Goal: Task Accomplishment & Management: Manage account settings

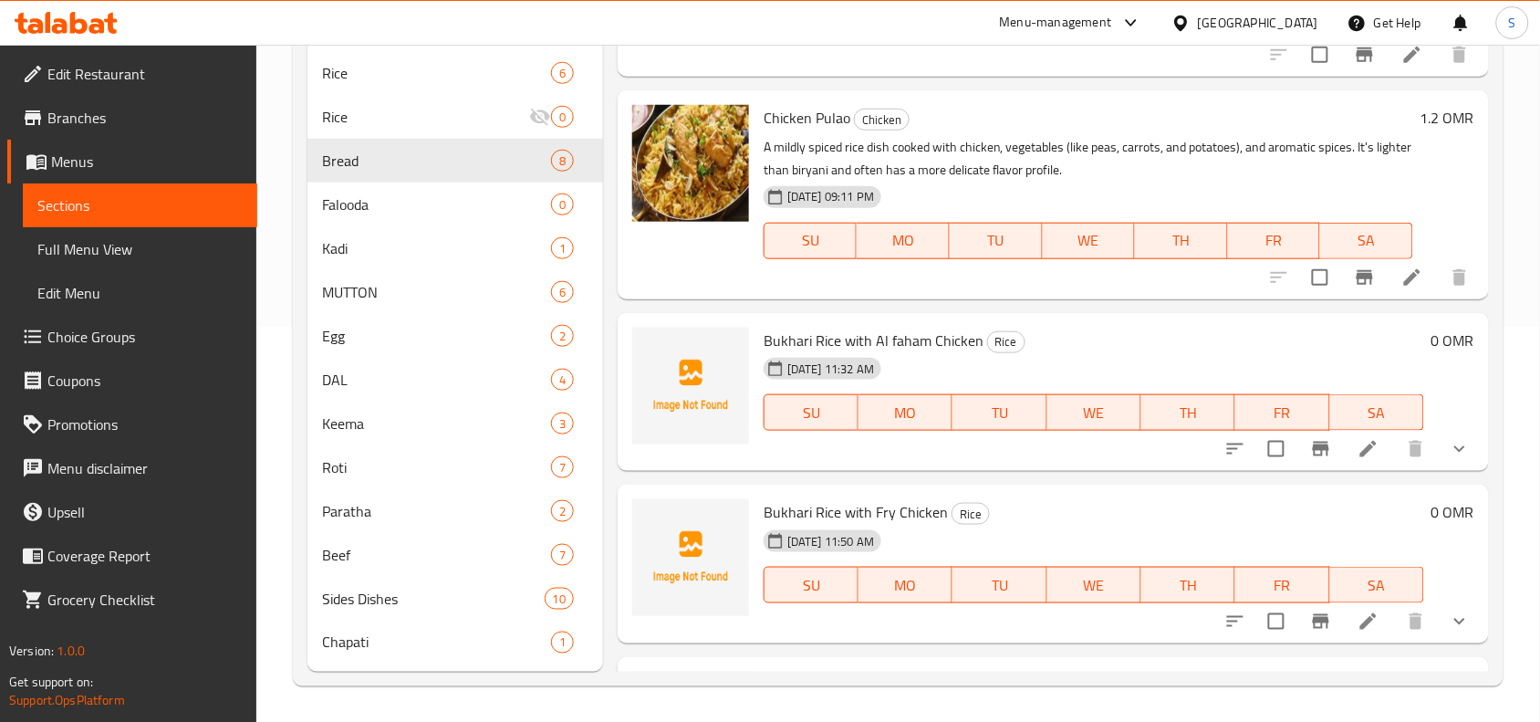
scroll to position [1353, 0]
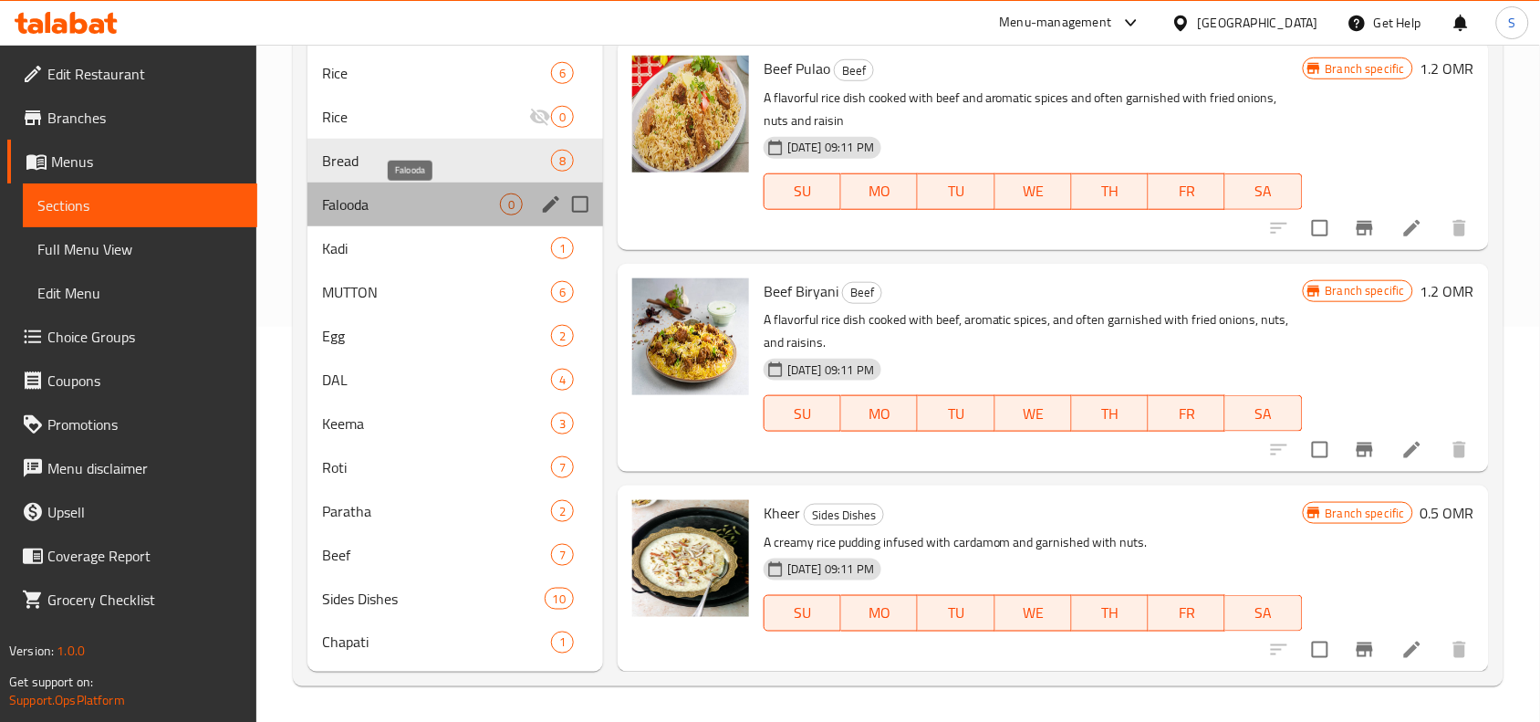
click at [402, 214] on span "Falooda" at bounding box center [411, 204] width 178 height 22
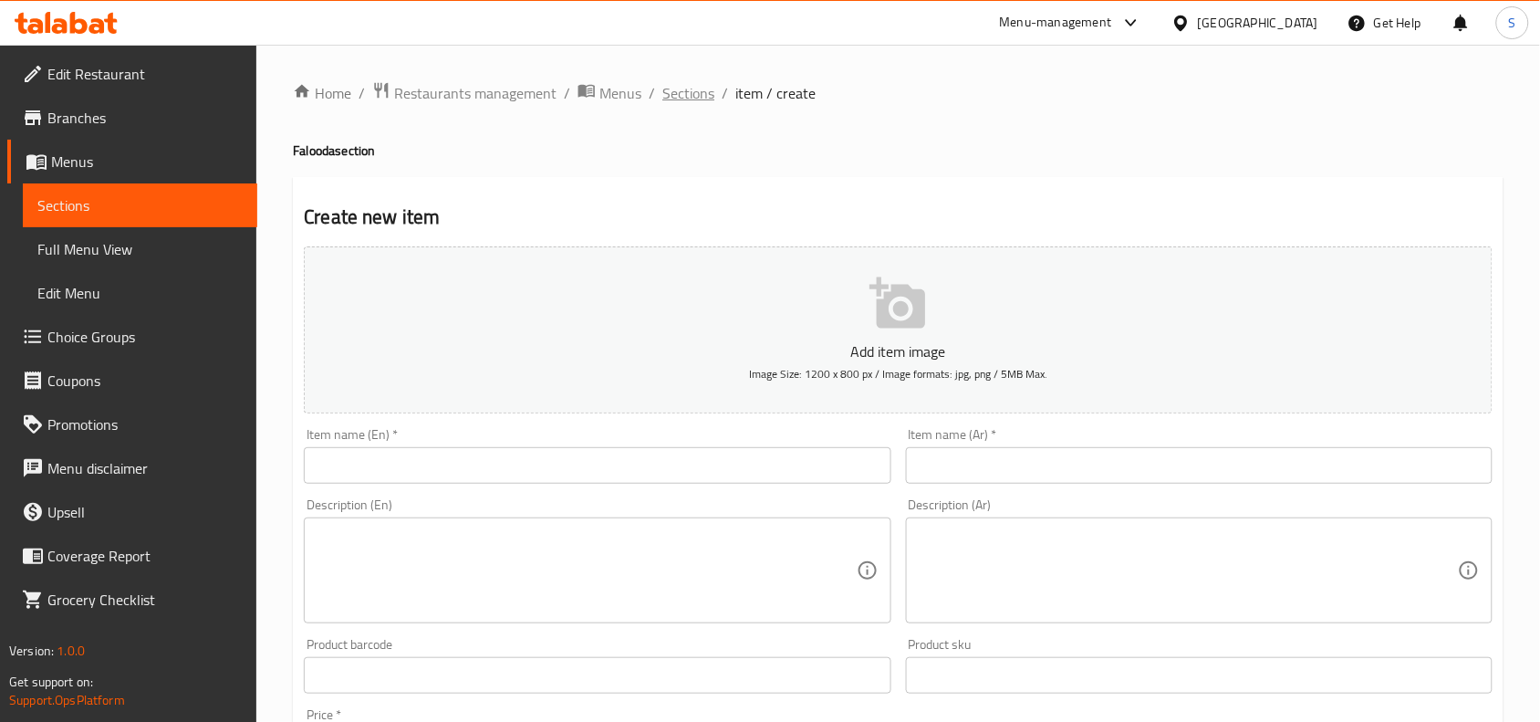
click at [695, 85] on span "Sections" at bounding box center [689, 93] width 52 height 22
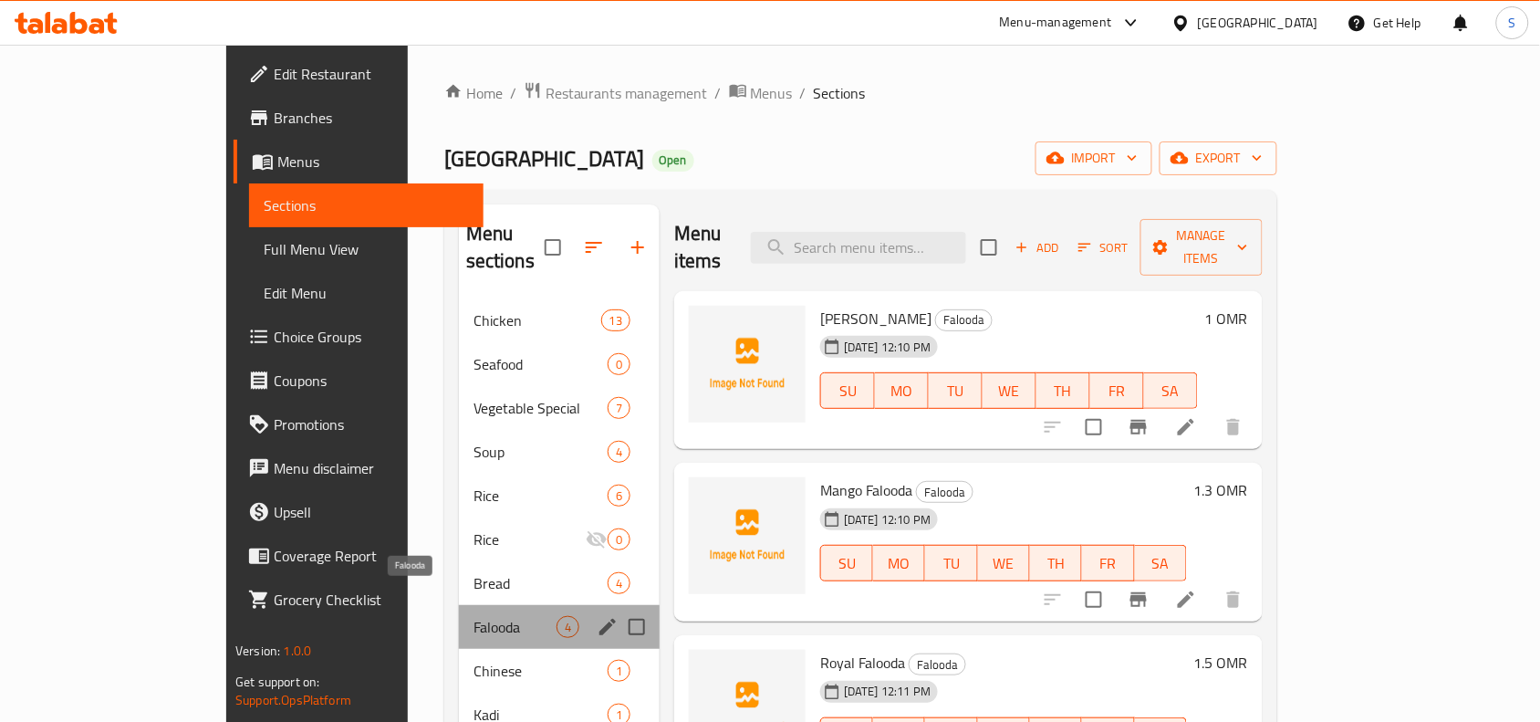
click at [474, 616] on span "Falooda" at bounding box center [515, 627] width 83 height 22
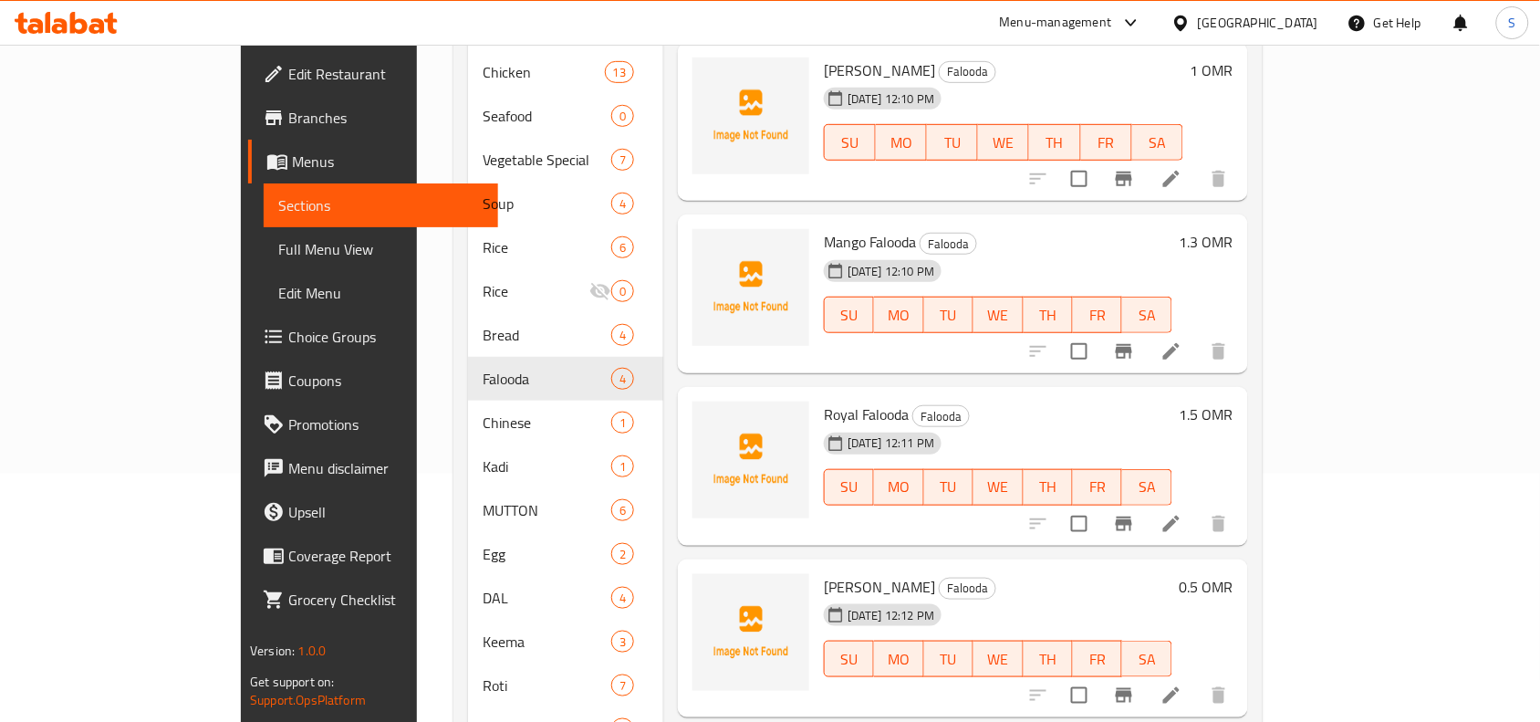
scroll to position [342, 0]
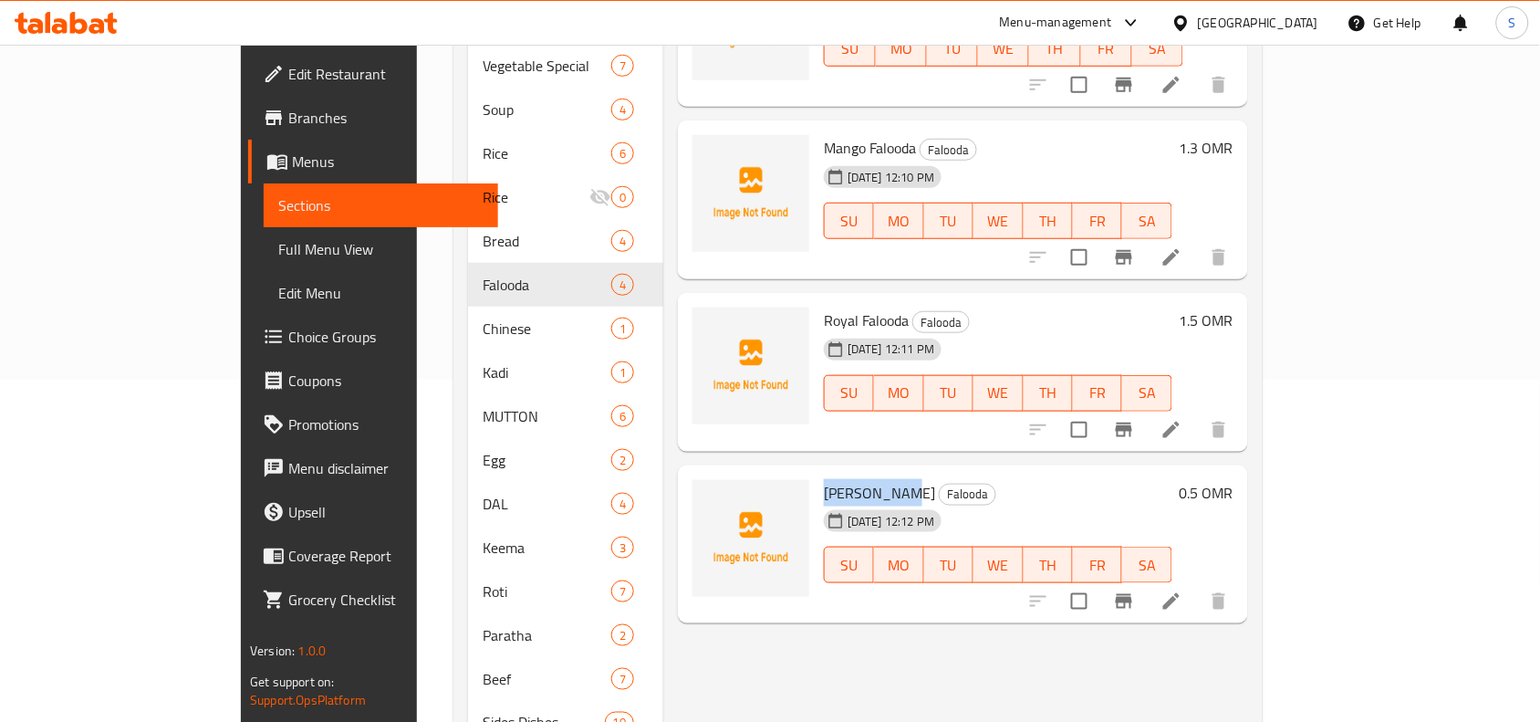
drag, startPoint x: 838, startPoint y: 470, endPoint x: 756, endPoint y: 473, distance: 82.2
click at [817, 473] on div "Gulab Juman Falooda 14-08-2025 12:12 PM SU MO TU WE TH FR SA" at bounding box center [998, 545] width 363 height 144
copy span "[PERSON_NAME]"
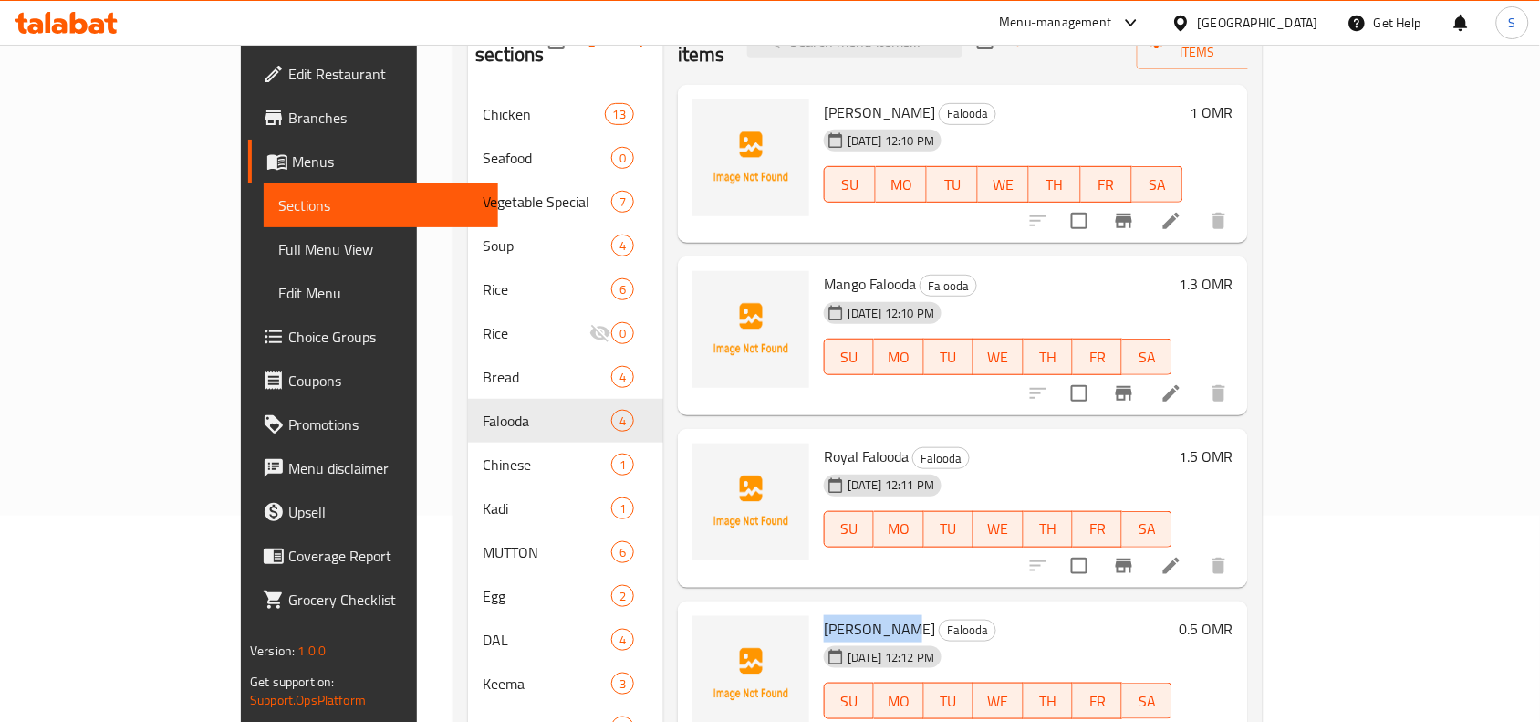
scroll to position [0, 0]
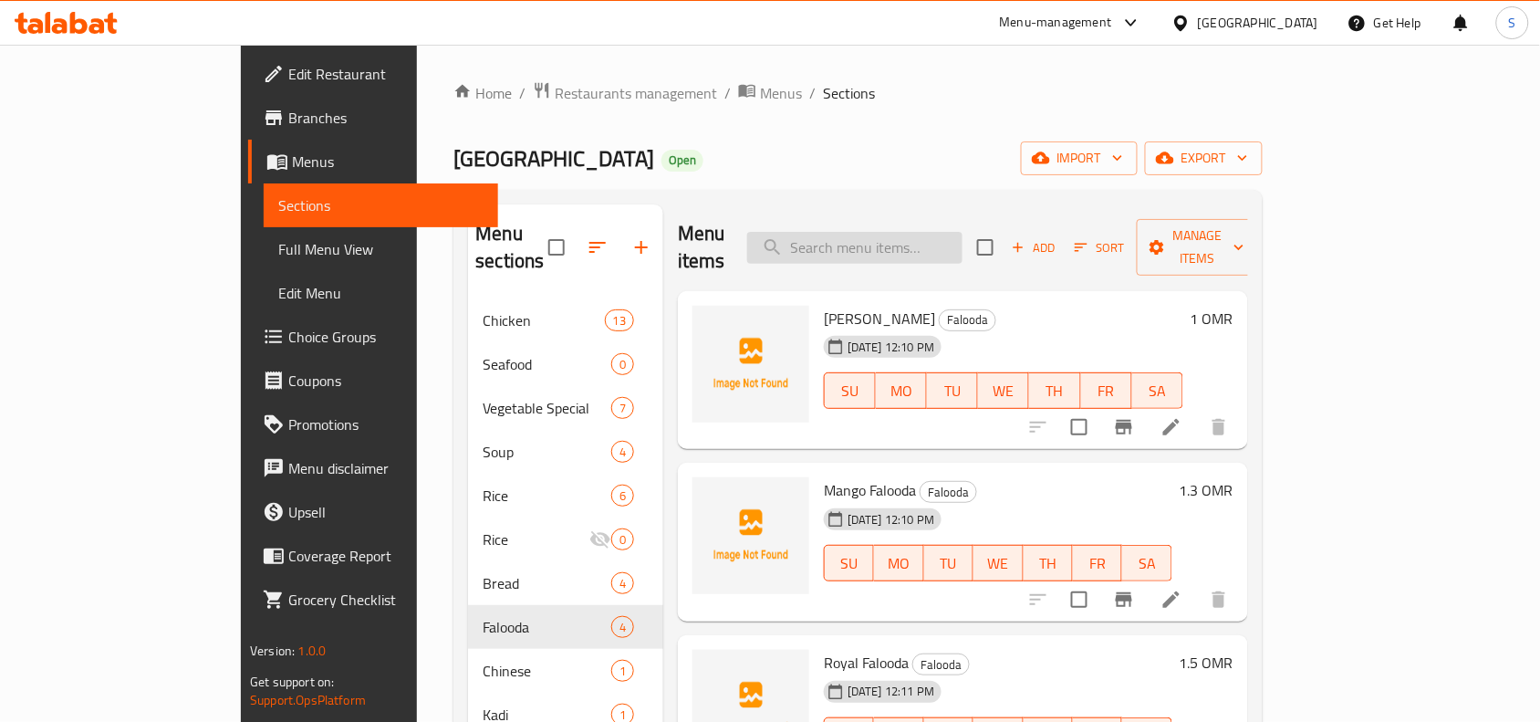
click at [950, 232] on input "search" at bounding box center [854, 248] width 215 height 32
paste input "CHICKEN NOODLES"
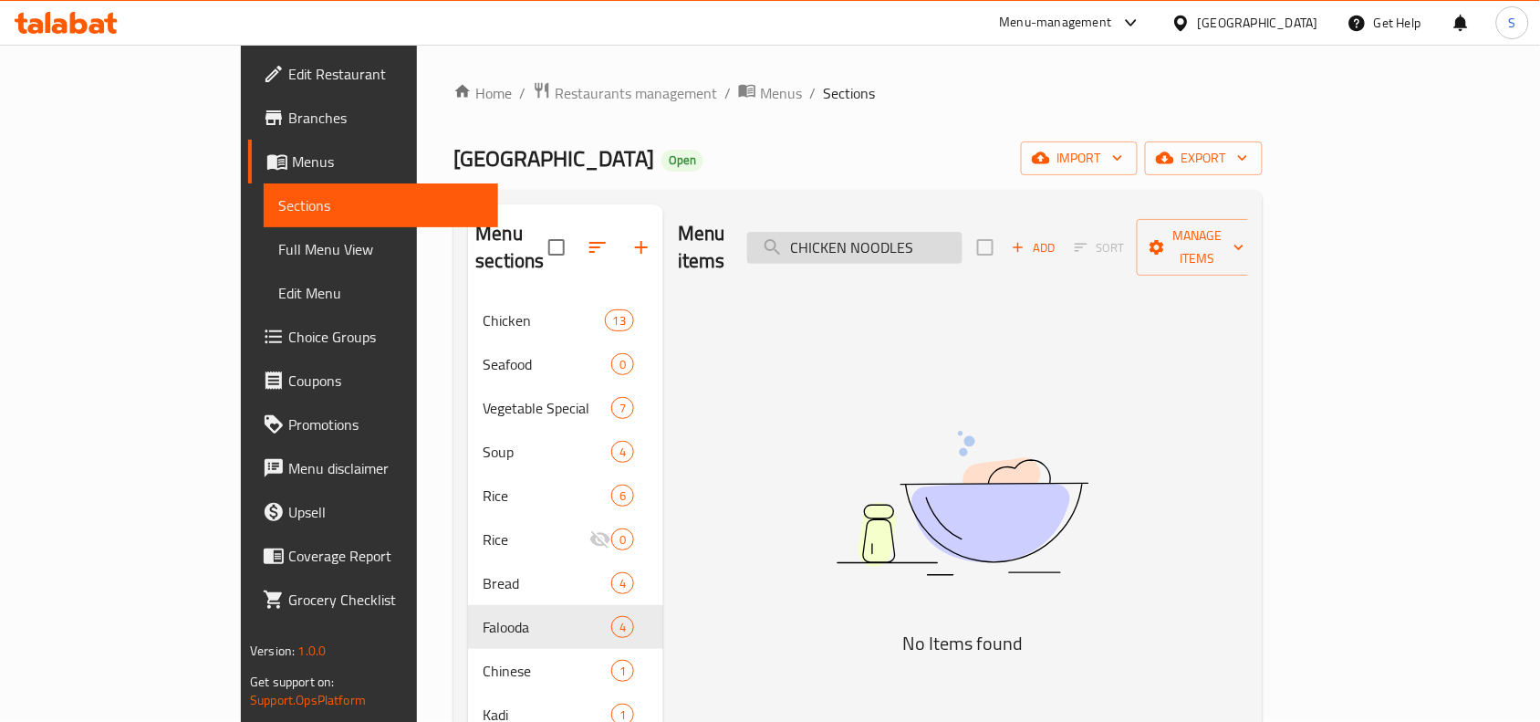
click at [950, 232] on input "CHICKEN NOODLES" at bounding box center [854, 248] width 215 height 32
drag, startPoint x: 941, startPoint y: 229, endPoint x: 836, endPoint y: 235, distance: 105.1
click at [836, 235] on div "Menu items CHICKEN NOODLES Add Sort Manage items" at bounding box center [963, 247] width 570 height 87
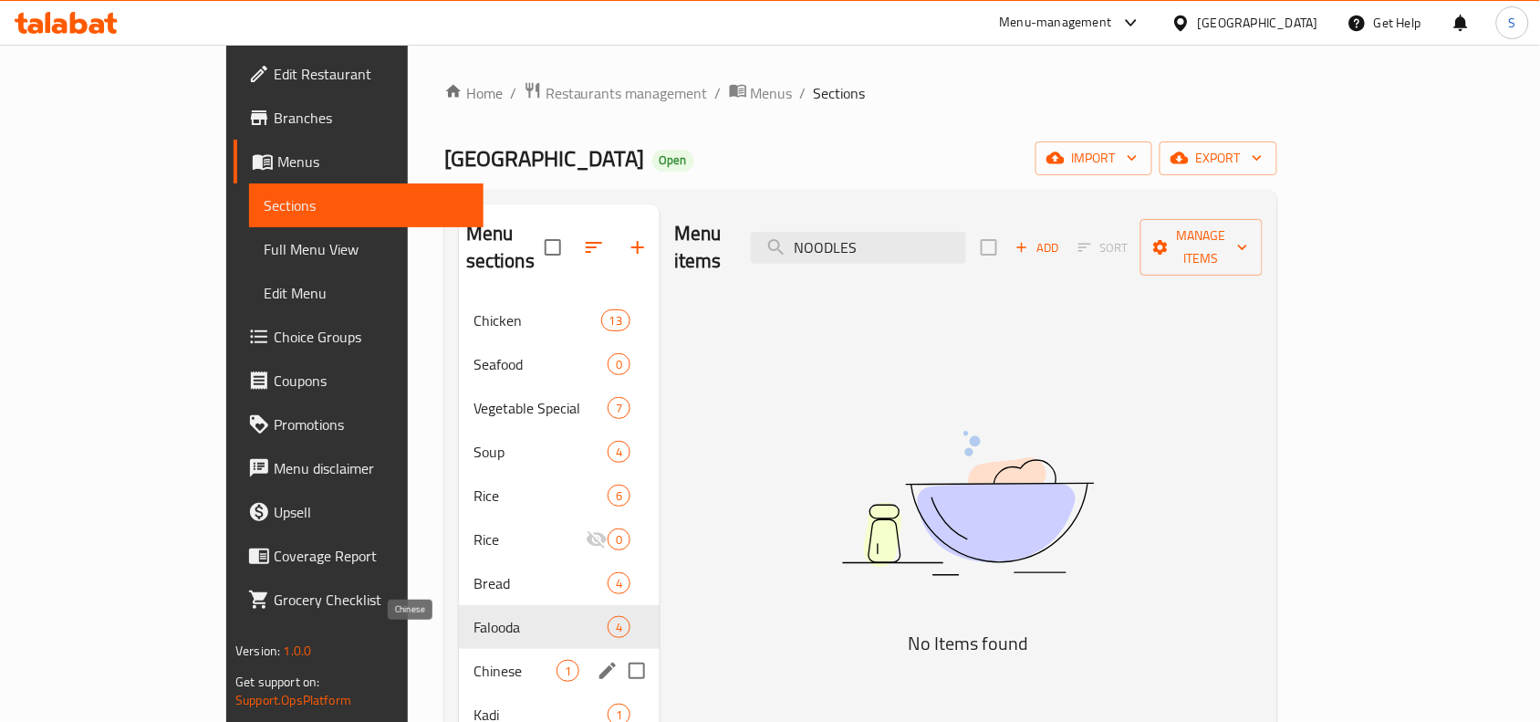
type input "NOODLES"
click at [459, 649] on div "Chinese 1" at bounding box center [559, 671] width 201 height 44
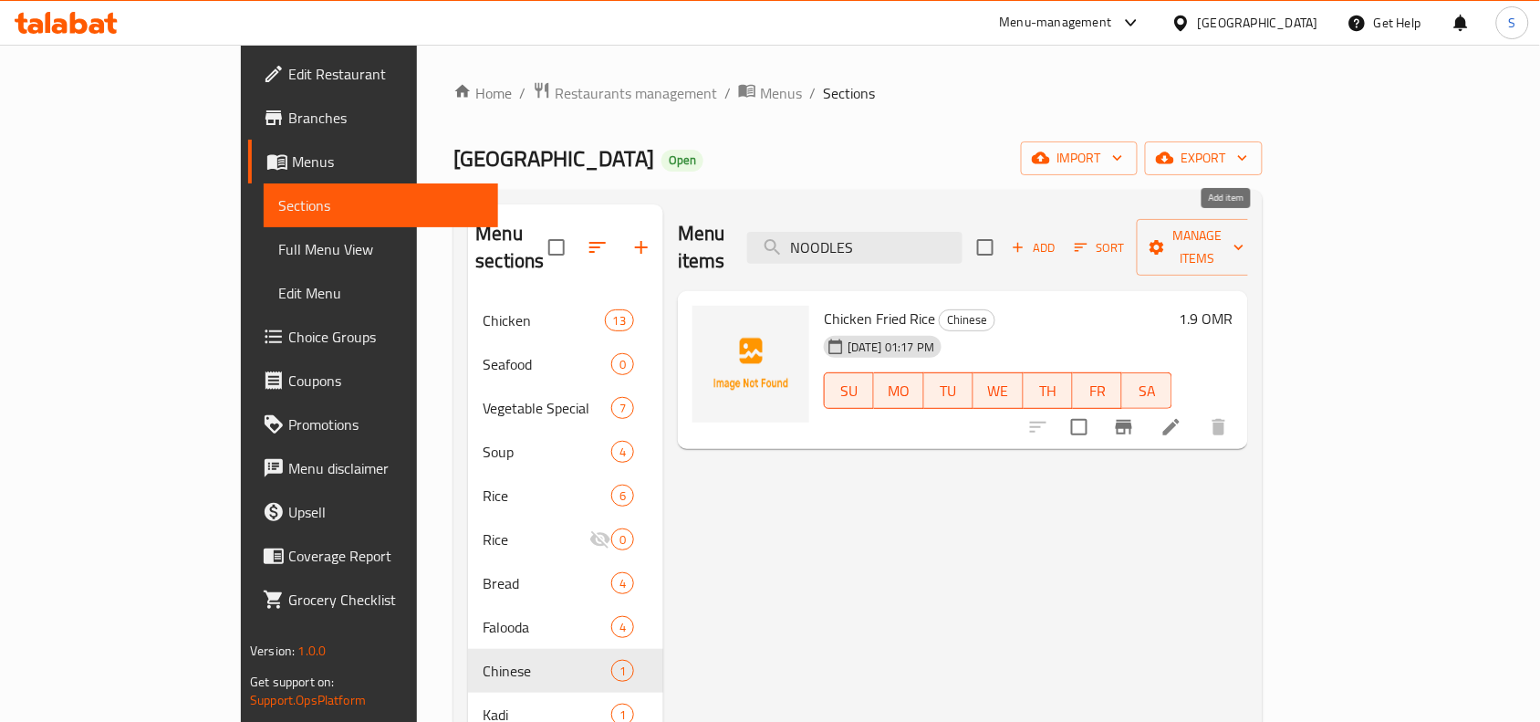
click at [1059, 237] on span "Add" at bounding box center [1033, 247] width 49 height 21
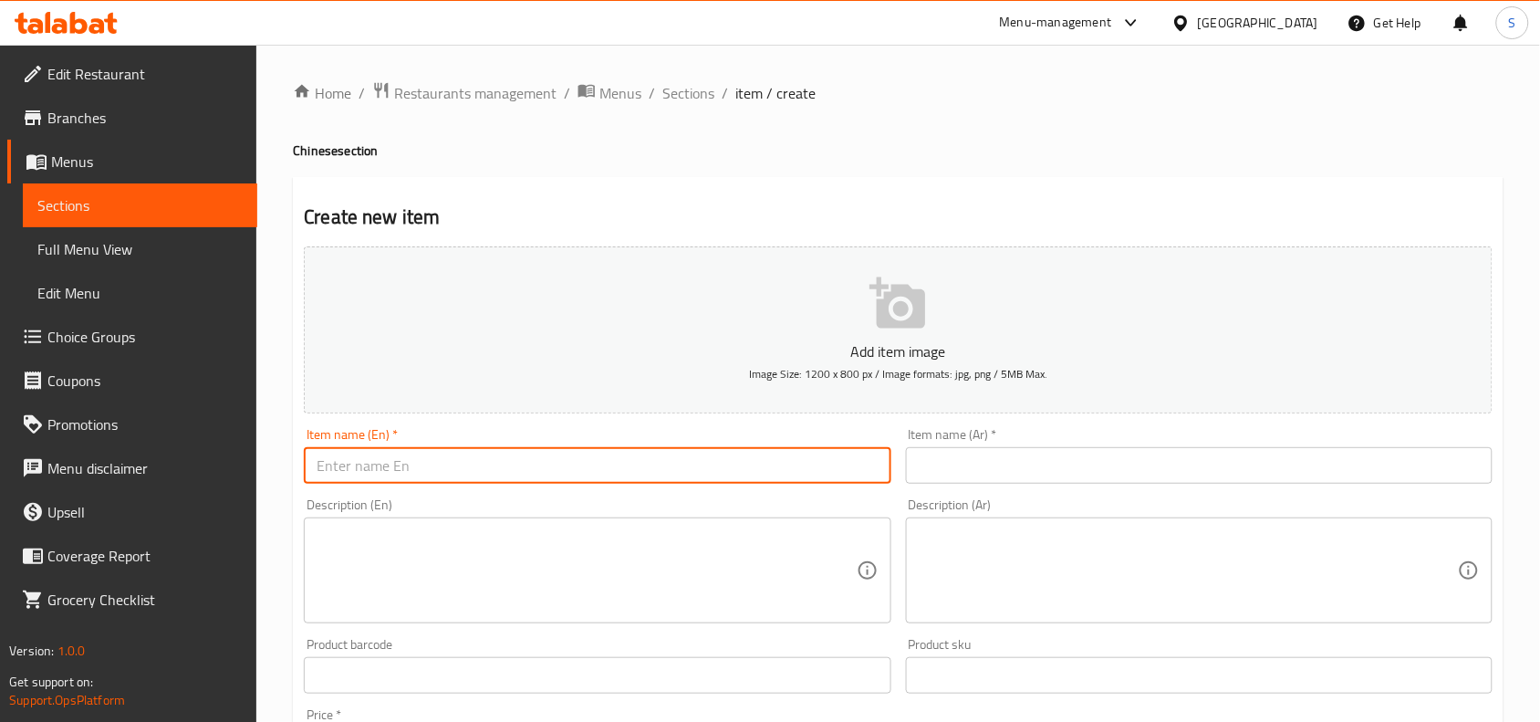
click at [641, 457] on input "text" at bounding box center [597, 465] width 587 height 37
paste input "CHICKEN NOODLES"
click at [641, 457] on input "CHICKEN NOODLES" at bounding box center [597, 465] width 587 height 37
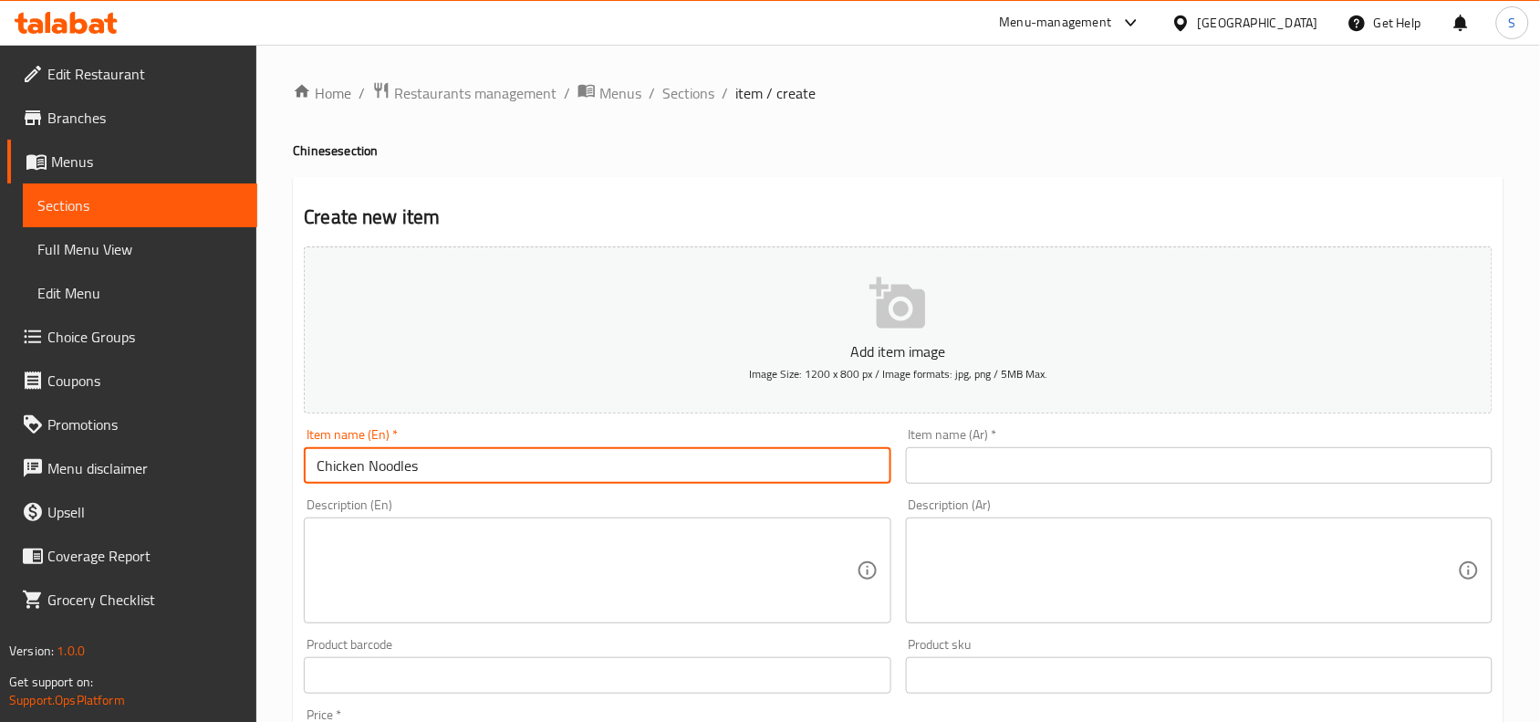
type input "Chicken Noodles"
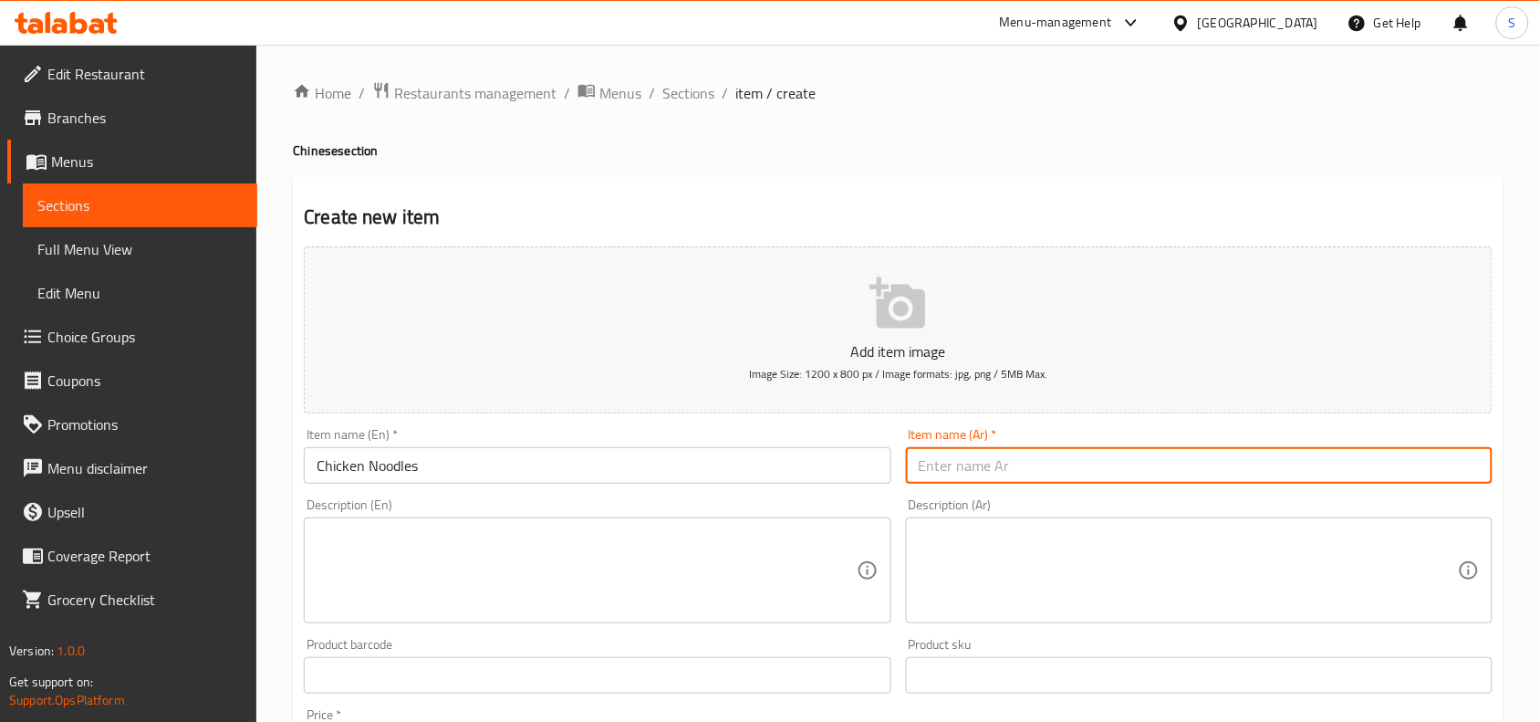
click at [1107, 463] on input "text" at bounding box center [1199, 465] width 587 height 37
type input "نودلز دجاج"
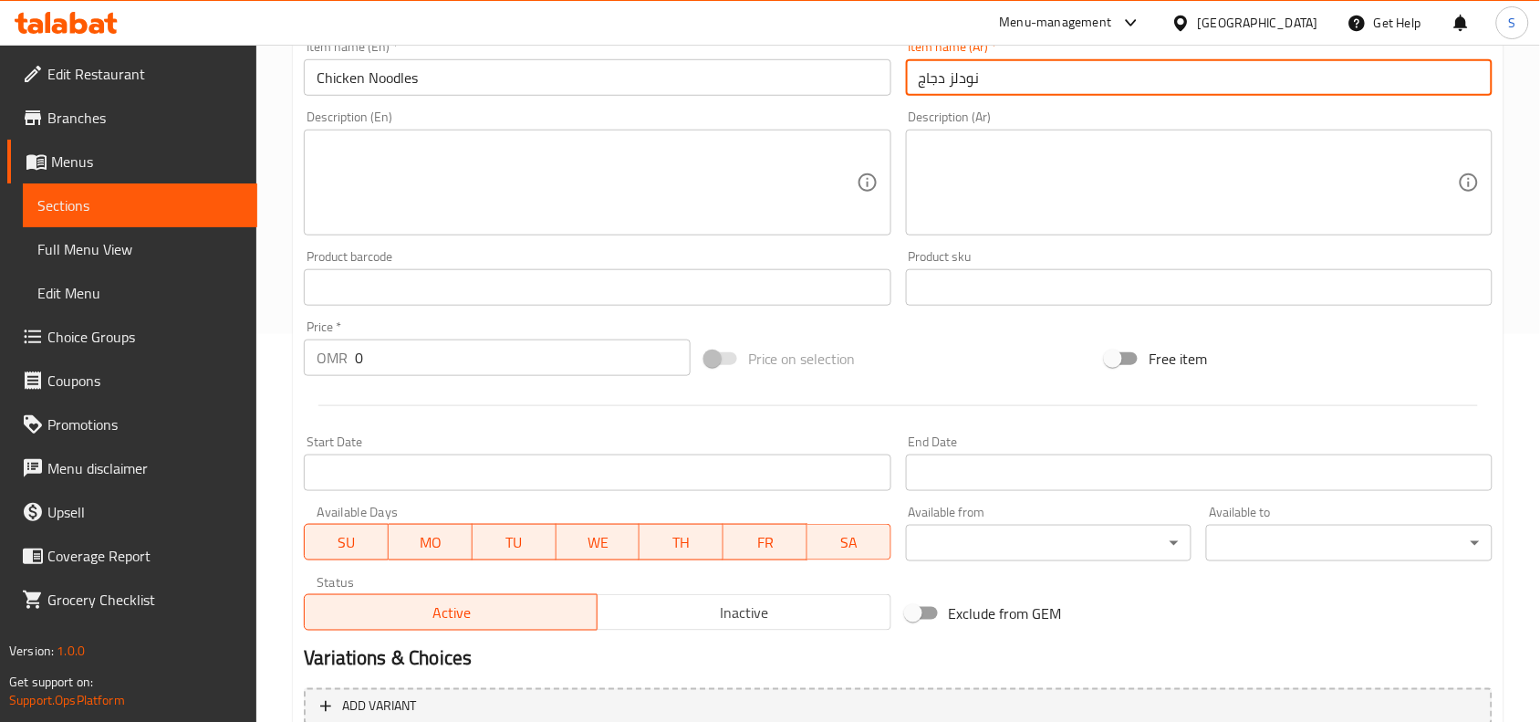
scroll to position [342, 0]
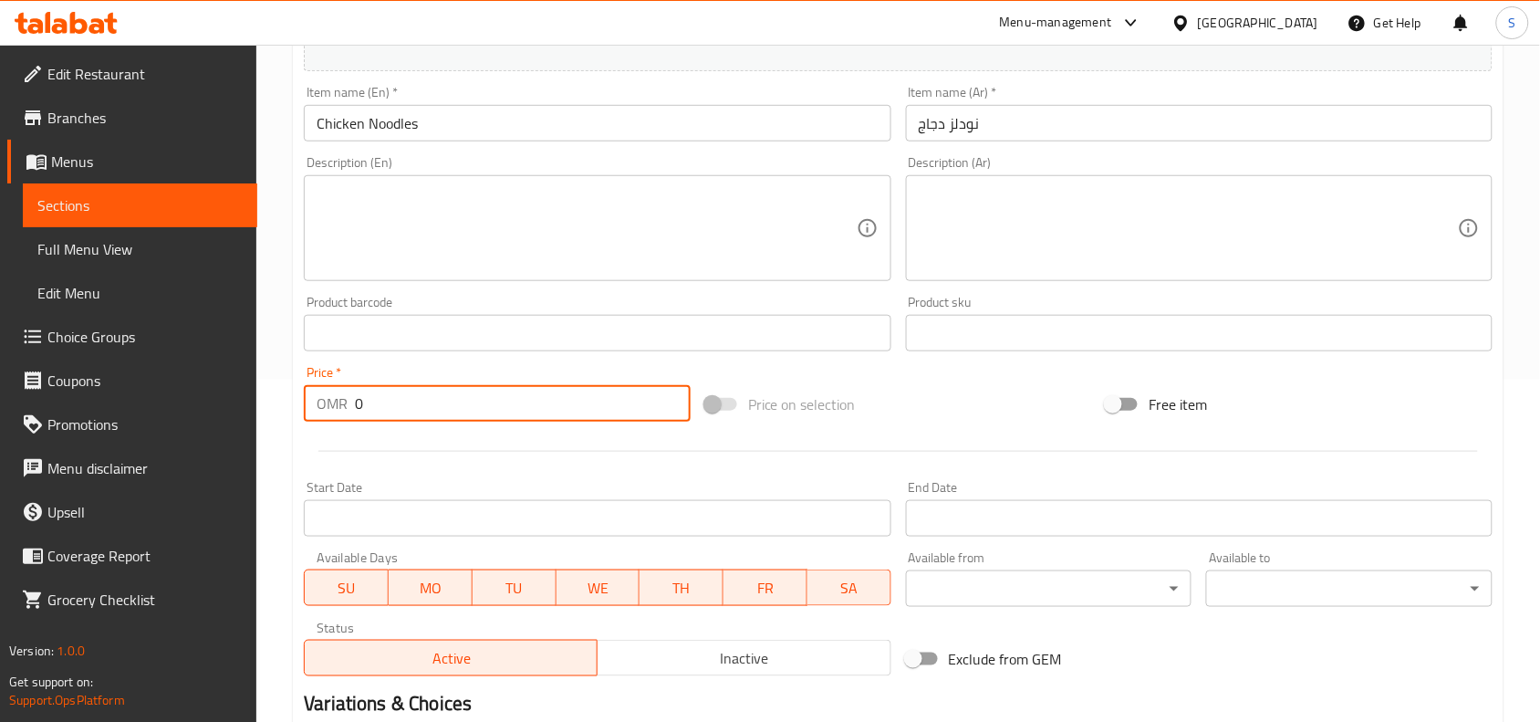
drag, startPoint x: 422, startPoint y: 404, endPoint x: 372, endPoint y: 402, distance: 49.3
click at [372, 402] on input "0" at bounding box center [523, 403] width 336 height 37
click at [514, 389] on input "0" at bounding box center [523, 403] width 336 height 37
click at [512, 389] on input "0" at bounding box center [523, 403] width 336 height 37
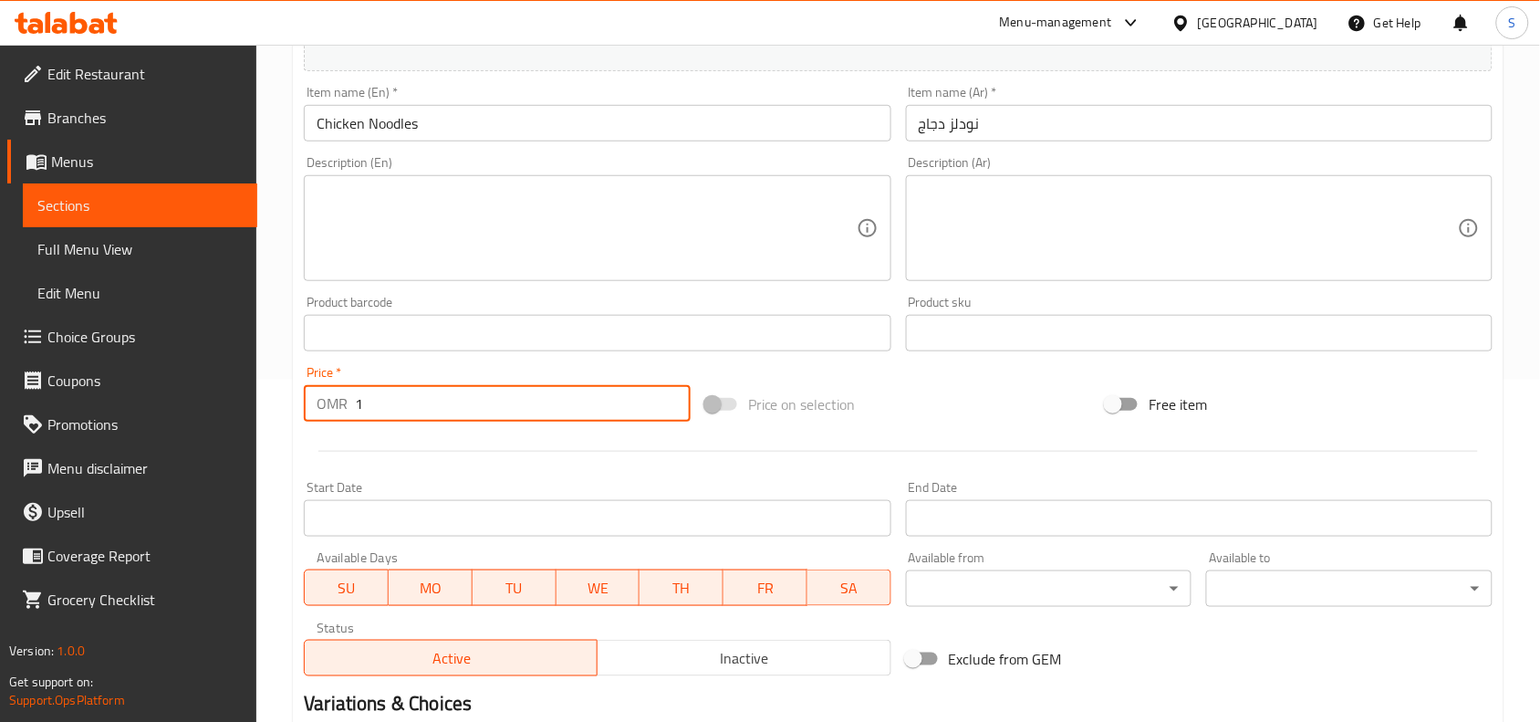
click at [512, 389] on input "1" at bounding box center [523, 403] width 336 height 37
type input "1.9"
click at [929, 380] on div "Price on selection" at bounding box center [899, 404] width 402 height 49
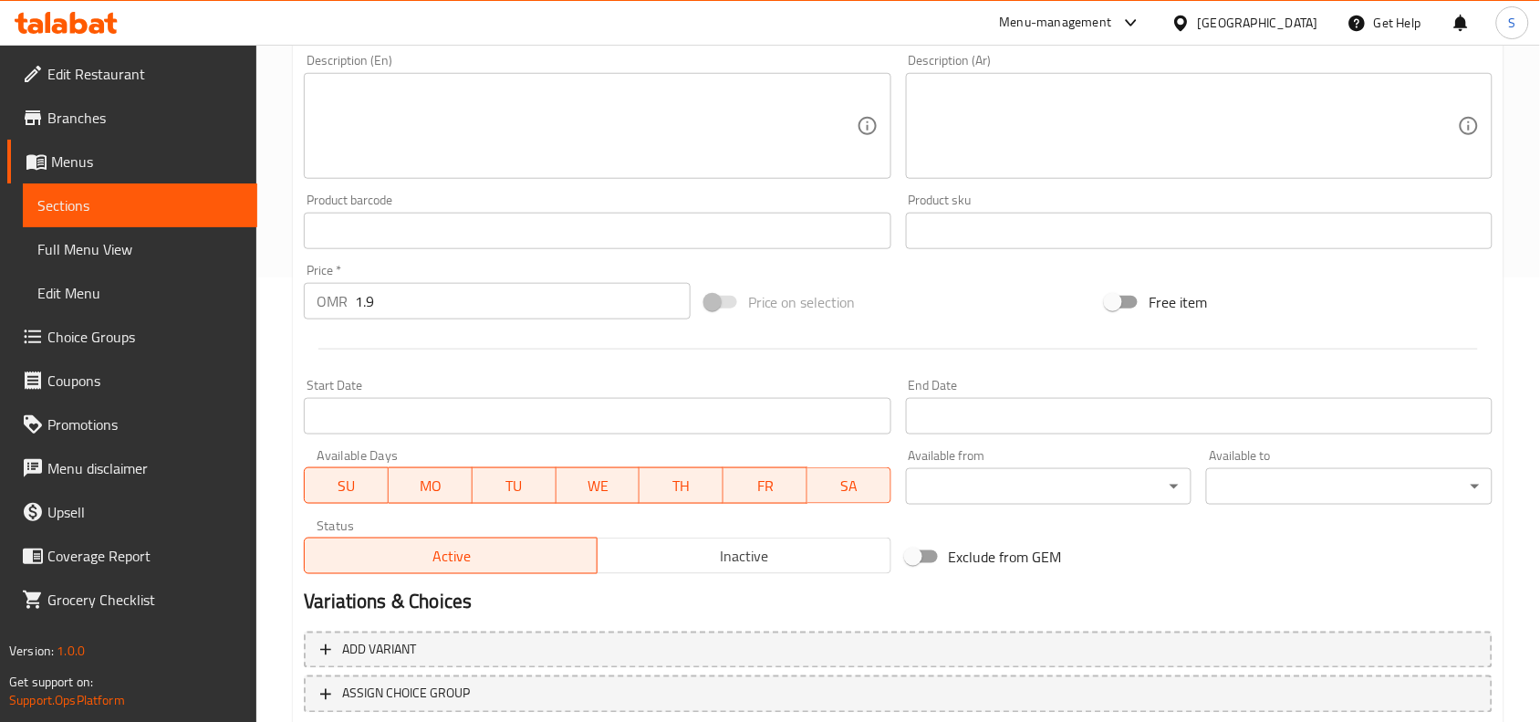
scroll to position [564, 0]
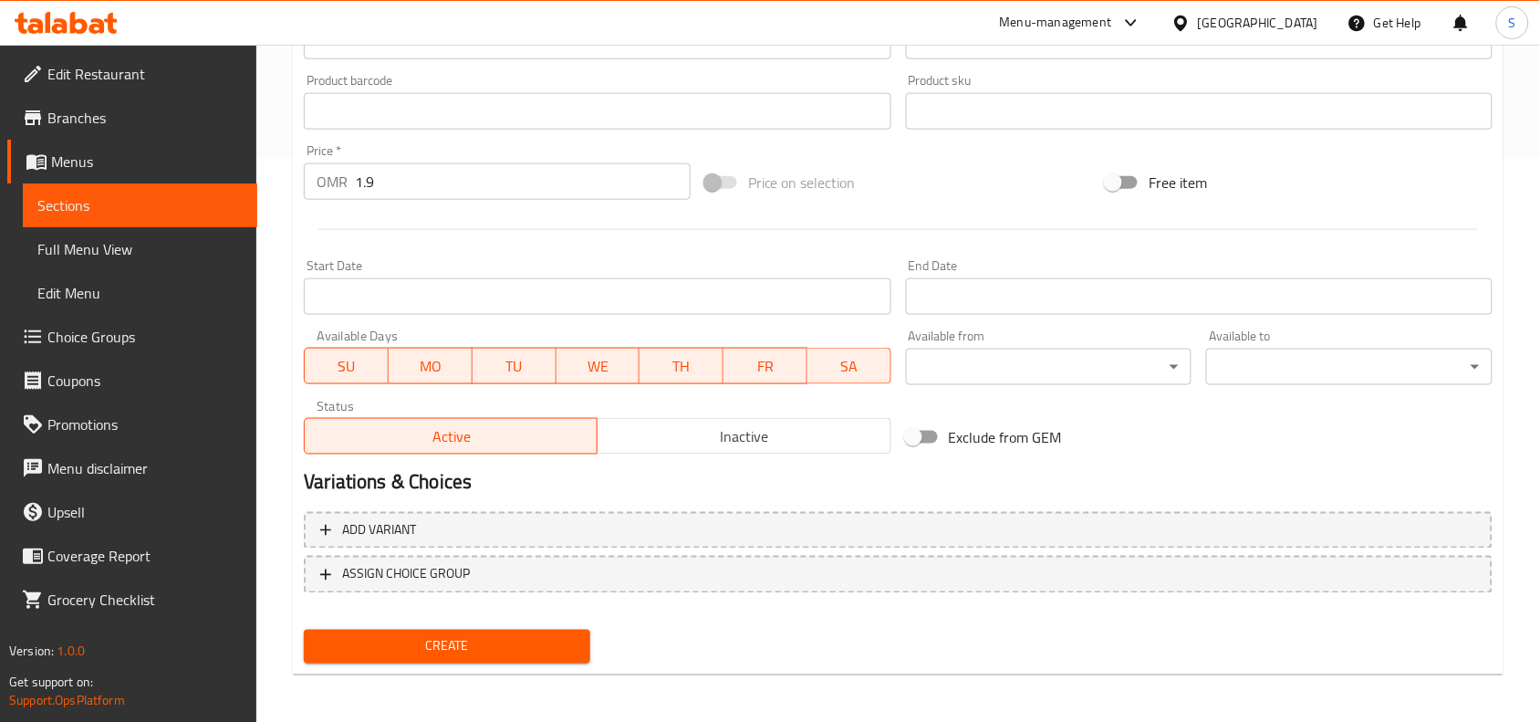
click at [368, 655] on button "Create" at bounding box center [447, 647] width 287 height 34
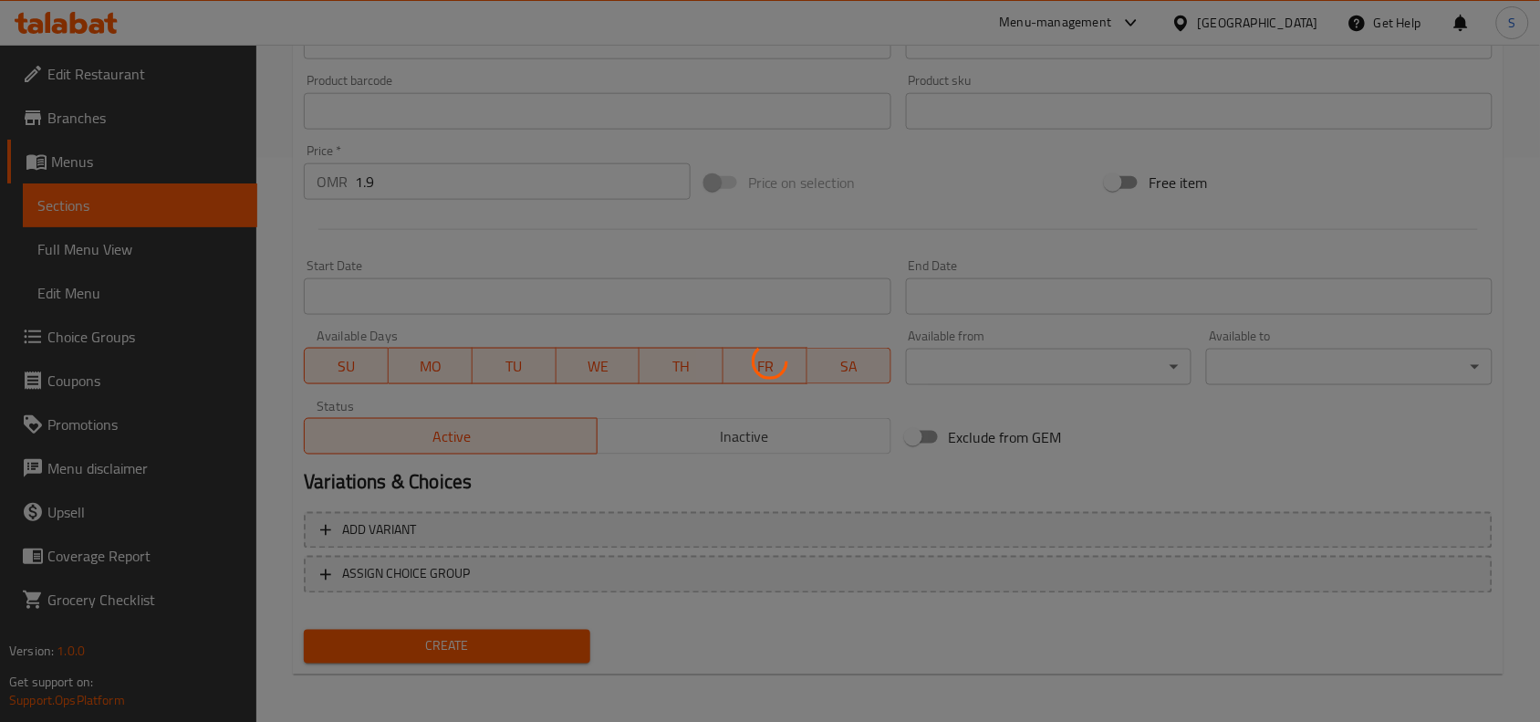
type input "0"
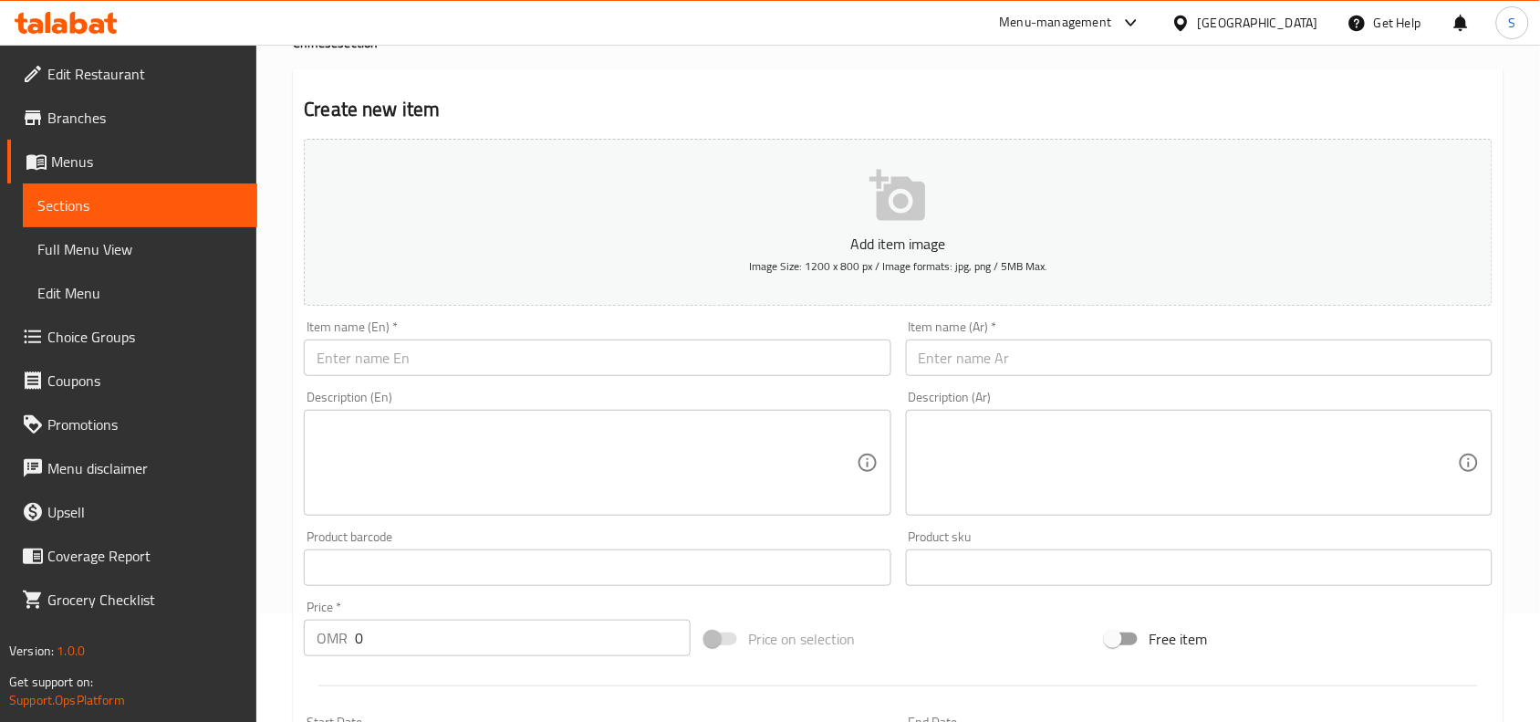
scroll to position [0, 0]
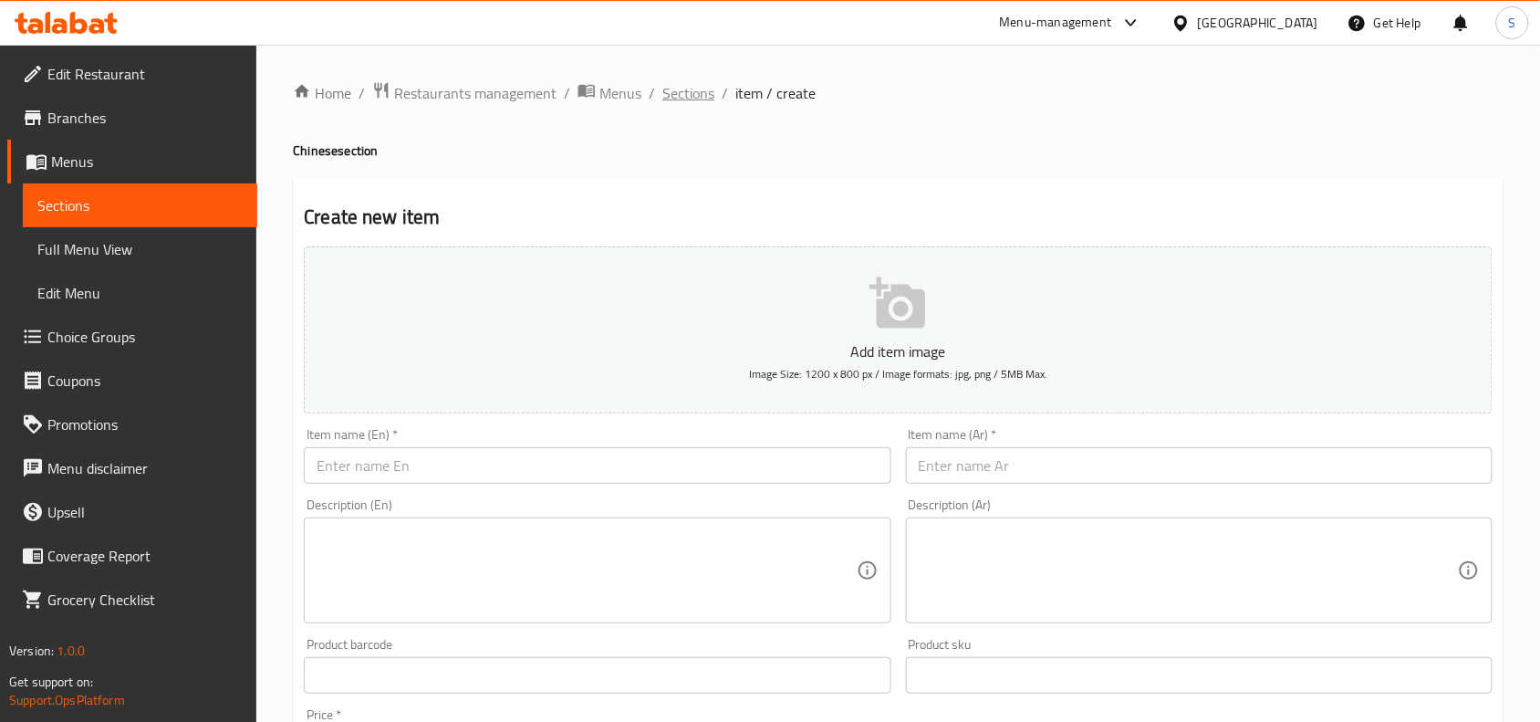
click at [666, 101] on span "Sections" at bounding box center [689, 93] width 52 height 22
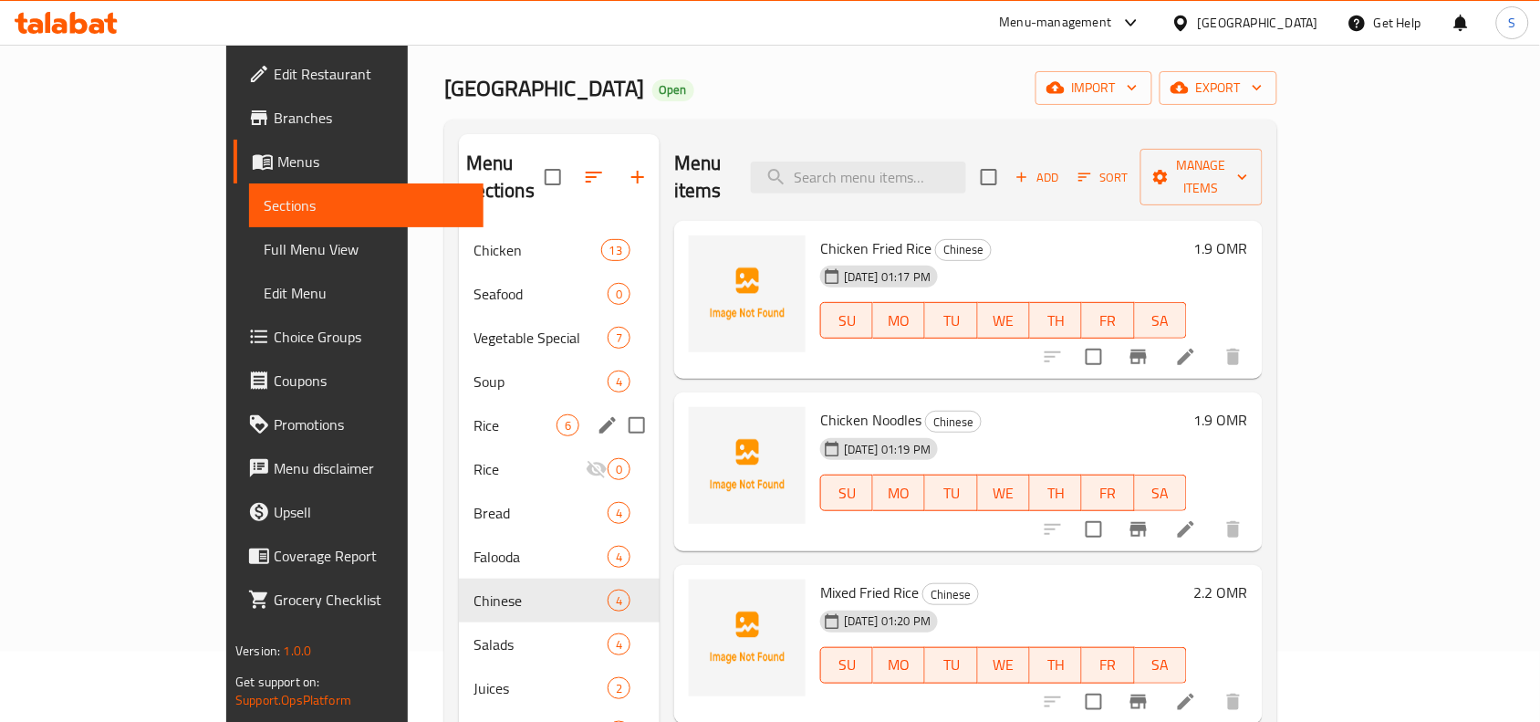
scroll to position [114, 0]
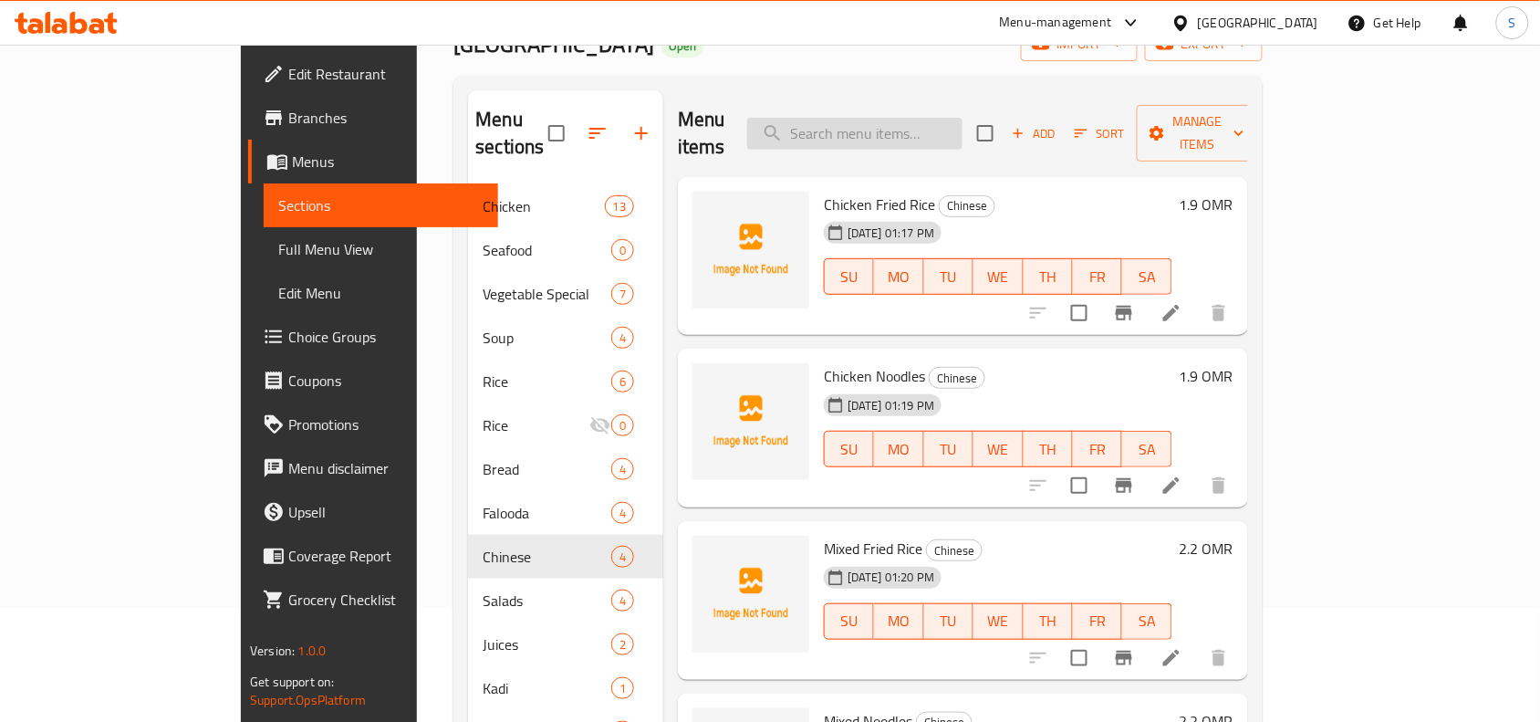
click at [954, 120] on input "search" at bounding box center [854, 134] width 215 height 32
paste input "MANGO JUICE"
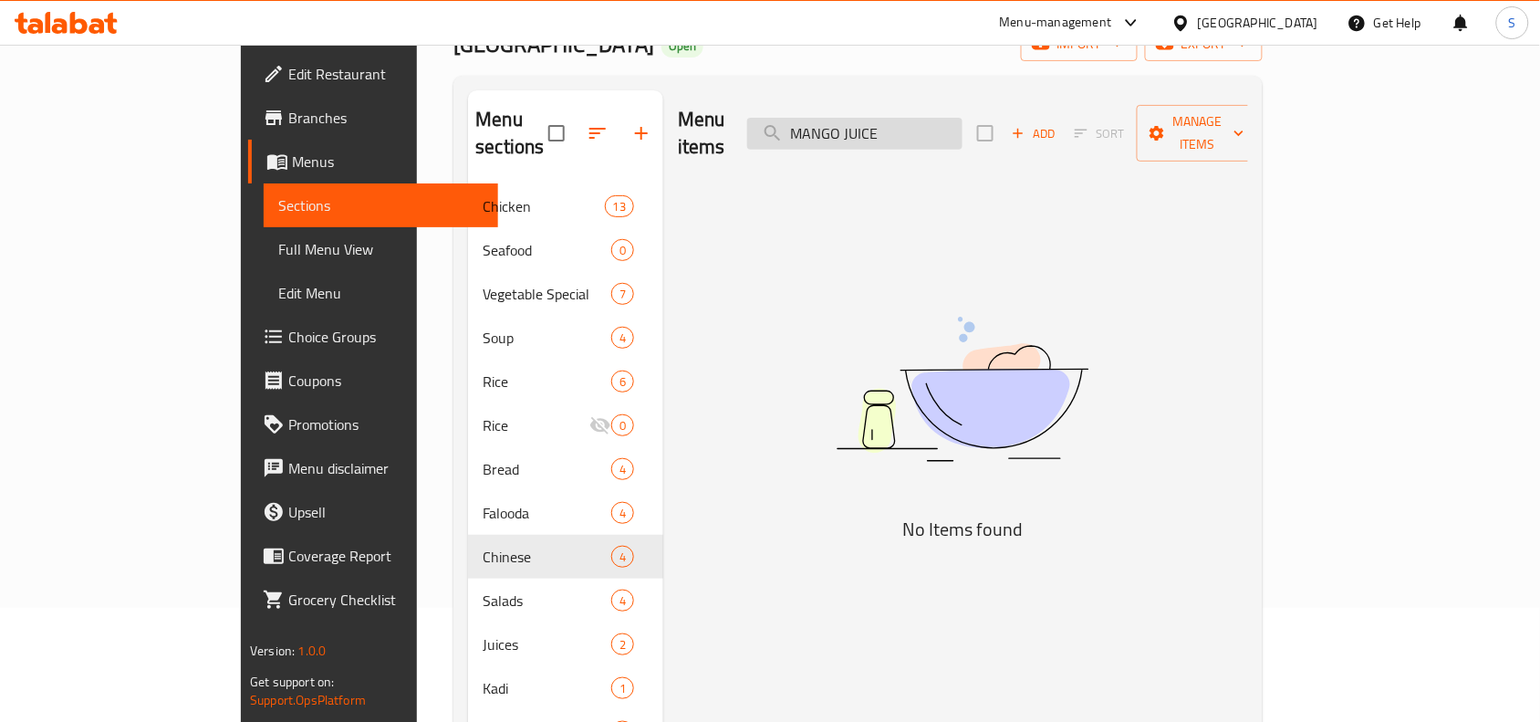
drag, startPoint x: 932, startPoint y: 120, endPoint x: 1022, endPoint y: 110, distance: 90.9
click at [963, 118] on input "MANGO JUICE" at bounding box center [854, 134] width 215 height 32
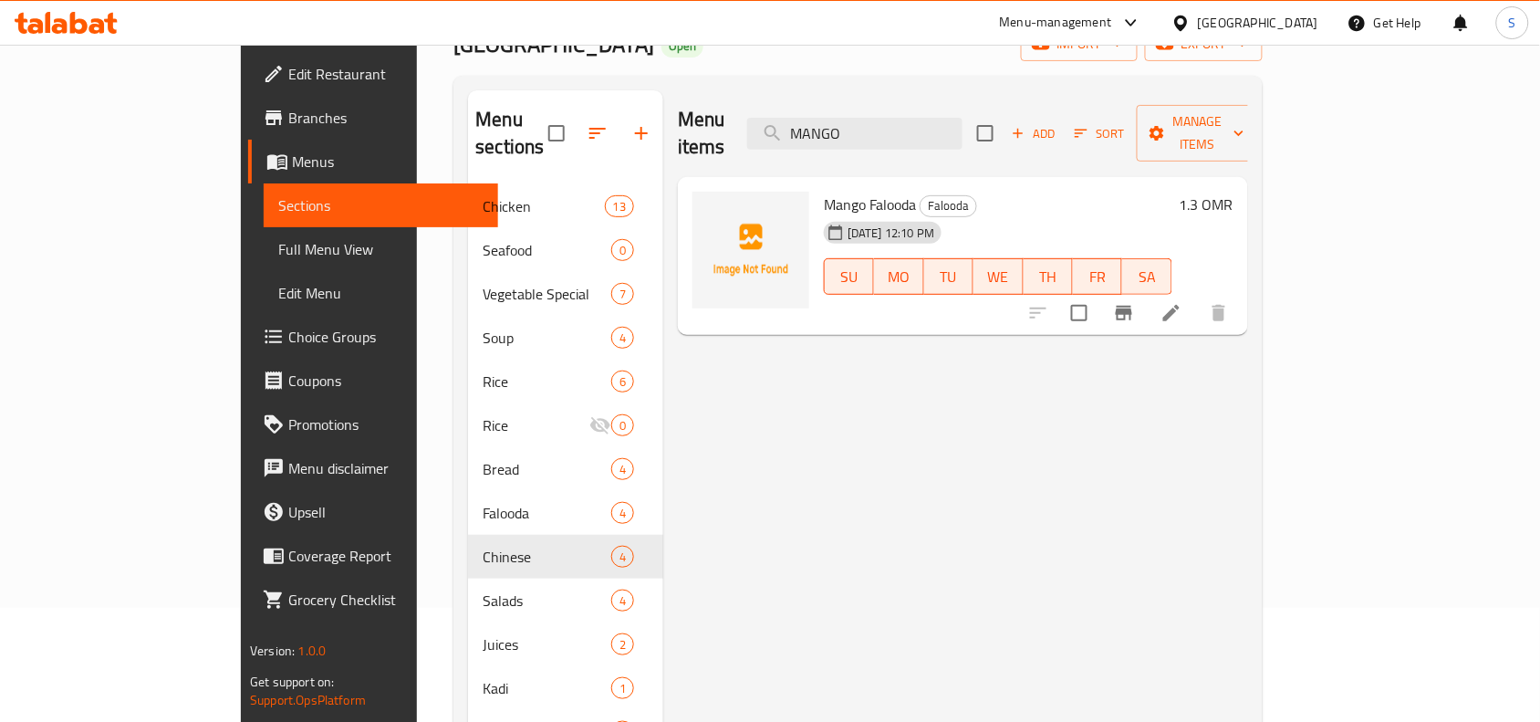
type input "MANGO"
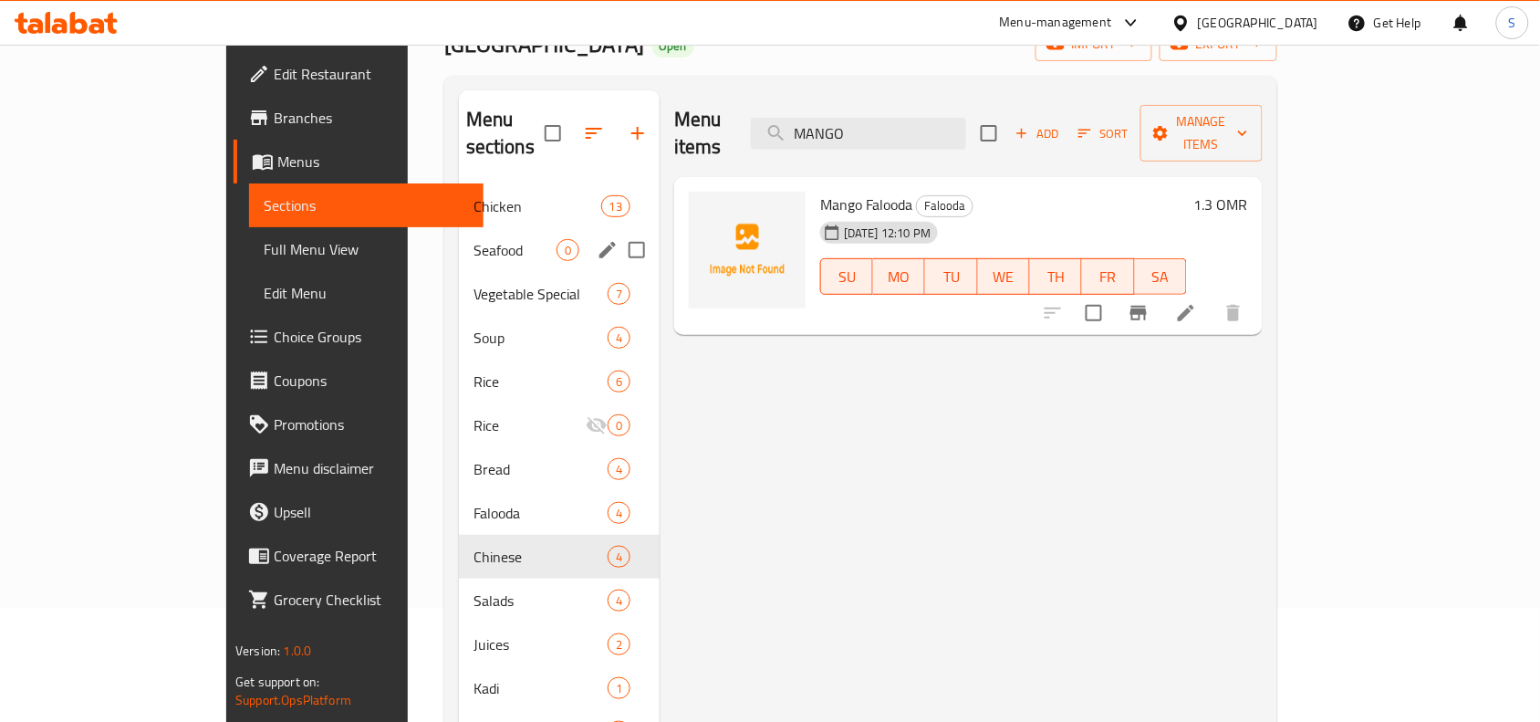
scroll to position [0, 0]
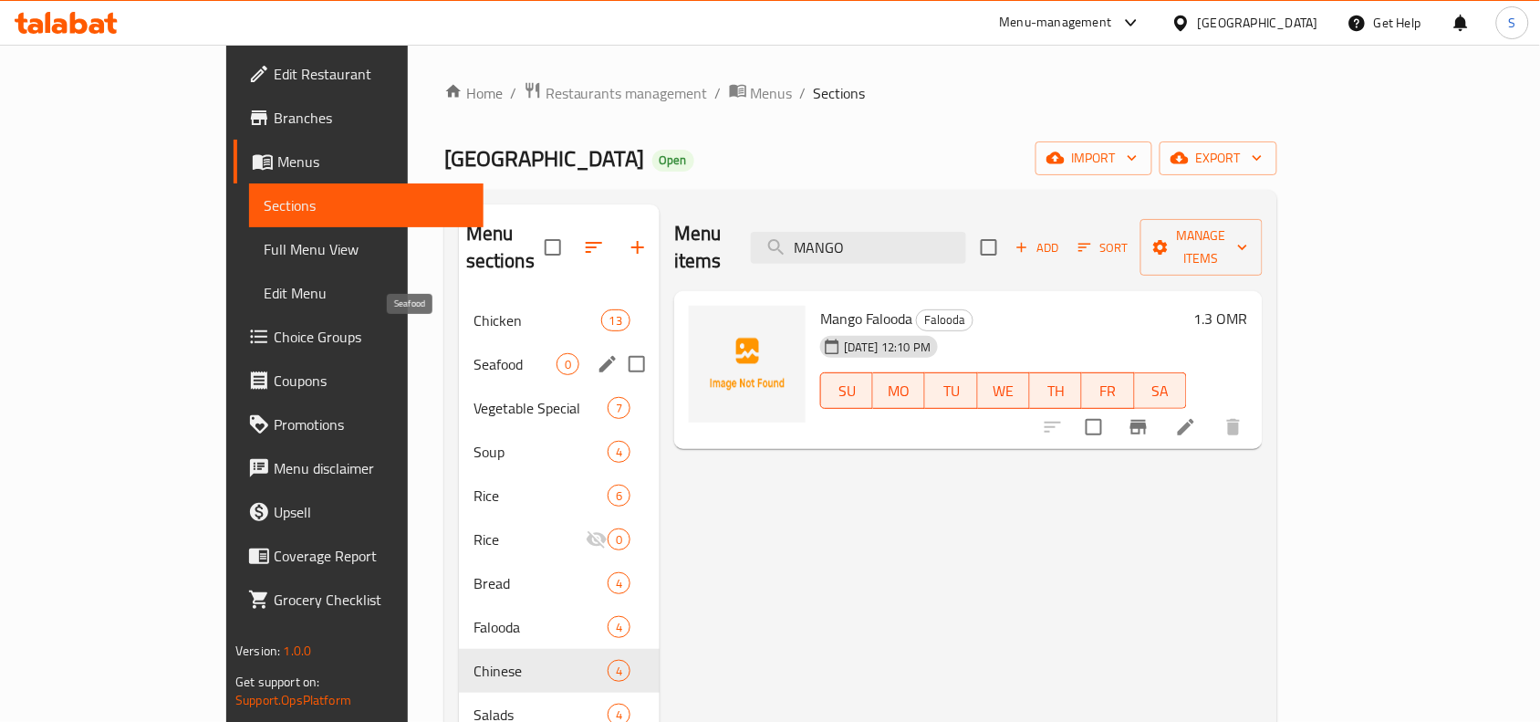
click at [474, 353] on span "Seafood" at bounding box center [515, 364] width 83 height 22
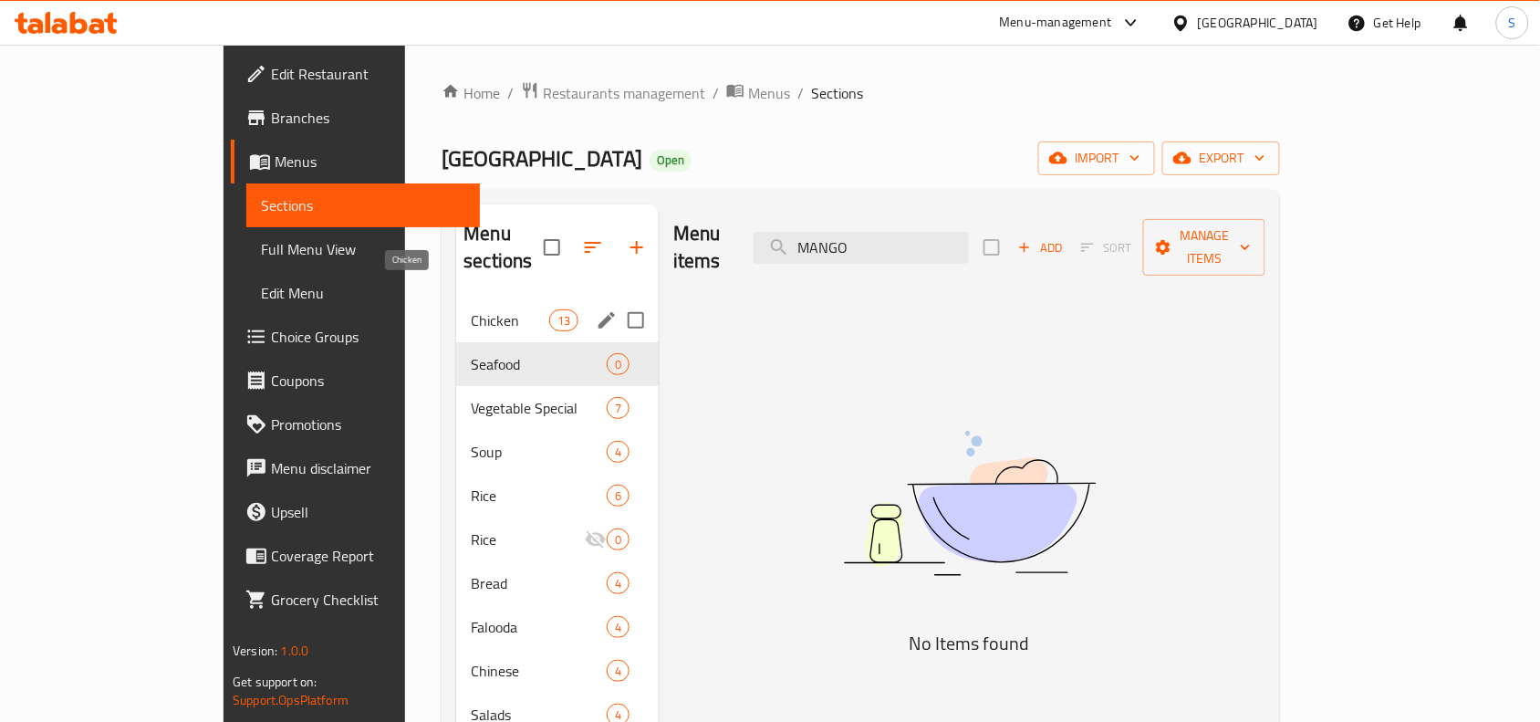
click at [471, 309] on span "Chicken" at bounding box center [510, 320] width 78 height 22
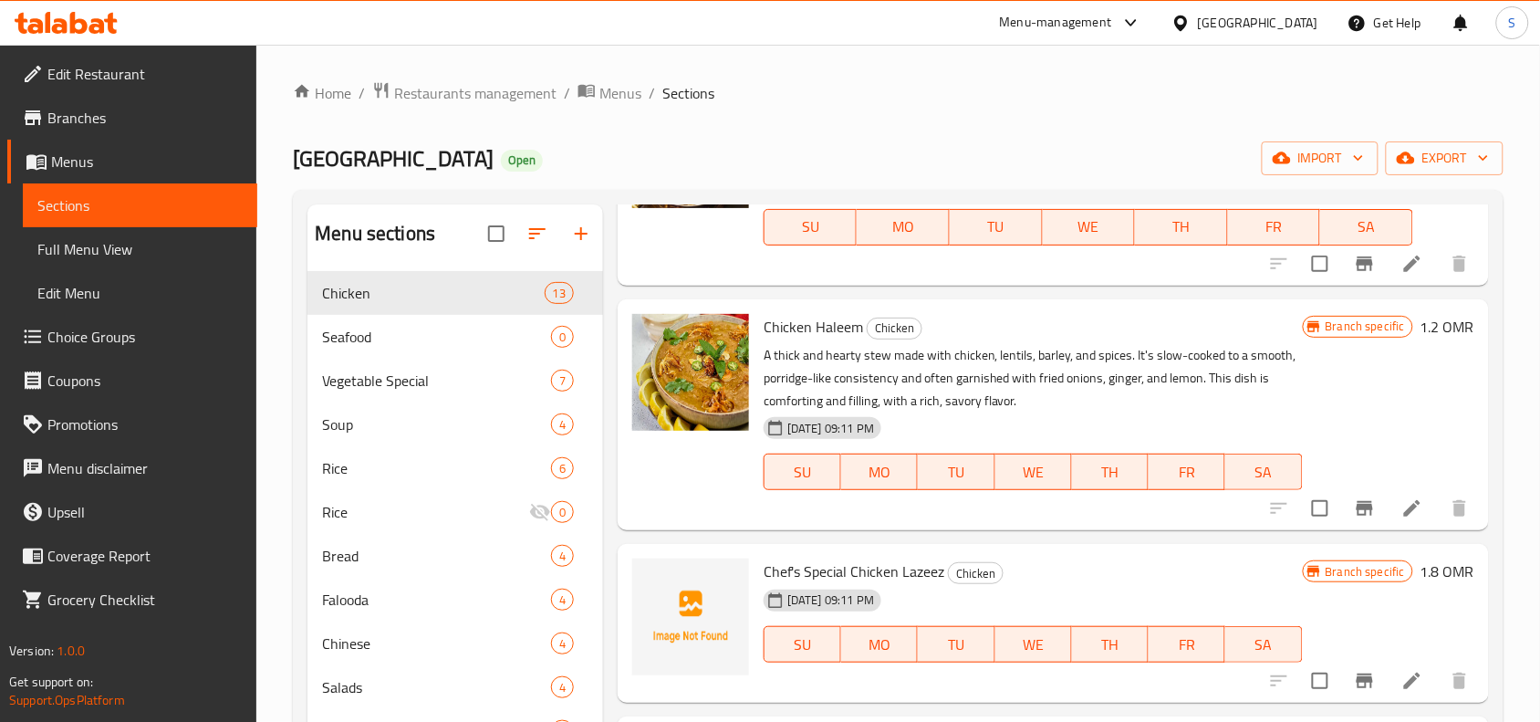
scroll to position [456, 0]
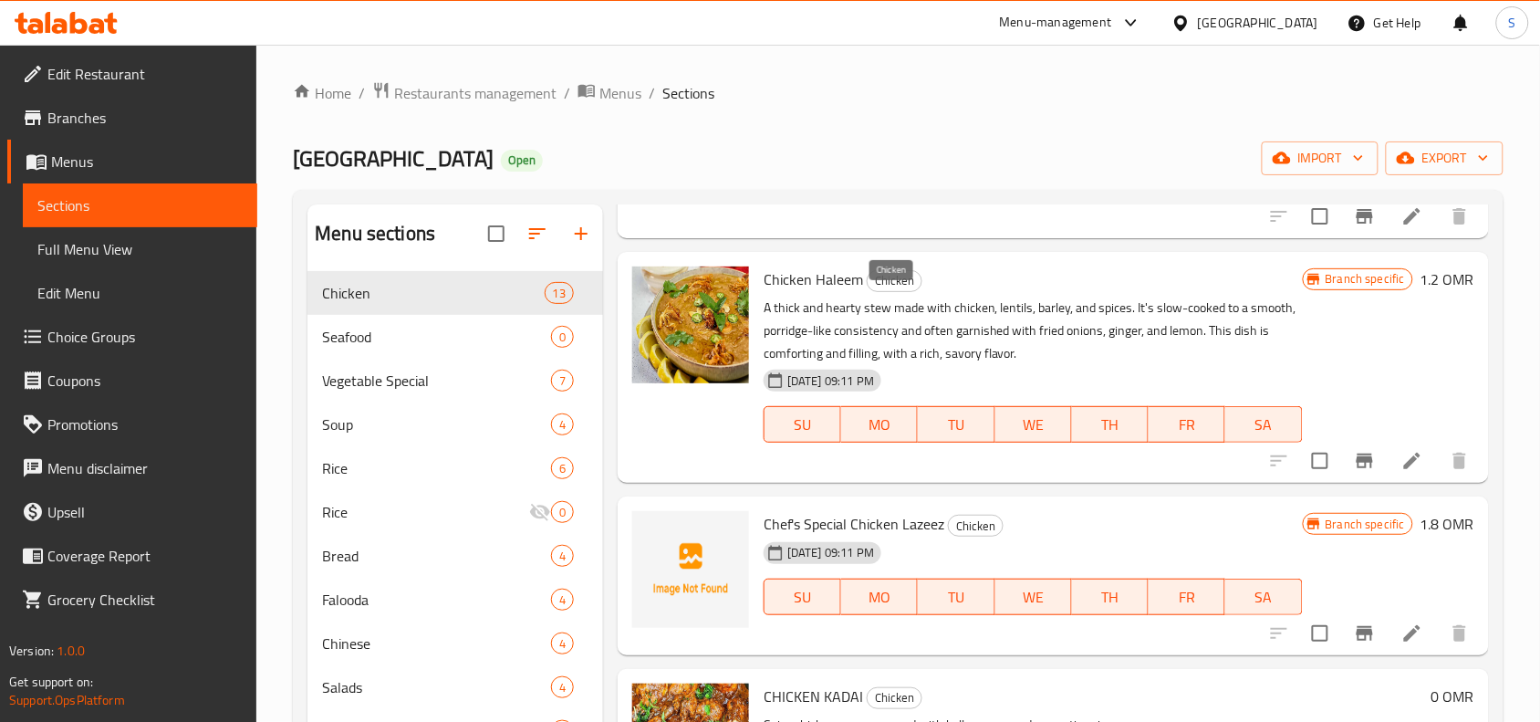
click at [867, 292] on div "Chicken" at bounding box center [895, 281] width 56 height 22
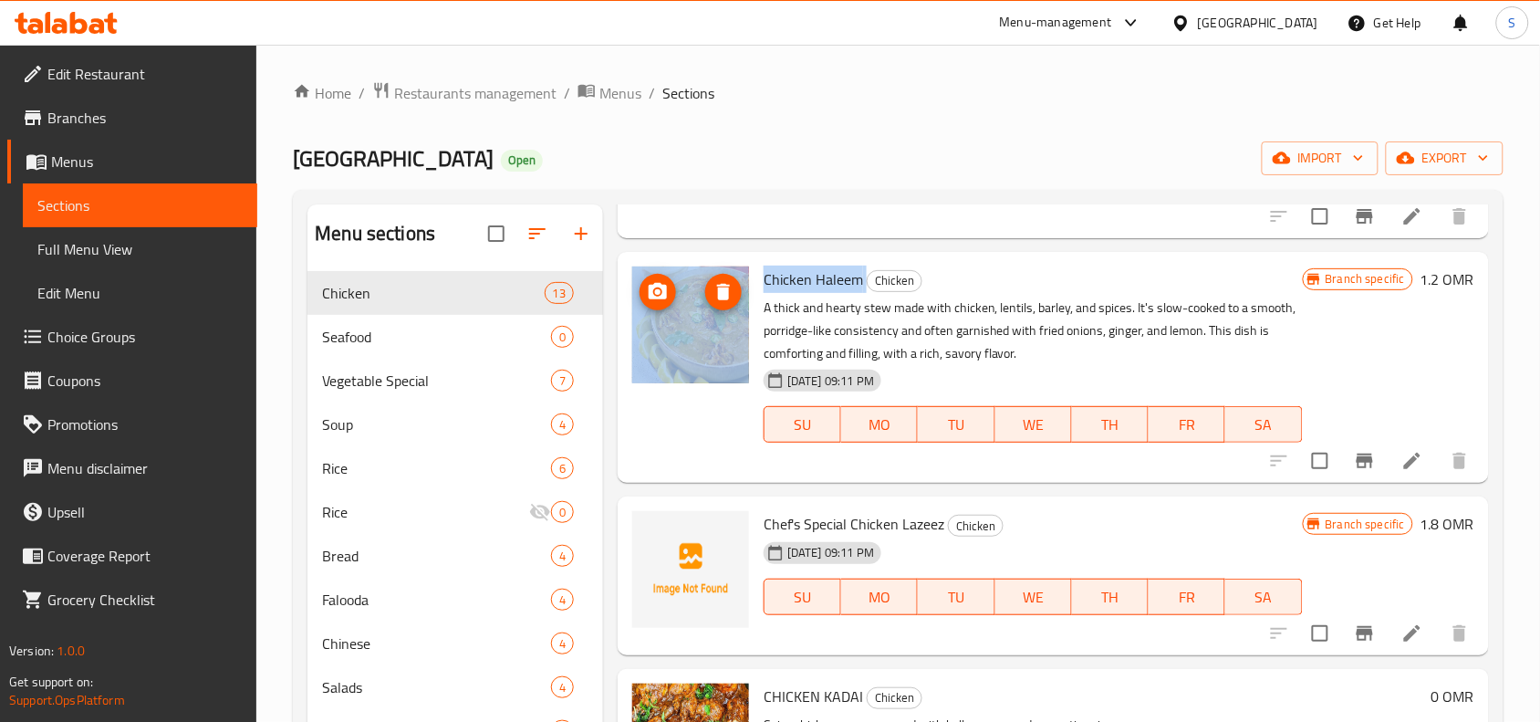
drag, startPoint x: 863, startPoint y: 302, endPoint x: 746, endPoint y: 288, distance: 117.6
click at [746, 288] on div "Chicken Haleem Chicken A thick and hearty stew made with chicken, lentils, barl…" at bounding box center [1053, 367] width 857 height 216
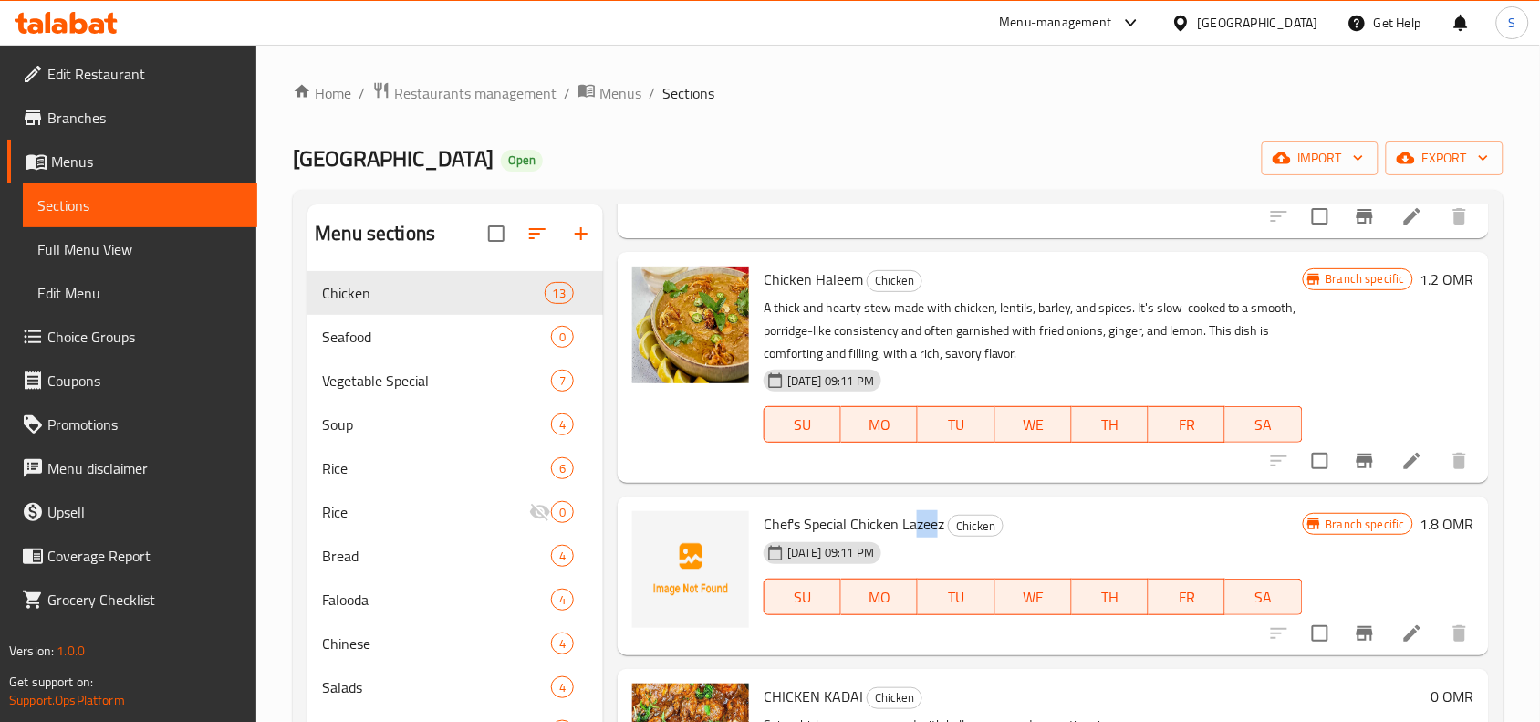
drag, startPoint x: 914, startPoint y: 544, endPoint x: 935, endPoint y: 550, distance: 21.9
click at [935, 538] on span "Chef's Special Chicken Lazeez" at bounding box center [854, 523] width 181 height 27
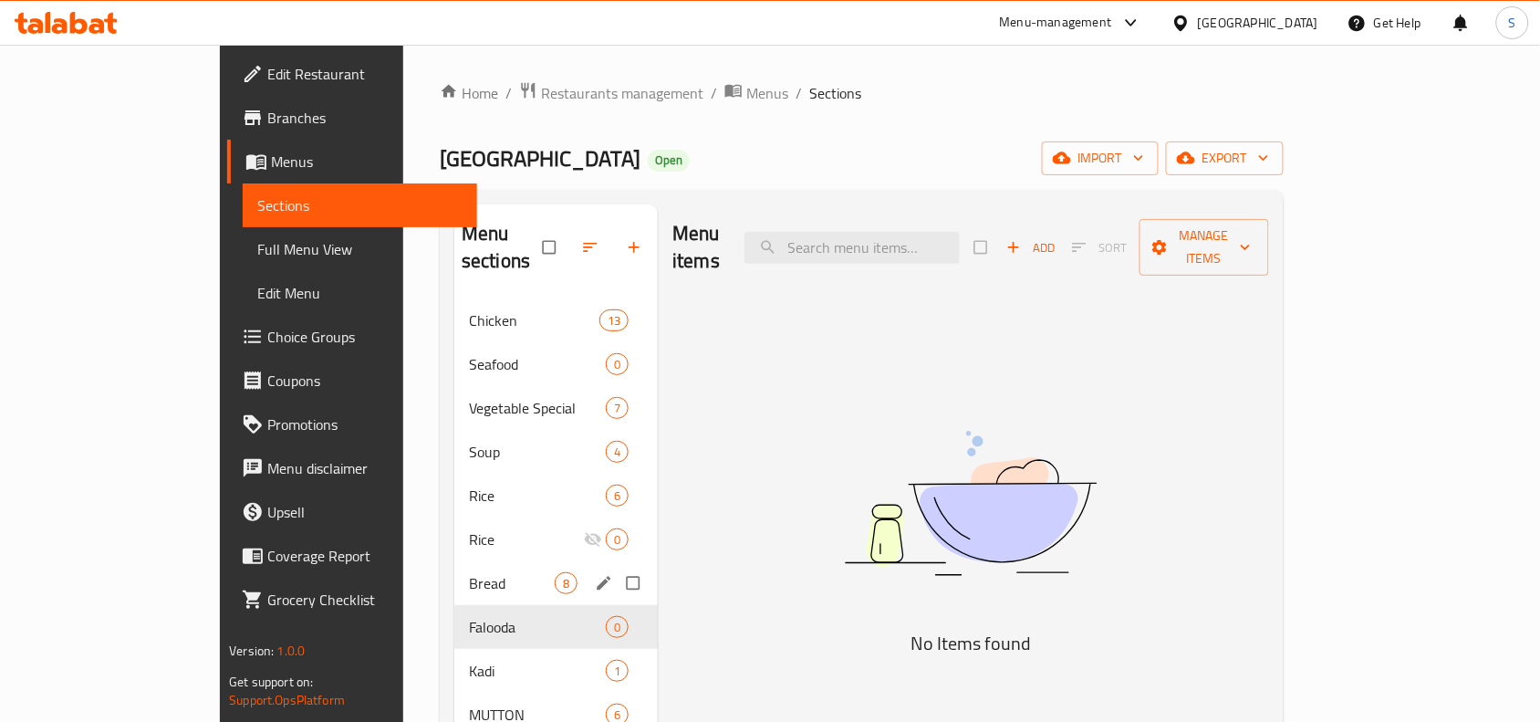
click at [454, 569] on div "Bread 8" at bounding box center [556, 583] width 204 height 44
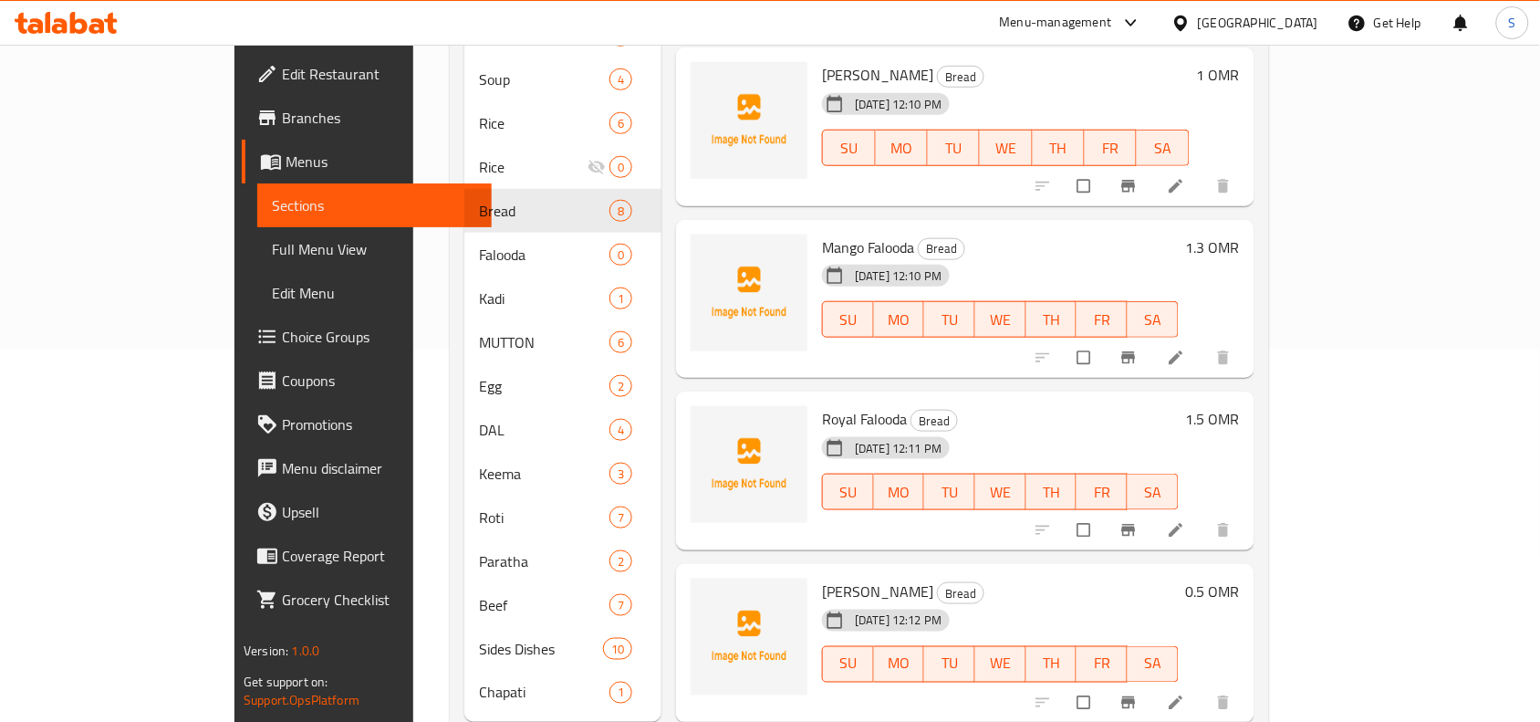
scroll to position [395, 0]
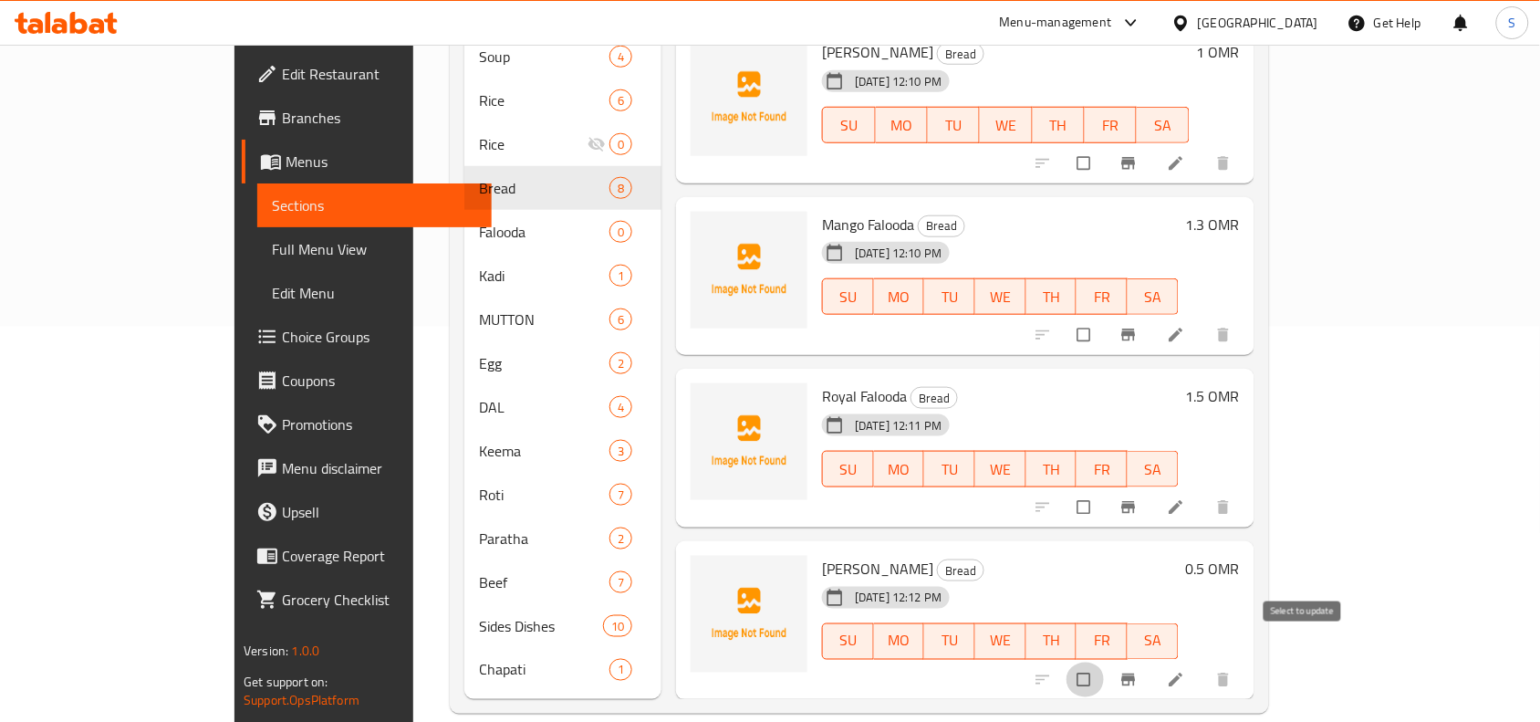
click at [1105, 663] on input "checkbox" at bounding box center [1086, 680] width 38 height 35
checkbox input "true"
click at [1105, 490] on input "checkbox" at bounding box center [1086, 507] width 38 height 35
checkbox input "true"
click at [1105, 318] on input "checkbox" at bounding box center [1086, 335] width 38 height 35
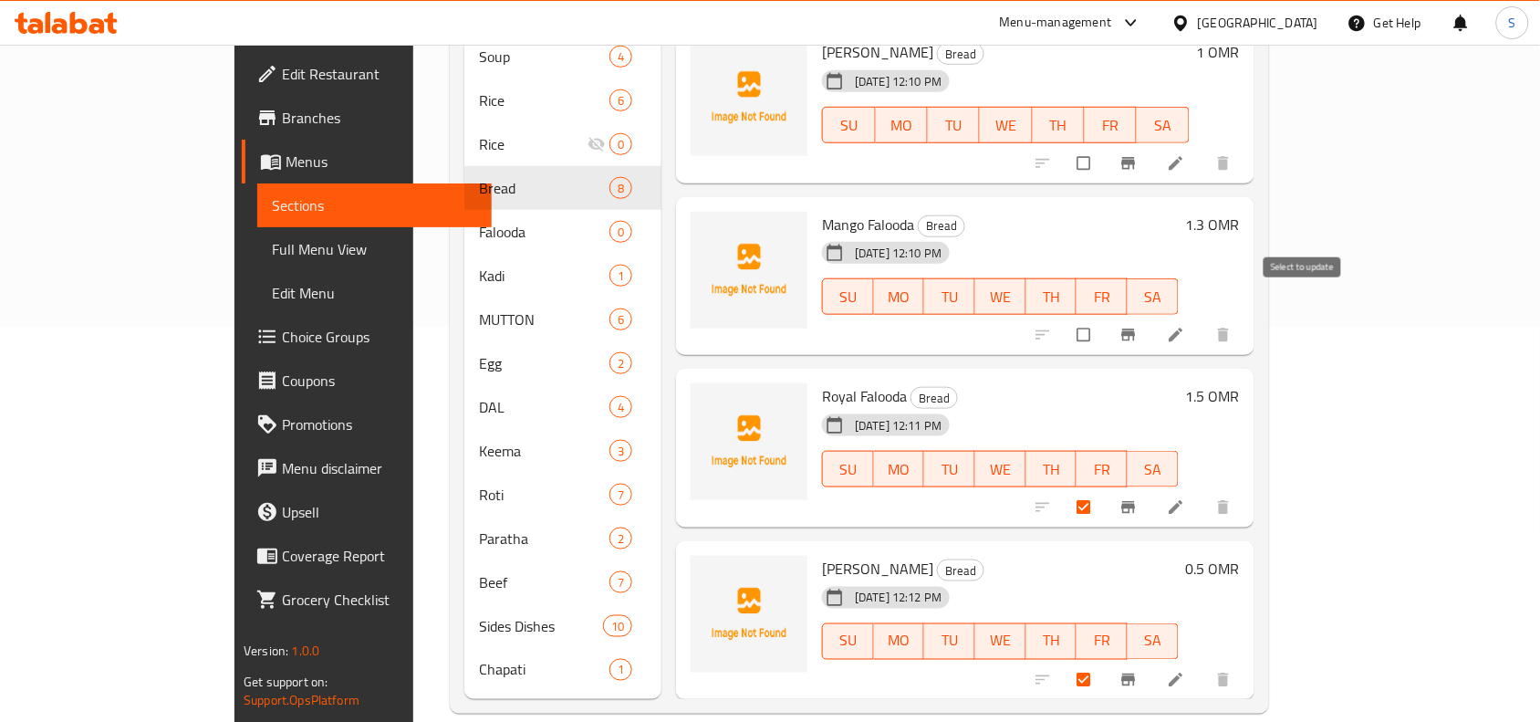
checkbox input "true"
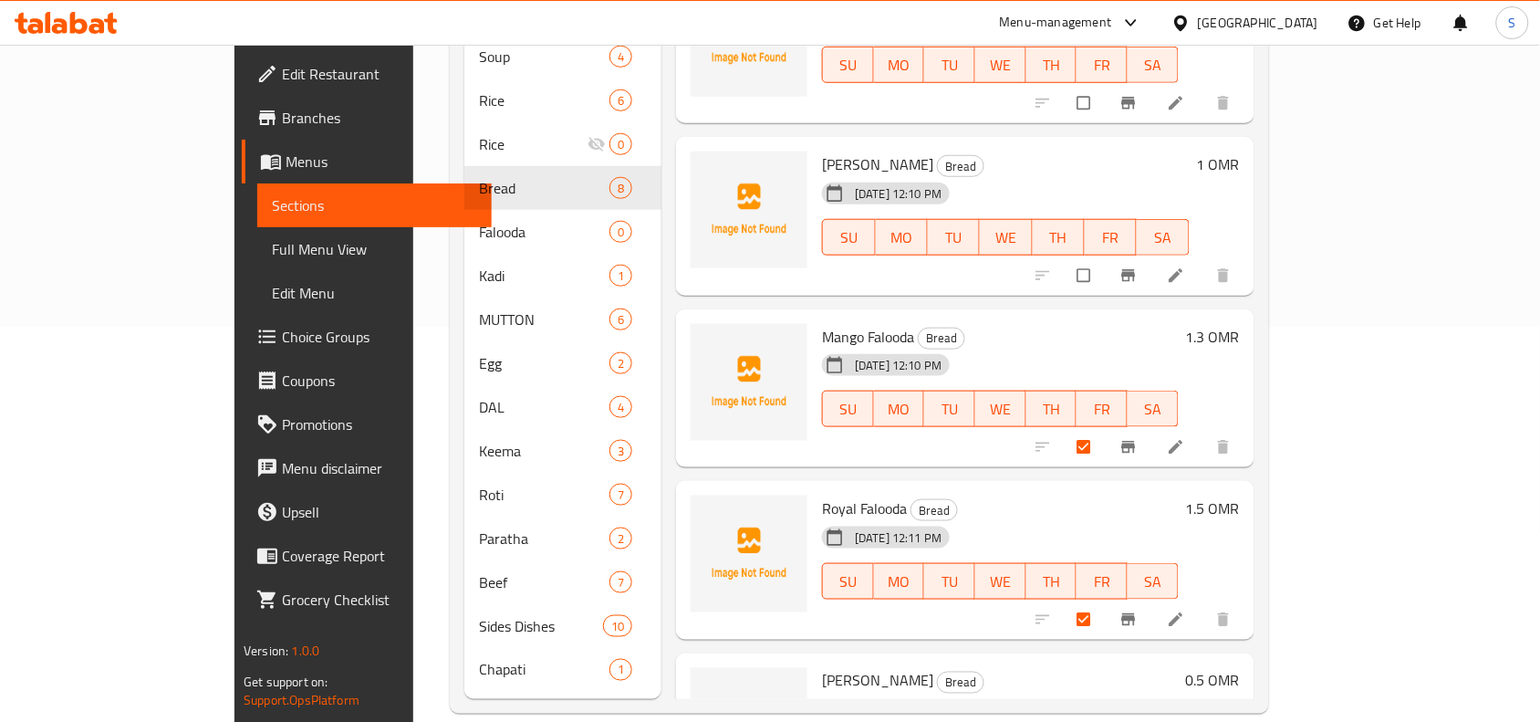
scroll to position [445, 0]
click at [1105, 260] on input "checkbox" at bounding box center [1086, 277] width 38 height 35
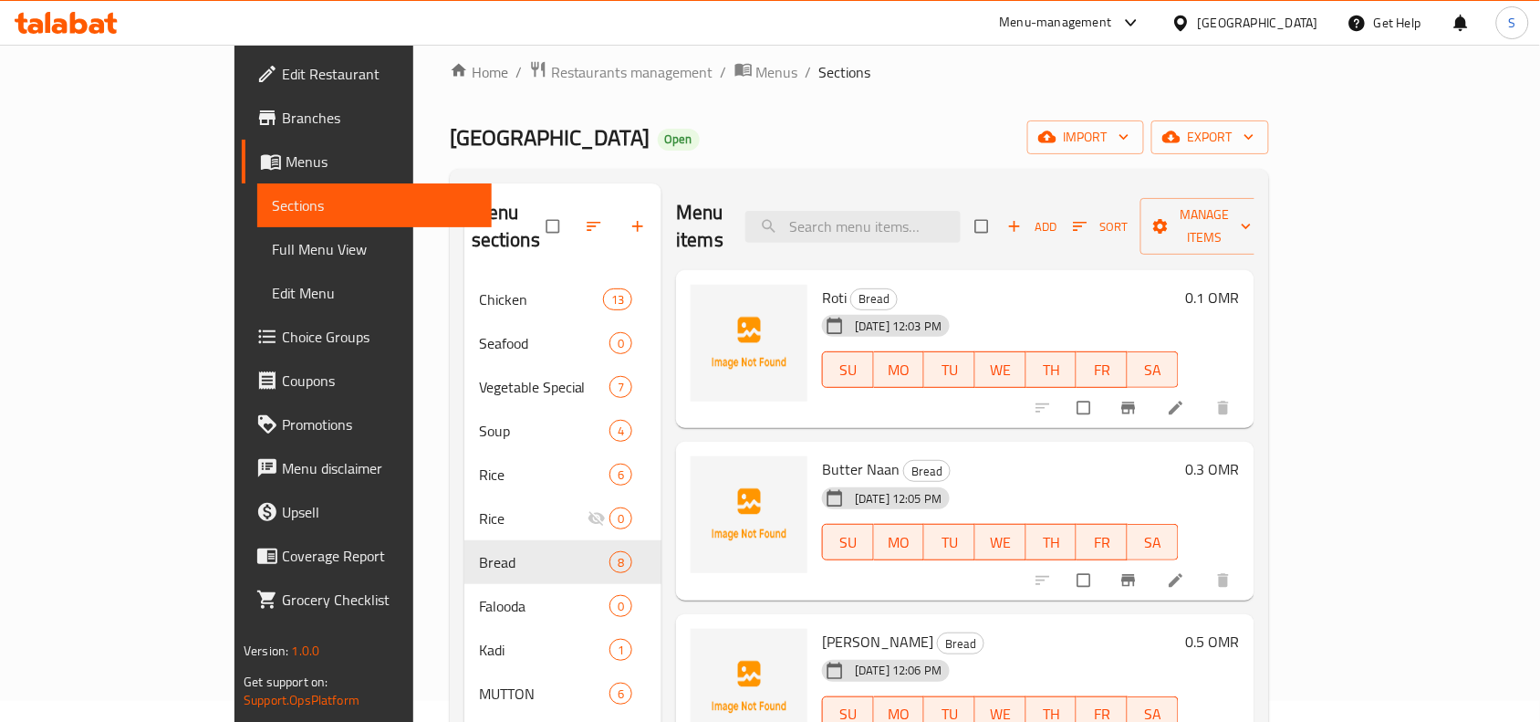
scroll to position [0, 0]
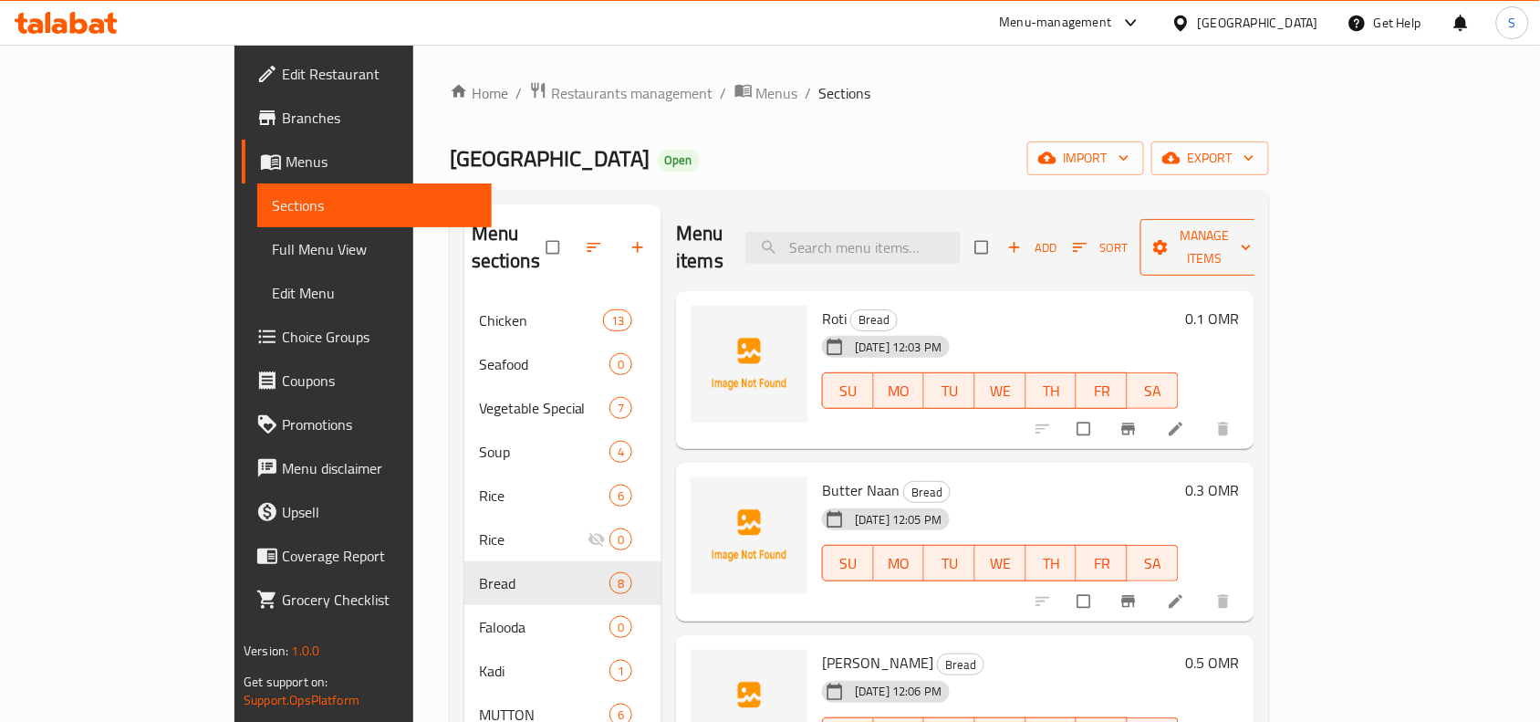
click at [1270, 249] on button "Manage items" at bounding box center [1206, 247] width 130 height 57
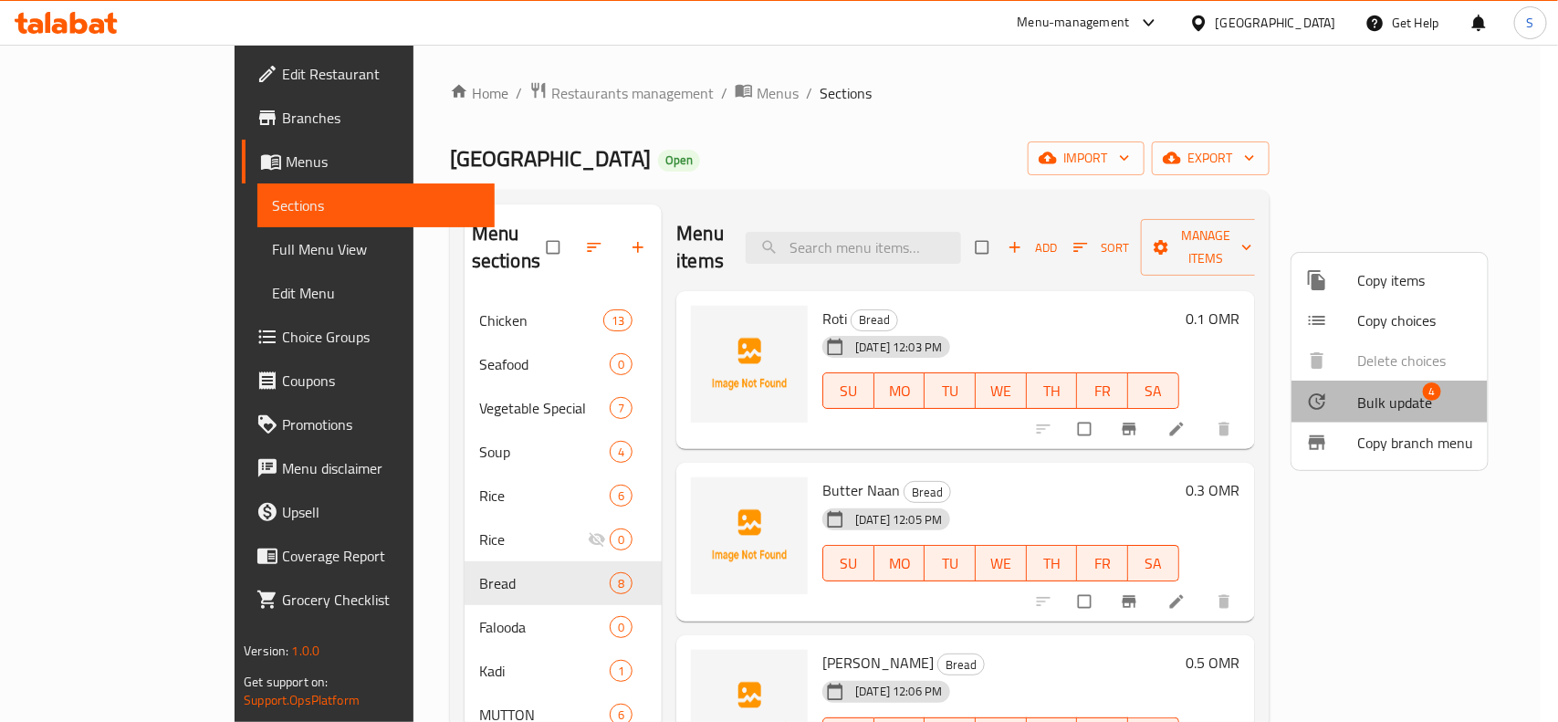
click at [1403, 397] on span "Bulk update" at bounding box center [1394, 402] width 75 height 22
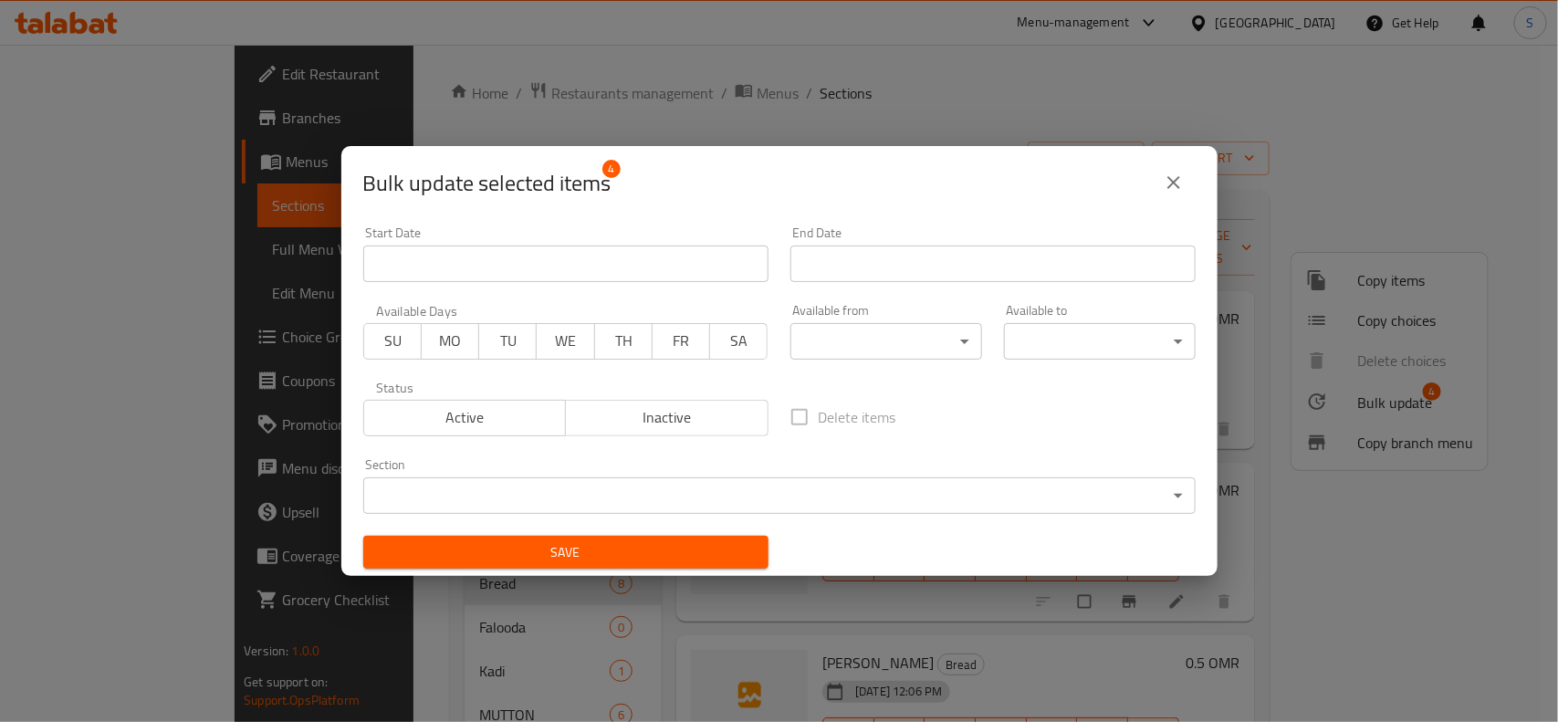
click at [540, 484] on body "​ Menu-management Oman Get Help S Edit Restaurant Branches Menus Sections Full …" at bounding box center [779, 383] width 1558 height 677
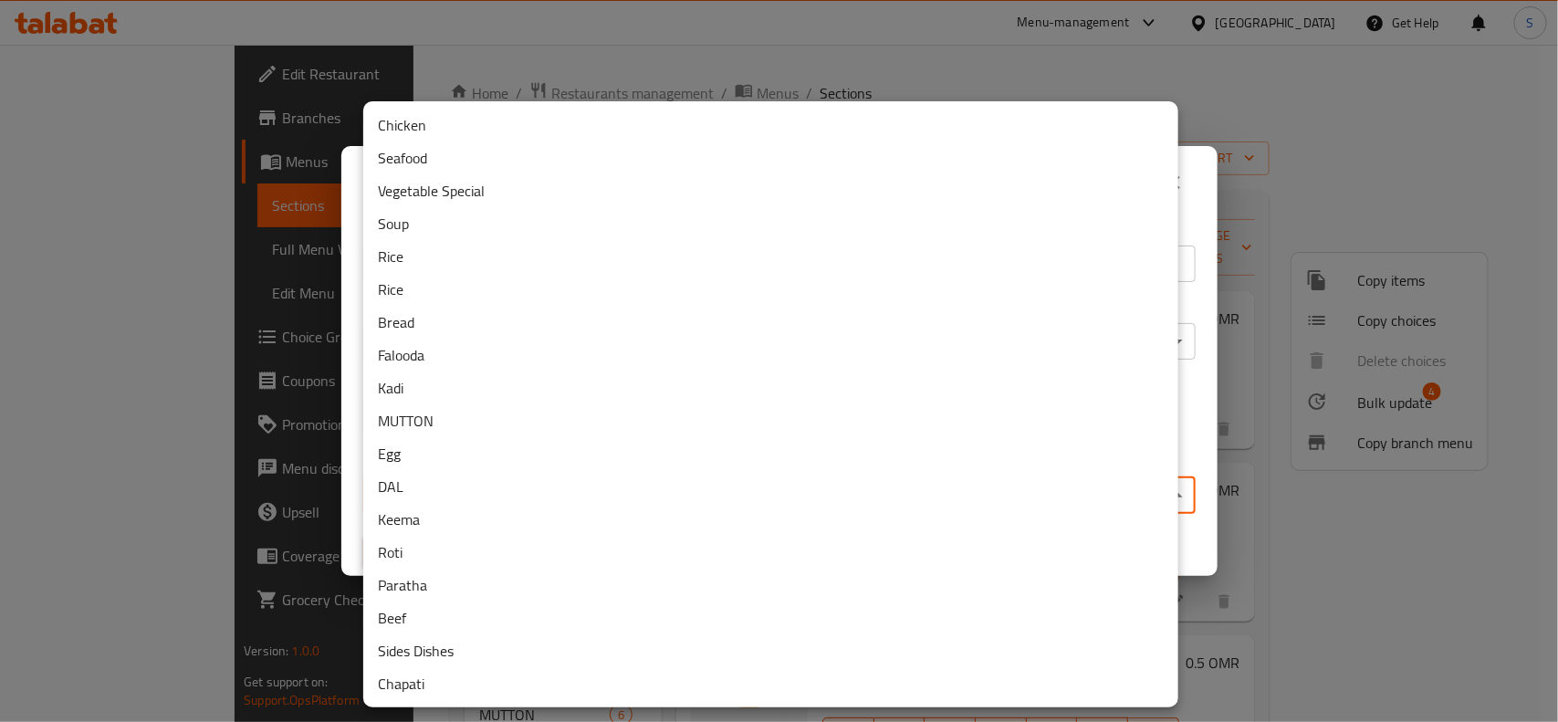
click at [459, 356] on li "Falooda" at bounding box center [770, 355] width 815 height 33
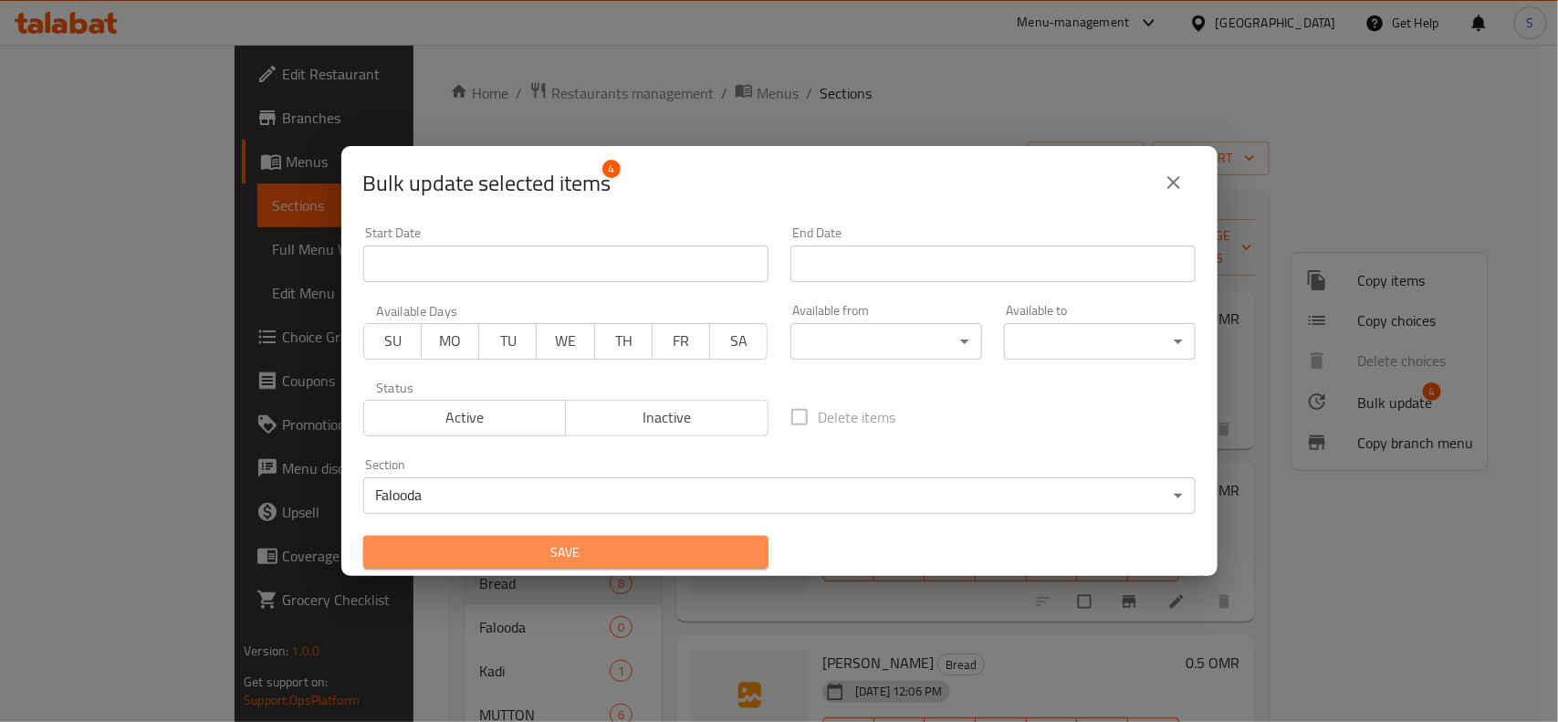
click at [681, 548] on span "Save" at bounding box center [566, 552] width 376 height 23
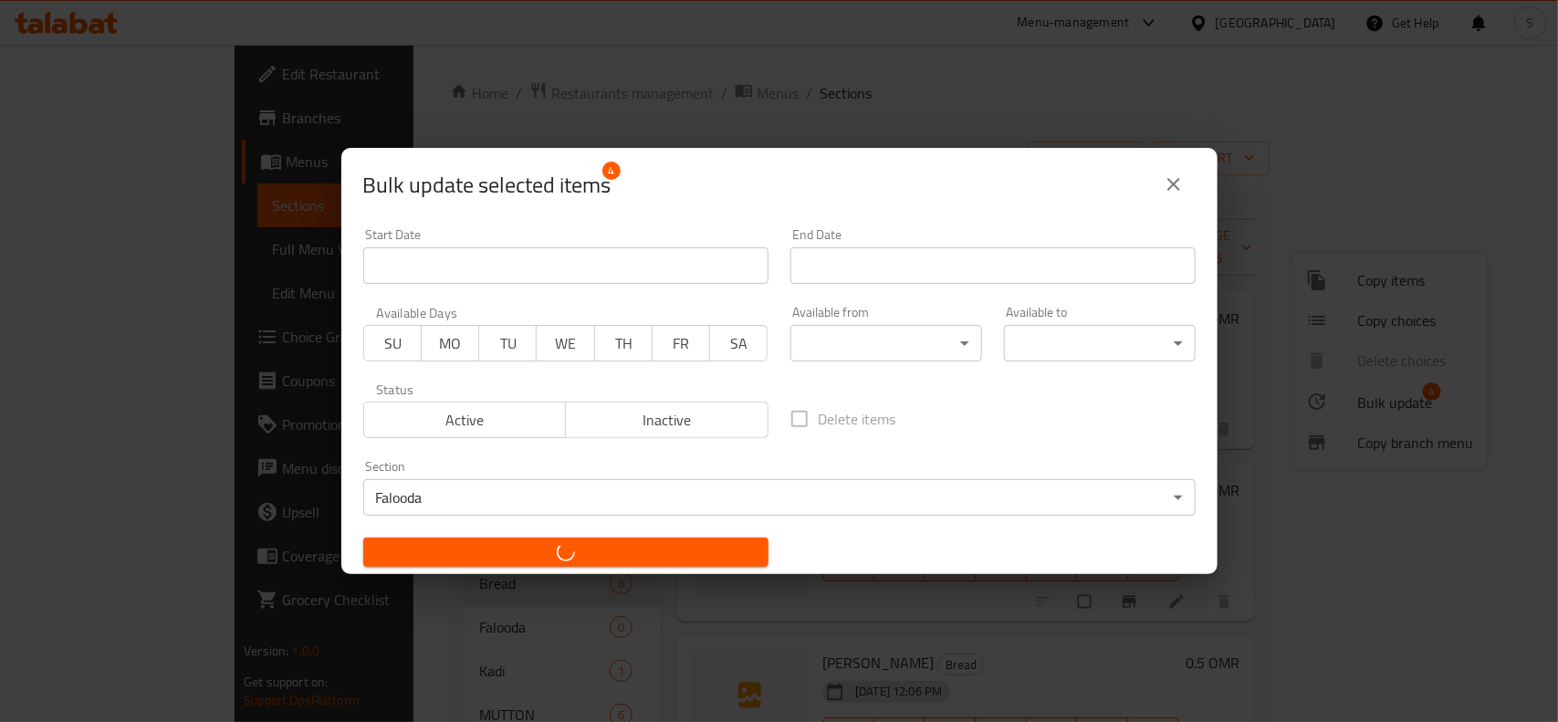
checkbox input "false"
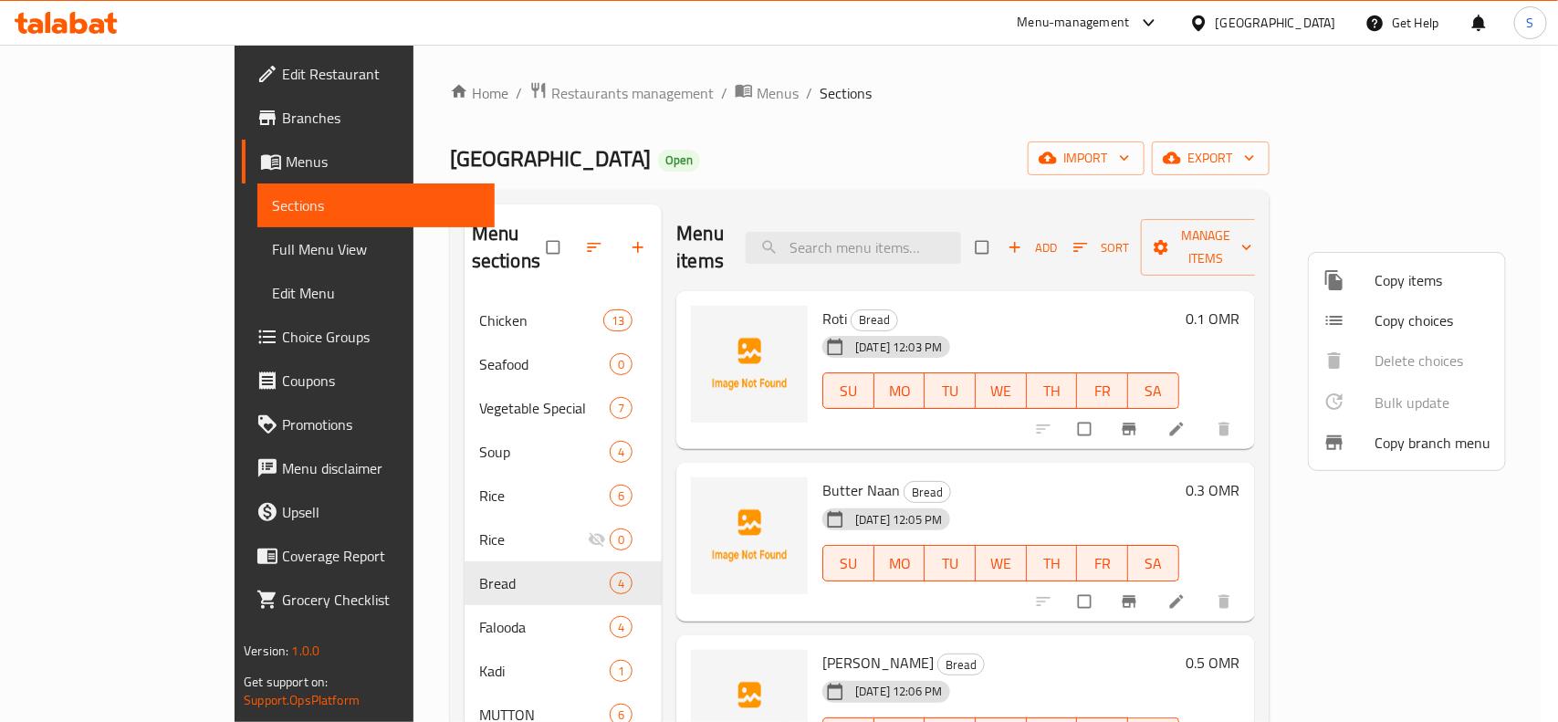
click at [978, 221] on div at bounding box center [779, 361] width 1558 height 722
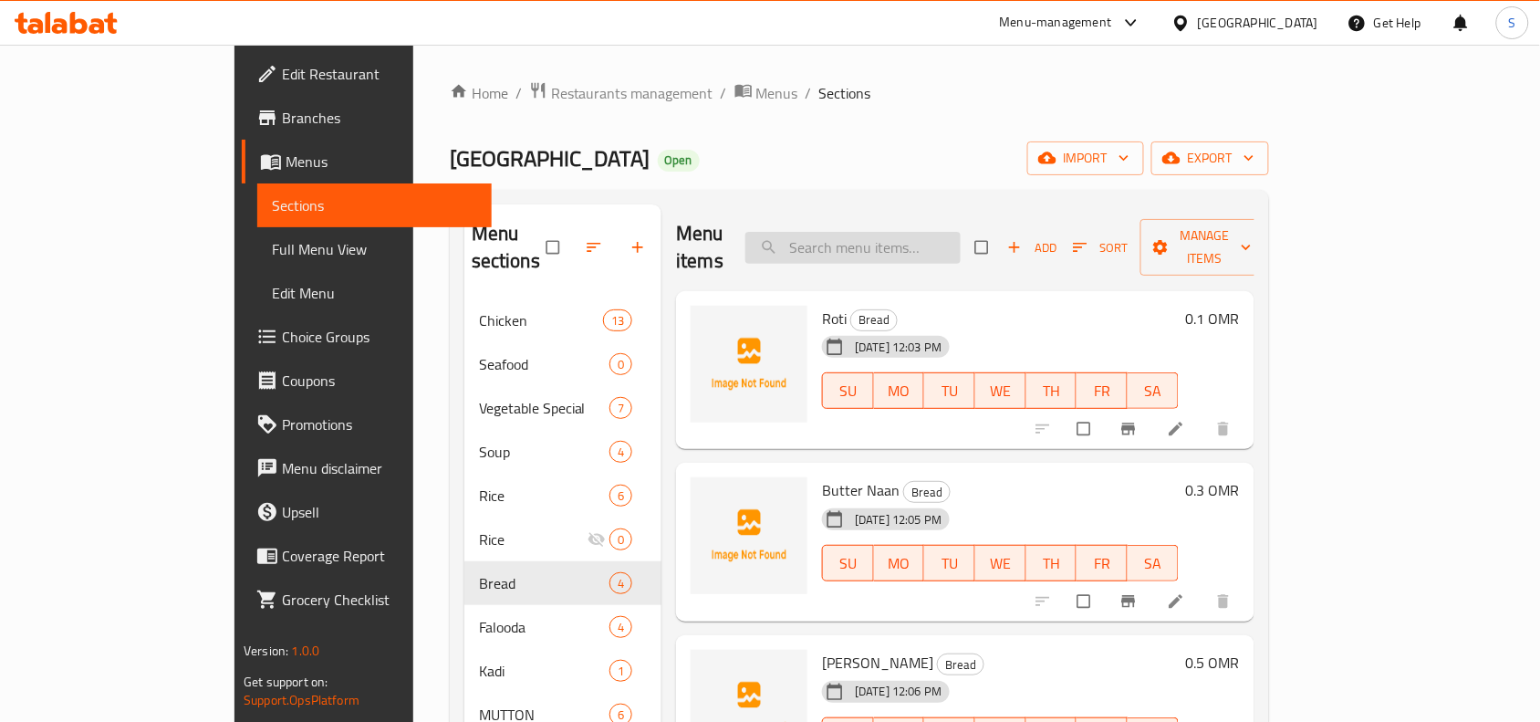
click at [961, 232] on input "search" at bounding box center [853, 248] width 215 height 32
paste input "CHICKEN FRIED RICE"
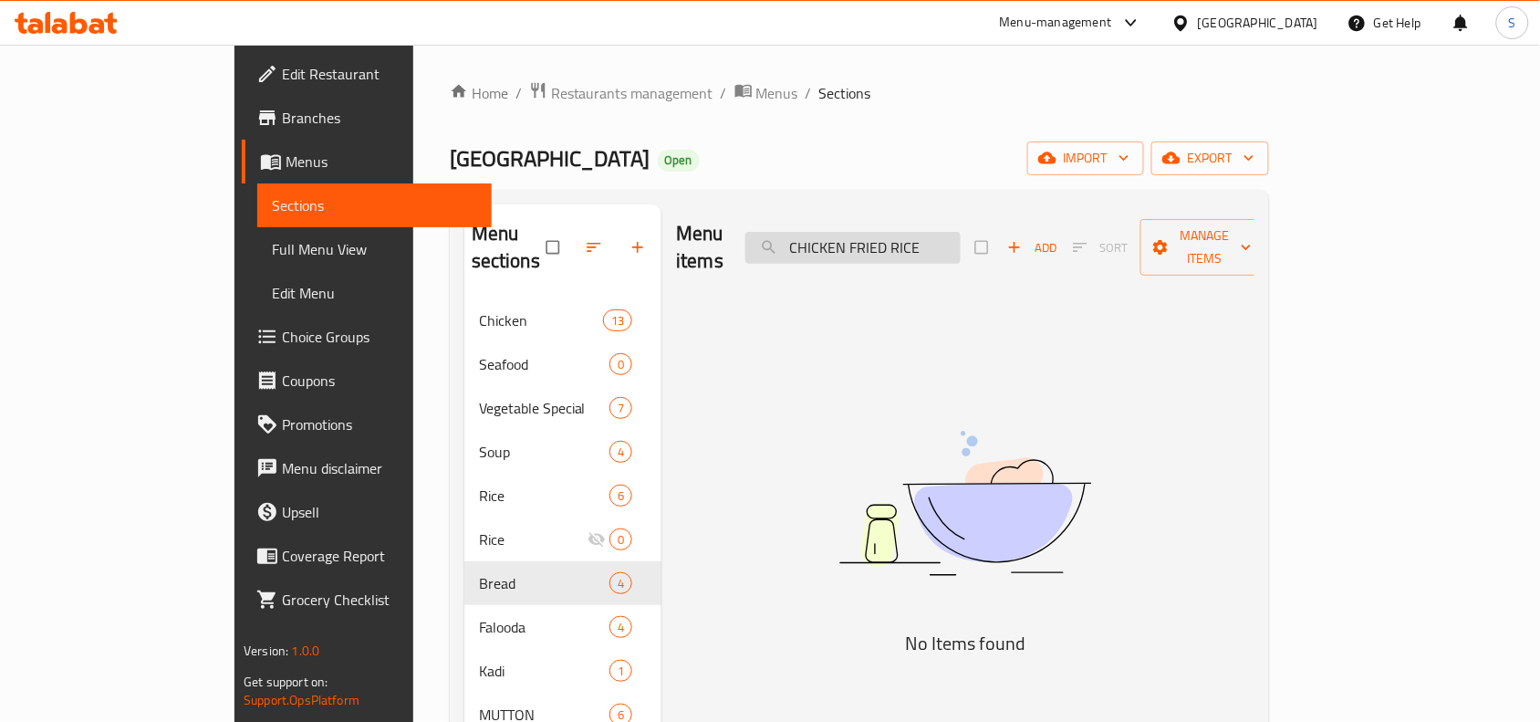
click at [934, 232] on input "CHICKEN FRIED RICE" at bounding box center [853, 248] width 215 height 32
type input "CHICKEN FRIED RICE"
click at [629, 238] on icon "button" at bounding box center [638, 247] width 18 height 18
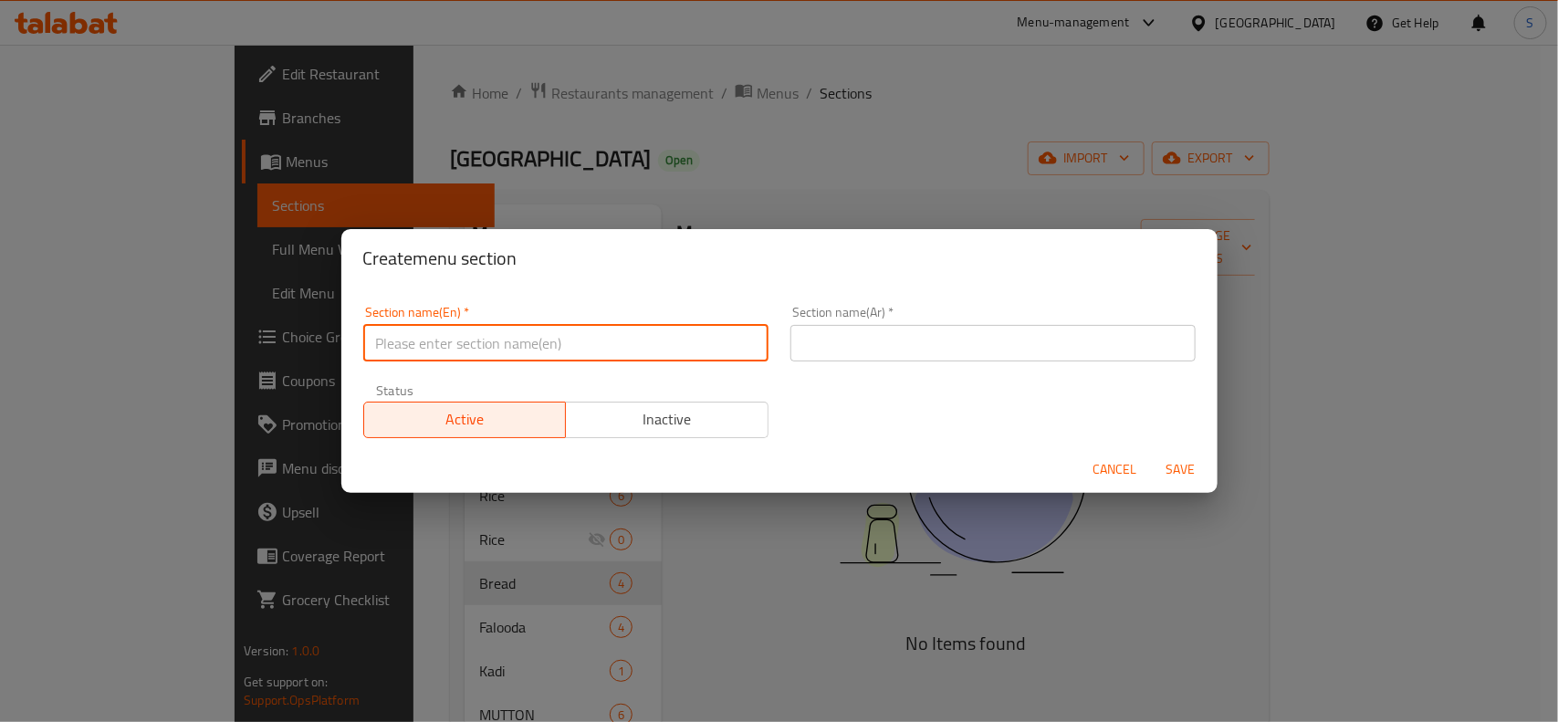
click at [593, 351] on input "text" at bounding box center [565, 343] width 405 height 37
click at [849, 333] on input "text" at bounding box center [992, 343] width 405 height 37
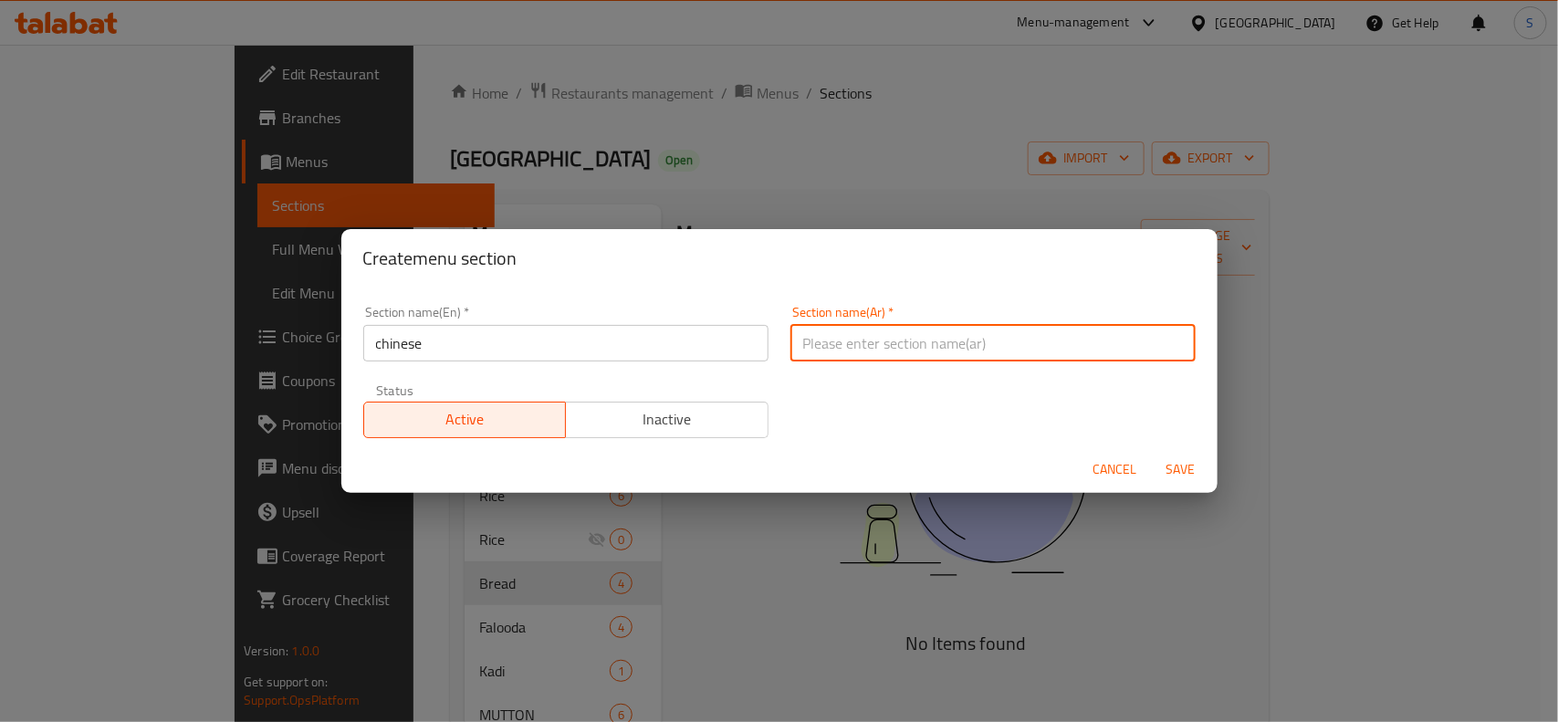
click at [652, 358] on input "chinese" at bounding box center [565, 343] width 405 height 37
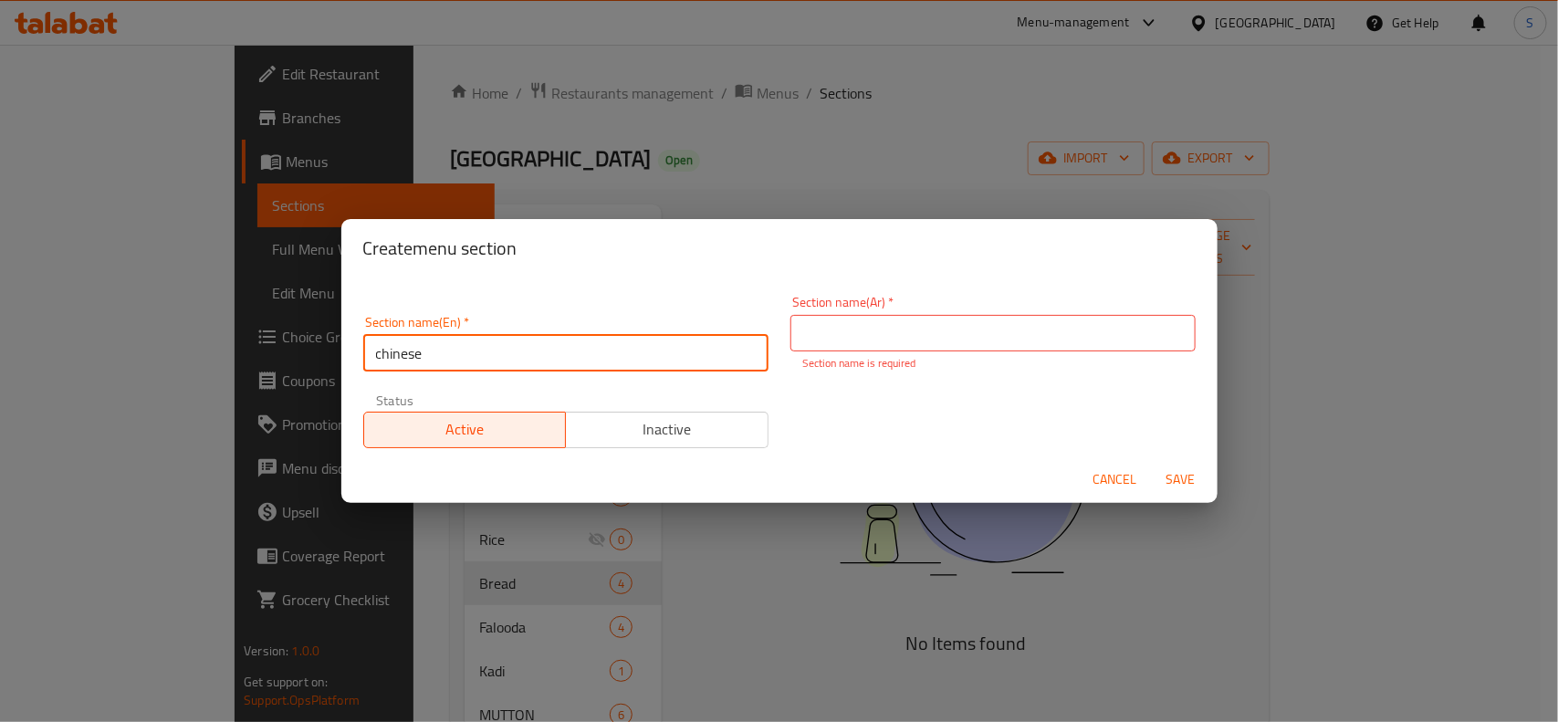
click at [652, 358] on input "chinese" at bounding box center [565, 353] width 405 height 37
type input "Chinese"
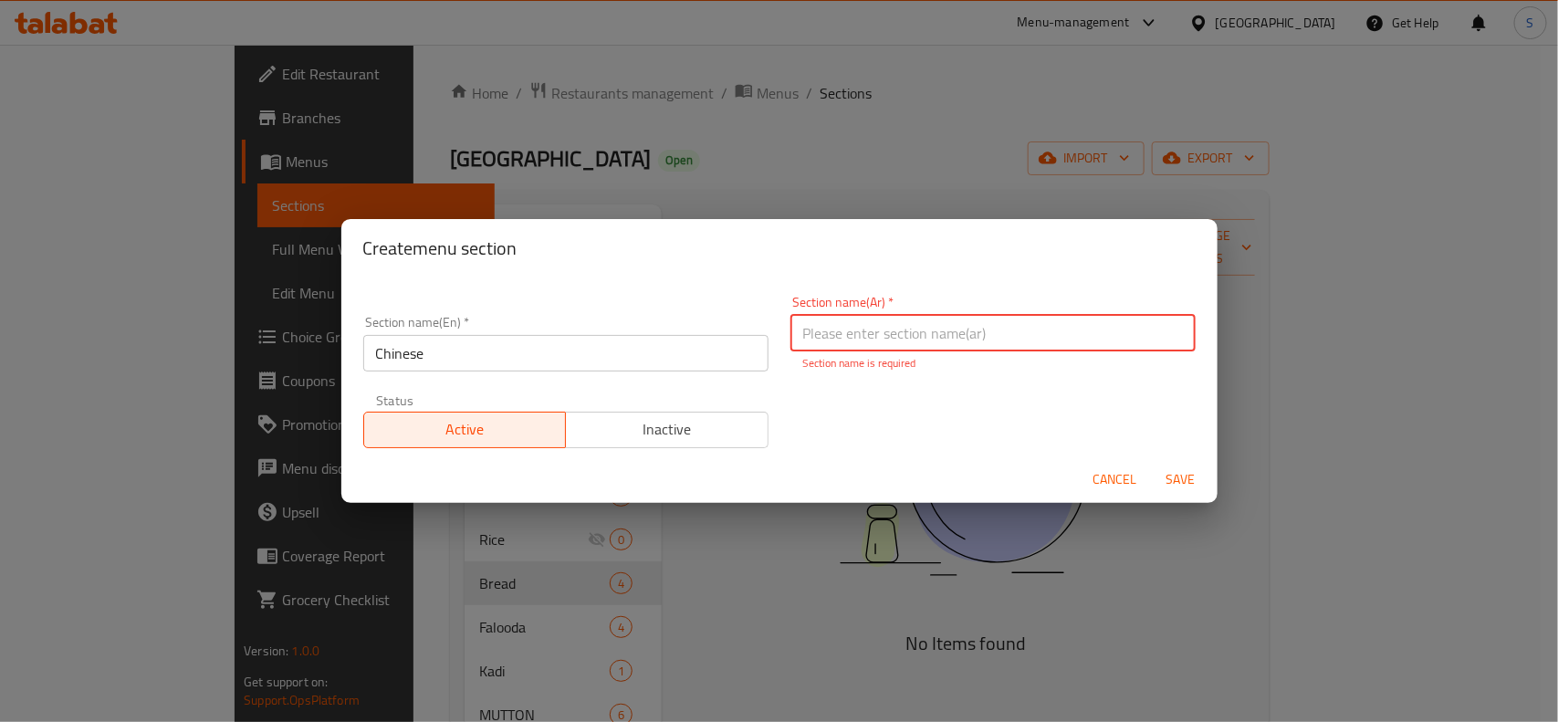
click at [826, 340] on input "text" at bounding box center [992, 333] width 405 height 37
type input "صيني"
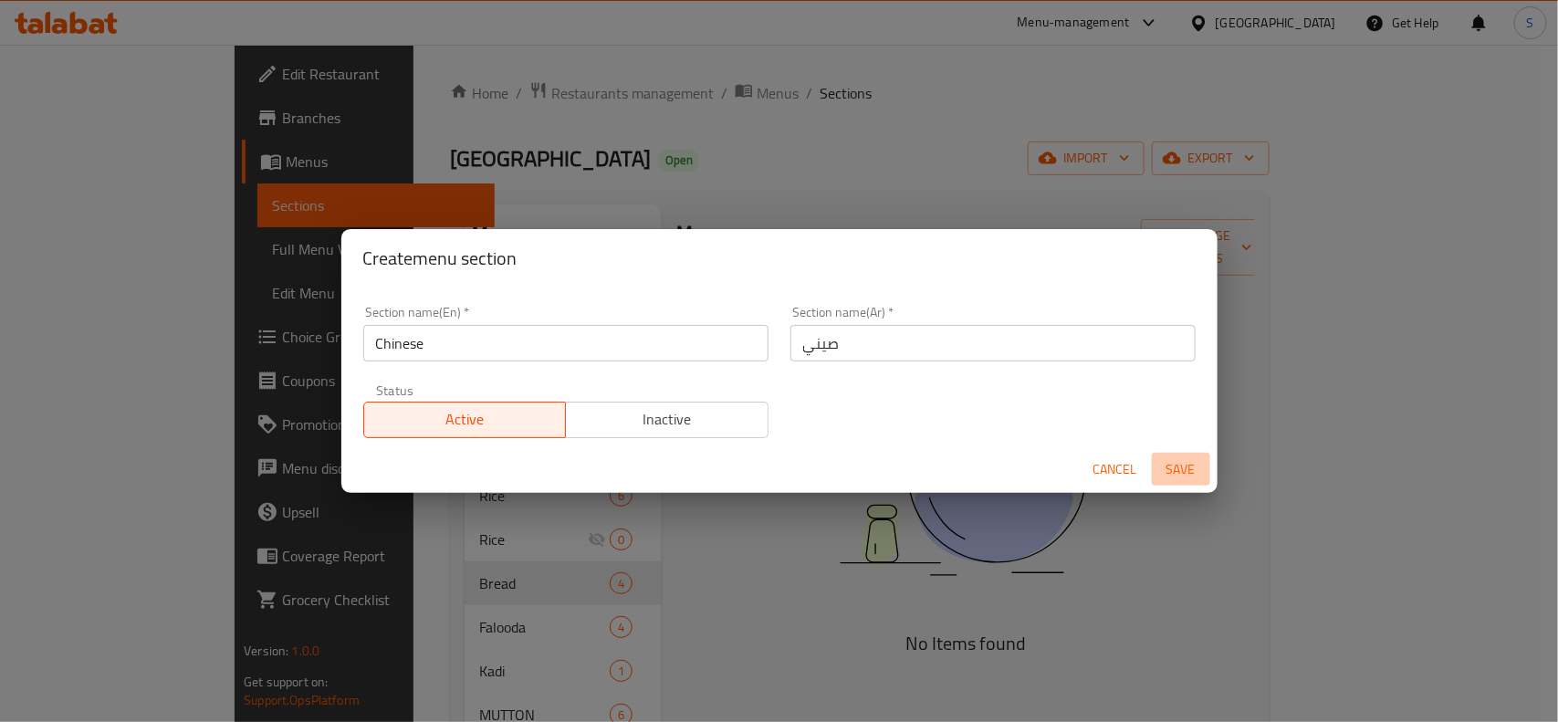
click at [1178, 477] on span "Save" at bounding box center [1181, 469] width 44 height 23
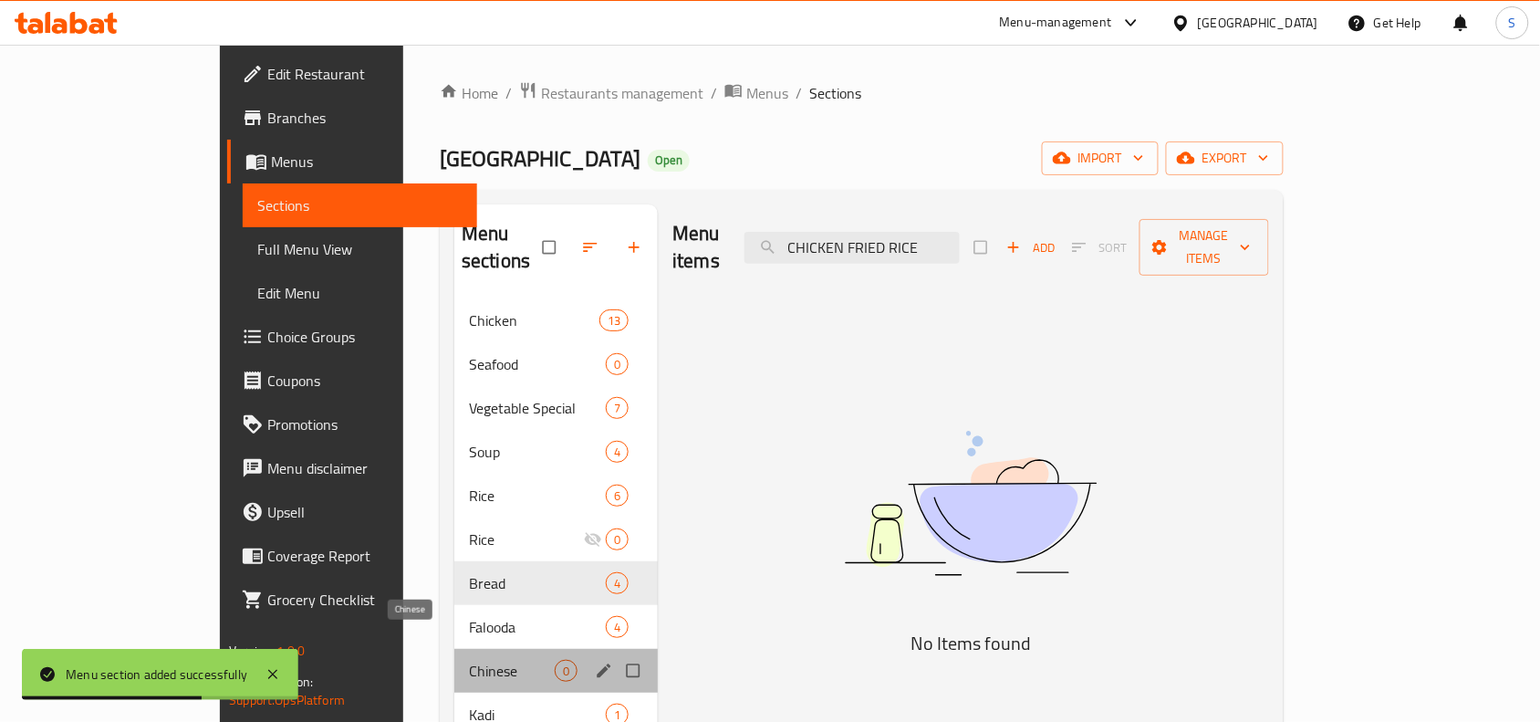
click at [469, 660] on span "Chinese" at bounding box center [512, 671] width 86 height 22
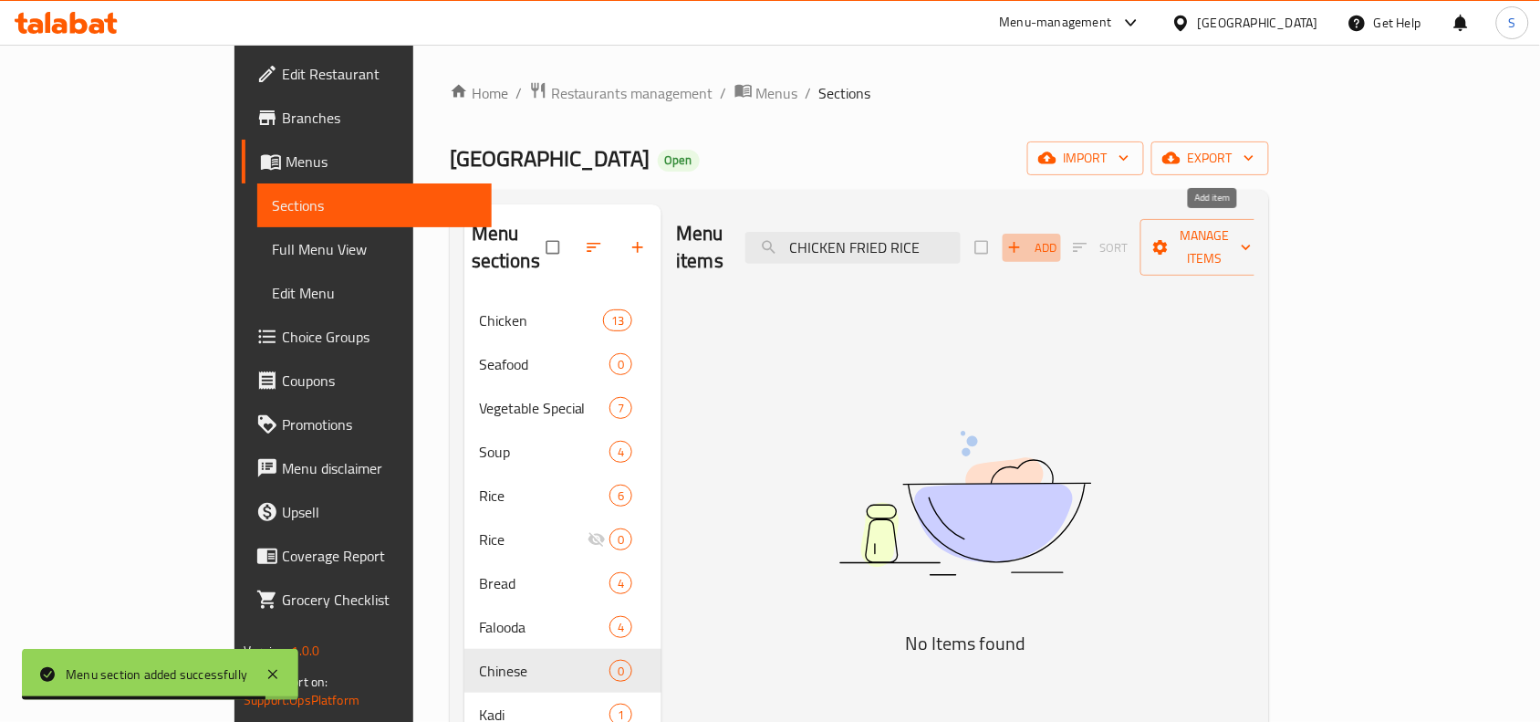
click at [1028, 239] on span "button" at bounding box center [1017, 247] width 22 height 18
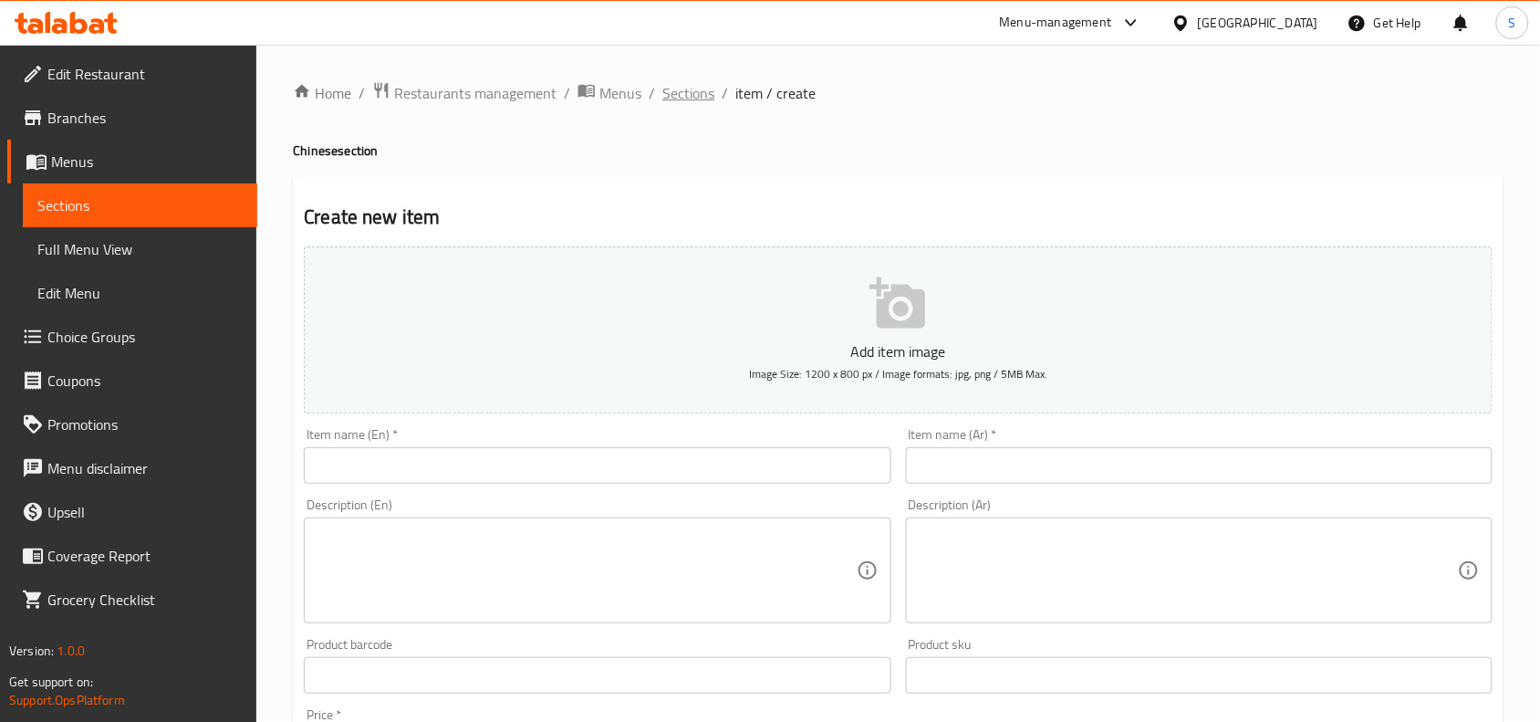
click at [689, 88] on span "Sections" at bounding box center [689, 93] width 52 height 22
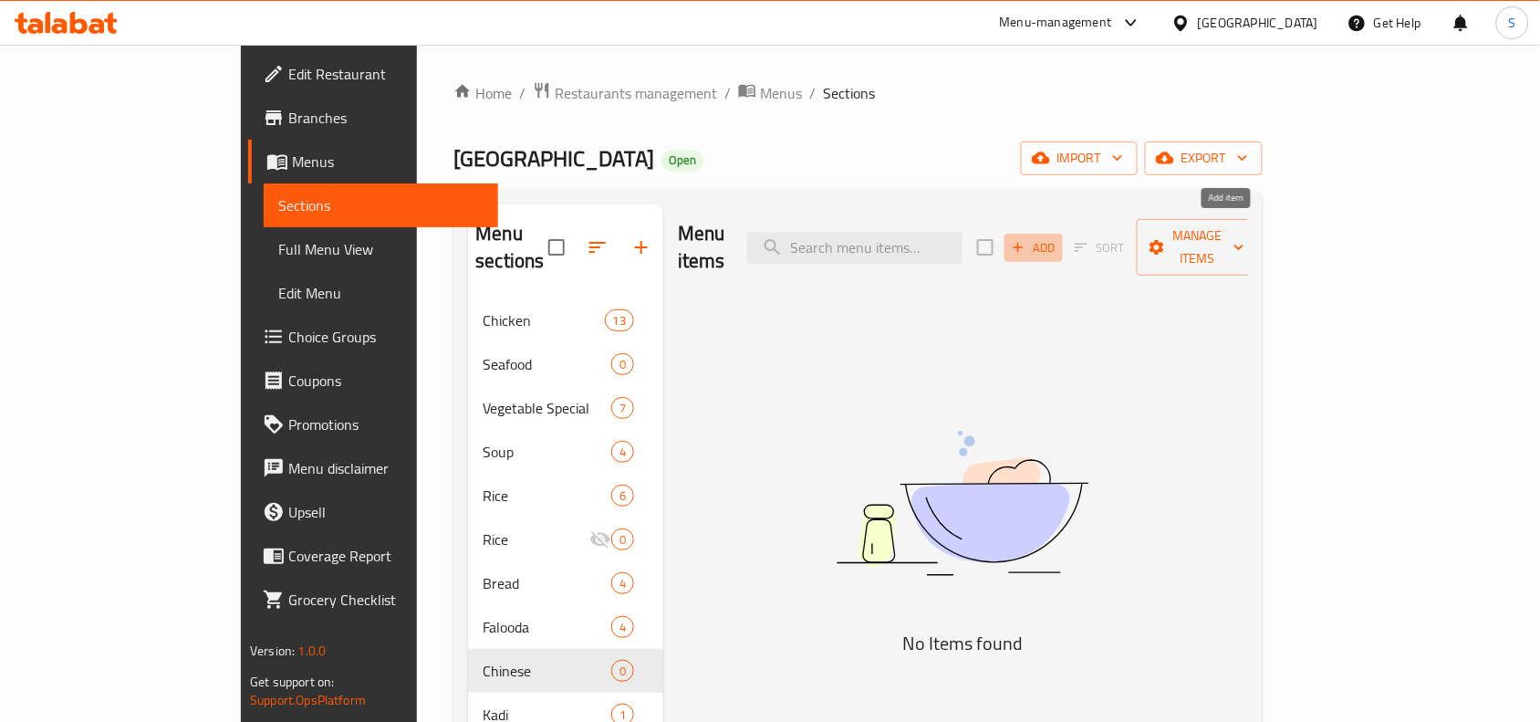
click at [1059, 237] on span "Add" at bounding box center [1033, 247] width 49 height 21
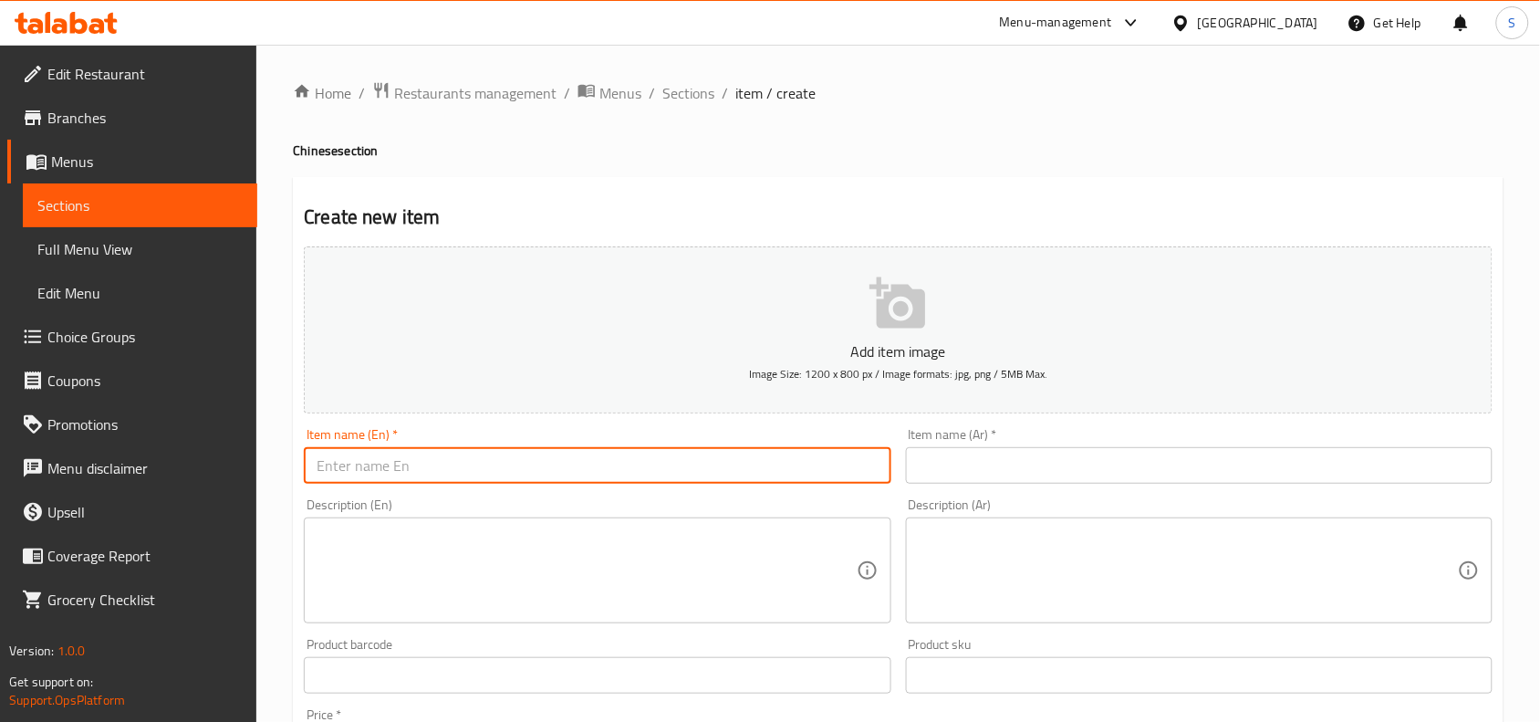
click at [421, 464] on input "text" at bounding box center [597, 465] width 587 height 37
paste input "CHICKEN FRIED RICE"
click at [421, 464] on input "CHICKEN FRIED RICE" at bounding box center [597, 465] width 587 height 37
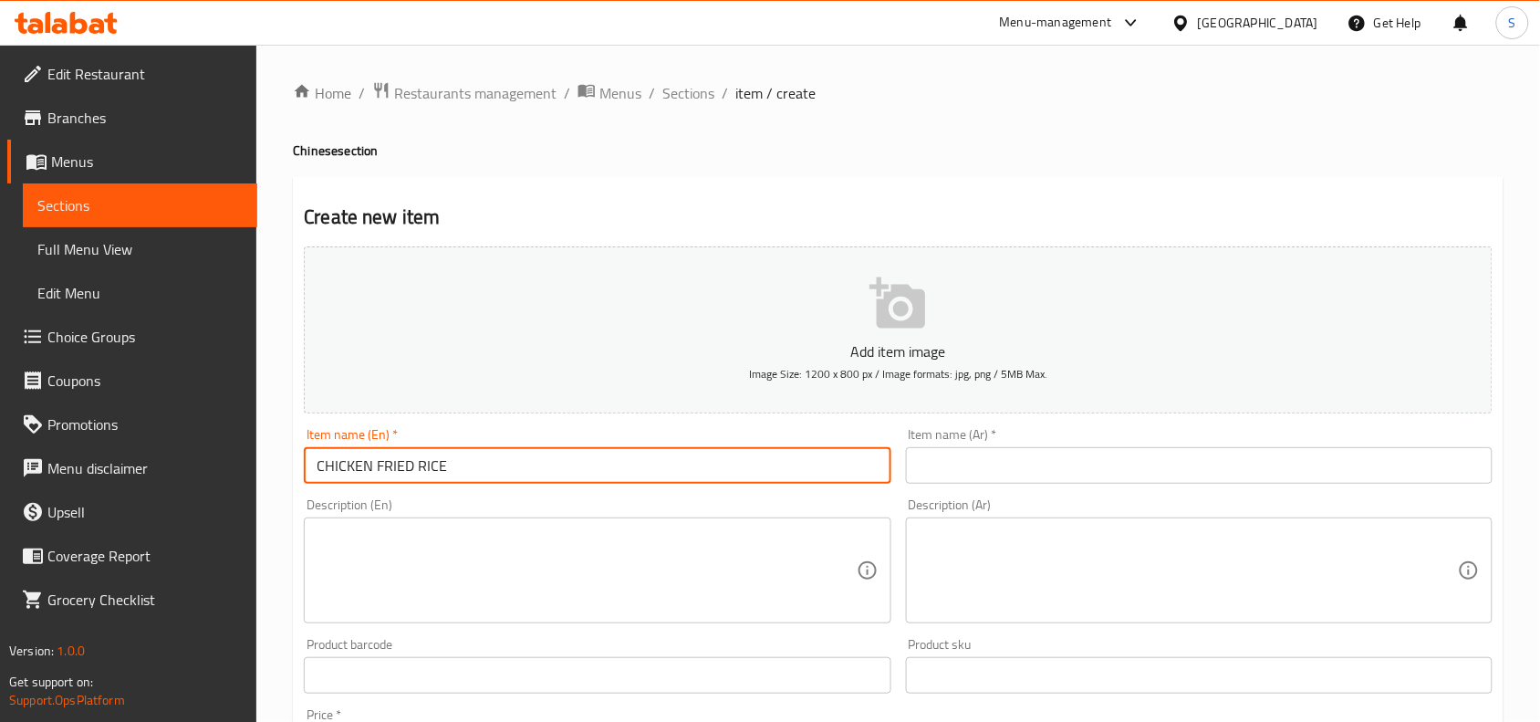
click at [660, 476] on input "CHICKEN FRIED RICE" at bounding box center [597, 465] width 587 height 37
click at [660, 476] on input "CHICKEN FRIED Rice" at bounding box center [597, 465] width 587 height 37
click at [621, 479] on input "CHICKEN FRIED Rice" at bounding box center [597, 465] width 587 height 37
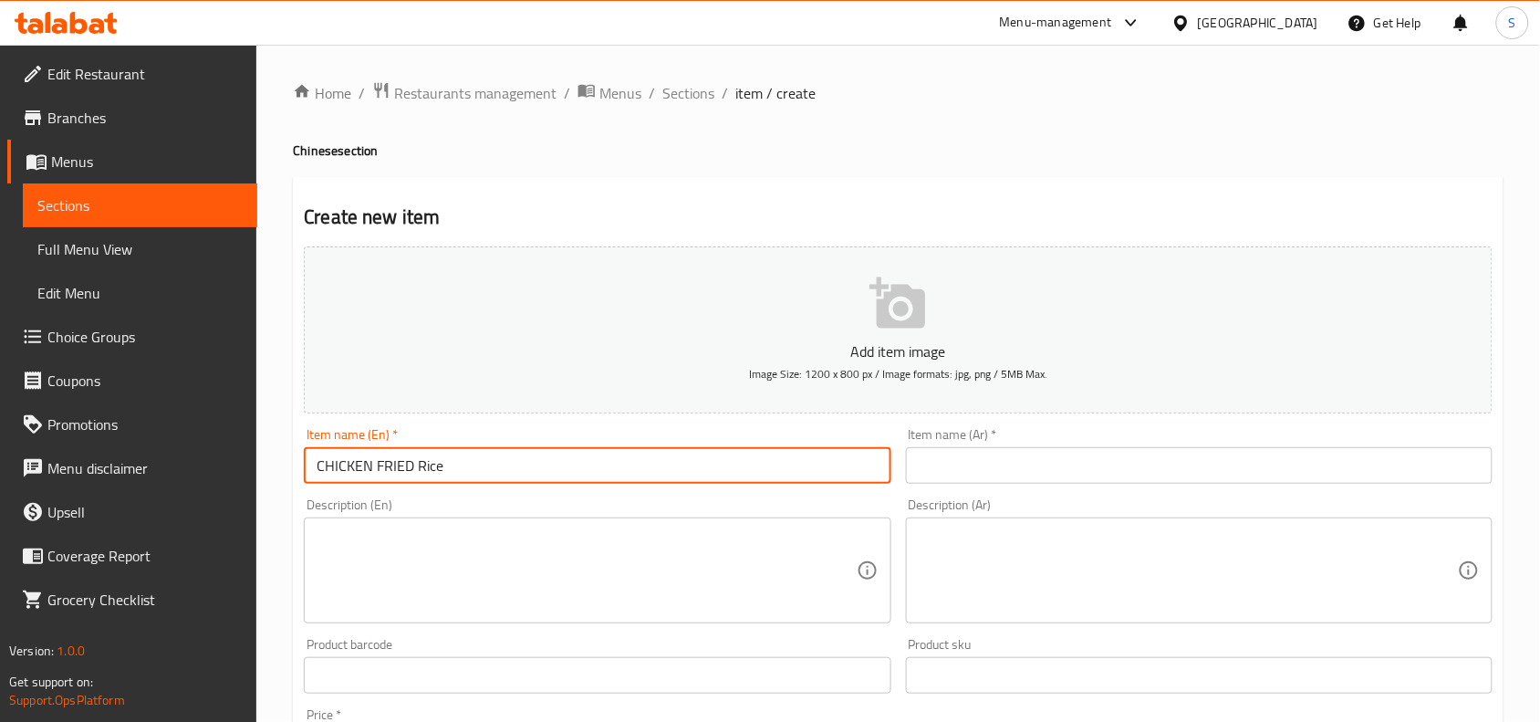
click at [621, 479] on input "CHICKEN FRIED Rice" at bounding box center [597, 465] width 587 height 37
type input "Chicken Fried Rice"
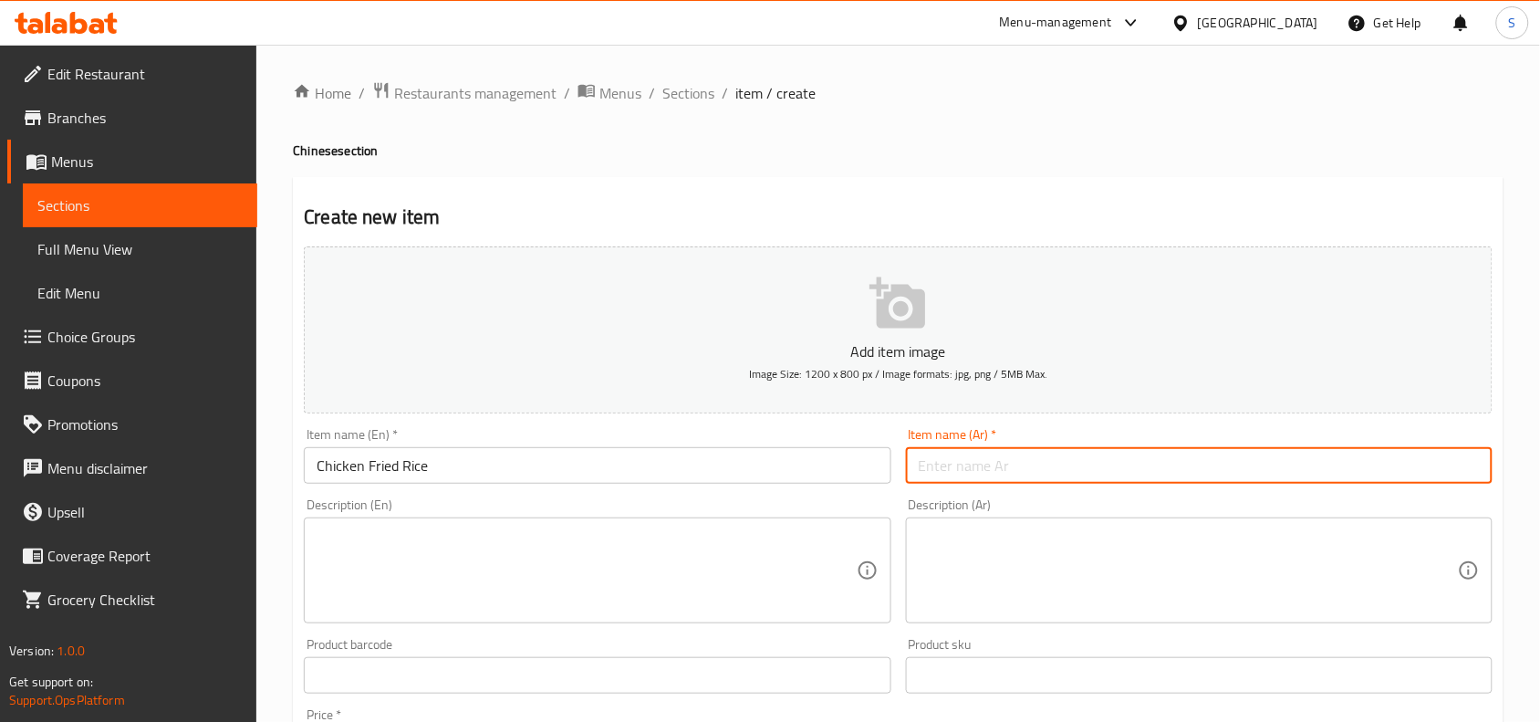
click at [1064, 453] on input "text" at bounding box center [1199, 465] width 587 height 37
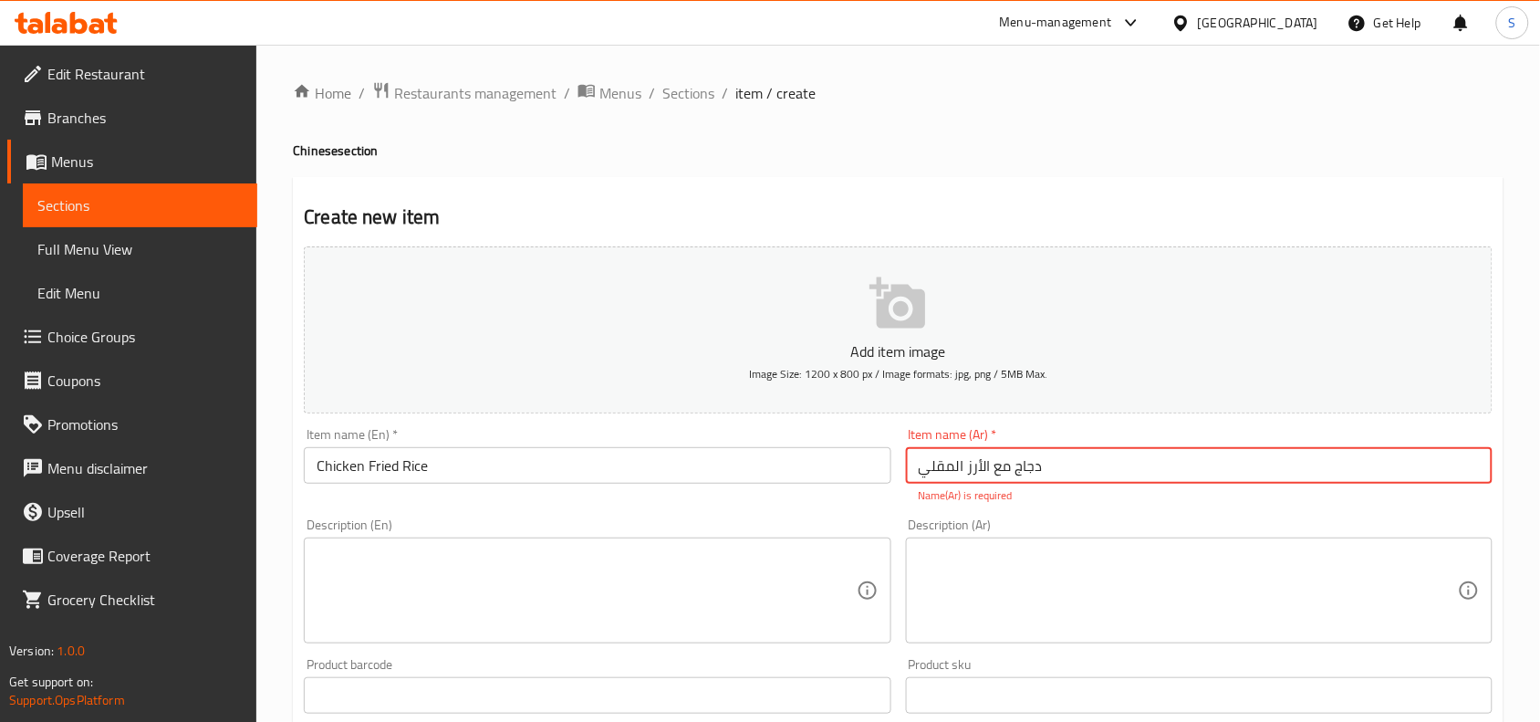
type input "دجاج مع الأرز المقلي"
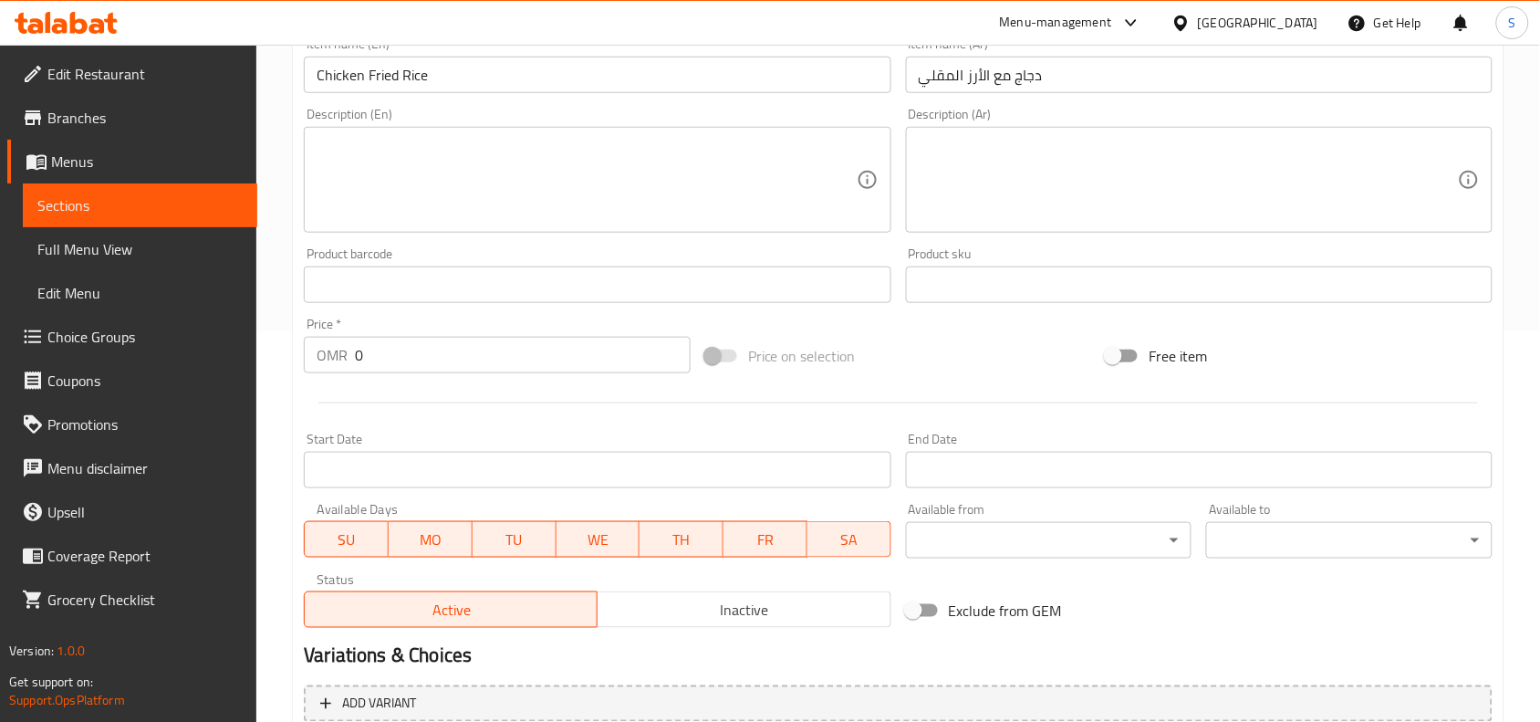
scroll to position [456, 0]
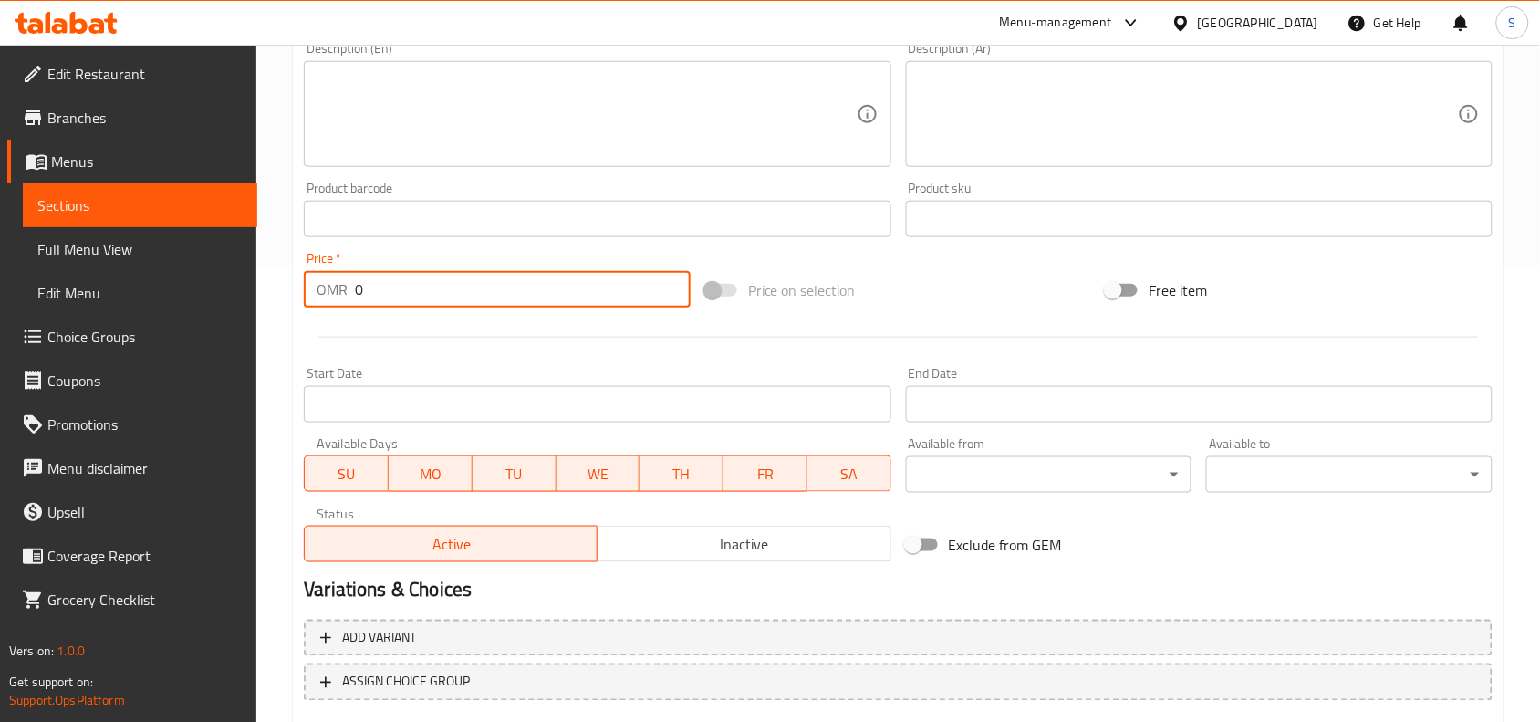
drag, startPoint x: 447, startPoint y: 298, endPoint x: 363, endPoint y: 302, distance: 84.0
click at [363, 302] on input "0" at bounding box center [523, 289] width 336 height 37
drag, startPoint x: 379, startPoint y: 286, endPoint x: 293, endPoint y: 284, distance: 85.8
click at [293, 284] on div "Create new item Add item image Image Size: 1200 x 800 px / Image formats: jpg, …" at bounding box center [898, 252] width 1211 height 1062
type input "1.9"
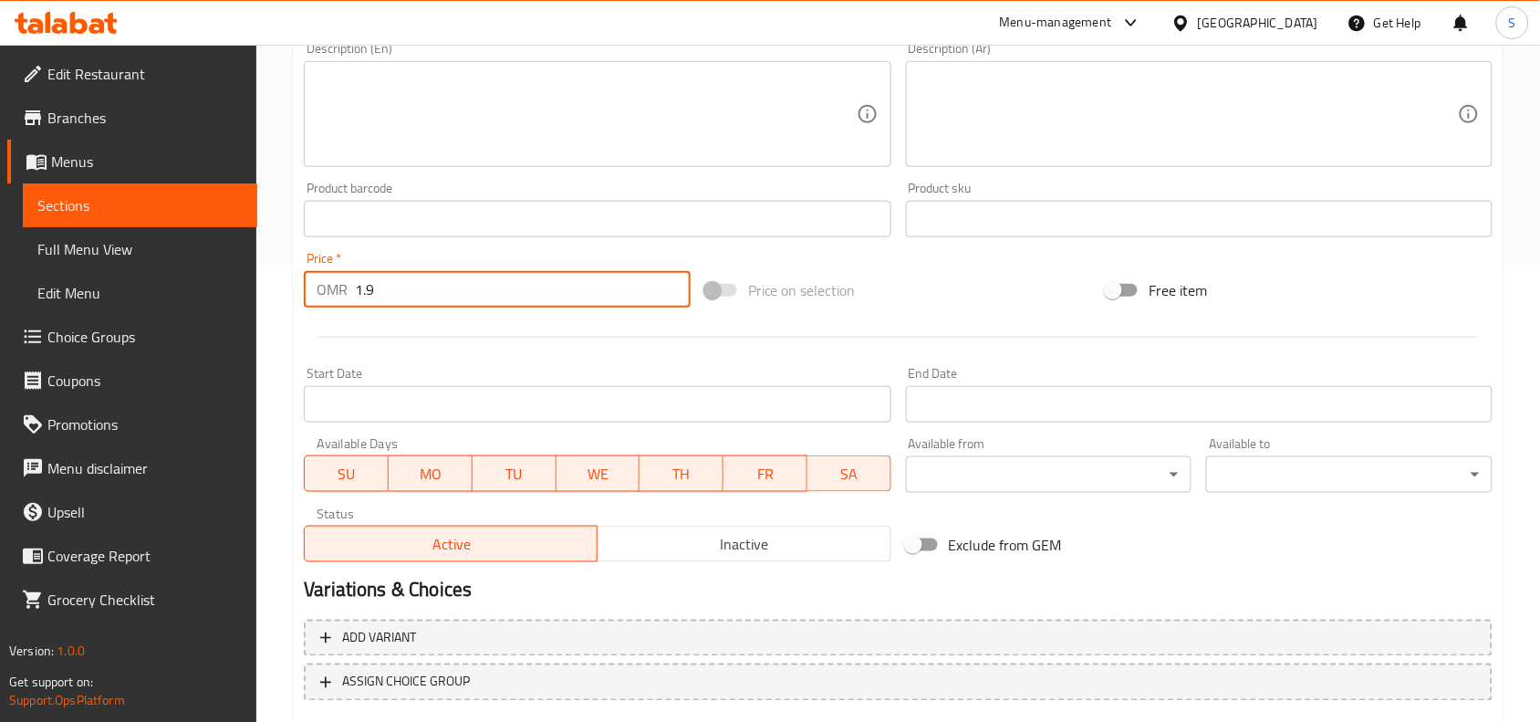
drag, startPoint x: 924, startPoint y: 239, endPoint x: 842, endPoint y: 299, distance: 101.1
click at [923, 242] on div "Product sku Product sku" at bounding box center [1199, 209] width 601 height 70
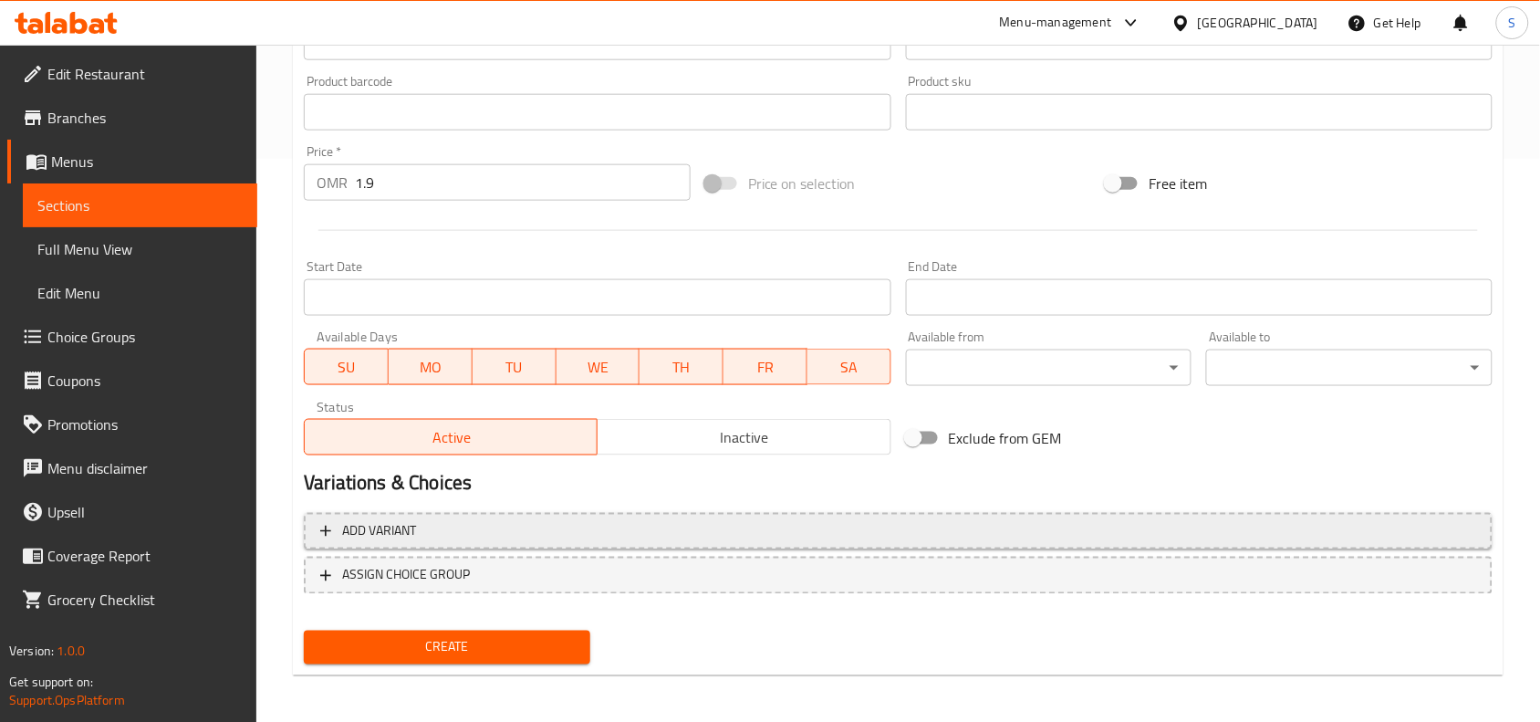
scroll to position [564, 0]
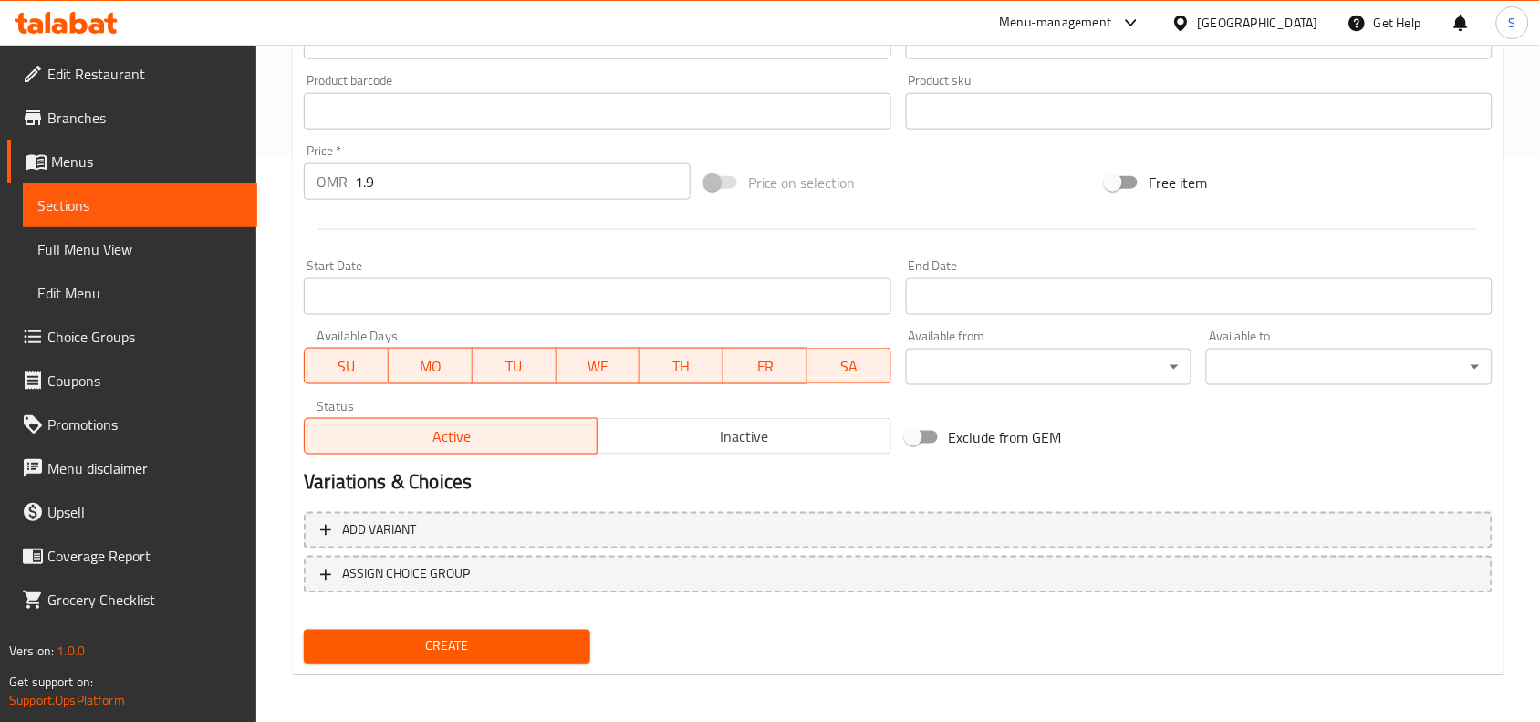
click at [436, 635] on span "Create" at bounding box center [446, 646] width 257 height 23
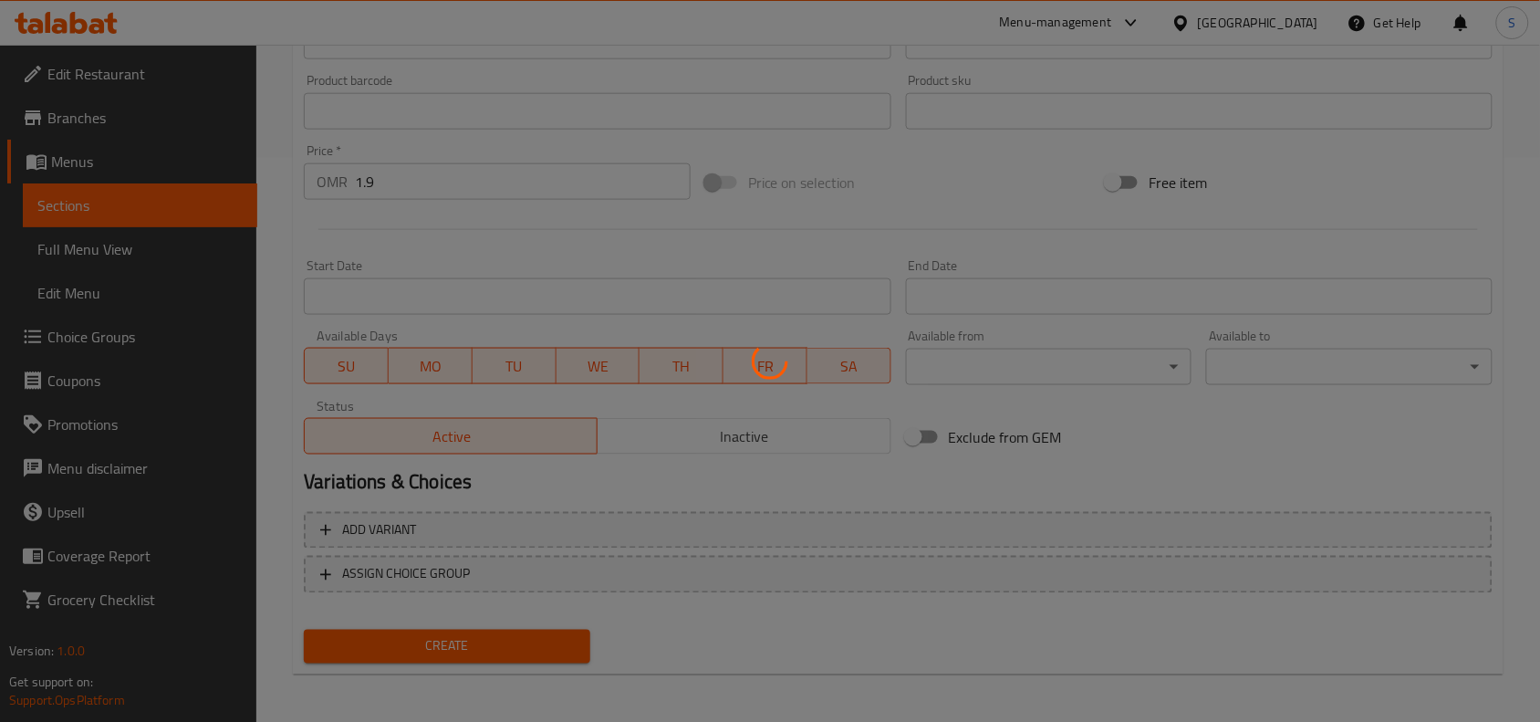
type input "0"
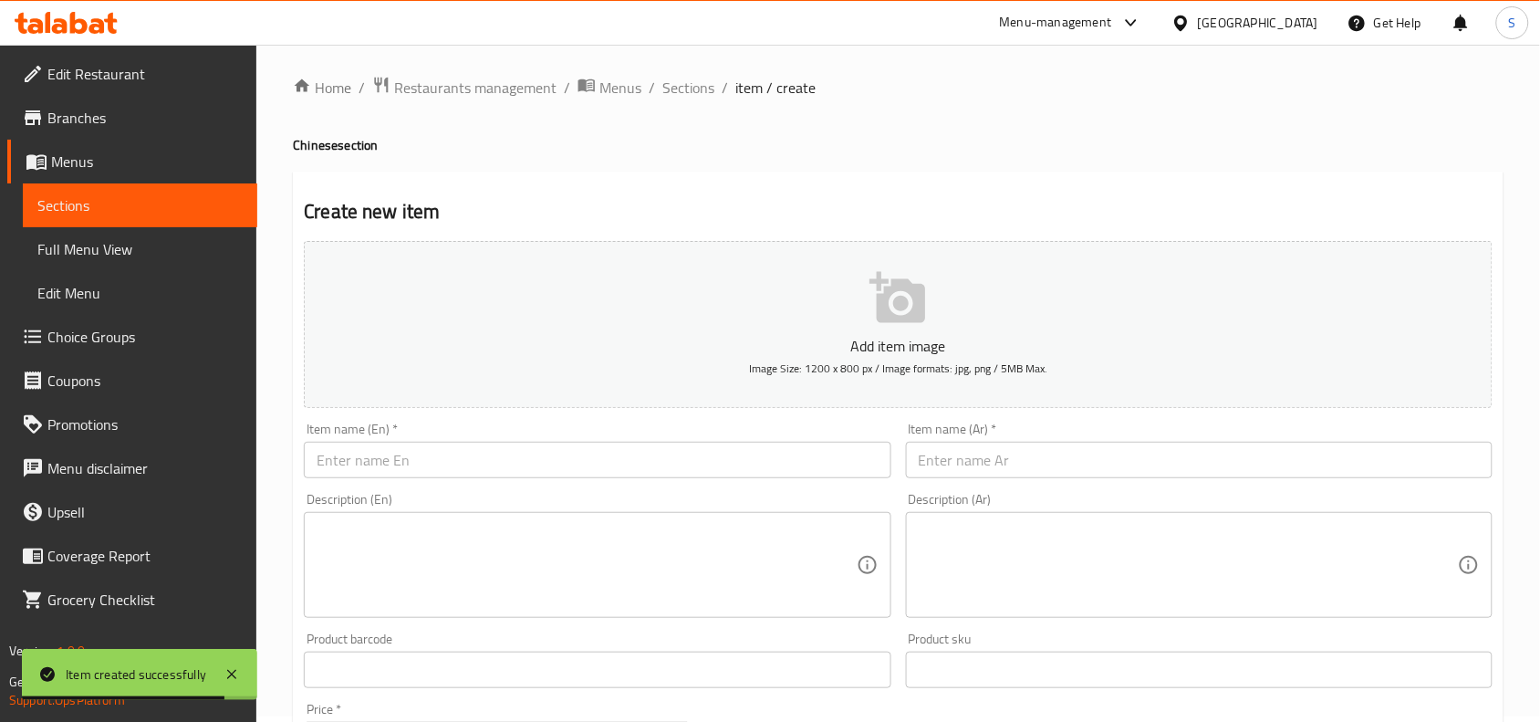
scroll to position [0, 0]
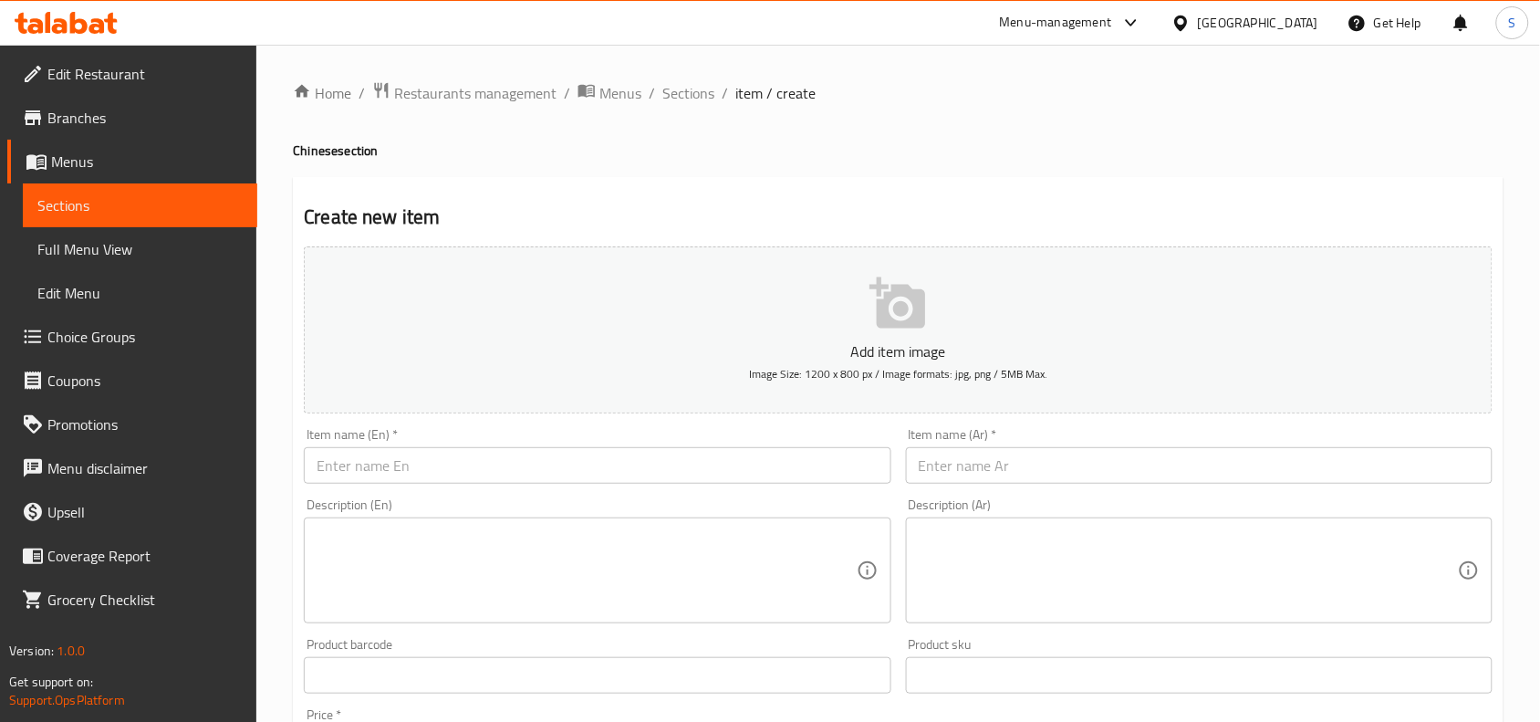
click at [477, 447] on input "text" at bounding box center [597, 465] width 587 height 37
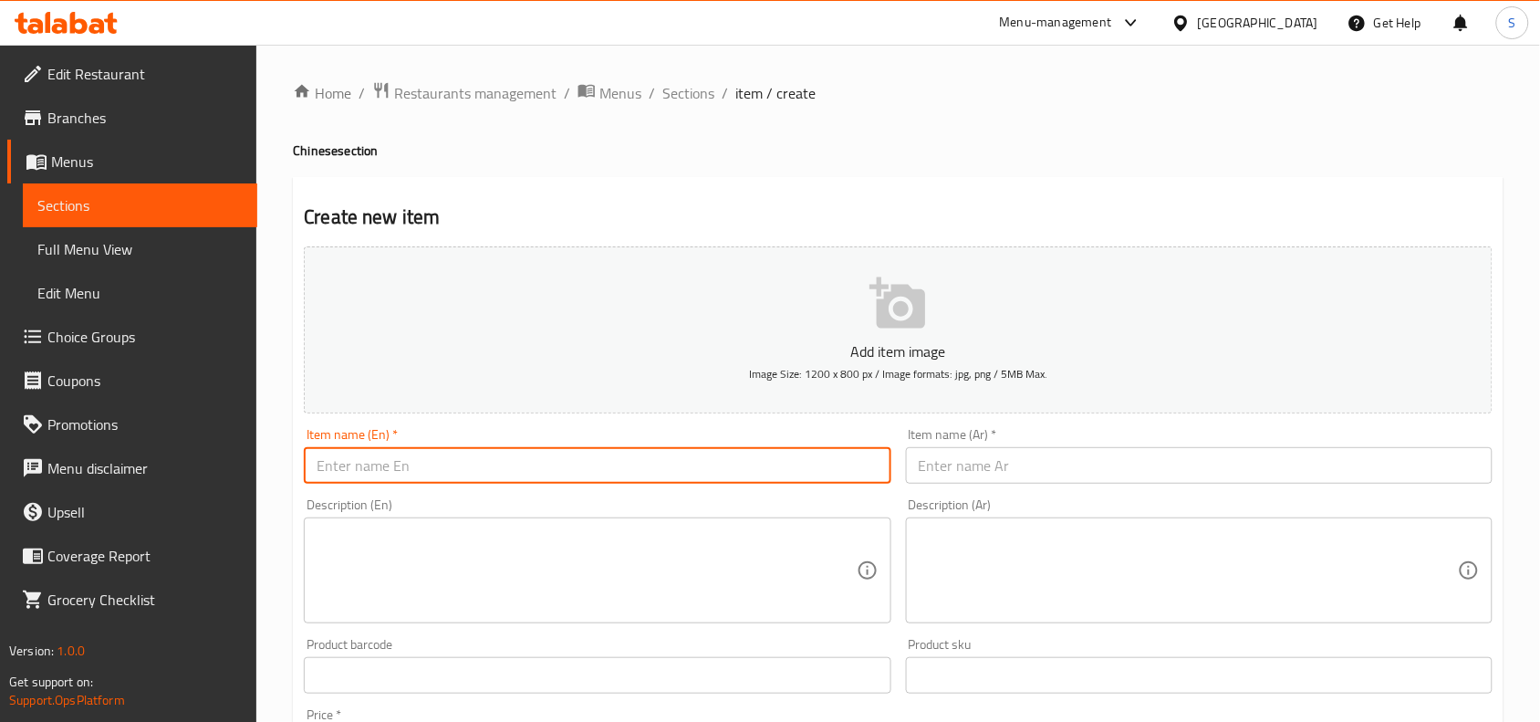
paste input "MIXED FRIED RICE"
click at [488, 473] on input "MIXED FRIED RICE" at bounding box center [597, 465] width 587 height 37
type input "Mixed Fried Rice"
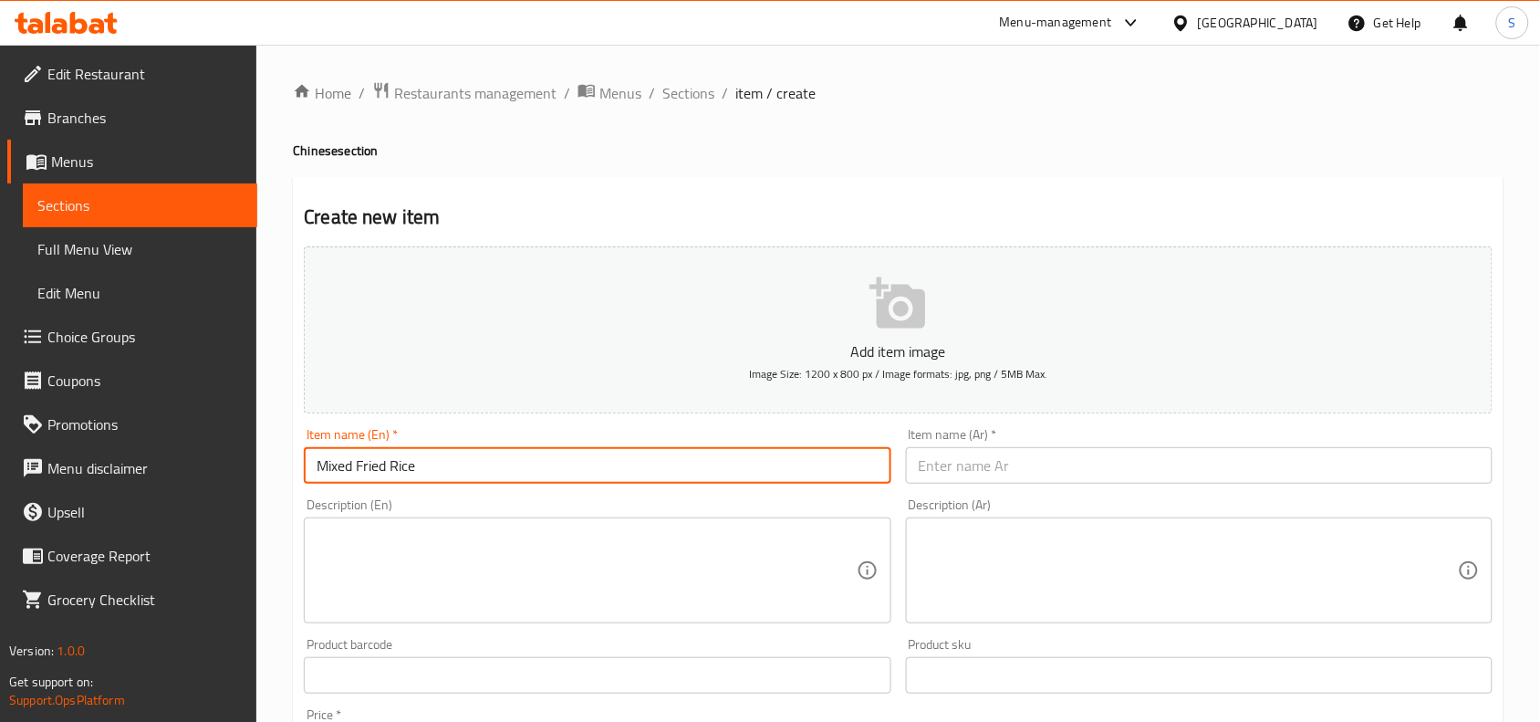
click at [1098, 479] on input "text" at bounding box center [1199, 465] width 587 height 37
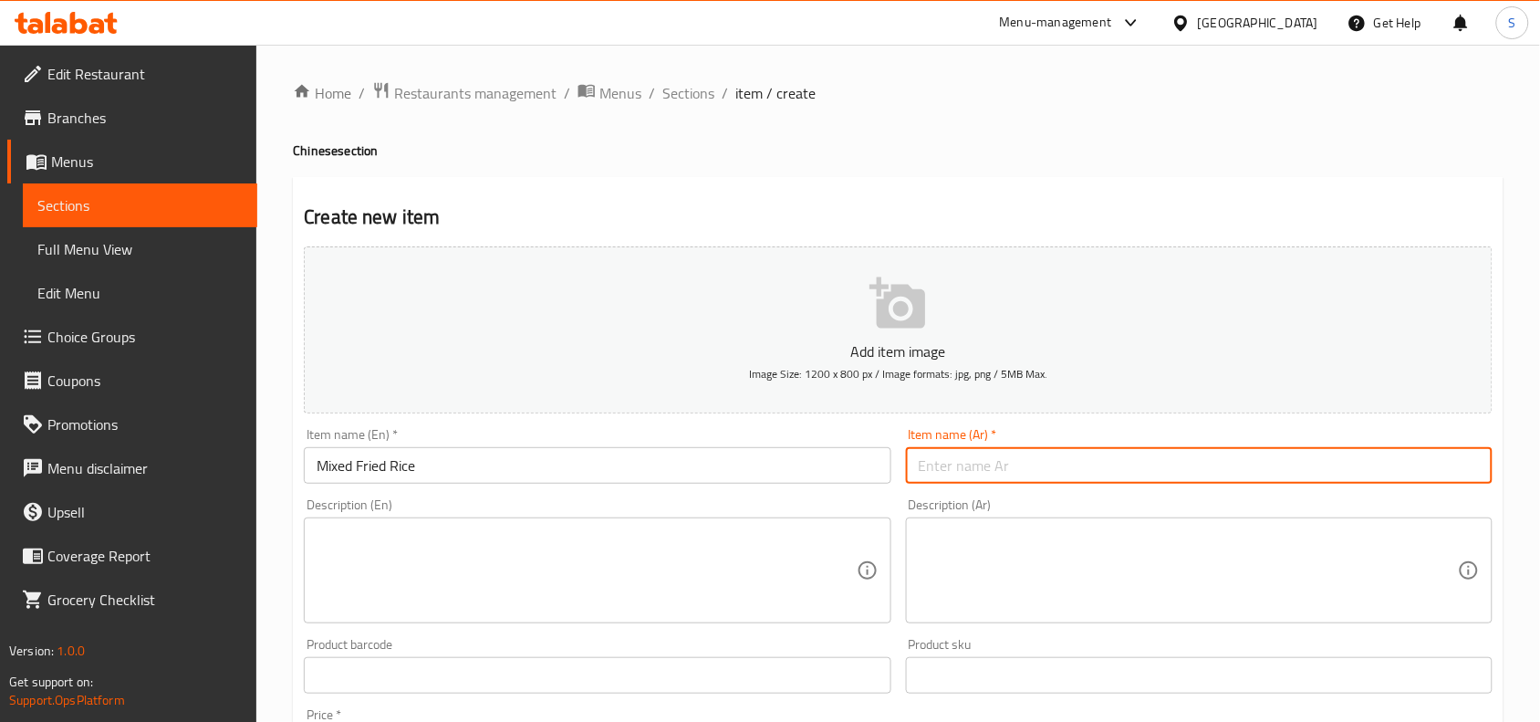
paste input "أرز مقلي مشكل"
type input "أرز مقلي مشكل"
click at [1007, 500] on div "Description (Ar) Description (Ar)" at bounding box center [1199, 560] width 587 height 125
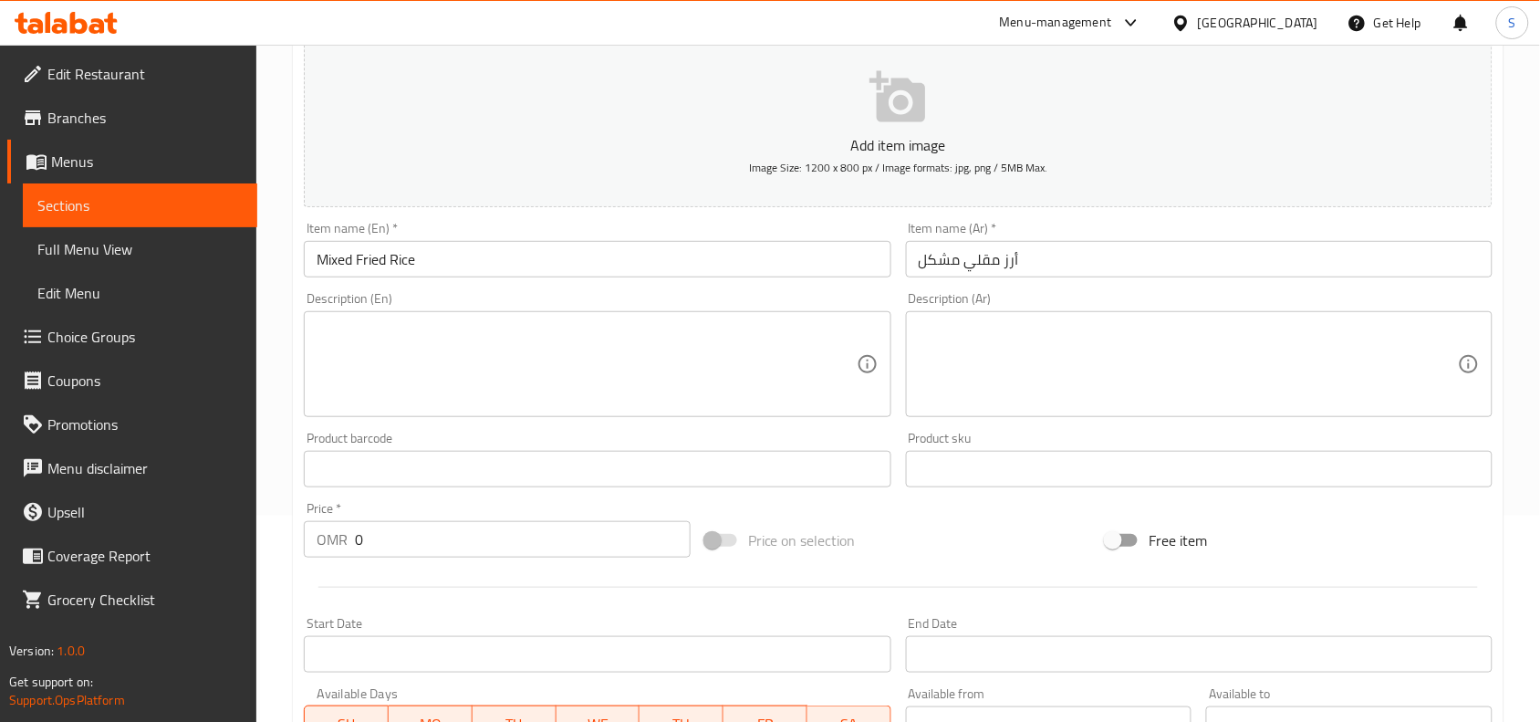
scroll to position [228, 0]
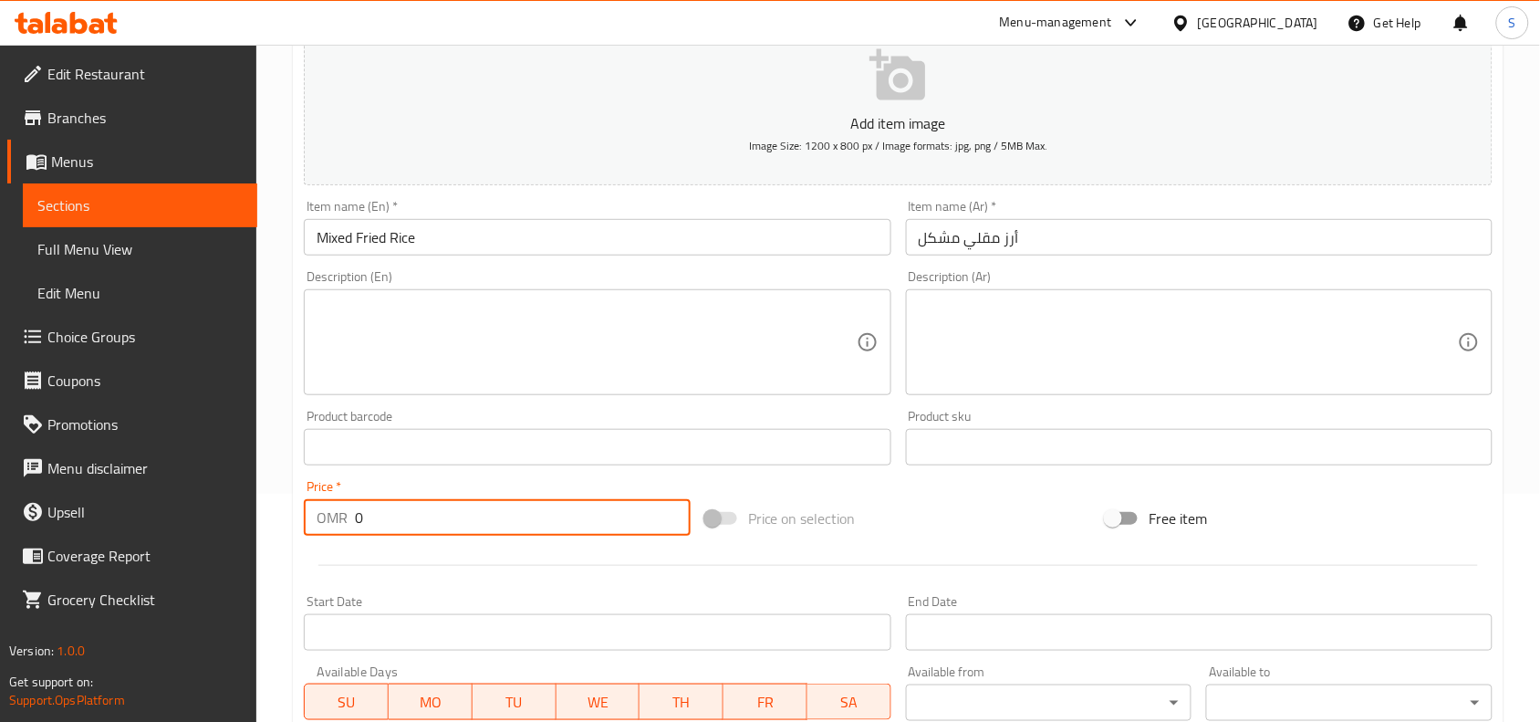
drag, startPoint x: 441, startPoint y: 504, endPoint x: 253, endPoint y: 499, distance: 188.0
click at [258, 495] on div "Home / Restaurants management / Menus / Sections / item / create Chinese sectio…" at bounding box center [898, 439] width 1284 height 1245
type input "2.2"
click at [995, 521] on div "Price on selection" at bounding box center [899, 518] width 402 height 49
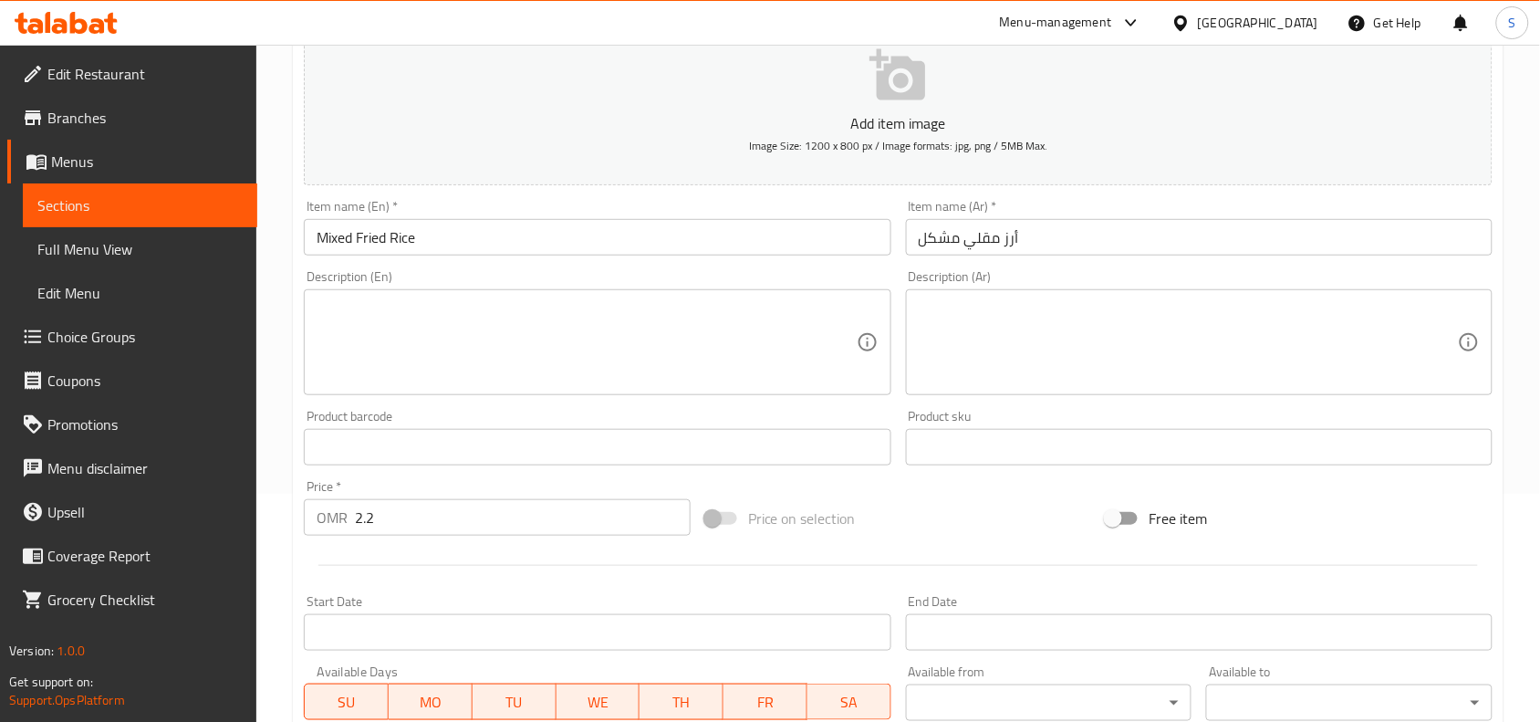
scroll to position [564, 0]
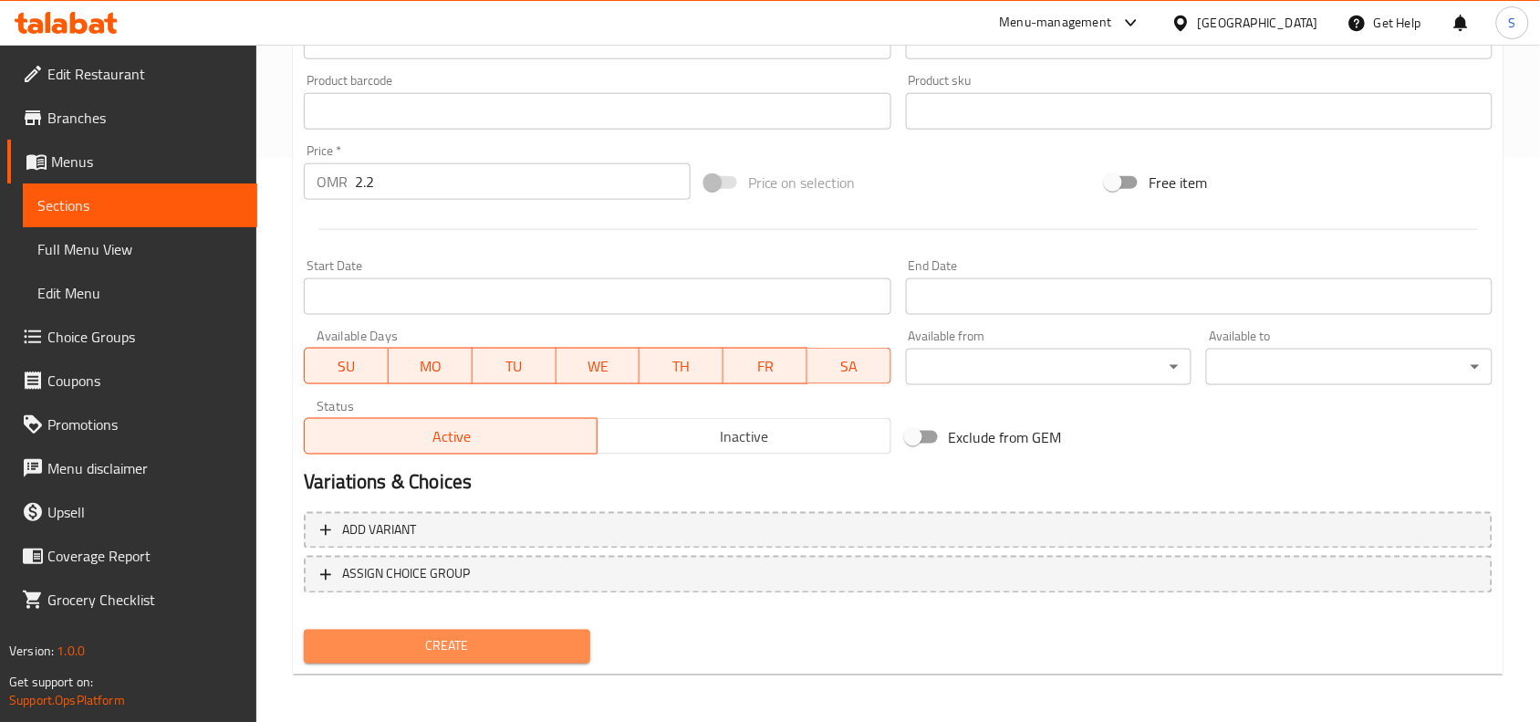
click at [479, 635] on span "Create" at bounding box center [446, 646] width 257 height 23
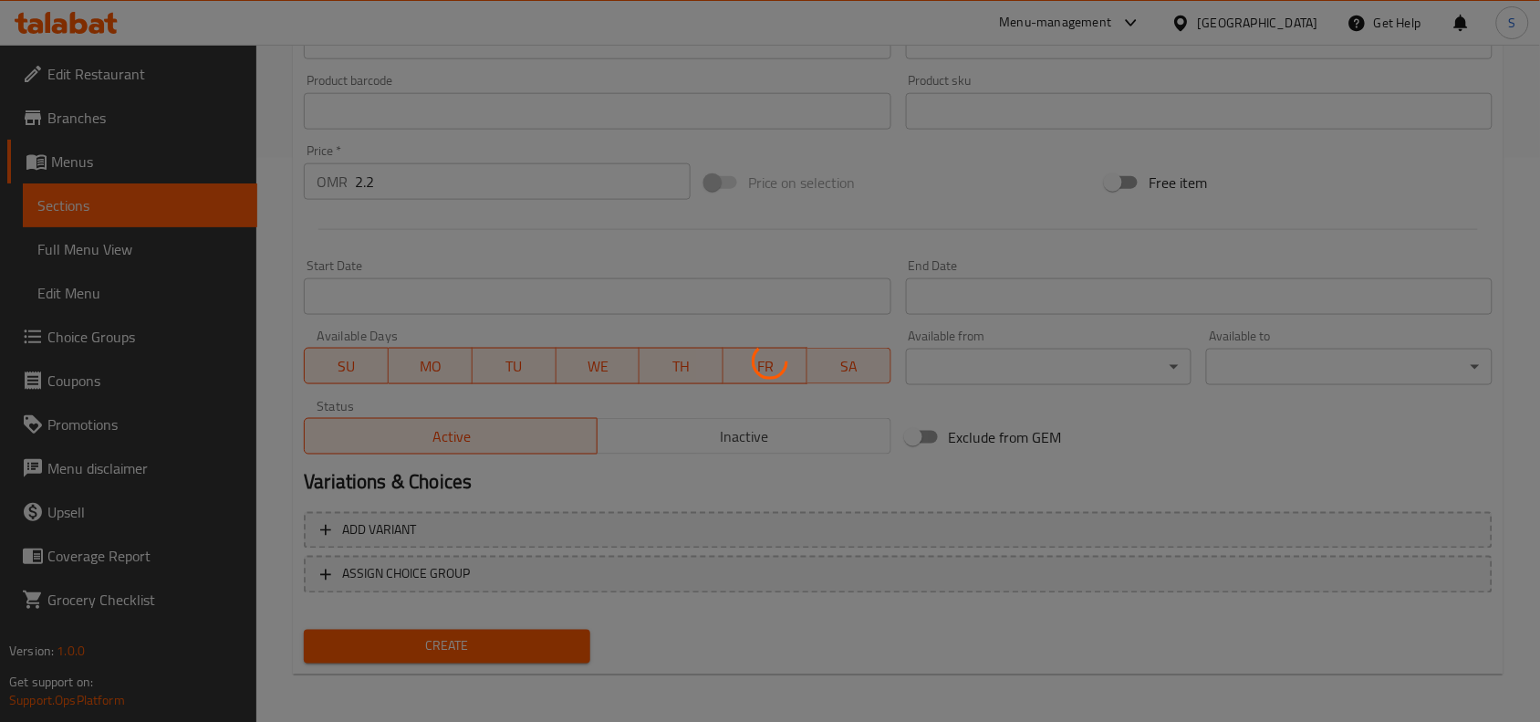
type input "0"
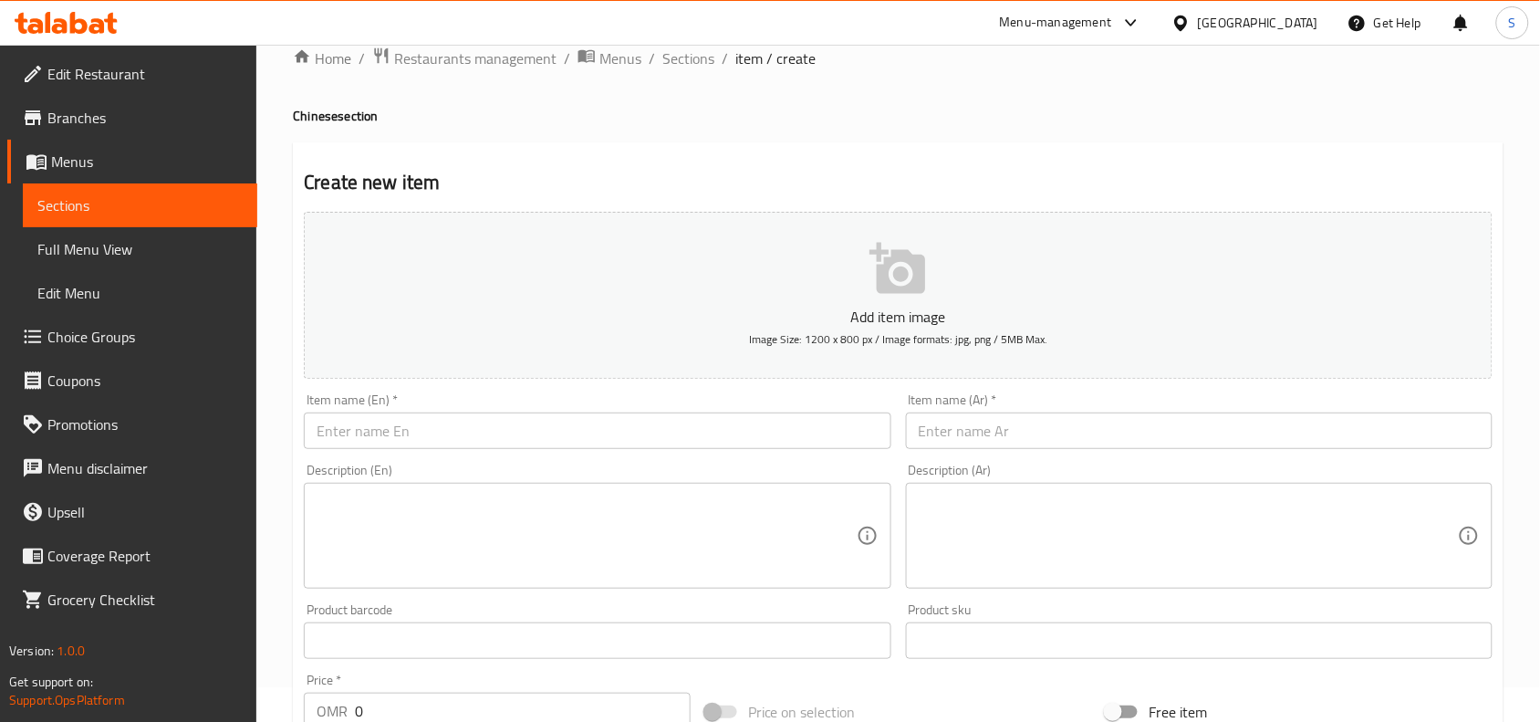
scroll to position [0, 0]
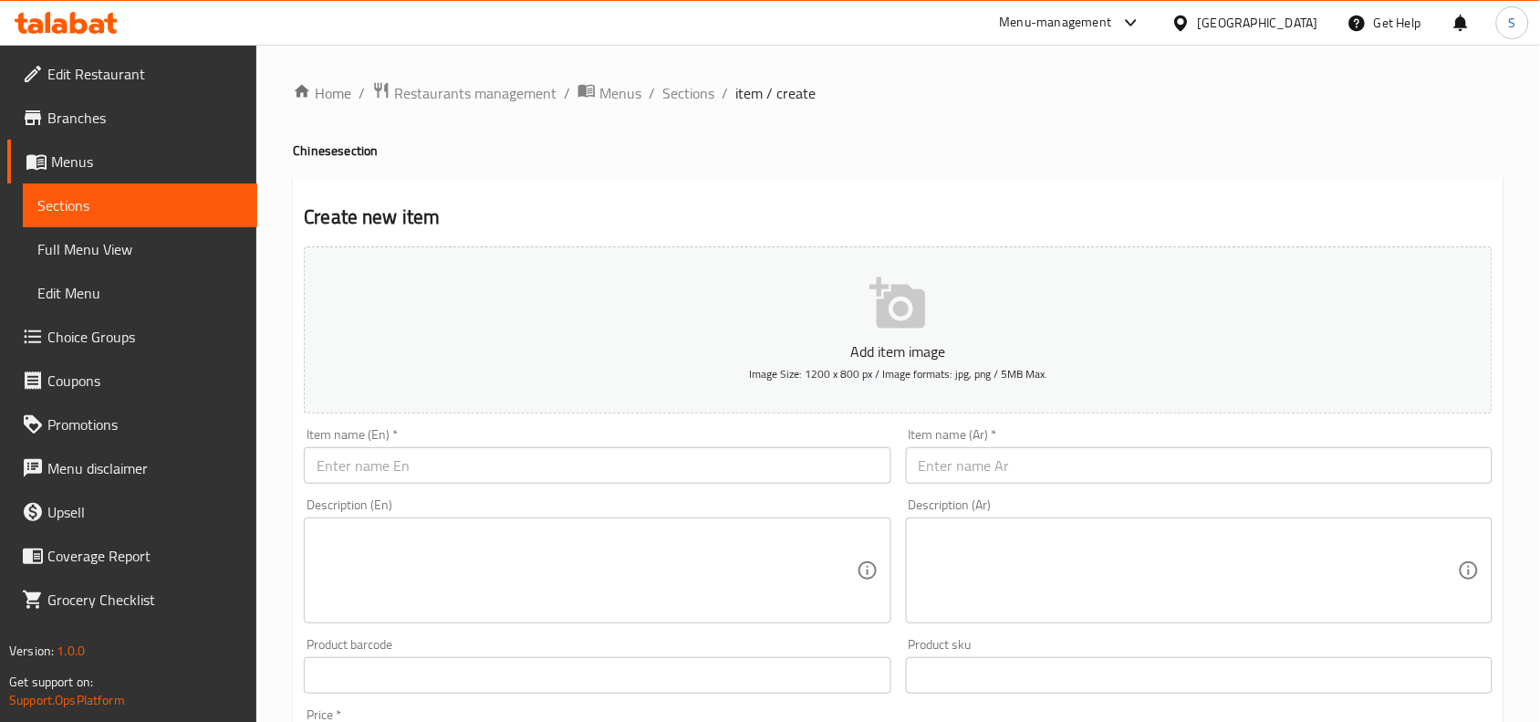
click at [544, 462] on input "text" at bounding box center [597, 465] width 587 height 37
paste input "MIXED NOODLES"
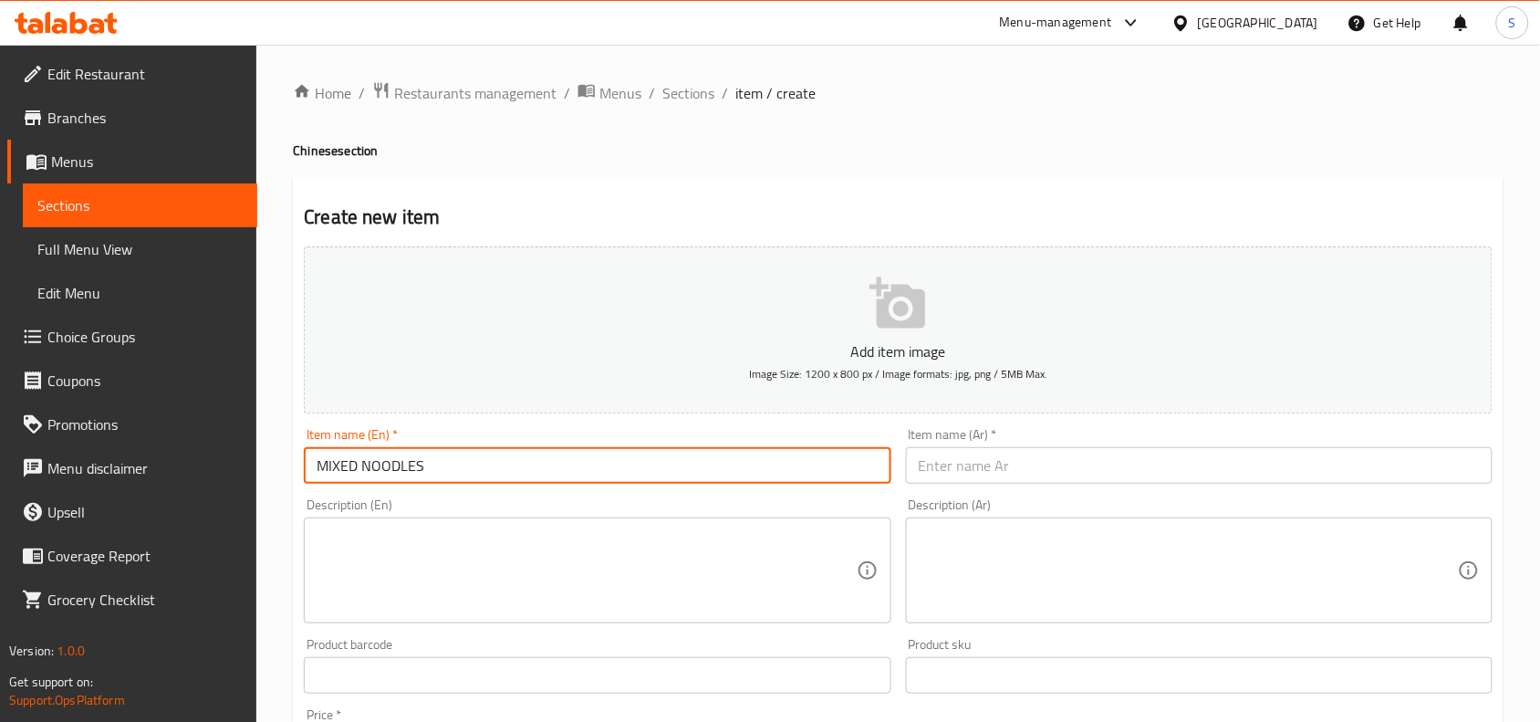
click at [544, 462] on input "MIXED NOODLES" at bounding box center [597, 465] width 587 height 37
type input "Mixed Noodles"
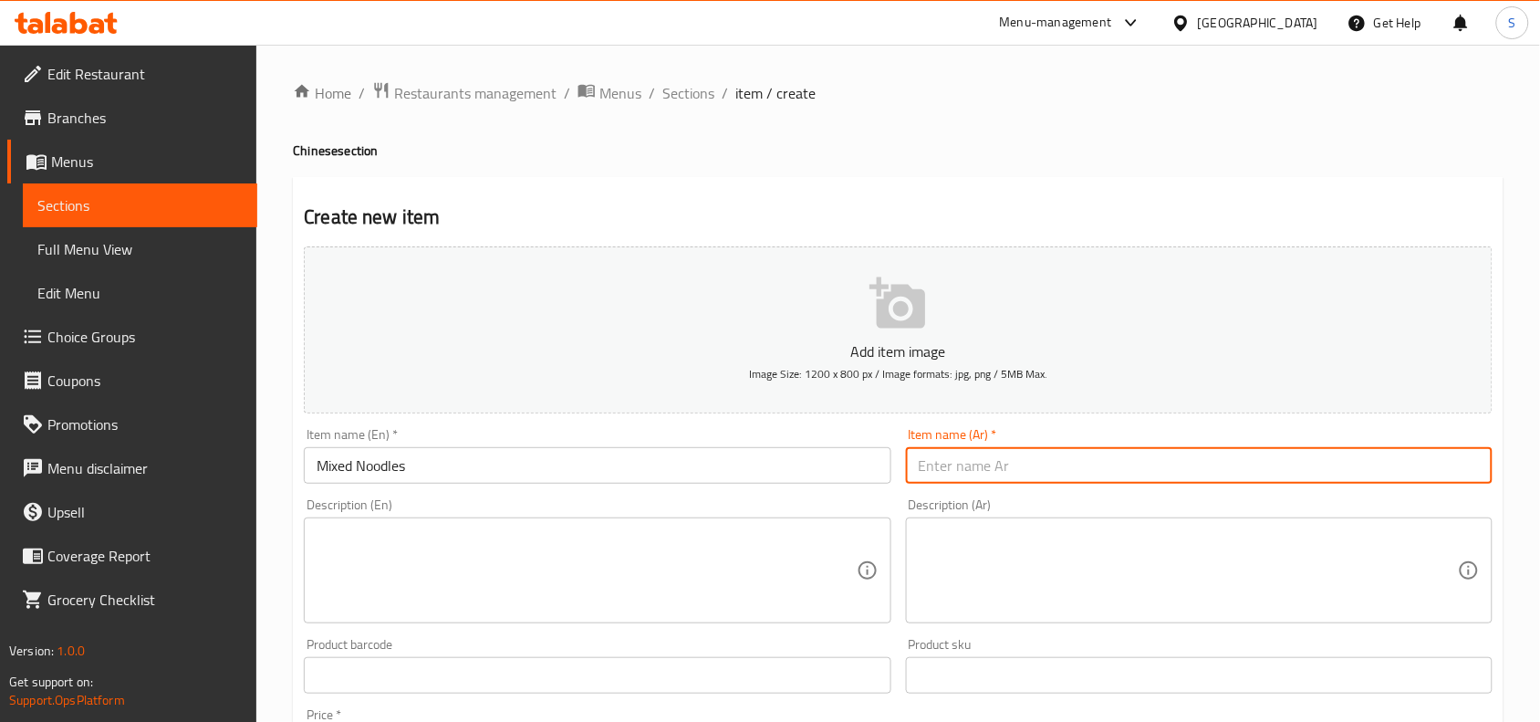
click at [1033, 476] on input "text" at bounding box center [1199, 465] width 587 height 37
type input "نودلز مشكلة"
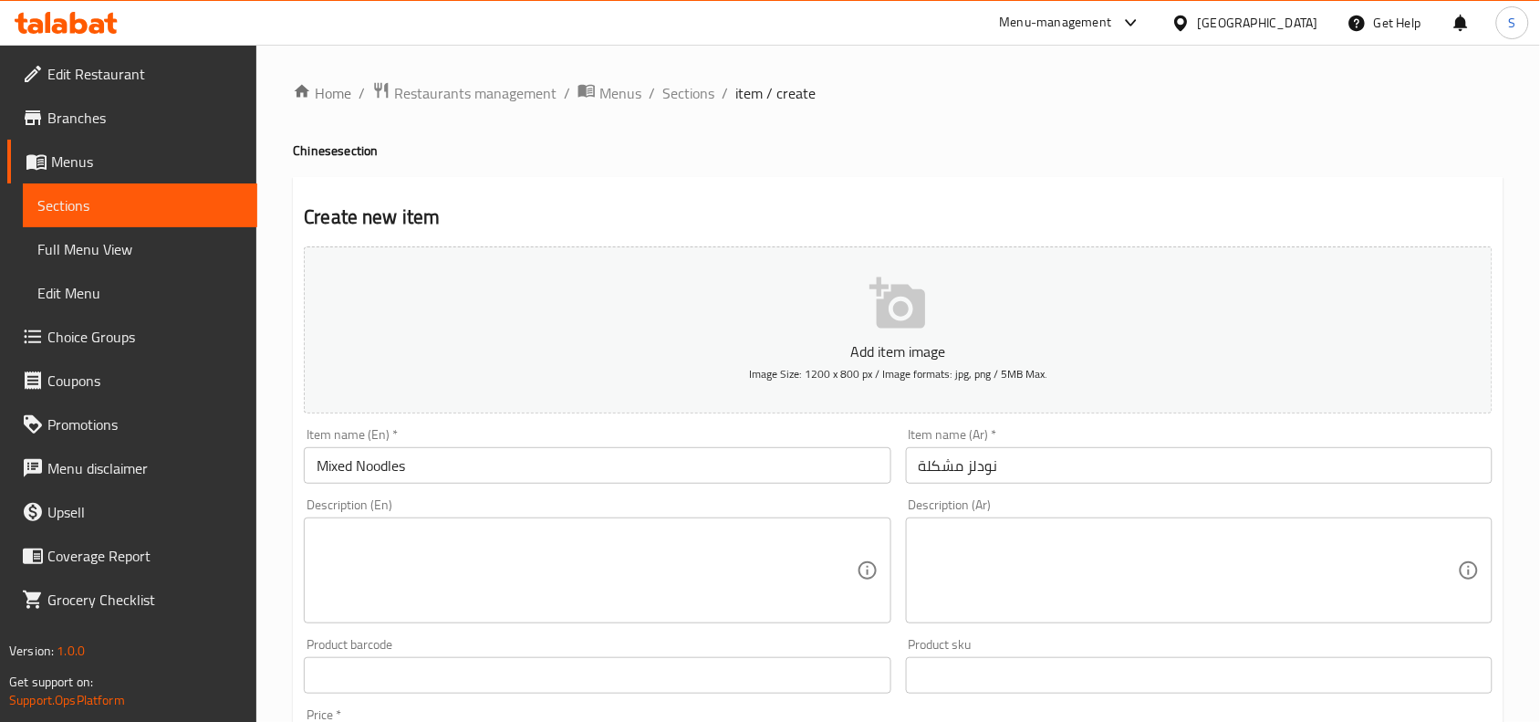
click at [1069, 428] on div "Item name (Ar)   * نودلز مشكلة Item name (Ar) *" at bounding box center [1199, 456] width 587 height 56
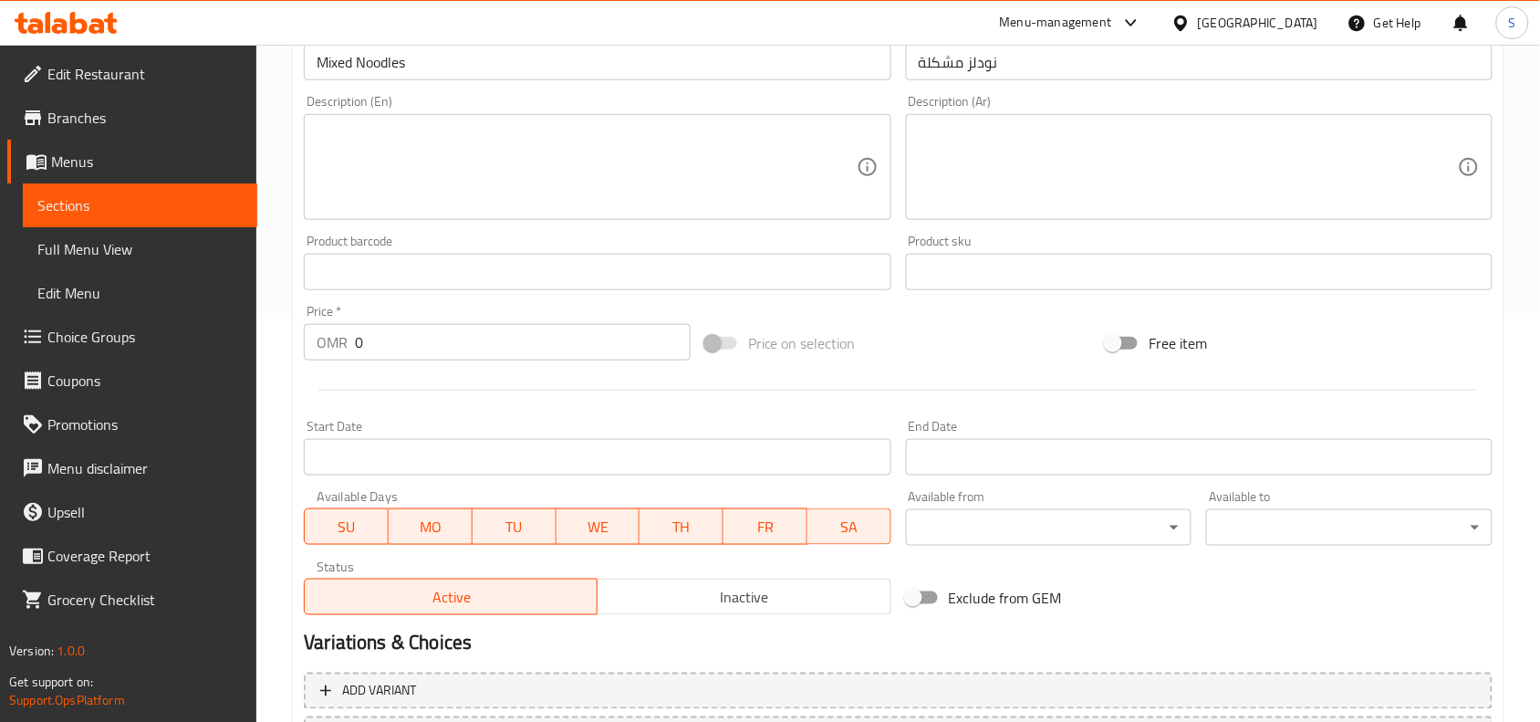
scroll to position [564, 0]
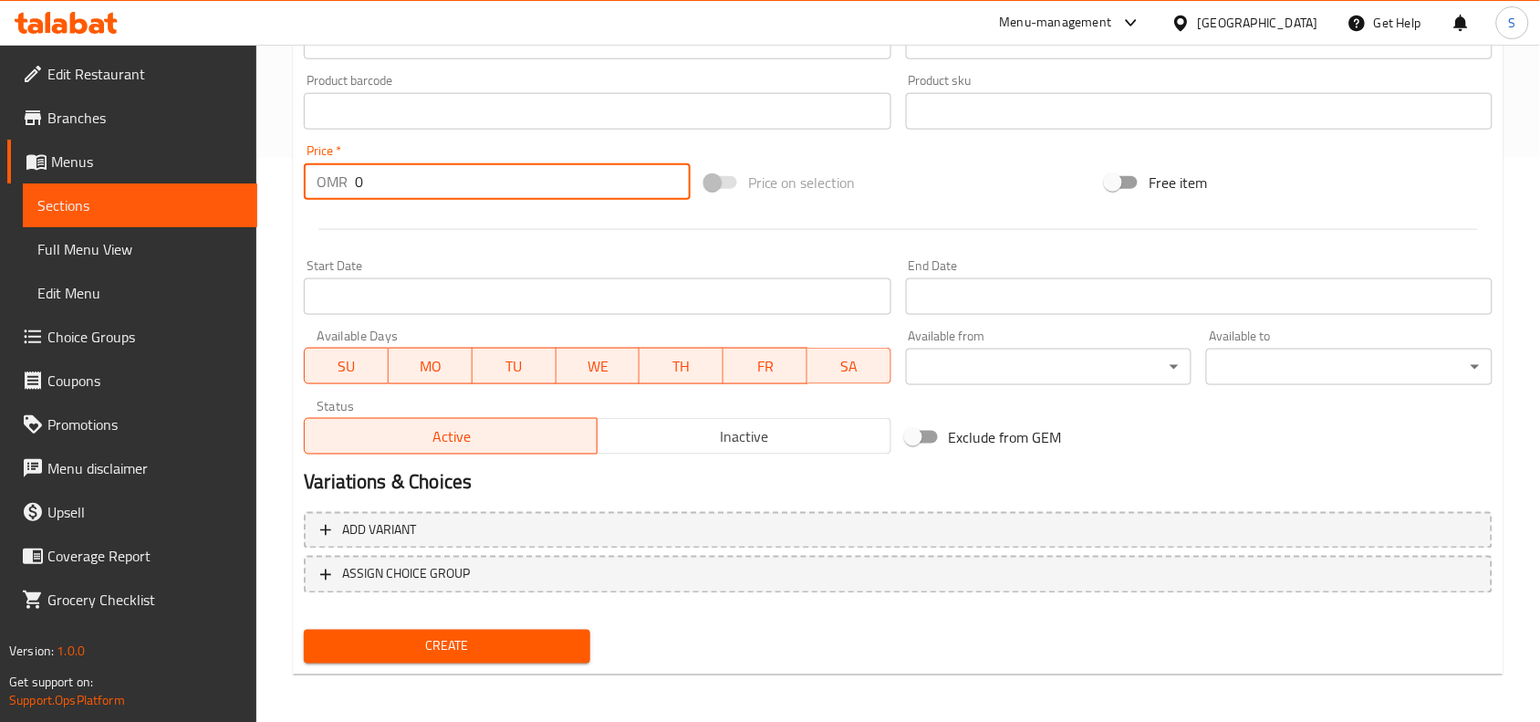
drag, startPoint x: 399, startPoint y: 183, endPoint x: 96, endPoint y: 141, distance: 305.9
click at [96, 141] on div "Edit Restaurant Branches Menus Sections Full Menu View Edit Menu Choice Groups …" at bounding box center [770, 103] width 1540 height 1245
type input "2.2"
click at [461, 622] on div "Create" at bounding box center [447, 646] width 301 height 48
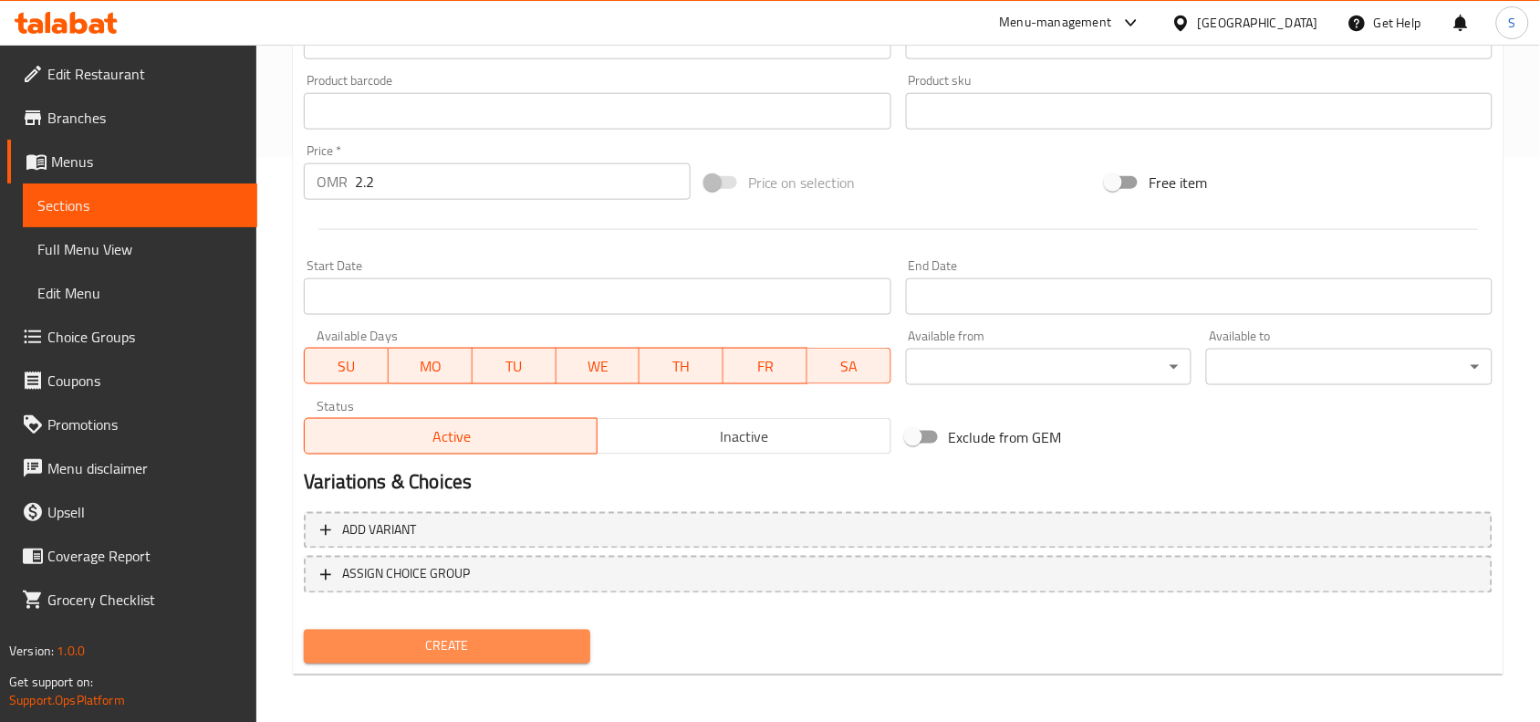
click at [462, 646] on span "Create" at bounding box center [446, 646] width 257 height 23
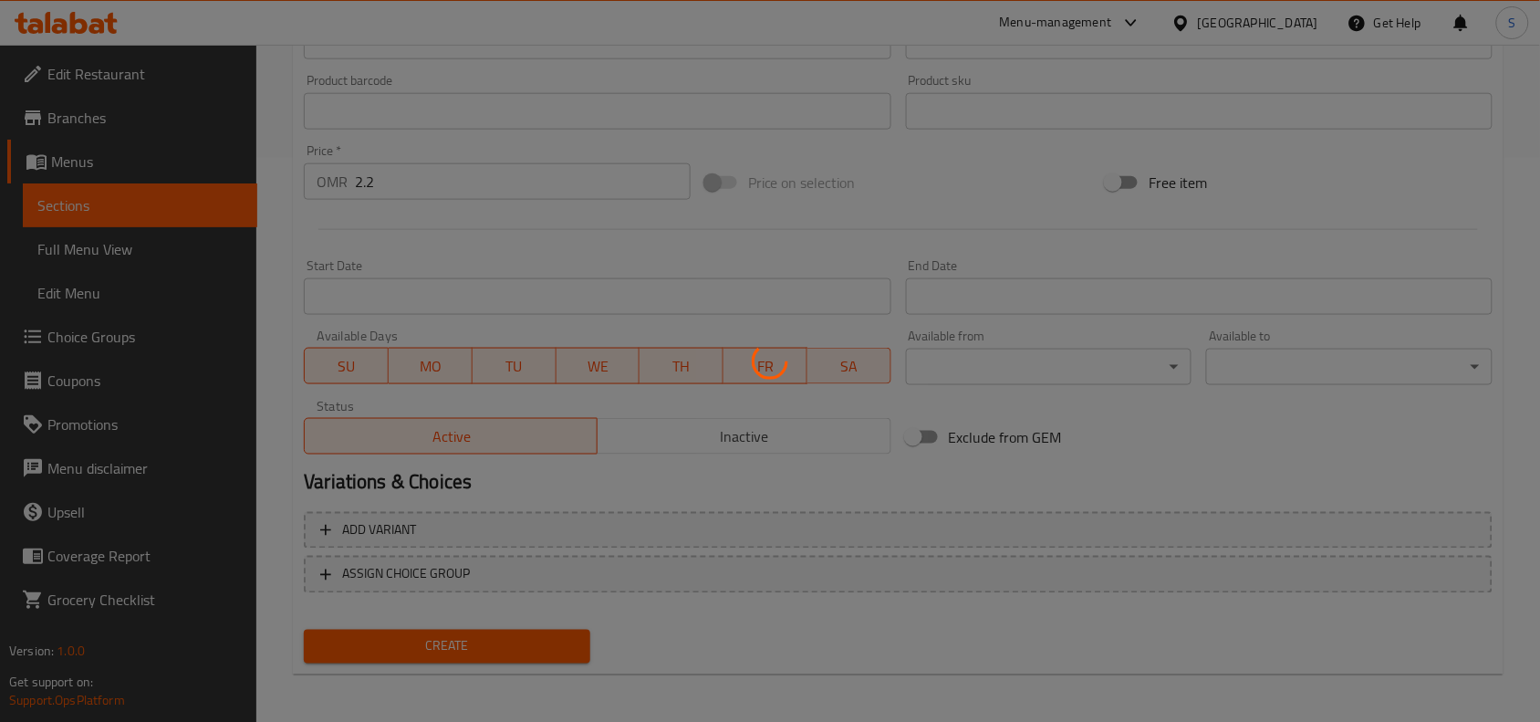
type input "0"
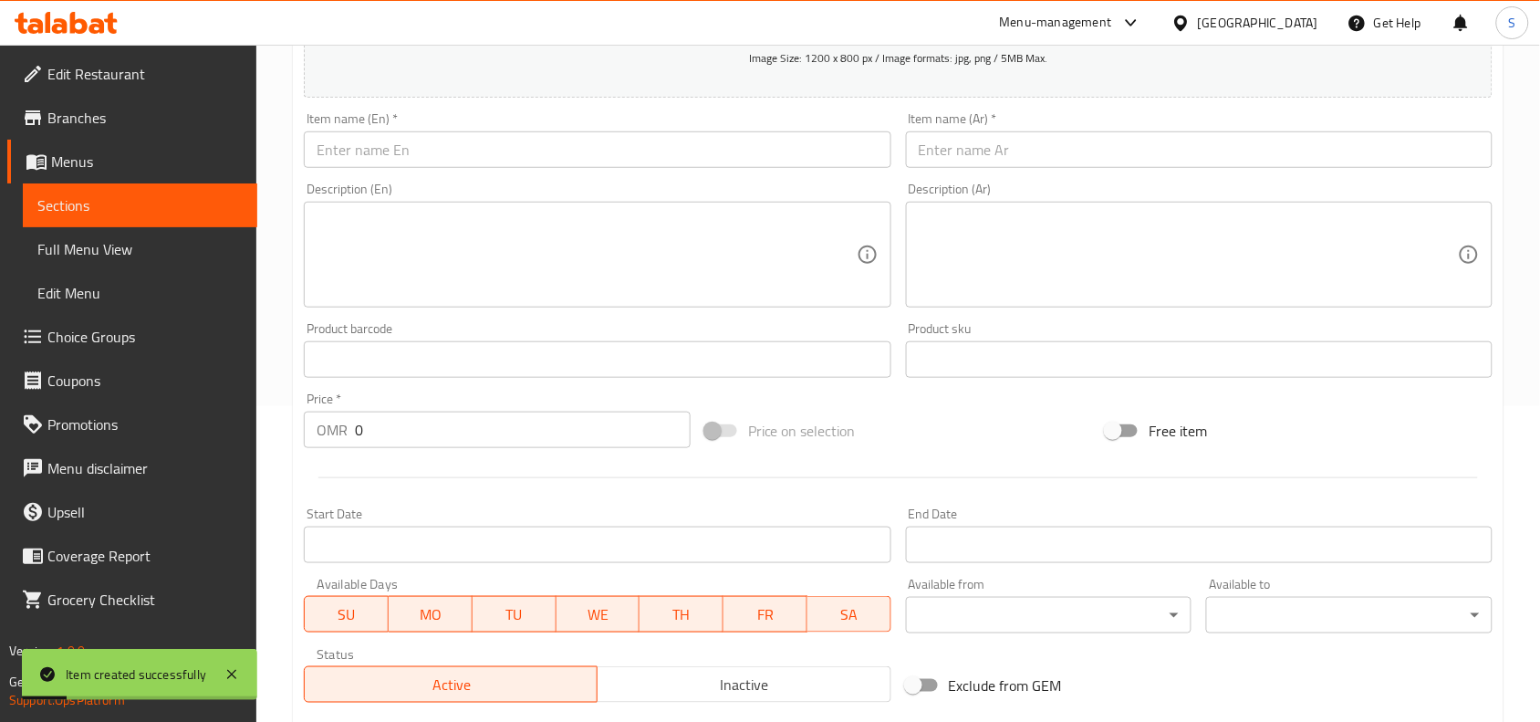
scroll to position [0, 0]
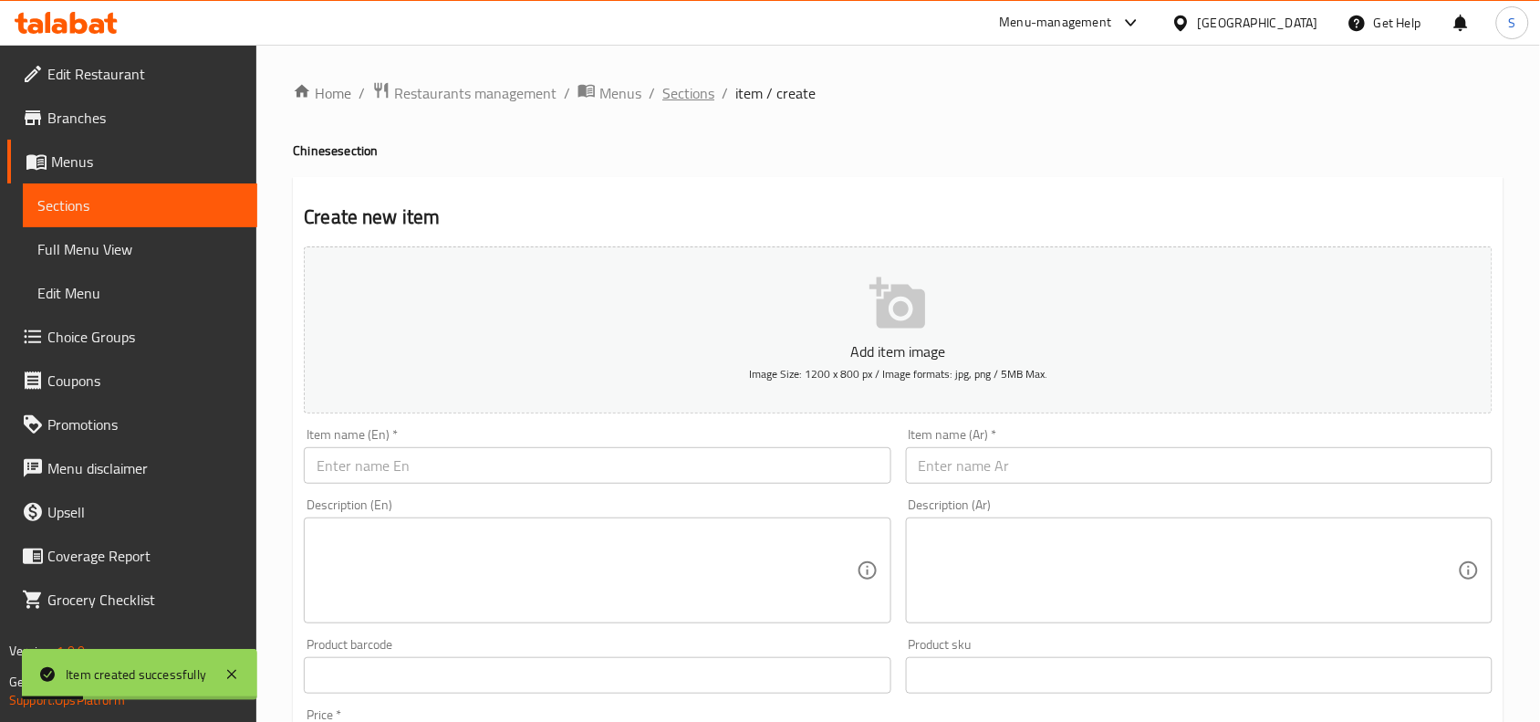
click at [686, 91] on span "Sections" at bounding box center [689, 93] width 52 height 22
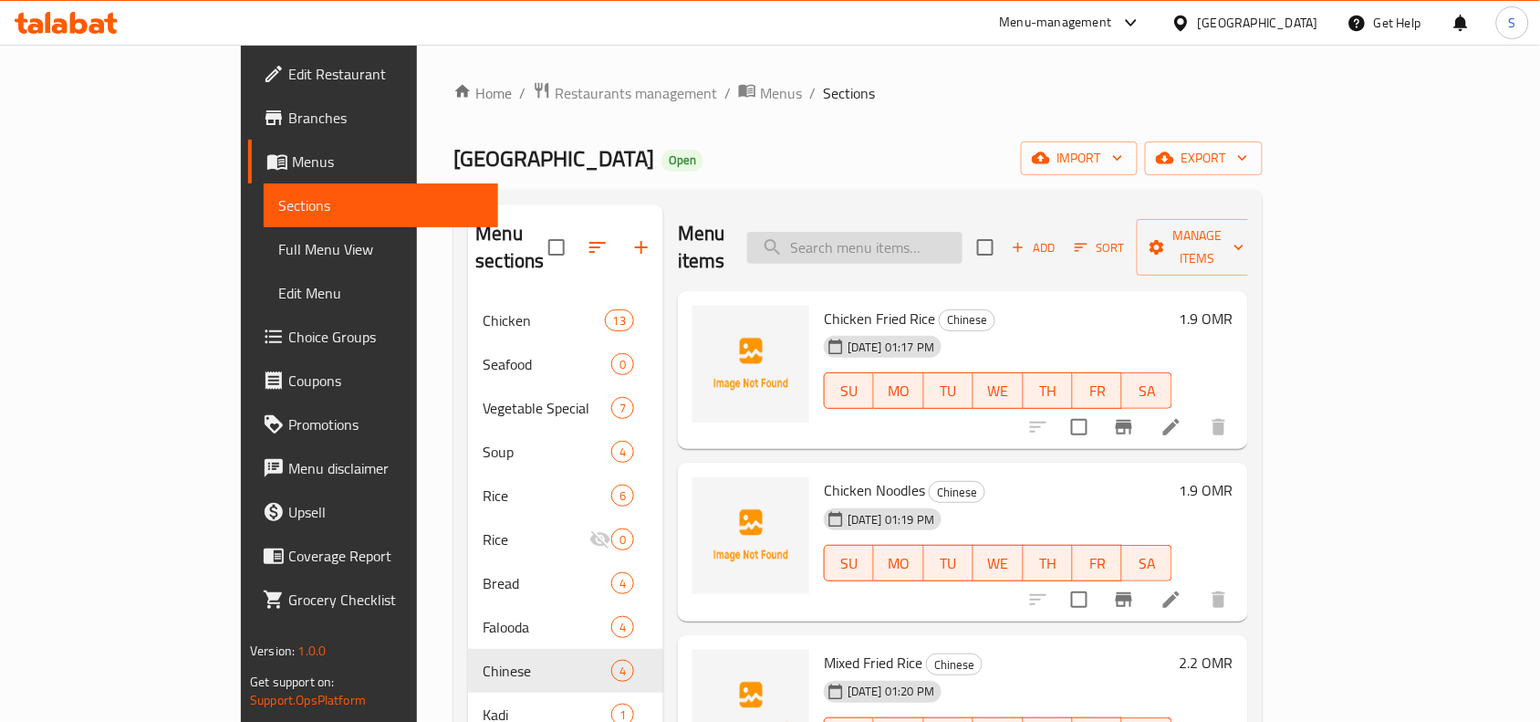
click at [929, 232] on input "search" at bounding box center [854, 248] width 215 height 32
paste input "GREEN SALAD"
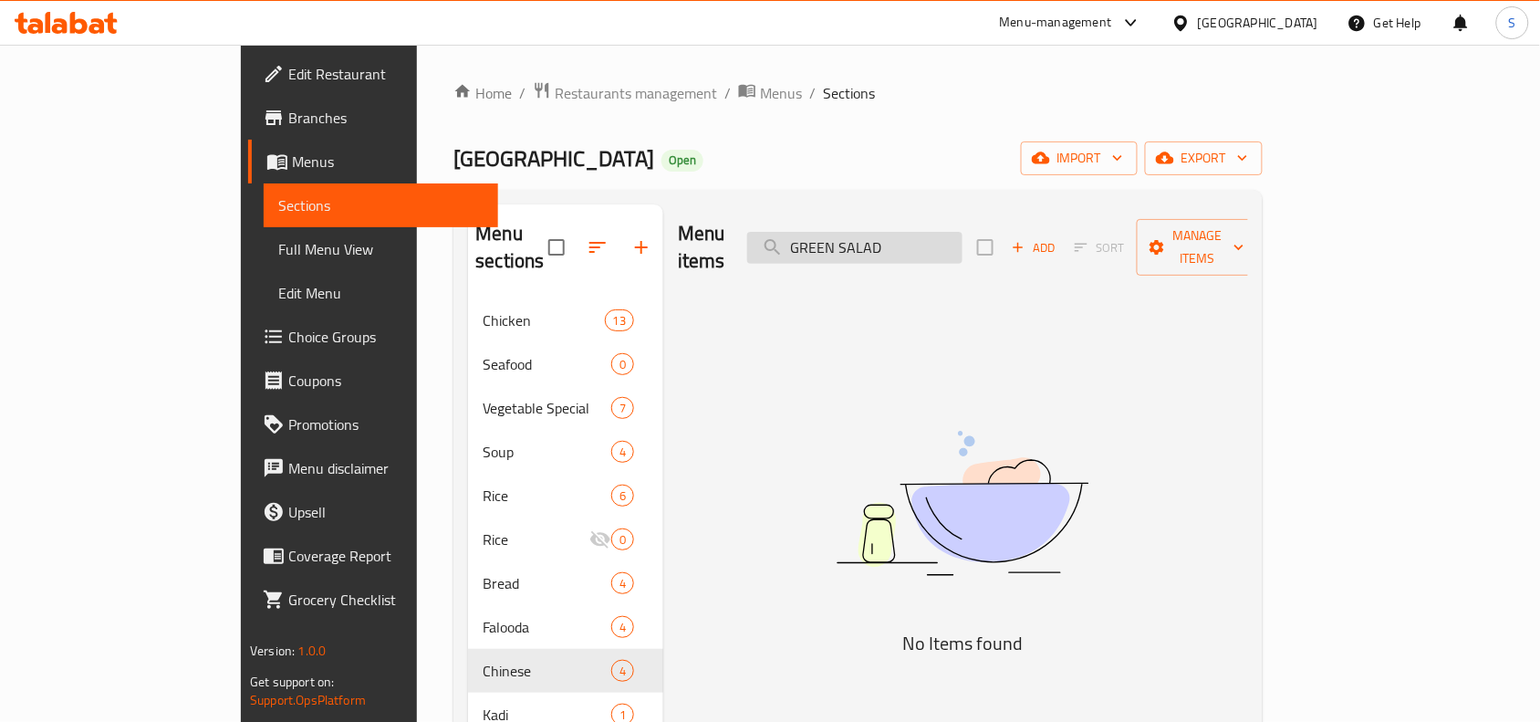
click at [933, 245] on input "GREEN SALAD" at bounding box center [854, 248] width 215 height 32
drag, startPoint x: 882, startPoint y: 230, endPoint x: 831, endPoint y: 240, distance: 52.1
click at [831, 240] on div "Menu items GREEN SALAD Add Sort Manage items" at bounding box center [963, 247] width 570 height 87
click at [938, 232] on input "GREEN SALAD" at bounding box center [854, 248] width 215 height 32
drag, startPoint x: 931, startPoint y: 237, endPoint x: 789, endPoint y: 242, distance: 141.5
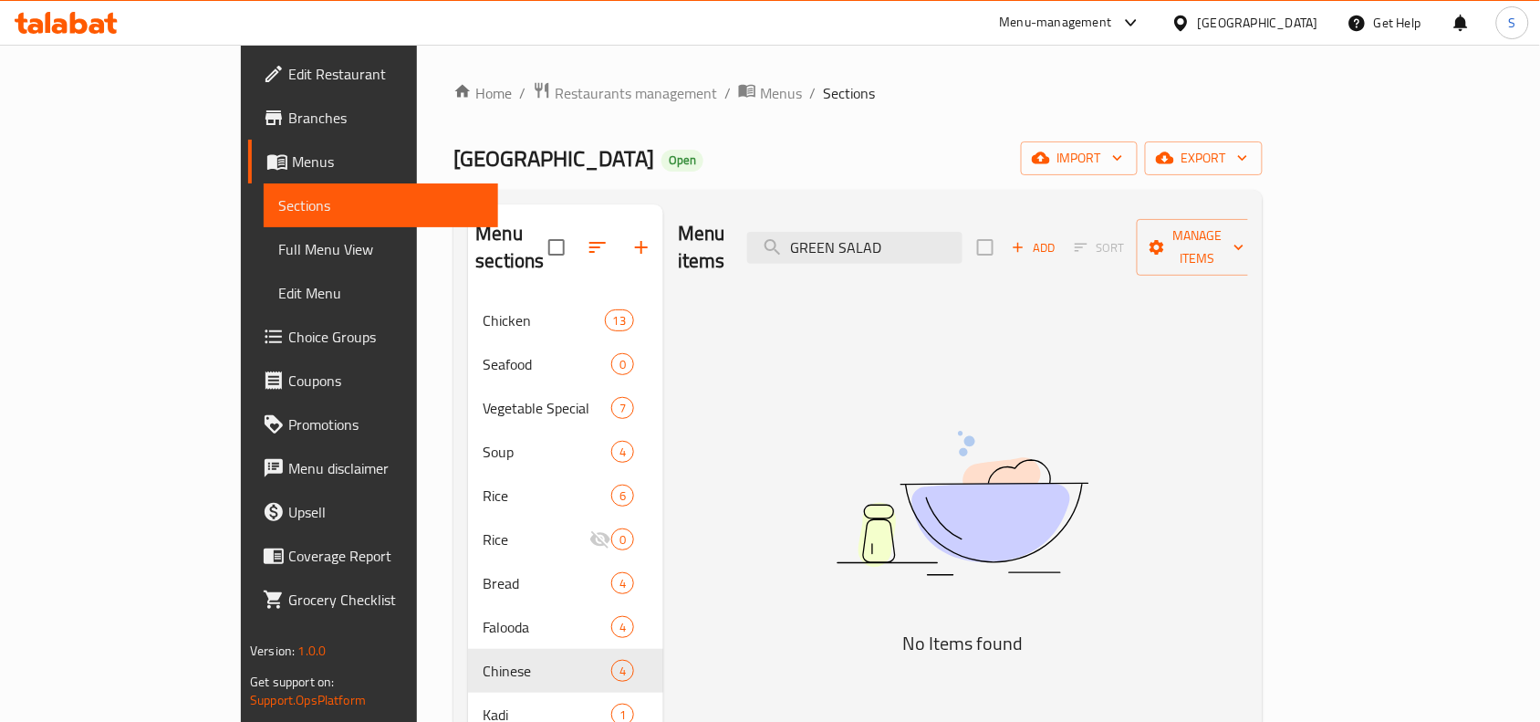
click at [789, 242] on div "Menu items GREEN SALAD Add Sort Manage items" at bounding box center [963, 247] width 570 height 87
type input "SALAD"
click at [963, 232] on input "SALAD" at bounding box center [854, 248] width 215 height 32
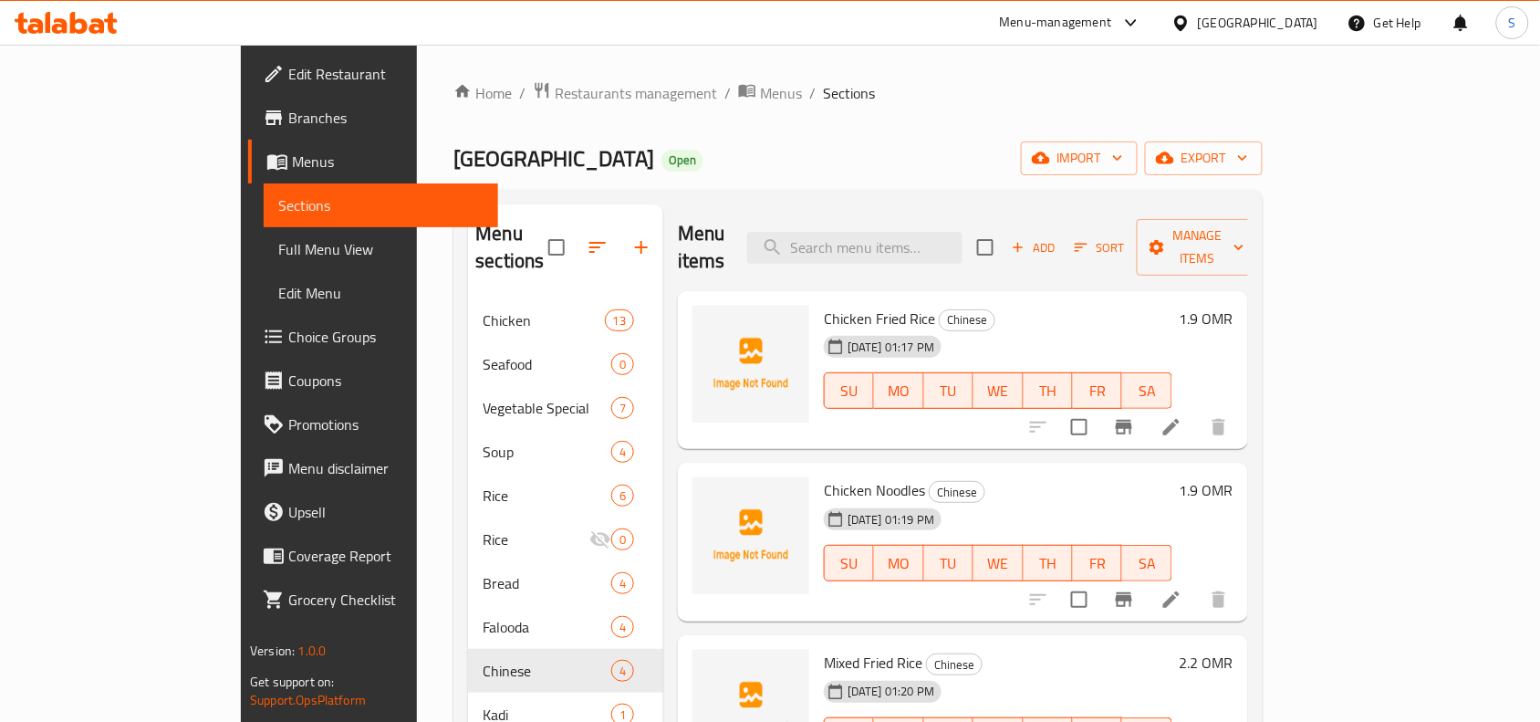
click at [631, 245] on icon "button" at bounding box center [642, 247] width 22 height 22
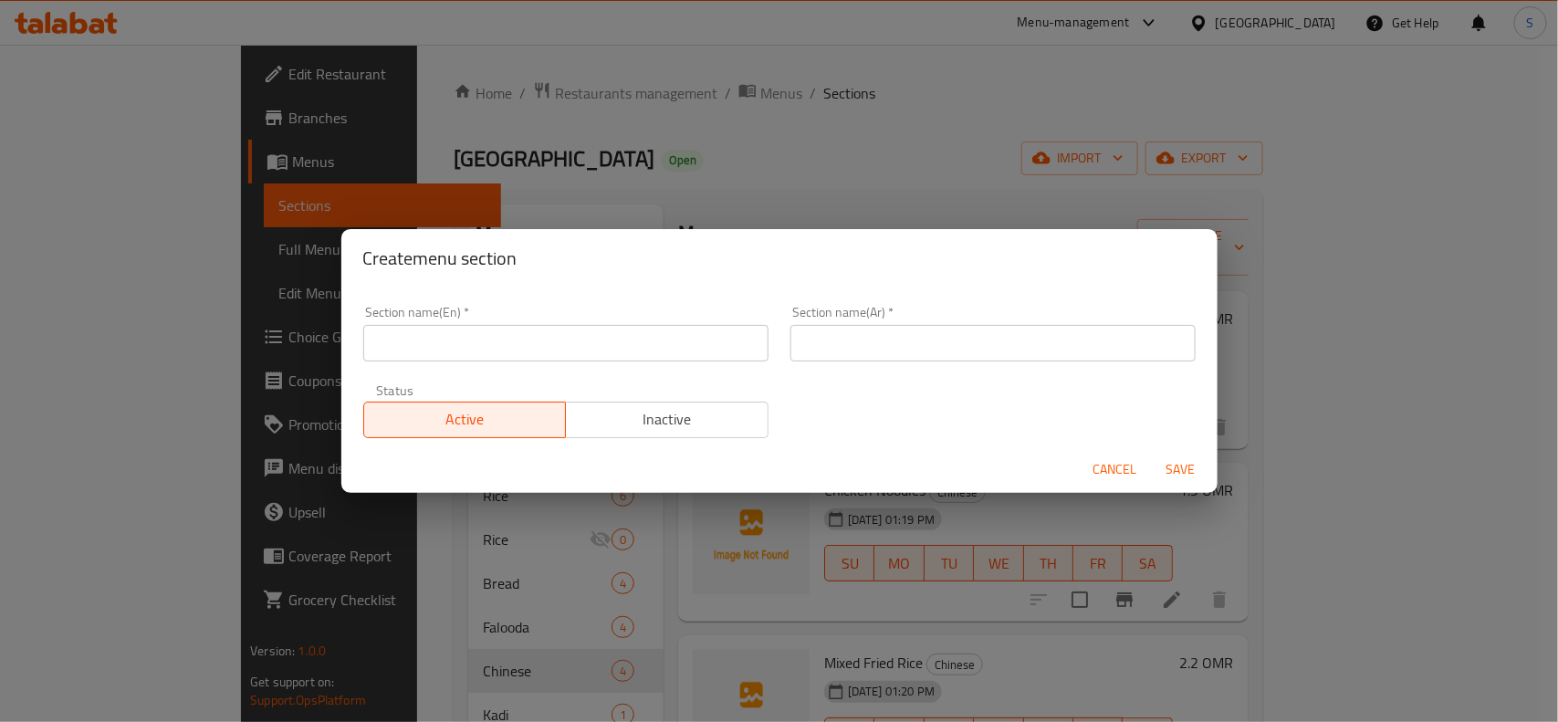
click at [617, 331] on input "text" at bounding box center [565, 343] width 405 height 37
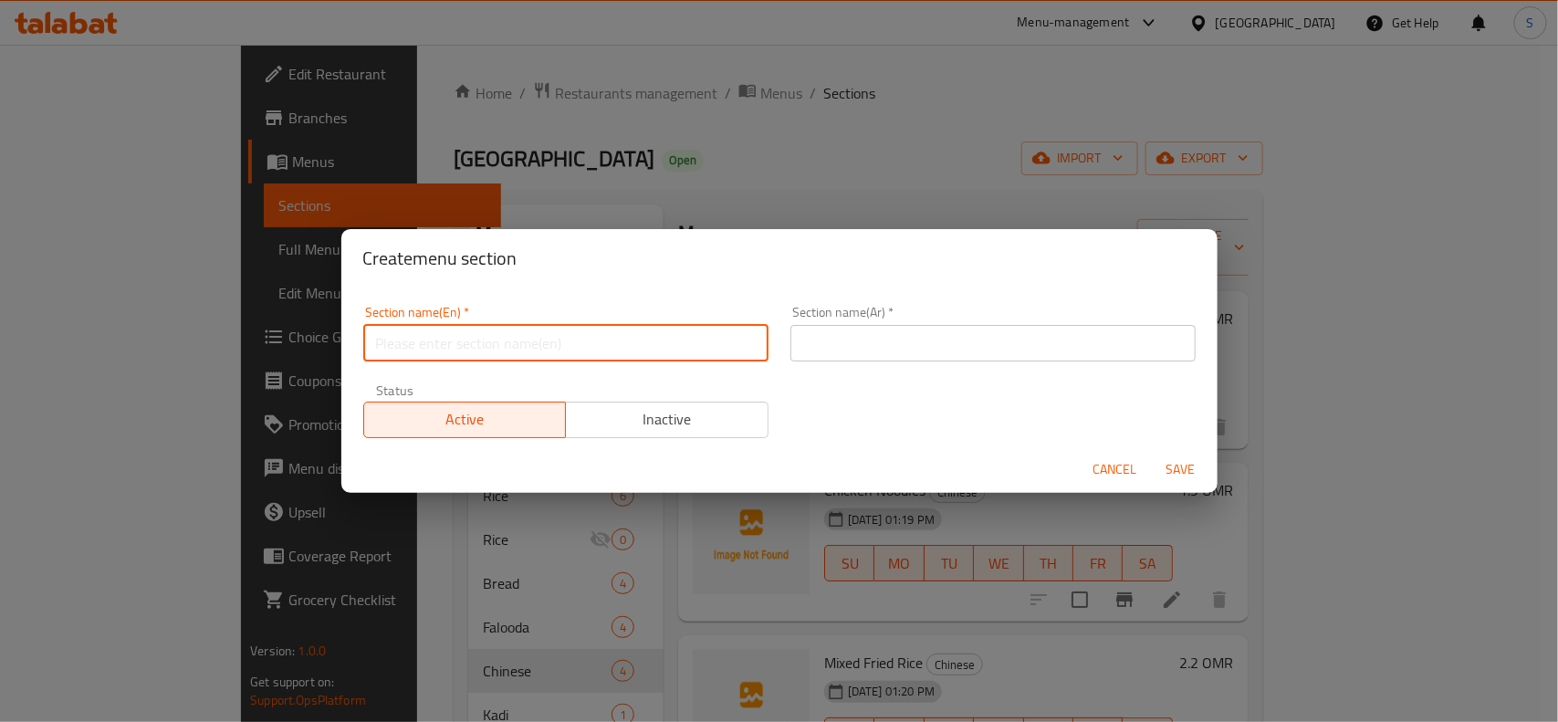
type input "س"
type input "Salads"
click at [932, 347] on input "text" at bounding box center [992, 343] width 405 height 37
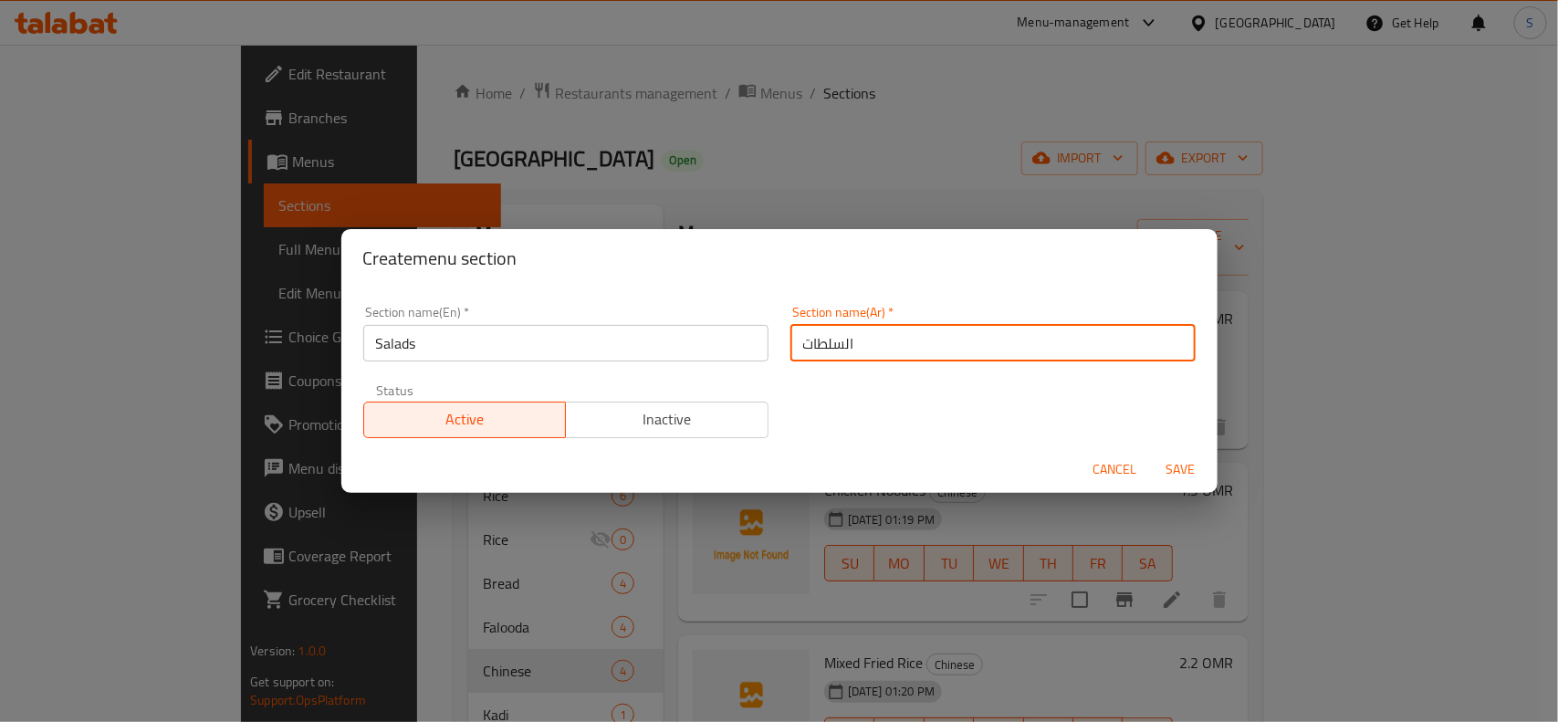
type input "السلطات"
click at [1161, 458] on span "Save" at bounding box center [1181, 469] width 44 height 23
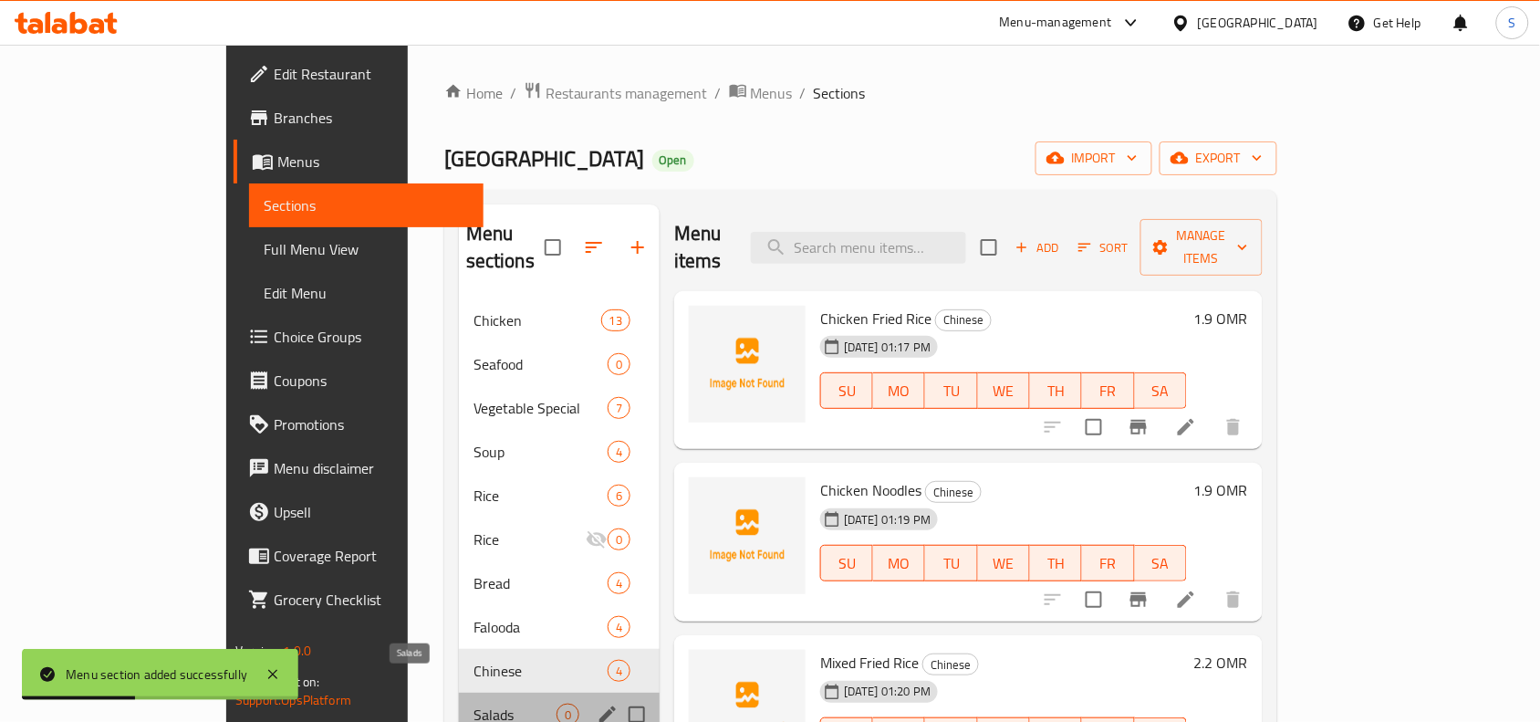
click at [474, 704] on span "Salads" at bounding box center [515, 715] width 83 height 22
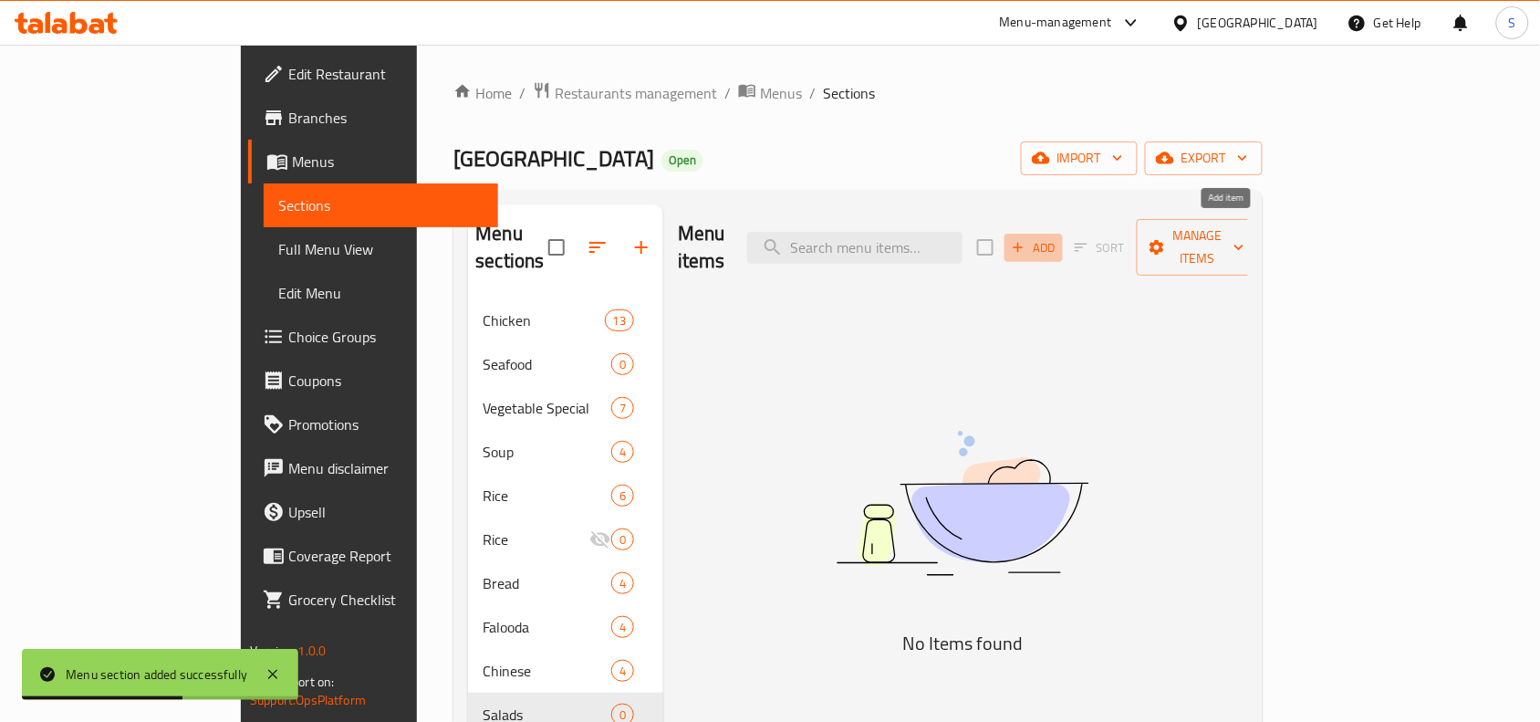
click at [1059, 237] on span "Add" at bounding box center [1033, 247] width 49 height 21
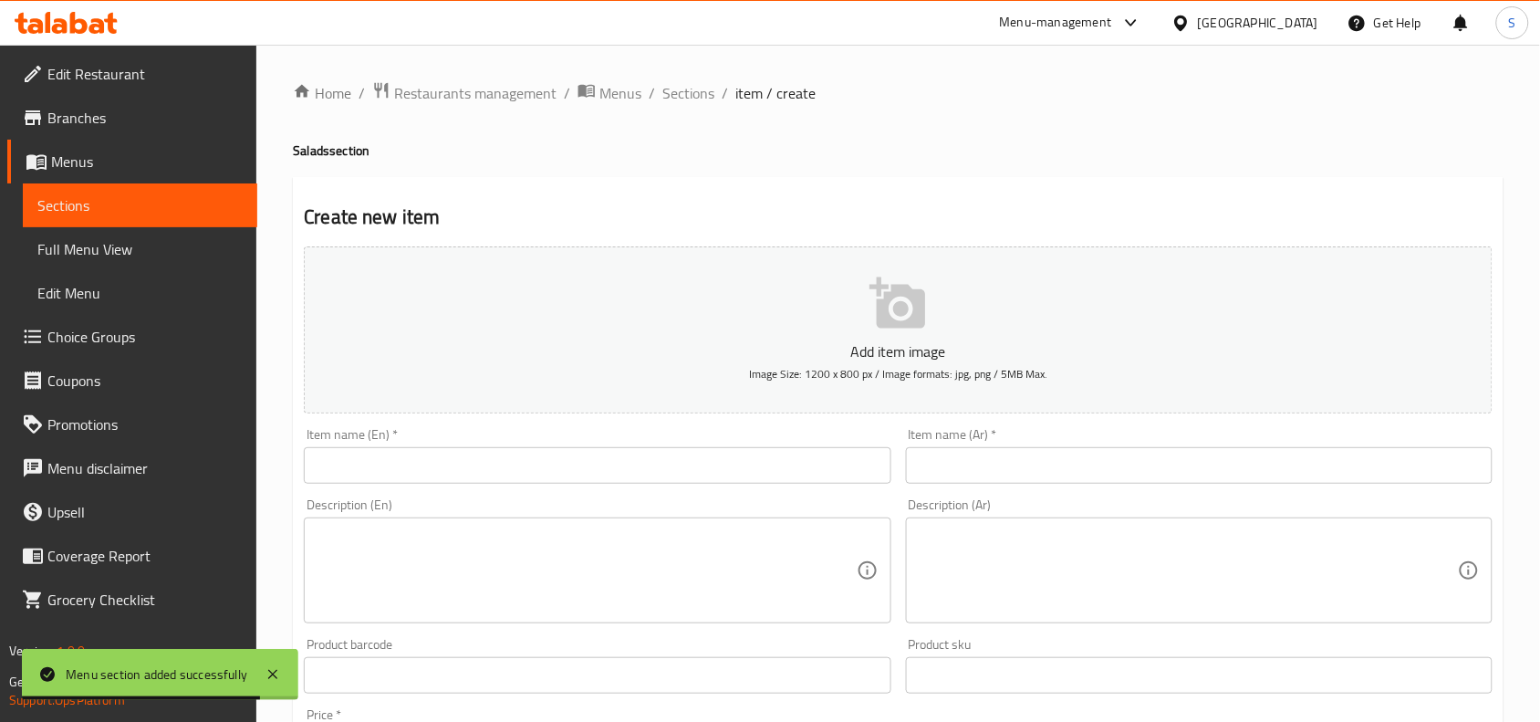
click at [603, 468] on input "text" at bounding box center [597, 465] width 587 height 37
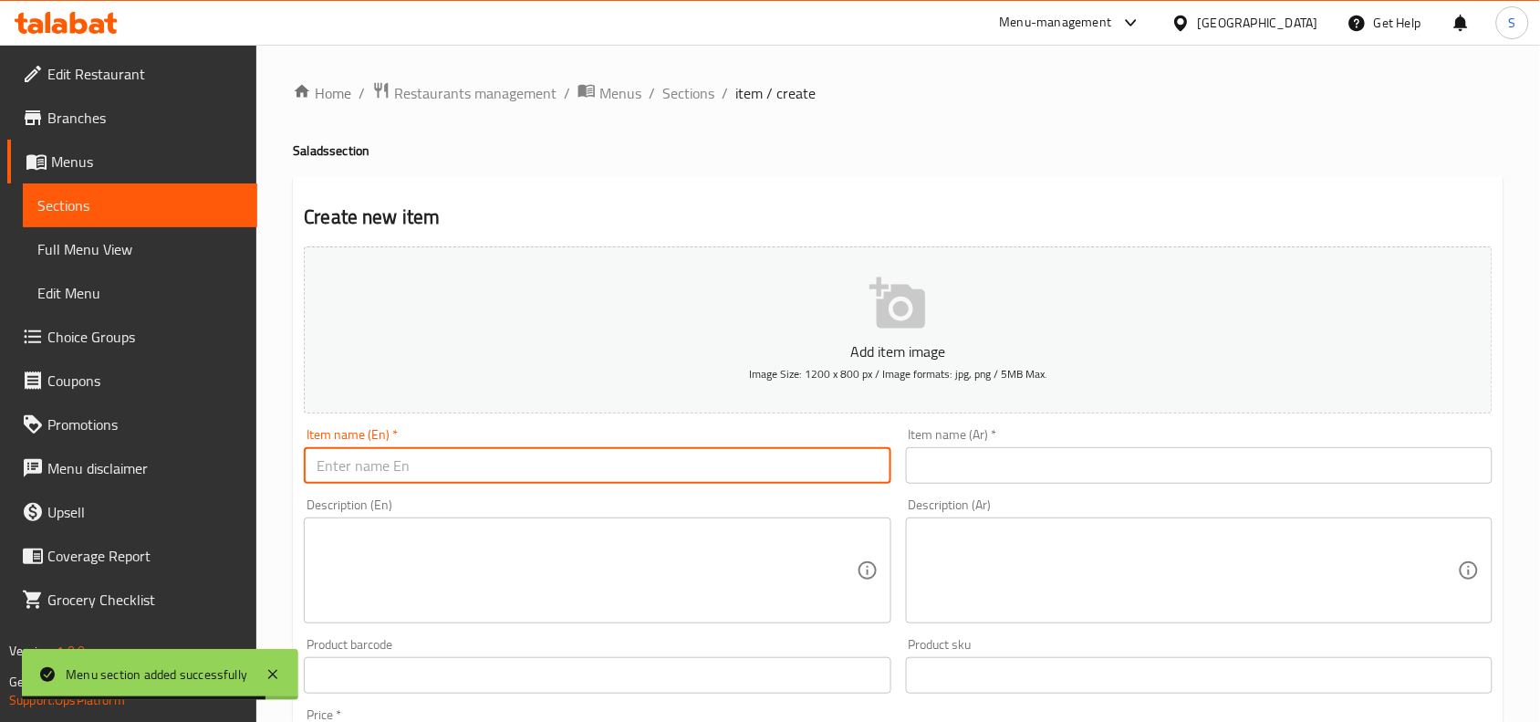
paste input "GREEN SALAD"
click at [603, 468] on input "GREEN SALAD" at bounding box center [597, 465] width 587 height 37
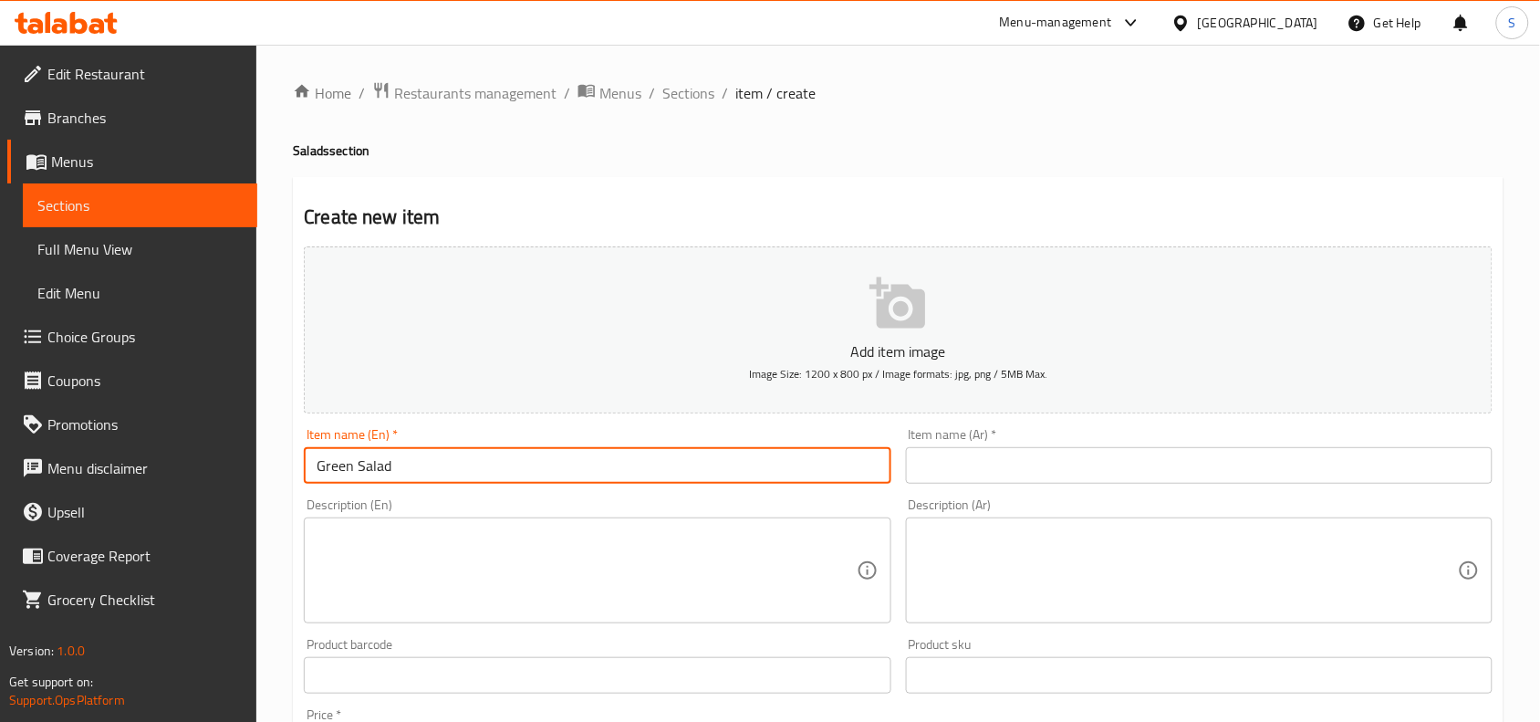
type input "Green Salad"
click at [1034, 463] on input "text" at bounding box center [1199, 465] width 587 height 37
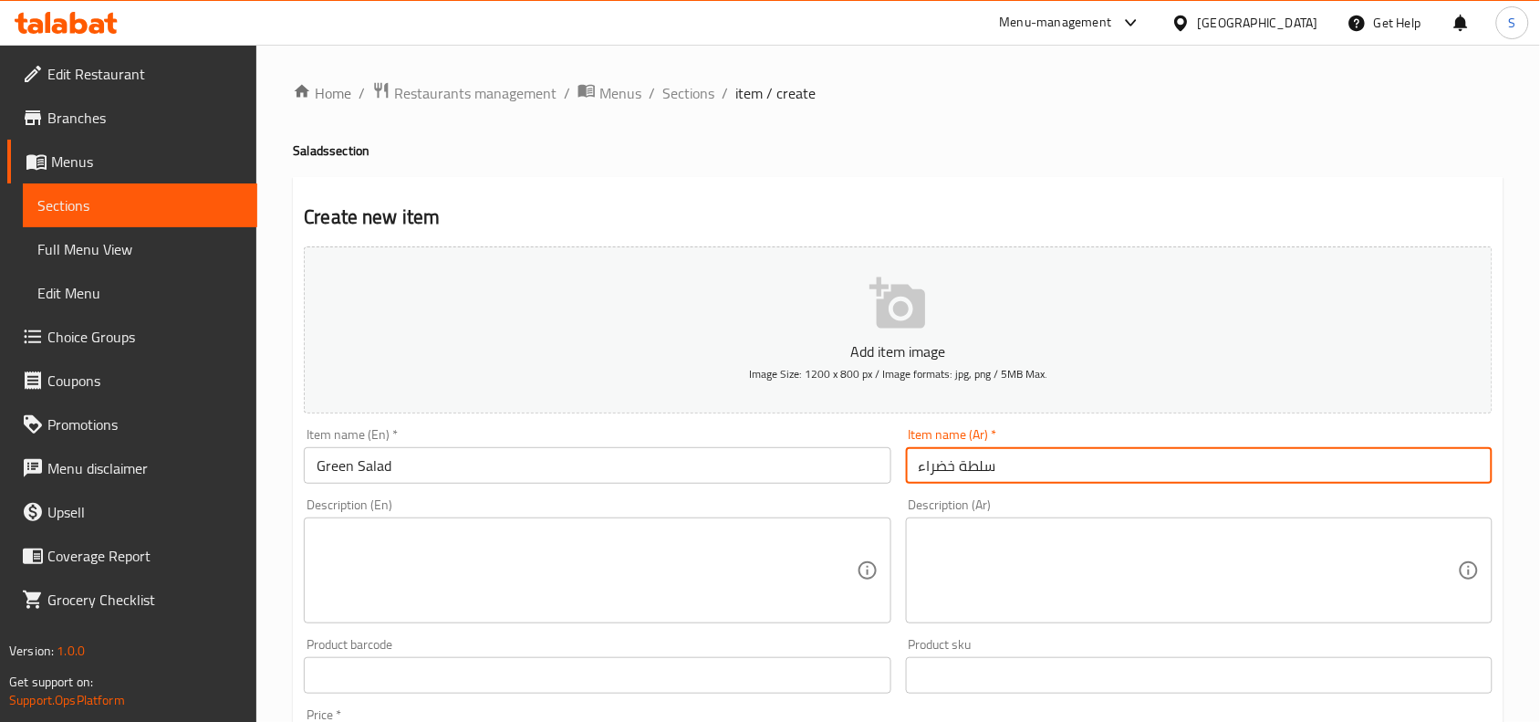
type input "سلطة خضراء"
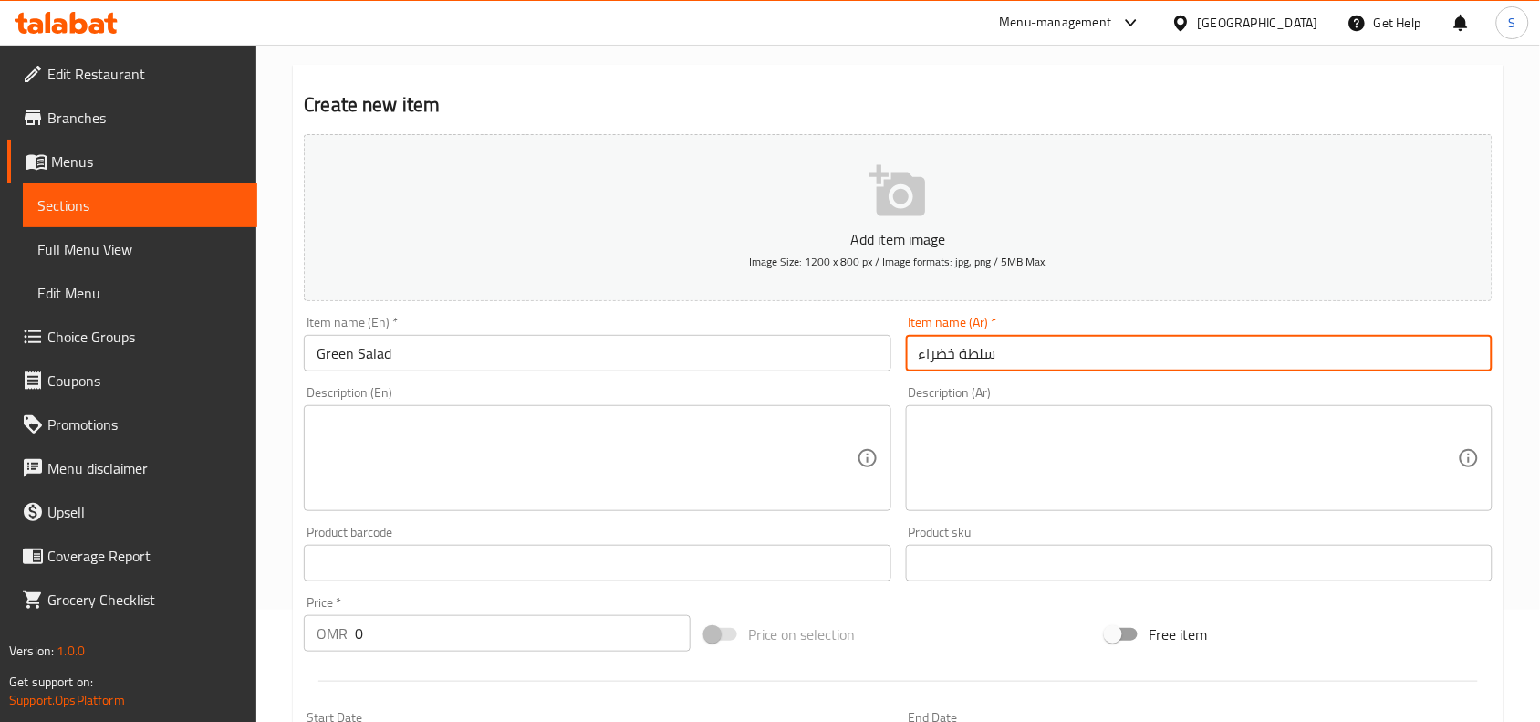
scroll to position [114, 0]
click at [426, 637] on input "0" at bounding box center [523, 631] width 336 height 37
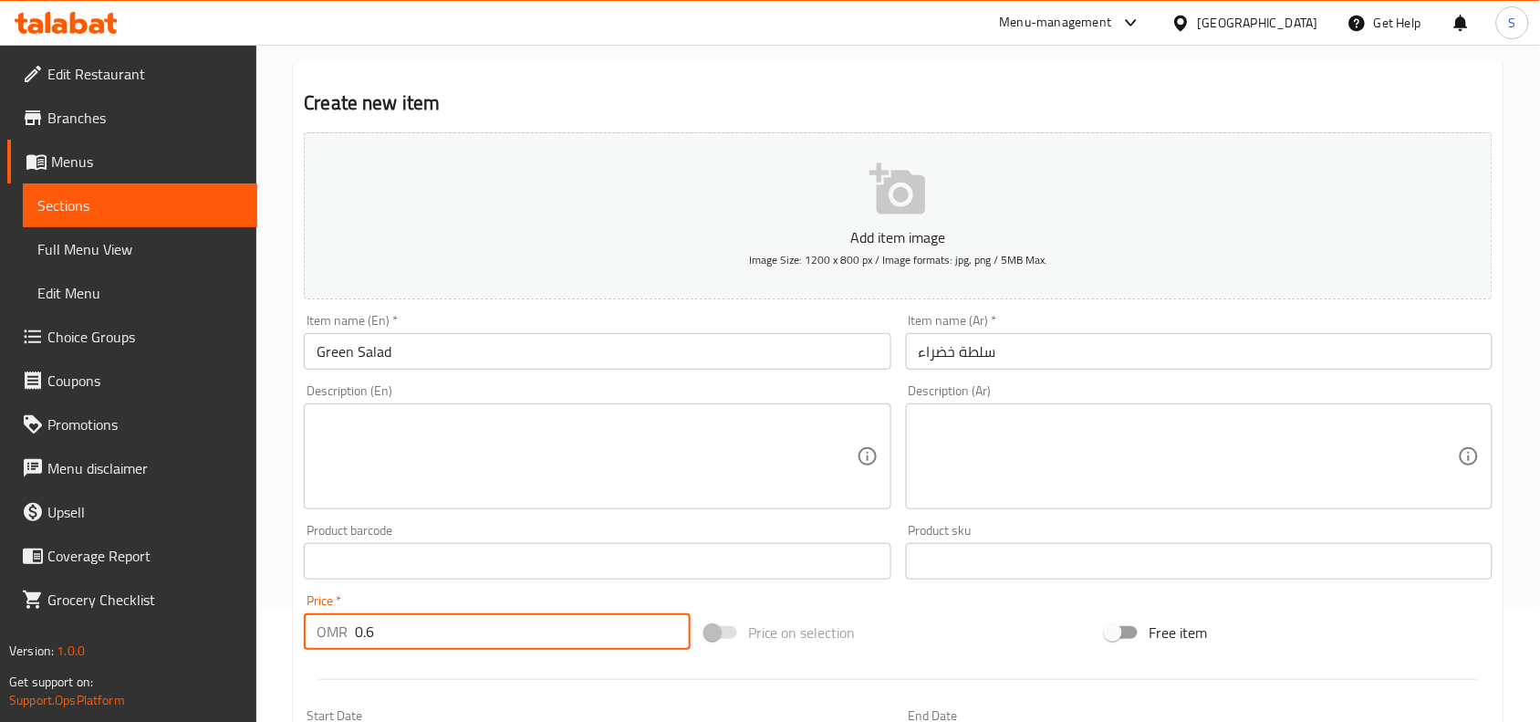
type input "0.6"
click at [982, 626] on div "Price on selection" at bounding box center [899, 632] width 402 height 49
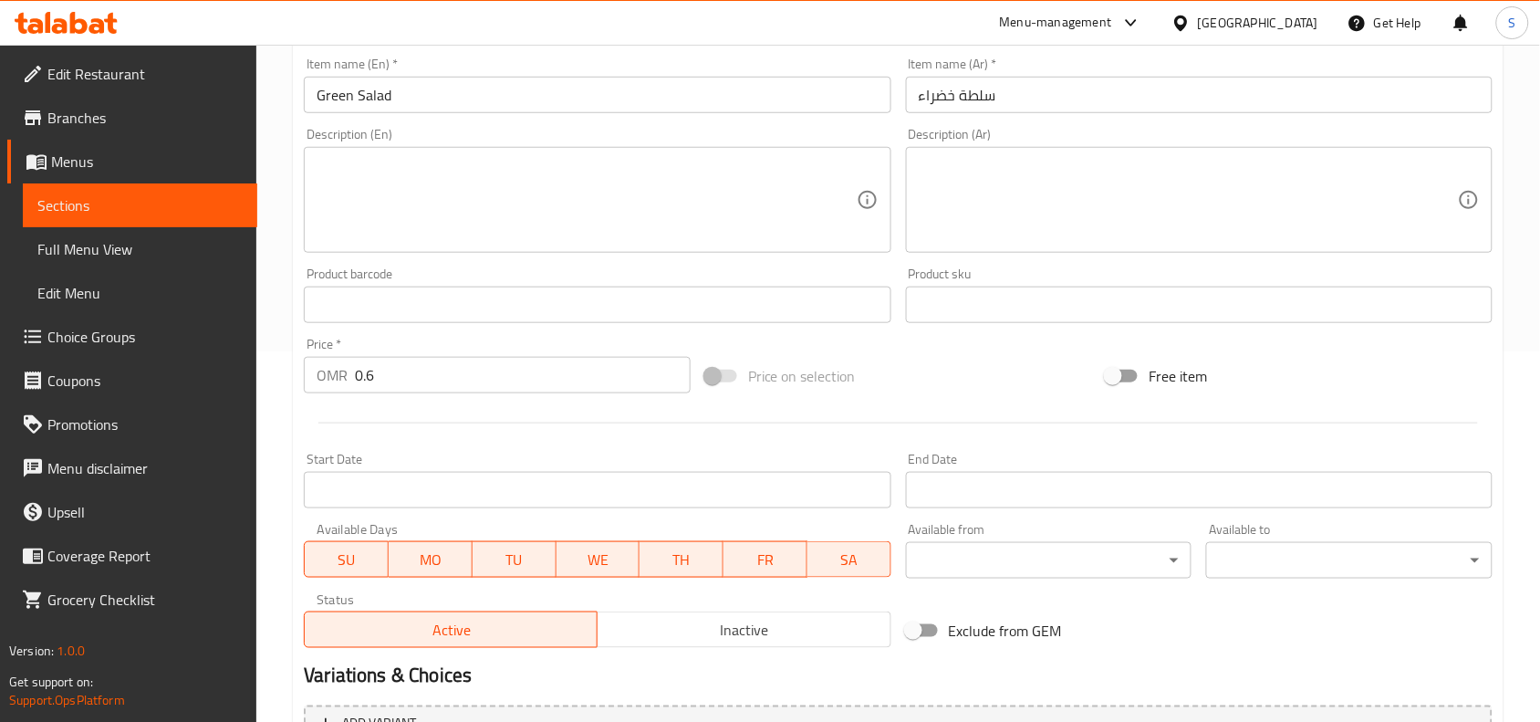
scroll to position [564, 0]
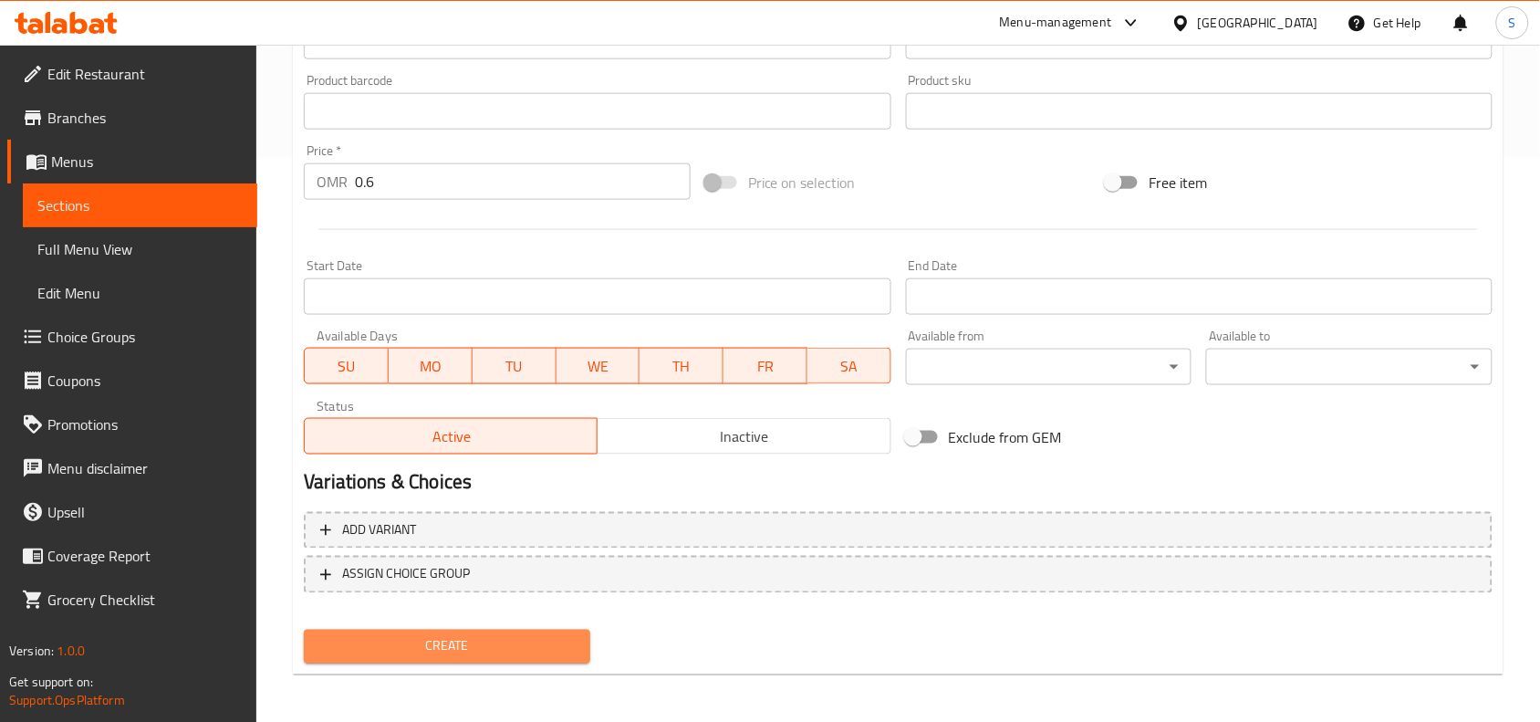
click at [516, 648] on span "Create" at bounding box center [446, 646] width 257 height 23
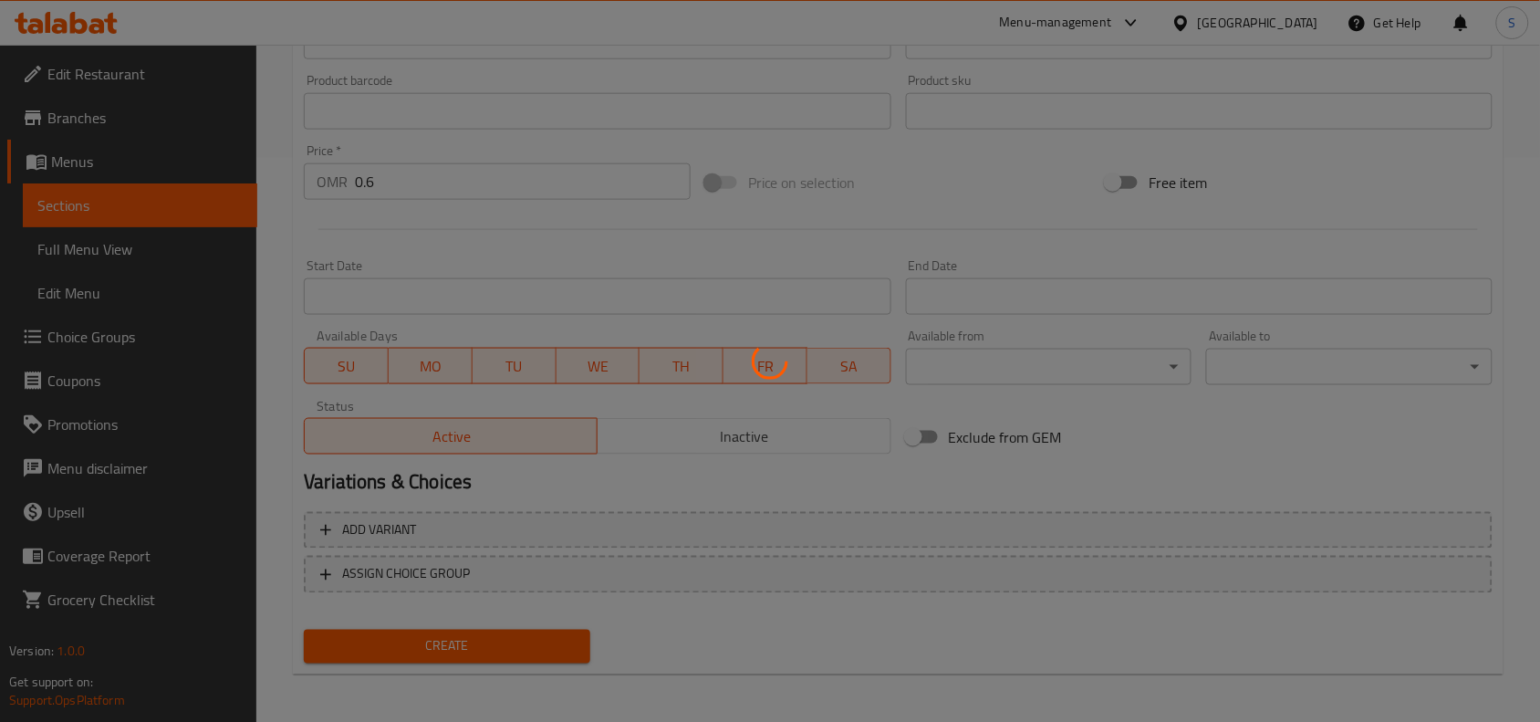
type input "0"
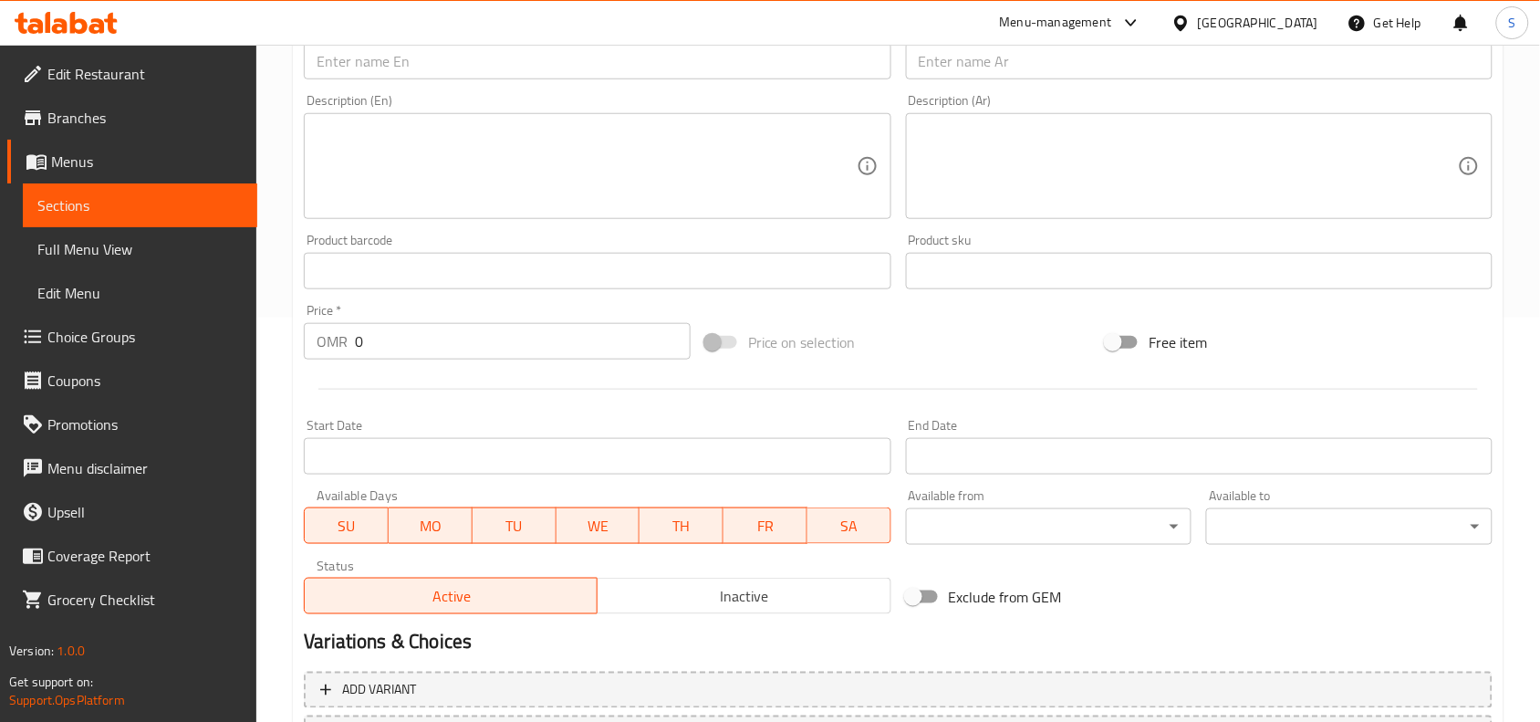
scroll to position [0, 0]
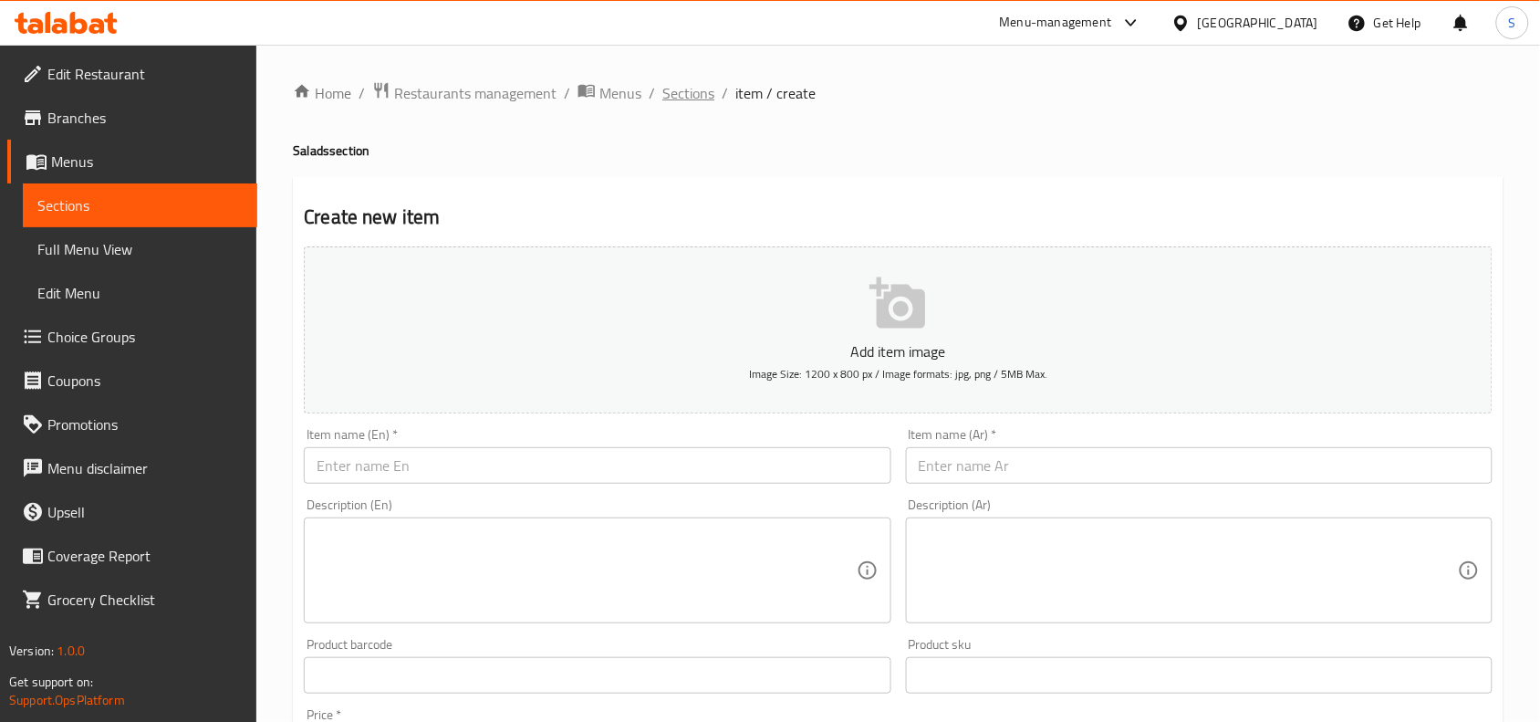
click at [678, 96] on span "Sections" at bounding box center [689, 93] width 52 height 22
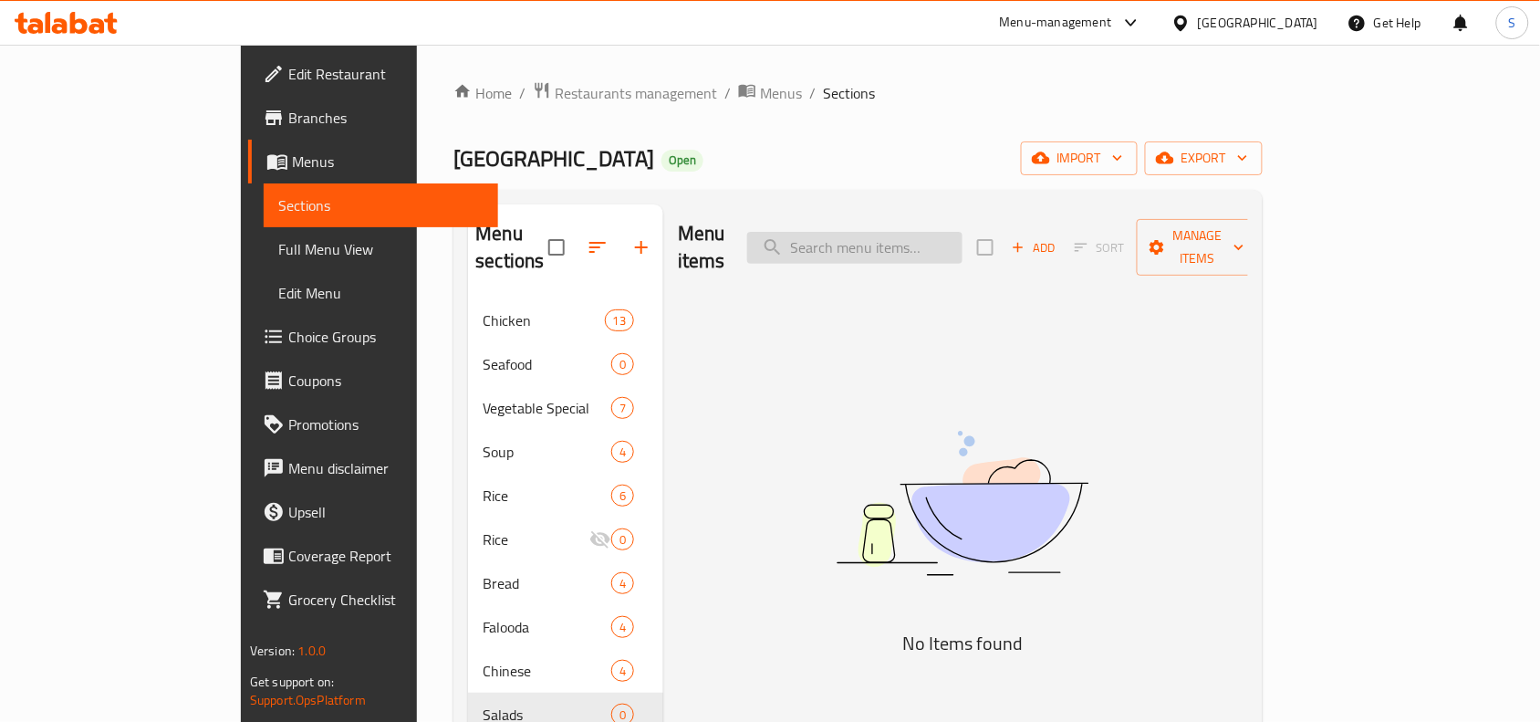
click at [963, 248] on input "search" at bounding box center [854, 248] width 215 height 32
paste input "ARABIC SALAD"
drag, startPoint x: 935, startPoint y: 243, endPoint x: 790, endPoint y: 245, distance: 145.1
click at [790, 245] on div "Menu items ARABIC SALAD Add Sort Manage items" at bounding box center [963, 247] width 570 height 87
type input "SALAD"
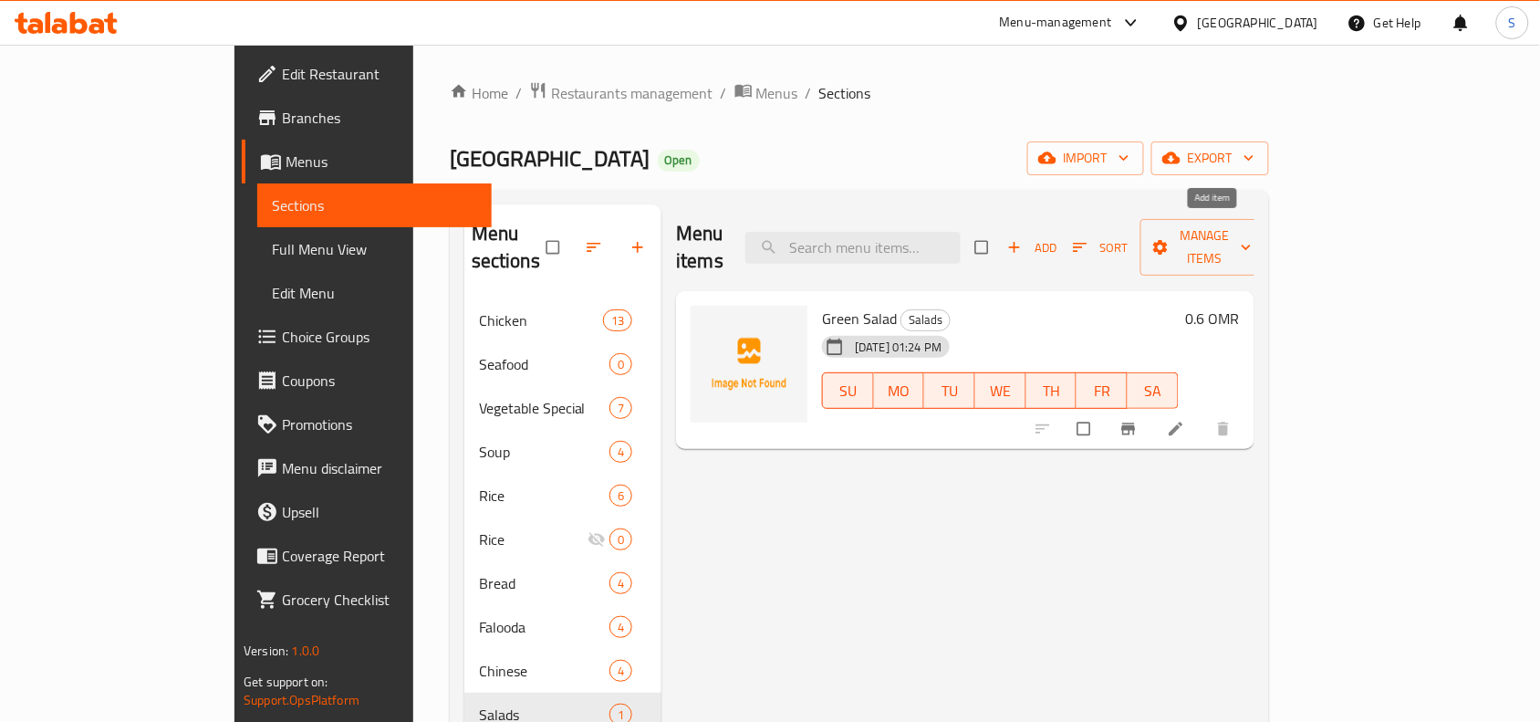
click at [1057, 237] on span "Add" at bounding box center [1031, 247] width 49 height 21
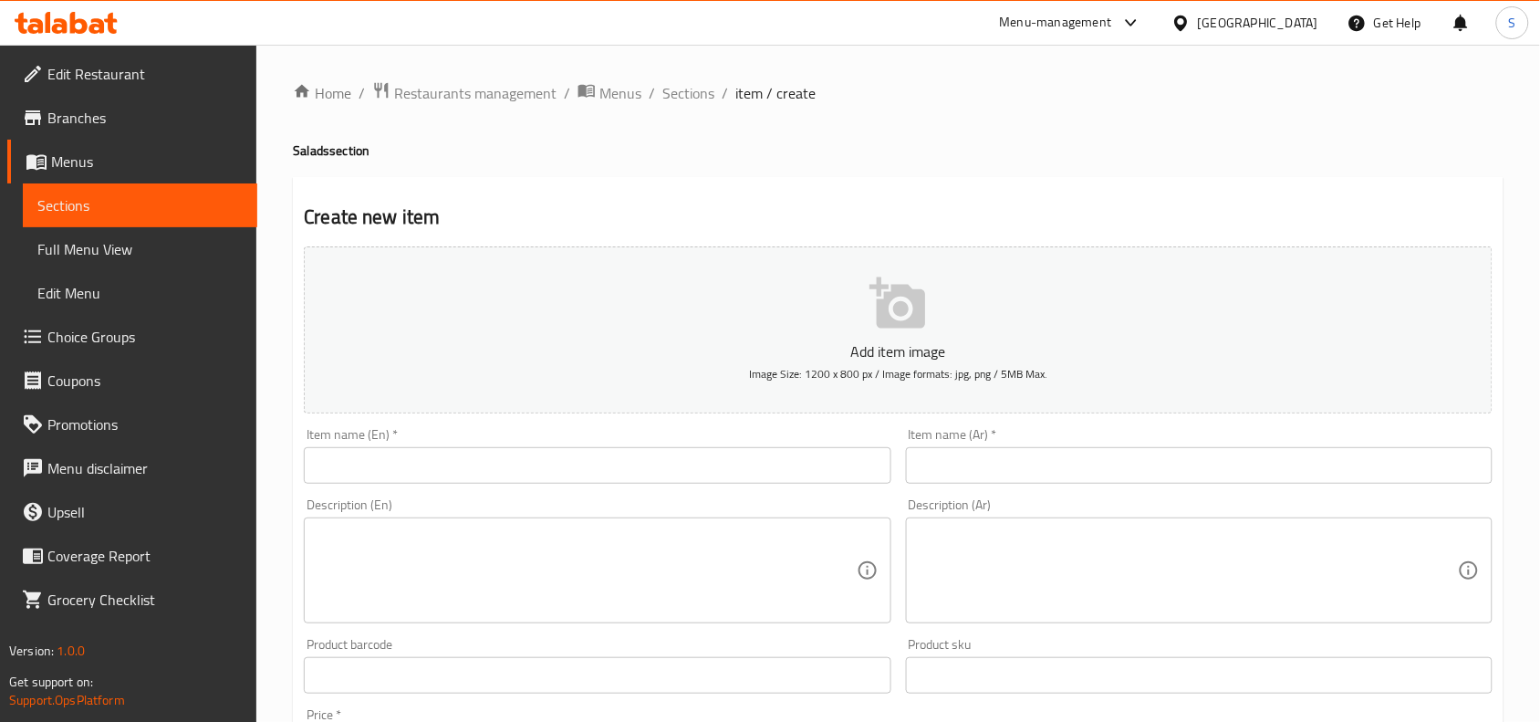
click at [609, 479] on input "text" at bounding box center [597, 465] width 587 height 37
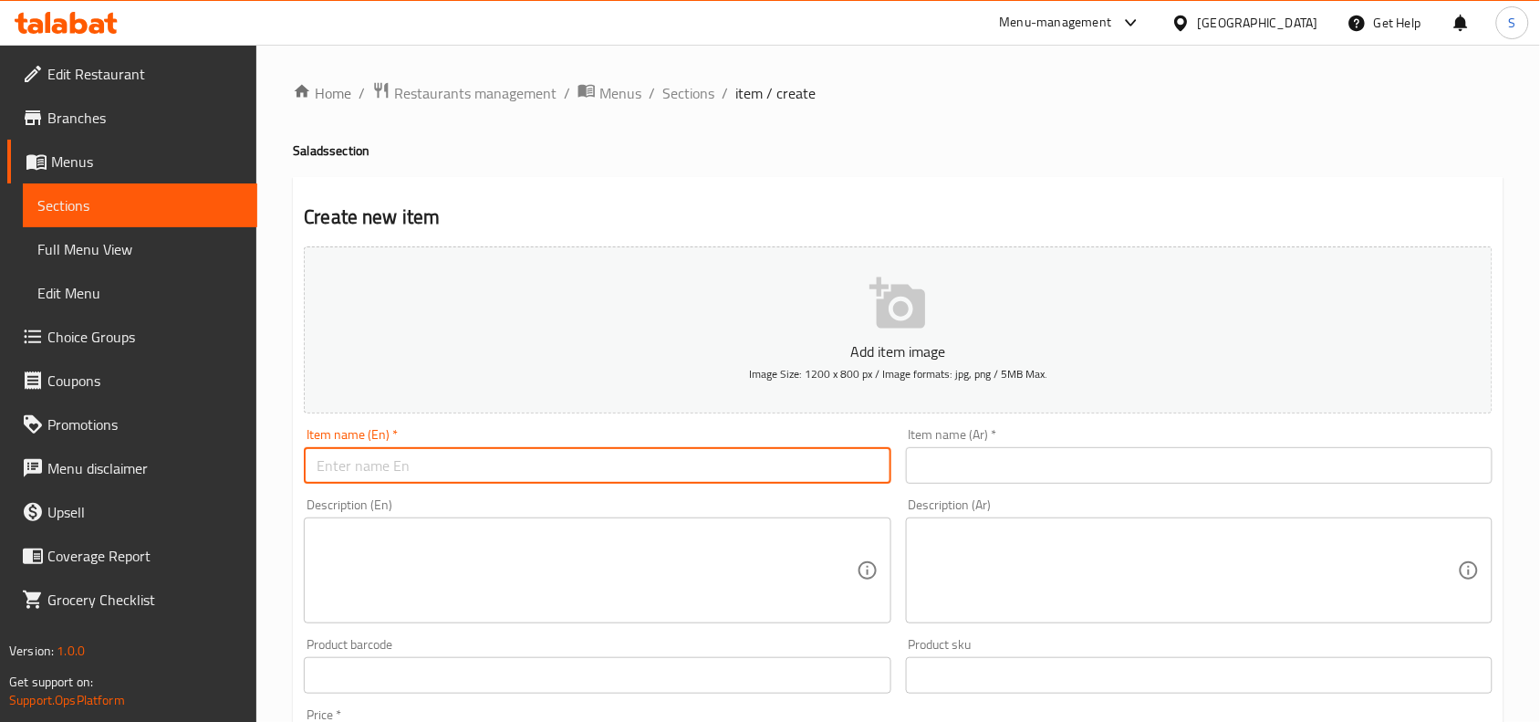
paste input "ARABIC SALAD"
click at [617, 464] on input "ARABIC SALAD" at bounding box center [597, 465] width 587 height 37
click at [617, 464] on input "ARABIC Salad" at bounding box center [597, 465] width 587 height 37
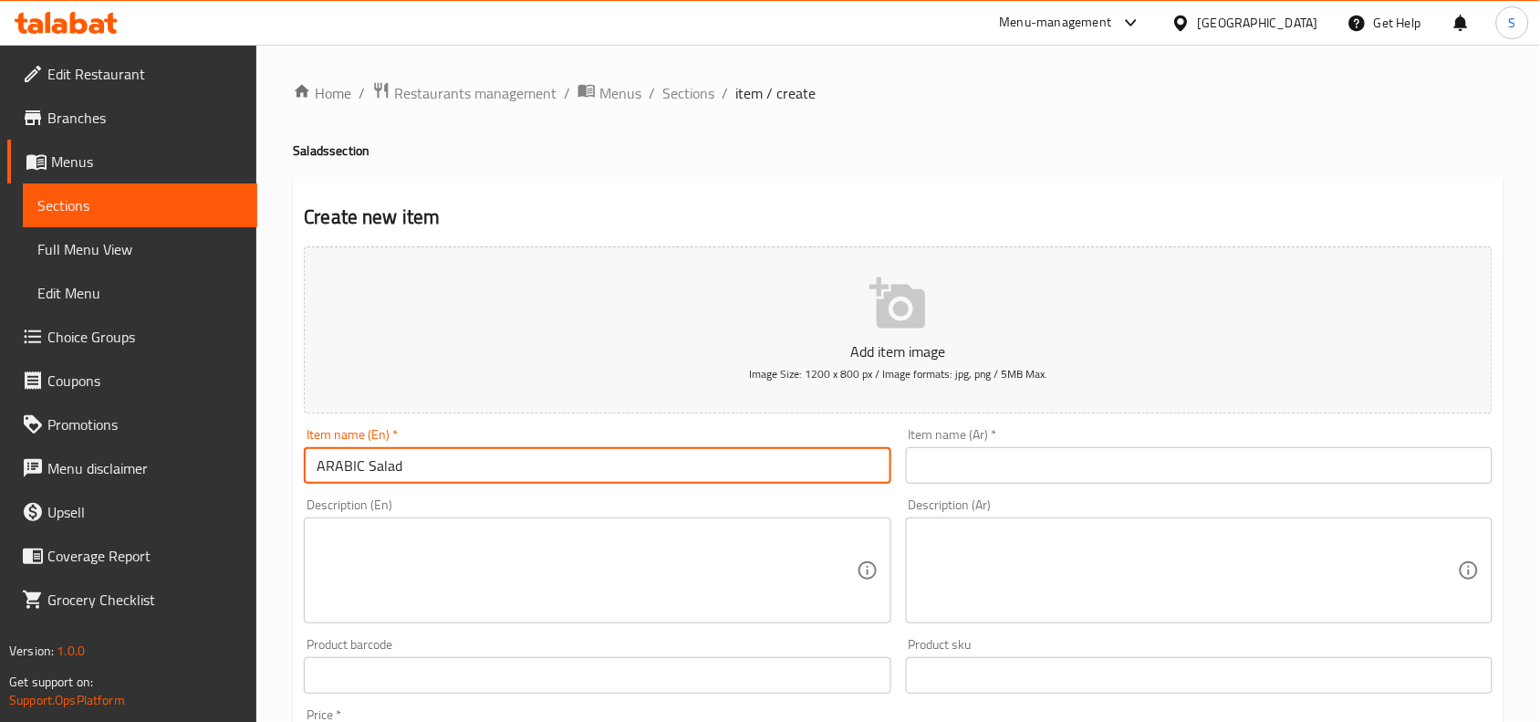
click at [617, 464] on input "ARABIC Salad" at bounding box center [597, 465] width 587 height 37
click at [352, 450] on input "ARABIC Salad" at bounding box center [597, 465] width 587 height 37
click at [353, 457] on input "ARABIC Salad" at bounding box center [597, 465] width 587 height 37
click at [354, 457] on input "ARABIC Salad" at bounding box center [597, 465] width 587 height 37
click at [409, 456] on input "Arabic Salad" at bounding box center [597, 465] width 587 height 37
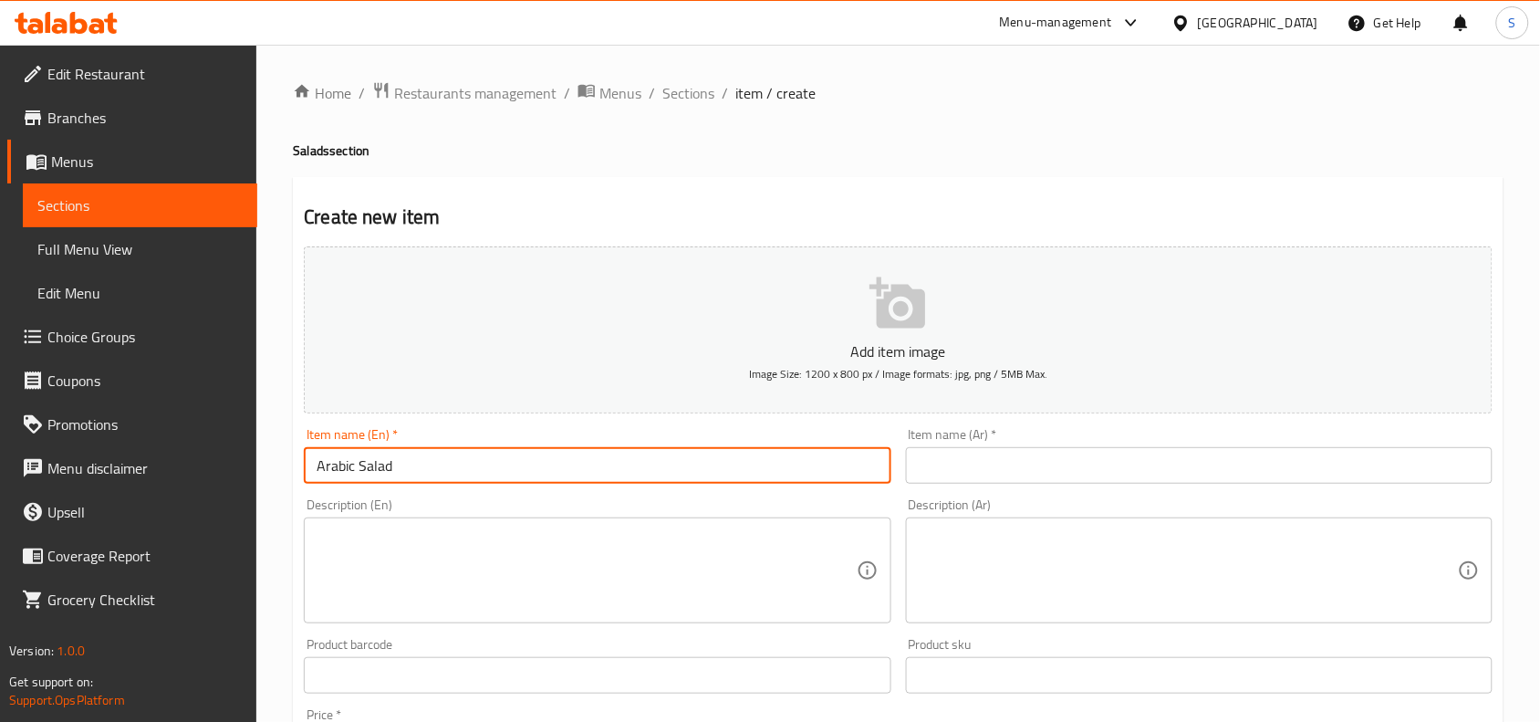
click at [409, 456] on input "Arabic Salad" at bounding box center [597, 465] width 587 height 37
type input "Arabic Salad"
click at [1233, 470] on input "text" at bounding box center [1199, 465] width 587 height 37
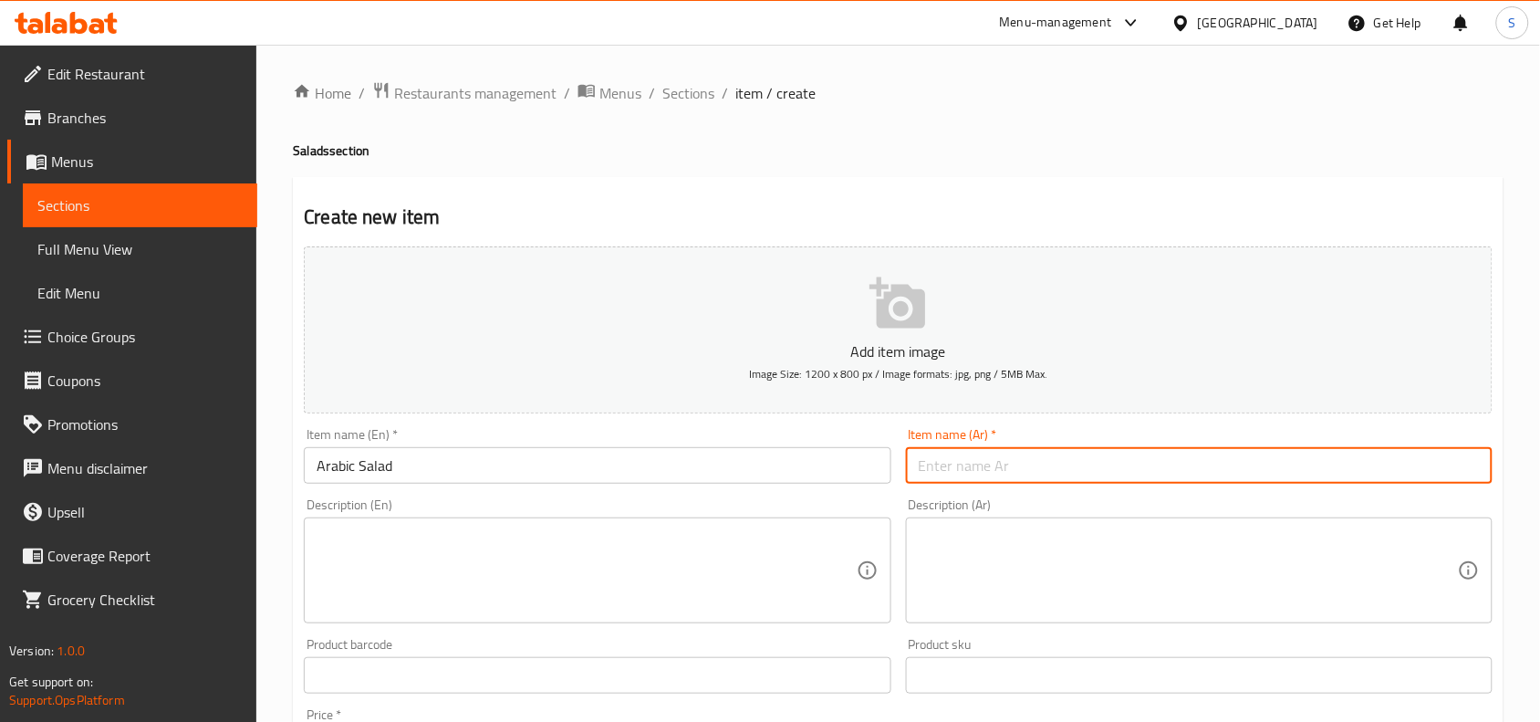
paste input "سلطة عربية"
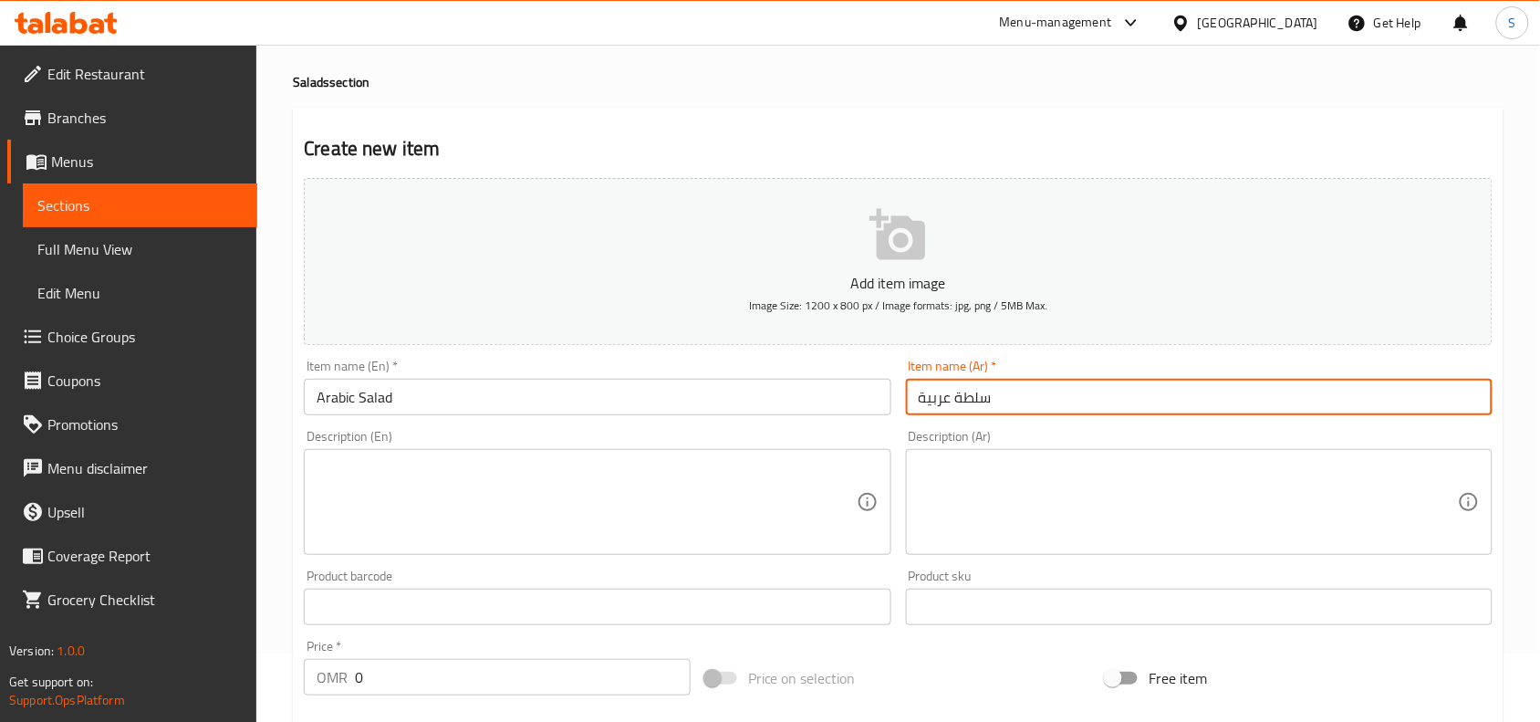
scroll to position [114, 0]
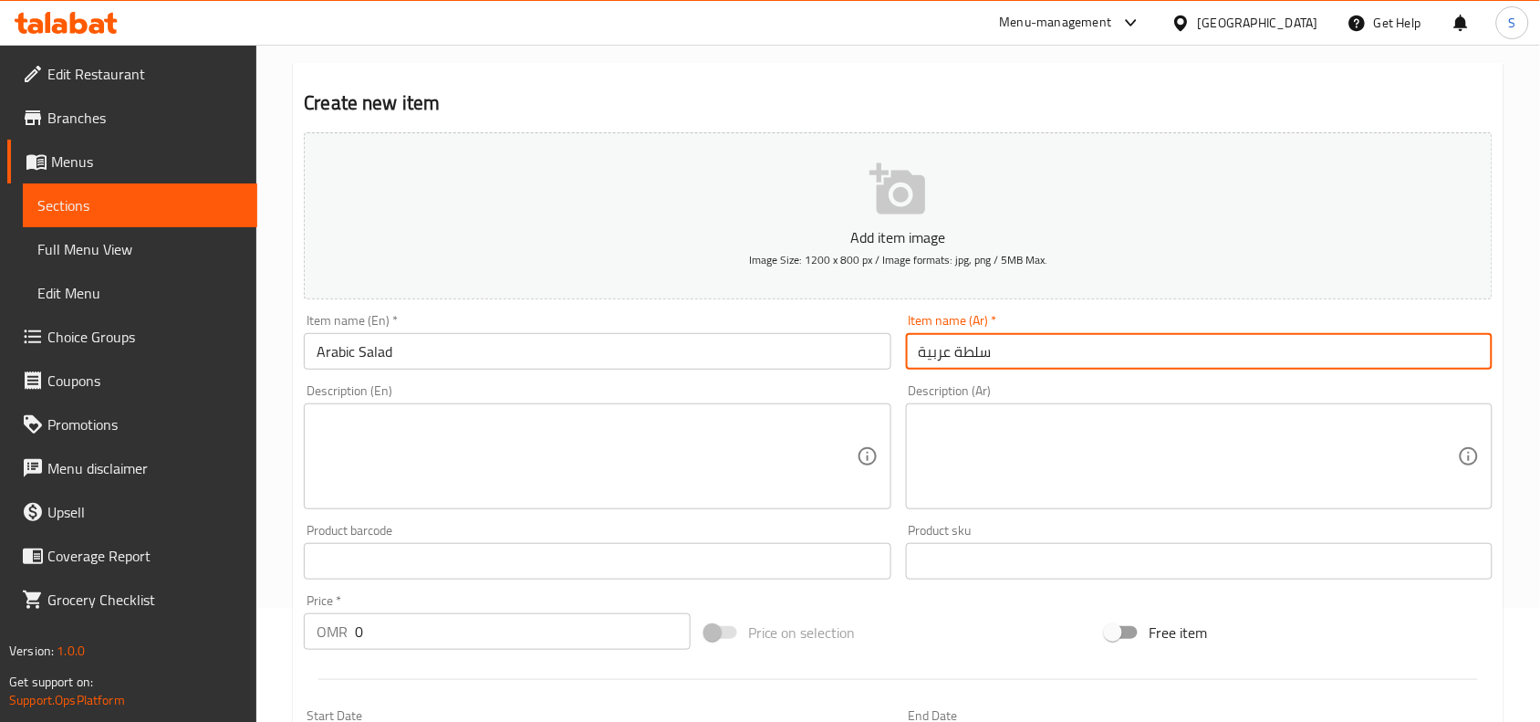
type input "سلطة عربية"
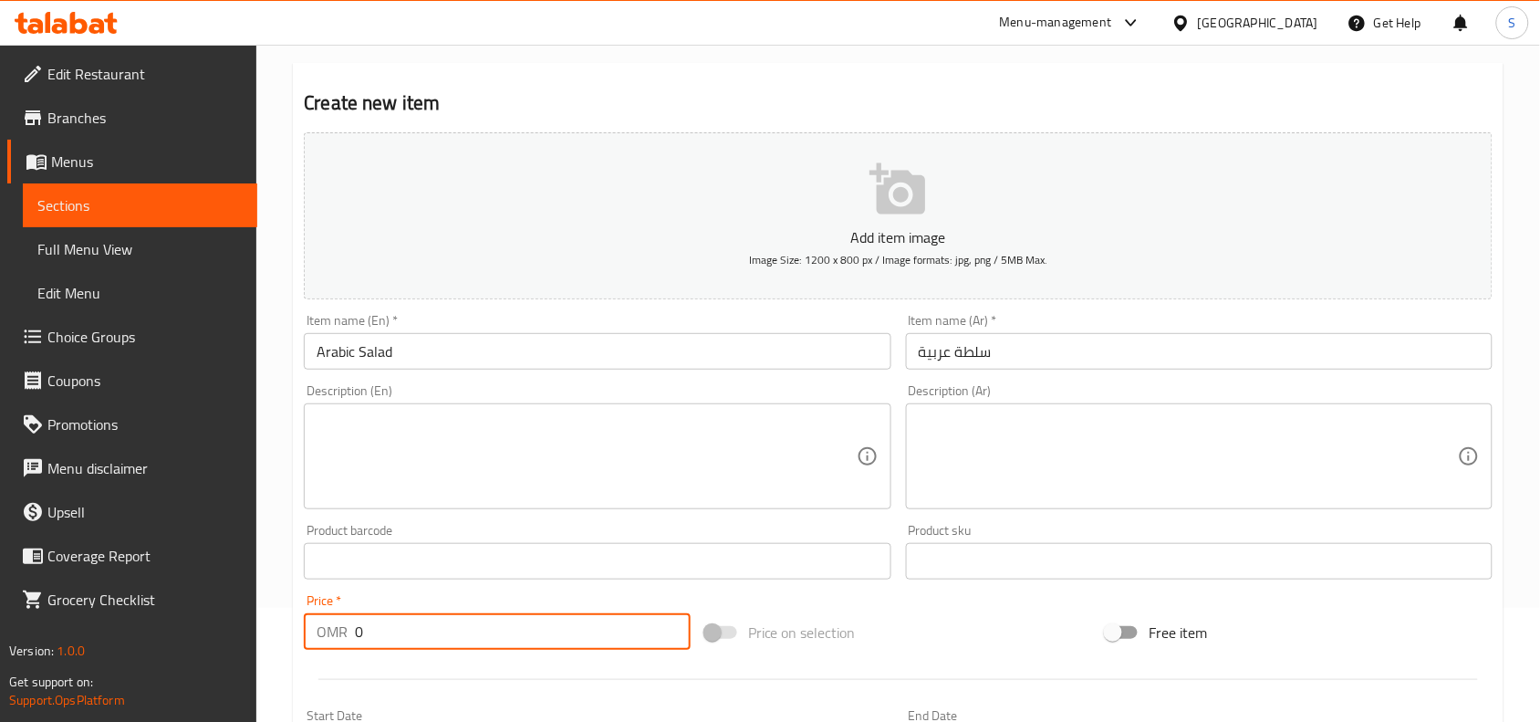
drag, startPoint x: 449, startPoint y: 631, endPoint x: 205, endPoint y: 600, distance: 245.6
click at [205, 600] on div "Edit Restaurant Branches Menus Sections Full Menu View Edit Menu Choice Groups …" at bounding box center [770, 553] width 1540 height 1245
type input "1"
click at [936, 648] on div "Price on selection" at bounding box center [899, 632] width 402 height 49
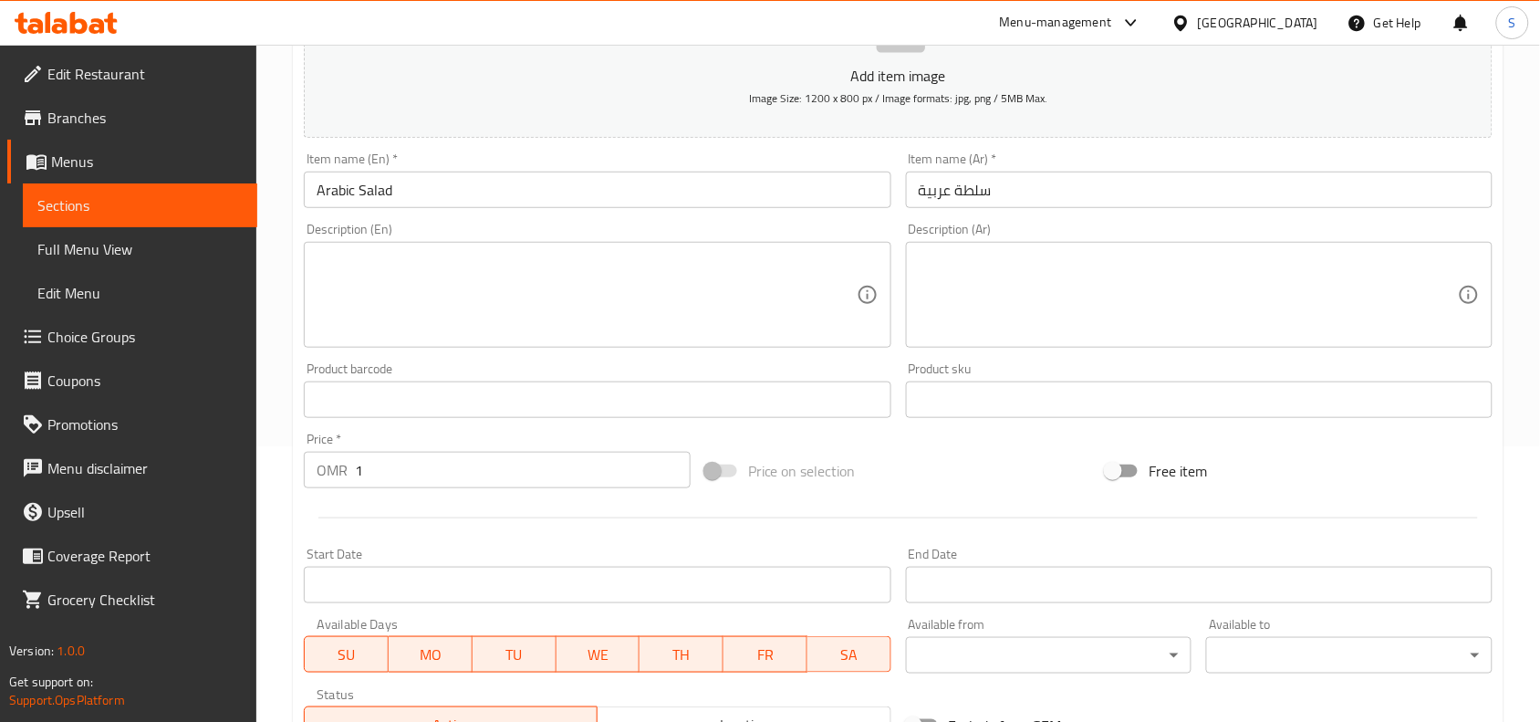
scroll to position [564, 0]
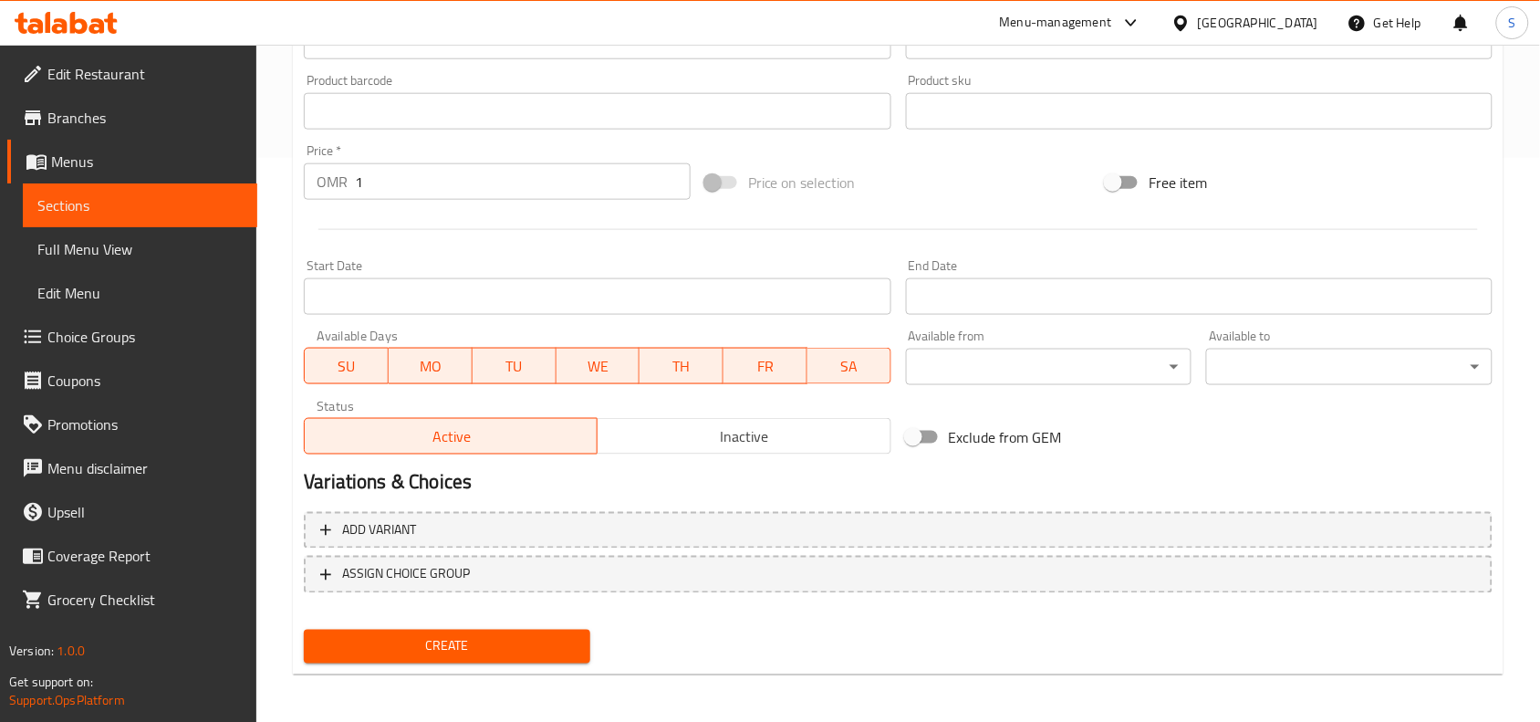
click at [415, 625] on div "Create" at bounding box center [447, 646] width 301 height 48
click at [468, 630] on button "Create" at bounding box center [447, 647] width 287 height 34
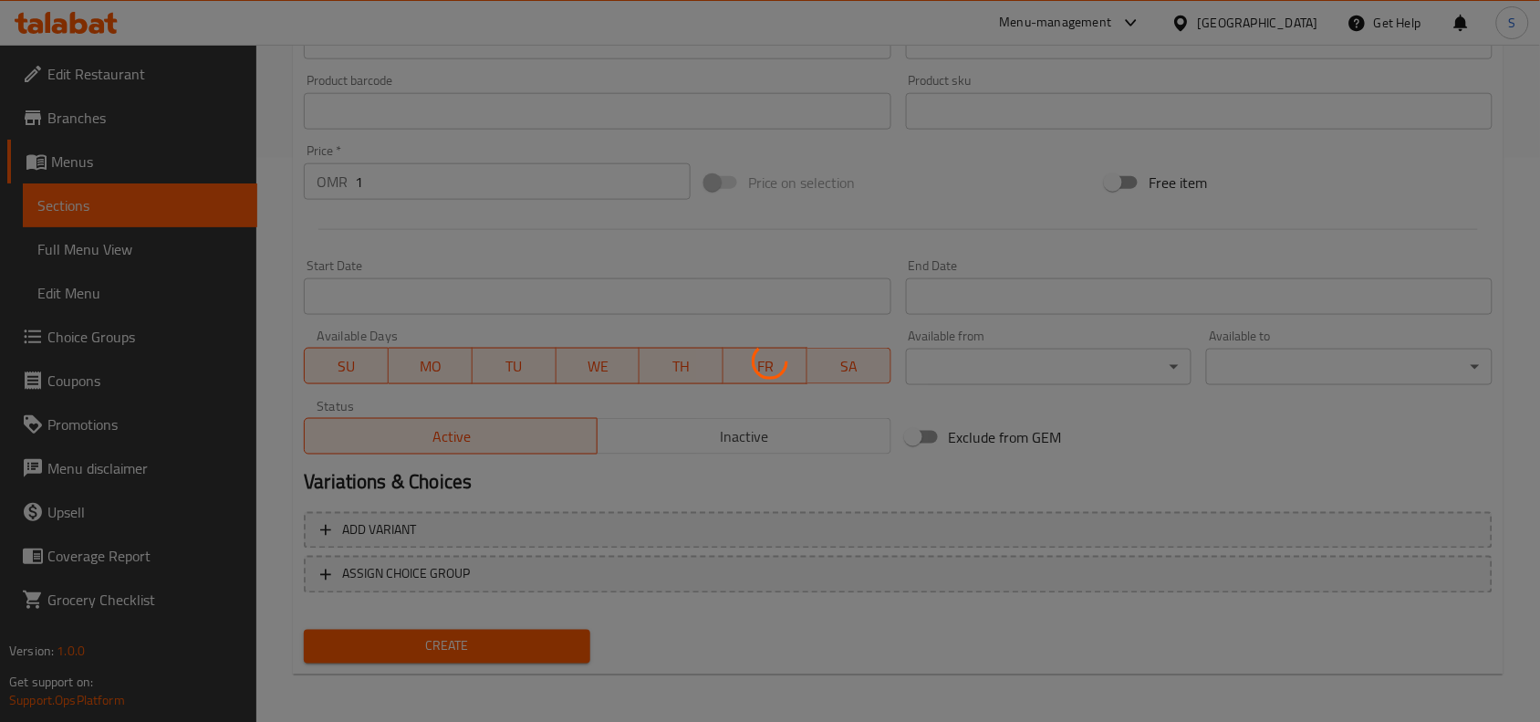
type input "0"
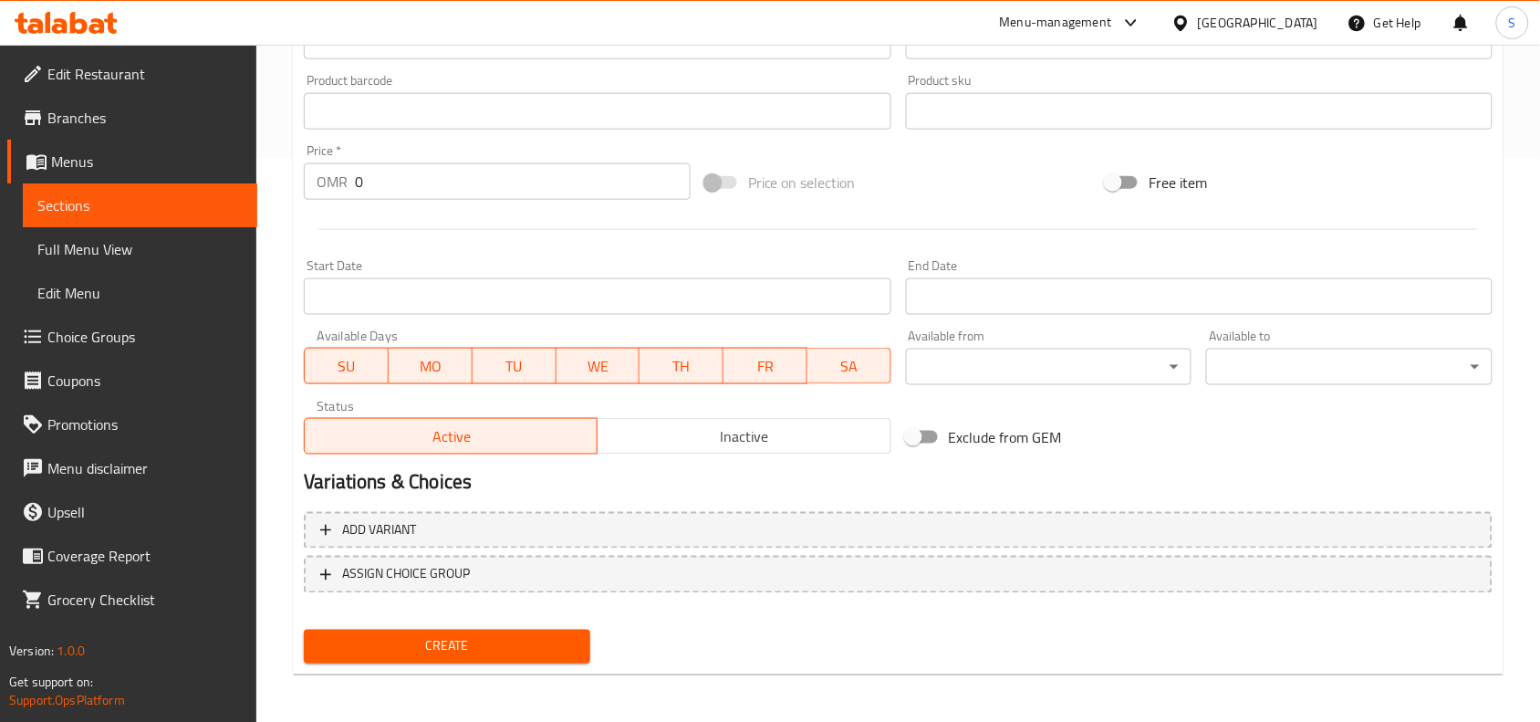
scroll to position [222, 0]
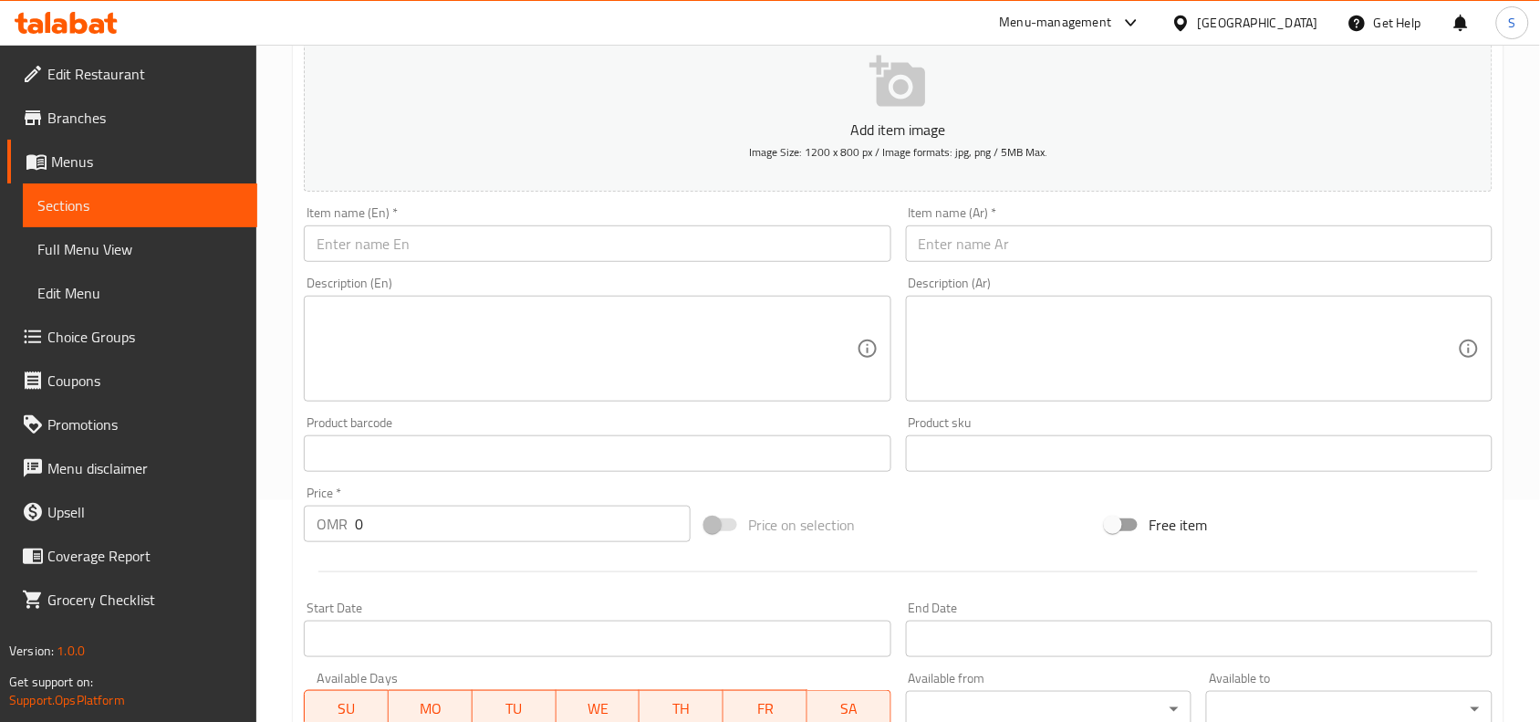
click at [513, 253] on input "text" at bounding box center [597, 243] width 587 height 37
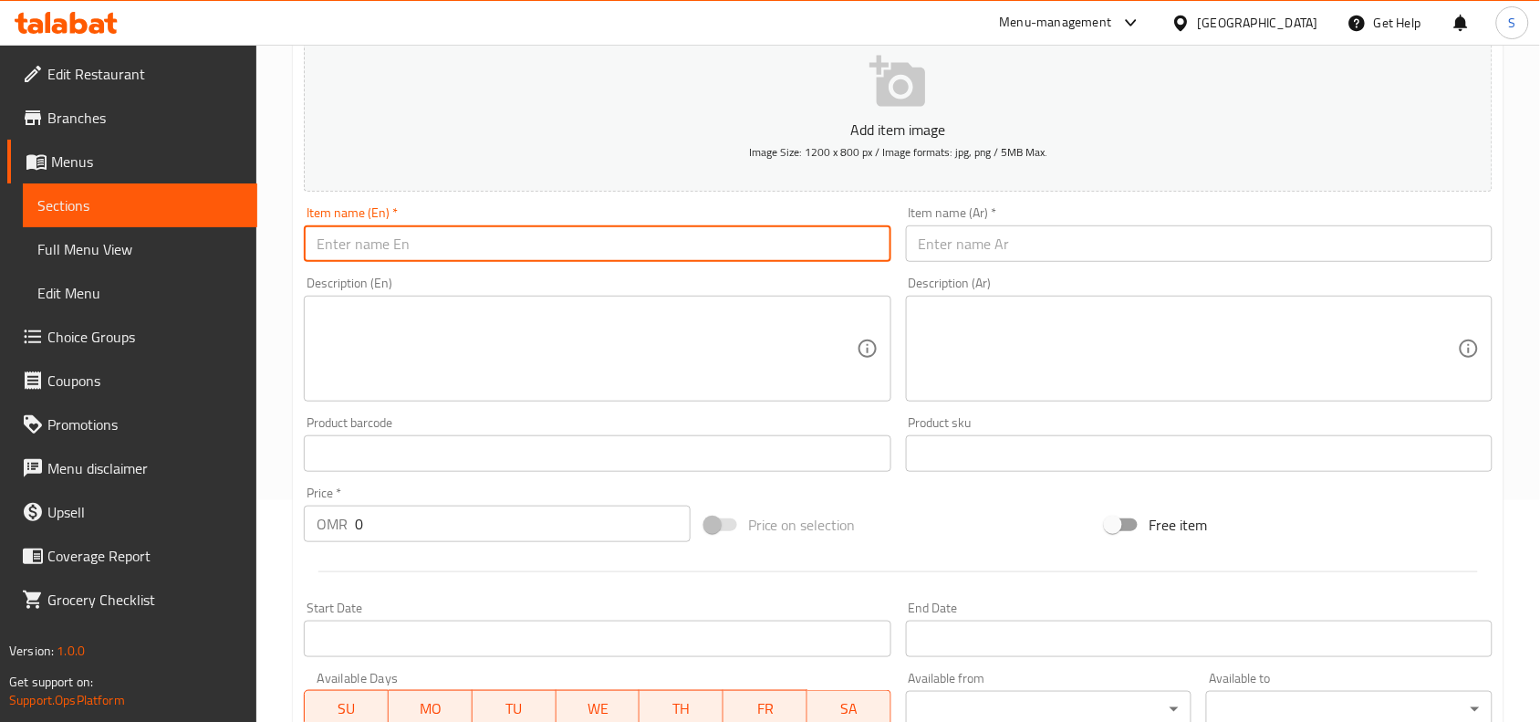
click at [513, 253] on input "text" at bounding box center [597, 243] width 587 height 37
paste input "PLAIN CURD"
click at [513, 253] on input "PLAIN CURD" at bounding box center [597, 243] width 587 height 37
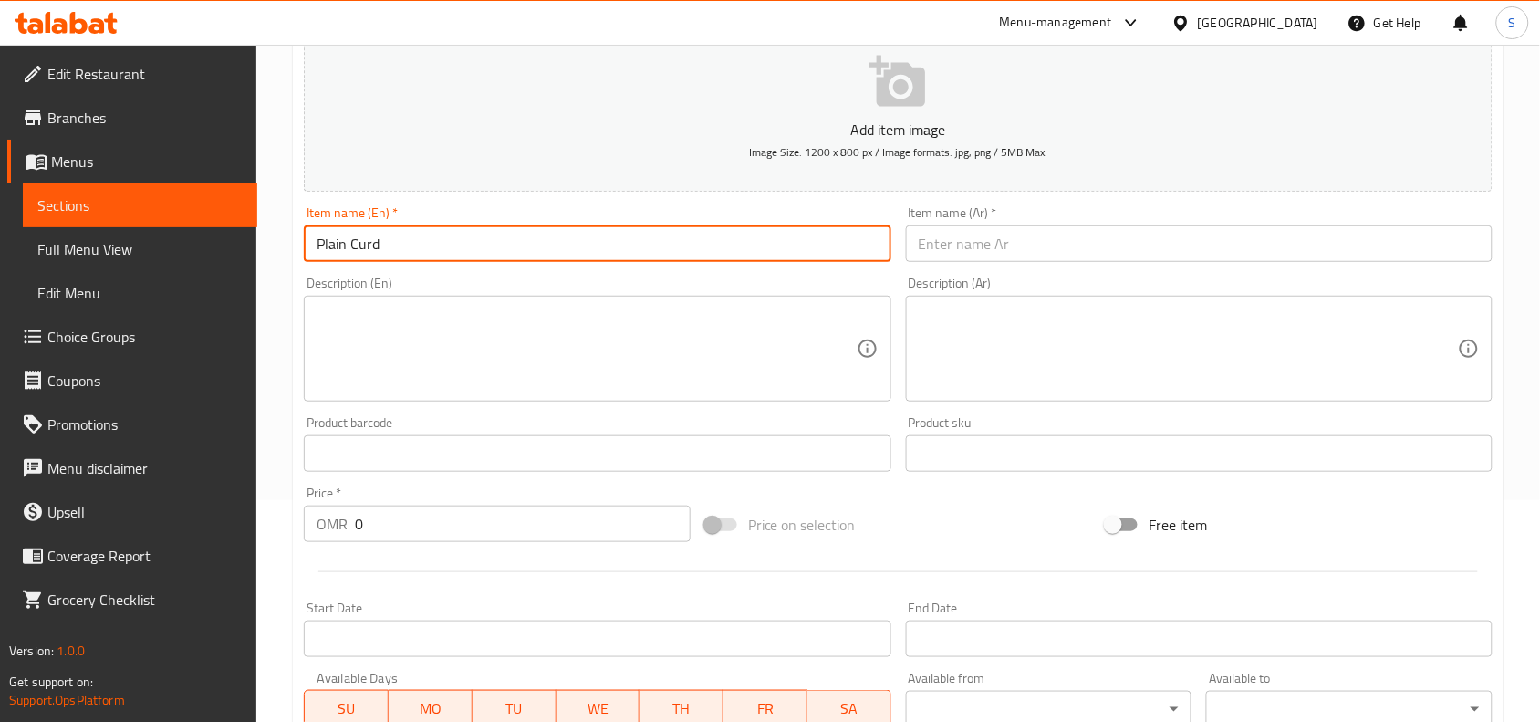
type input "Plain Curd"
click at [1091, 238] on input "text" at bounding box center [1199, 243] width 587 height 37
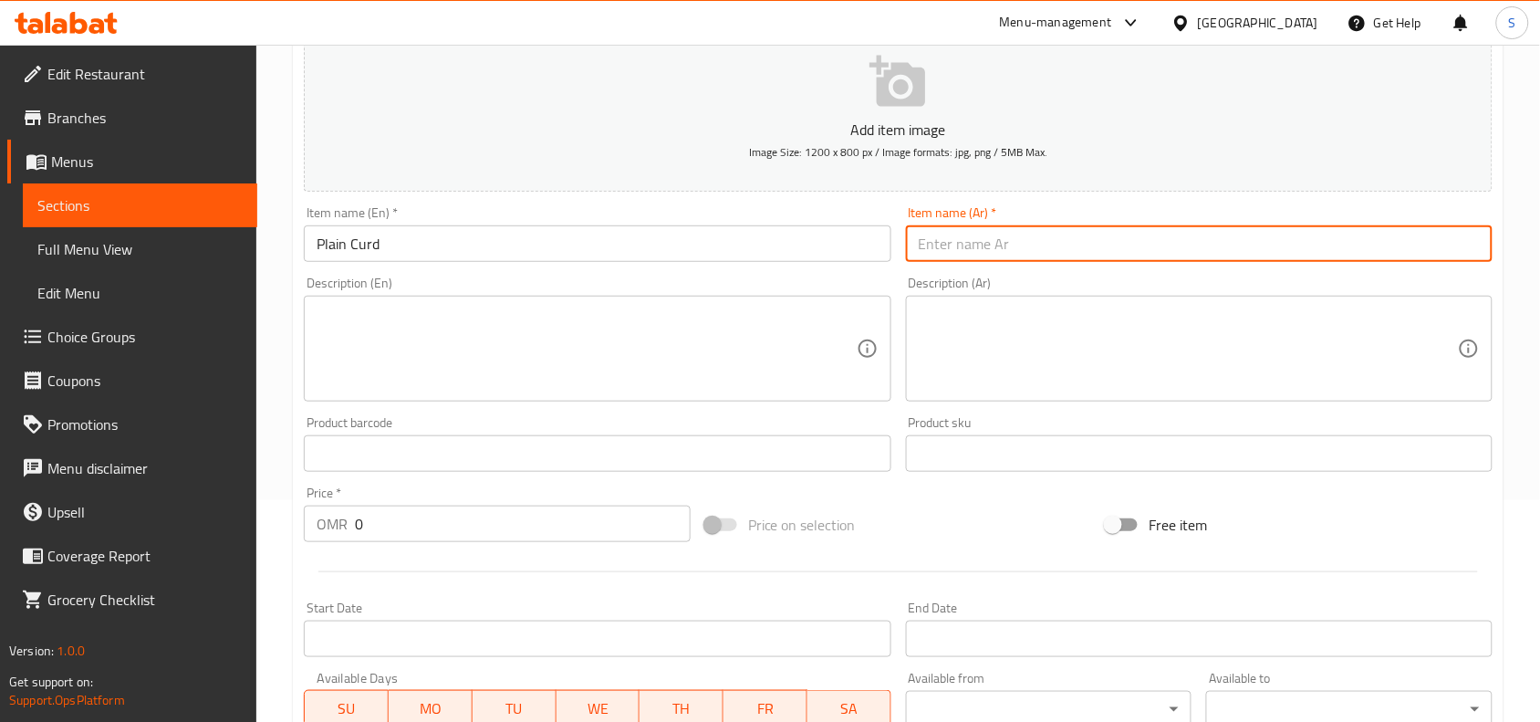
paste input "خثارة‎"
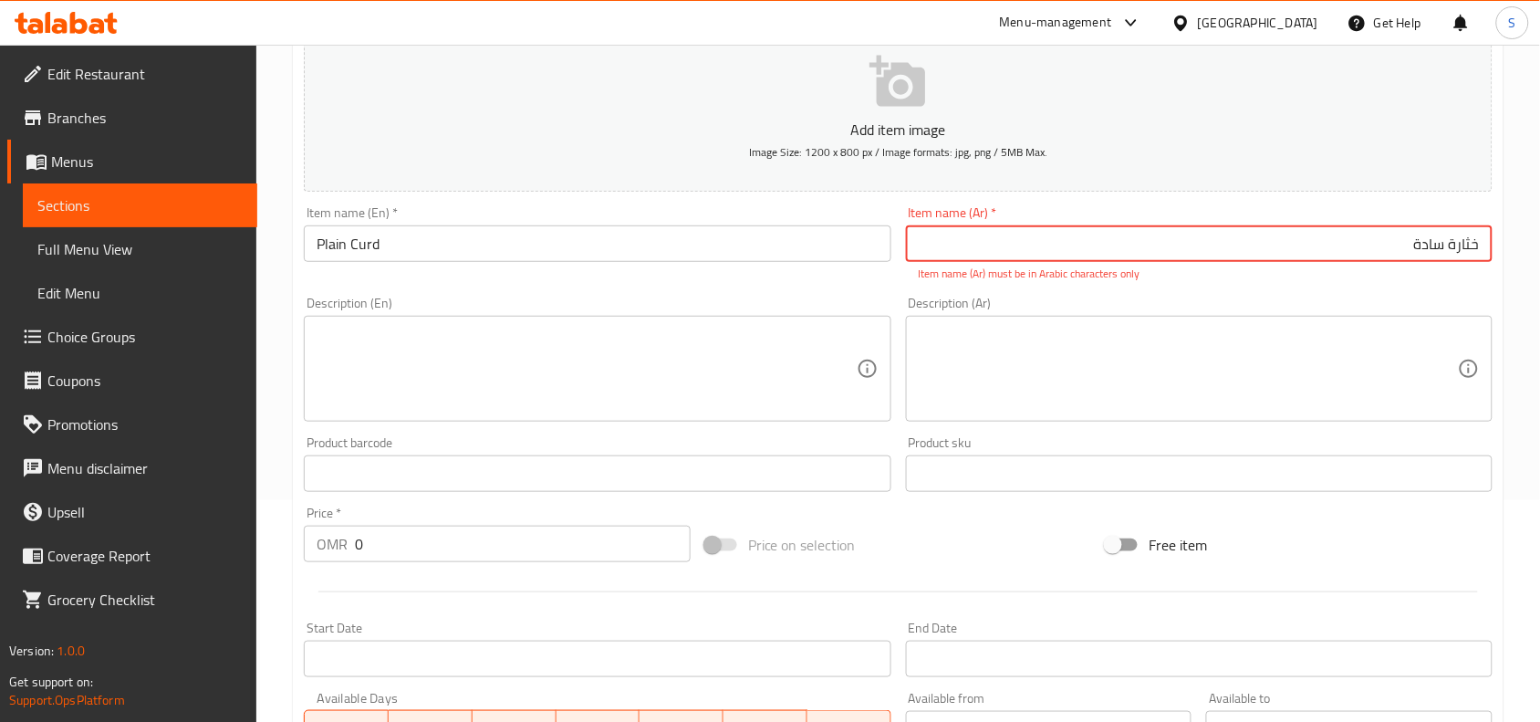
click at [1133, 247] on input "خثارة‎ سادة" at bounding box center [1199, 243] width 587 height 37
type input "خثارة‎ سادة"
click at [603, 234] on input "Plain Curd" at bounding box center [597, 243] width 587 height 37
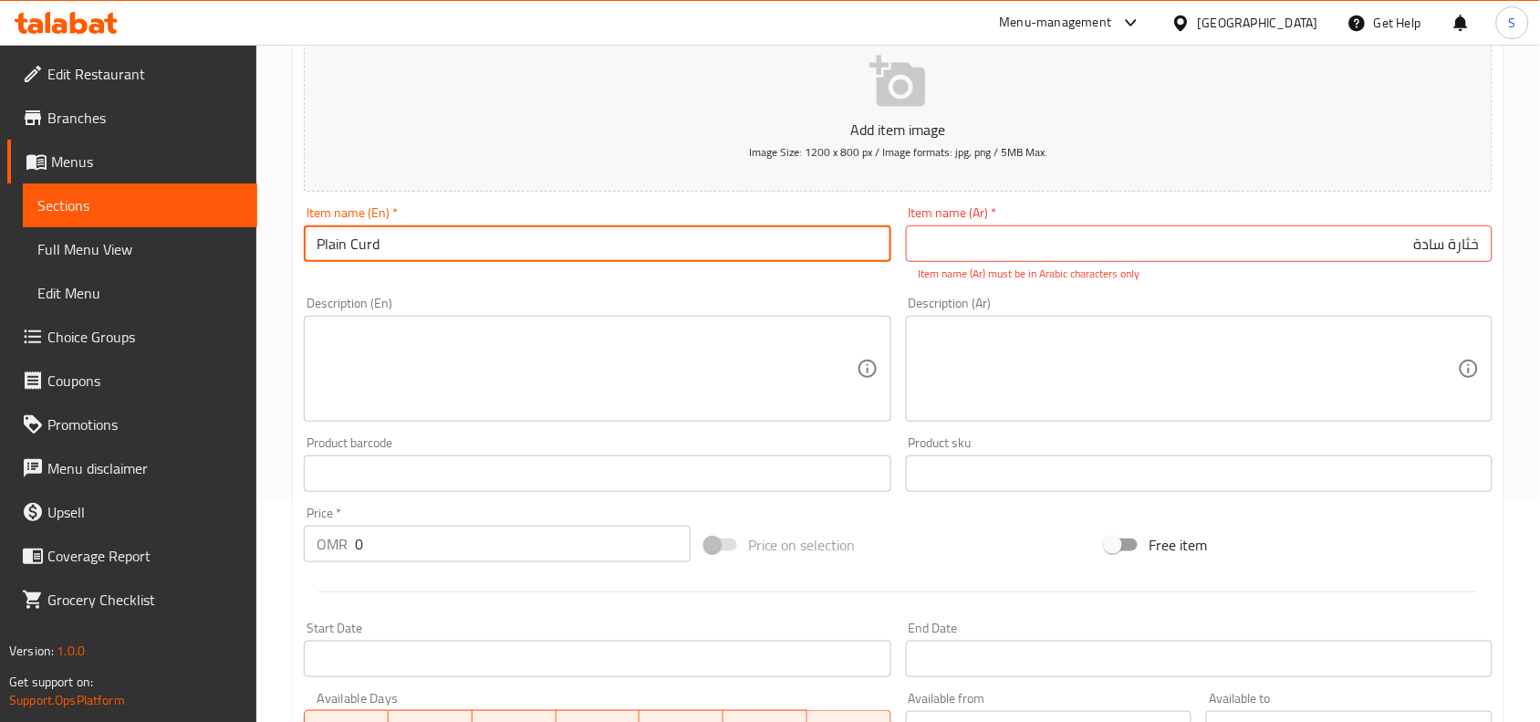
click at [603, 234] on input "Plain Curd" at bounding box center [597, 243] width 587 height 37
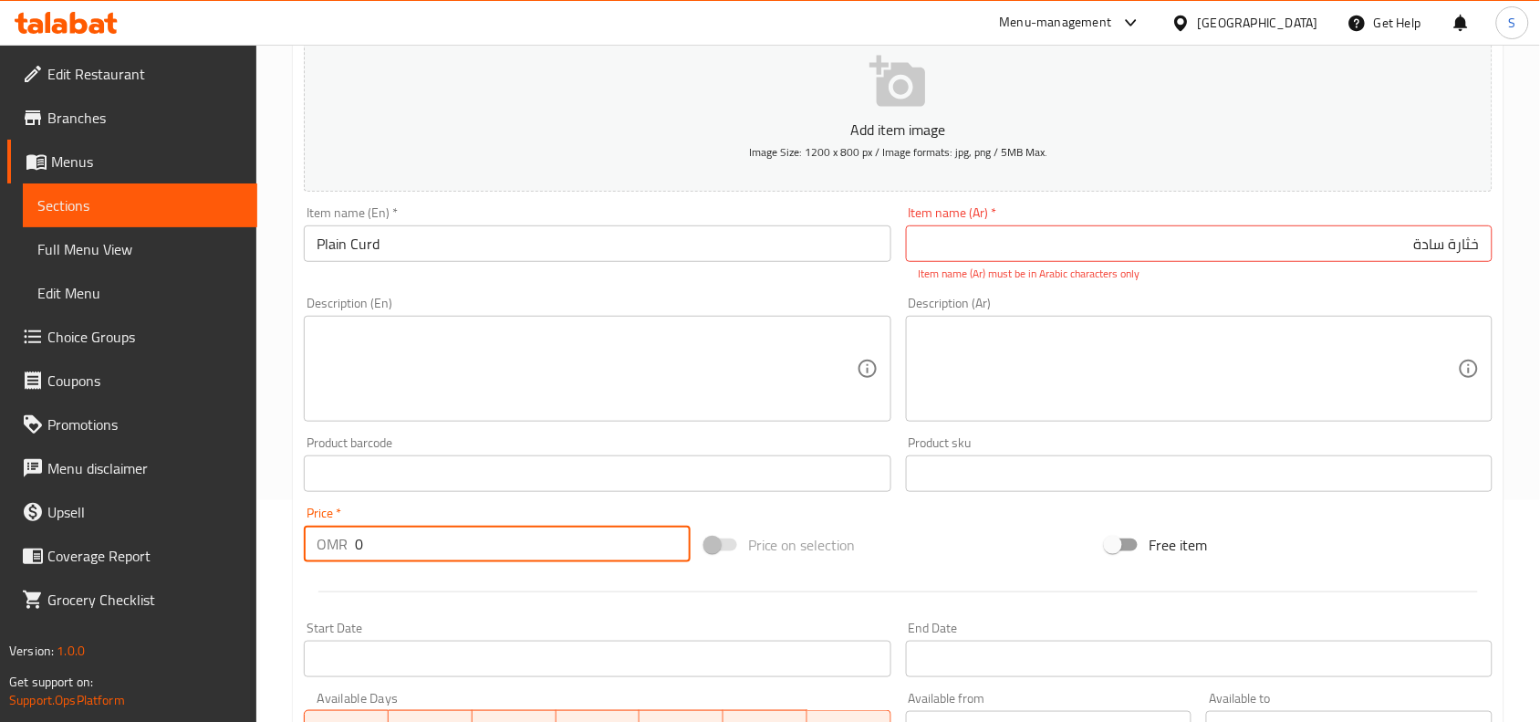
click at [463, 526] on input "0" at bounding box center [523, 544] width 336 height 37
click at [450, 540] on input "0" at bounding box center [523, 544] width 336 height 37
type input "0.2"
click at [978, 532] on div "Price on selection" at bounding box center [899, 544] width 402 height 49
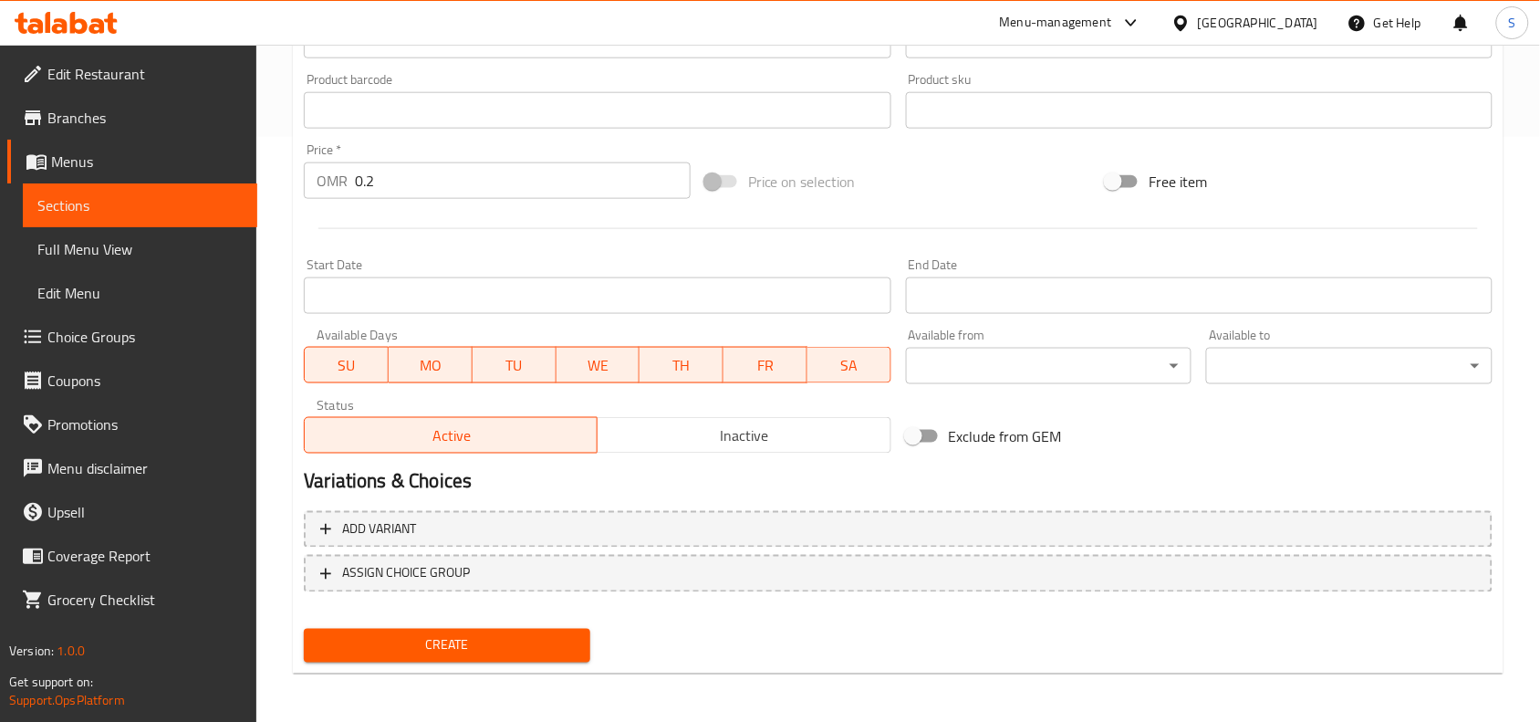
click at [514, 645] on span "Create" at bounding box center [446, 645] width 257 height 23
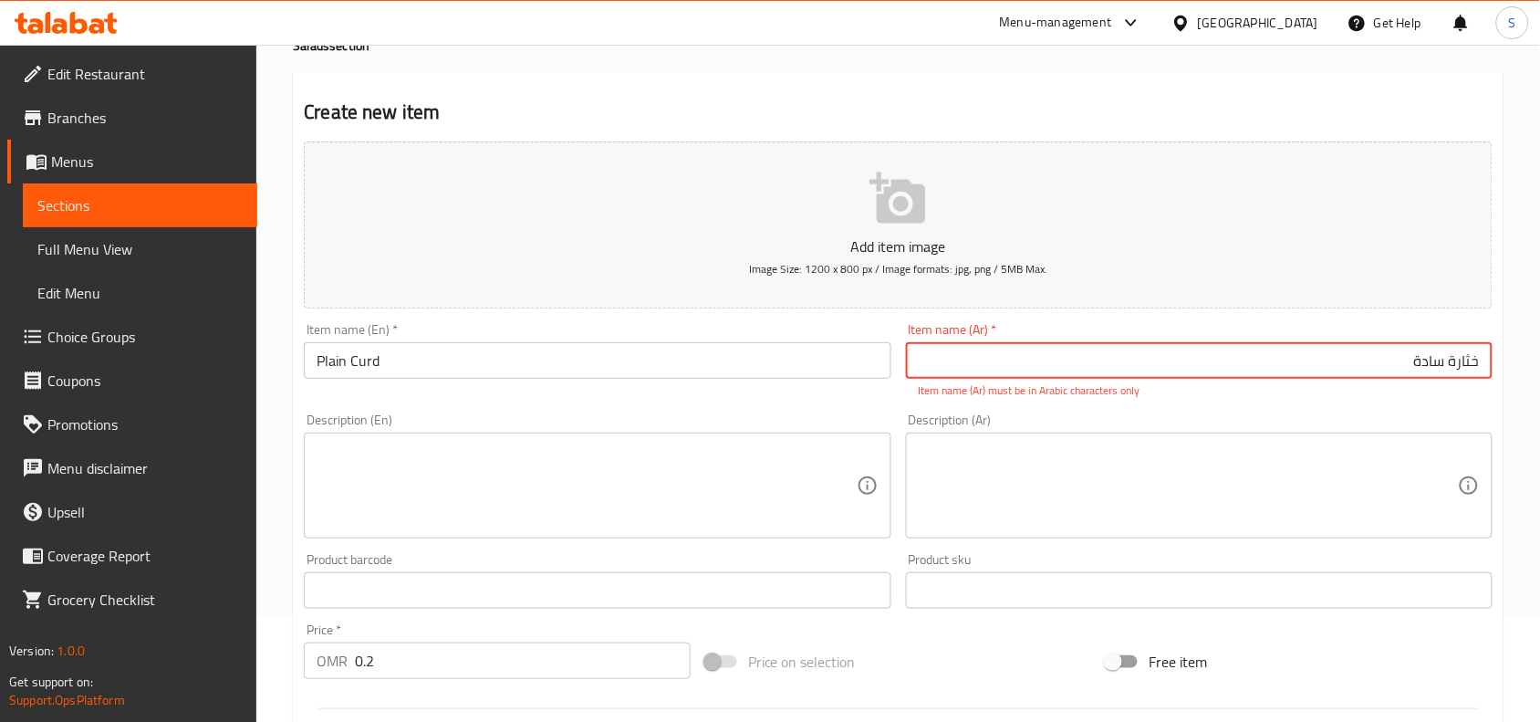
click at [1169, 357] on input "خثارة‎ سادة" at bounding box center [1199, 360] width 587 height 37
drag, startPoint x: 1481, startPoint y: 360, endPoint x: 1515, endPoint y: 375, distance: 36.8
click at [1515, 375] on div "Home / Restaurants management / Menus / Sections / item / create Salads section…" at bounding box center [898, 572] width 1284 height 1265
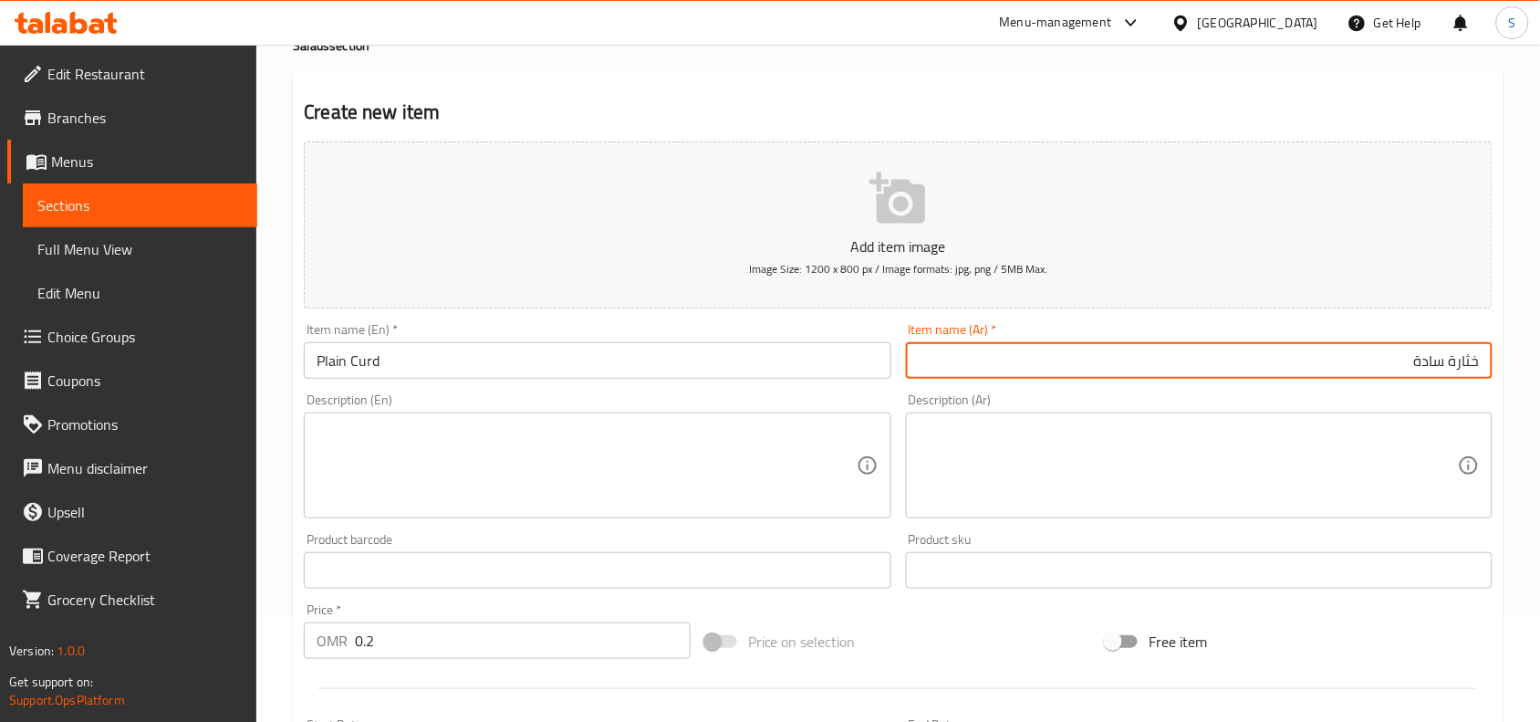
type input "خثارة سادة"
click at [1119, 536] on div "Product sku Product sku" at bounding box center [1199, 561] width 587 height 56
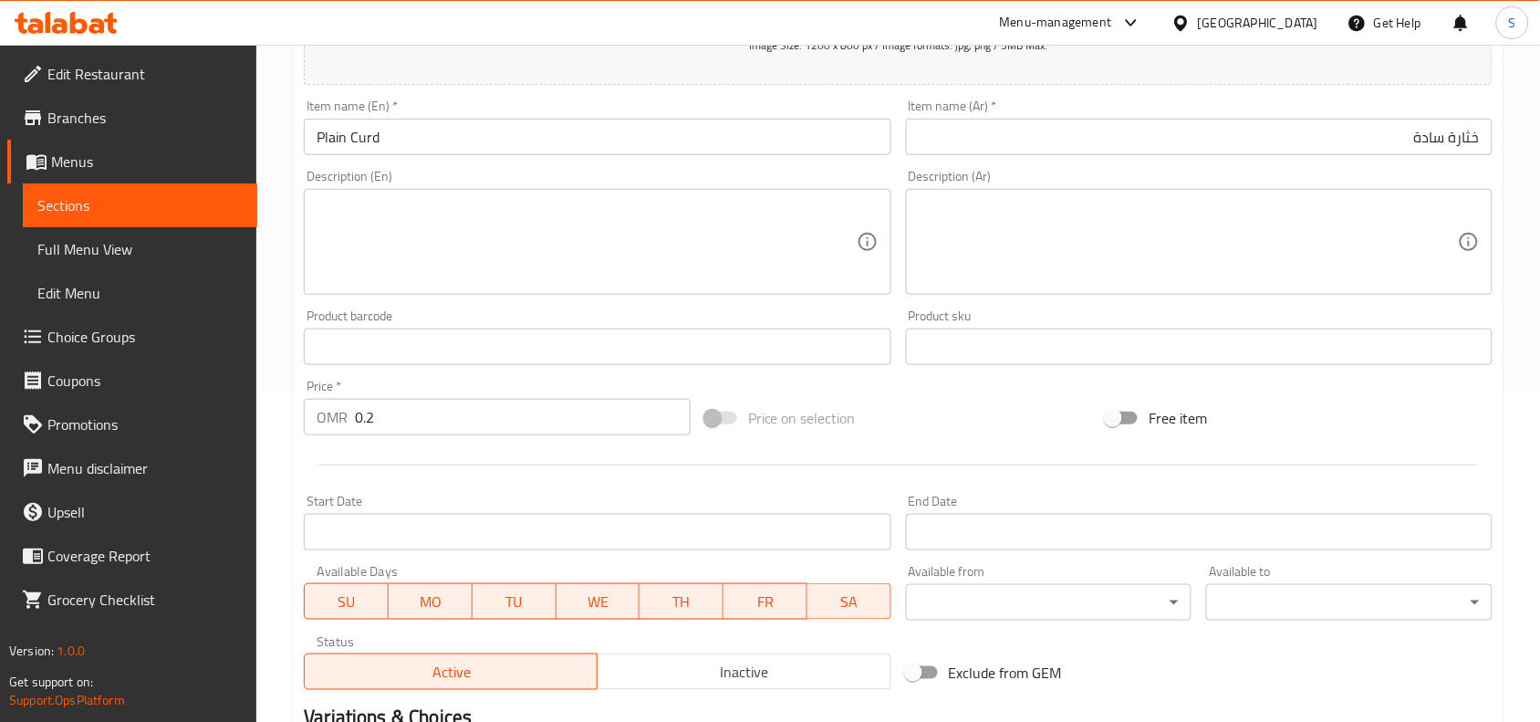
scroll to position [564, 0]
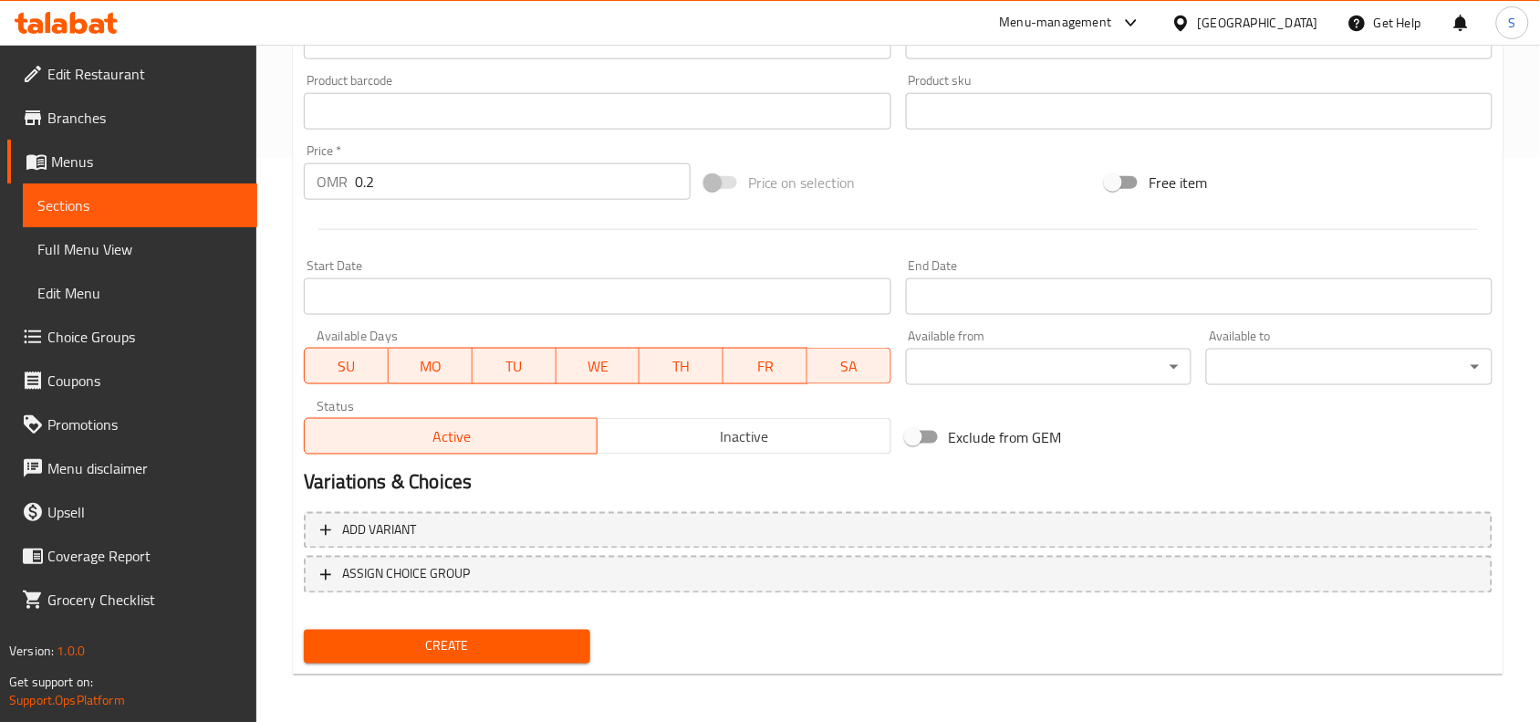
click at [339, 610] on nav at bounding box center [898, 607] width 1189 height 15
click at [438, 677] on div "Home / Restaurants management / Menus / Sections / item / create Salads section…" at bounding box center [898, 103] width 1211 height 1172
click at [470, 651] on span "Create" at bounding box center [446, 646] width 257 height 23
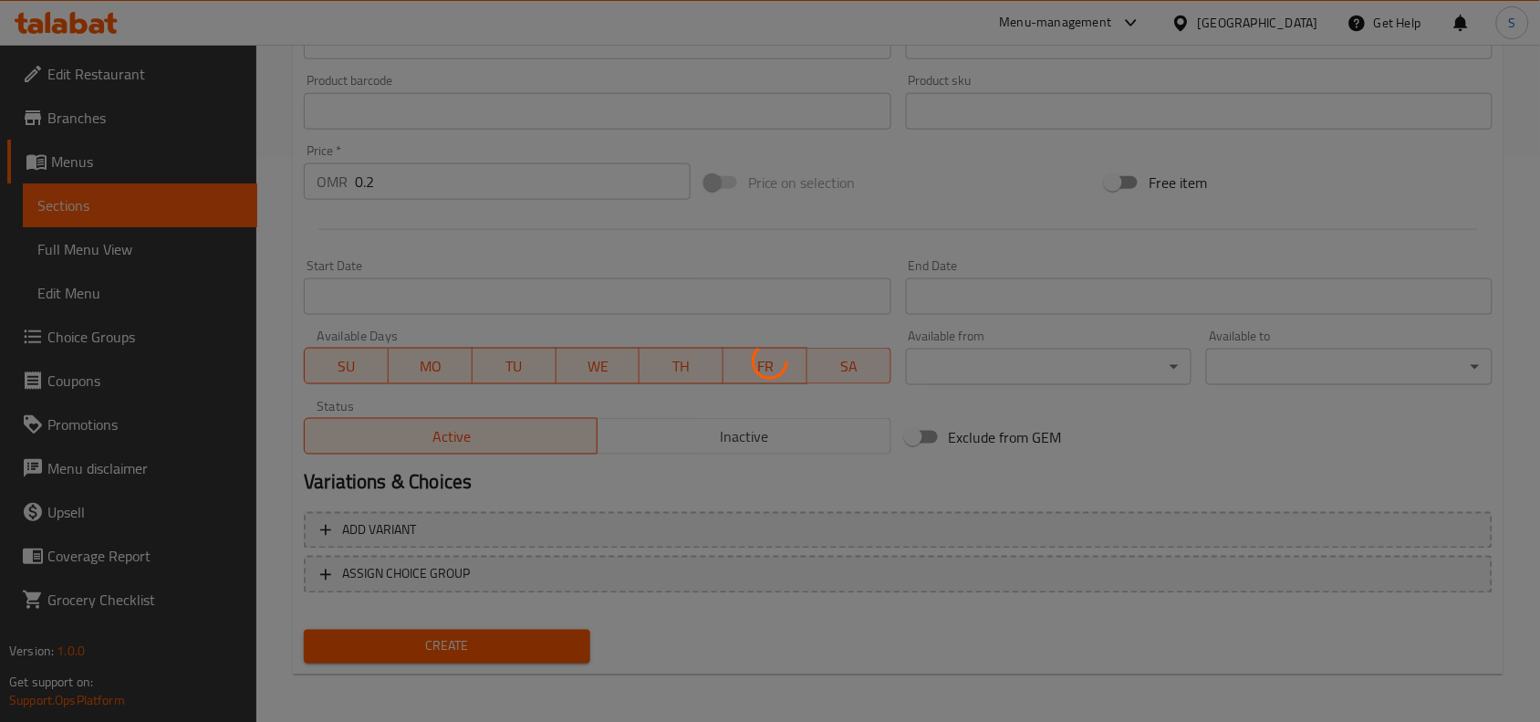
type input "0"
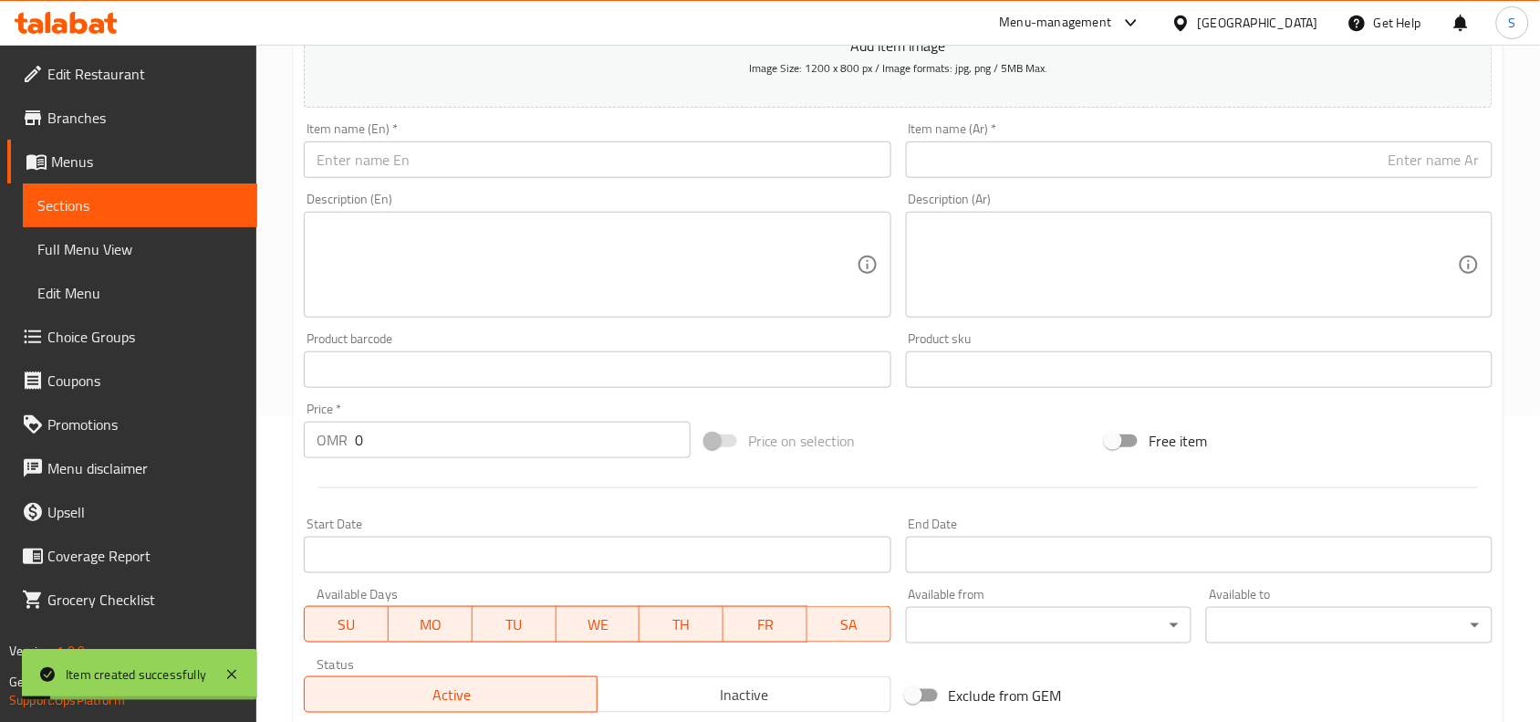
scroll to position [108, 0]
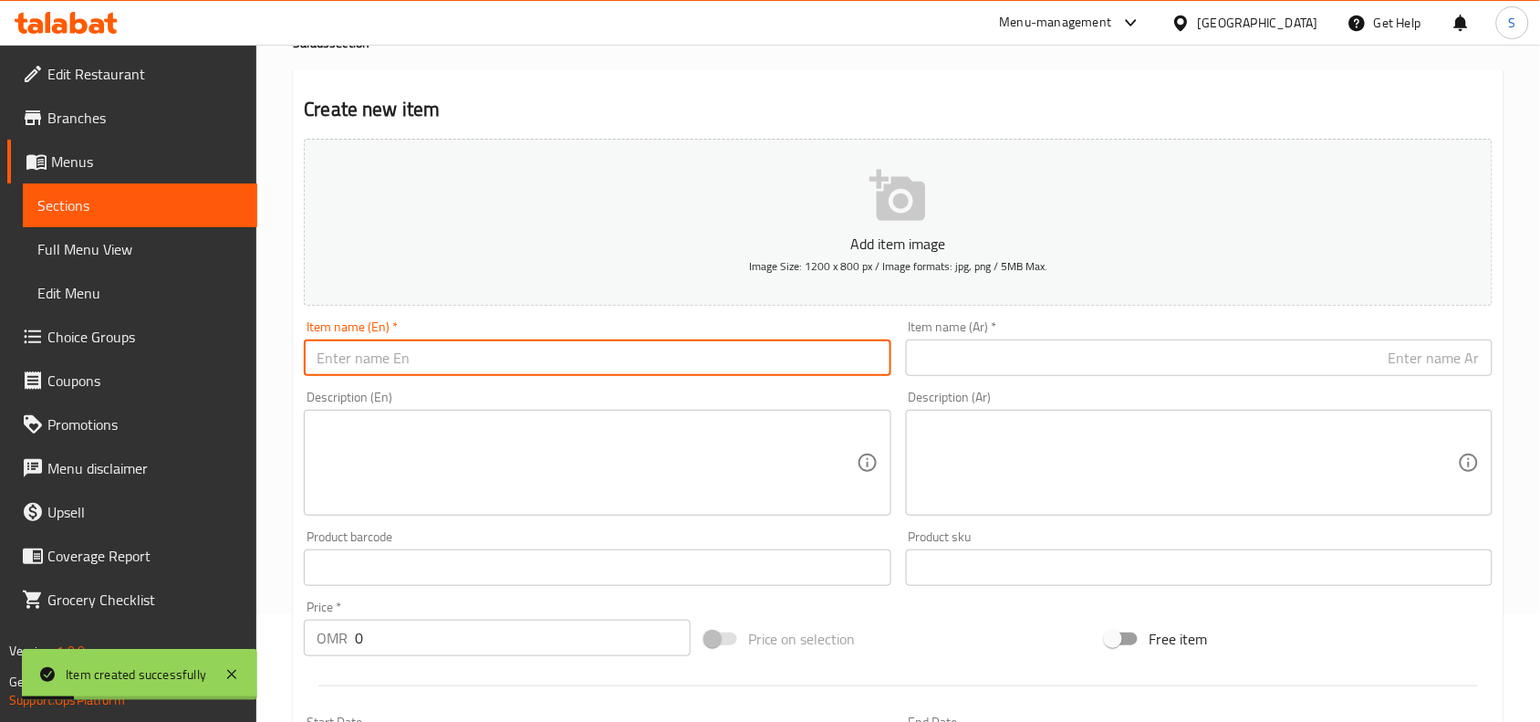
click at [520, 350] on input "text" at bounding box center [597, 357] width 587 height 37
paste input "RAITA"
click at [690, 367] on input "RAITA" at bounding box center [597, 357] width 587 height 37
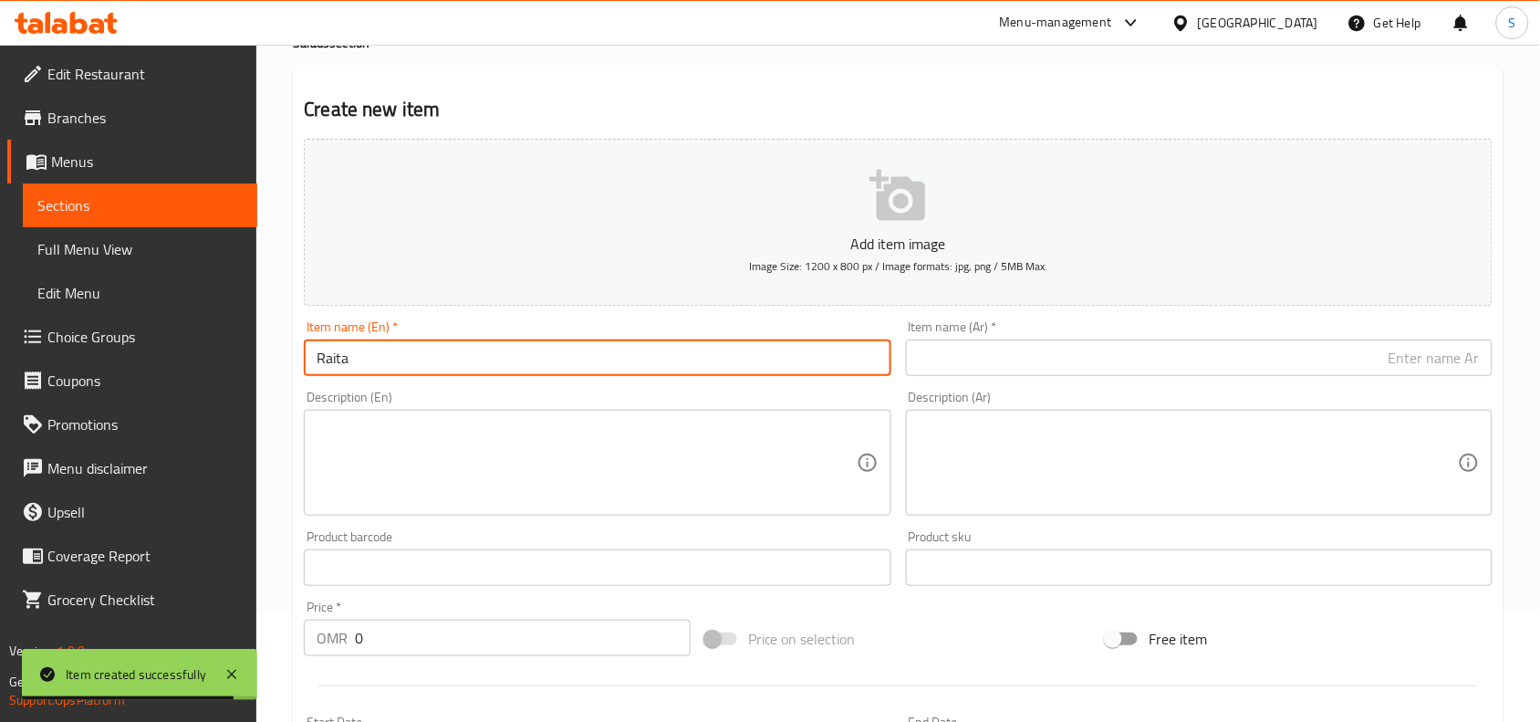
type input "Raita"
click at [1064, 379] on div "Item name (Ar)   * Item name (Ar) *" at bounding box center [1199, 348] width 601 height 70
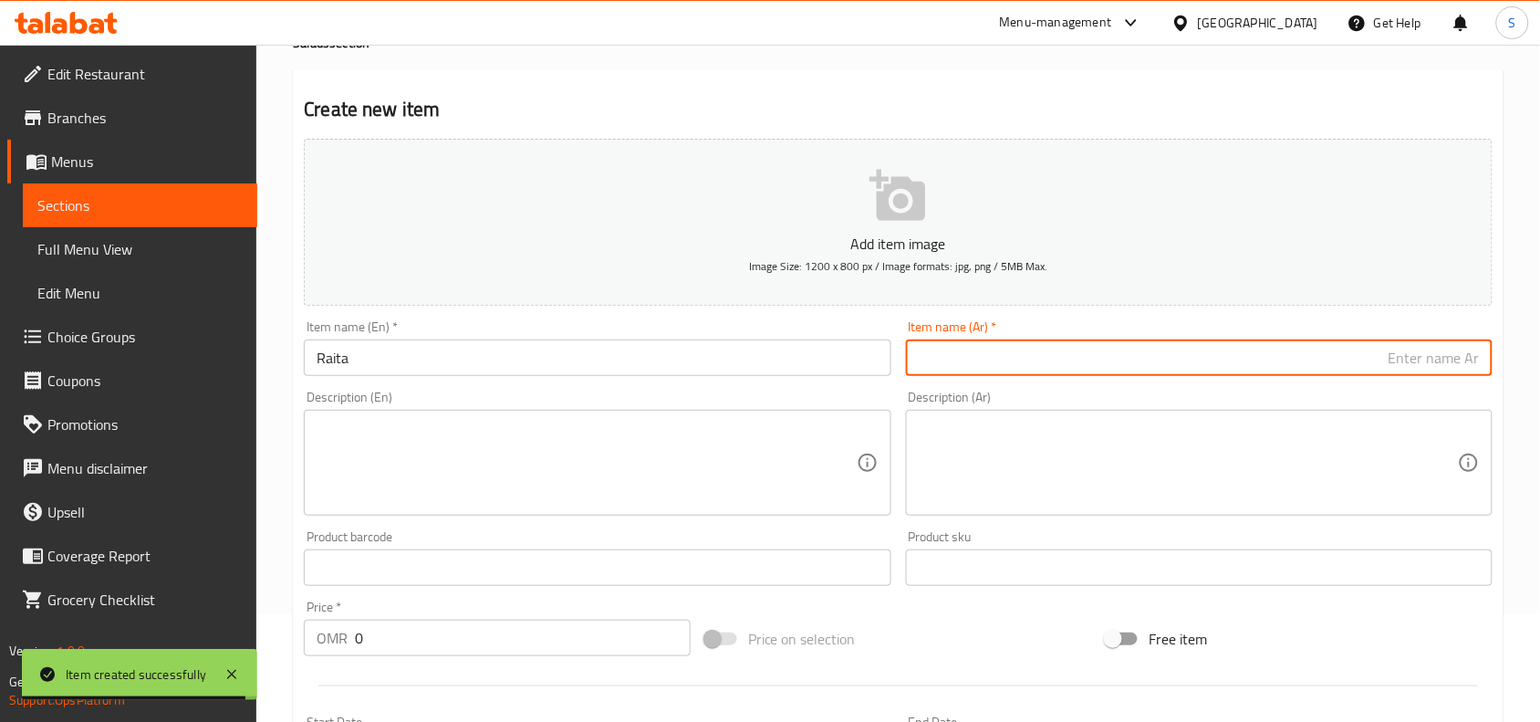
click at [1093, 352] on input "text" at bounding box center [1199, 357] width 587 height 37
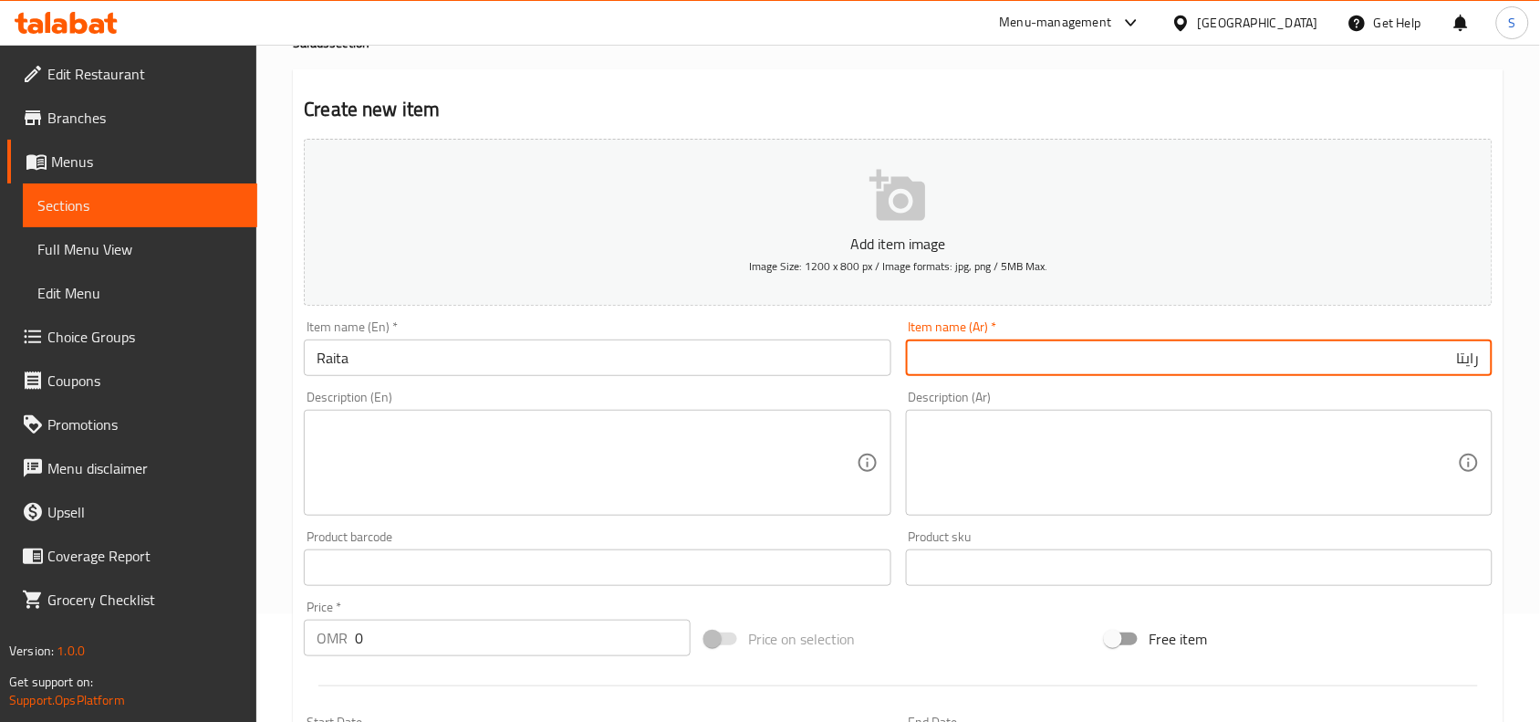
type input "رايتا"
click at [406, 632] on input "0" at bounding box center [523, 638] width 336 height 37
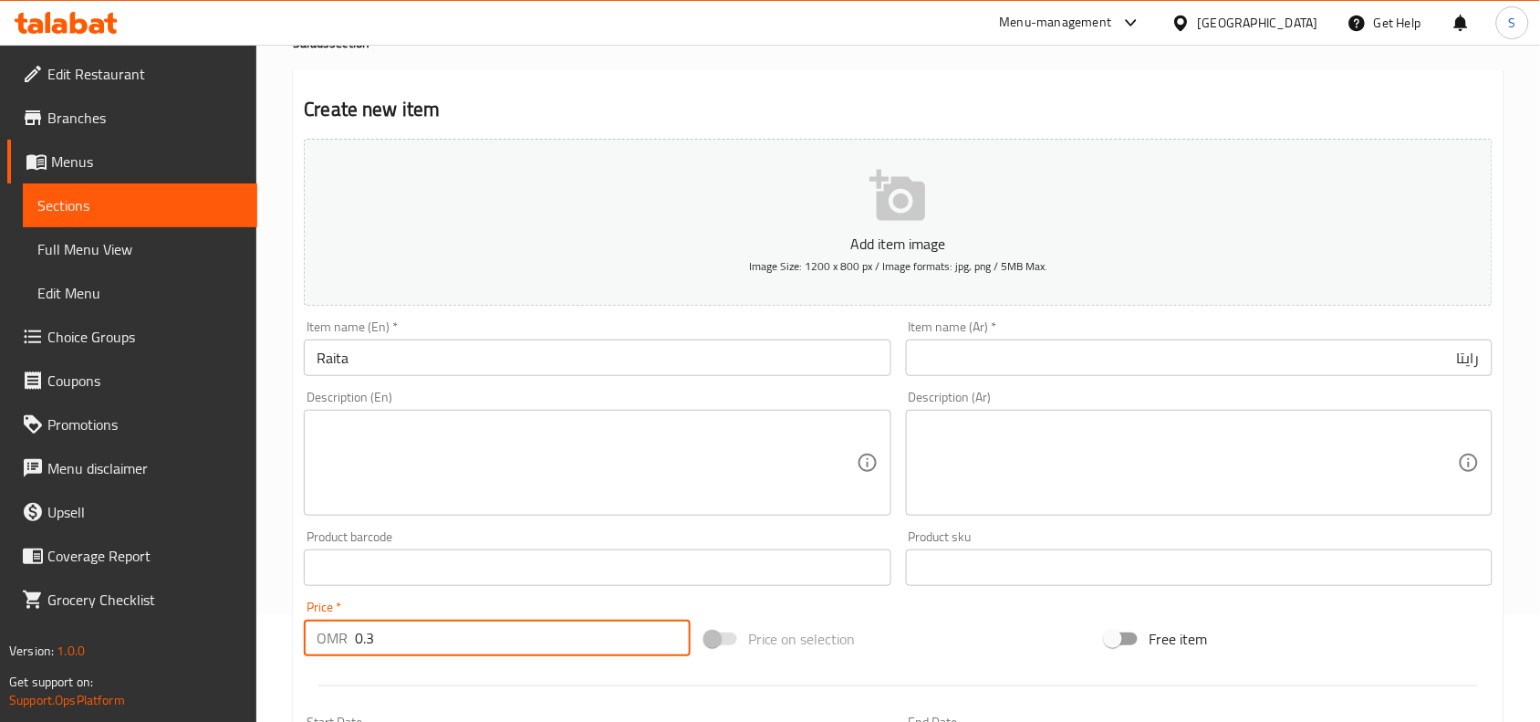
type input "0.3"
click at [993, 639] on div "Price on selection" at bounding box center [899, 638] width 402 height 49
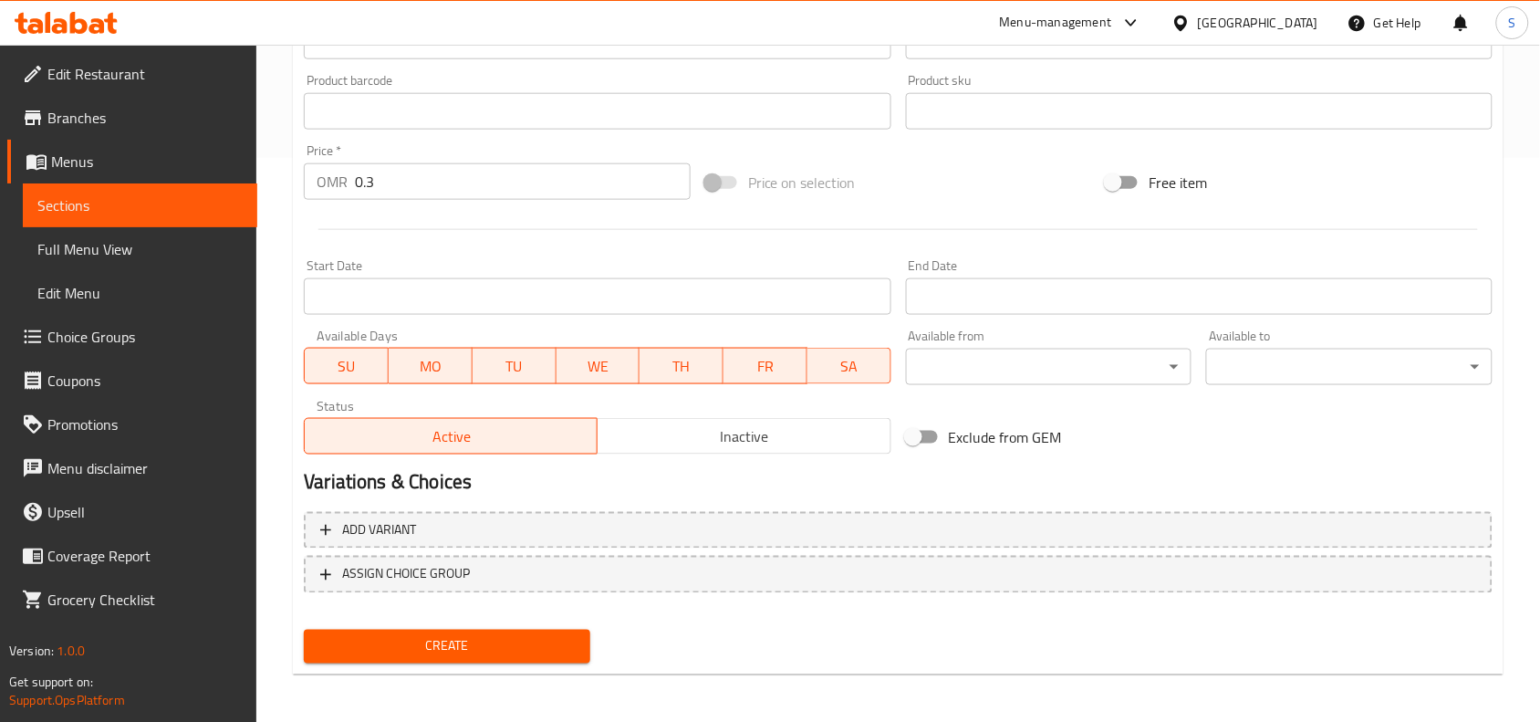
click at [484, 649] on span "Create" at bounding box center [446, 646] width 257 height 23
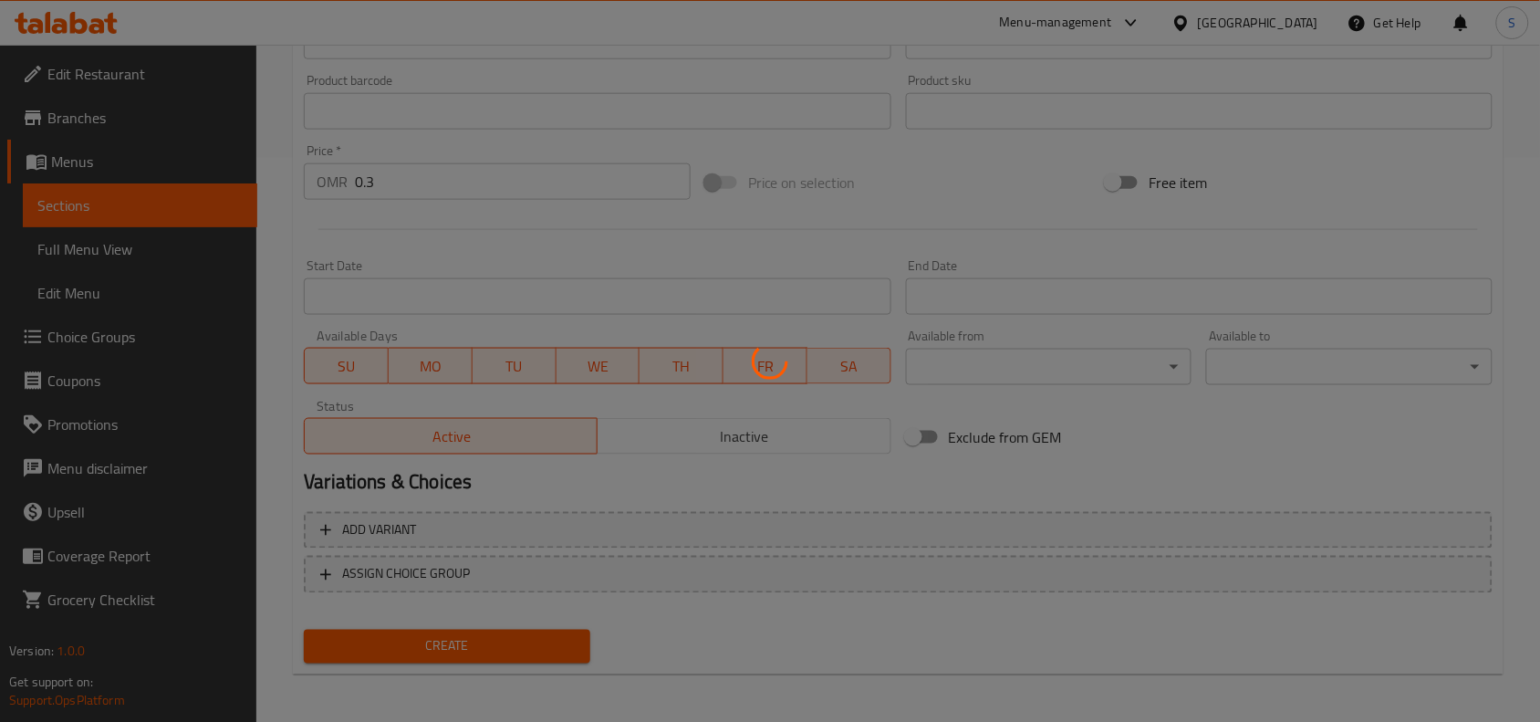
type input "0"
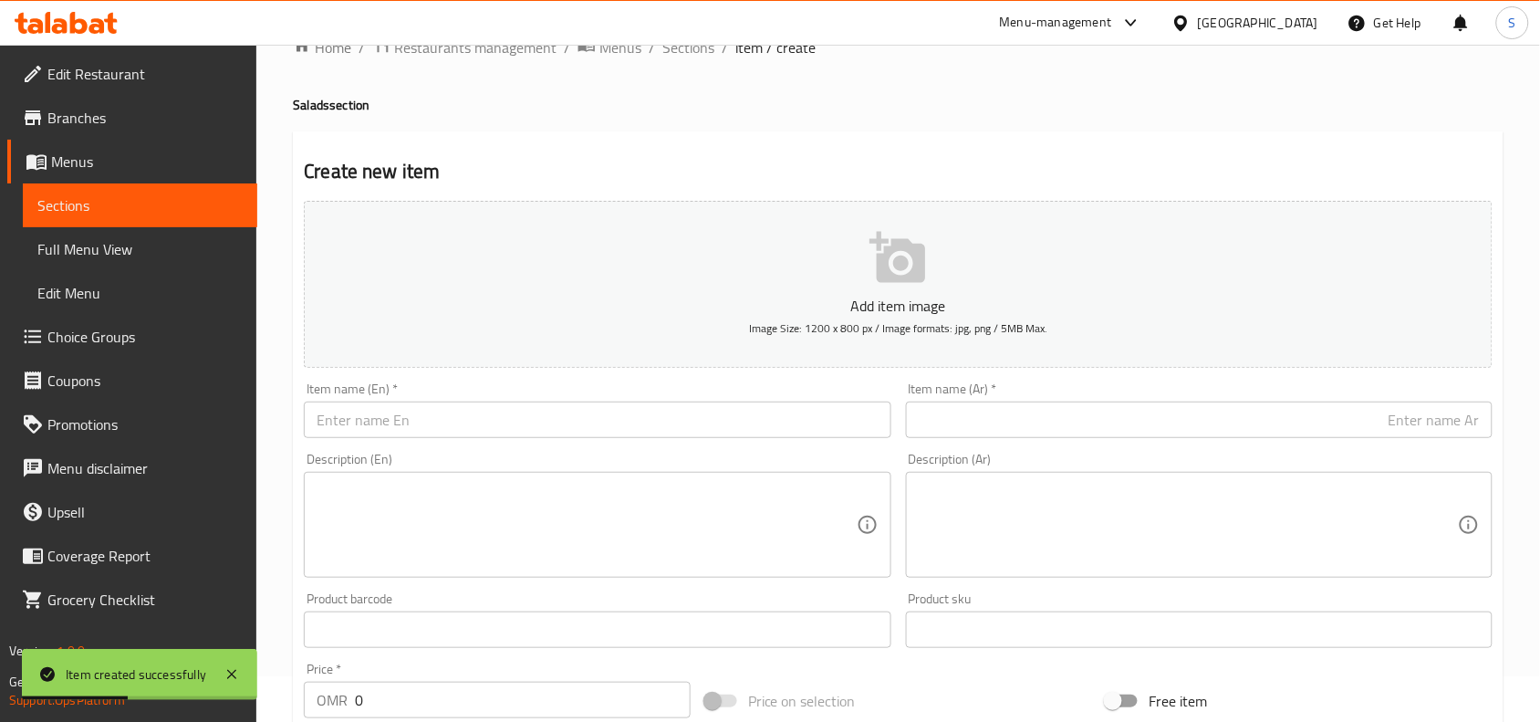
scroll to position [0, 0]
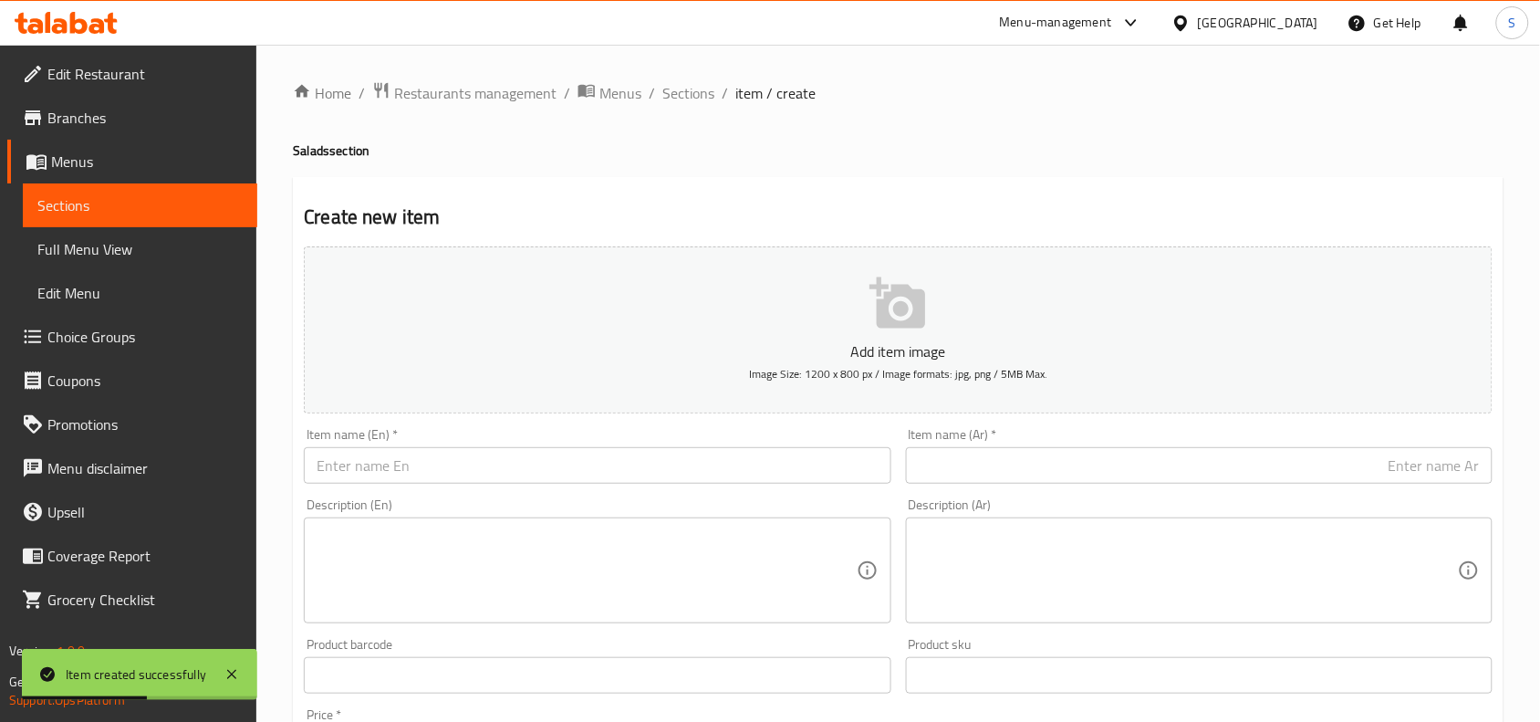
click at [703, 107] on div "Home / Restaurants management / Menus / Sections / item / create Salads section…" at bounding box center [898, 667] width 1211 height 1172
click at [698, 89] on span "Sections" at bounding box center [689, 93] width 52 height 22
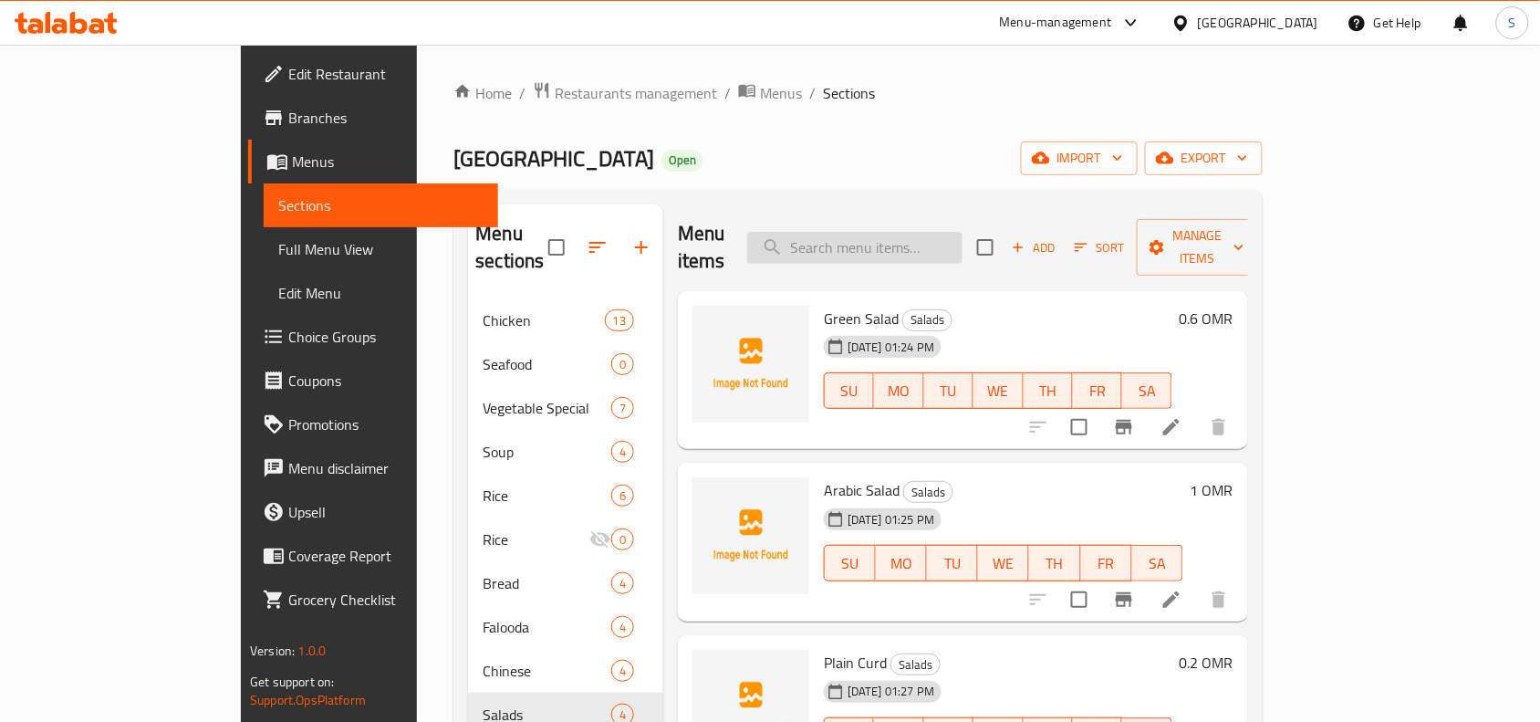
click at [963, 237] on input "search" at bounding box center [854, 248] width 215 height 32
paste input "LEMON MINT JUICE"
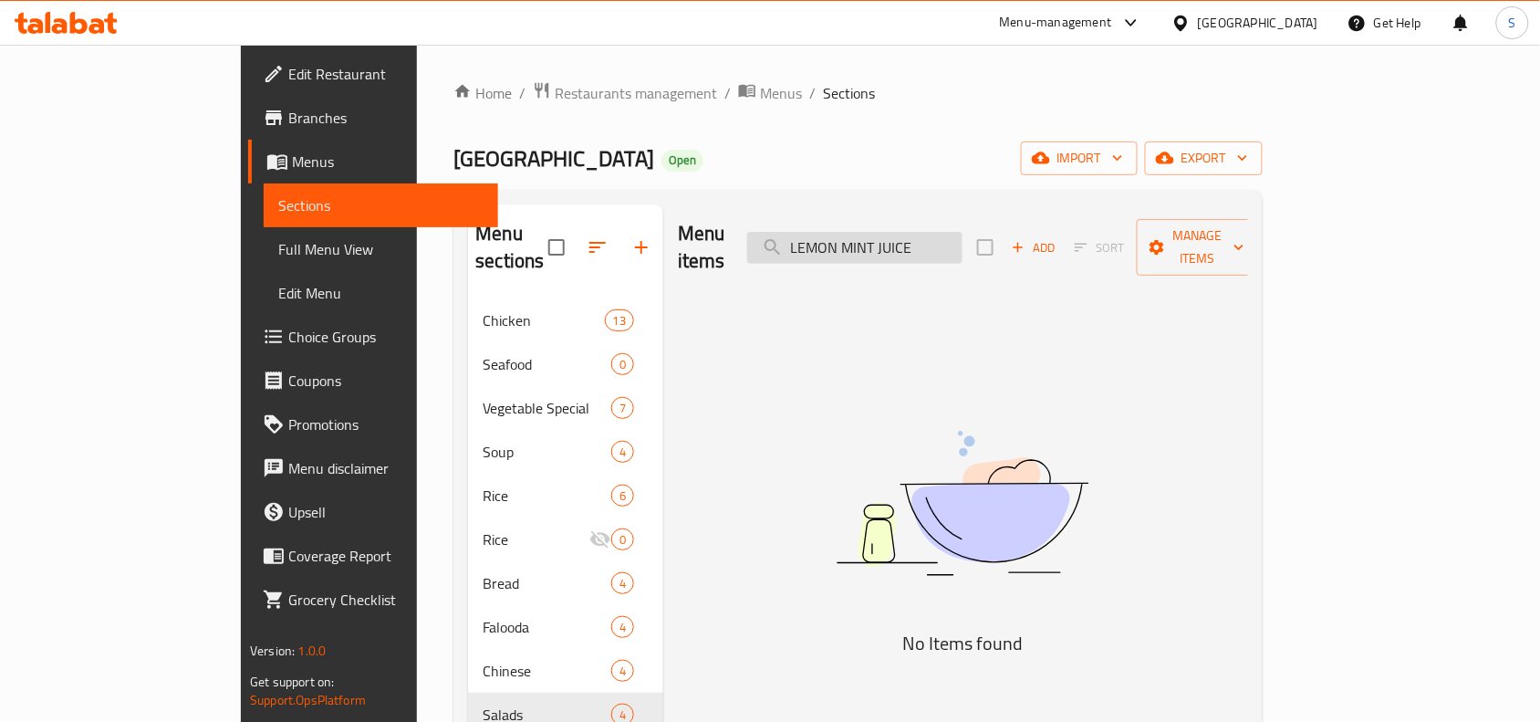
click at [963, 247] on input "LEMON MINT JUICE" at bounding box center [854, 248] width 215 height 32
type input "JUICE"
click at [620, 225] on button "button" at bounding box center [642, 247] width 44 height 44
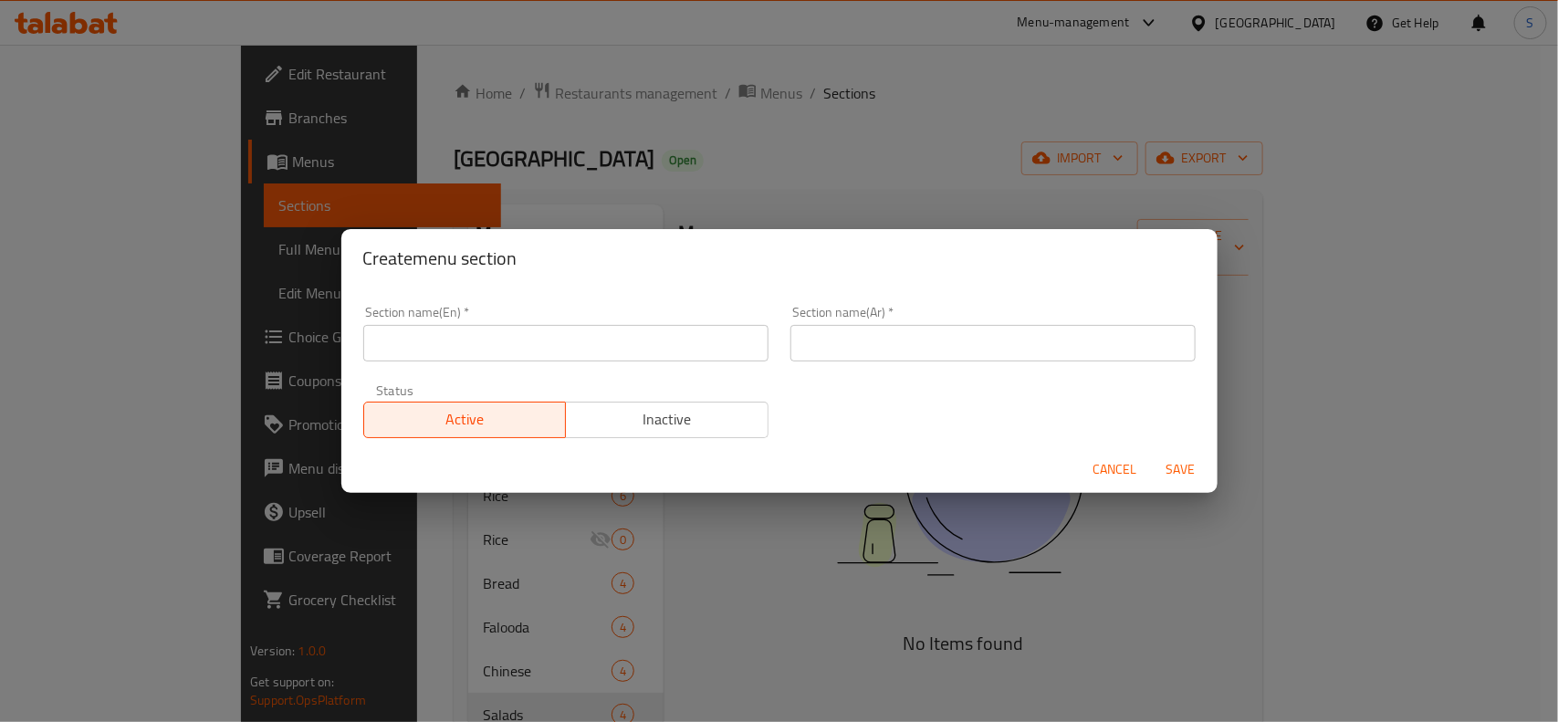
click at [667, 330] on input "text" at bounding box center [565, 343] width 405 height 37
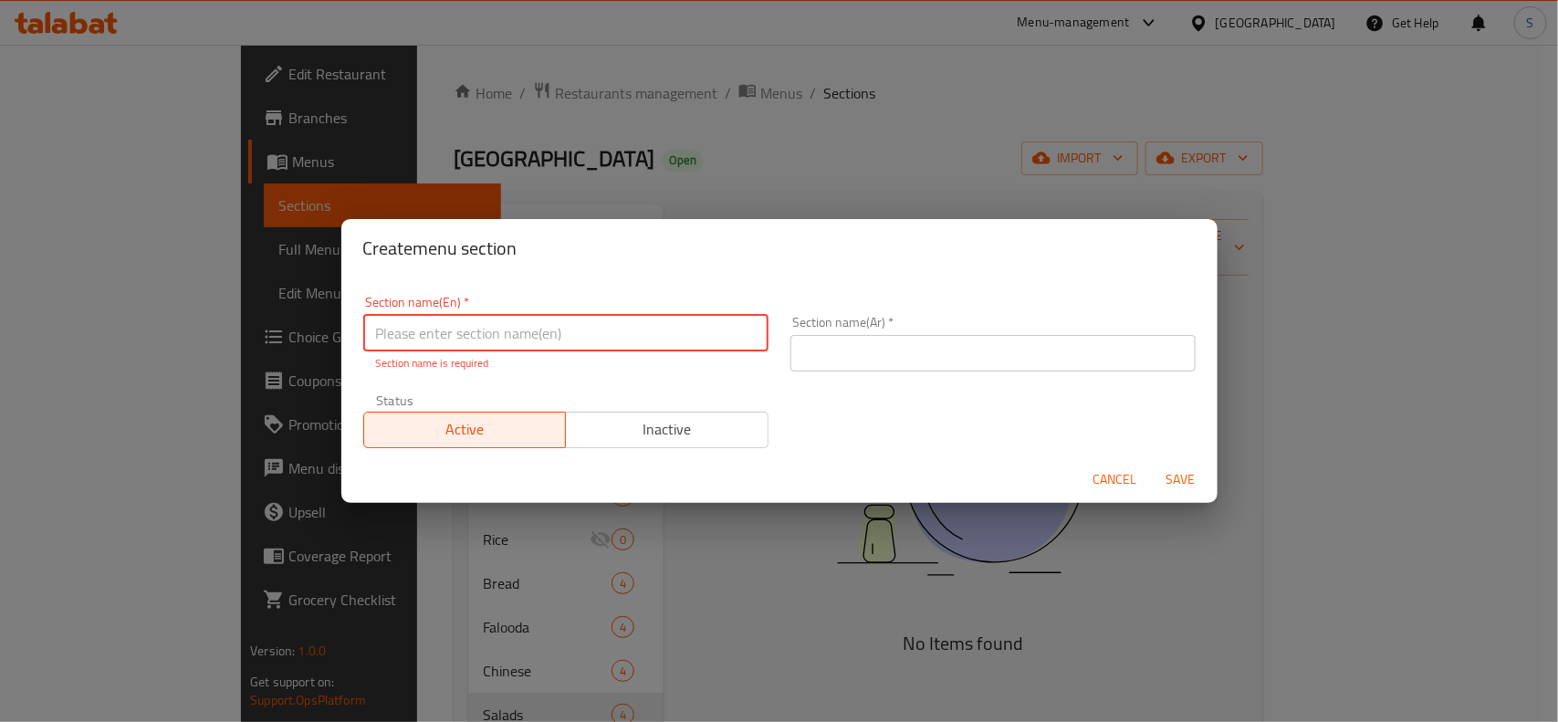
click at [664, 315] on input "text" at bounding box center [565, 333] width 405 height 37
paste input "JUICE'S"
click at [635, 348] on input "JUICES" at bounding box center [565, 333] width 405 height 37
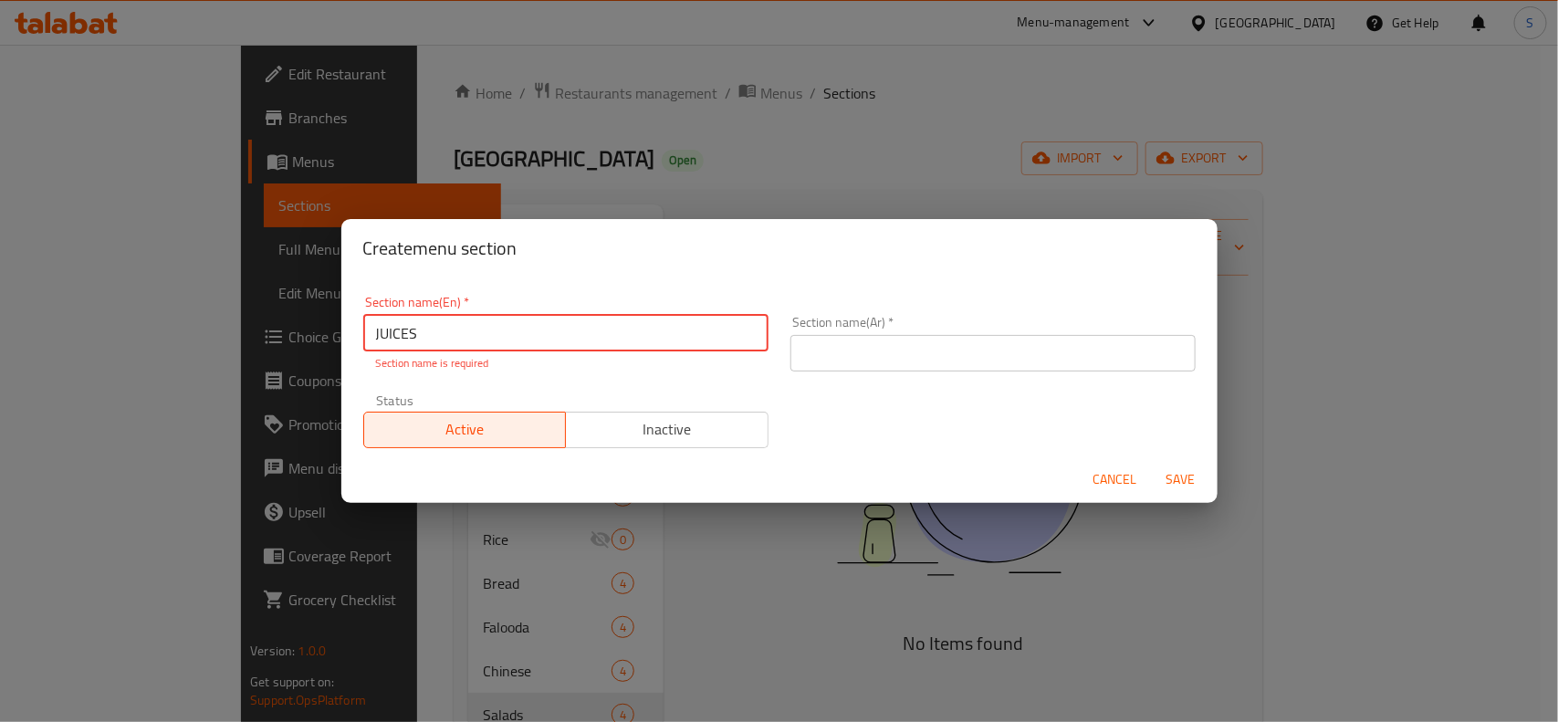
type input "JUICES"
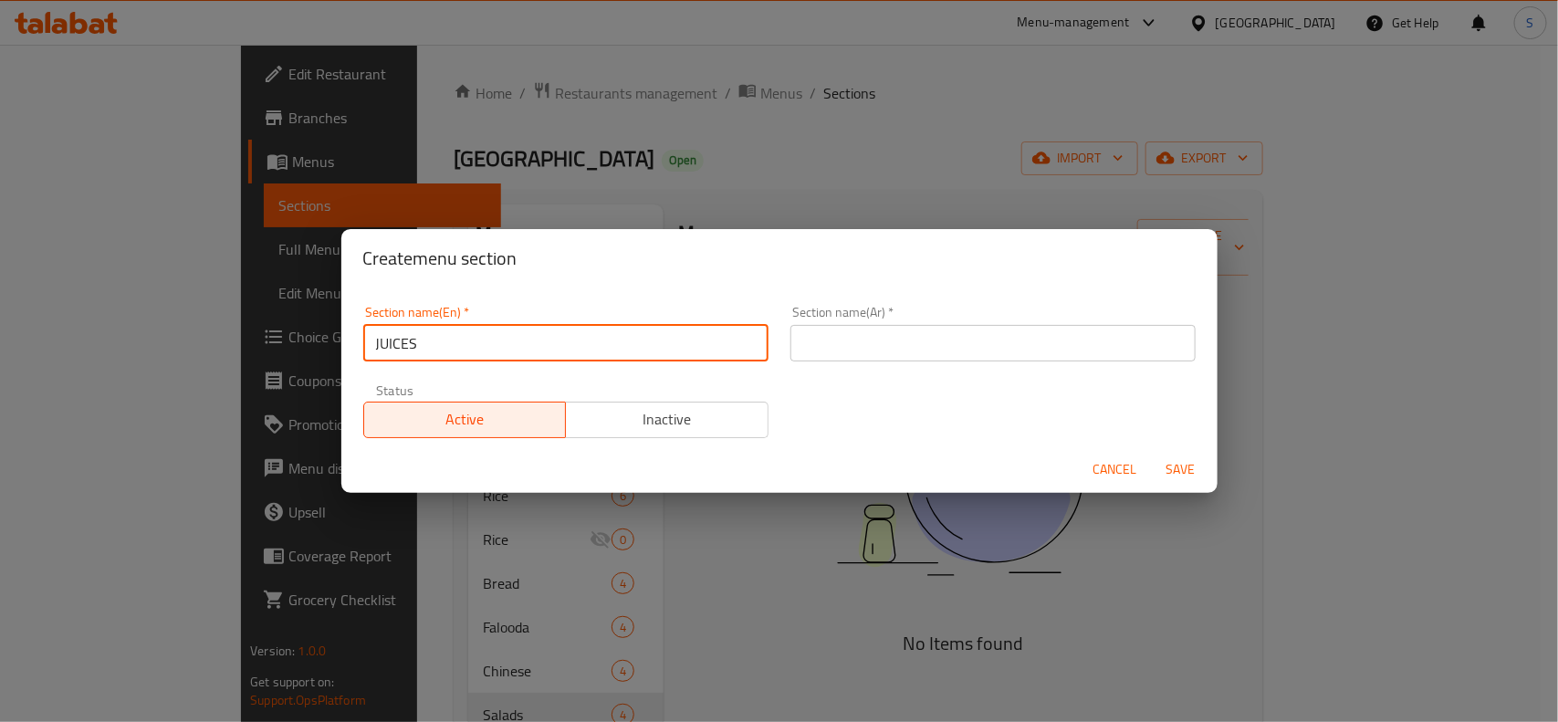
click at [888, 339] on input "text" at bounding box center [992, 343] width 405 height 37
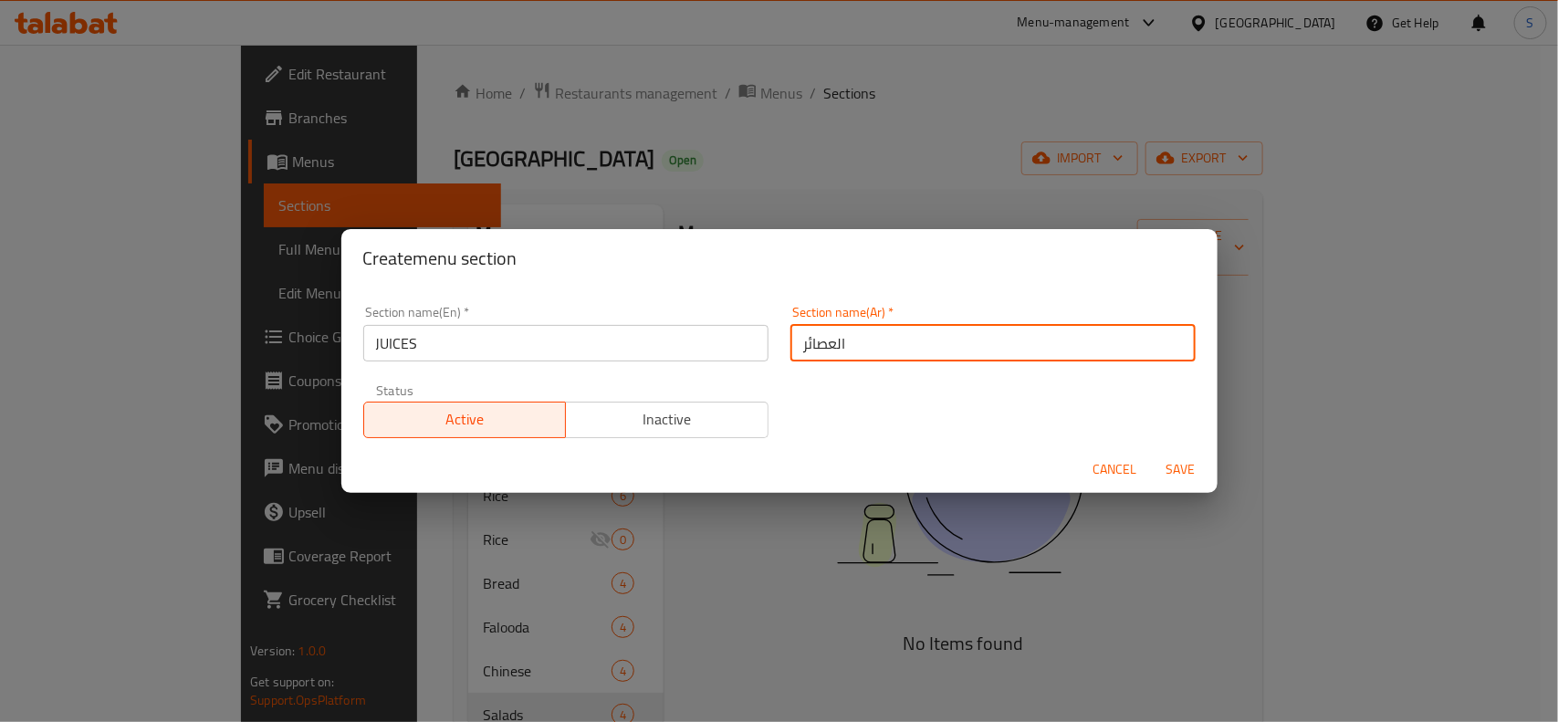
type input "العصائر"
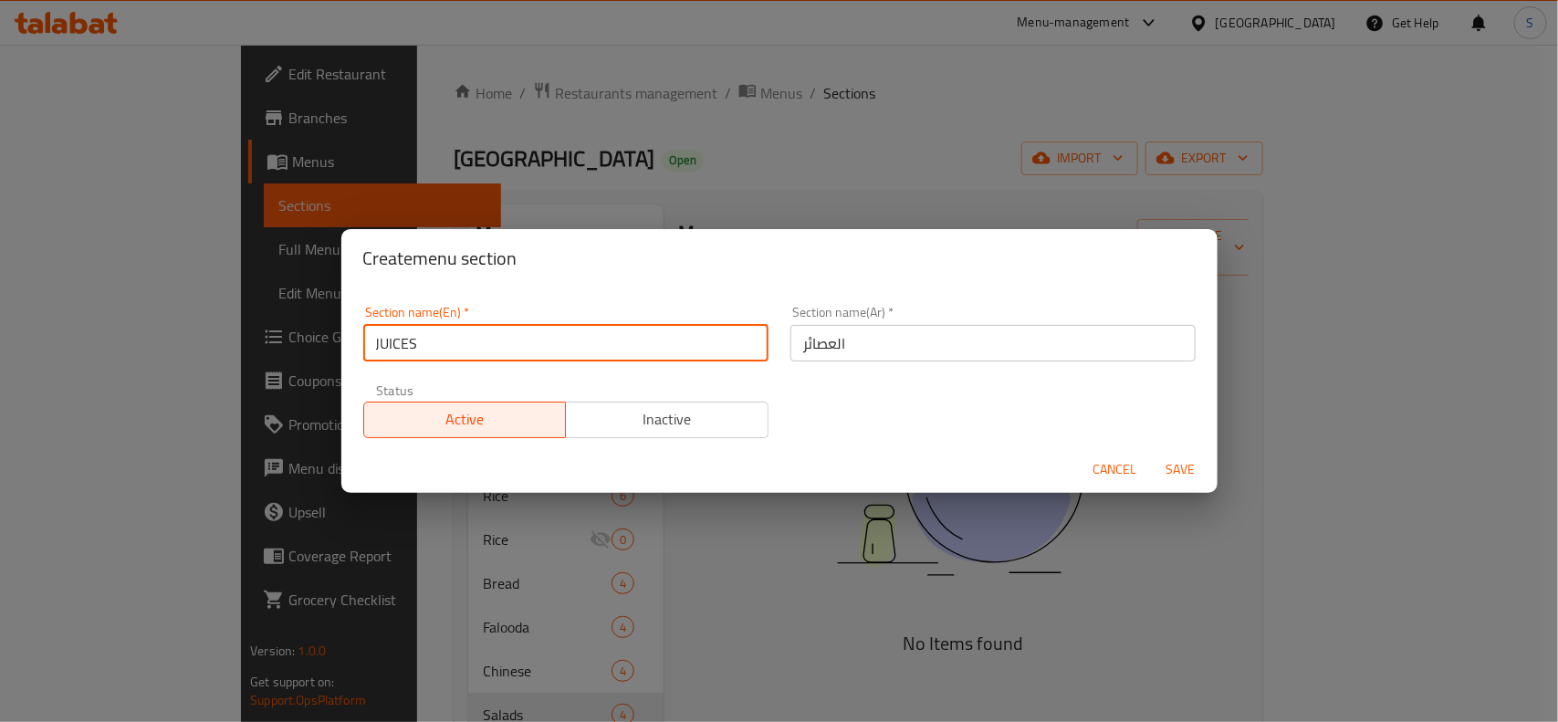
click at [623, 352] on input "JUICES" at bounding box center [565, 343] width 405 height 37
type input "Juices"
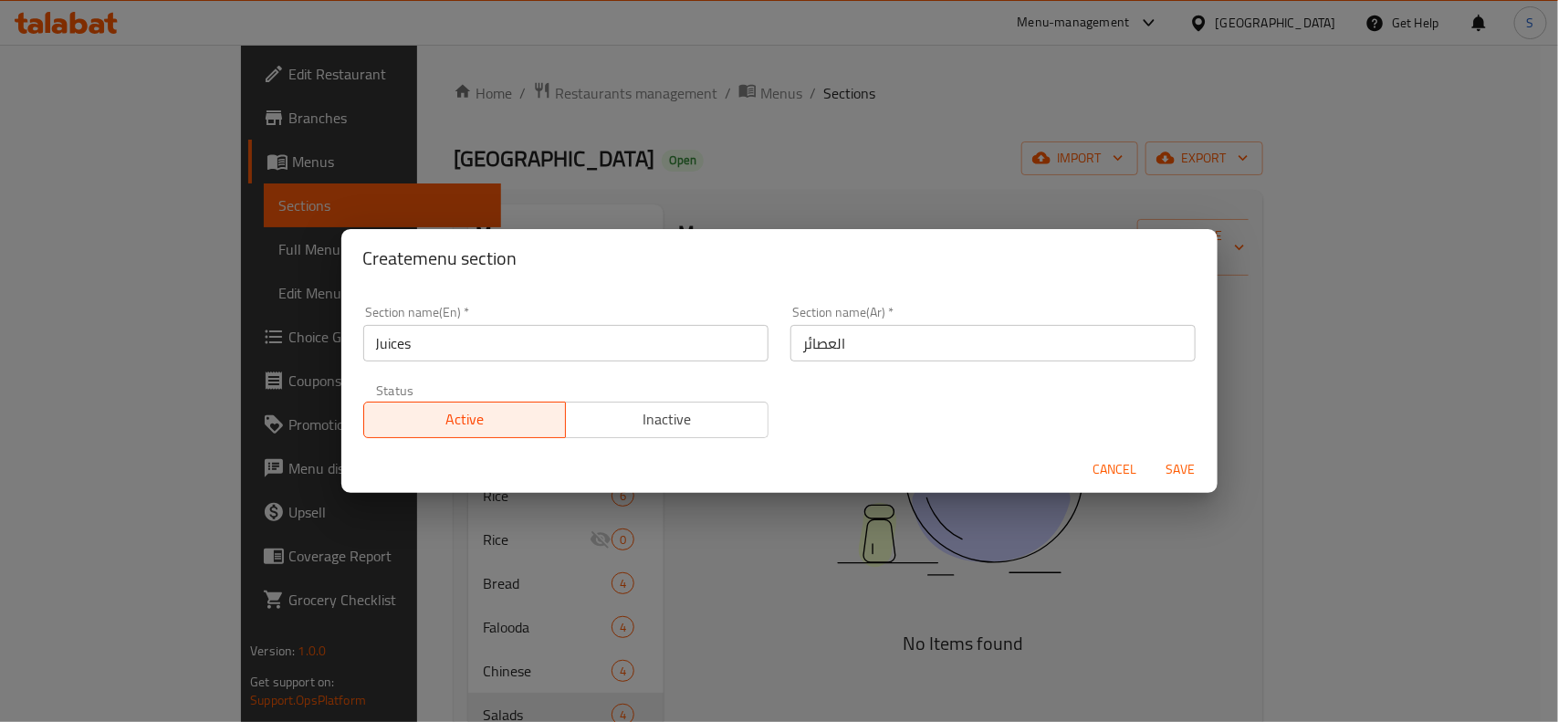
click at [760, 397] on div "Status Active Inactive" at bounding box center [565, 410] width 427 height 77
click at [1174, 468] on span "Save" at bounding box center [1181, 469] width 44 height 23
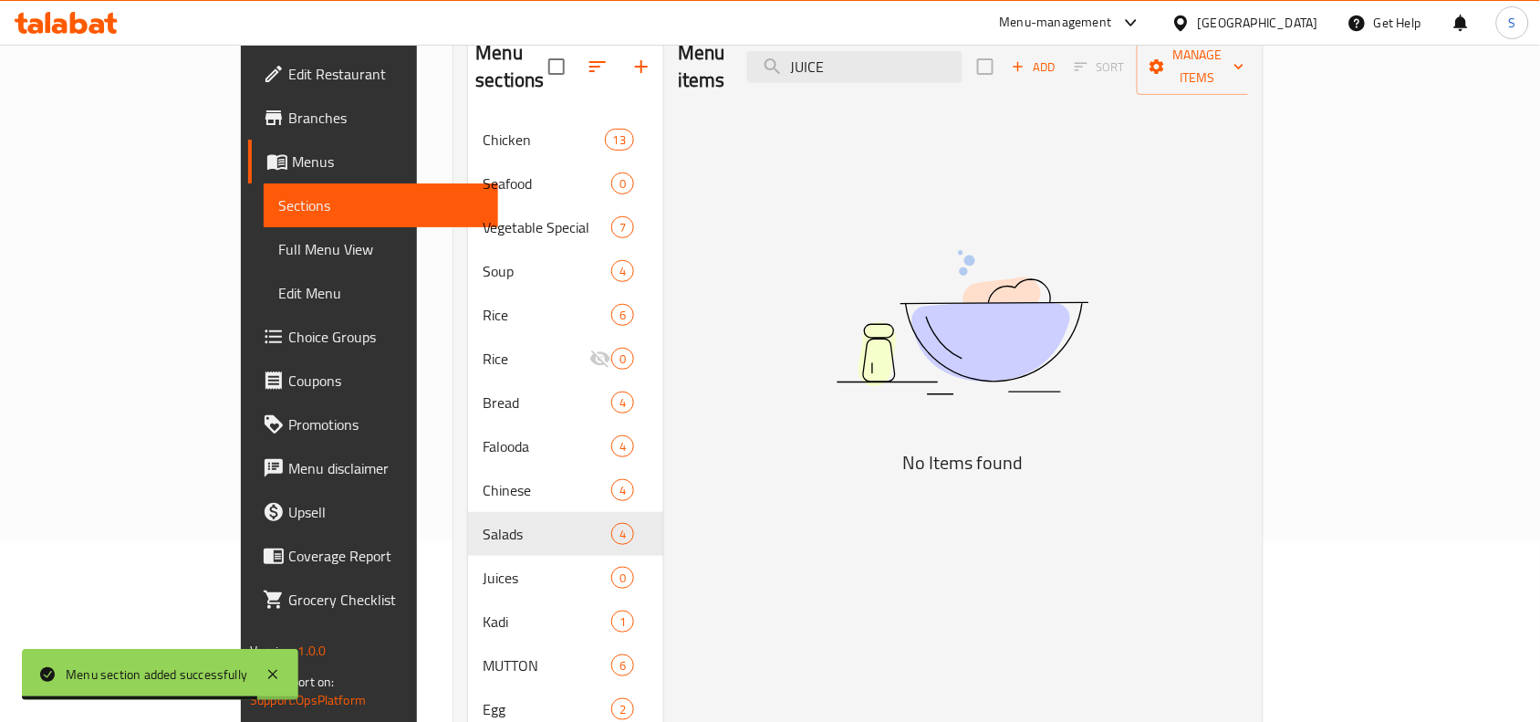
scroll to position [228, 0]
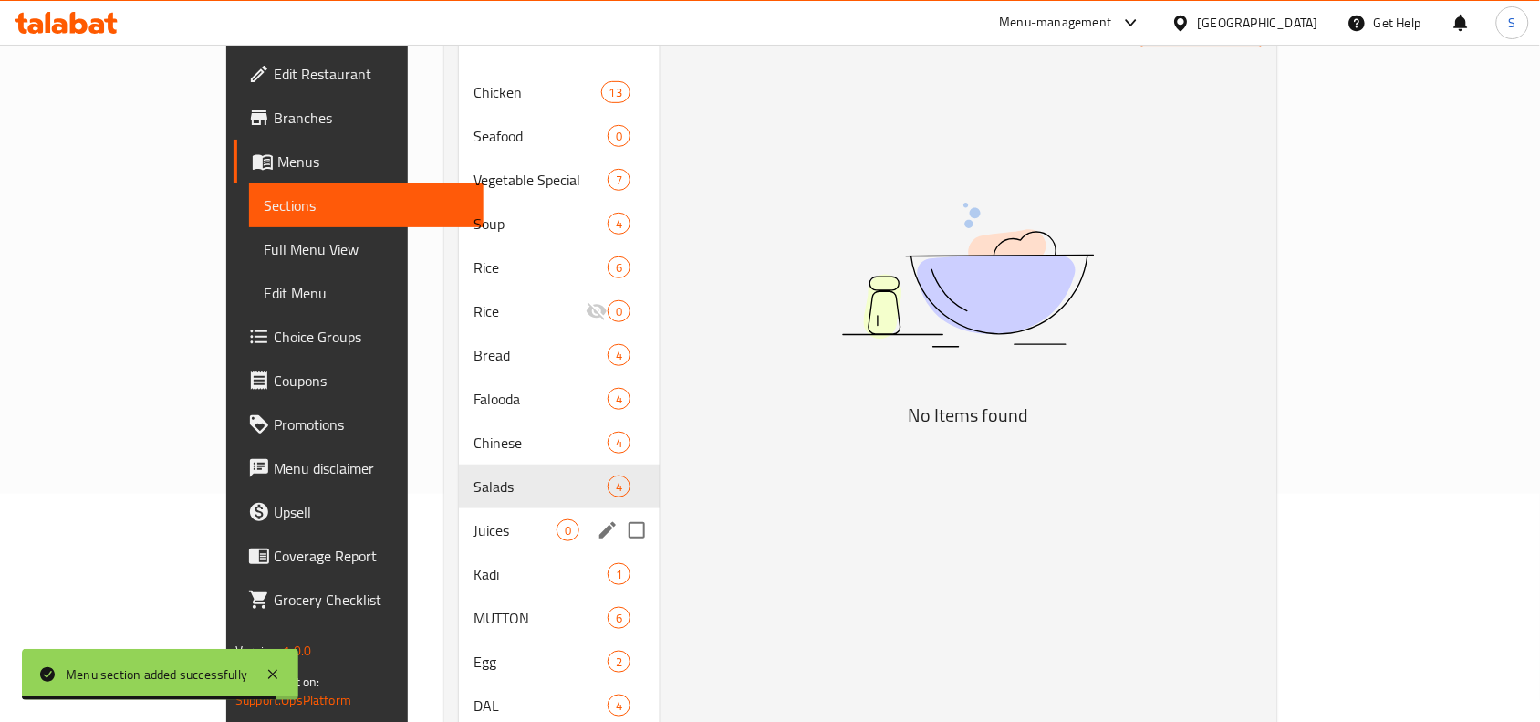
click at [474, 519] on span "Juices" at bounding box center [515, 530] width 83 height 22
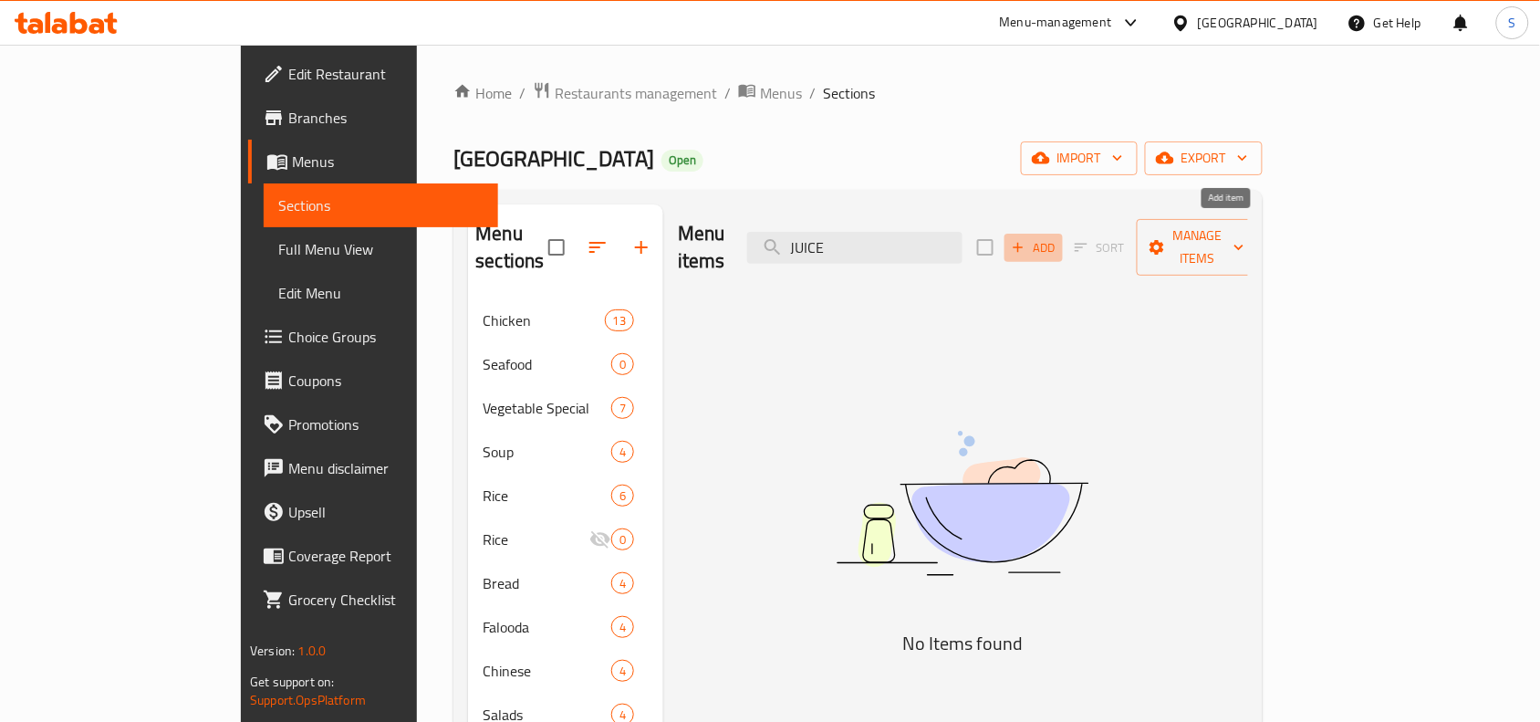
click at [1059, 245] on span "Add" at bounding box center [1033, 247] width 49 height 21
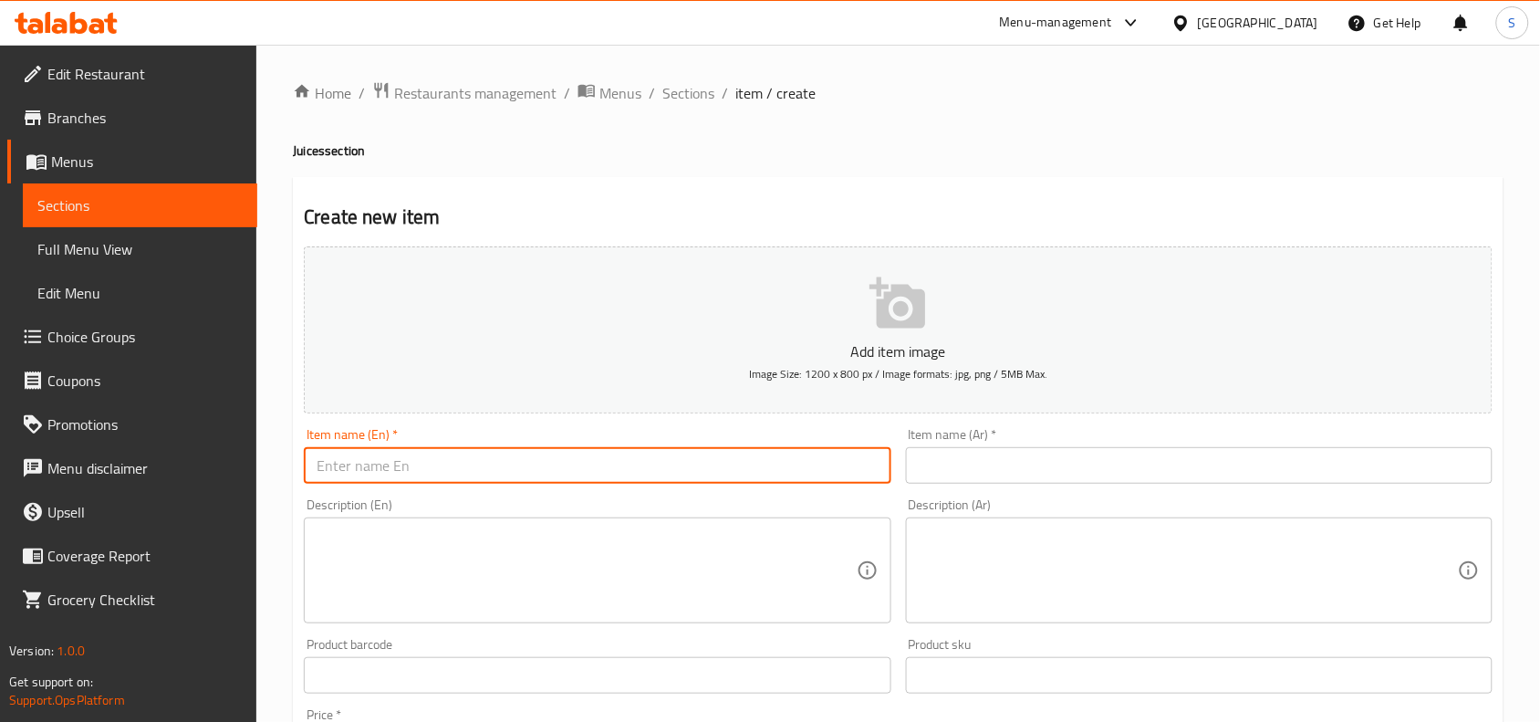
click at [540, 452] on input "text" at bounding box center [597, 465] width 587 height 37
click at [517, 473] on input "text" at bounding box center [597, 465] width 587 height 37
paste input "LEMON MINT JUICE"
click at [517, 473] on input "LEMON MINT JUICE" at bounding box center [597, 465] width 587 height 37
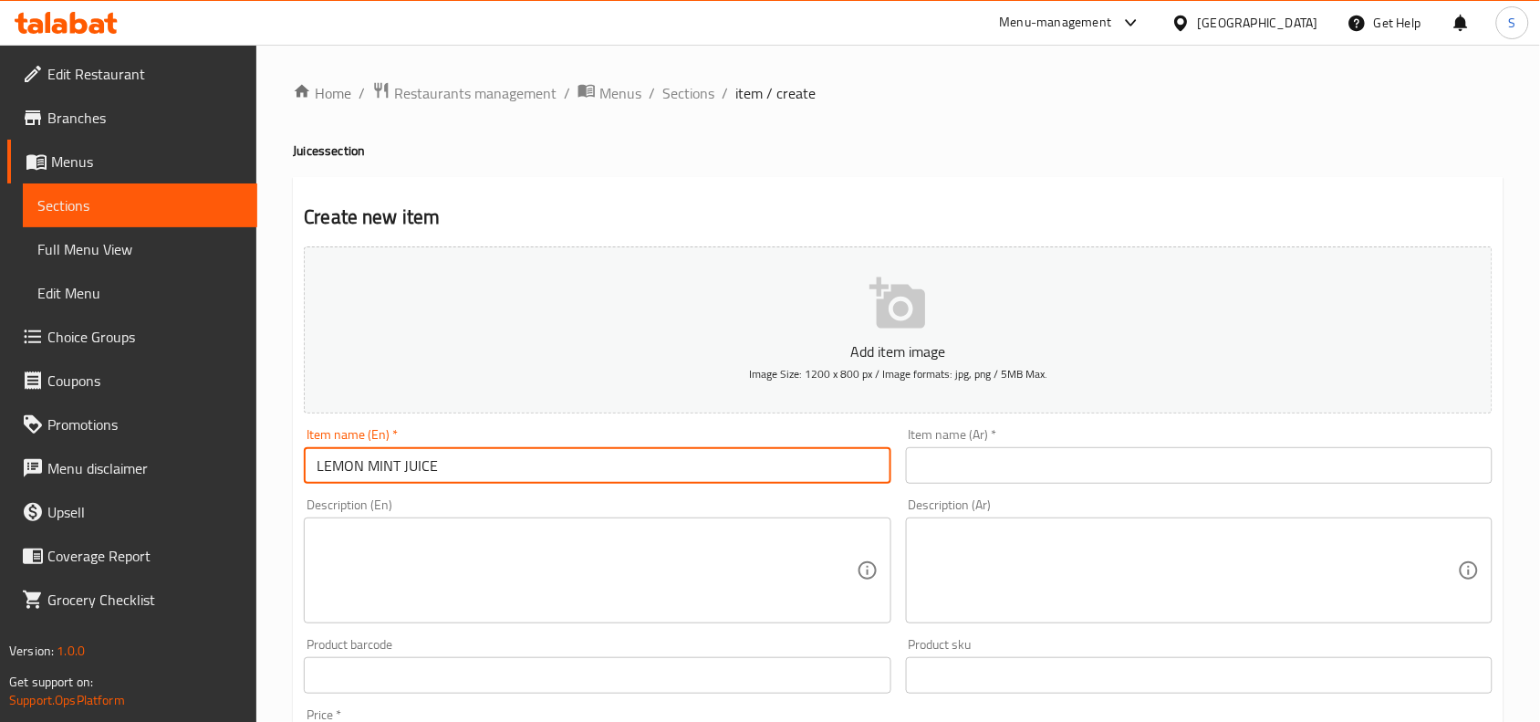
click at [517, 473] on input "LEMON MINT JUICE" at bounding box center [597, 465] width 587 height 37
type input "Lemon Mint Juice"
click at [1056, 468] on input "text" at bounding box center [1199, 465] width 587 height 37
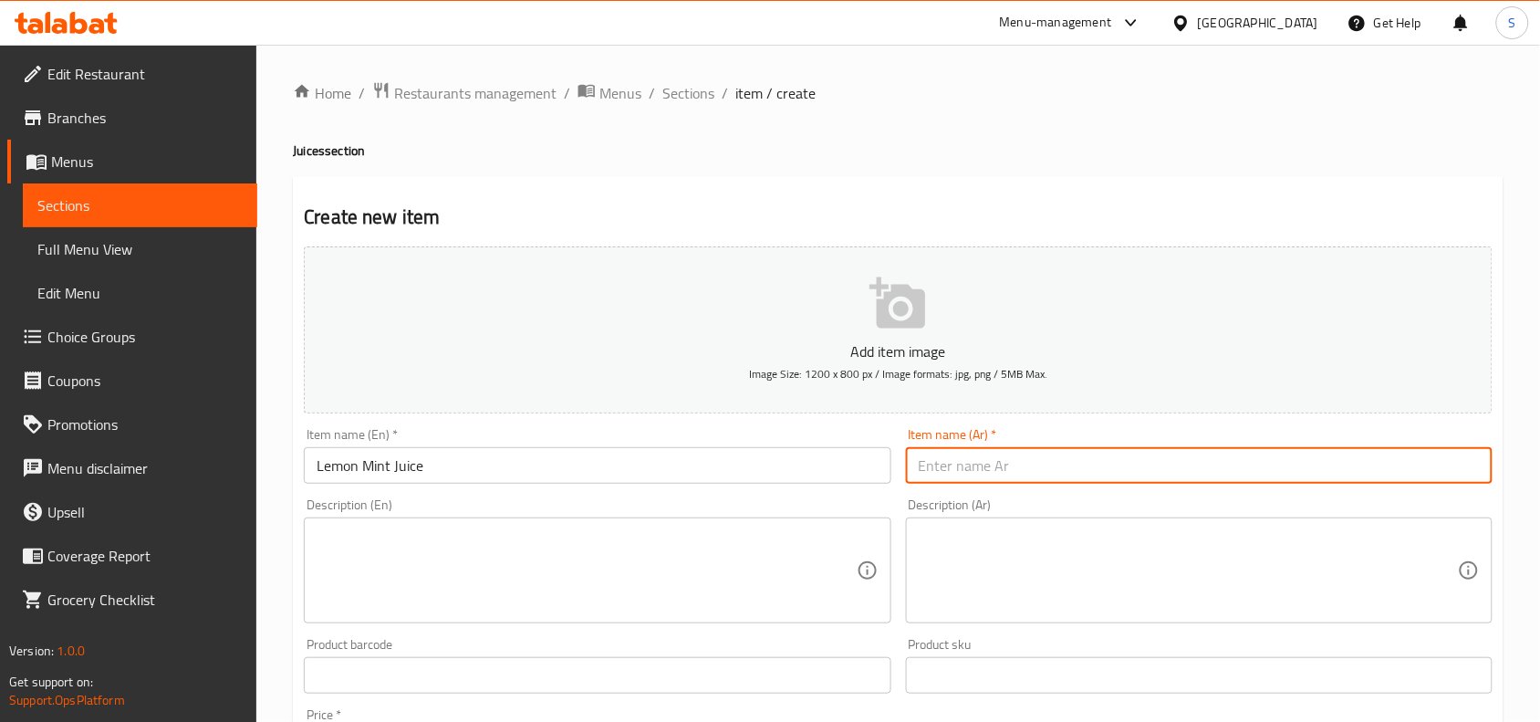
paste input "عصير الليمون والنعناع"
type input "عصير ليمون و نعناع"
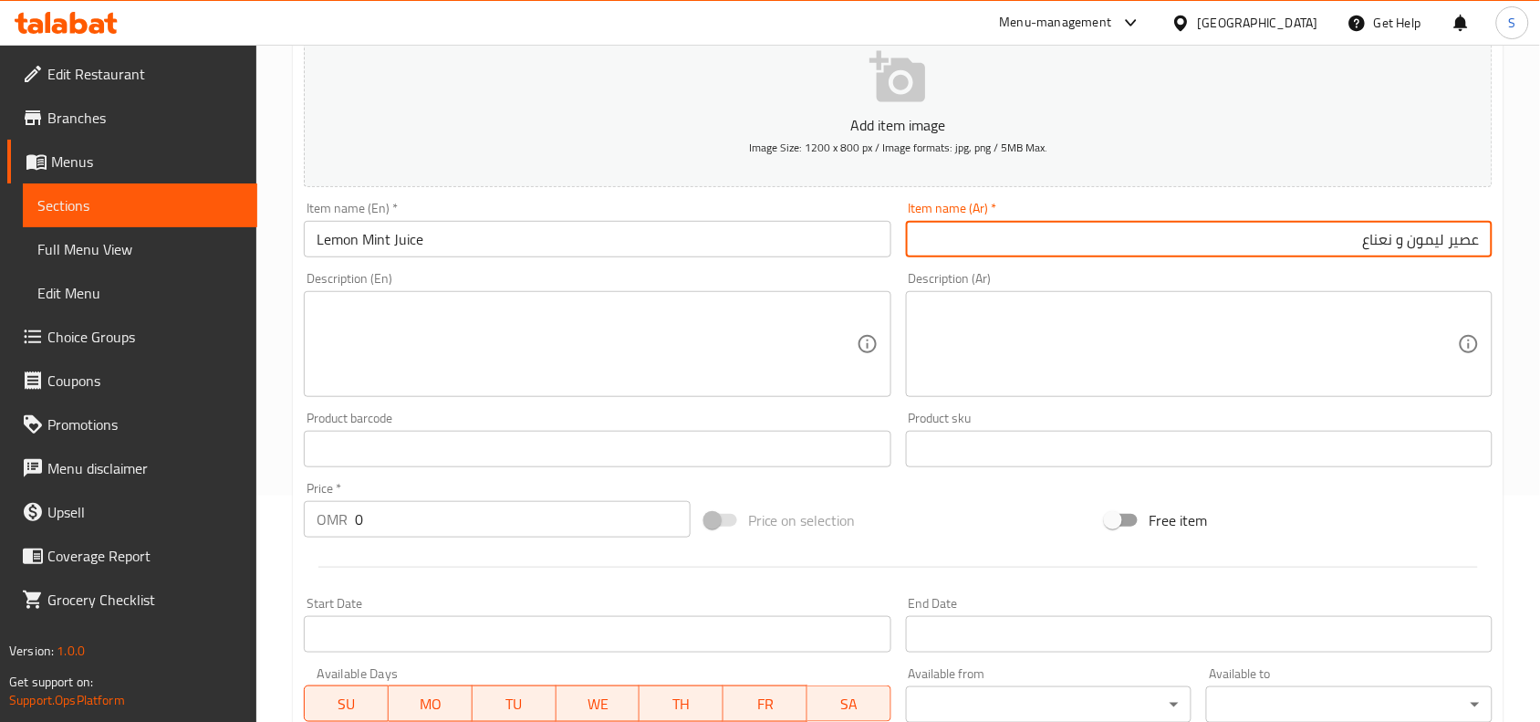
scroll to position [228, 0]
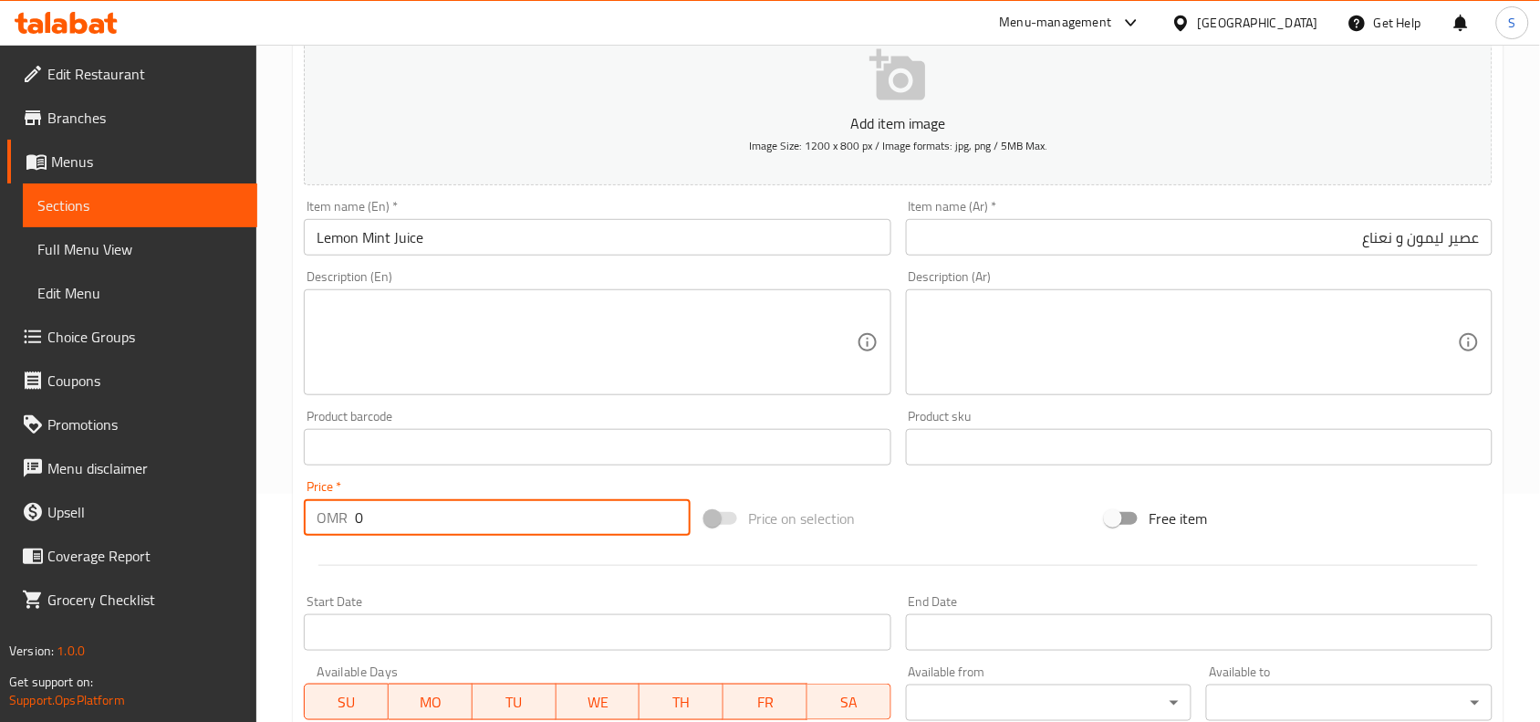
drag, startPoint x: 398, startPoint y: 529, endPoint x: 188, endPoint y: 527, distance: 209.9
click at [188, 527] on div "Edit Restaurant Branches Menus Sections Full Menu View Edit Menu Choice Groups …" at bounding box center [770, 439] width 1540 height 1245
type input "1"
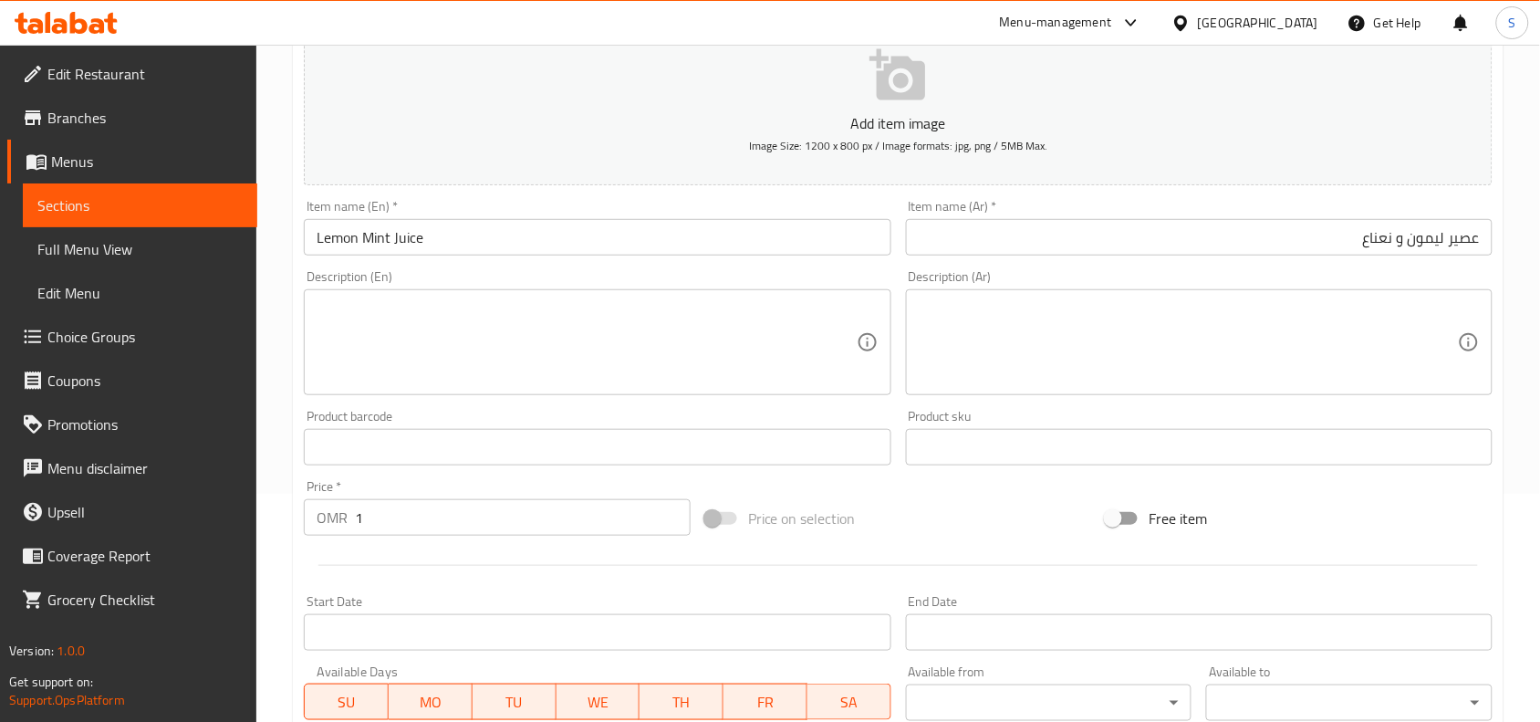
click at [949, 516] on div "Price on selection" at bounding box center [899, 518] width 402 height 49
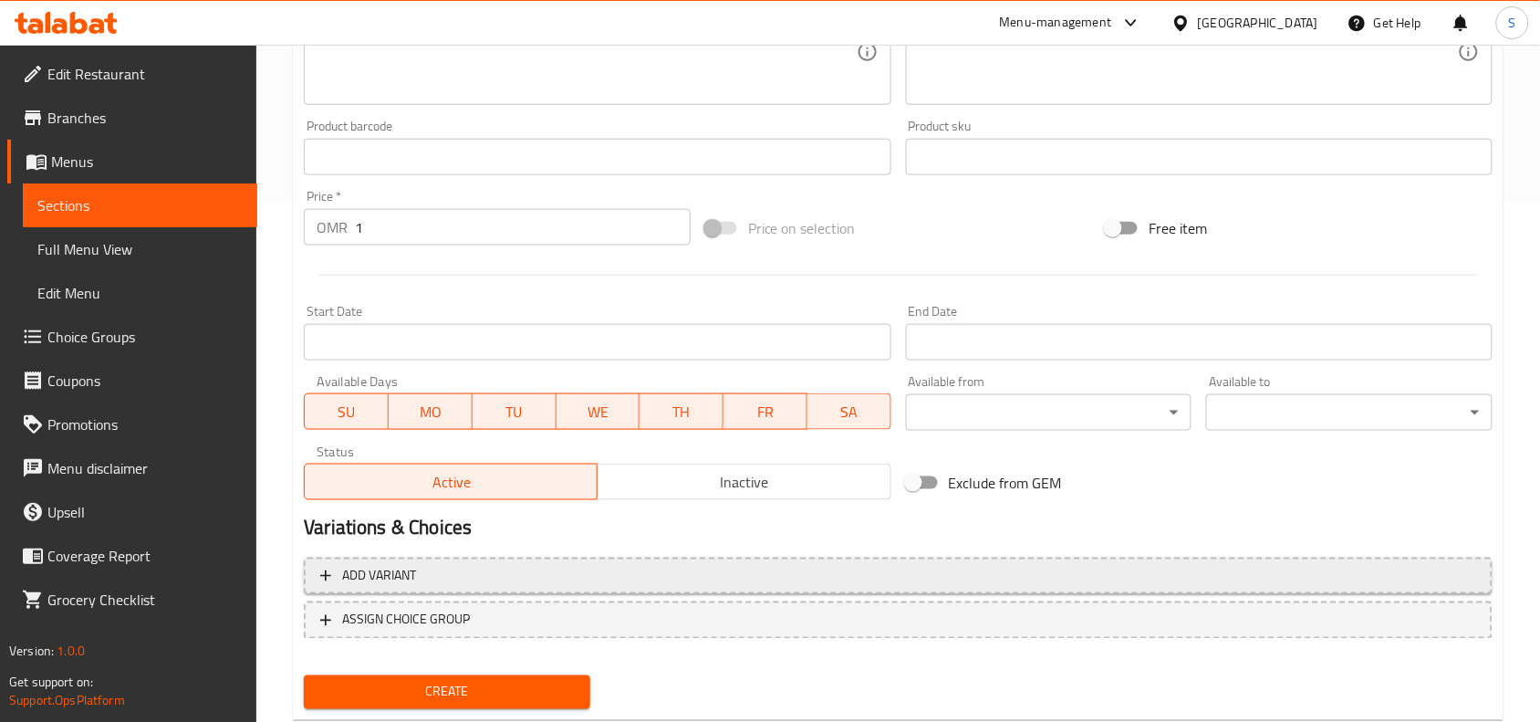
scroll to position [564, 0]
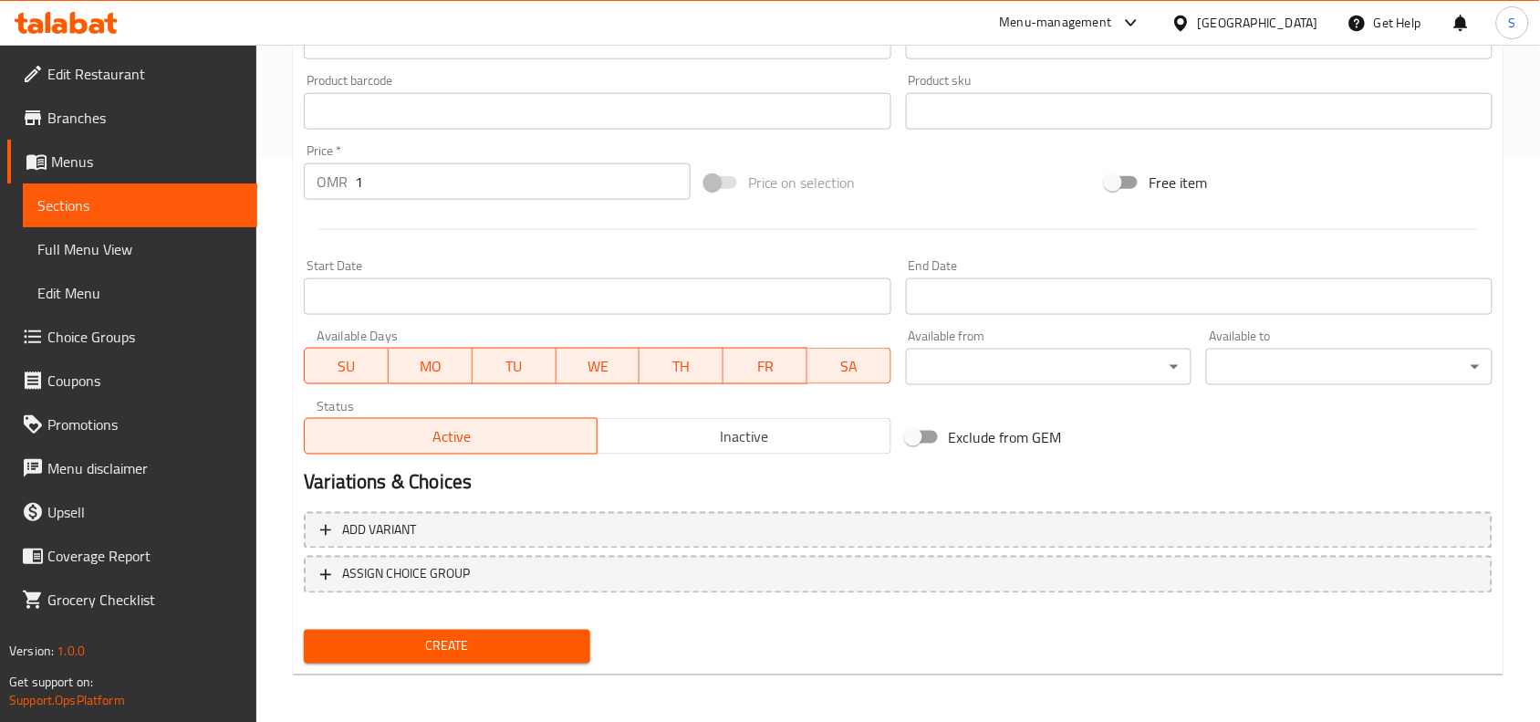
click at [548, 635] on span "Create" at bounding box center [446, 646] width 257 height 23
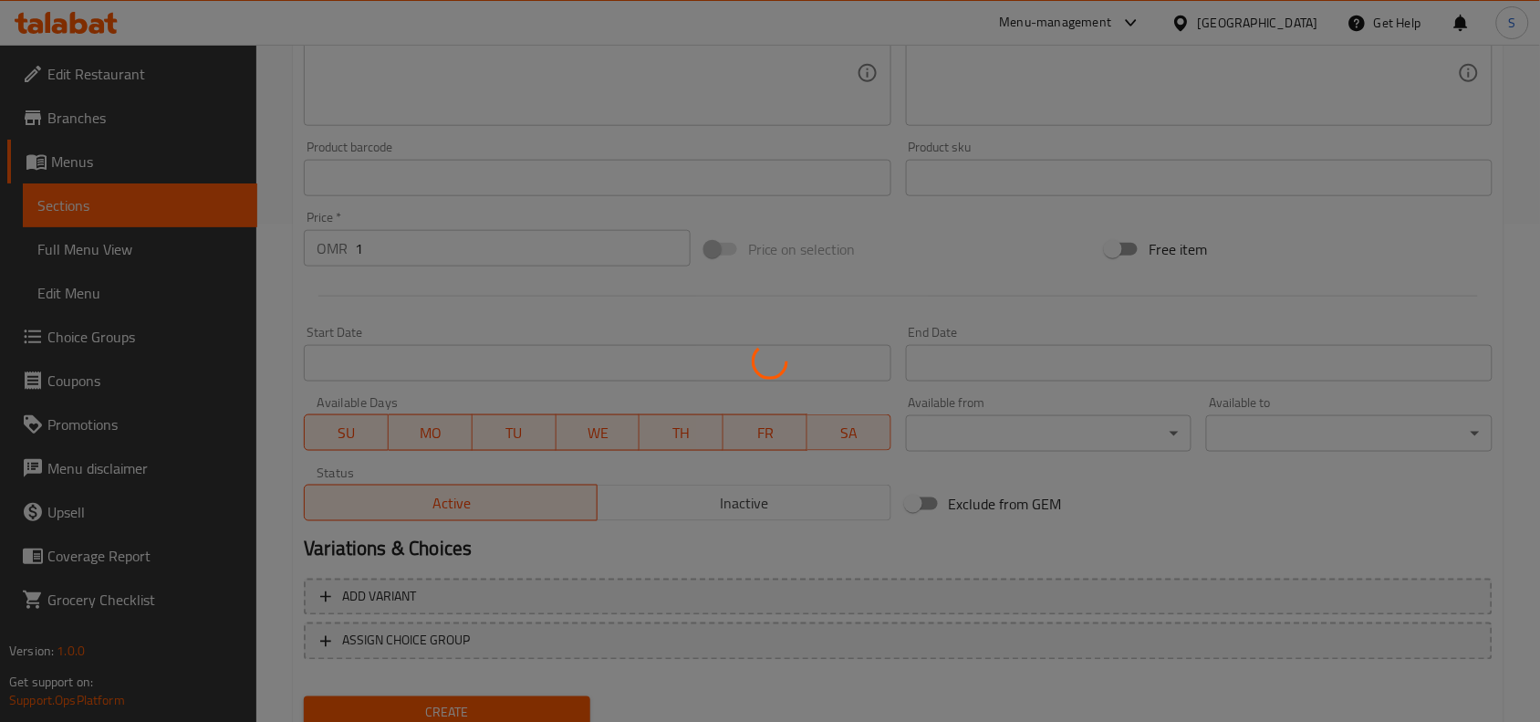
scroll to position [450, 0]
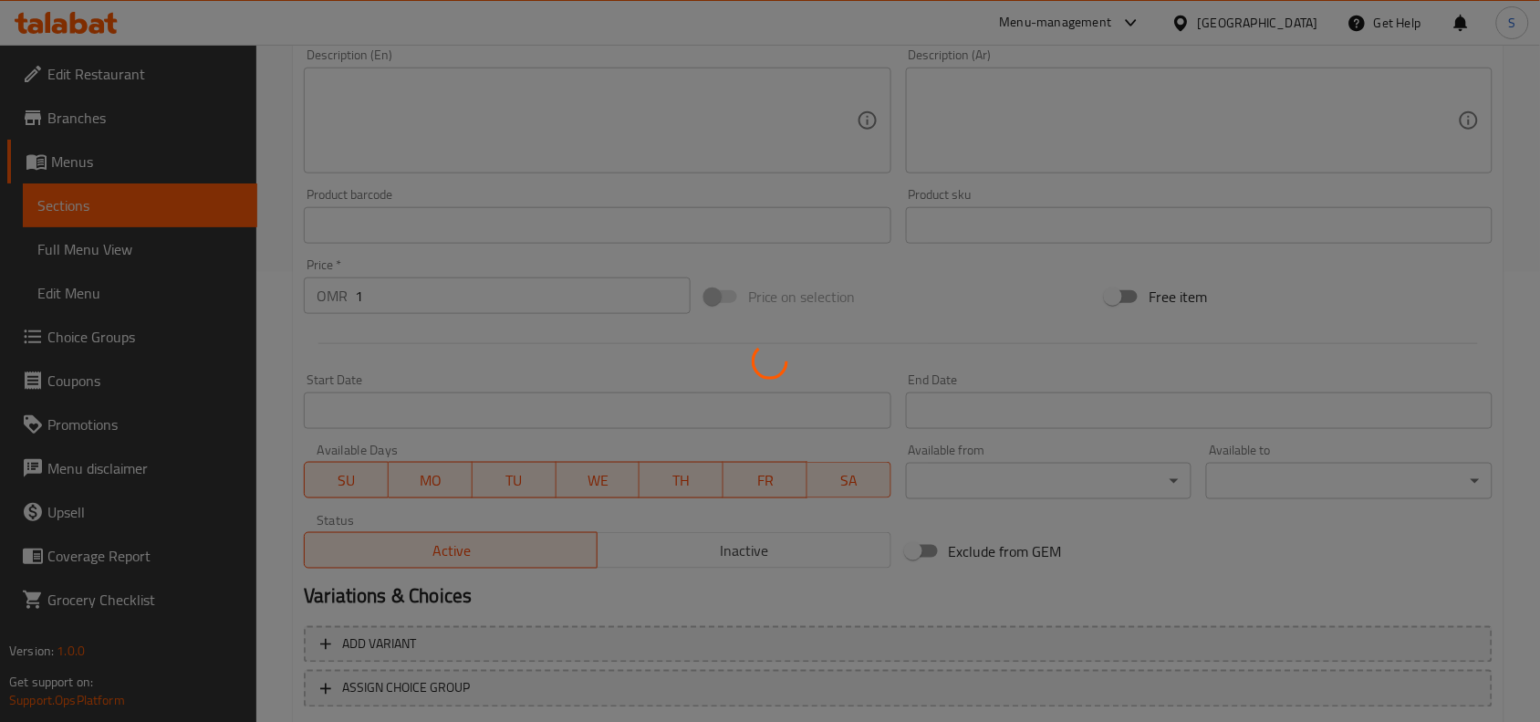
type input "0"
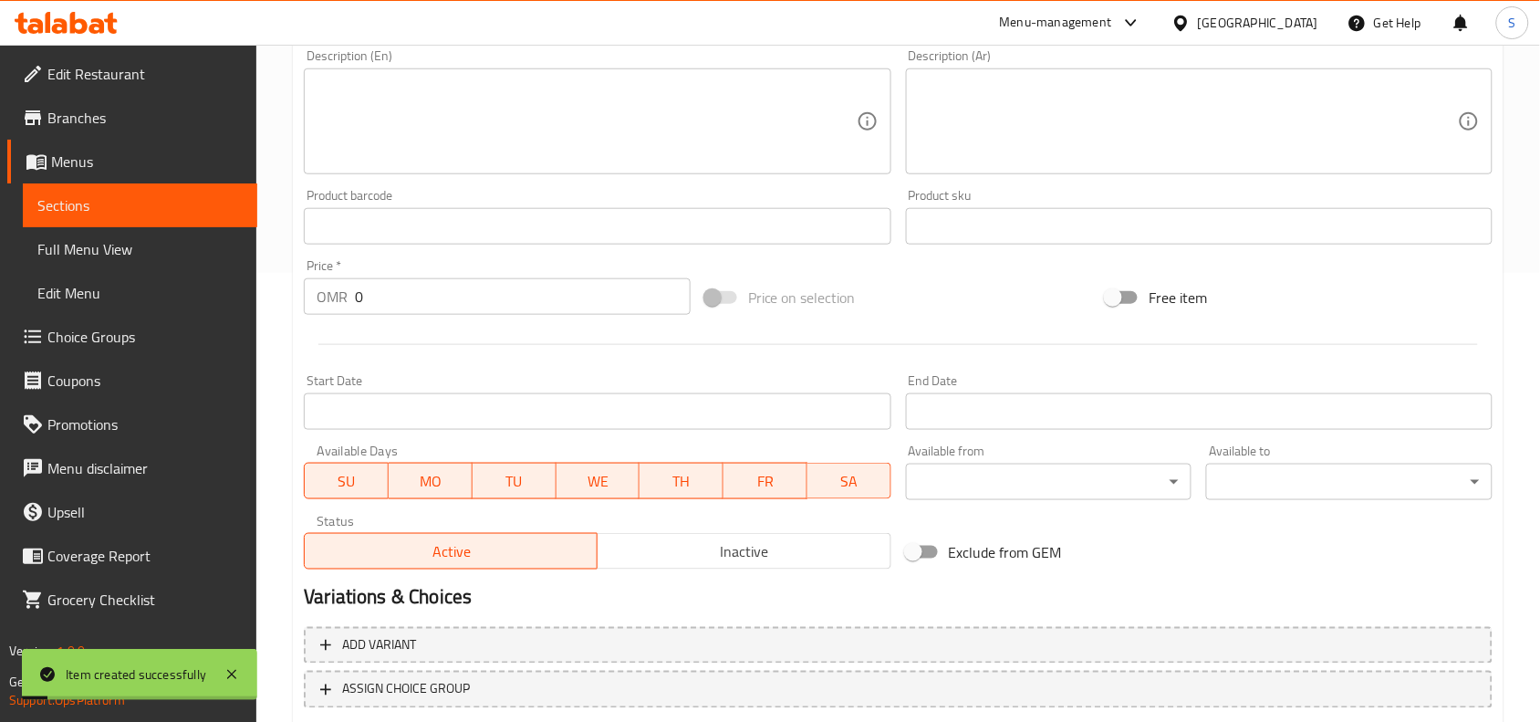
scroll to position [108, 0]
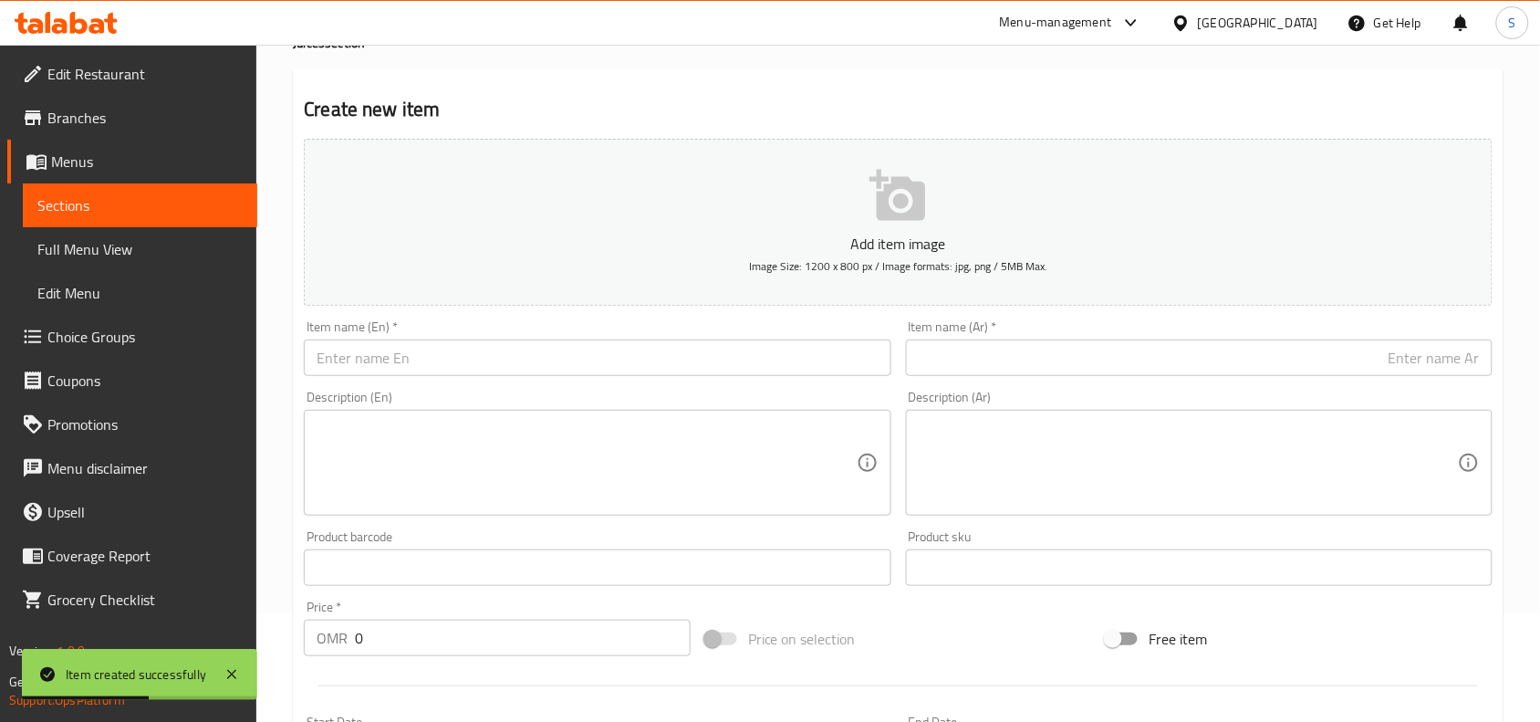
click at [548, 383] on div "Description (En) Description (En)" at bounding box center [597, 453] width 601 height 140
click at [546, 367] on input "text" at bounding box center [597, 357] width 587 height 37
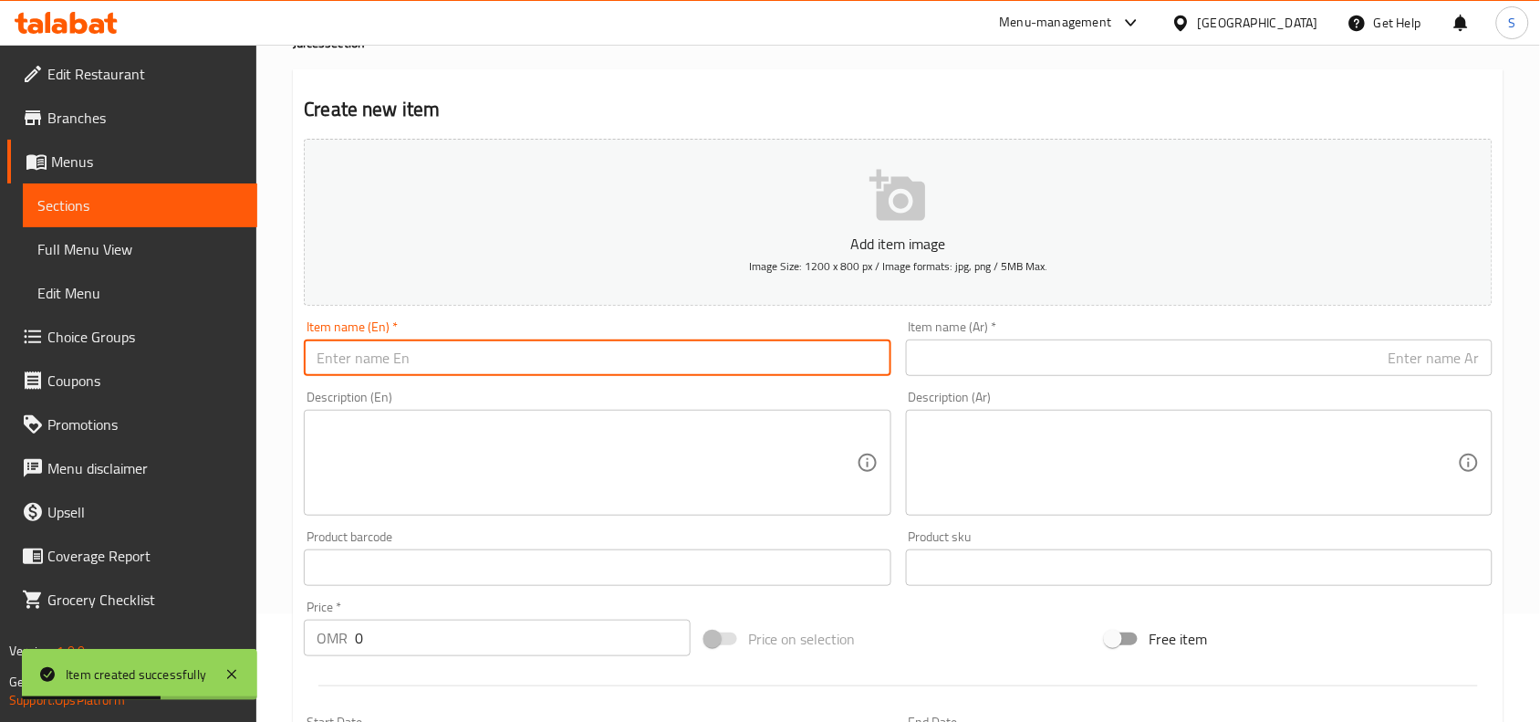
paste input "LEMON MINT MOJITO"
click at [546, 367] on input "LEMON MINT MOJITO" at bounding box center [597, 357] width 587 height 37
type input "Lemon Mint Mojito"
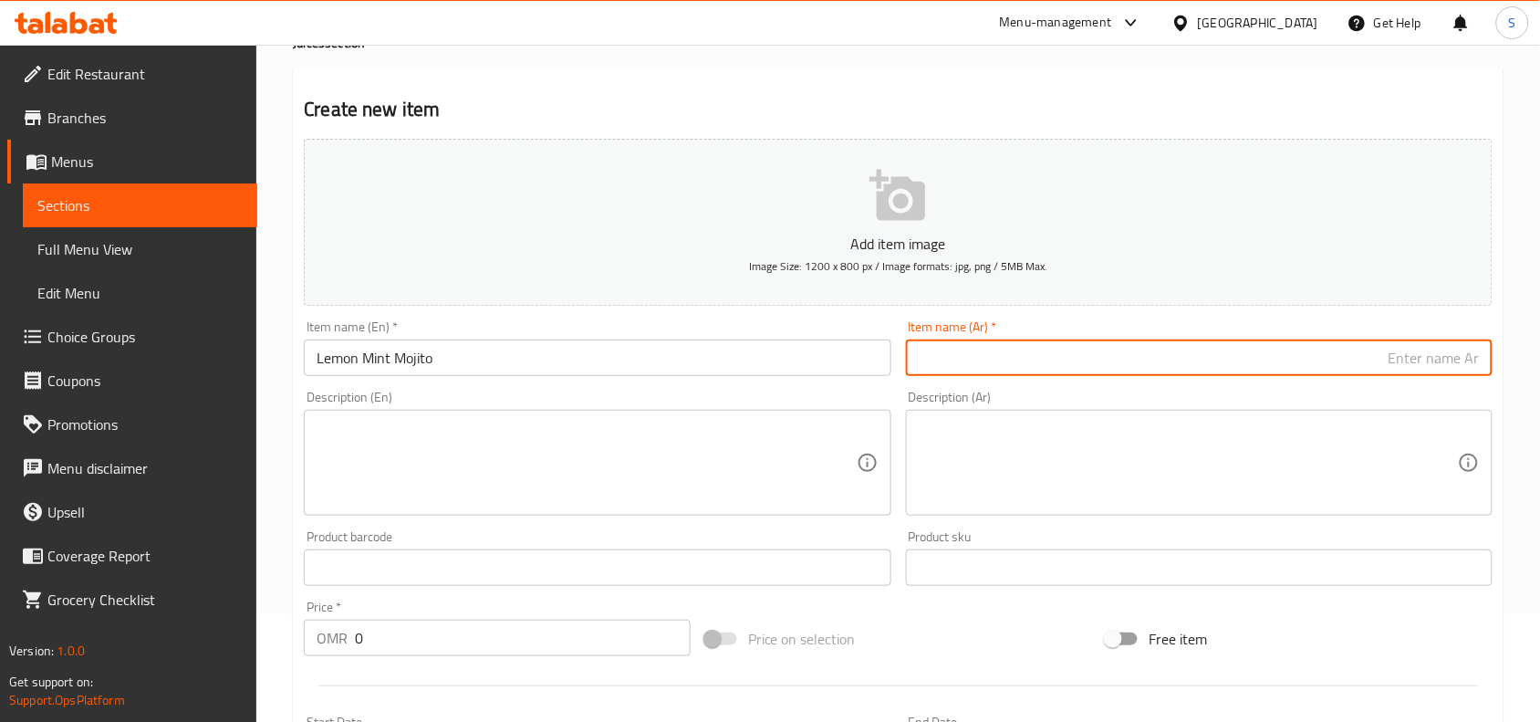
click at [1018, 363] on input "text" at bounding box center [1199, 357] width 587 height 37
paste input "موهيتو الليمون والنعناع"
click at [1425, 356] on input "موهيتو الليمون والنعناع" at bounding box center [1199, 357] width 587 height 37
type input "موهيتو ليمون و نعناع"
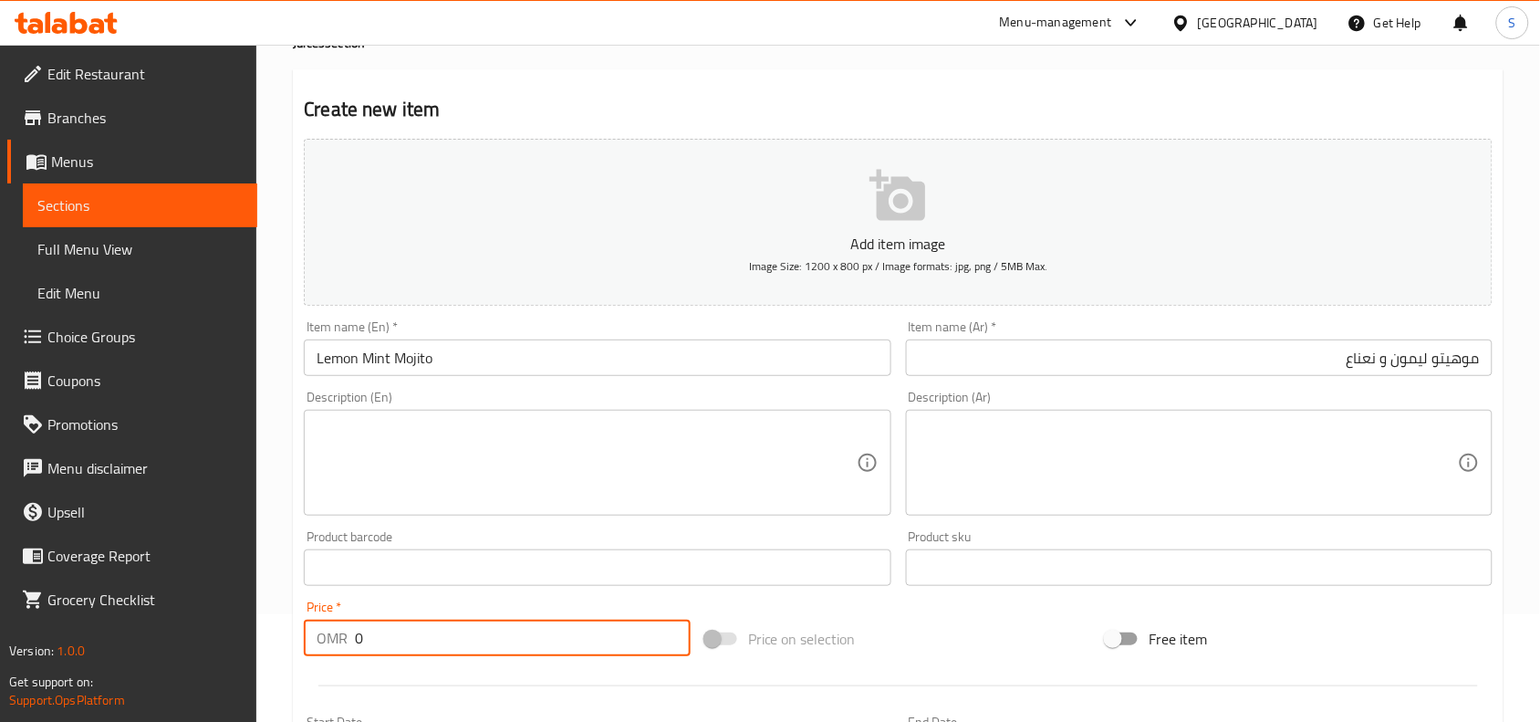
drag, startPoint x: 532, startPoint y: 632, endPoint x: 322, endPoint y: 623, distance: 210.1
click at [322, 623] on div "OMR 0 Price *" at bounding box center [497, 638] width 387 height 37
type input "1"
click at [949, 643] on div "Price on selection" at bounding box center [899, 638] width 402 height 49
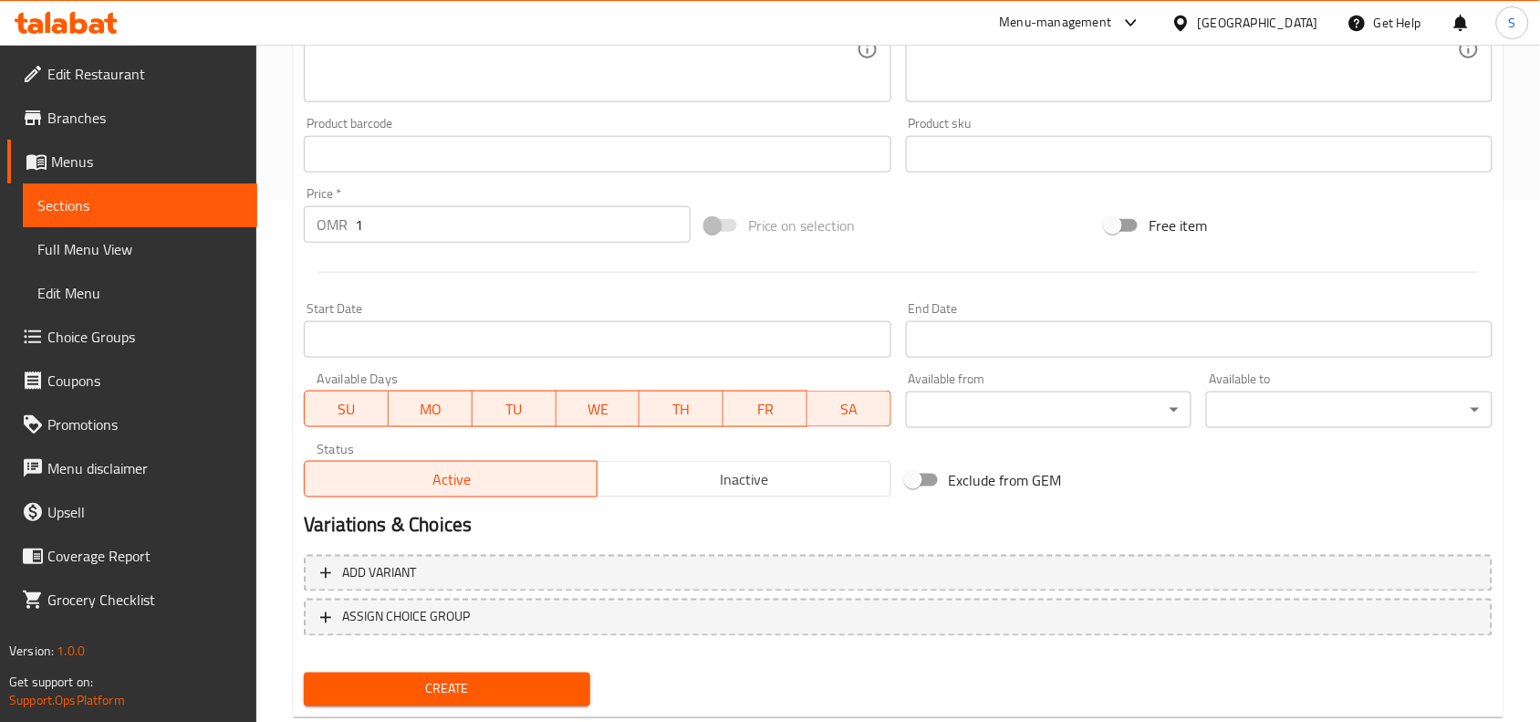
scroll to position [564, 0]
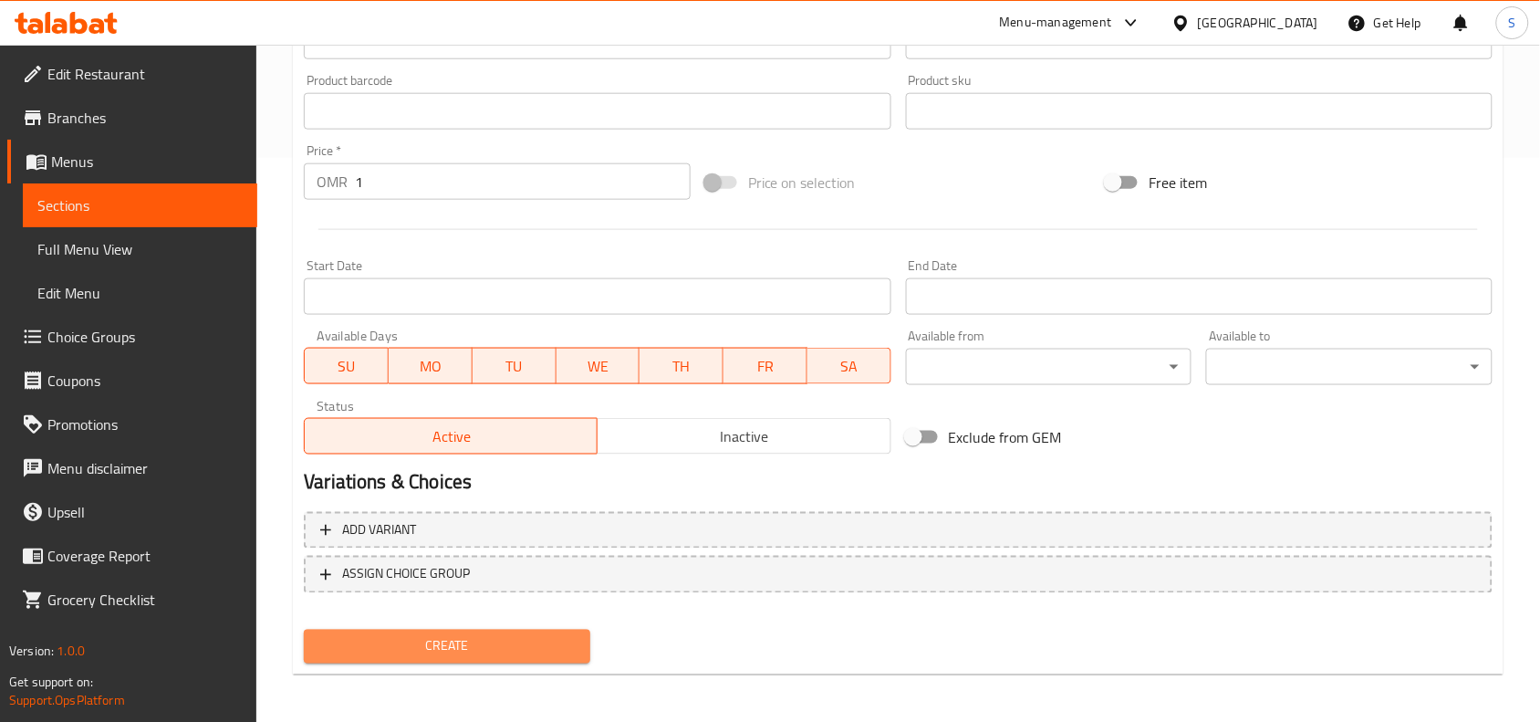
click at [475, 657] on button "Create" at bounding box center [447, 647] width 287 height 34
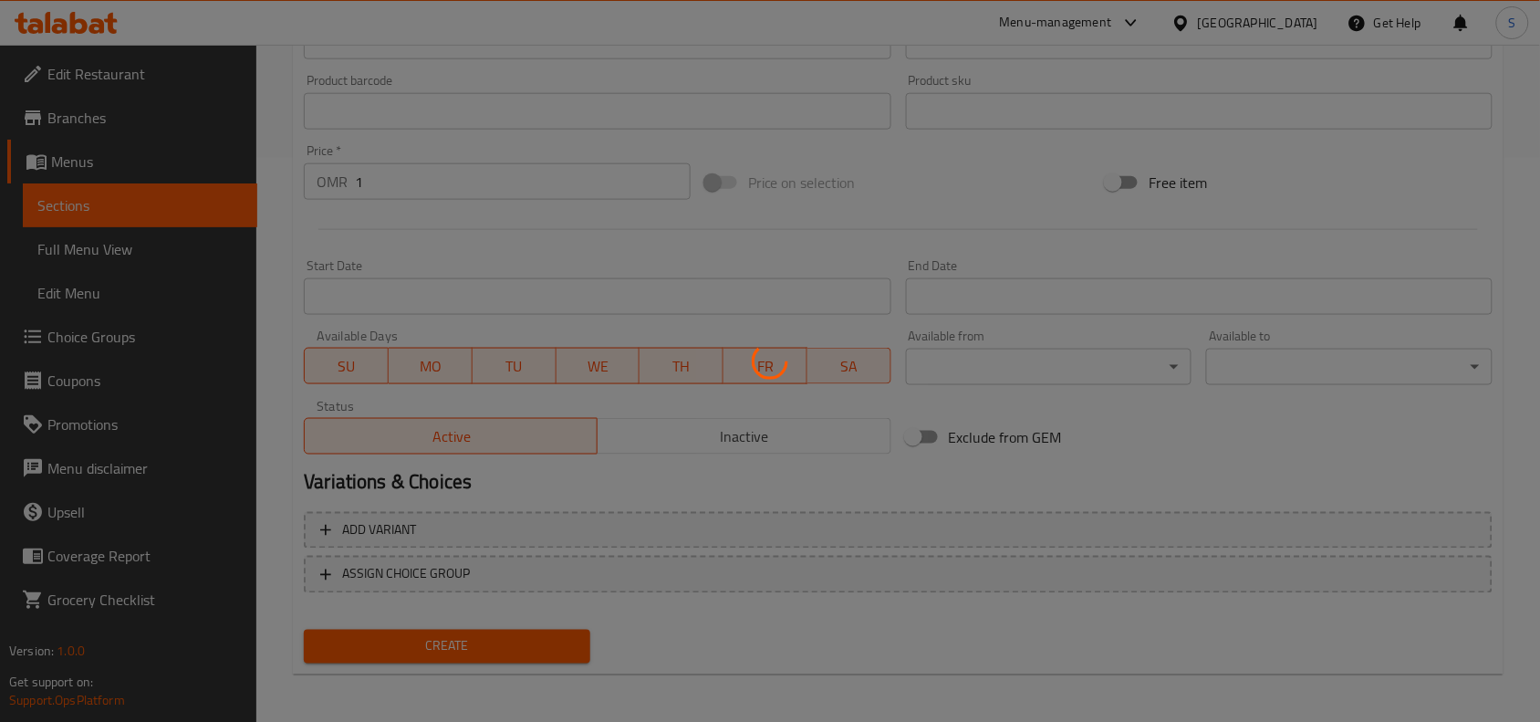
type input "0"
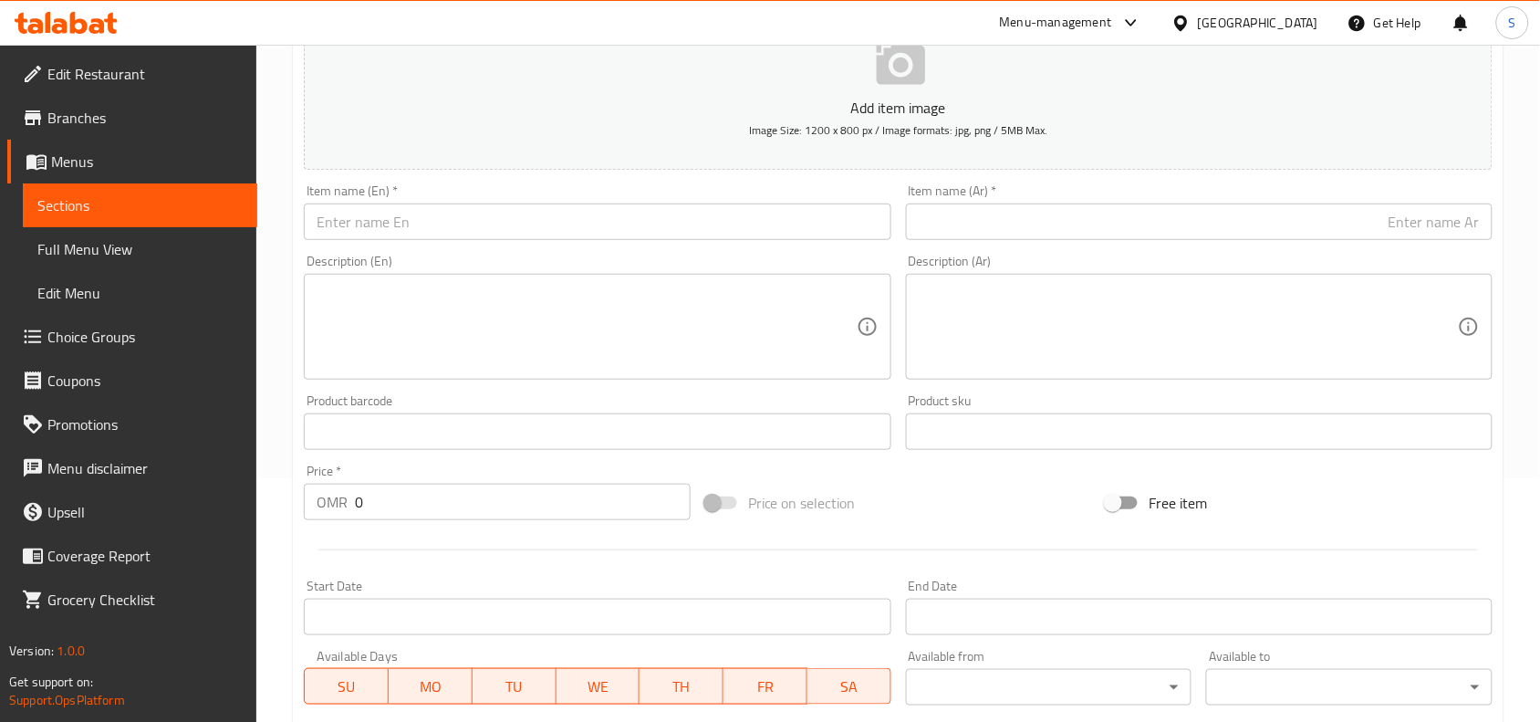
scroll to position [222, 0]
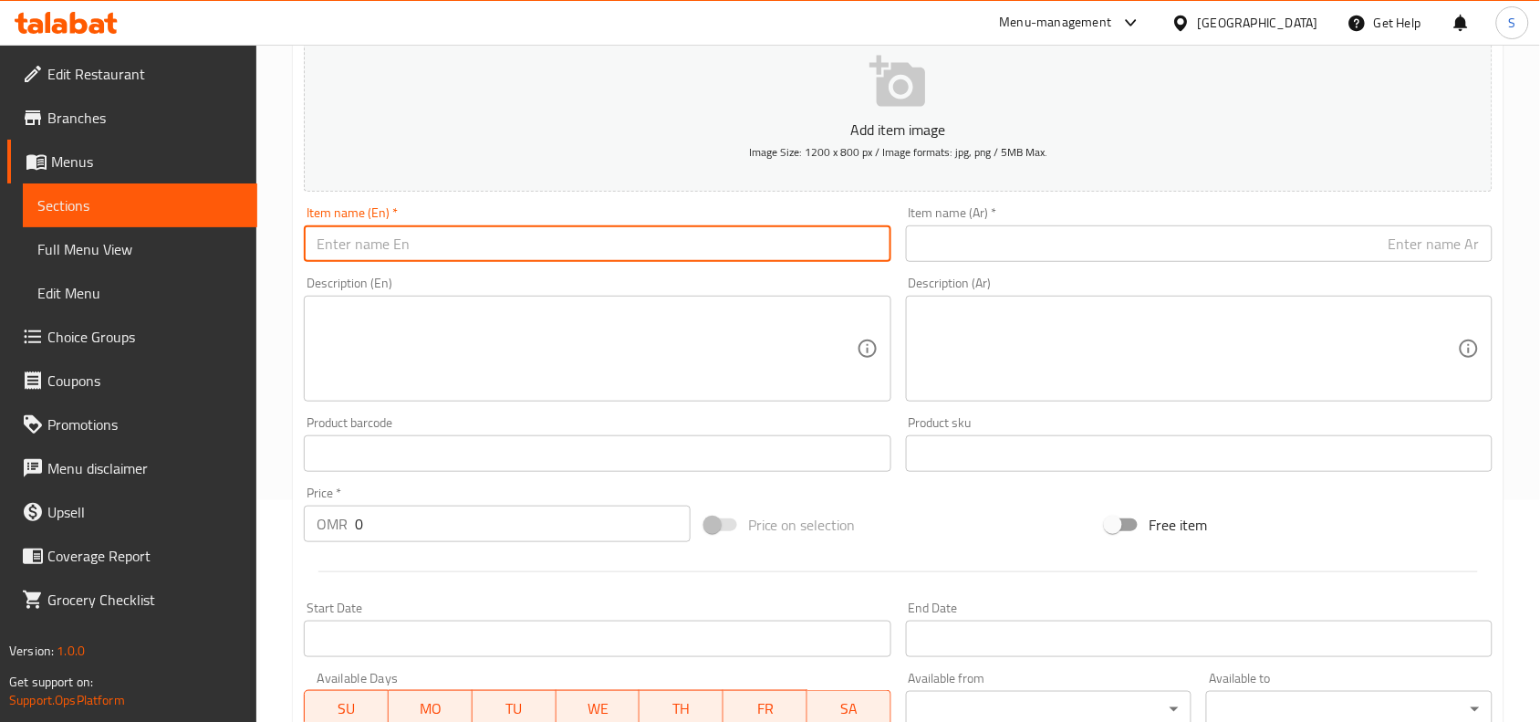
click at [521, 261] on input "text" at bounding box center [597, 243] width 587 height 37
paste input "MANGO JUICE"
click at [521, 261] on input "MANGO JUICE" at bounding box center [597, 243] width 587 height 37
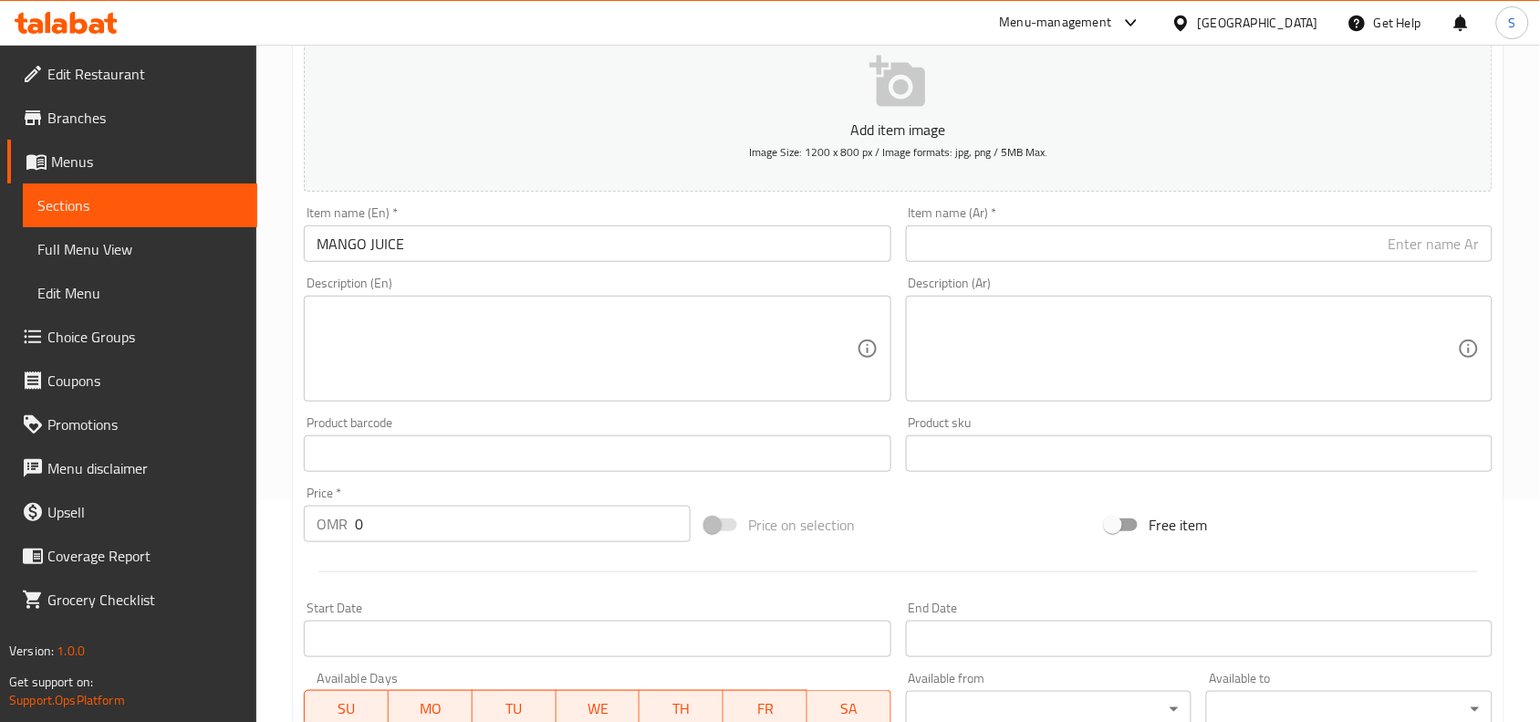
click at [514, 226] on input "MANGO JUICE" at bounding box center [597, 243] width 587 height 37
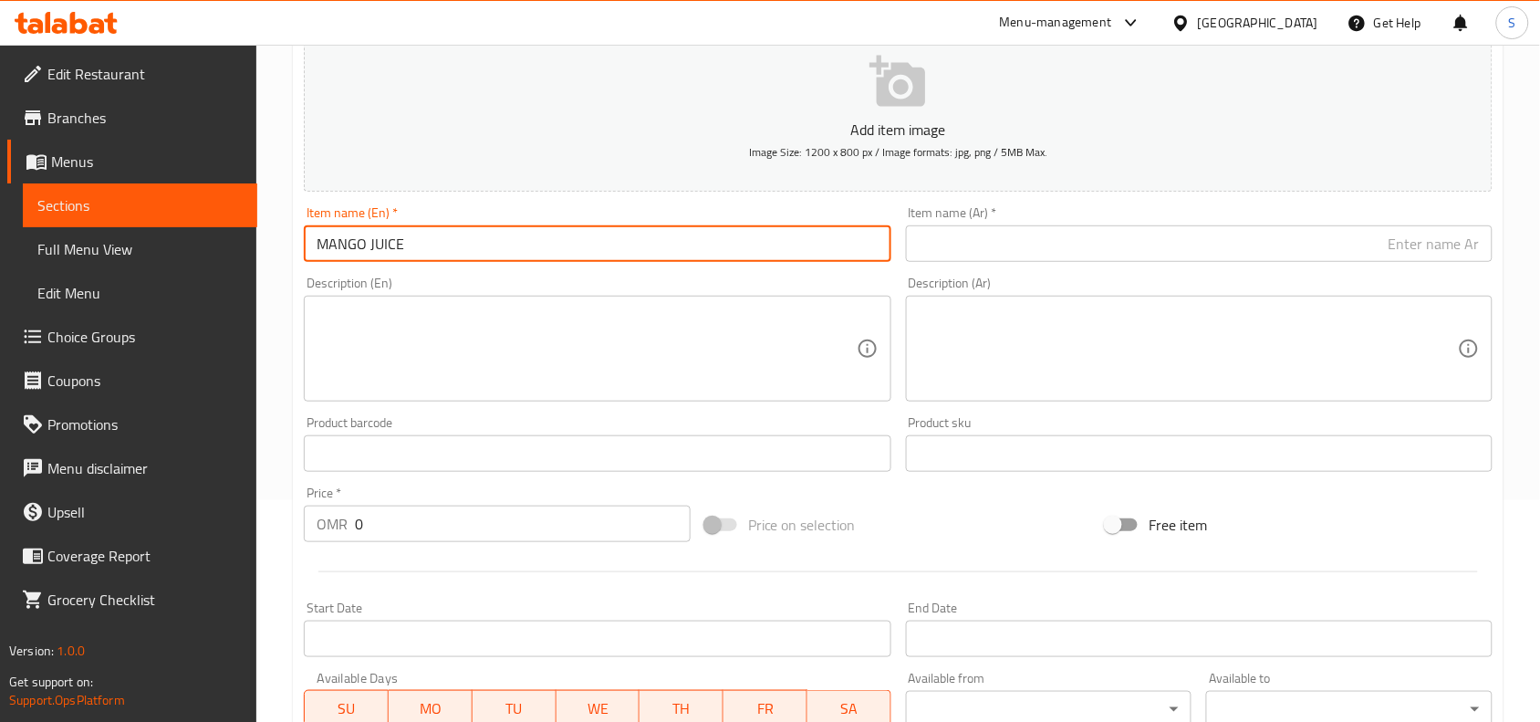
click at [511, 228] on input "MANGO JUICE" at bounding box center [597, 243] width 587 height 37
type input "Mango Juice"
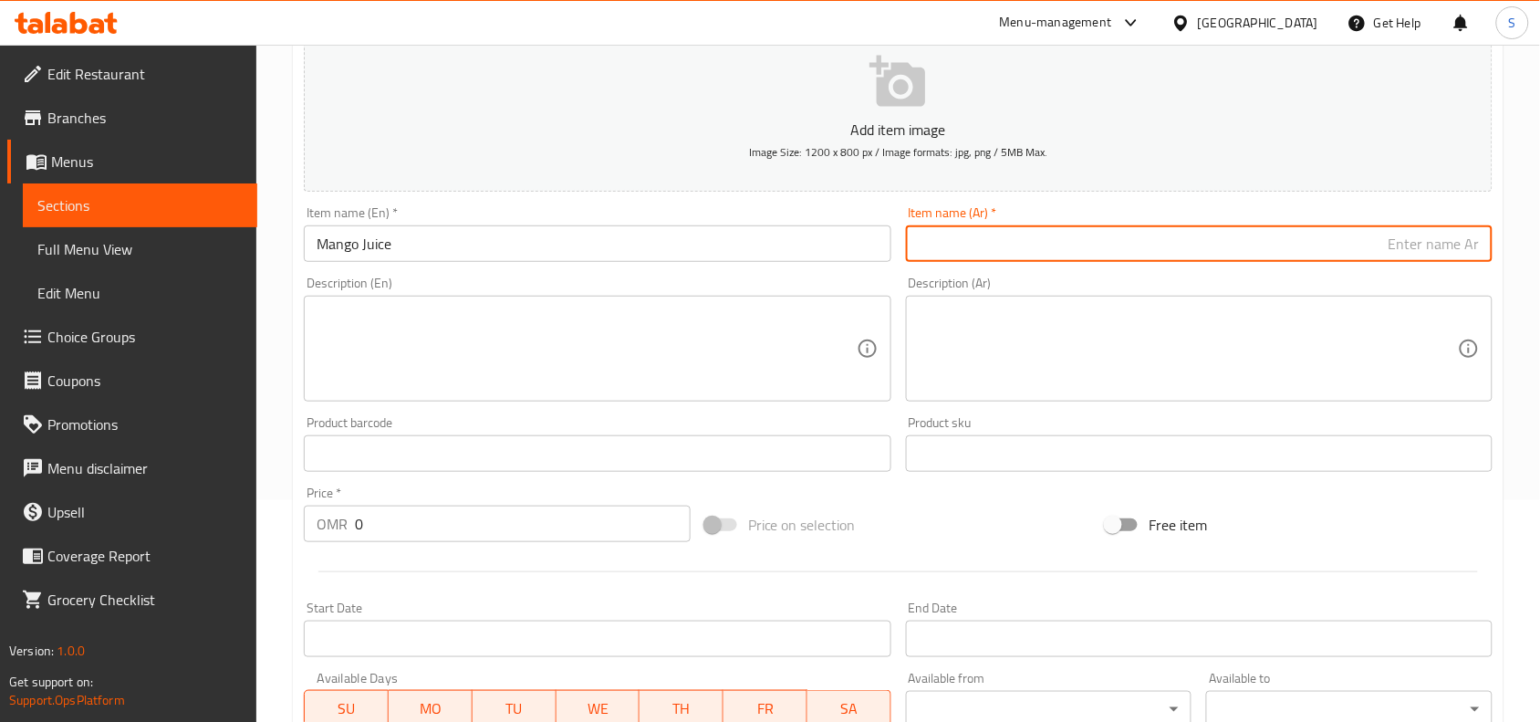
click at [1001, 258] on input "text" at bounding box center [1199, 243] width 587 height 37
paste input "عصير المانجو"
click at [1438, 243] on input "عصير المانجو" at bounding box center [1199, 243] width 587 height 37
type input "عصير مانجو"
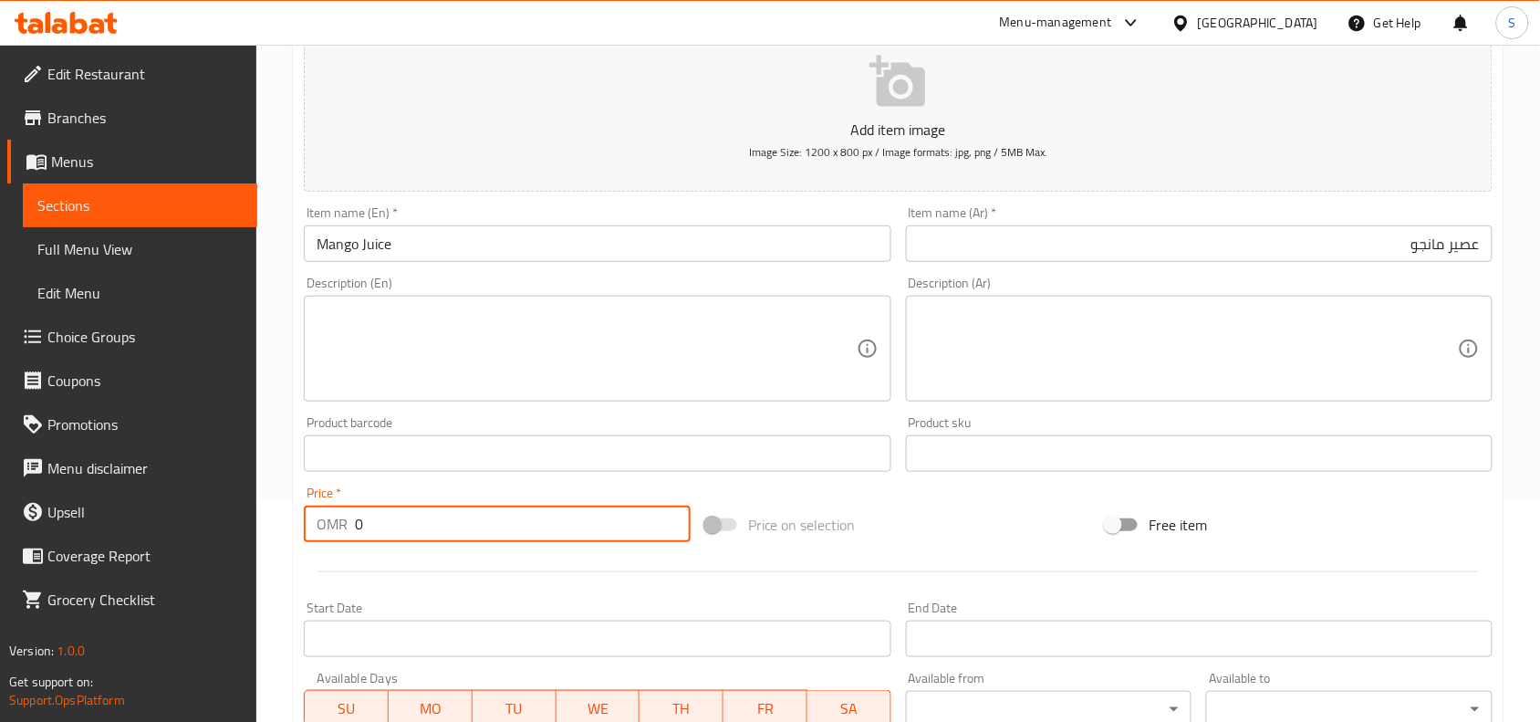
drag, startPoint x: 398, startPoint y: 527, endPoint x: 253, endPoint y: 500, distance: 147.7
click at [253, 500] on div "Edit Restaurant Branches Menus Sections Full Menu View Edit Menu Choice Groups …" at bounding box center [770, 445] width 1540 height 1245
type input "1"
click at [992, 520] on div "Price on selection" at bounding box center [899, 524] width 402 height 49
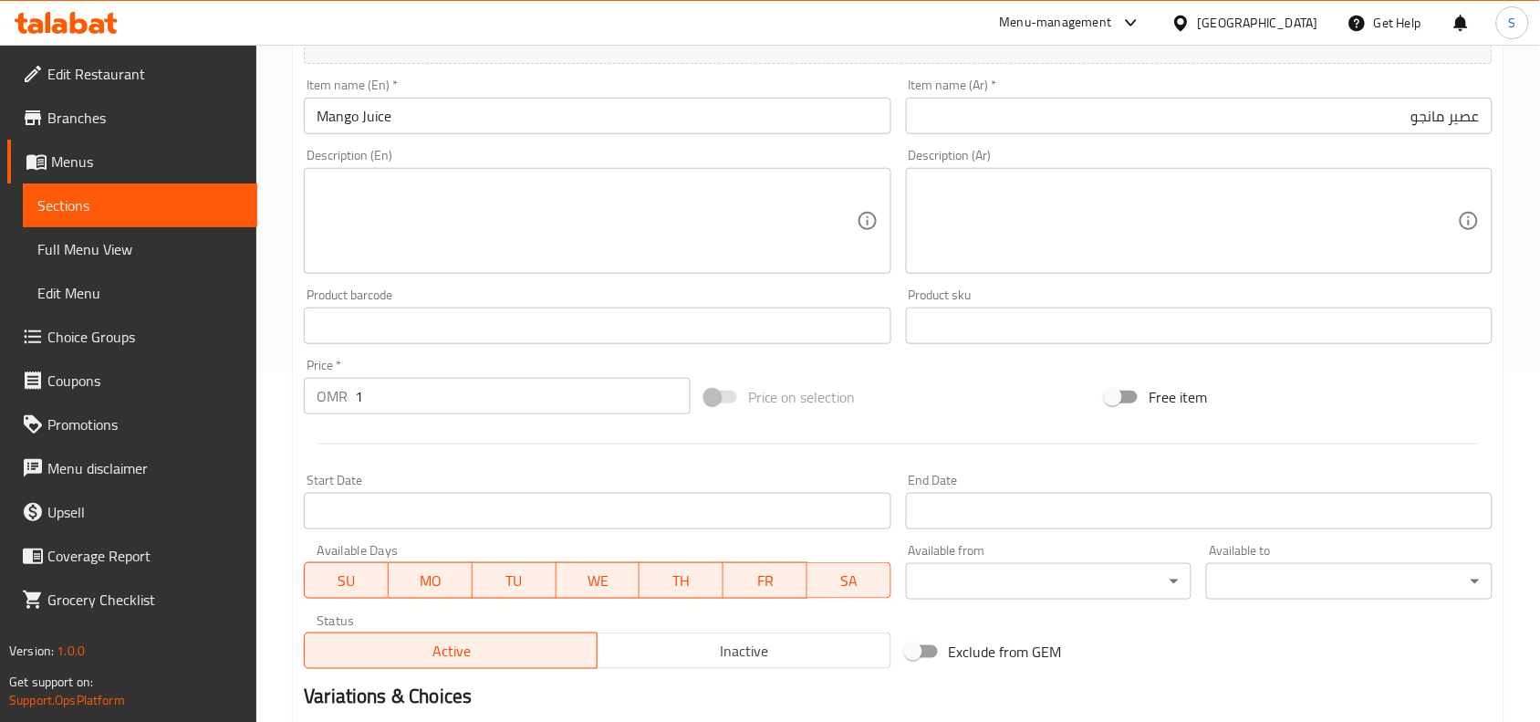
scroll to position [564, 0]
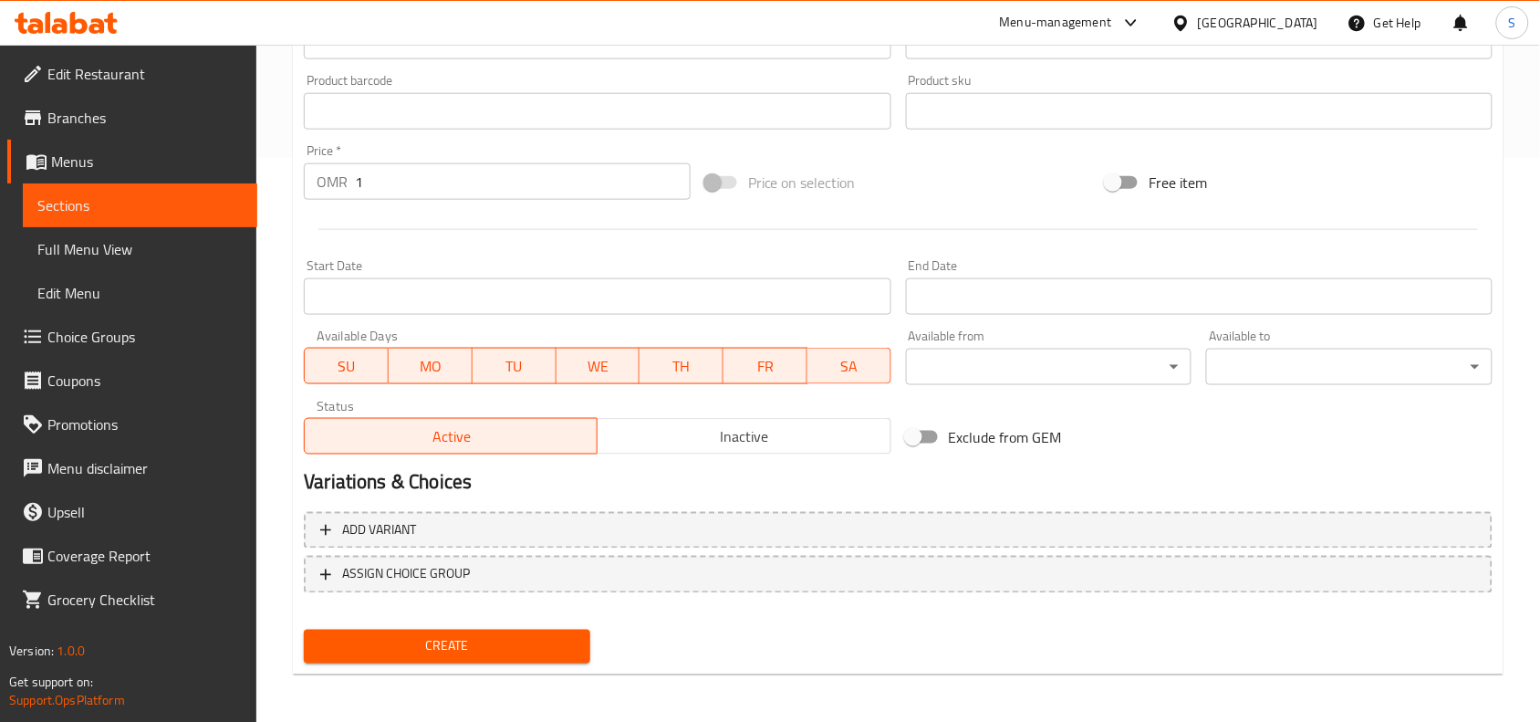
click at [457, 643] on span "Create" at bounding box center [446, 646] width 257 height 23
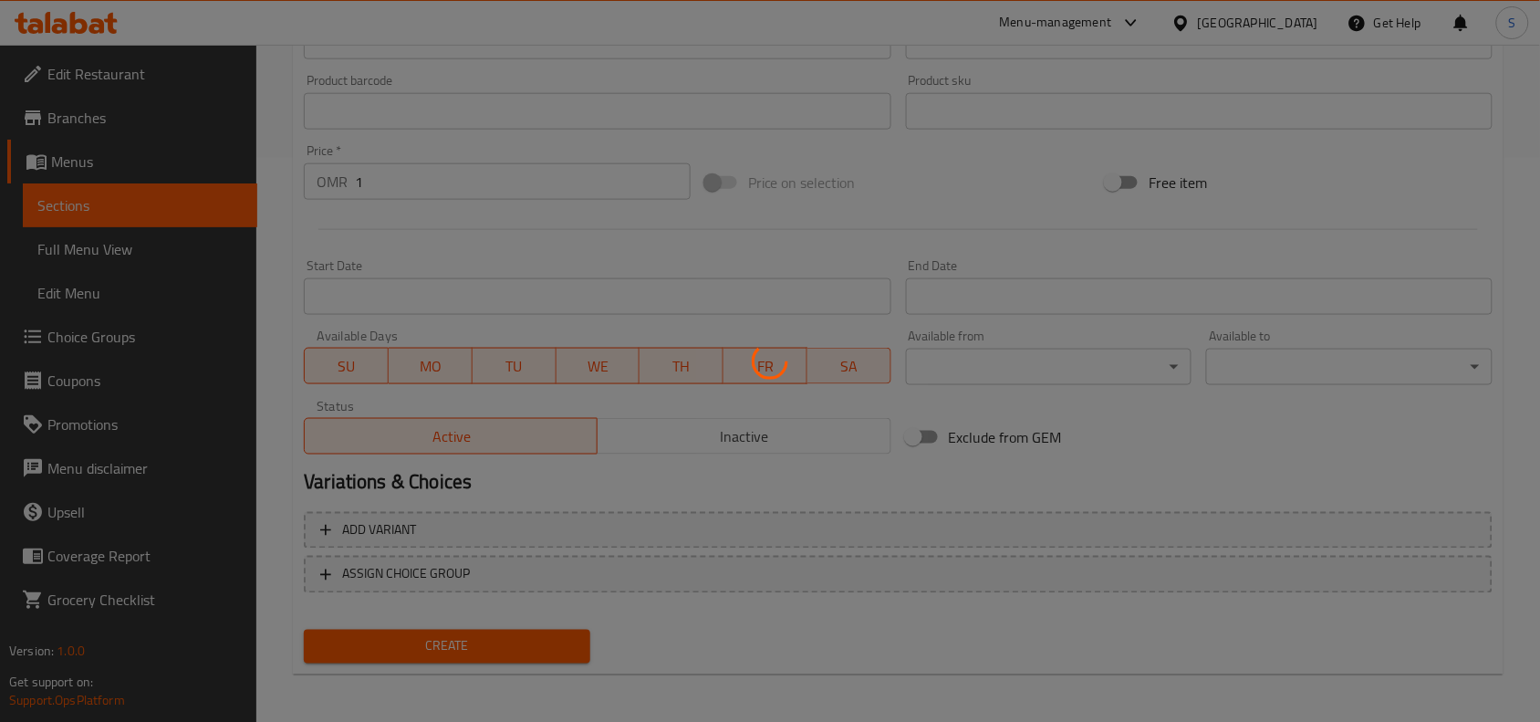
type input "0"
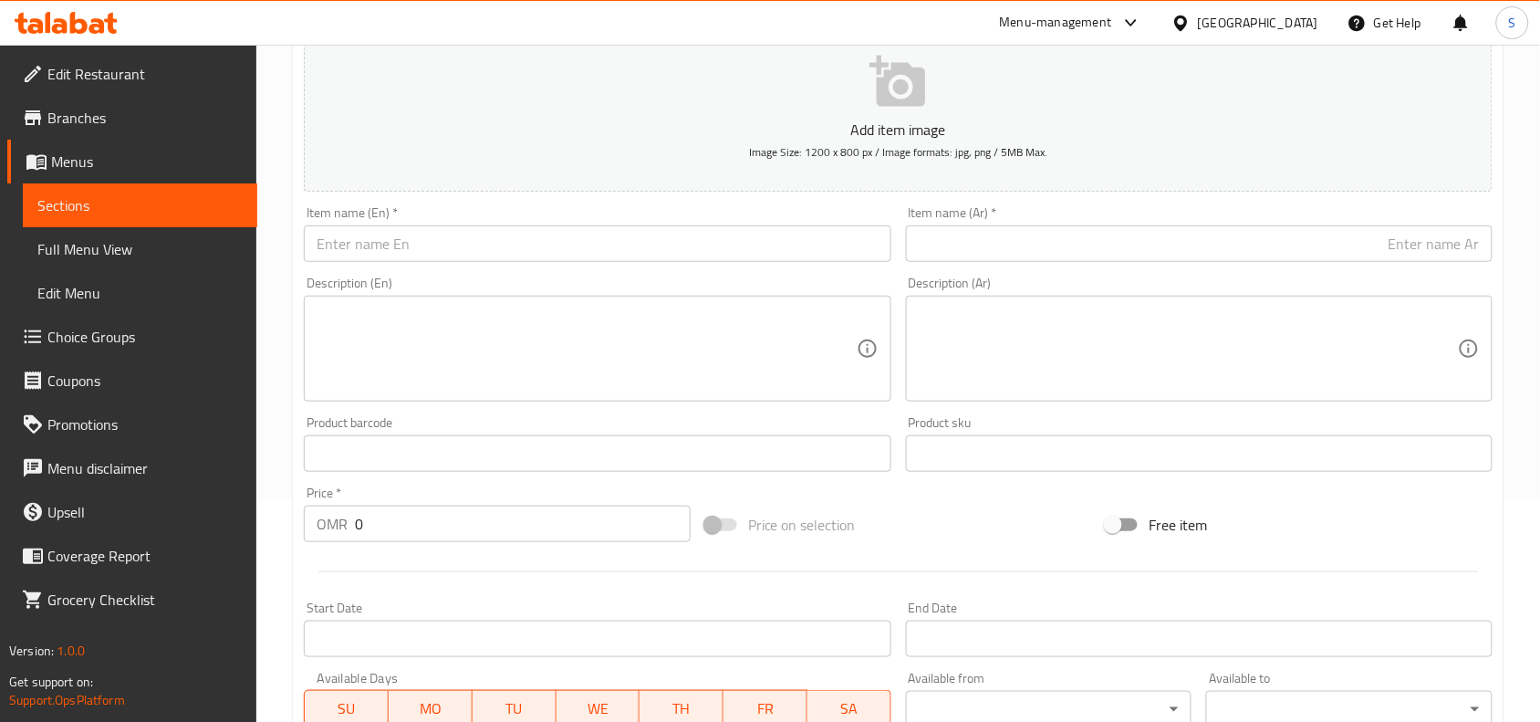
scroll to position [108, 0]
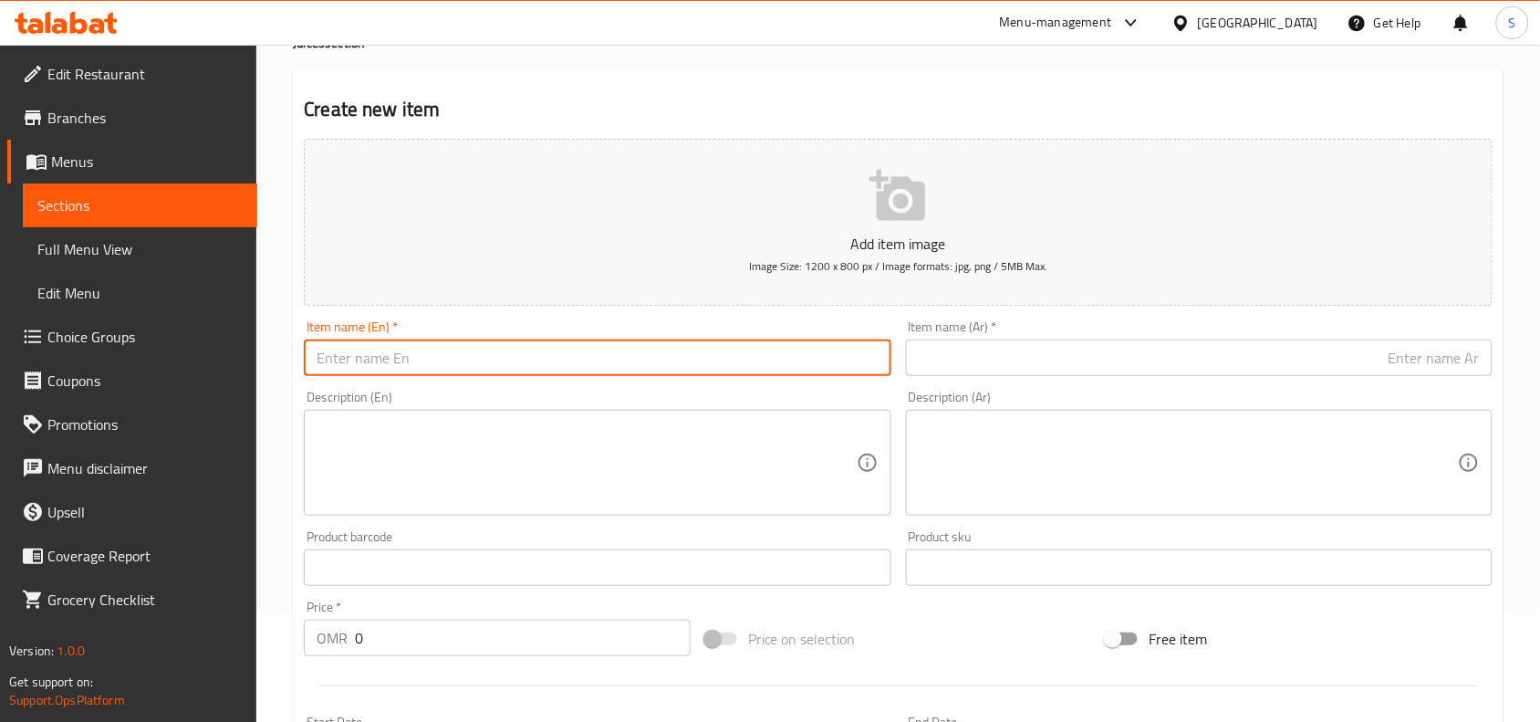
click at [527, 358] on input "text" at bounding box center [597, 357] width 587 height 37
paste input "ORANGE JUICE"
click at [527, 358] on input "ORANGE JUICE" at bounding box center [597, 357] width 587 height 37
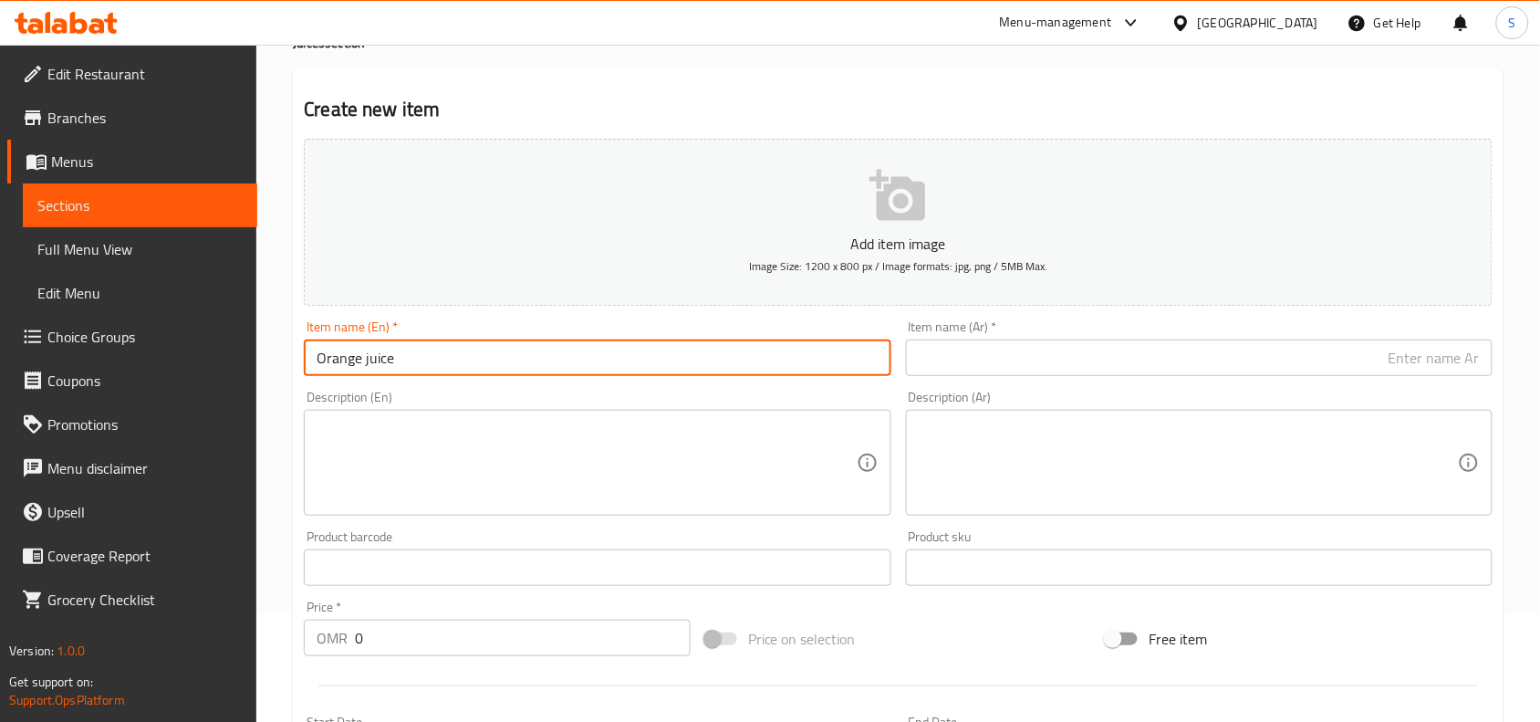
type input "Orange juice"
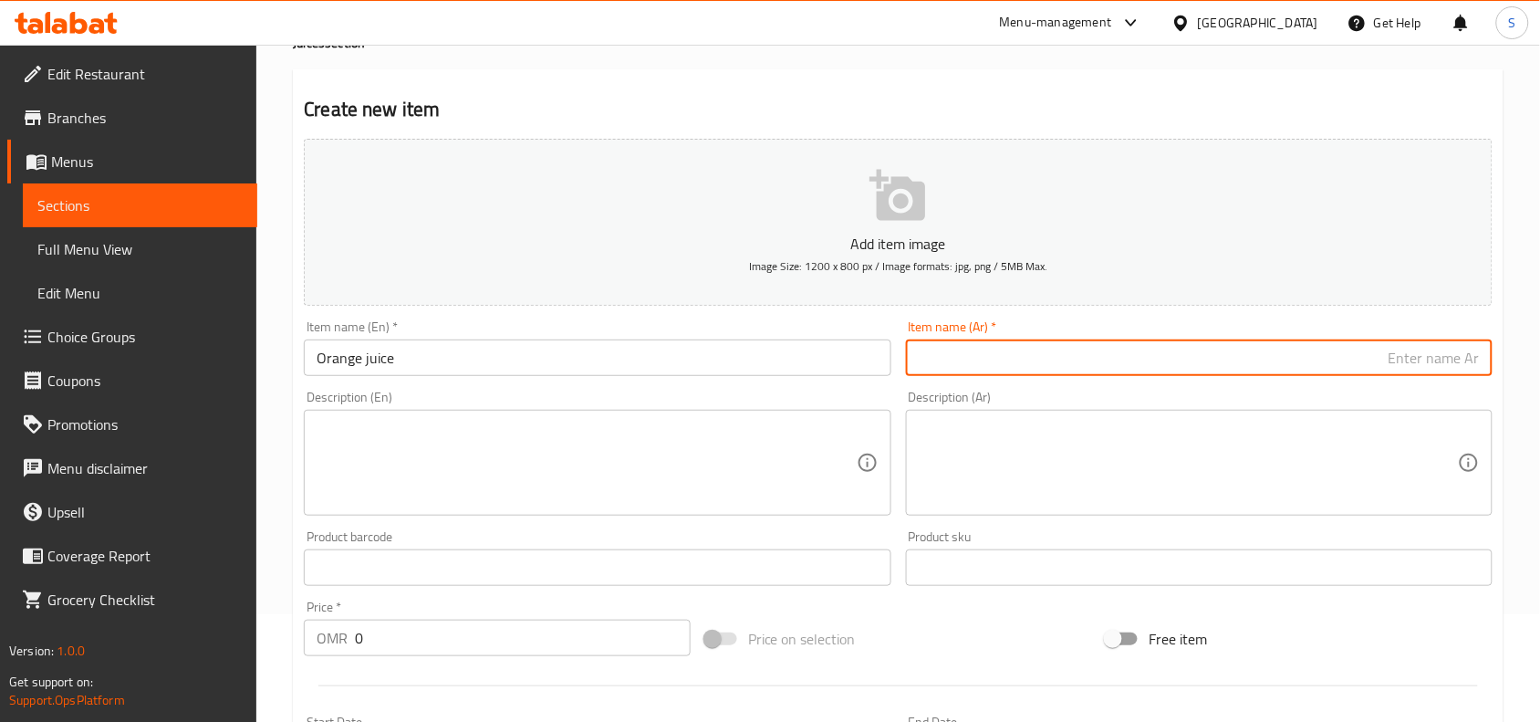
click at [1005, 351] on input "text" at bounding box center [1199, 357] width 587 height 37
click at [1018, 370] on input "text" at bounding box center [1199, 357] width 587 height 37
paste input "عصير البرتقال"
type input "عصير البرتقال"
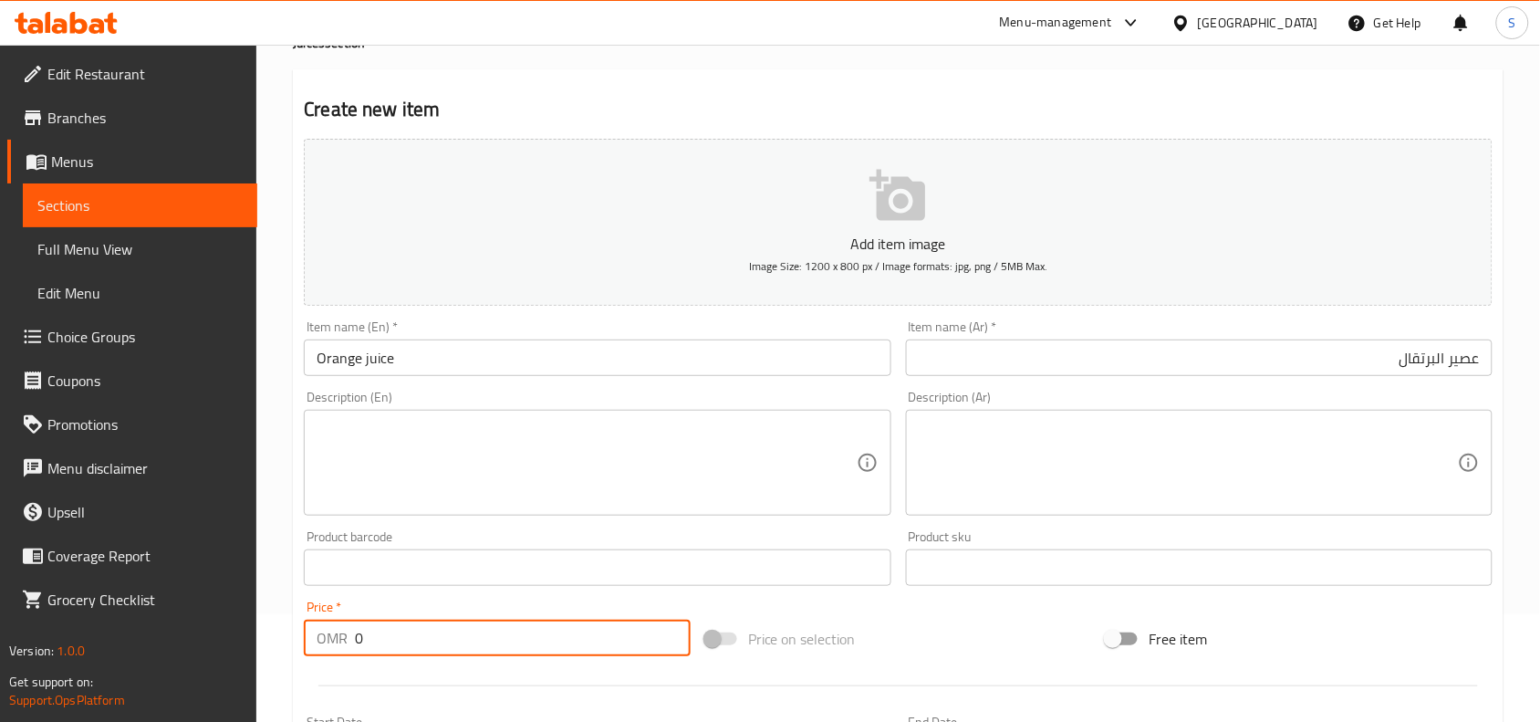
drag, startPoint x: 402, startPoint y: 642, endPoint x: 180, endPoint y: 634, distance: 221.9
click at [180, 634] on div "Edit Restaurant Branches Menus Sections Full Menu View Edit Menu Choice Groups …" at bounding box center [770, 559] width 1540 height 1245
type input "1"
click at [943, 636] on div "Price on selection" at bounding box center [899, 638] width 402 height 49
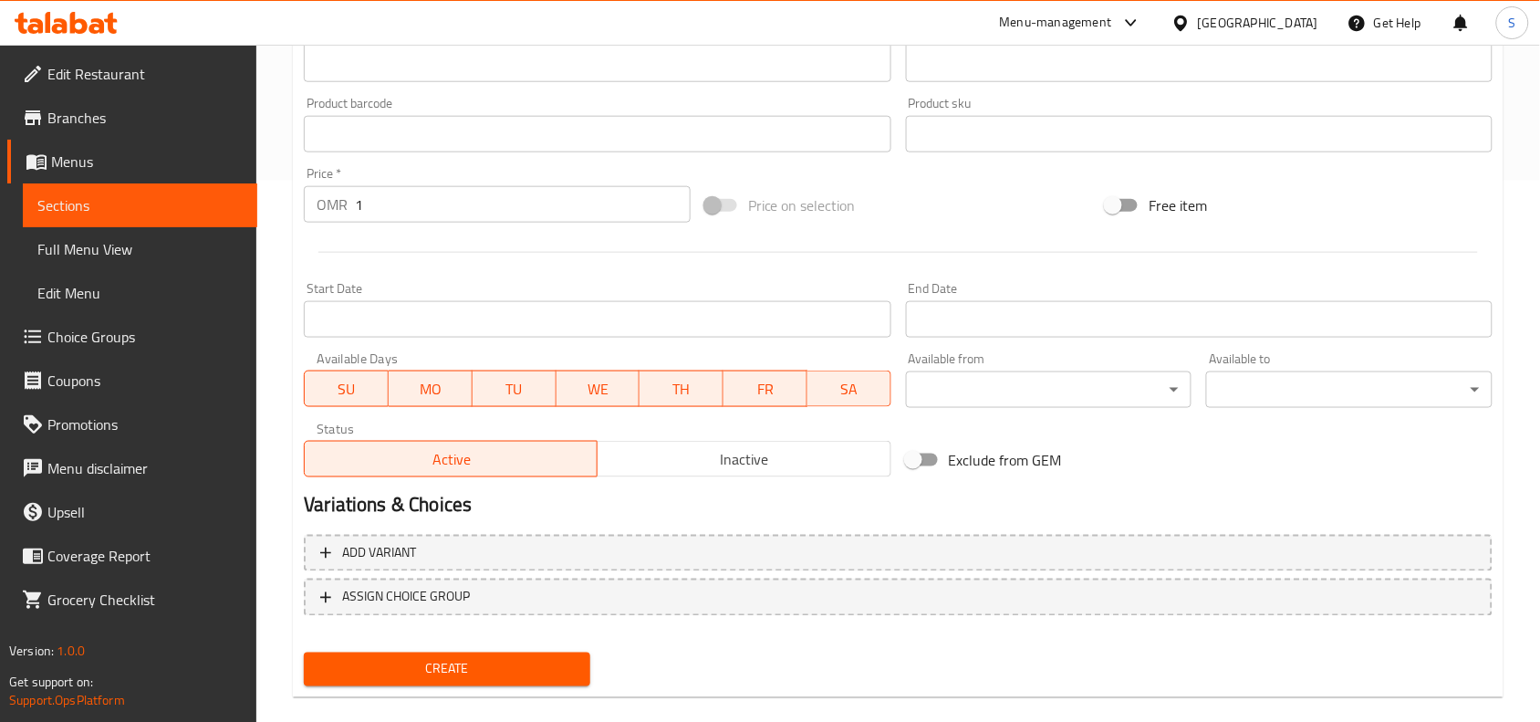
scroll to position [564, 0]
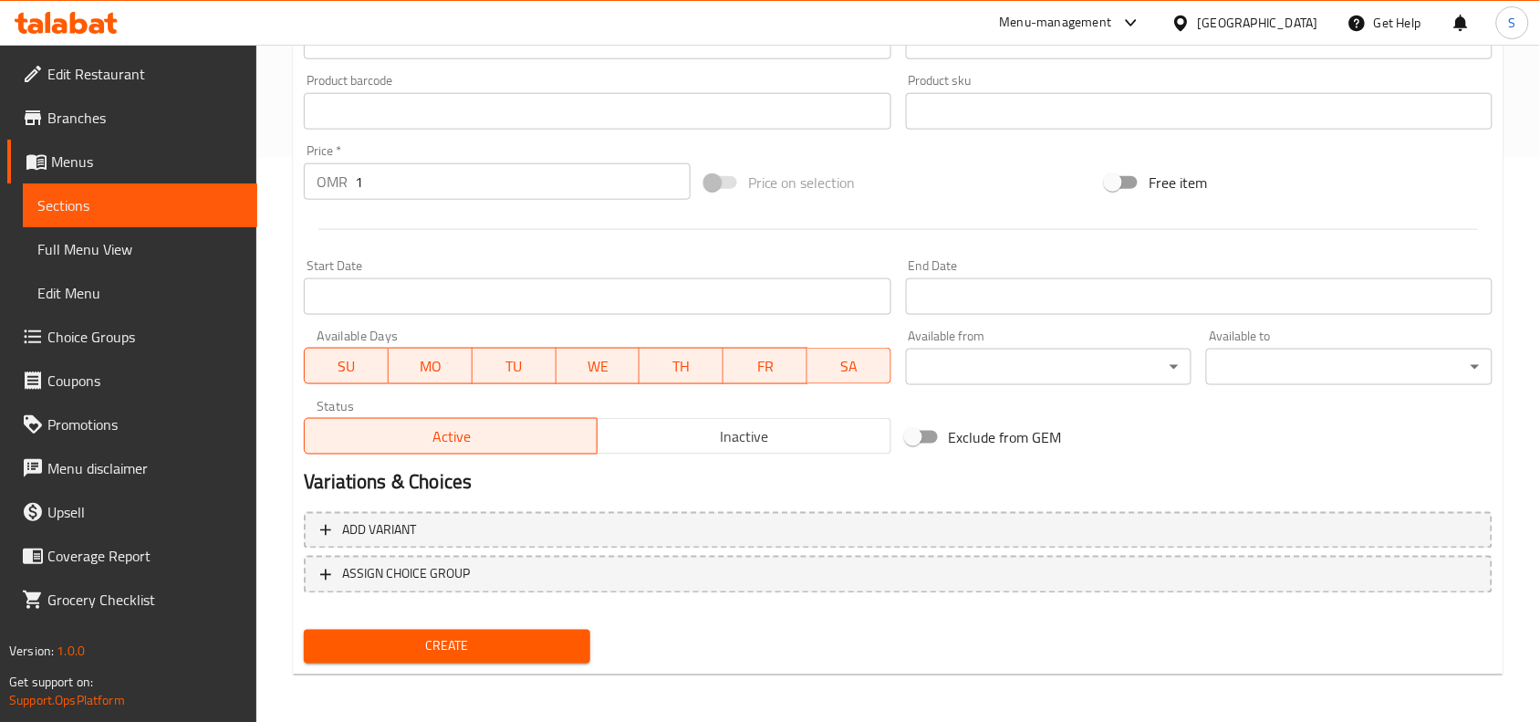
click at [470, 652] on span "Create" at bounding box center [446, 646] width 257 height 23
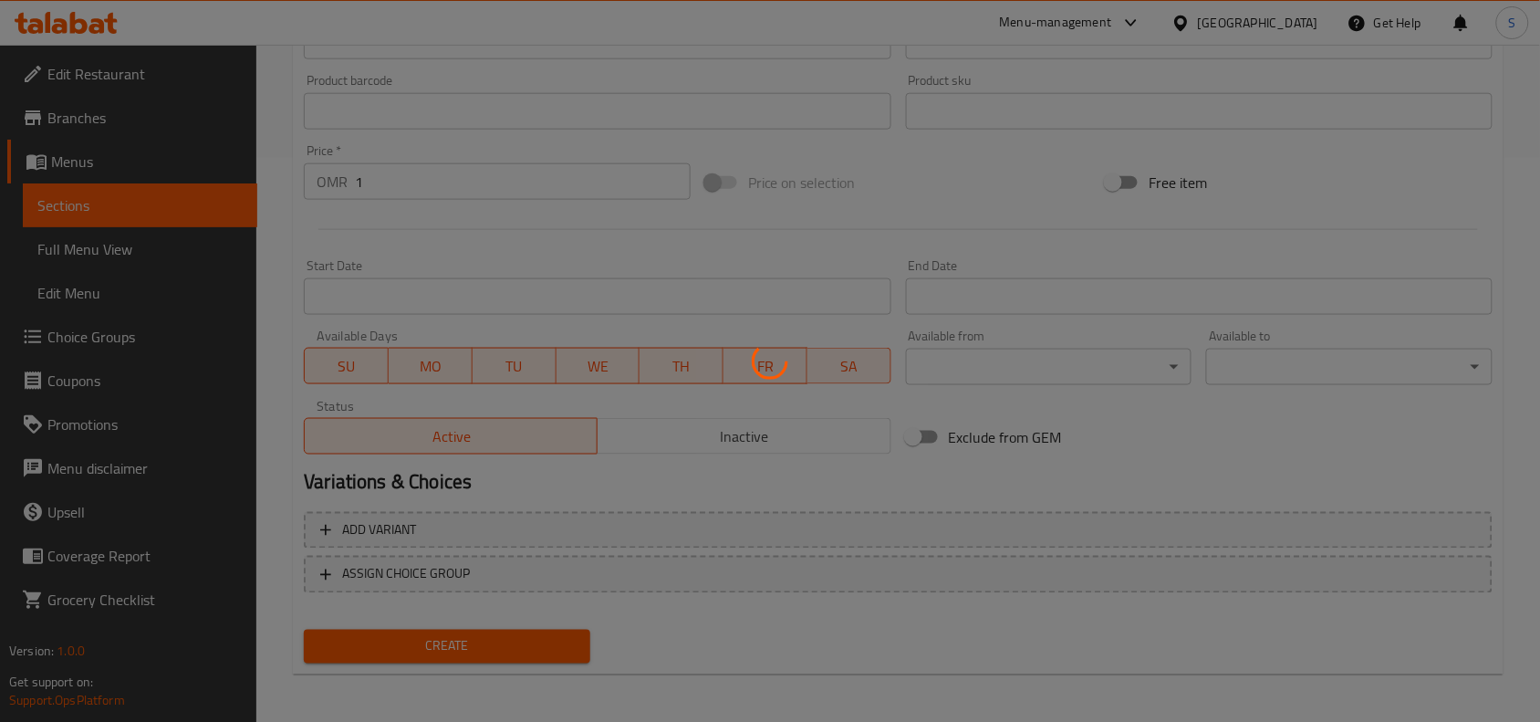
type input "0"
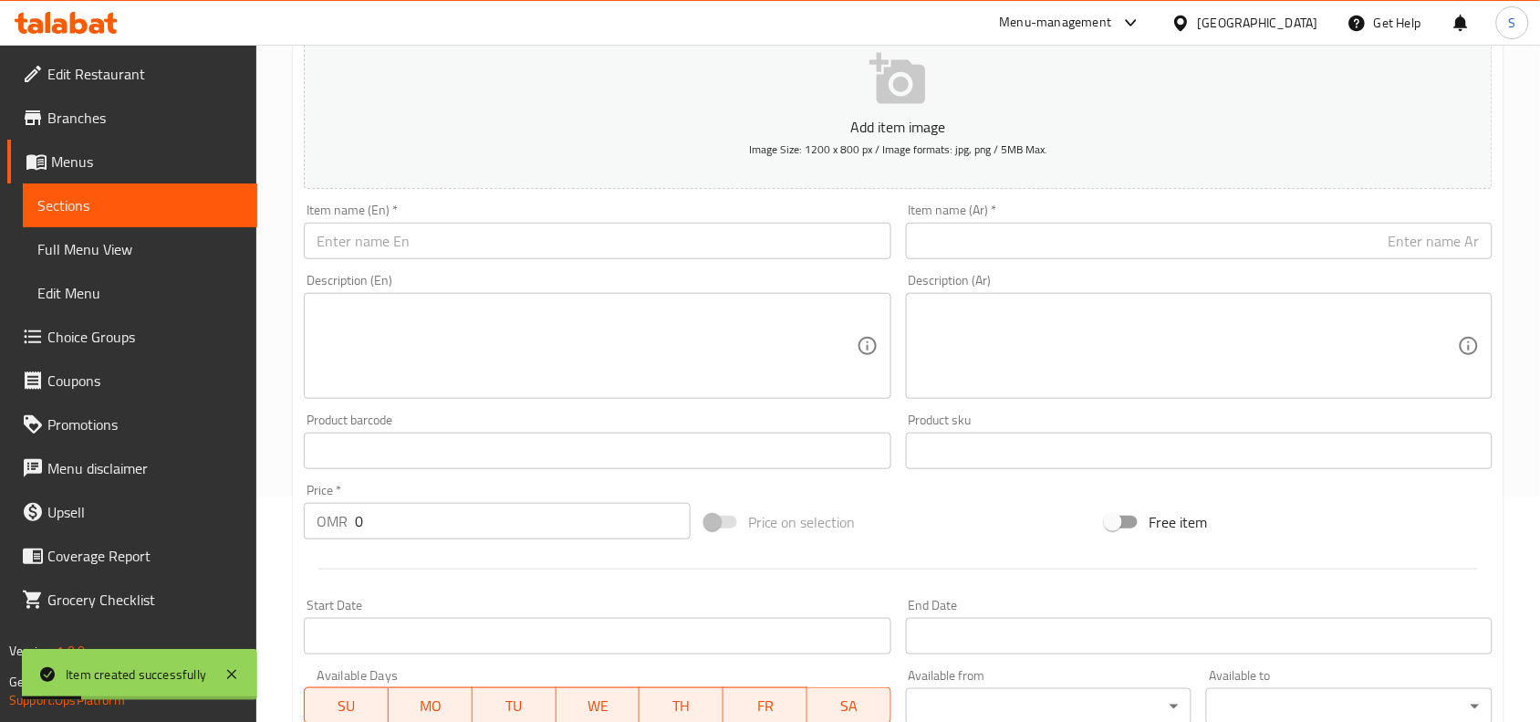
scroll to position [222, 0]
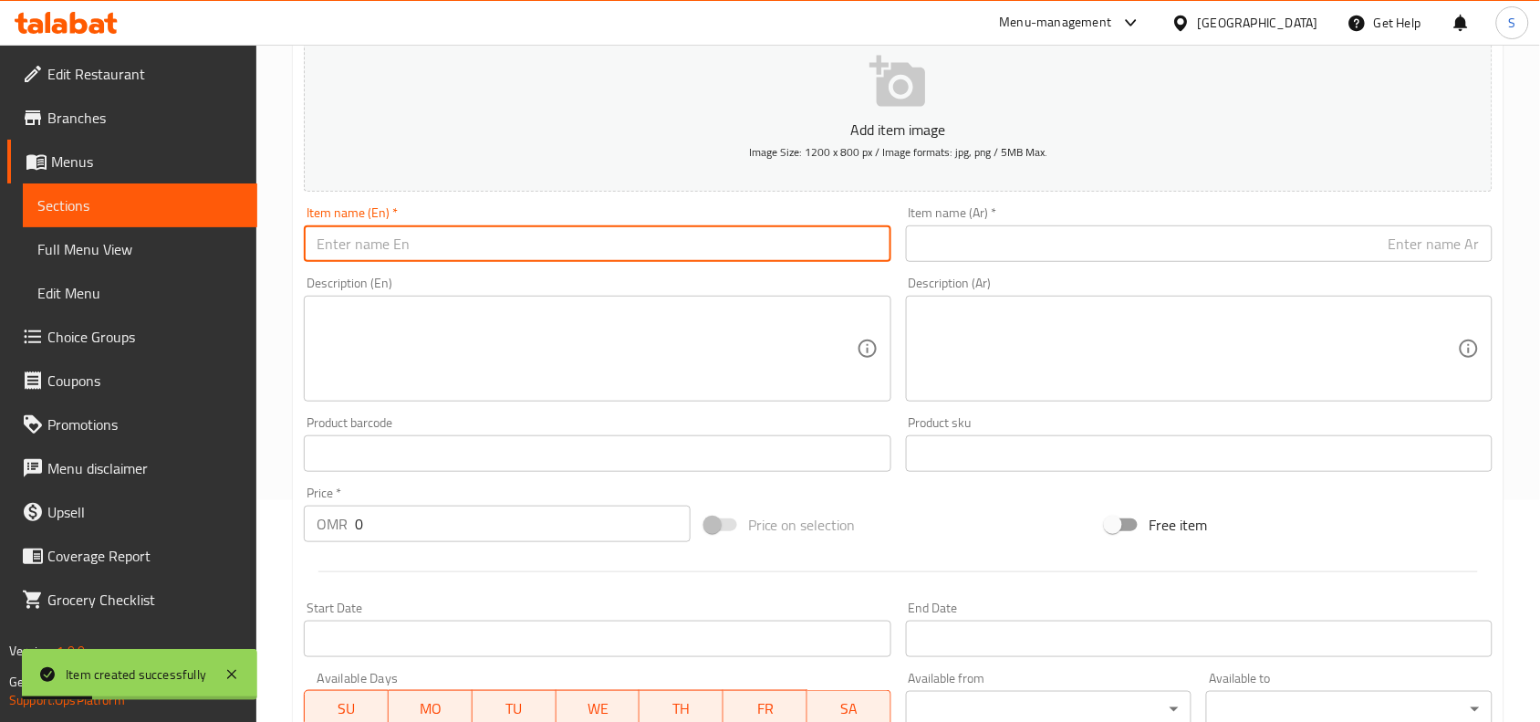
click at [554, 261] on input "text" at bounding box center [597, 243] width 587 height 37
paste input "WATERMELON JUICE"
click at [554, 261] on input "WATERMELON JUICE" at bounding box center [597, 243] width 587 height 37
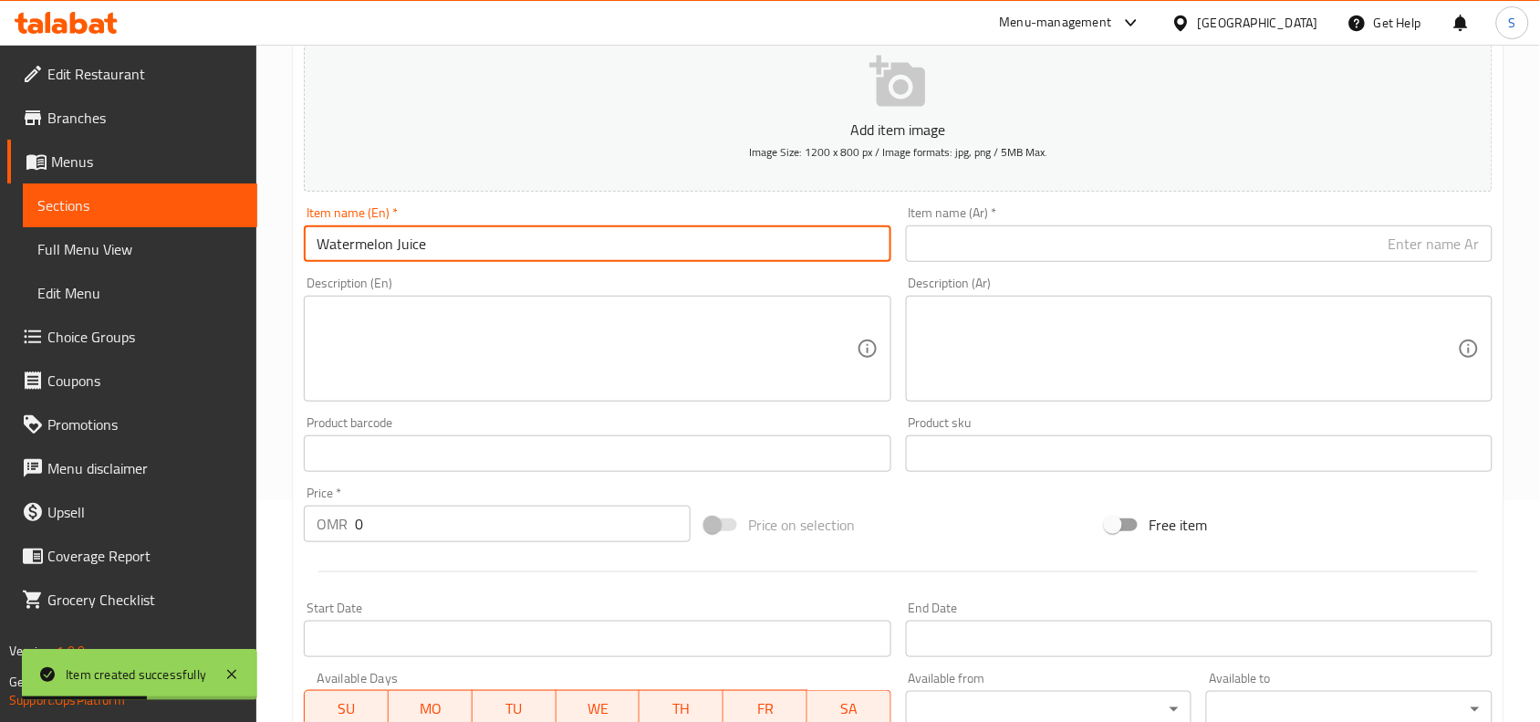
type input "Watermelon Juice"
click at [955, 240] on input "text" at bounding box center [1199, 243] width 587 height 37
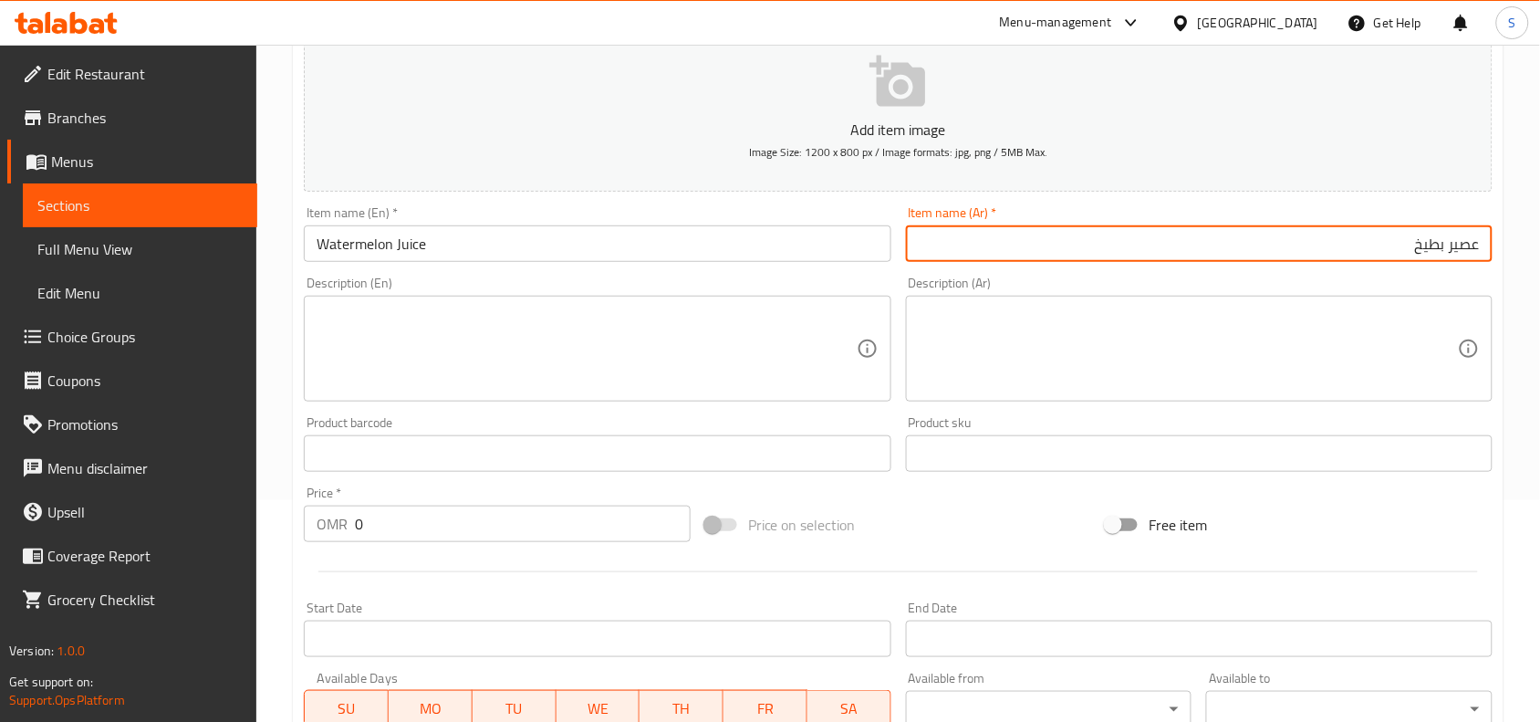
type input "عصير بطيخ"
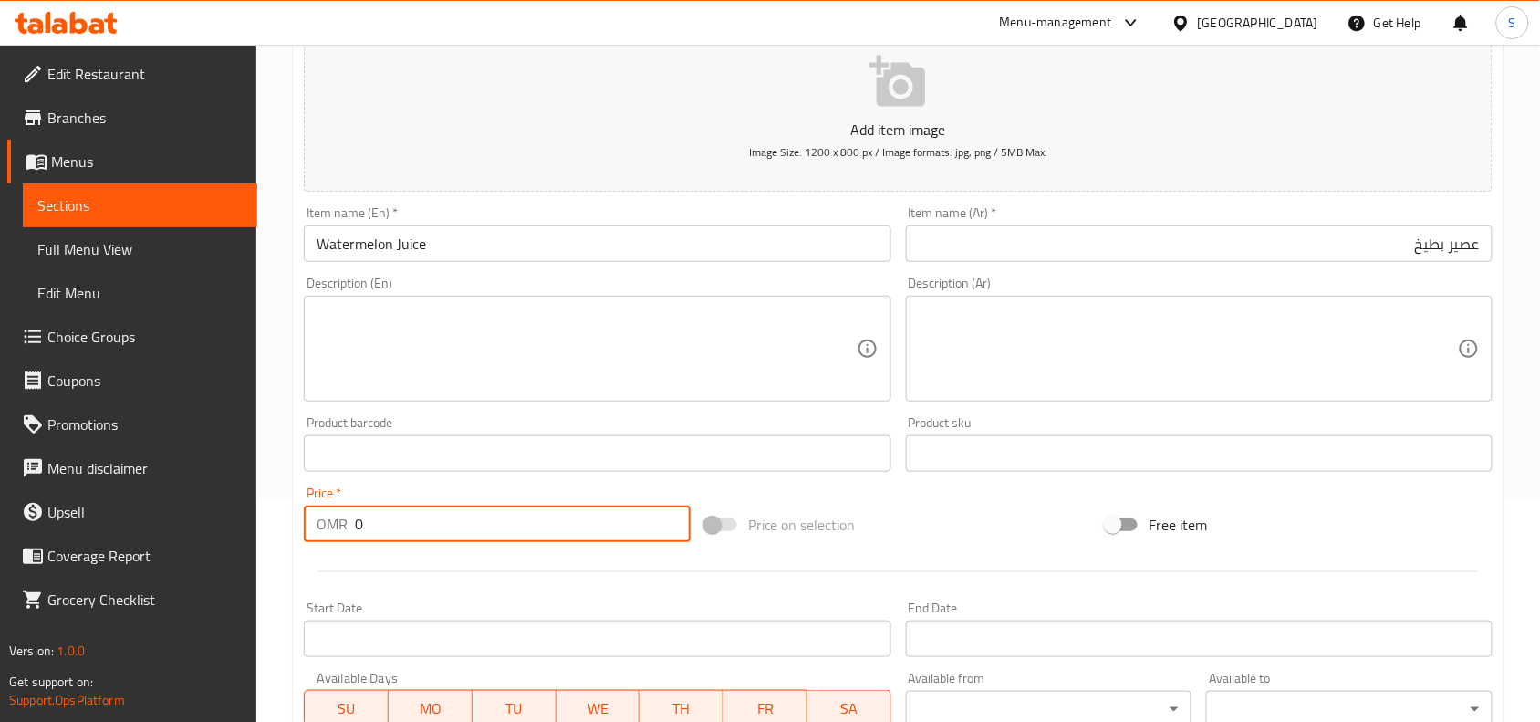
drag, startPoint x: 393, startPoint y: 538, endPoint x: 128, endPoint y: 537, distance: 265.6
click at [128, 537] on div "Edit Restaurant Branches Menus Sections Full Menu View Edit Menu Choice Groups …" at bounding box center [770, 445] width 1540 height 1245
type input "1"
click at [973, 540] on div "Price on selection" at bounding box center [899, 524] width 402 height 49
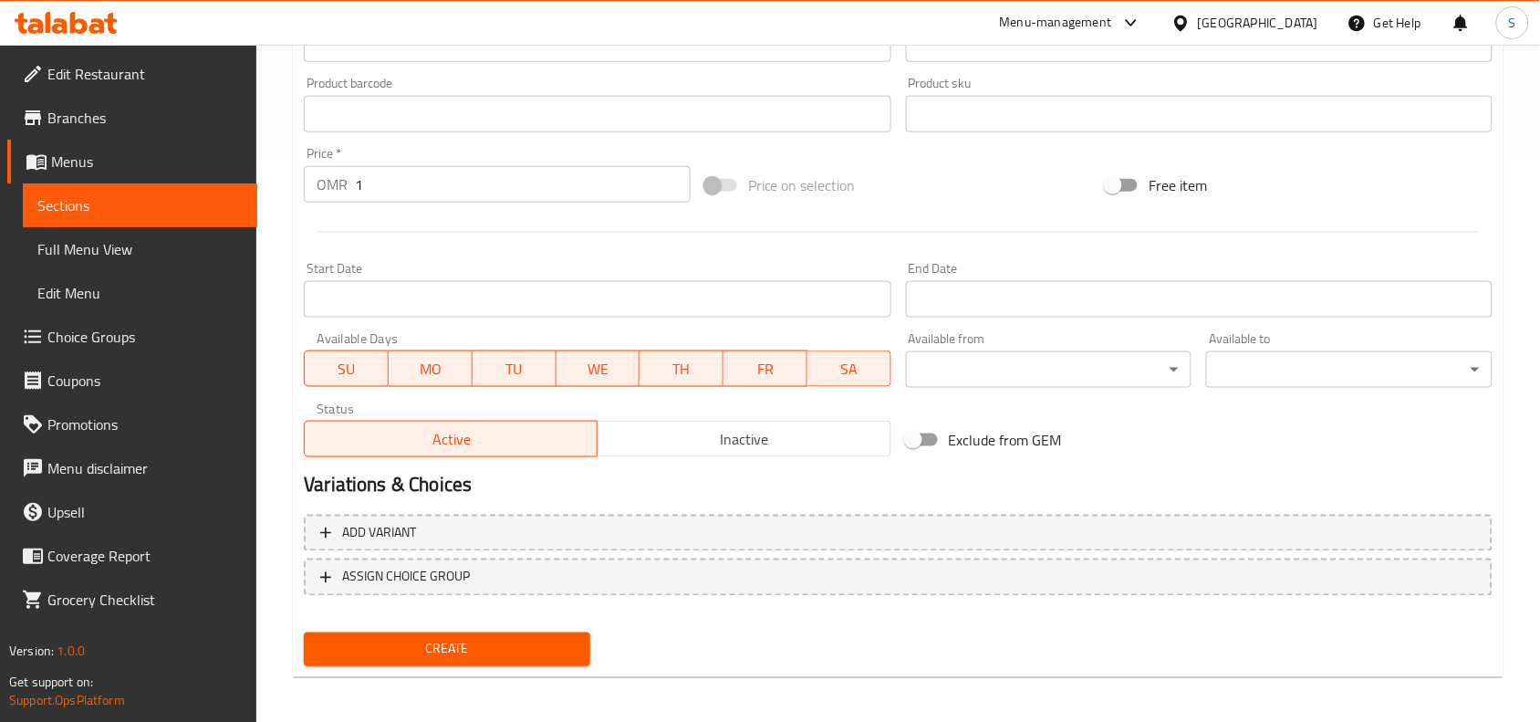
scroll to position [564, 0]
click at [499, 667] on div "Create" at bounding box center [447, 646] width 301 height 48
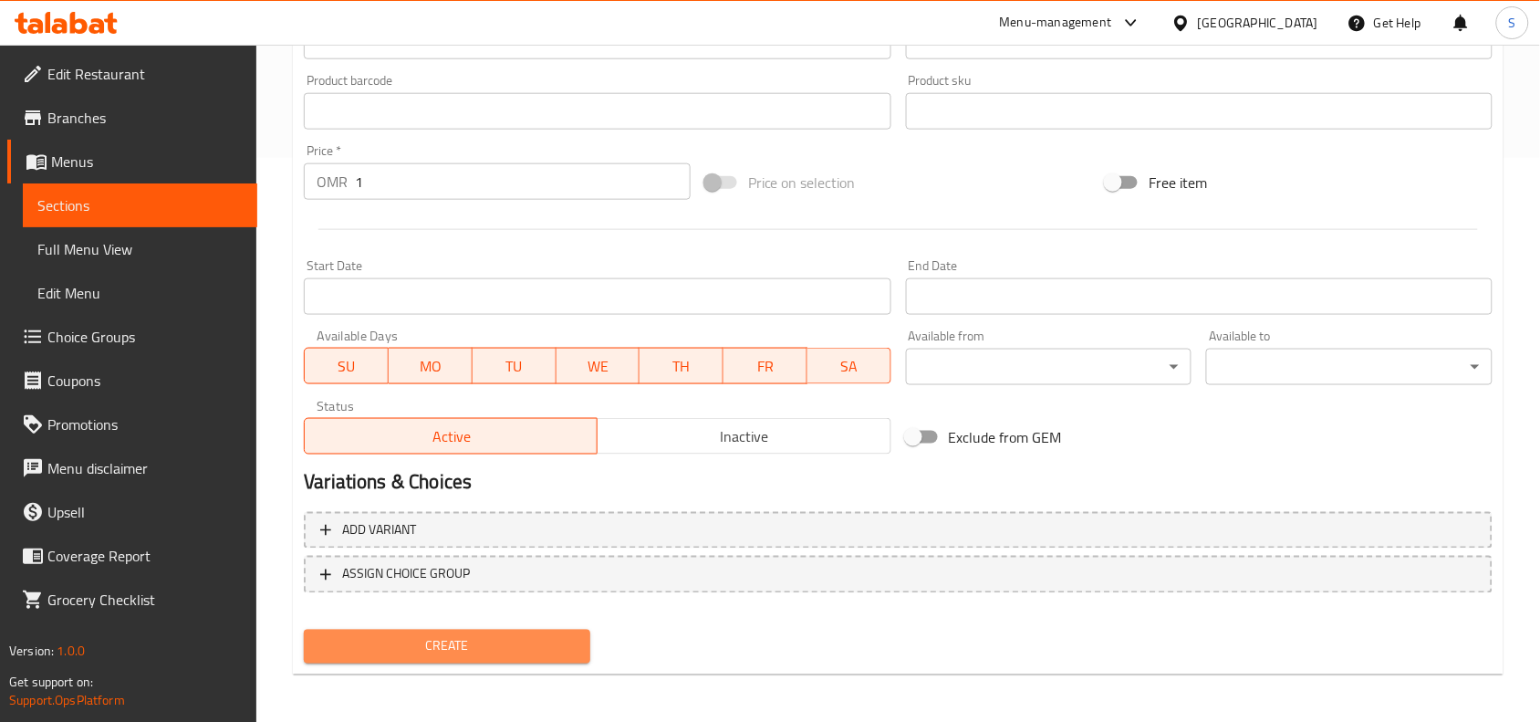
click at [502, 653] on span "Create" at bounding box center [446, 646] width 257 height 23
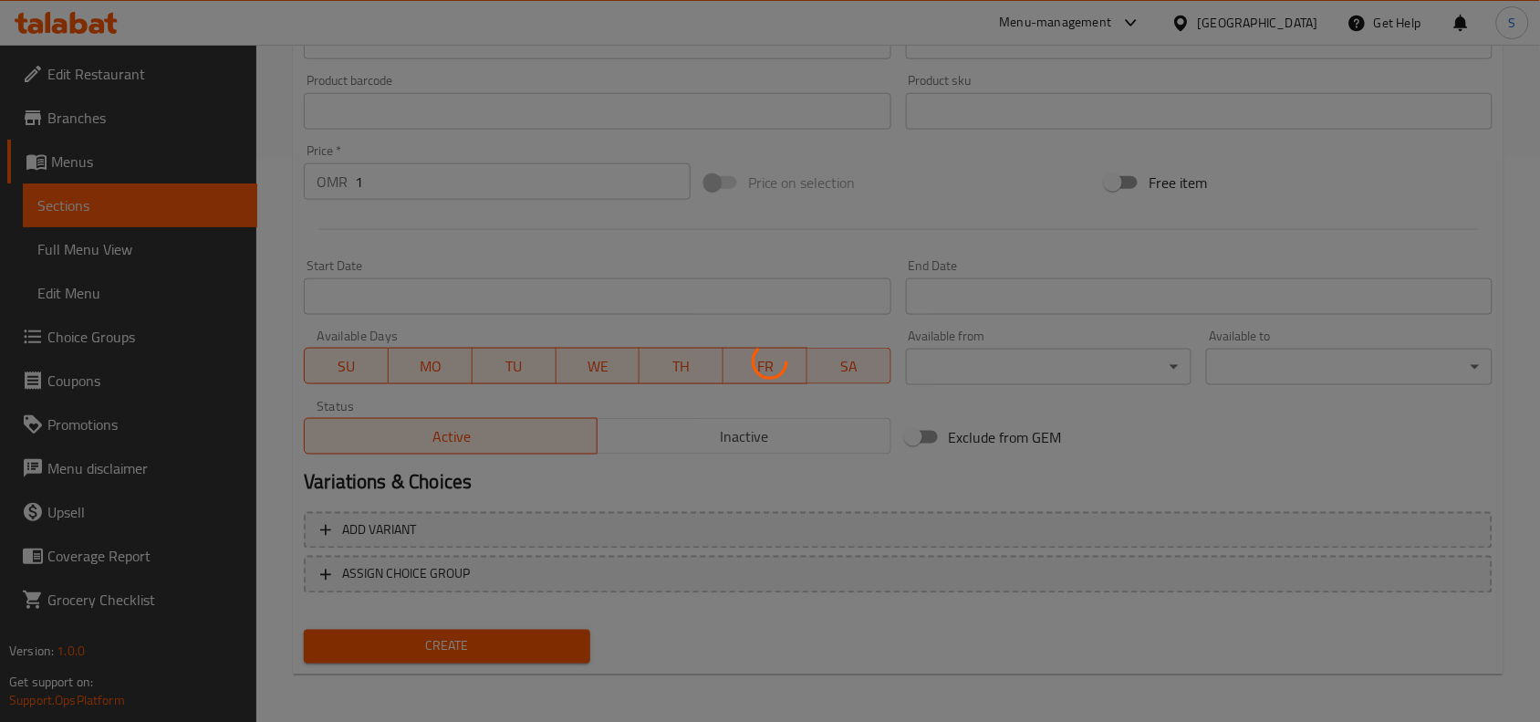
type input "0"
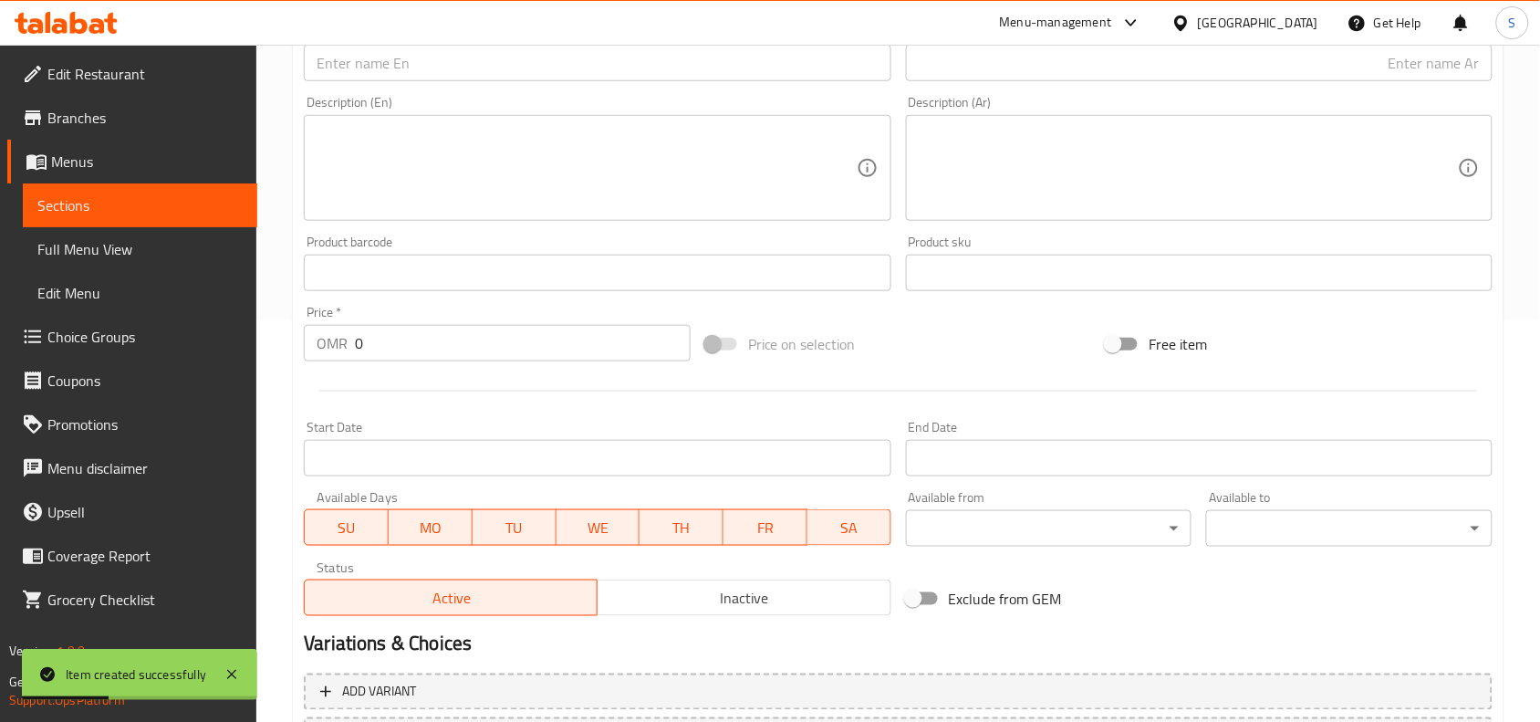
scroll to position [0, 0]
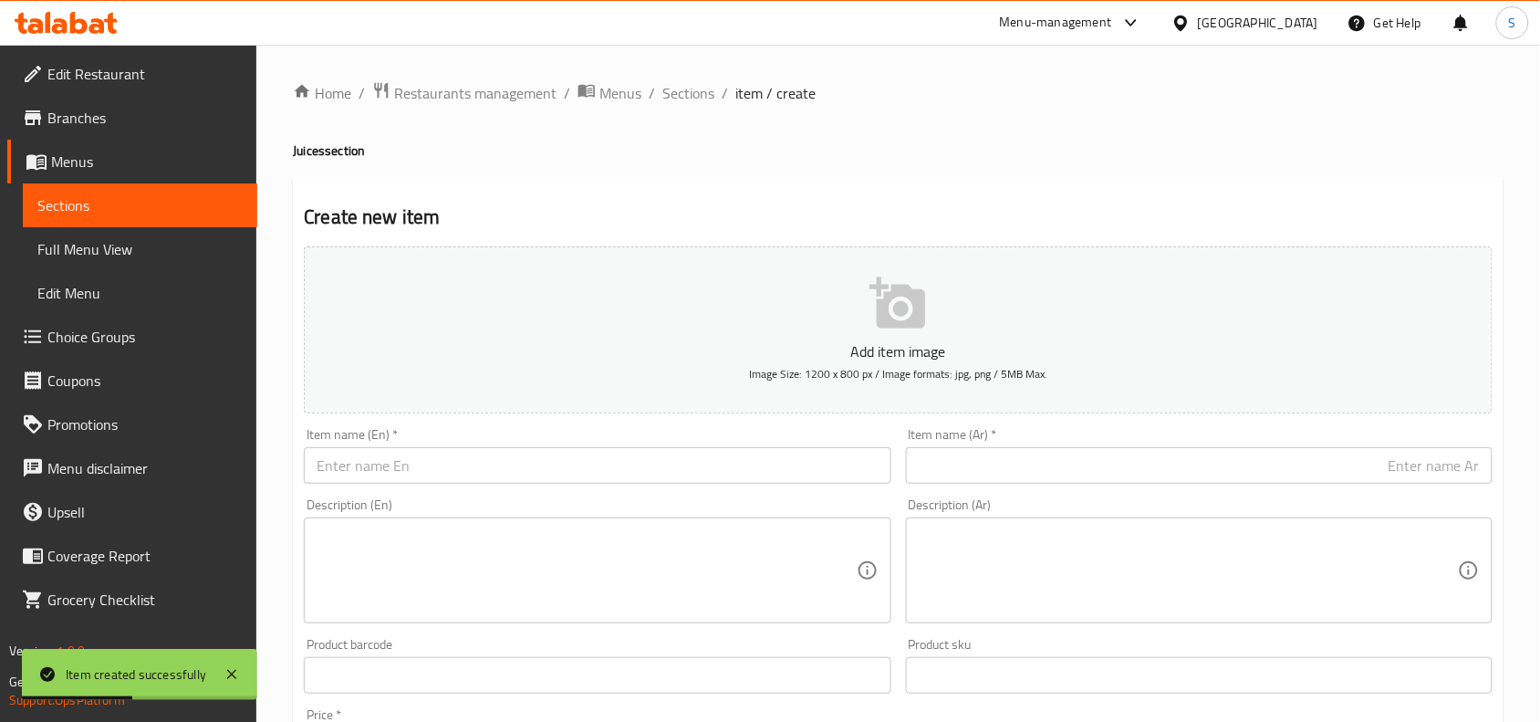
click at [532, 465] on input "text" at bounding box center [597, 465] width 587 height 37
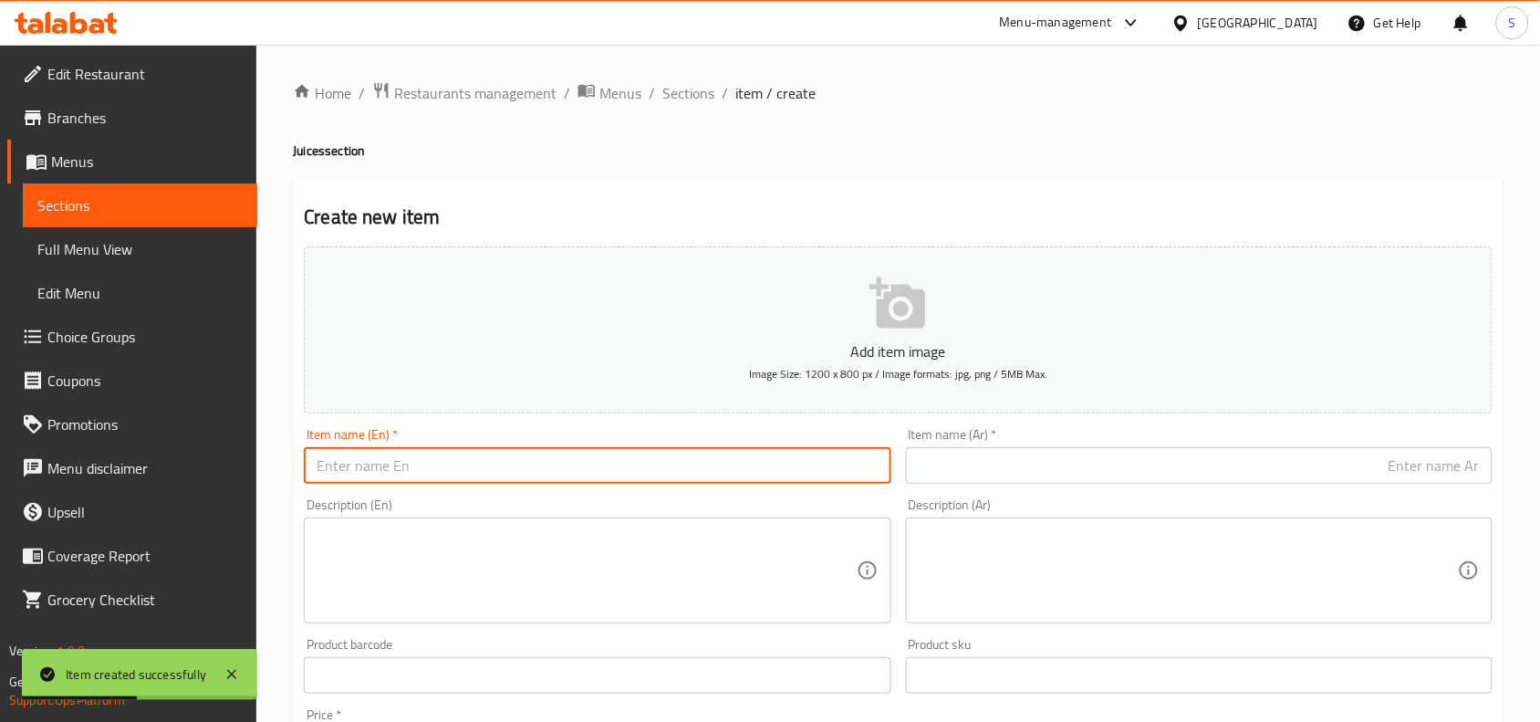
paste input "BANANA JUICE"
click at [532, 465] on input "BANANA JUICE" at bounding box center [597, 465] width 587 height 37
type input "Banana Juice"
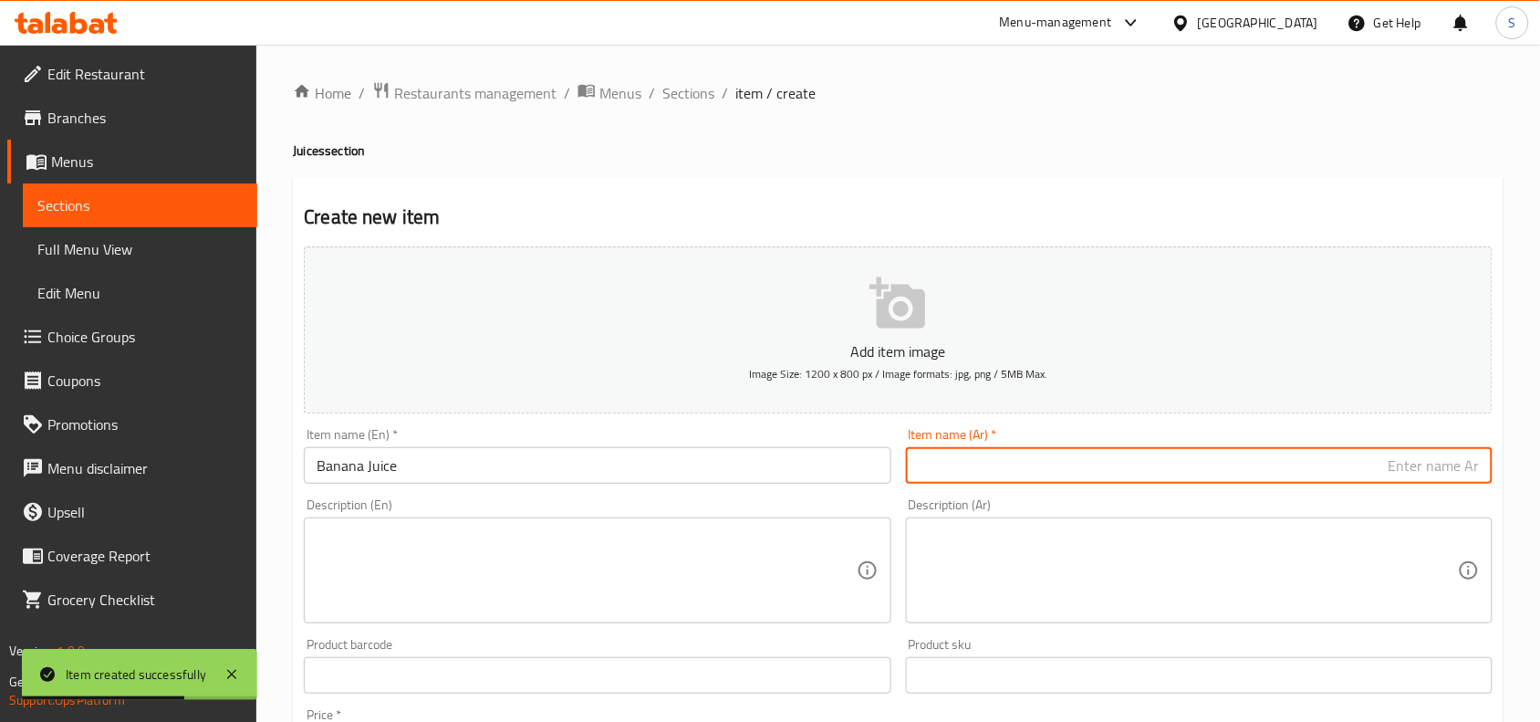
click at [1080, 452] on input "text" at bounding box center [1199, 465] width 587 height 37
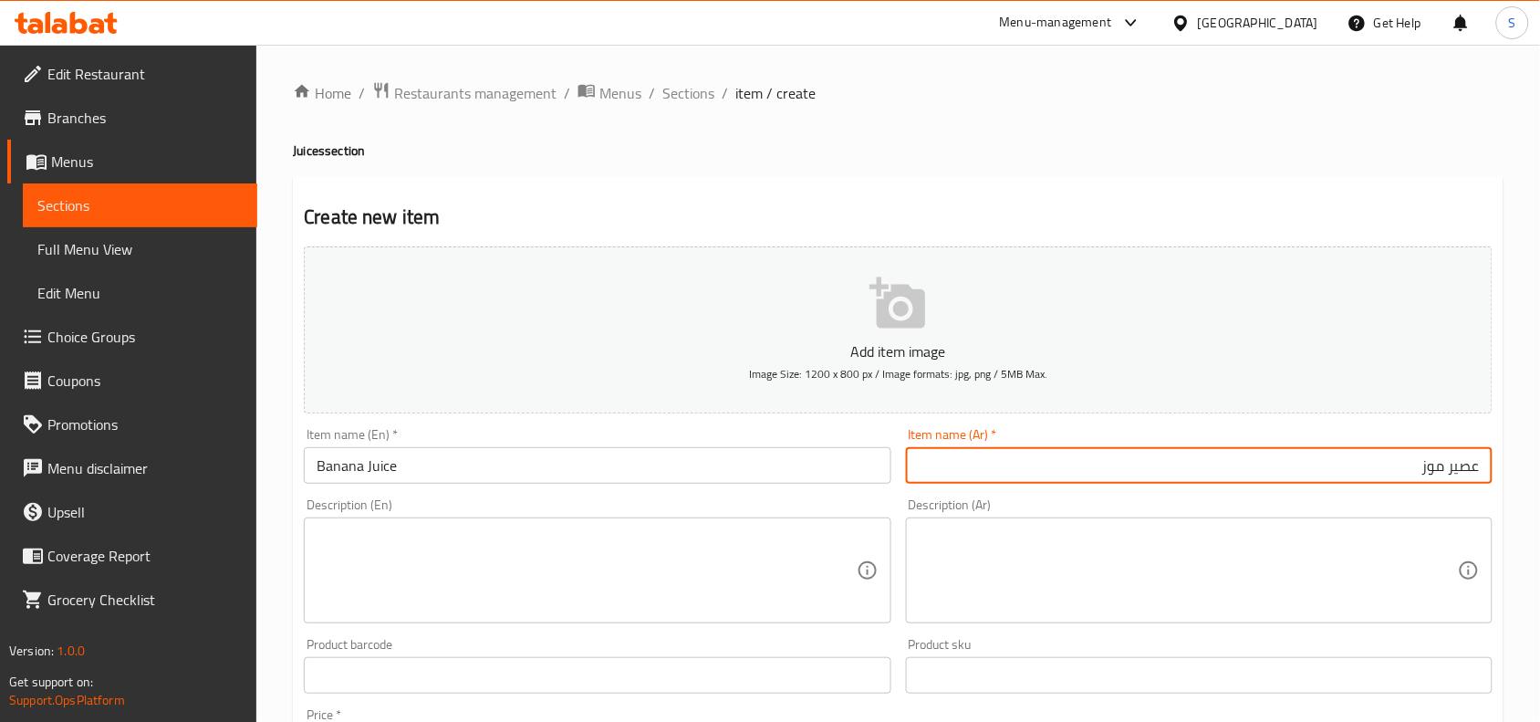
type input "عصير موز"
click at [1015, 149] on h4 "Juices section" at bounding box center [898, 150] width 1211 height 18
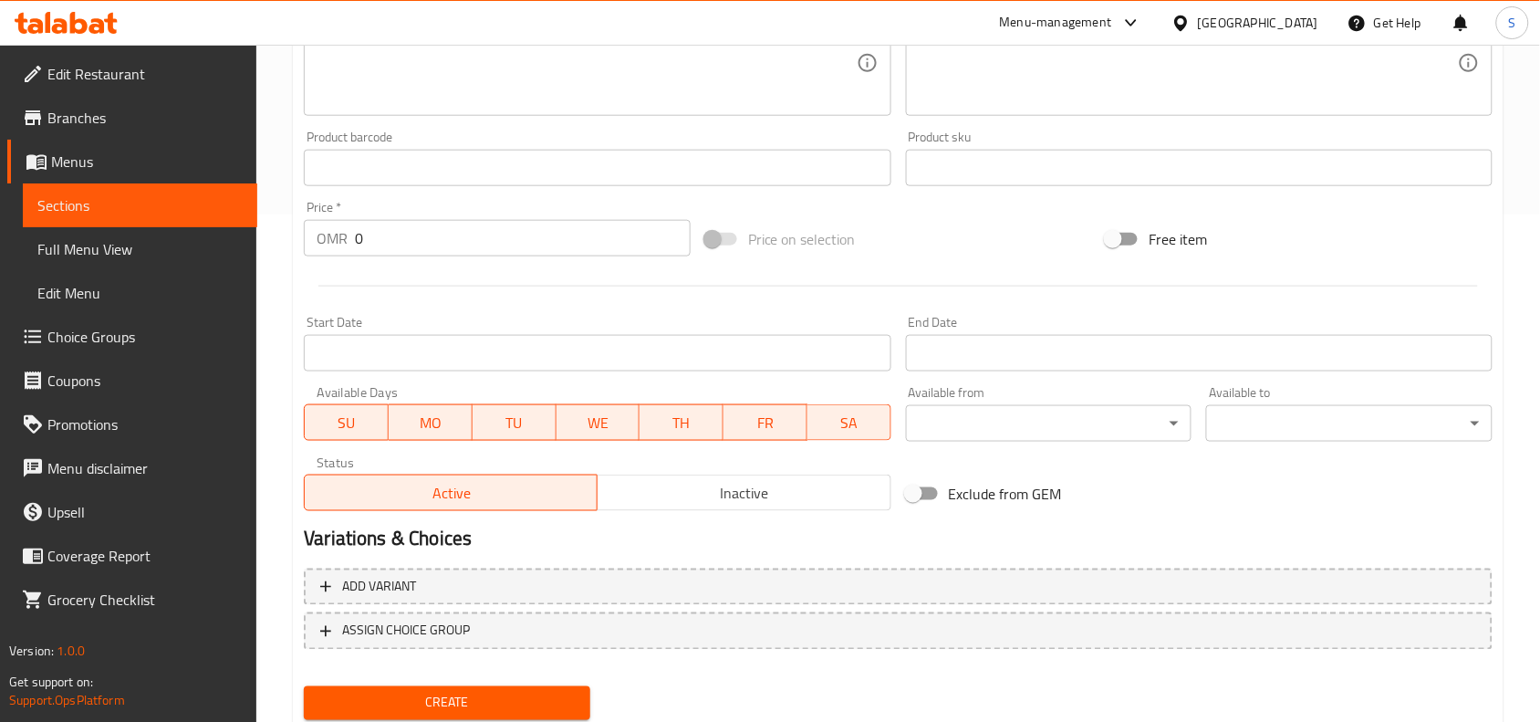
scroll to position [564, 0]
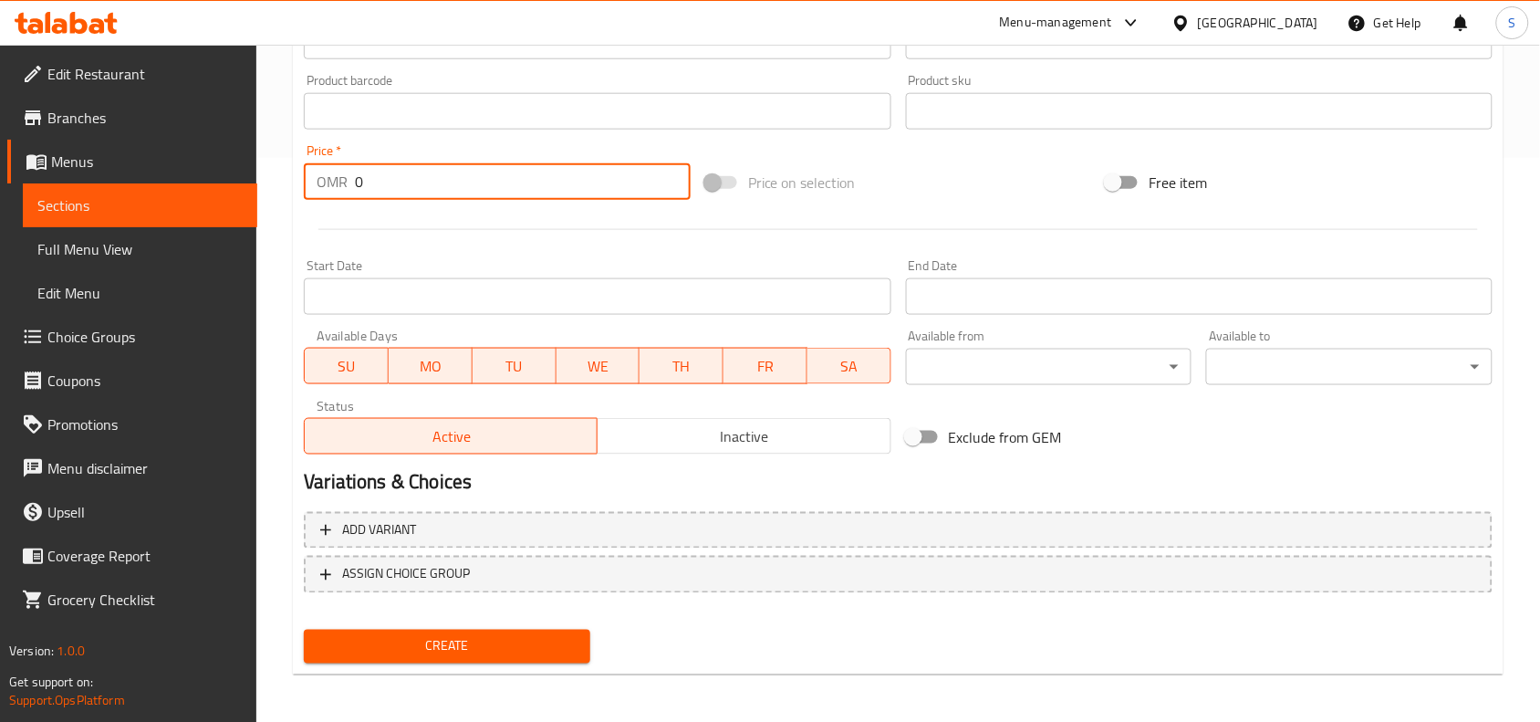
click at [491, 173] on input "0" at bounding box center [523, 181] width 336 height 37
type input "0.8"
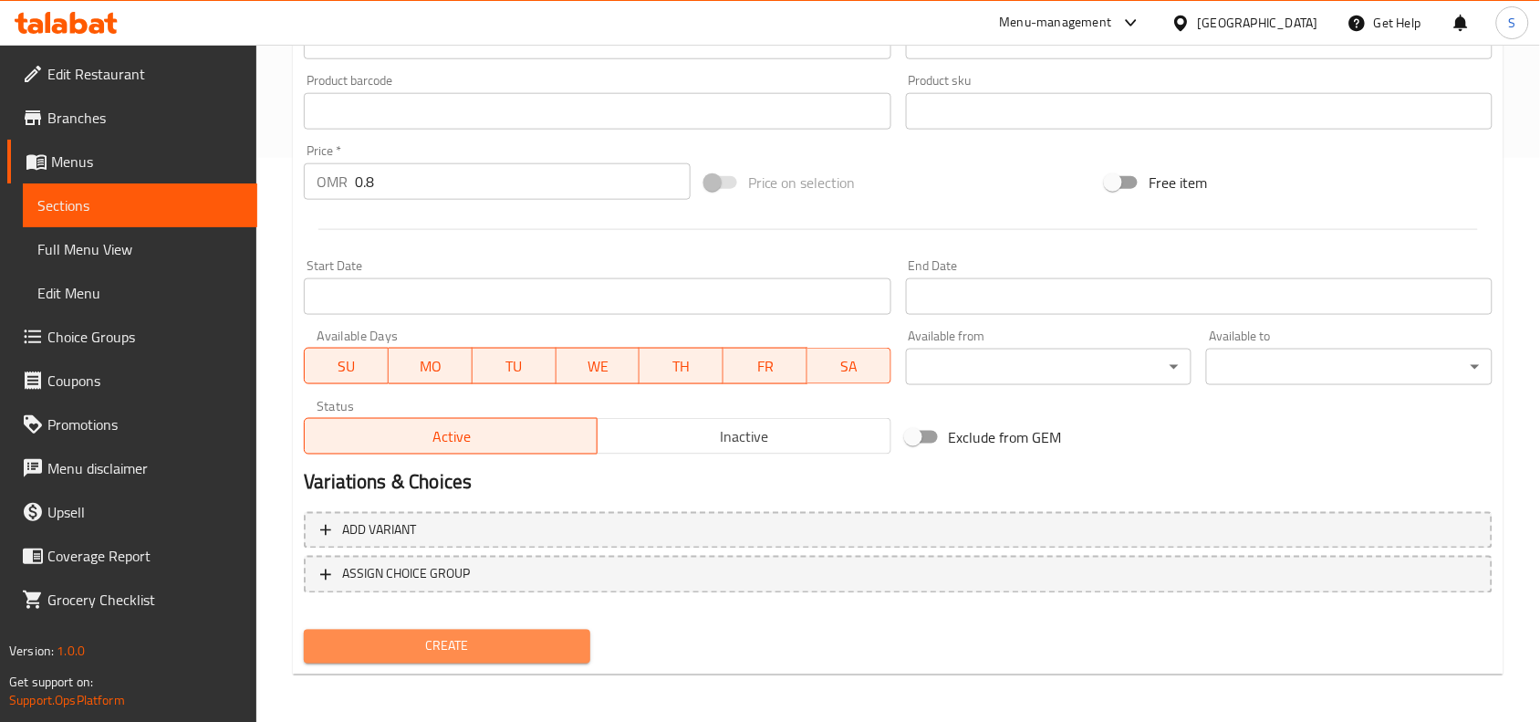
click at [431, 630] on button "Create" at bounding box center [447, 647] width 287 height 34
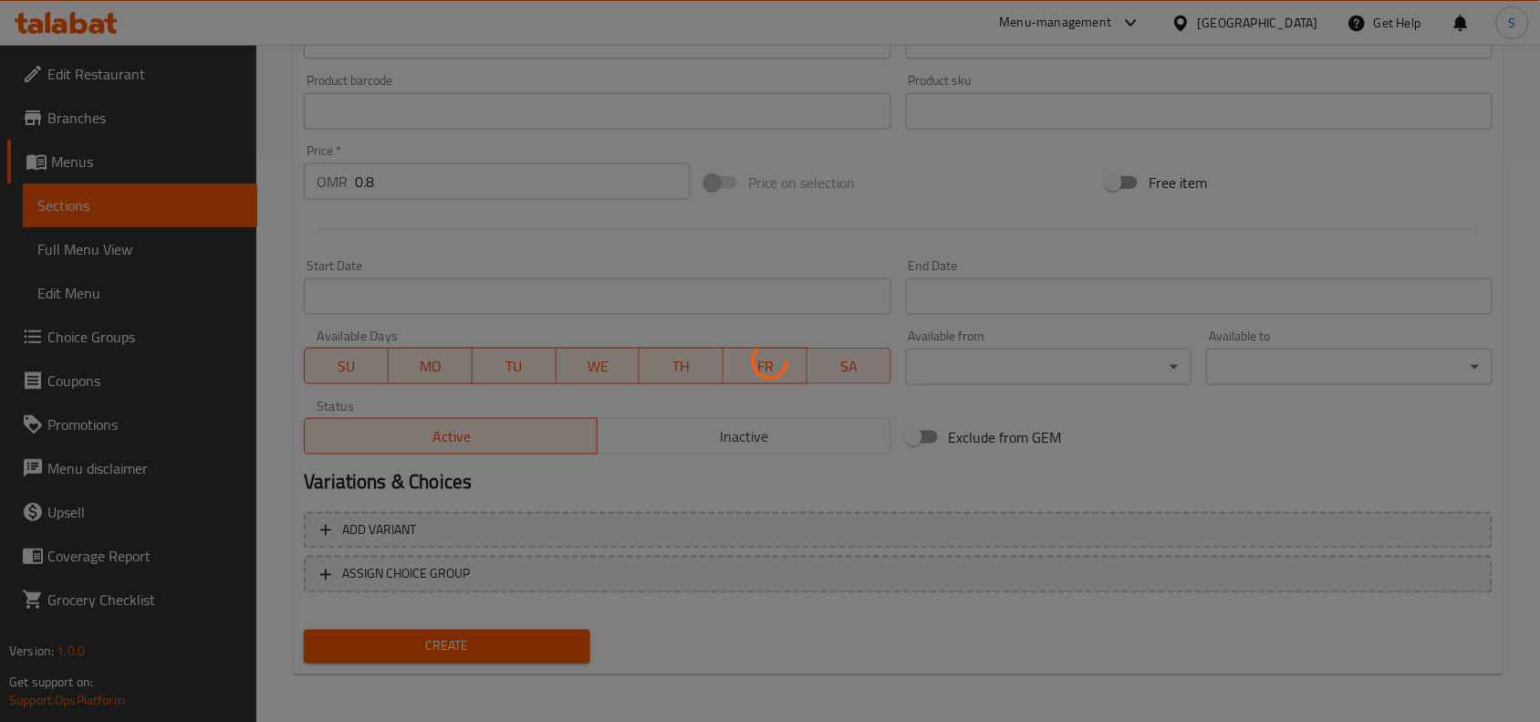
type input "0"
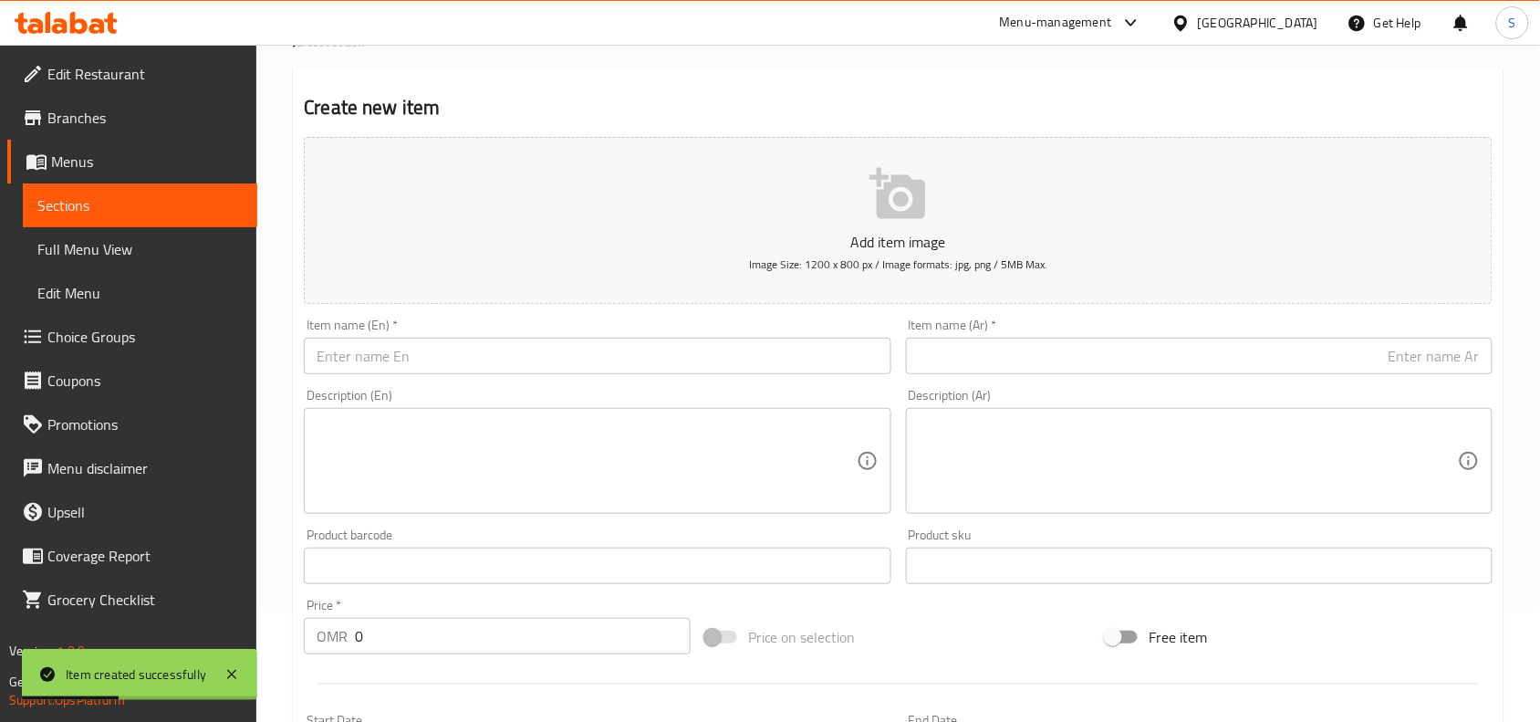
scroll to position [108, 0]
click at [471, 345] on input "text" at bounding box center [597, 357] width 587 height 37
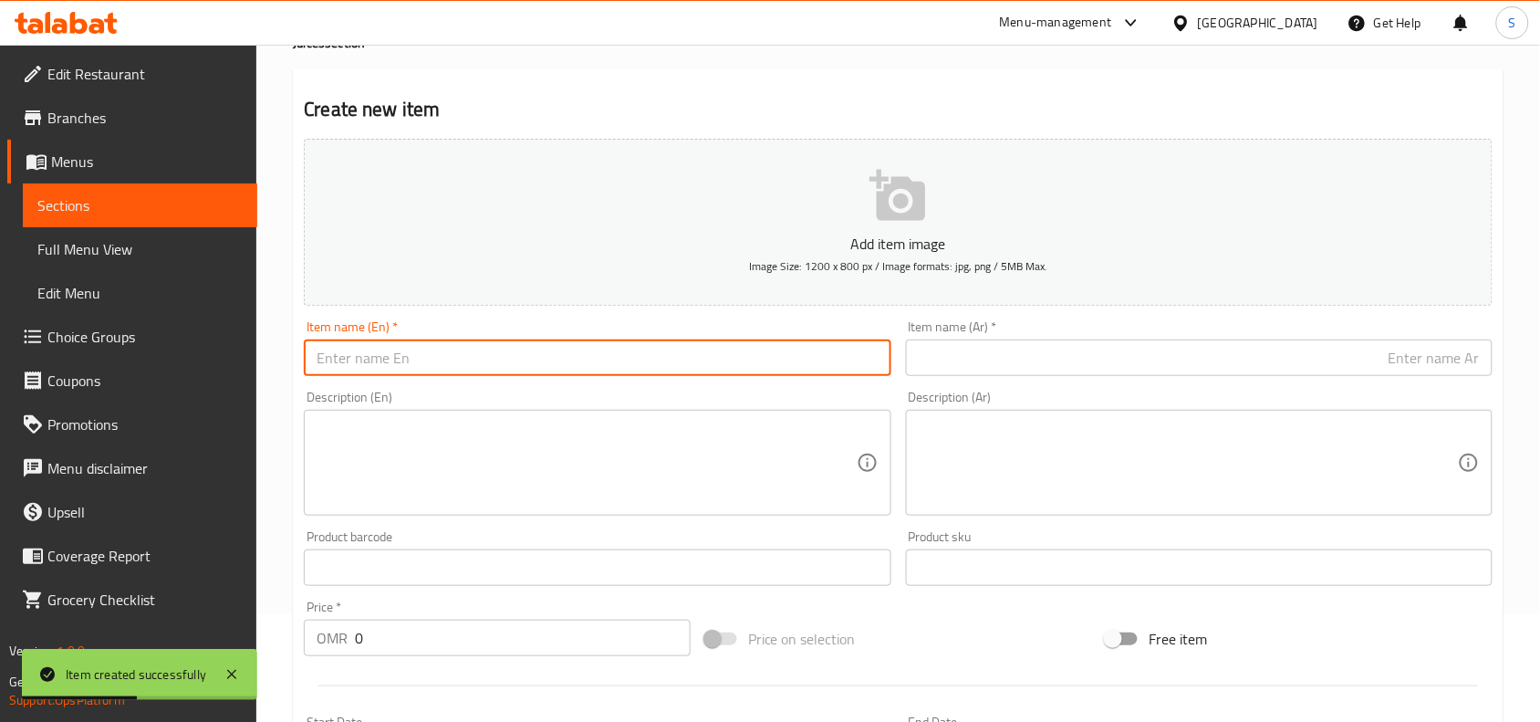
paste input "COCKTAIL"
click at [464, 352] on input "COCKTAIL" at bounding box center [597, 357] width 587 height 37
type input "Cocktail"
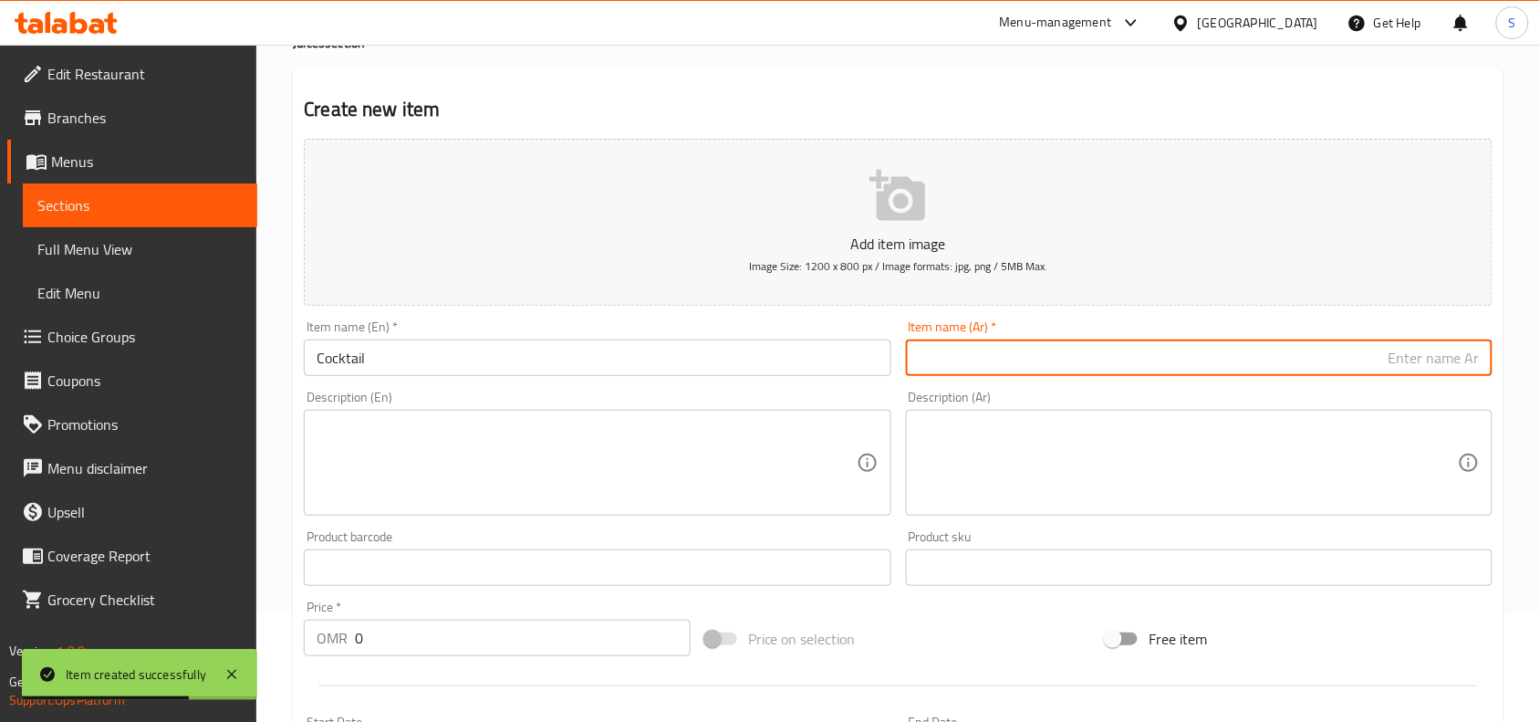
click at [1014, 368] on input "text" at bounding box center [1199, 357] width 587 height 37
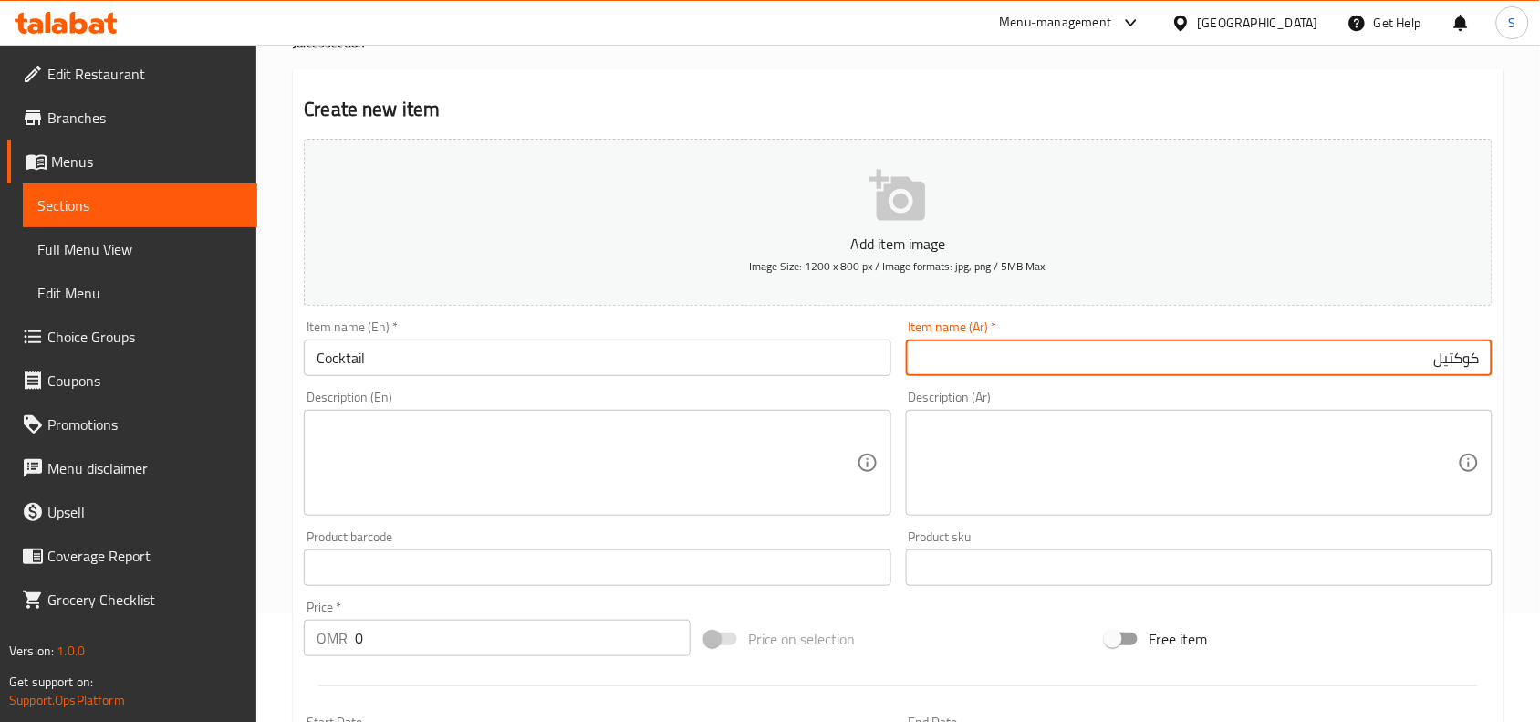
type input "كوكتيل"
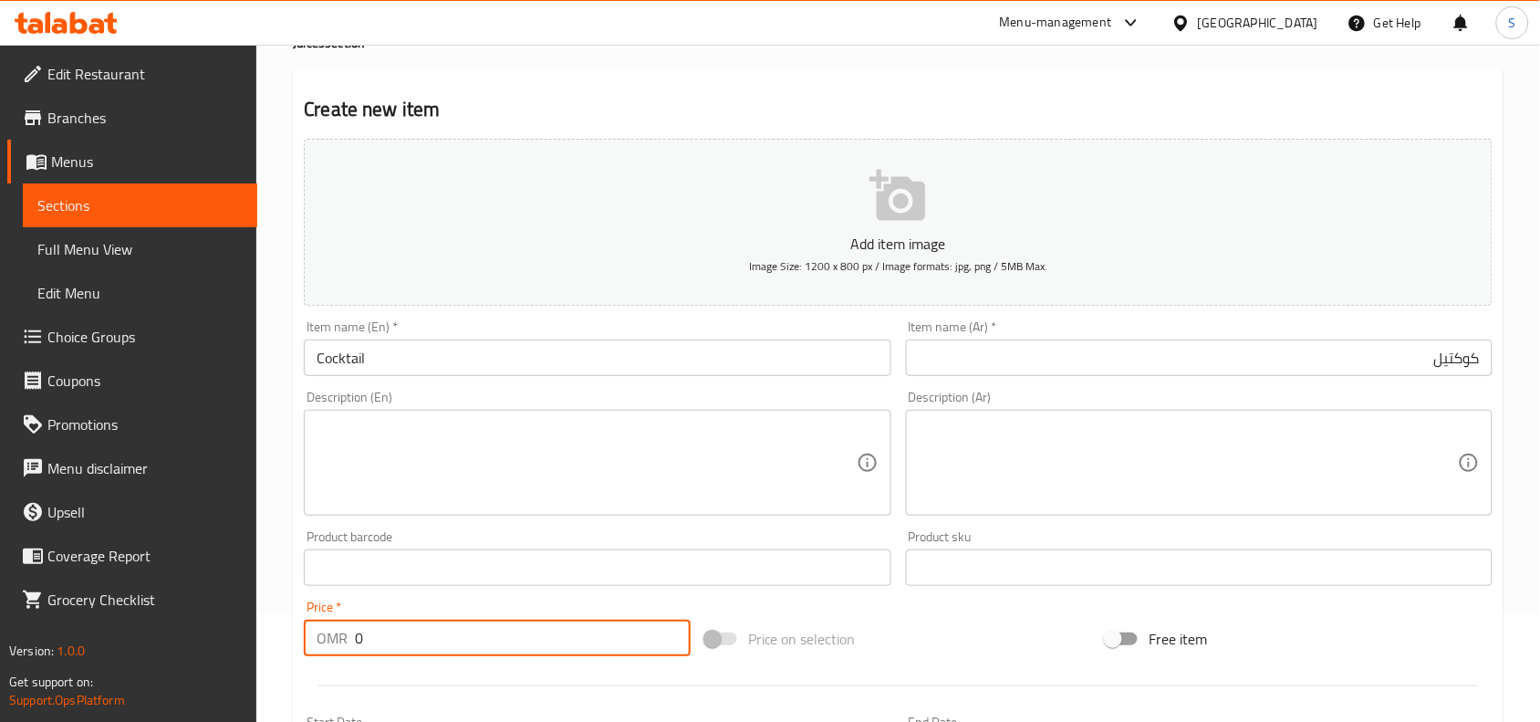
drag, startPoint x: 440, startPoint y: 643, endPoint x: 190, endPoint y: 611, distance: 252.1
click at [190, 611] on div "Edit Restaurant Branches Menus Sections Full Menu View Edit Menu Choice Groups …" at bounding box center [770, 559] width 1540 height 1245
click at [402, 632] on input "10" at bounding box center [523, 638] width 336 height 37
type input "1.2"
click at [937, 628] on div "Price on selection" at bounding box center [899, 638] width 402 height 49
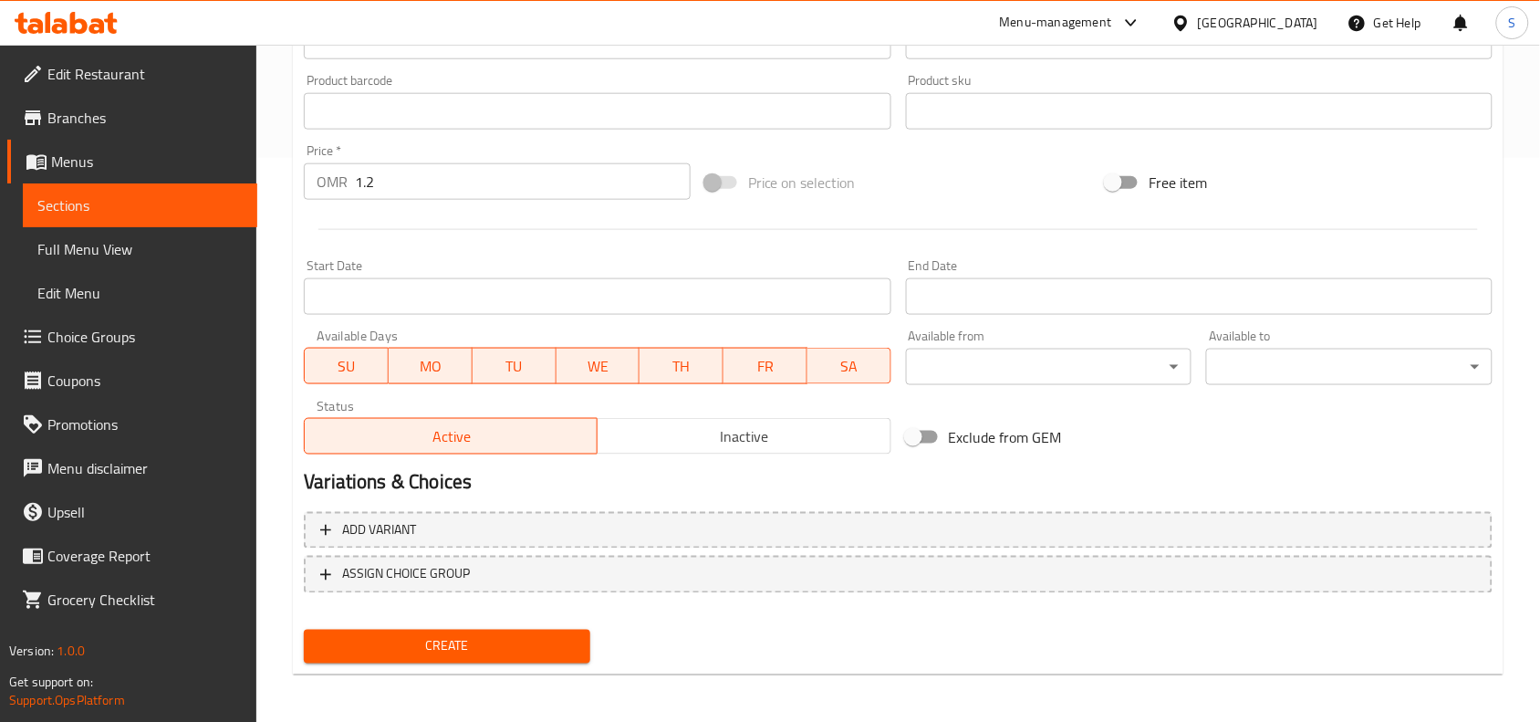
click at [457, 641] on span "Create" at bounding box center [446, 646] width 257 height 23
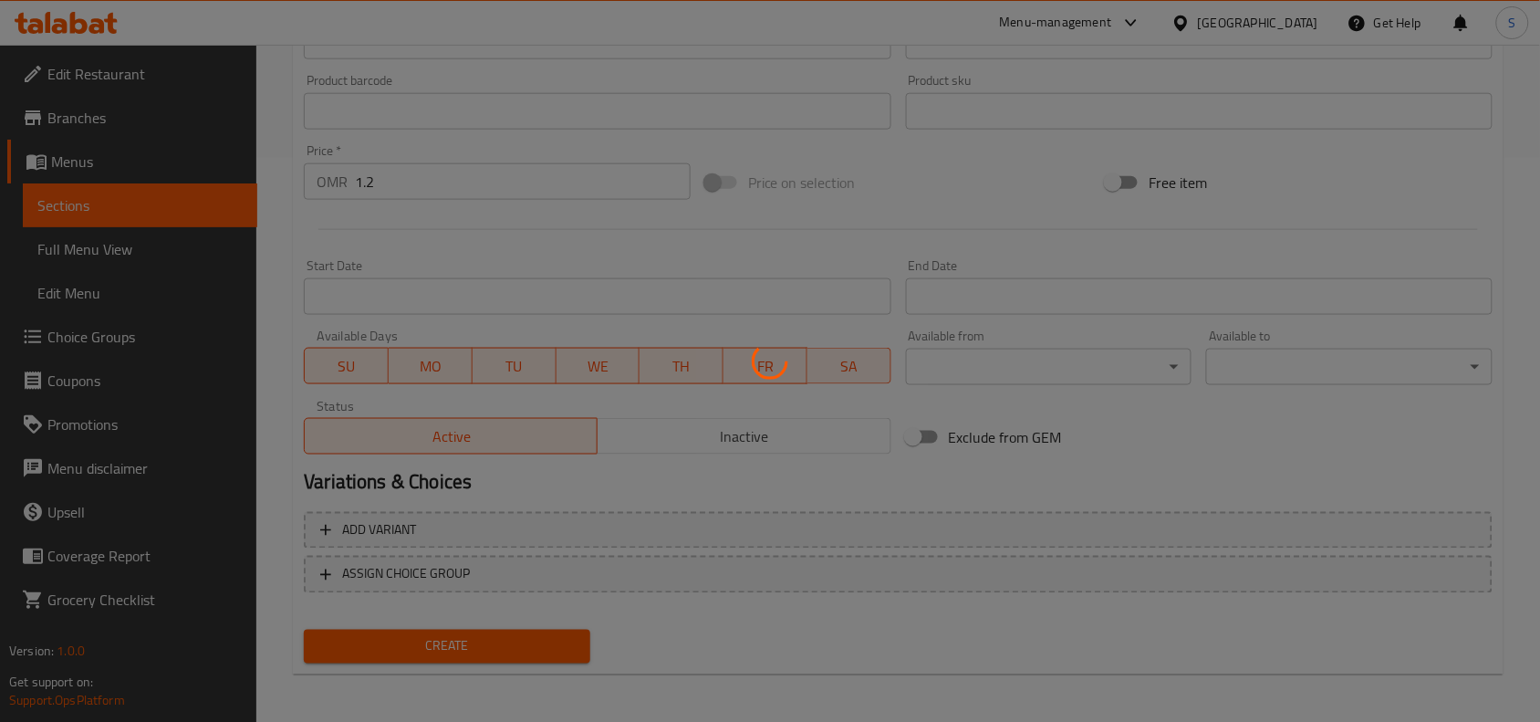
scroll to position [139, 0]
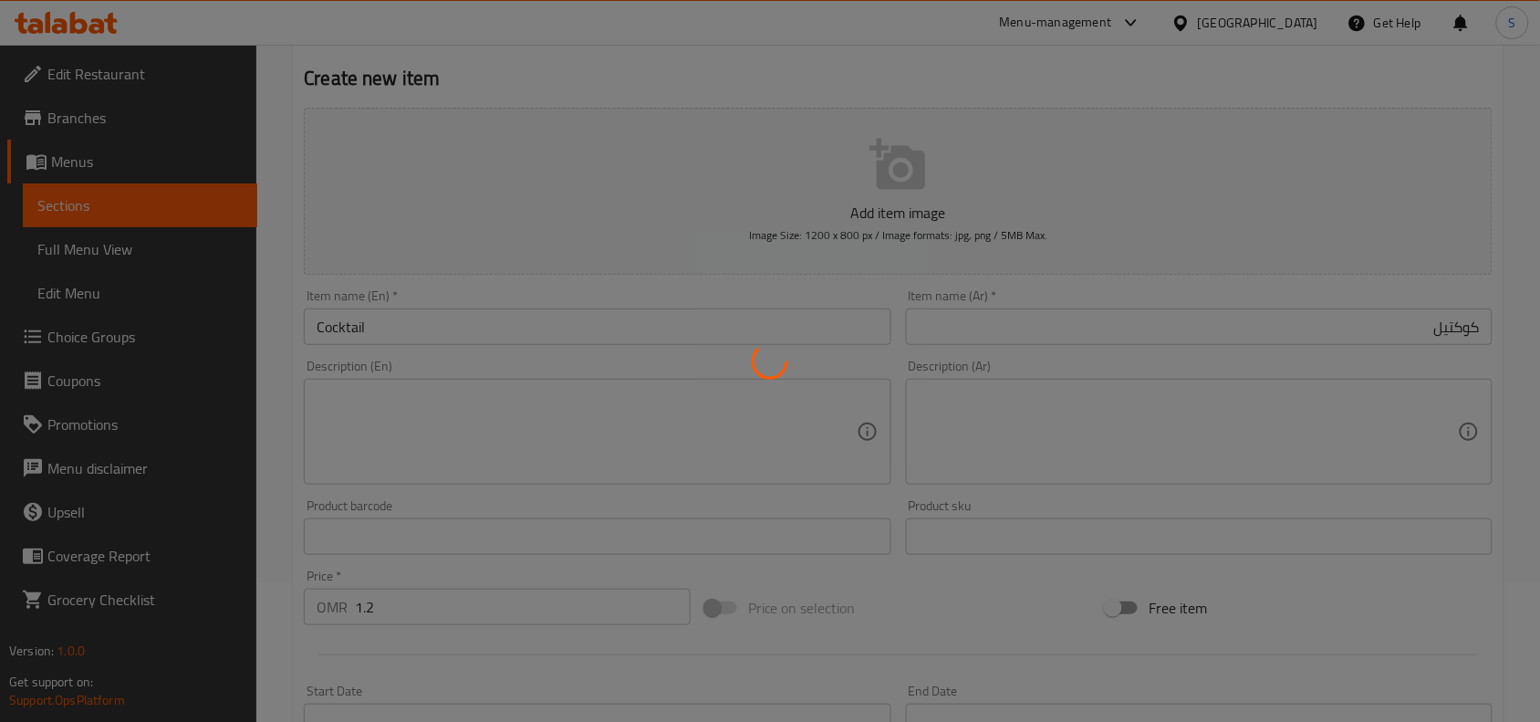
type input "0"
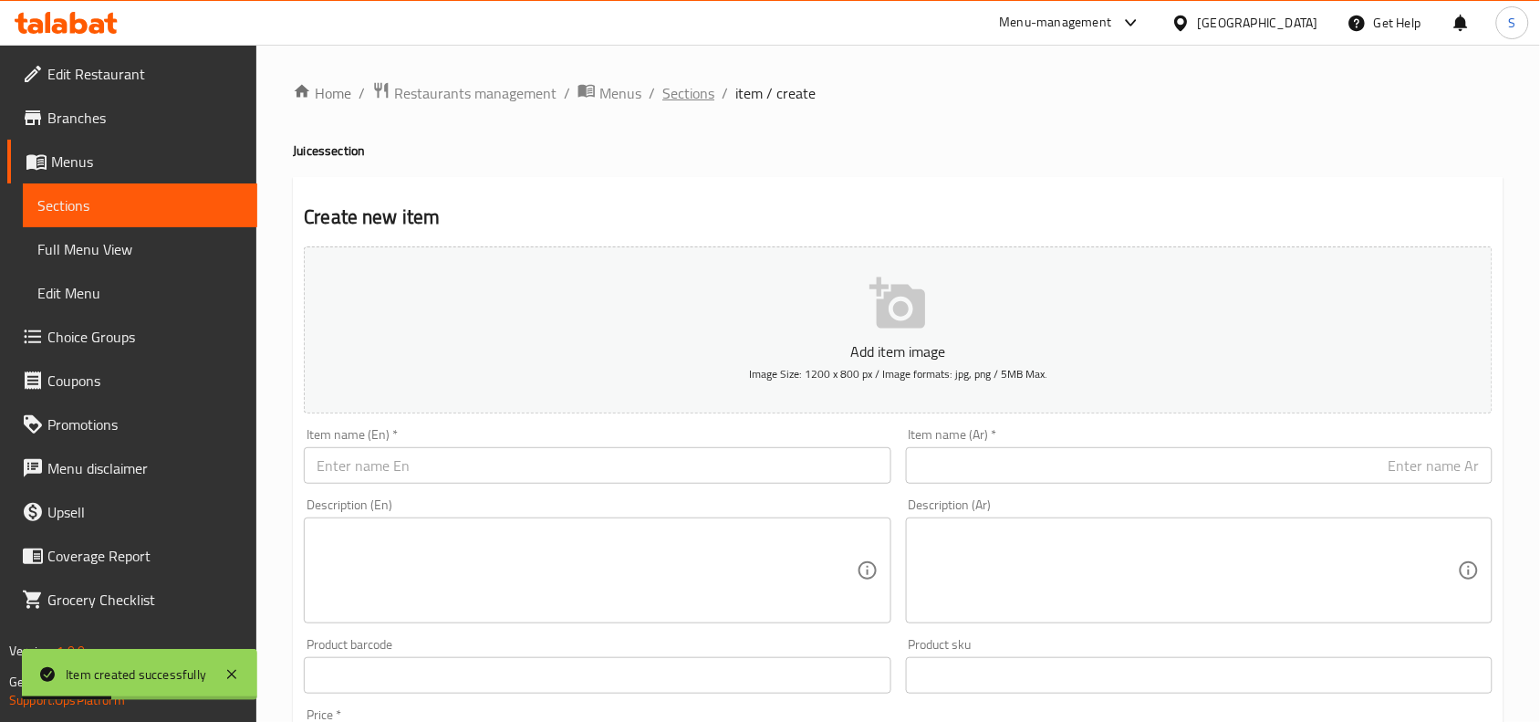
click at [678, 100] on span "Sections" at bounding box center [689, 93] width 52 height 22
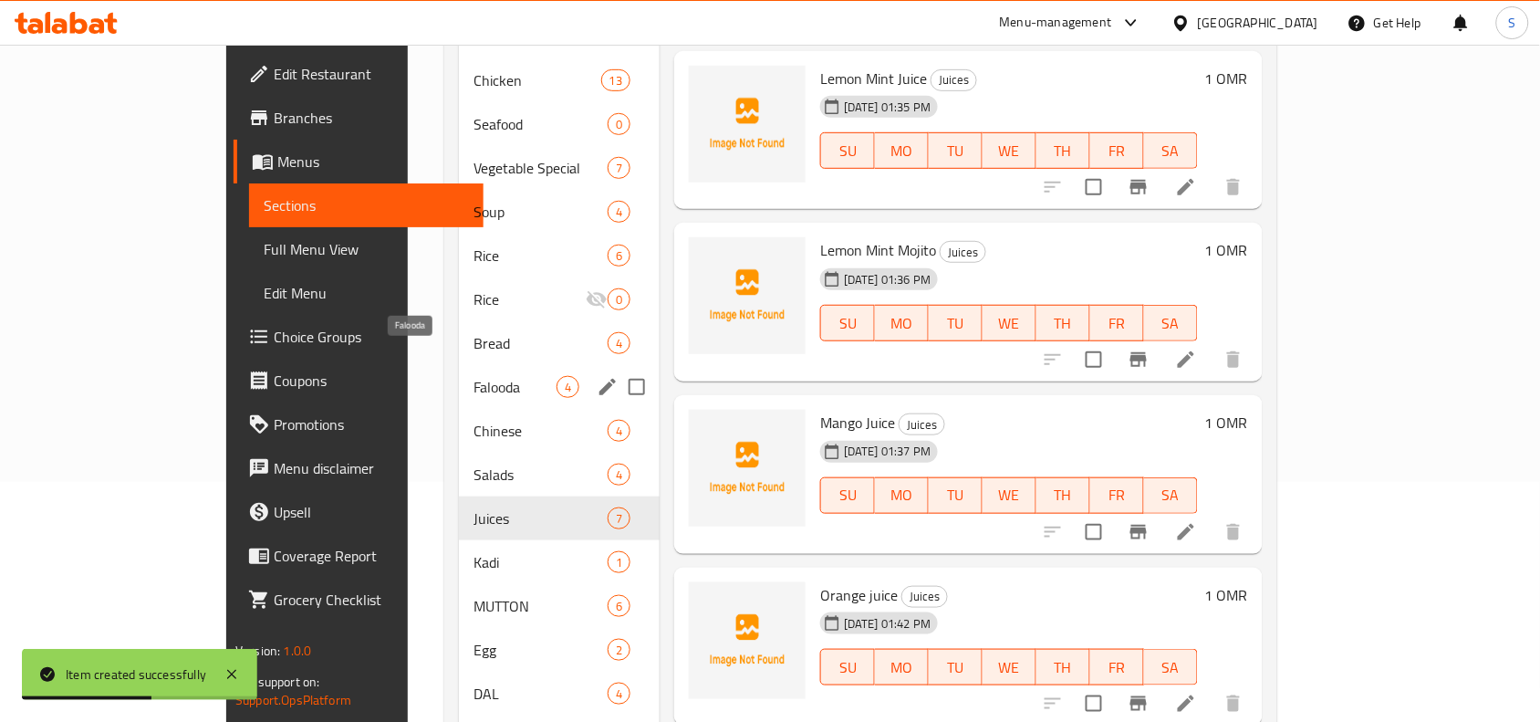
scroll to position [527, 0]
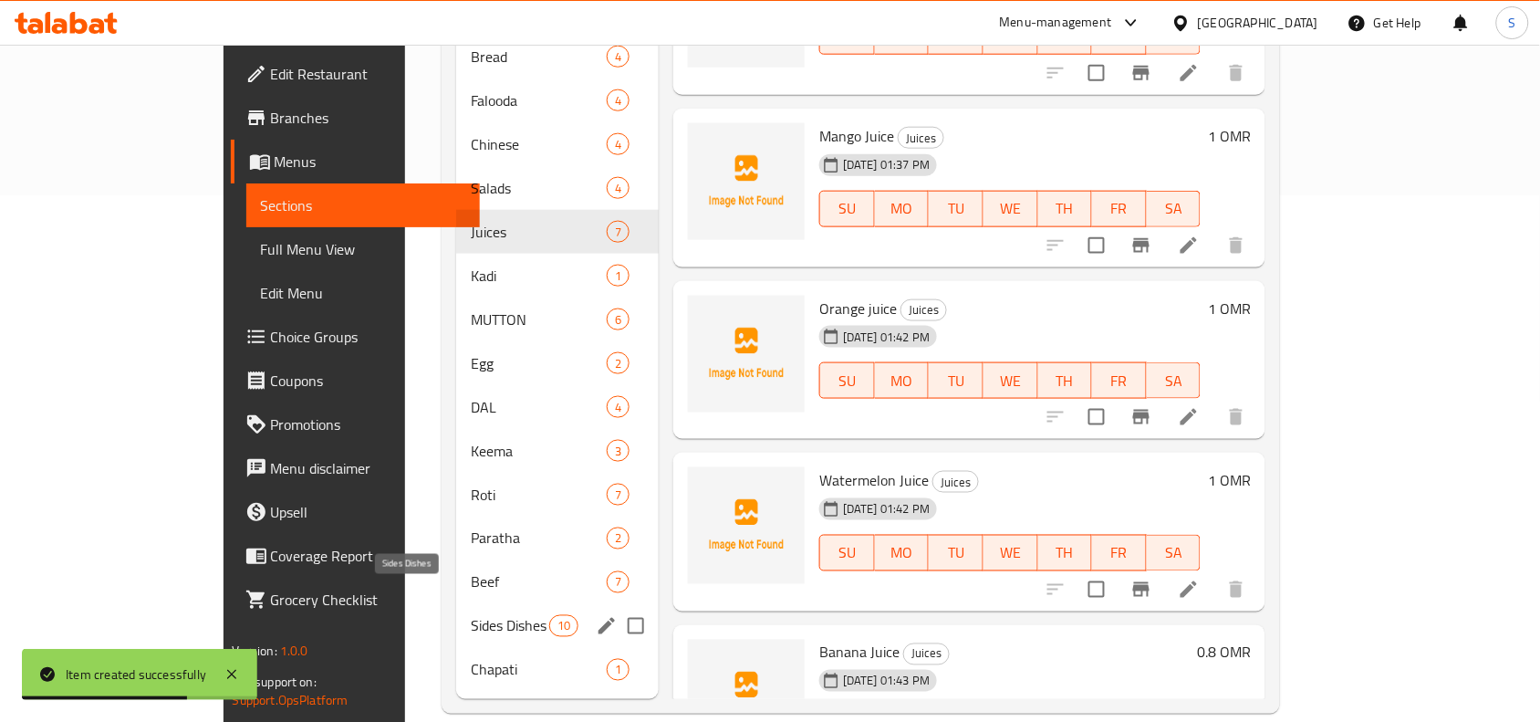
click at [471, 615] on span "Sides Dishes" at bounding box center [510, 626] width 78 height 22
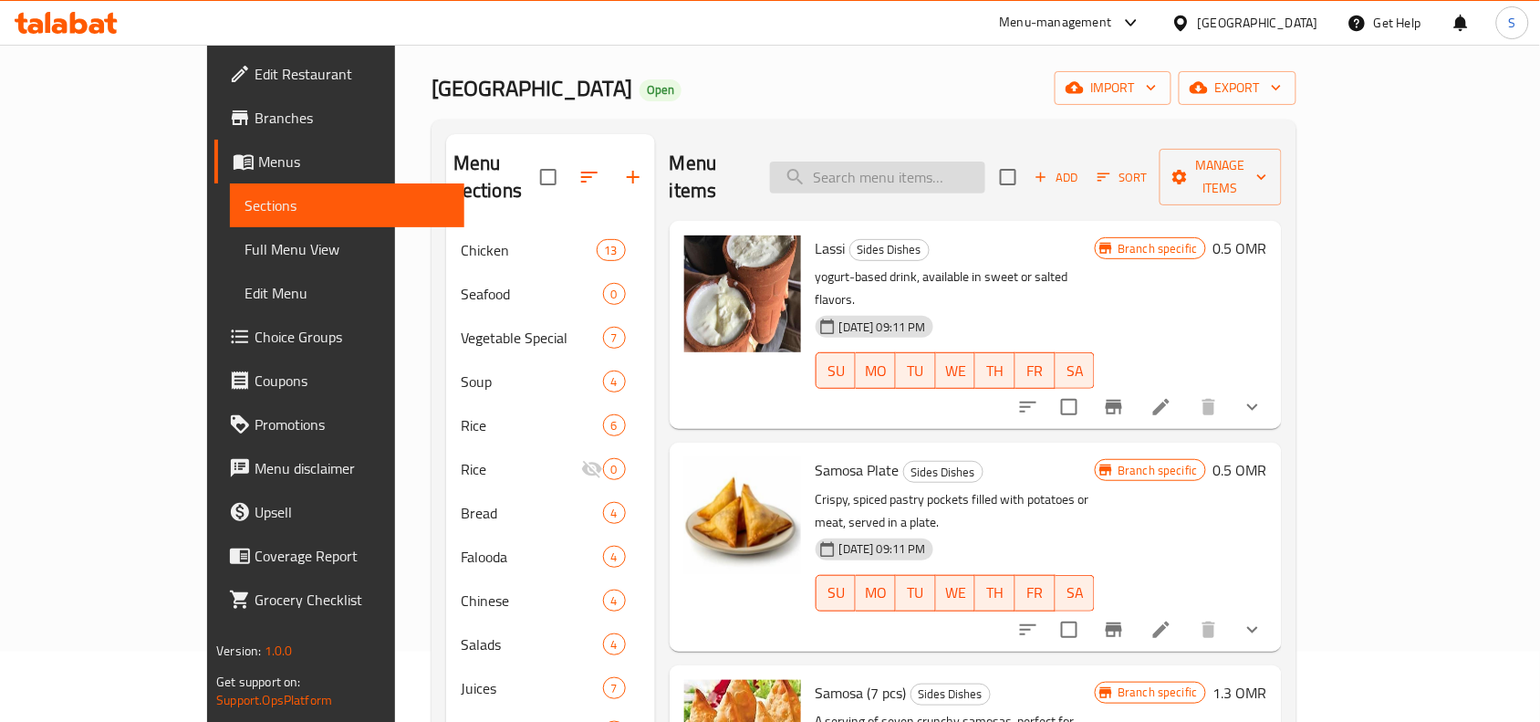
click at [986, 162] on input "search" at bounding box center [877, 178] width 215 height 32
paste input "BIG WATER"
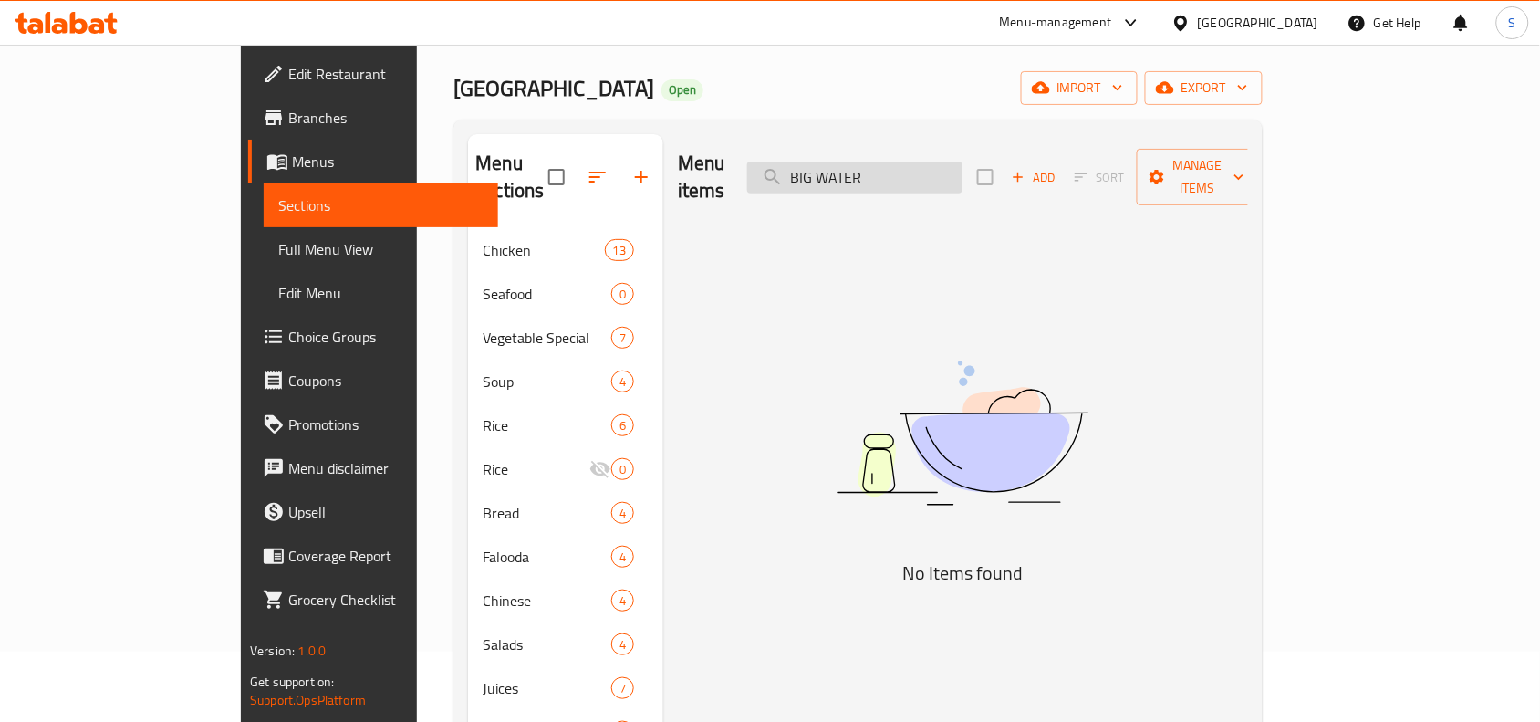
click at [963, 162] on input "BIG WATER" at bounding box center [854, 178] width 215 height 32
paste input "ALSI COLA"
drag, startPoint x: 909, startPoint y: 167, endPoint x: 1009, endPoint y: 162, distance: 100.5
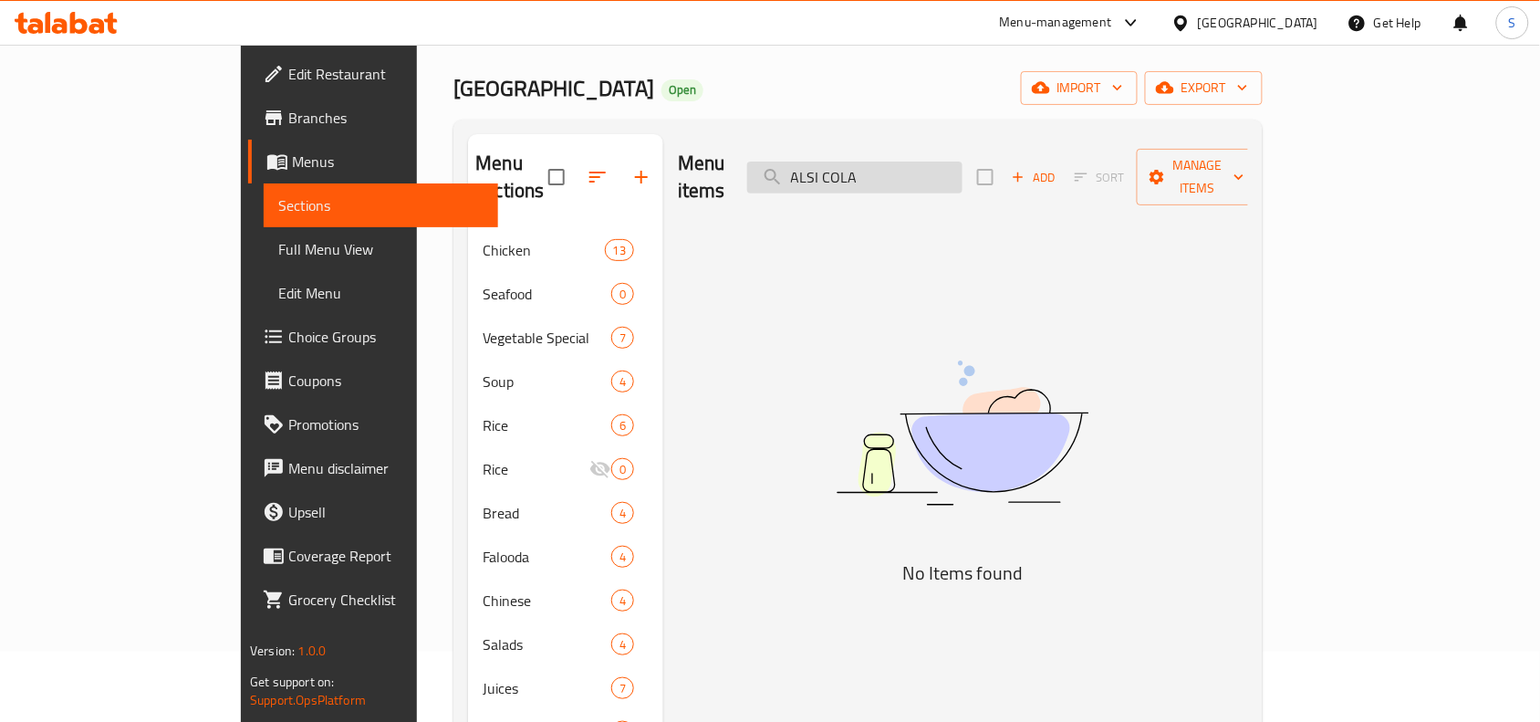
click at [963, 162] on input "ALSI COLA" at bounding box center [854, 178] width 215 height 32
type input "A"
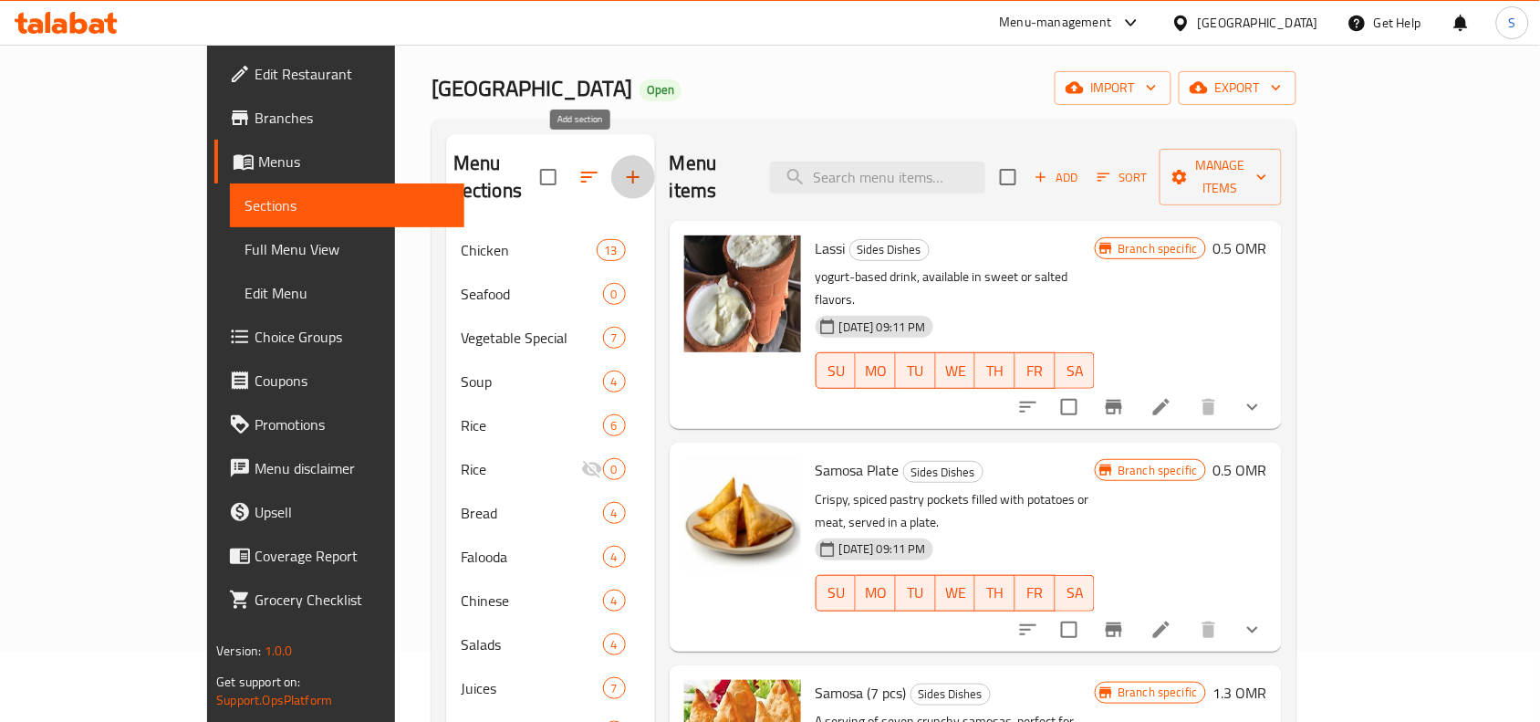
click at [622, 166] on icon "button" at bounding box center [633, 177] width 22 height 22
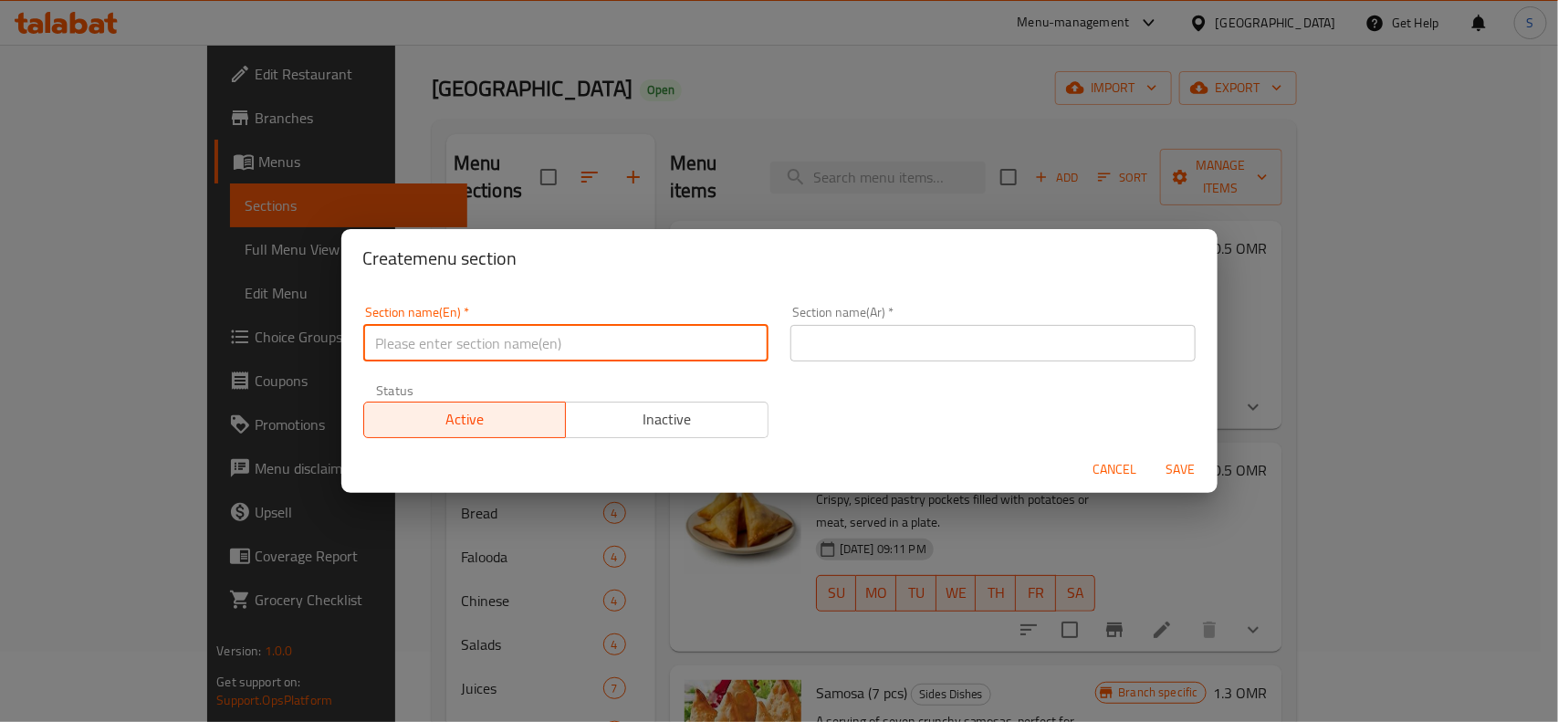
click at [648, 339] on input "text" at bounding box center [565, 343] width 405 height 37
paste input "ALSI COLA"
click at [548, 349] on input "ALSI COLA" at bounding box center [565, 343] width 405 height 37
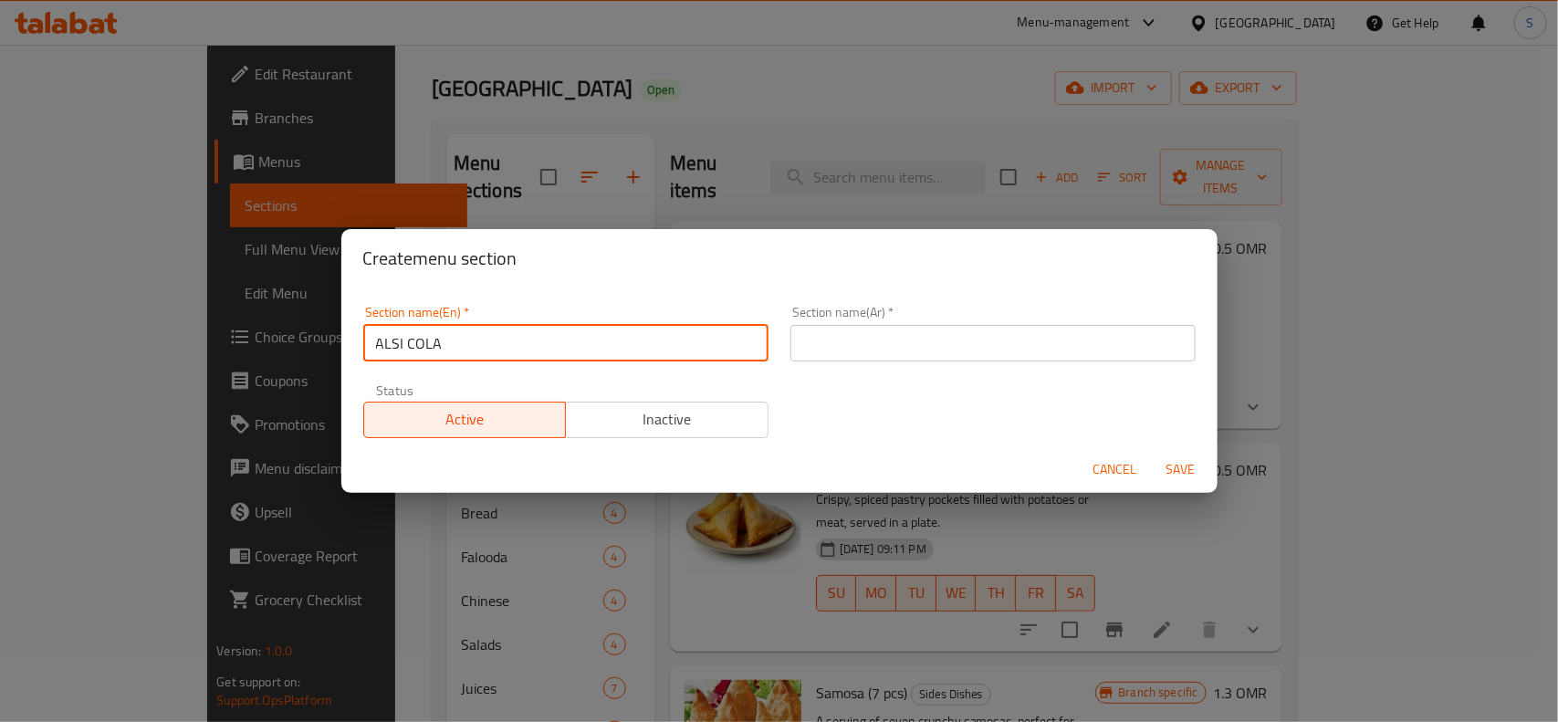
paste input "BEVERAGE'S"
click at [548, 349] on input "BEVERAGES" at bounding box center [565, 343] width 405 height 37
type input "Beverages"
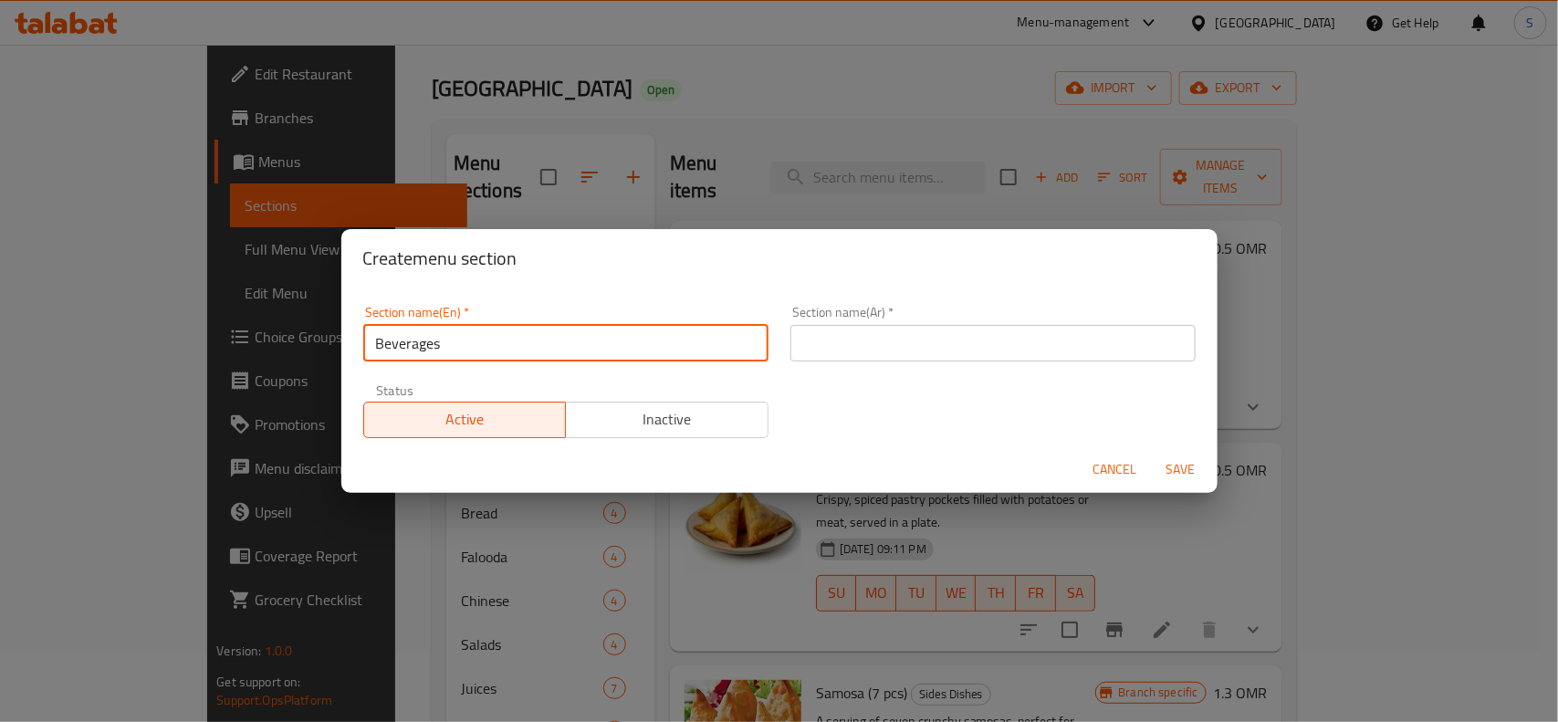
click at [893, 334] on input "text" at bounding box center [992, 343] width 405 height 37
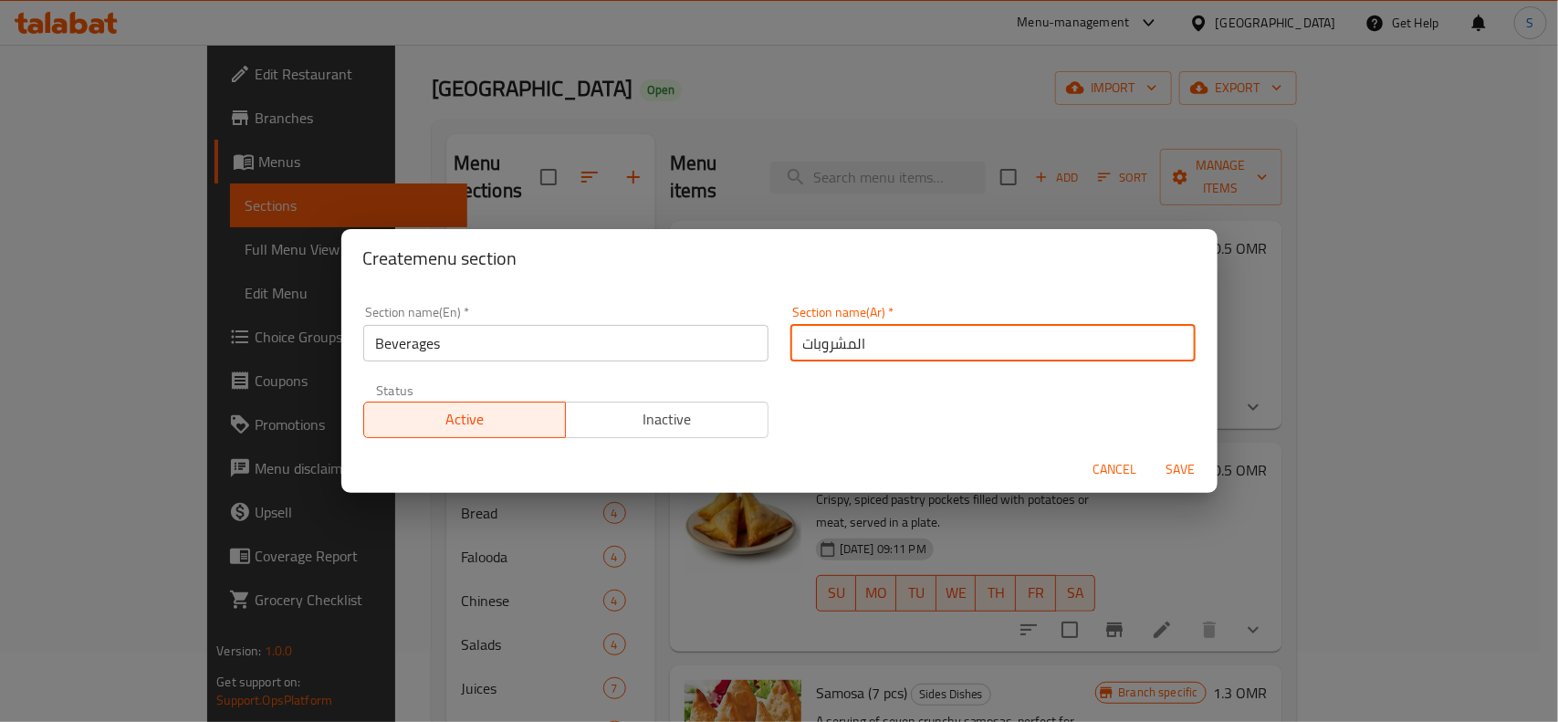
type input "المشروبات"
click at [1193, 454] on button "Save" at bounding box center [1181, 470] width 58 height 34
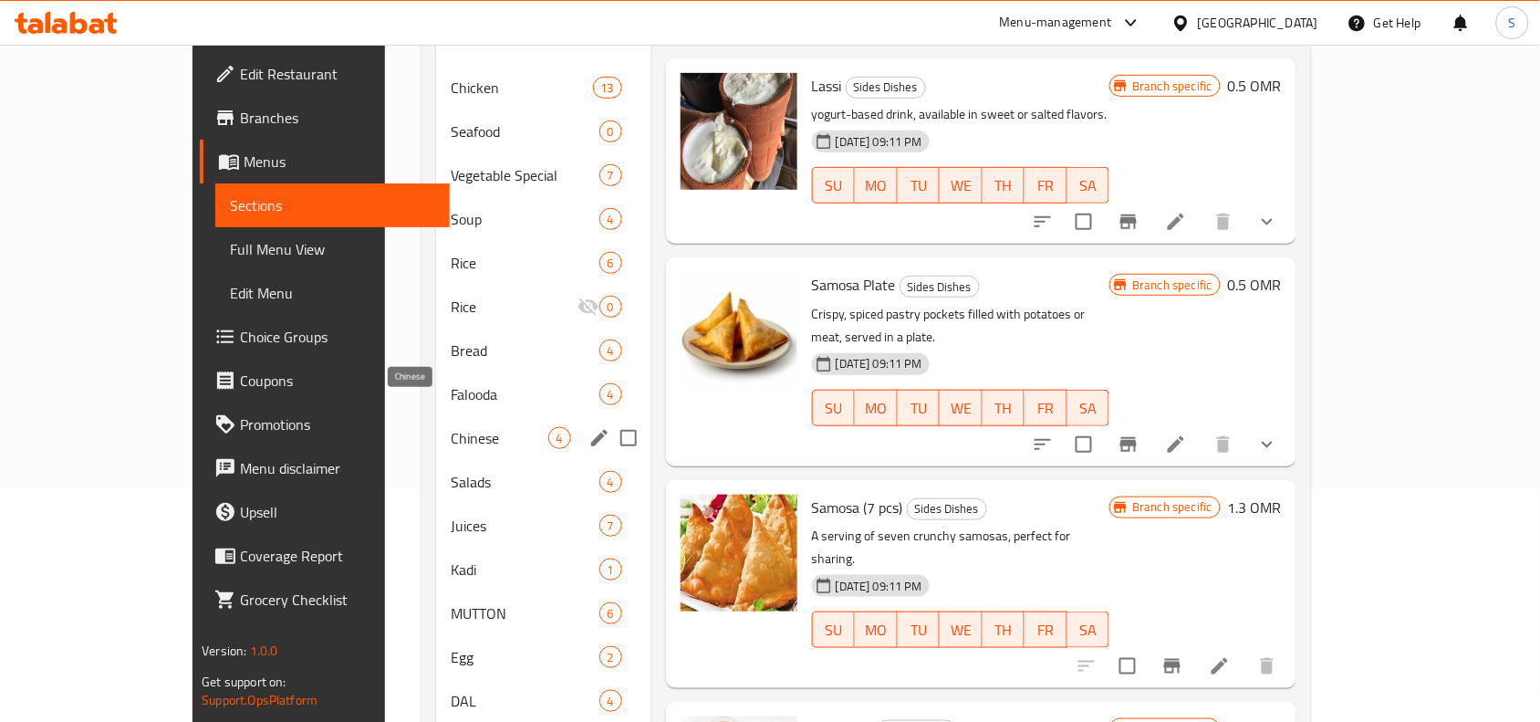
scroll to position [184, 0]
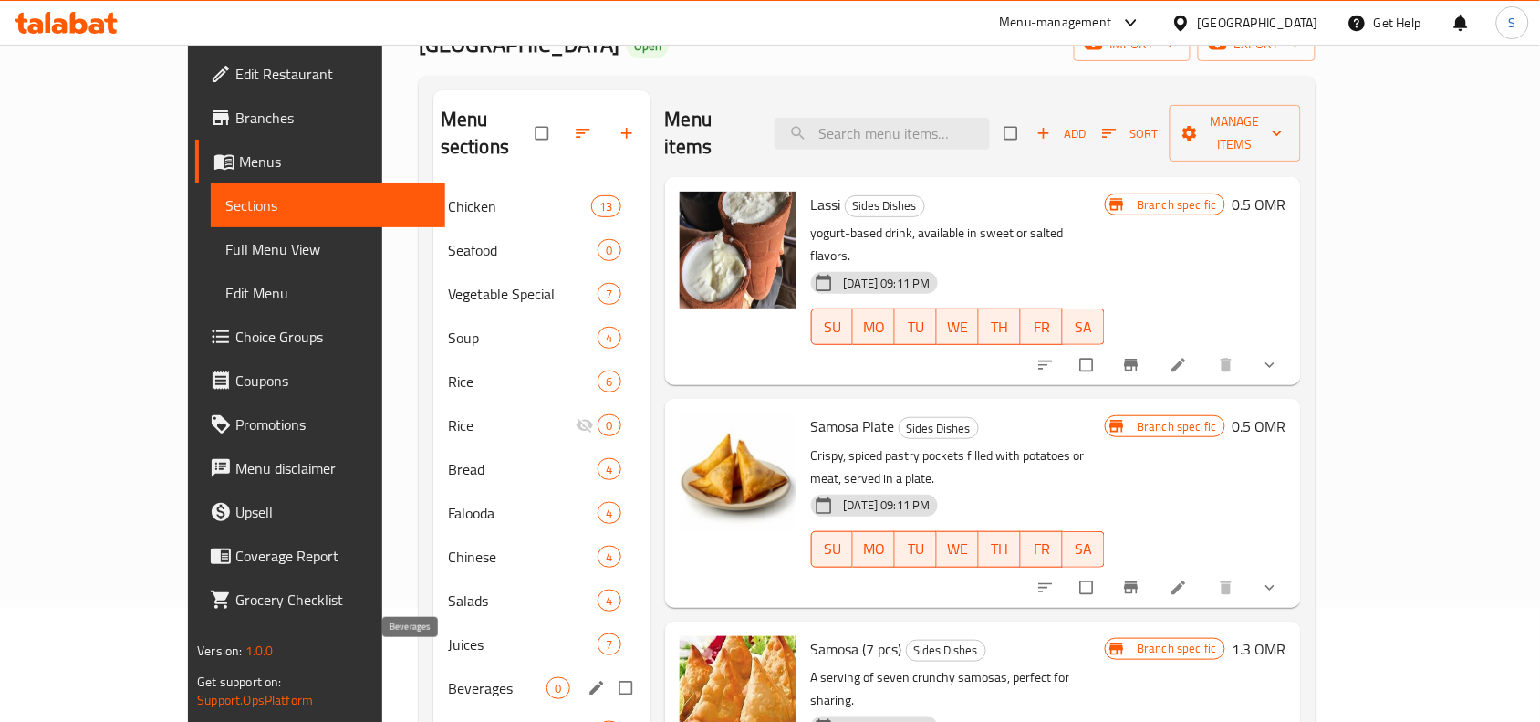
scroll to position [228, 0]
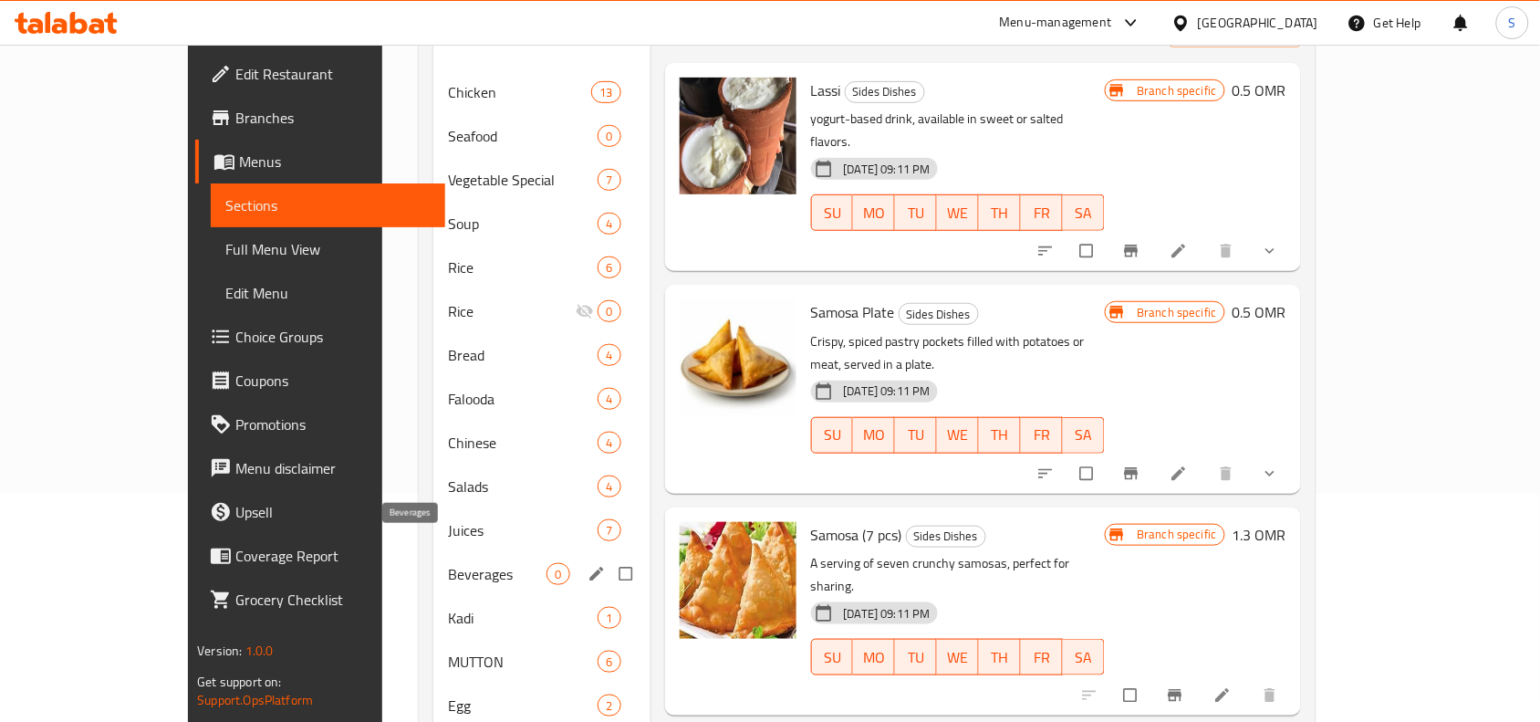
click at [448, 563] on span "Beverages" at bounding box center [497, 574] width 99 height 22
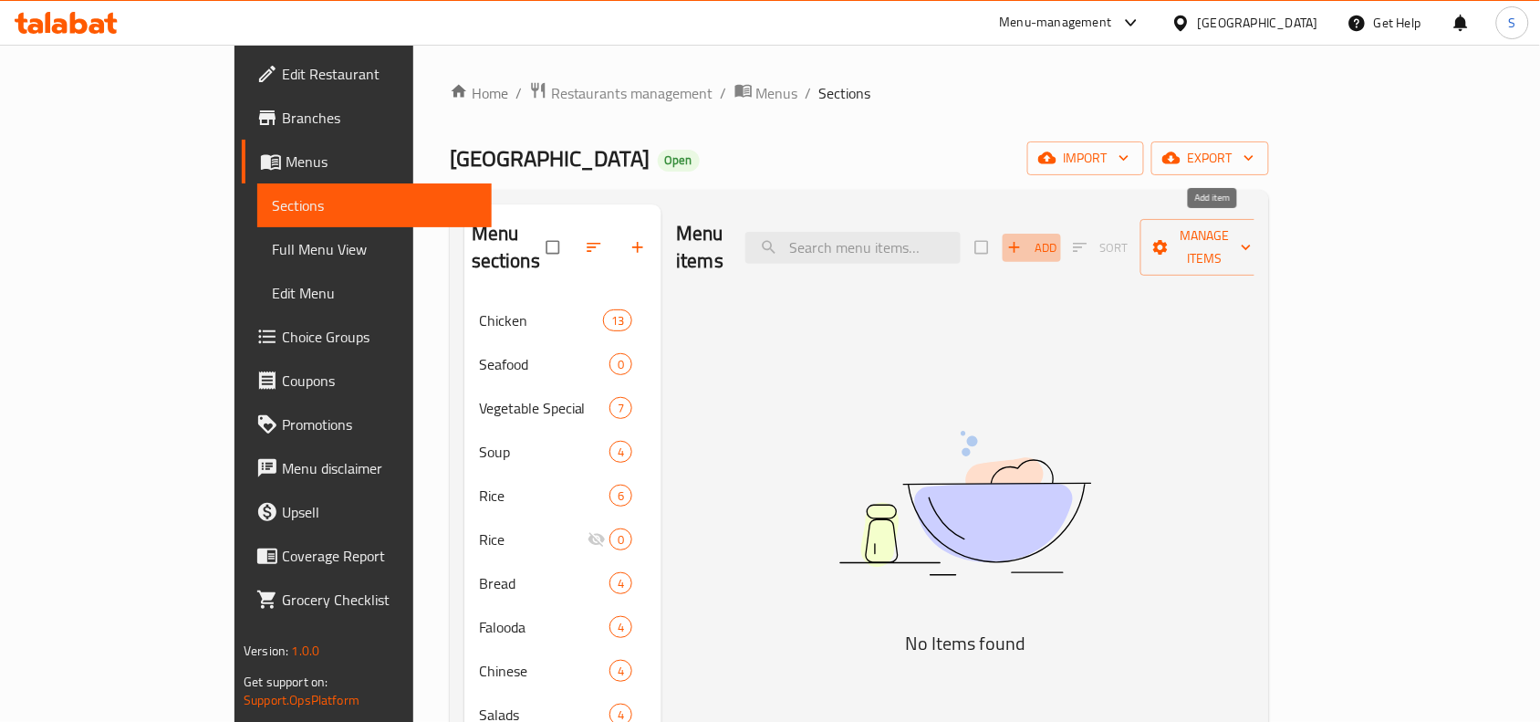
click at [1024, 238] on icon "button" at bounding box center [1015, 247] width 18 height 18
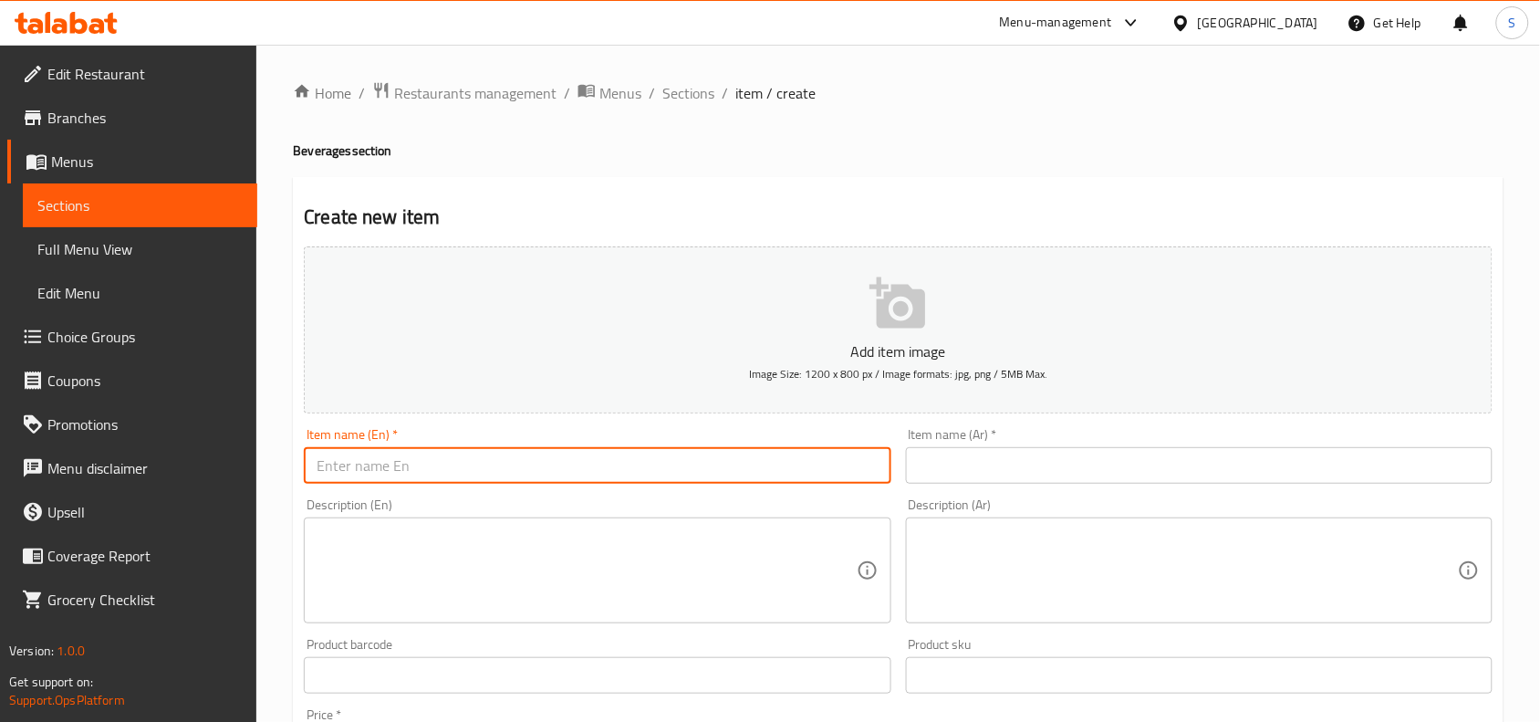
click at [690, 471] on input "text" at bounding box center [597, 465] width 587 height 37
paste input "BIG WATER"
click at [690, 471] on input "BIG WATER" at bounding box center [597, 465] width 587 height 37
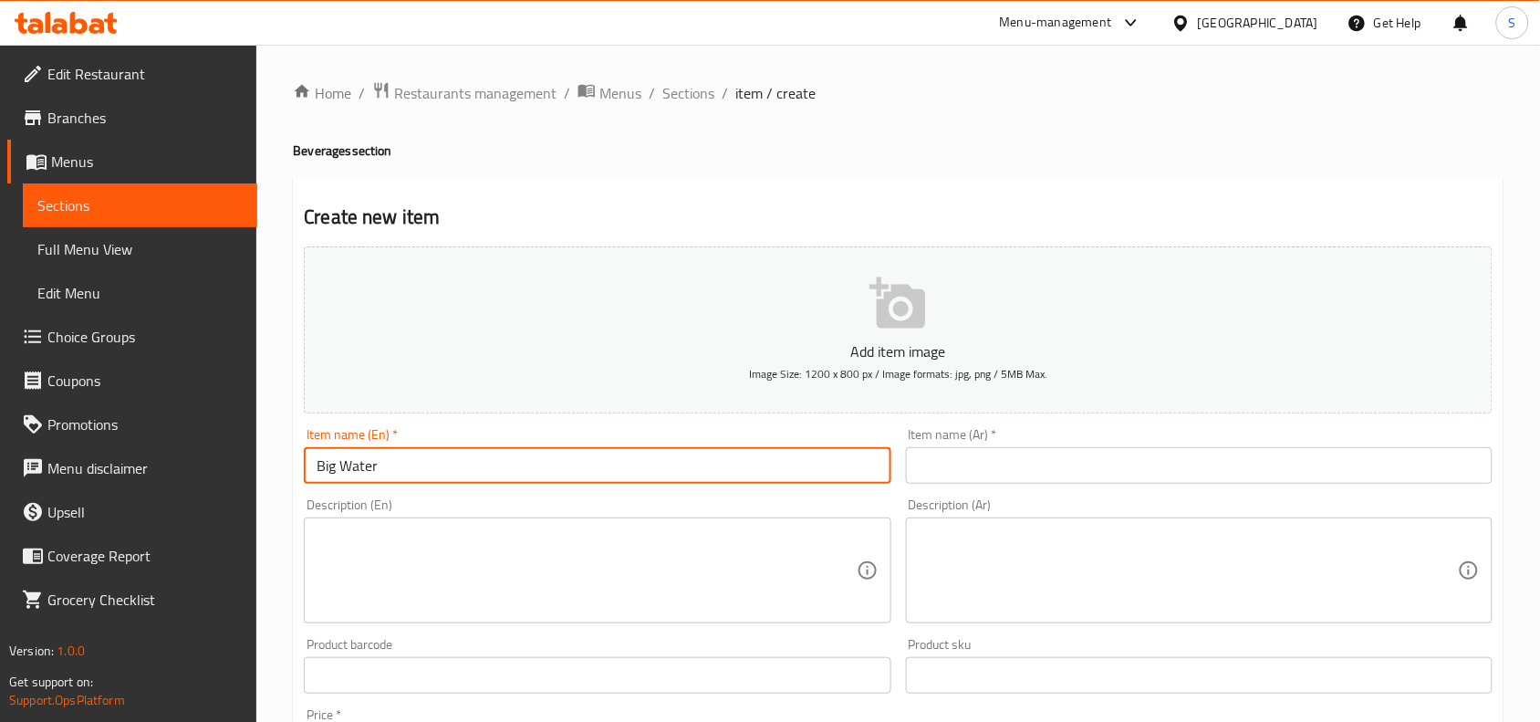
type input "Big Water"
click at [956, 452] on input "text" at bounding box center [1199, 465] width 587 height 37
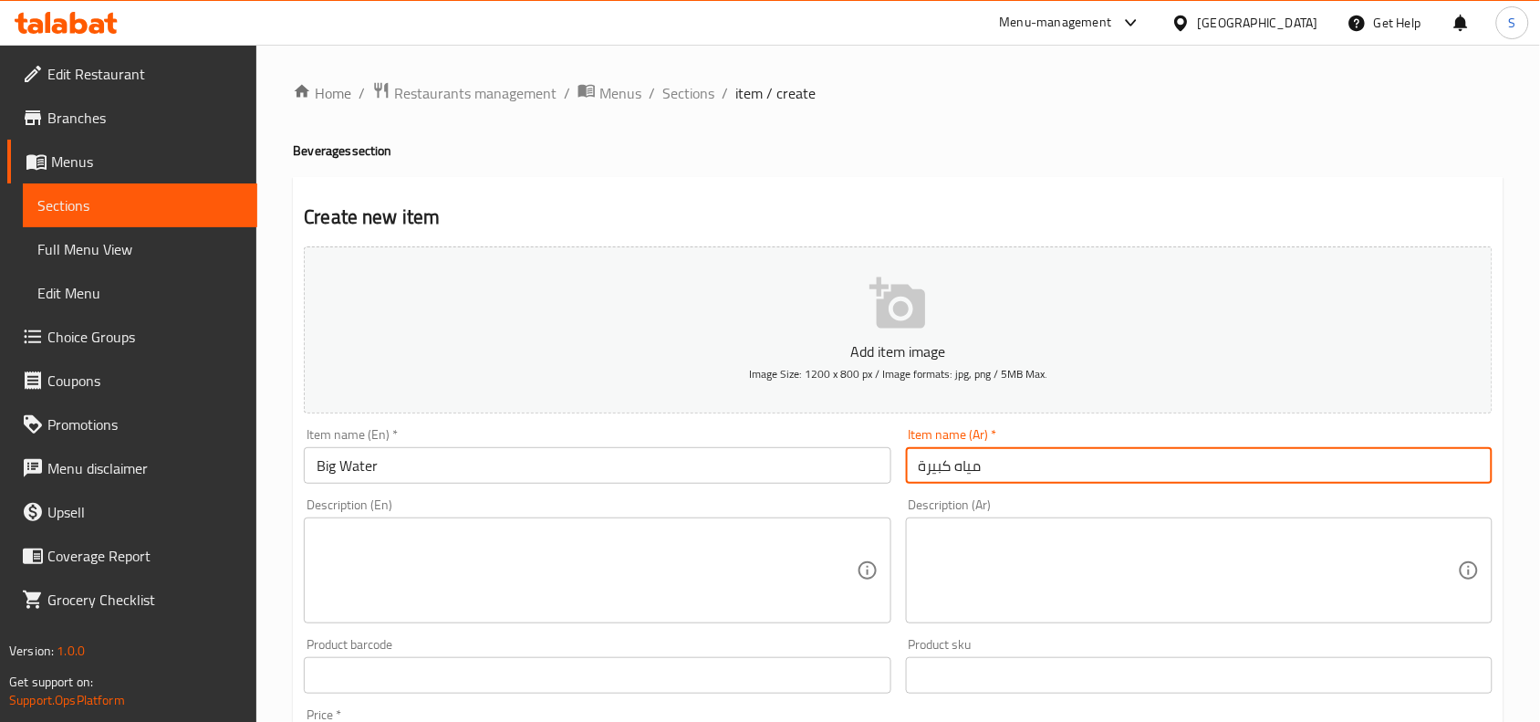
type input "مياه كبيرة"
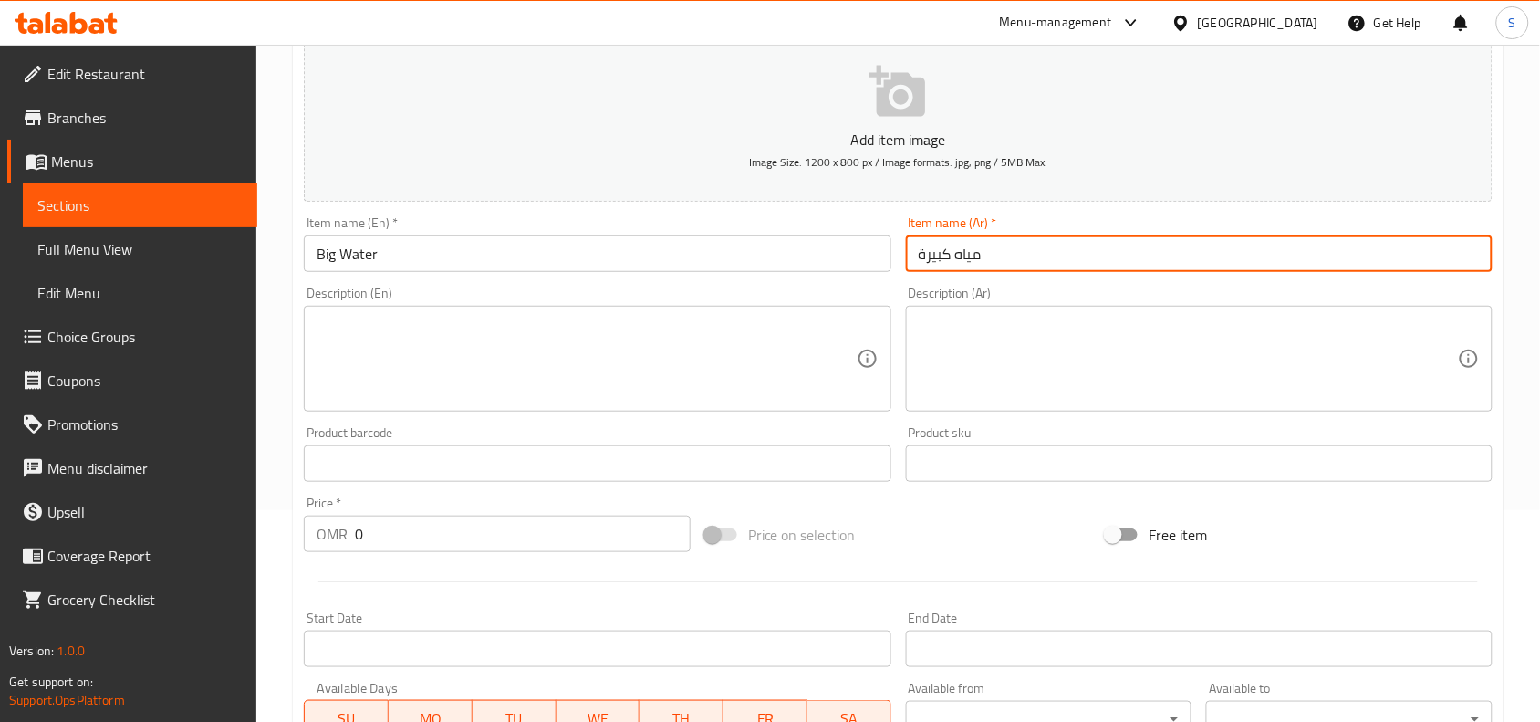
scroll to position [228, 0]
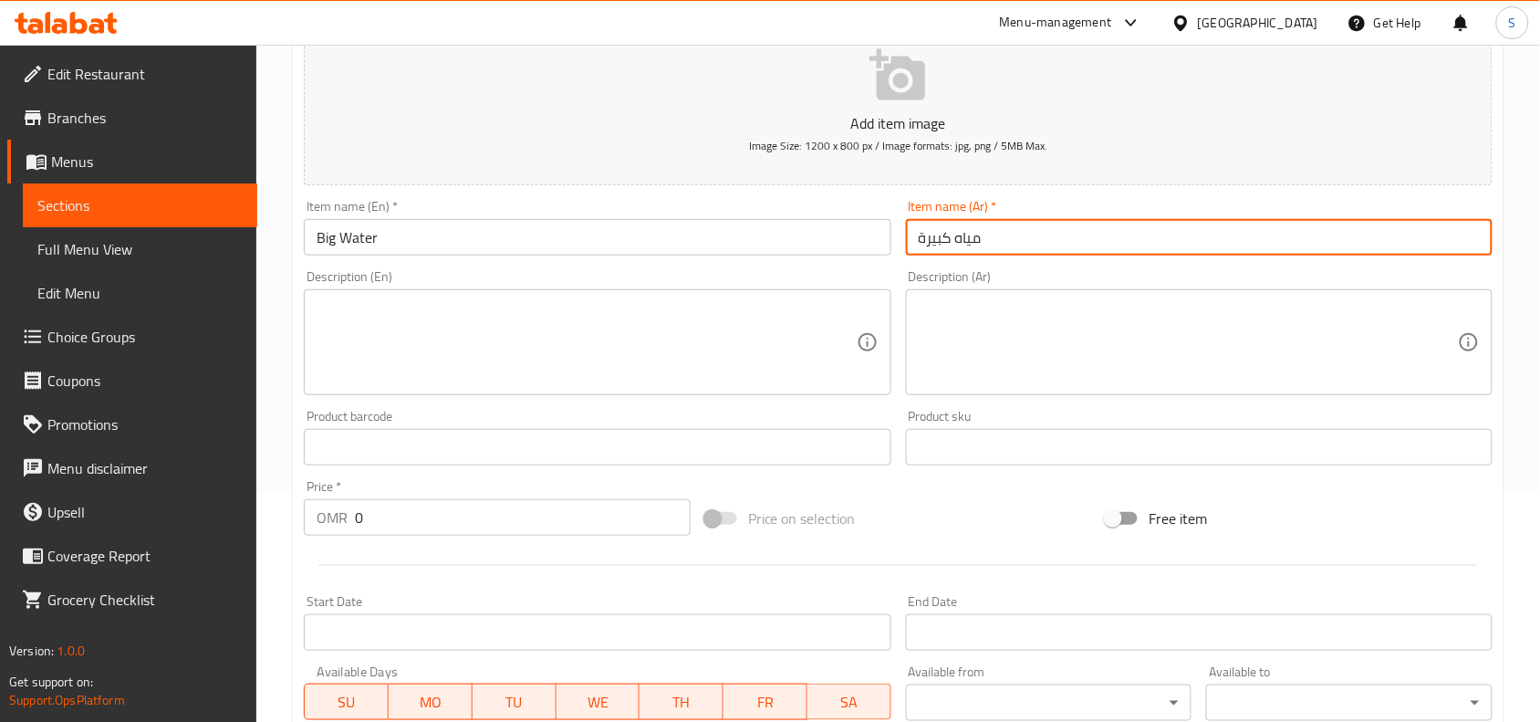
click at [462, 529] on input "0" at bounding box center [523, 517] width 336 height 37
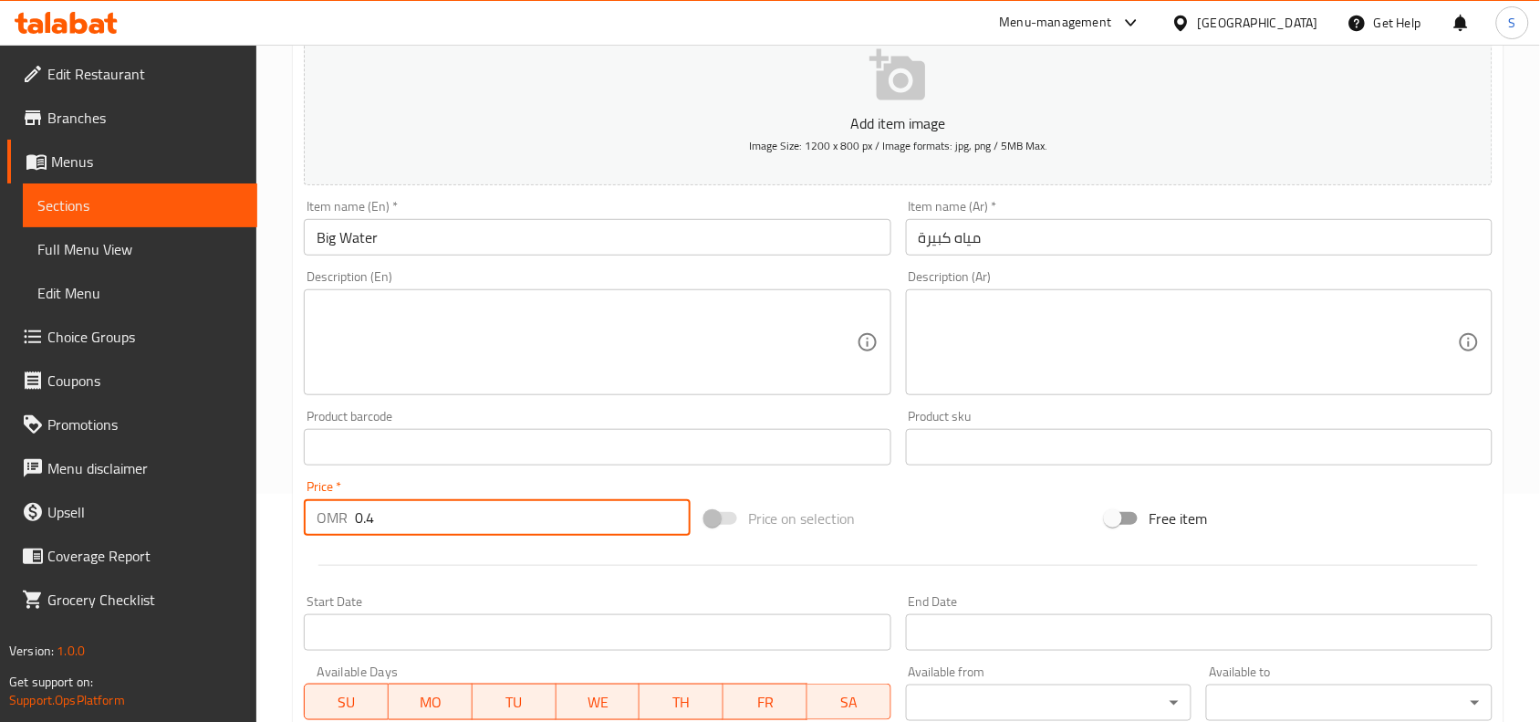
type input "0.4"
click at [900, 477] on div "Add item image Image Size: 1200 x 800 px / Image formats: jpg, png / 5MB Max. I…" at bounding box center [899, 404] width 1204 height 787
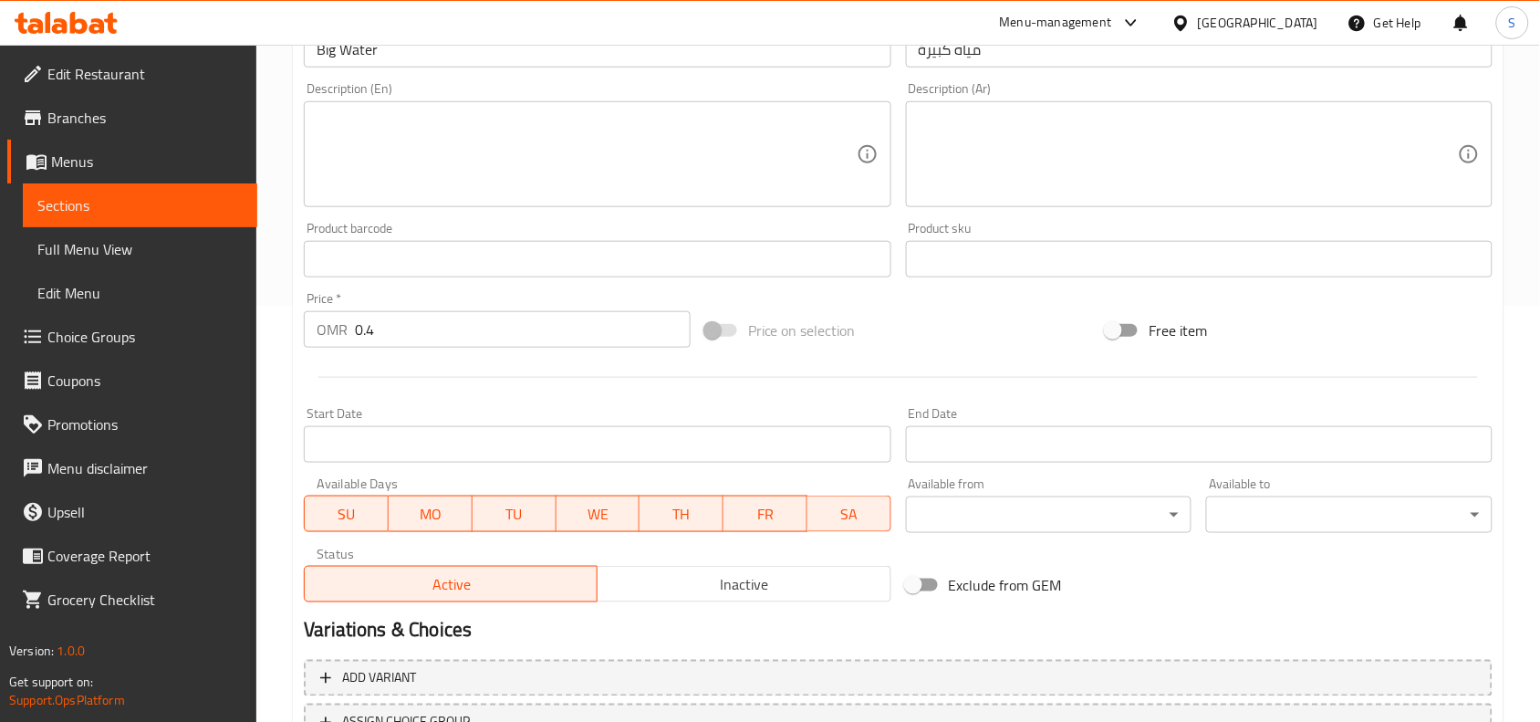
scroll to position [564, 0]
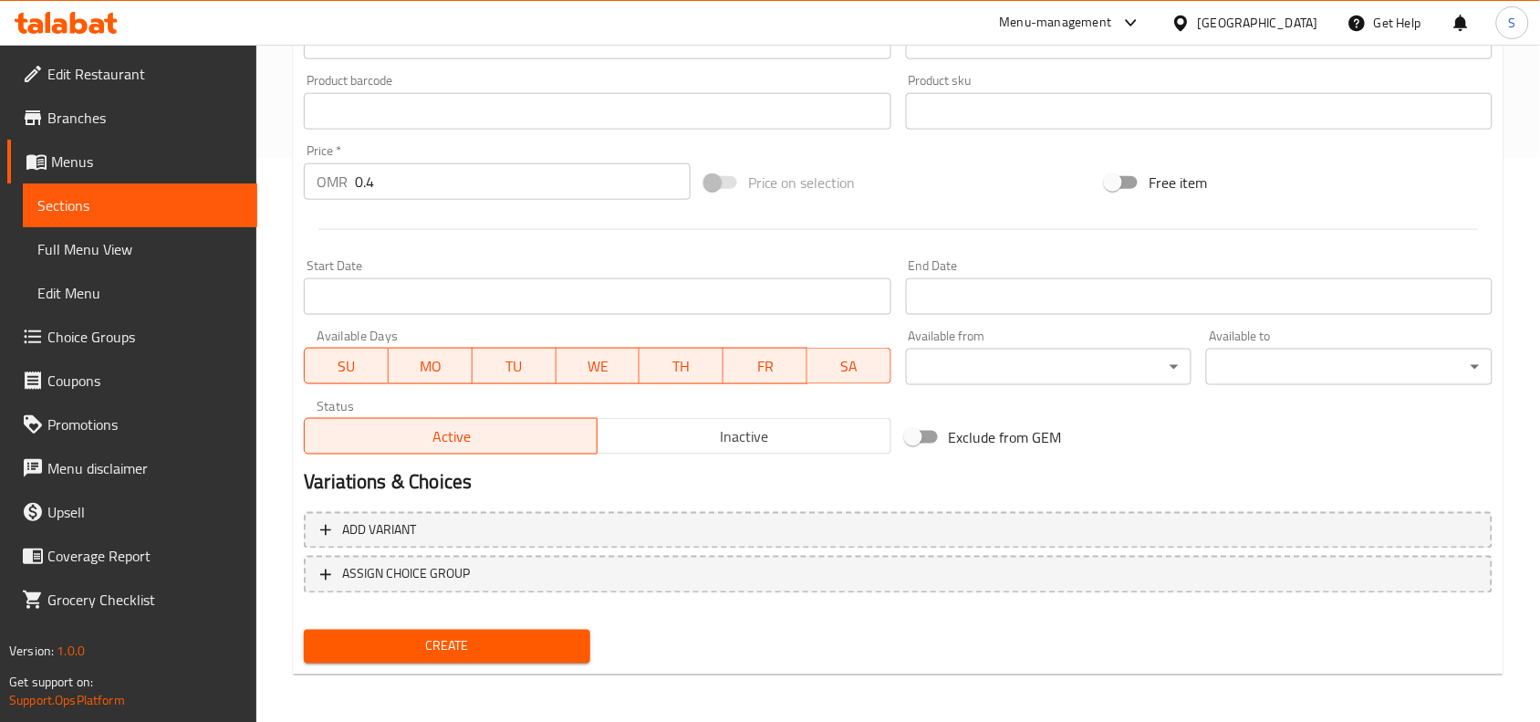
click at [491, 663] on div "Create" at bounding box center [447, 646] width 301 height 48
click at [516, 653] on span "Create" at bounding box center [446, 646] width 257 height 23
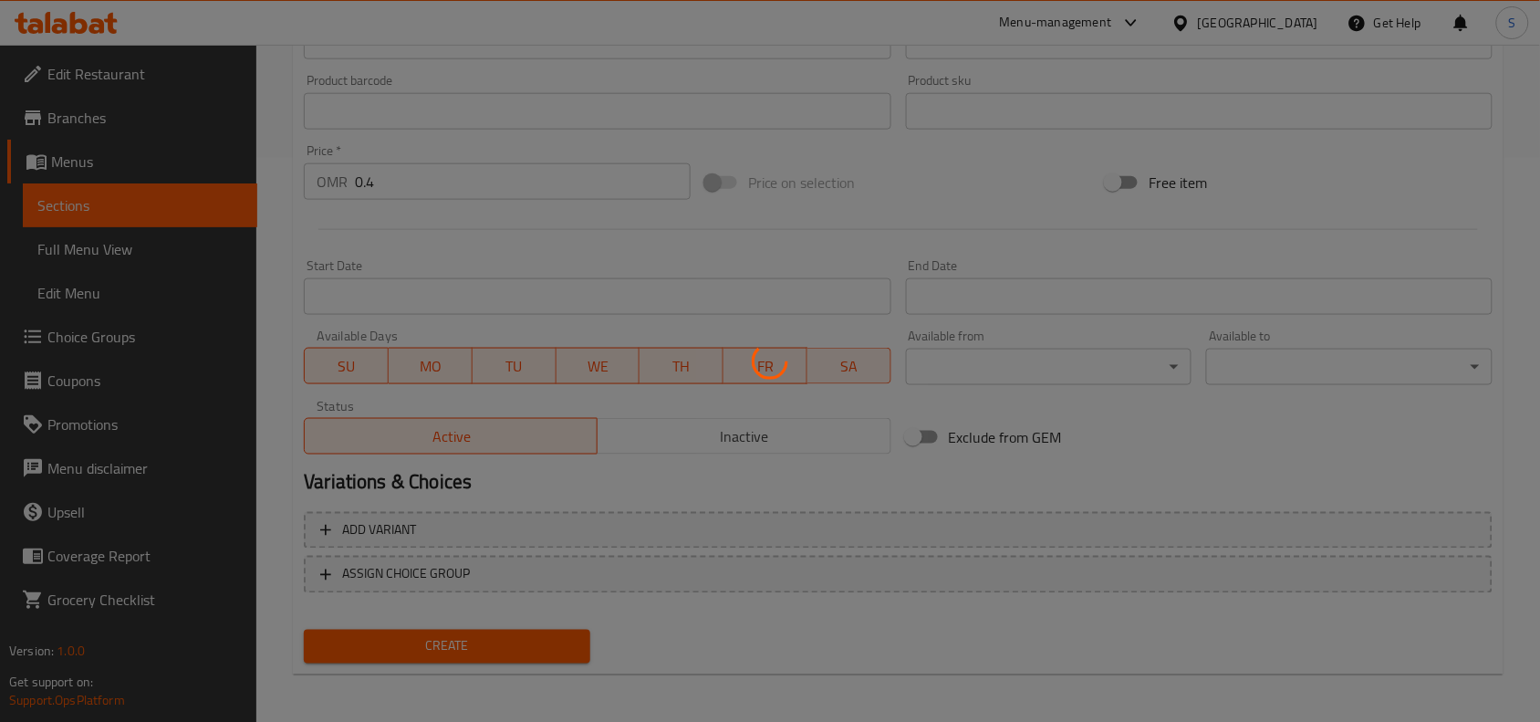
type input "0"
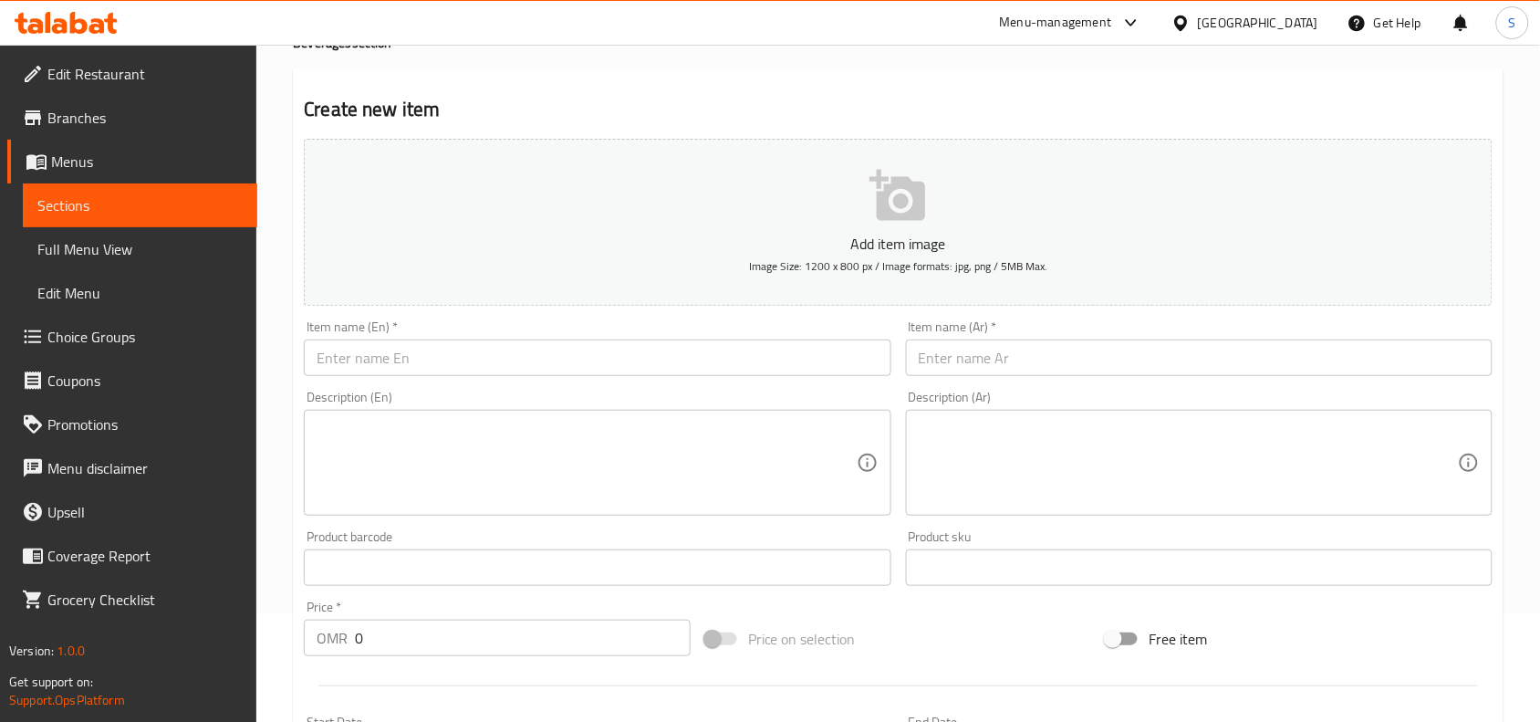
scroll to position [0, 0]
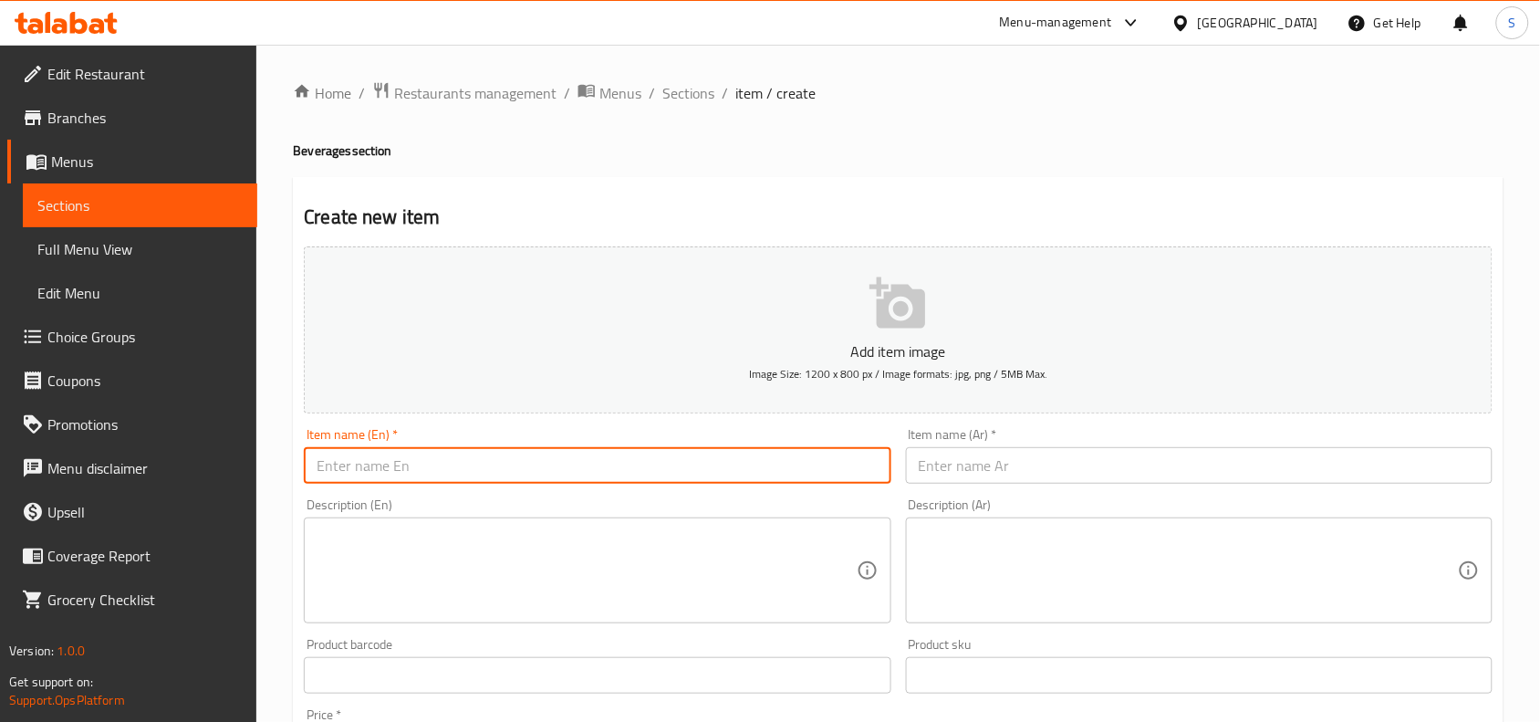
click at [579, 471] on input "text" at bounding box center [597, 465] width 587 height 37
click at [899, 124] on div "Home / Restaurants management / Menus / Sections / item / create Beverages sect…" at bounding box center [898, 667] width 1211 height 1172
click at [582, 475] on input "text" at bounding box center [597, 465] width 587 height 37
paste input "SMALL WATER"
click at [589, 471] on input "SMALL WATER" at bounding box center [597, 465] width 587 height 37
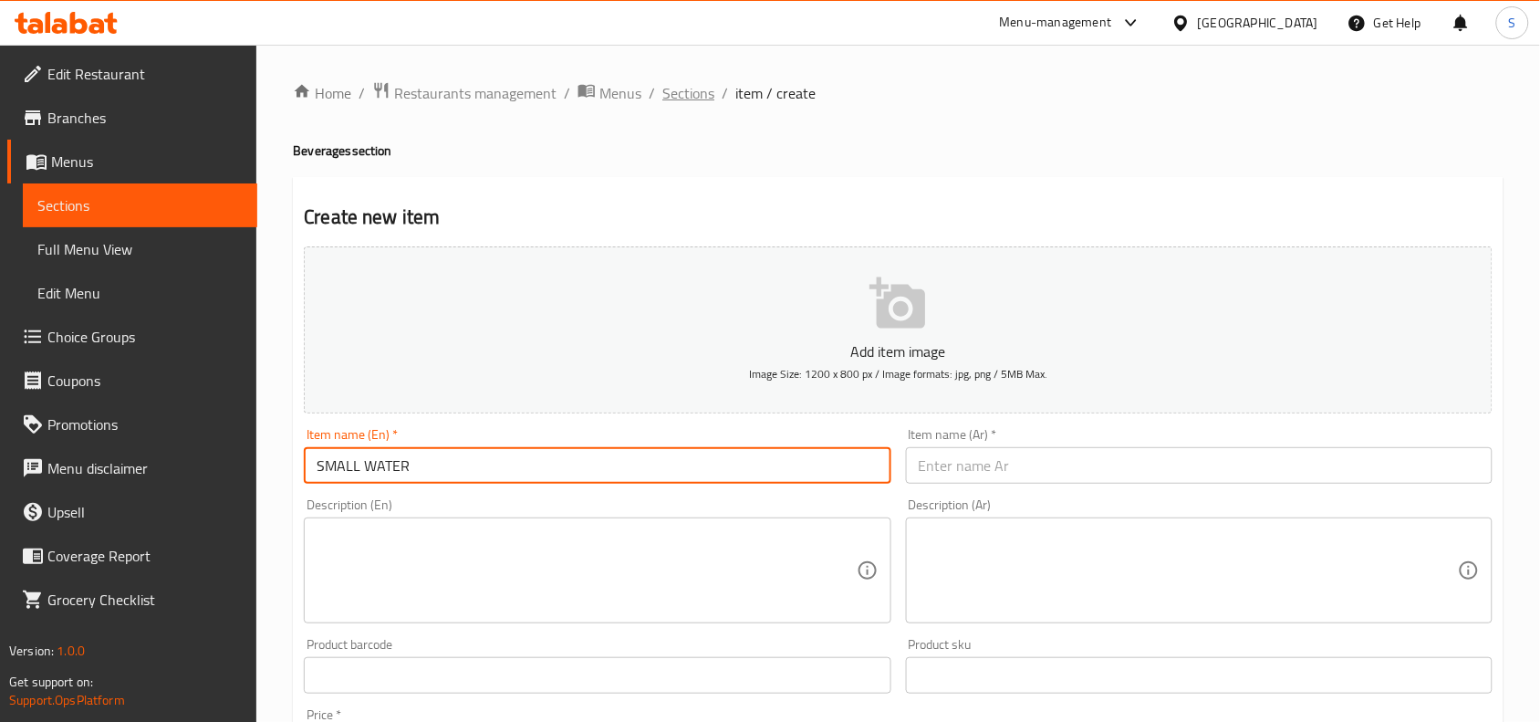
type input "SMALL WATER"
click at [677, 89] on span "Sections" at bounding box center [689, 93] width 52 height 22
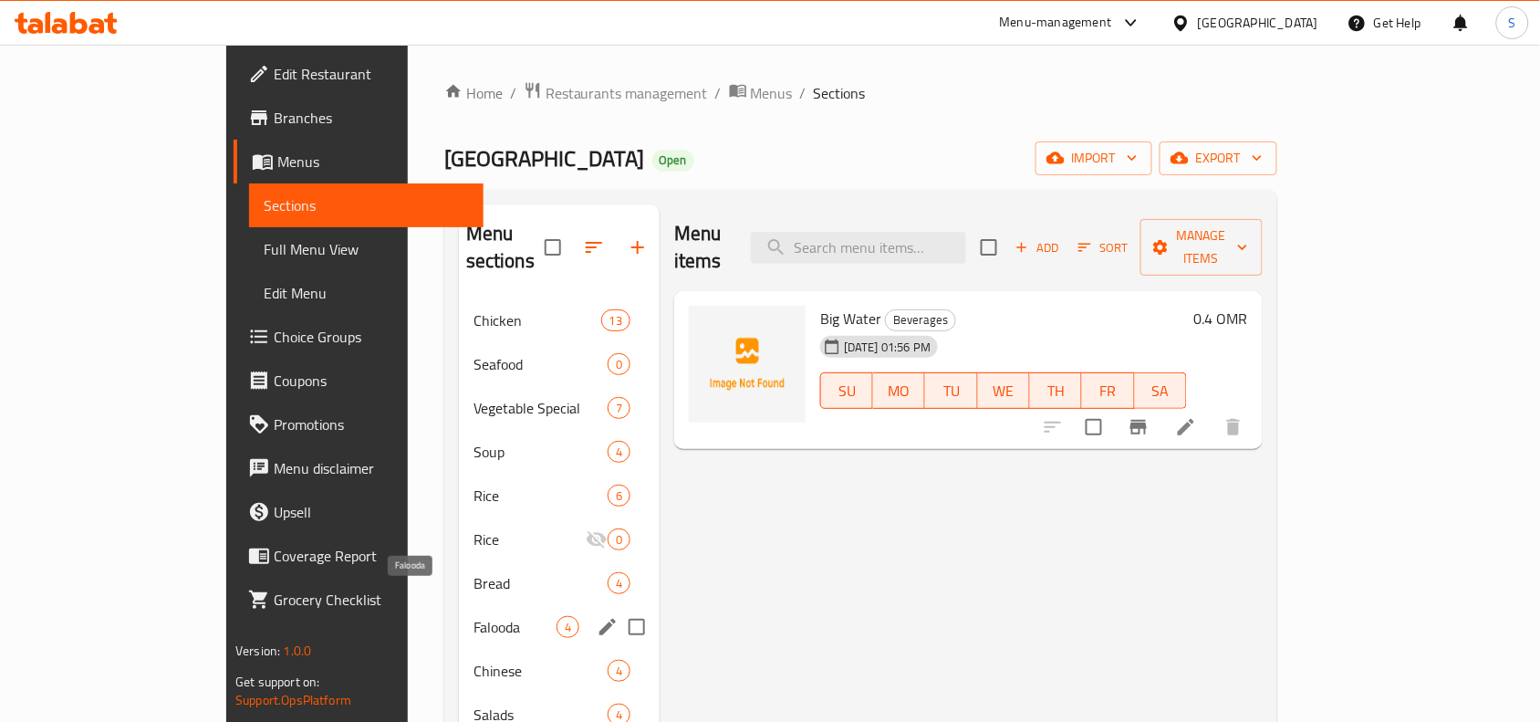
scroll to position [114, 0]
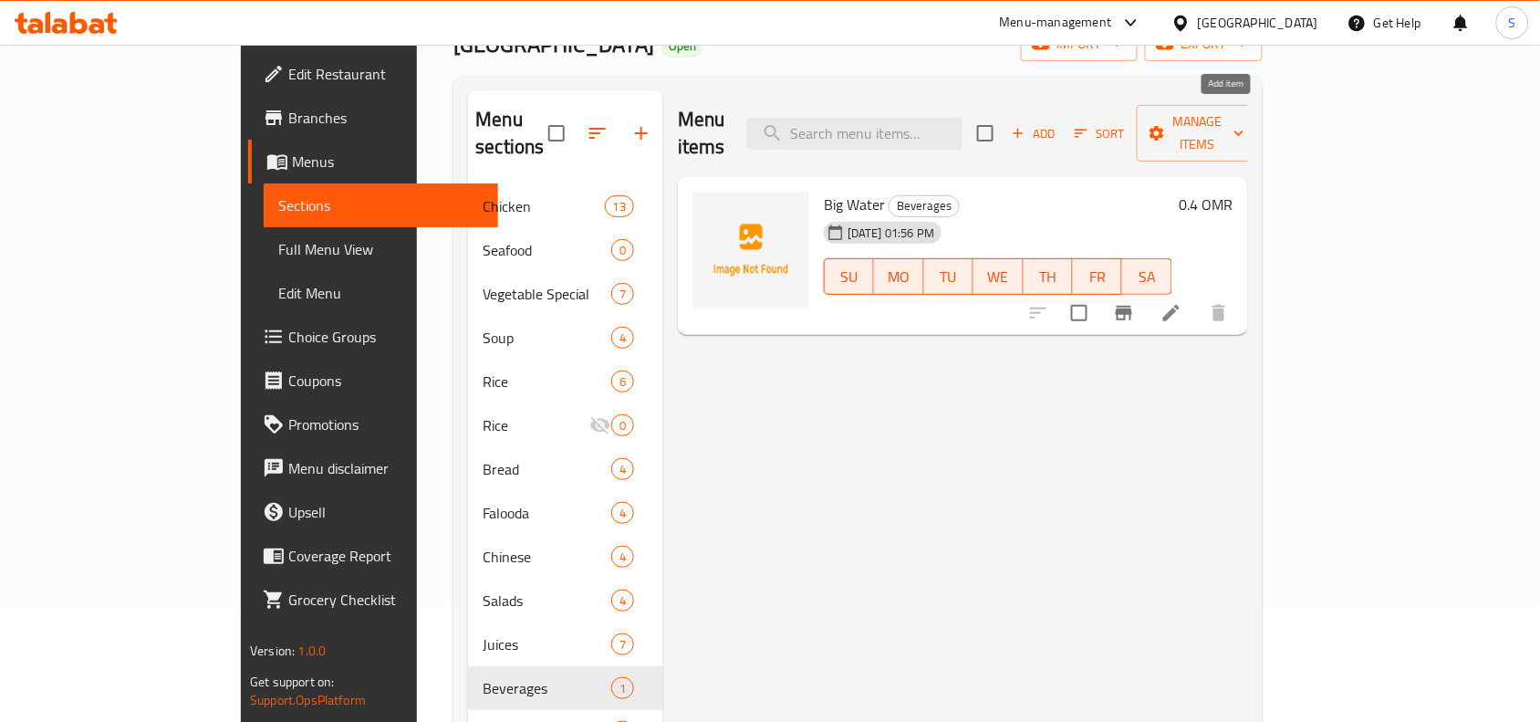
click at [1059, 124] on span "Add" at bounding box center [1033, 133] width 49 height 21
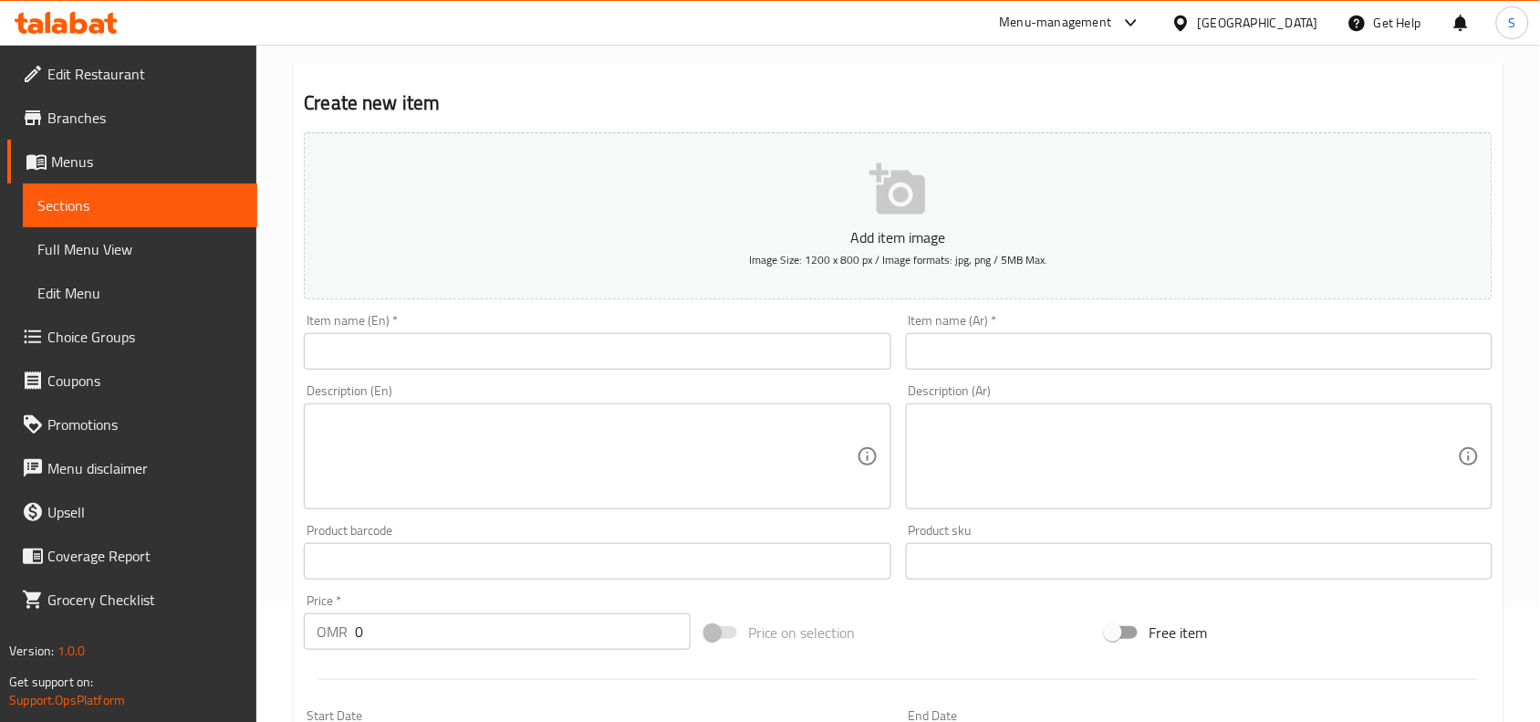
click at [569, 331] on div "Item name (En)   * Item name (En) *" at bounding box center [597, 342] width 587 height 56
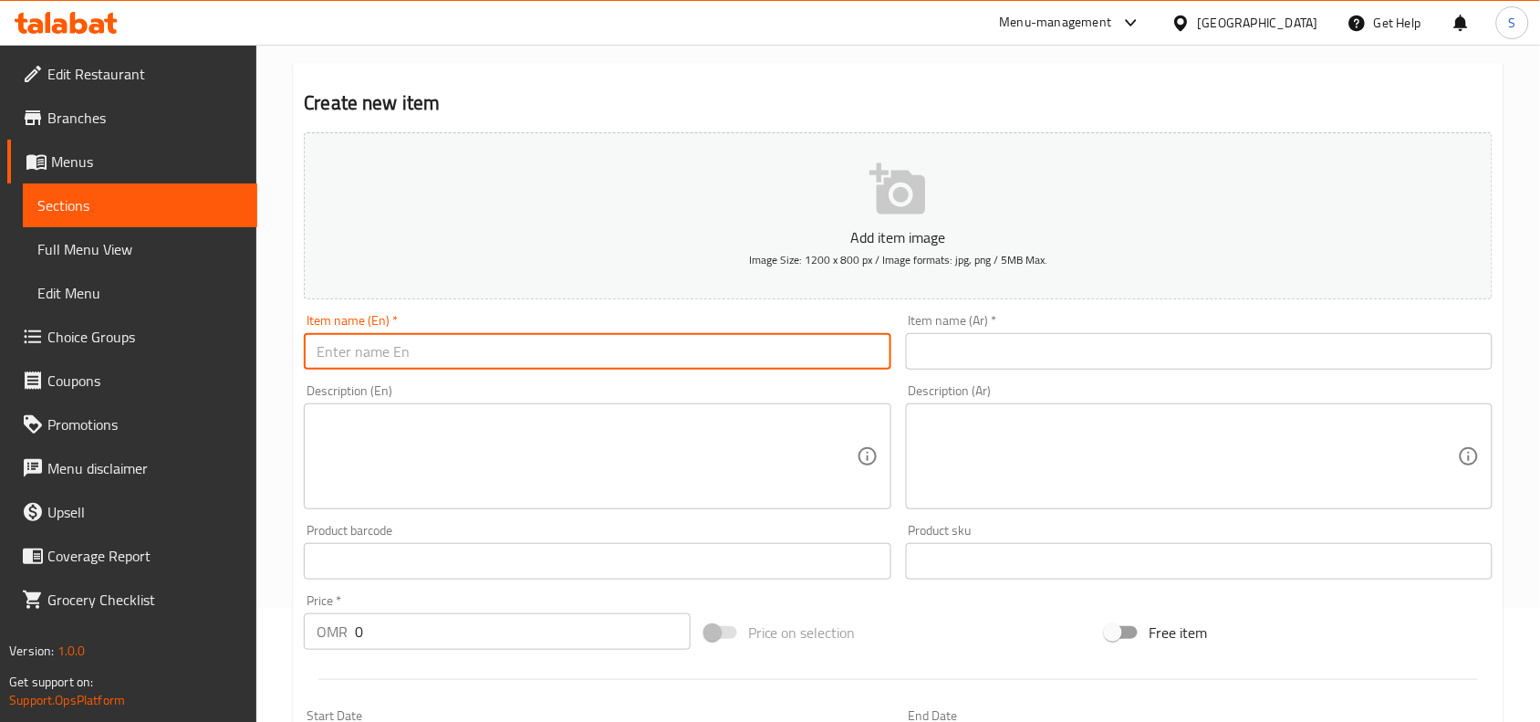
click at [550, 359] on input "text" at bounding box center [597, 351] width 587 height 37
paste input "SMALL WATER"
click at [550, 359] on input "SMALL WATER" at bounding box center [597, 351] width 587 height 37
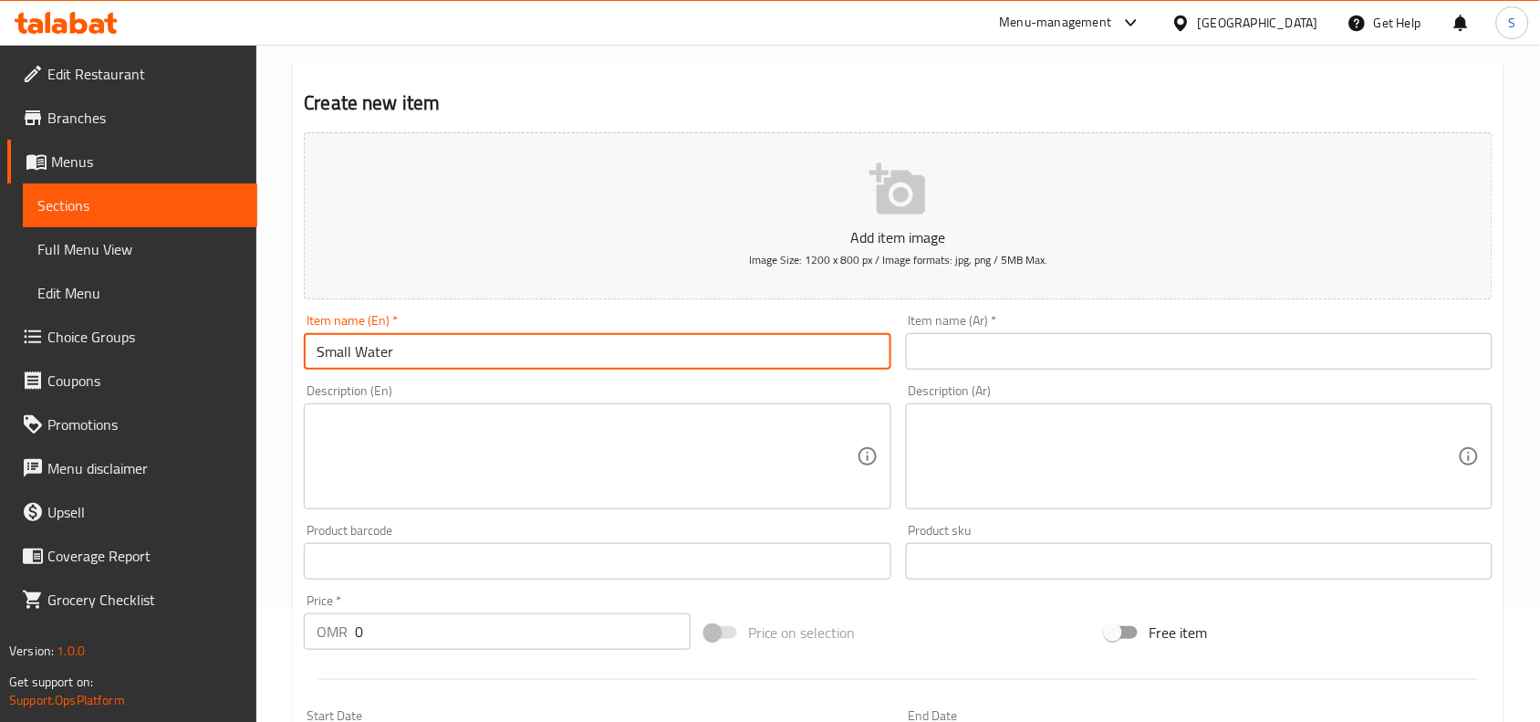
type input "Small Water"
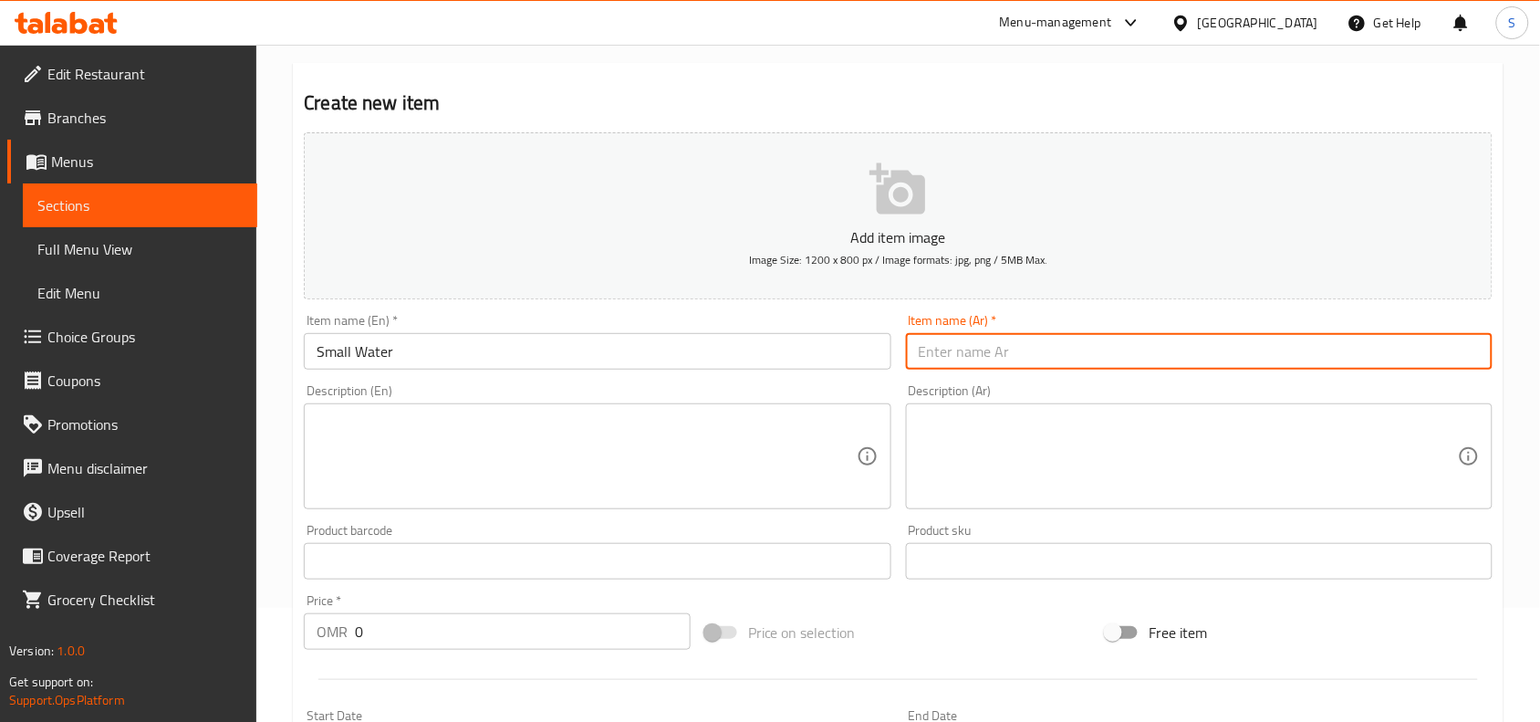
click at [1029, 348] on input "text" at bounding box center [1199, 351] width 587 height 37
type input "مياه صغيرة"
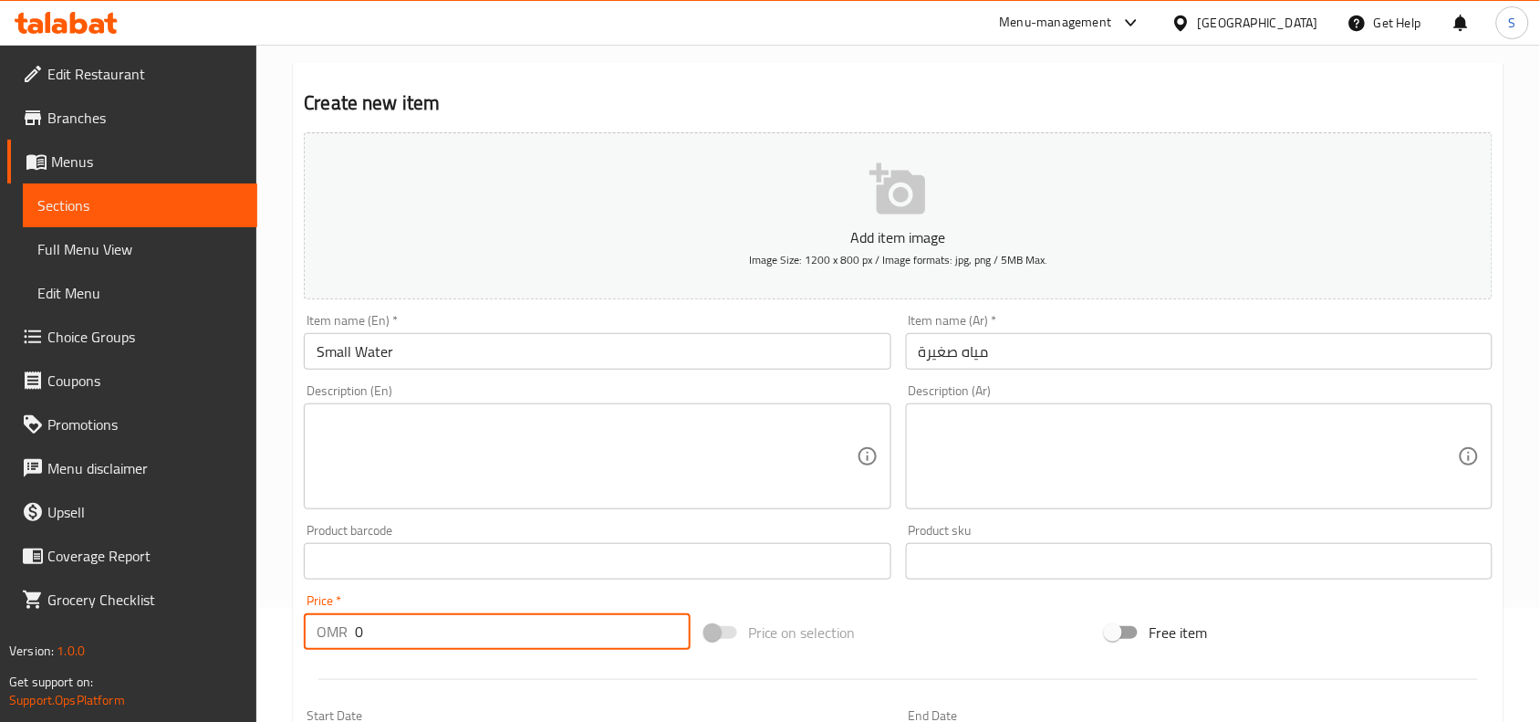
click at [408, 626] on input "0" at bounding box center [523, 631] width 336 height 37
type input "0.2"
click at [873, 628] on div "Price on selection" at bounding box center [899, 632] width 402 height 49
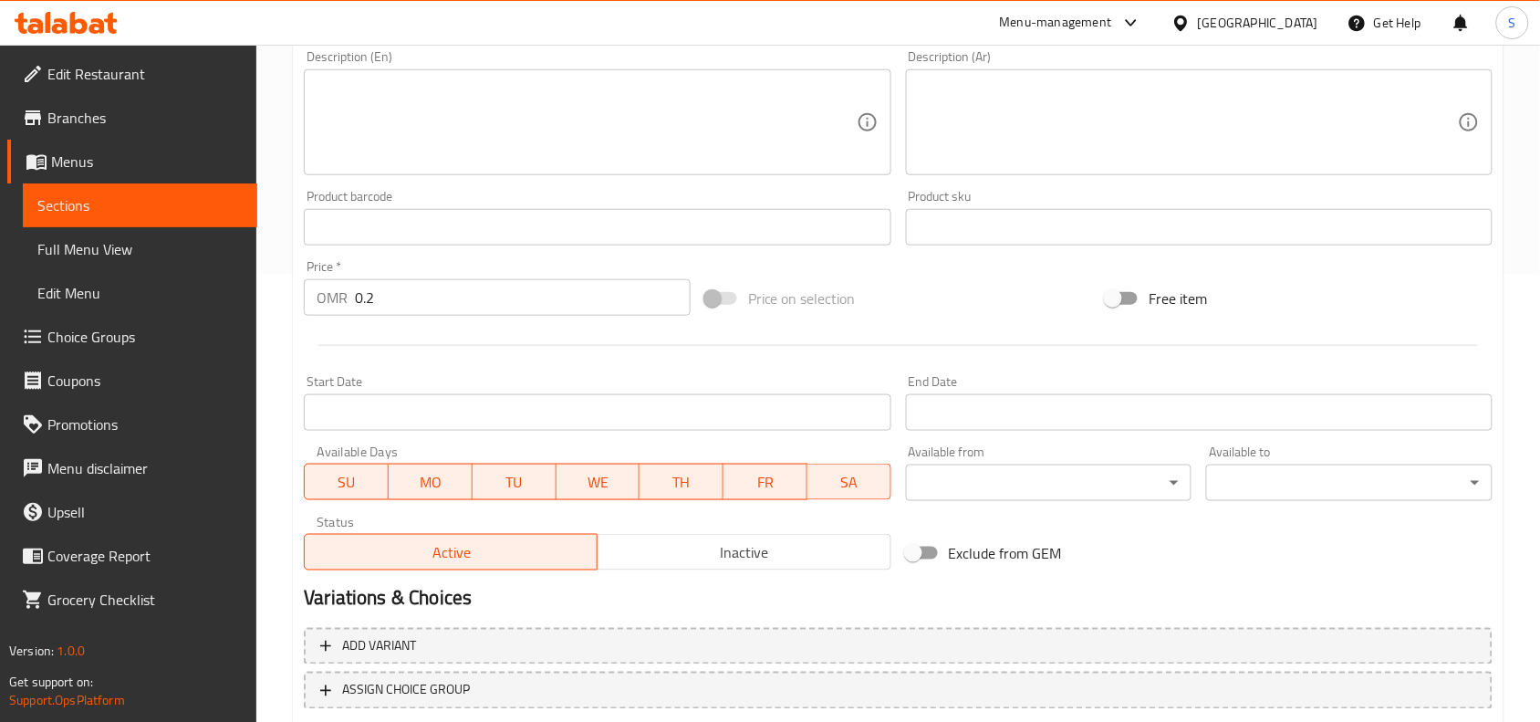
scroll to position [564, 0]
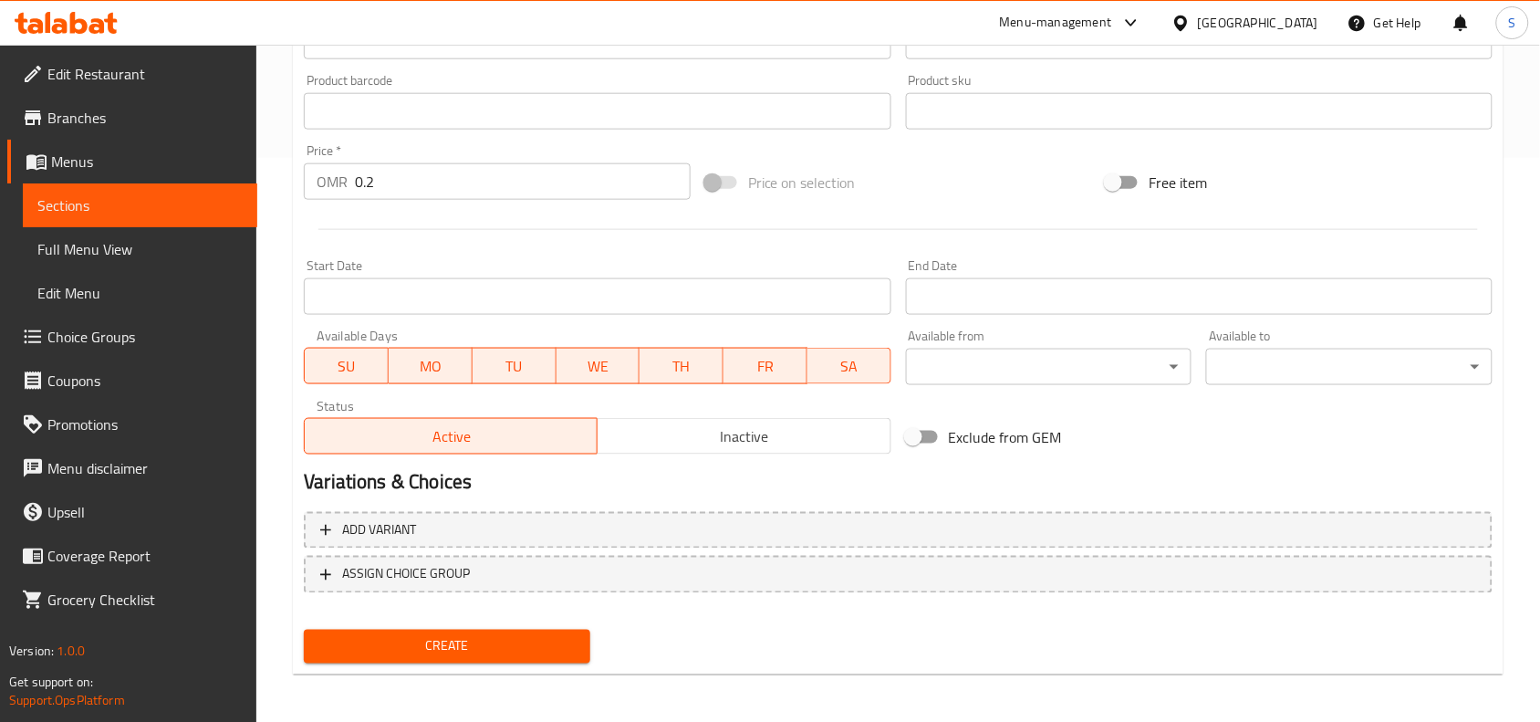
click at [476, 657] on button "Create" at bounding box center [447, 647] width 287 height 34
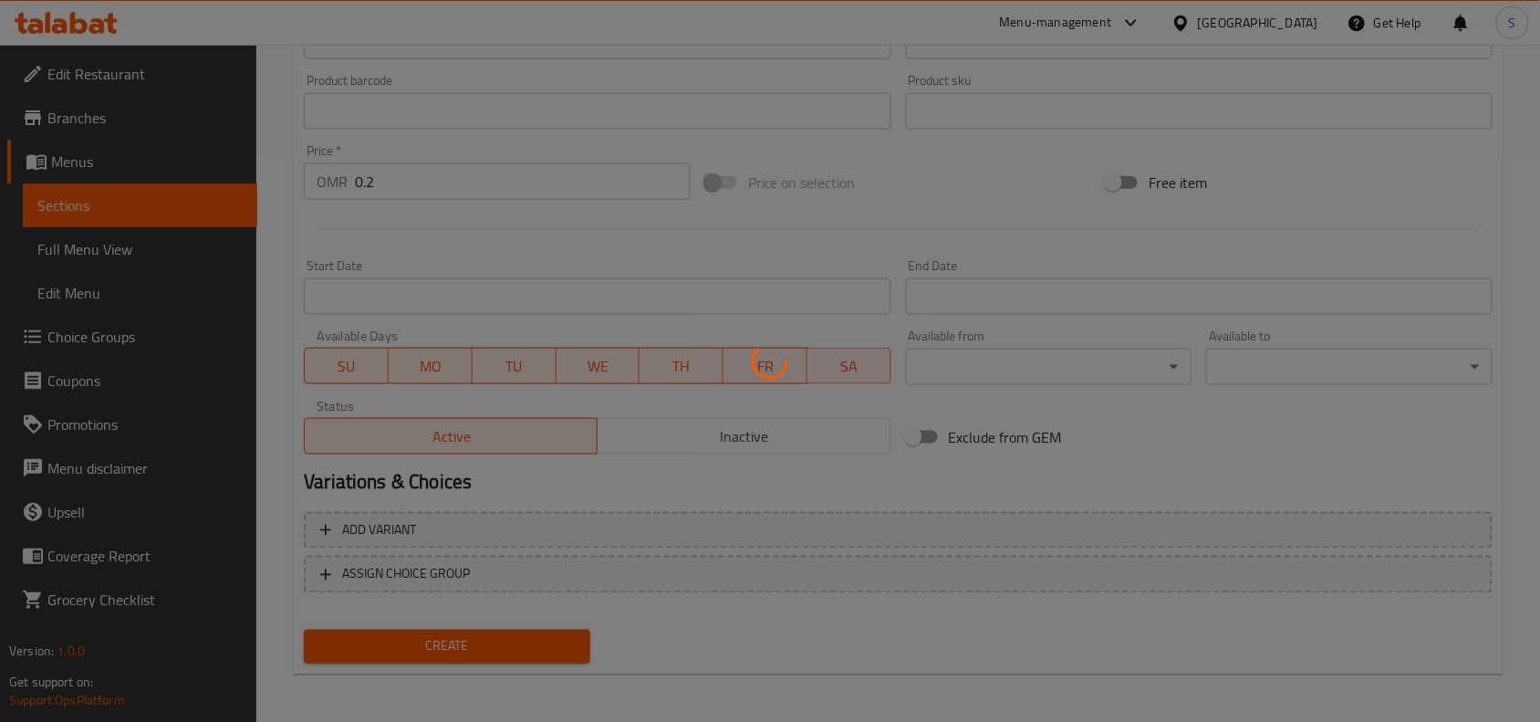
type input "0"
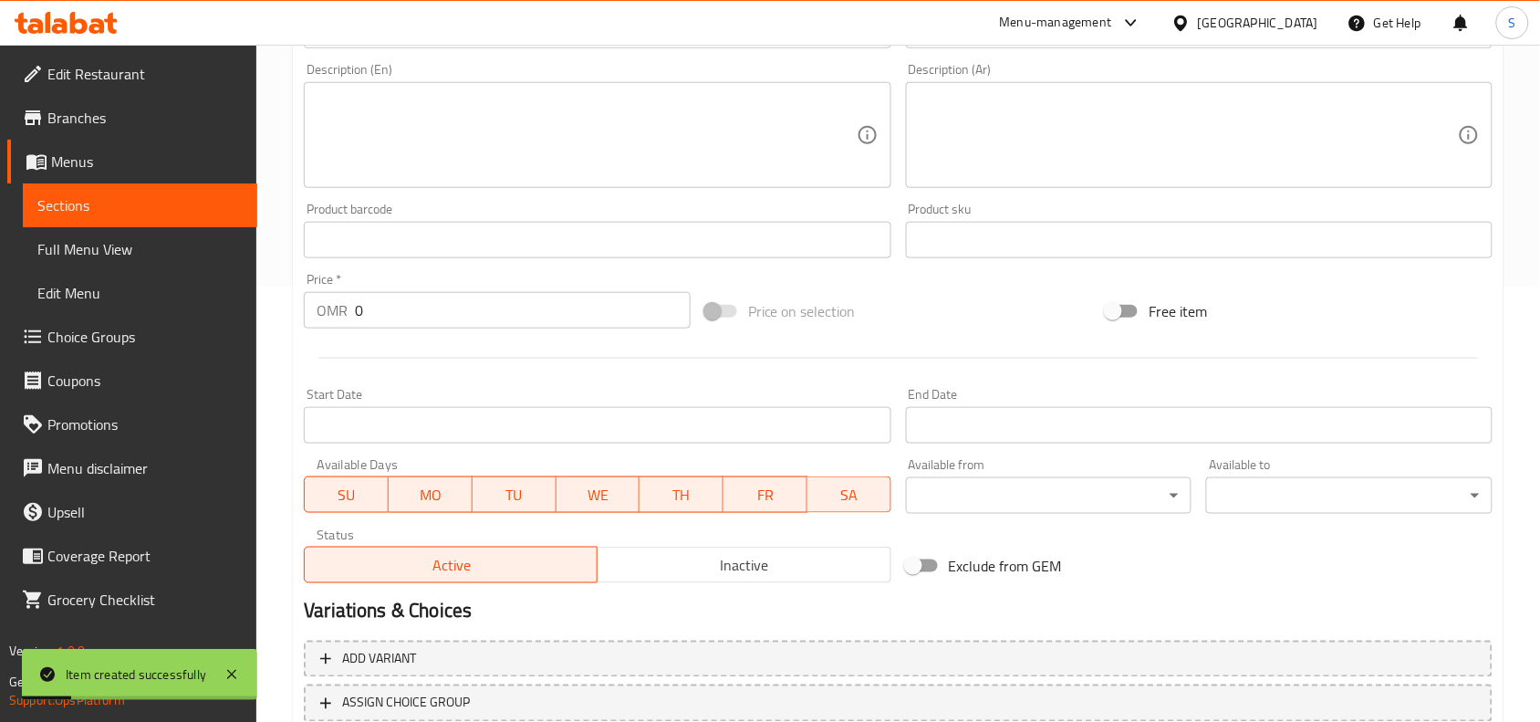
scroll to position [222, 0]
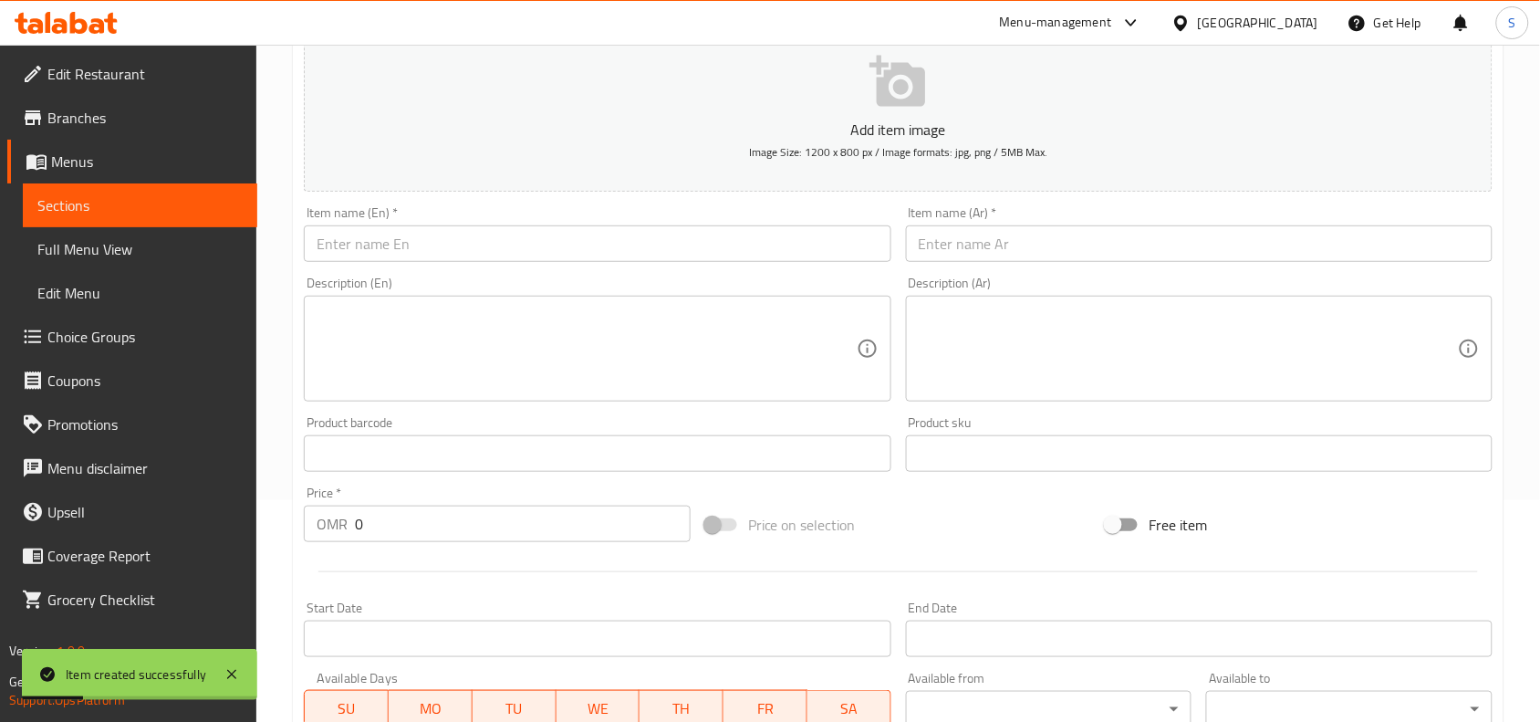
click at [529, 233] on input "text" at bounding box center [597, 243] width 587 height 37
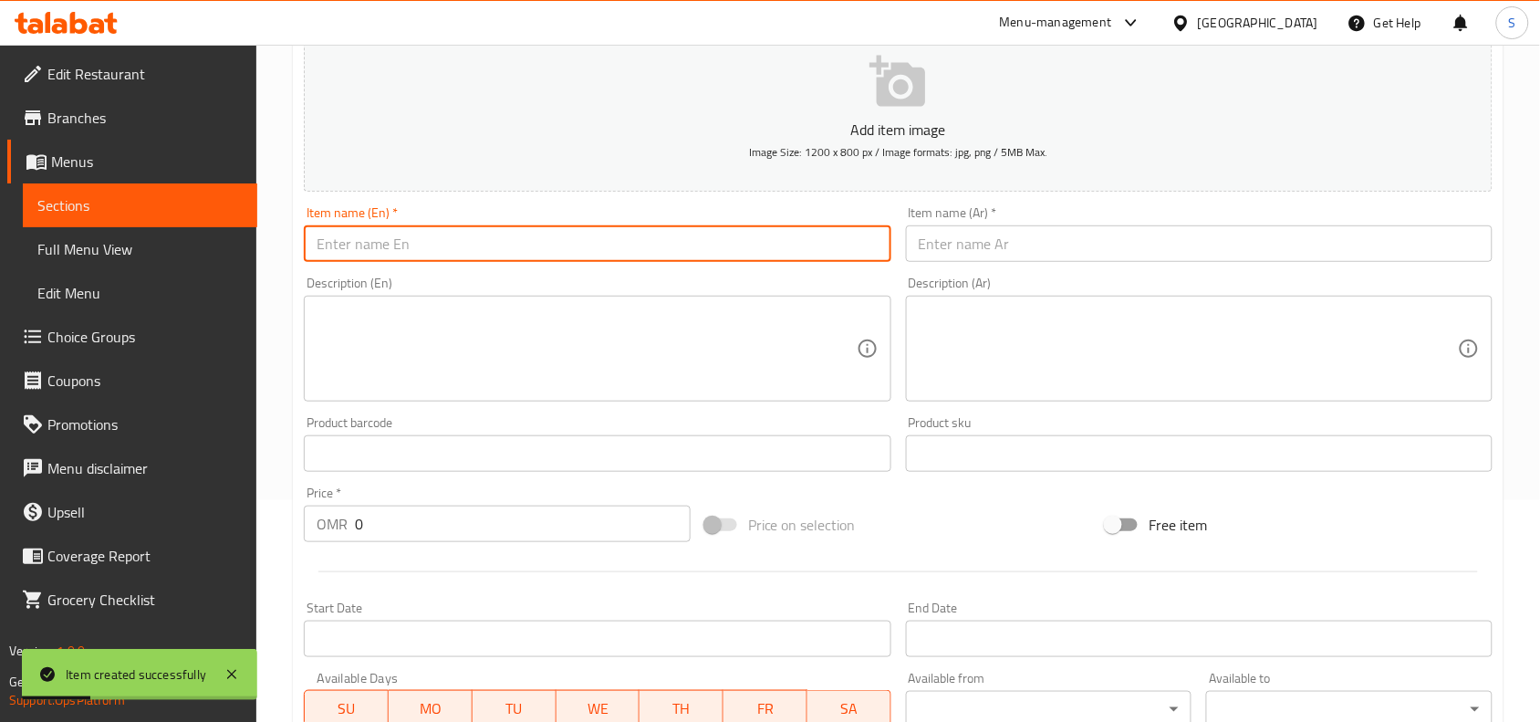
paste input "ALSI COLA"
click at [527, 247] on input "ALSI COLA" at bounding box center [597, 243] width 587 height 37
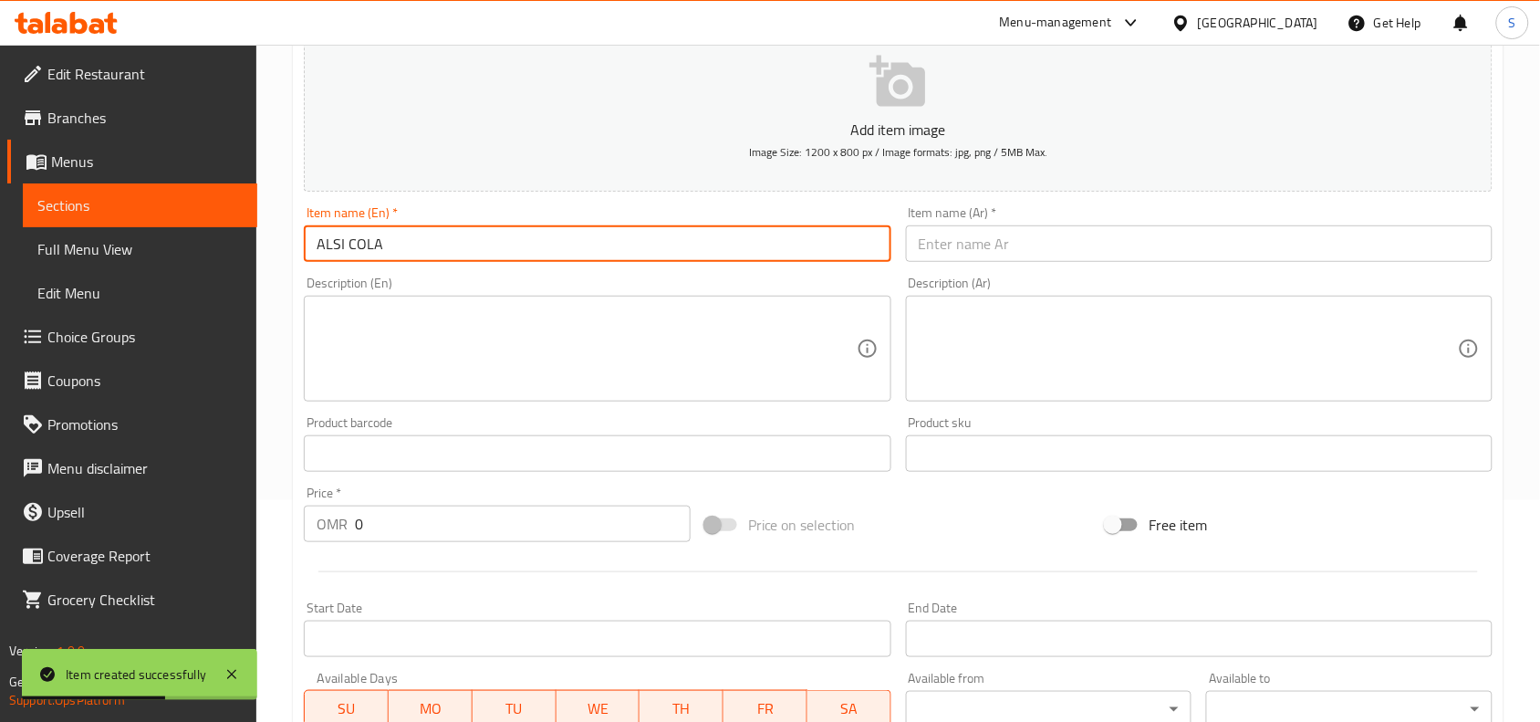
click at [527, 247] on input "ALSI COLA" at bounding box center [597, 243] width 587 height 37
type input "Alsi Cola"
click at [1080, 239] on input "text" at bounding box center [1199, 243] width 587 height 37
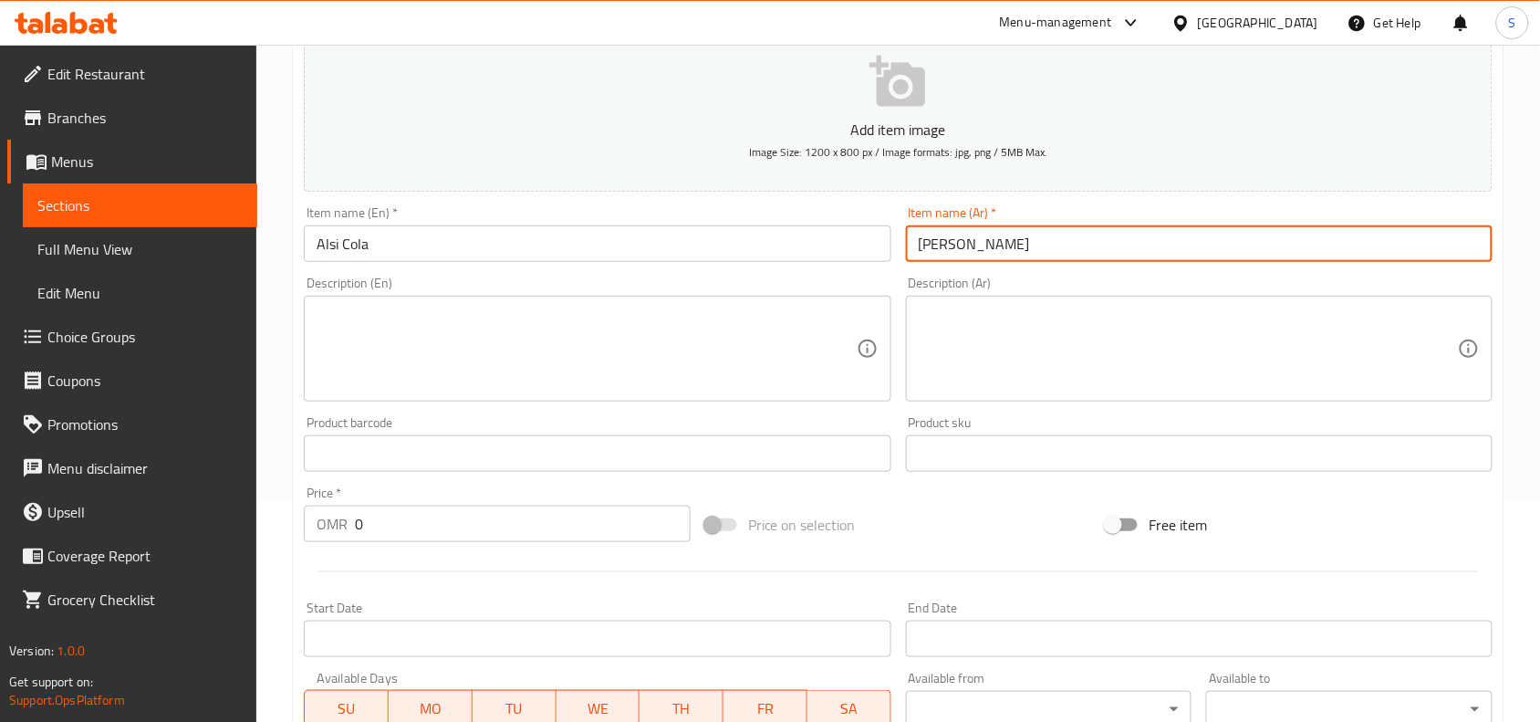
type input "[PERSON_NAME]"
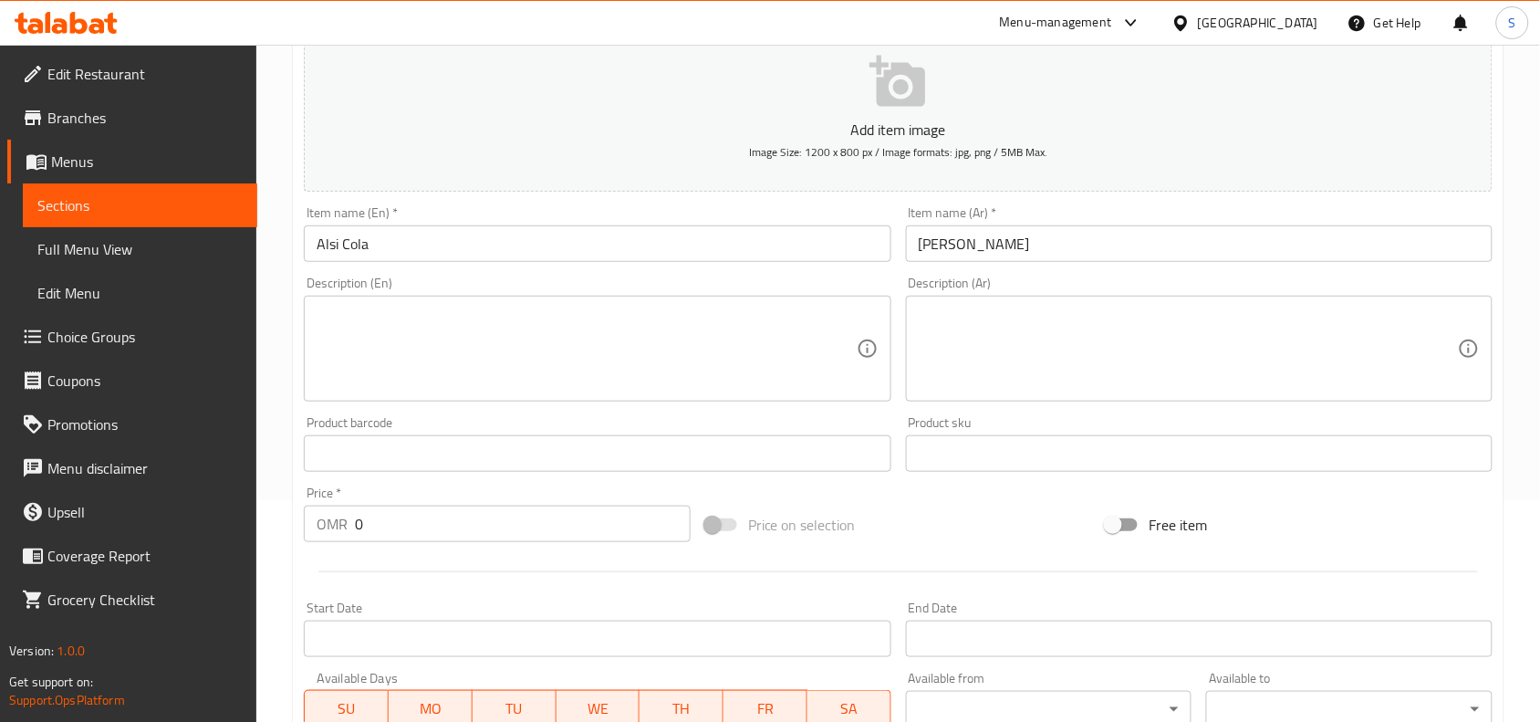
click at [1018, 512] on div "Price on selection" at bounding box center [899, 524] width 402 height 49
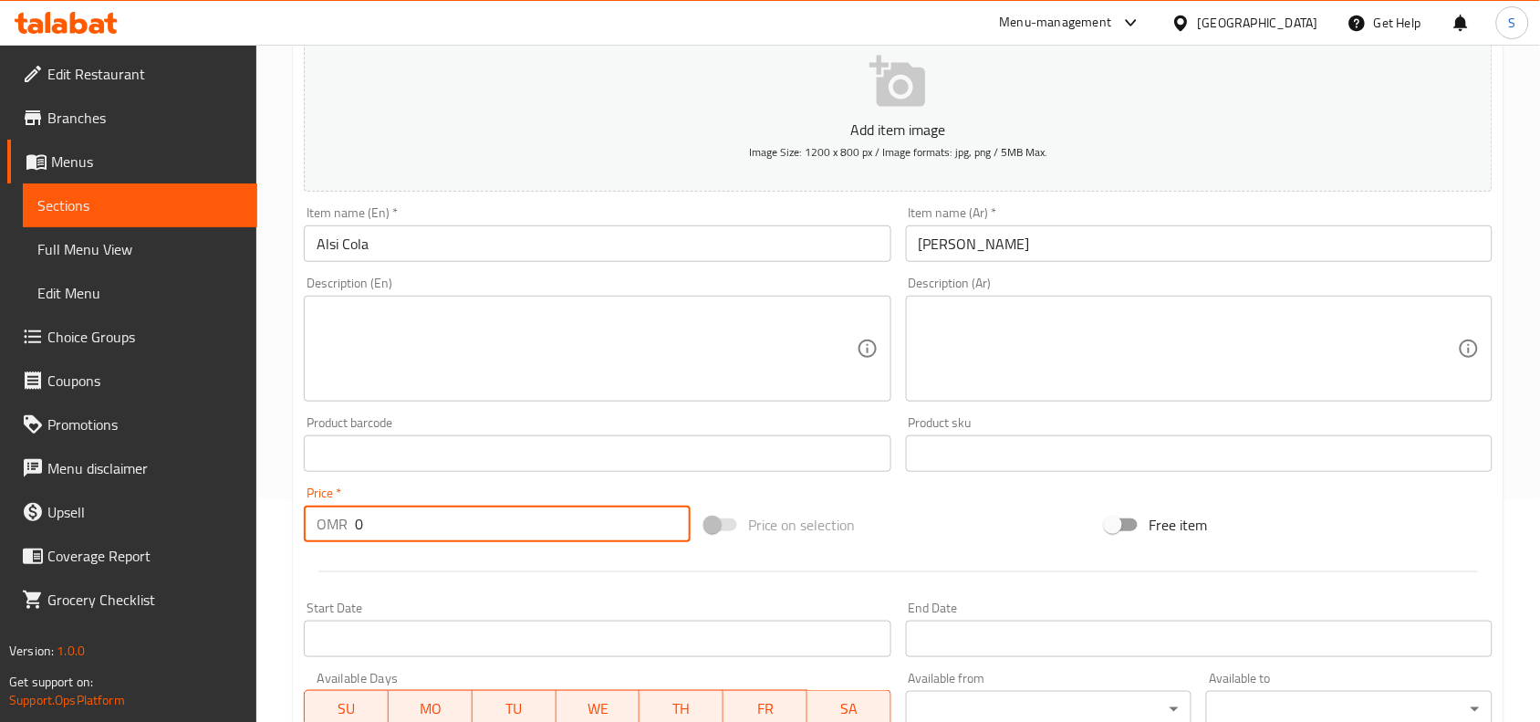
click at [458, 525] on input "0" at bounding box center [523, 524] width 336 height 37
type input "0.5"
click at [986, 505] on div "Price on selection" at bounding box center [899, 524] width 402 height 49
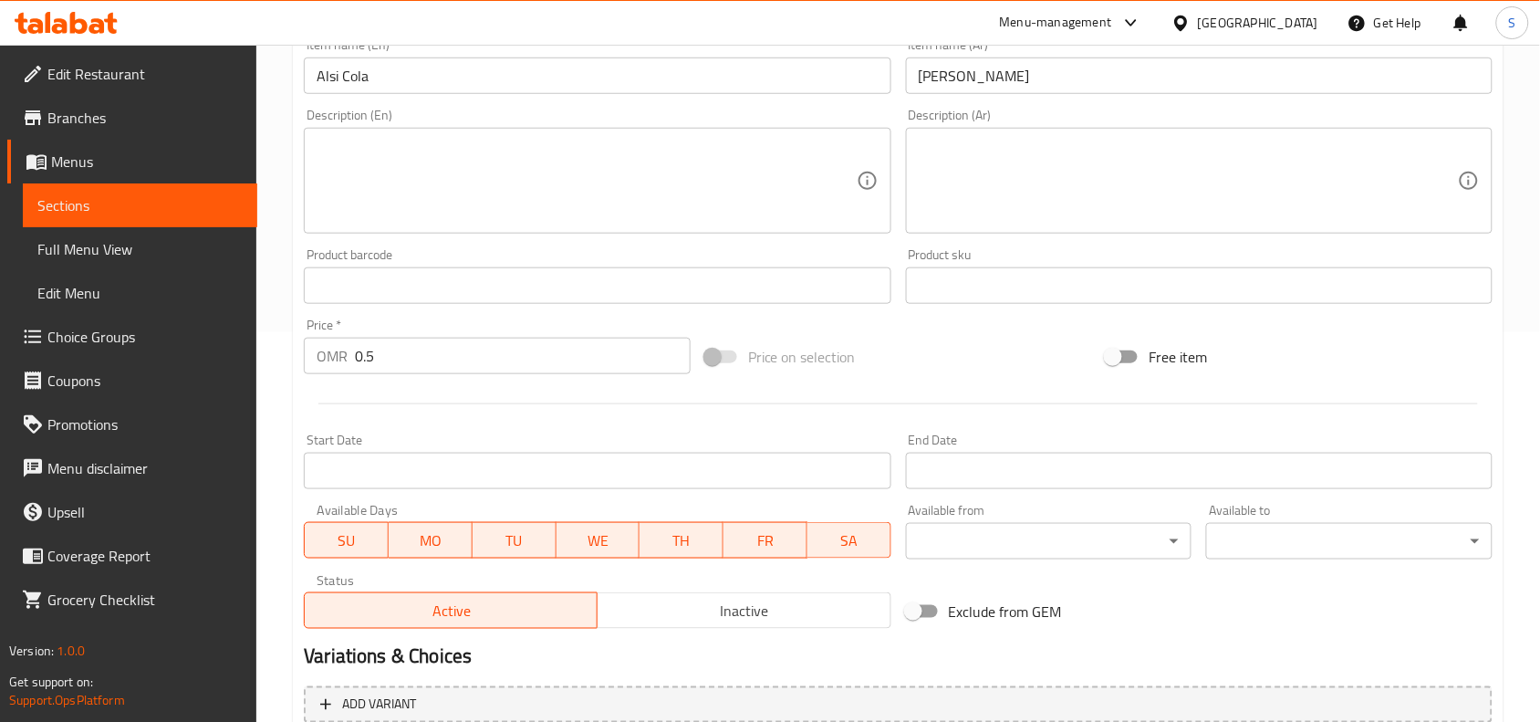
scroll to position [564, 0]
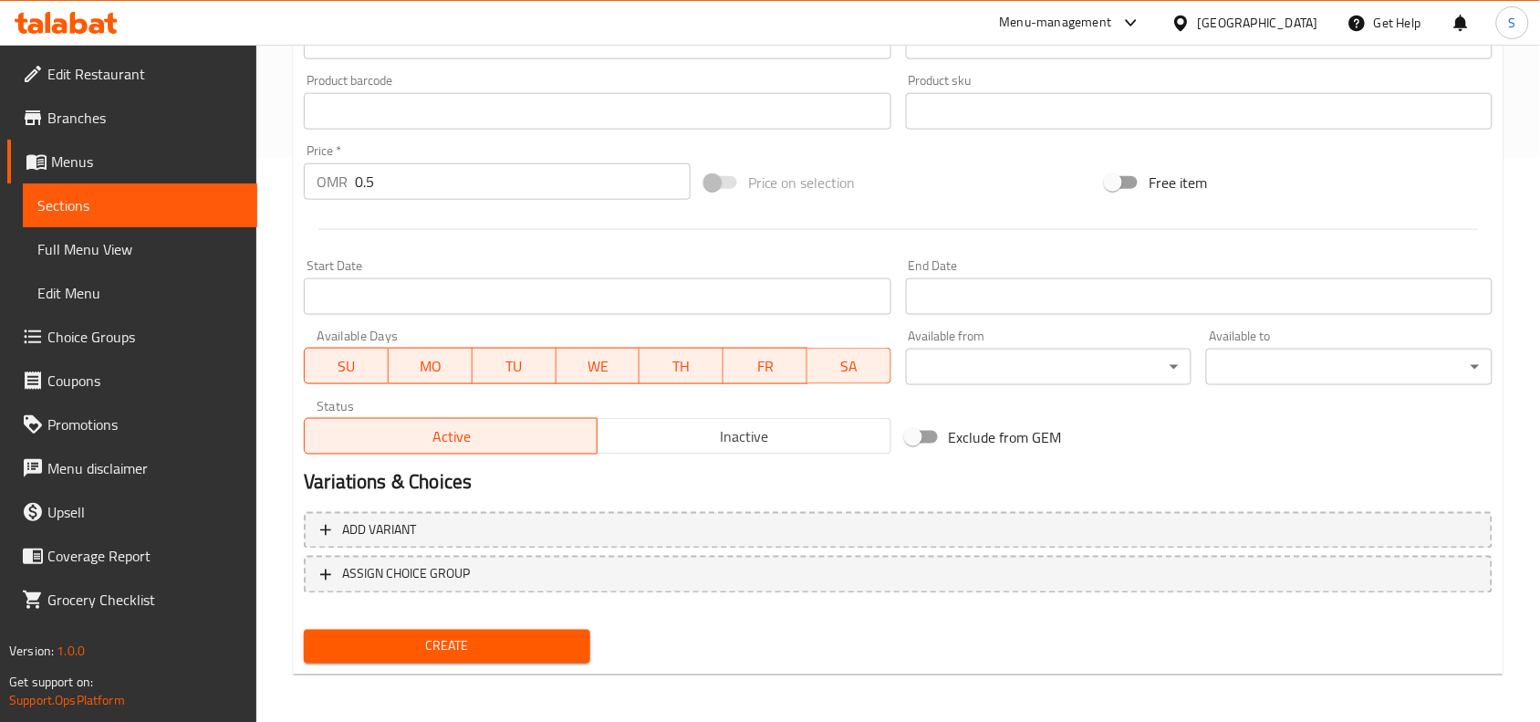
click at [456, 655] on button "Create" at bounding box center [447, 647] width 287 height 34
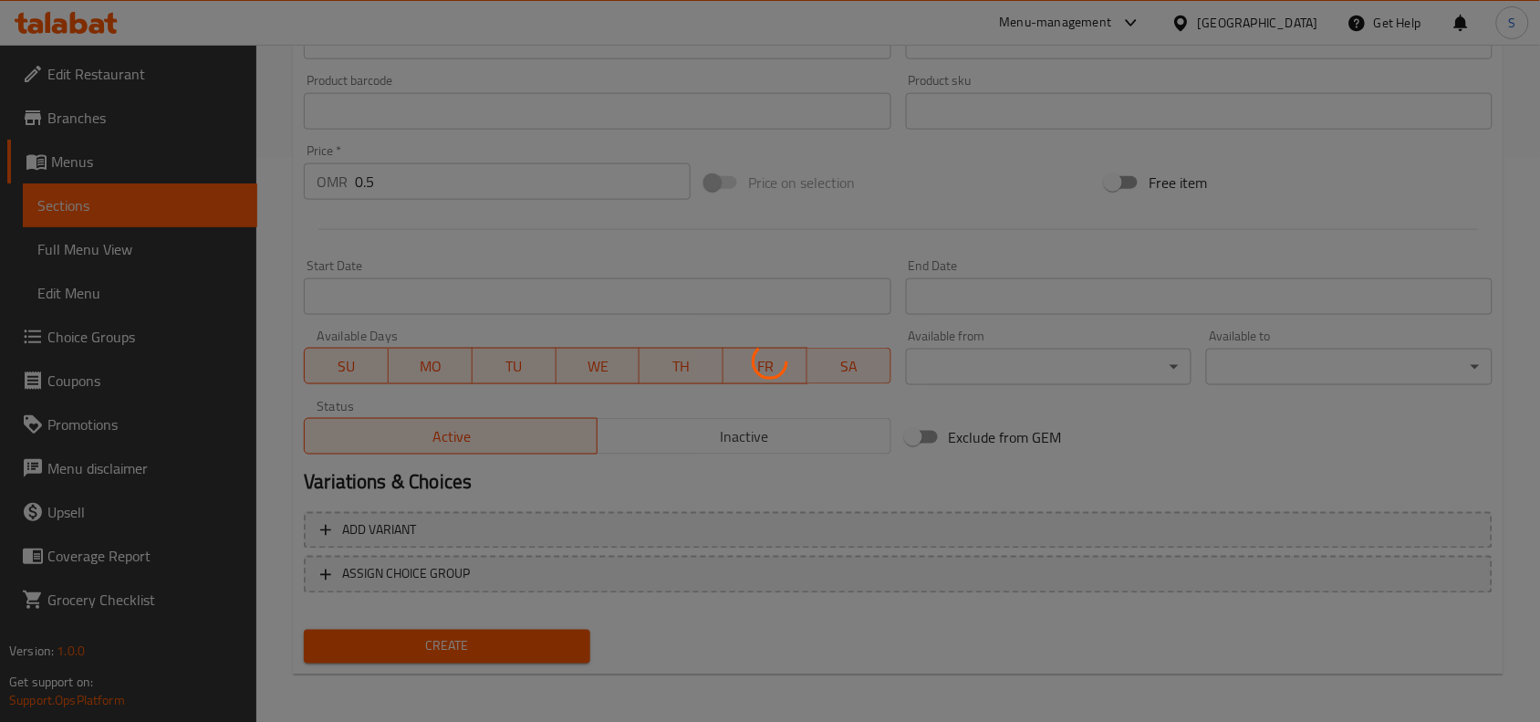
type input "0"
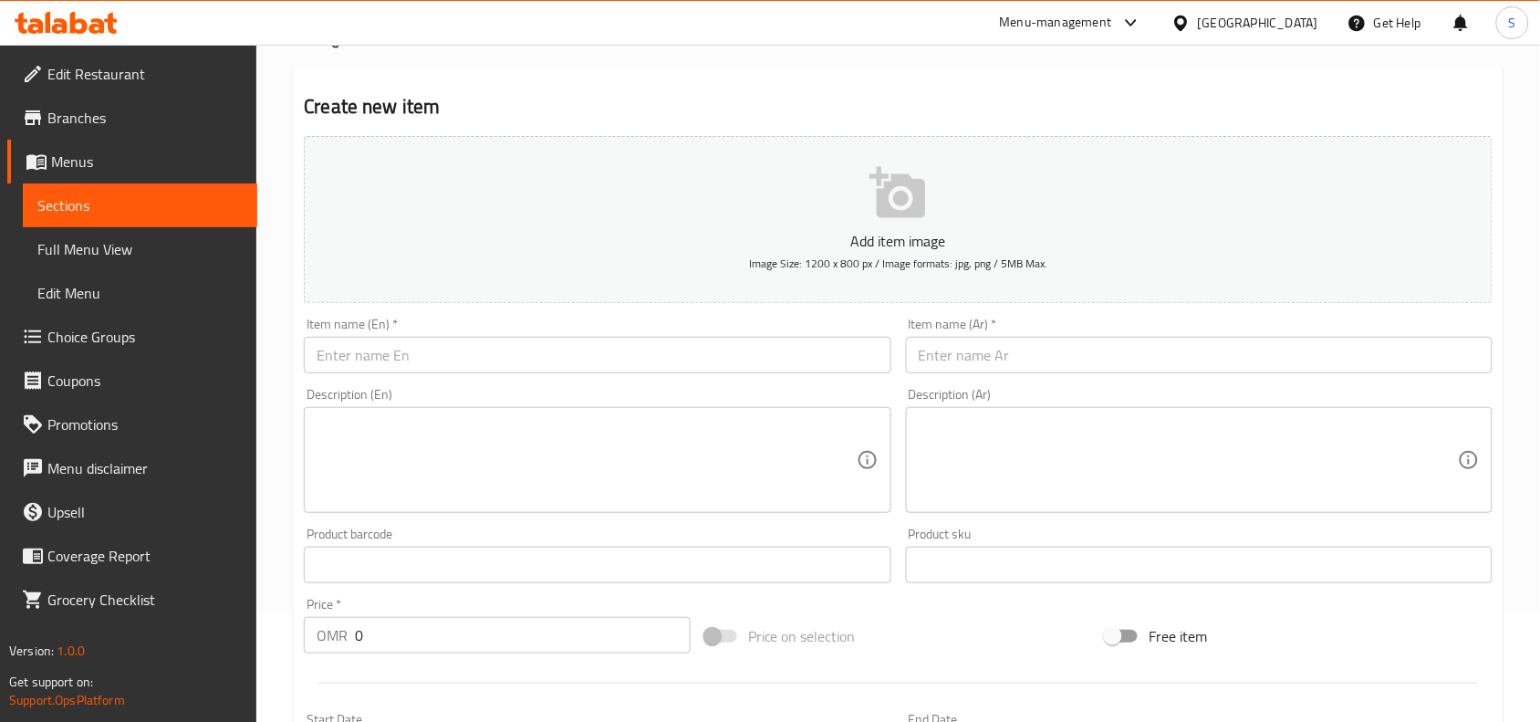
scroll to position [108, 0]
click at [526, 371] on input "text" at bounding box center [597, 357] width 587 height 37
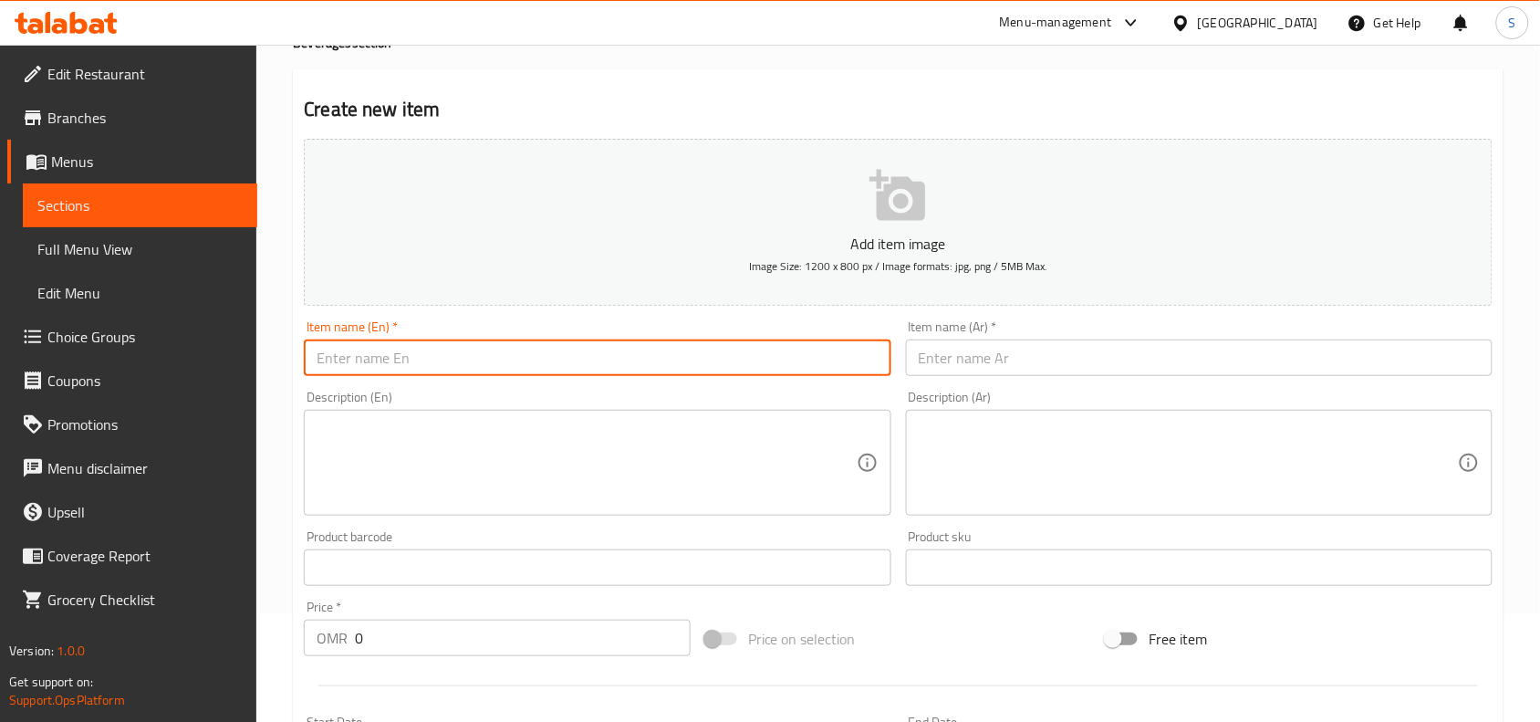
paste input "ALSI STREAM"
click at [521, 365] on input "ALSI STREAM" at bounding box center [597, 357] width 587 height 37
type input "Alsi Stream"
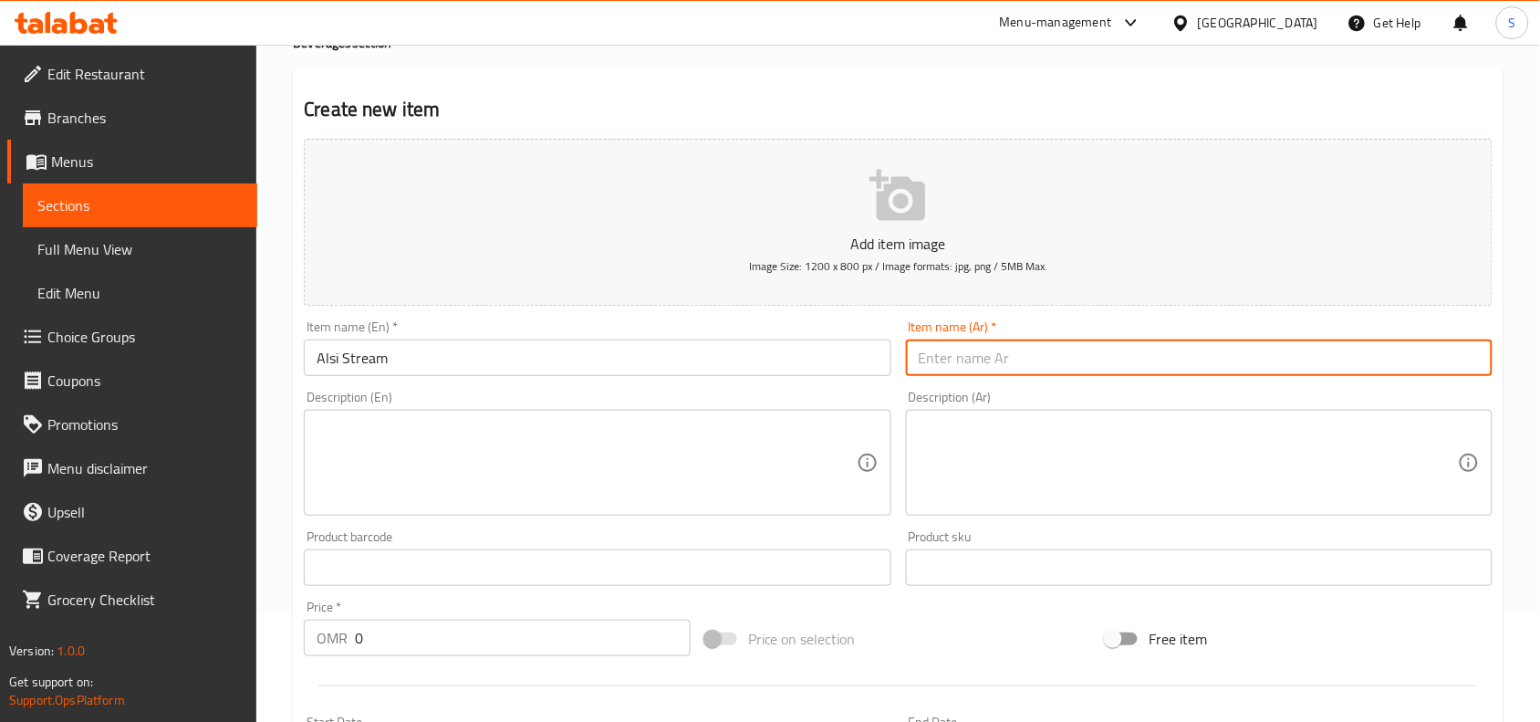
click at [1028, 358] on input "text" at bounding box center [1199, 357] width 587 height 37
type input "[PERSON_NAME]"
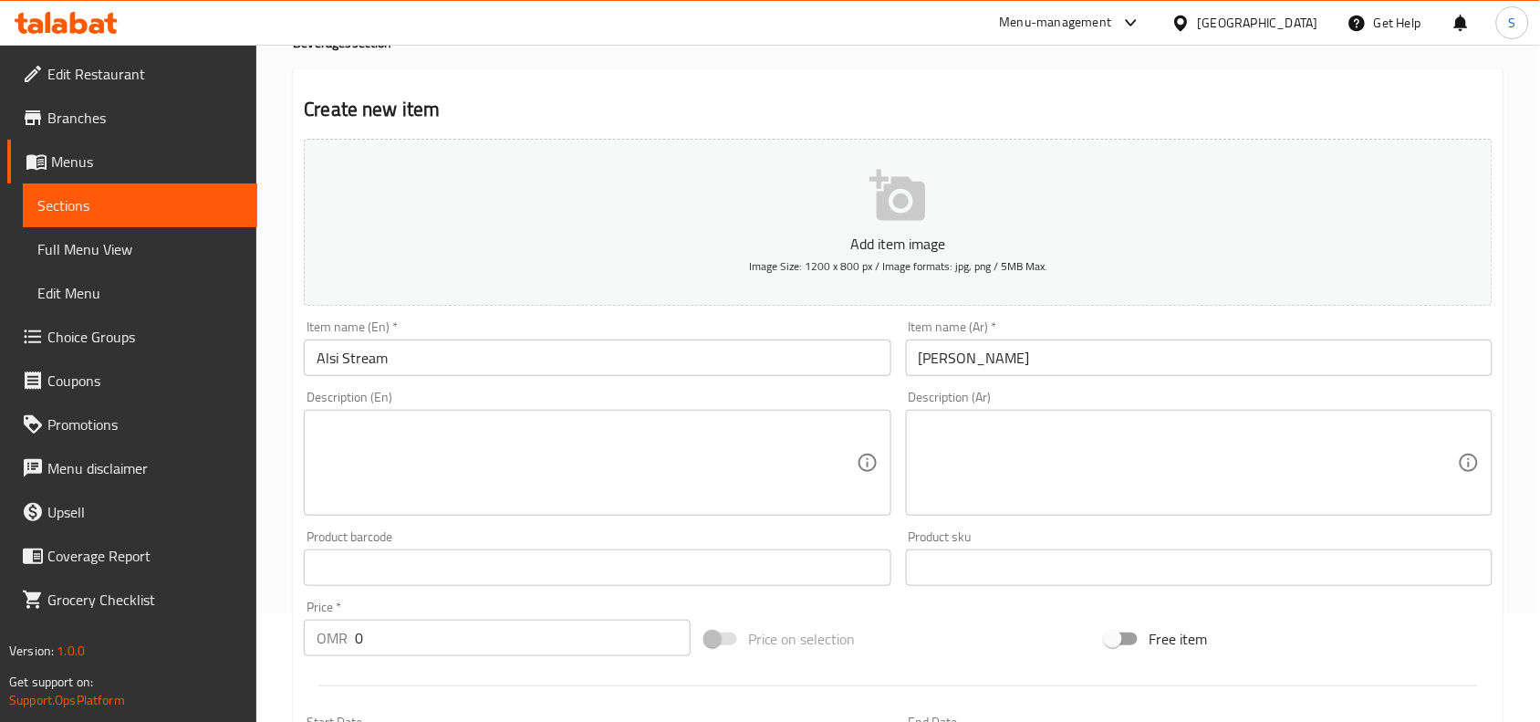
click at [1104, 315] on div "Item name ([PERSON_NAME])   * [PERSON_NAME] name (Ar) *" at bounding box center [1199, 348] width 601 height 70
click at [475, 637] on input "0" at bounding box center [523, 638] width 336 height 37
type input "0.5"
click at [910, 632] on div "Price on selection" at bounding box center [899, 638] width 402 height 49
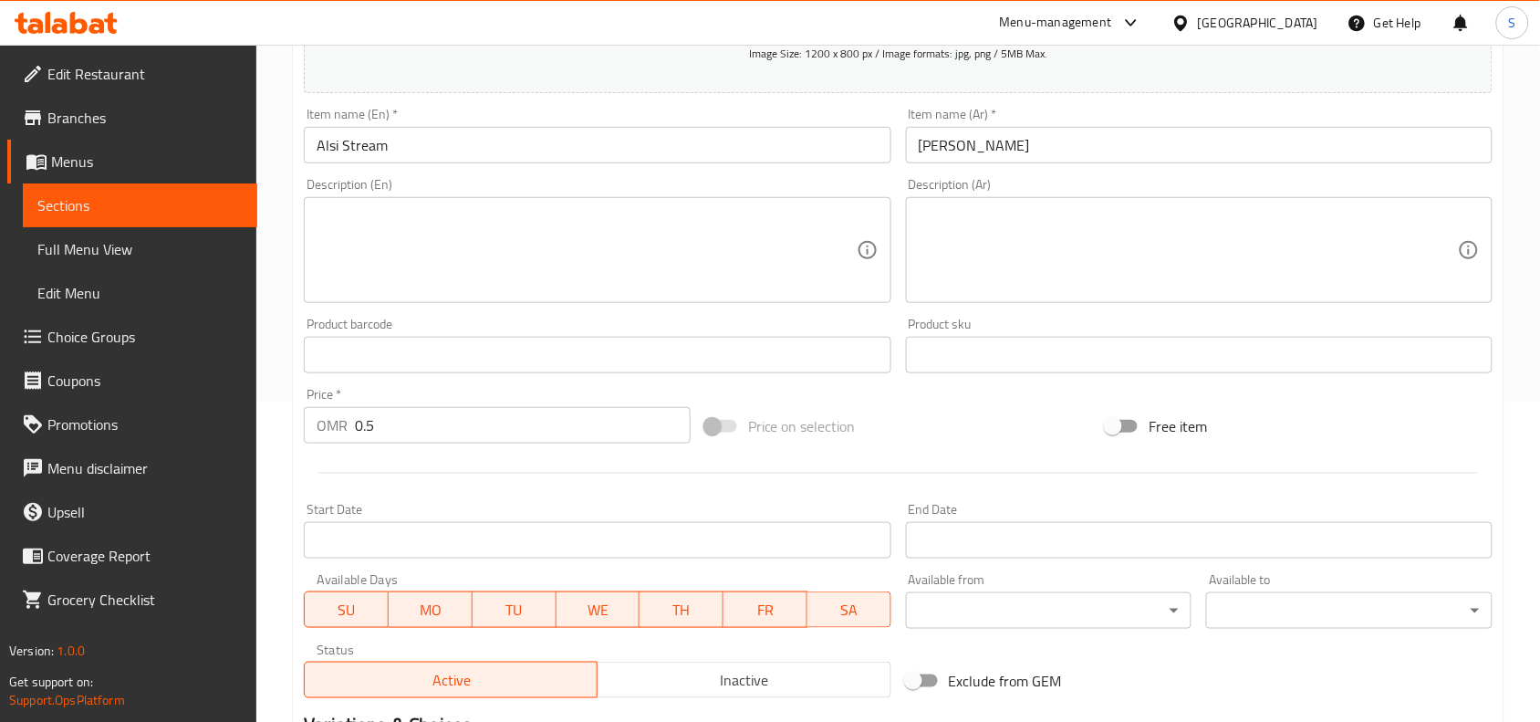
scroll to position [564, 0]
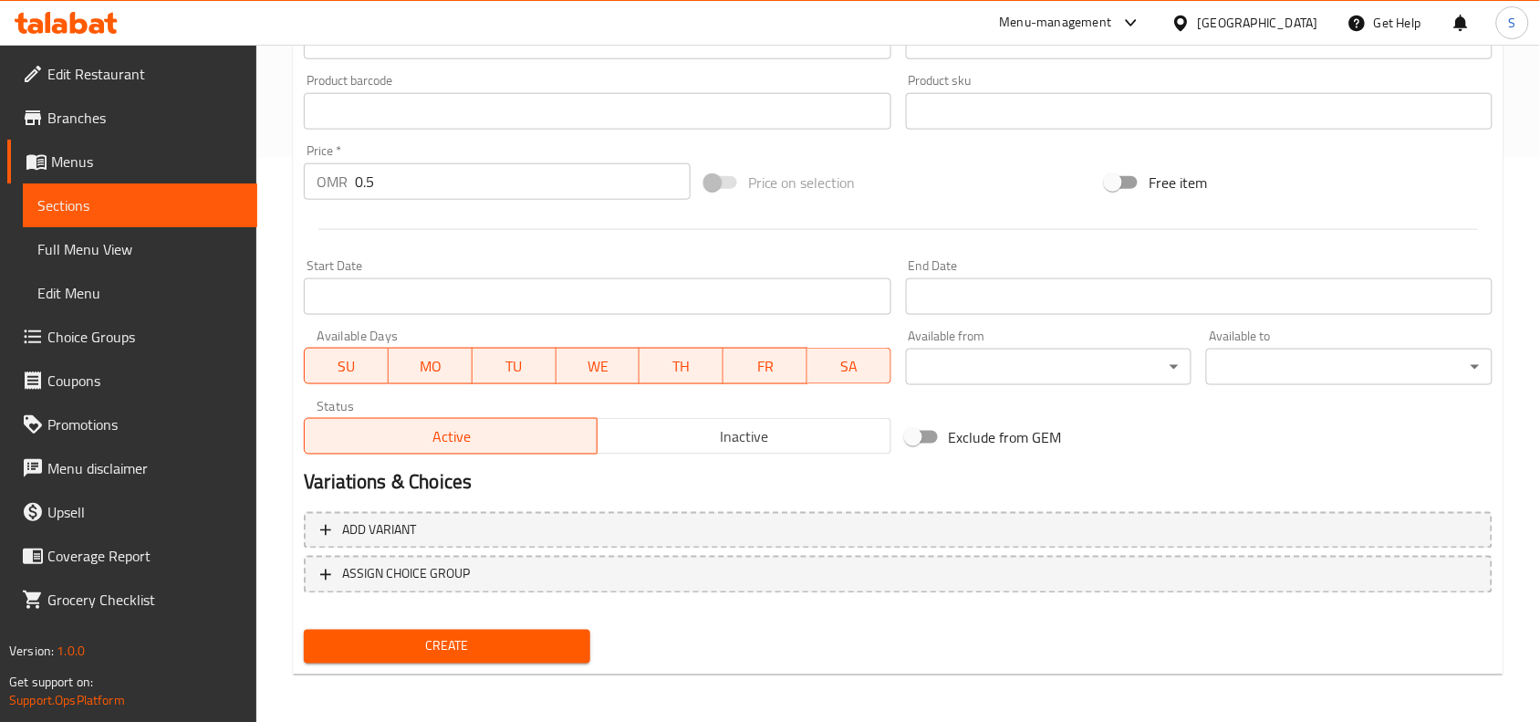
click at [498, 639] on span "Create" at bounding box center [446, 646] width 257 height 23
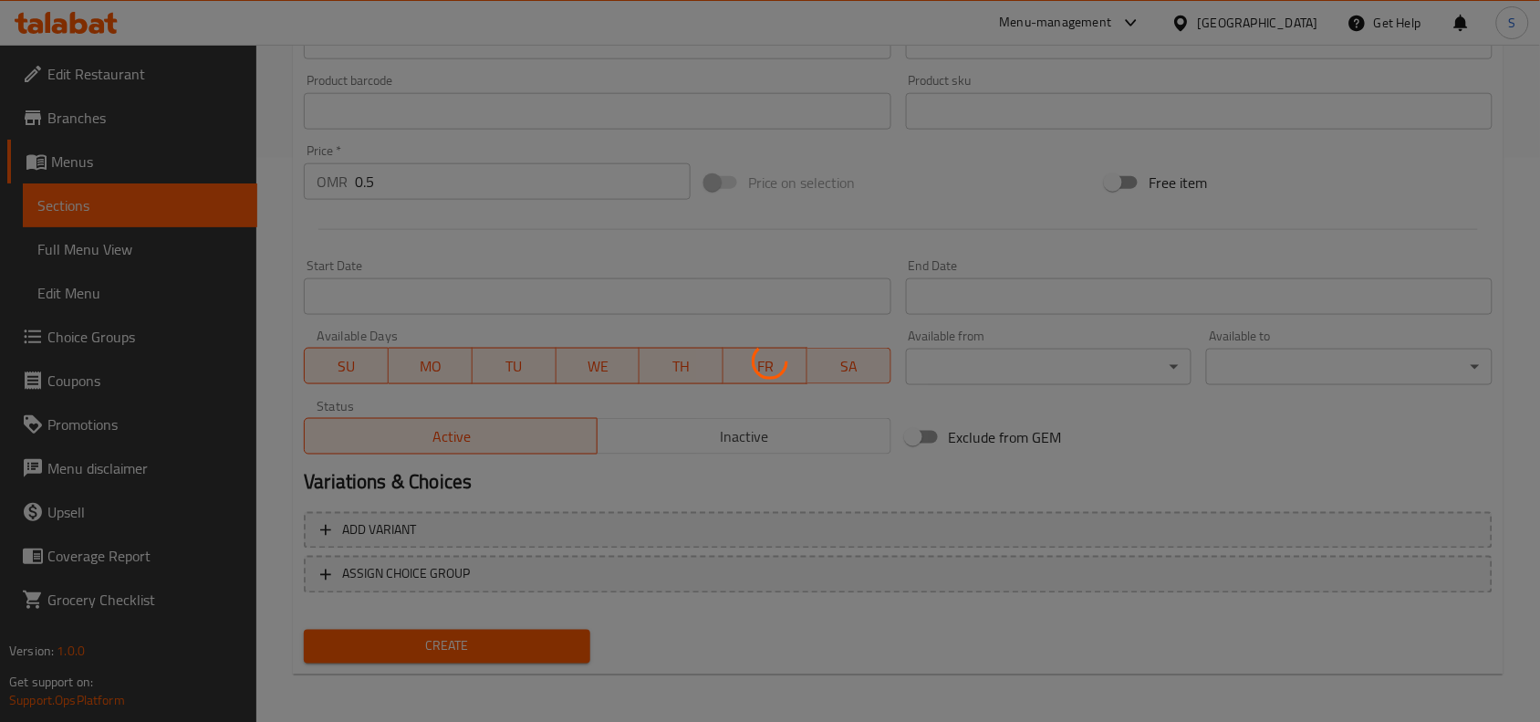
type input "0"
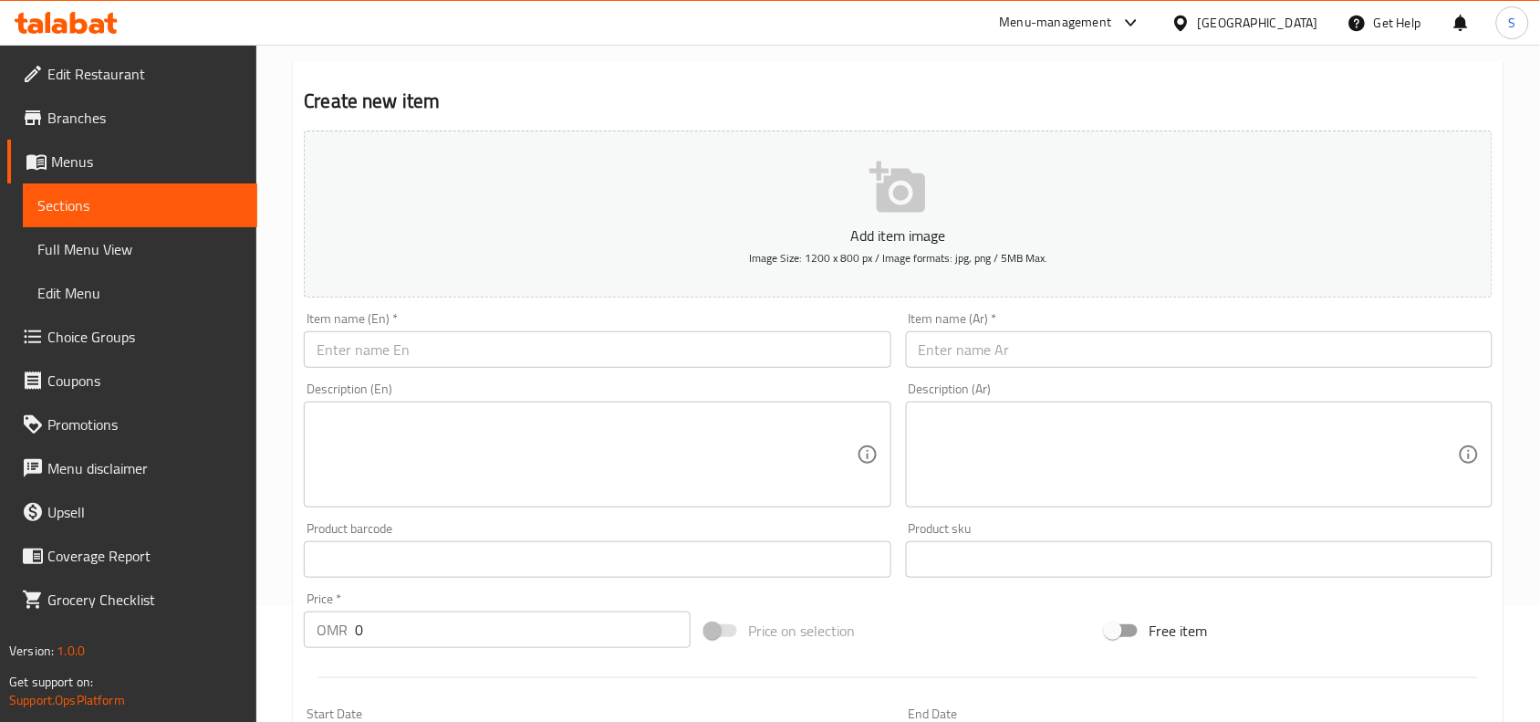
scroll to position [0, 0]
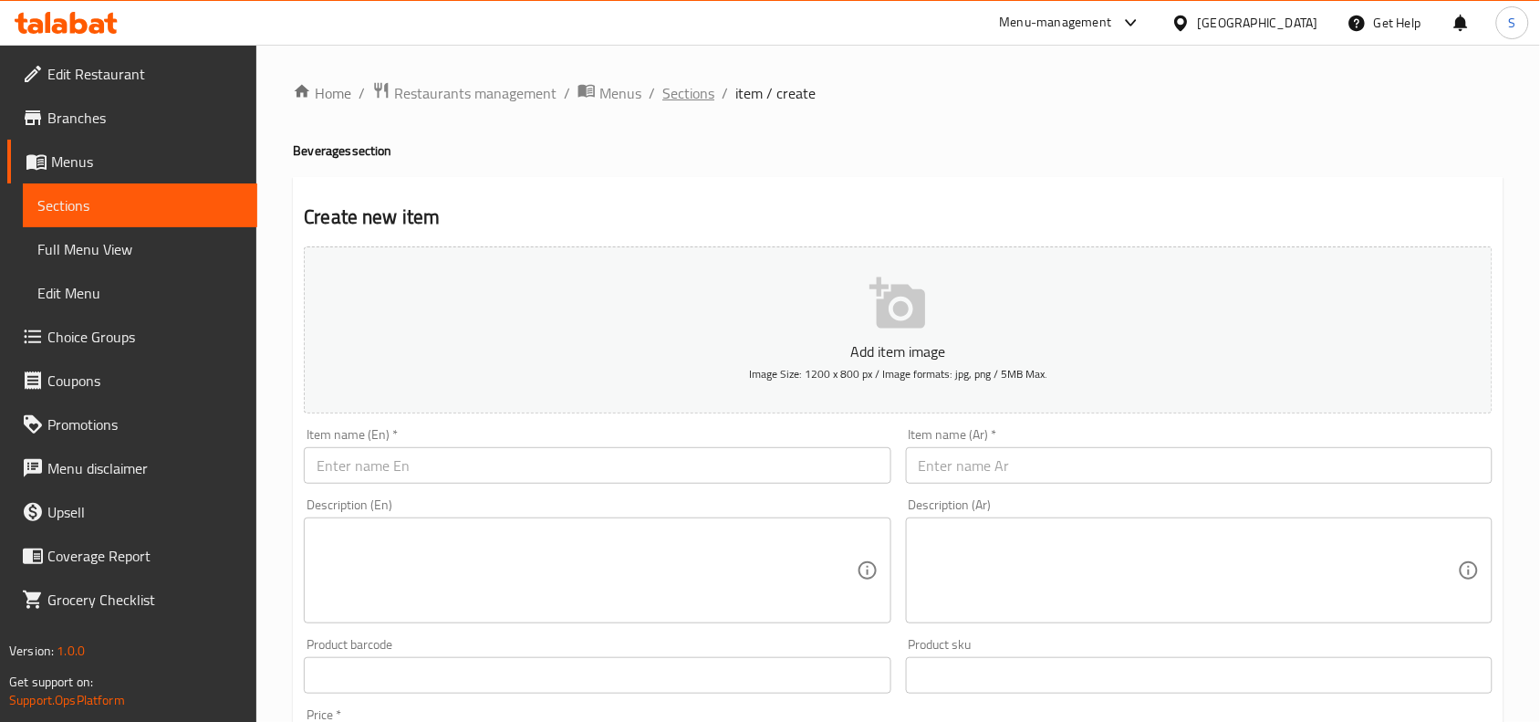
click at [673, 93] on span "Sections" at bounding box center [689, 93] width 52 height 22
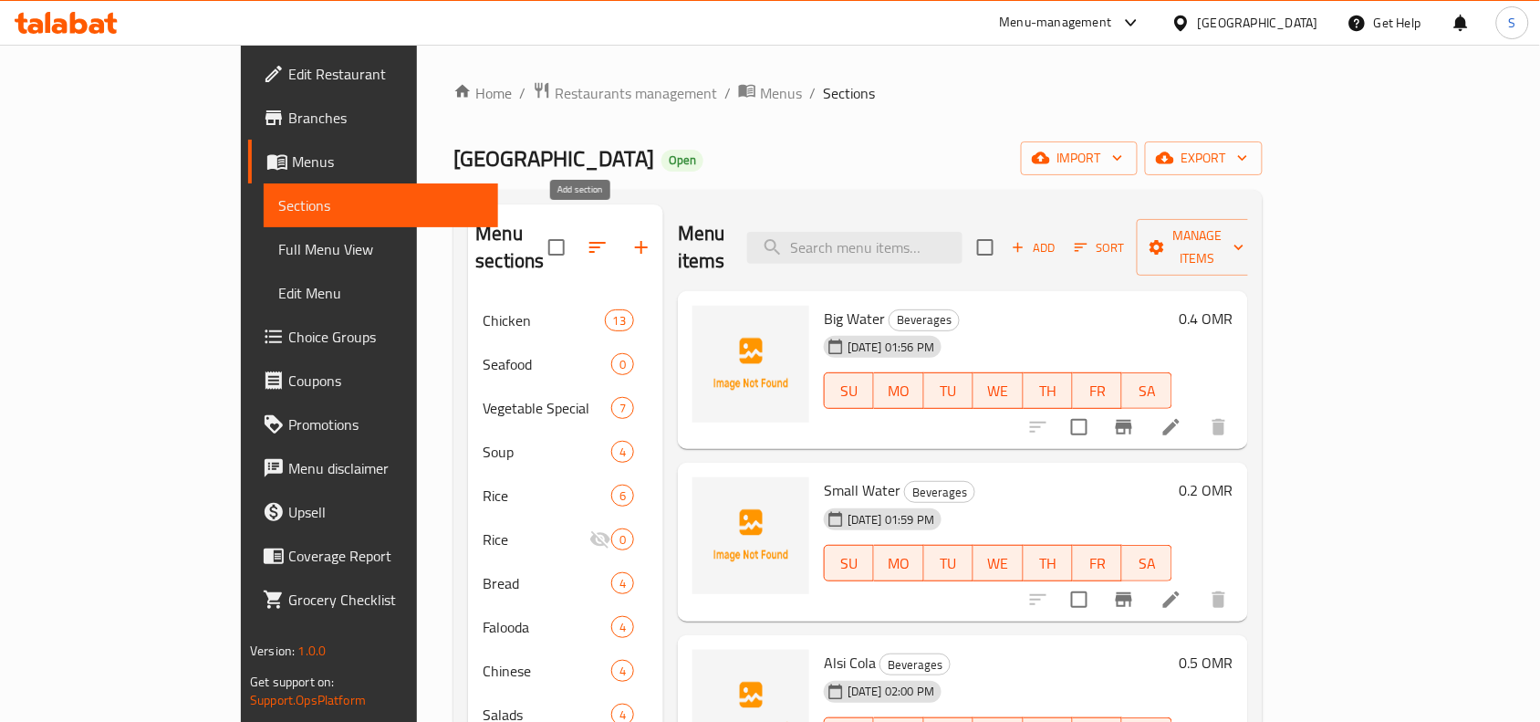
click at [631, 244] on icon "button" at bounding box center [642, 247] width 22 height 22
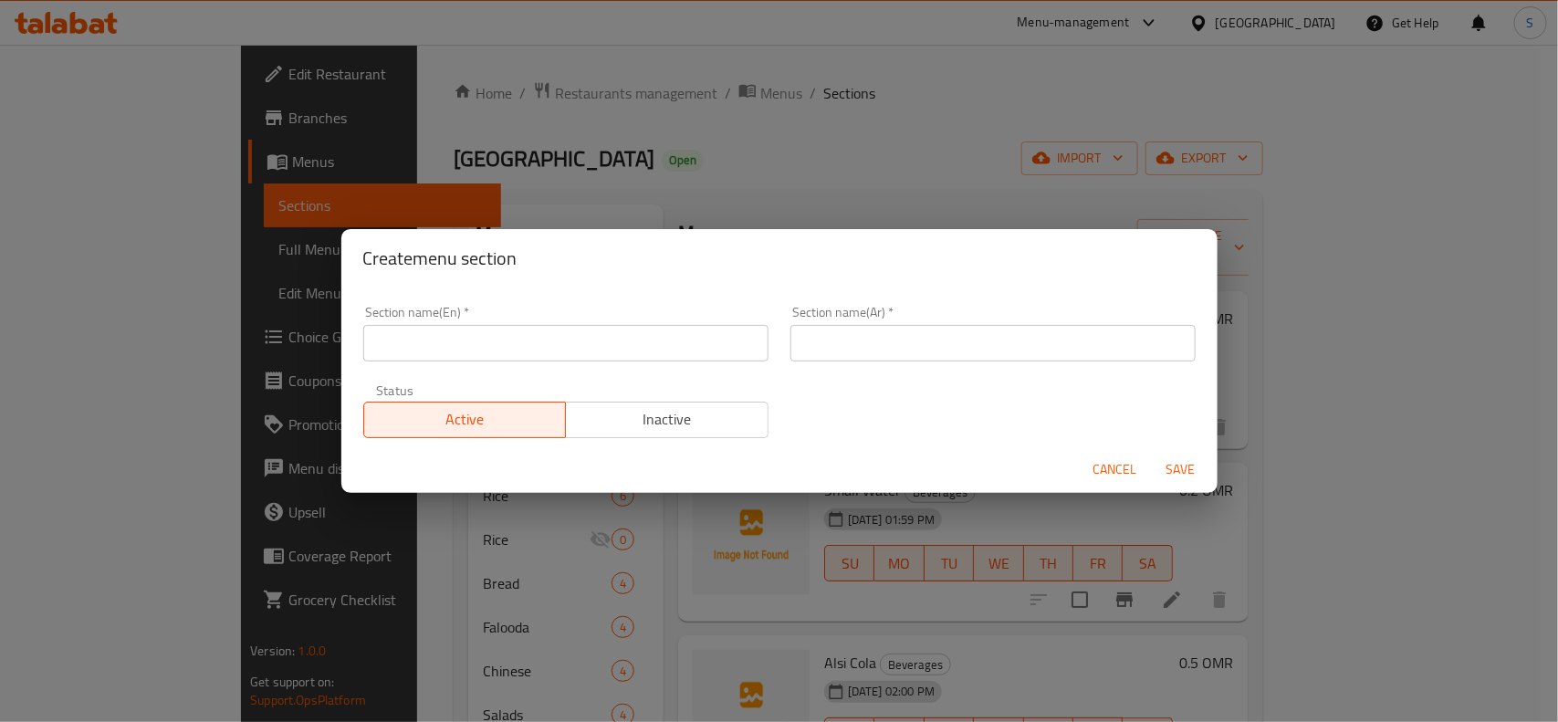
click at [571, 329] on input "text" at bounding box center [565, 343] width 405 height 37
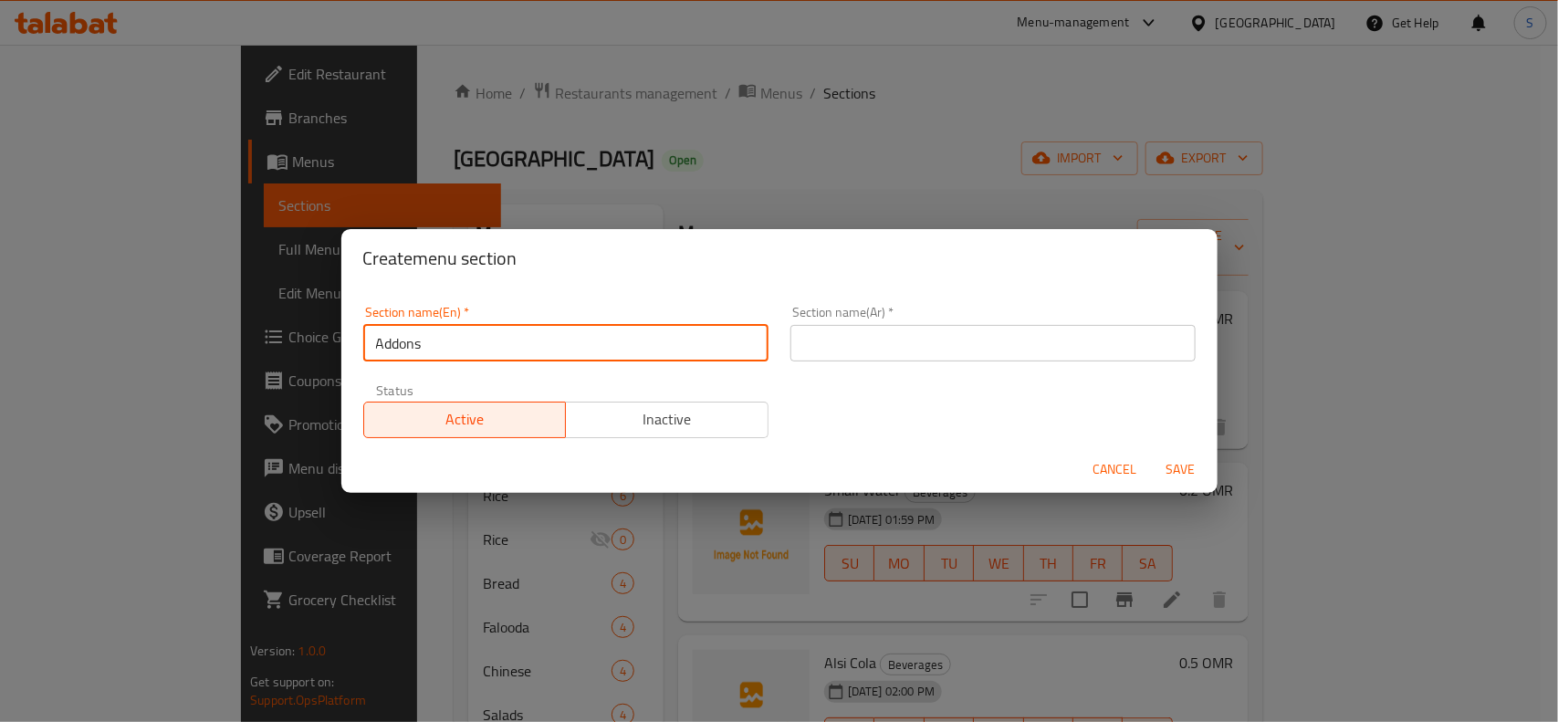
type input "Addons"
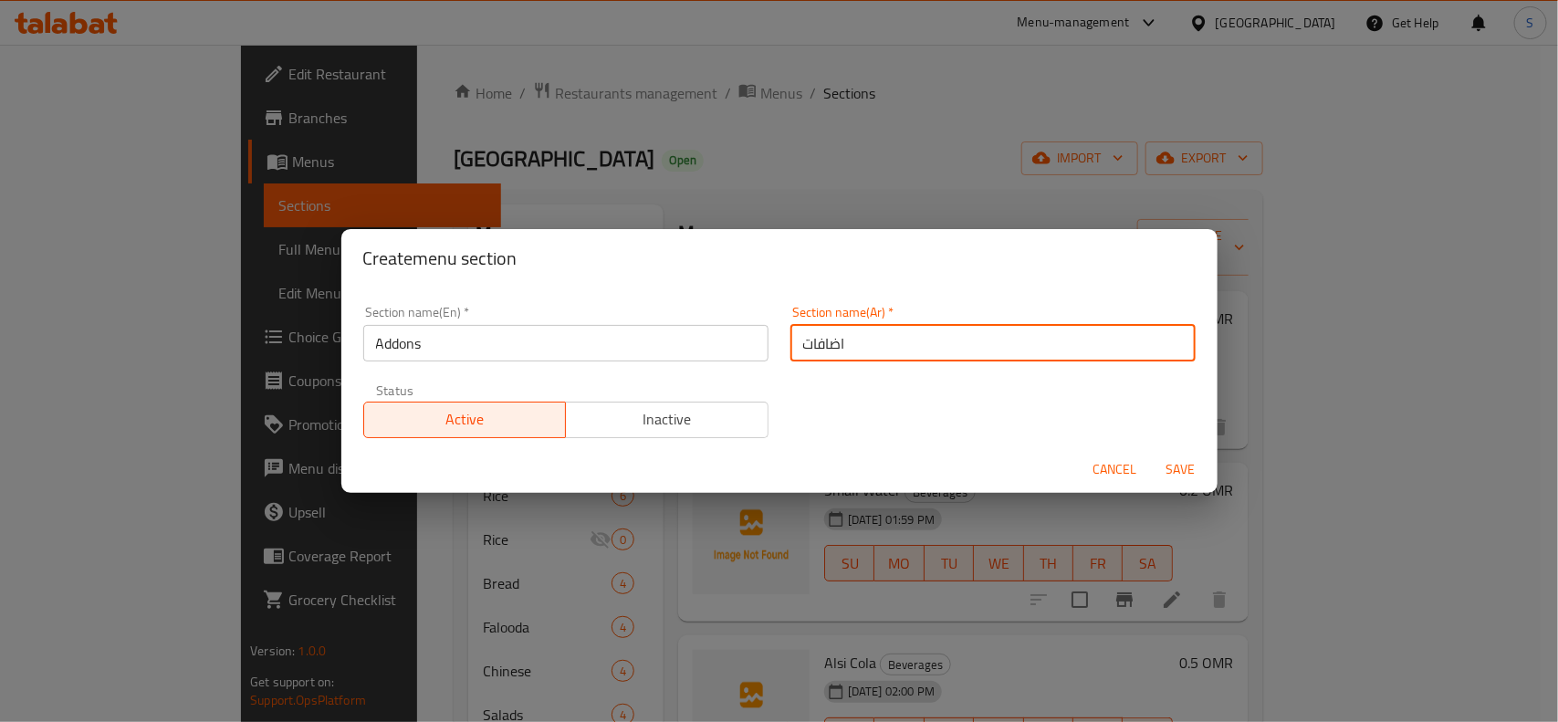
type input "اضافات"
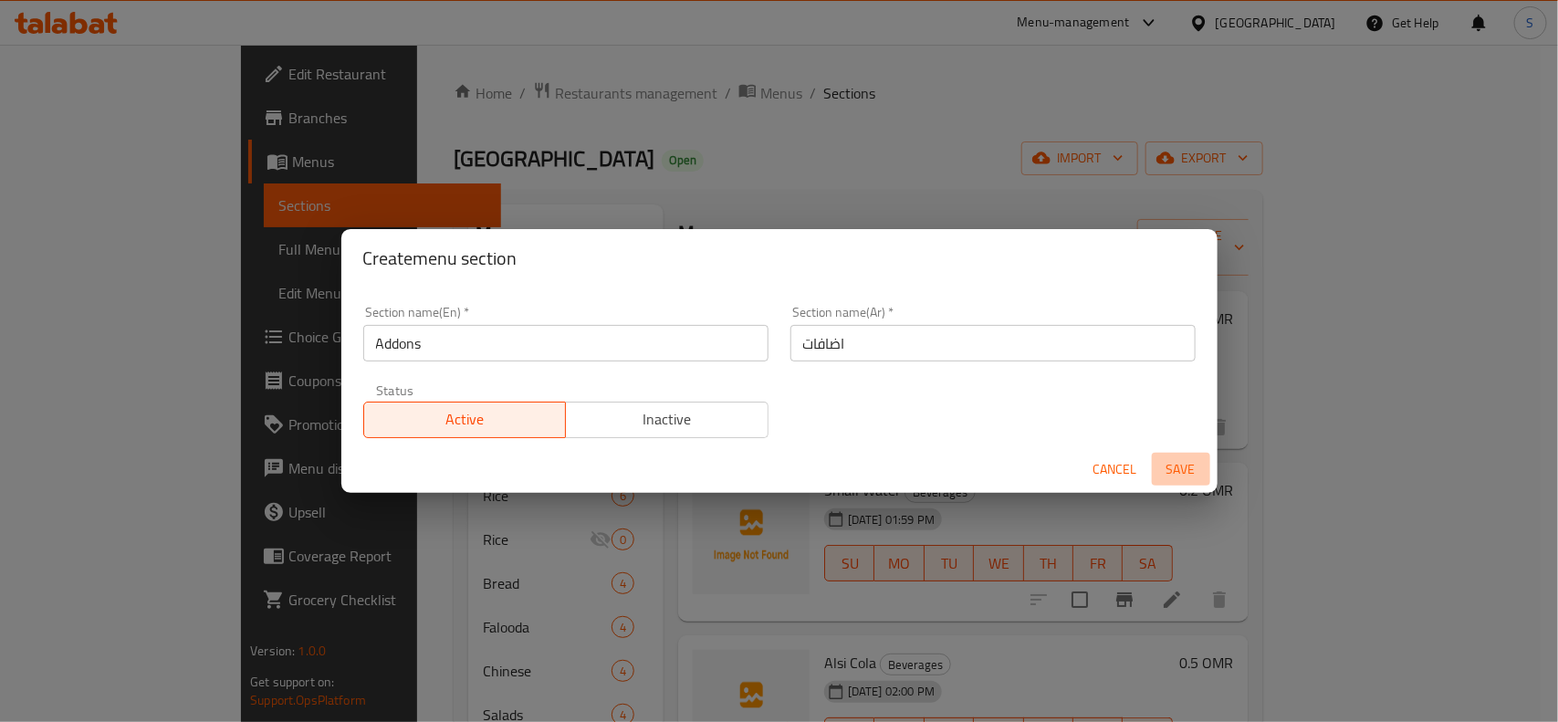
click at [1178, 465] on span "Save" at bounding box center [1181, 469] width 44 height 23
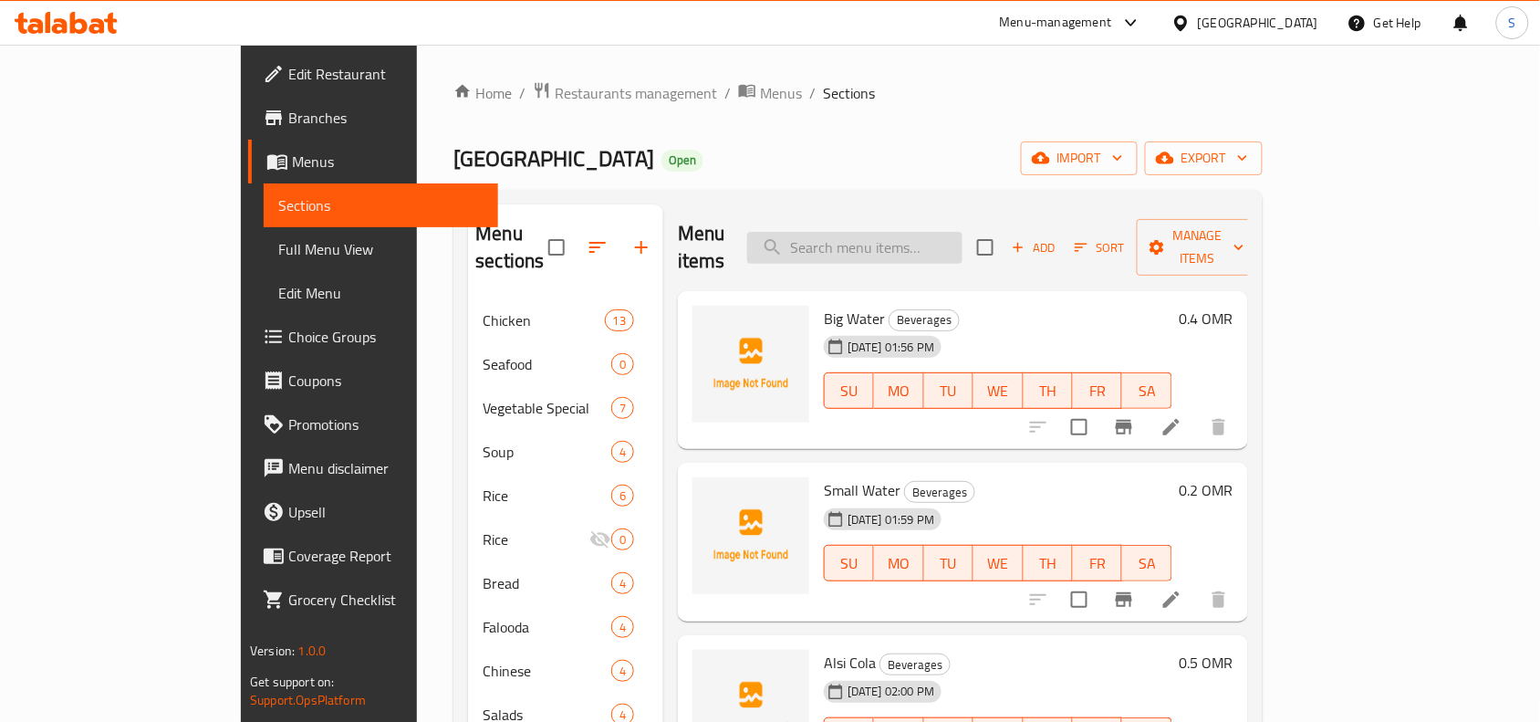
scroll to position [457, 0]
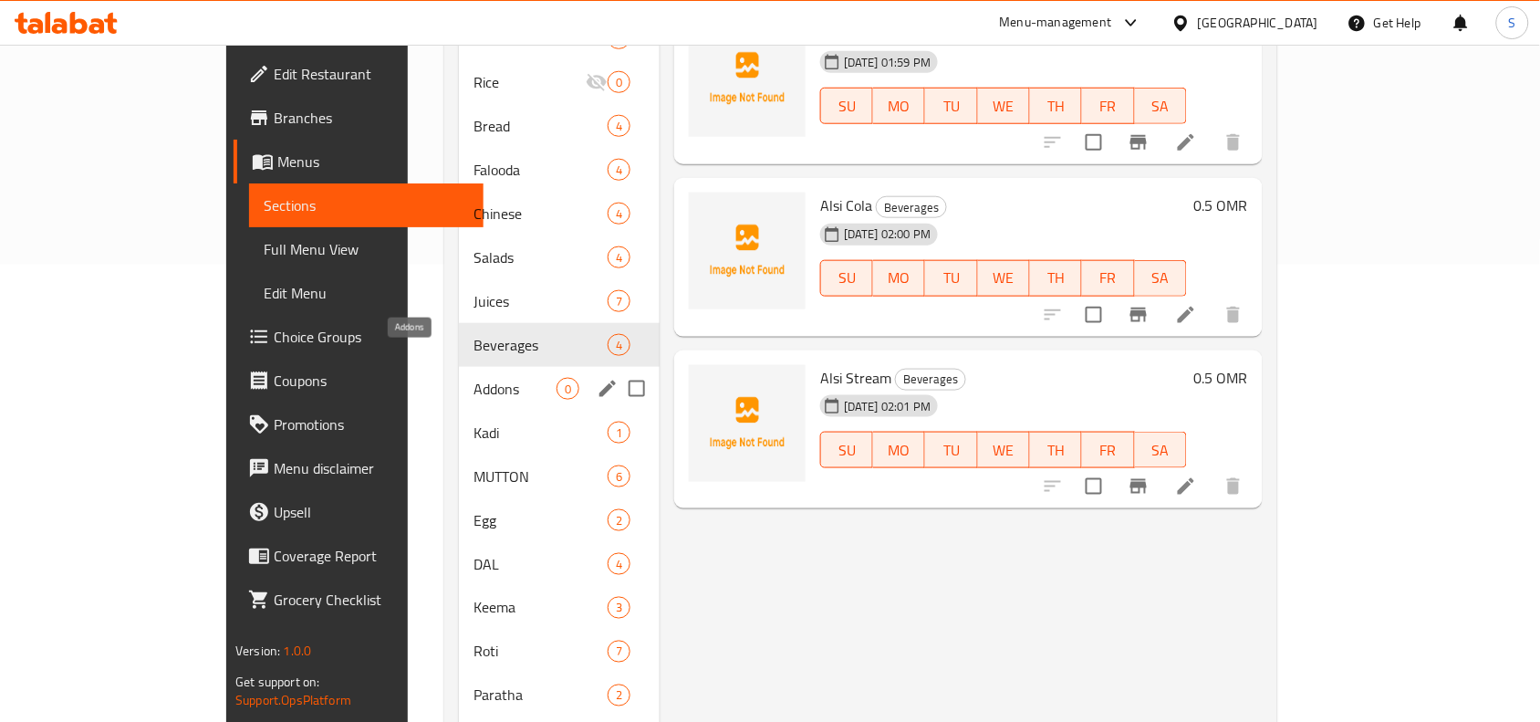
click at [474, 378] on span "Addons" at bounding box center [515, 389] width 83 height 22
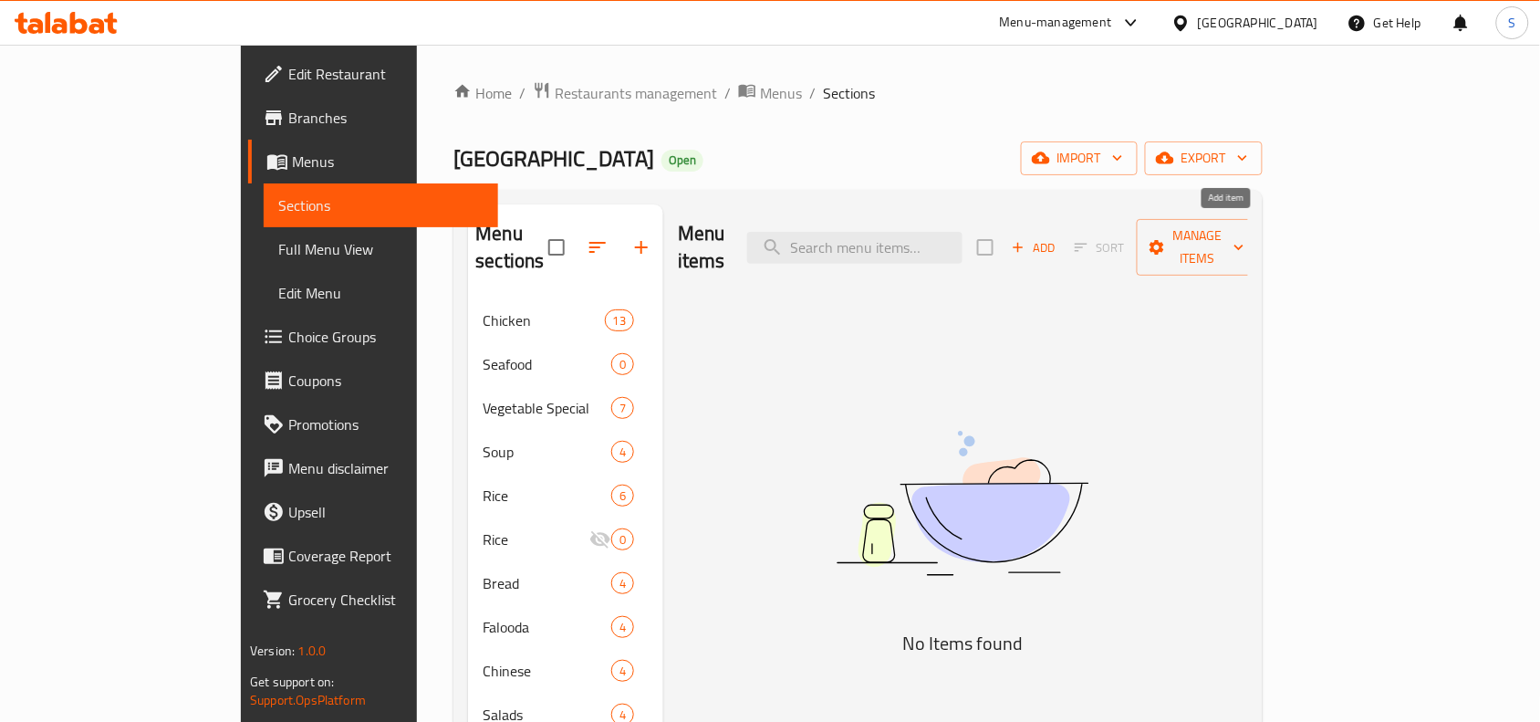
click at [1059, 240] on span "Add" at bounding box center [1033, 247] width 49 height 21
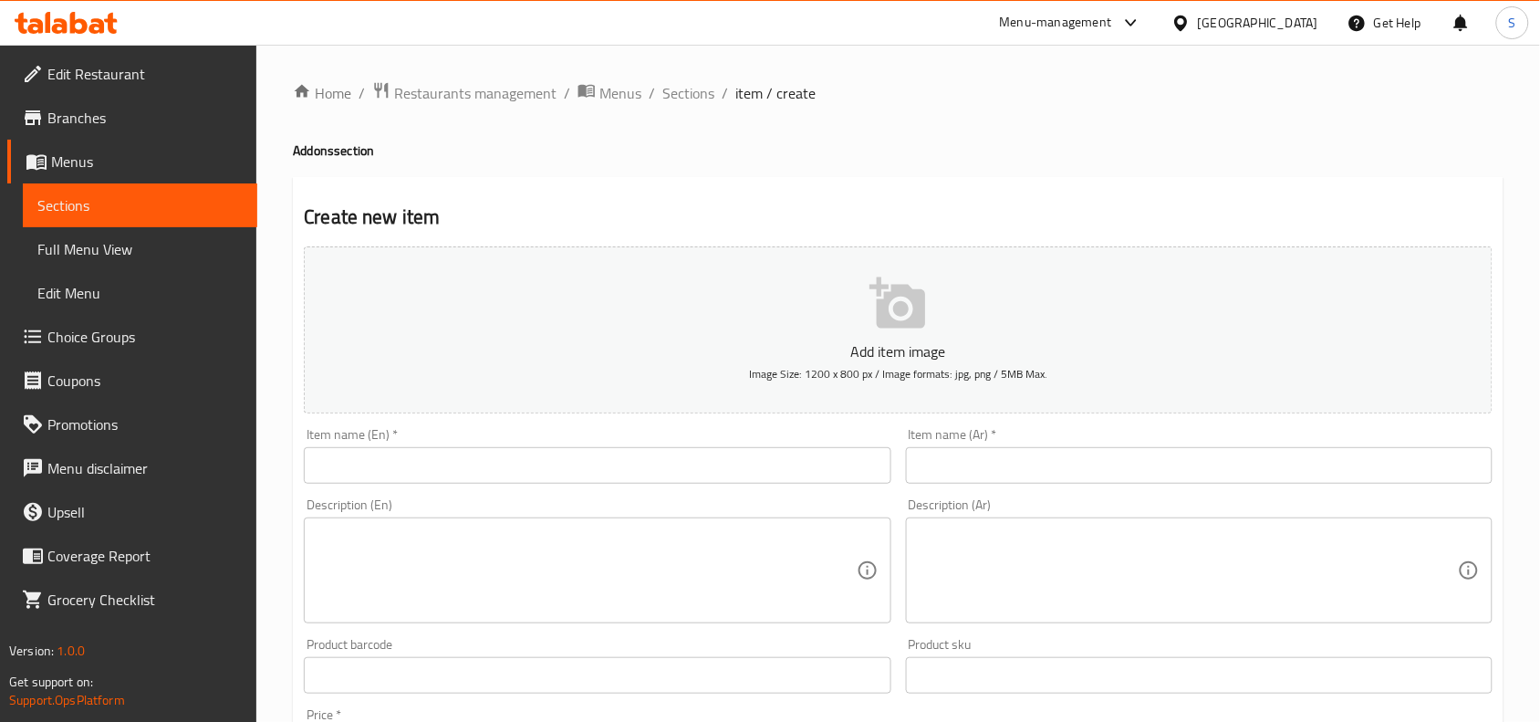
click at [505, 465] on input "text" at bounding box center [597, 465] width 587 height 37
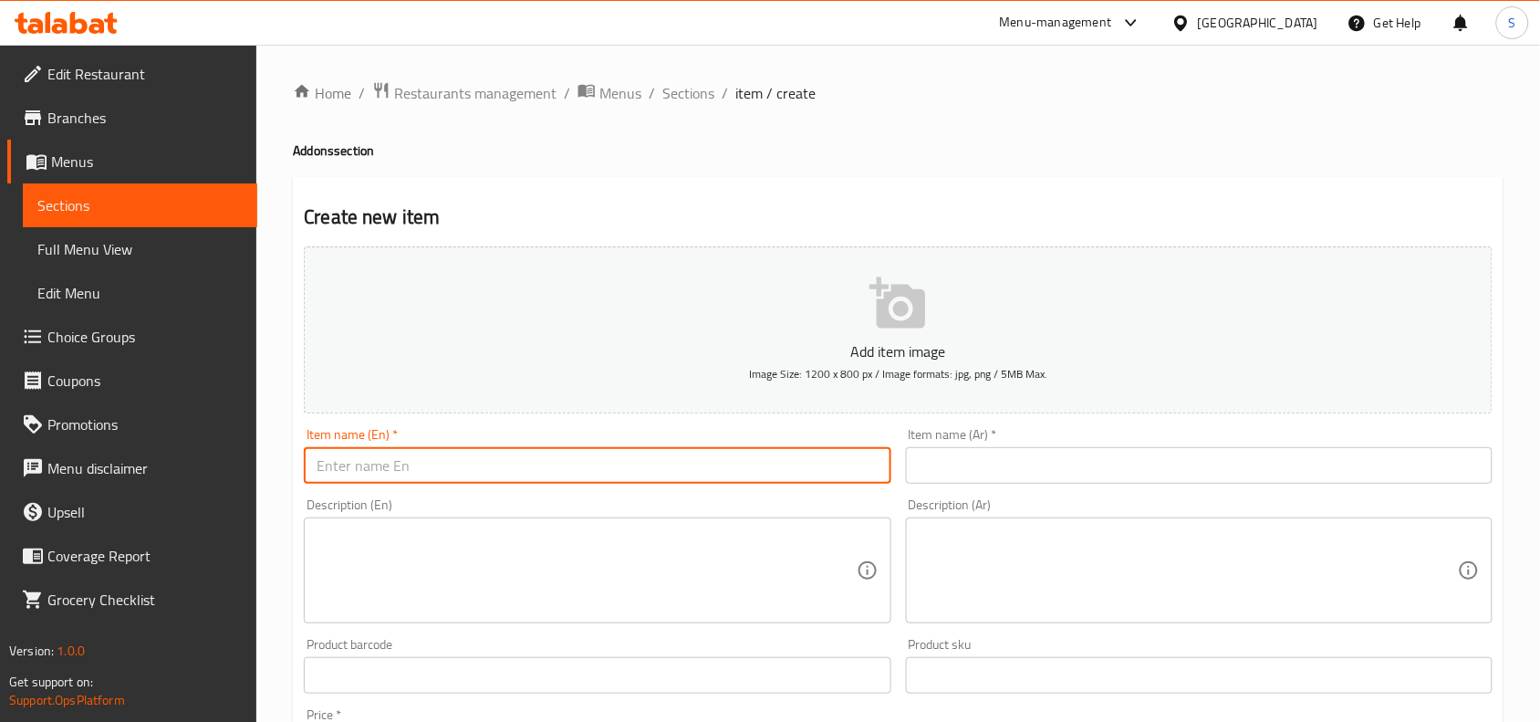
click at [505, 465] on input "text" at bounding box center [597, 465] width 587 height 37
paste input "ONLY SALAN"
click at [505, 465] on input "ONLY SALAN" at bounding box center [597, 465] width 587 height 37
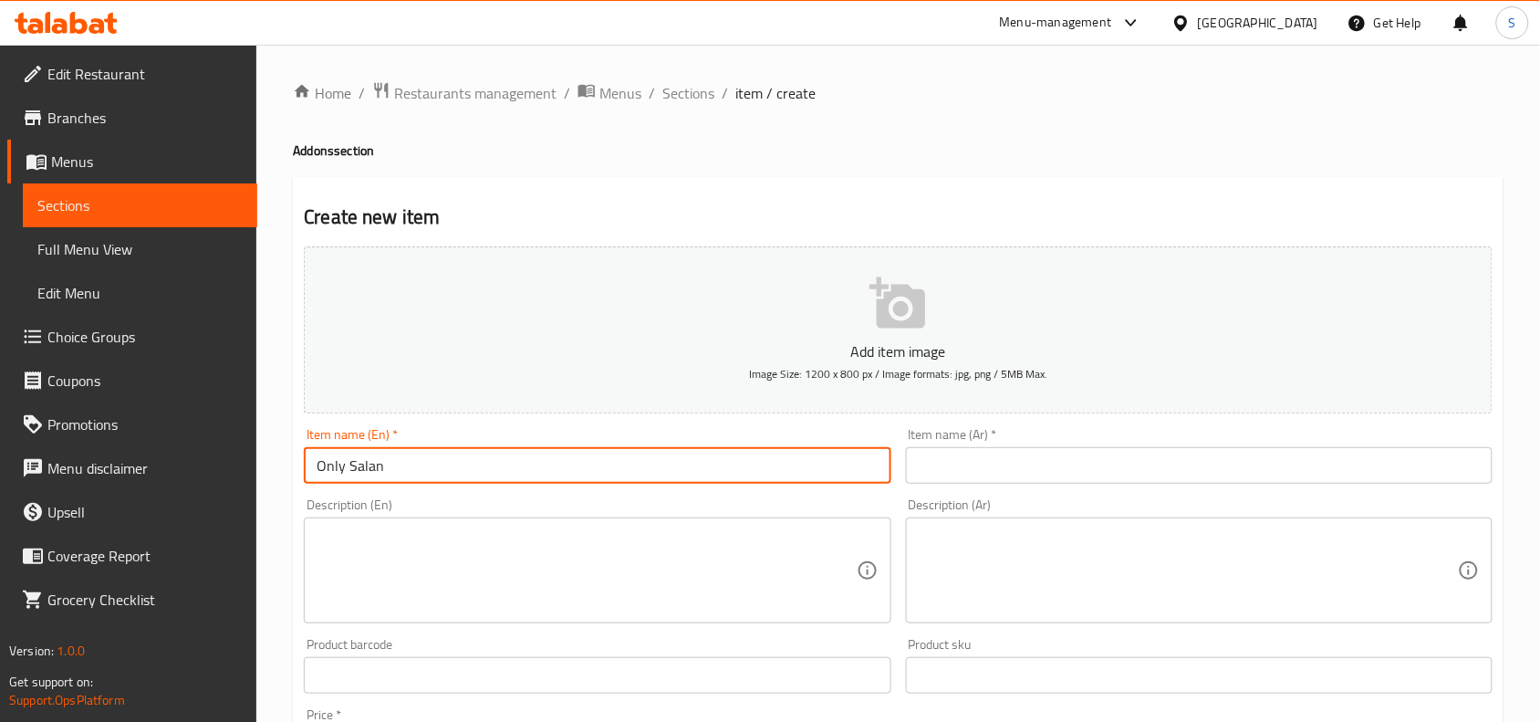
type input "Only Salan"
click at [965, 465] on input "text" at bounding box center [1199, 465] width 587 height 37
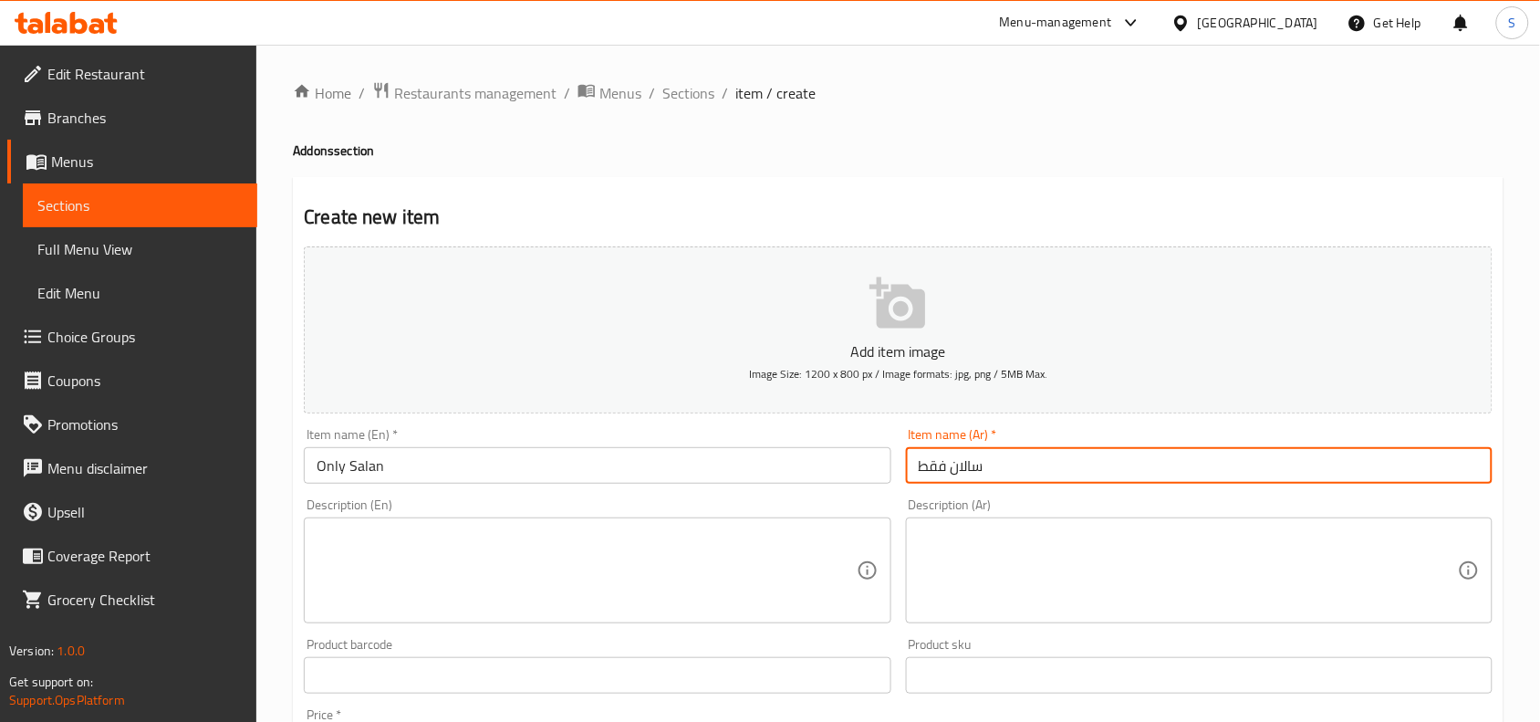
type input "سالان فقط"
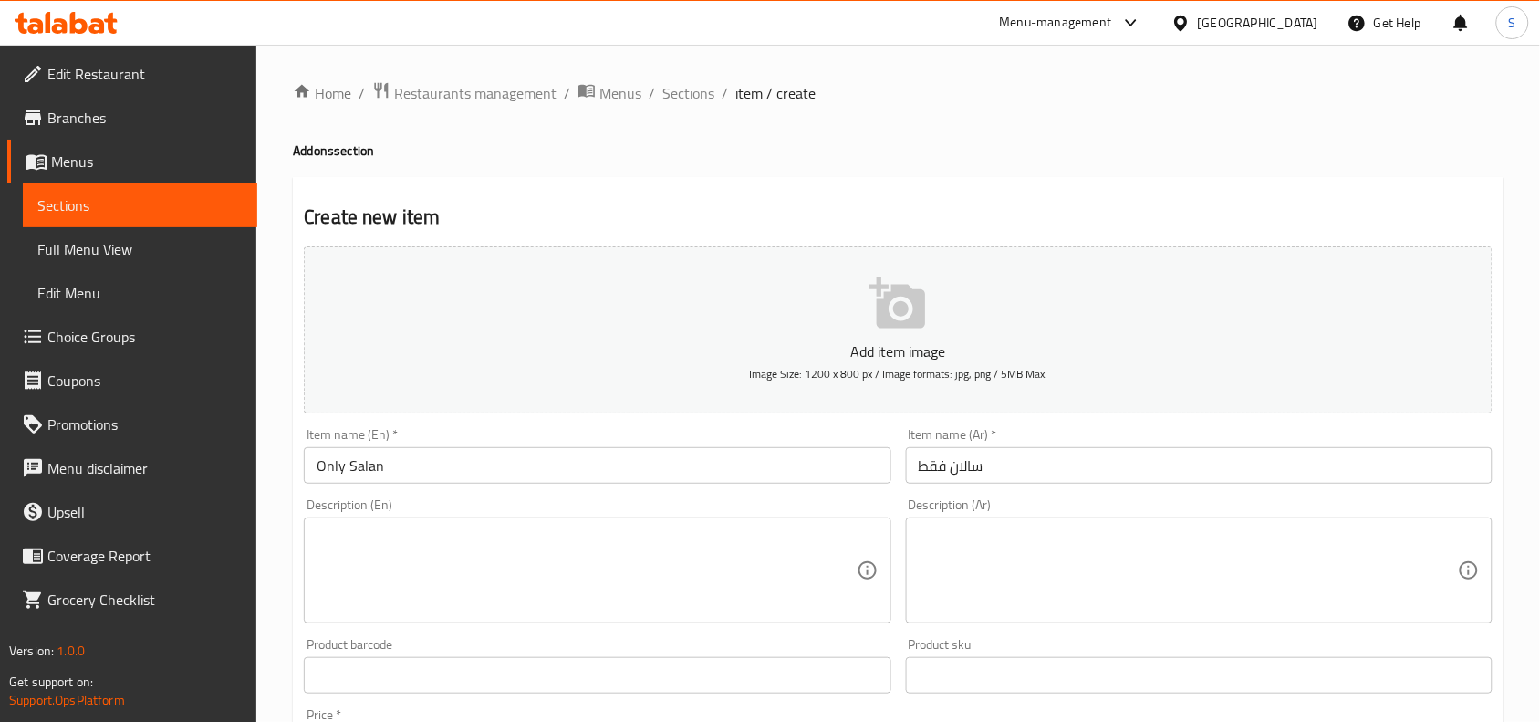
click at [1100, 426] on div "Item name (Ar)   * سالان فقط Item name (Ar) *" at bounding box center [1199, 456] width 601 height 70
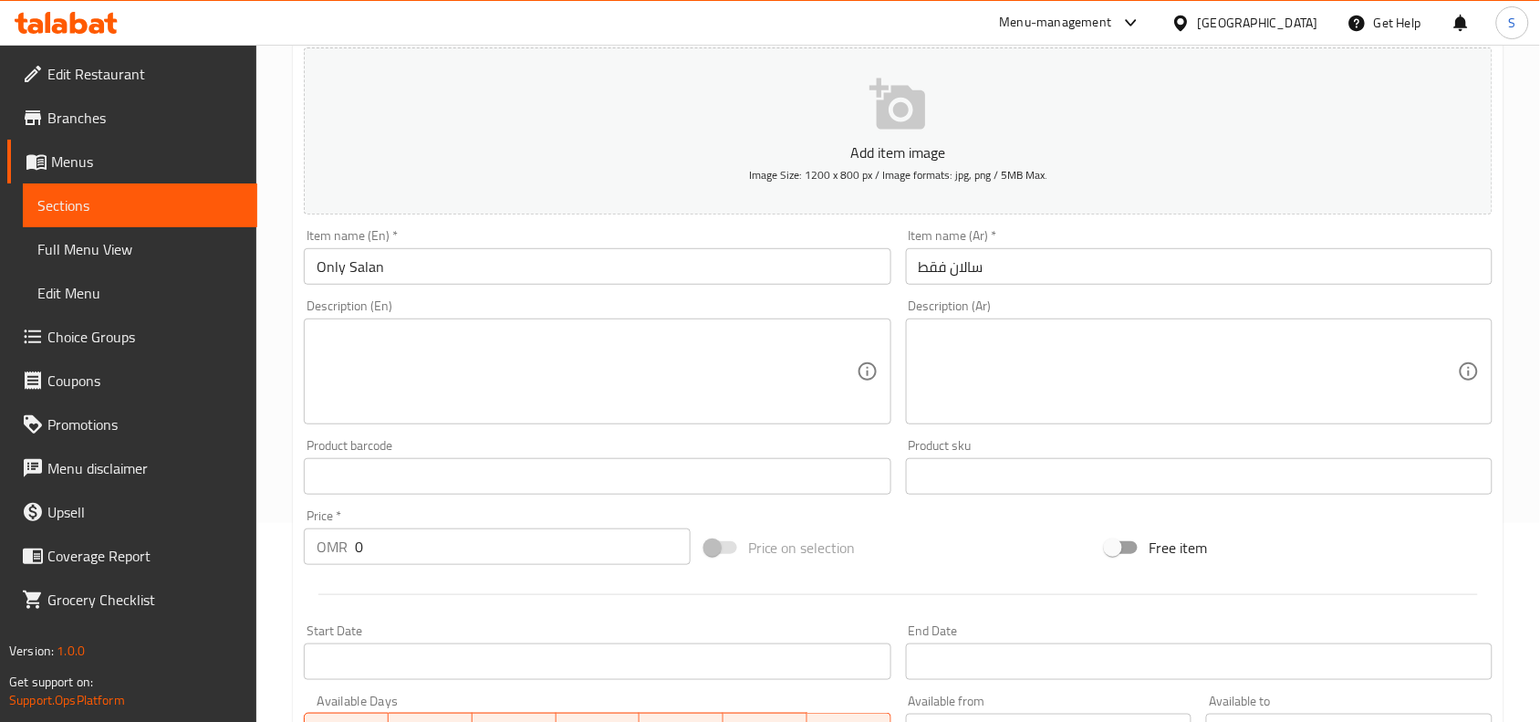
scroll to position [564, 0]
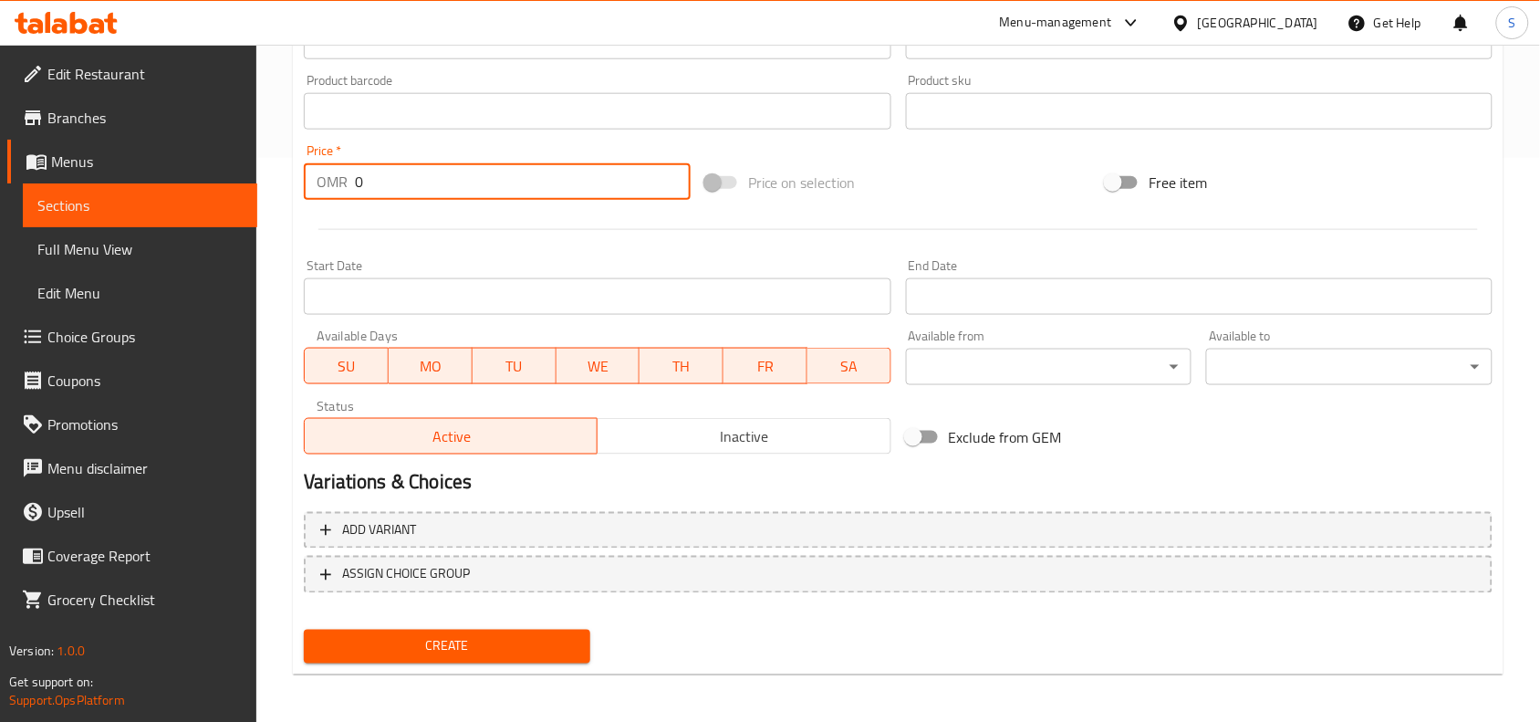
click at [482, 181] on input "0" at bounding box center [523, 181] width 336 height 37
type input "0.5"
click at [464, 637] on span "Create" at bounding box center [446, 646] width 257 height 23
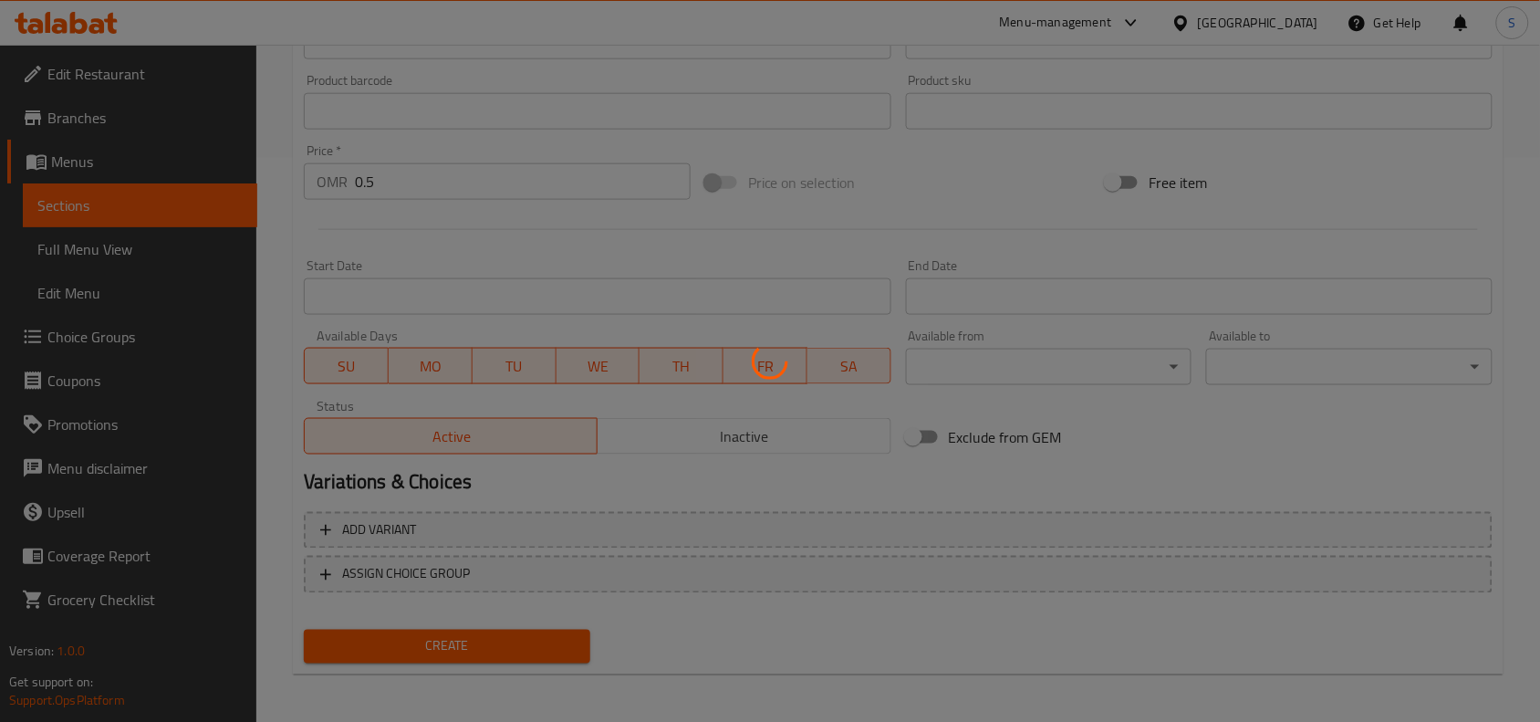
type input "0"
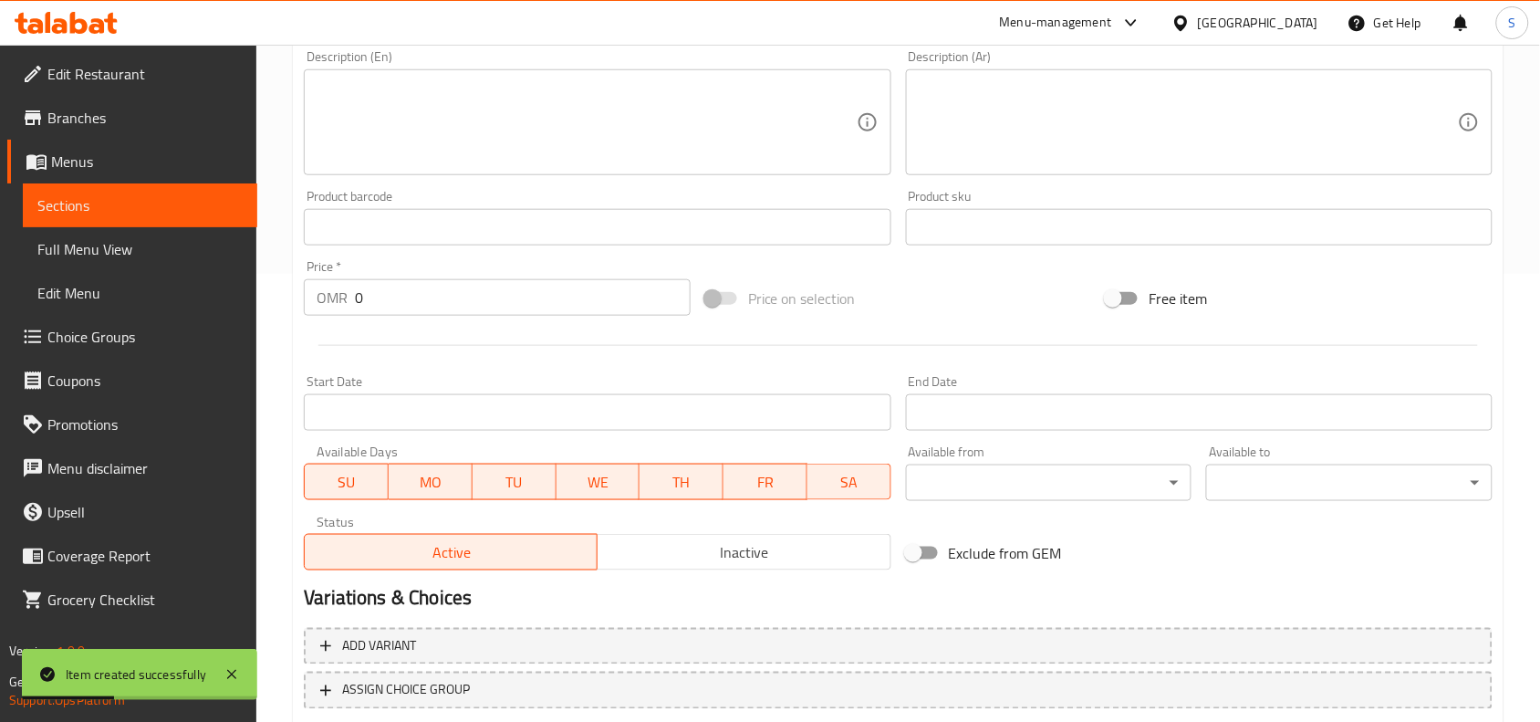
scroll to position [222, 0]
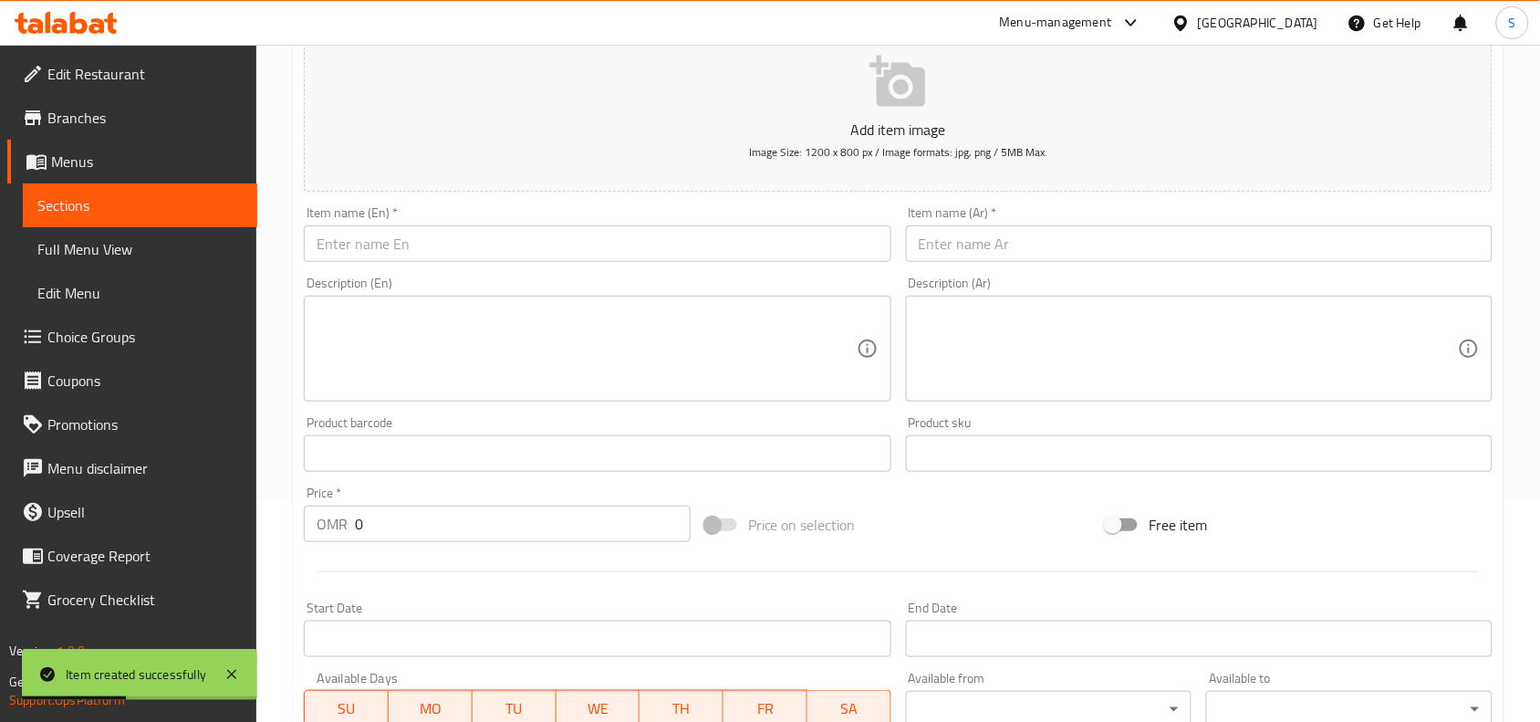
click at [477, 235] on input "text" at bounding box center [597, 243] width 587 height 37
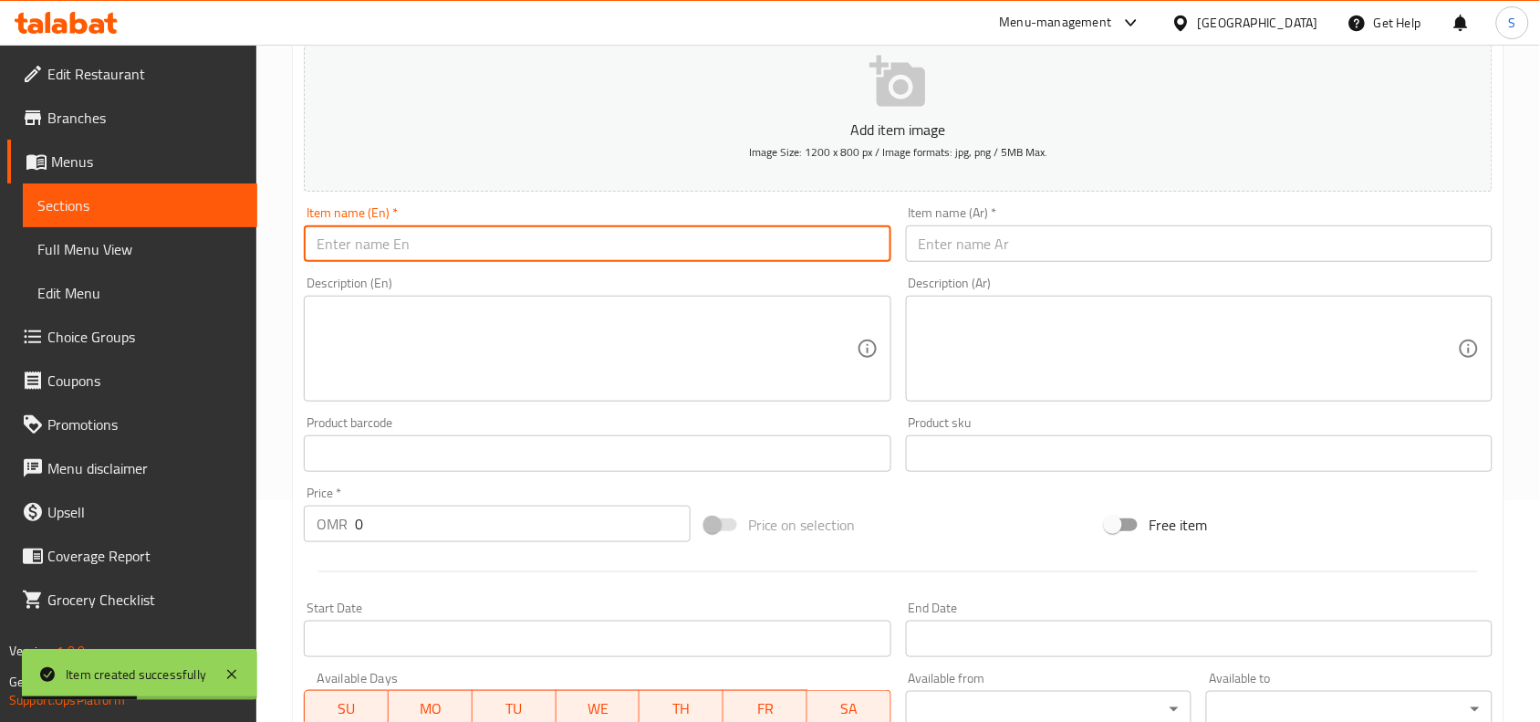
paste input "PLAIN BASMATI RICE"
click at [477, 235] on input "PLAIN BASMATI RICE" at bounding box center [597, 243] width 587 height 37
type input "Plain Basmati Rice"
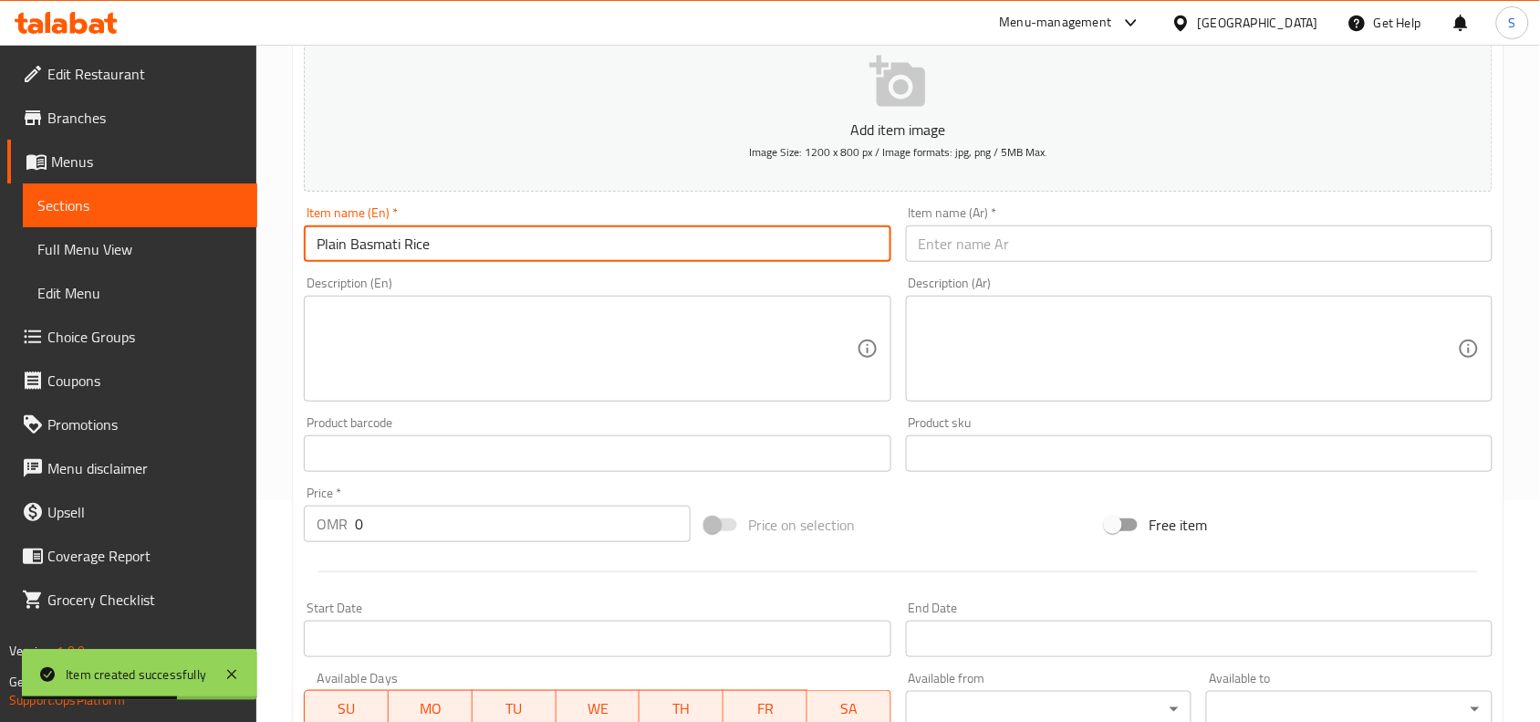
click at [1174, 247] on input "text" at bounding box center [1199, 243] width 587 height 37
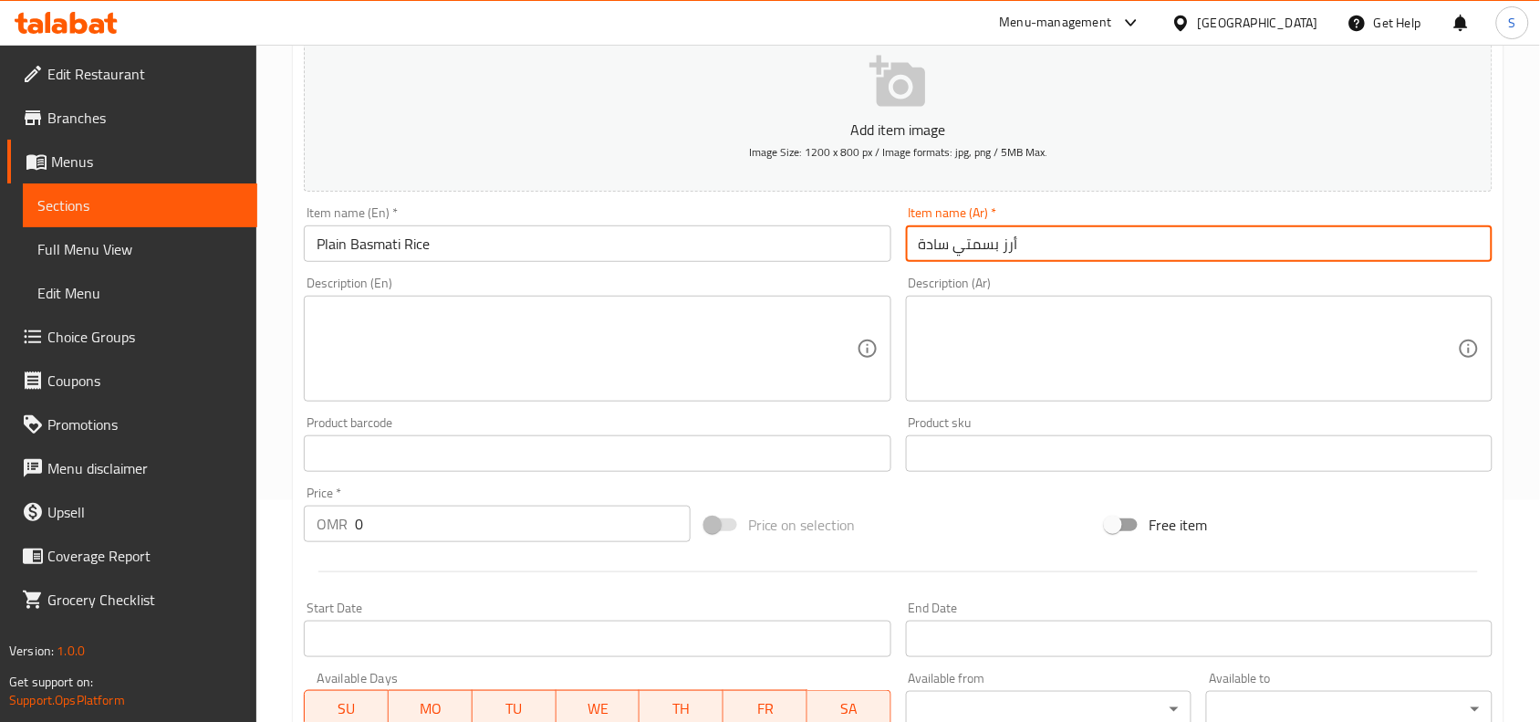
type input "أرز بسمتي سادة"
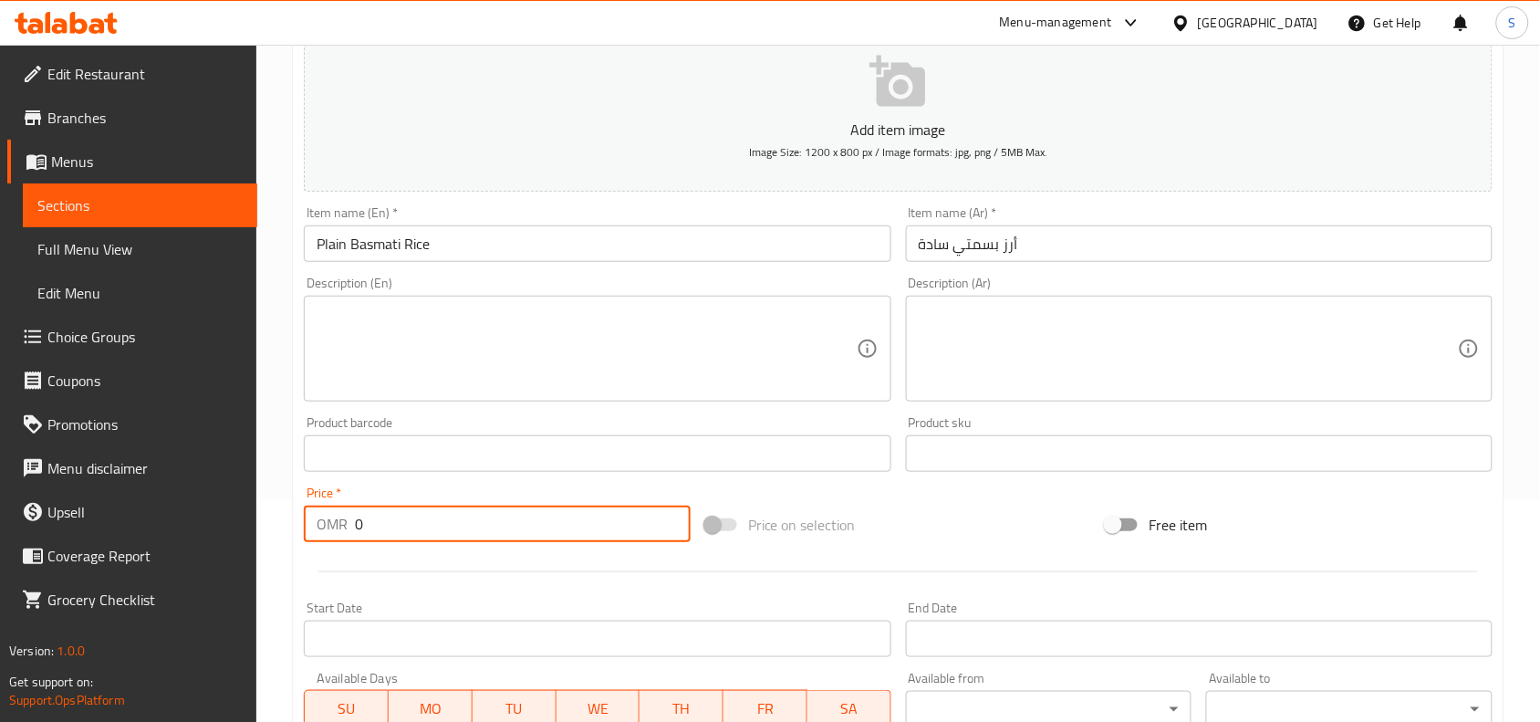
click at [454, 520] on input "0" at bounding box center [523, 524] width 336 height 37
type input "0.6"
click at [959, 535] on div "Price on selection" at bounding box center [899, 524] width 402 height 49
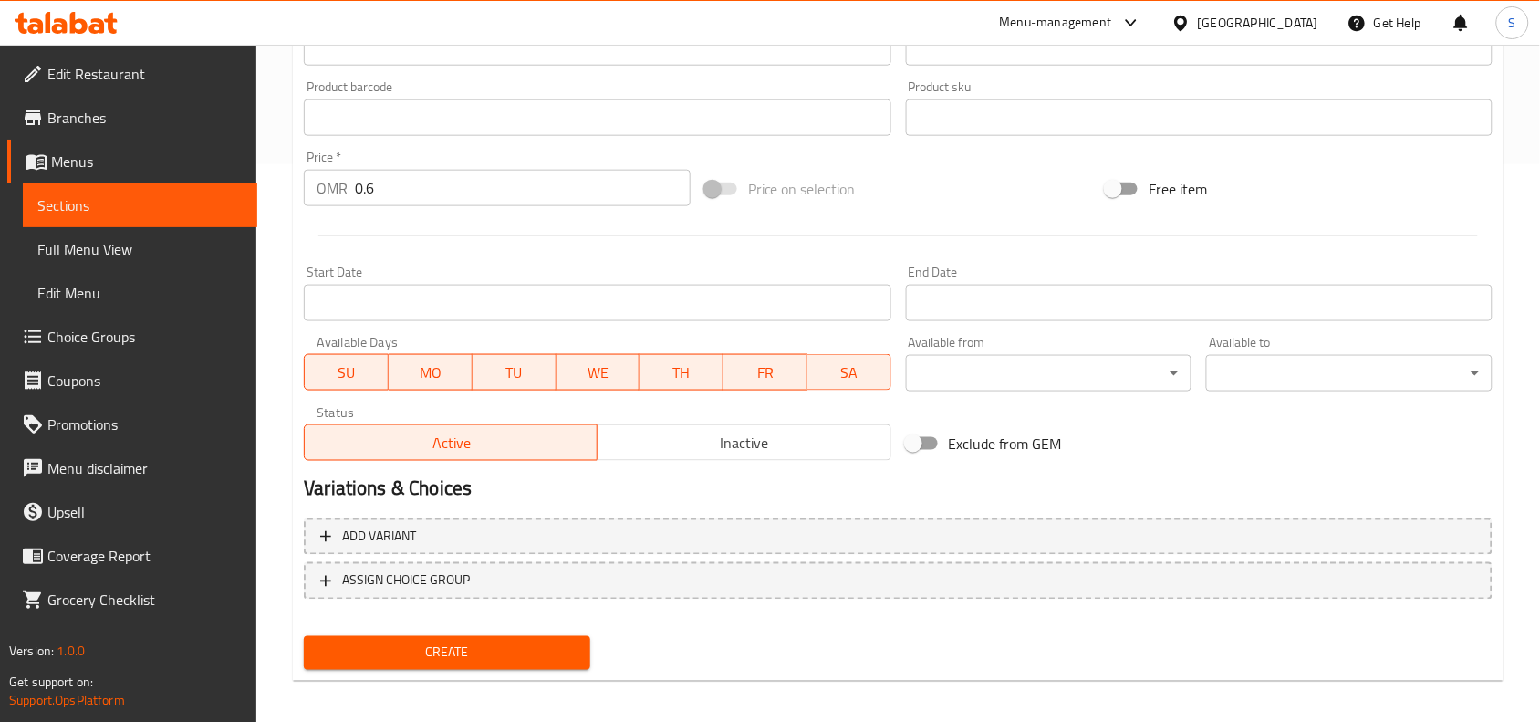
scroll to position [564, 0]
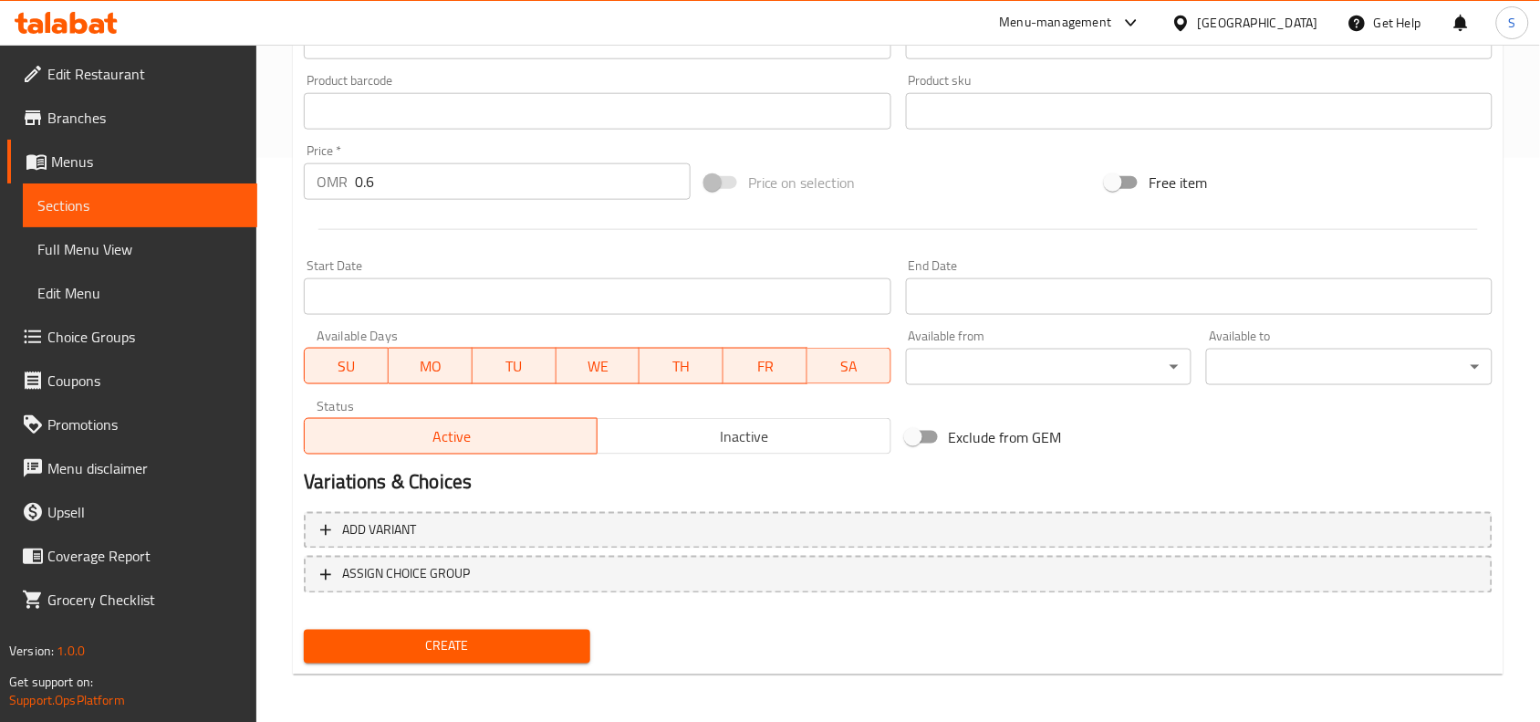
click at [479, 673] on div "Home / Restaurants management / Menus / Sections / item / create Addons section…" at bounding box center [898, 103] width 1211 height 1172
click at [494, 644] on span "Create" at bounding box center [446, 646] width 257 height 23
type input "0"
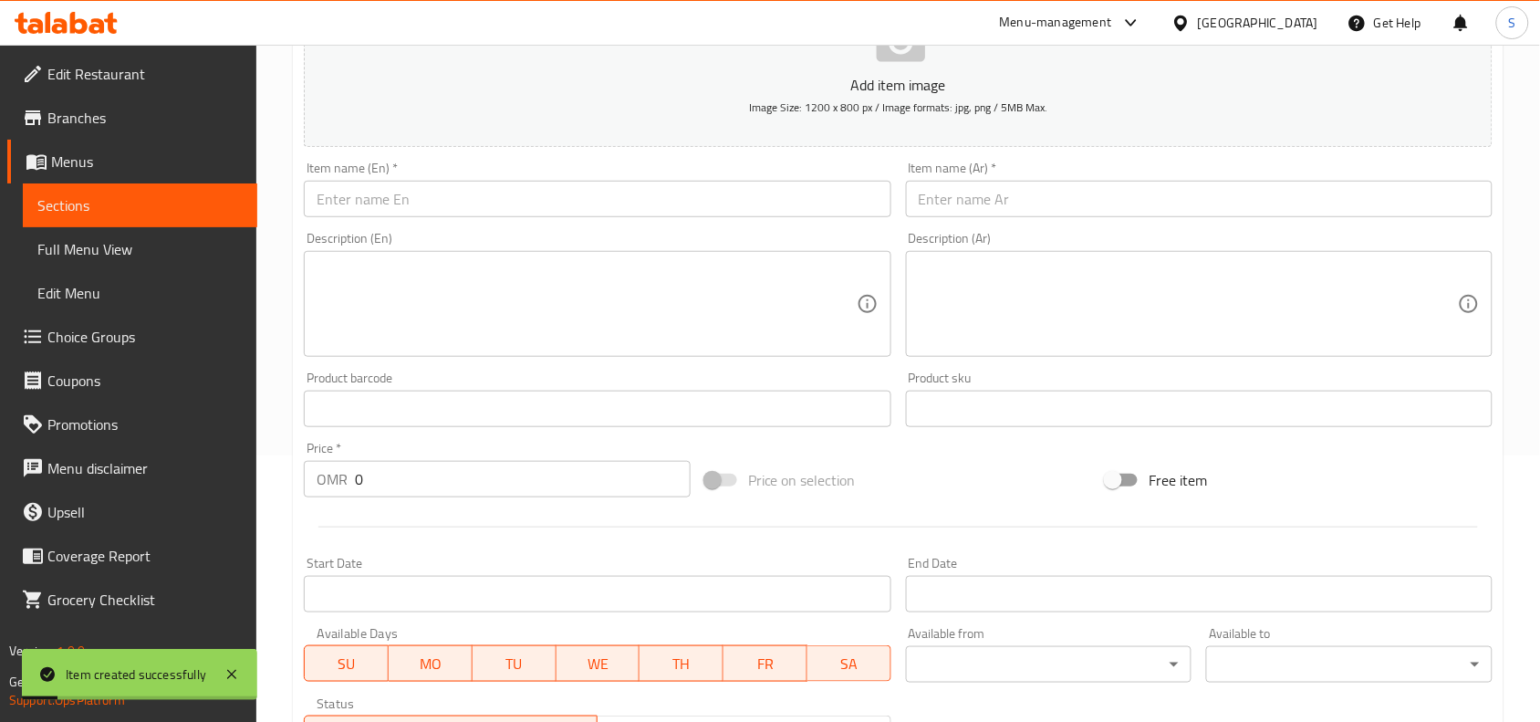
scroll to position [222, 0]
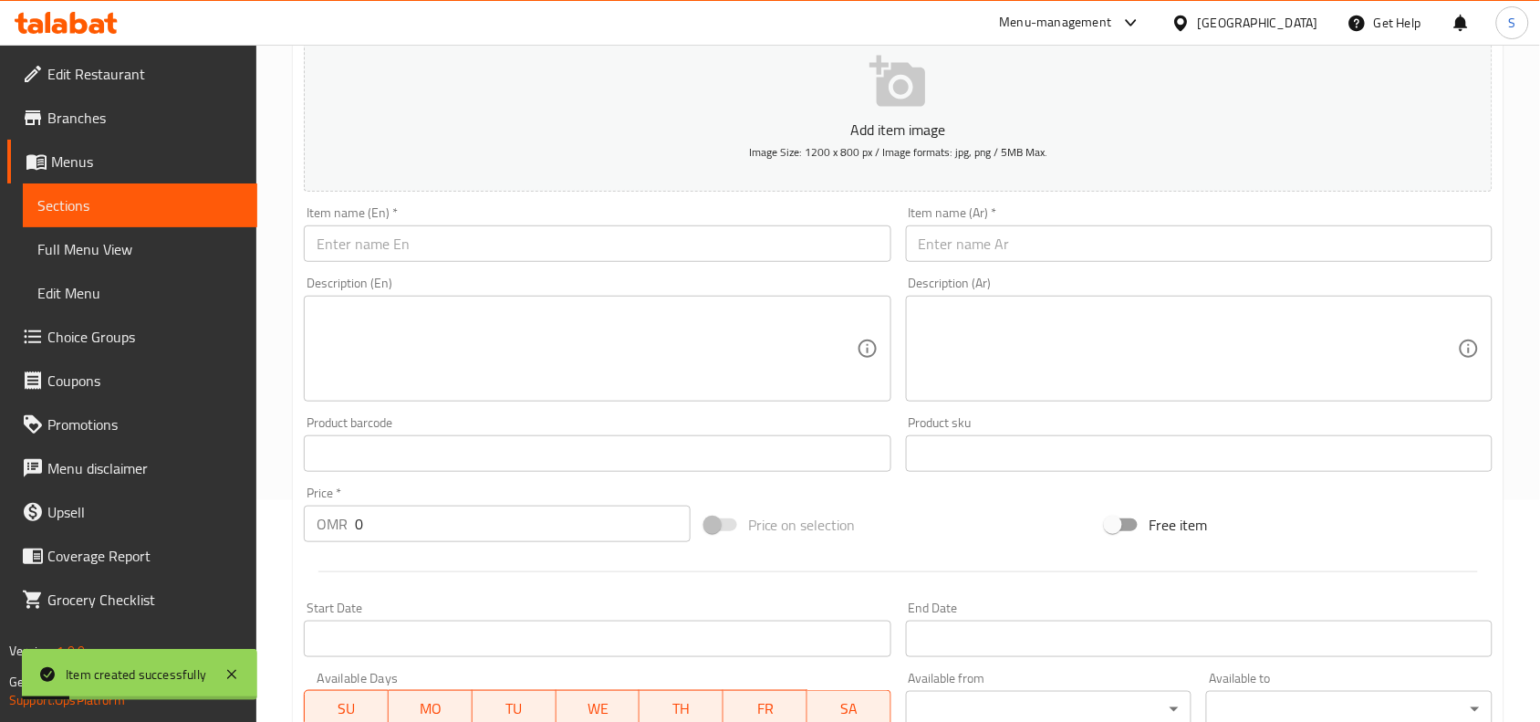
click at [507, 249] on input "text" at bounding box center [597, 243] width 587 height 37
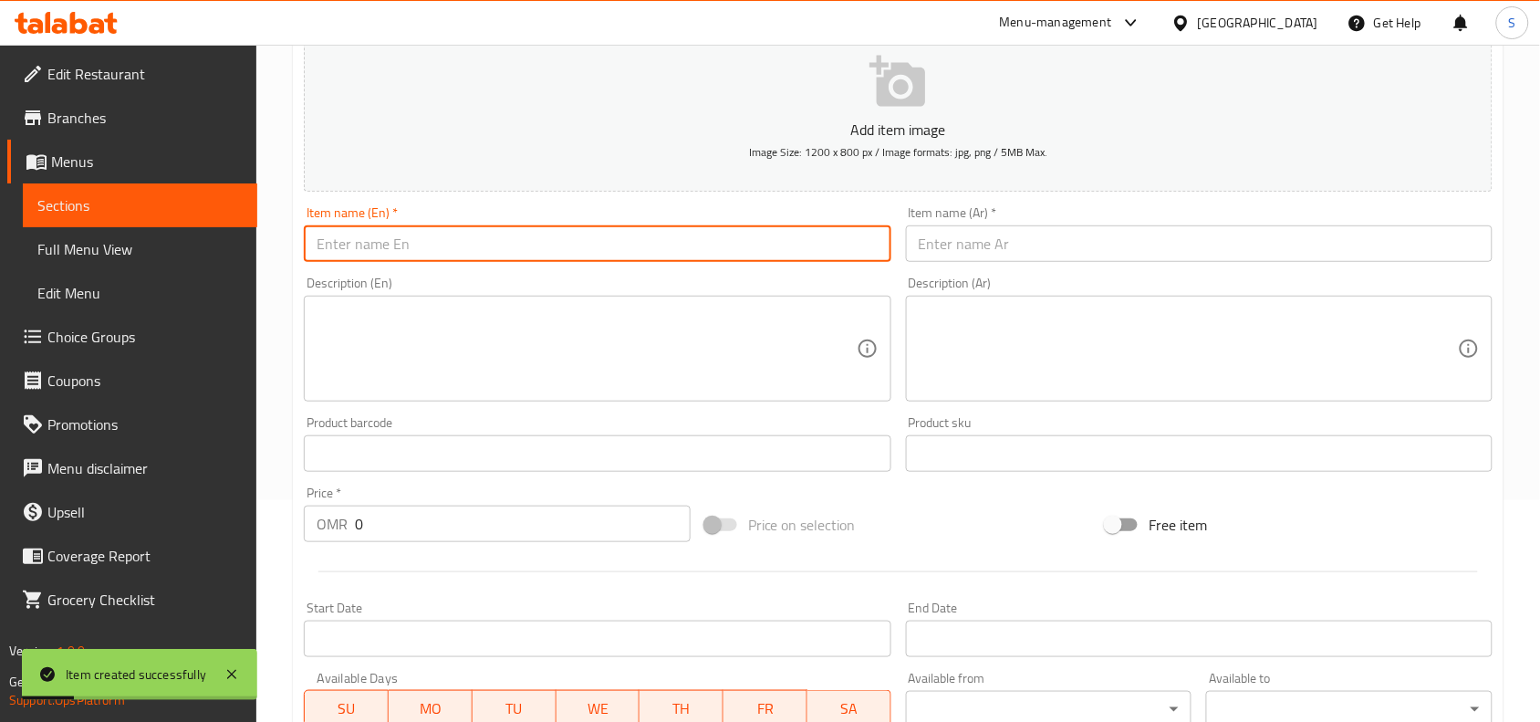
paste input "KABULI RICE"
click at [507, 249] on input "KABULI RICE" at bounding box center [597, 243] width 587 height 37
click at [507, 249] on input "Kabuli Rice" at bounding box center [597, 243] width 587 height 37
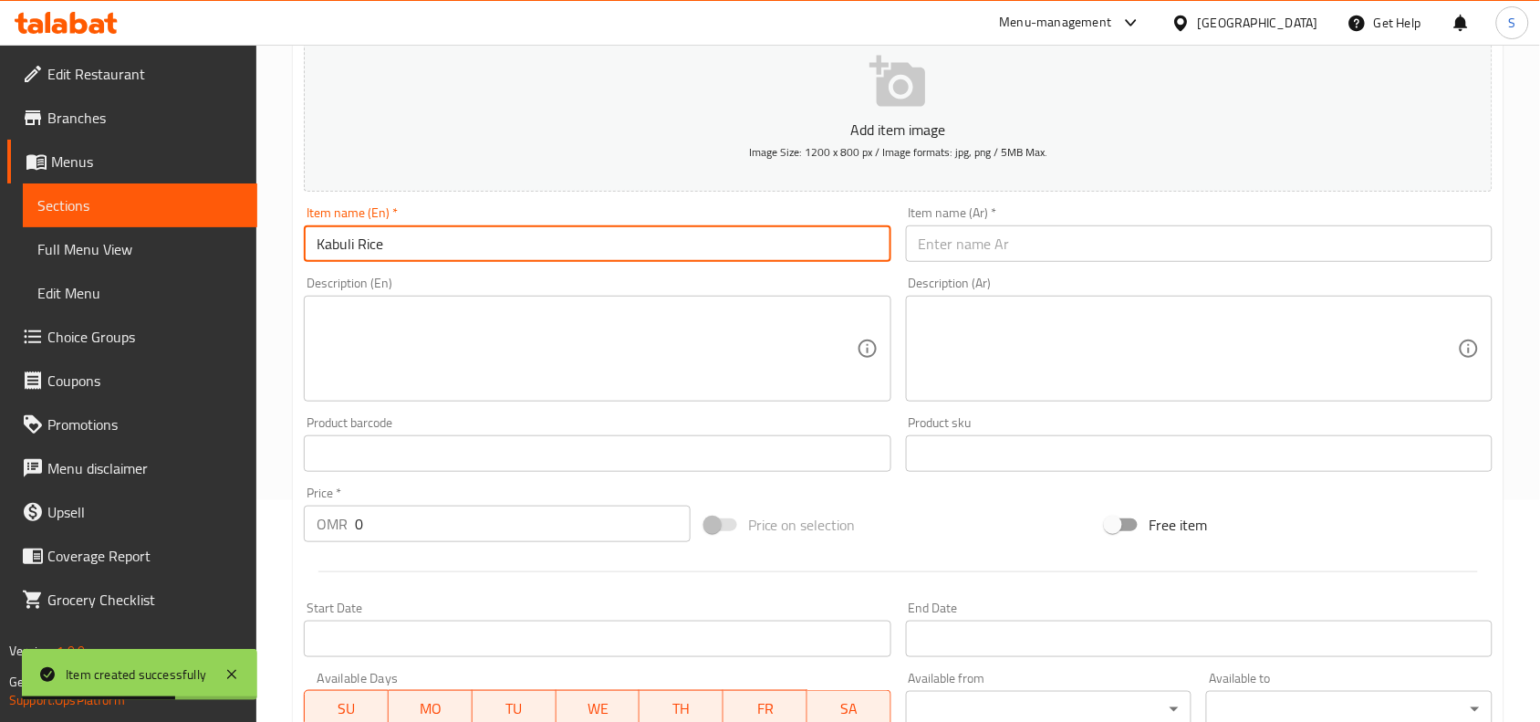
type input "Kabuli Rice"
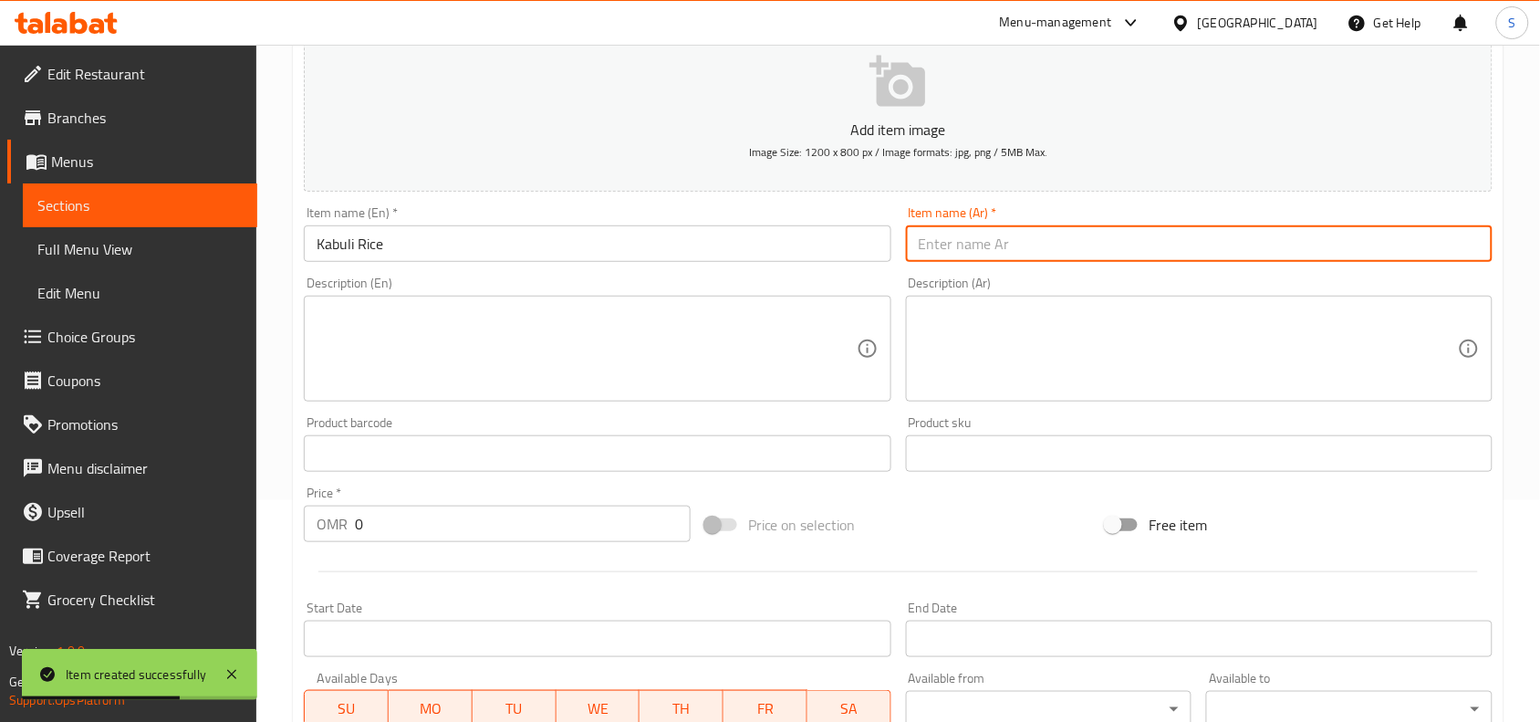
click at [1183, 235] on input "text" at bounding box center [1199, 243] width 587 height 37
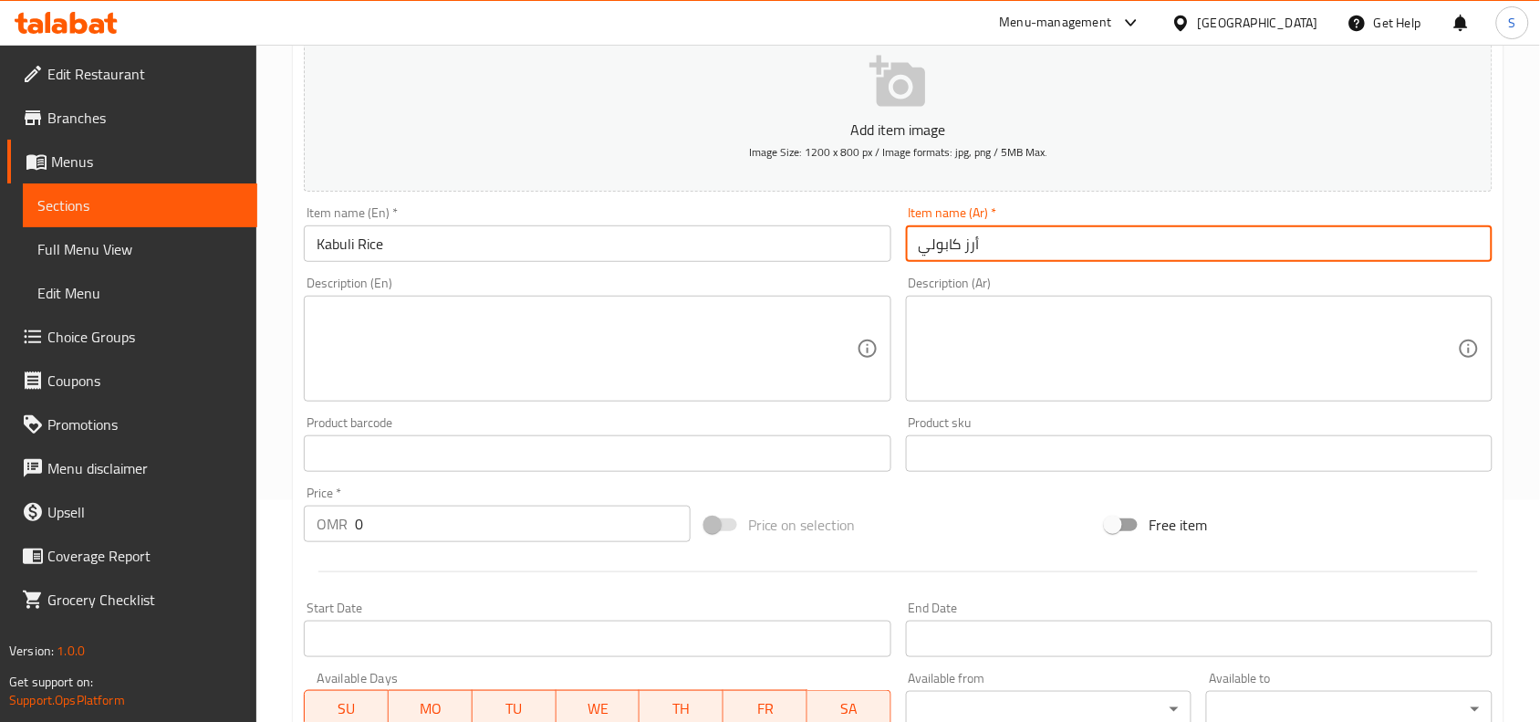
type input "أرز كابولي"
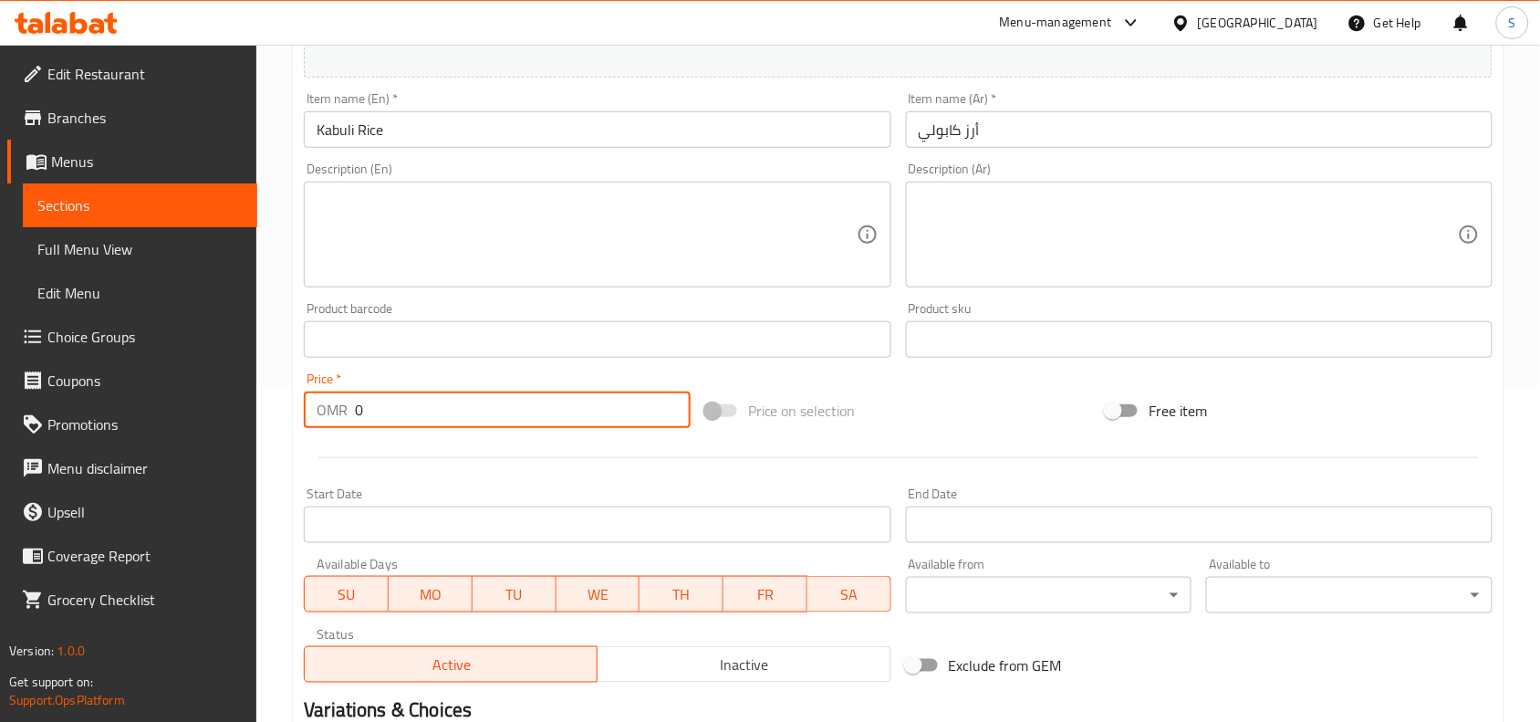
click at [433, 423] on input "0" at bounding box center [523, 409] width 336 height 37
type input "0.7"
click at [1007, 403] on div "Price on selection" at bounding box center [899, 410] width 402 height 49
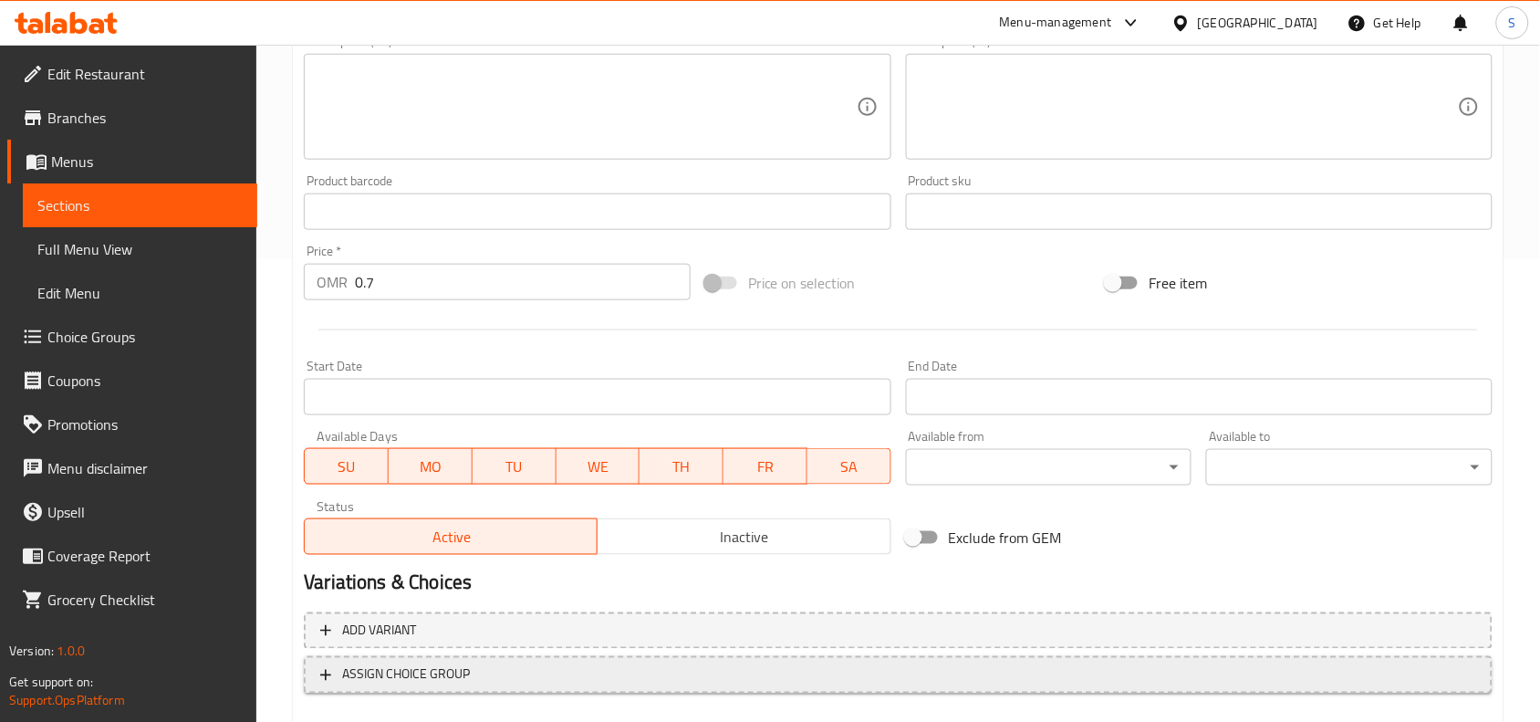
scroll to position [564, 0]
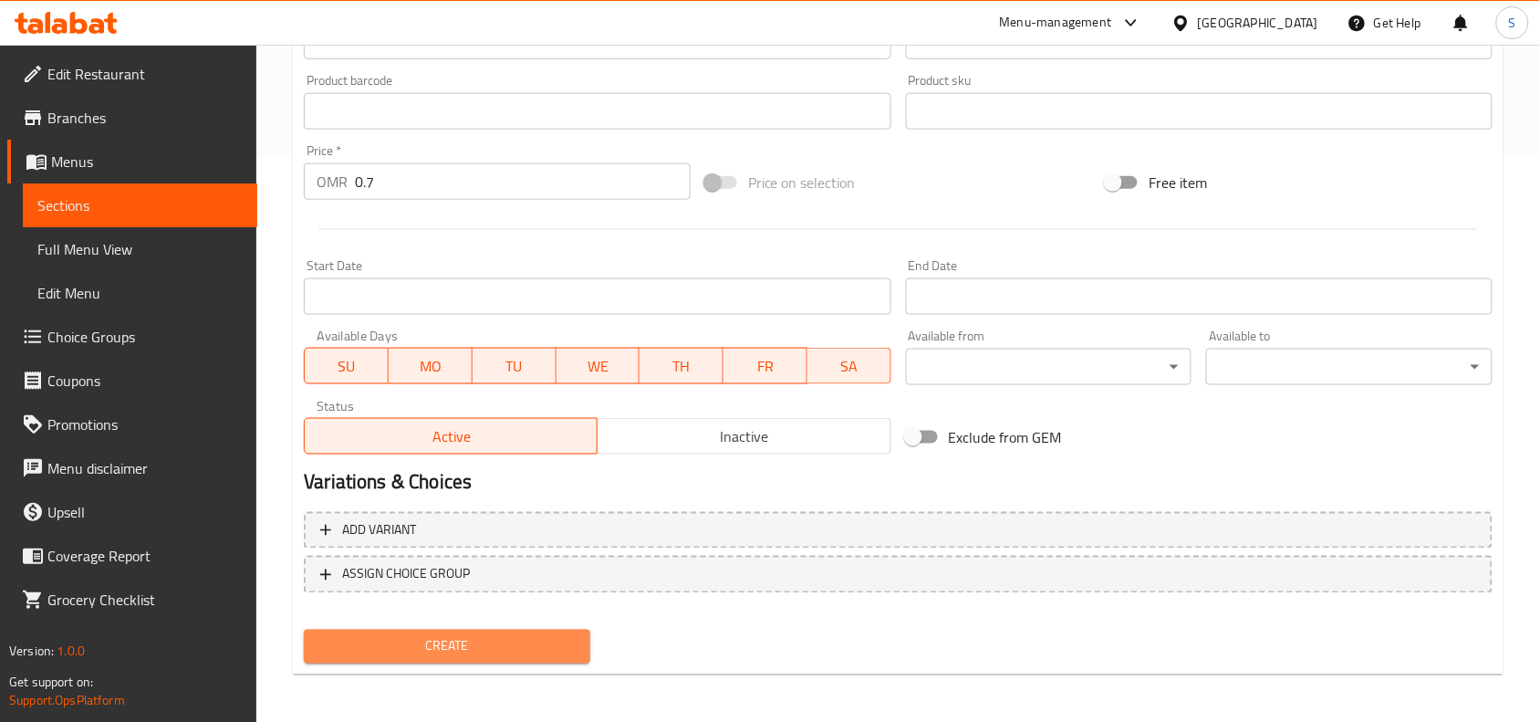
click at [456, 637] on span "Create" at bounding box center [446, 646] width 257 height 23
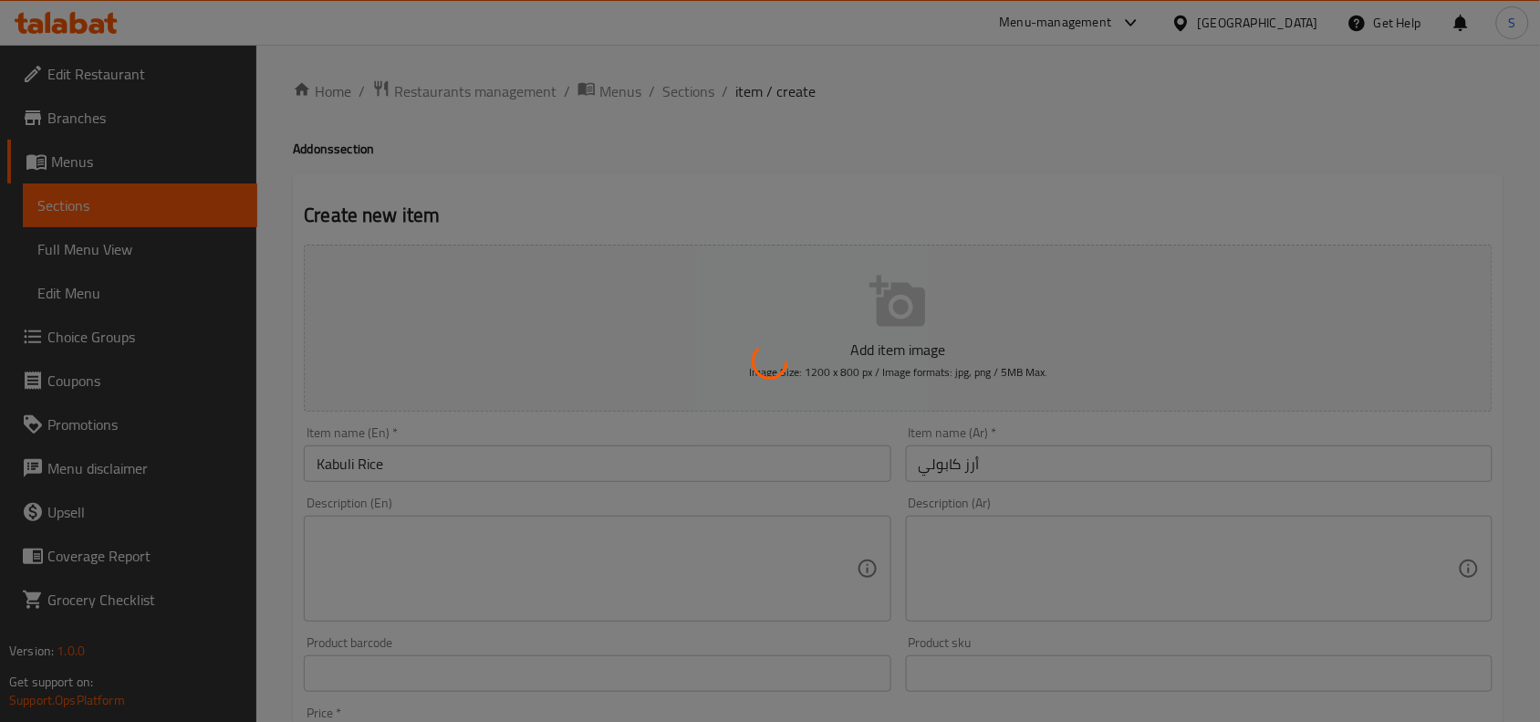
scroll to position [0, 0]
type input "0"
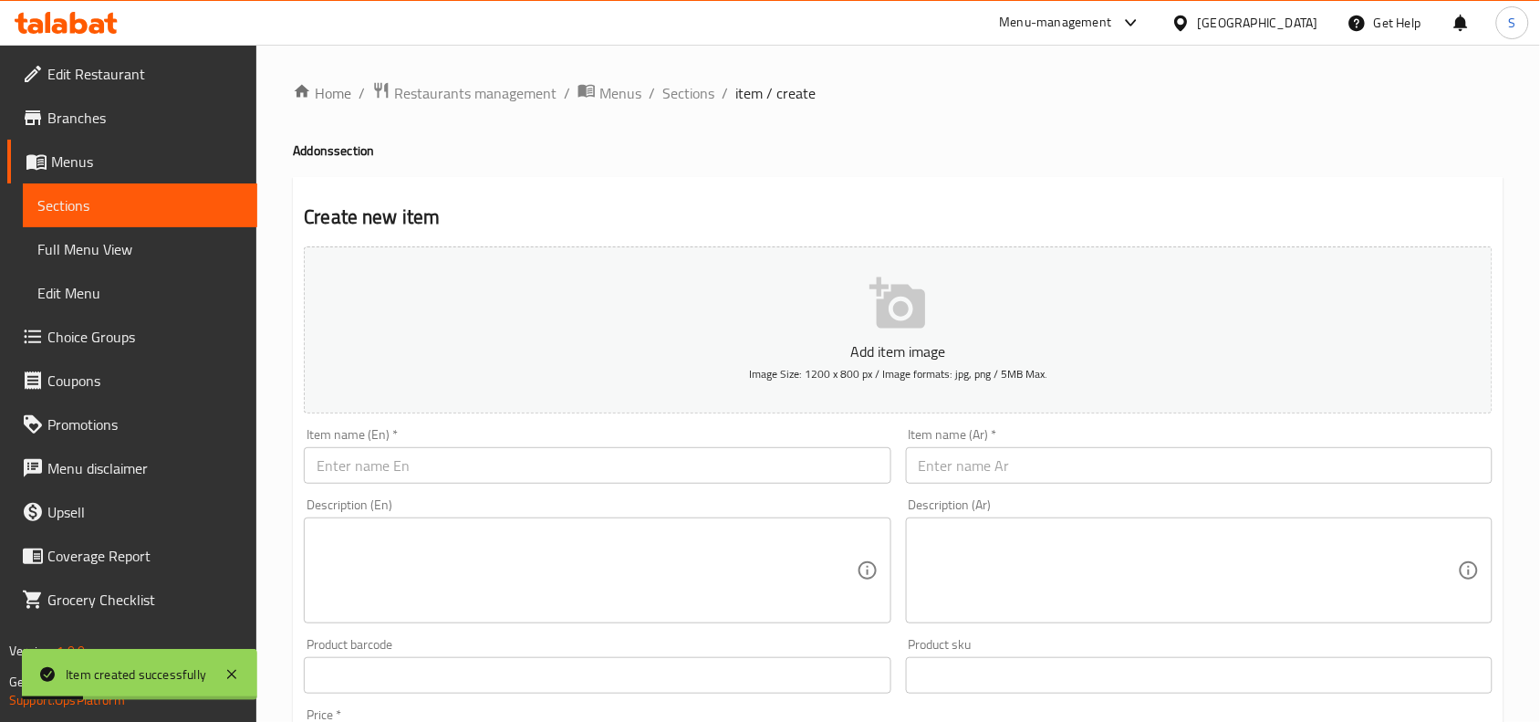
click at [558, 472] on input "text" at bounding box center [597, 465] width 587 height 37
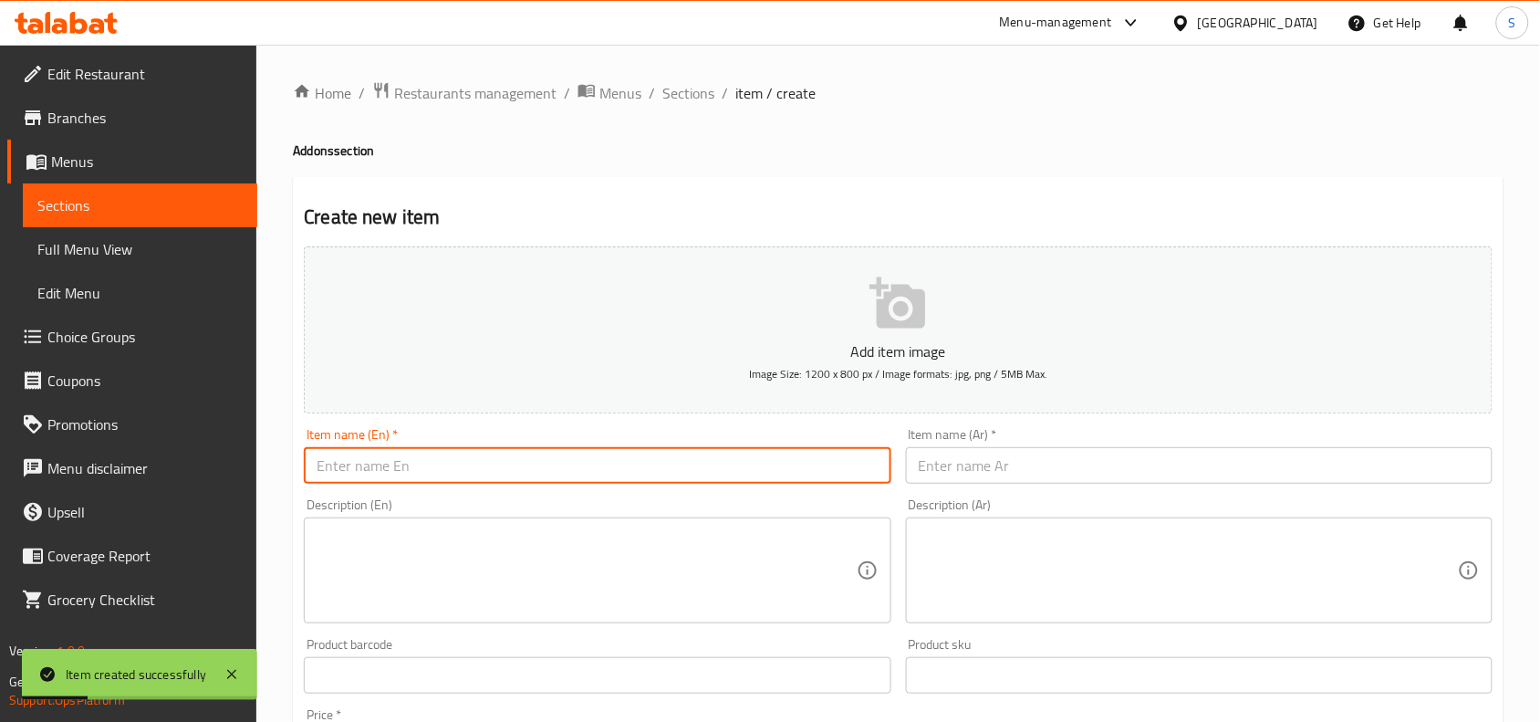
paste input "BUKHARI RICE"
click at [558, 472] on input "BUKHARI RICE" at bounding box center [597, 465] width 587 height 37
type input "Bukhari Rice"
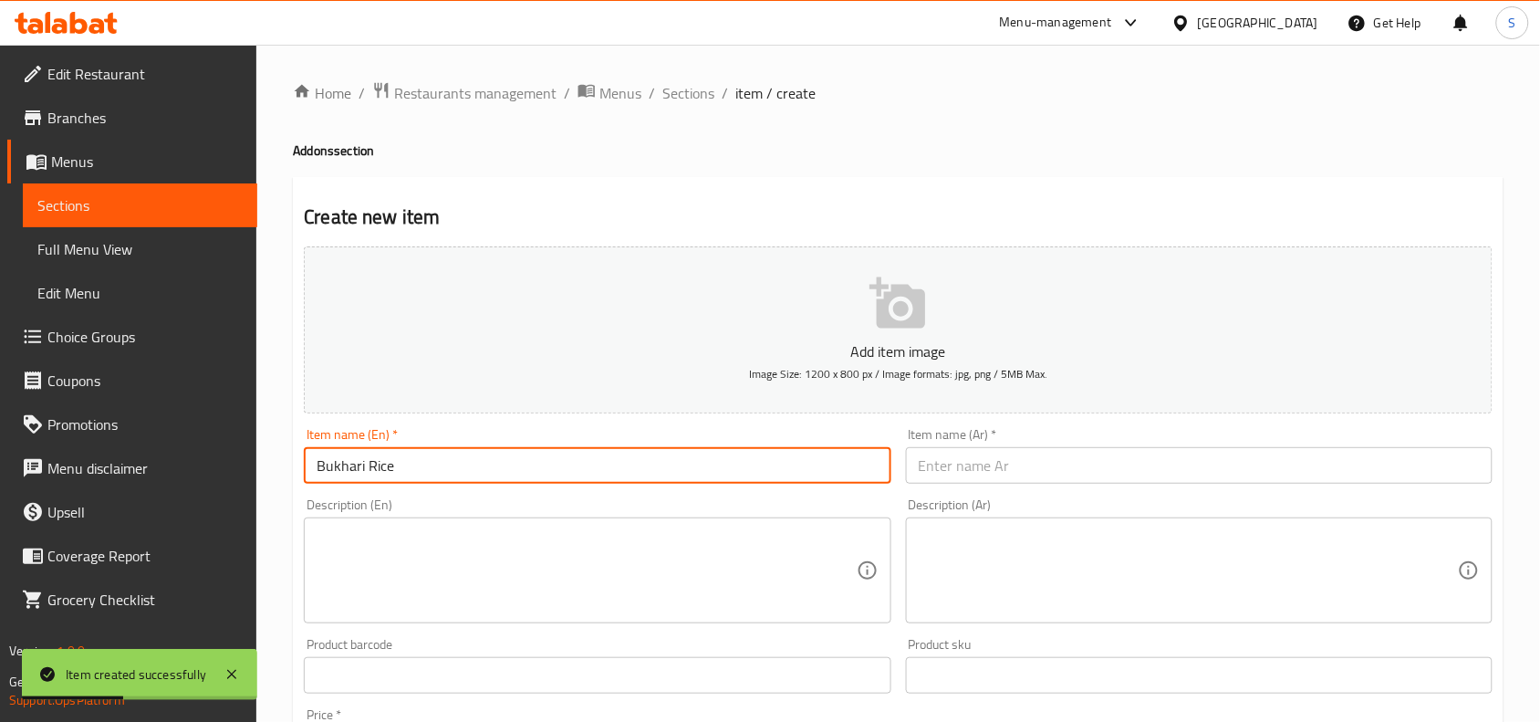
click at [1008, 470] on input "text" at bounding box center [1199, 465] width 587 height 37
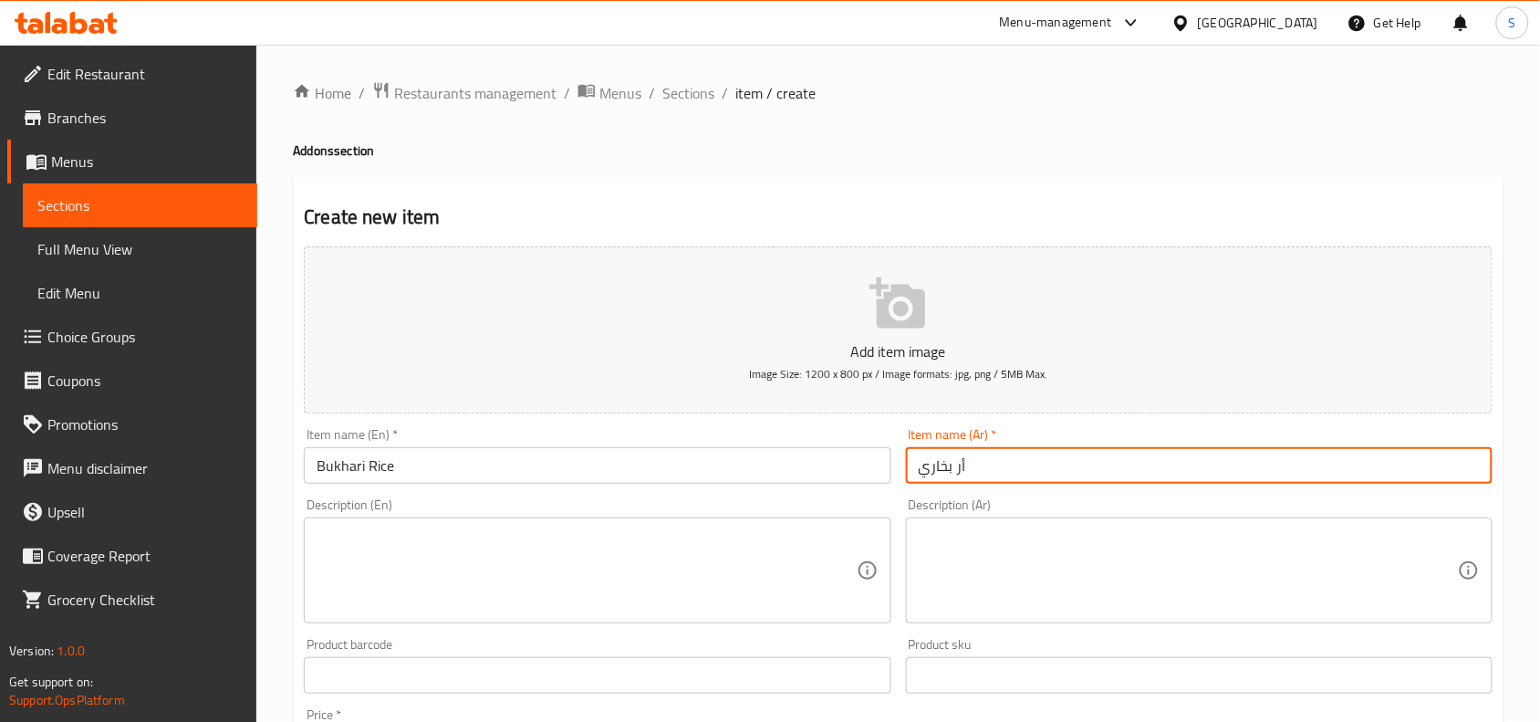
click at [955, 472] on input "أر بخاري" at bounding box center [1199, 465] width 587 height 37
type input "أرز بخاري"
click at [1187, 431] on div "Item name (Ar)   * أرز بخاري Item name (Ar) *" at bounding box center [1199, 456] width 587 height 56
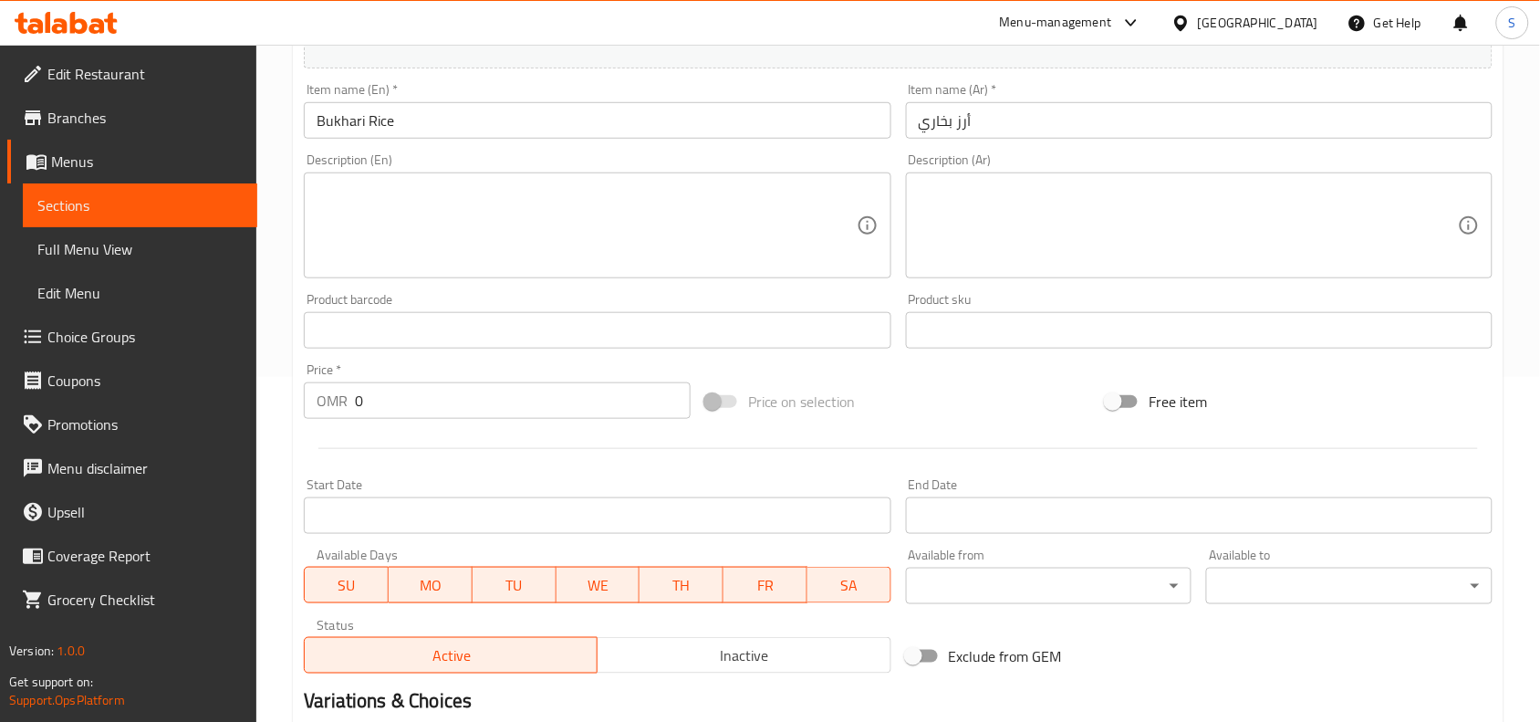
scroll to position [336, 0]
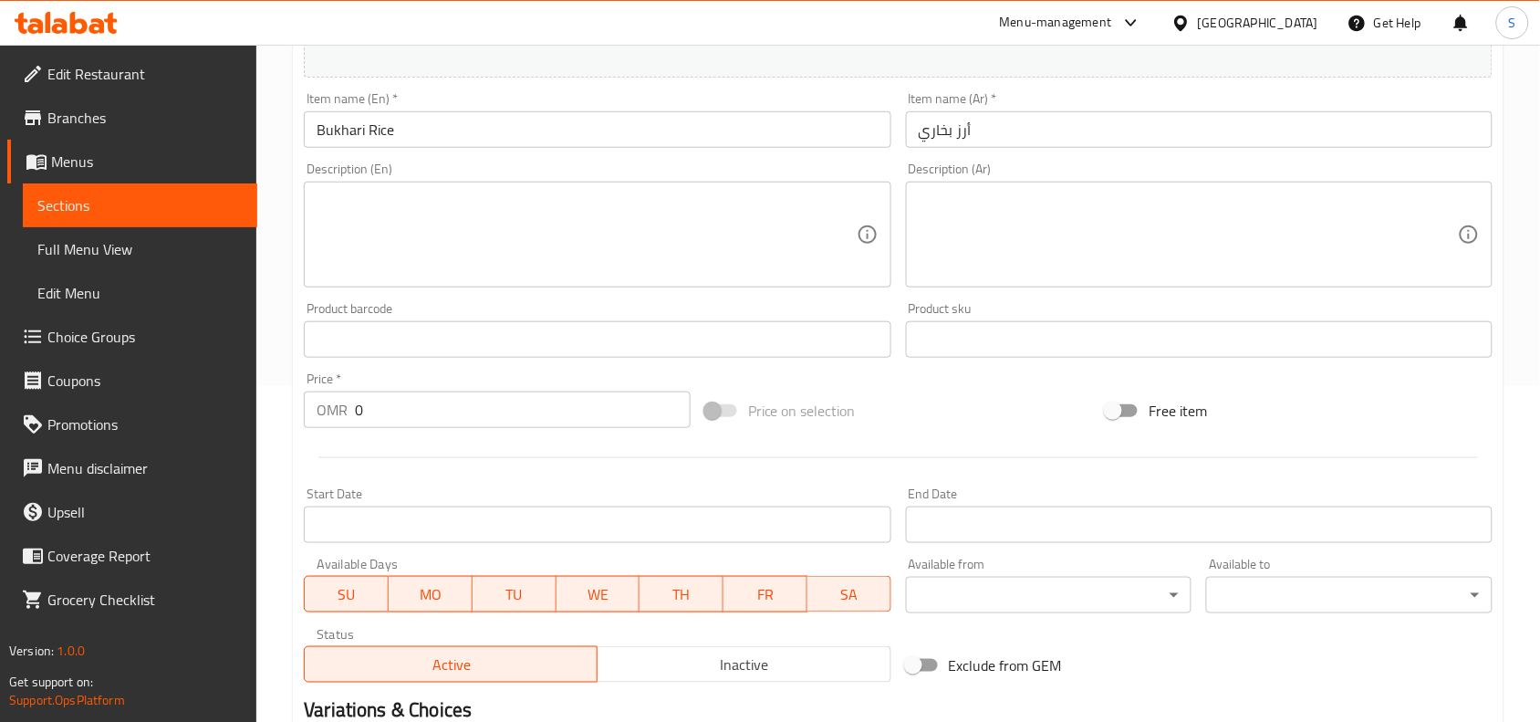
click at [448, 411] on input "0" at bounding box center [523, 409] width 336 height 37
type input "0.7"
click at [1006, 412] on div "Price on selection" at bounding box center [899, 410] width 402 height 49
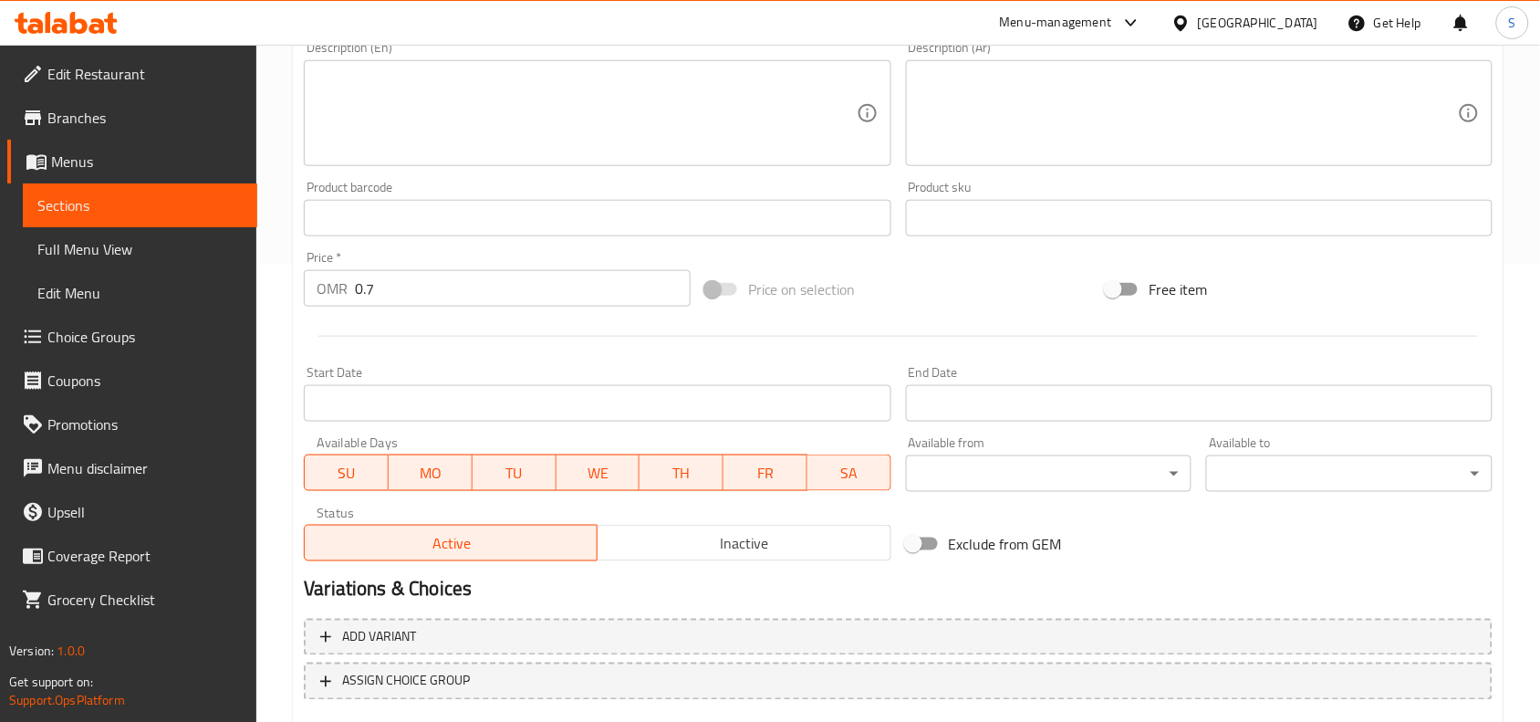
scroll to position [564, 0]
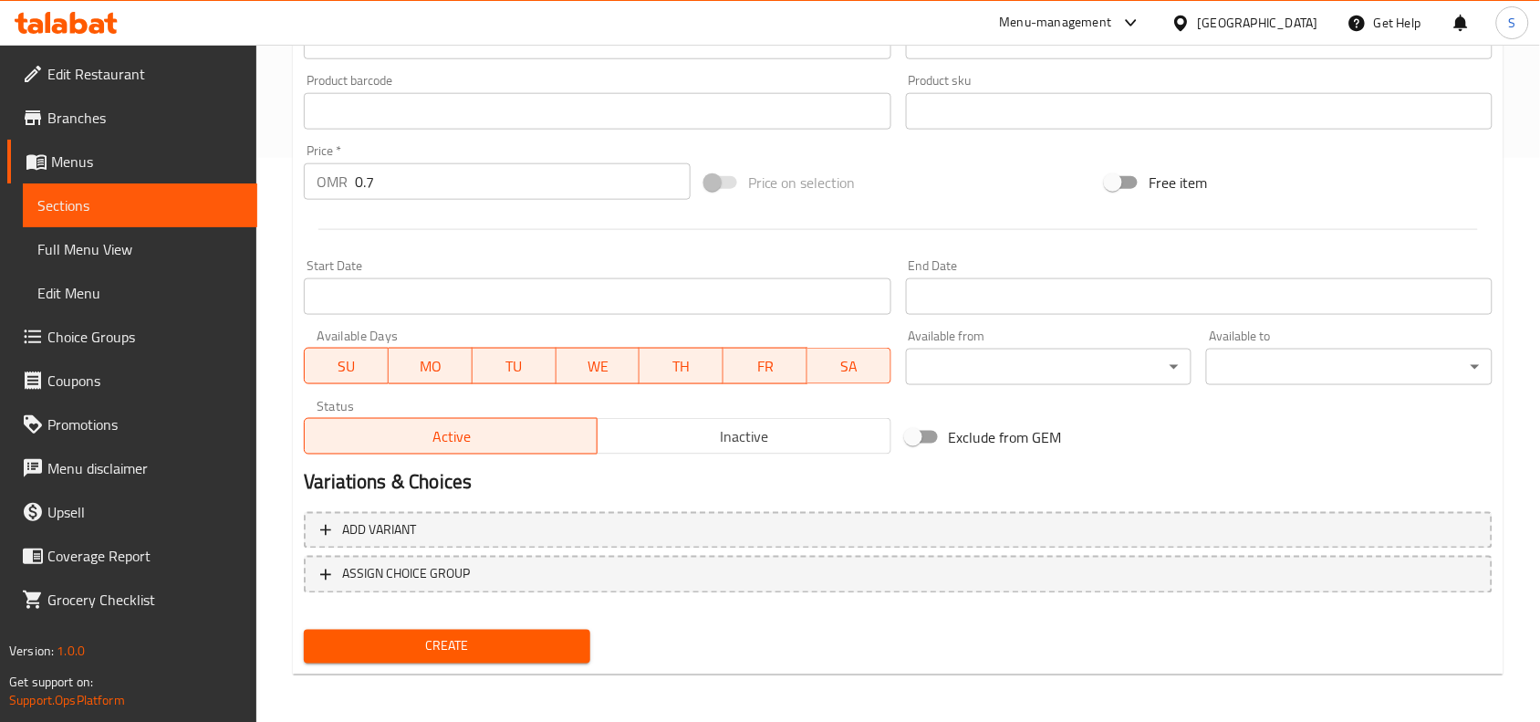
click at [479, 625] on div "Create" at bounding box center [447, 646] width 301 height 48
click at [479, 635] on span "Create" at bounding box center [446, 646] width 257 height 23
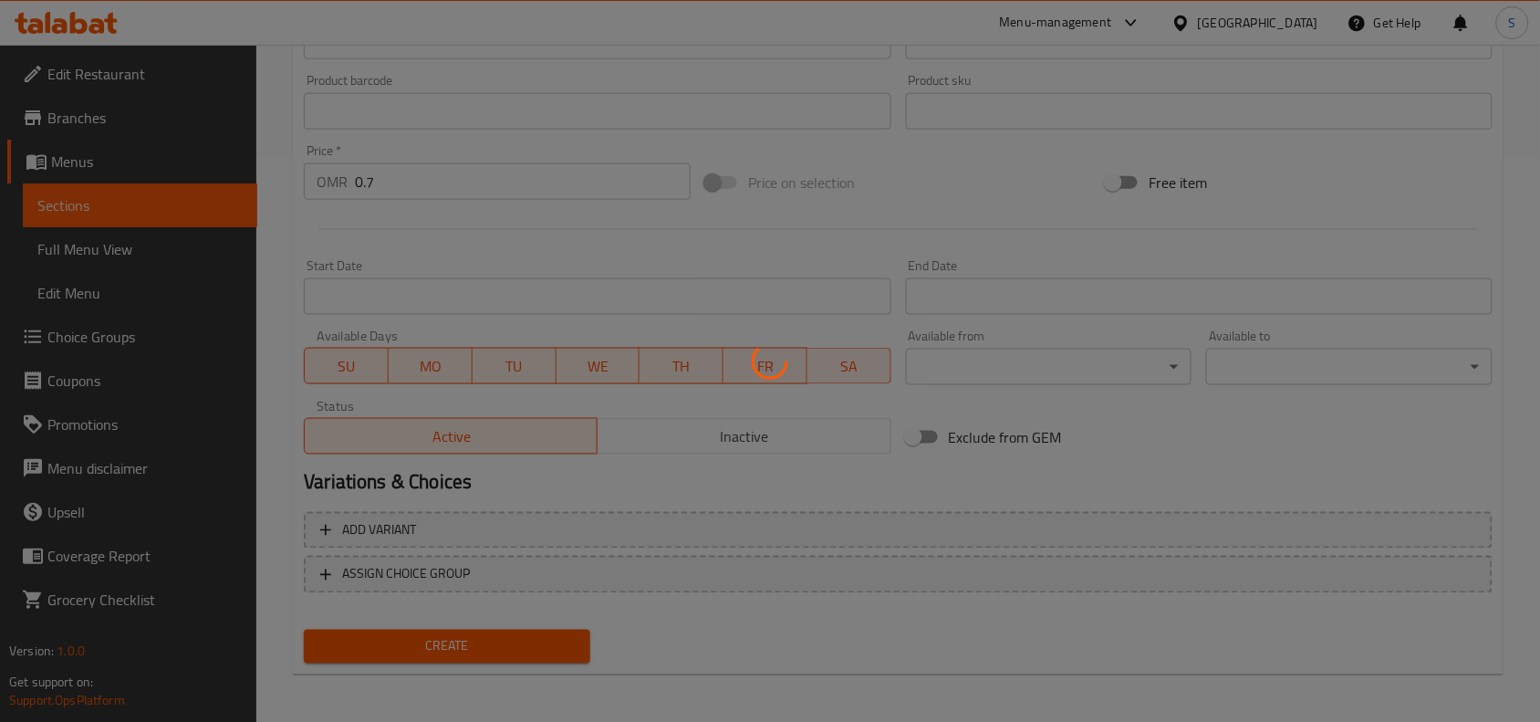
type input "0"
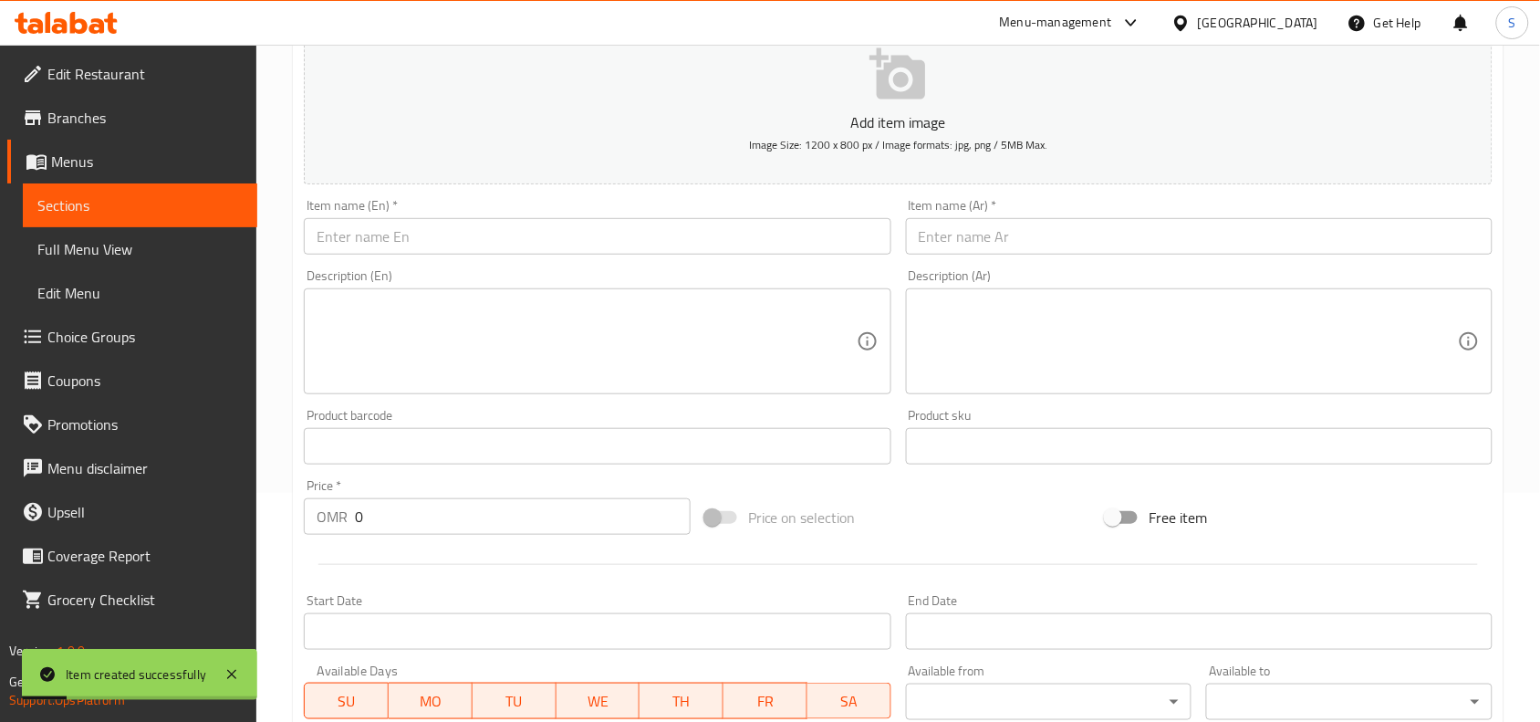
scroll to position [222, 0]
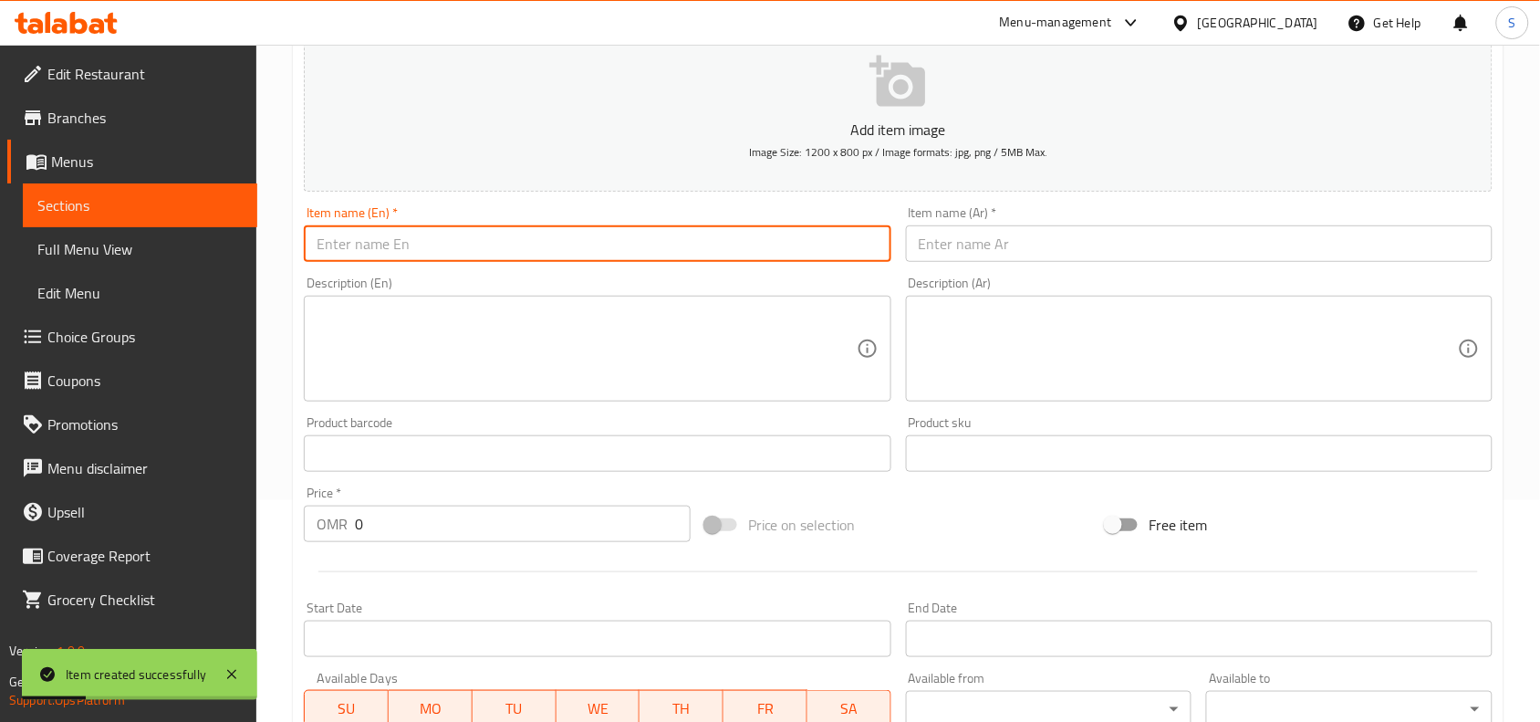
click at [481, 239] on input "text" at bounding box center [597, 243] width 587 height 37
paste input "EXTRA FRY CHICKEN"
click at [481, 239] on input "EXTRA FRY CHICKEN" at bounding box center [597, 243] width 587 height 37
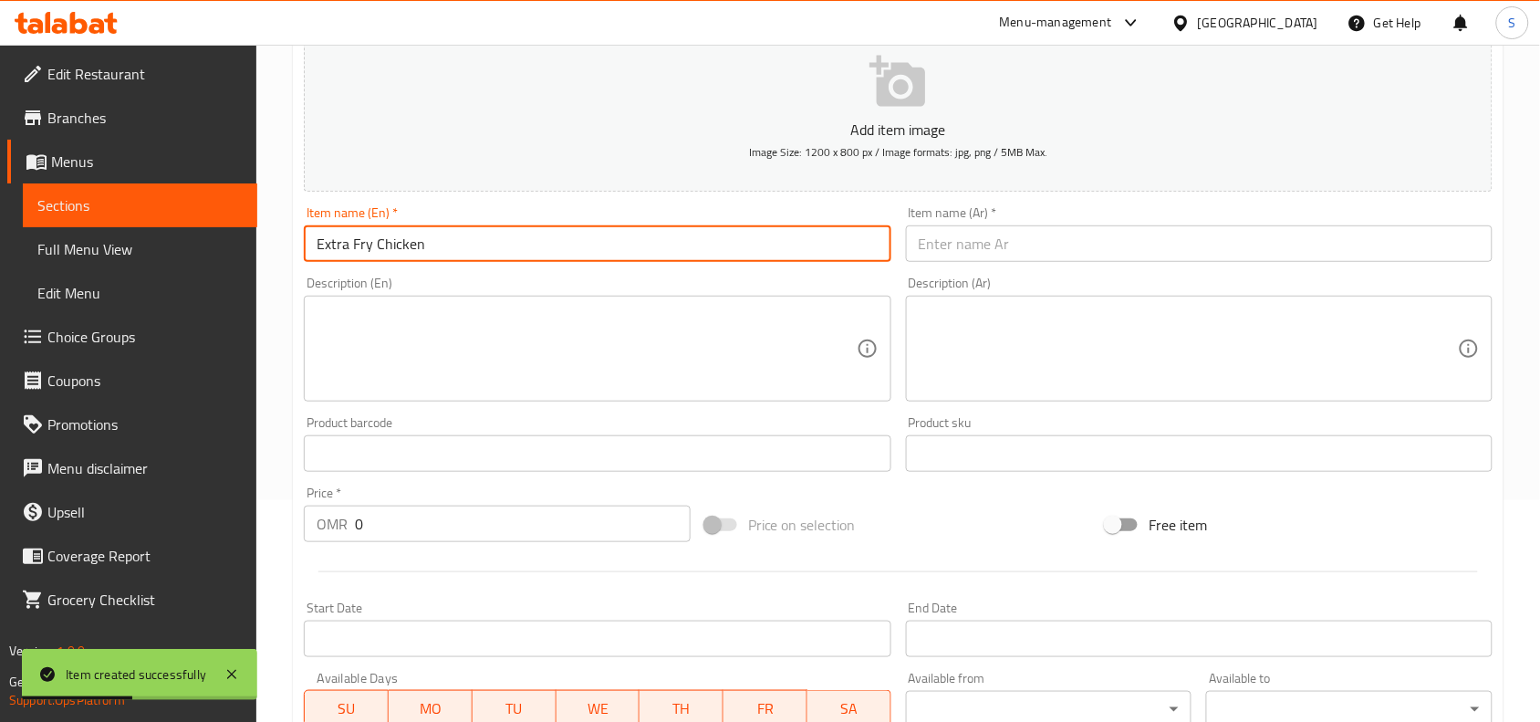
type input "Extra Fry Chicken"
click at [1086, 251] on input "text" at bounding box center [1199, 243] width 587 height 37
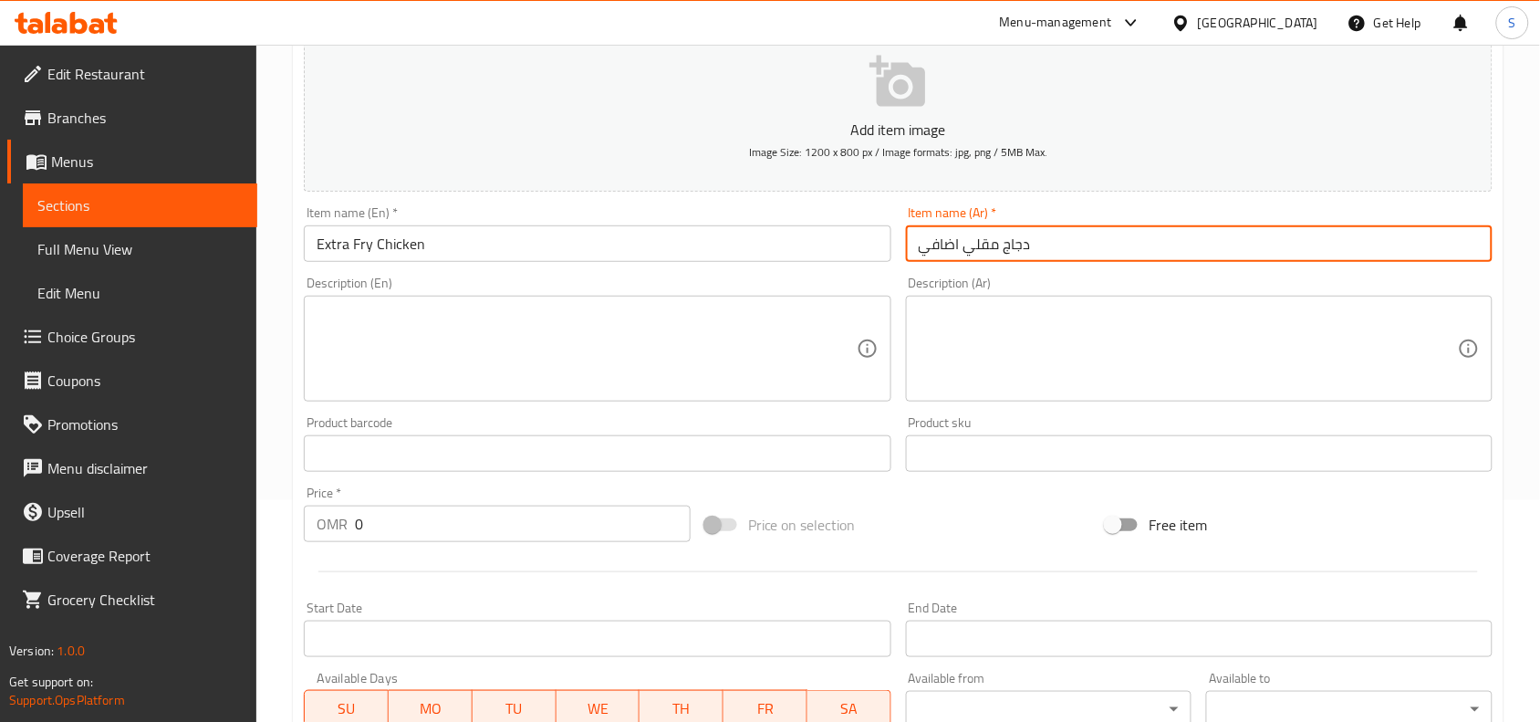
type input "دجاج مقلي اضافي"
click at [1011, 517] on div "Price on selection" at bounding box center [899, 524] width 402 height 49
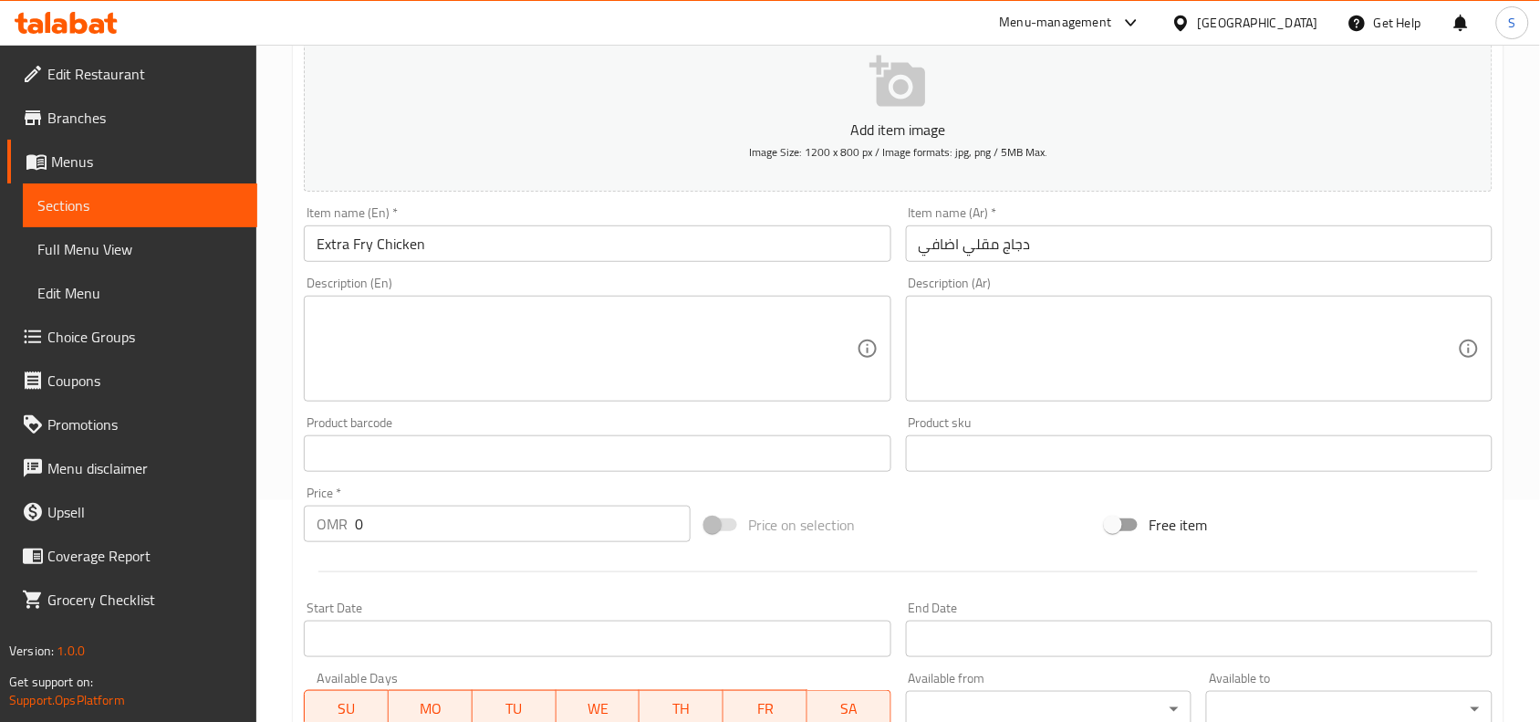
click at [452, 516] on input "0" at bounding box center [523, 524] width 336 height 37
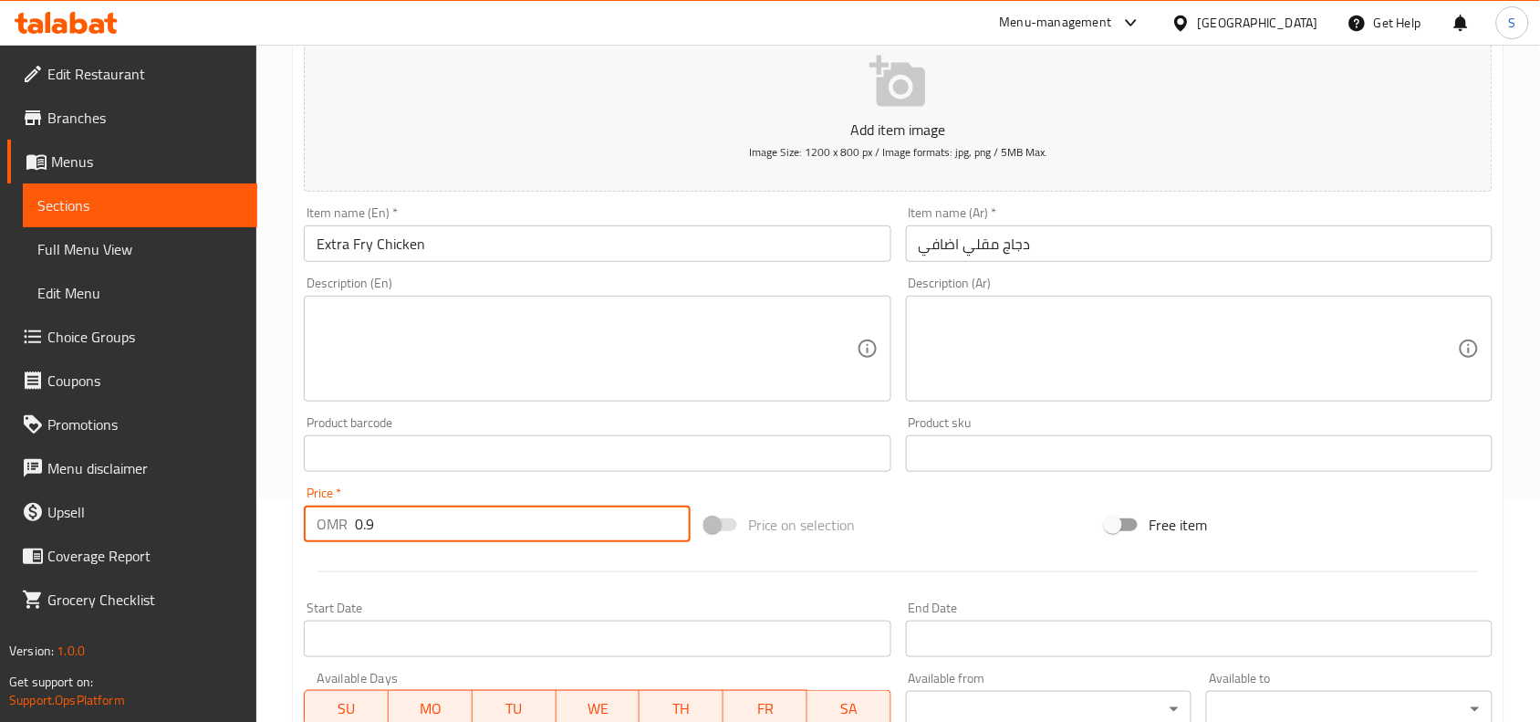
type input "0.9"
click at [943, 504] on div "Price on selection" at bounding box center [899, 524] width 402 height 49
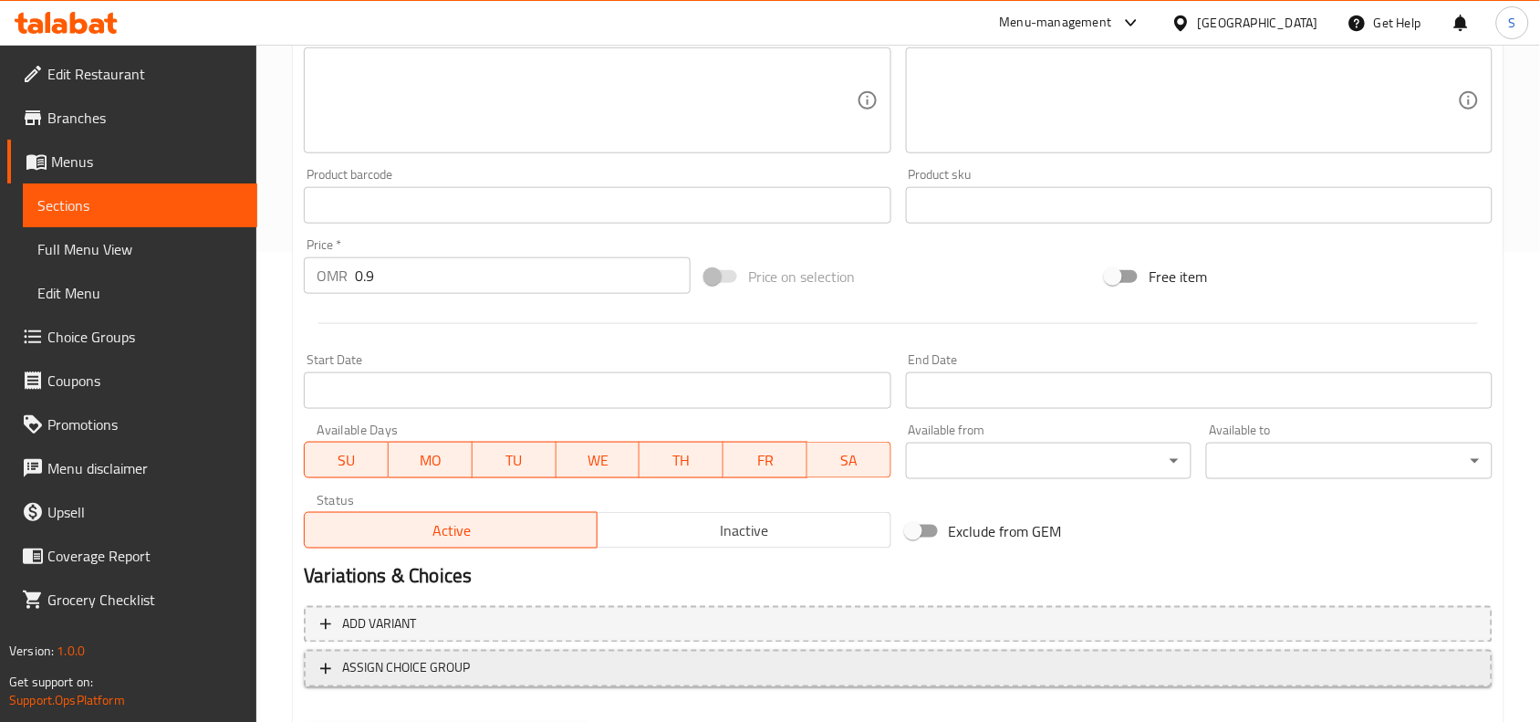
scroll to position [564, 0]
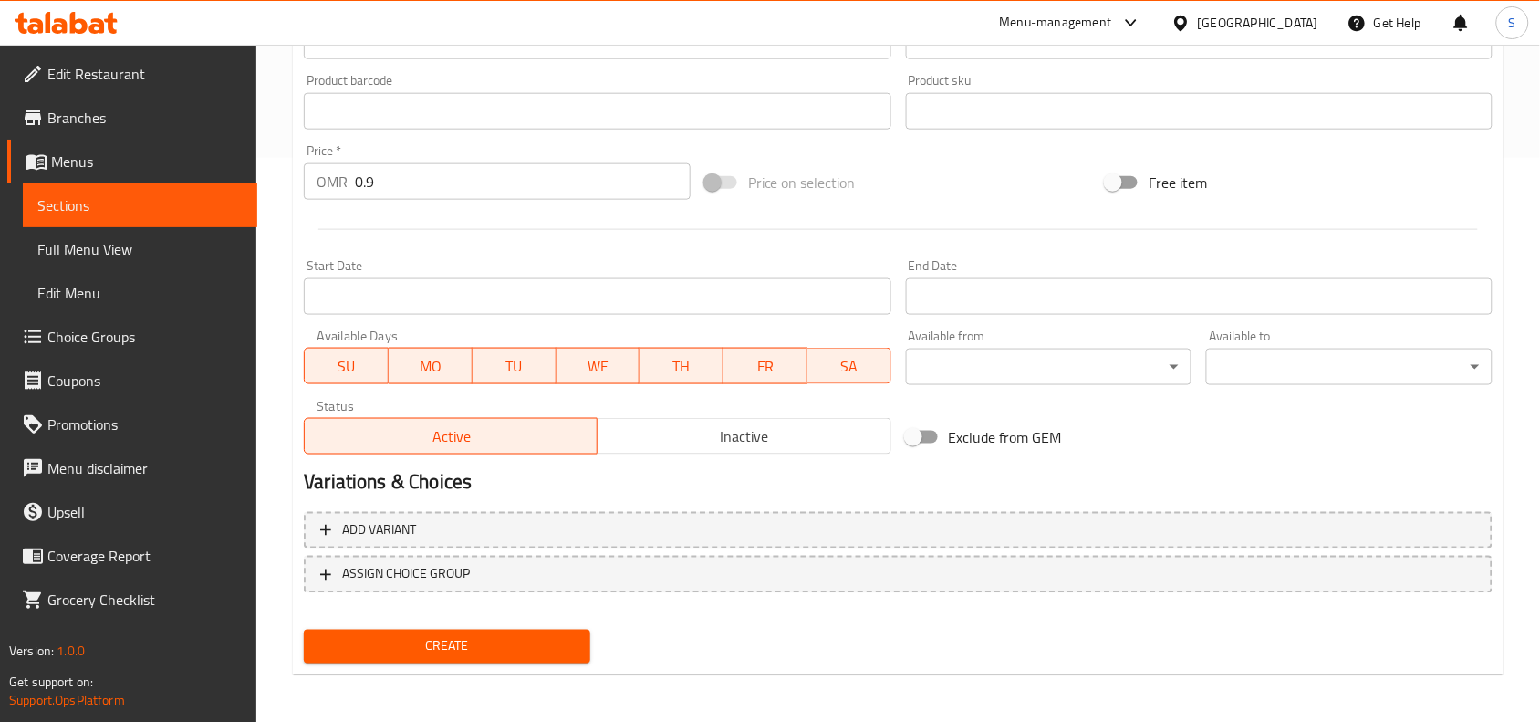
click at [400, 648] on span "Create" at bounding box center [446, 646] width 257 height 23
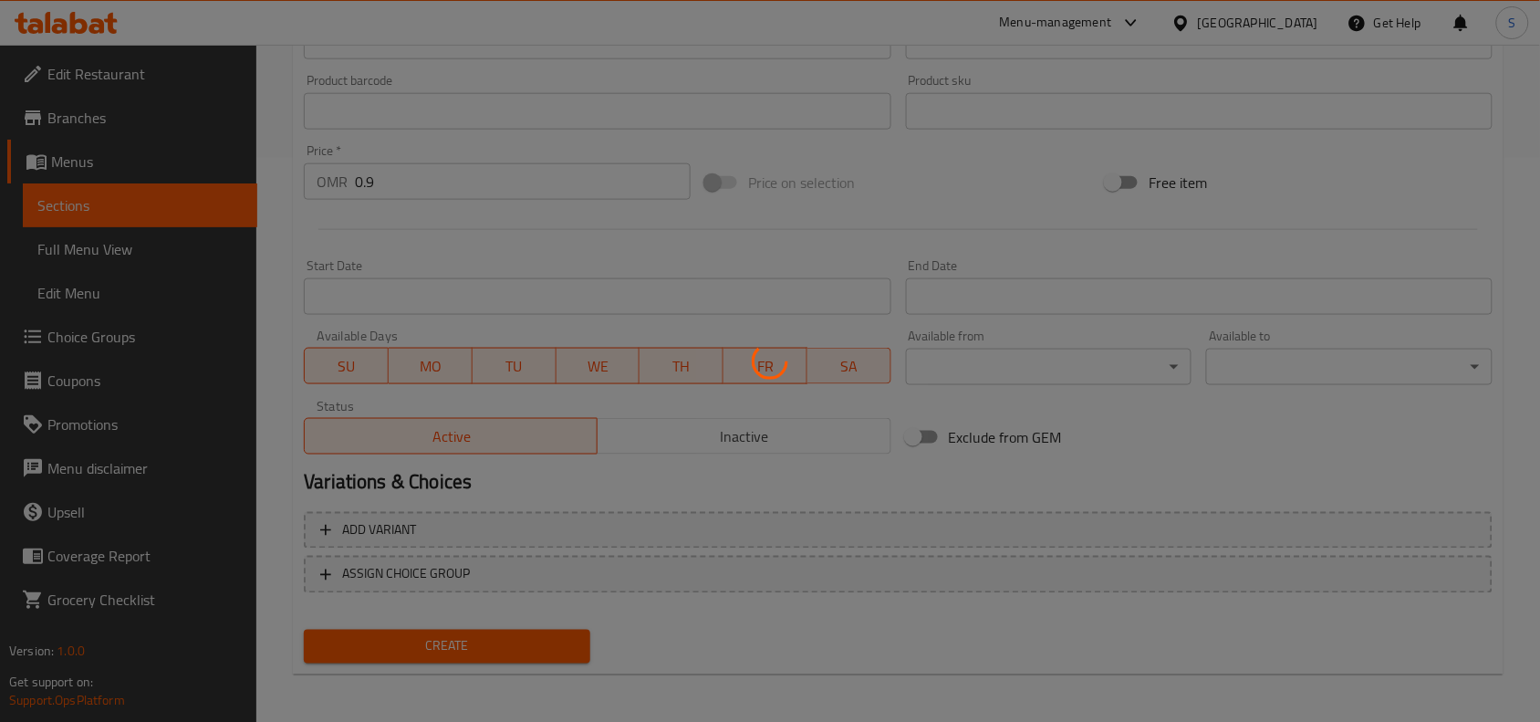
type input "0"
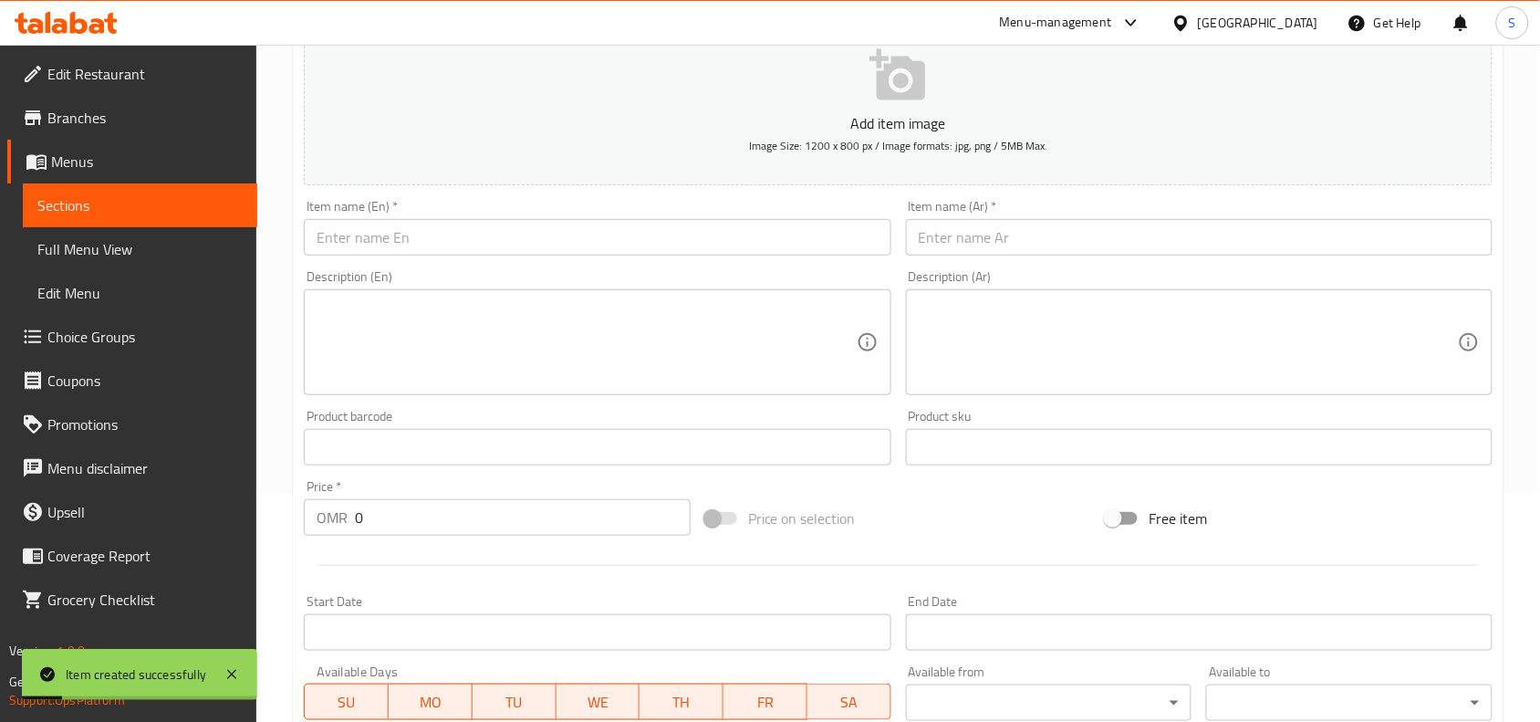
scroll to position [222, 0]
click at [447, 243] on input "text" at bounding box center [597, 243] width 587 height 37
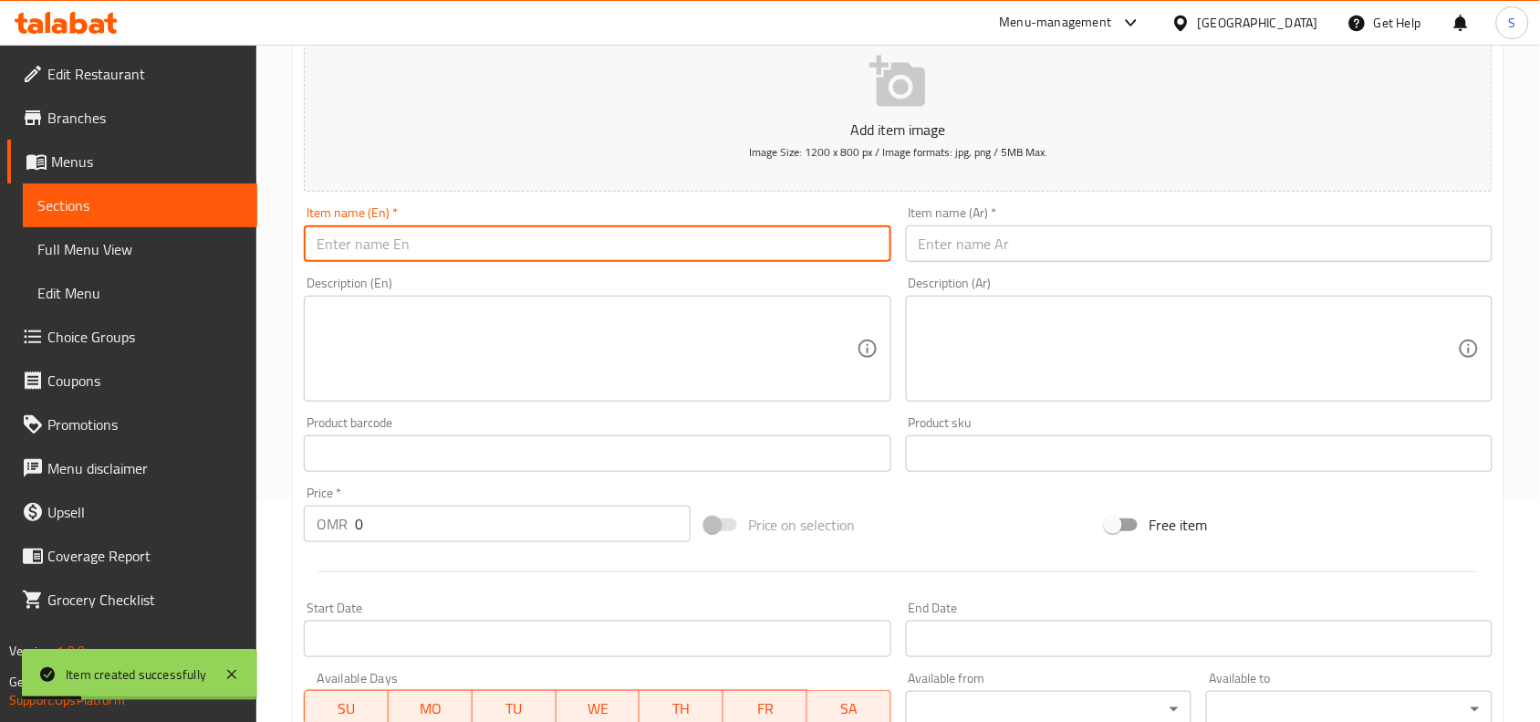
paste input "EXTRA ALFAHAM CHICKEN"
click at [374, 243] on input "EXTRA ALFAHAM CHICKEN" at bounding box center [597, 243] width 587 height 37
click at [548, 233] on input "EXTRA [PERSON_NAME] CHICKEN" at bounding box center [597, 243] width 587 height 37
click at [538, 238] on input "EXTRA [PERSON_NAME] CHICKEN" at bounding box center [597, 243] width 587 height 37
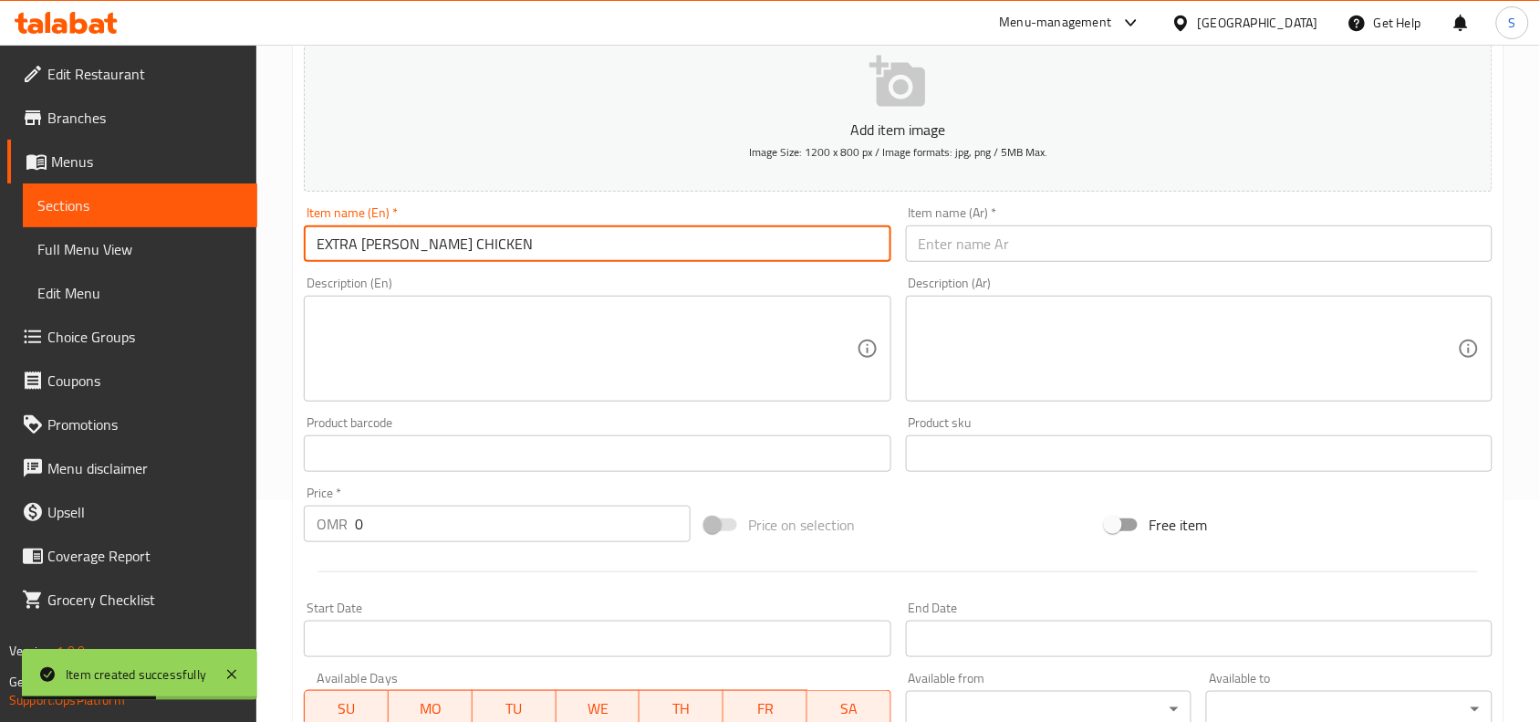
click at [538, 238] on input "EXTRA [PERSON_NAME] CHICKEN" at bounding box center [597, 243] width 587 height 37
type input "Extra [PERSON_NAME] Chicken"
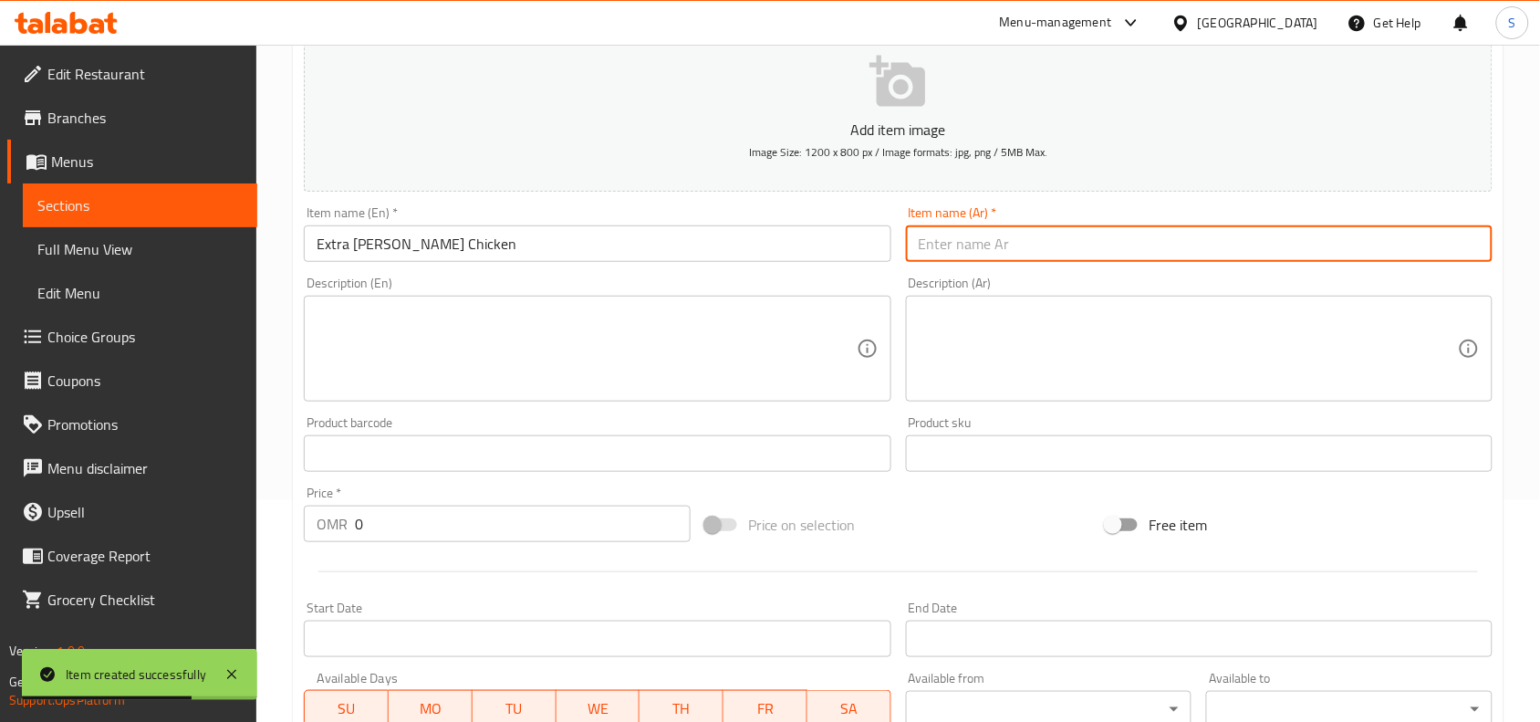
click at [1050, 243] on input "text" at bounding box center [1199, 243] width 587 height 37
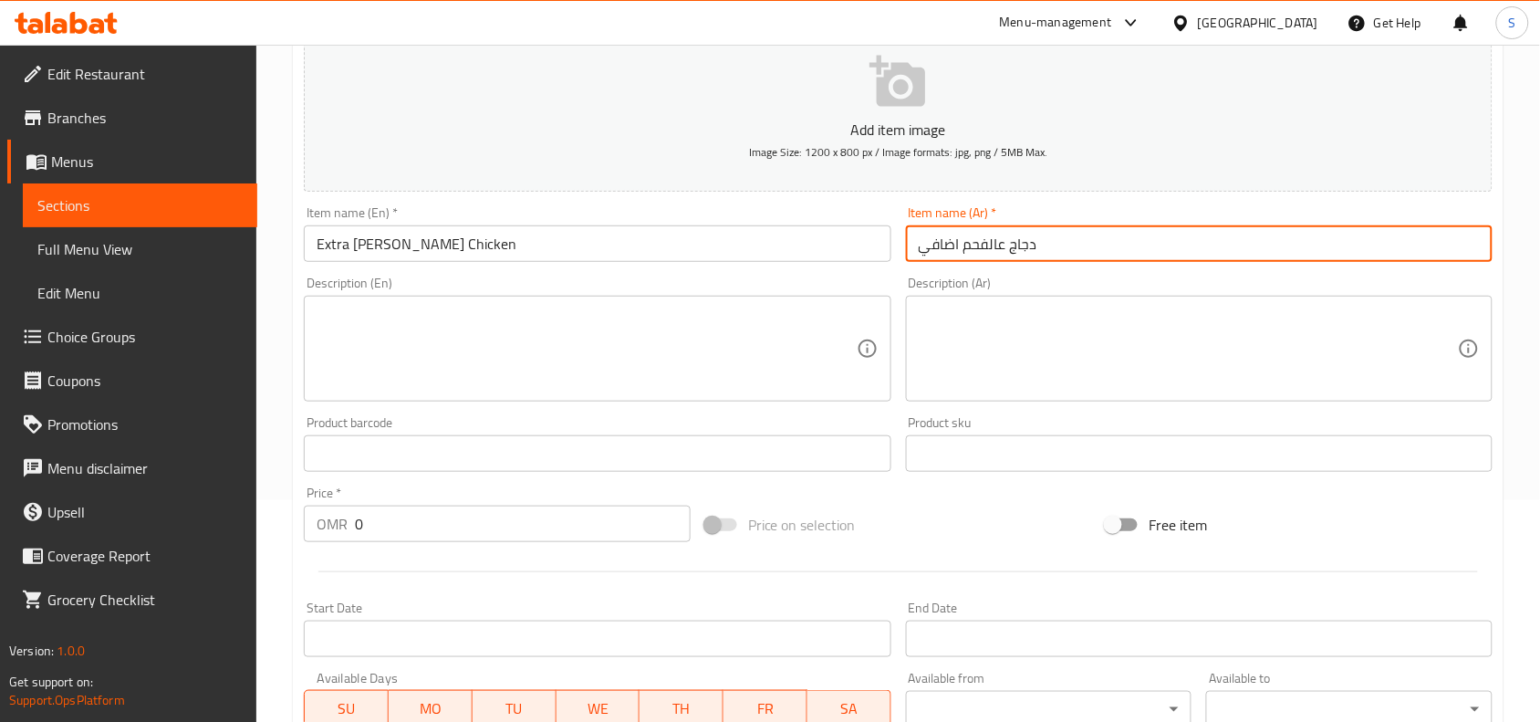
type input "دجاج عالفحم اضافي"
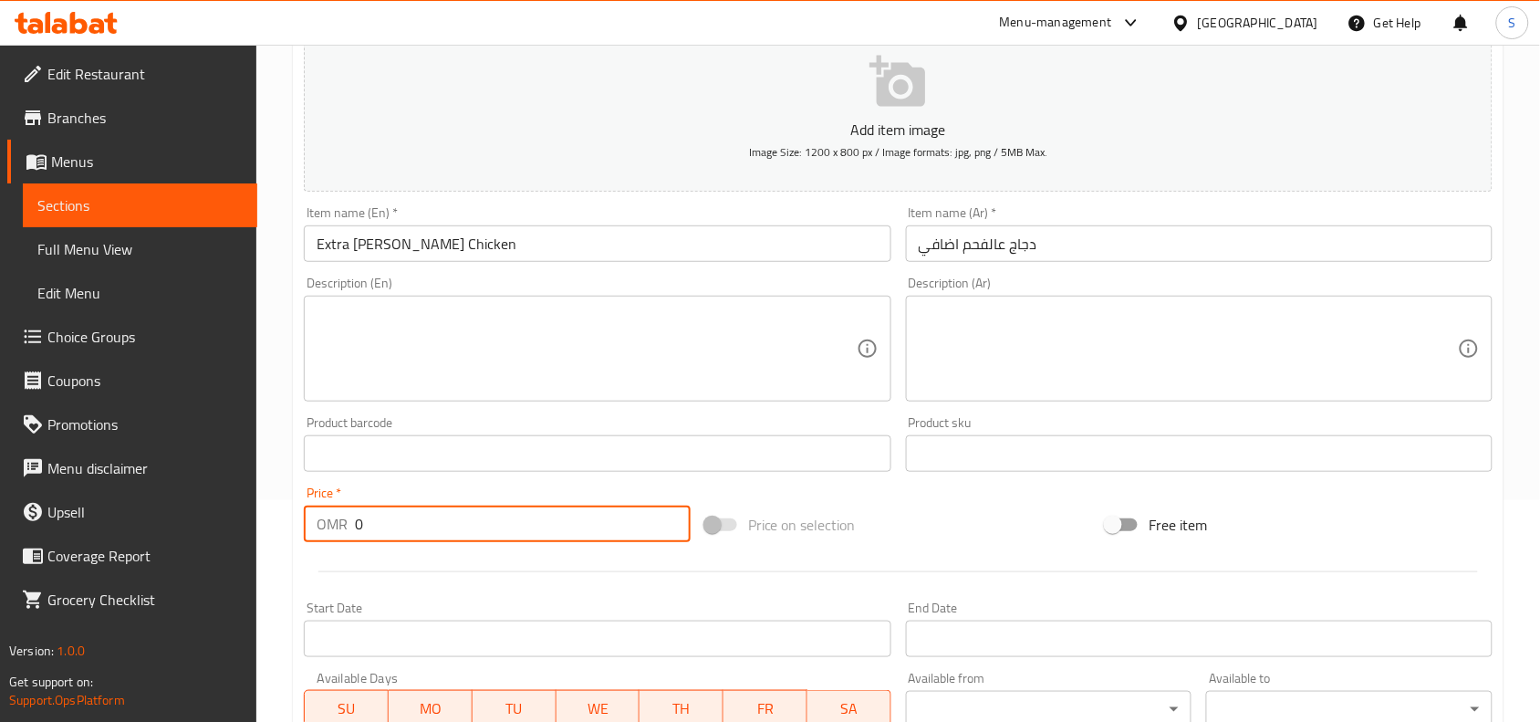
click at [412, 525] on input "0" at bounding box center [523, 524] width 336 height 37
type input "0.9"
click at [970, 514] on div "Price on selection" at bounding box center [899, 524] width 402 height 49
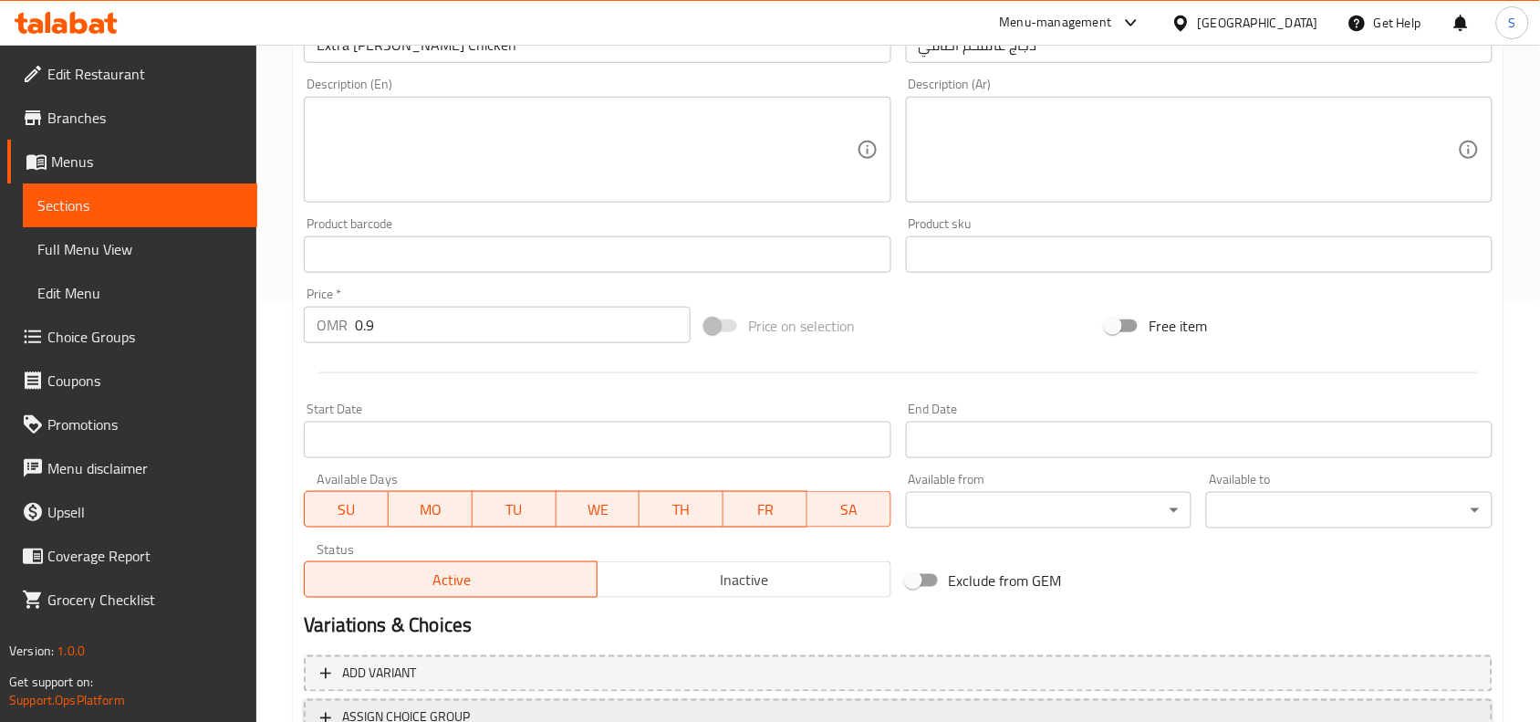
scroll to position [564, 0]
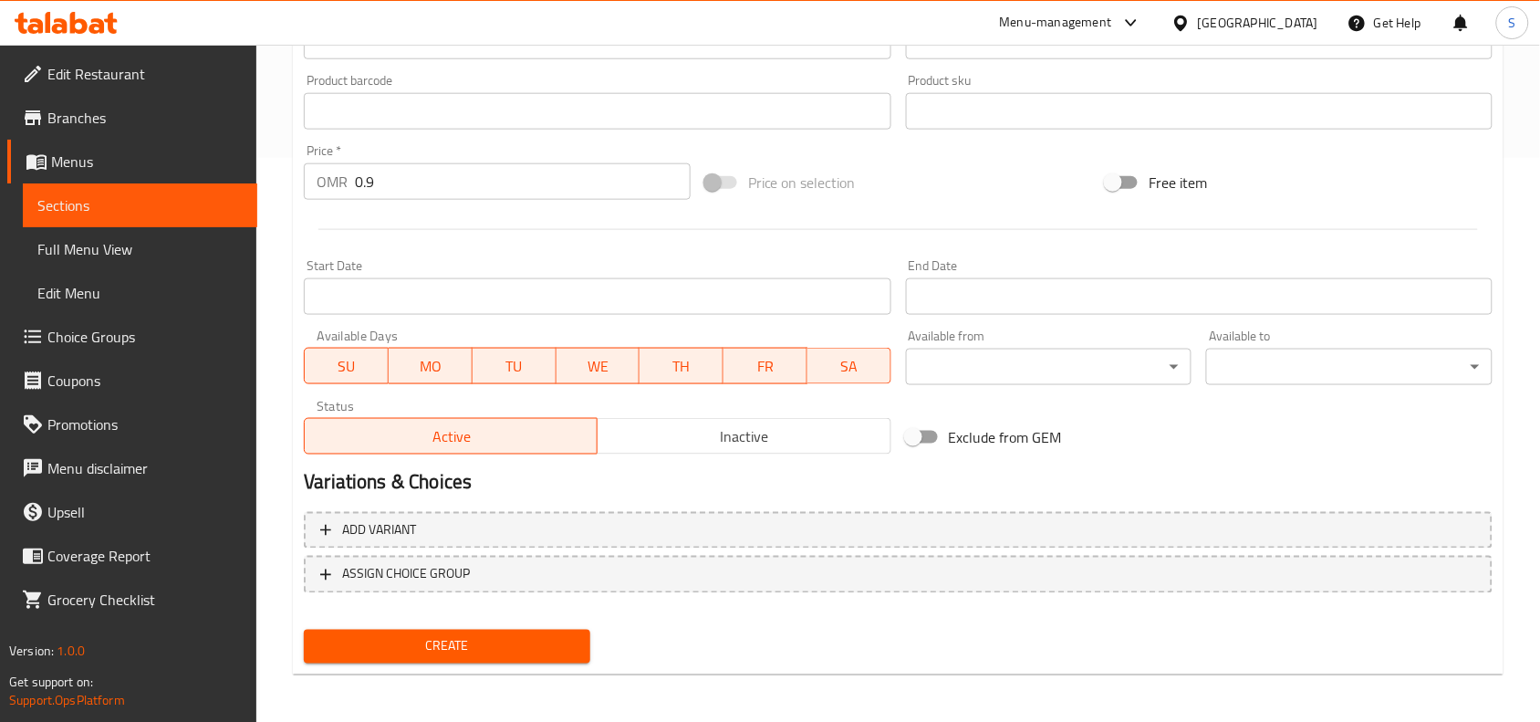
click at [457, 639] on span "Create" at bounding box center [446, 646] width 257 height 23
type input "0"
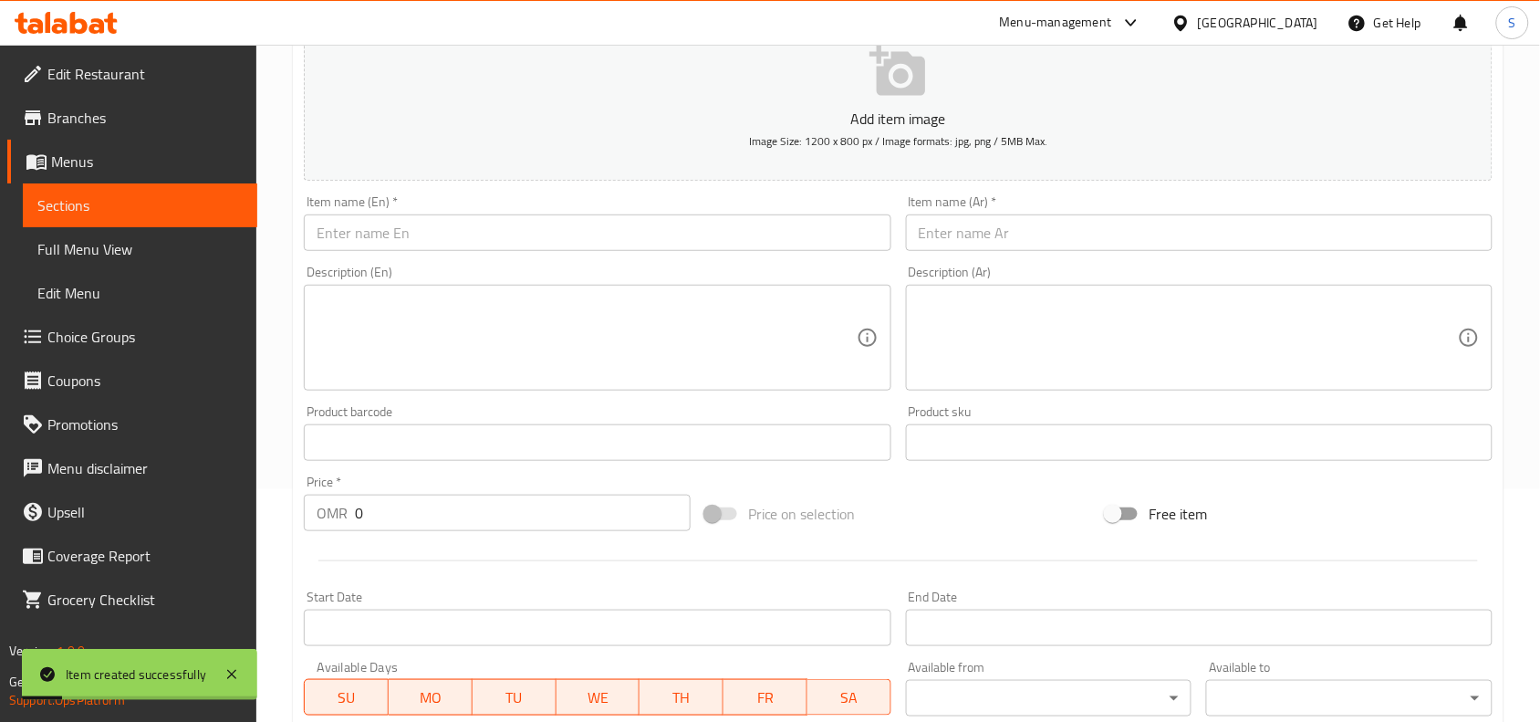
scroll to position [222, 0]
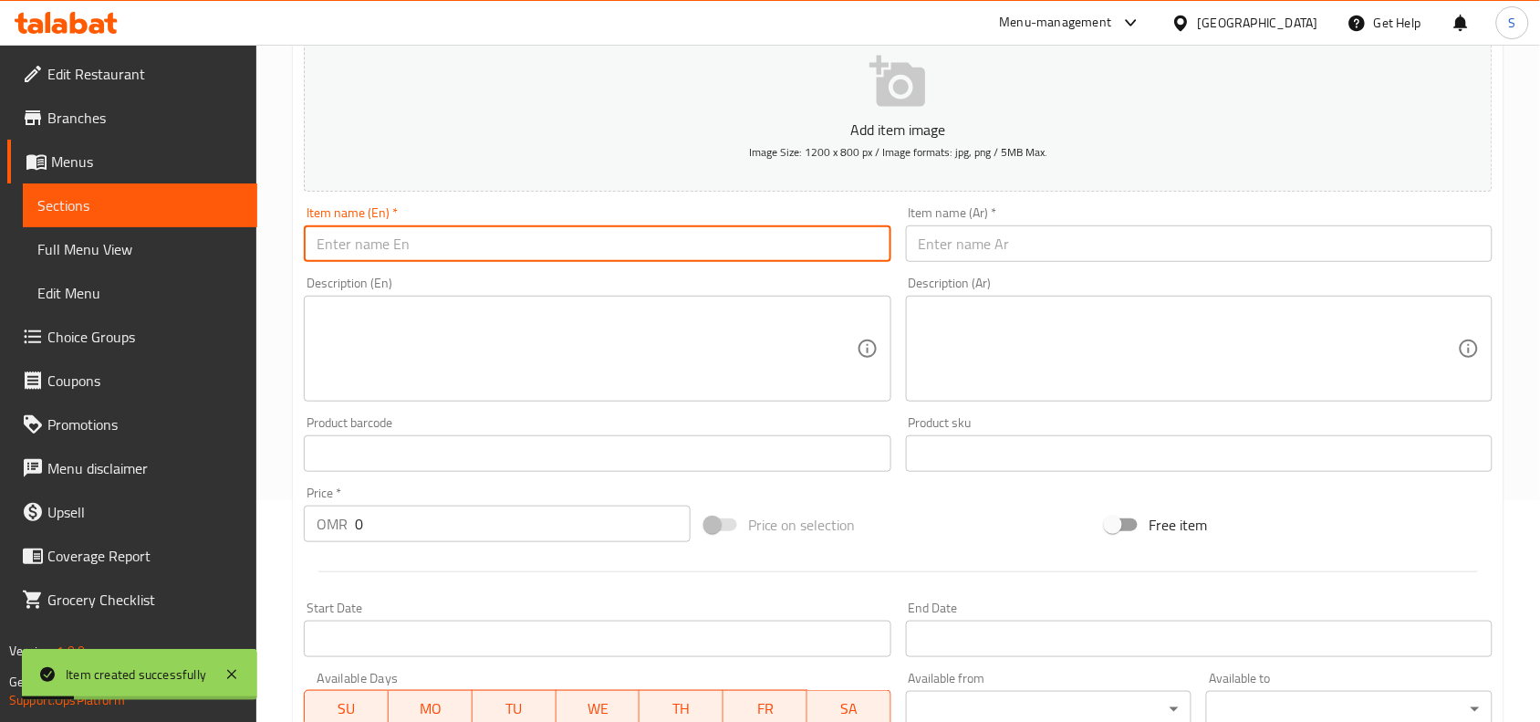
click at [539, 225] on input "text" at bounding box center [597, 243] width 587 height 37
click at [534, 230] on input "text" at bounding box center [597, 243] width 587 height 37
paste input "EXTRA [PERSON_NAME]"
click at [534, 230] on input "EXTRA [PERSON_NAME]" at bounding box center [597, 243] width 587 height 37
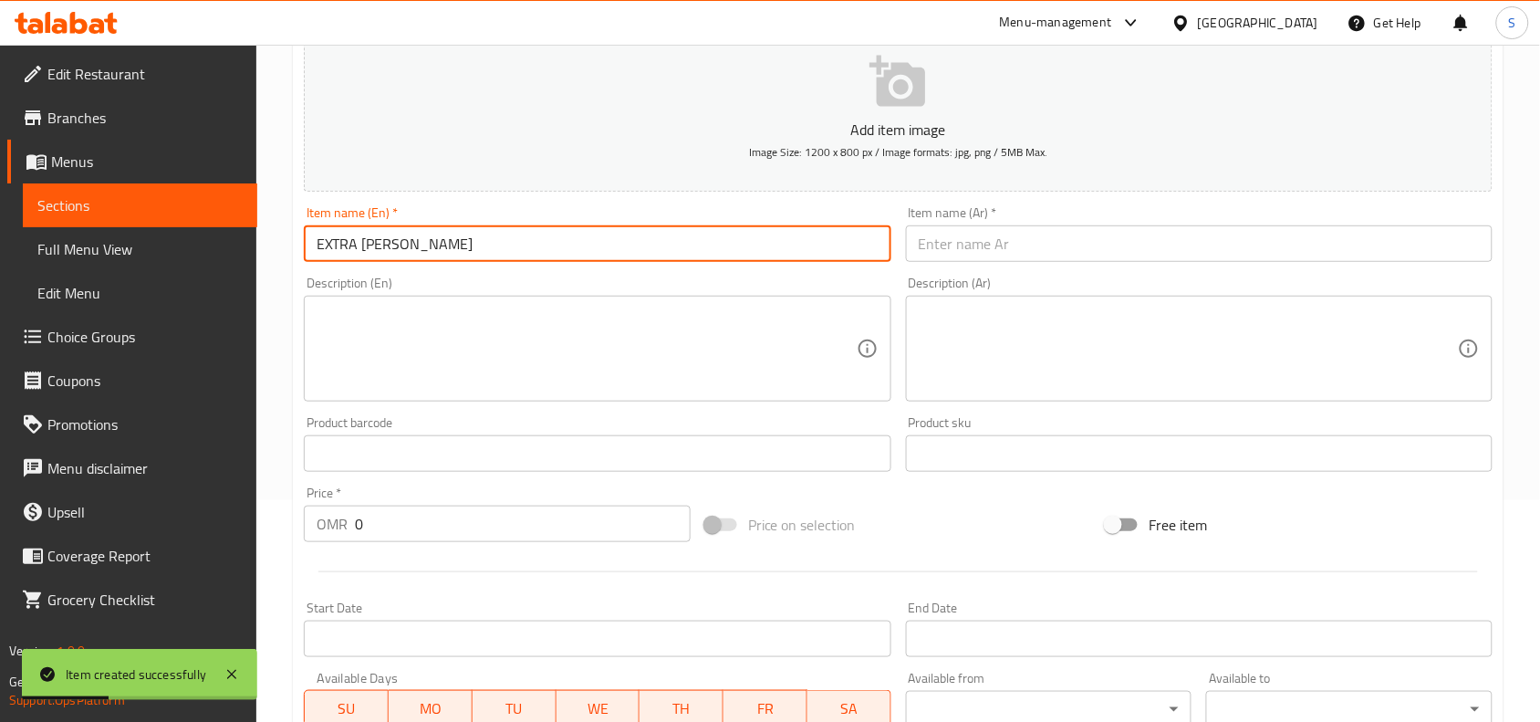
click at [534, 230] on input "EXTRA [PERSON_NAME]" at bounding box center [597, 243] width 587 height 37
type input "Extra Bukhari Mutton"
click at [1095, 244] on input "text" at bounding box center [1199, 243] width 587 height 37
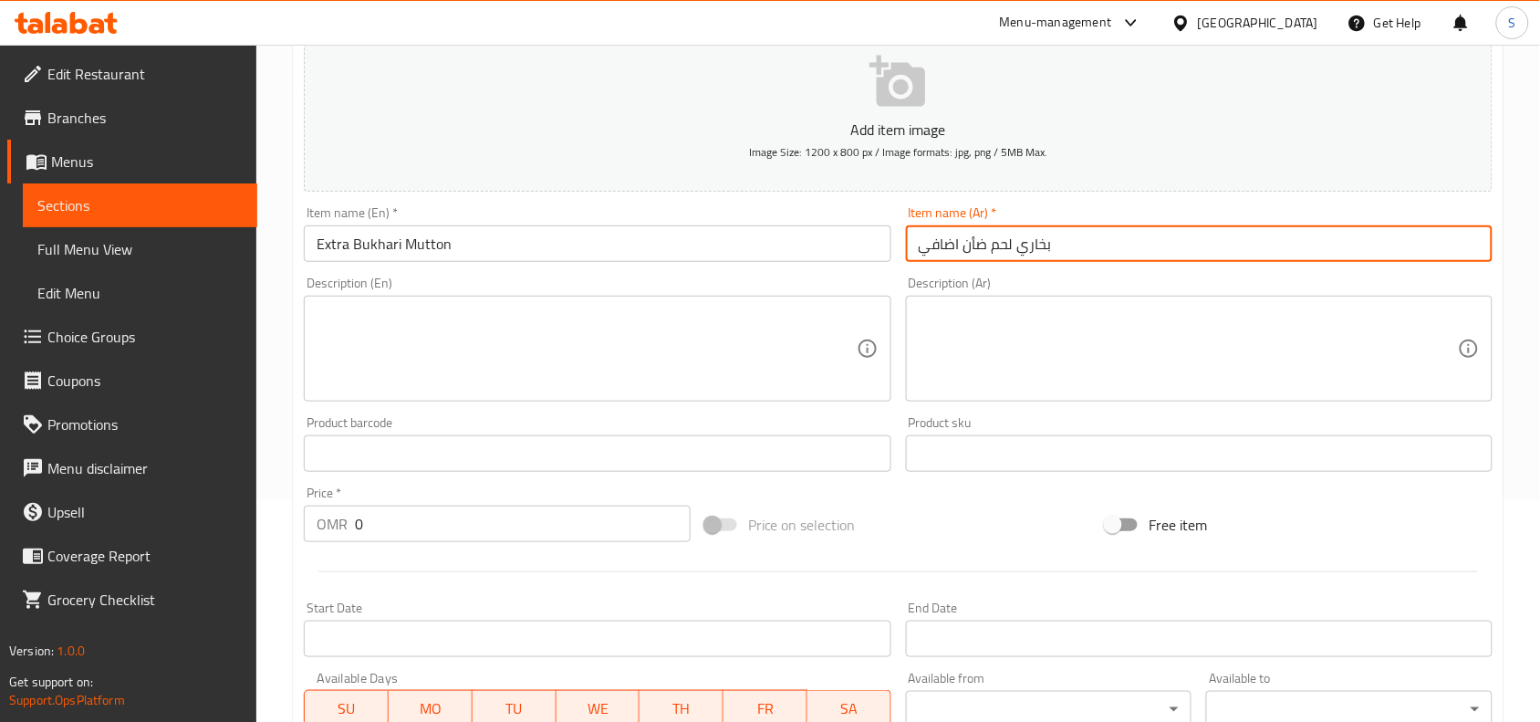
type input "بخاري لحم ضأن اضافي"
click at [991, 537] on div "Price on selection" at bounding box center [899, 524] width 402 height 49
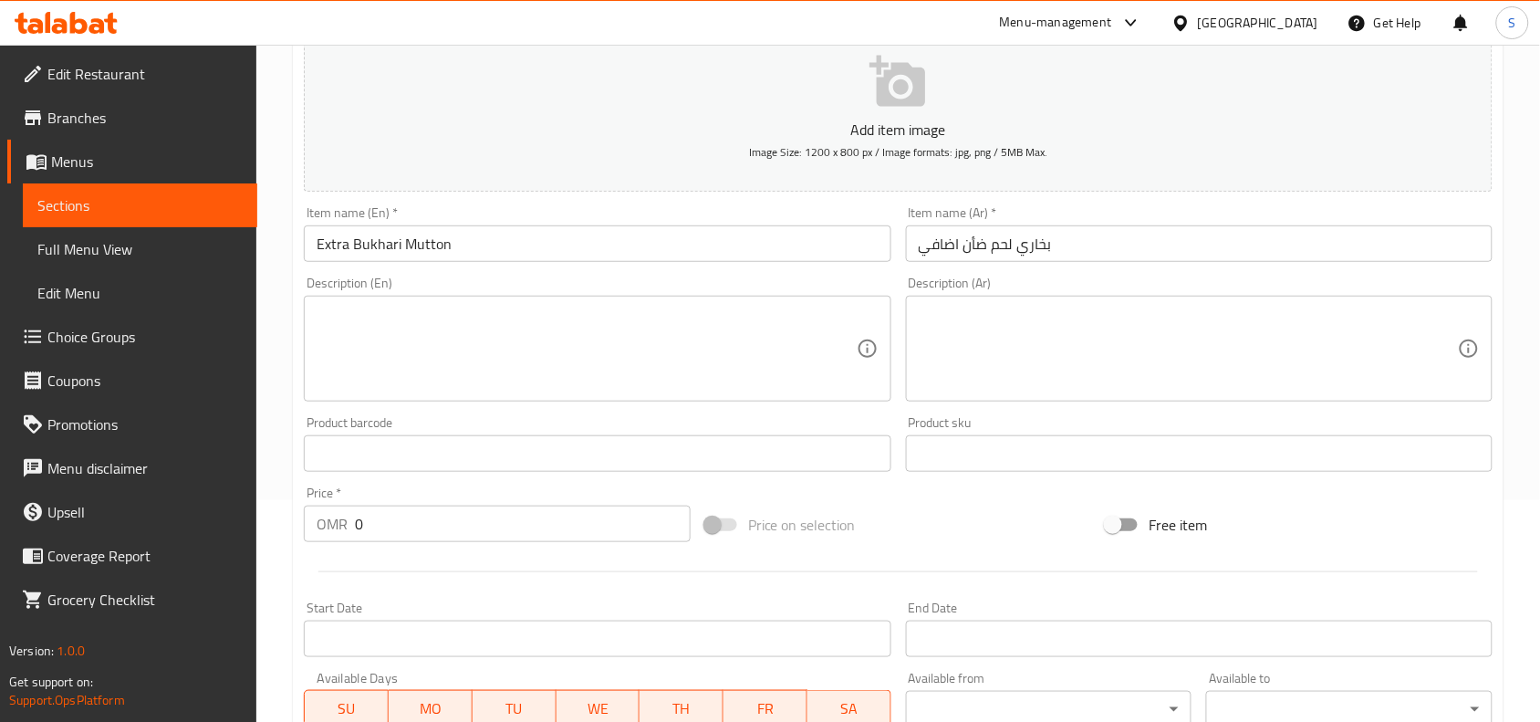
click at [427, 508] on input "0" at bounding box center [523, 524] width 336 height 37
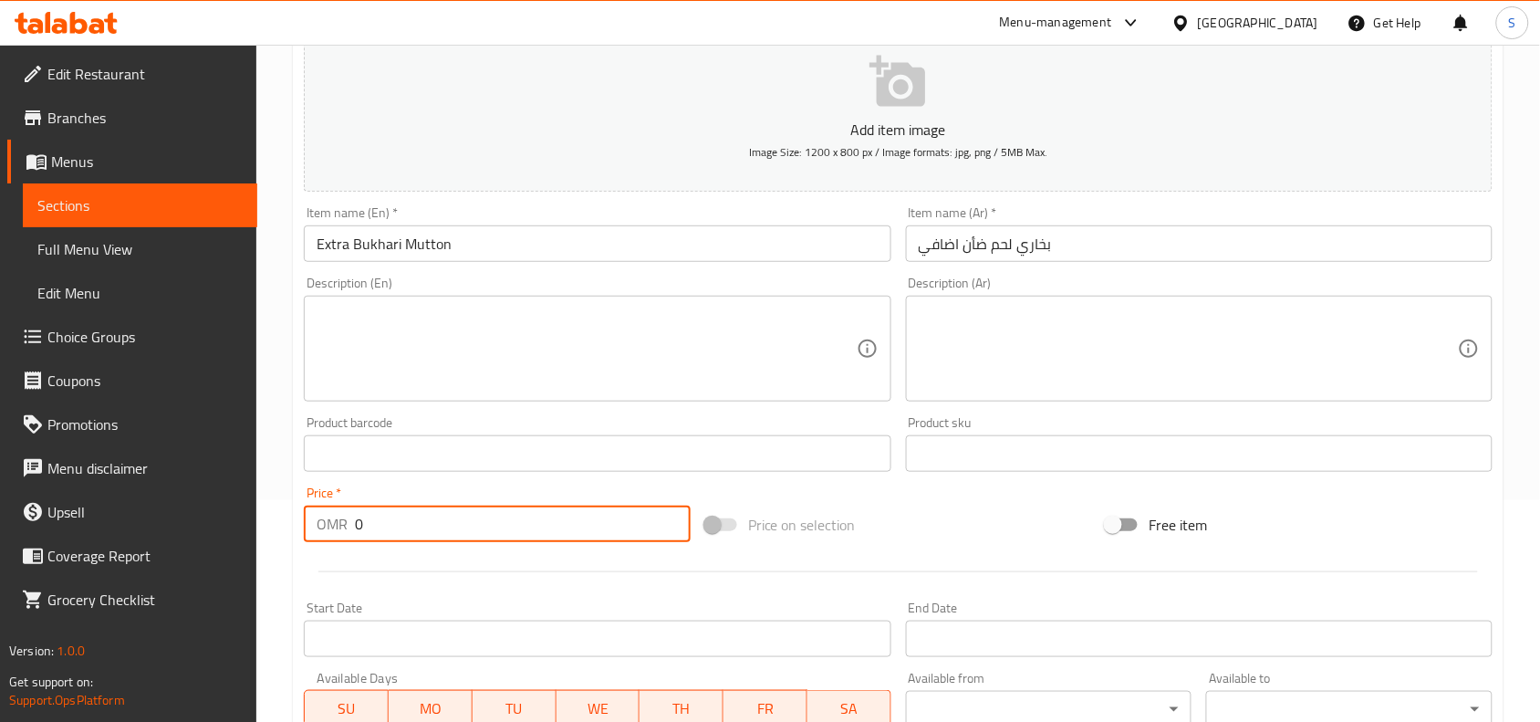
click at [427, 508] on input "0" at bounding box center [523, 524] width 336 height 37
type input "1.5"
click at [982, 527] on div "Price on selection" at bounding box center [899, 524] width 402 height 49
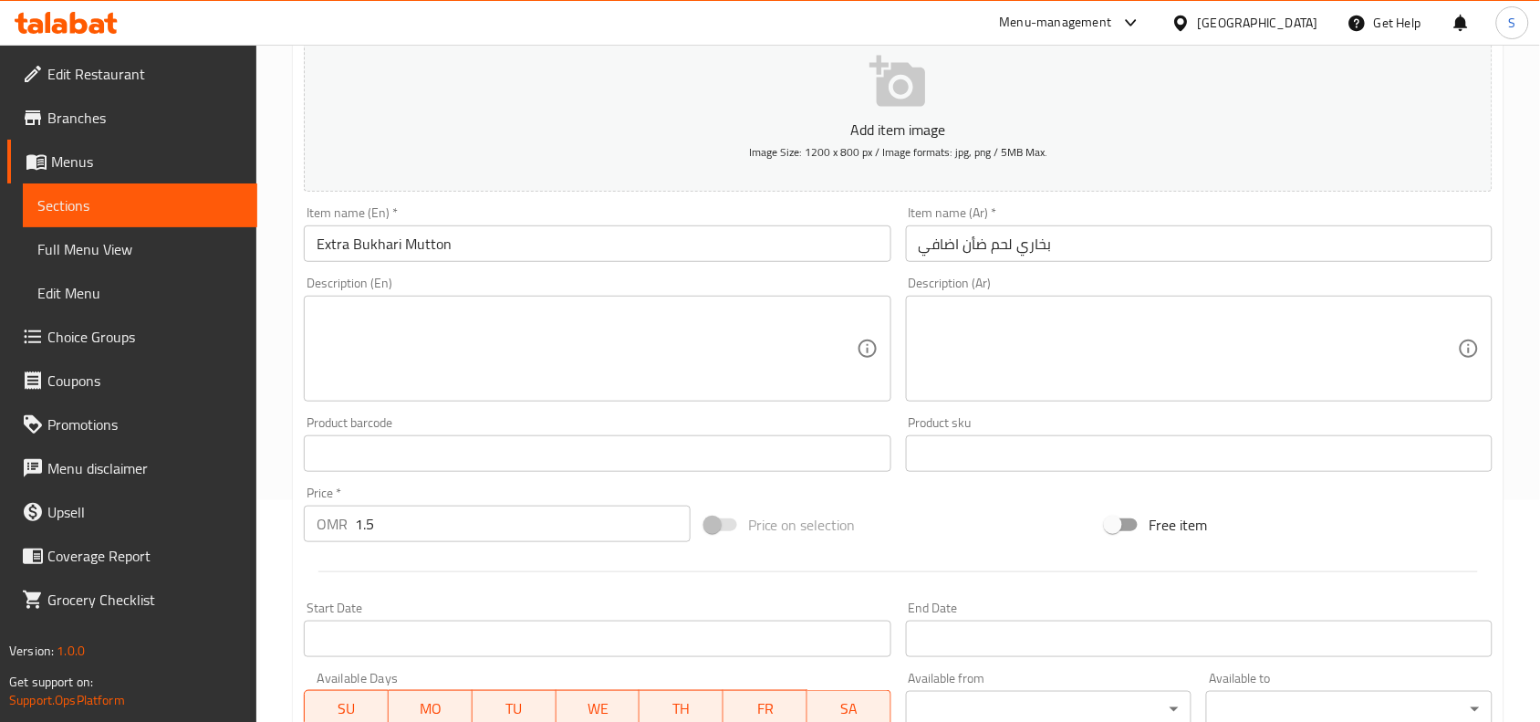
scroll to position [564, 0]
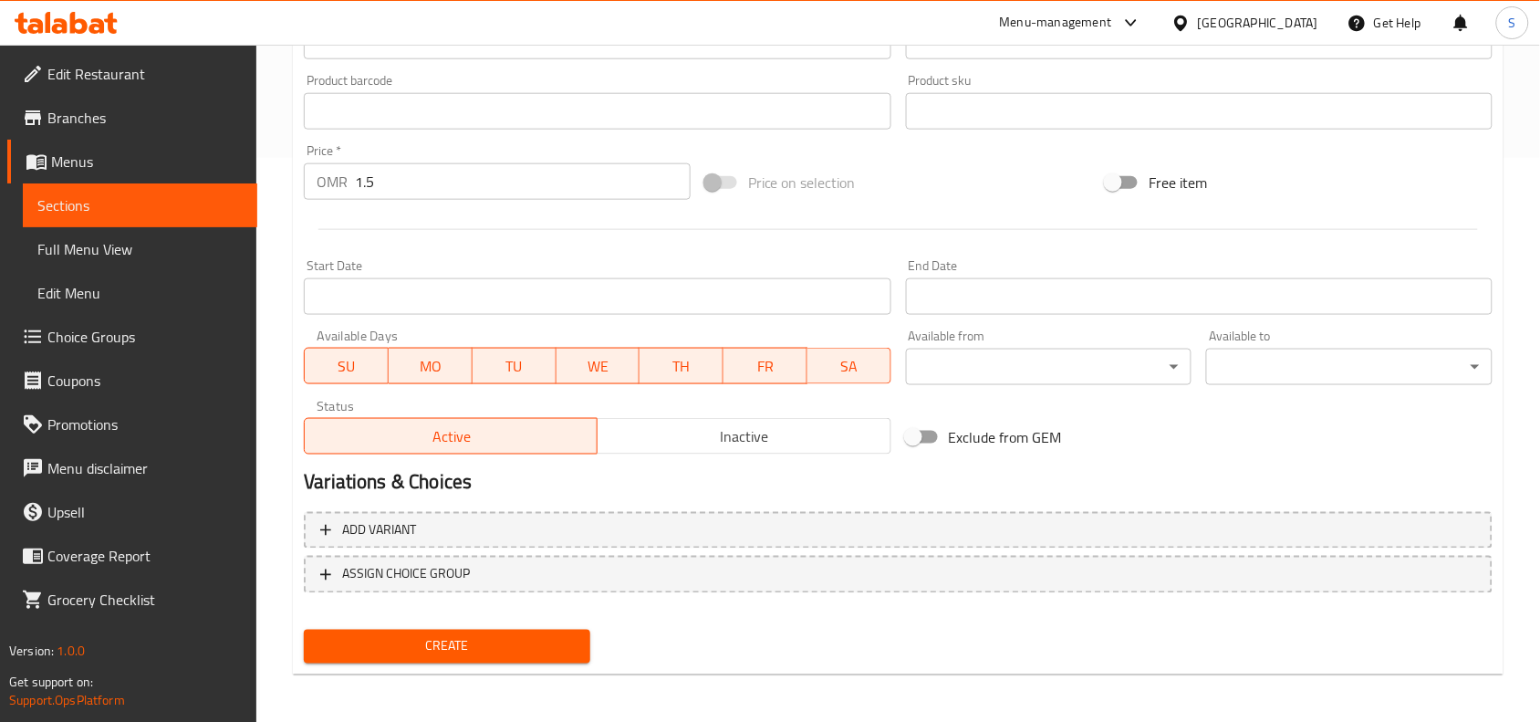
click at [467, 651] on span "Create" at bounding box center [446, 646] width 257 height 23
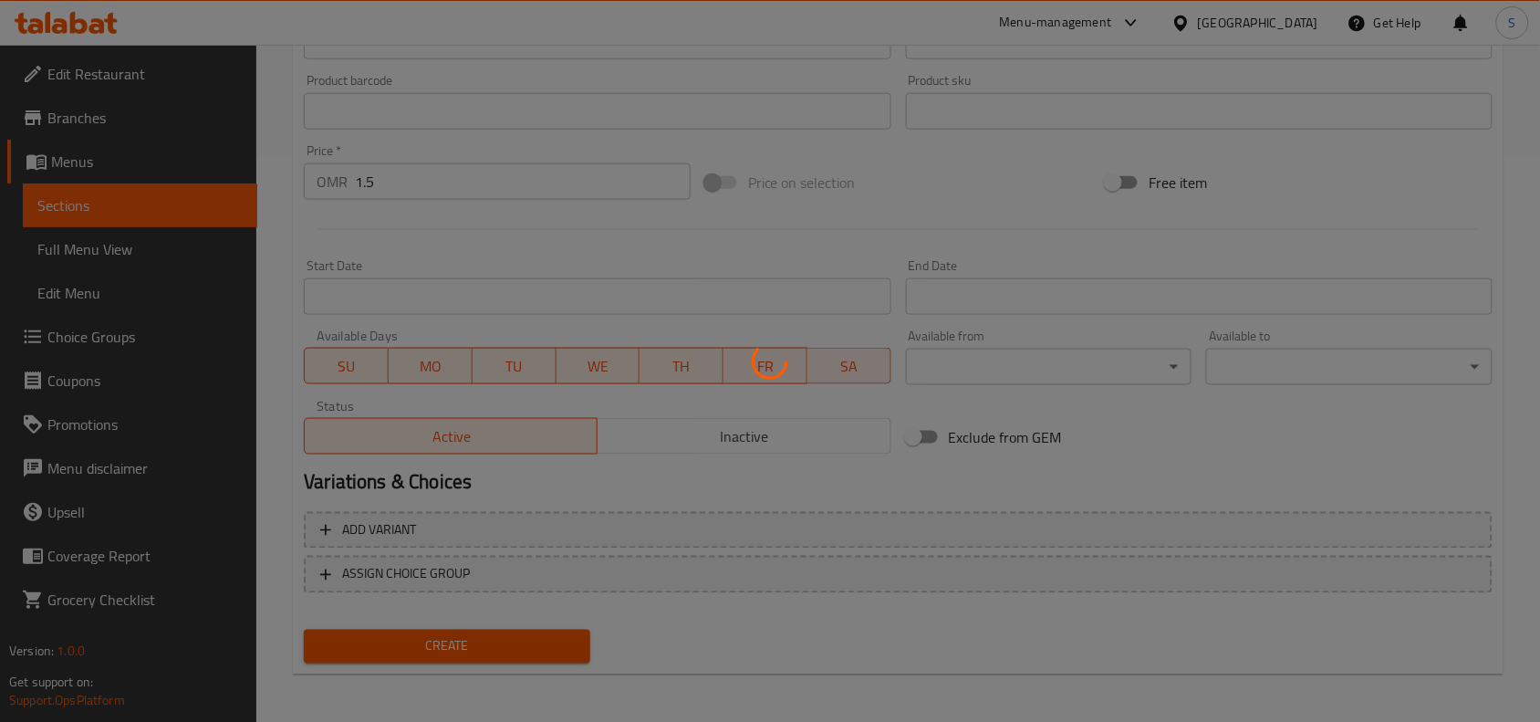
type input "0"
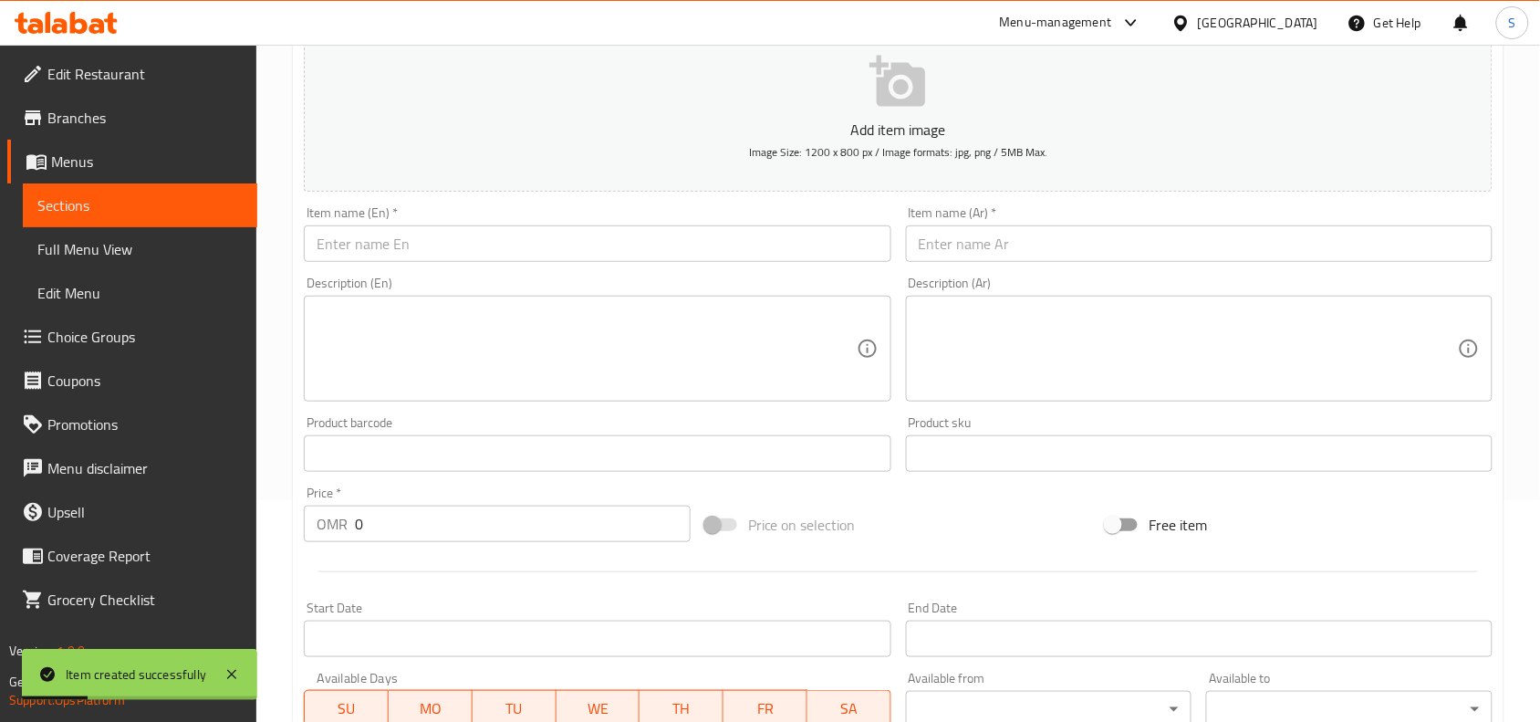
scroll to position [0, 0]
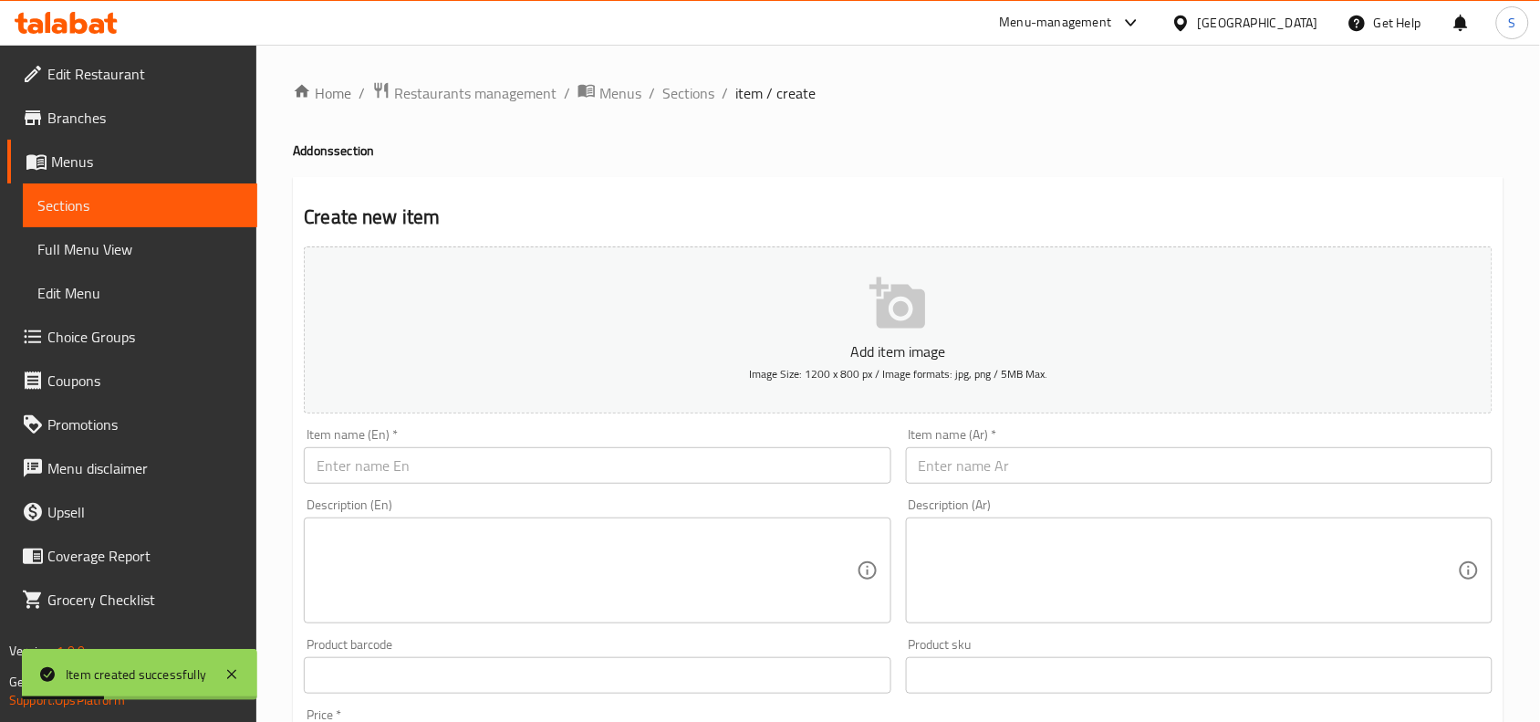
click at [704, 75] on div "Home / Restaurants management / Menus / Sections / item / create Addons section…" at bounding box center [898, 667] width 1284 height 1245
click at [690, 88] on span "Sections" at bounding box center [689, 93] width 52 height 22
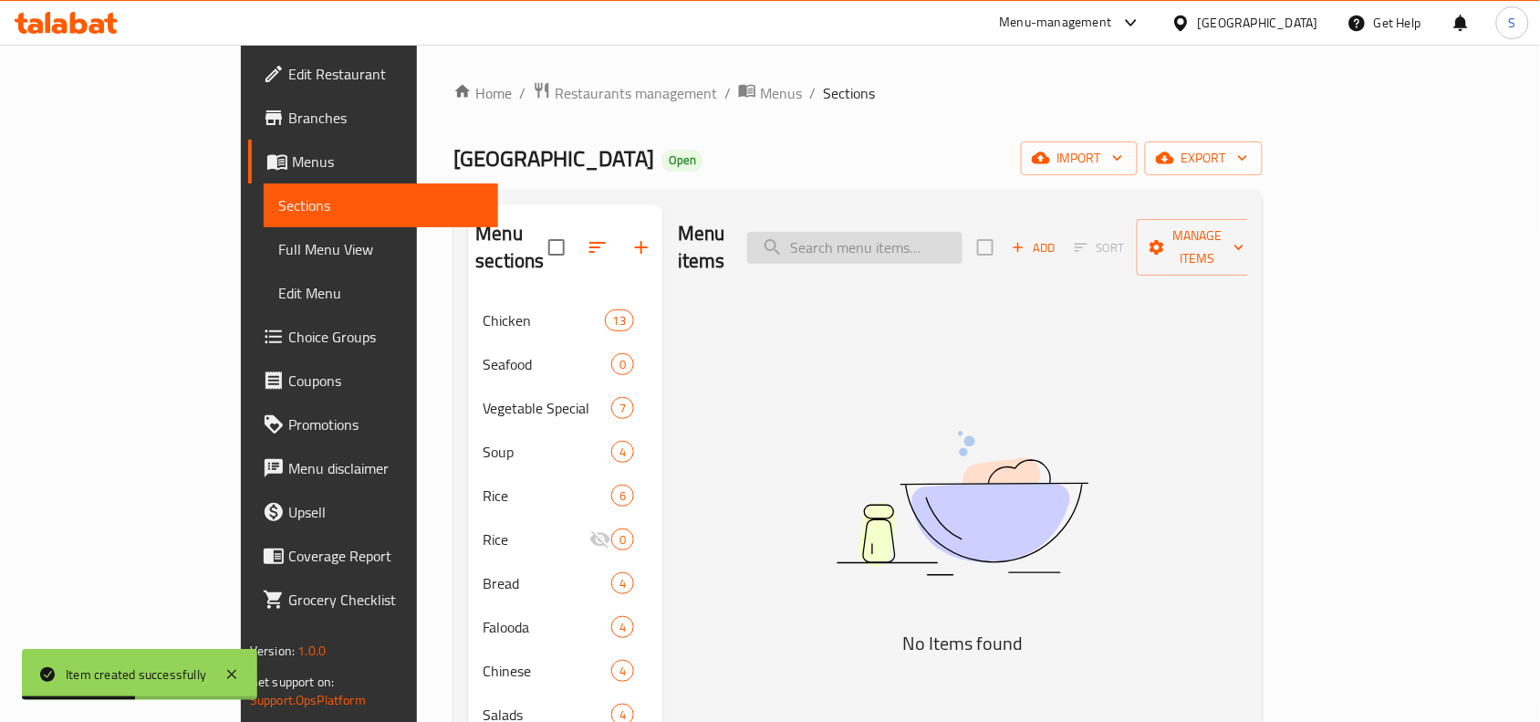
click at [937, 232] on input "search" at bounding box center [854, 248] width 215 height 32
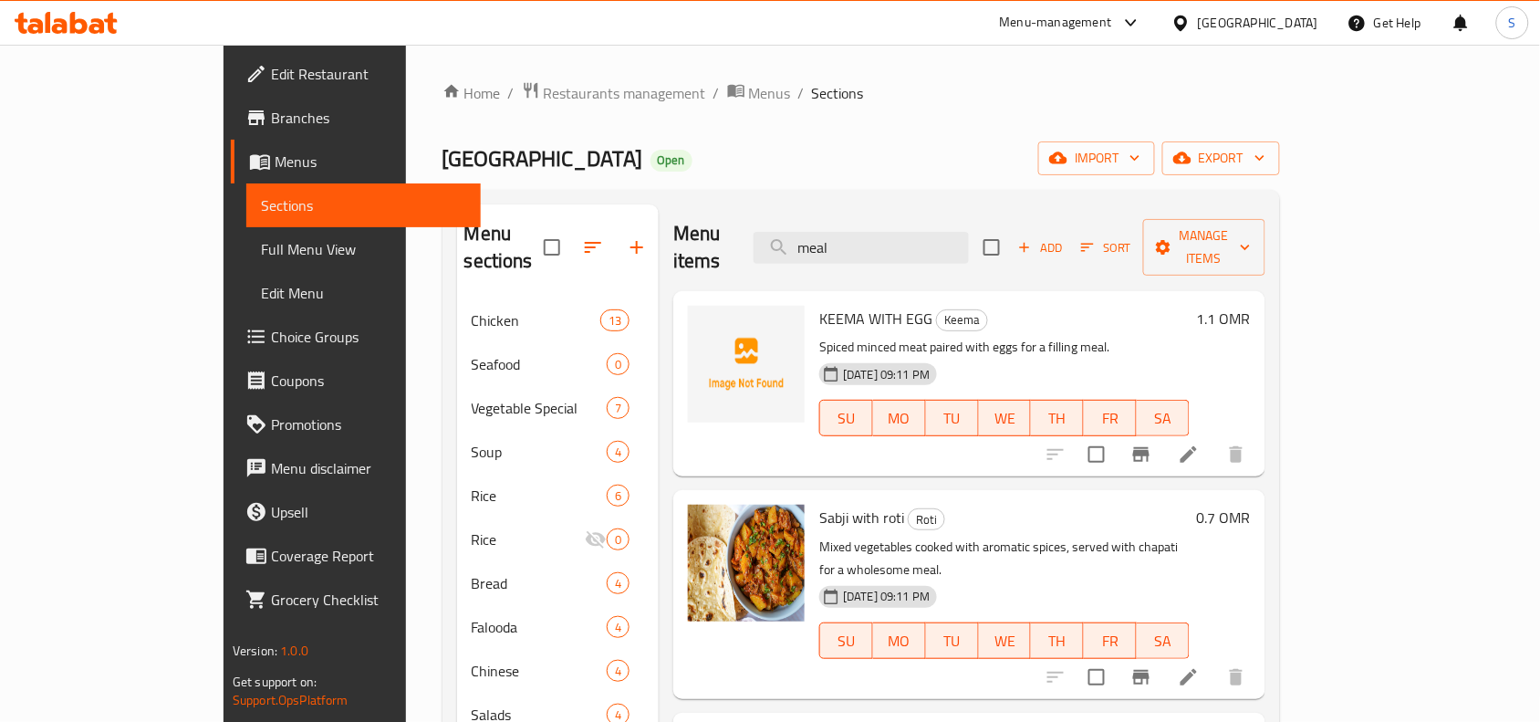
type input "meal"
click at [626, 244] on icon "button" at bounding box center [637, 247] width 22 height 22
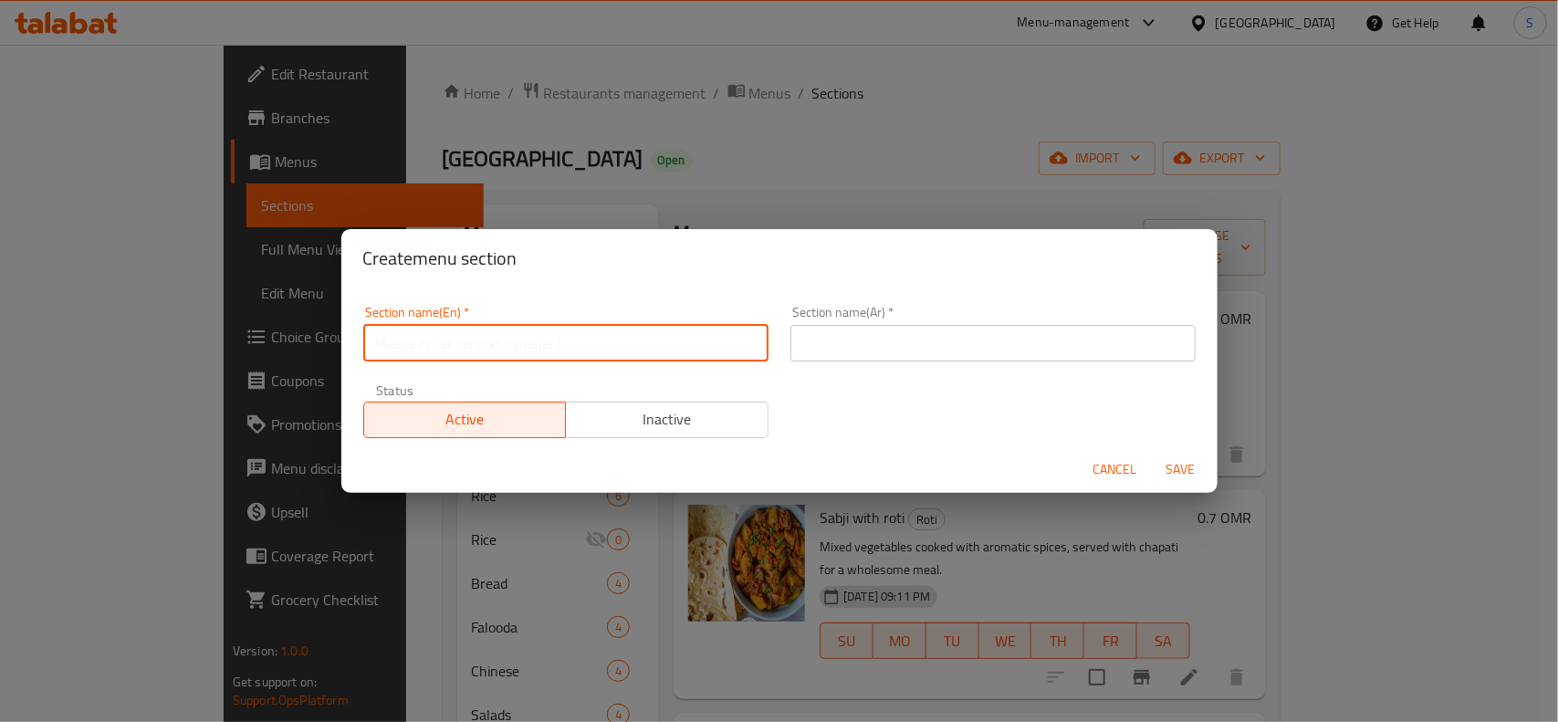
click at [700, 331] on input "text" at bounding box center [565, 343] width 405 height 37
type input "Meals"
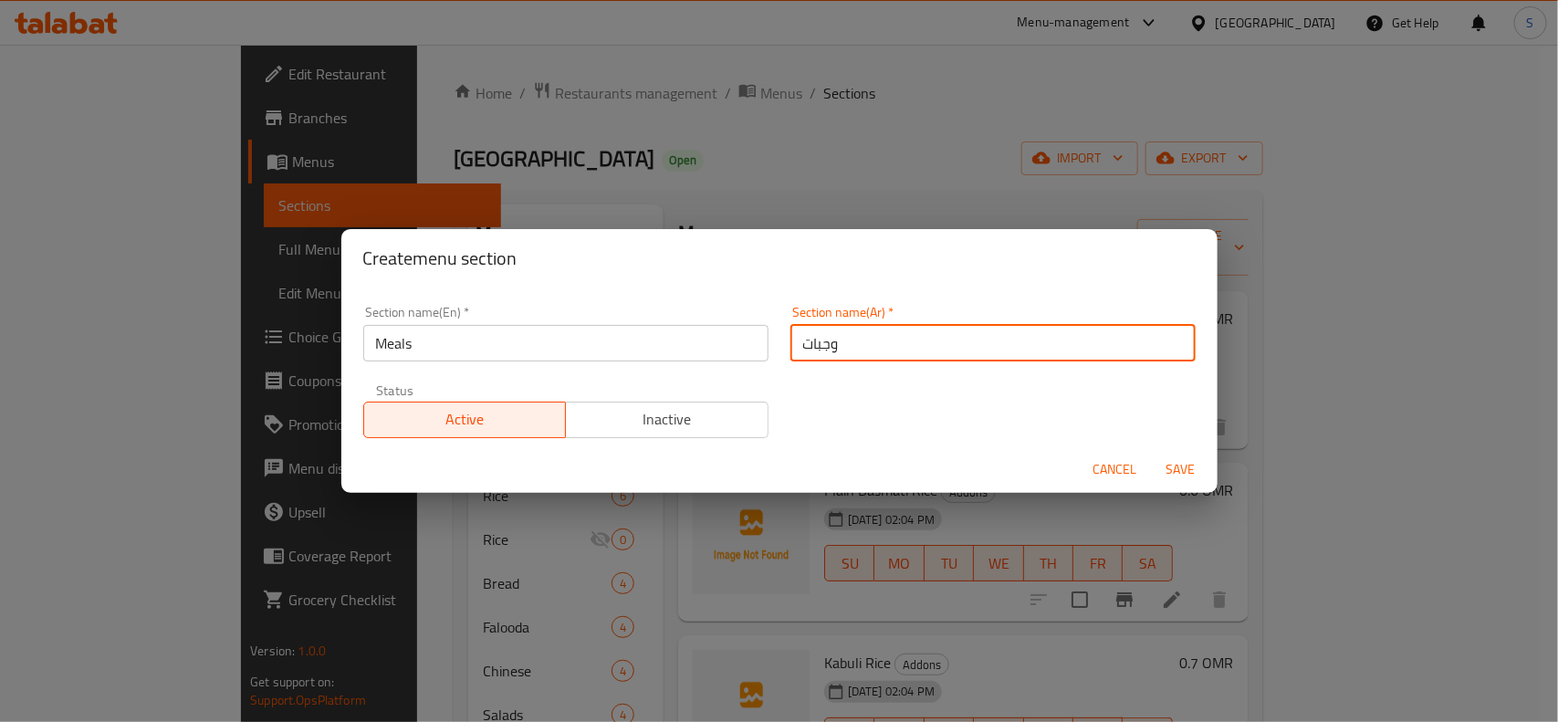
type input "وجبات"
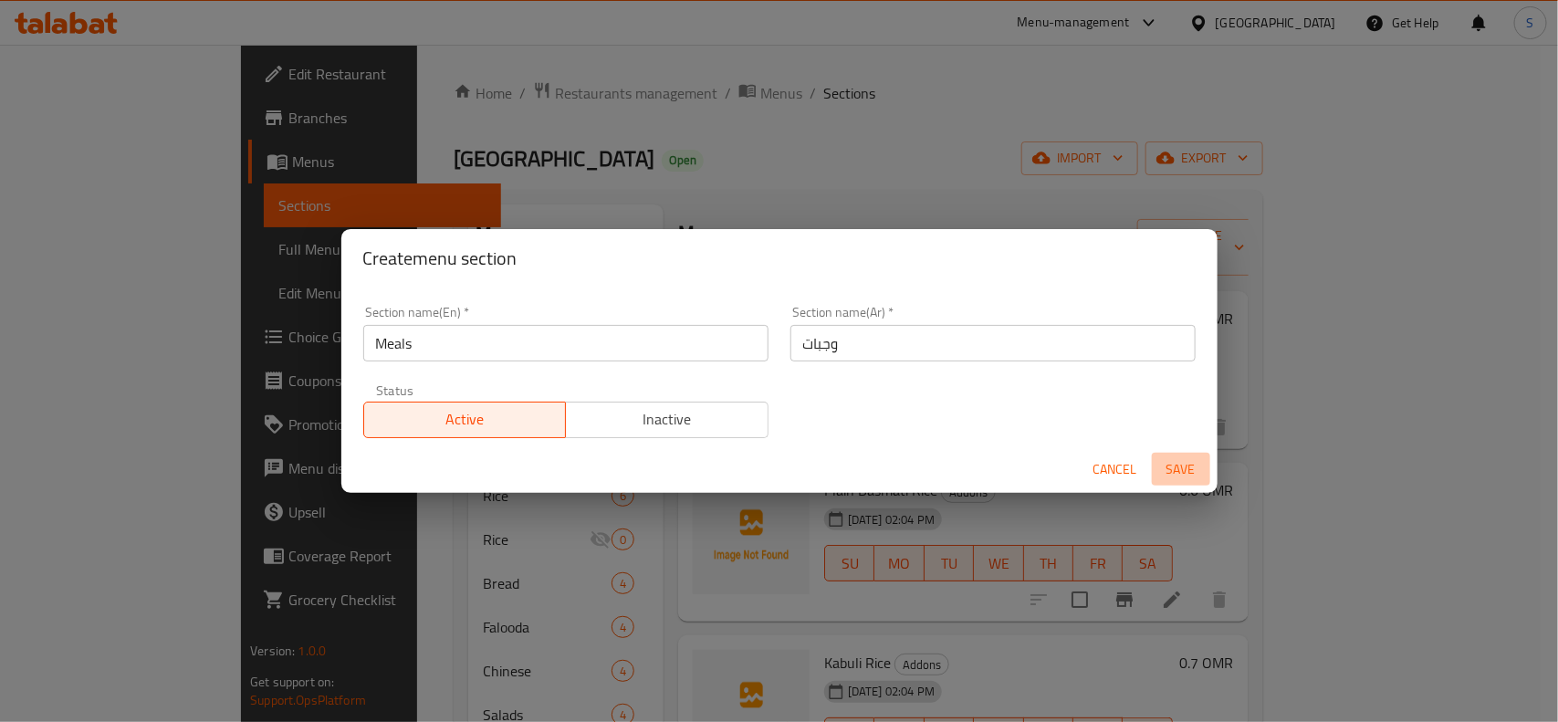
click at [1178, 464] on span "Save" at bounding box center [1181, 469] width 44 height 23
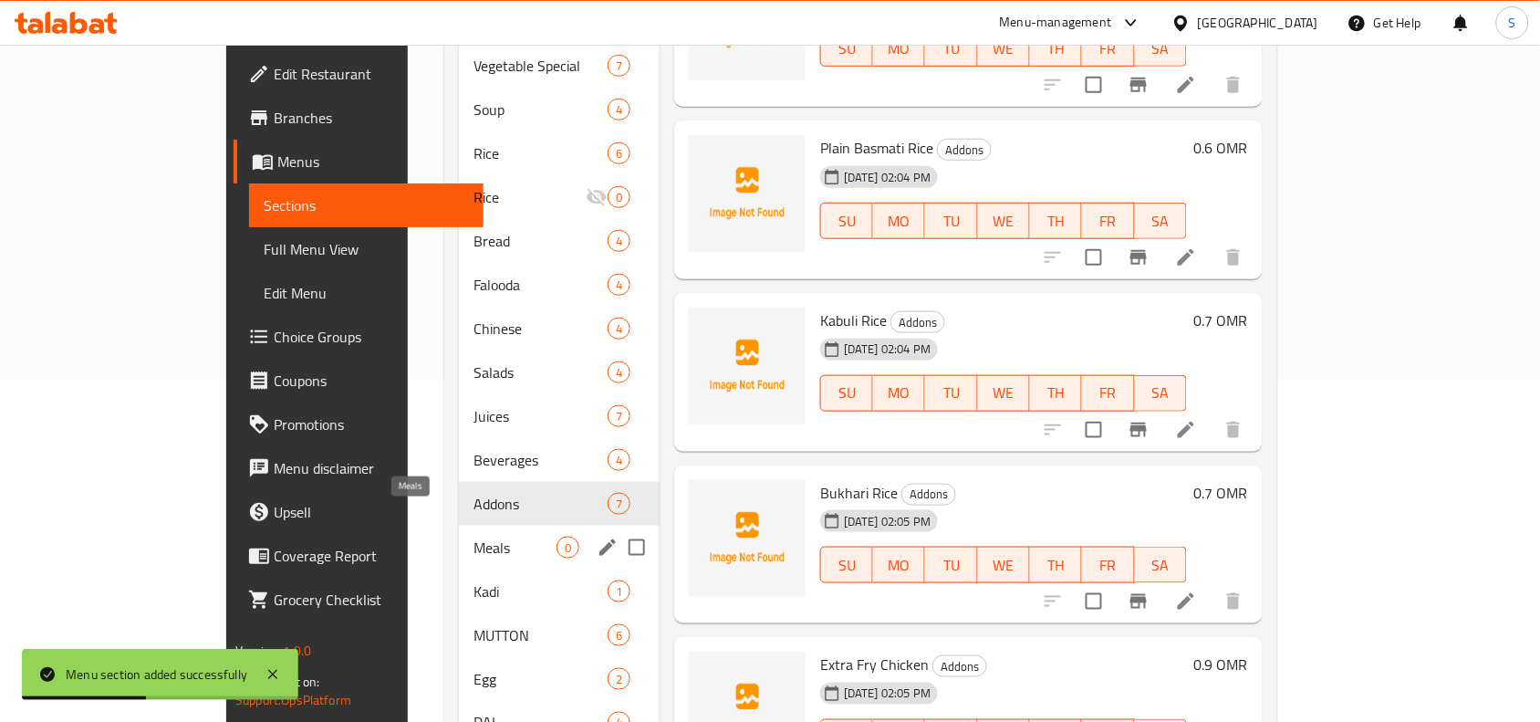
click at [474, 537] on span "Meals" at bounding box center [515, 548] width 83 height 22
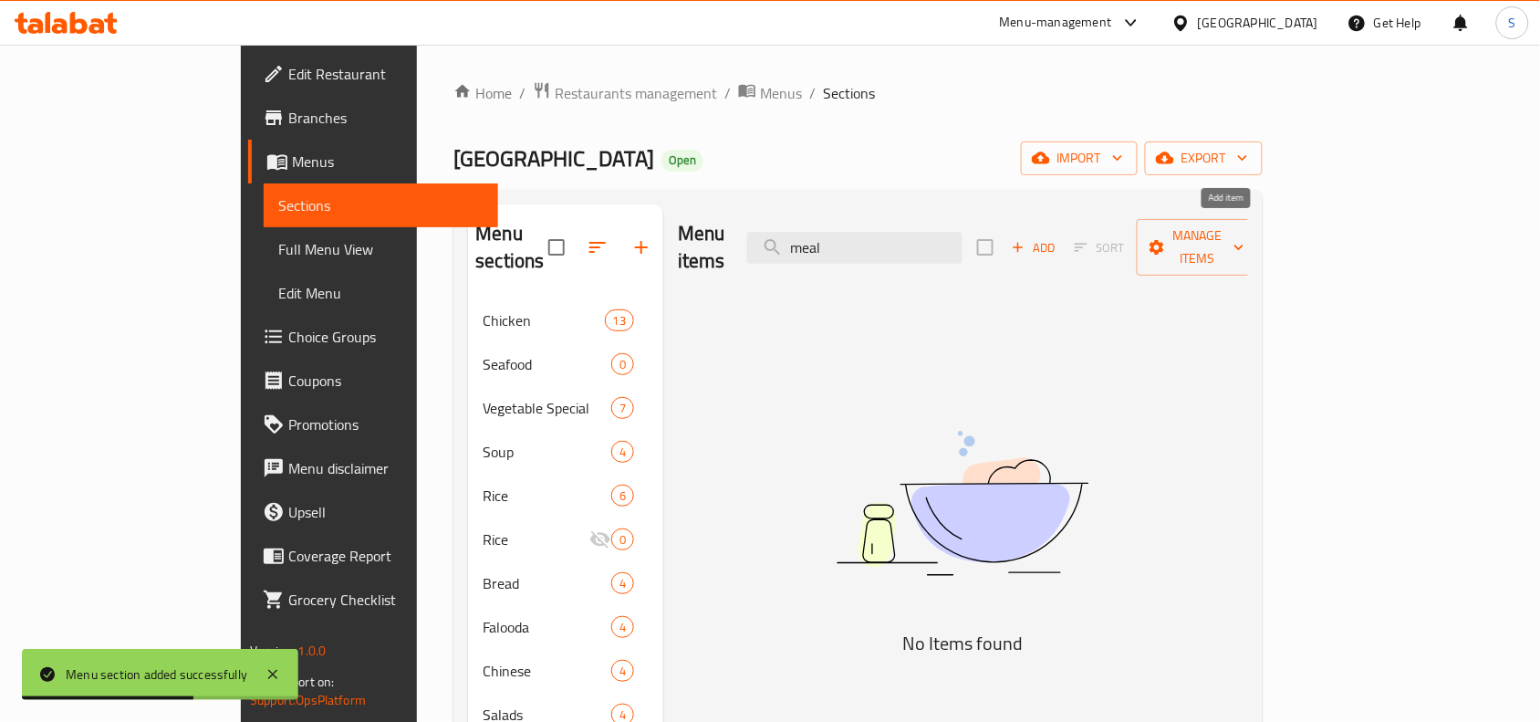
click at [1059, 242] on span "Add" at bounding box center [1033, 247] width 49 height 21
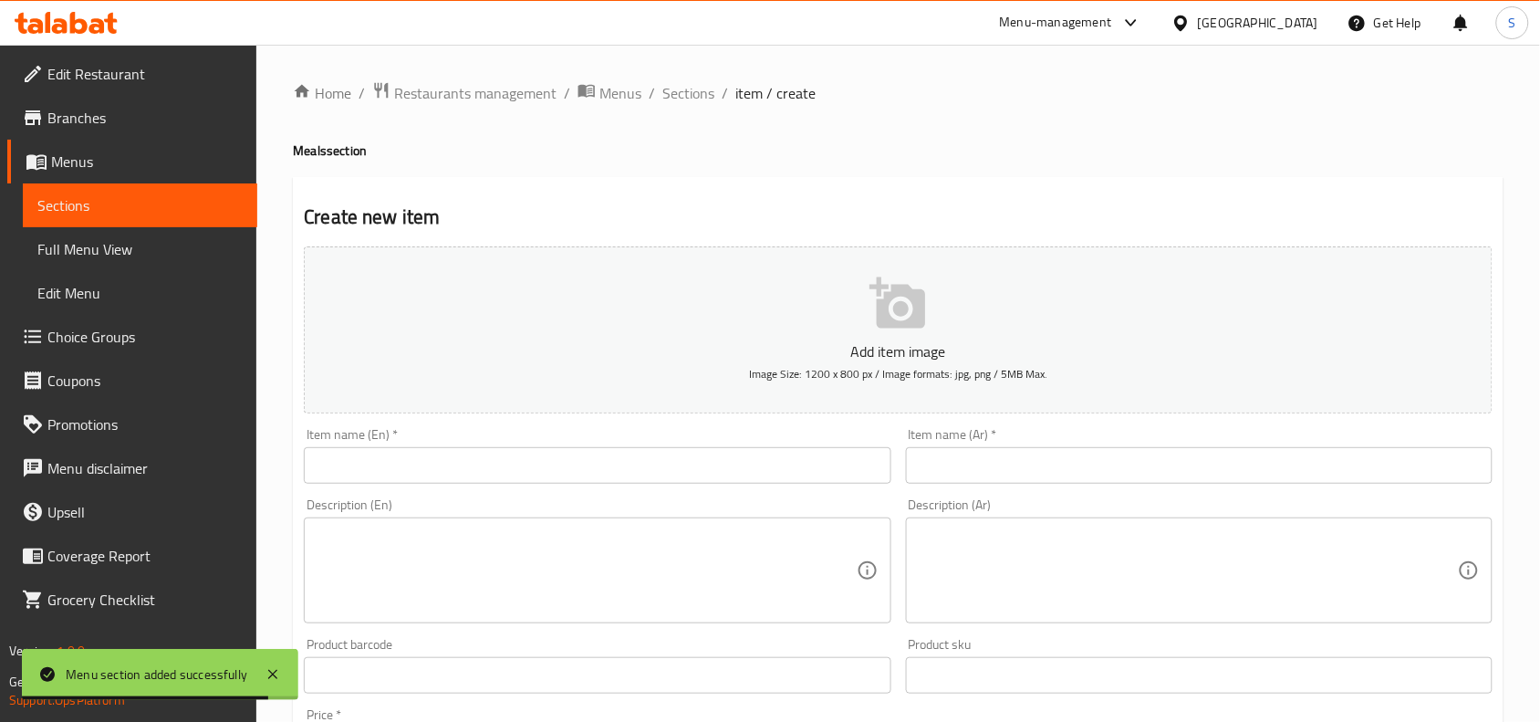
click at [735, 482] on input "text" at bounding box center [597, 465] width 587 height 37
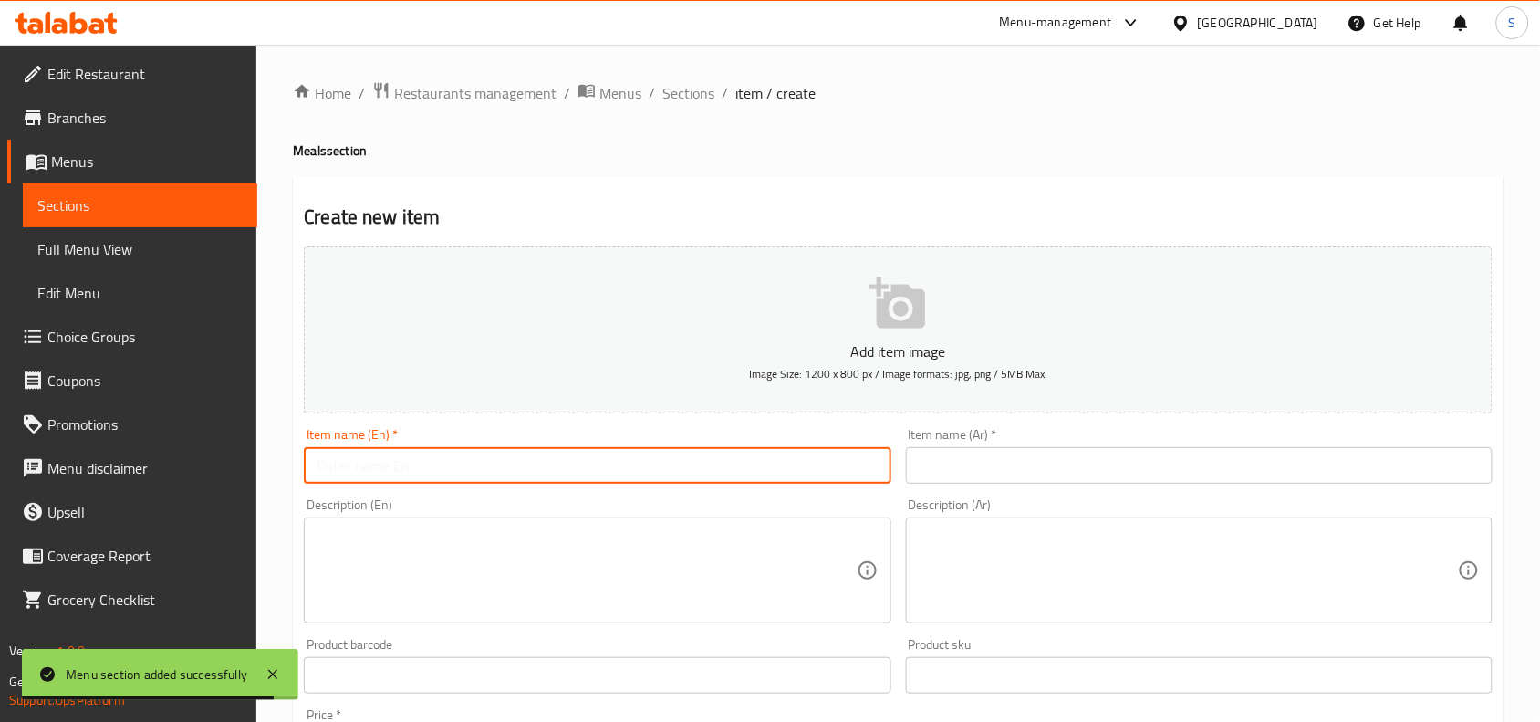
paste input "CHICKEN MEAL"
click at [724, 470] on input "CHICKEN MEAL" at bounding box center [597, 465] width 587 height 37
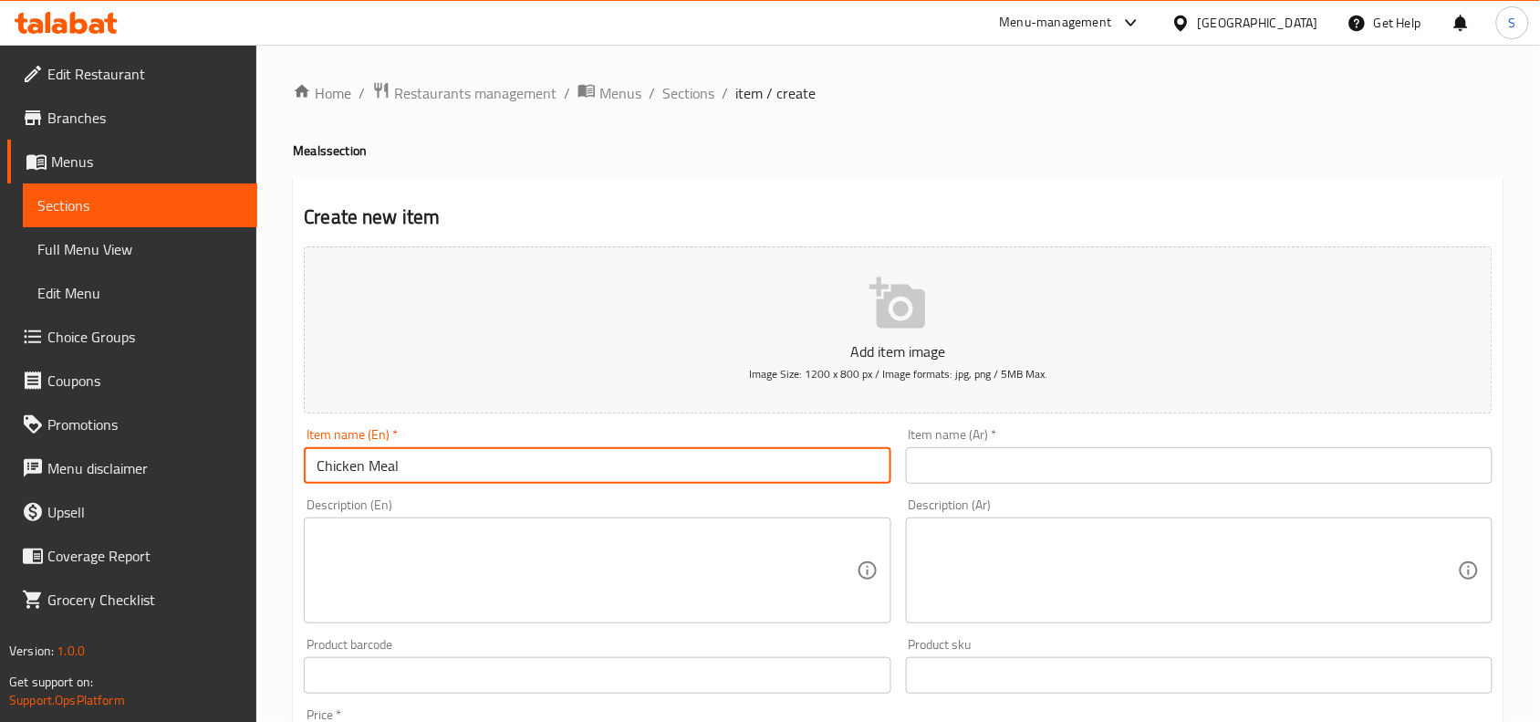
type input "Chicken Meal"
click at [1139, 444] on div "Item name (Ar)   * Item name (Ar) *" at bounding box center [1199, 456] width 587 height 56
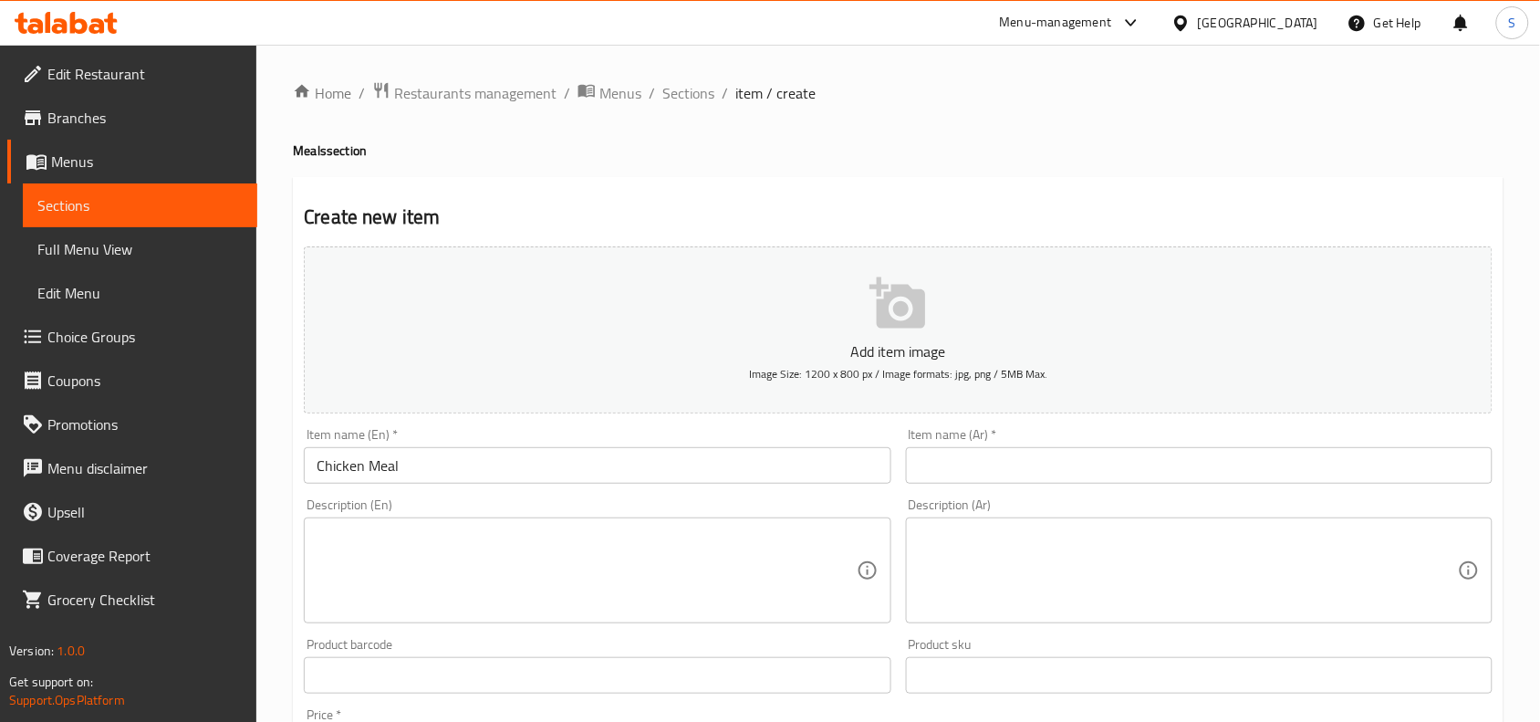
click at [1119, 459] on input "text" at bounding box center [1199, 465] width 587 height 37
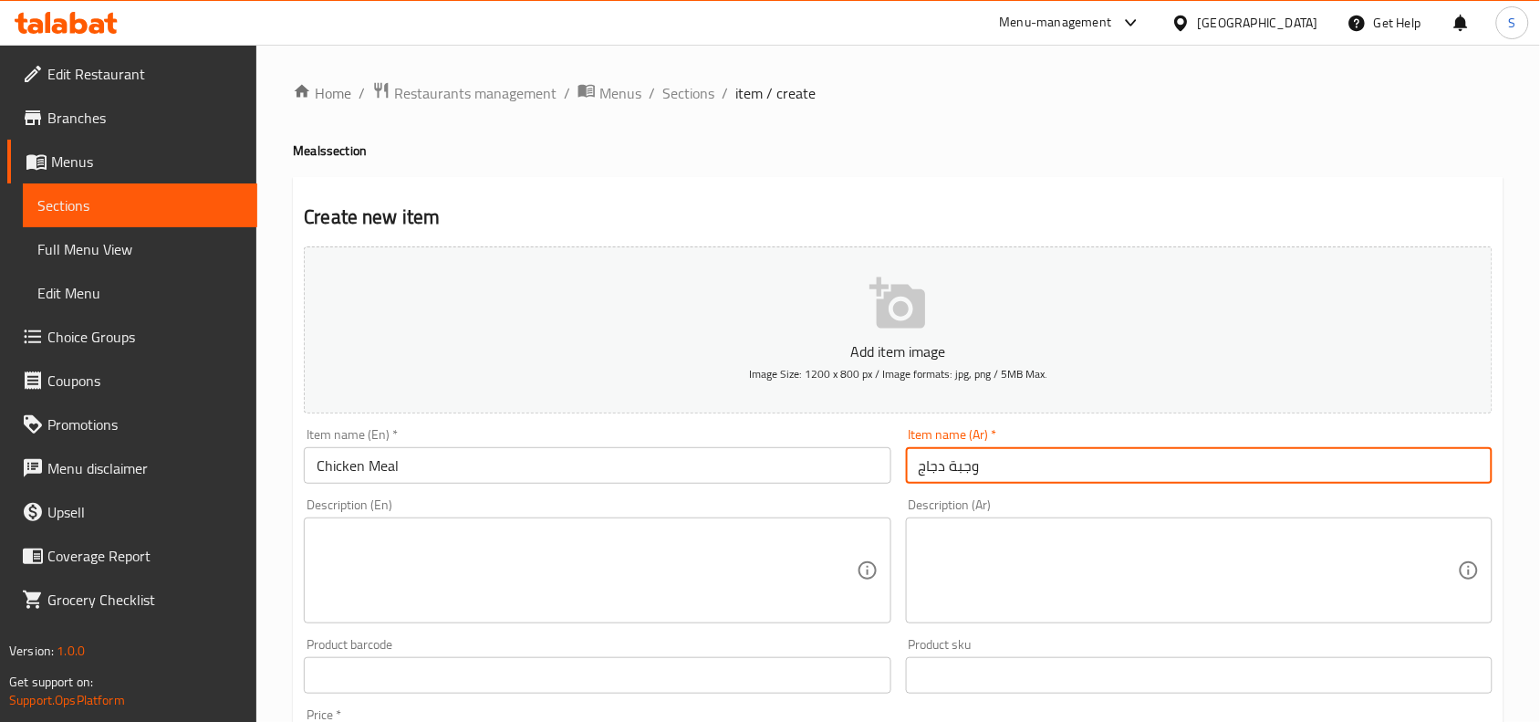
type input "وجبة دجاج"
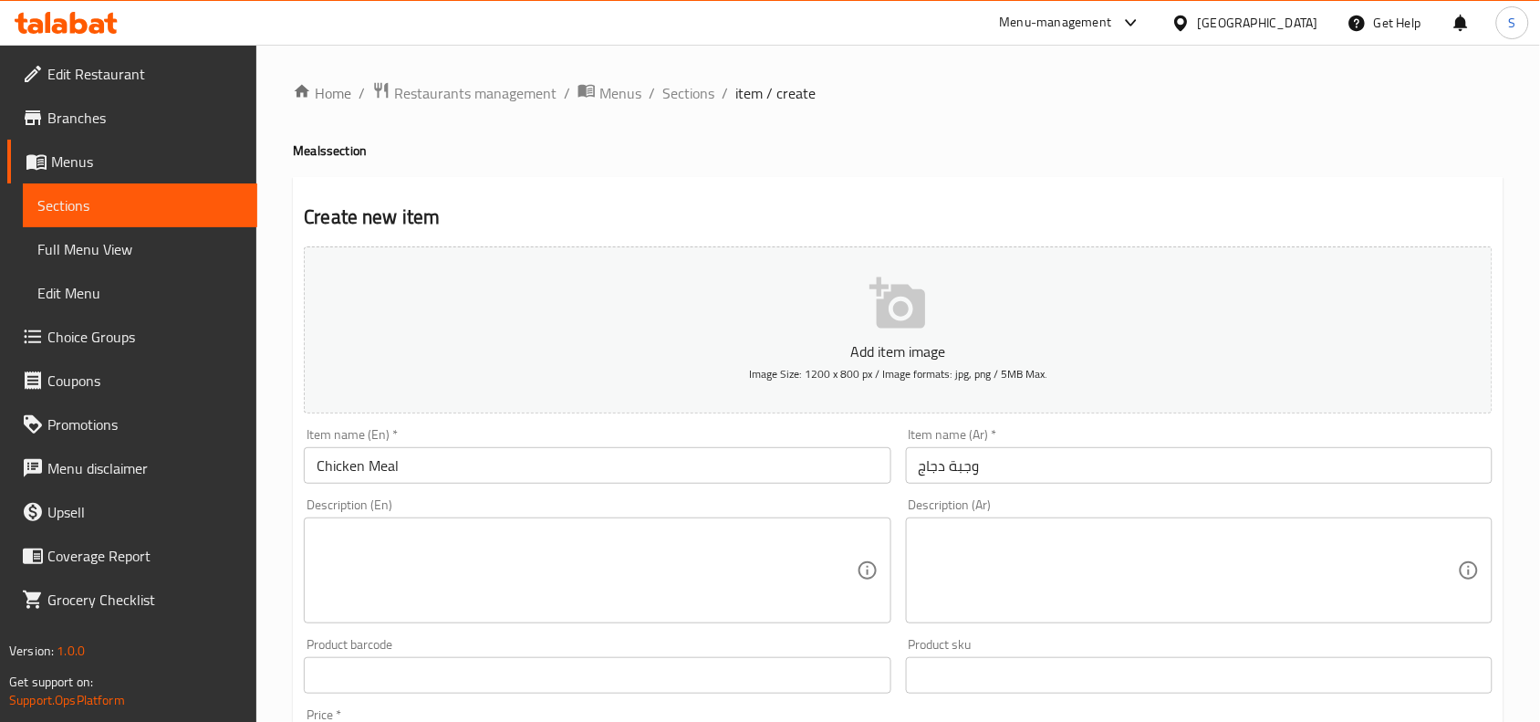
click at [621, 486] on div "Item name (En)   * Chicken Meal Item name (En) *" at bounding box center [597, 456] width 601 height 70
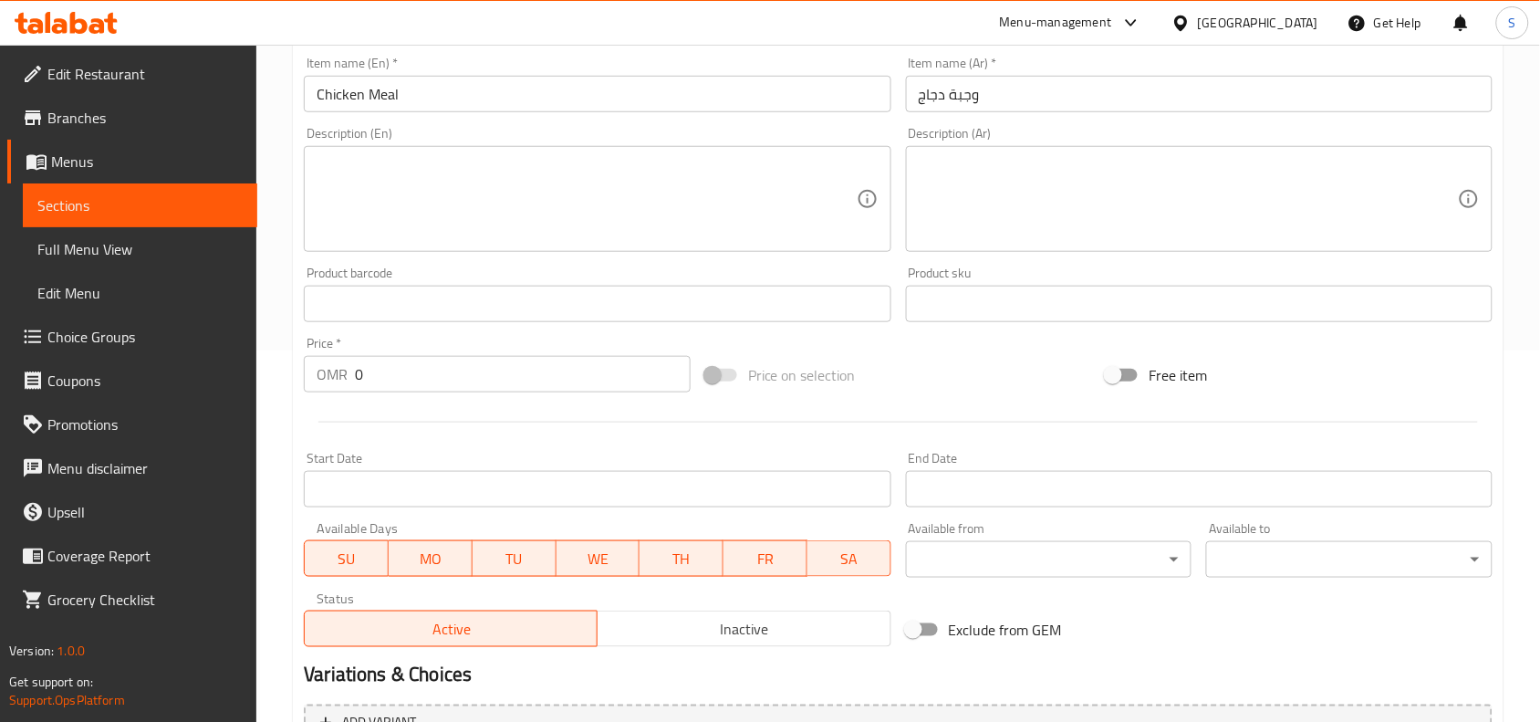
scroll to position [456, 0]
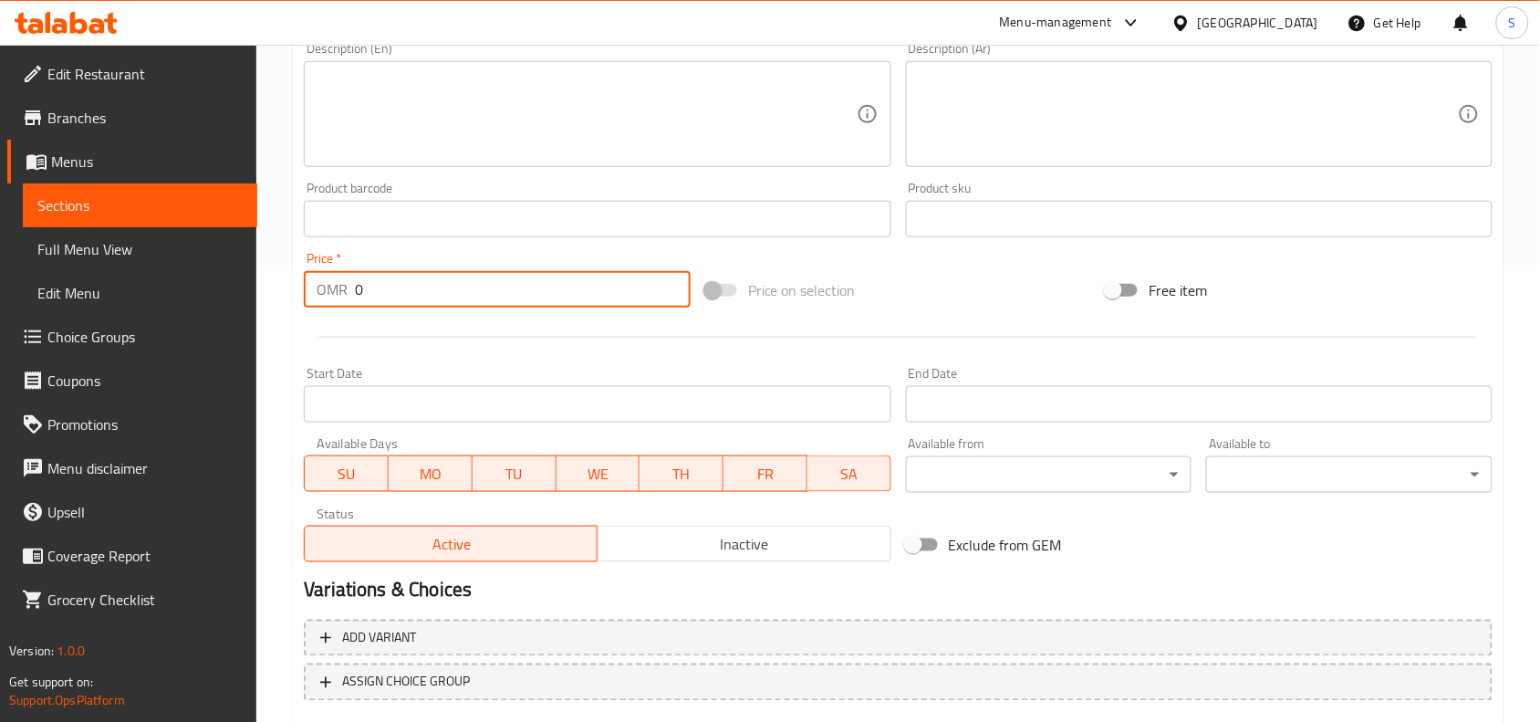
drag, startPoint x: 422, startPoint y: 284, endPoint x: 178, endPoint y: 252, distance: 245.7
click at [178, 252] on div "Edit Restaurant Branches Menus Sections Full Menu View Edit Menu Choice Groups …" at bounding box center [770, 210] width 1540 height 1245
type input "1.4"
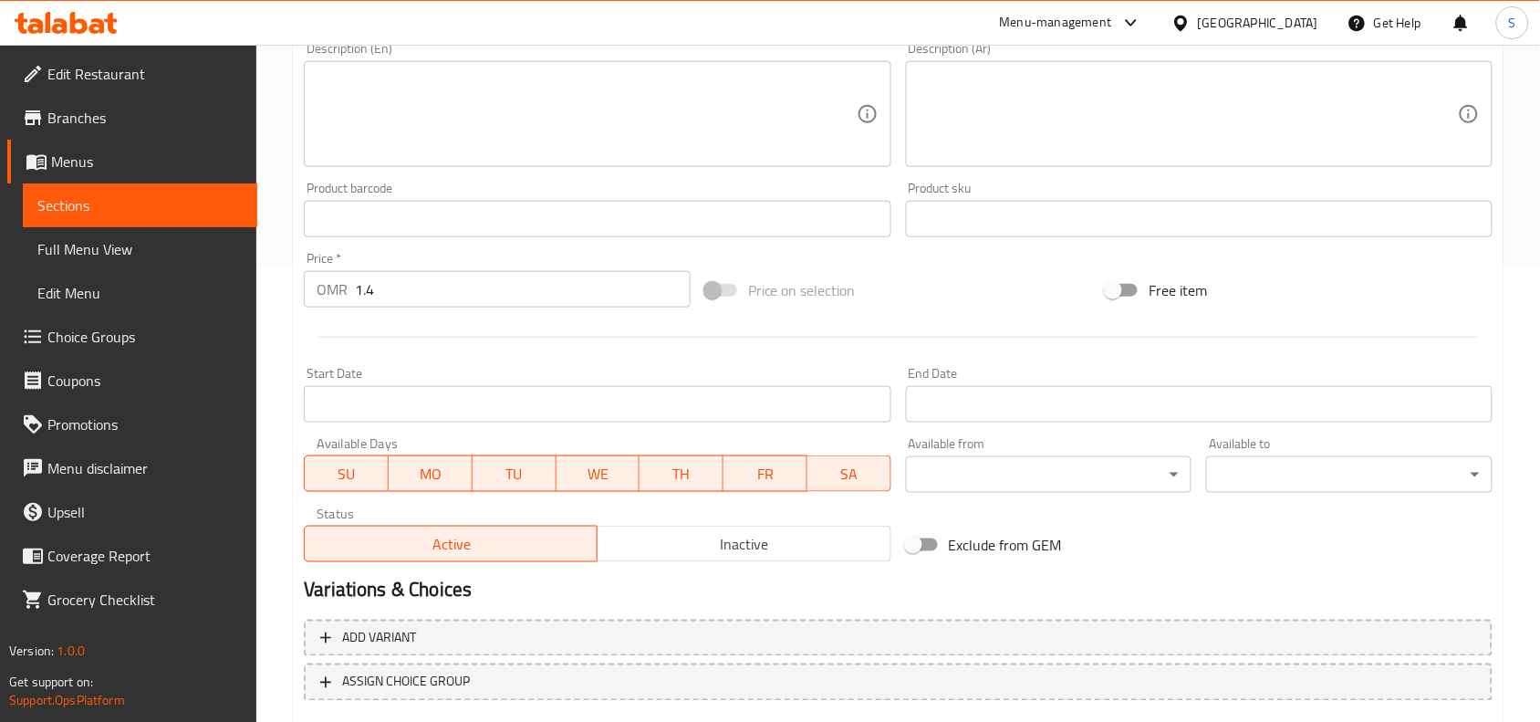
click at [983, 292] on div "Price on selection" at bounding box center [899, 290] width 402 height 49
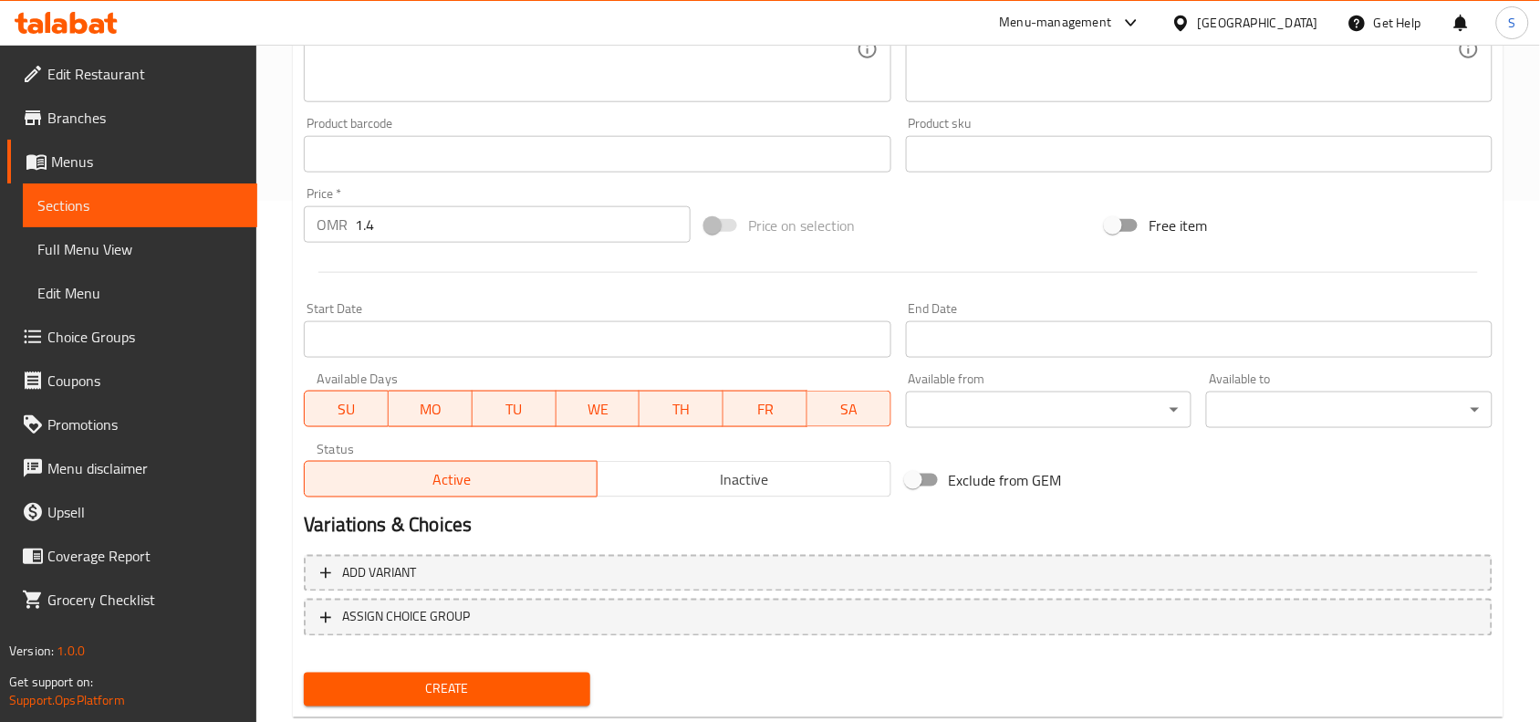
scroll to position [564, 0]
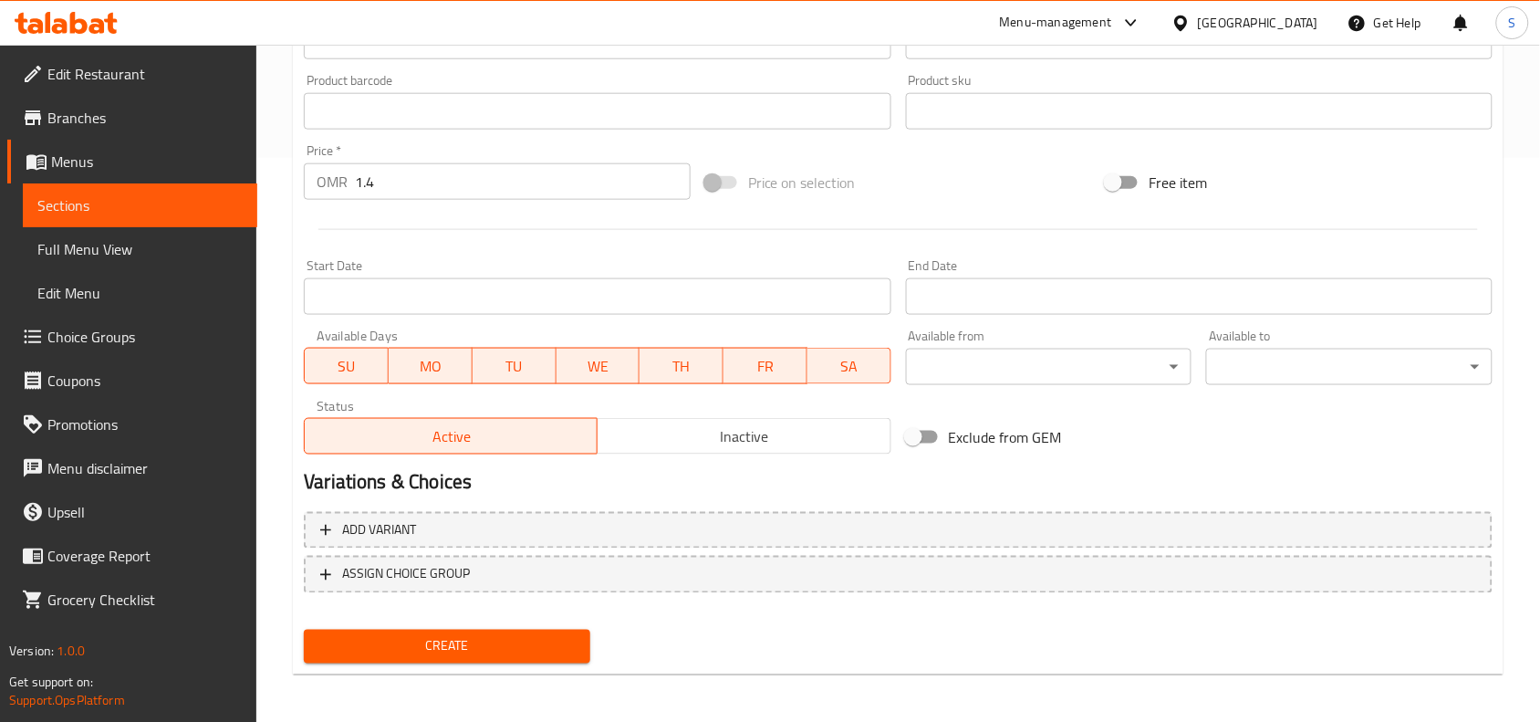
click at [439, 664] on div "Create" at bounding box center [447, 646] width 301 height 48
click at [449, 623] on div "Create" at bounding box center [447, 646] width 301 height 48
click at [452, 641] on span "Create" at bounding box center [446, 646] width 257 height 23
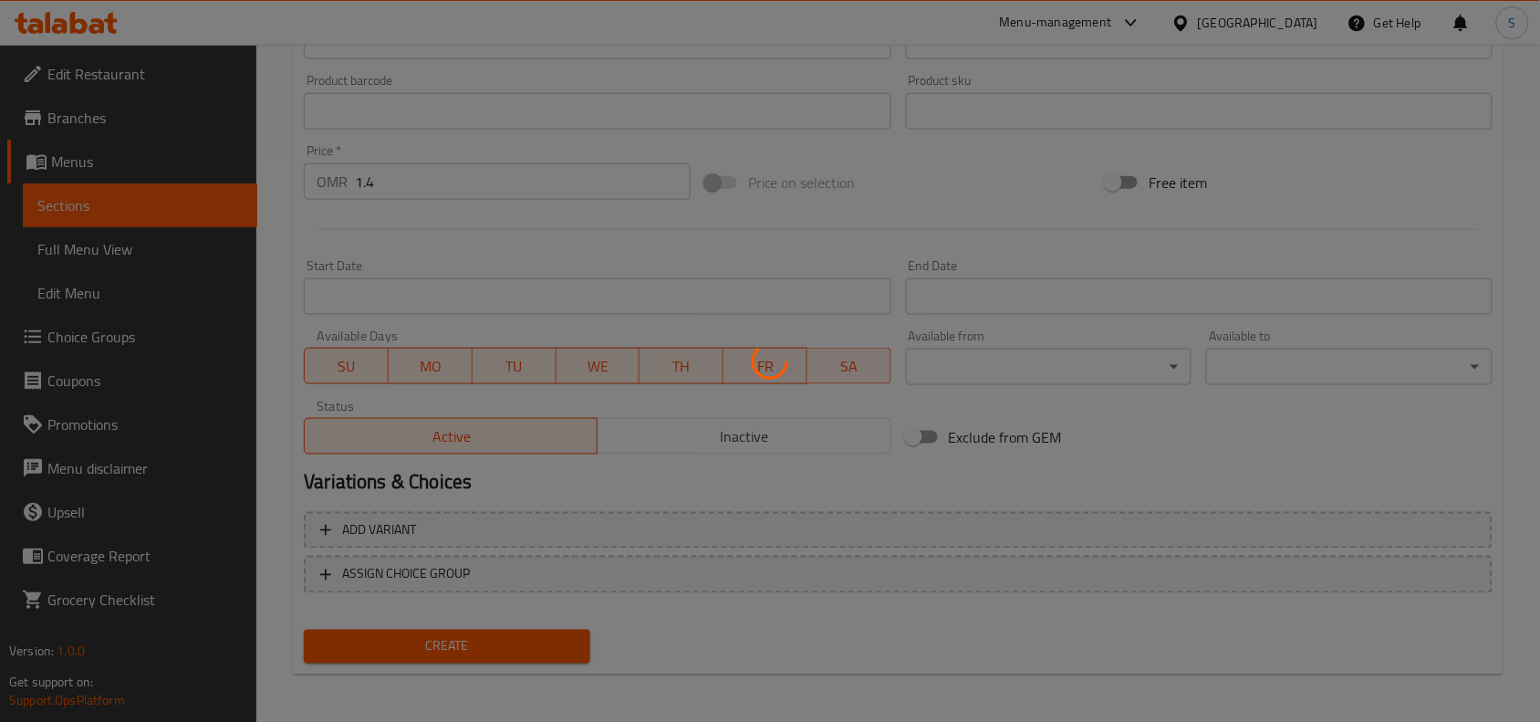
type input "0"
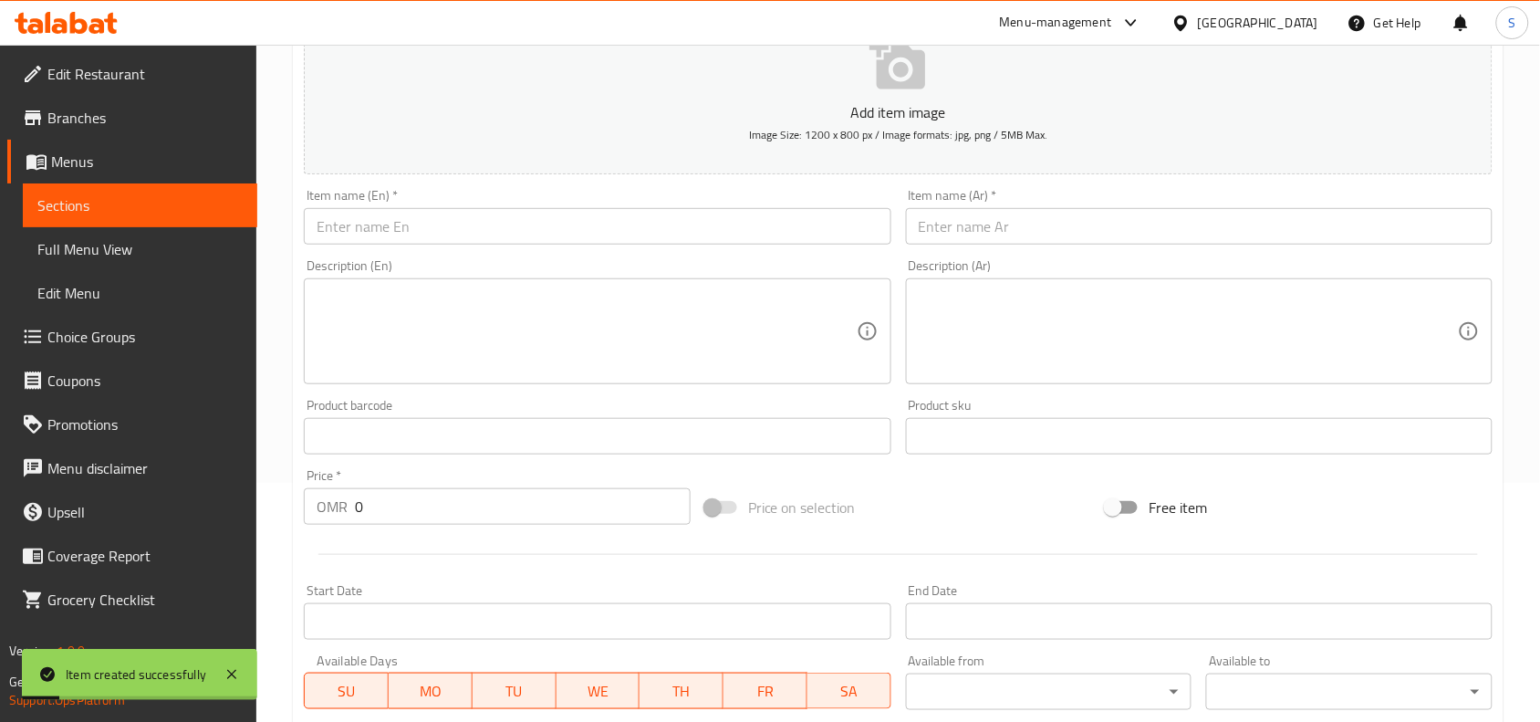
scroll to position [222, 0]
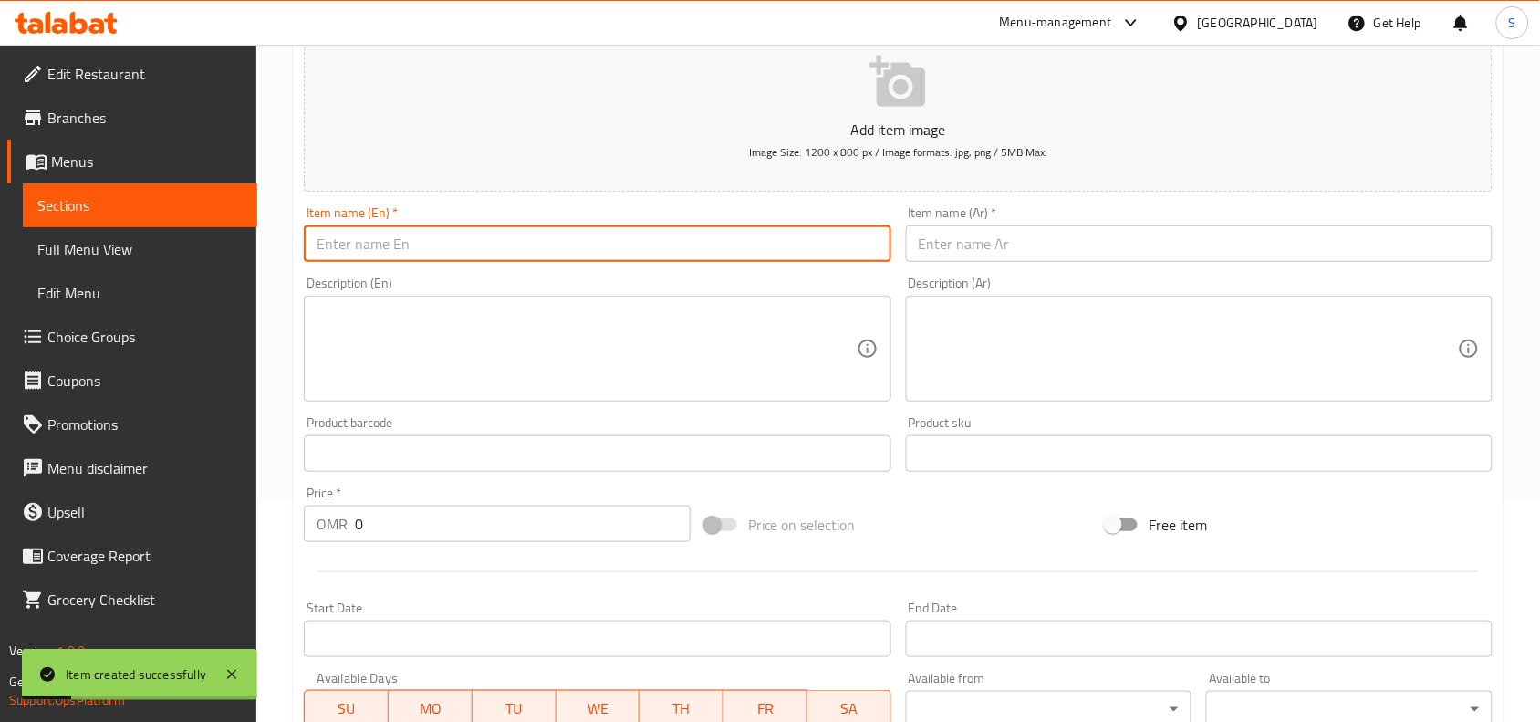
click at [444, 257] on input "text" at bounding box center [597, 243] width 587 height 37
paste input "VEG MEAL"
click at [444, 251] on input "VEG MEAL" at bounding box center [597, 243] width 587 height 37
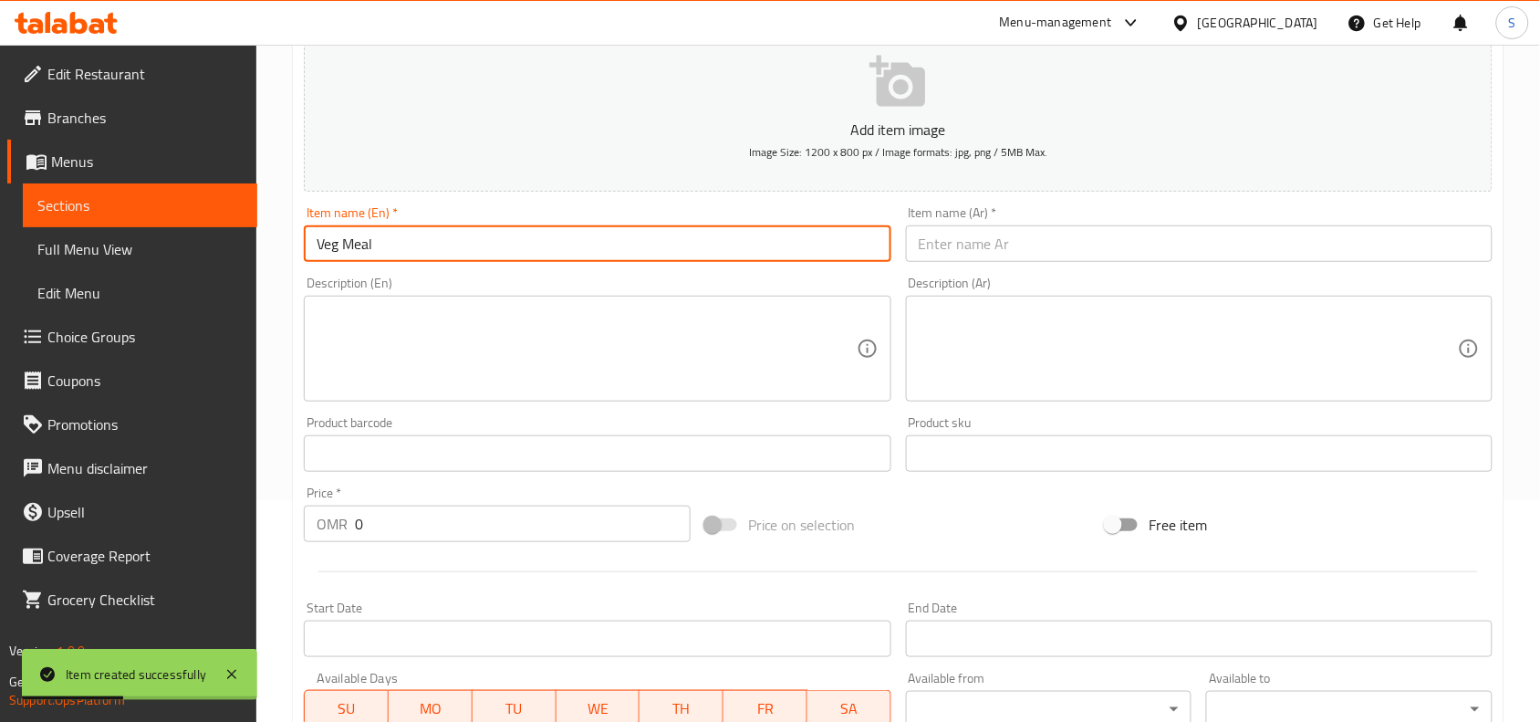
type input "Veg Meal"
click at [1059, 242] on input "text" at bounding box center [1199, 243] width 587 height 37
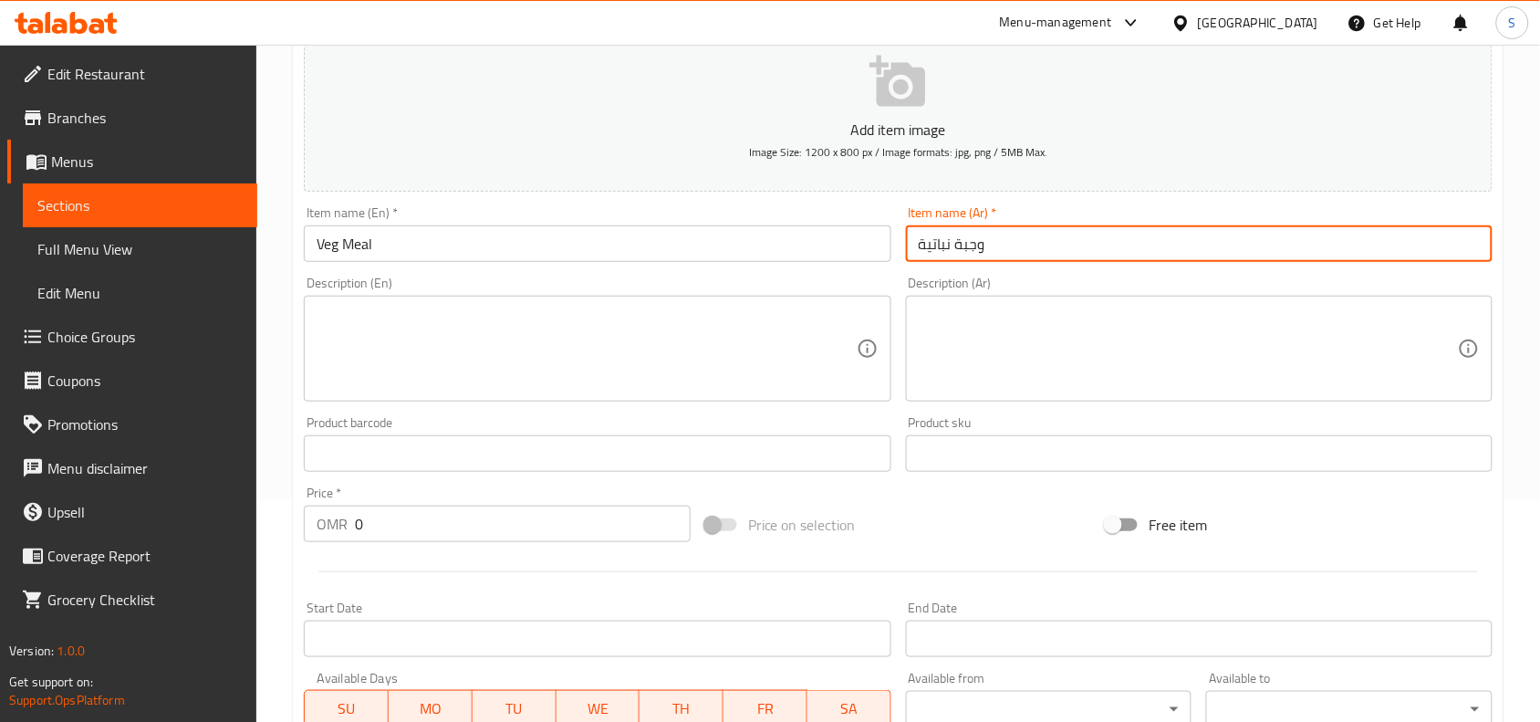
type input "وجبة نباتية"
click at [454, 517] on input "0" at bounding box center [523, 524] width 336 height 37
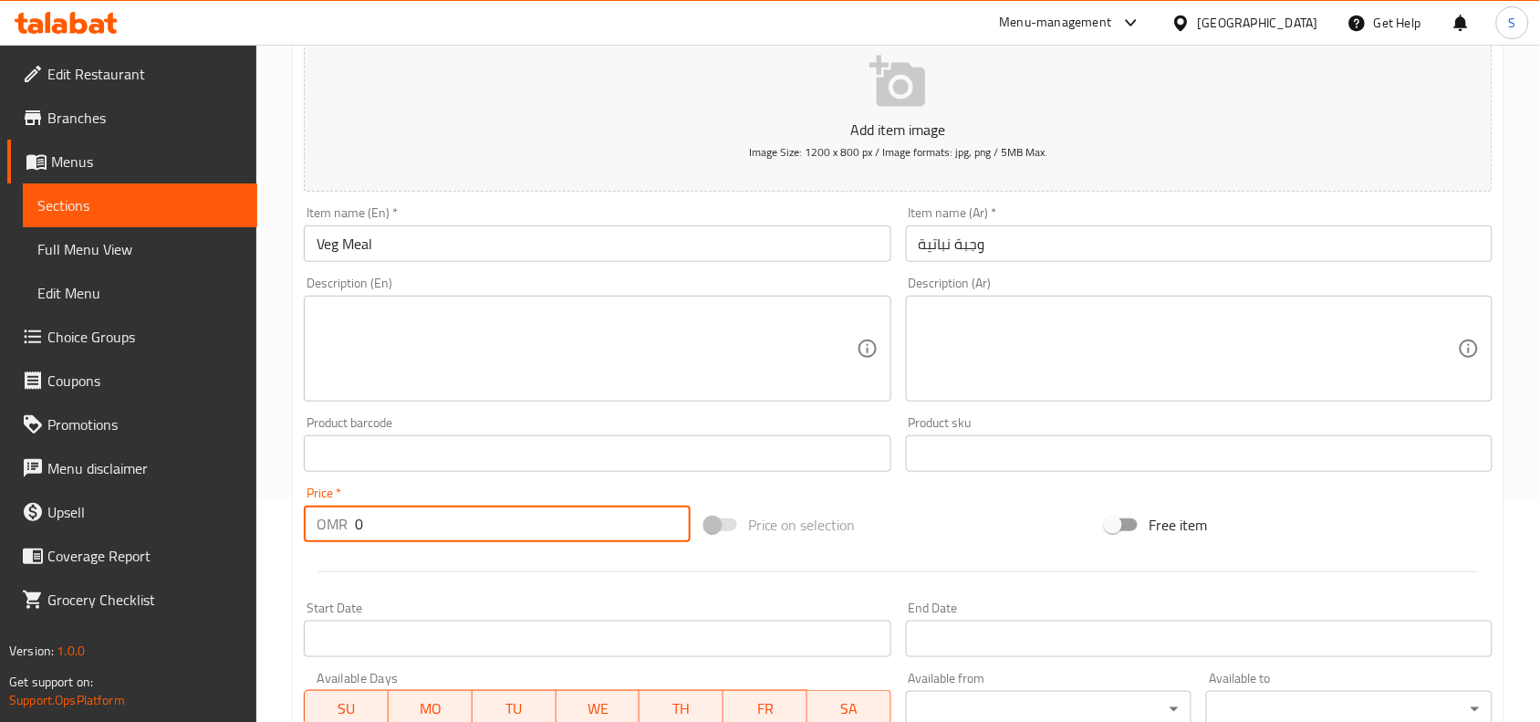
click at [454, 517] on input "0" at bounding box center [523, 524] width 336 height 37
type input "1.4"
click at [984, 507] on div "Price on selection" at bounding box center [899, 524] width 402 height 49
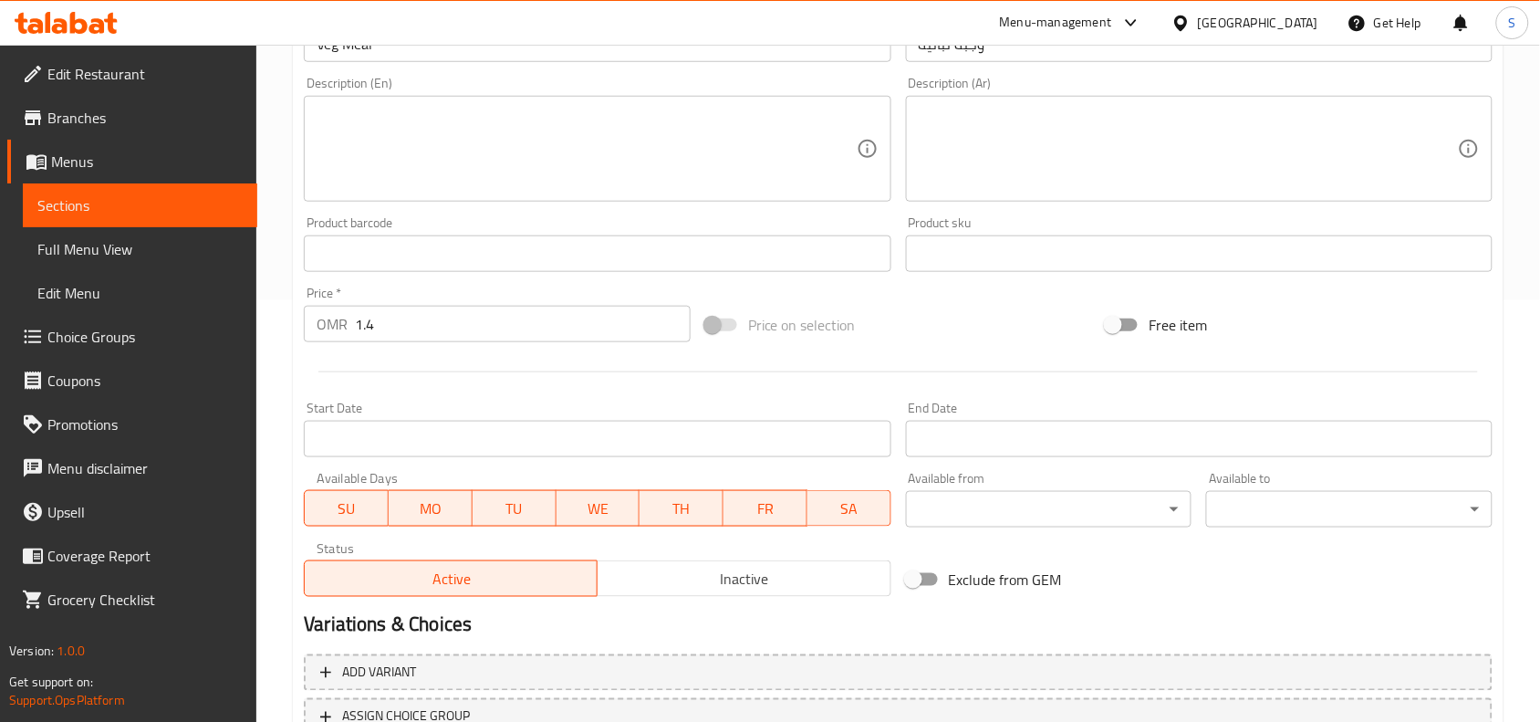
scroll to position [564, 0]
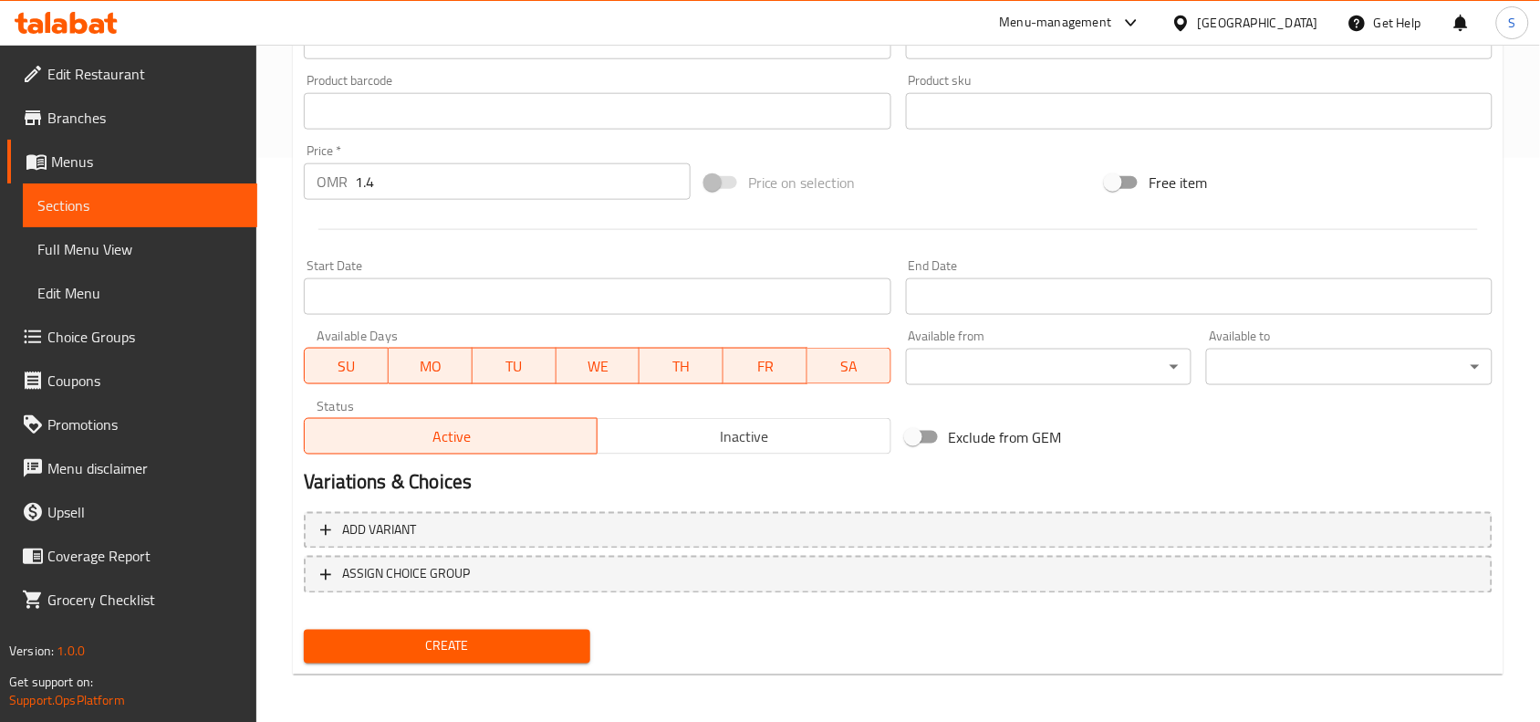
click at [534, 639] on span "Create" at bounding box center [446, 646] width 257 height 23
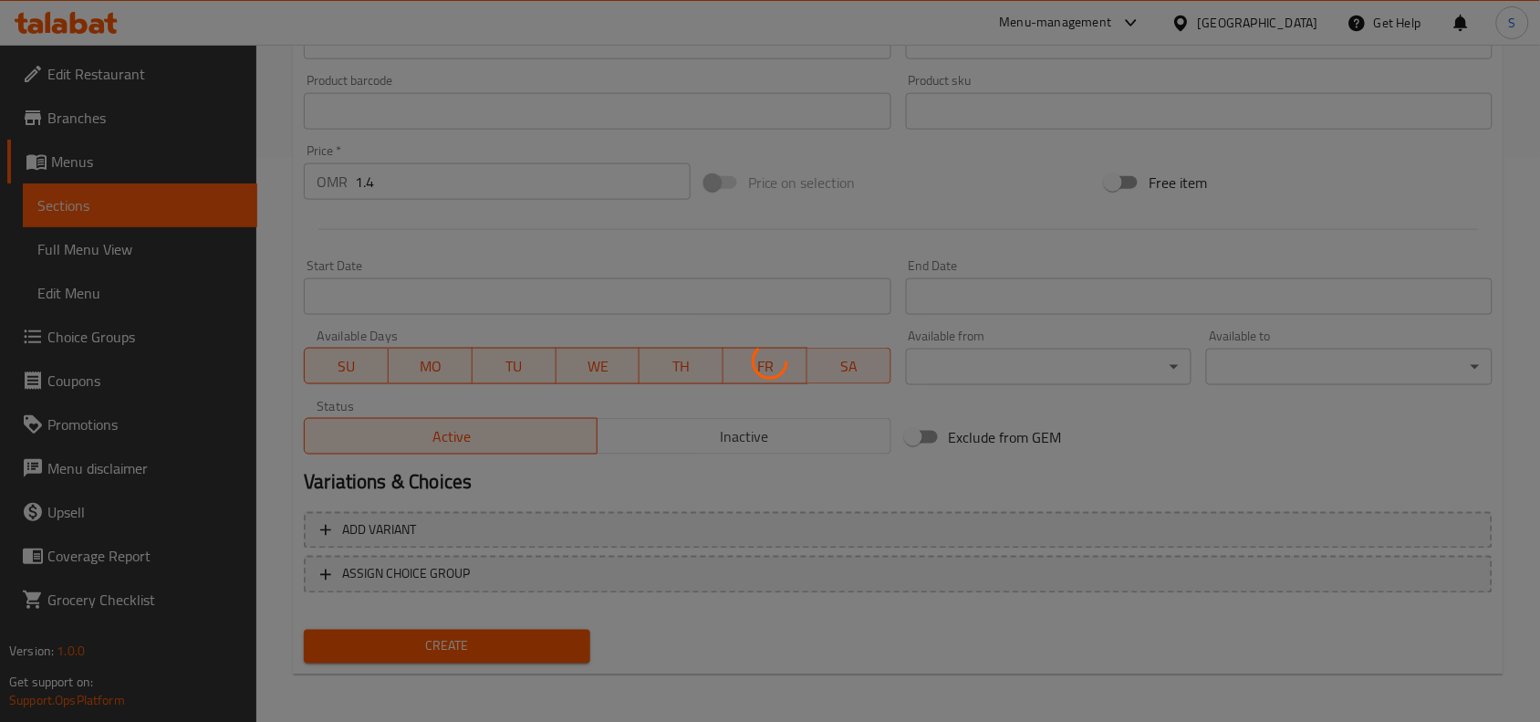
type input "0"
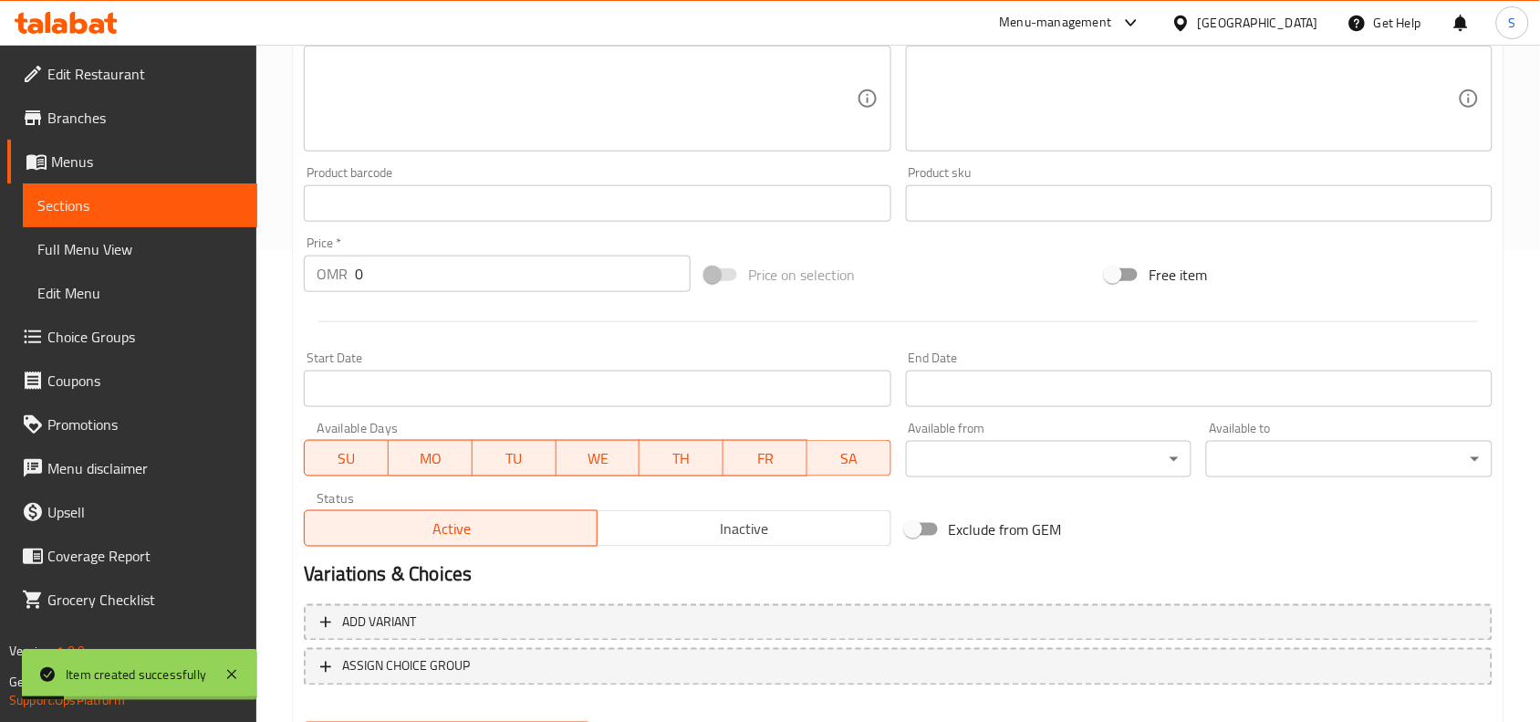
scroll to position [0, 0]
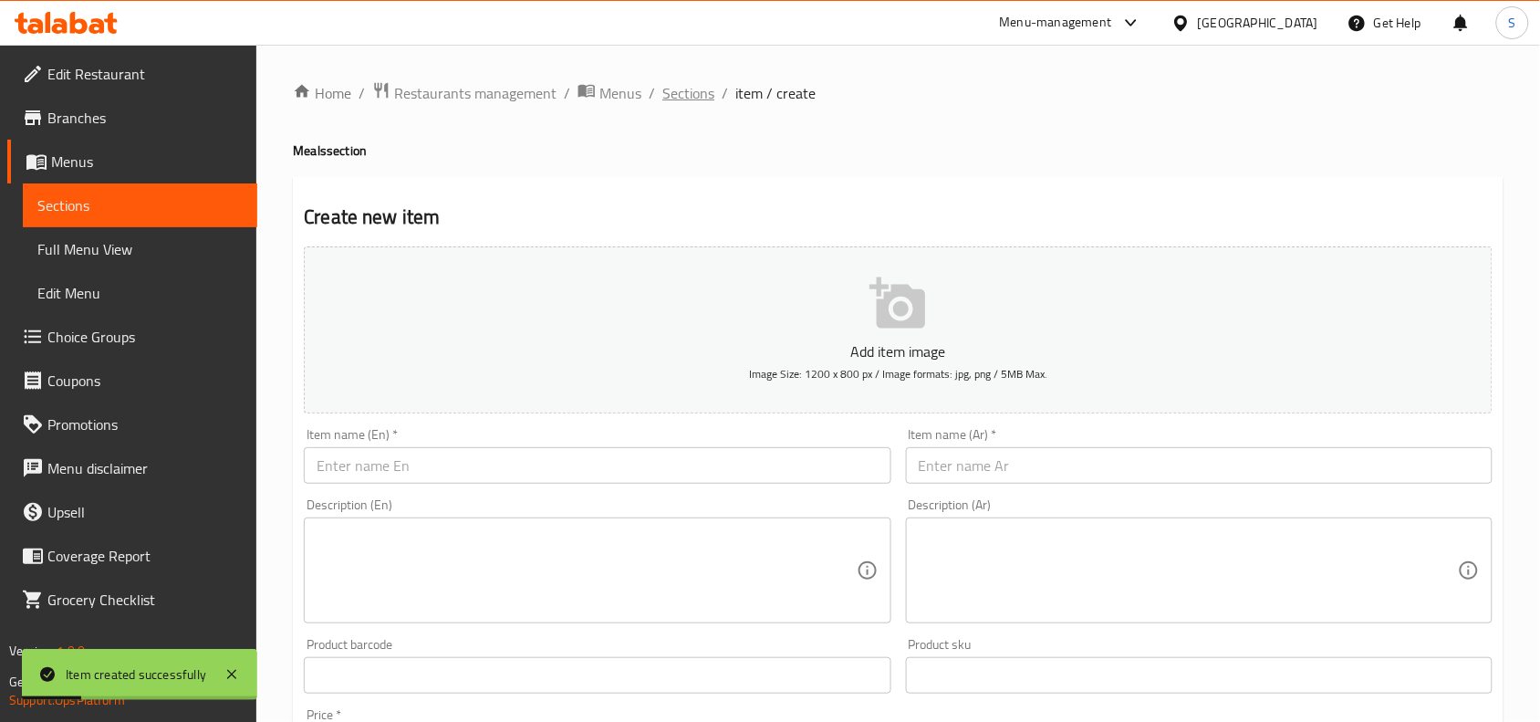
click at [666, 85] on span "Sections" at bounding box center [689, 93] width 52 height 22
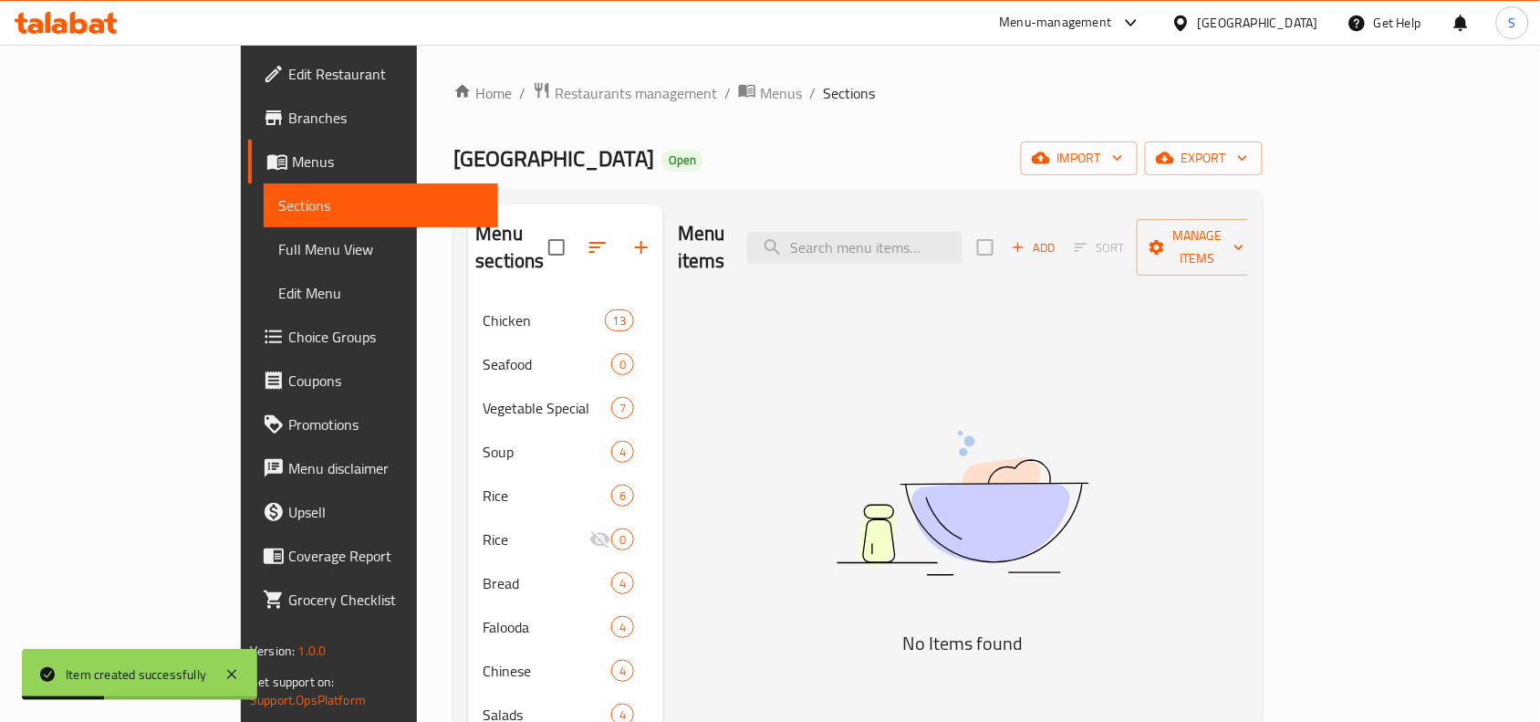
click at [937, 256] on div "Menu items Add Sort Manage items" at bounding box center [963, 247] width 570 height 87
click at [949, 242] on input "search" at bounding box center [854, 248] width 215 height 32
paste input "LASSI"
click at [949, 235] on input "LASSI" at bounding box center [854, 248] width 215 height 32
drag, startPoint x: 885, startPoint y: 235, endPoint x: 815, endPoint y: 238, distance: 70.3
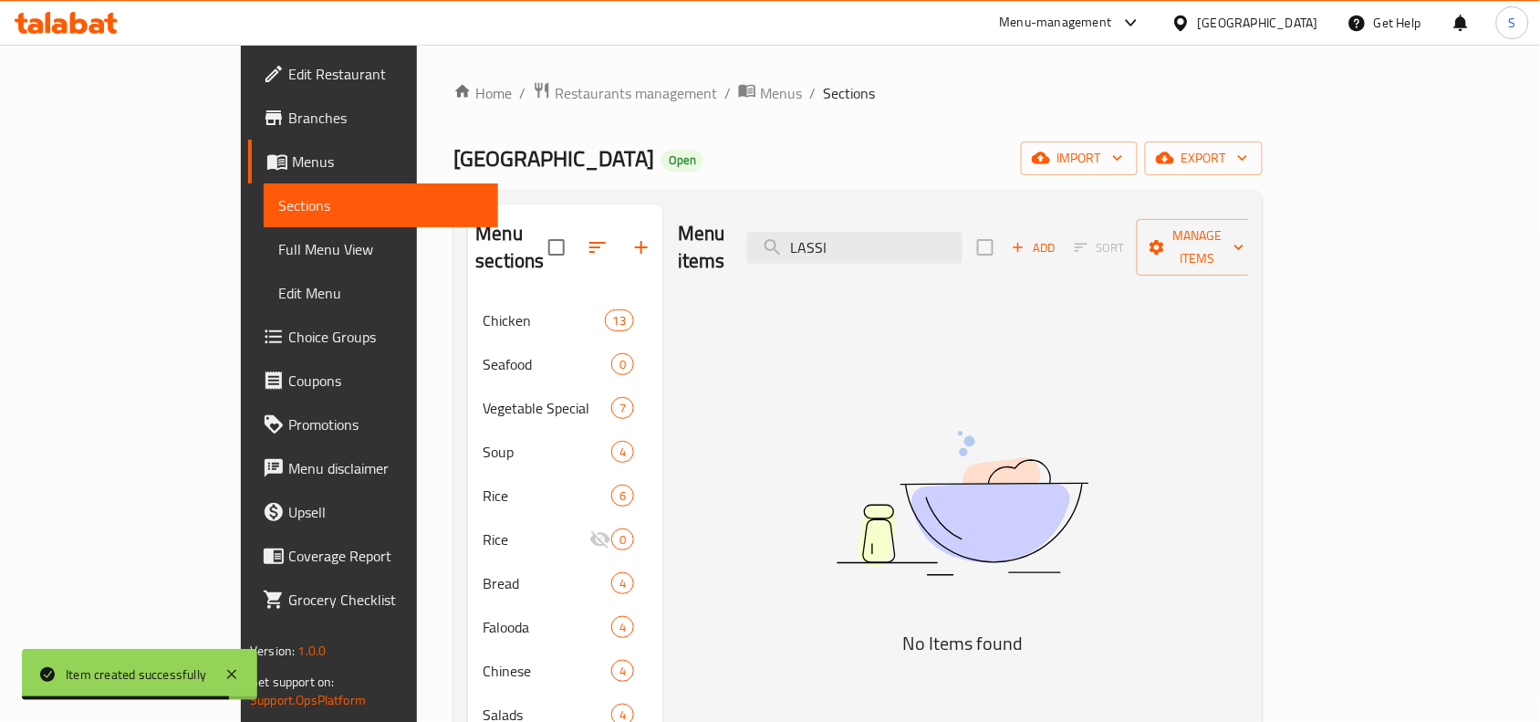
click at [815, 238] on div "Menu items LASSI Add Sort Manage items" at bounding box center [963, 247] width 570 height 87
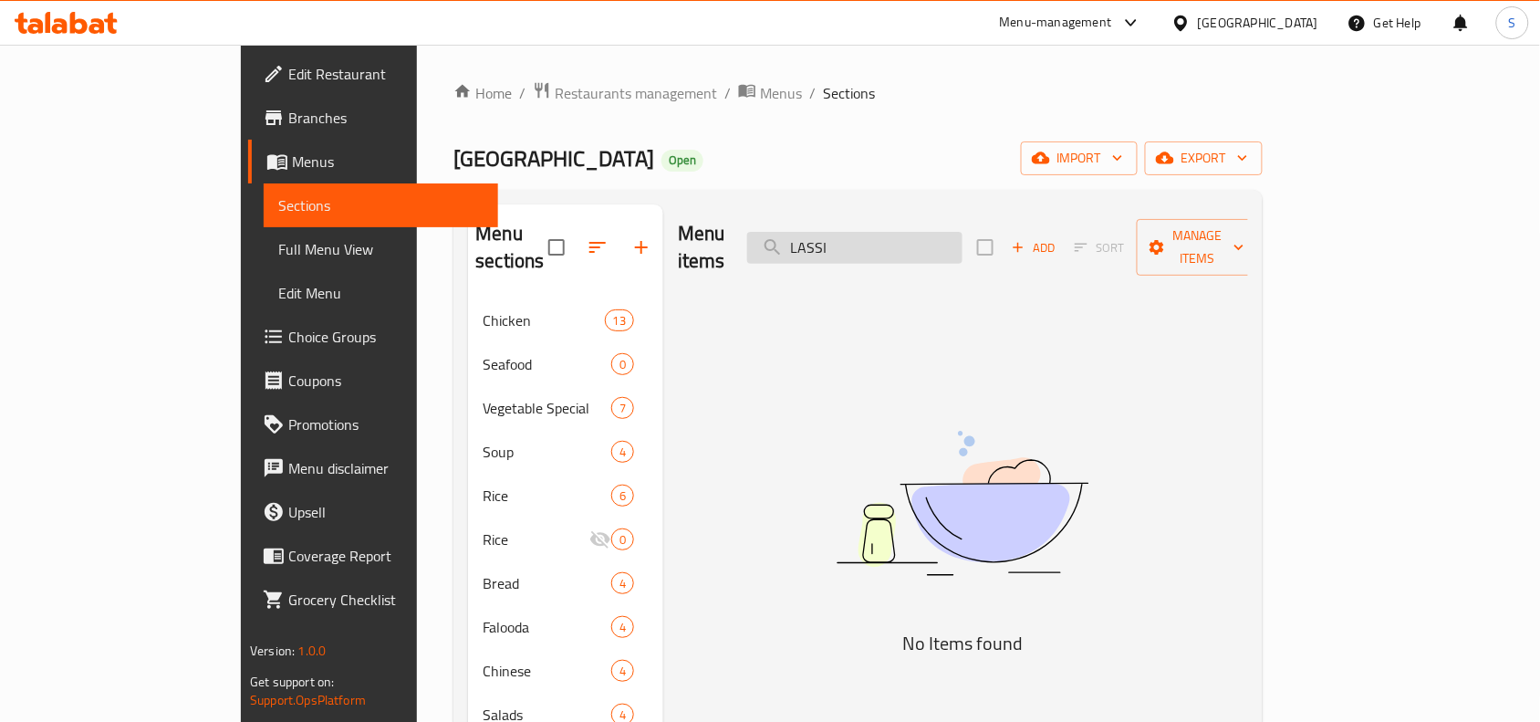
click at [963, 235] on input "LASSI" at bounding box center [854, 248] width 215 height 32
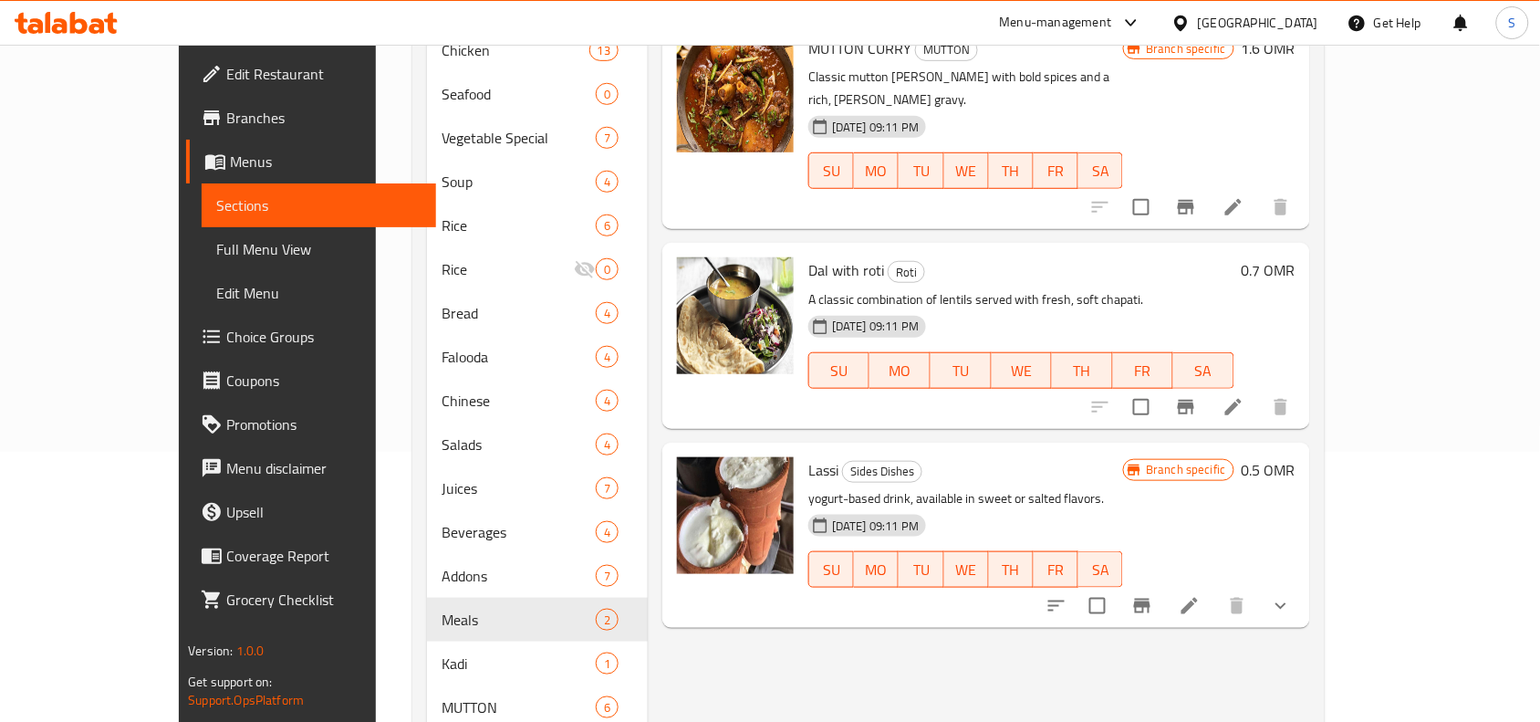
scroll to position [342, 0]
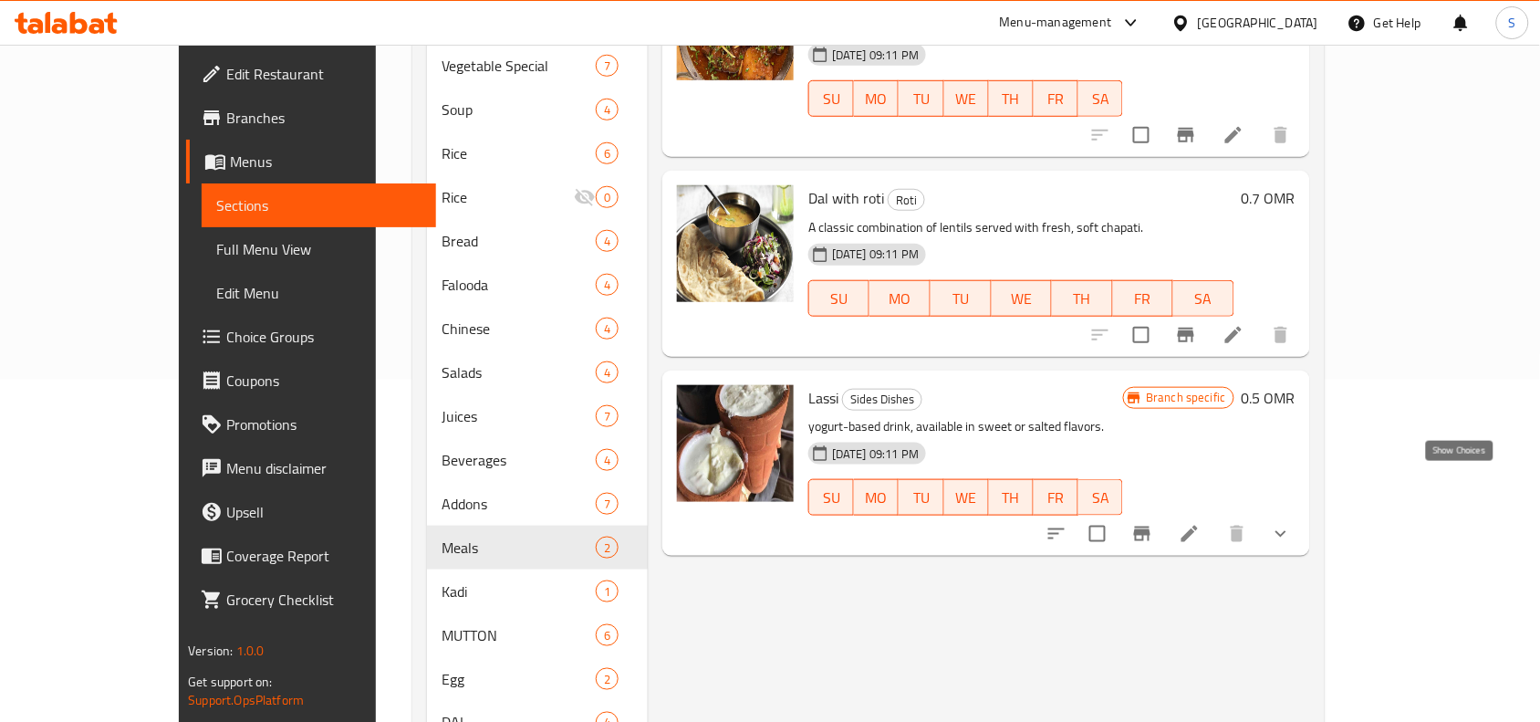
type input "LASSI"
click at [1287, 531] on icon "show more" at bounding box center [1281, 534] width 11 height 6
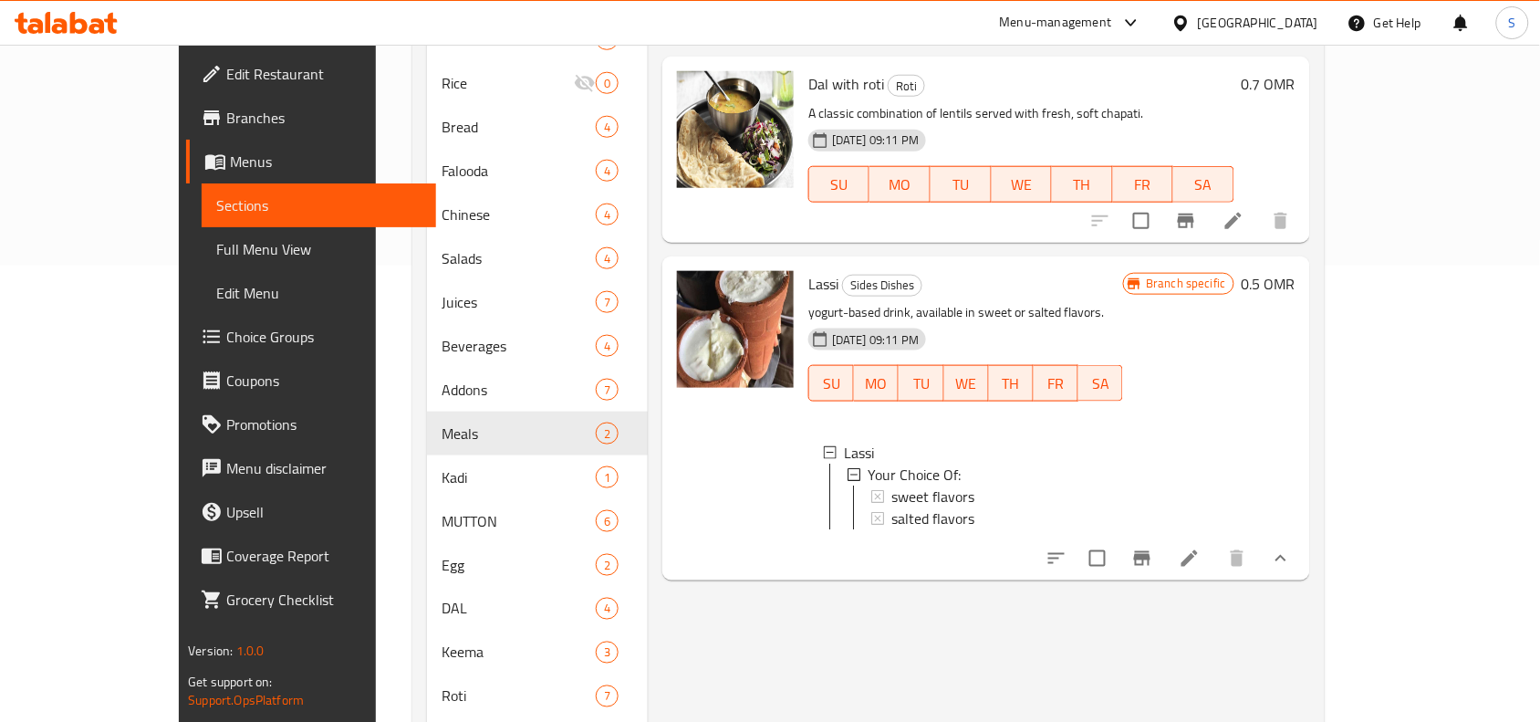
scroll to position [0, 0]
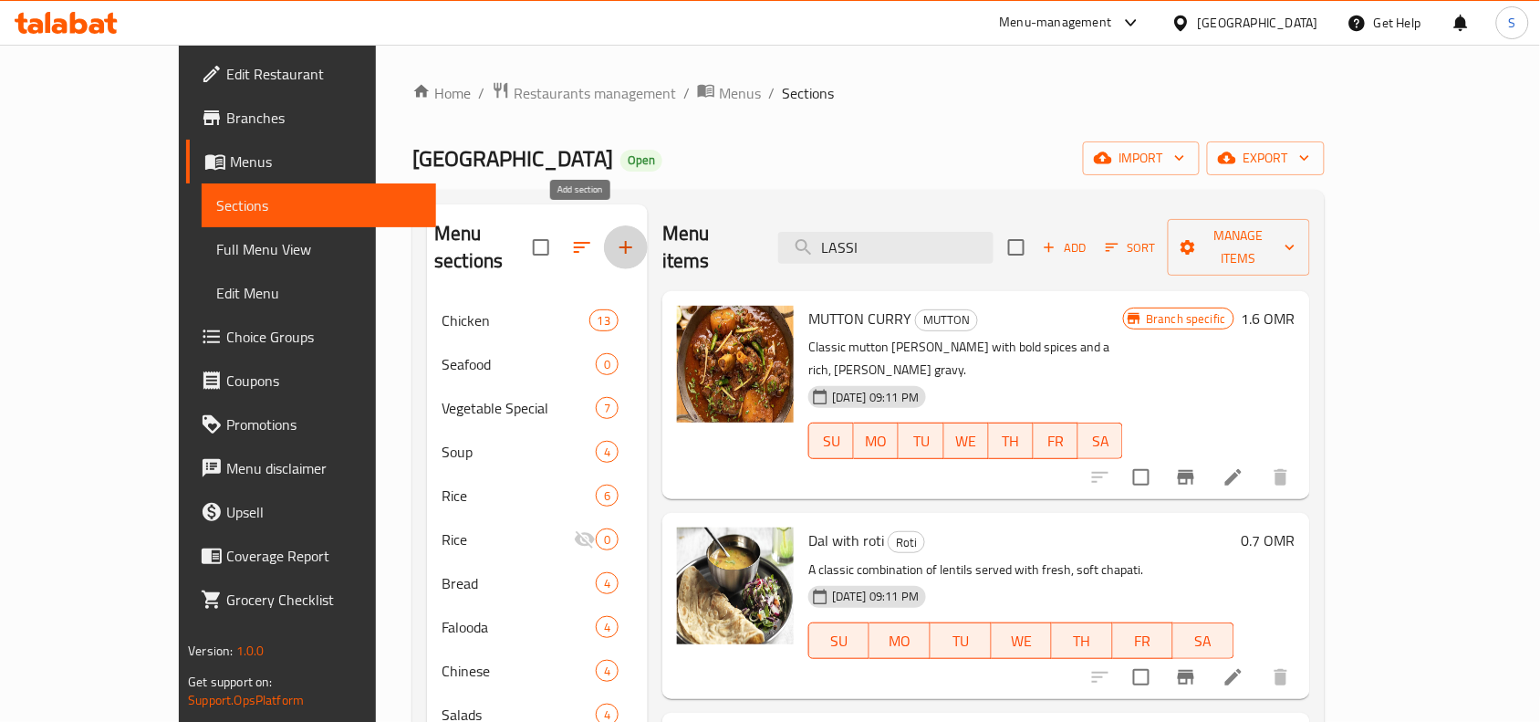
click at [615, 236] on icon "button" at bounding box center [626, 247] width 22 height 22
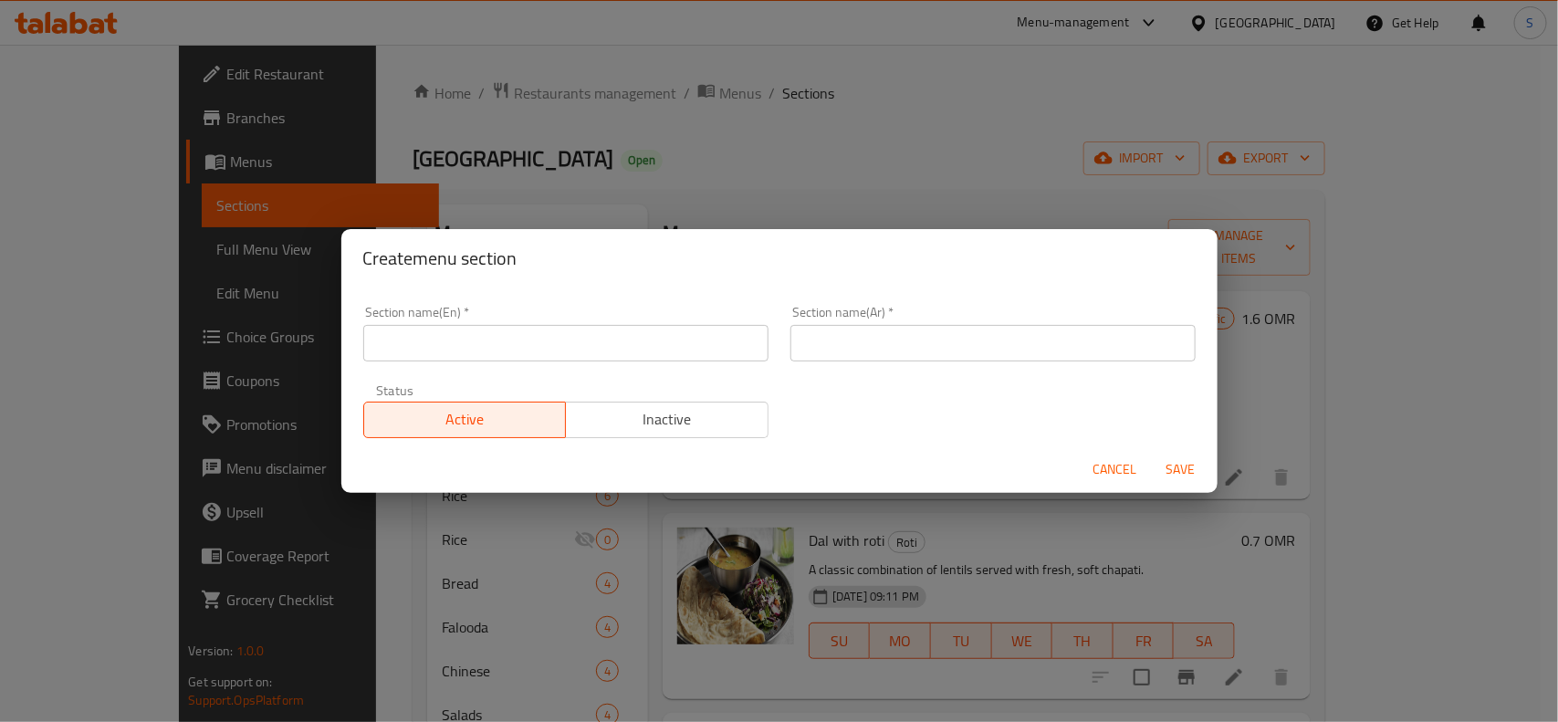
click at [673, 357] on input "text" at bounding box center [565, 343] width 405 height 37
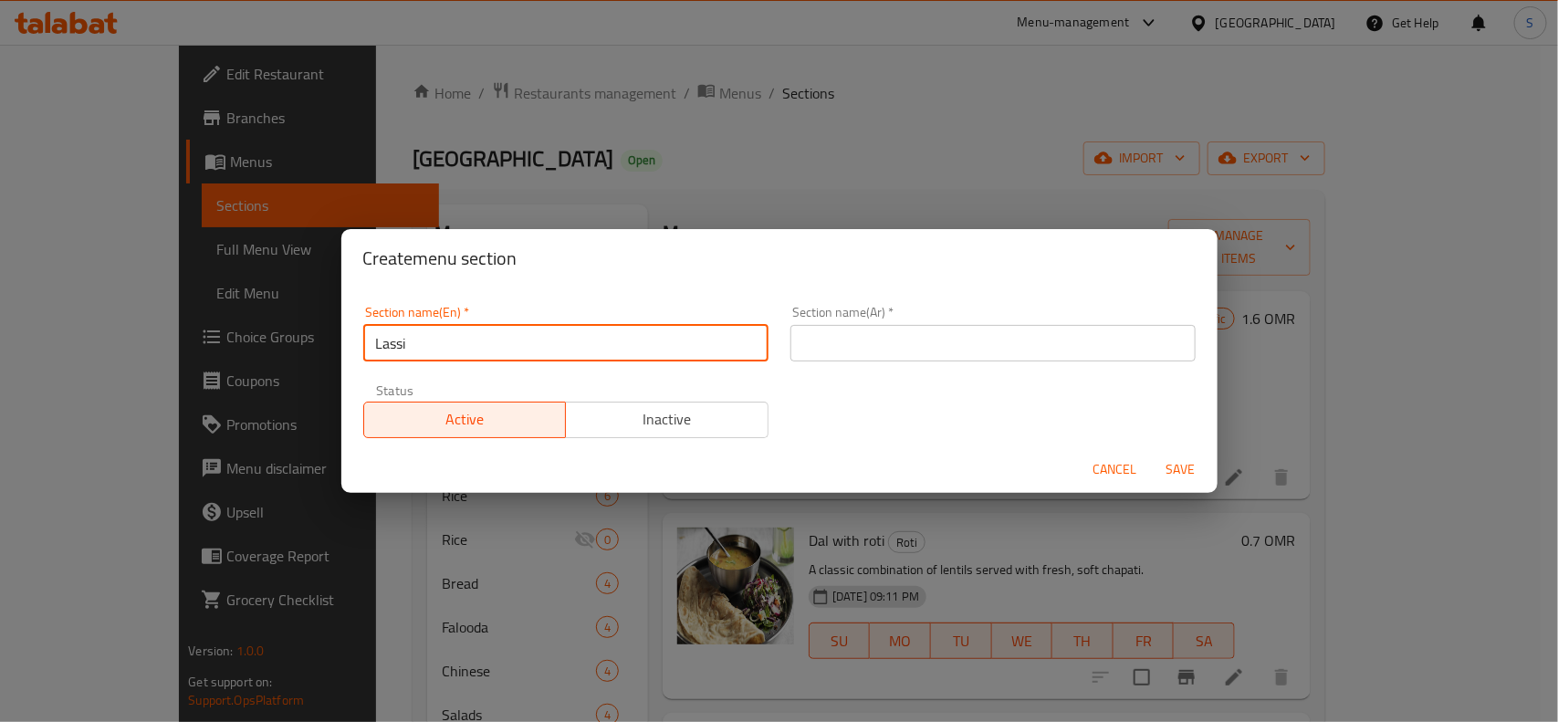
type input "Lassi"
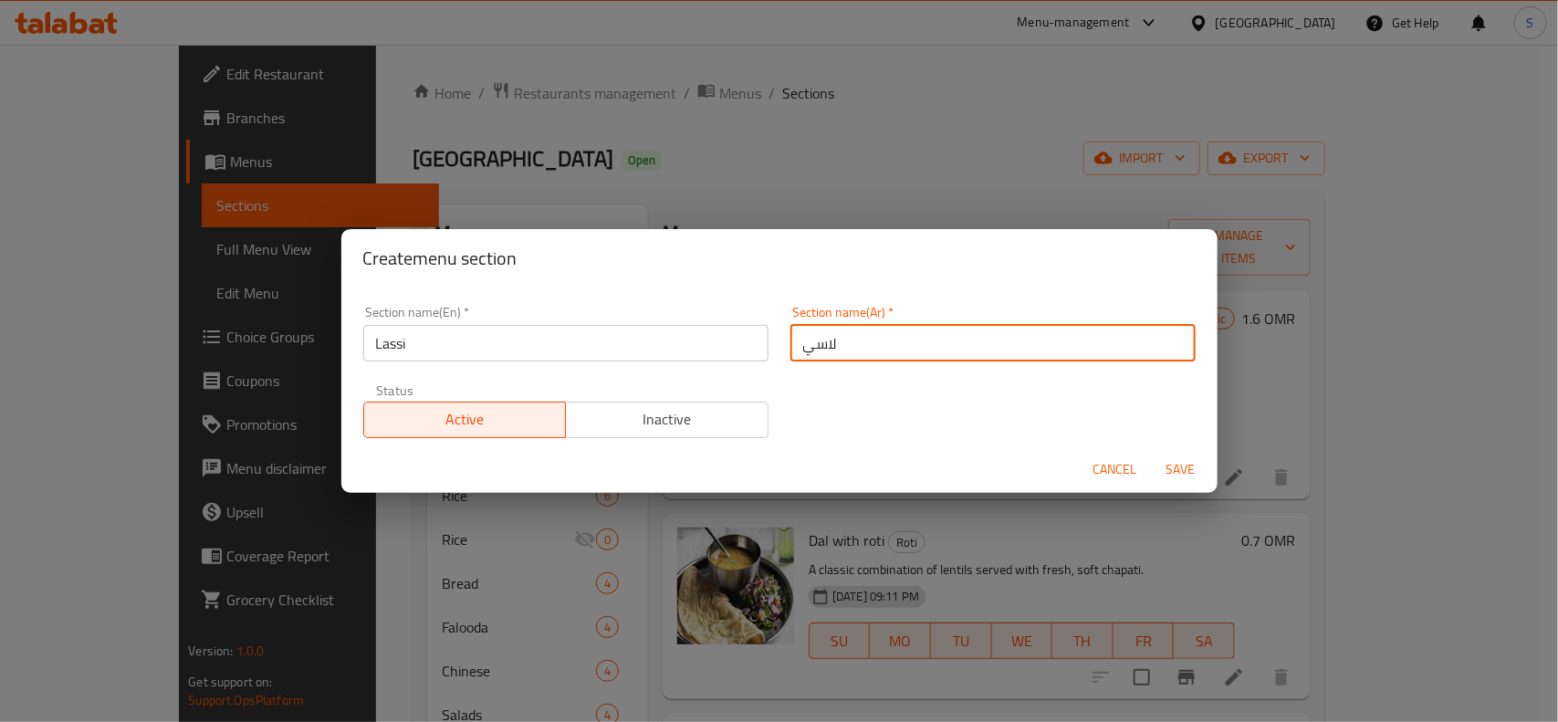
type input "لاسي"
click at [1177, 475] on span "Save" at bounding box center [1181, 469] width 44 height 23
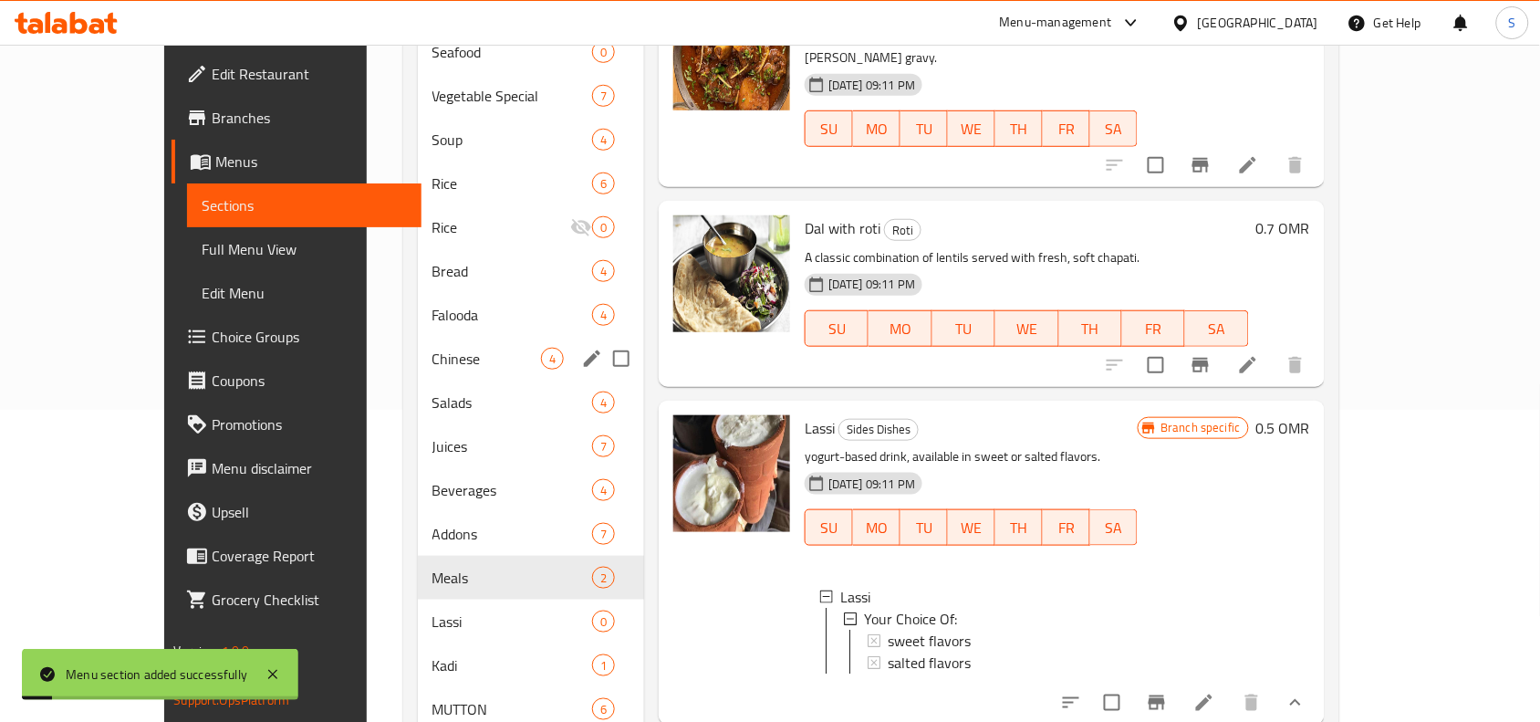
scroll to position [342, 0]
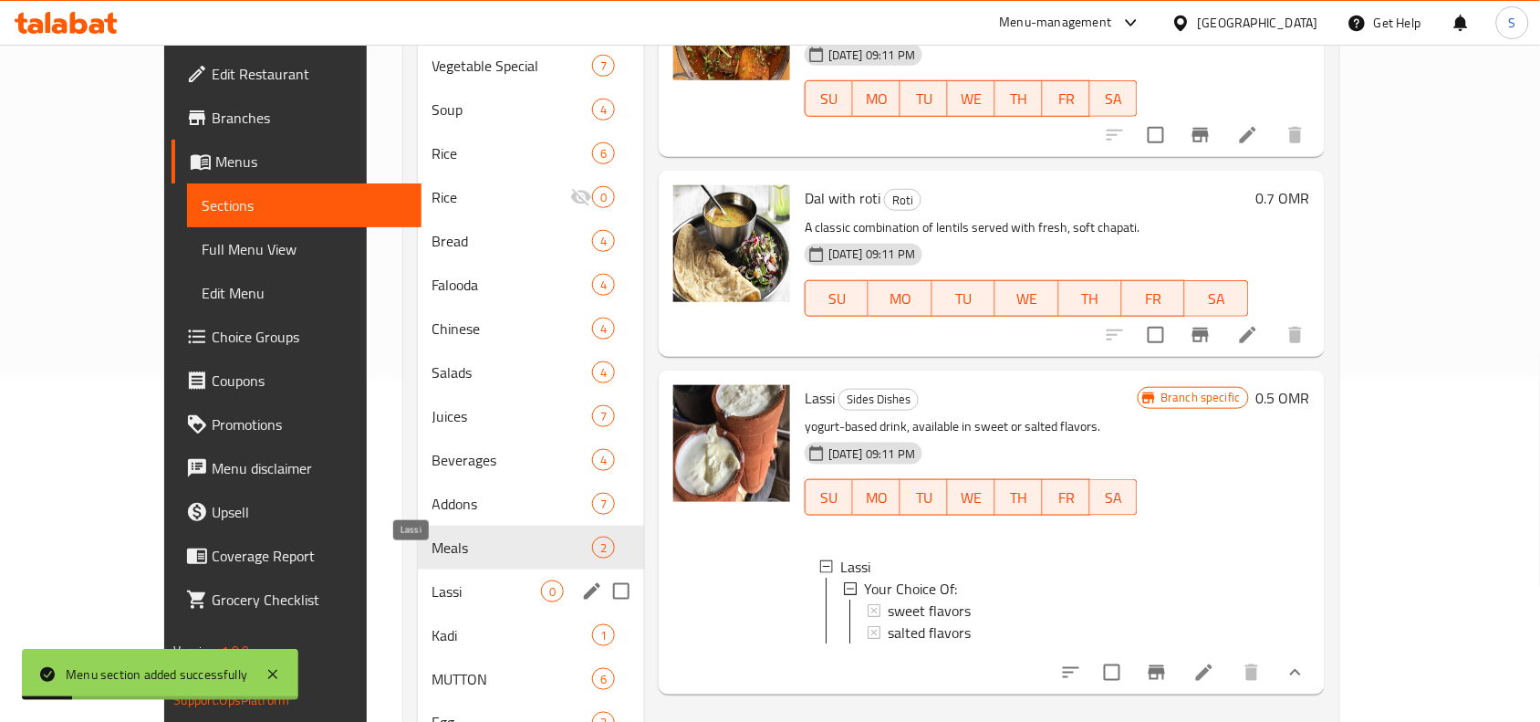
click at [433, 580] on span "Lassi" at bounding box center [487, 591] width 109 height 22
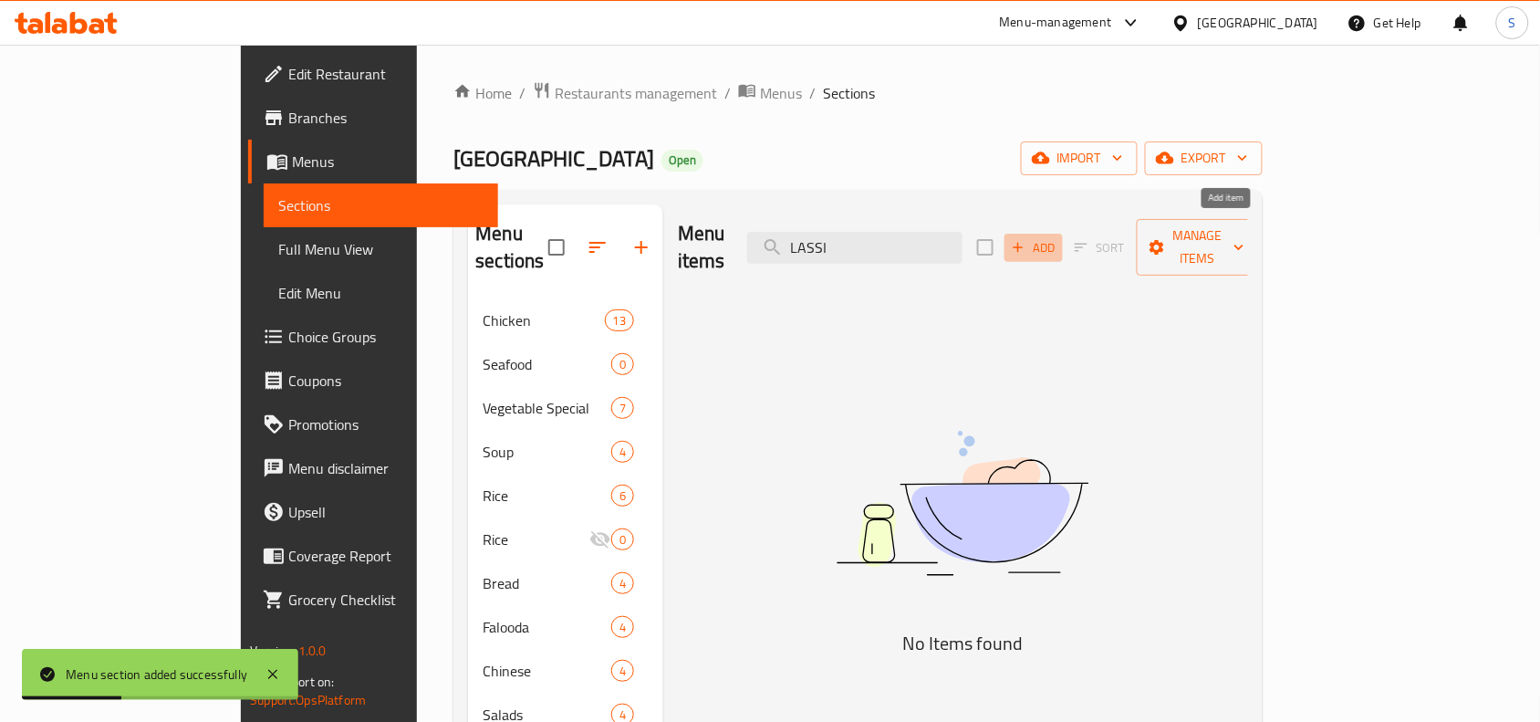
click at [1027, 239] on icon "button" at bounding box center [1018, 247] width 16 height 16
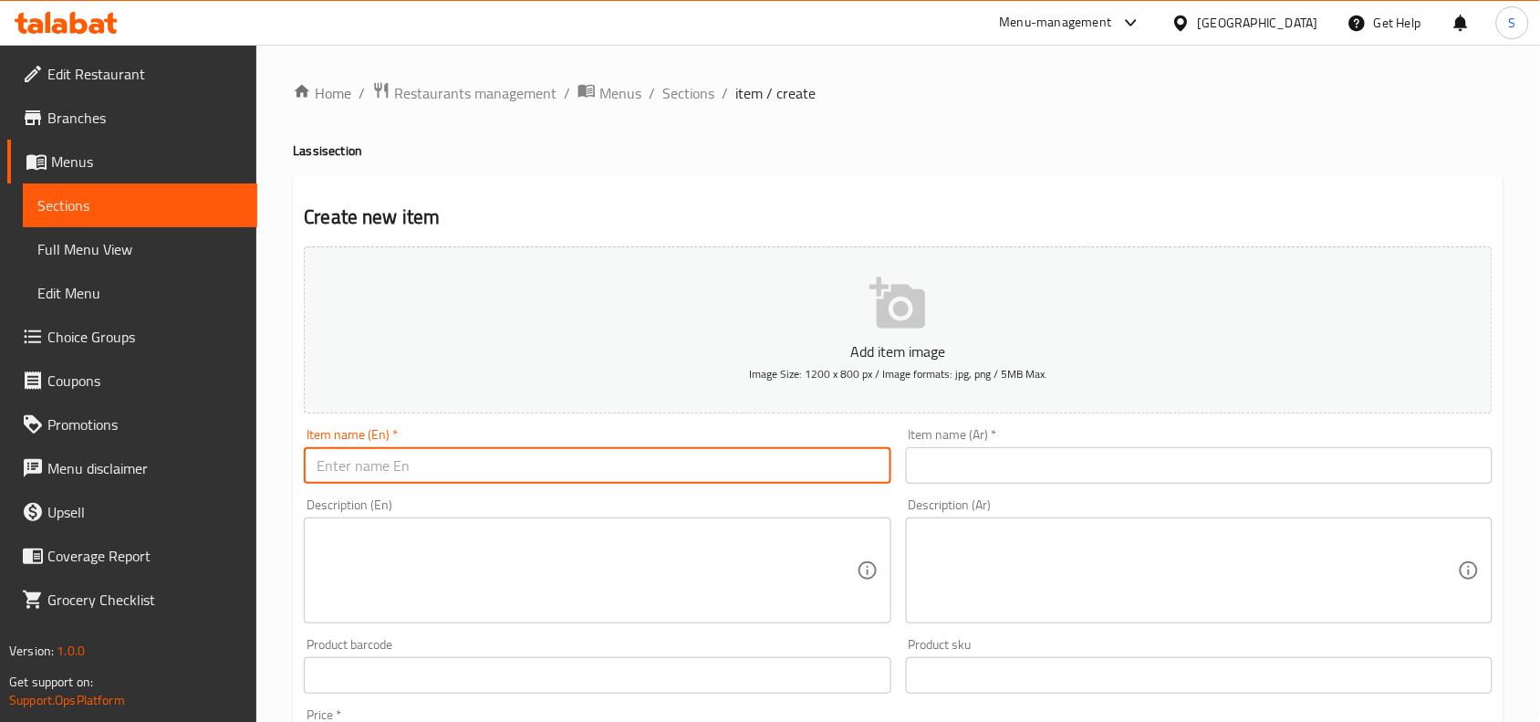
click at [666, 466] on input "text" at bounding box center [597, 465] width 587 height 37
paste input "MANGO LASSI"
click at [666, 466] on input "MANGO LASSI" at bounding box center [597, 465] width 587 height 37
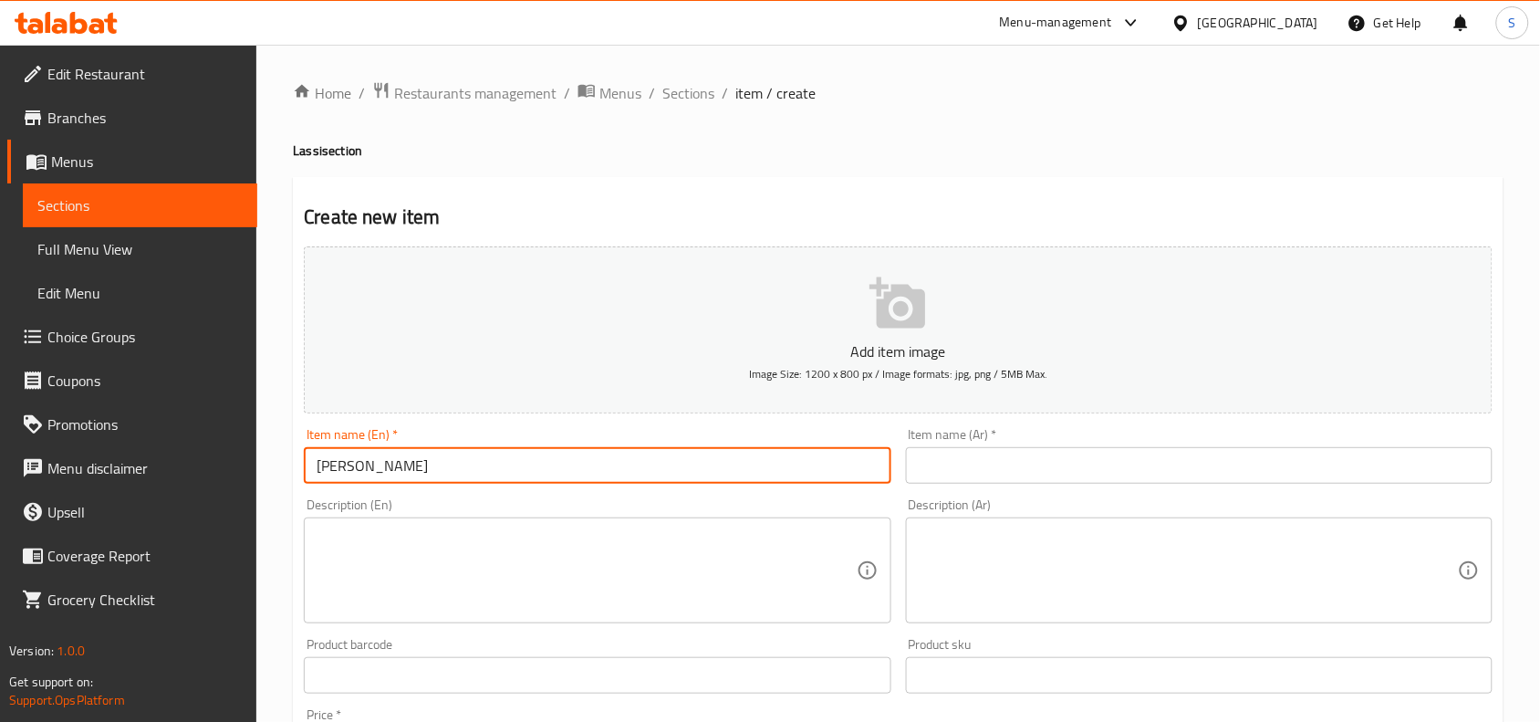
type input "[PERSON_NAME]"
click at [1107, 477] on input "text" at bounding box center [1199, 465] width 587 height 37
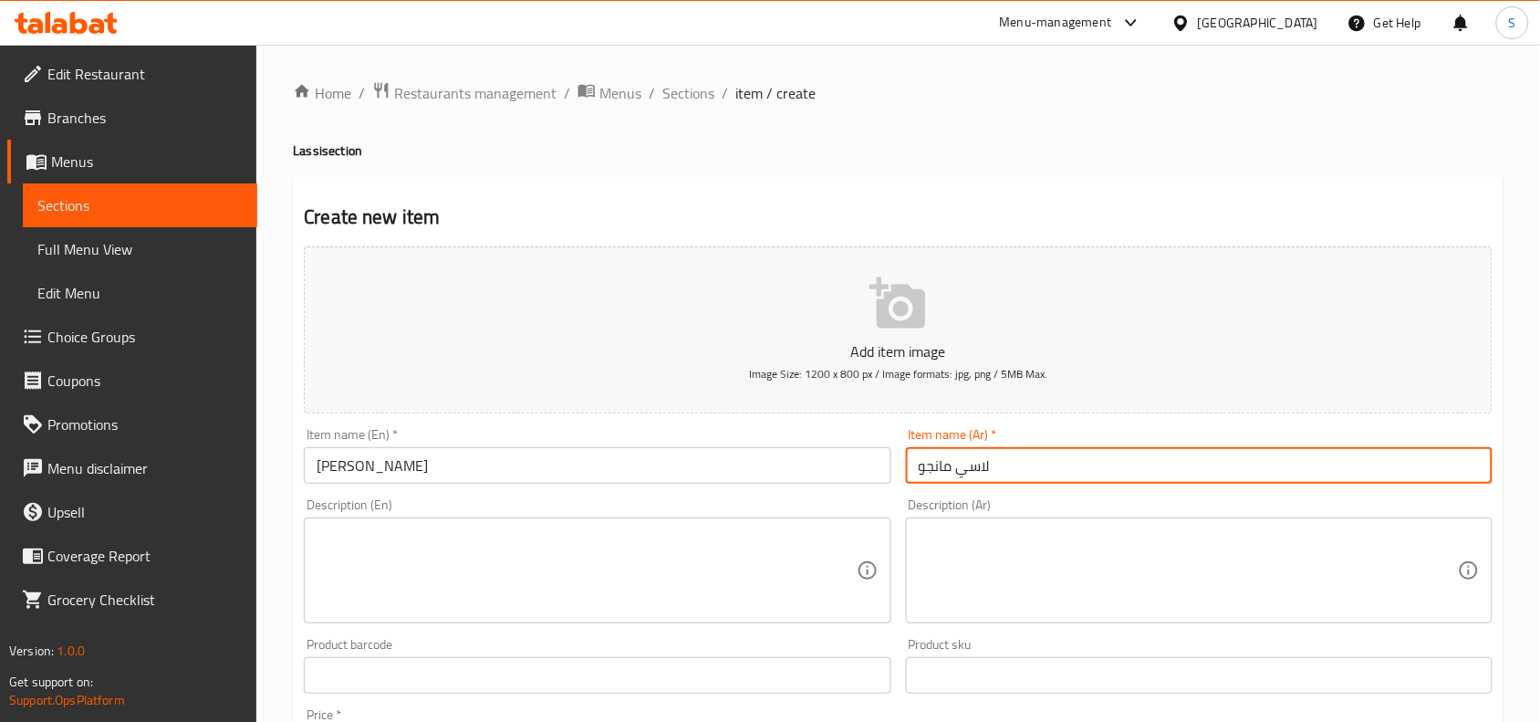
type input "لاسي مانجو"
click at [1114, 504] on div "Description (Ar) Description (Ar)" at bounding box center [1199, 560] width 587 height 125
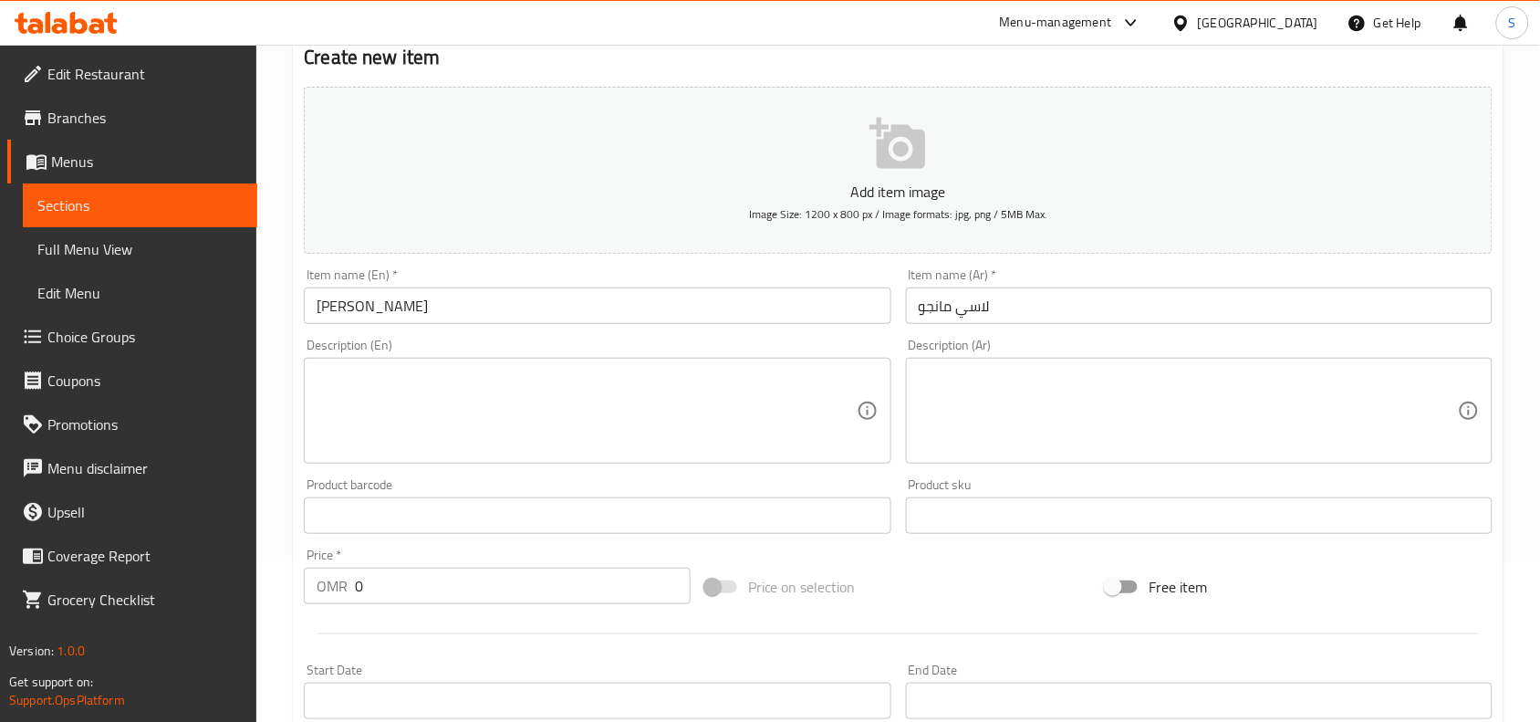
scroll to position [342, 0]
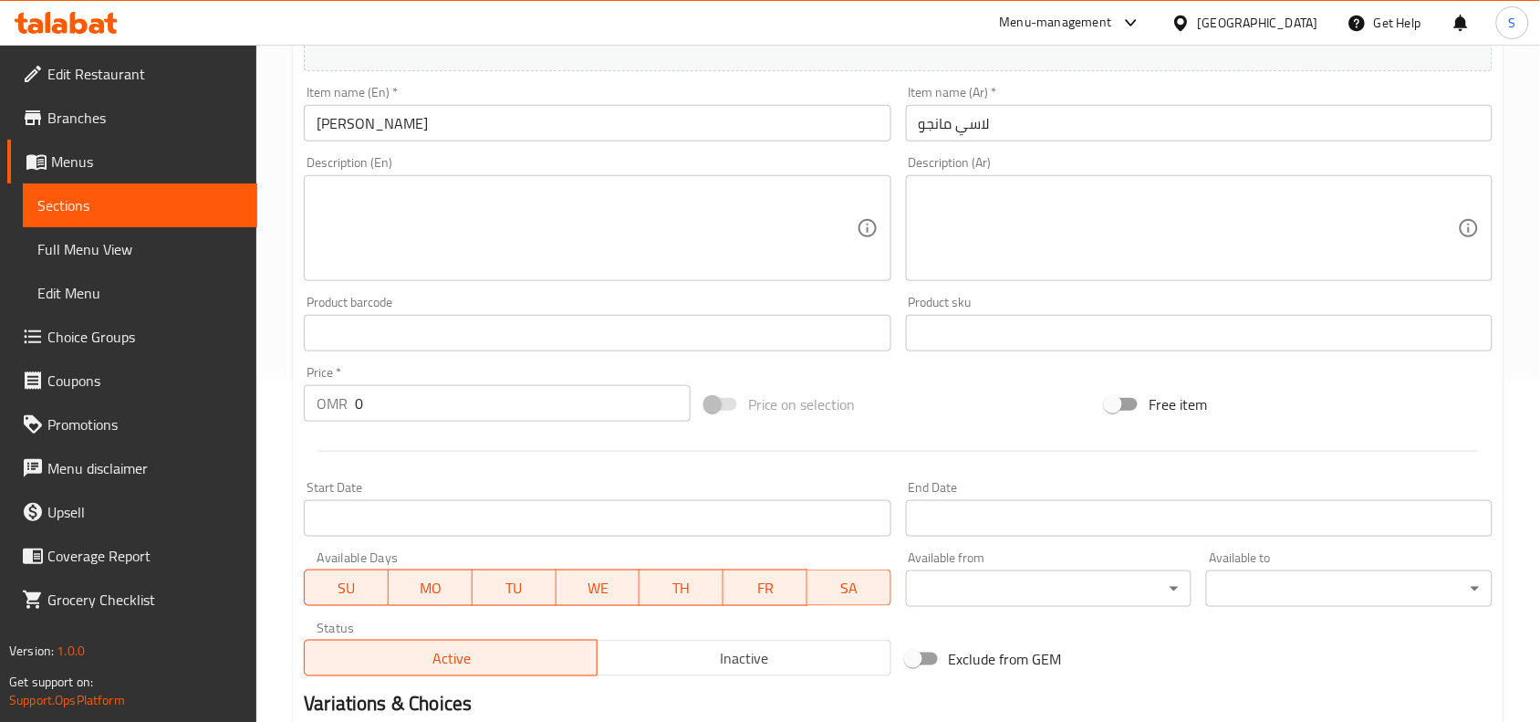
click at [488, 413] on input "0" at bounding box center [523, 403] width 336 height 37
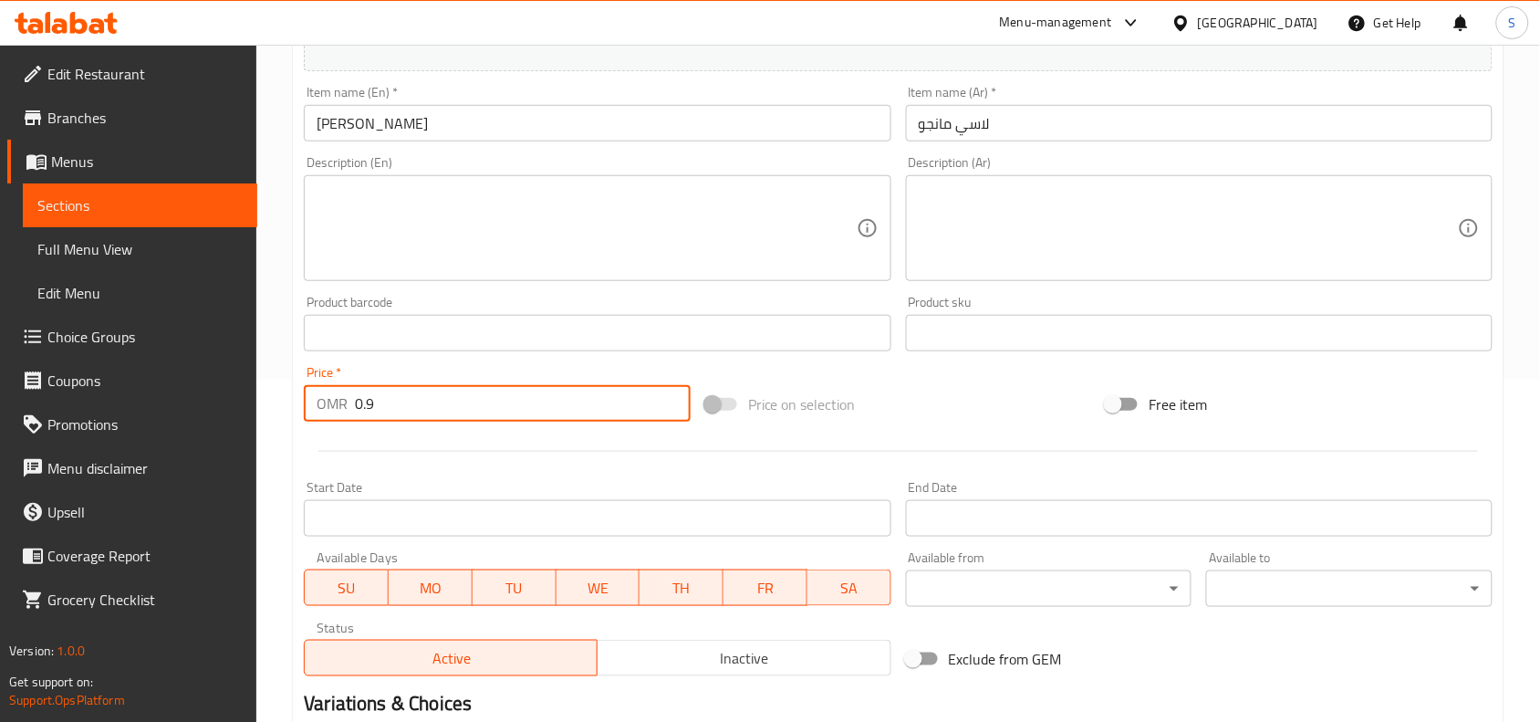
type input "0.9"
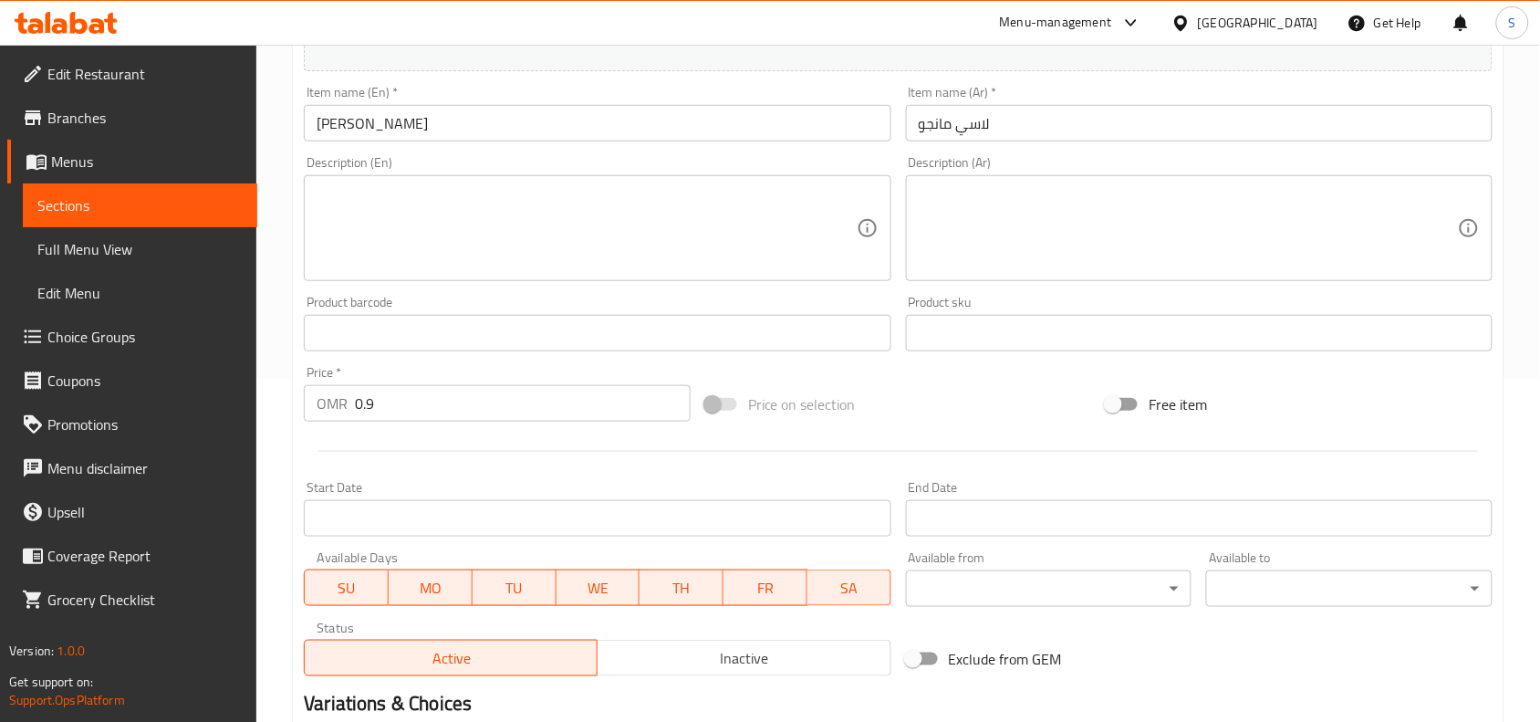
click at [918, 400] on div "Price on selection" at bounding box center [899, 404] width 402 height 49
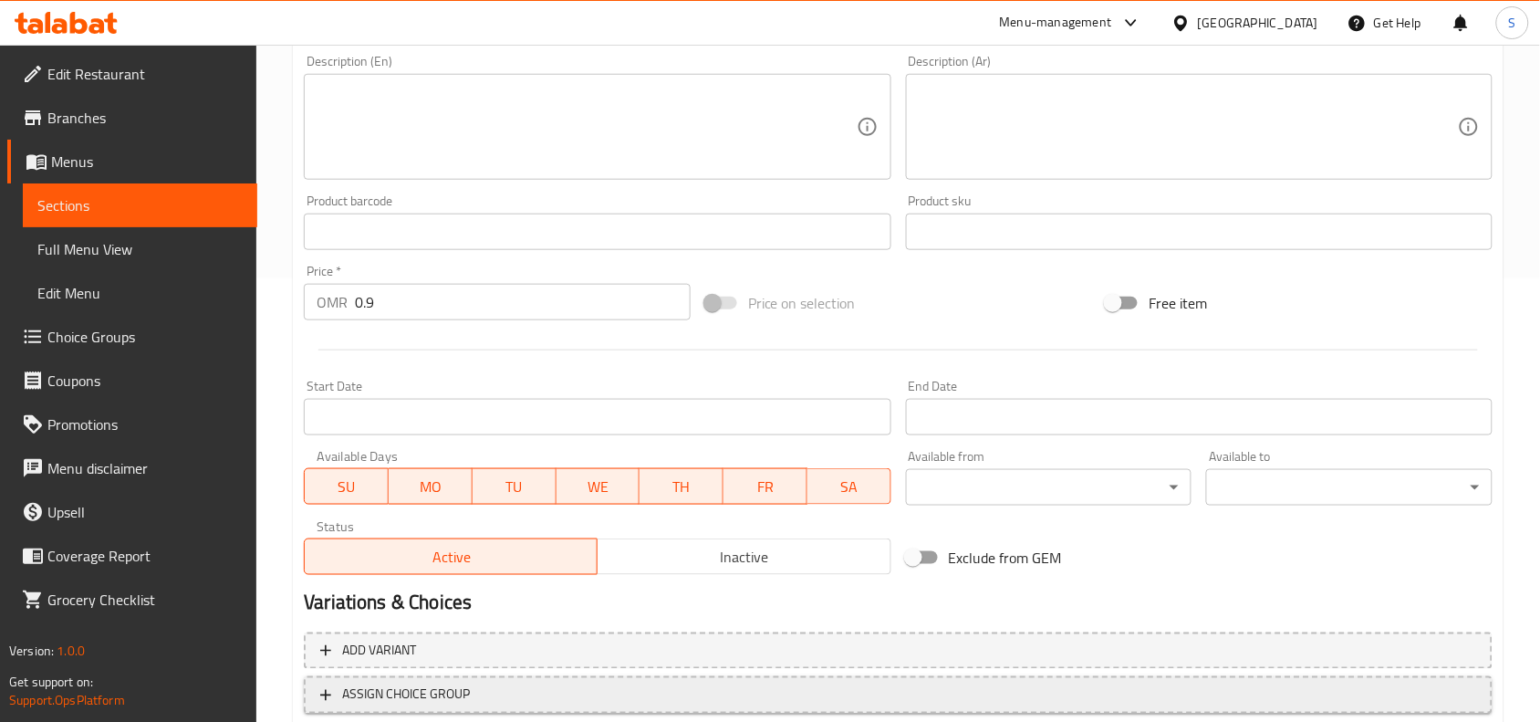
scroll to position [564, 0]
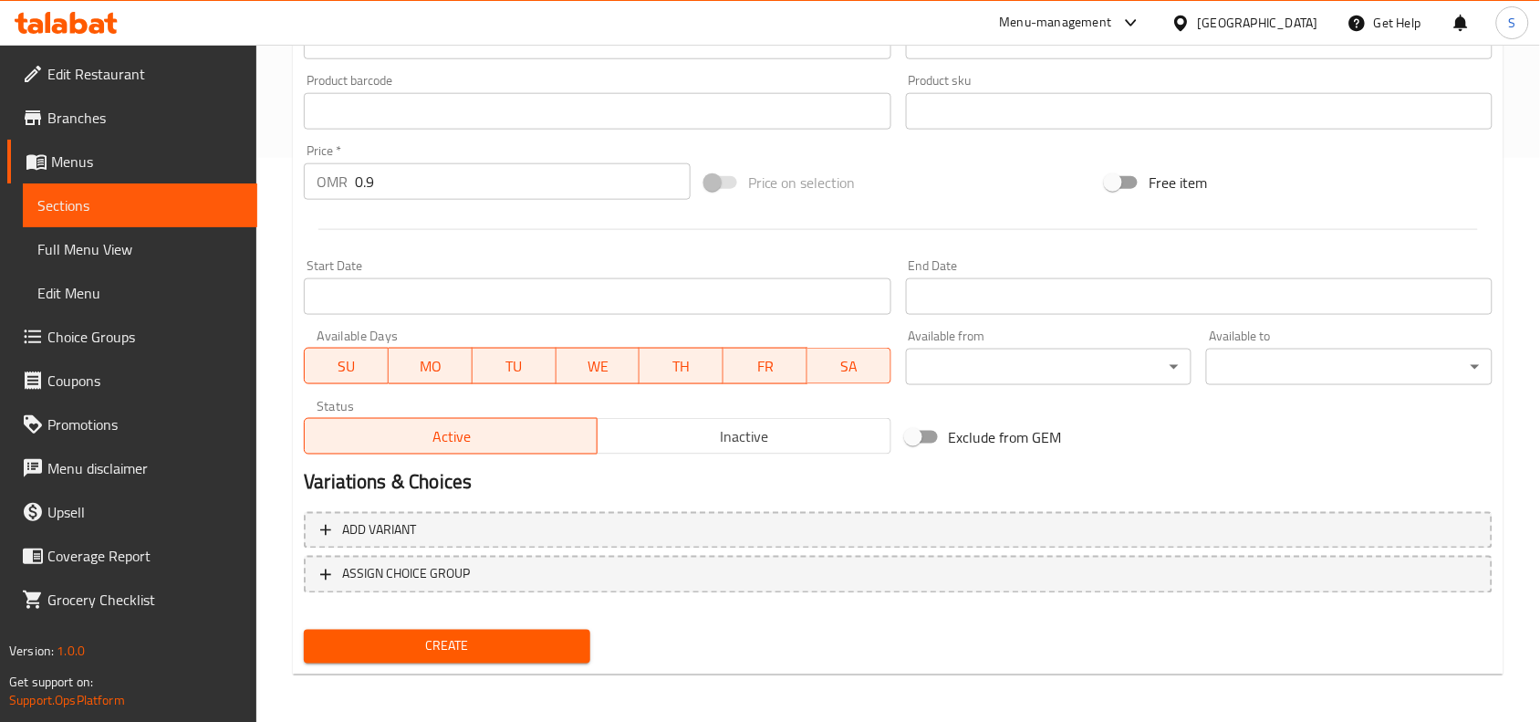
click at [507, 635] on span "Create" at bounding box center [446, 646] width 257 height 23
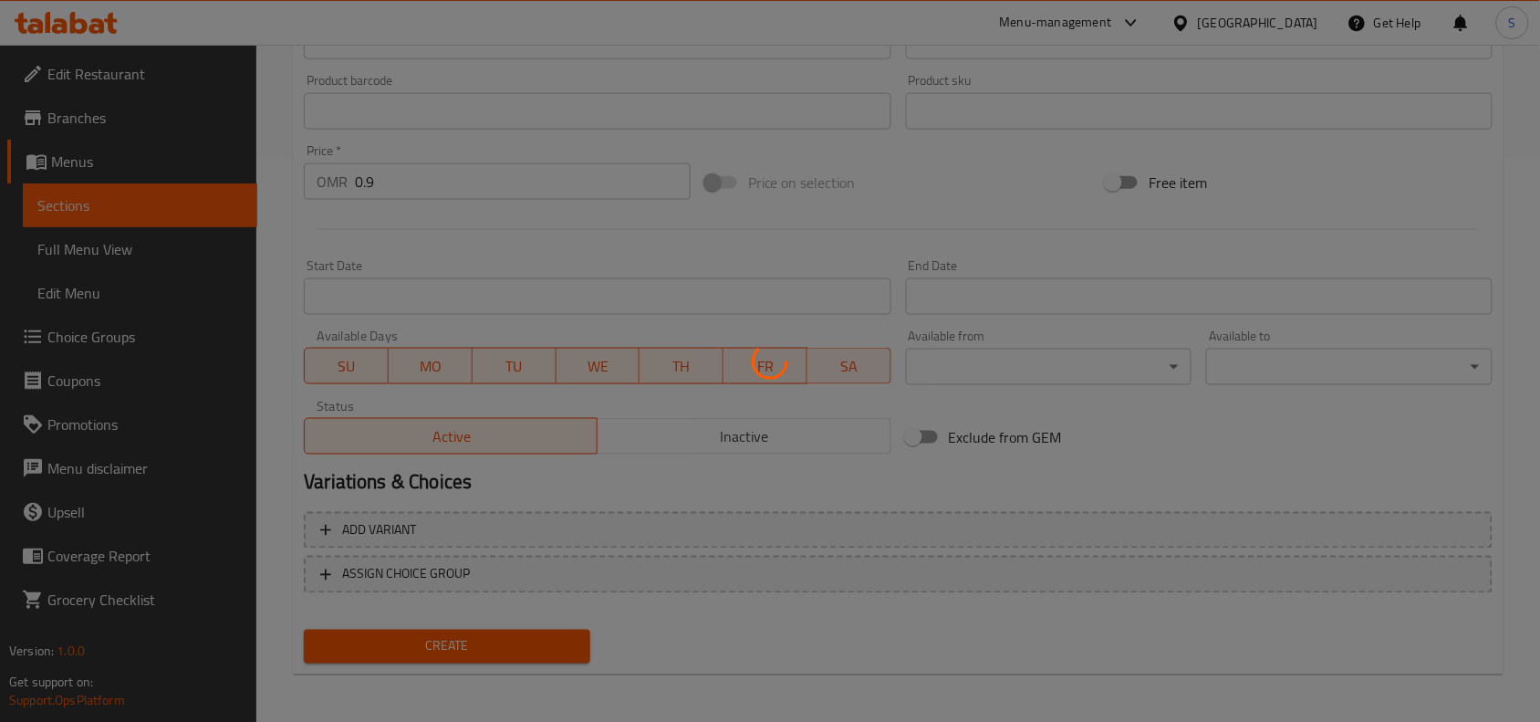
type input "0"
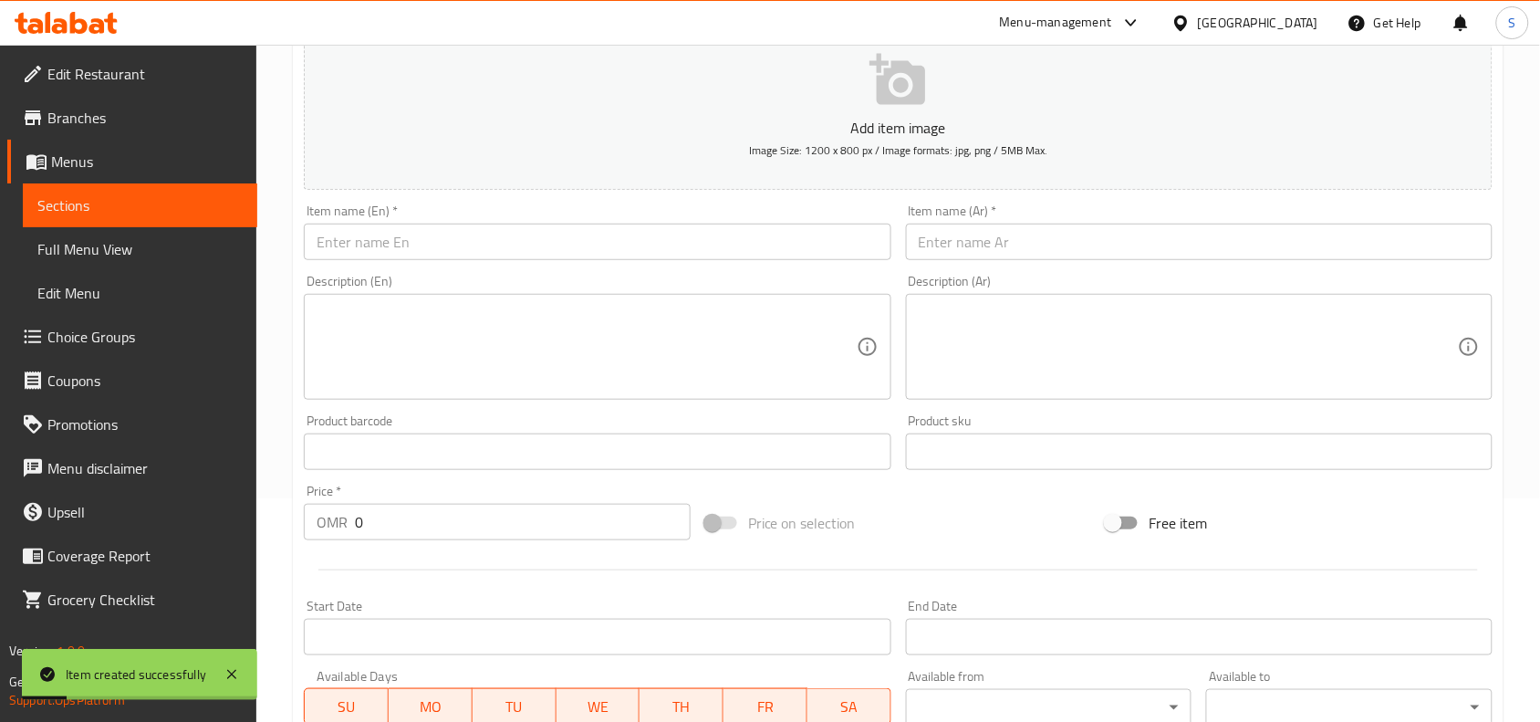
scroll to position [222, 0]
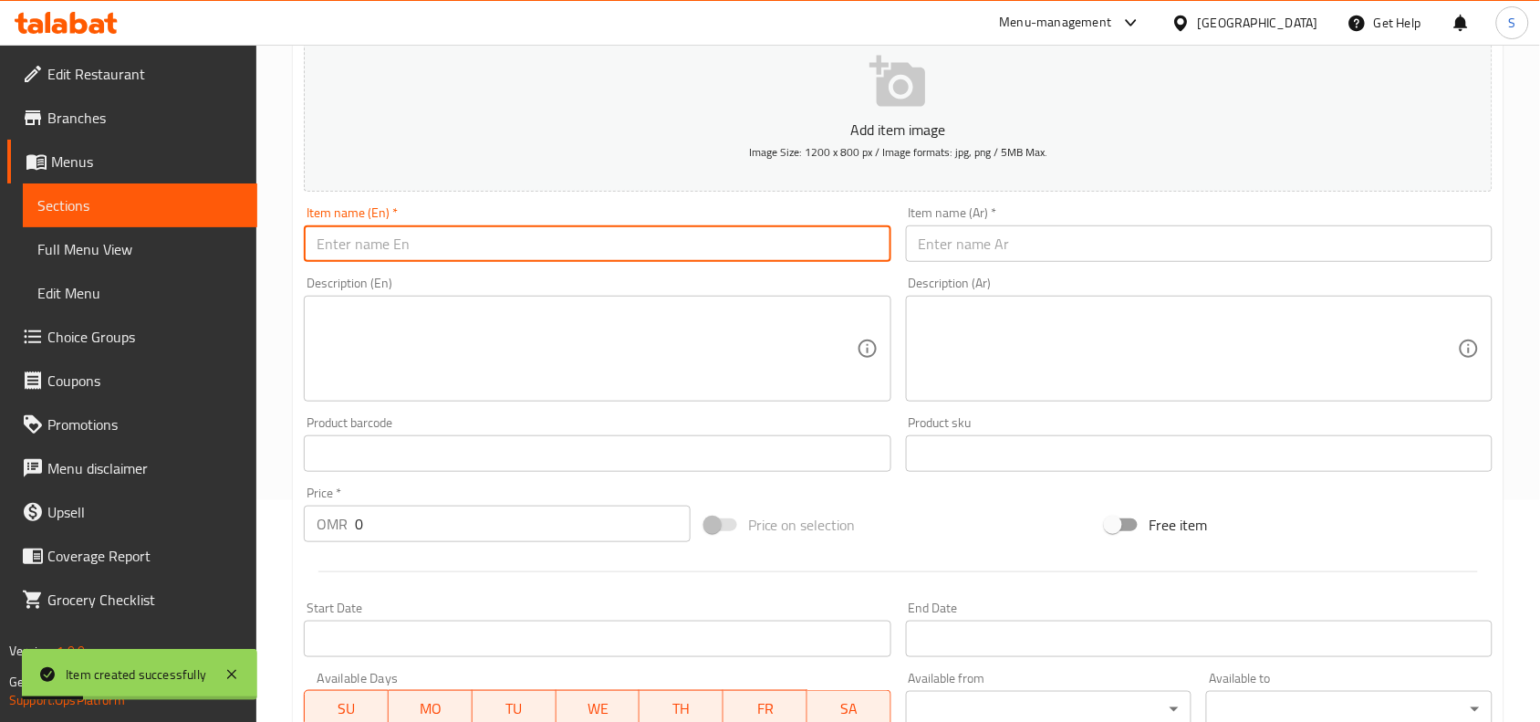
click at [503, 247] on input "text" at bounding box center [597, 243] width 587 height 37
paste input "BUTTERMILK"
click at [503, 247] on input "BUTTERMILK" at bounding box center [597, 243] width 587 height 37
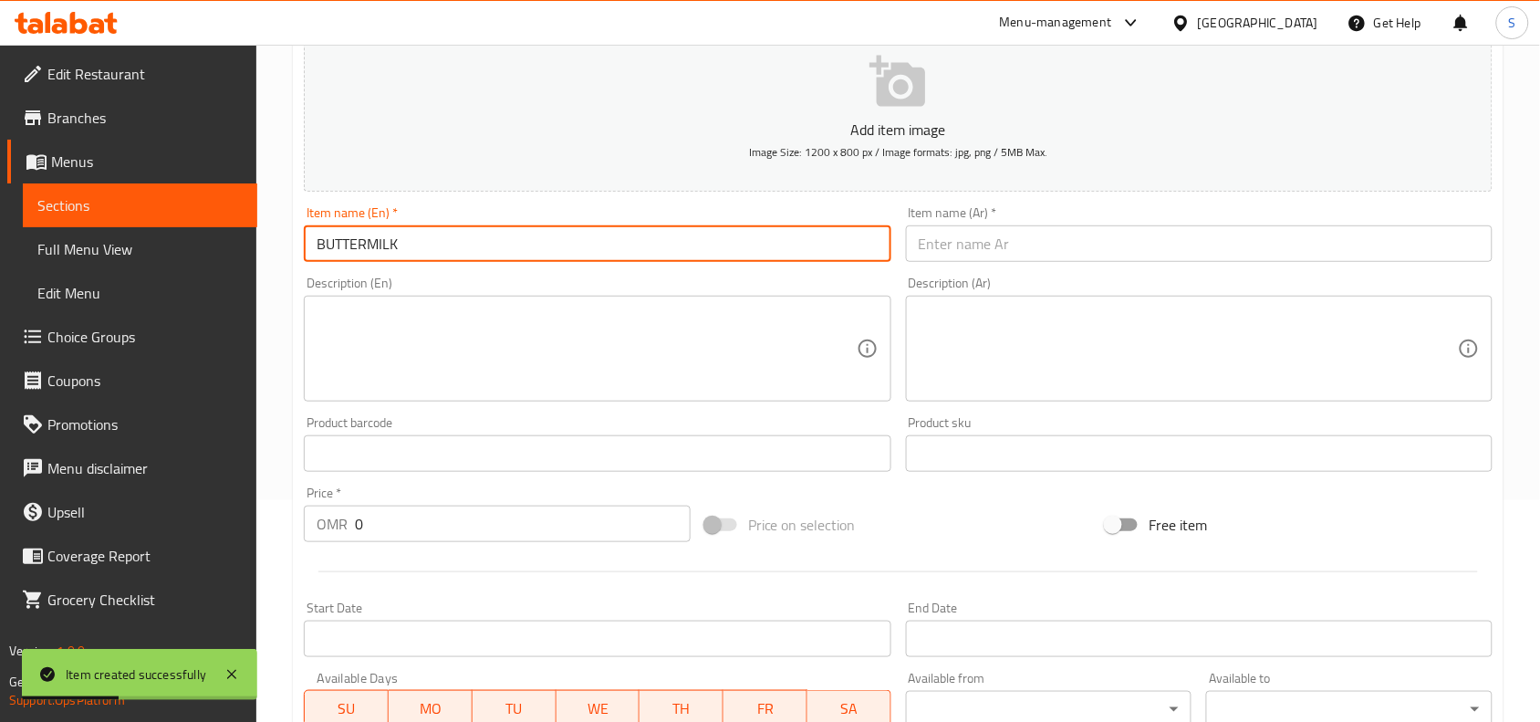
click at [503, 247] on input "BUTTERMILK" at bounding box center [597, 243] width 587 height 37
click at [503, 247] on input "Buttermilk" at bounding box center [597, 243] width 587 height 37
type input "Buttermilk"
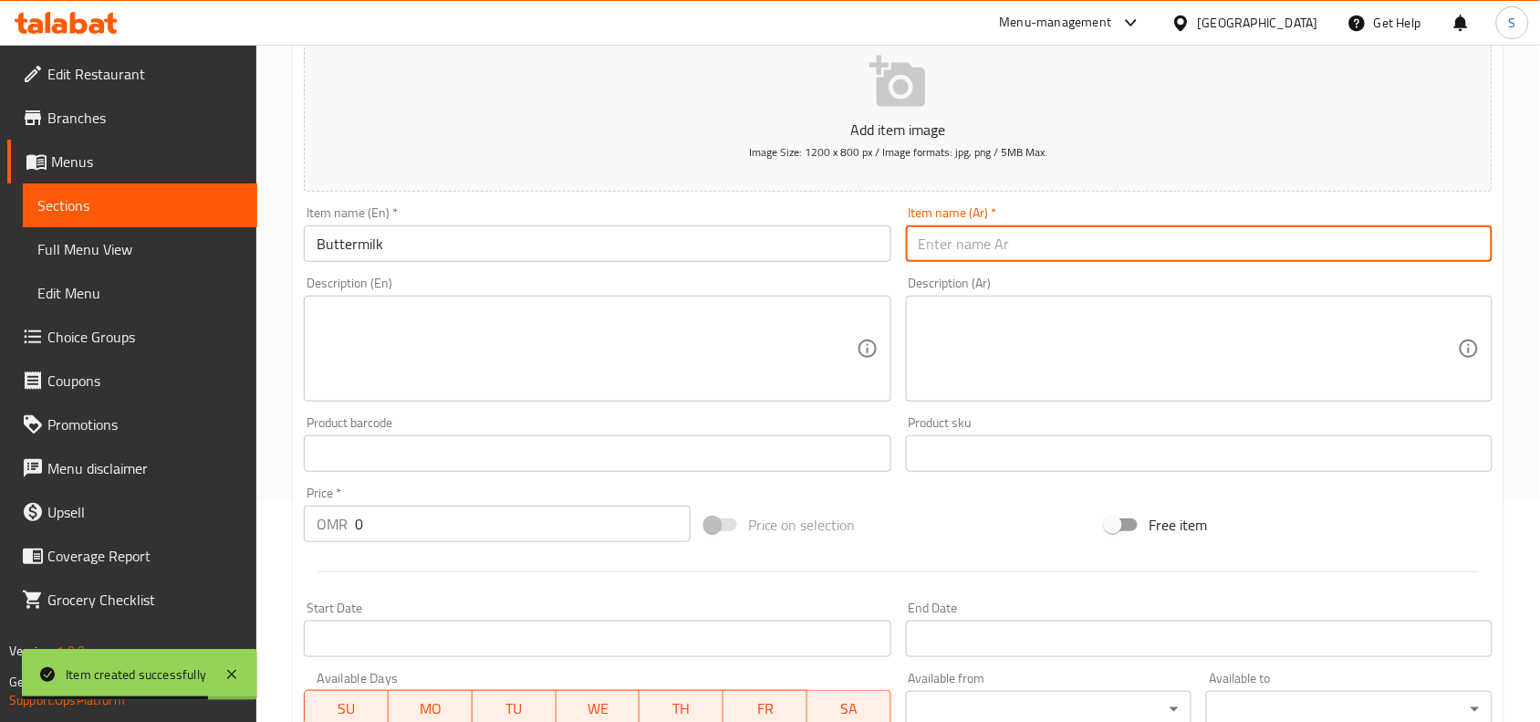
click at [1113, 253] on input "text" at bounding box center [1199, 243] width 587 height 37
paste input "اللبن الرائب"
click at [1027, 247] on input "اللبن الرائب" at bounding box center [1199, 243] width 587 height 37
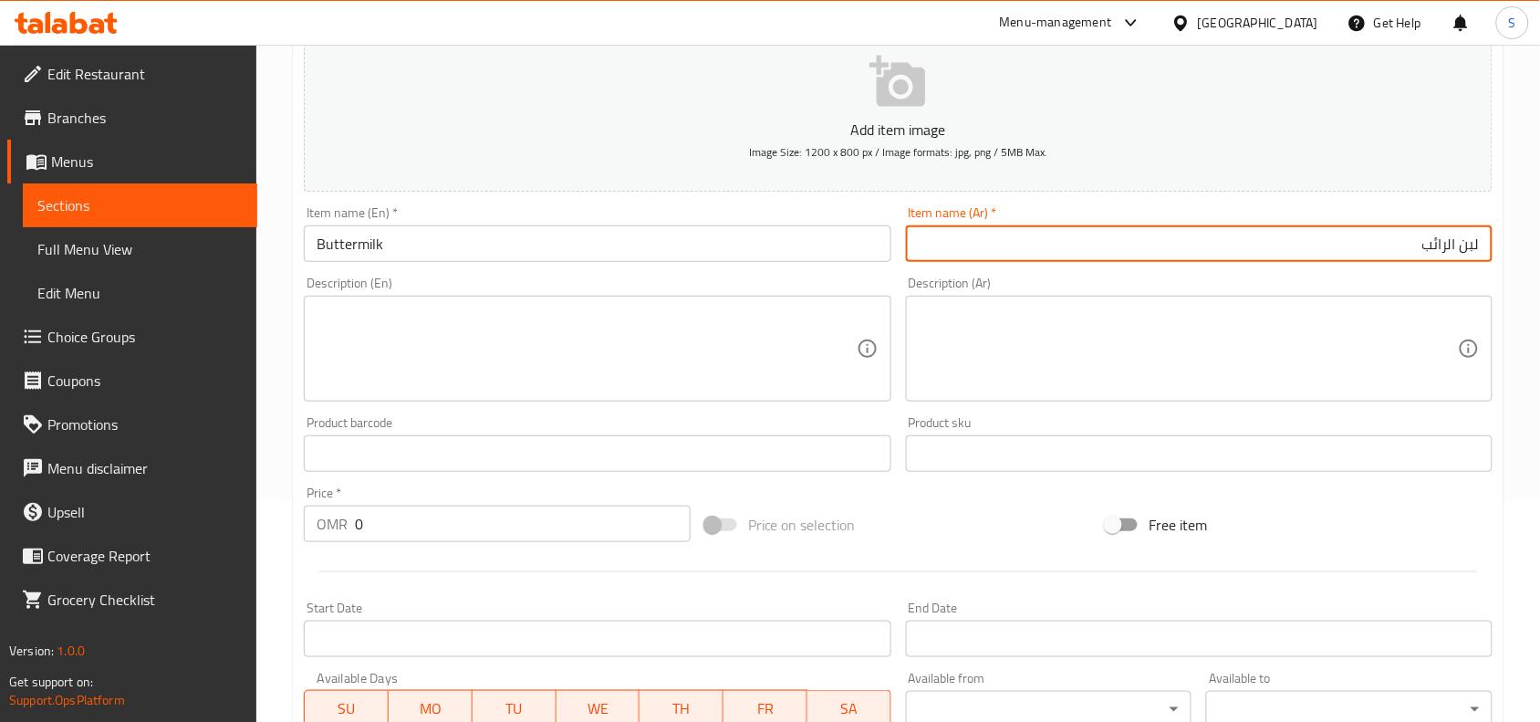
click at [1449, 248] on input "لبن الرائب" at bounding box center [1199, 243] width 587 height 37
type input "لبن رائب"
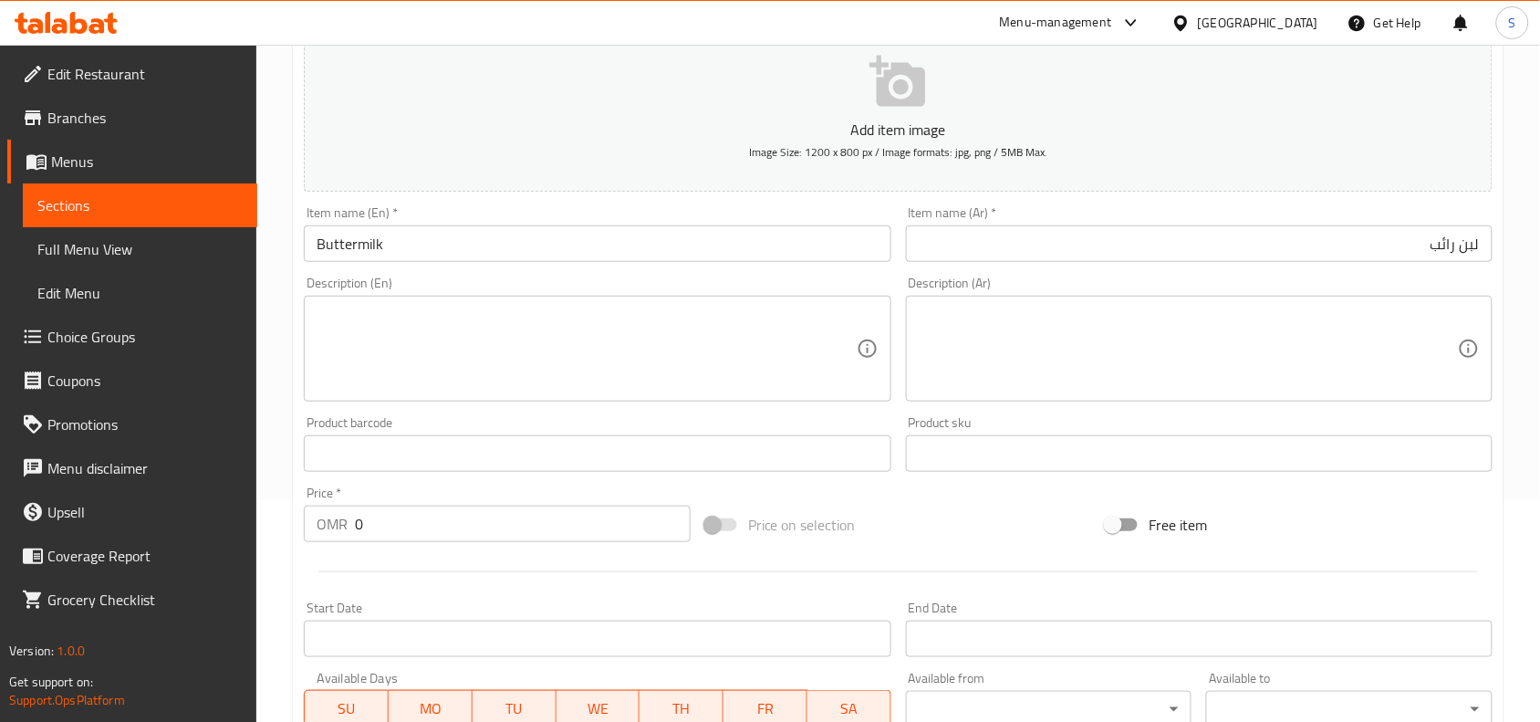
drag, startPoint x: 1019, startPoint y: 529, endPoint x: 595, endPoint y: 38, distance: 648.9
click at [1018, 529] on div "Price on selection" at bounding box center [899, 524] width 402 height 49
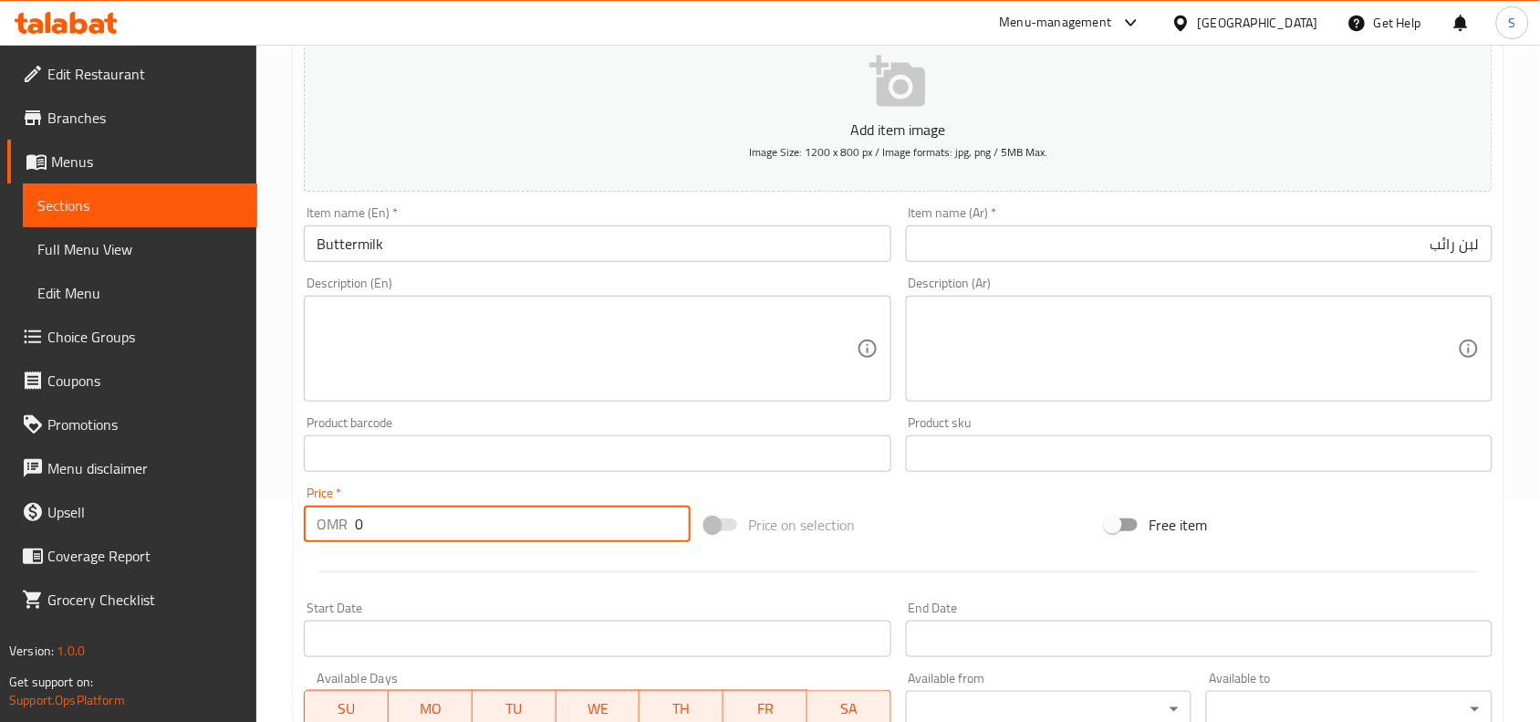
click at [450, 526] on input "0" at bounding box center [523, 524] width 336 height 37
type input "0.7"
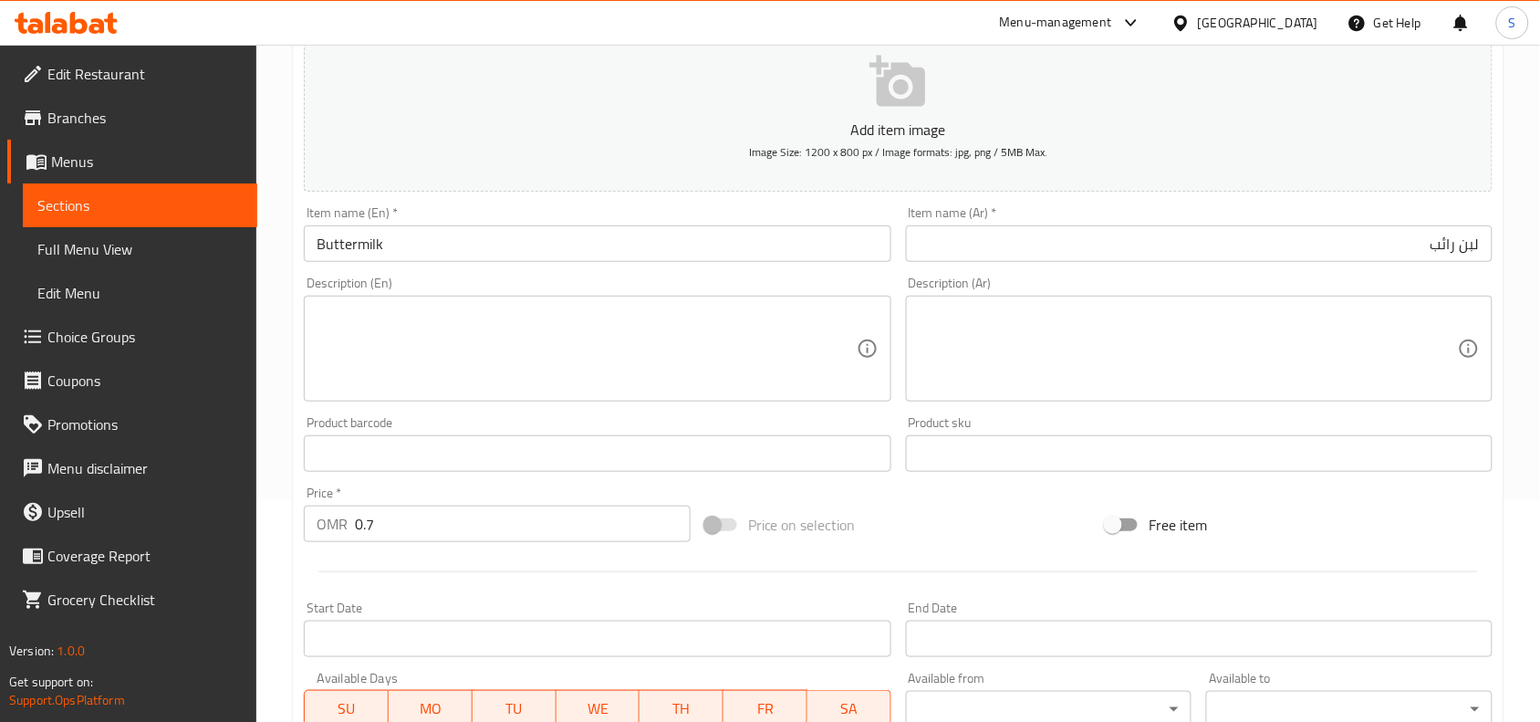
click at [972, 497] on div "Add item image Image Size: 1200 x 800 px / Image formats: jpg, png / 5MB Max. I…" at bounding box center [899, 410] width 1204 height 787
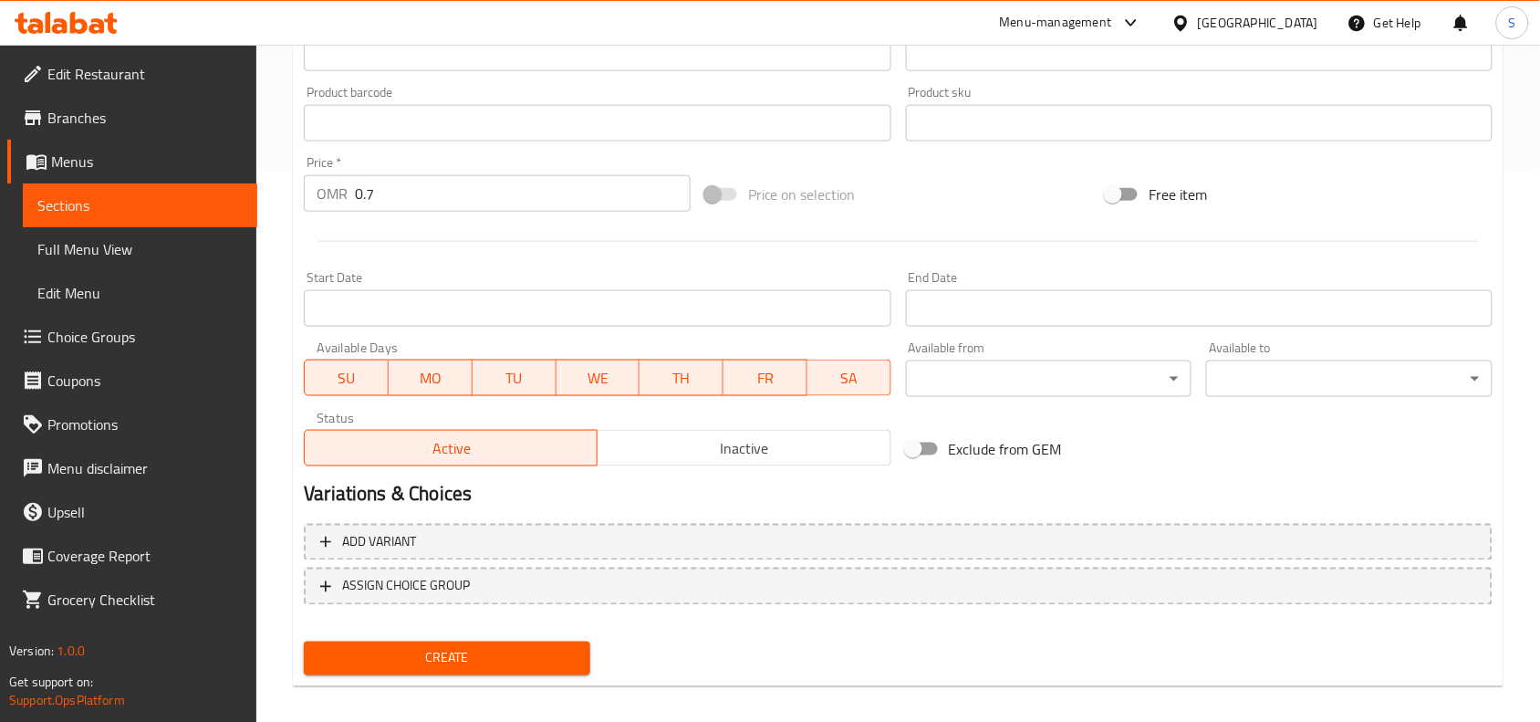
scroll to position [564, 0]
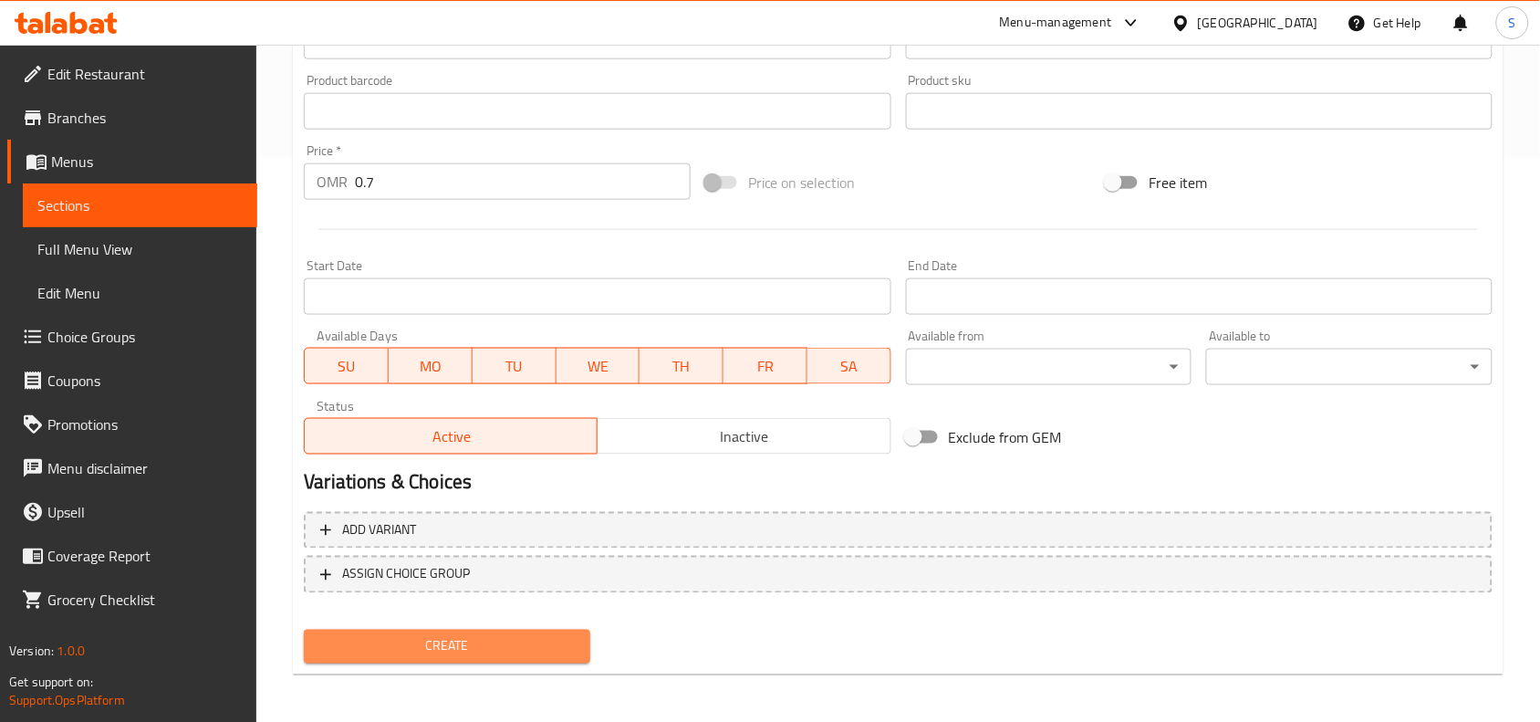
click at [418, 635] on span "Create" at bounding box center [446, 646] width 257 height 23
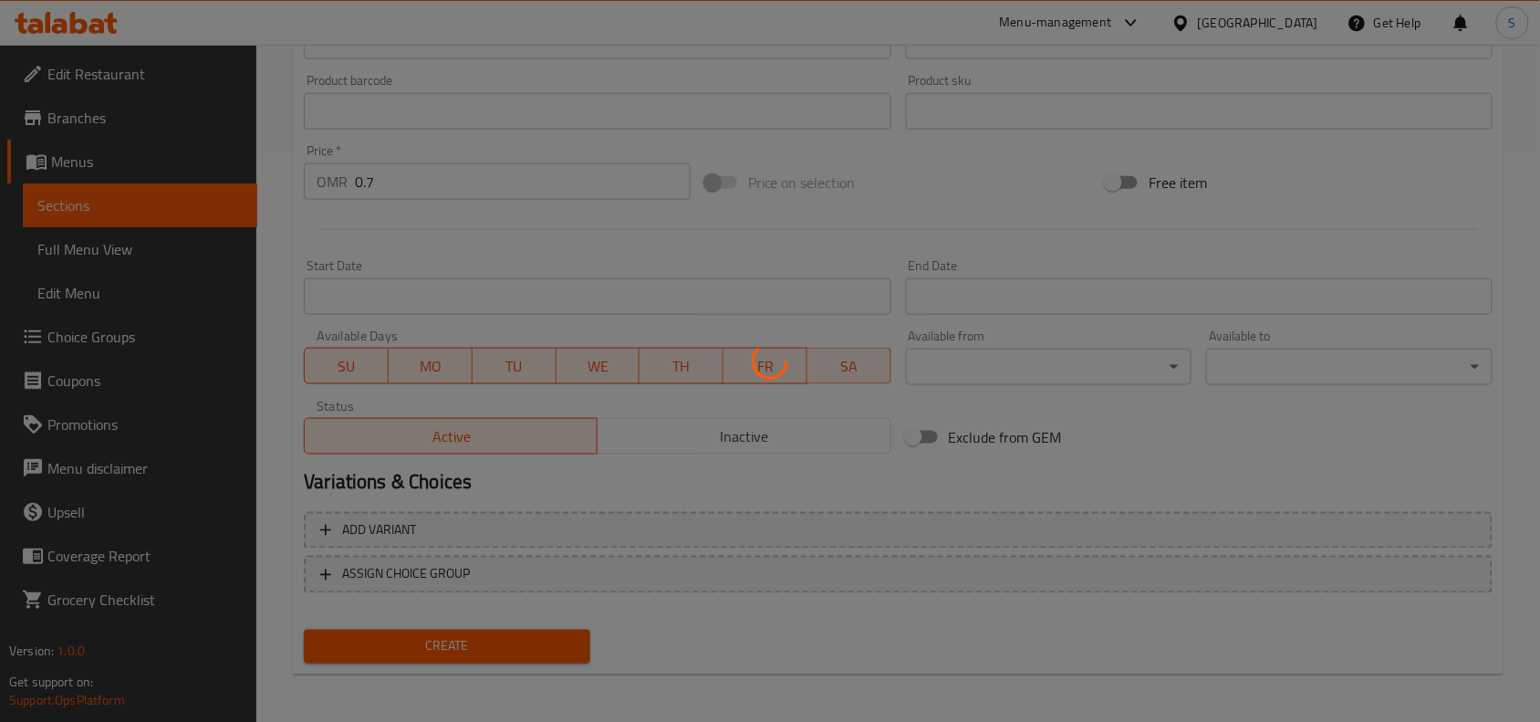
type input "0"
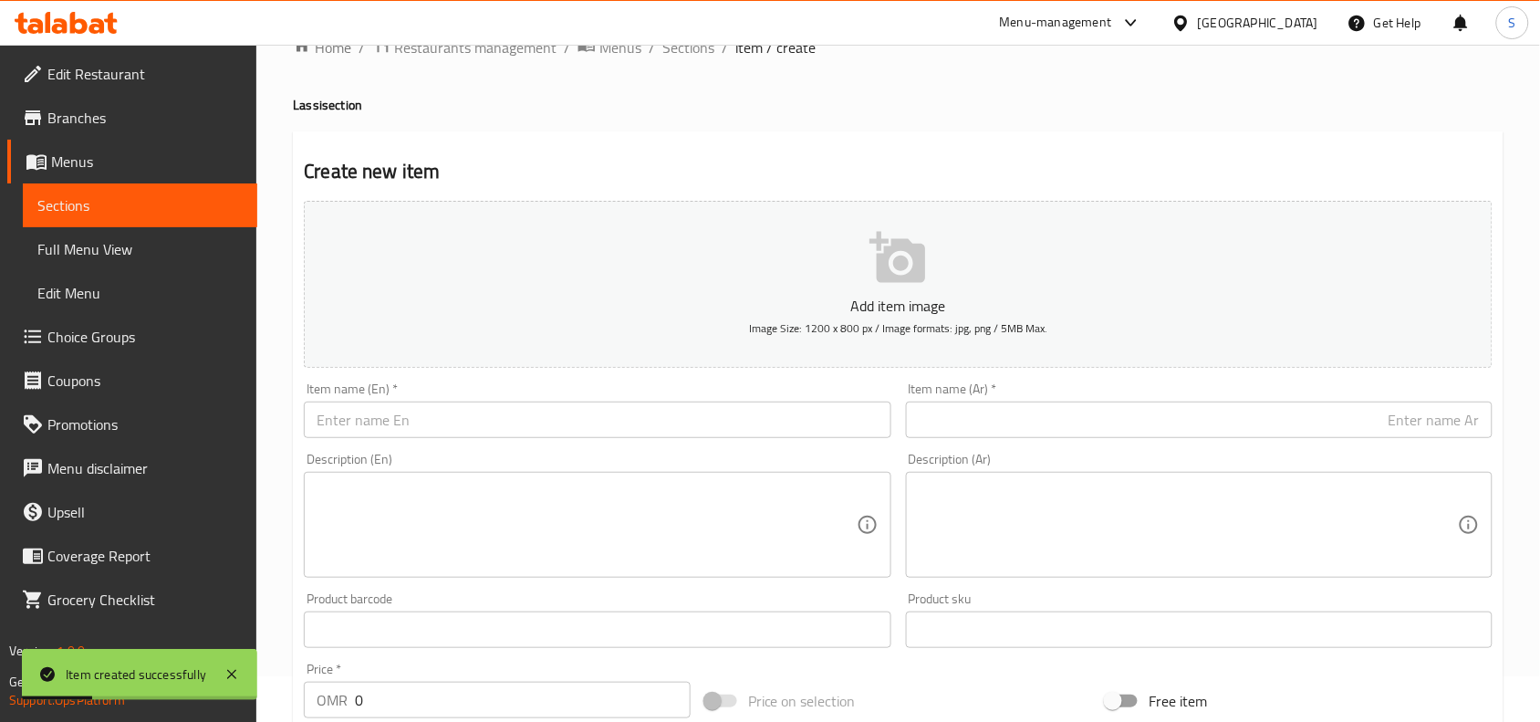
scroll to position [0, 0]
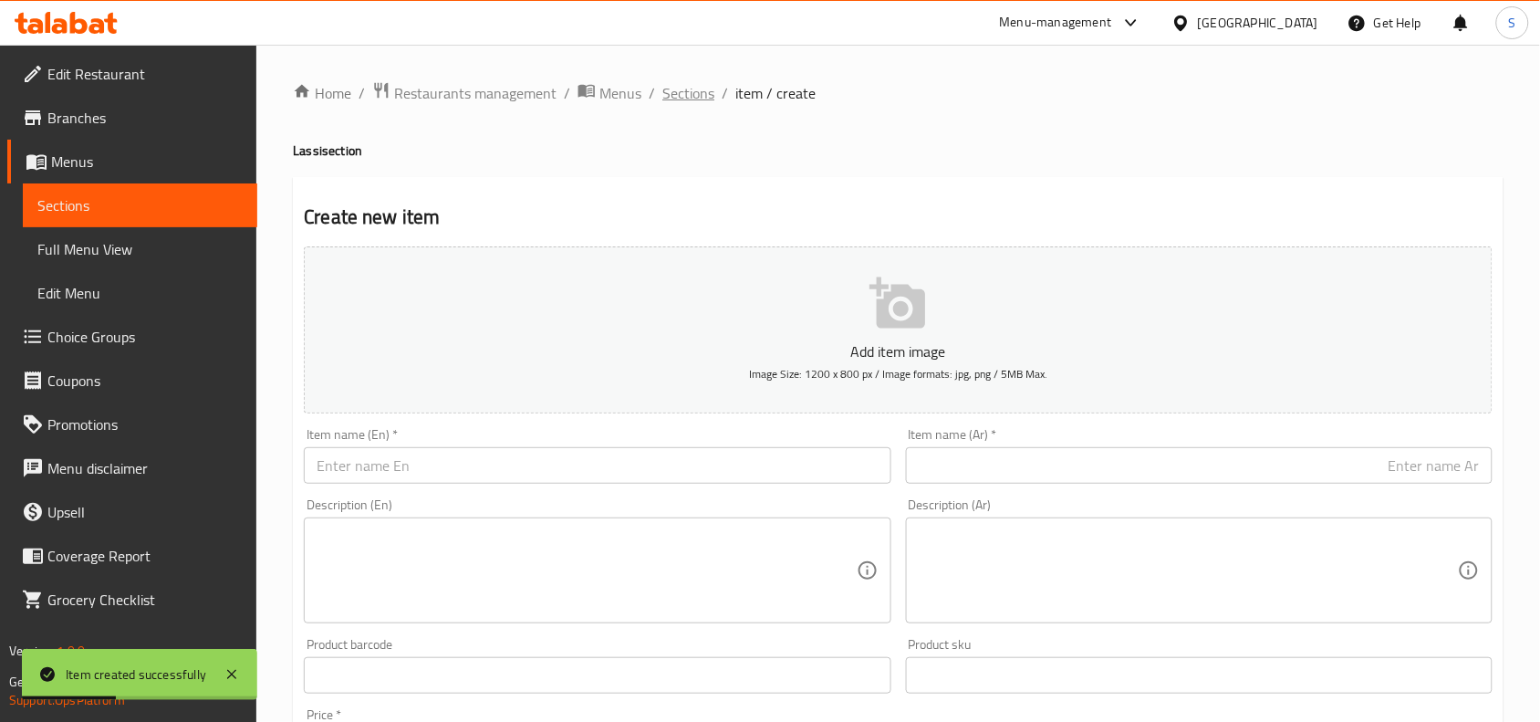
click at [692, 103] on span "Sections" at bounding box center [689, 93] width 52 height 22
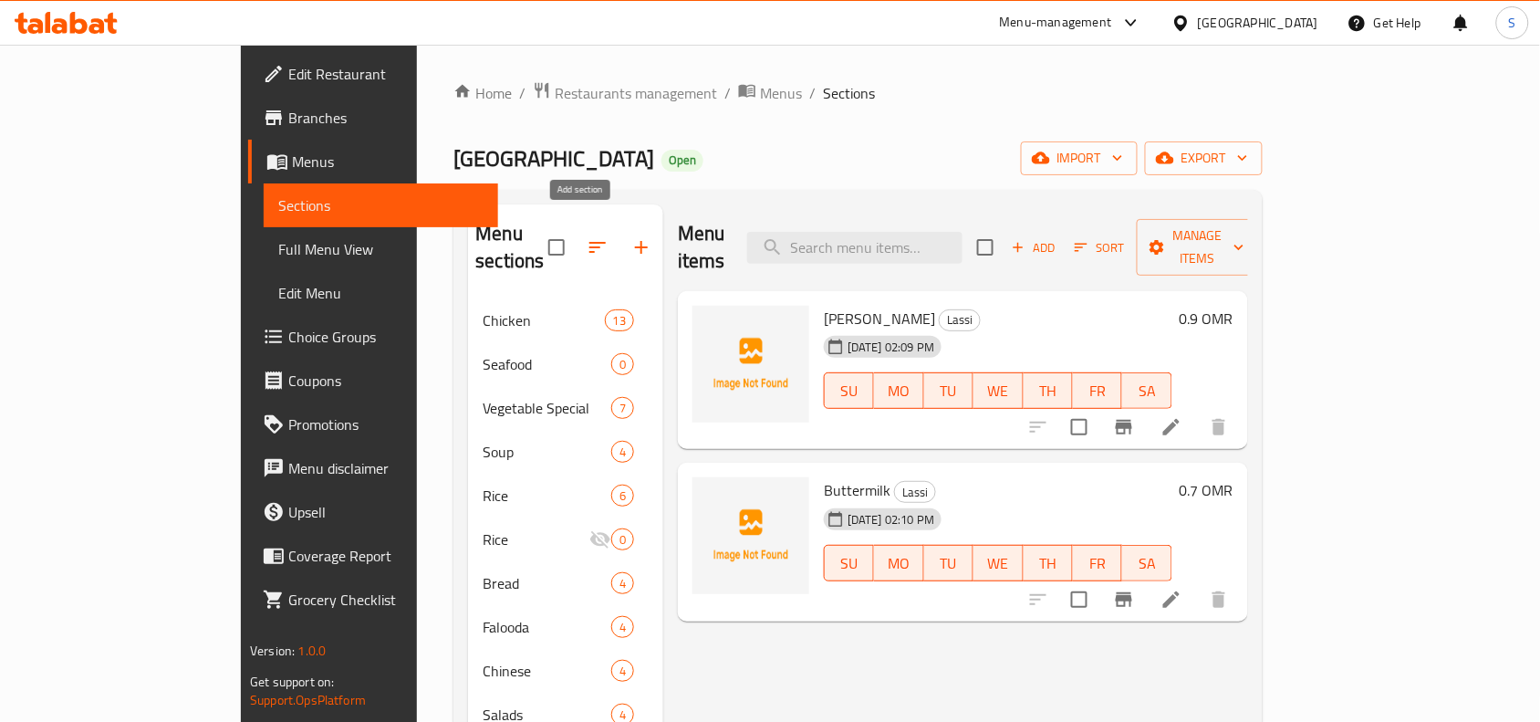
click at [620, 230] on button "button" at bounding box center [642, 247] width 44 height 44
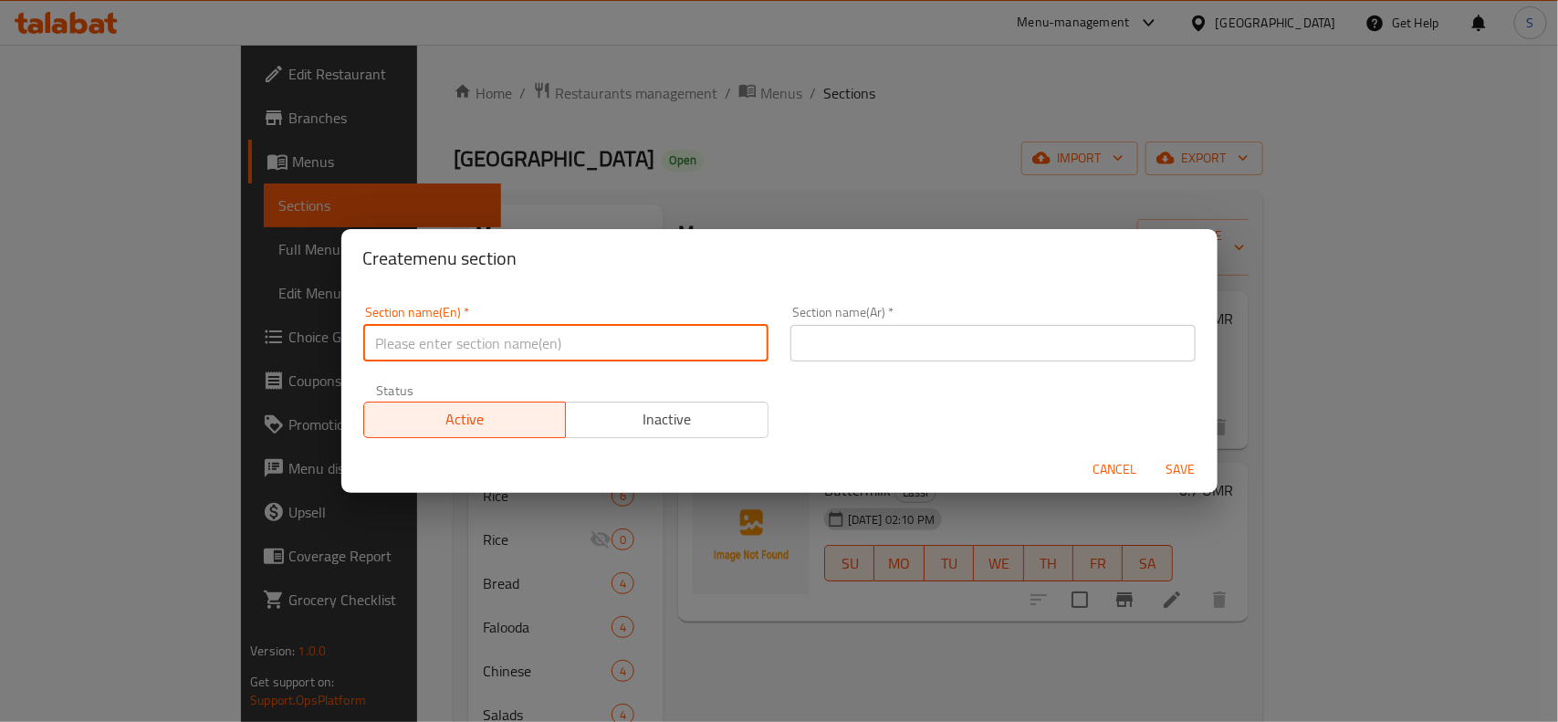
click at [628, 339] on input "text" at bounding box center [565, 343] width 405 height 37
type input "Chicken special"
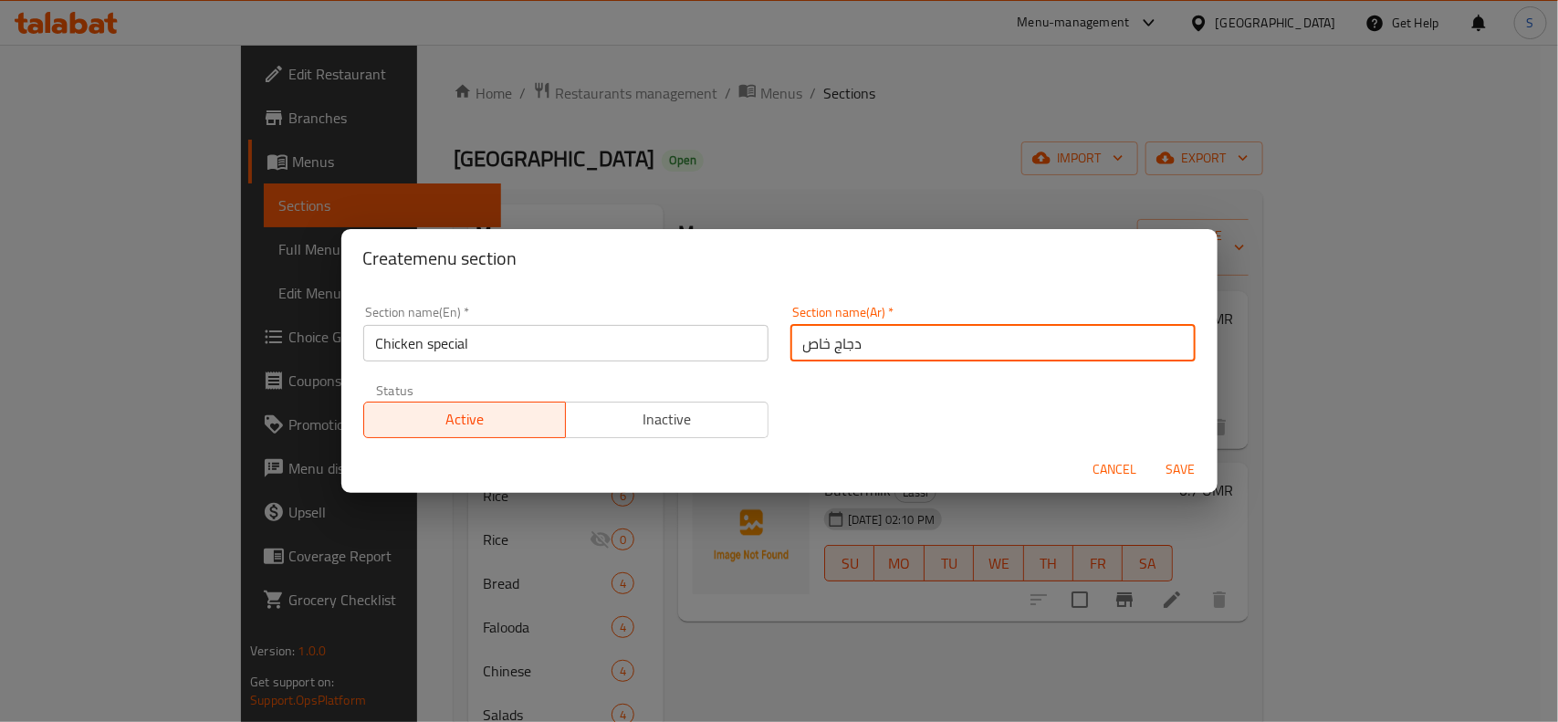
type input "دجاج خاص"
click at [1179, 458] on span "Save" at bounding box center [1181, 469] width 44 height 23
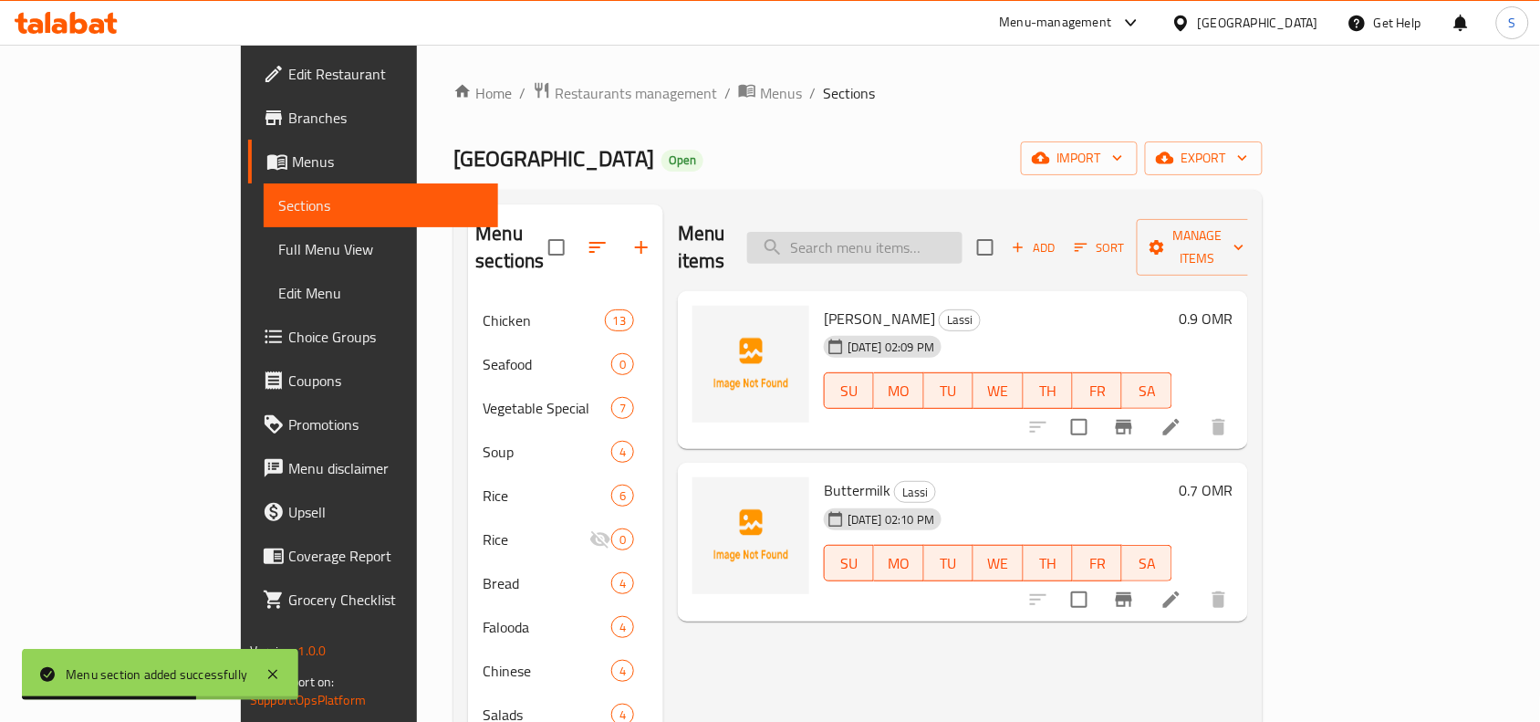
click at [963, 232] on input "search" at bounding box center [854, 248] width 215 height 32
paste input "CHICKEN CURRY"
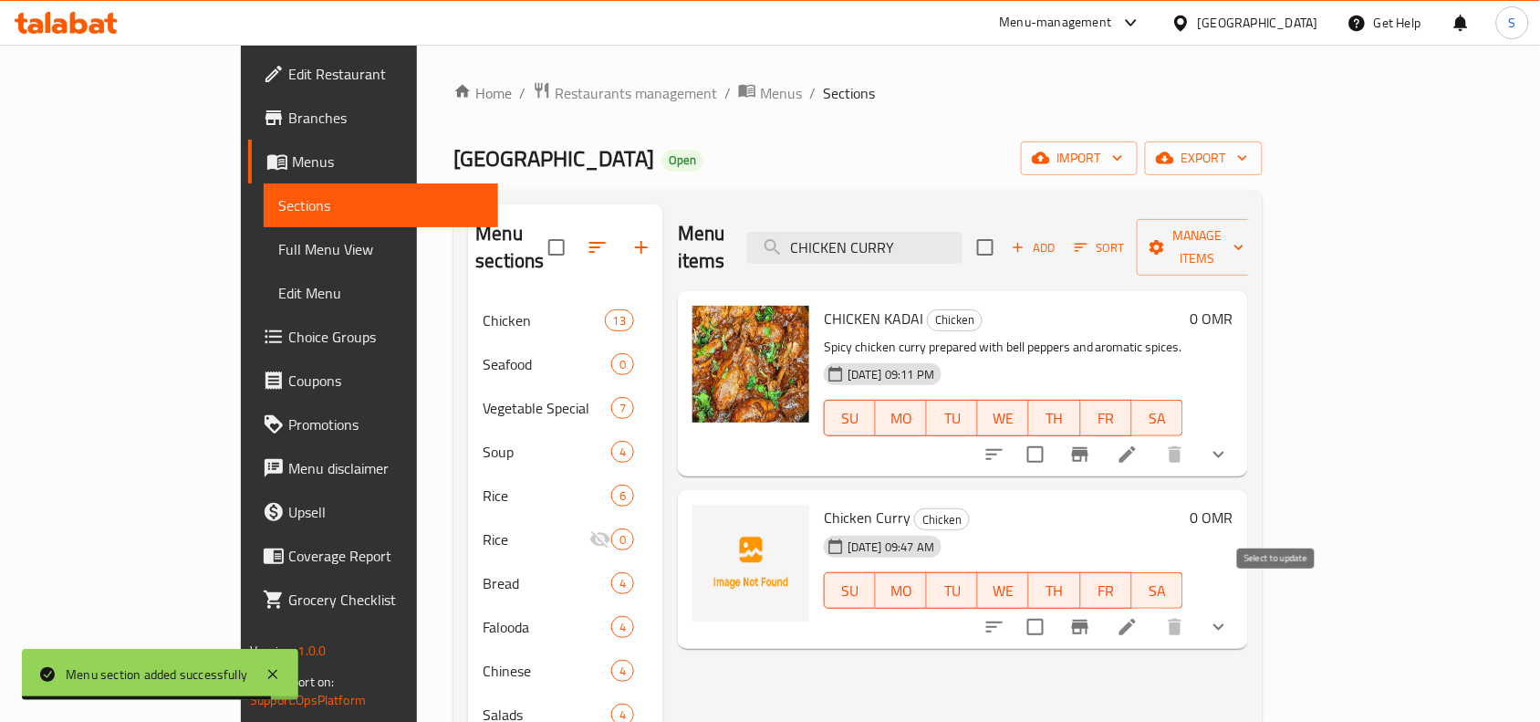
type input "CHICKEN CURRY"
click at [1055, 608] on input "checkbox" at bounding box center [1036, 627] width 38 height 38
checkbox input "true"
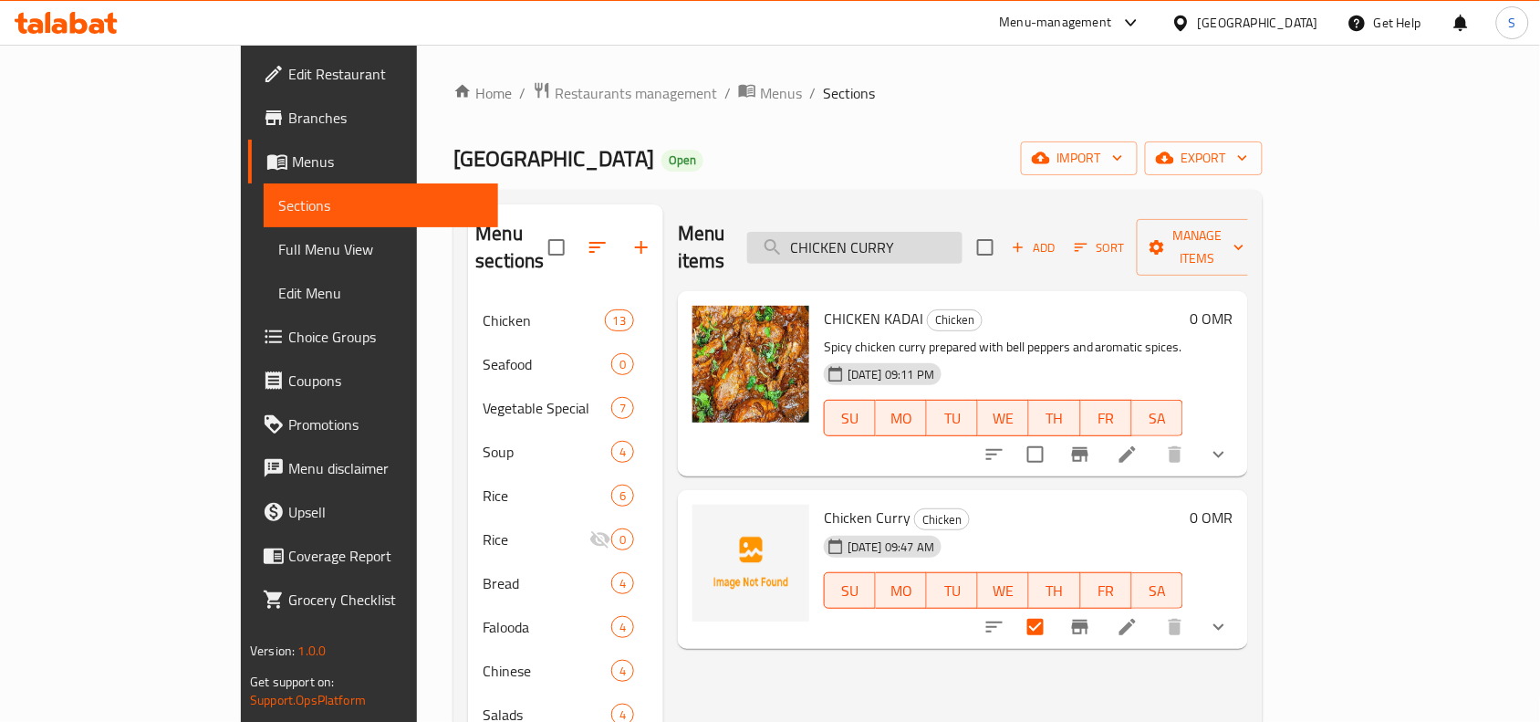
click at [963, 232] on input "CHICKEN CURRY" at bounding box center [854, 248] width 215 height 32
paste input "MASALA"
type input "CHICKEN MASALA"
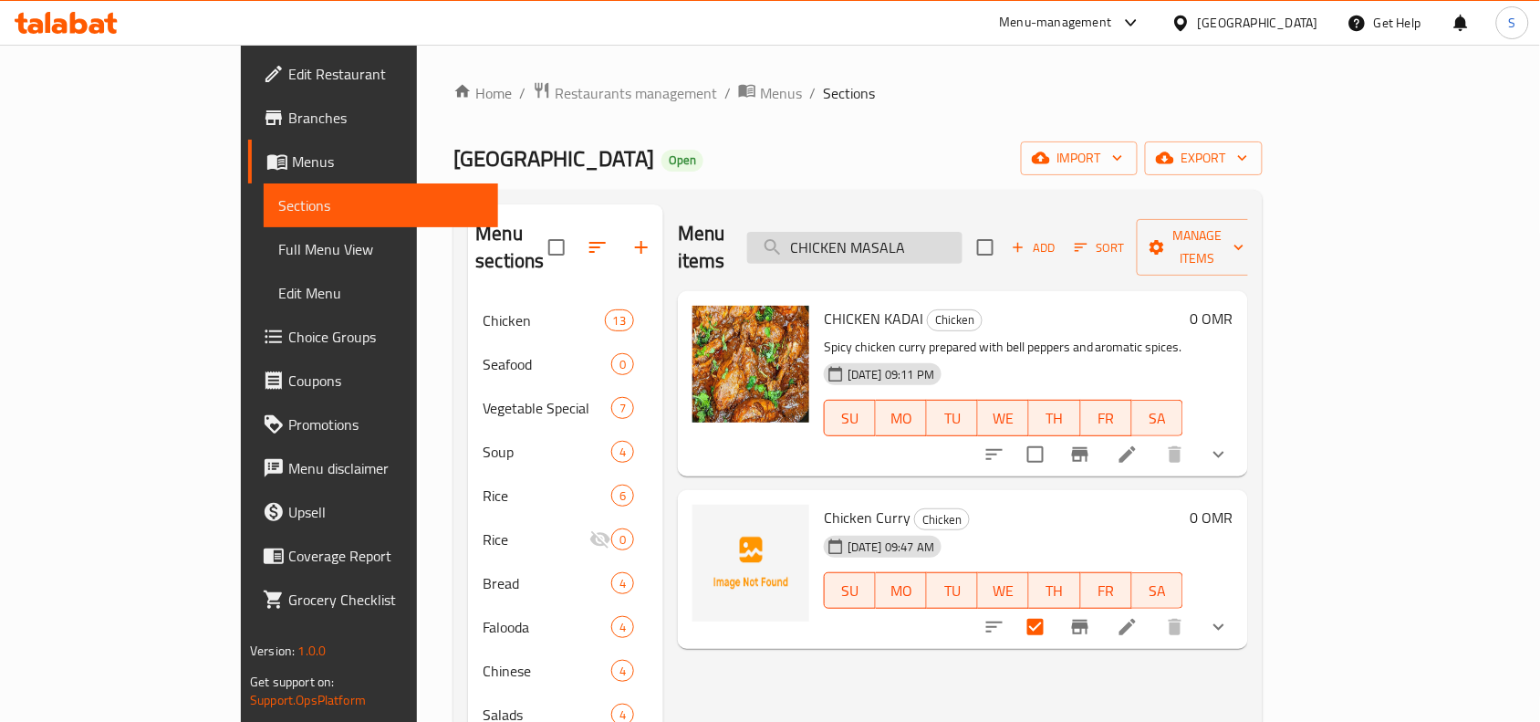
checkbox input "true"
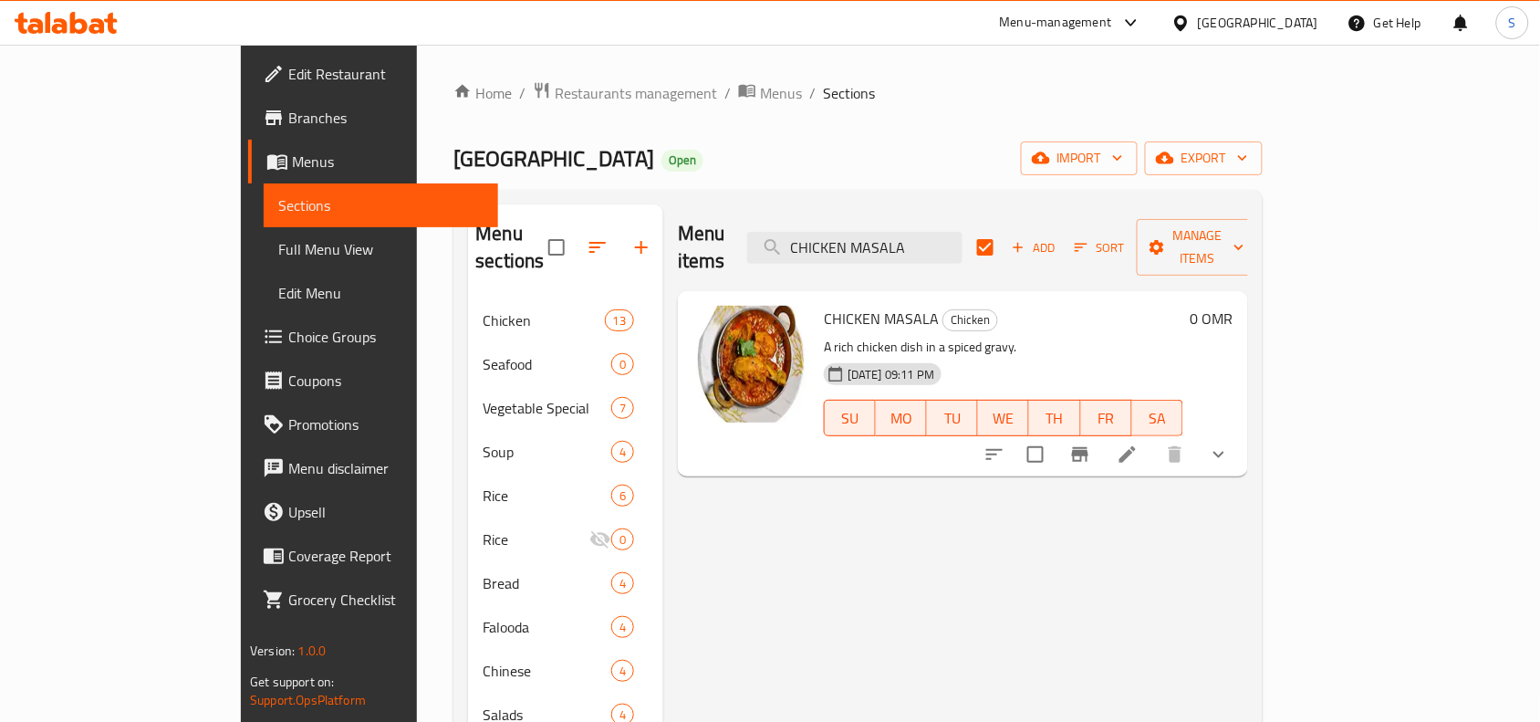
type input "CHICKEN MASALA"
click at [1055, 435] on input "checkbox" at bounding box center [1036, 454] width 38 height 38
checkbox input "true"
checkbox input "false"
click at [963, 239] on input "CHICKEN MASALA" at bounding box center [854, 248] width 215 height 32
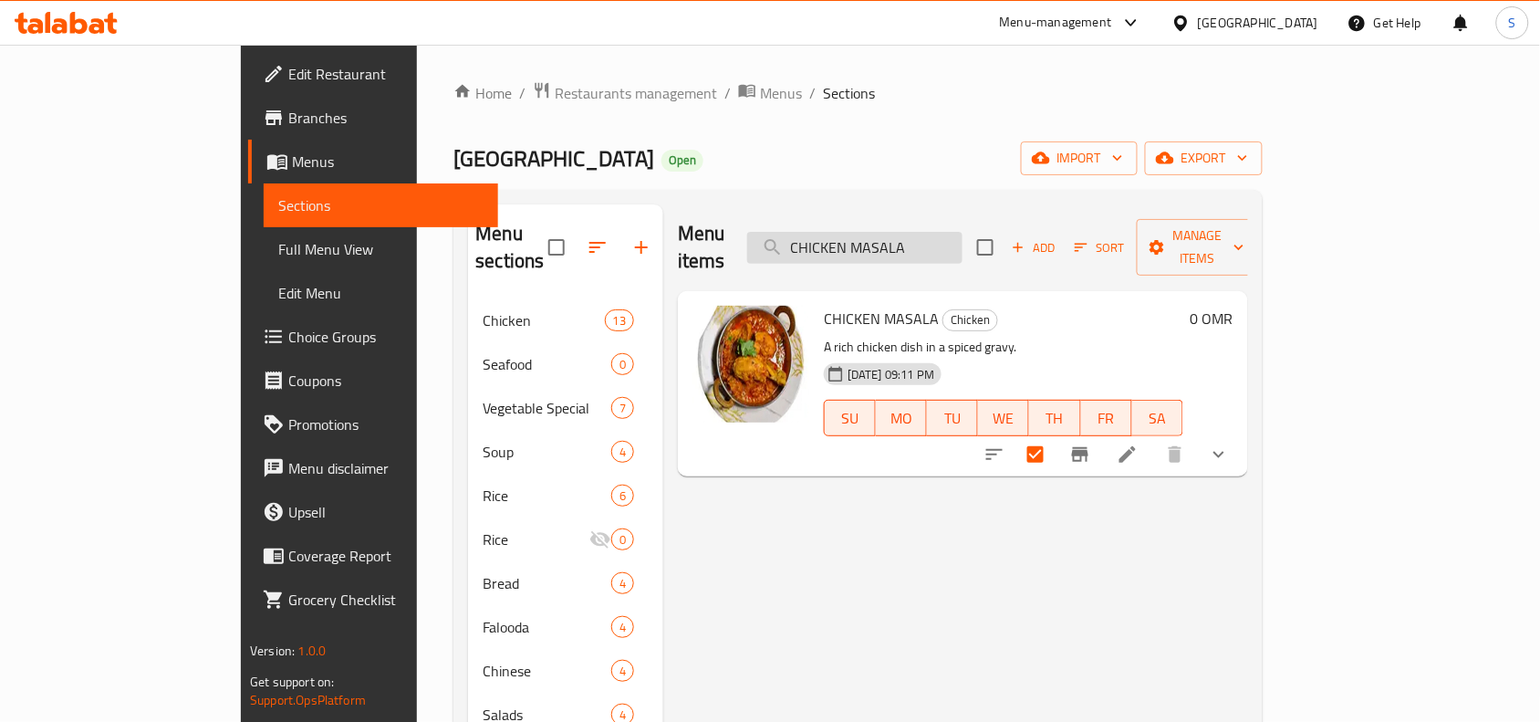
click at [963, 239] on input "CHICKEN MASALA" at bounding box center [854, 248] width 215 height 32
paste input "ANA CHICKEN"
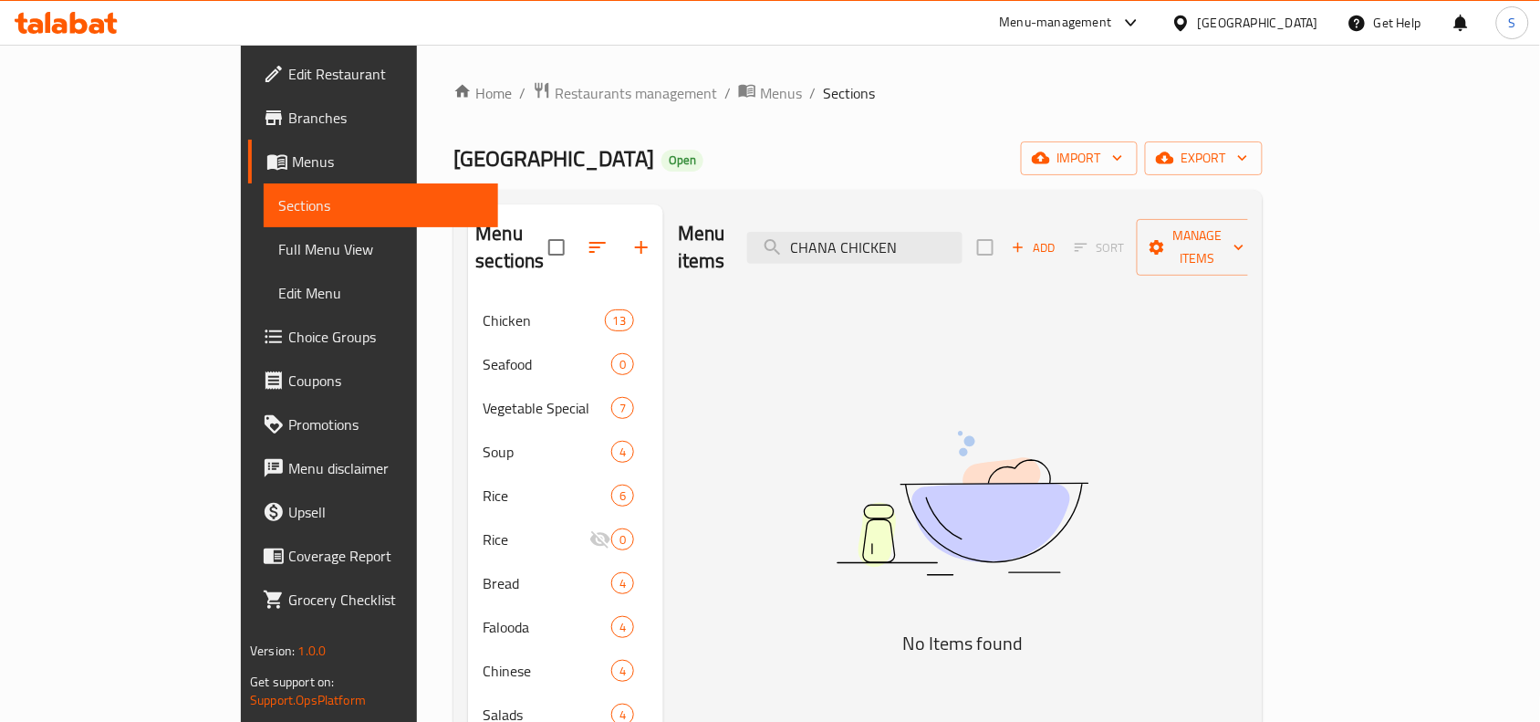
drag, startPoint x: 927, startPoint y: 235, endPoint x: 1096, endPoint y: 222, distance: 169.3
click at [1096, 222] on div "Menu items CHANA CHICKEN Add Sort Manage items" at bounding box center [963, 247] width 570 height 87
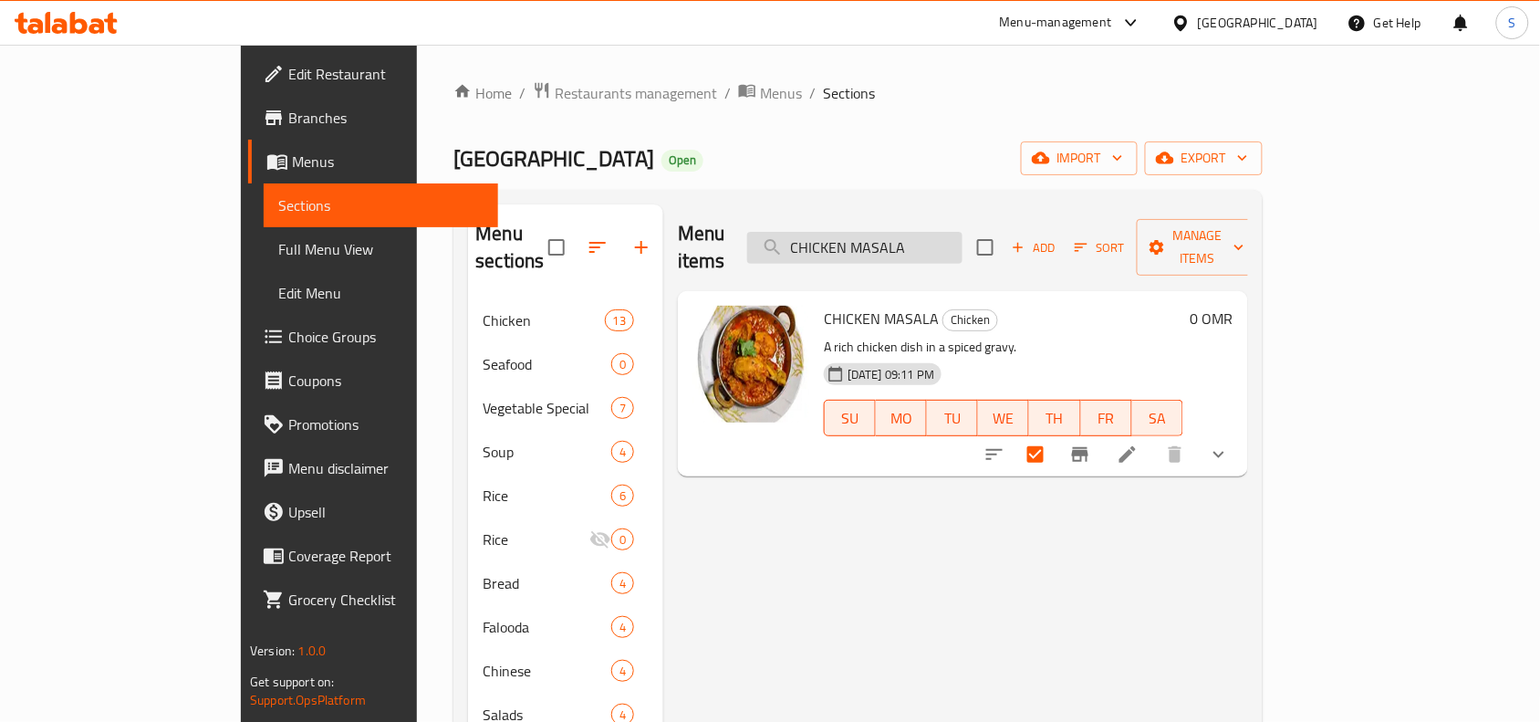
type input "CHICKEN CURRY"
checkbox input "true"
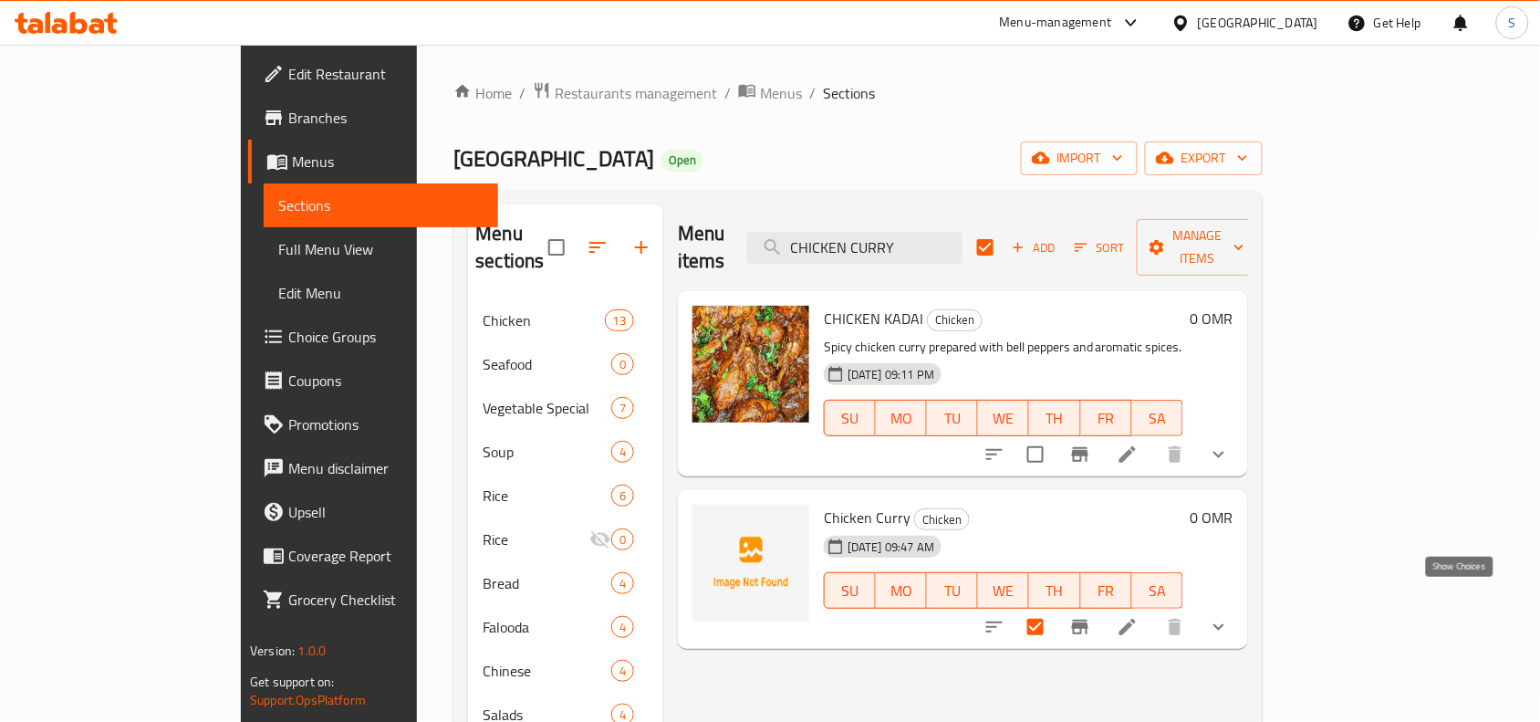
click at [1230, 616] on icon "show more" at bounding box center [1219, 627] width 22 height 22
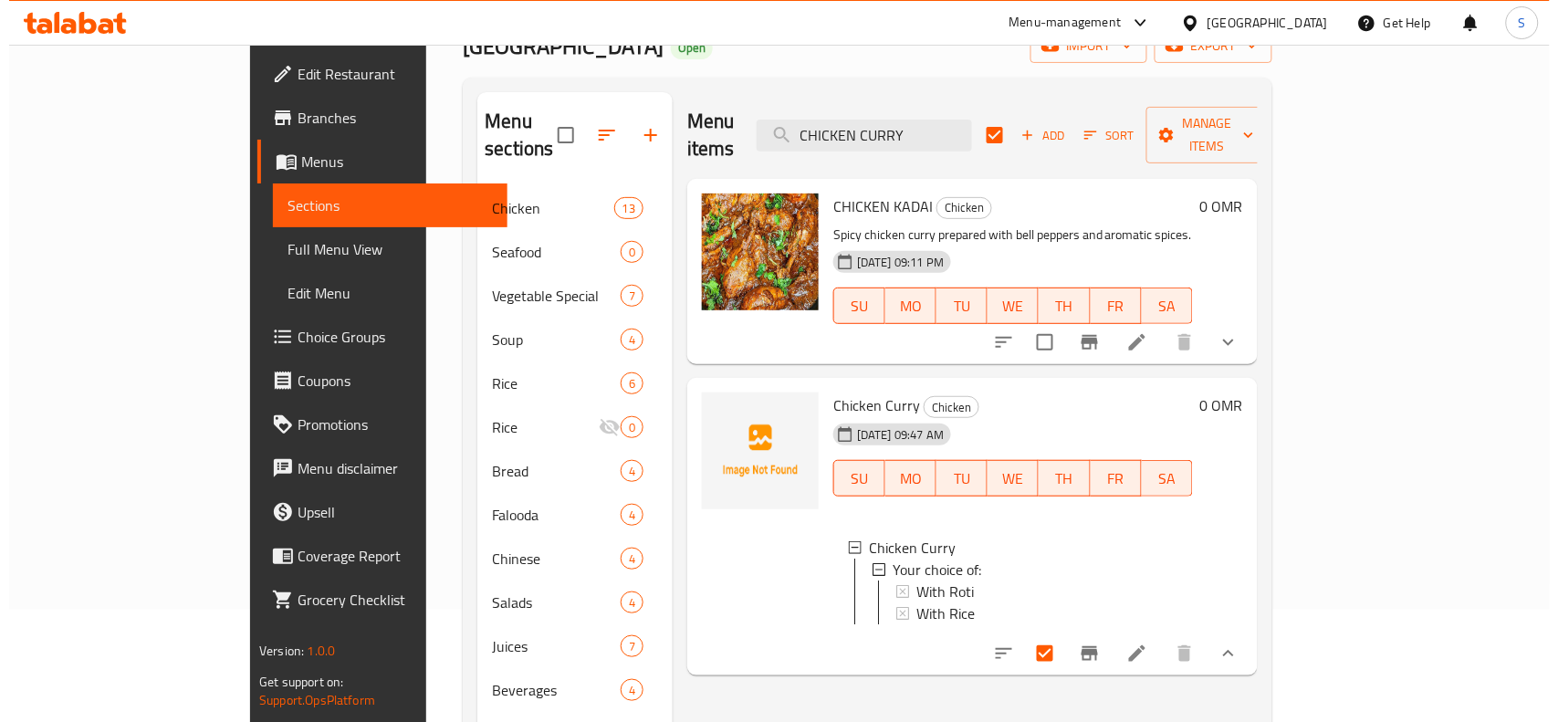
scroll to position [114, 0]
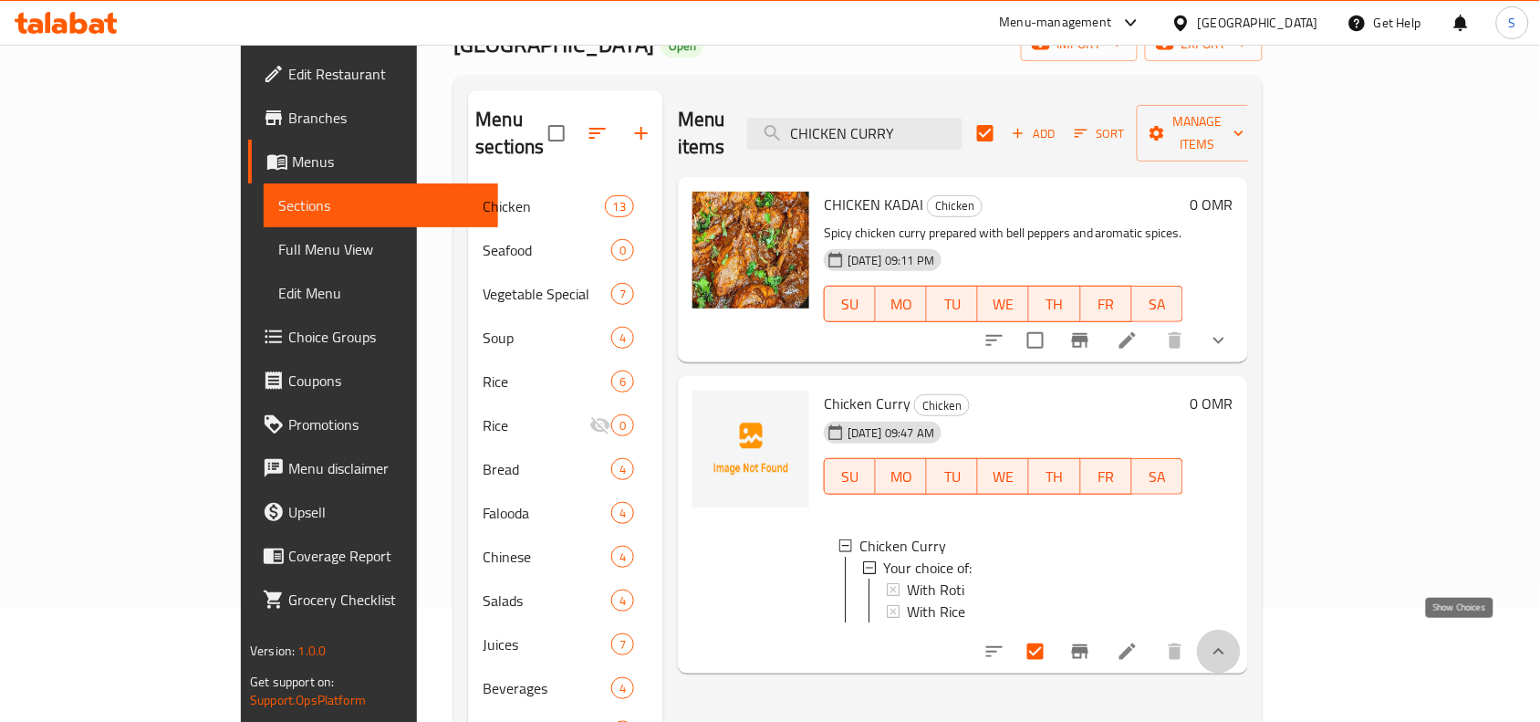
click at [1230, 645] on icon "show more" at bounding box center [1219, 652] width 22 height 22
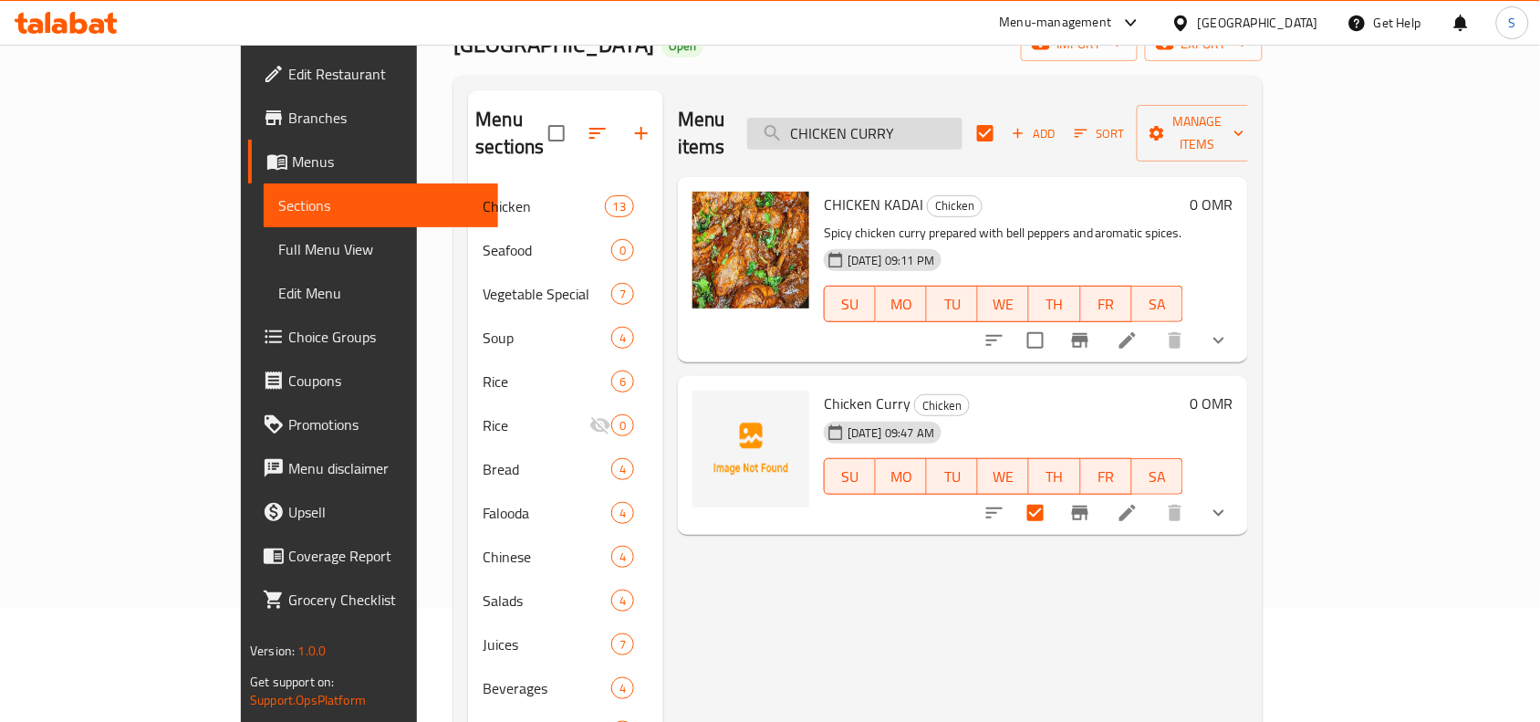
click at [929, 124] on input "CHICKEN CURRY" at bounding box center [854, 134] width 215 height 32
paste input "ANA CHICKEN"
type input "CHANA CHICKEN"
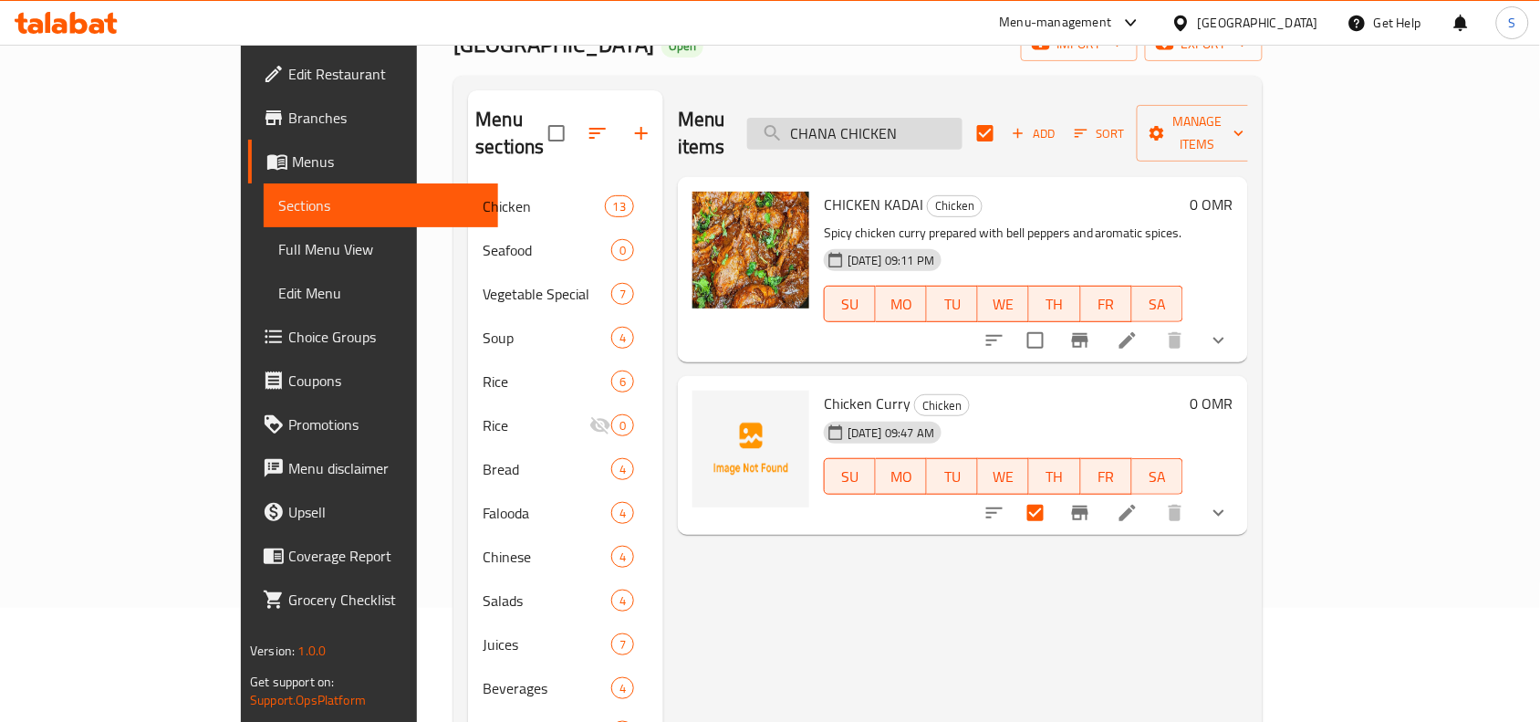
checkbox input "false"
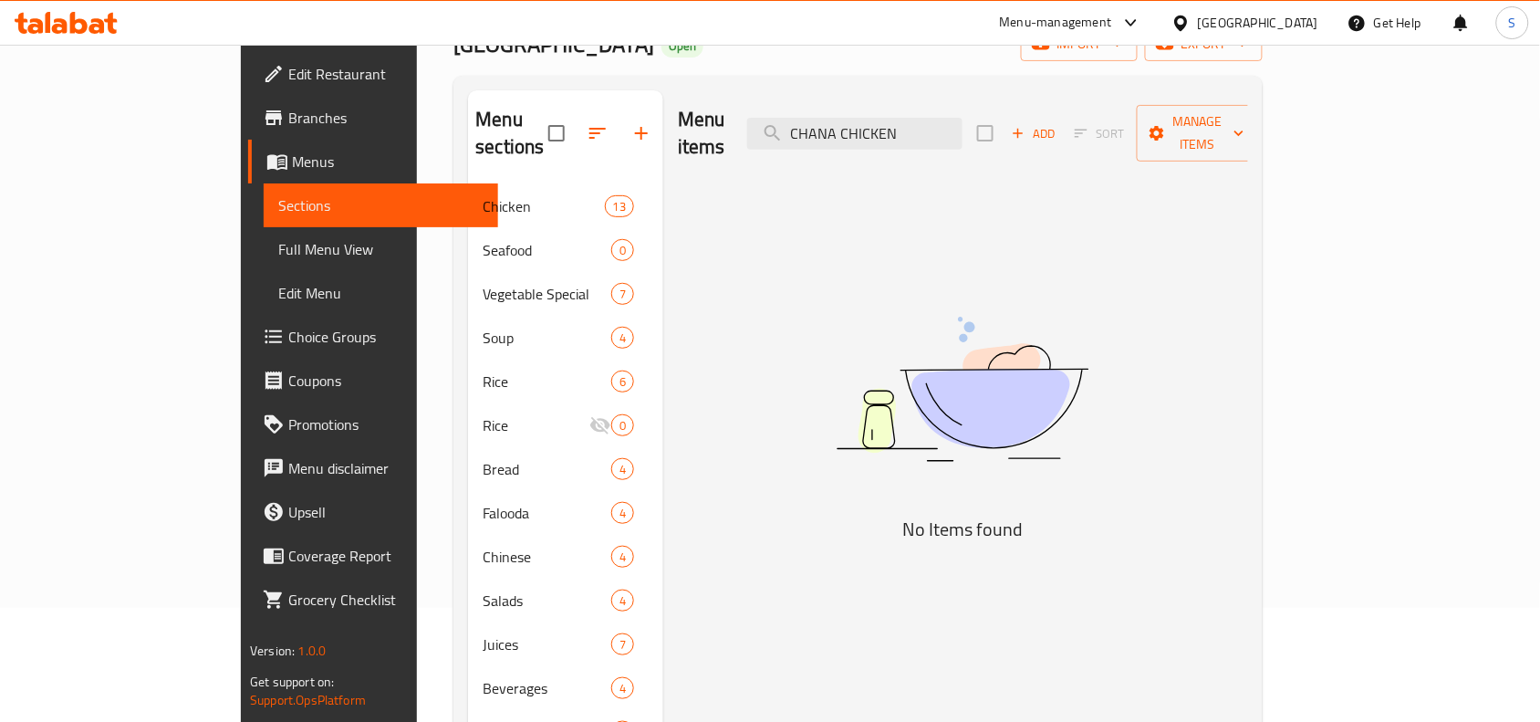
drag, startPoint x: 928, startPoint y: 123, endPoint x: 1116, endPoint y: 117, distance: 188.1
click at [1116, 117] on div "Menu items CHANA CHICKEN Add Sort Manage items" at bounding box center [963, 133] width 570 height 87
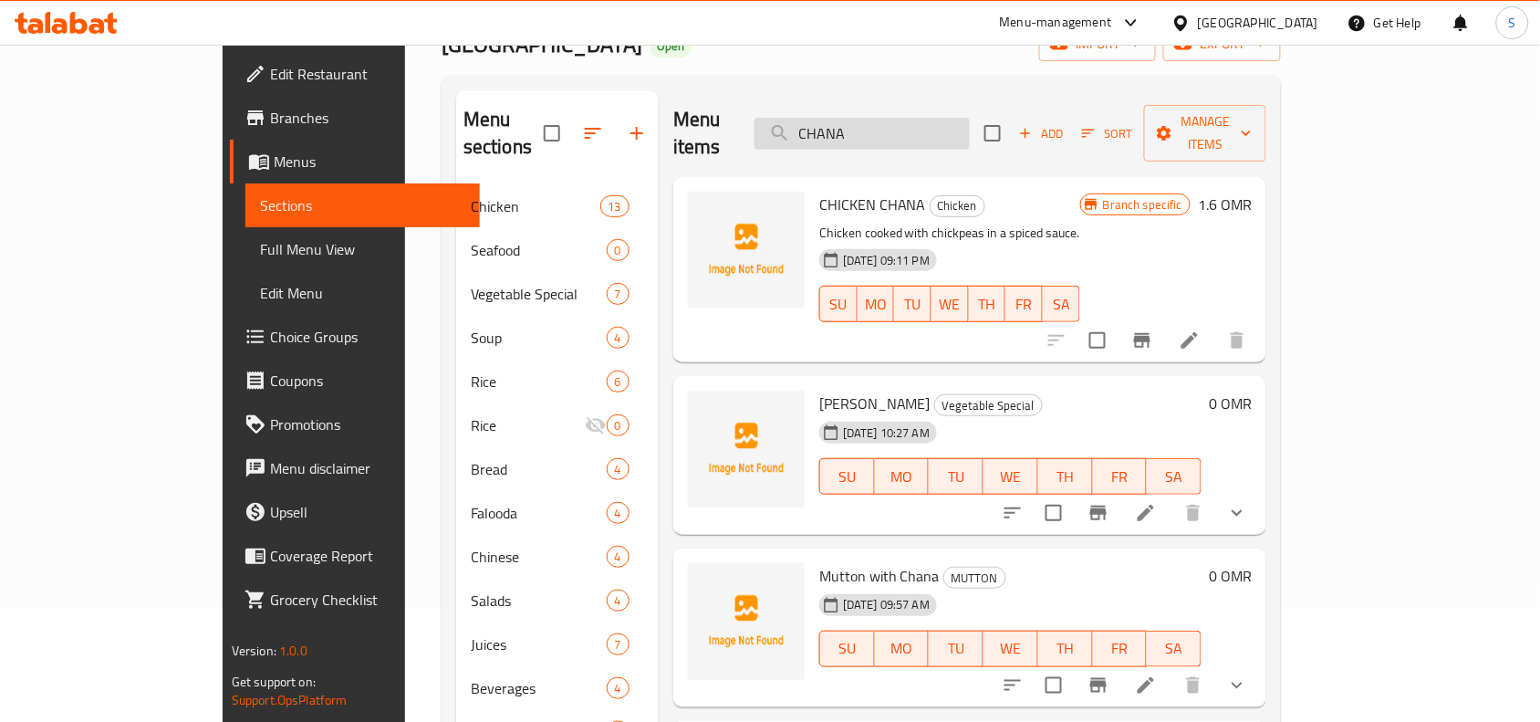
click at [965, 124] on input "CHANA" at bounding box center [862, 134] width 215 height 32
paste input "ICKEN CHILLY"
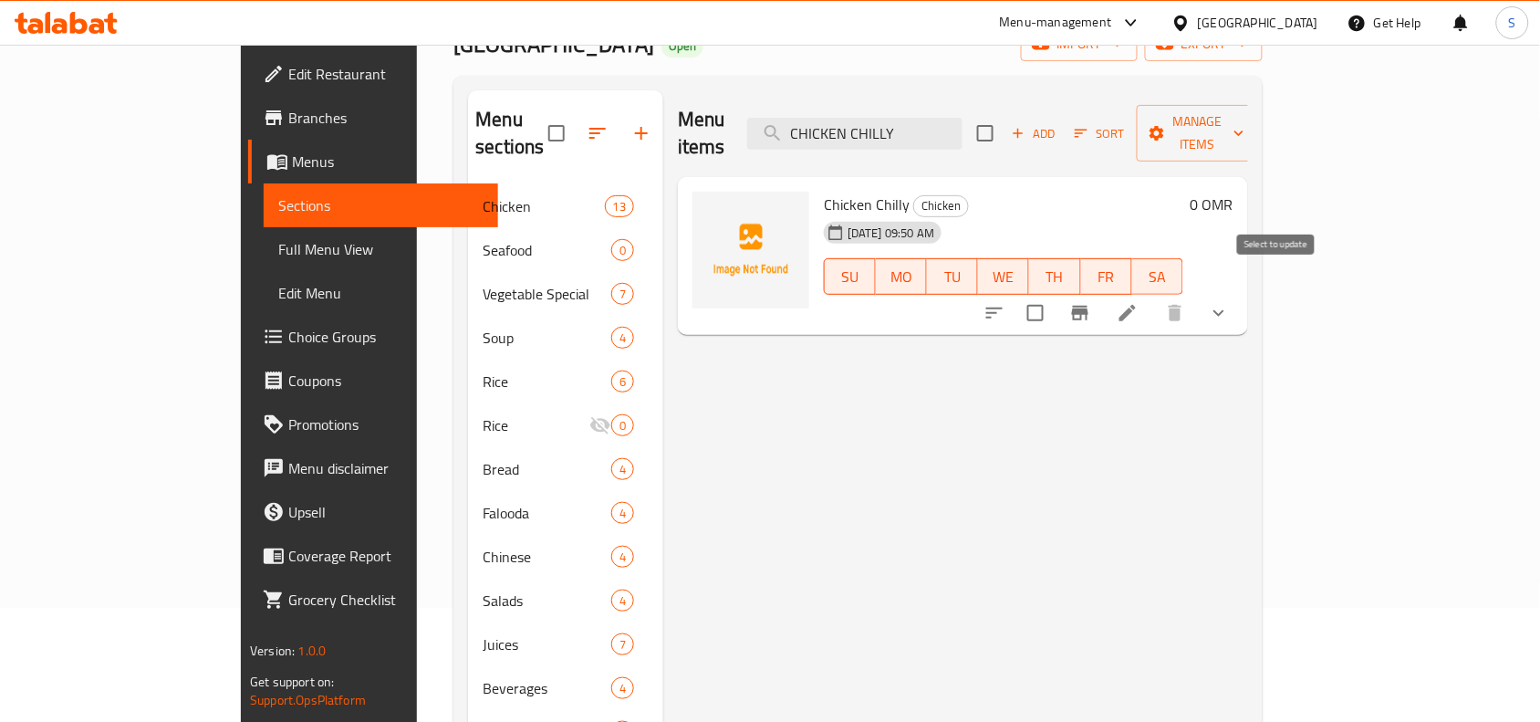
type input "CHICKEN CHILLY"
click at [1055, 294] on input "checkbox" at bounding box center [1036, 313] width 38 height 38
click at [1245, 130] on span "Manage items" at bounding box center [1198, 133] width 93 height 46
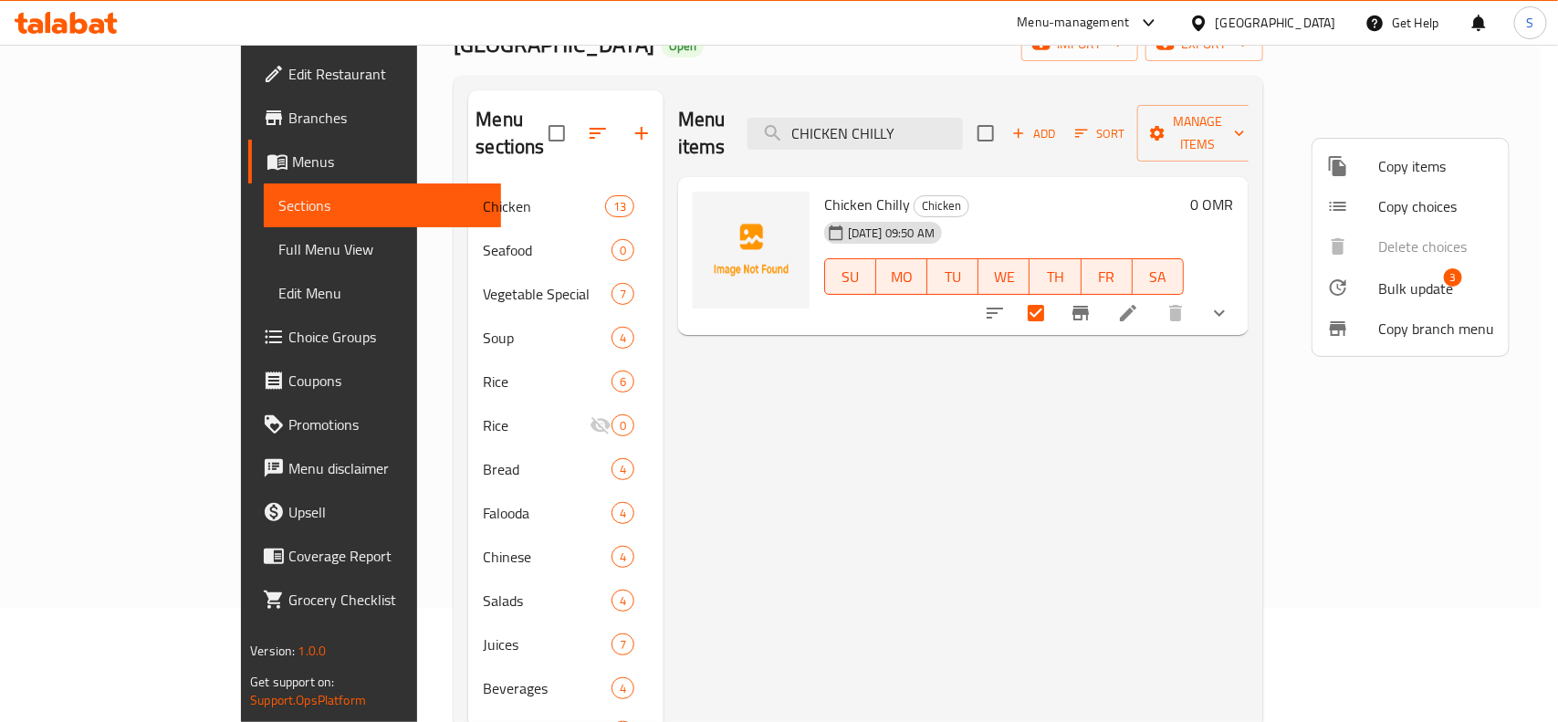
click at [1381, 281] on span "Bulk update" at bounding box center [1415, 288] width 75 height 22
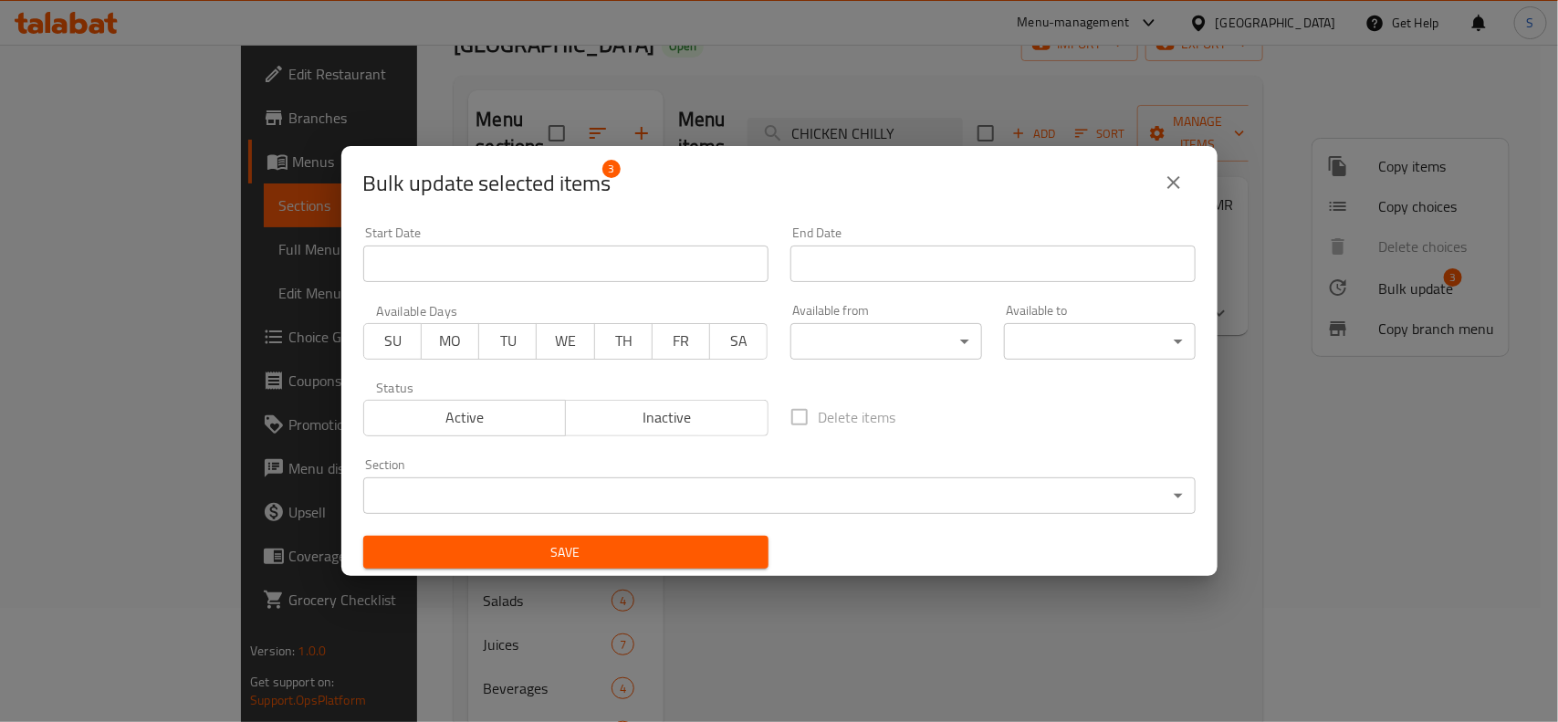
click at [669, 490] on body "​ Menu-management Oman Get Help S Edit Restaurant Branches Menus Sections Full …" at bounding box center [779, 269] width 1558 height 677
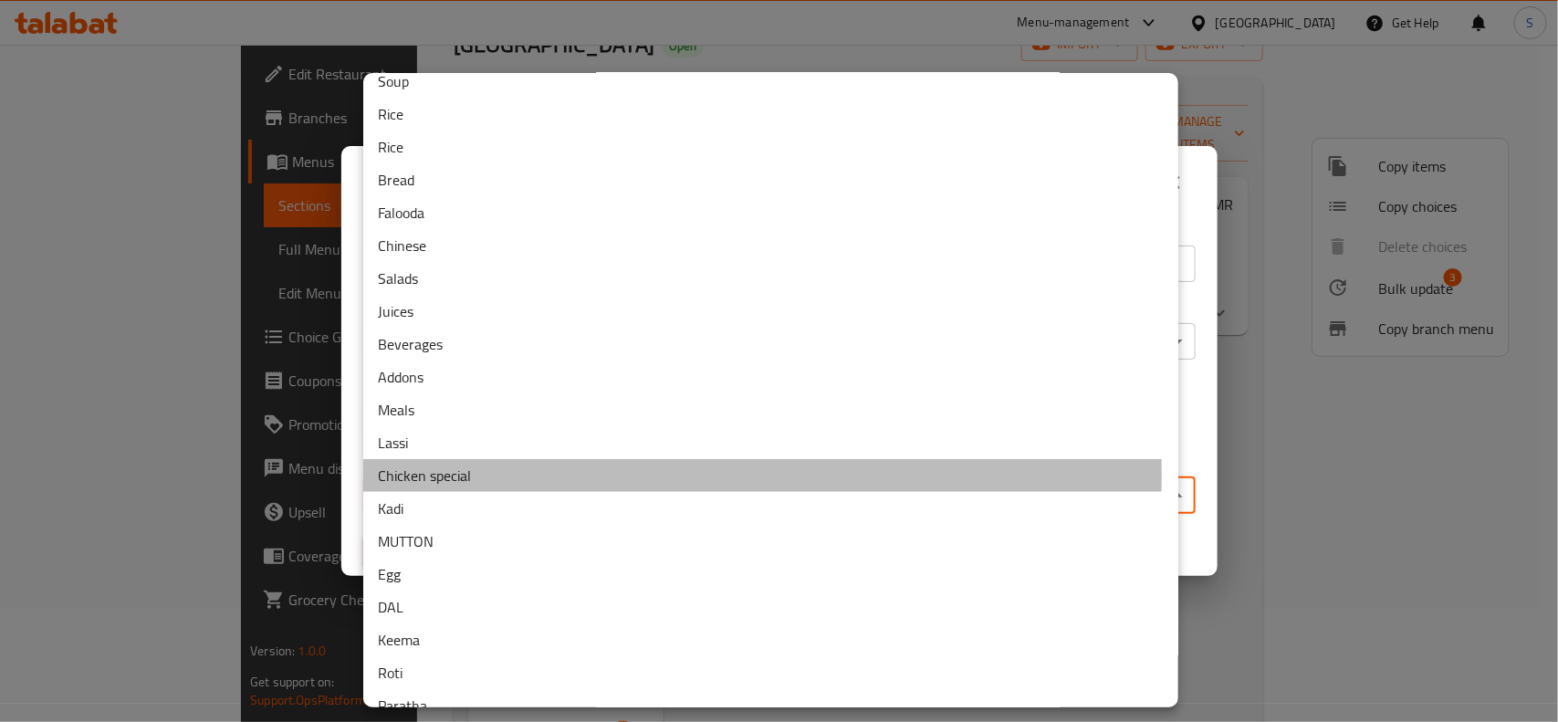
click at [476, 475] on li "Chicken special" at bounding box center [770, 475] width 815 height 33
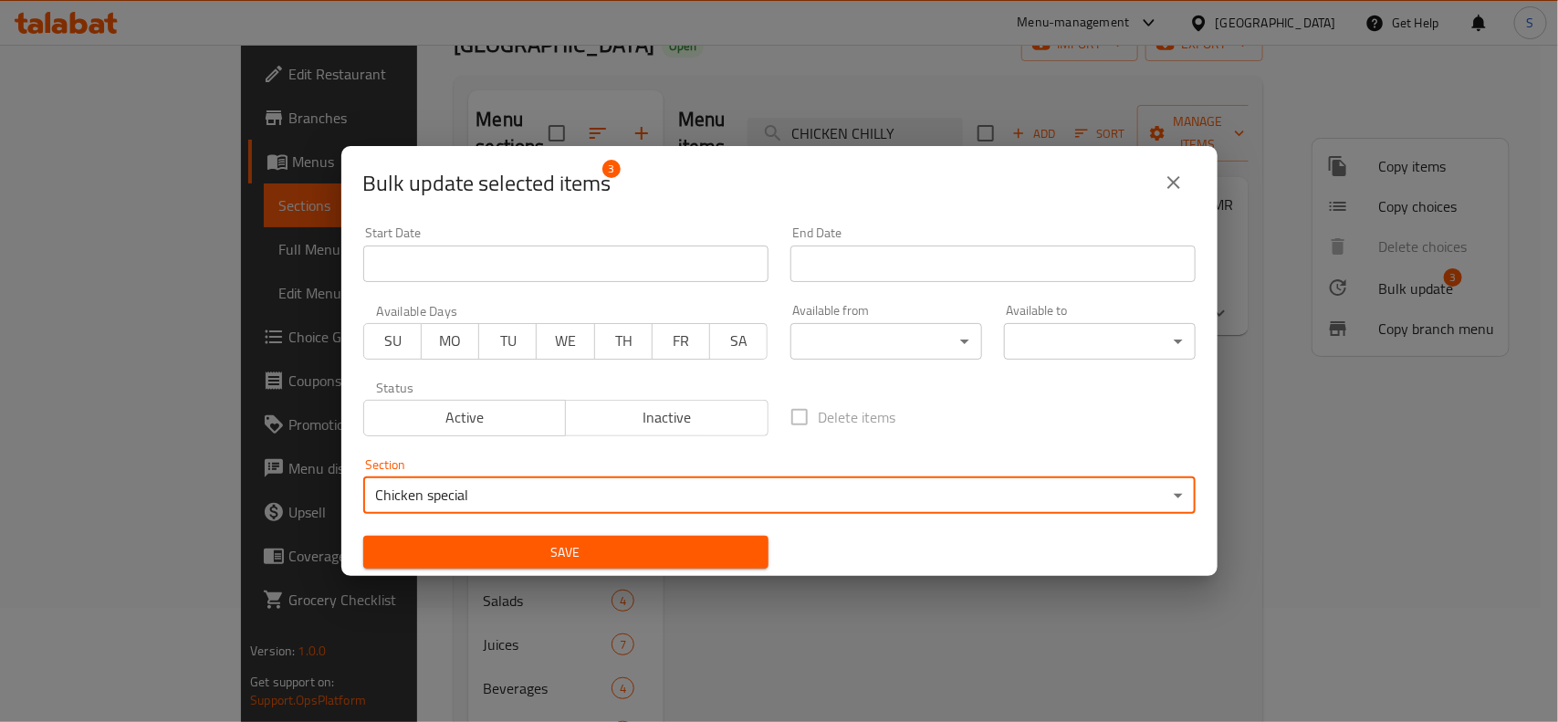
click at [682, 559] on span "Save" at bounding box center [566, 552] width 376 height 23
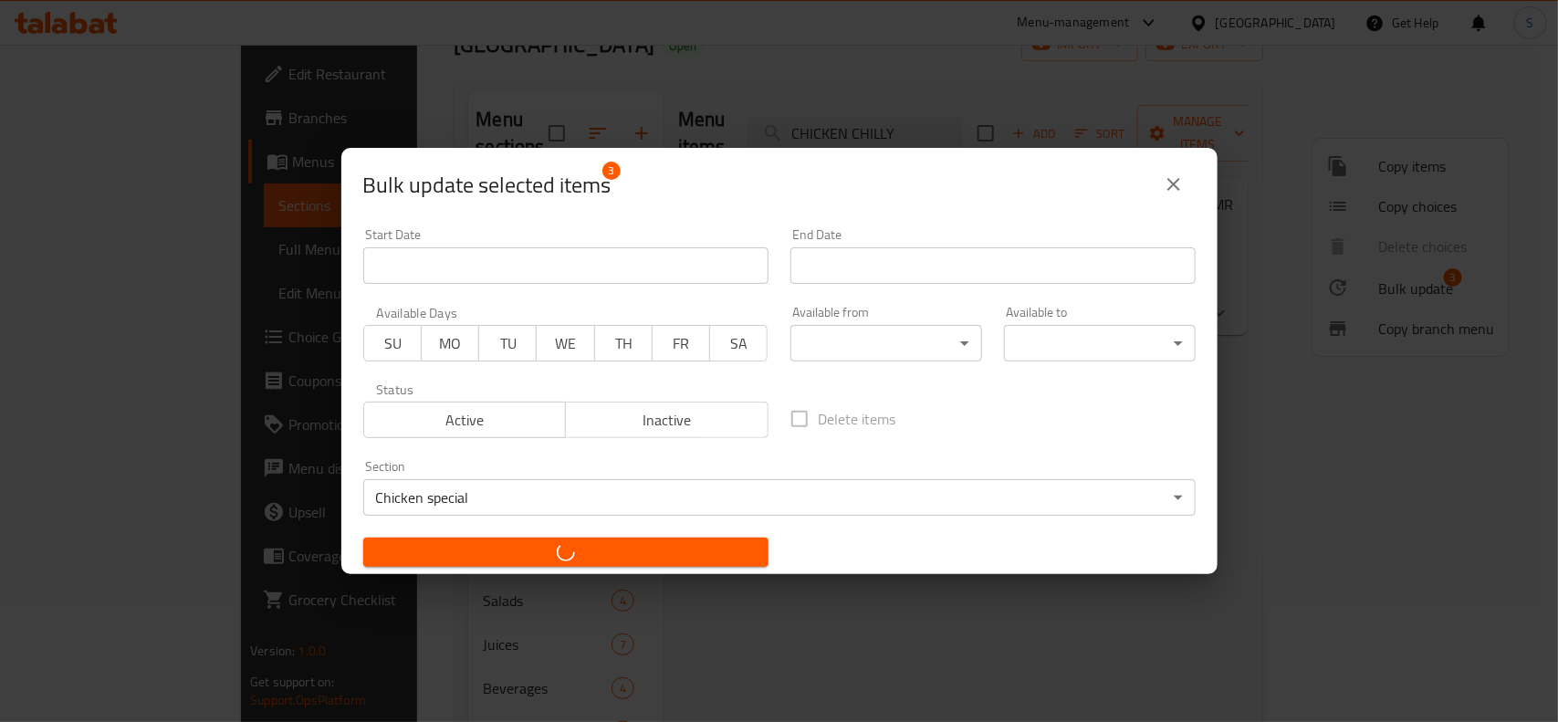
checkbox input "false"
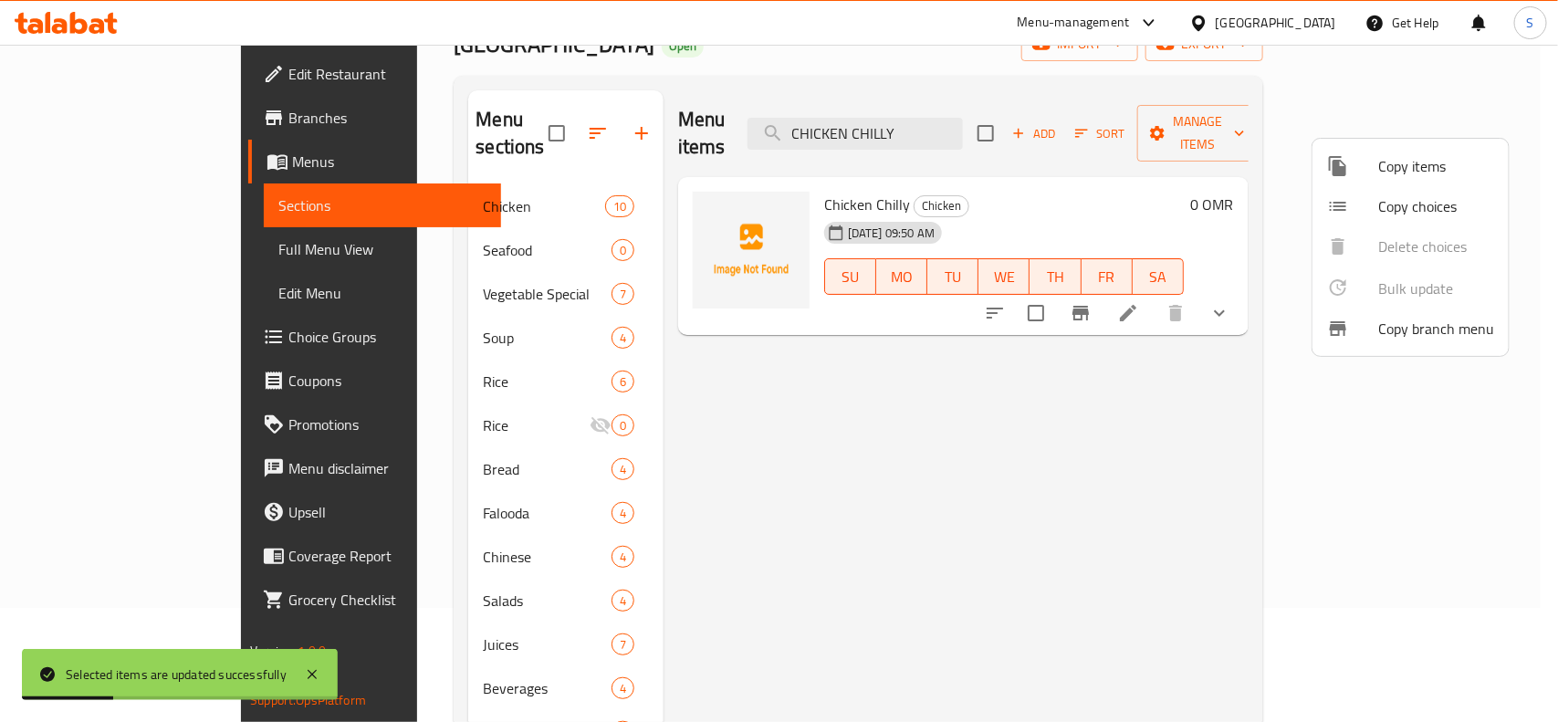
click at [781, 424] on div at bounding box center [779, 361] width 1558 height 722
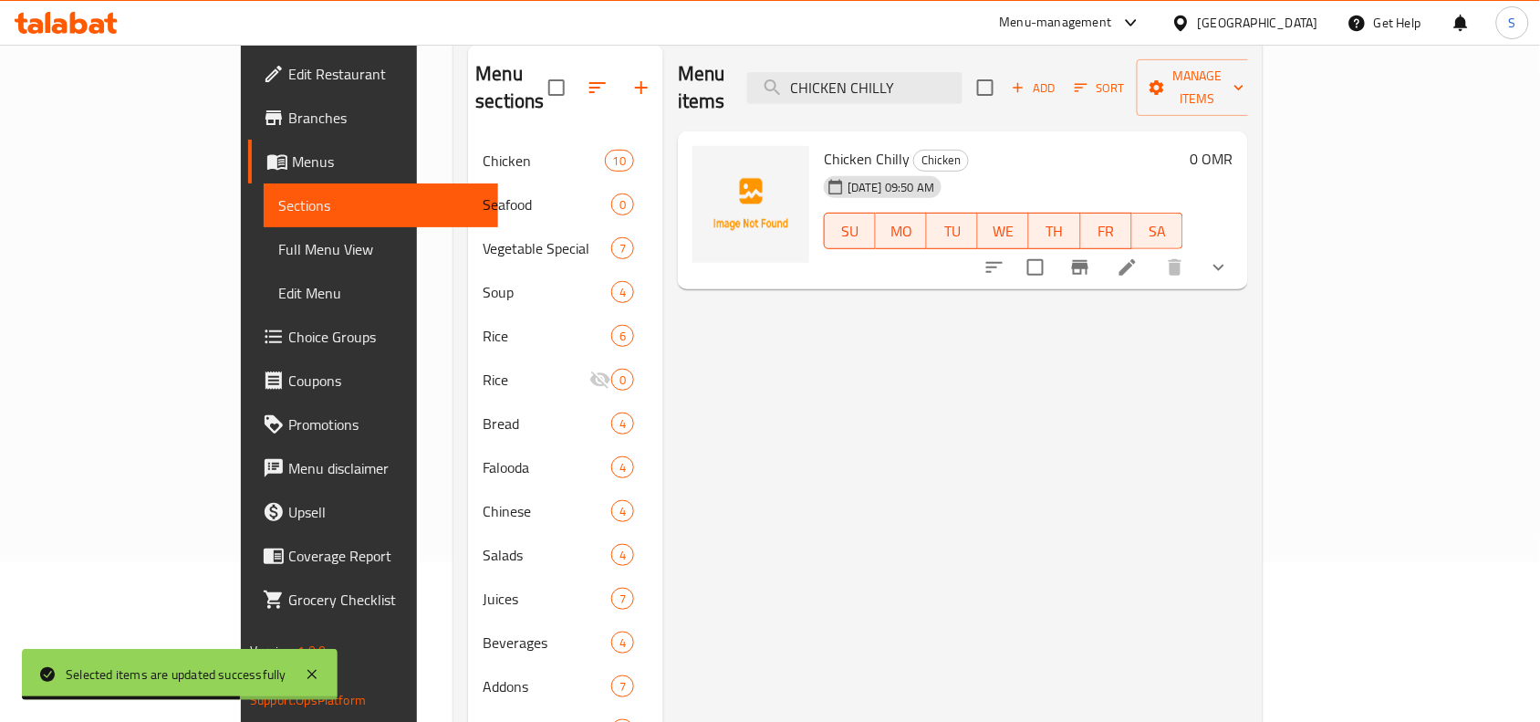
scroll to position [0, 0]
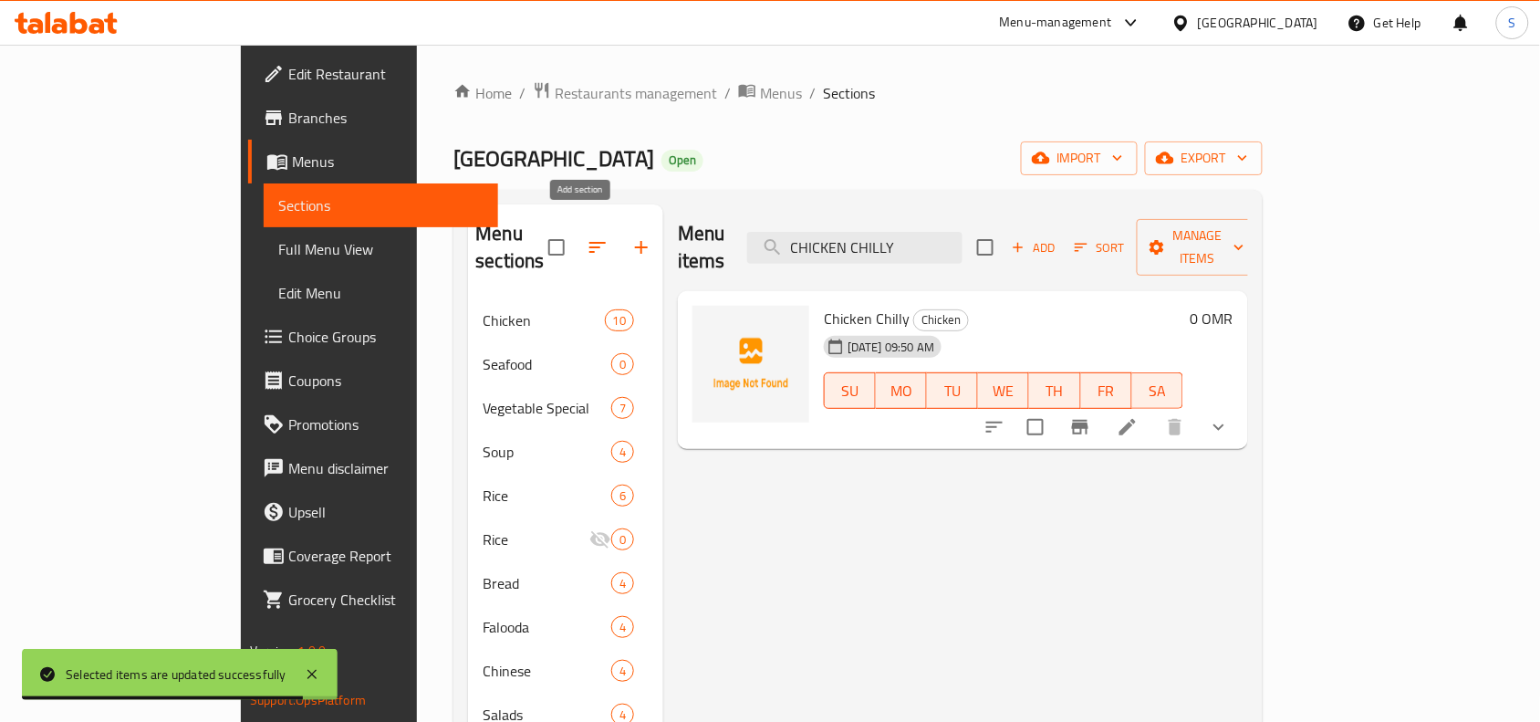
click at [631, 236] on icon "button" at bounding box center [642, 247] width 22 height 22
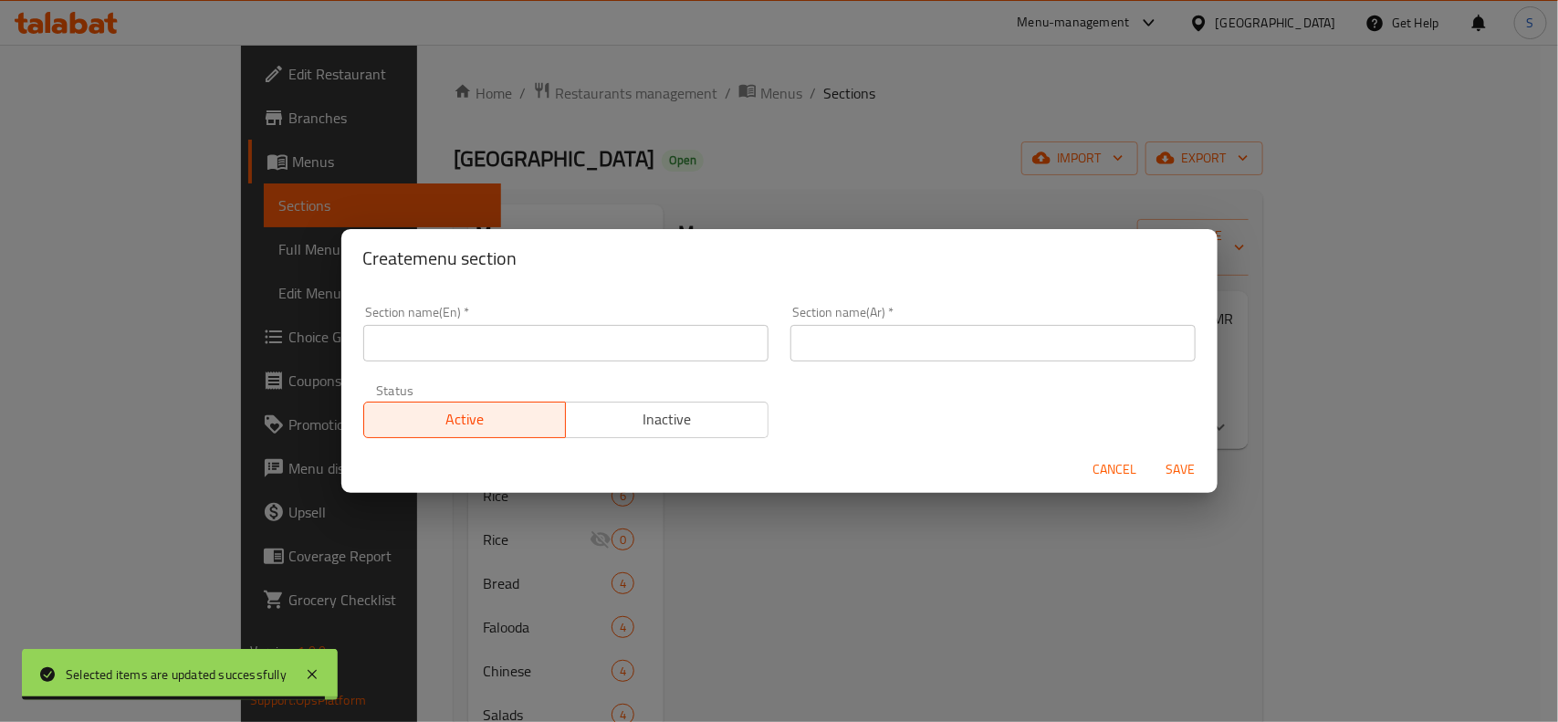
click at [553, 349] on input "text" at bounding box center [565, 343] width 405 height 37
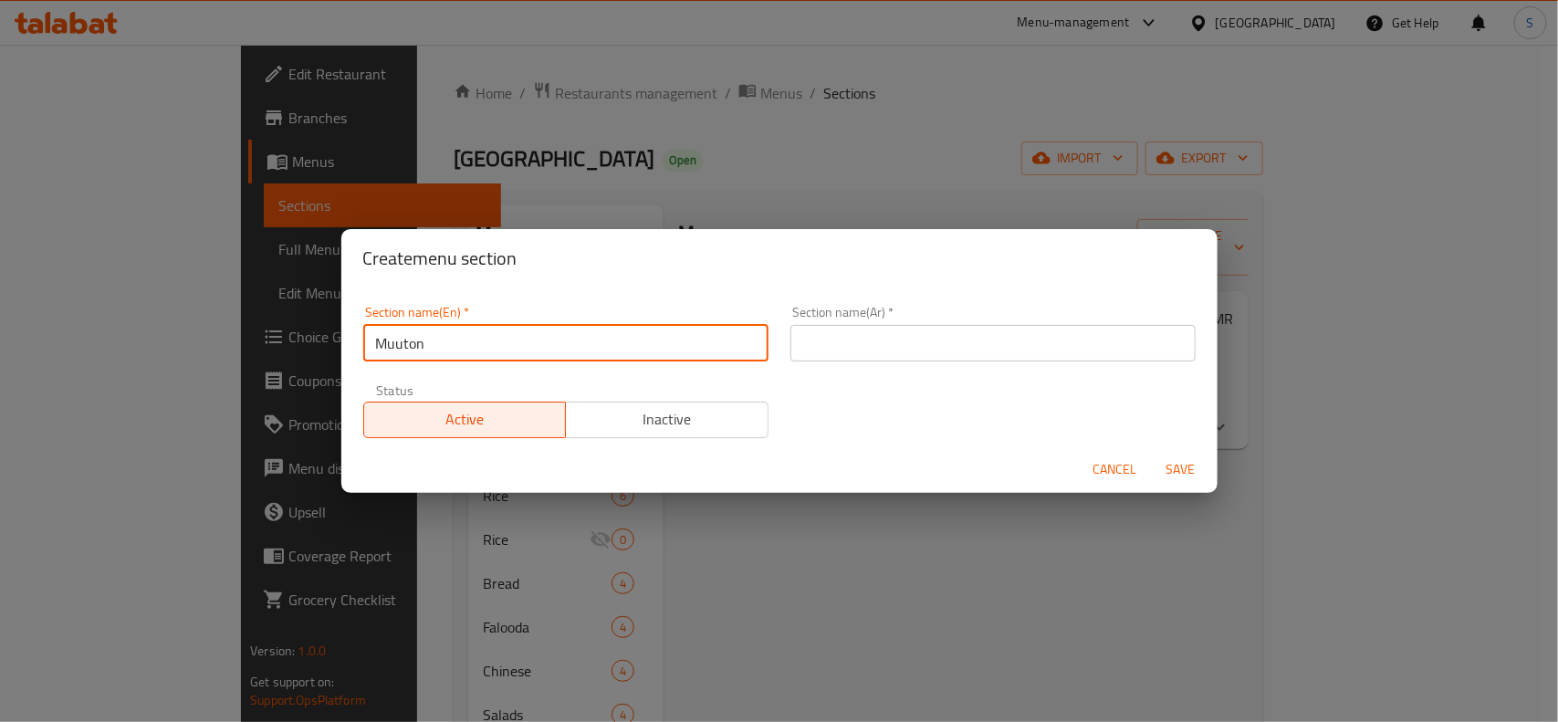
type input "Muuton"
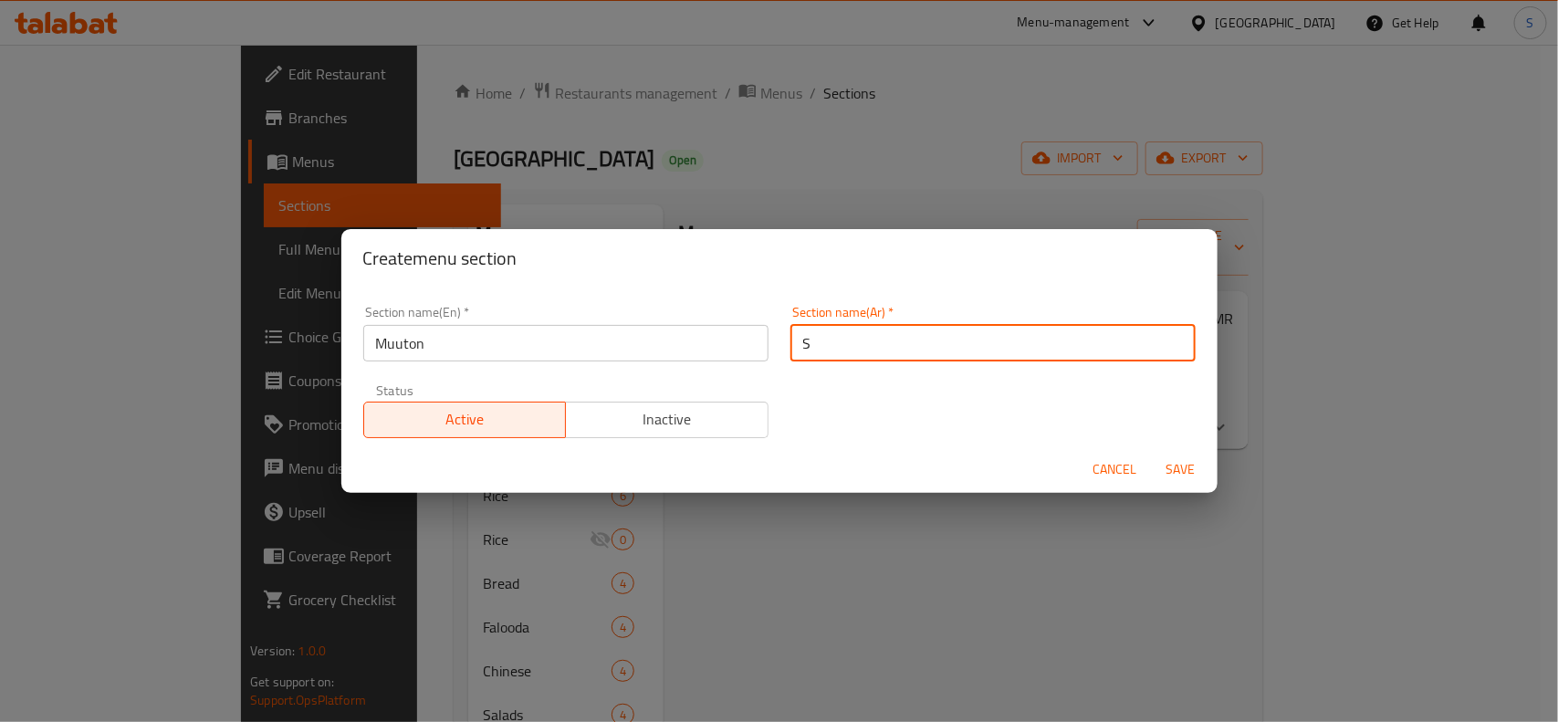
type input "S"
click at [553, 349] on input "Muuton" at bounding box center [565, 343] width 405 height 37
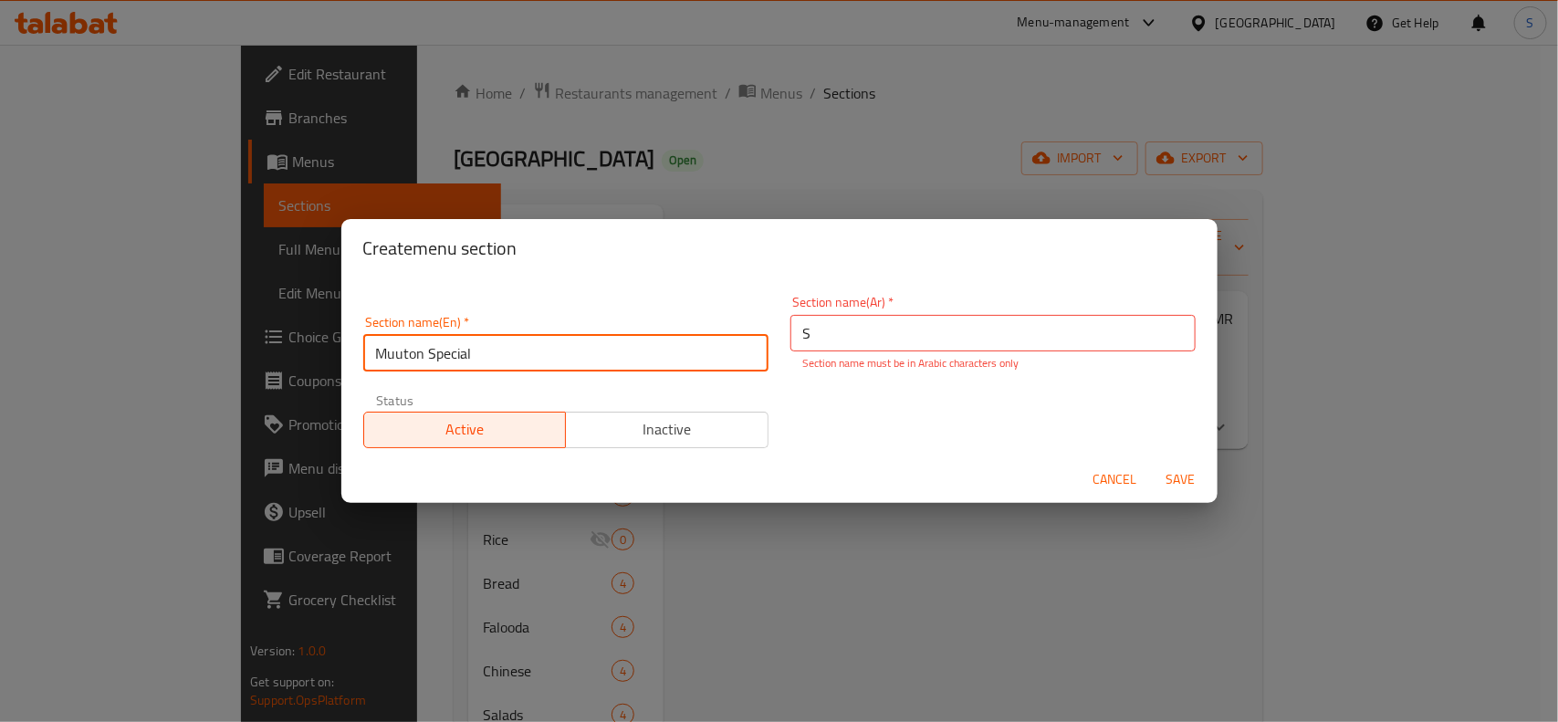
type input "Muuton Special"
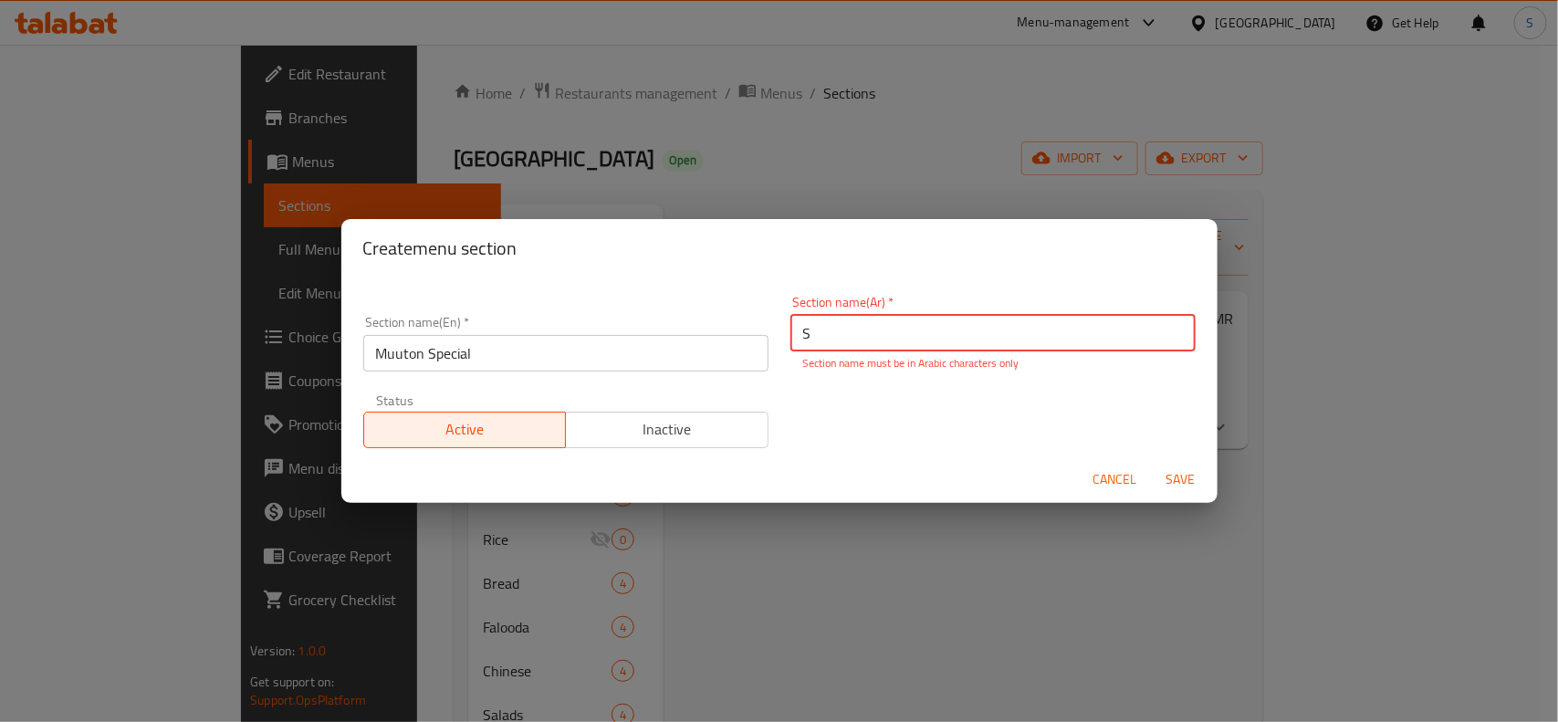
click at [1084, 344] on input "S" at bounding box center [992, 333] width 405 height 37
type input "لحم ضأن خاص"
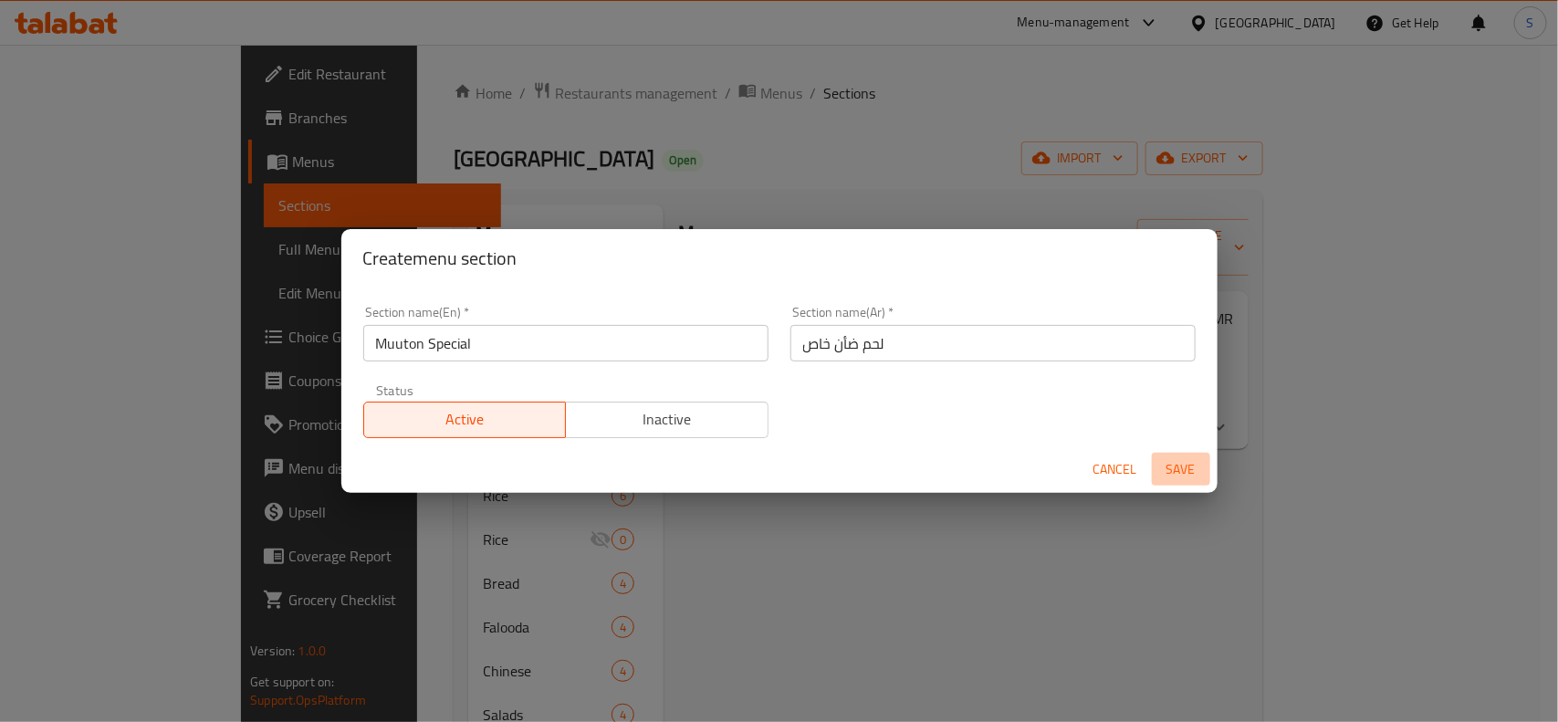
click at [1185, 475] on span "Save" at bounding box center [1181, 469] width 44 height 23
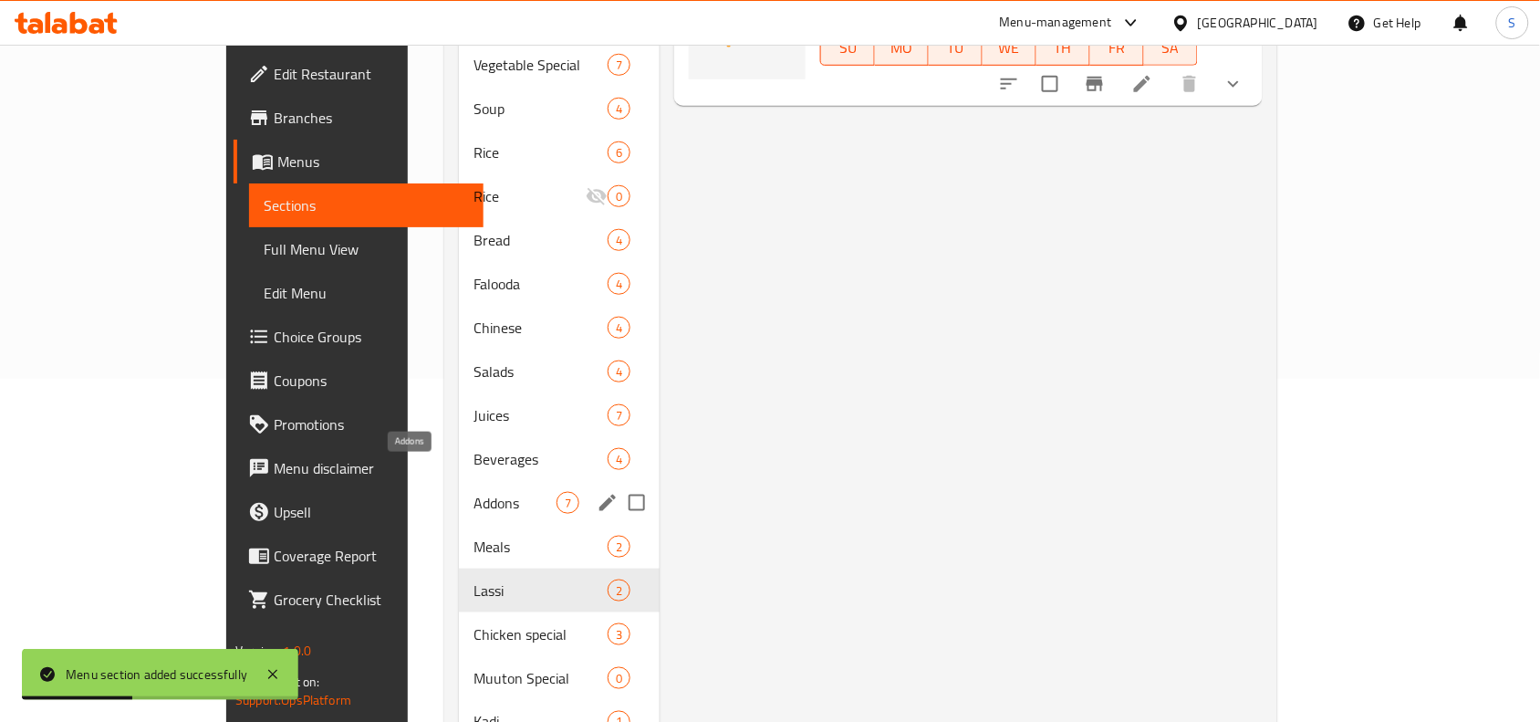
scroll to position [342, 0]
click at [474, 668] on span "Muuton Special" at bounding box center [515, 679] width 83 height 22
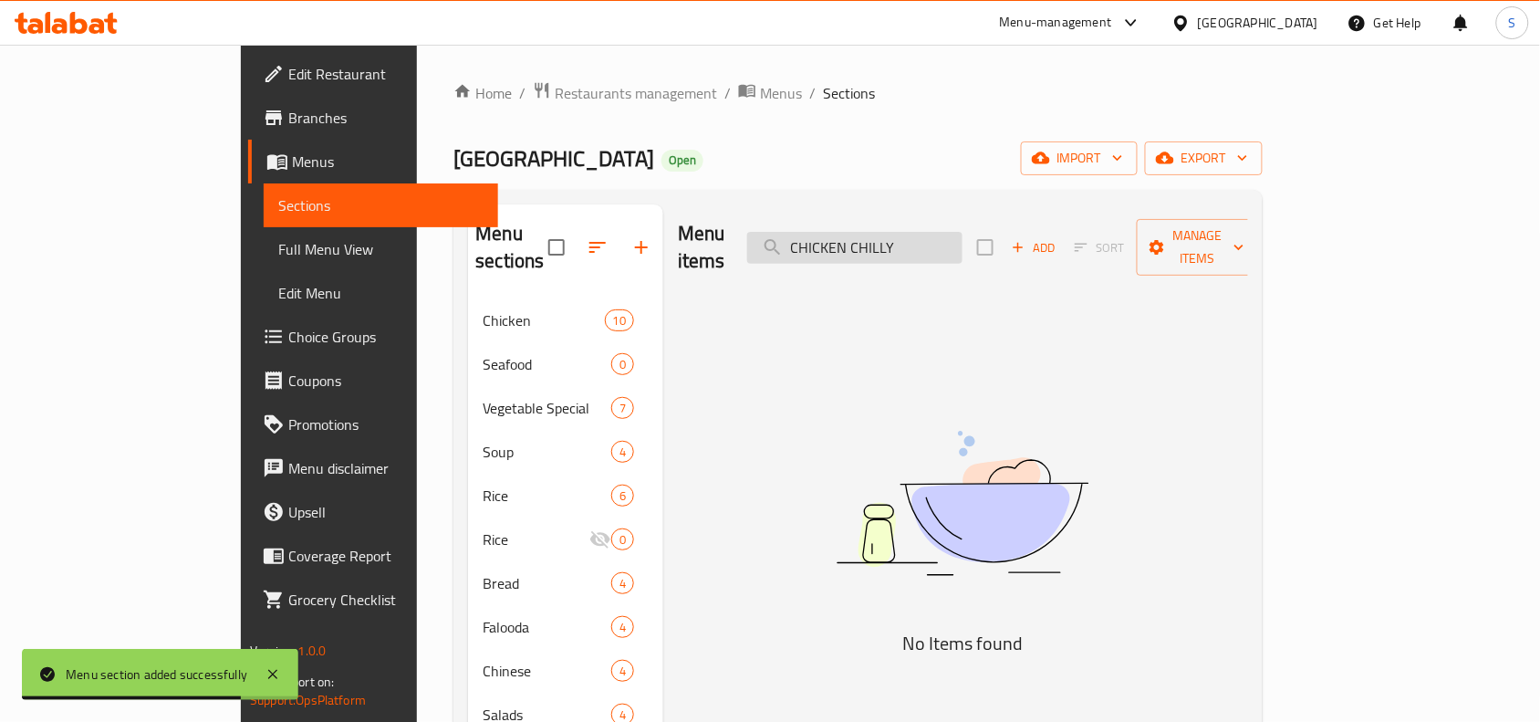
click at [924, 232] on input "CHICKEN CHILLY" at bounding box center [854, 248] width 215 height 32
paste input "MUTTON CURR"
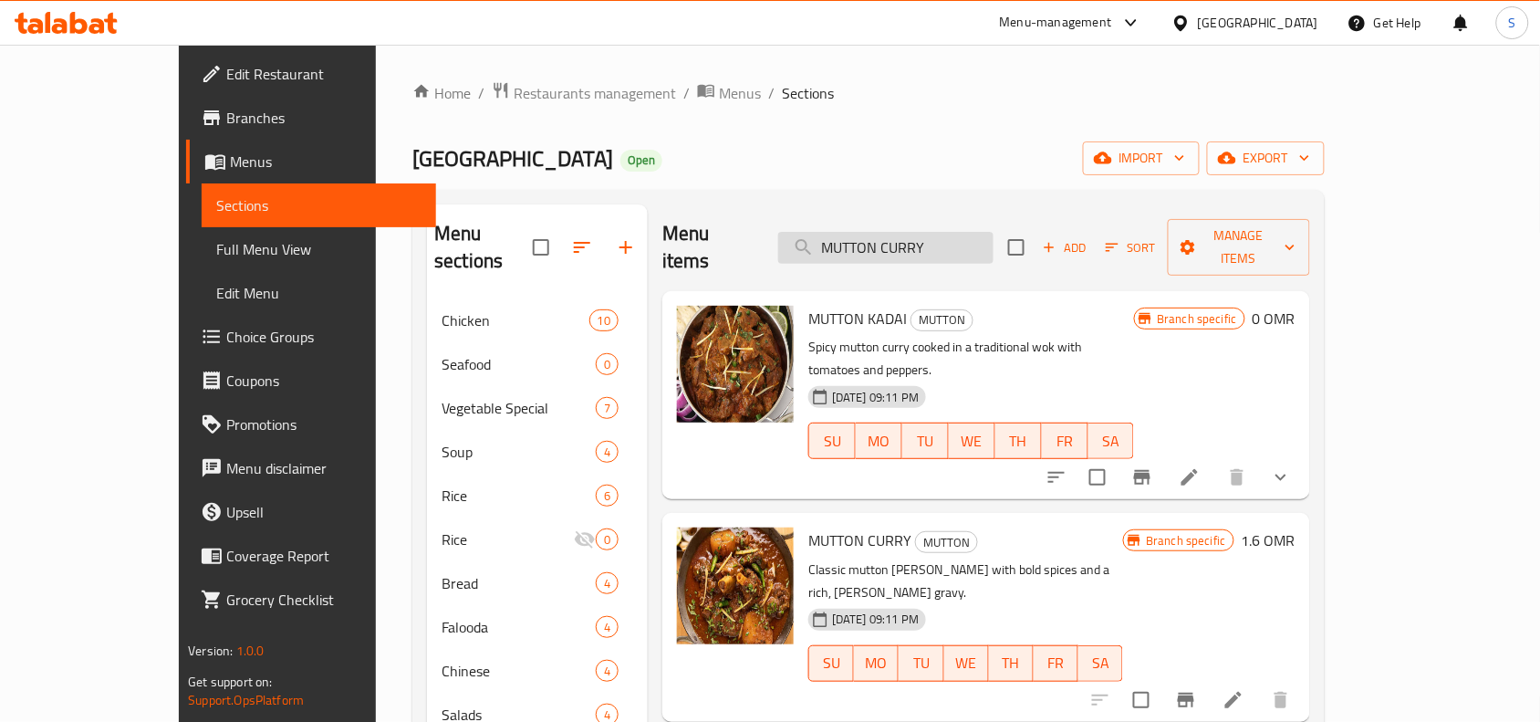
click at [931, 232] on input "MUTTON CURRY" at bounding box center [885, 248] width 215 height 32
paste input "MASALA"
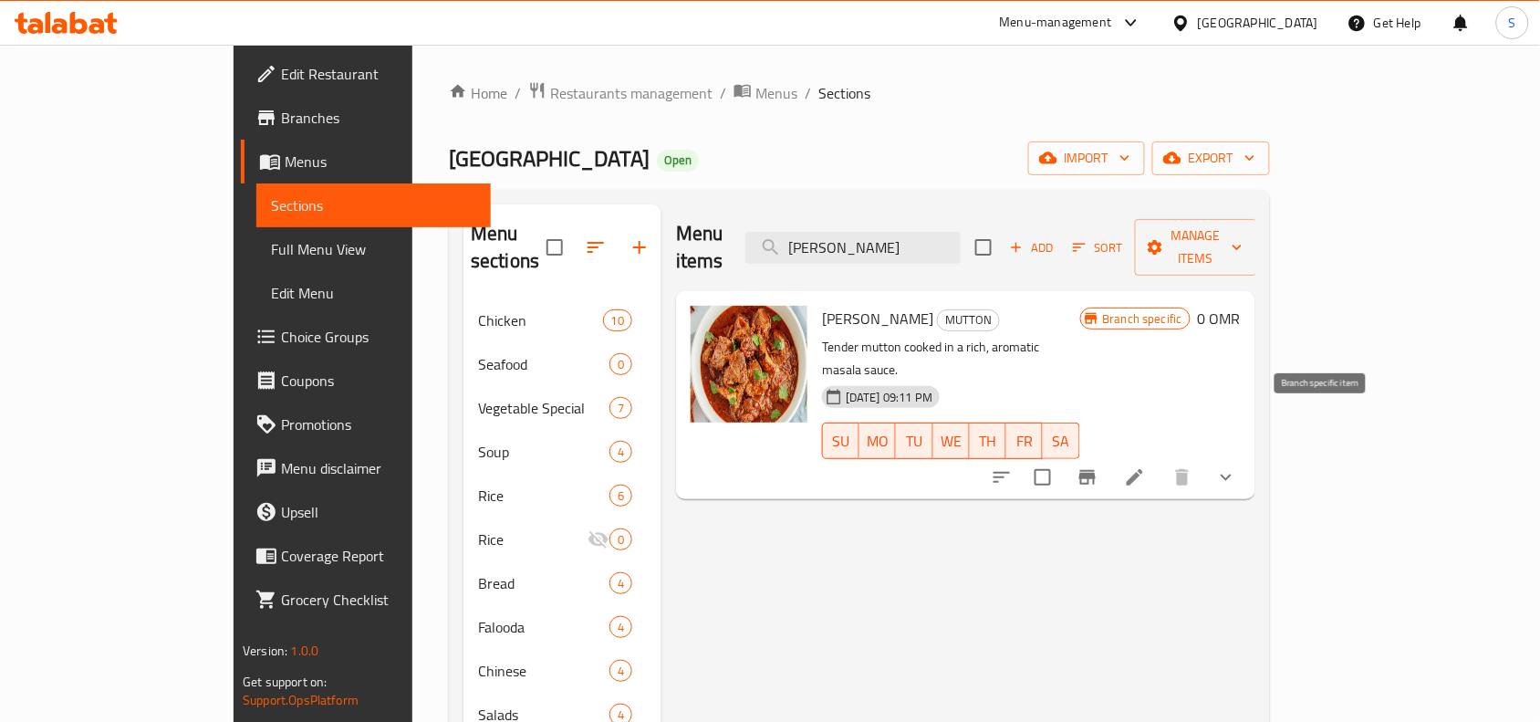
type input "MUTTON MASALA"
click at [1062, 458] on input "checkbox" at bounding box center [1043, 477] width 38 height 38
checkbox input "true"
click at [961, 232] on input "MUTTON MASALA" at bounding box center [853, 248] width 215 height 32
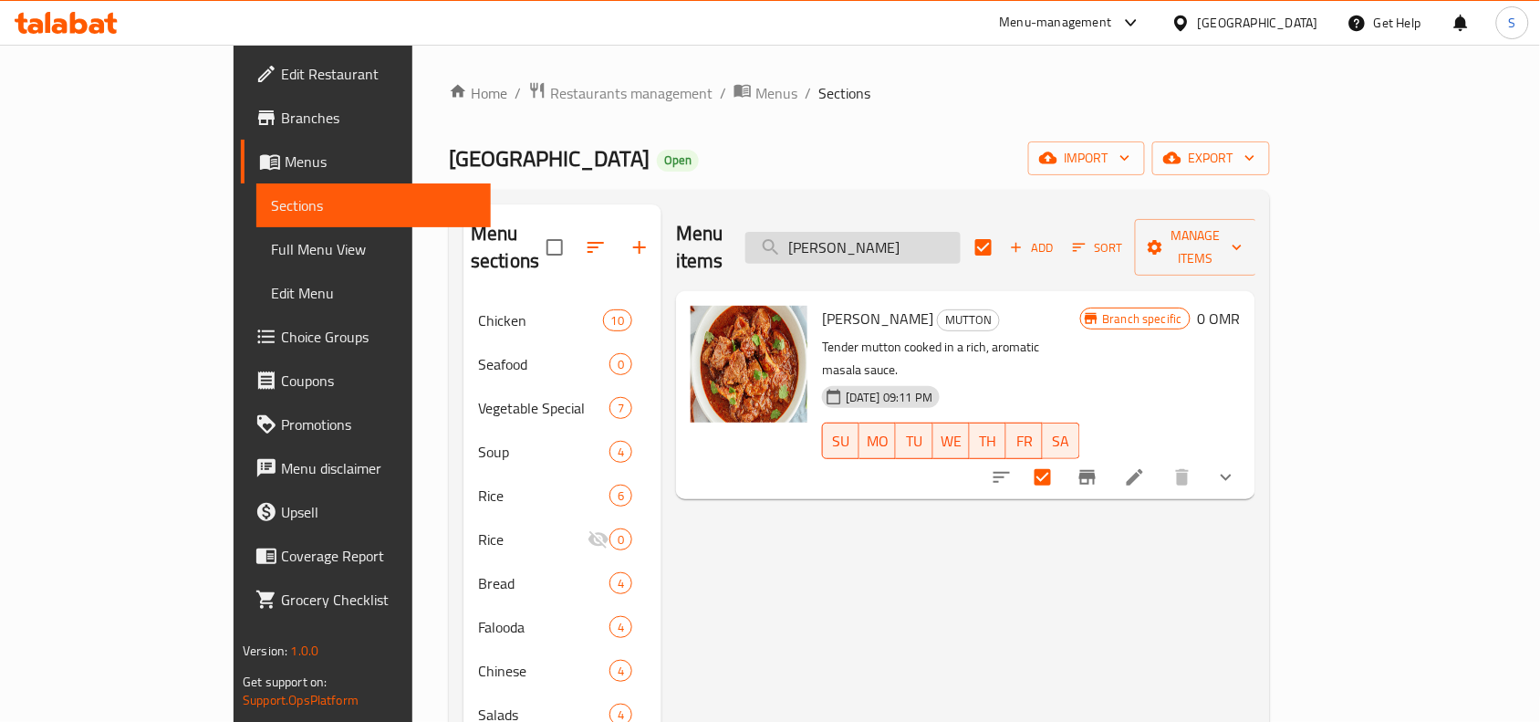
click at [961, 232] on input "MUTTON MASALA" at bounding box center [853, 248] width 215 height 32
paste input "WITH CHAN"
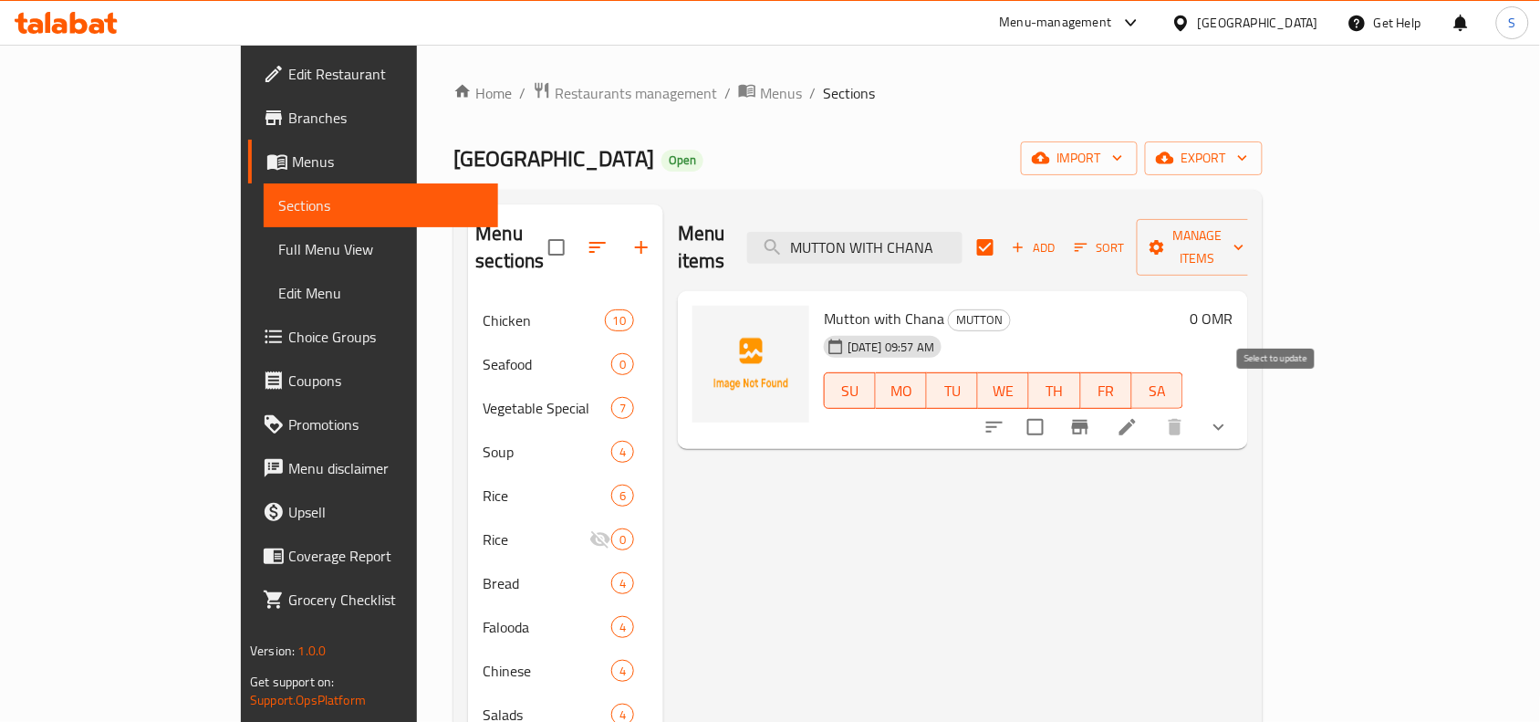
type input "MUTTON WITH CHANA"
click at [1055, 408] on input "checkbox" at bounding box center [1036, 427] width 38 height 38
checkbox input "true"
checkbox input "false"
click at [935, 247] on input "MUTTON WITH CHANA" at bounding box center [854, 248] width 215 height 32
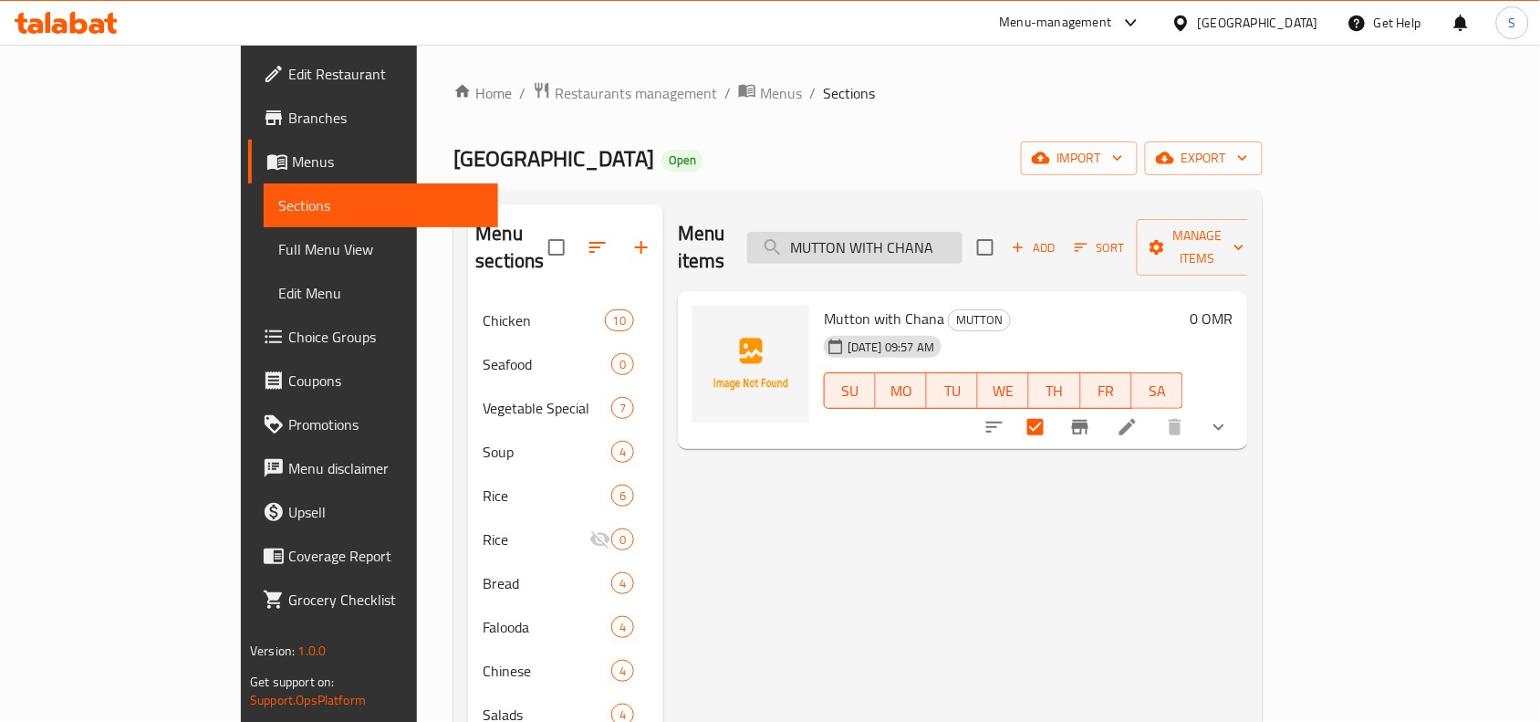
click at [936, 247] on input "MUTTON WITH CHANA" at bounding box center [854, 248] width 215 height 32
paste input "KEEMA MASALA (CHICKEN\MUTTON)"
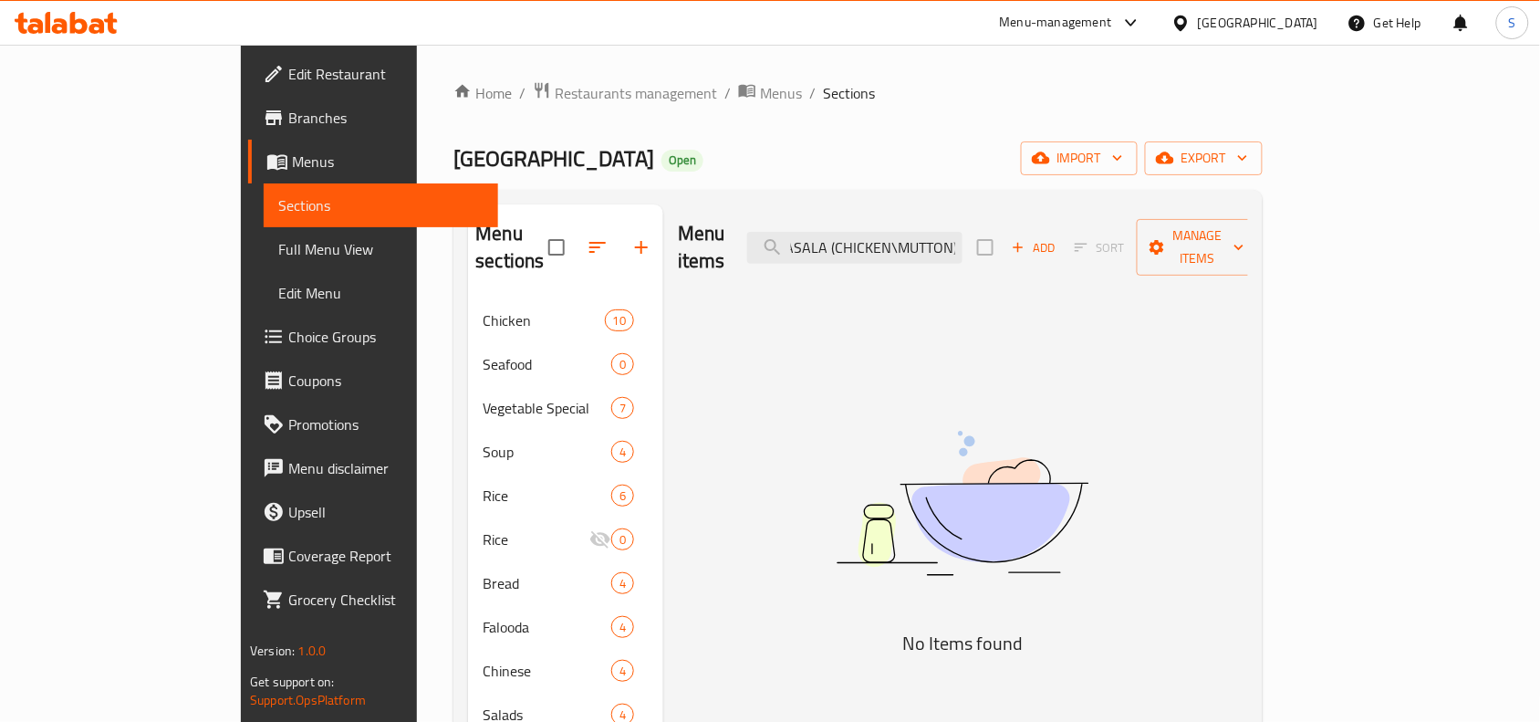
drag, startPoint x: 918, startPoint y: 233, endPoint x: 1054, endPoint y: 224, distance: 136.2
click at [1054, 224] on div "Menu items KEEMA MASALA (CHICKEN\MUTTON) Add Sort Manage items" at bounding box center [963, 247] width 570 height 87
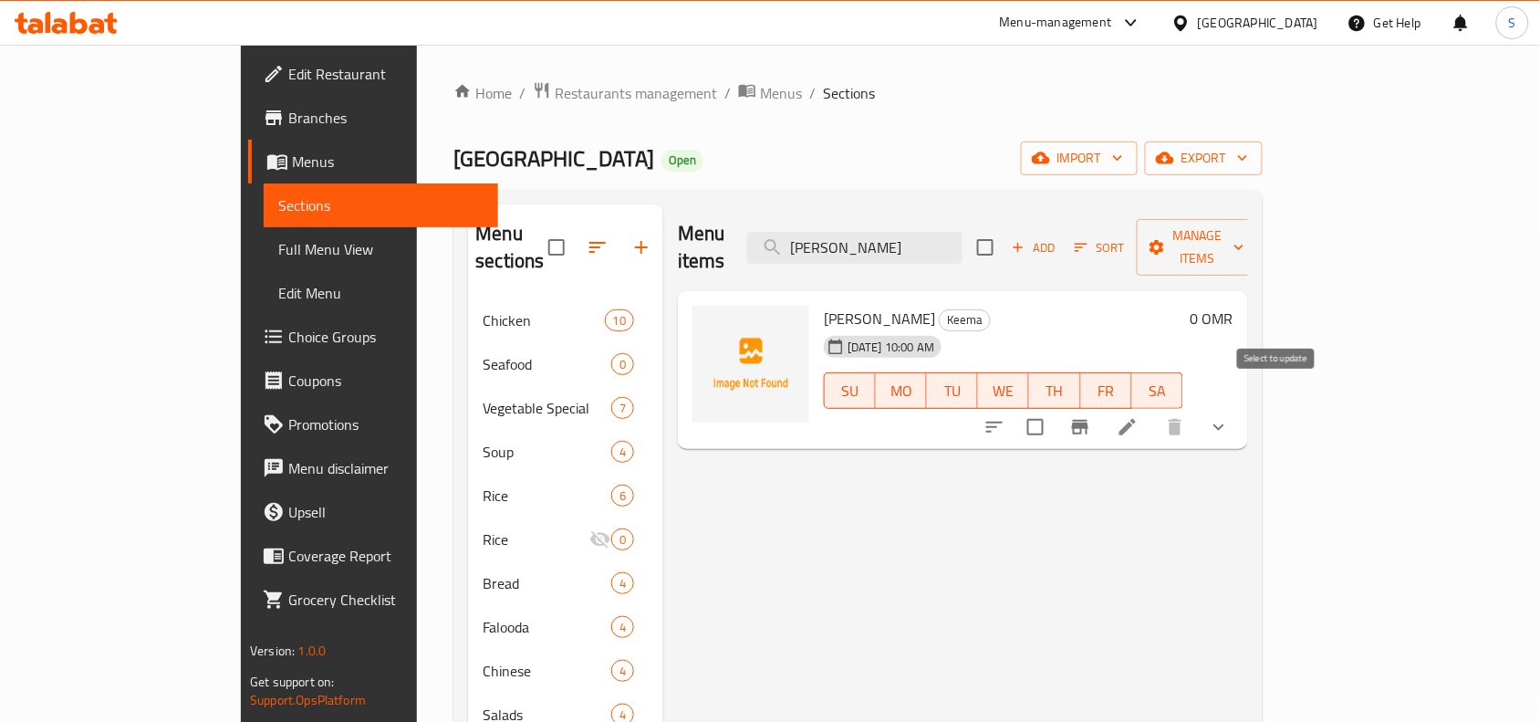
type input "KEEMA MASALA"
click at [1055, 408] on input "checkbox" at bounding box center [1036, 427] width 38 height 38
click at [1259, 220] on button "Manage items" at bounding box center [1198, 247] width 122 height 57
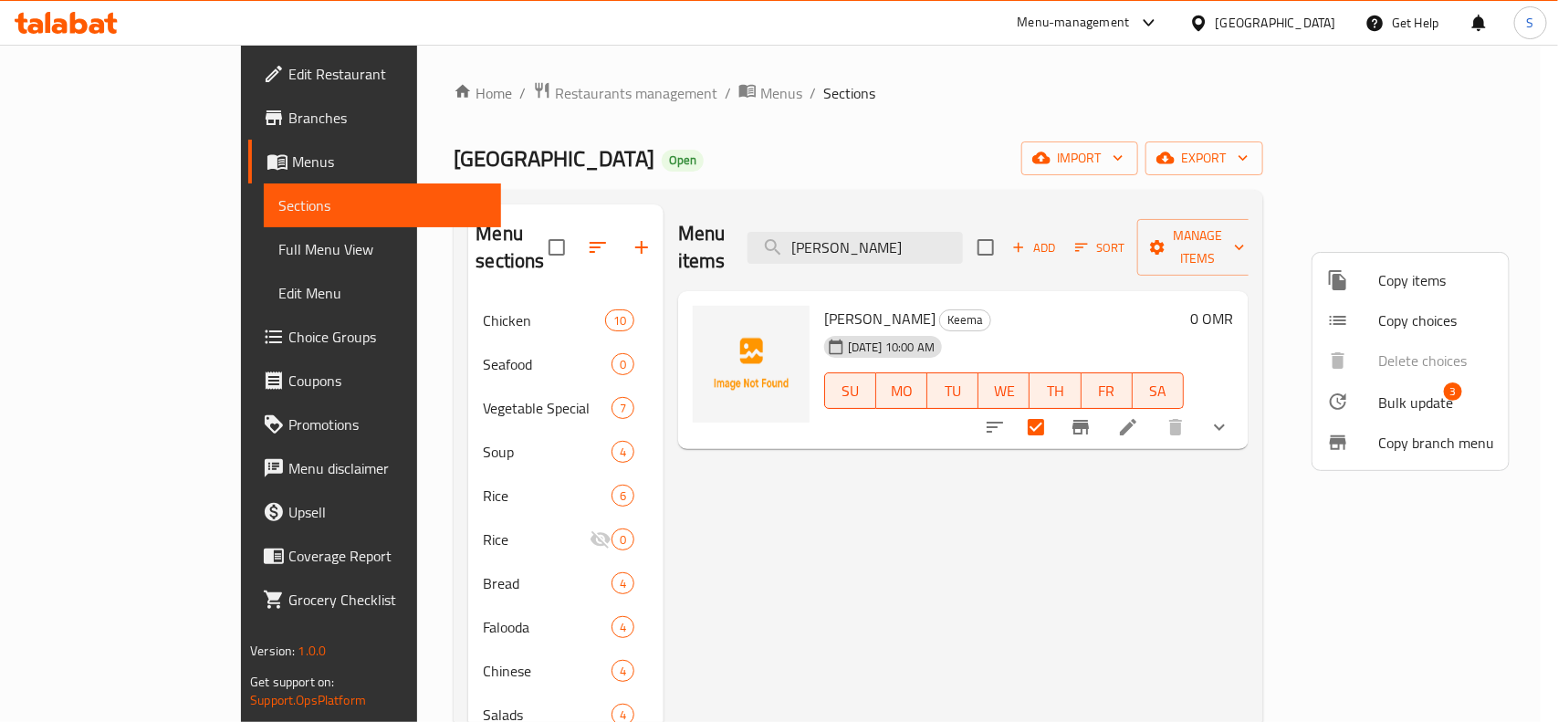
click at [1369, 393] on div at bounding box center [1352, 402] width 51 height 22
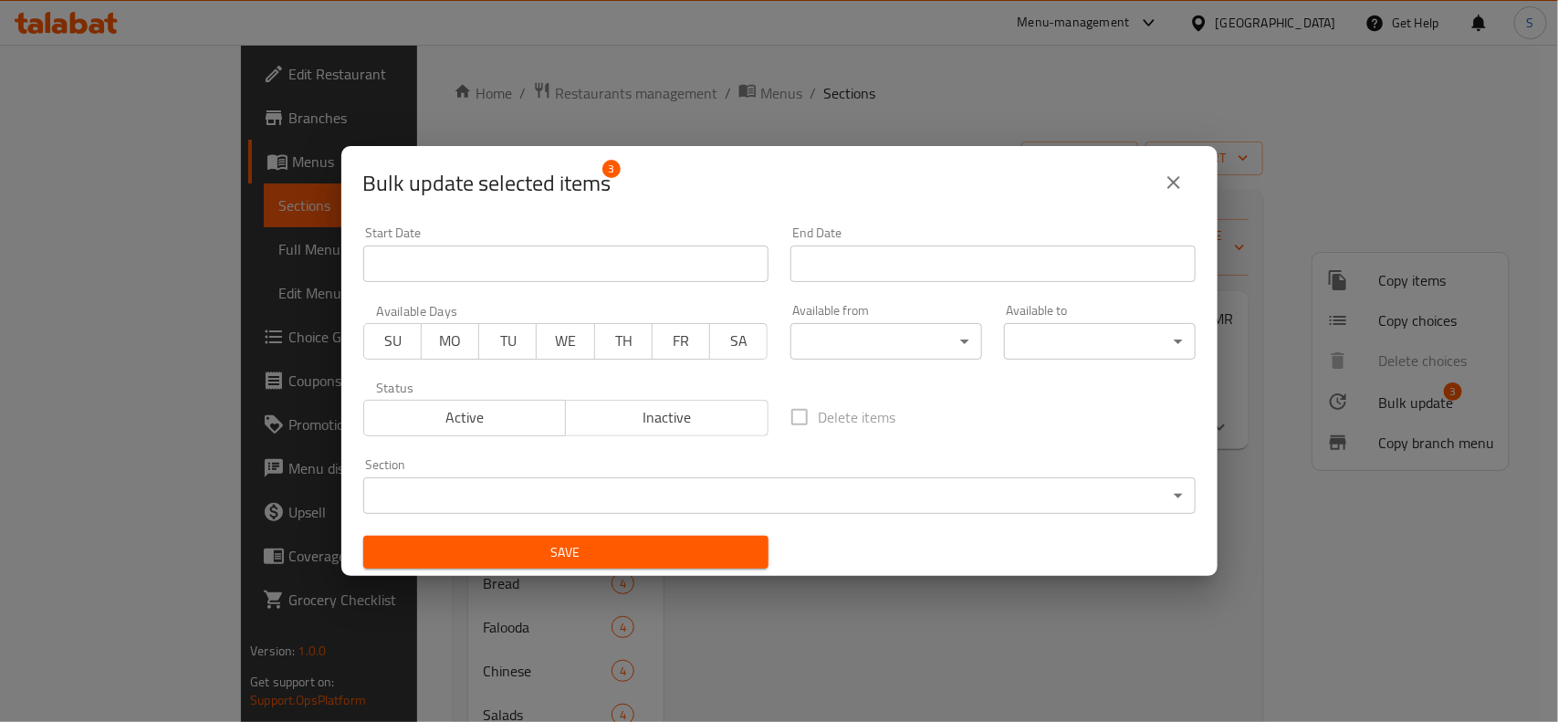
click at [960, 476] on body "​ Menu-management Oman Get Help S Edit Restaurant Branches Menus Sections Full …" at bounding box center [779, 383] width 1558 height 677
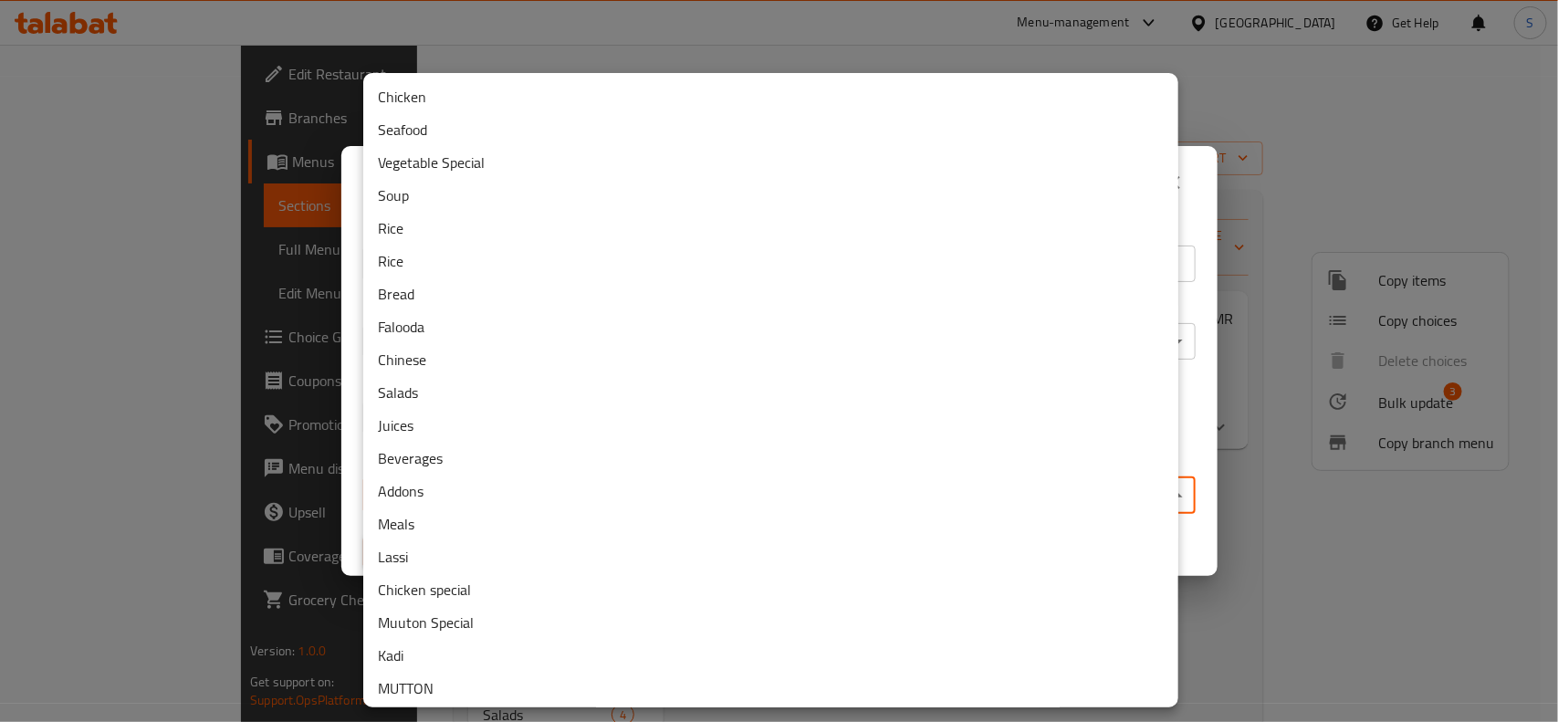
click at [579, 621] on li "Muuton Special" at bounding box center [770, 622] width 815 height 33
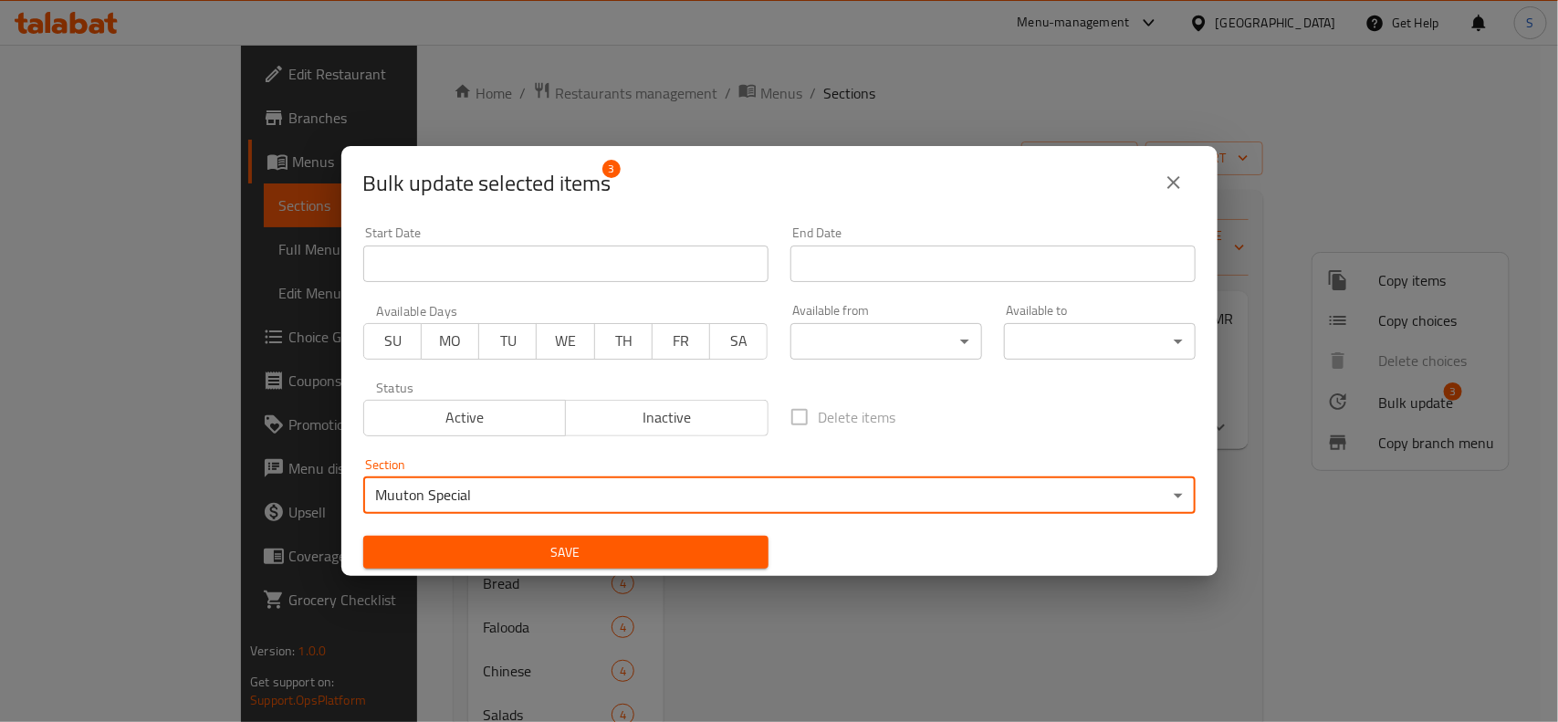
click at [632, 553] on span "Save" at bounding box center [566, 552] width 376 height 23
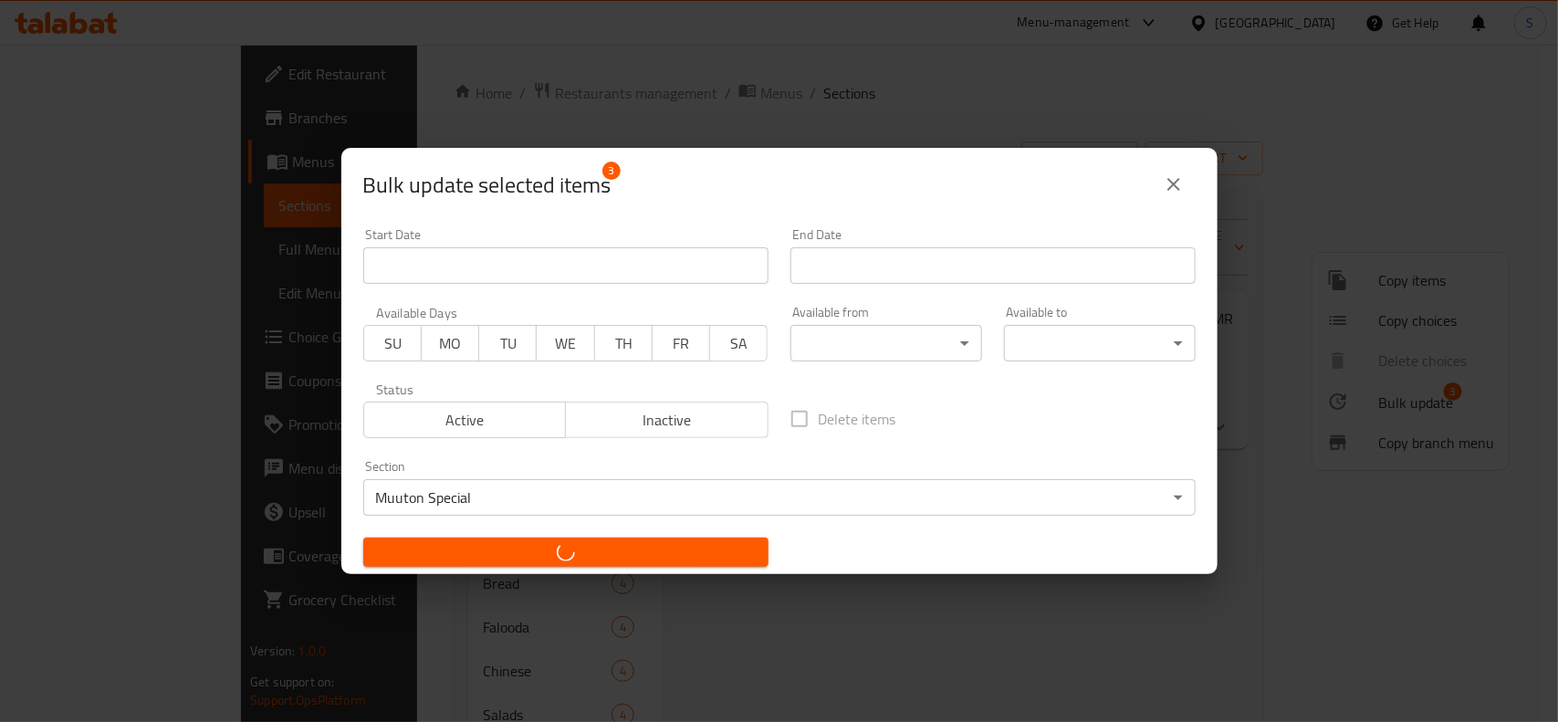
checkbox input "false"
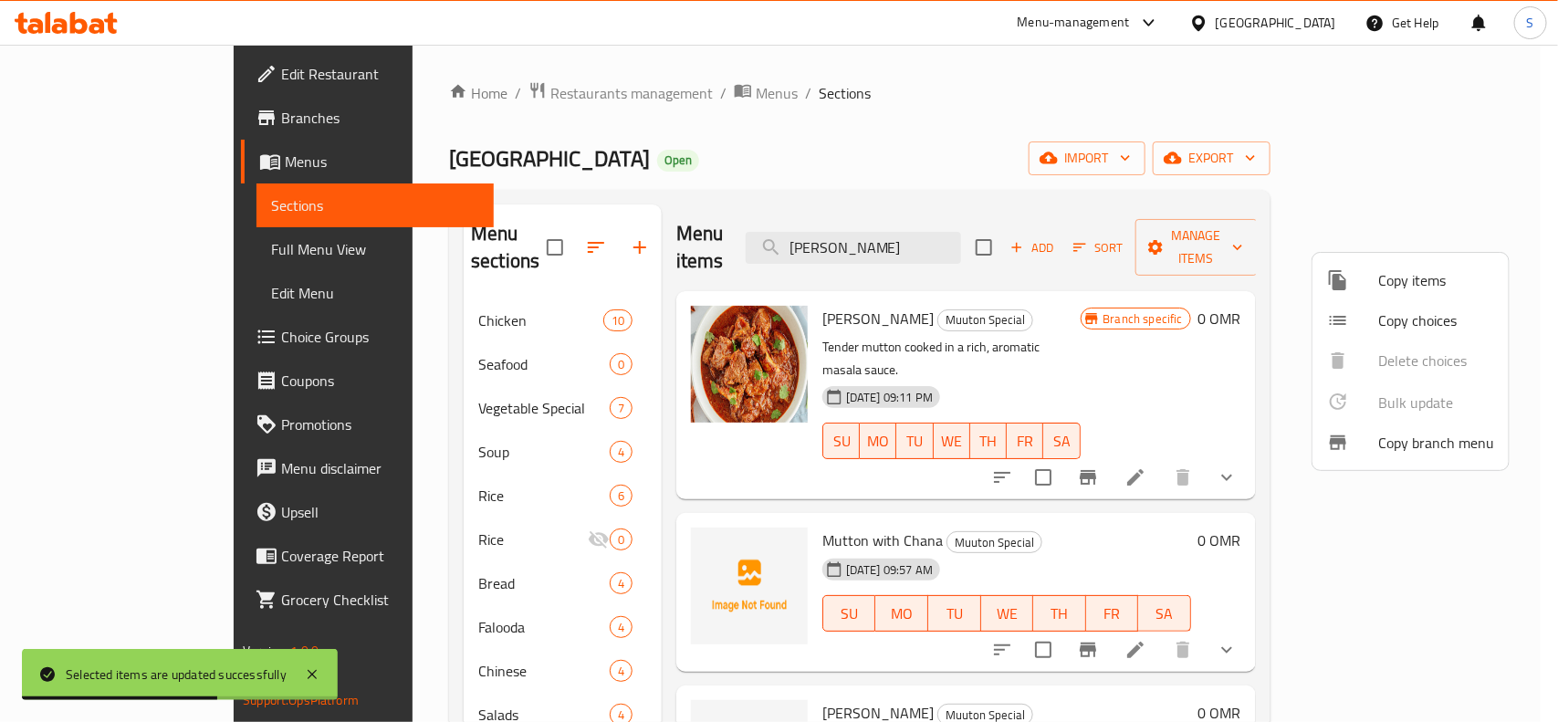
click at [581, 228] on div at bounding box center [779, 361] width 1558 height 722
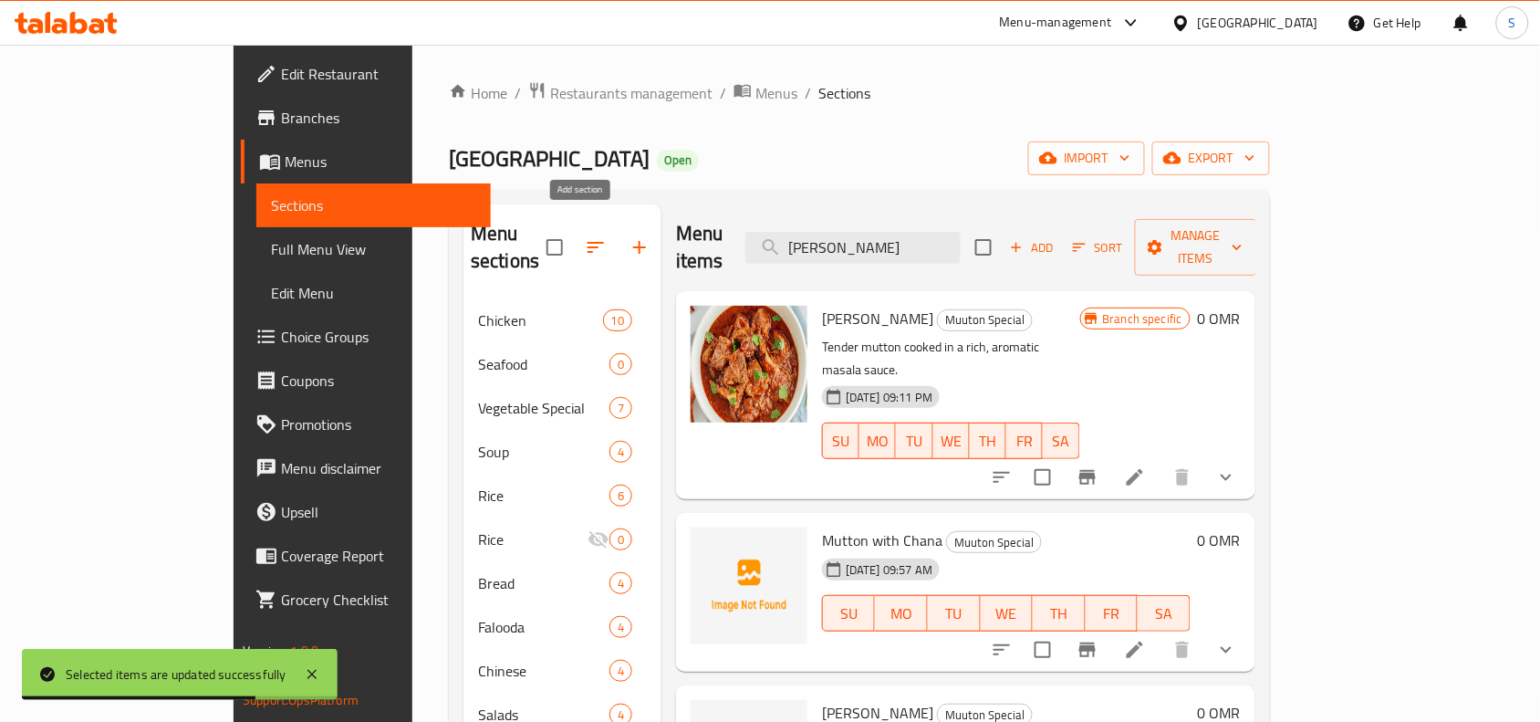
click at [629, 243] on icon "button" at bounding box center [640, 247] width 22 height 22
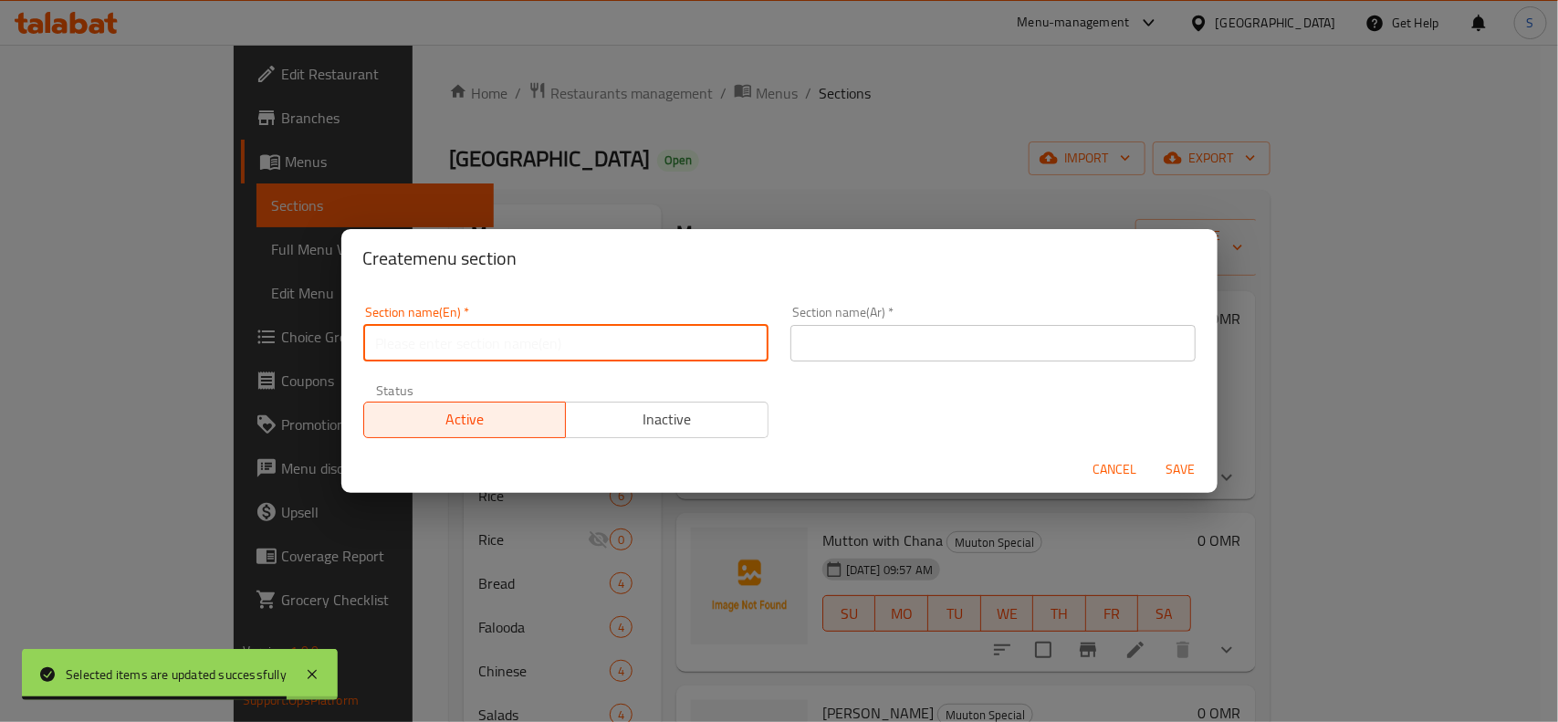
click at [594, 339] on input "text" at bounding box center [565, 343] width 405 height 37
paste input "BEEF SPECIAL"
click at [594, 339] on input "BEEF SPECIAL" at bounding box center [565, 343] width 405 height 37
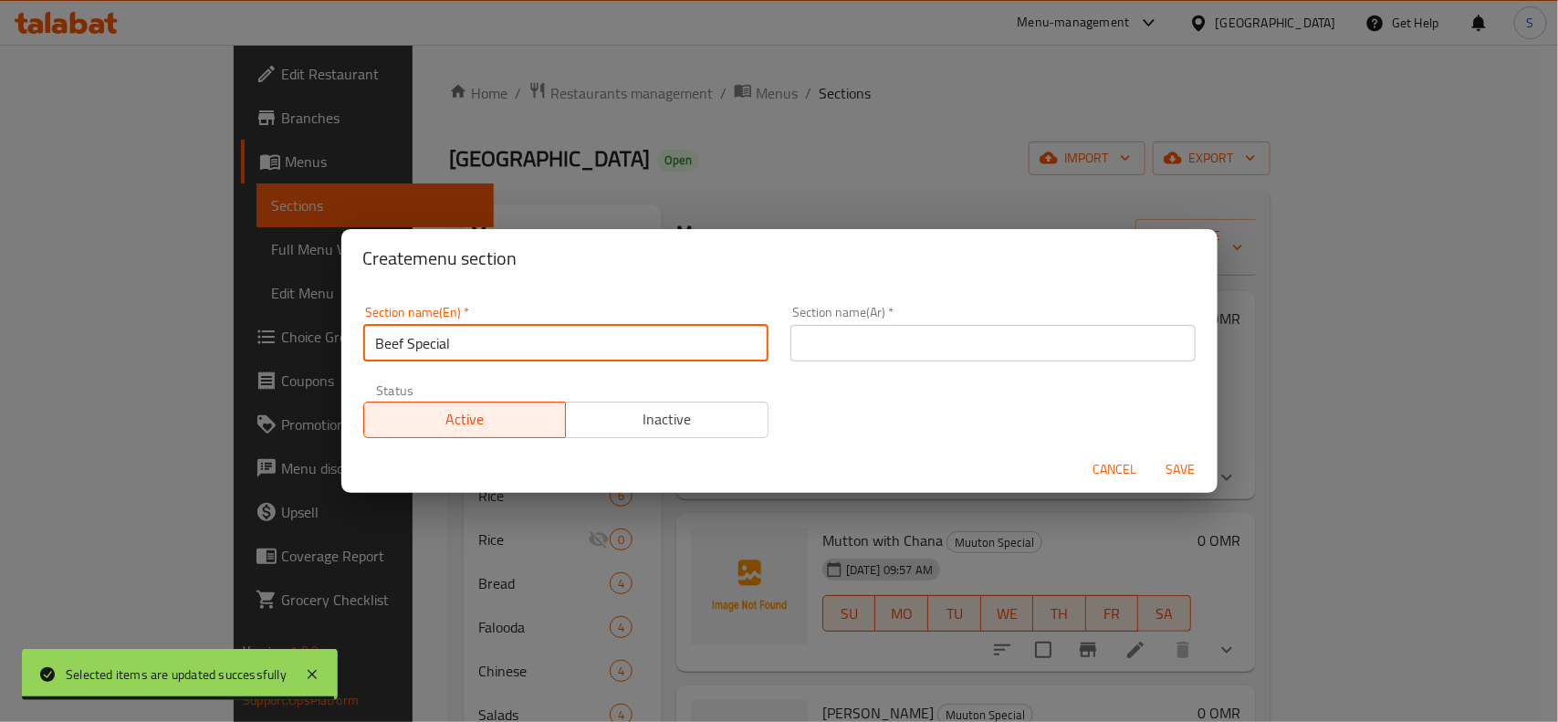
type input "Beef Special"
click at [872, 325] on input "text" at bounding box center [992, 343] width 405 height 37
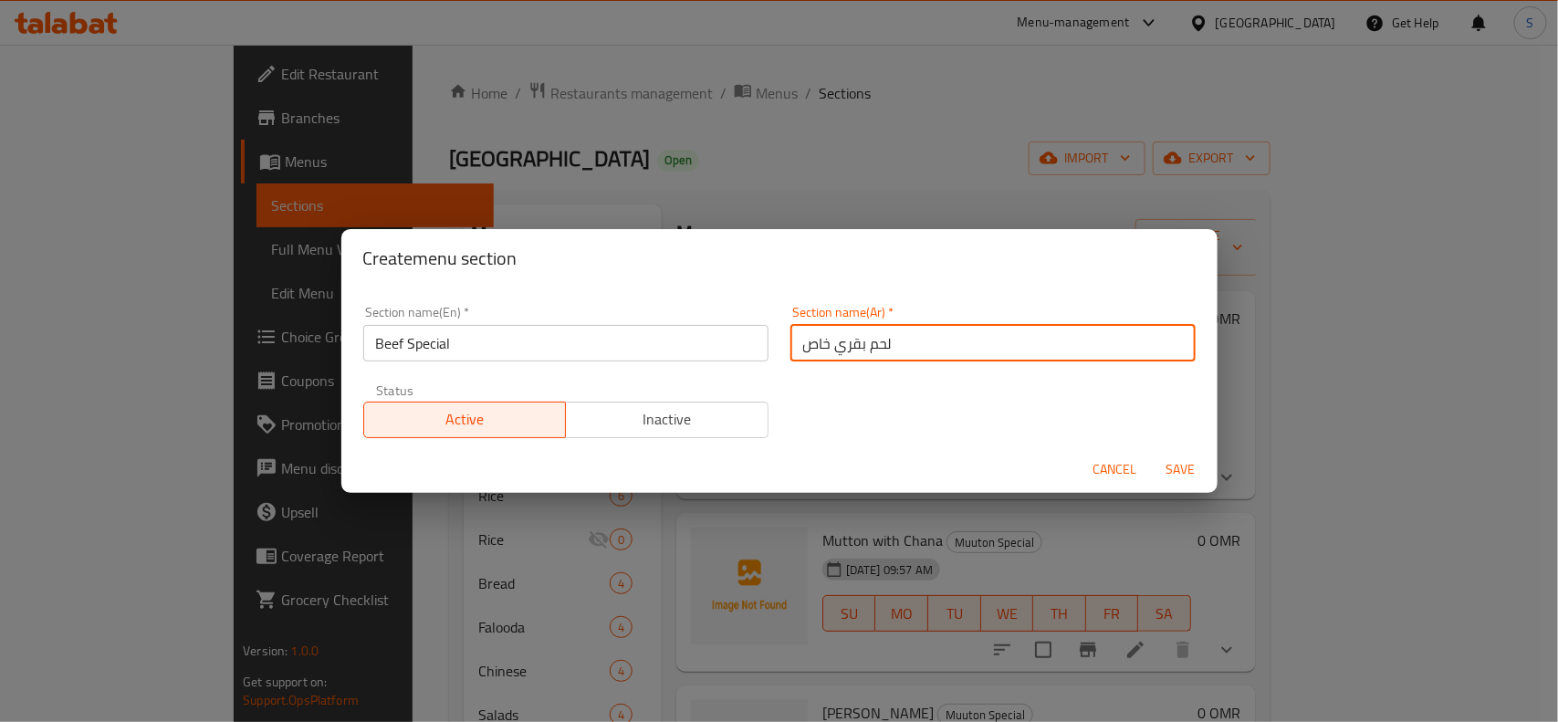
type input "لحم بقري خاص"
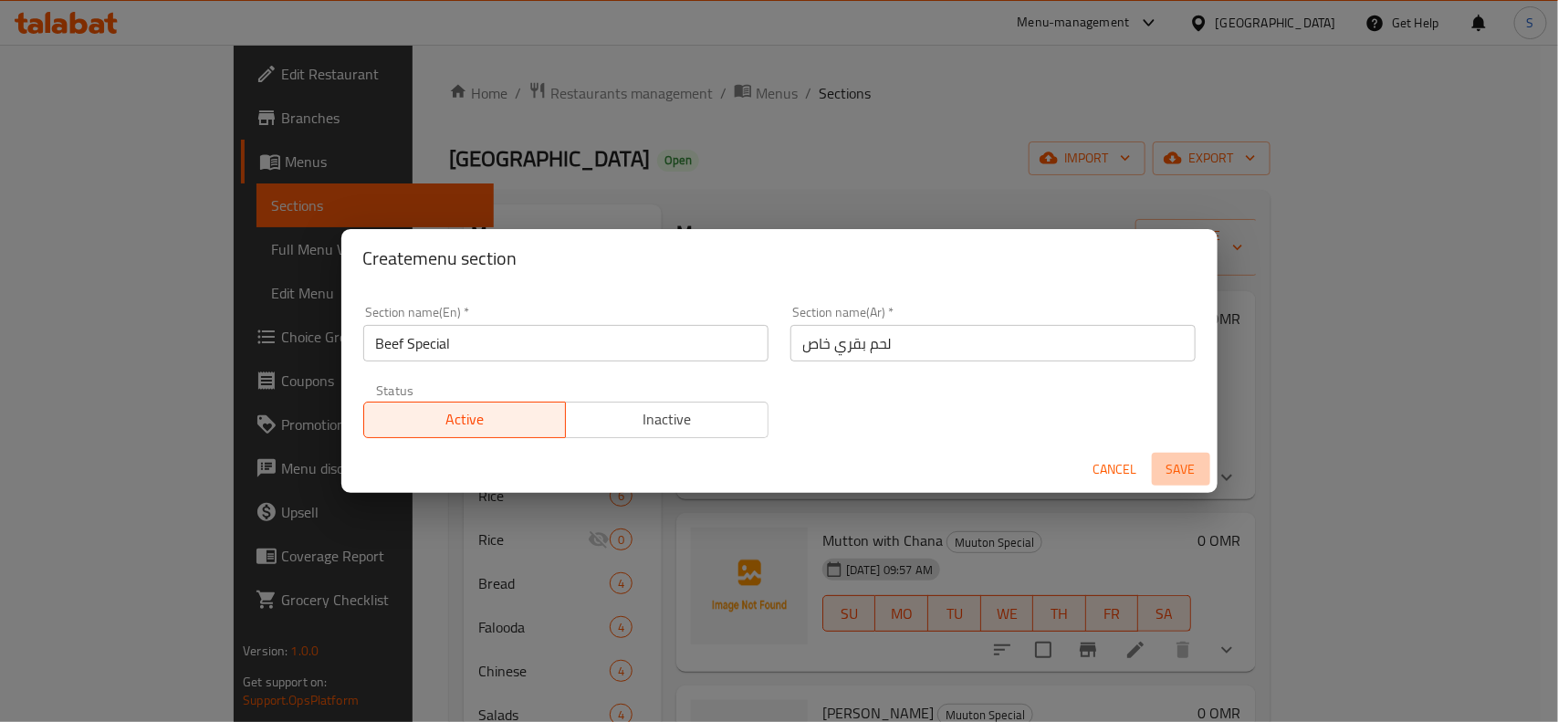
click at [1171, 467] on span "Save" at bounding box center [1181, 469] width 44 height 23
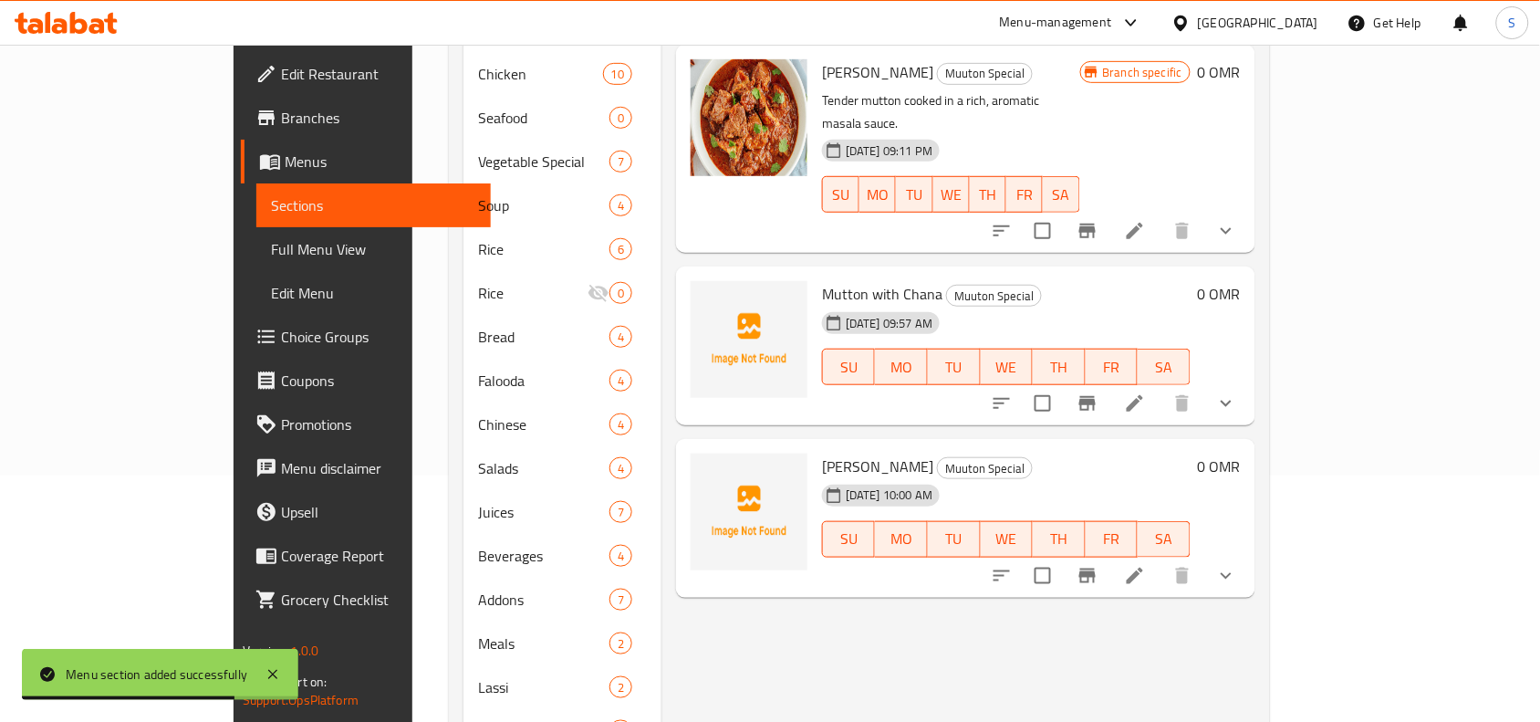
scroll to position [114, 0]
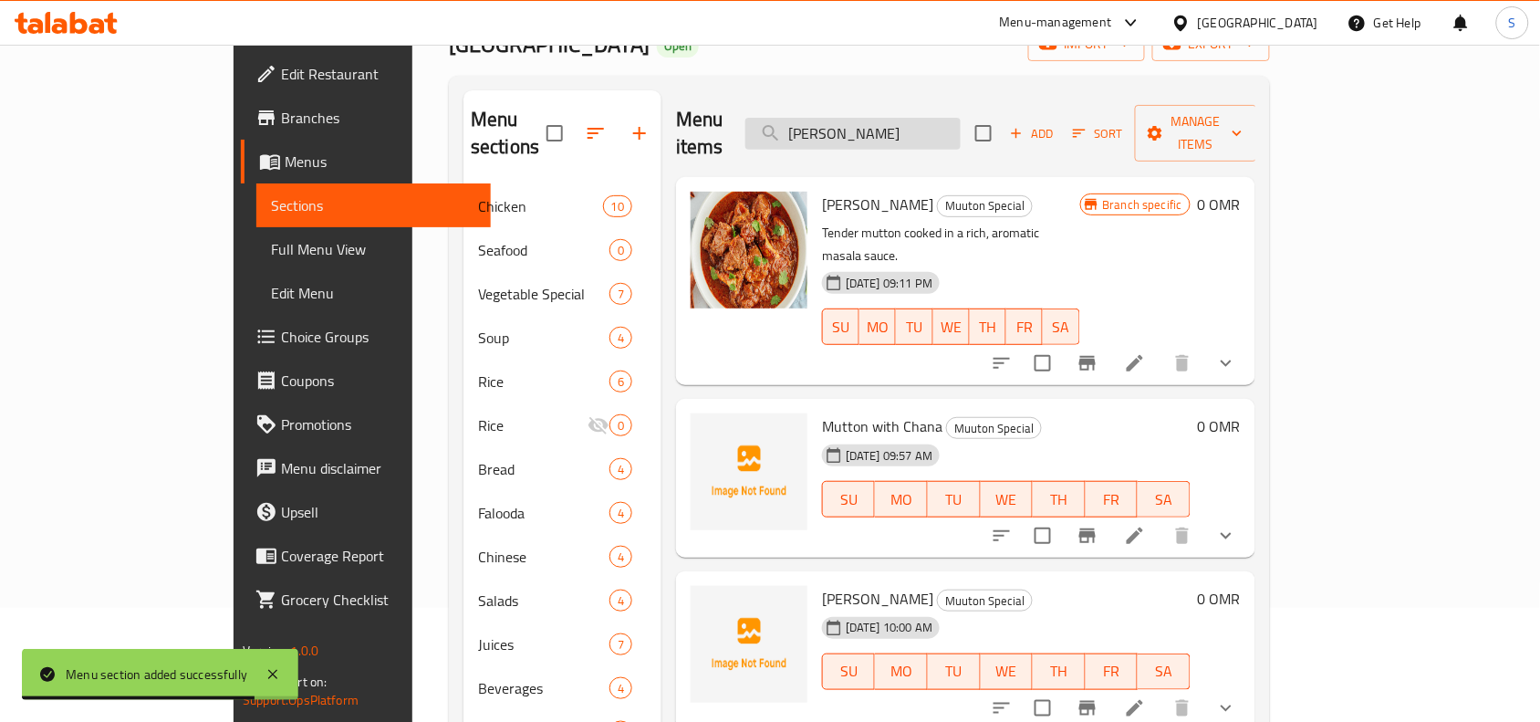
click at [961, 118] on input "KEEMA MASALA" at bounding box center [853, 134] width 215 height 32
paste input "BEEF CURRY"
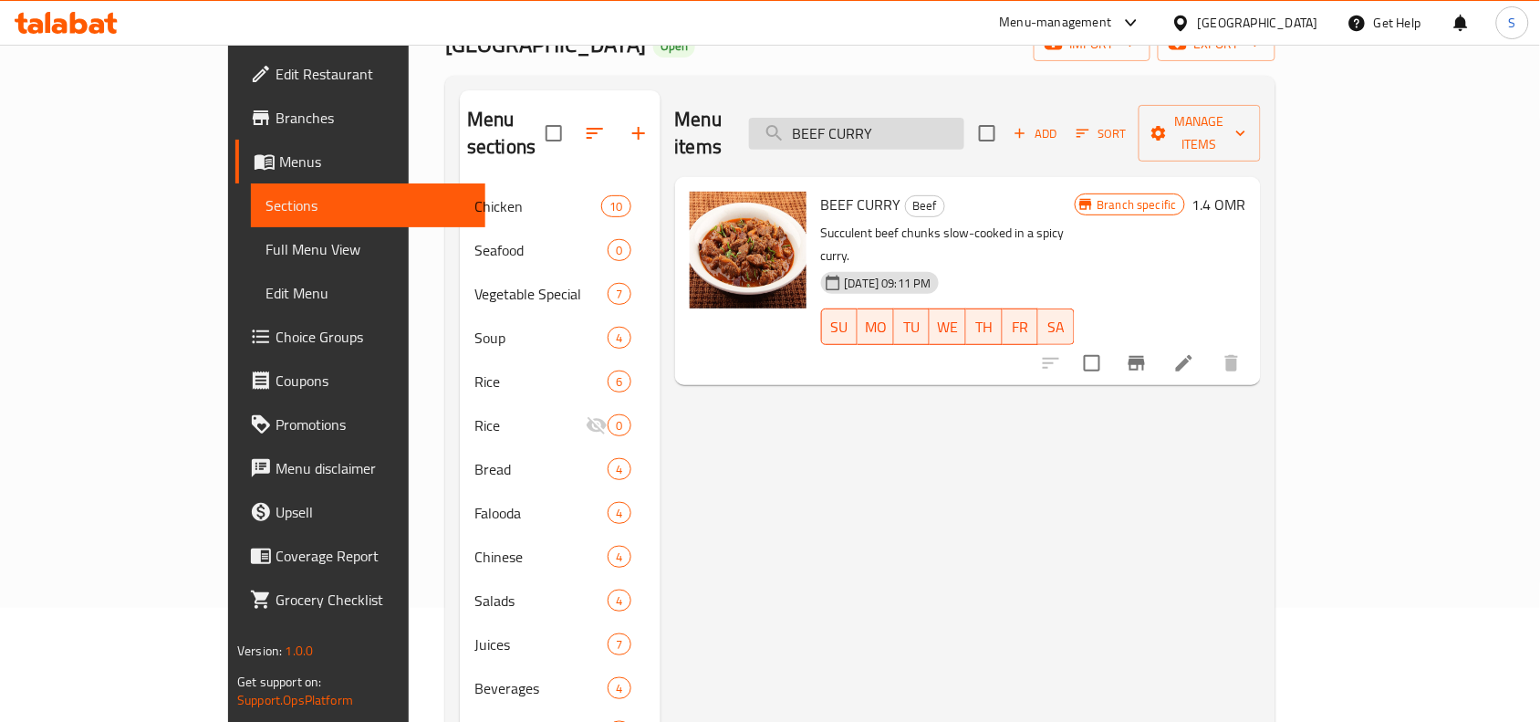
click at [965, 118] on input "BEEF CURRY" at bounding box center [856, 134] width 215 height 32
paste input "MASALA"
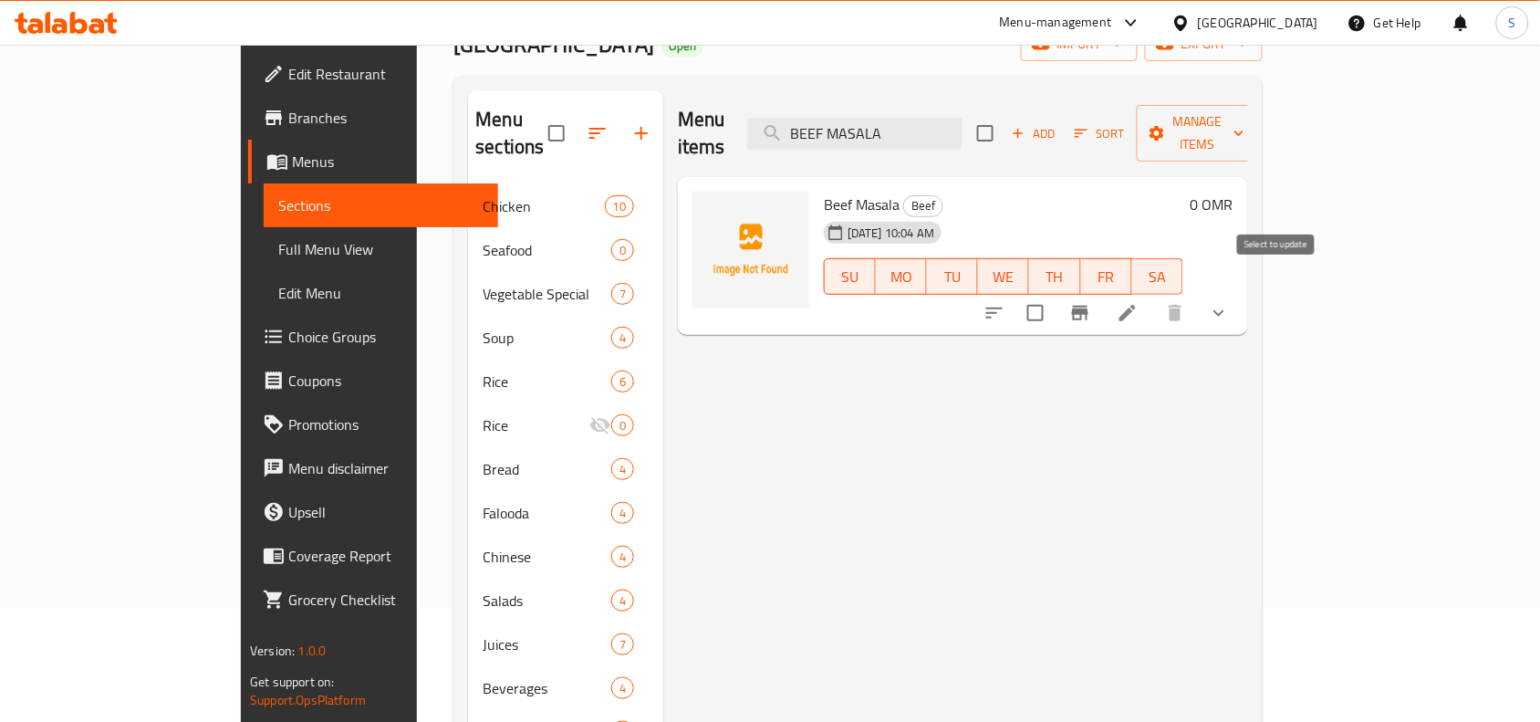
type input "BEEF MASALA"
click at [1055, 294] on input "checkbox" at bounding box center [1036, 313] width 38 height 38
checkbox input "true"
click at [963, 118] on input "BEEF MASALA" at bounding box center [854, 134] width 215 height 32
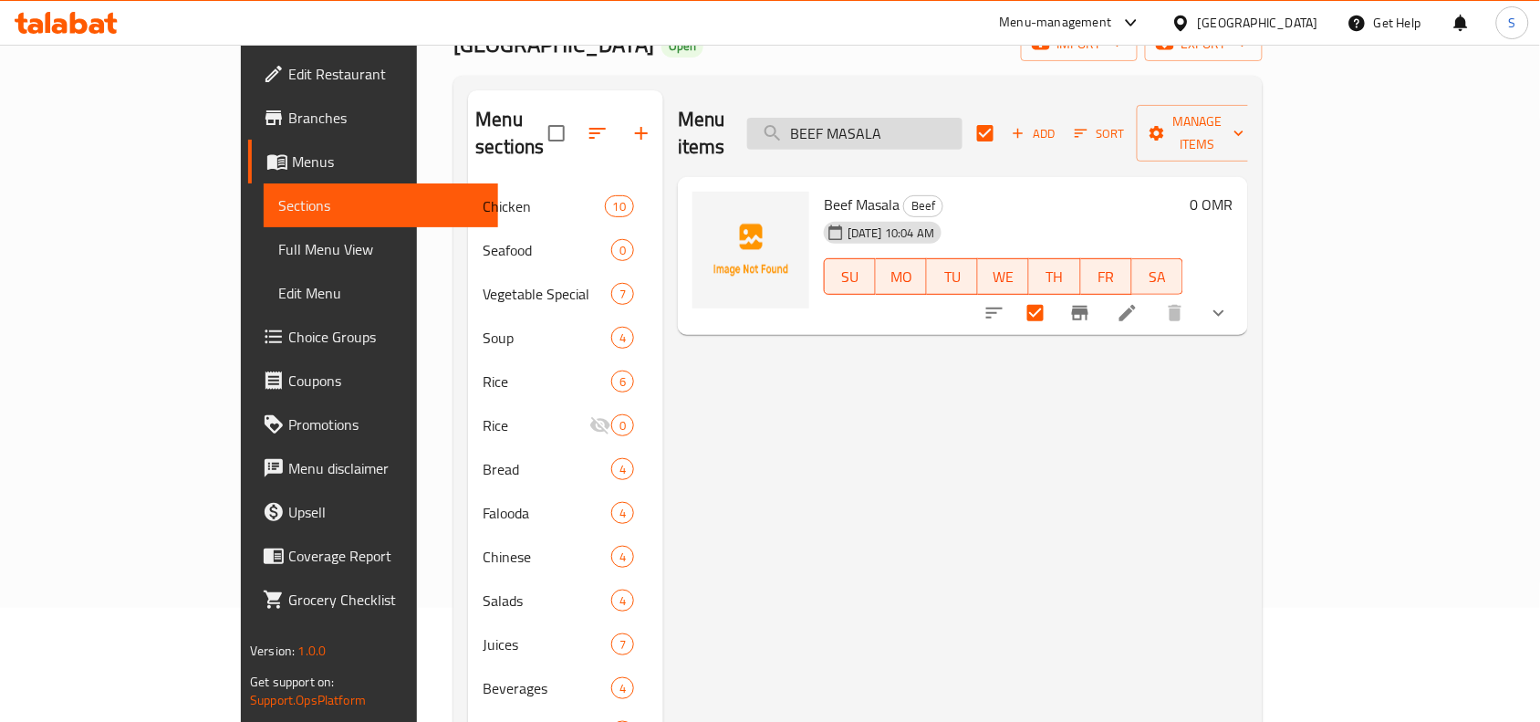
click at [963, 118] on input "BEEF MASALA" at bounding box center [854, 134] width 215 height 32
paste input "CHILLI"
type input "BEEF CHILLI"
click at [1055, 294] on input "checkbox" at bounding box center [1036, 313] width 38 height 38
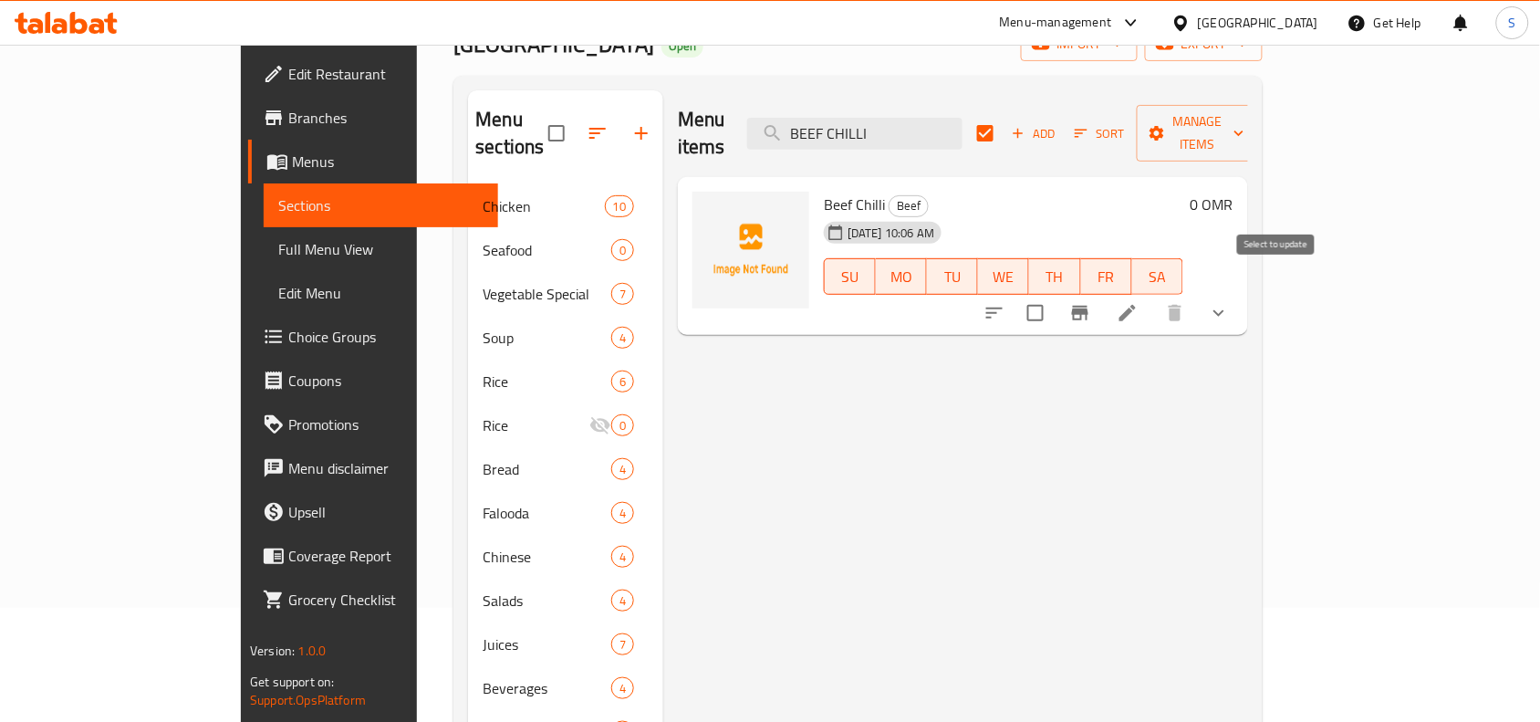
checkbox input "true"
checkbox input "false"
click at [1245, 121] on span "Manage items" at bounding box center [1198, 133] width 93 height 46
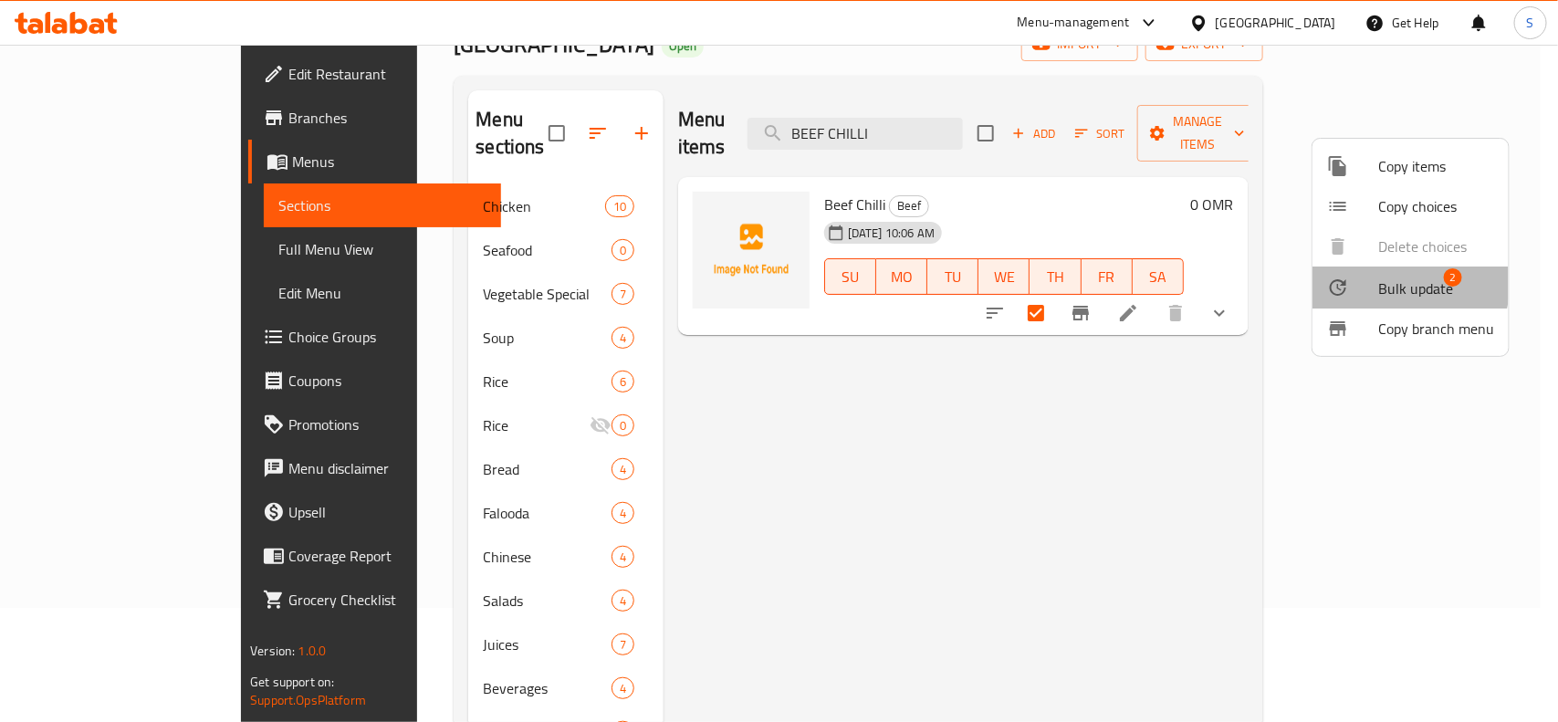
click at [1370, 279] on div at bounding box center [1352, 288] width 51 height 22
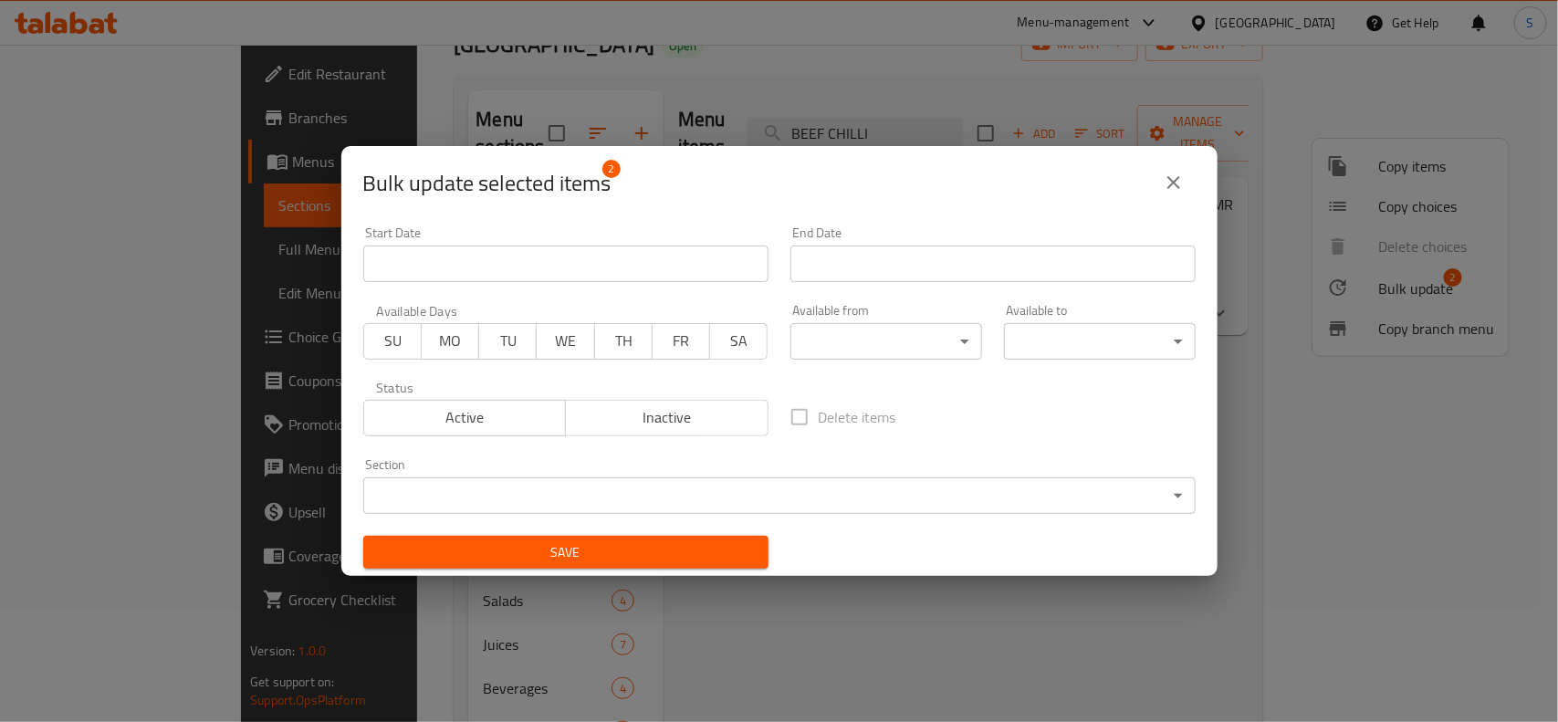
click at [831, 500] on body "​ Menu-management Oman Get Help S Edit Restaurant Branches Menus Sections Full …" at bounding box center [779, 269] width 1558 height 677
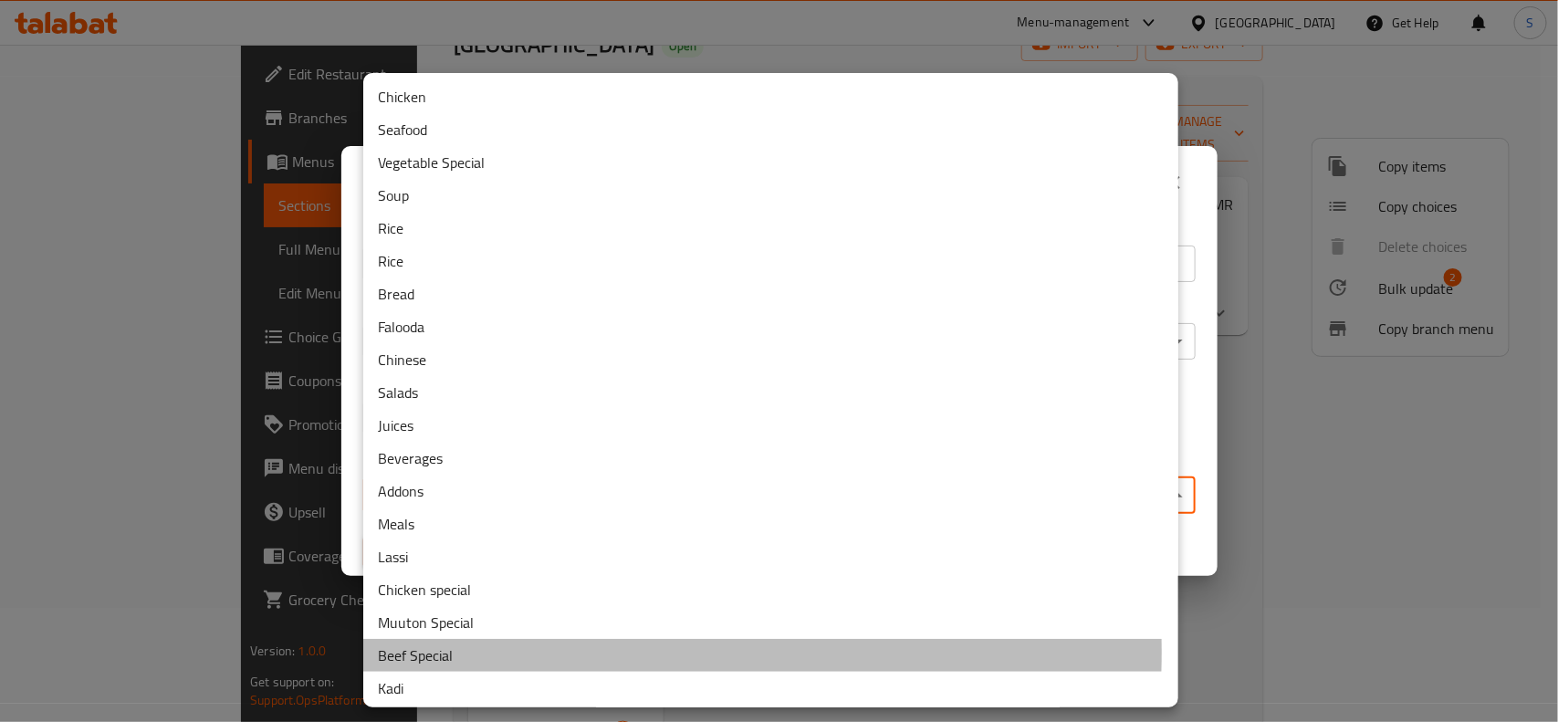
click at [449, 652] on li "Beef Special" at bounding box center [770, 655] width 815 height 33
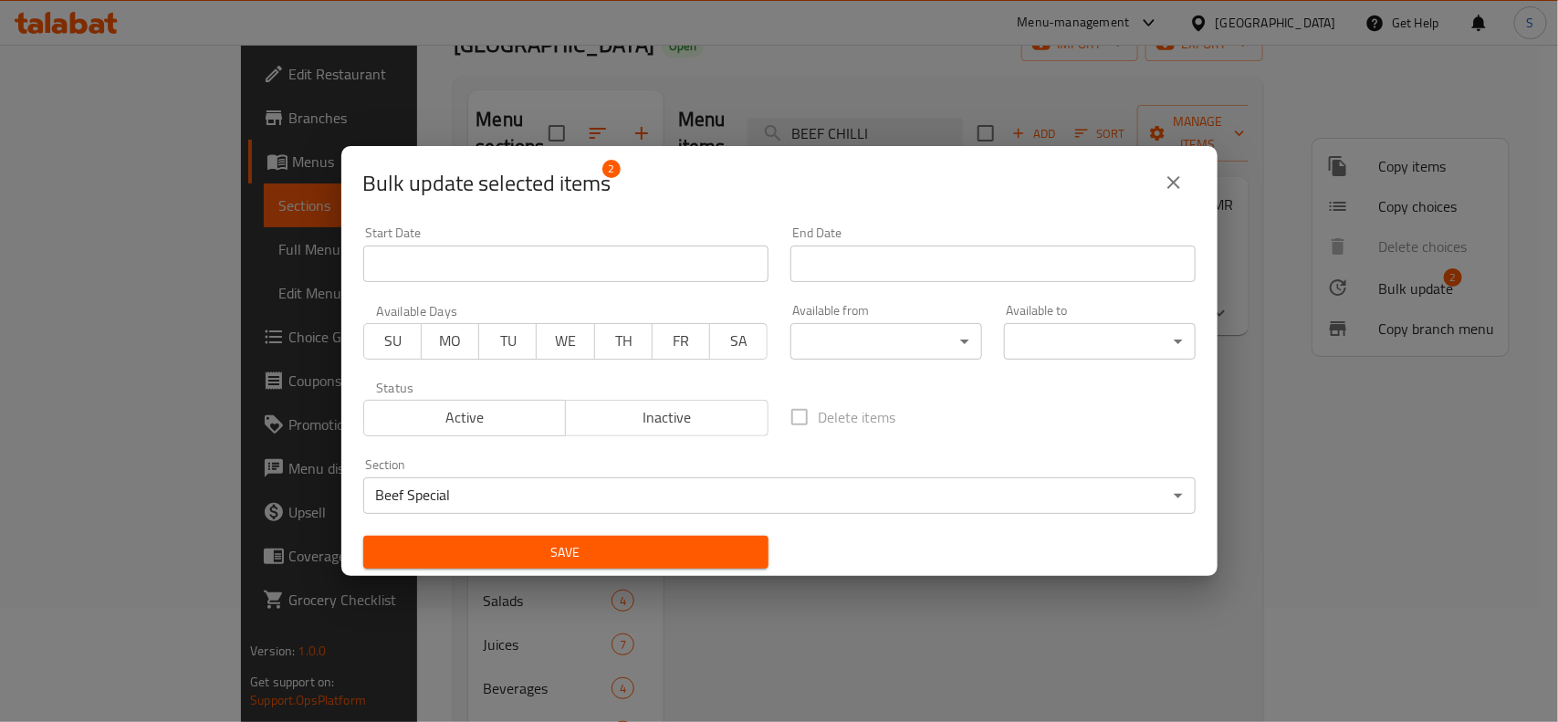
click at [681, 569] on div "Save" at bounding box center [565, 553] width 427 height 56
click at [705, 545] on span "Save" at bounding box center [566, 552] width 376 height 23
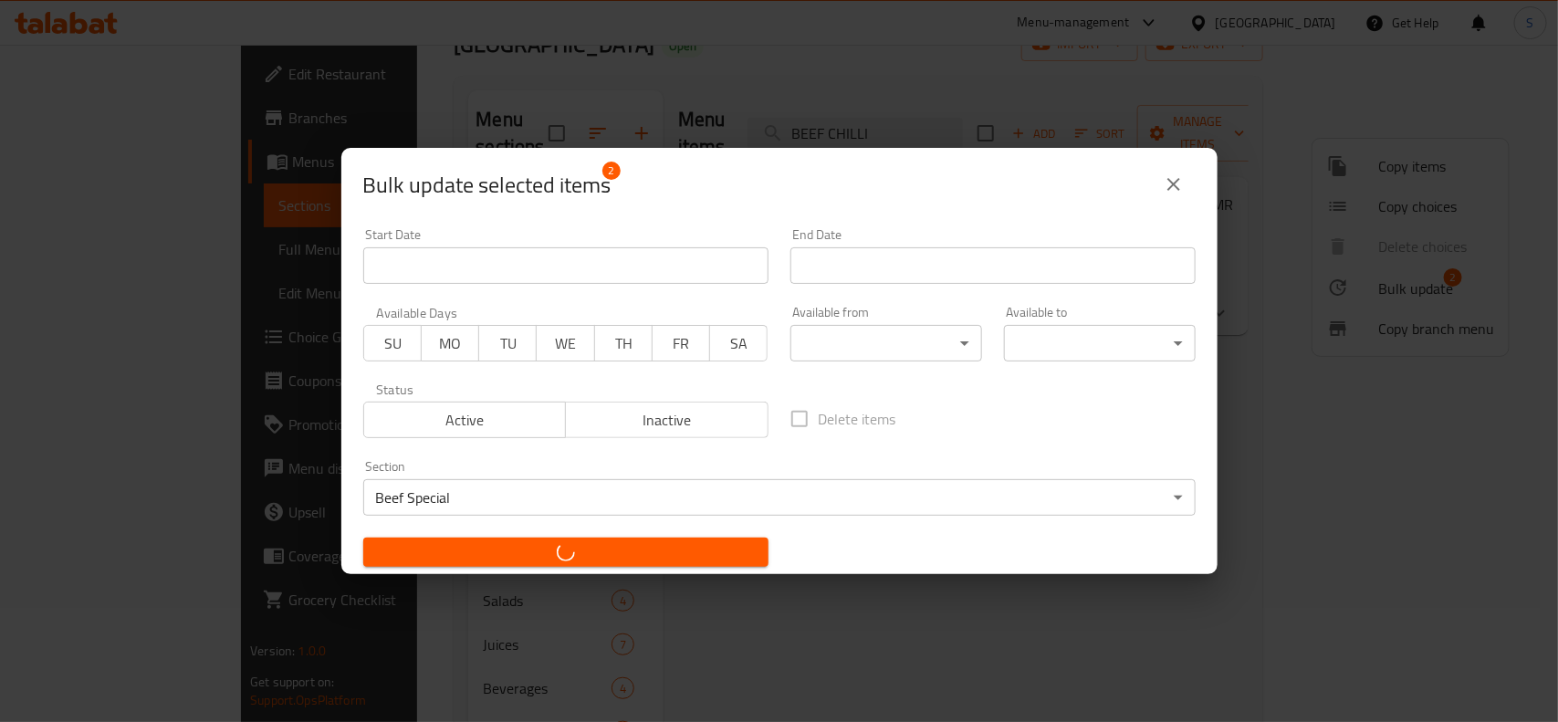
checkbox input "false"
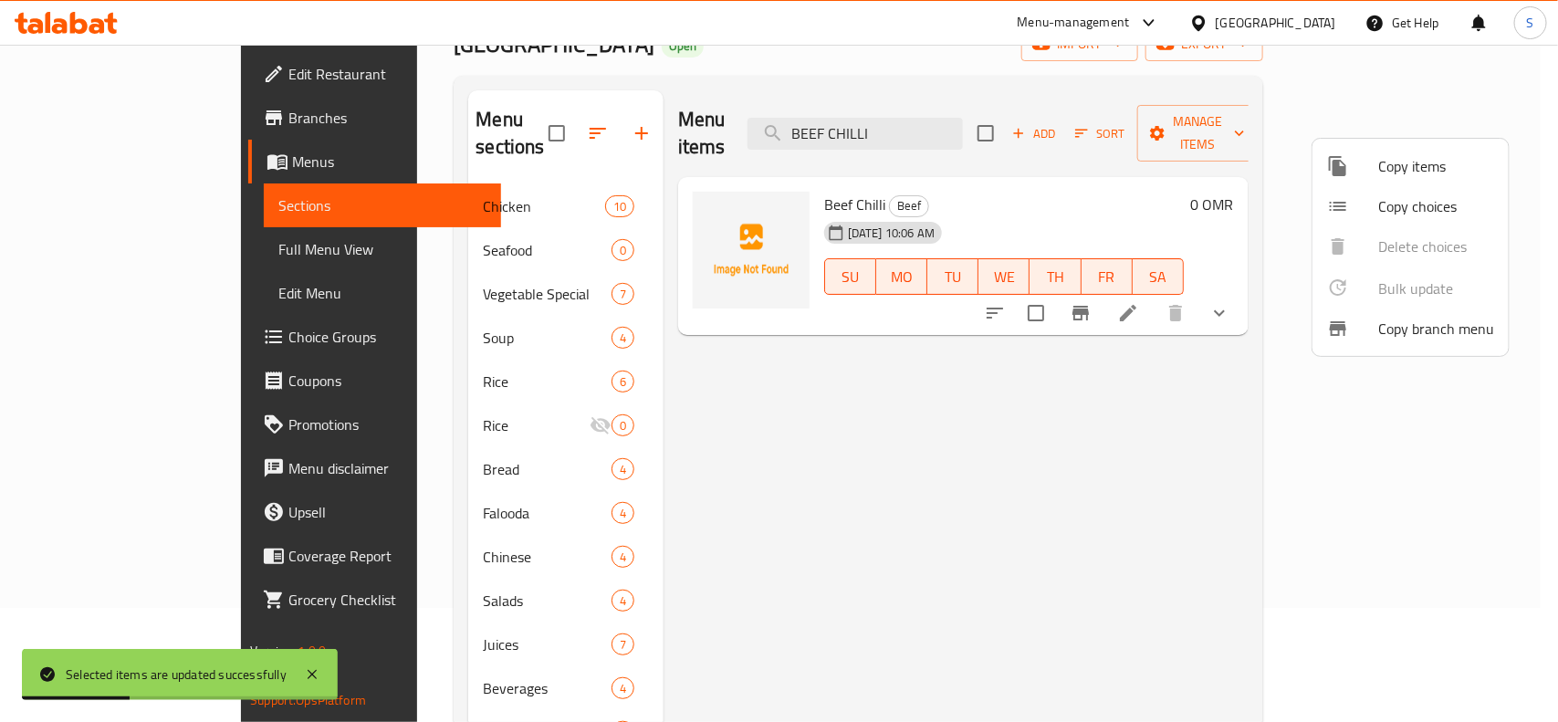
click at [393, 179] on div at bounding box center [779, 361] width 1558 height 722
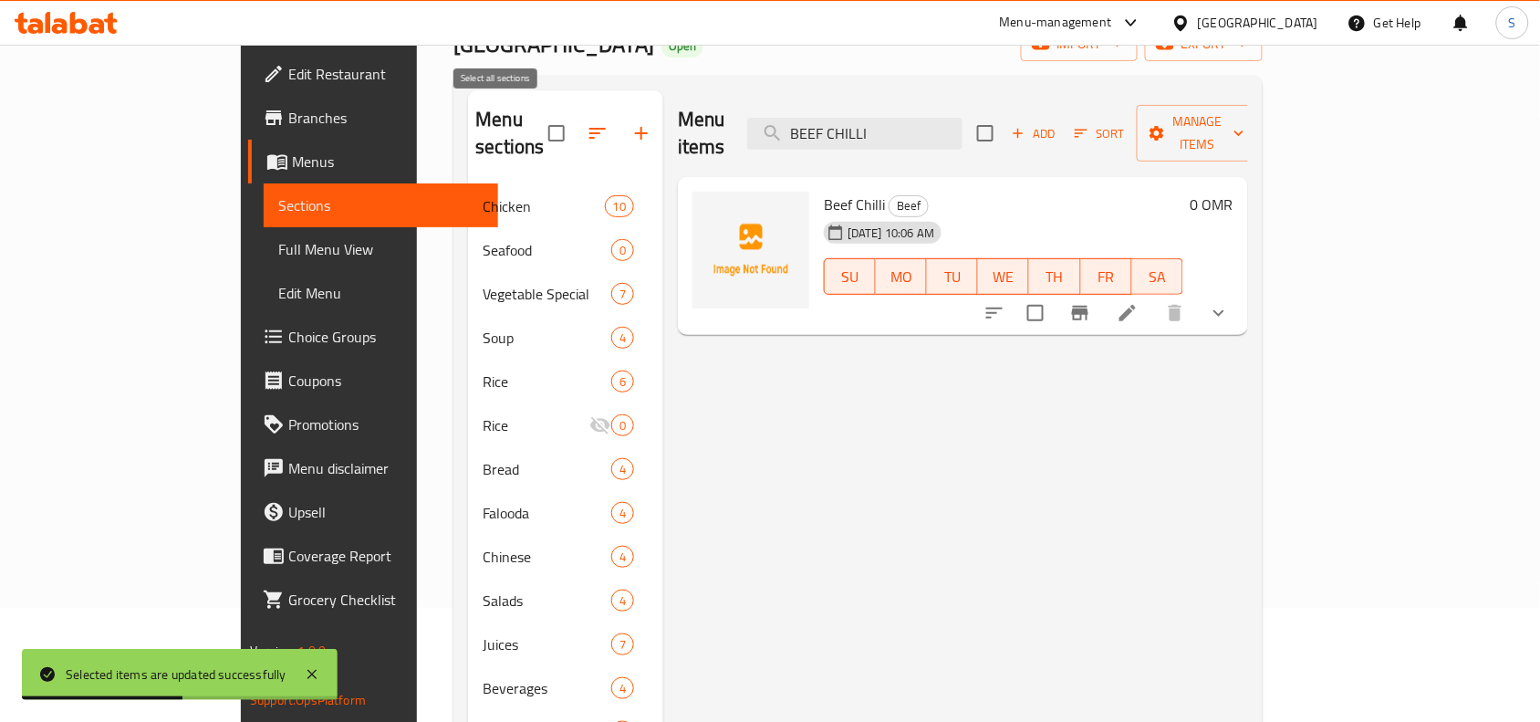
click at [538, 121] on input "checkbox" at bounding box center [557, 133] width 38 height 38
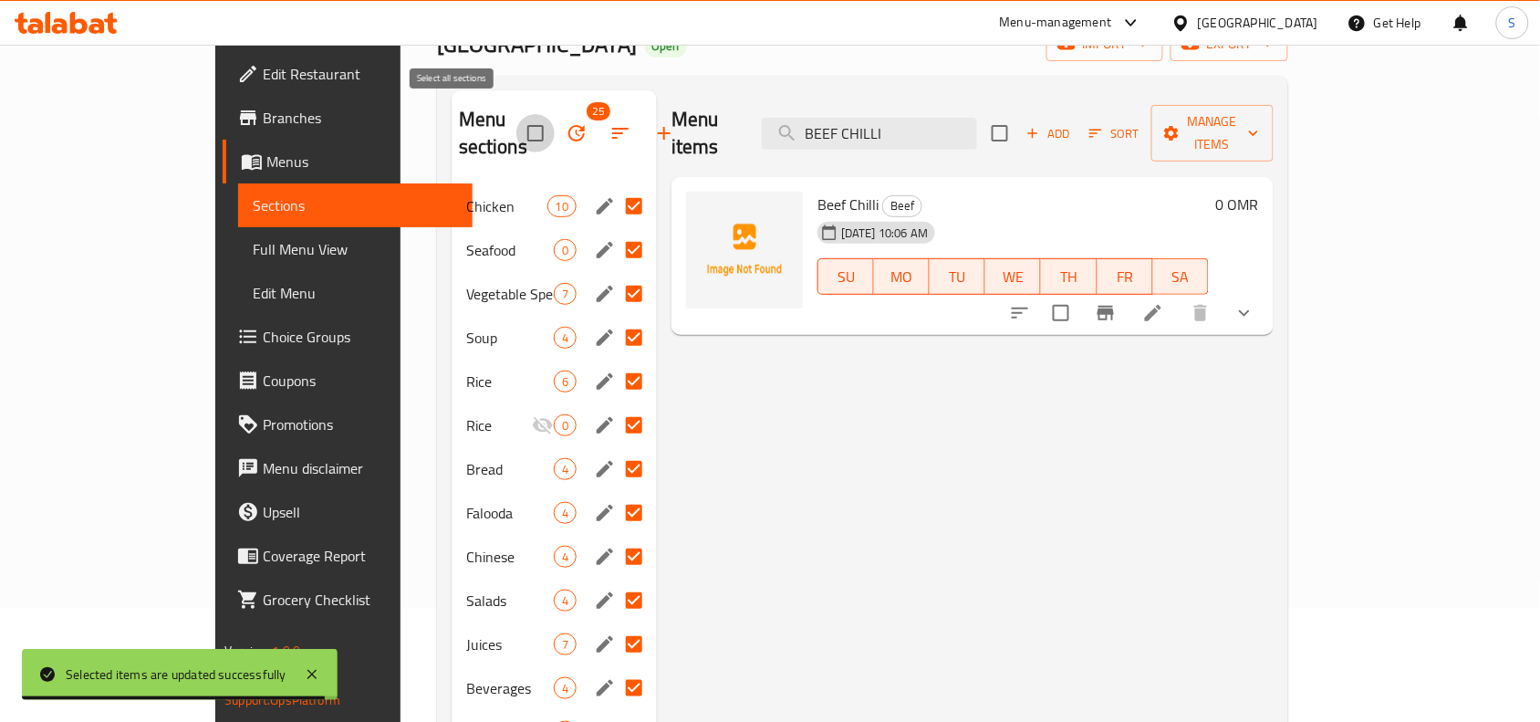
click at [517, 120] on input "checkbox" at bounding box center [536, 133] width 38 height 38
checkbox input "false"
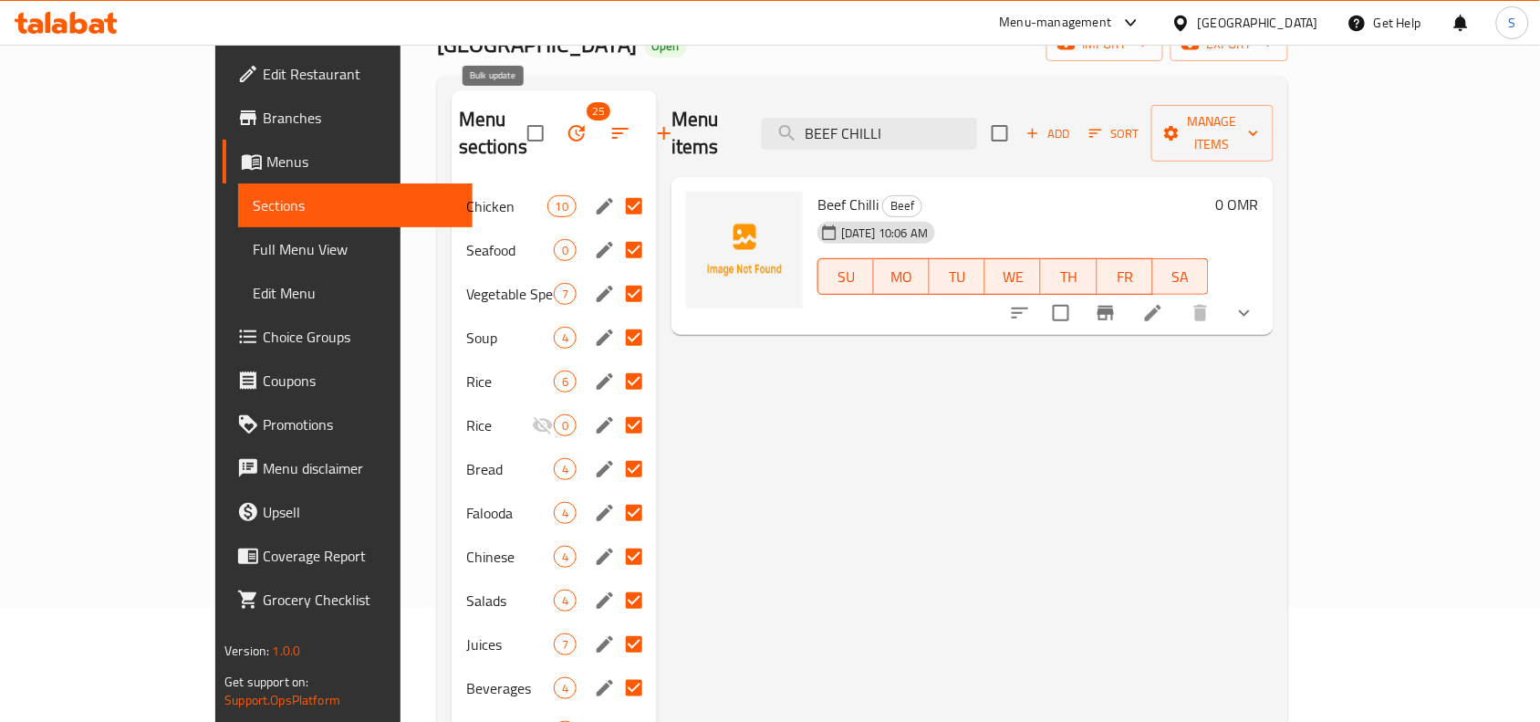
click at [555, 132] on button "button" at bounding box center [577, 133] width 44 height 44
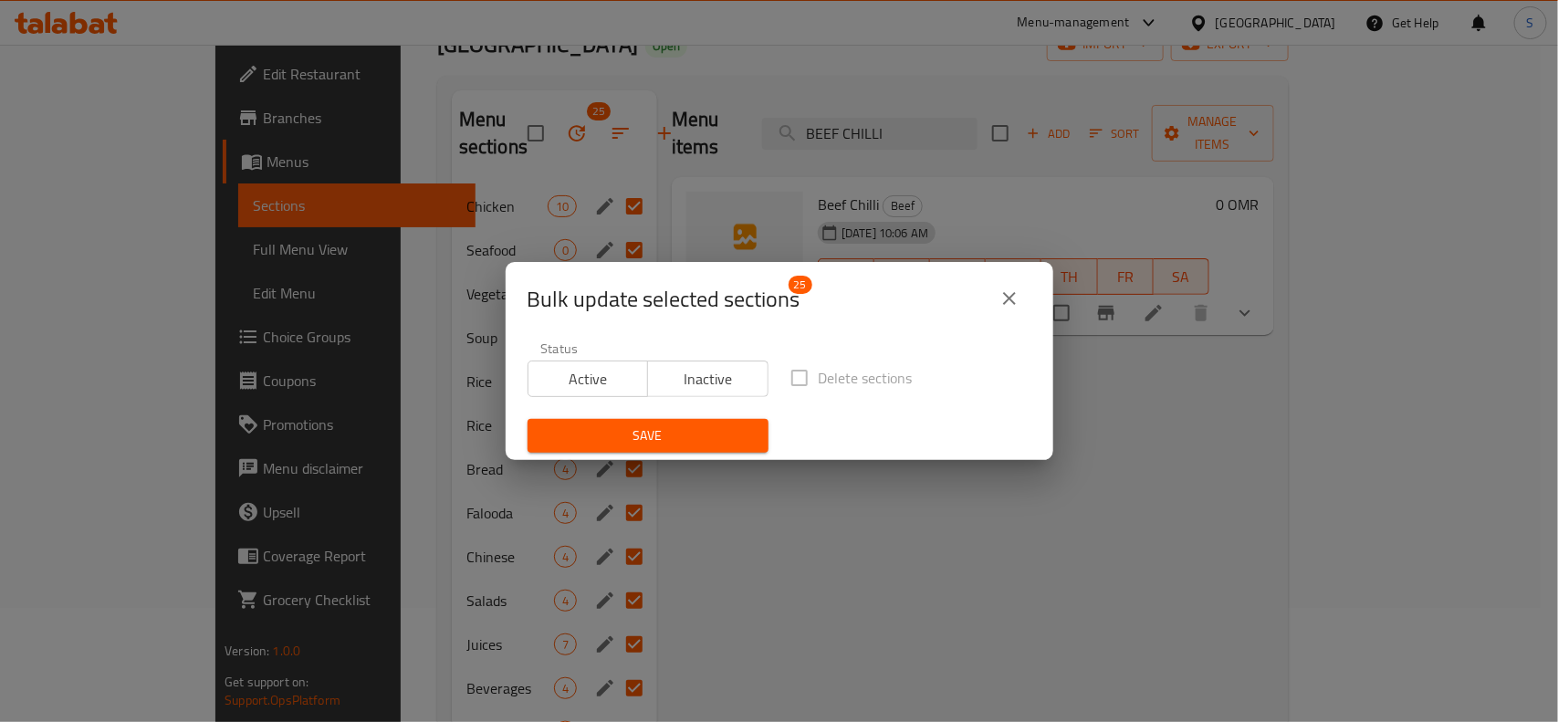
click at [995, 290] on button "close" at bounding box center [1009, 299] width 44 height 44
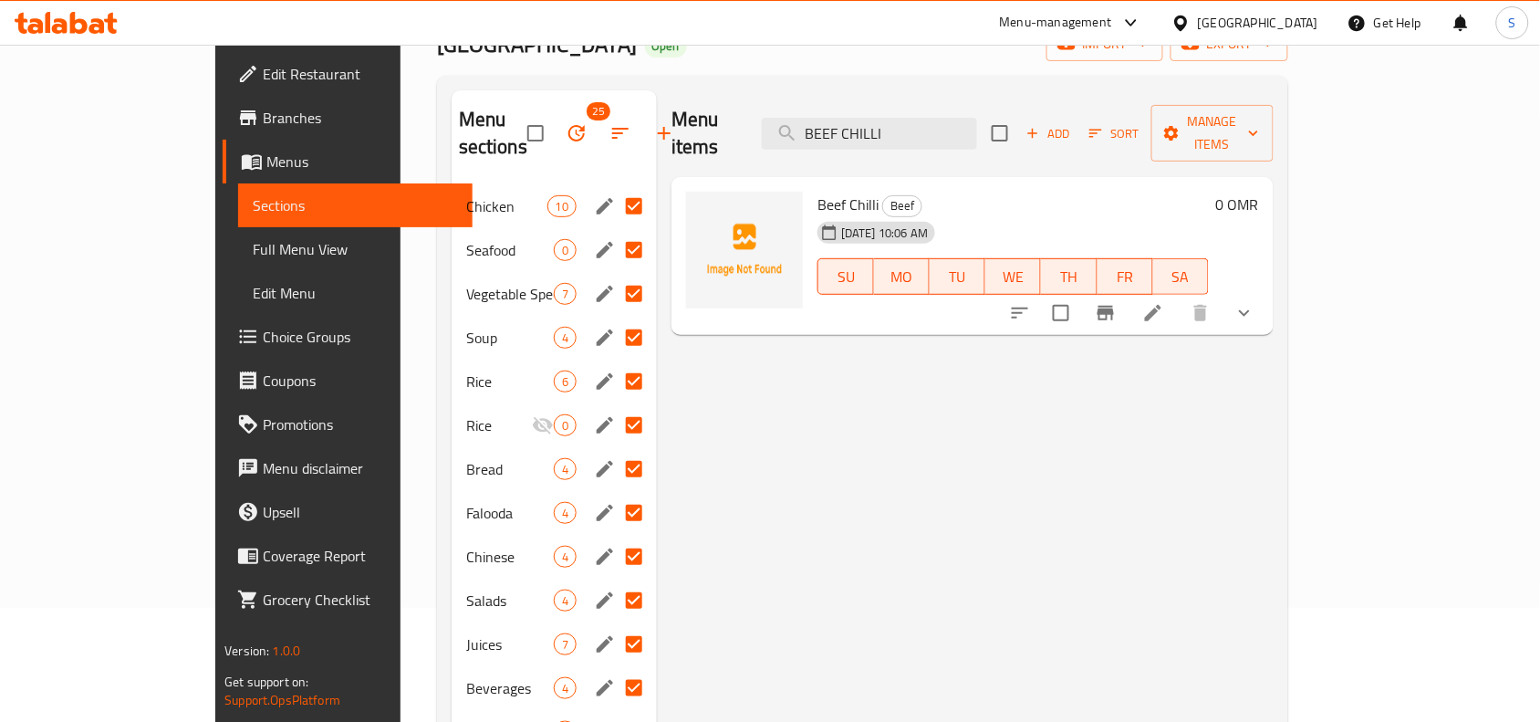
drag, startPoint x: 566, startPoint y: 173, endPoint x: 726, endPoint y: 269, distance: 187.0
click at [266, 152] on span "Menus" at bounding box center [362, 162] width 192 height 22
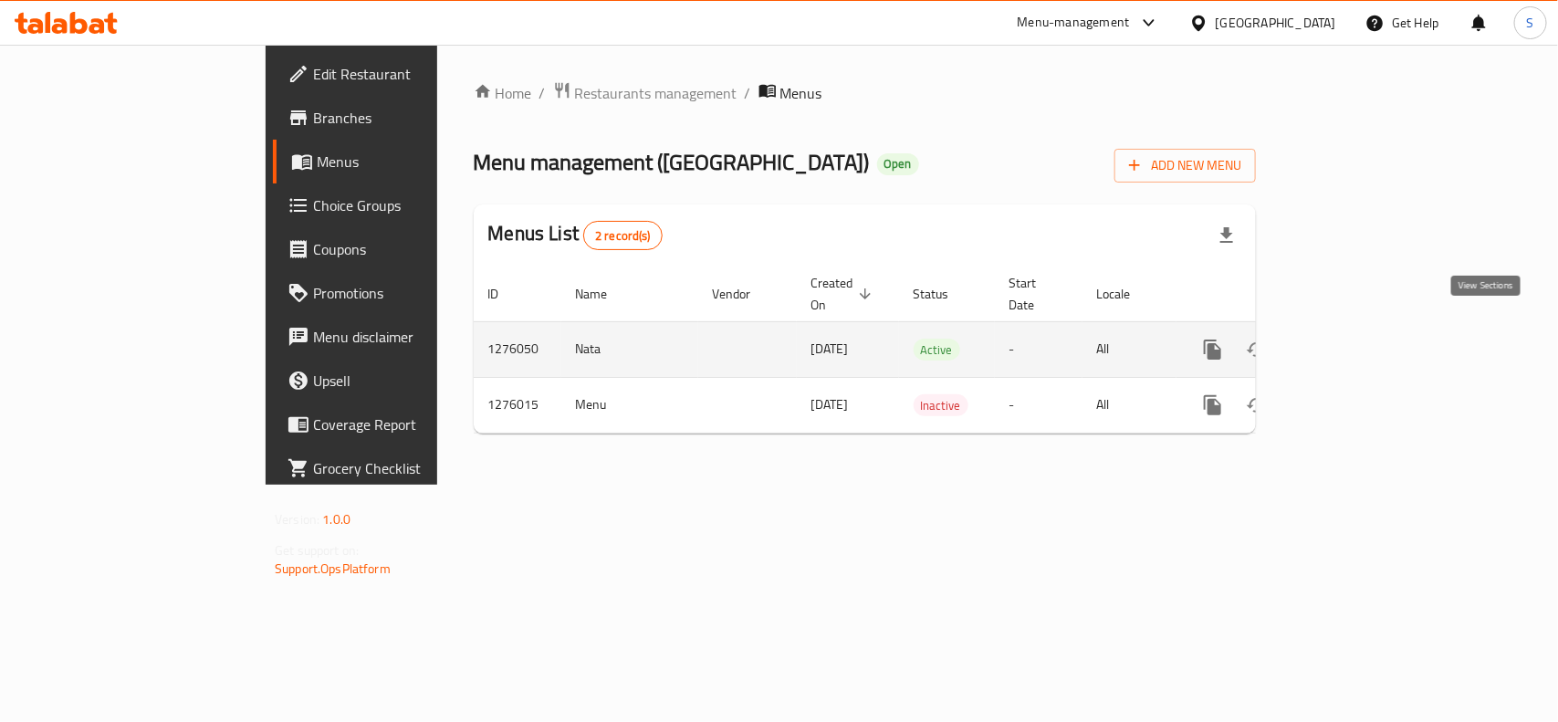
click at [1366, 328] on link "enhanced table" at bounding box center [1344, 350] width 44 height 44
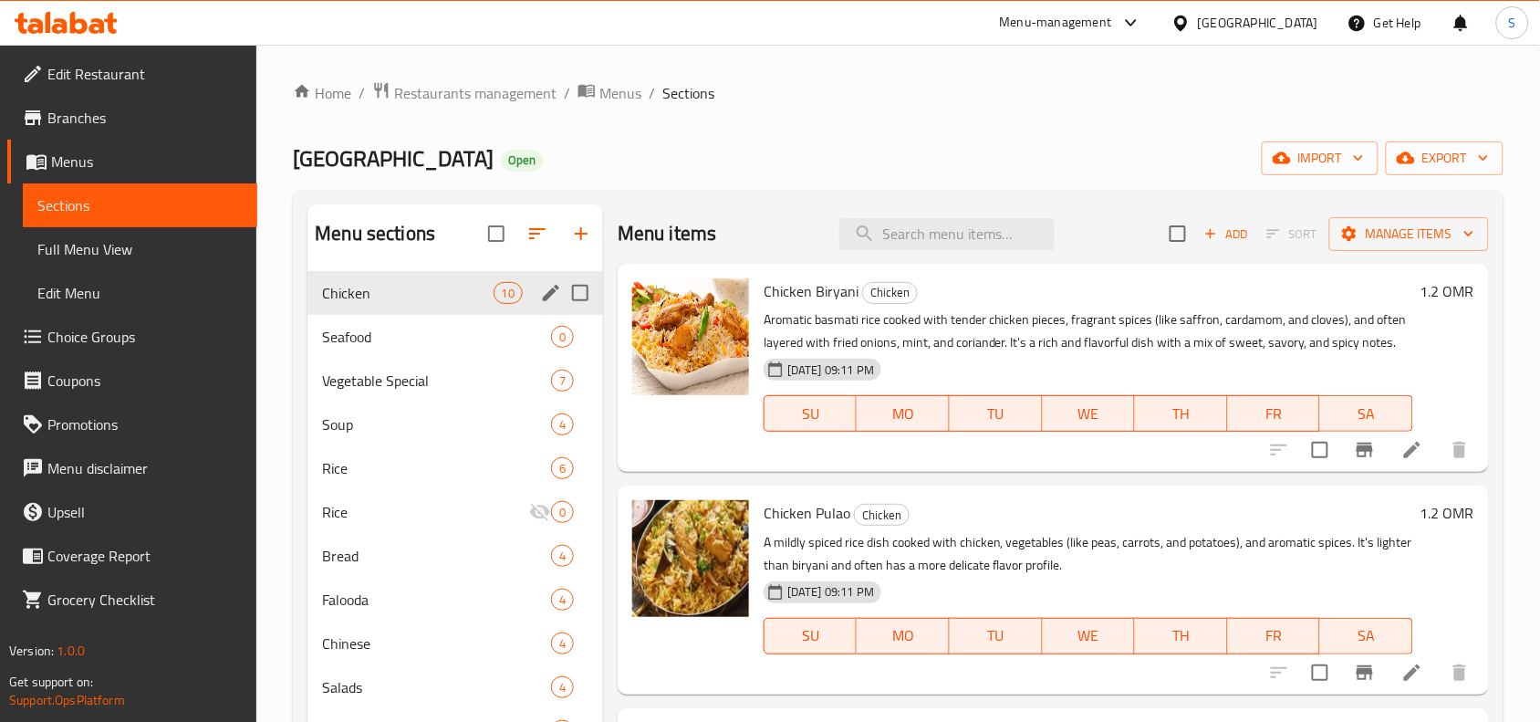
click at [576, 290] on input "Menu sections" at bounding box center [580, 293] width 38 height 38
checkbox input "true"
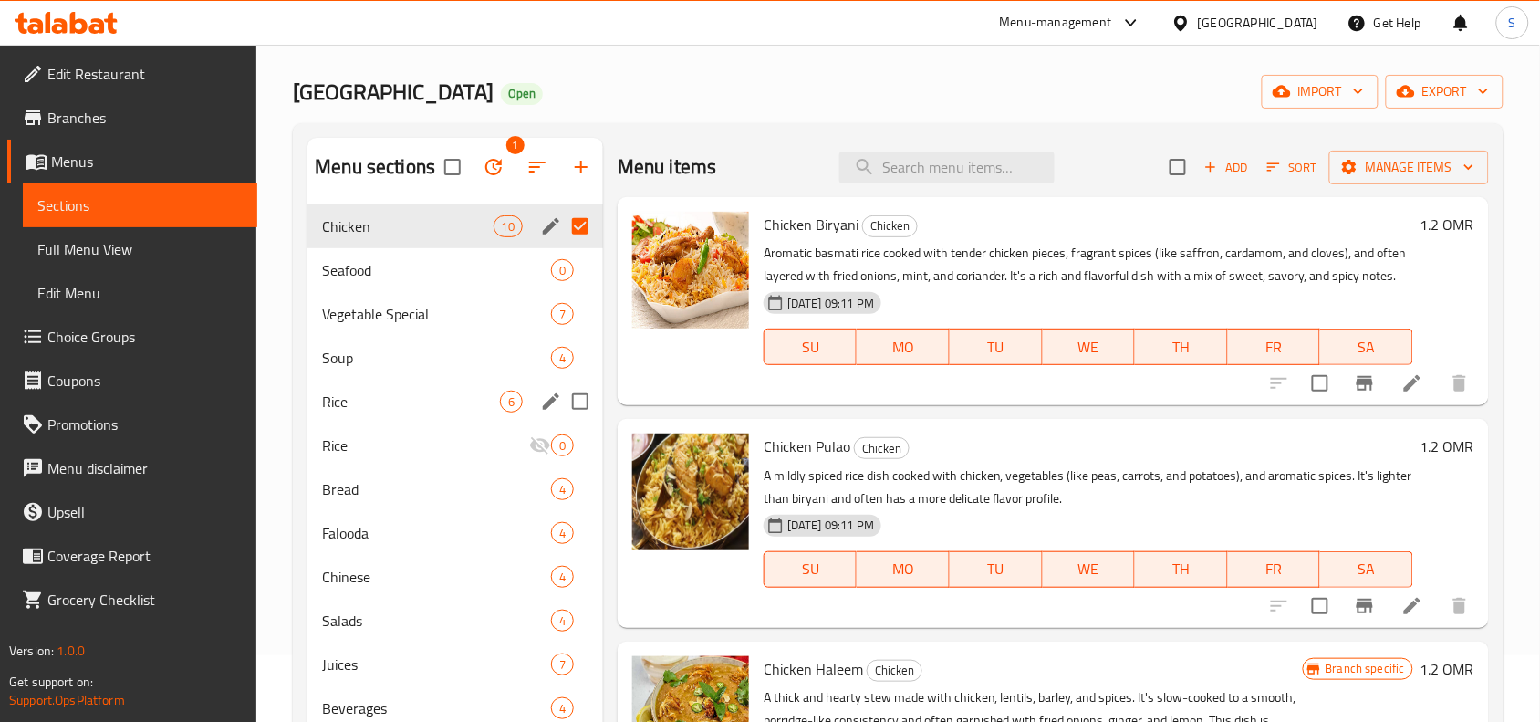
scroll to position [114, 0]
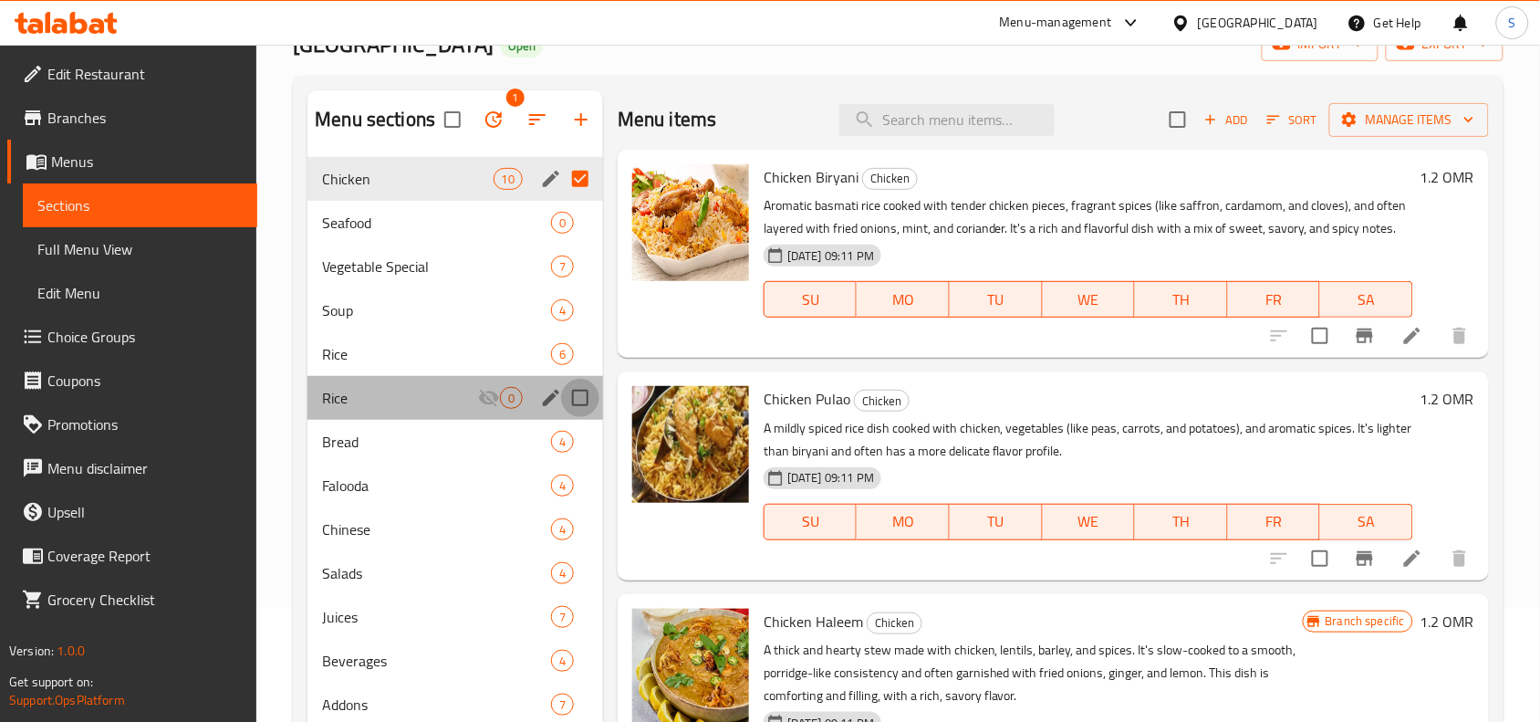
click at [582, 402] on input "Menu sections" at bounding box center [580, 398] width 38 height 38
checkbox input "true"
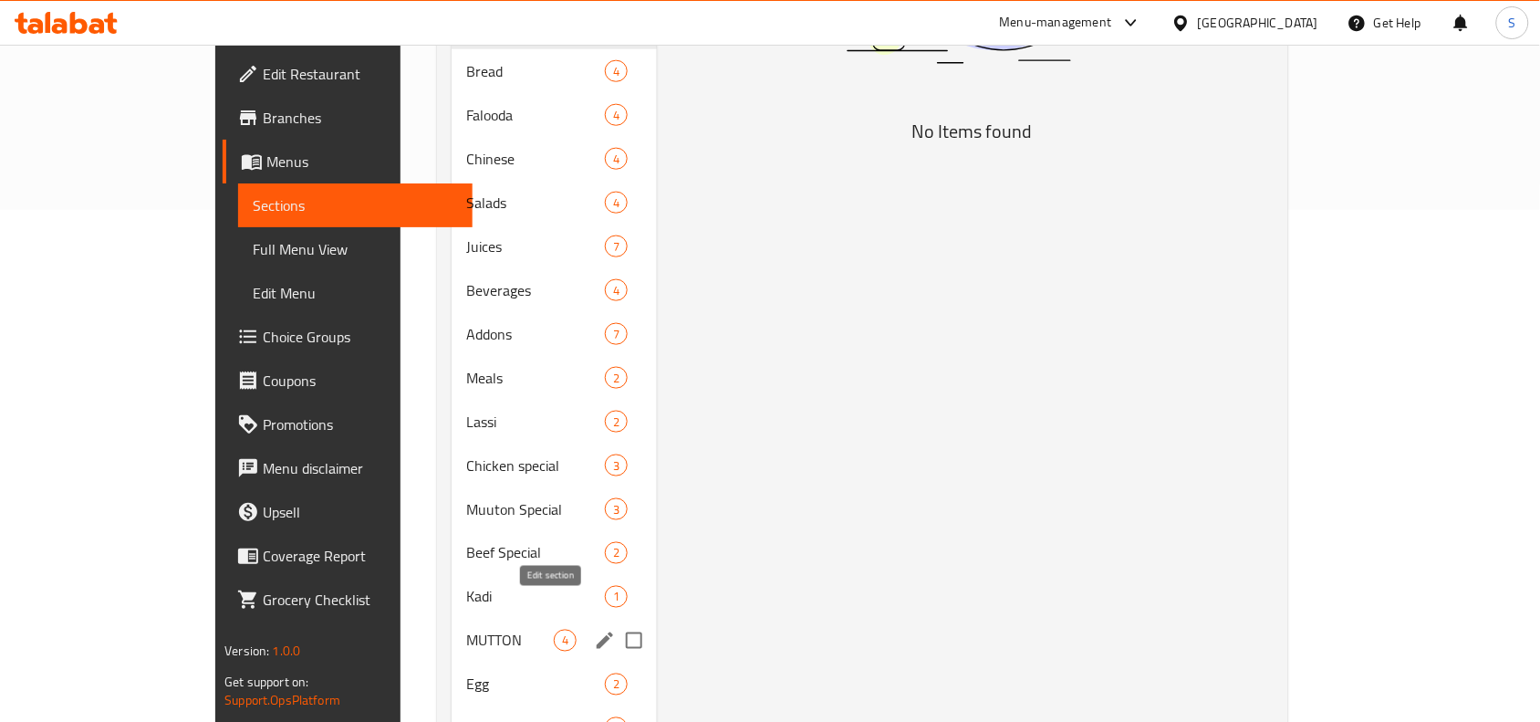
scroll to position [570, 0]
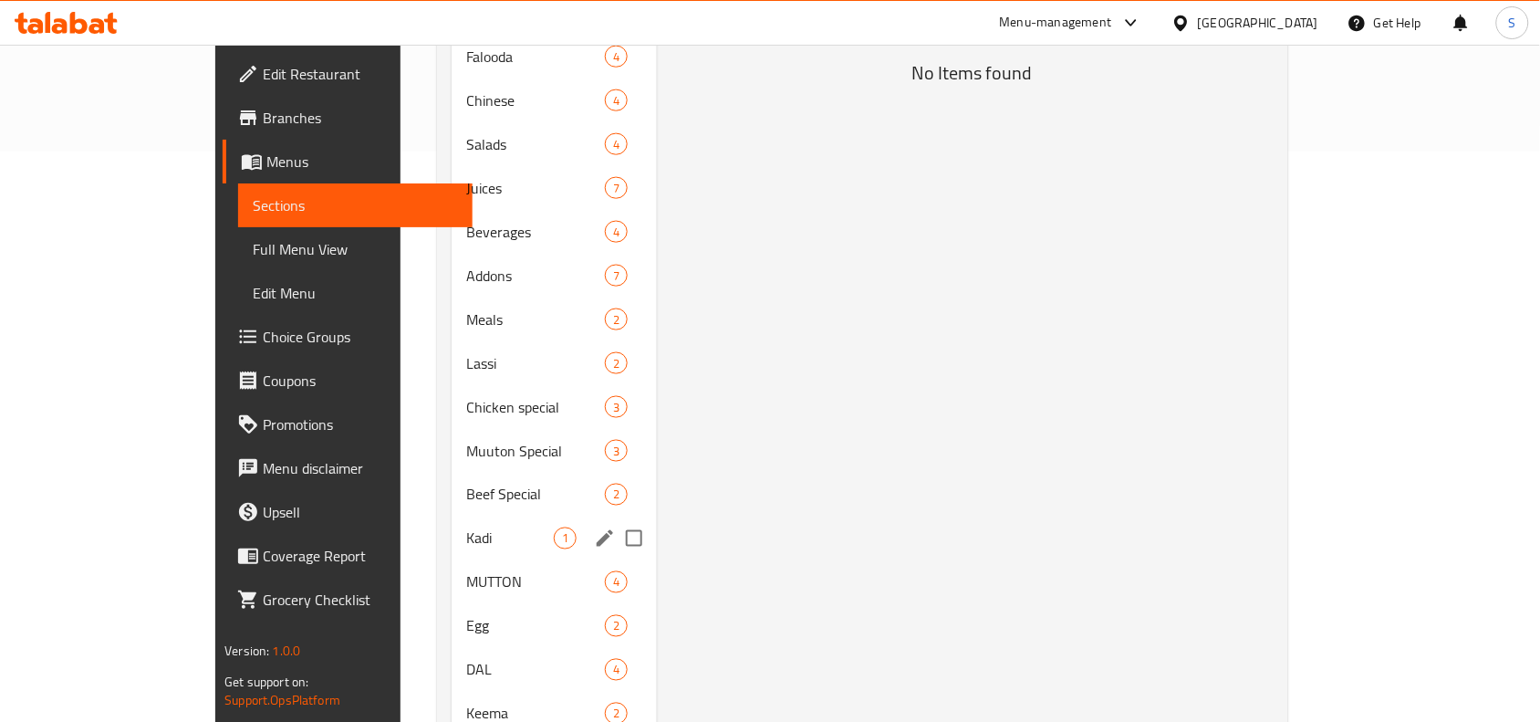
click at [615, 519] on input "Menu sections" at bounding box center [634, 538] width 38 height 38
checkbox input "true"
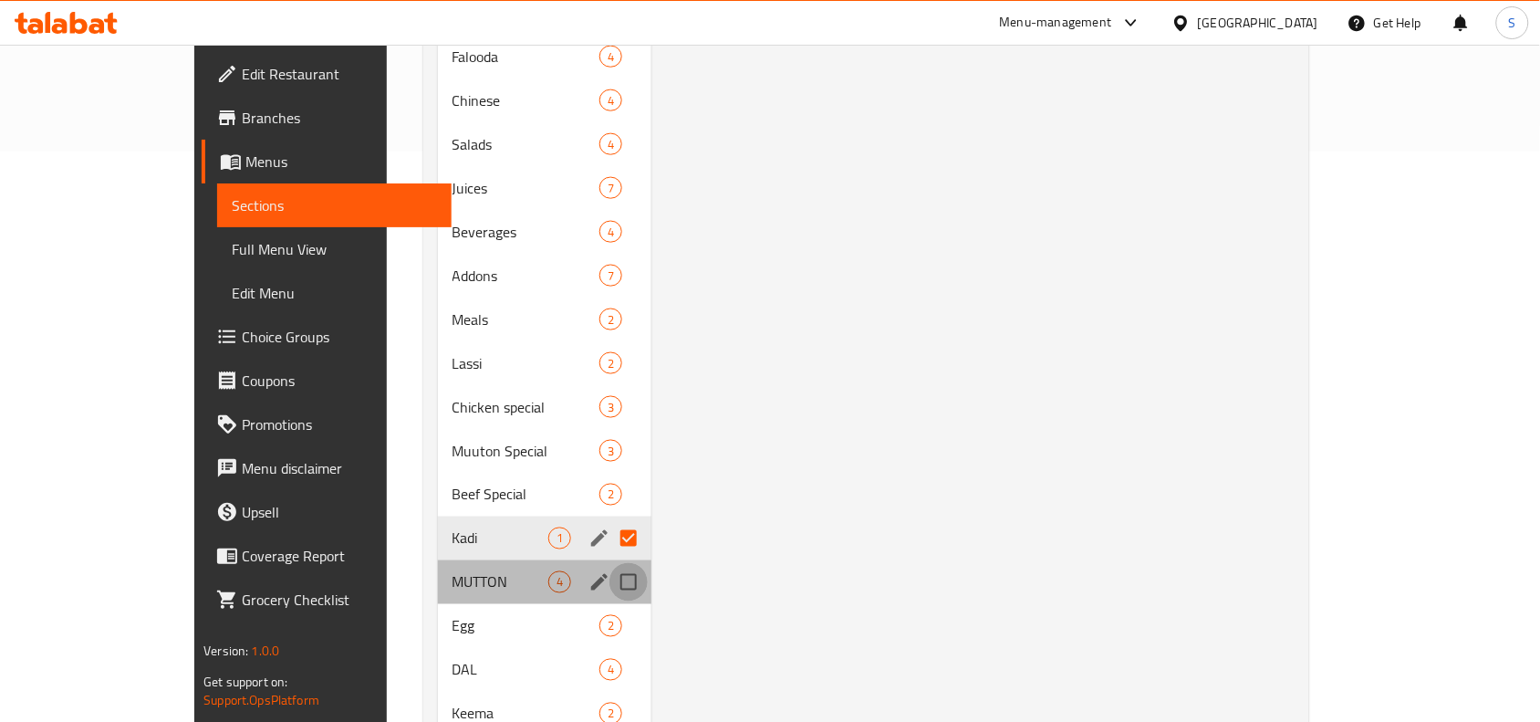
click at [610, 563] on input "Menu sections" at bounding box center [629, 582] width 38 height 38
checkbox input "true"
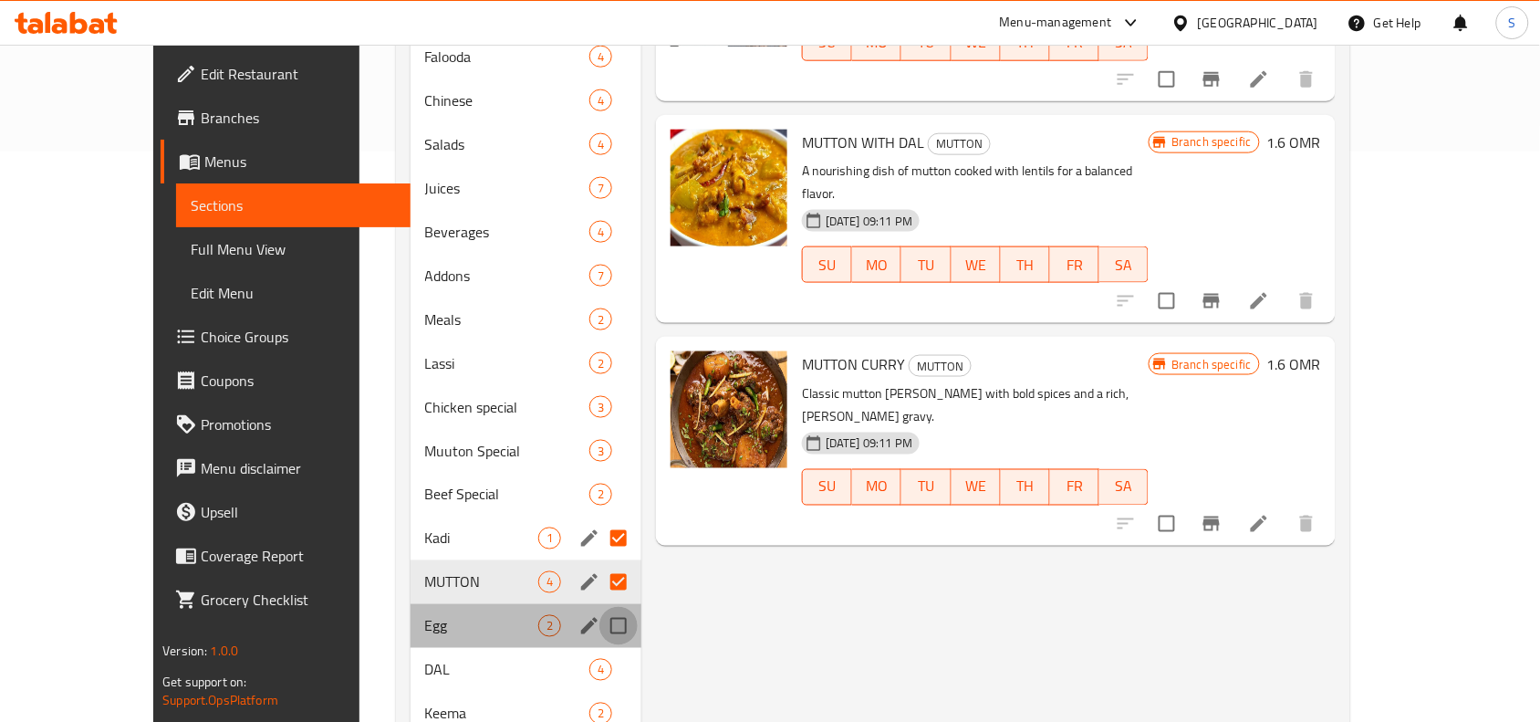
click at [600, 607] on input "Menu sections" at bounding box center [619, 626] width 38 height 38
checkbox input "true"
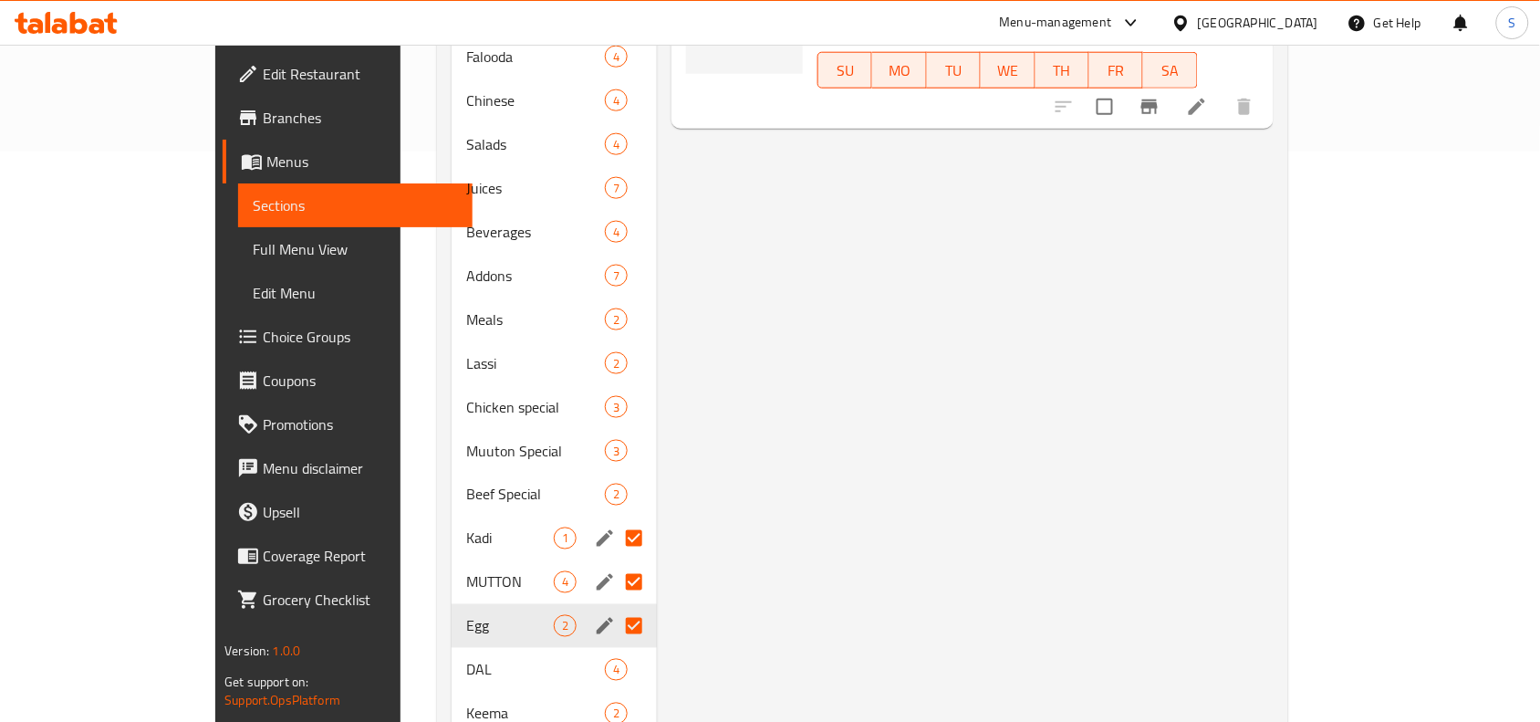
scroll to position [684, 0]
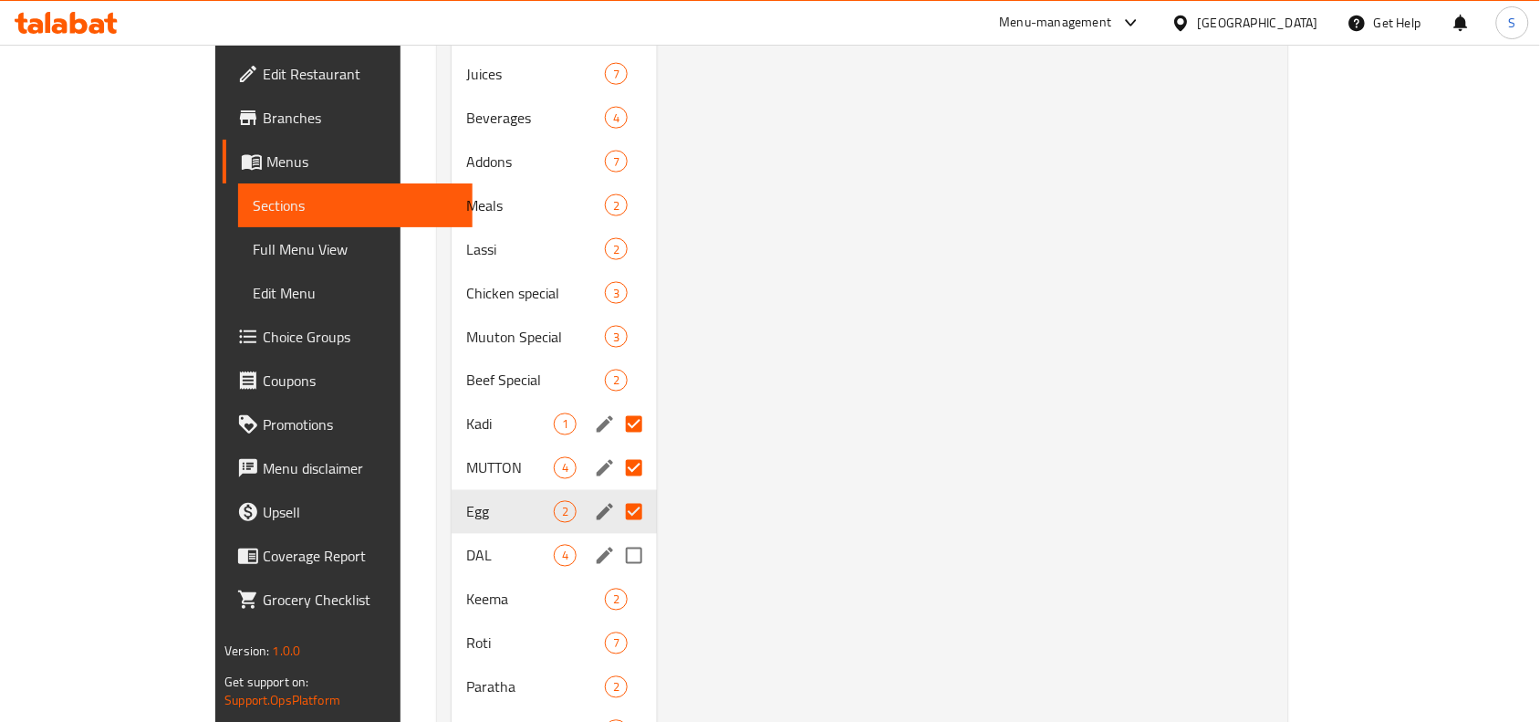
click at [615, 537] on input "Menu sections" at bounding box center [634, 556] width 38 height 38
checkbox input "true"
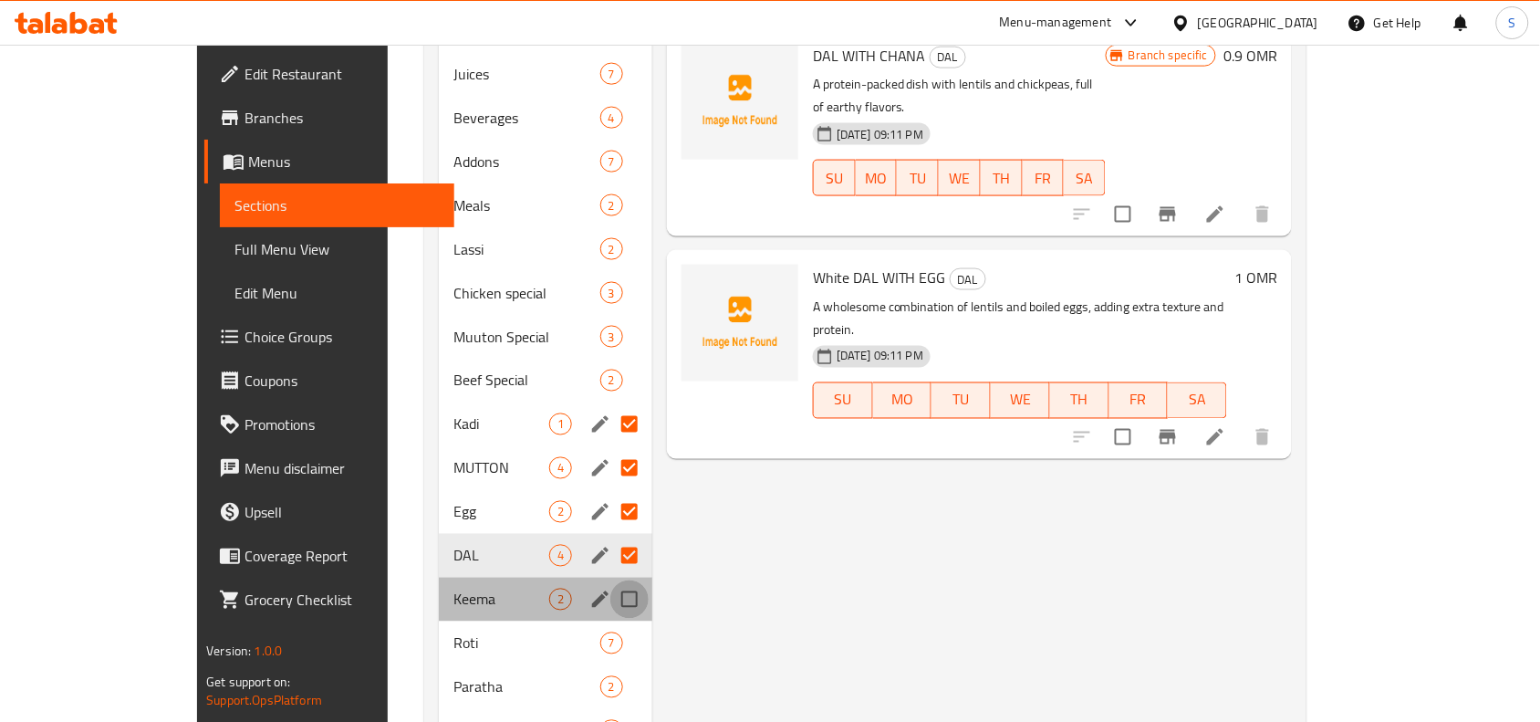
click at [611, 580] on input "Menu sections" at bounding box center [630, 599] width 38 height 38
checkbox input "true"
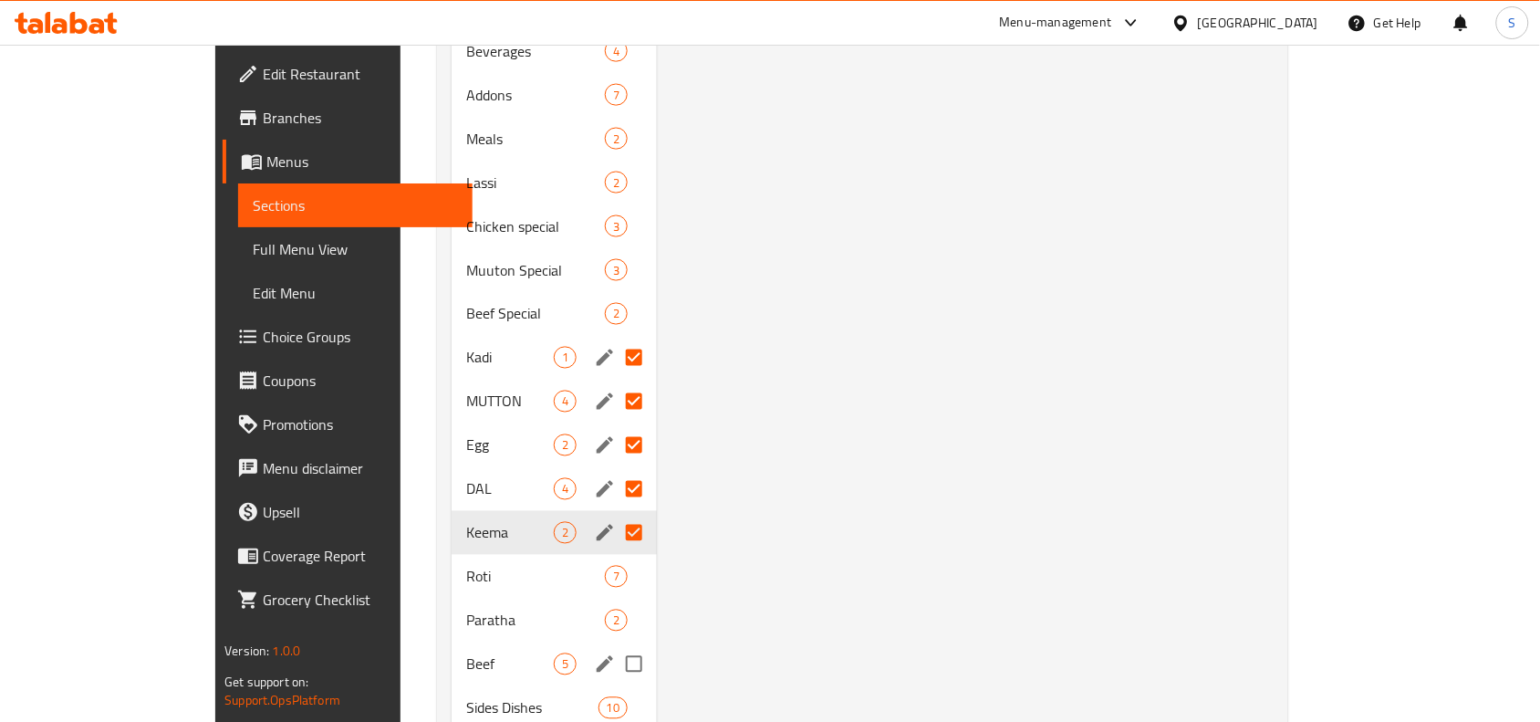
scroll to position [799, 0]
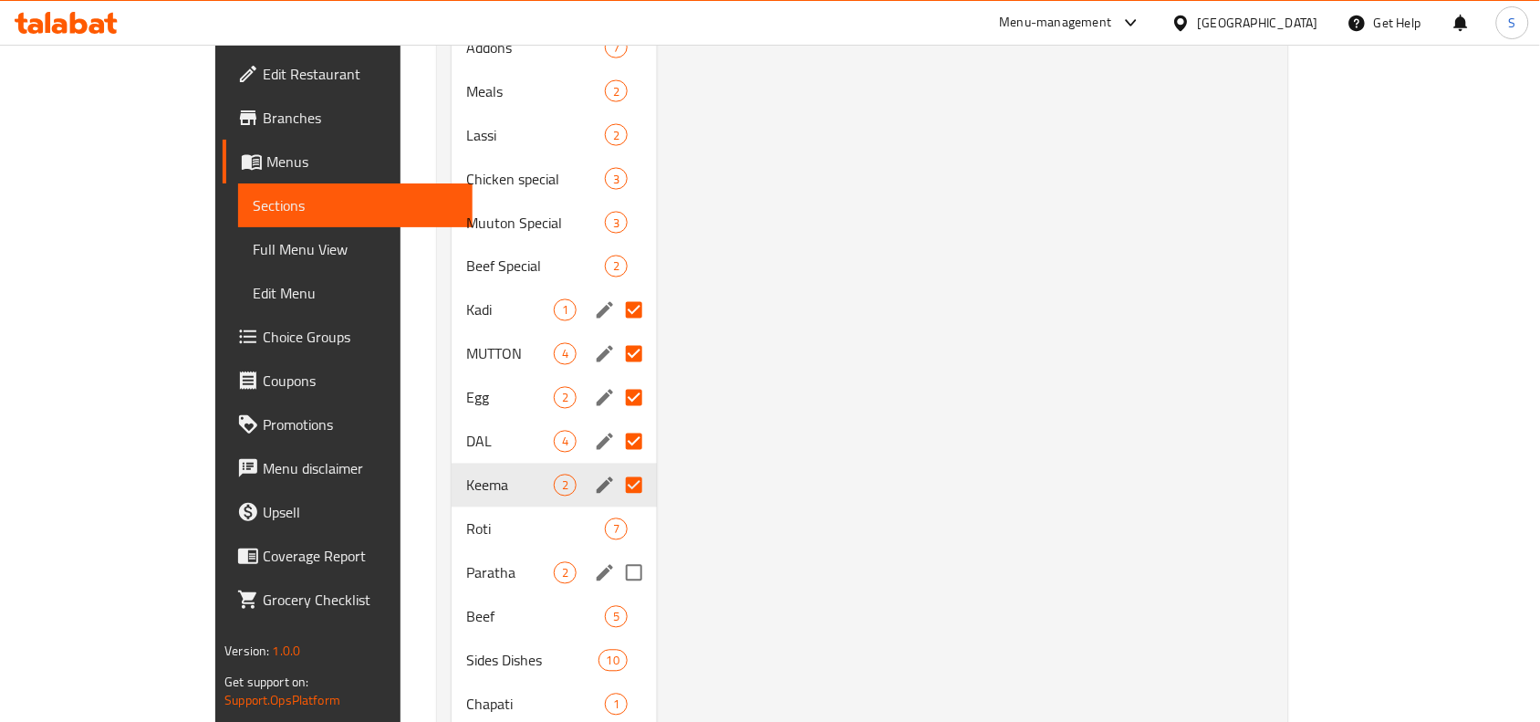
click at [615, 554] on input "Menu sections" at bounding box center [634, 573] width 38 height 38
checkbox input "true"
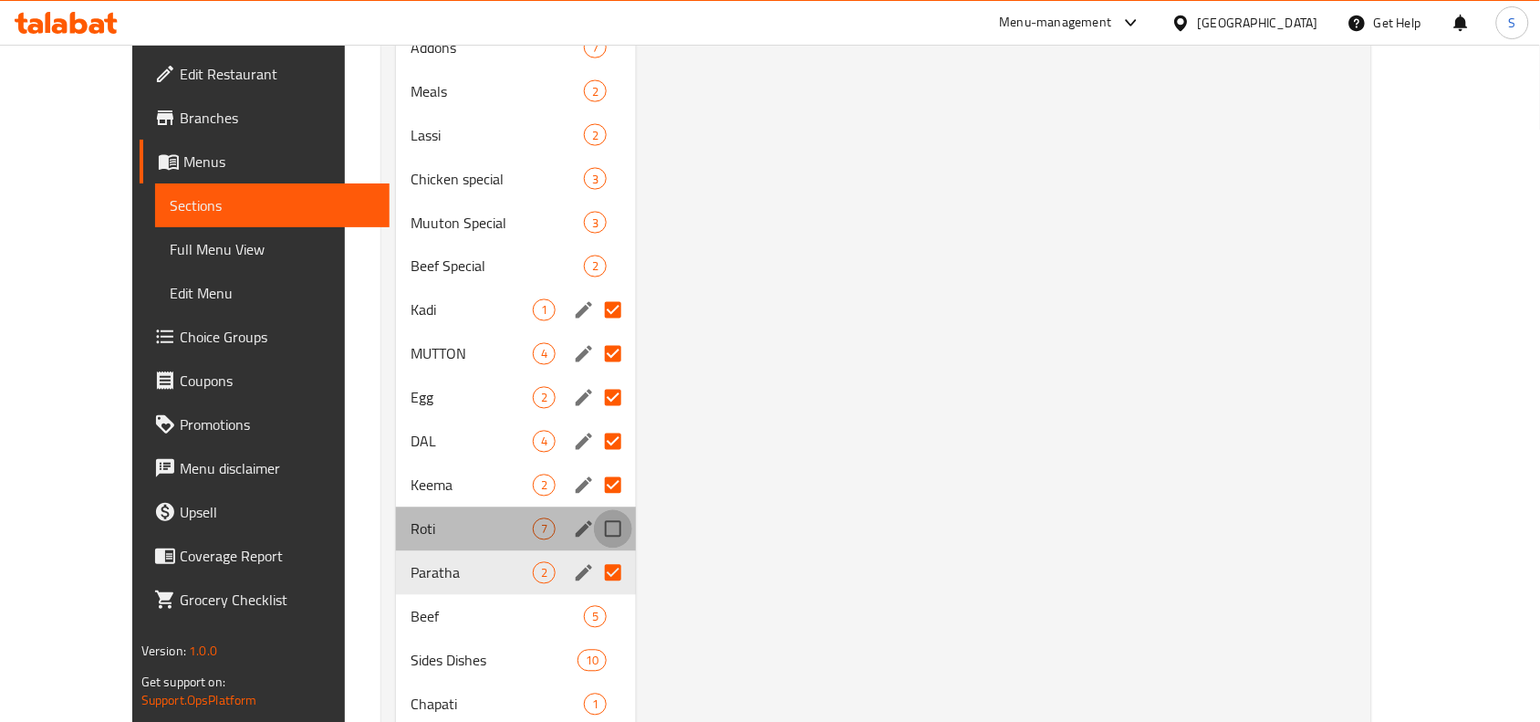
click at [594, 510] on input "Menu sections" at bounding box center [613, 529] width 38 height 38
checkbox input "true"
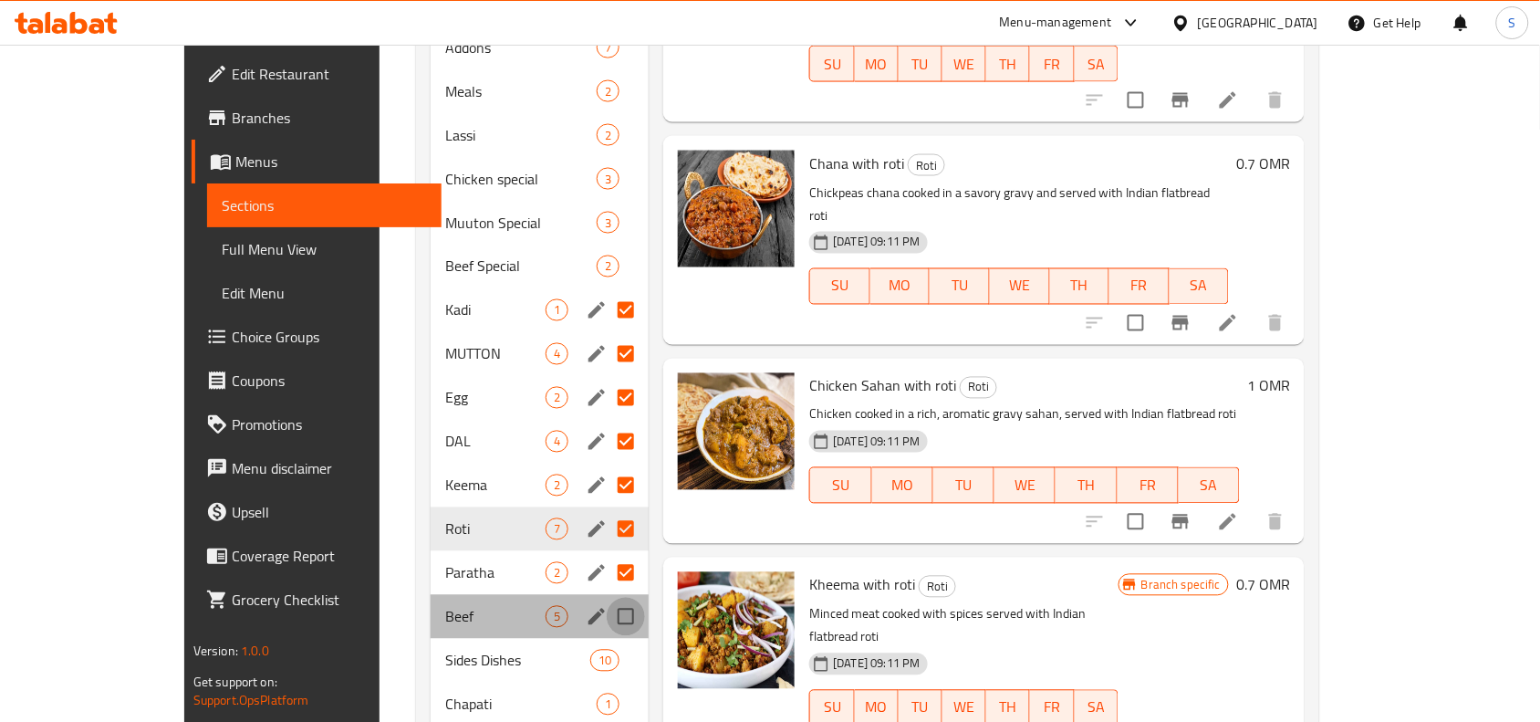
click at [607, 598] on input "Menu sections" at bounding box center [626, 617] width 38 height 38
checkbox input "true"
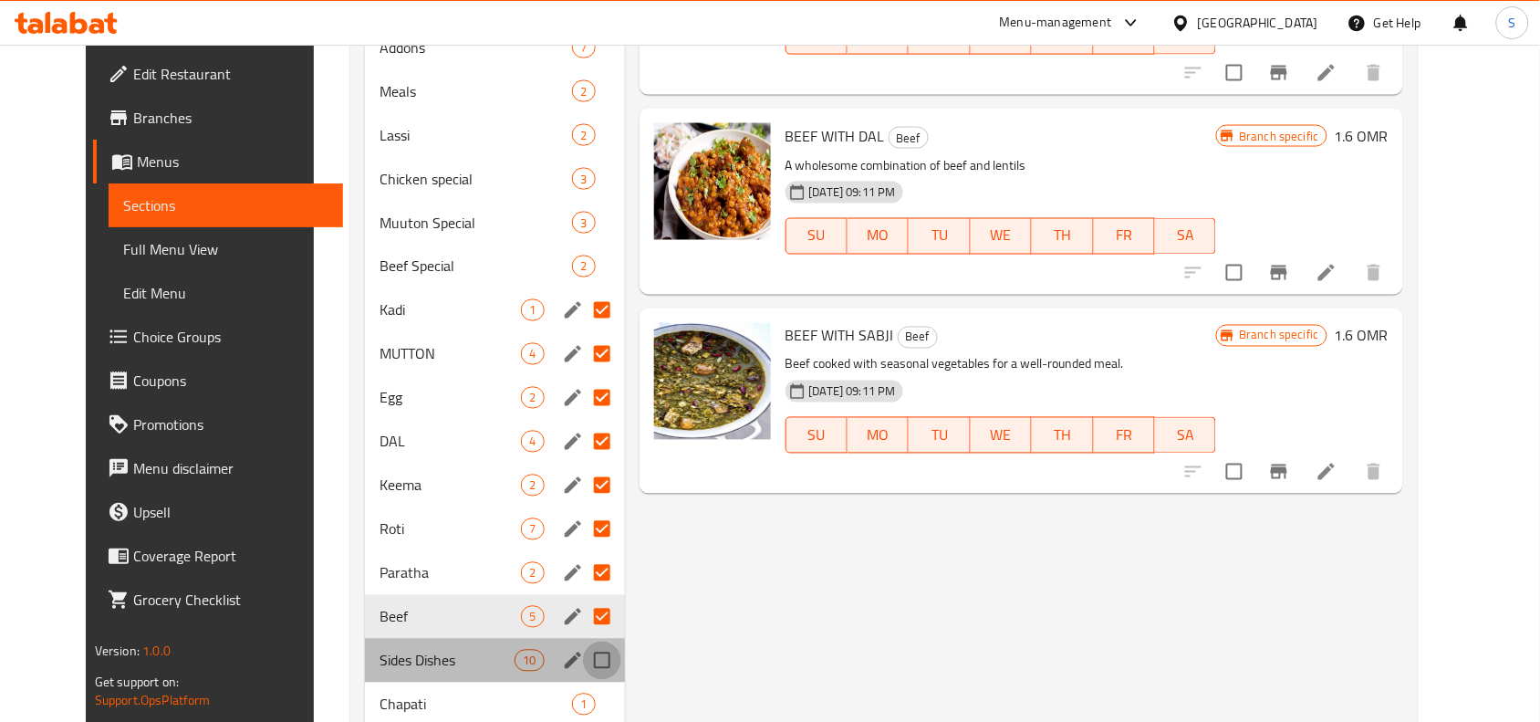
click at [584, 642] on input "Menu sections" at bounding box center [602, 661] width 38 height 38
checkbox input "true"
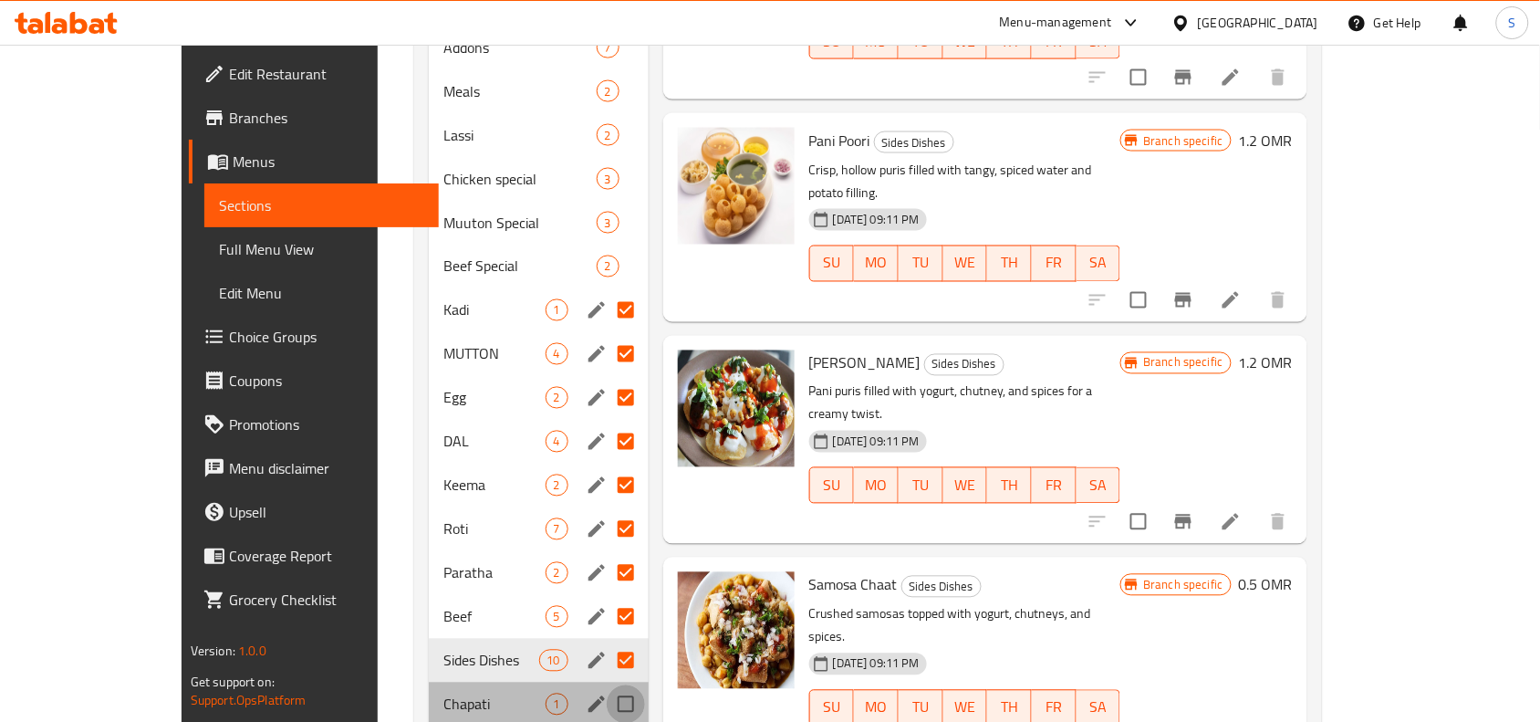
click at [607, 685] on input "Menu sections" at bounding box center [626, 704] width 38 height 38
checkbox input "true"
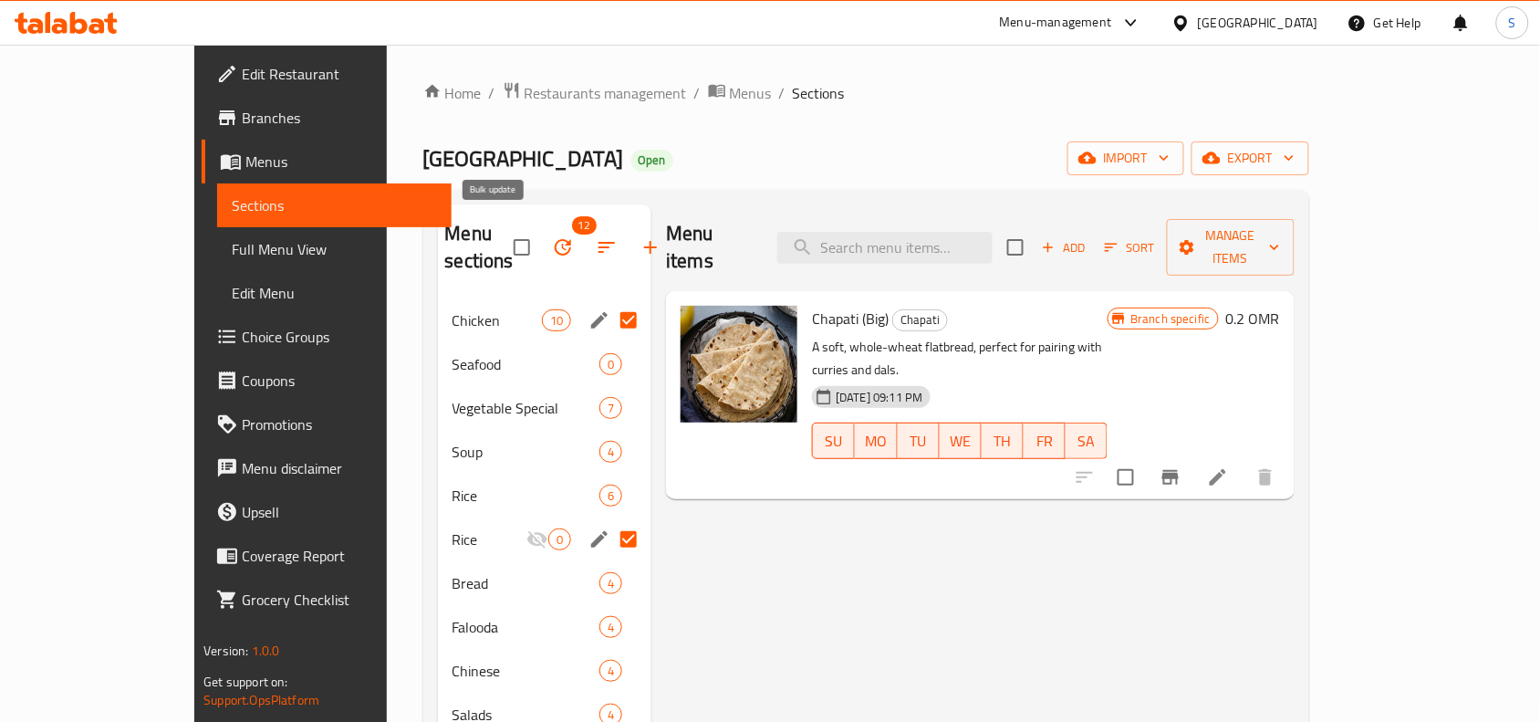
click at [552, 238] on icon "button" at bounding box center [563, 247] width 22 height 22
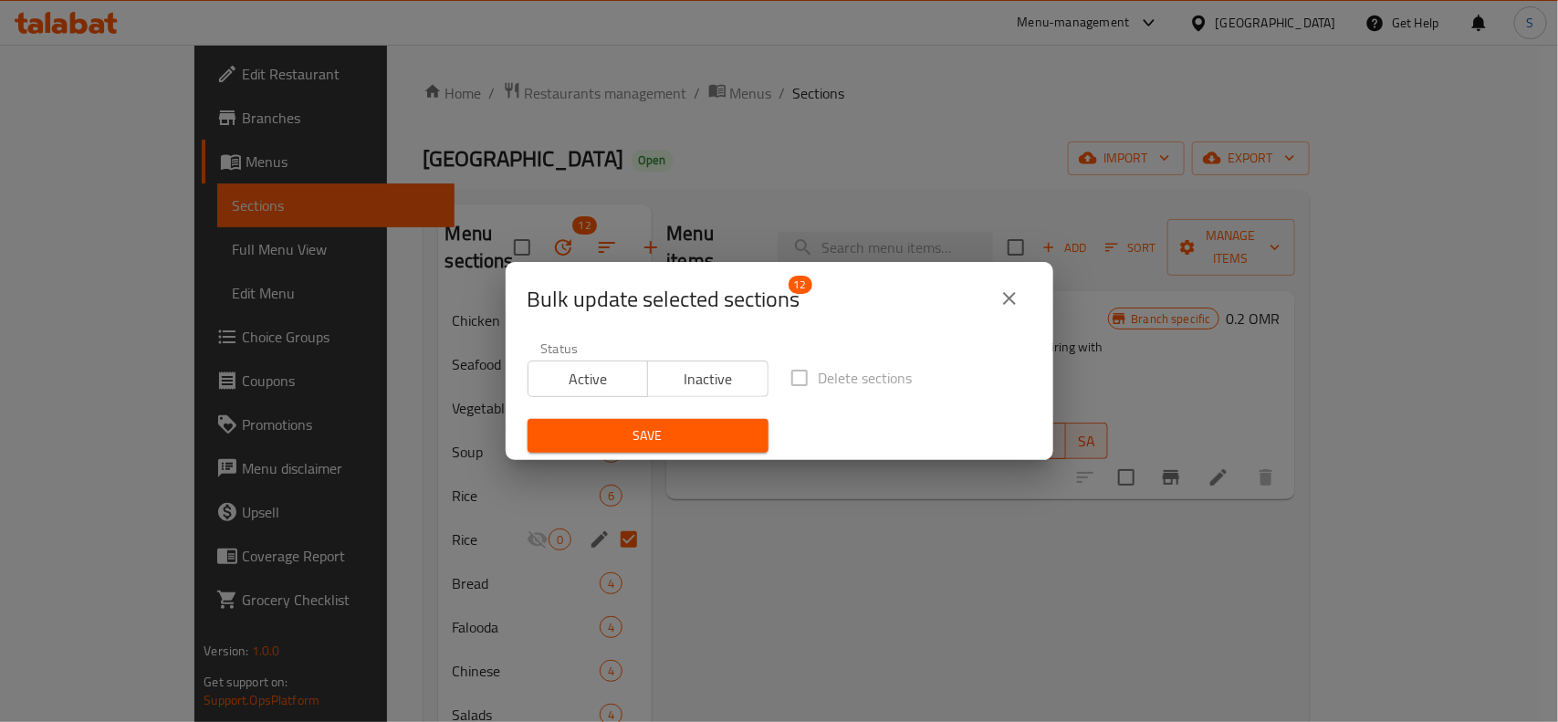
click at [659, 379] on span "Inactive" at bounding box center [708, 379] width 106 height 26
click at [653, 438] on span "Save" at bounding box center [648, 435] width 212 height 23
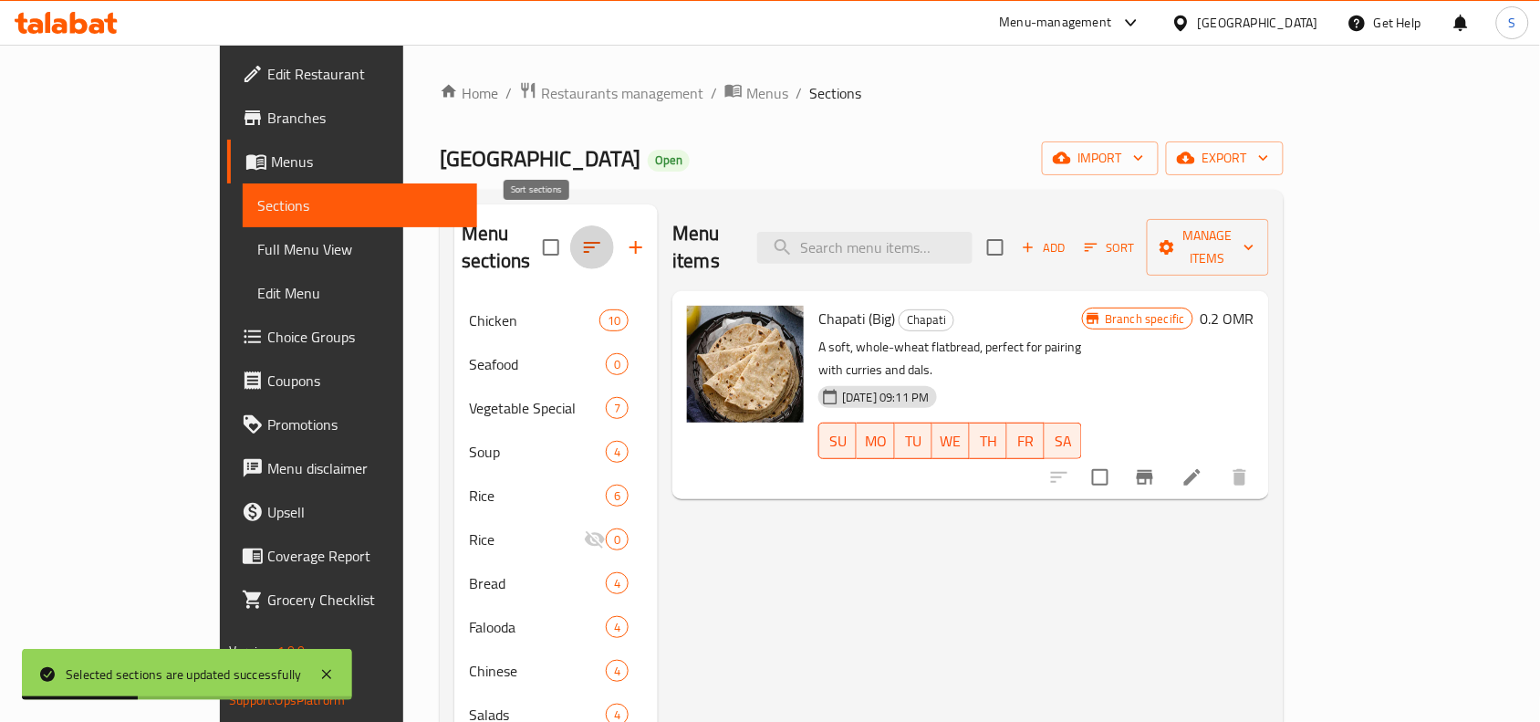
click at [581, 236] on icon "button" at bounding box center [592, 247] width 22 height 22
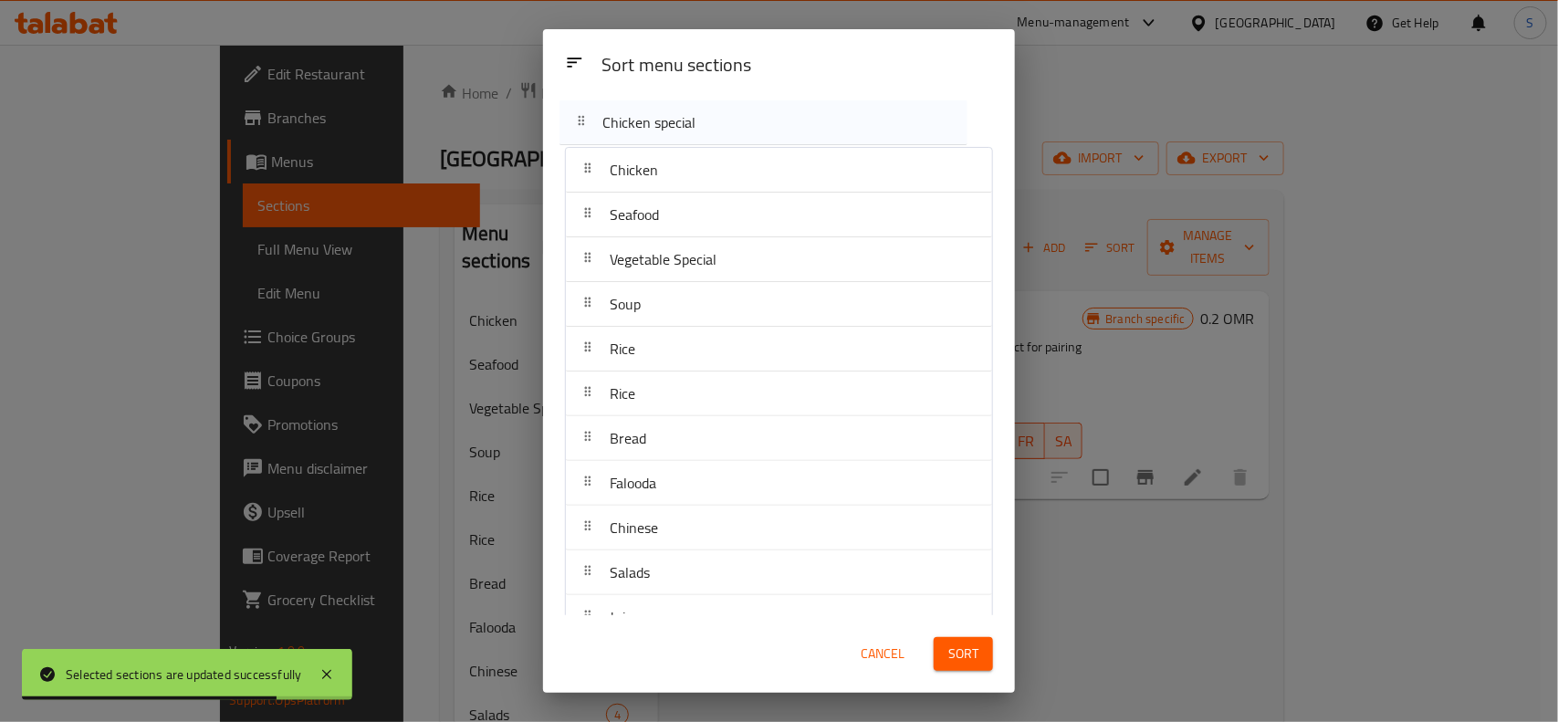
drag, startPoint x: 675, startPoint y: 392, endPoint x: 668, endPoint y: 119, distance: 273.9
click at [668, 119] on div "Sort menu sections Chicken Seafood Vegetable Special Soup Rice Rice Bread Faloo…" at bounding box center [779, 355] width 472 height 520
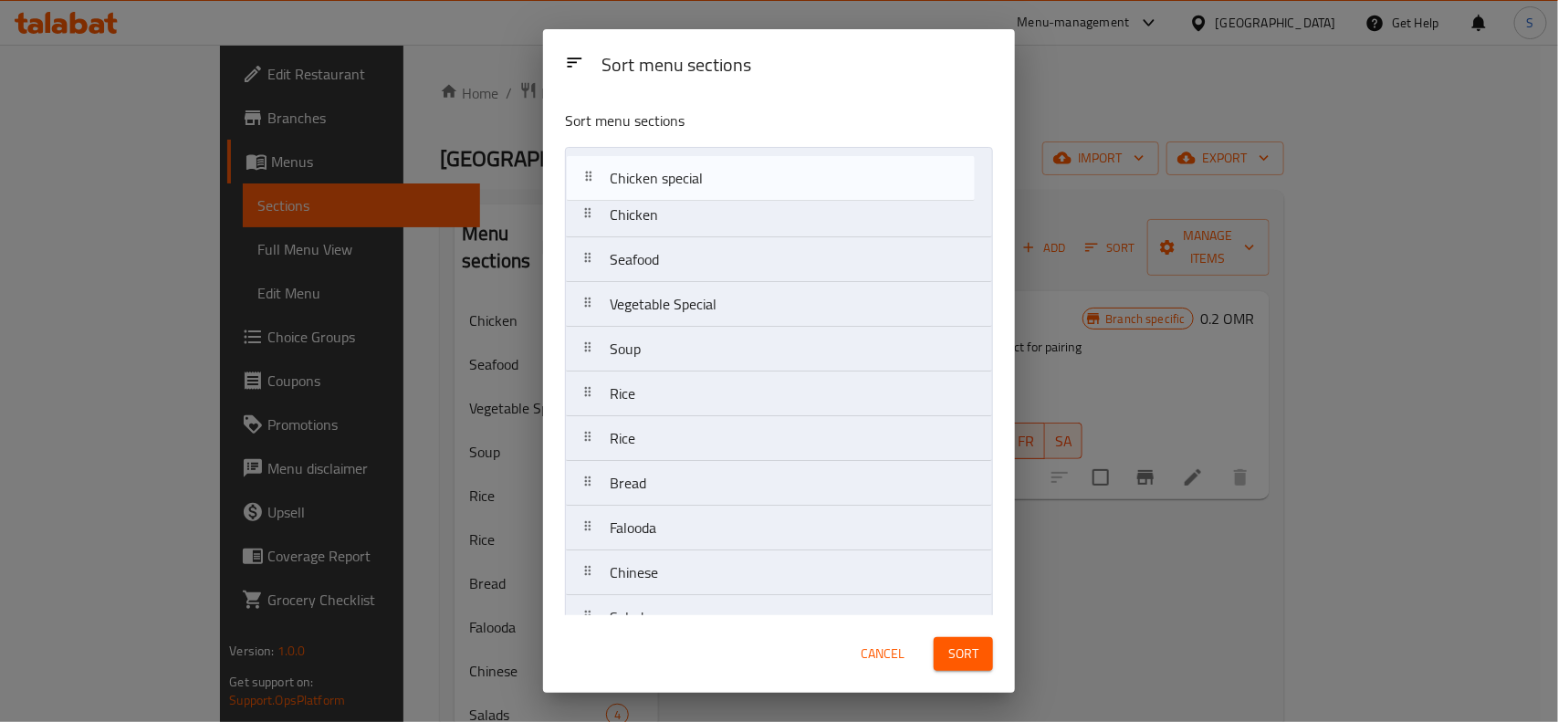
drag, startPoint x: 685, startPoint y: 402, endPoint x: 685, endPoint y: 180, distance: 222.7
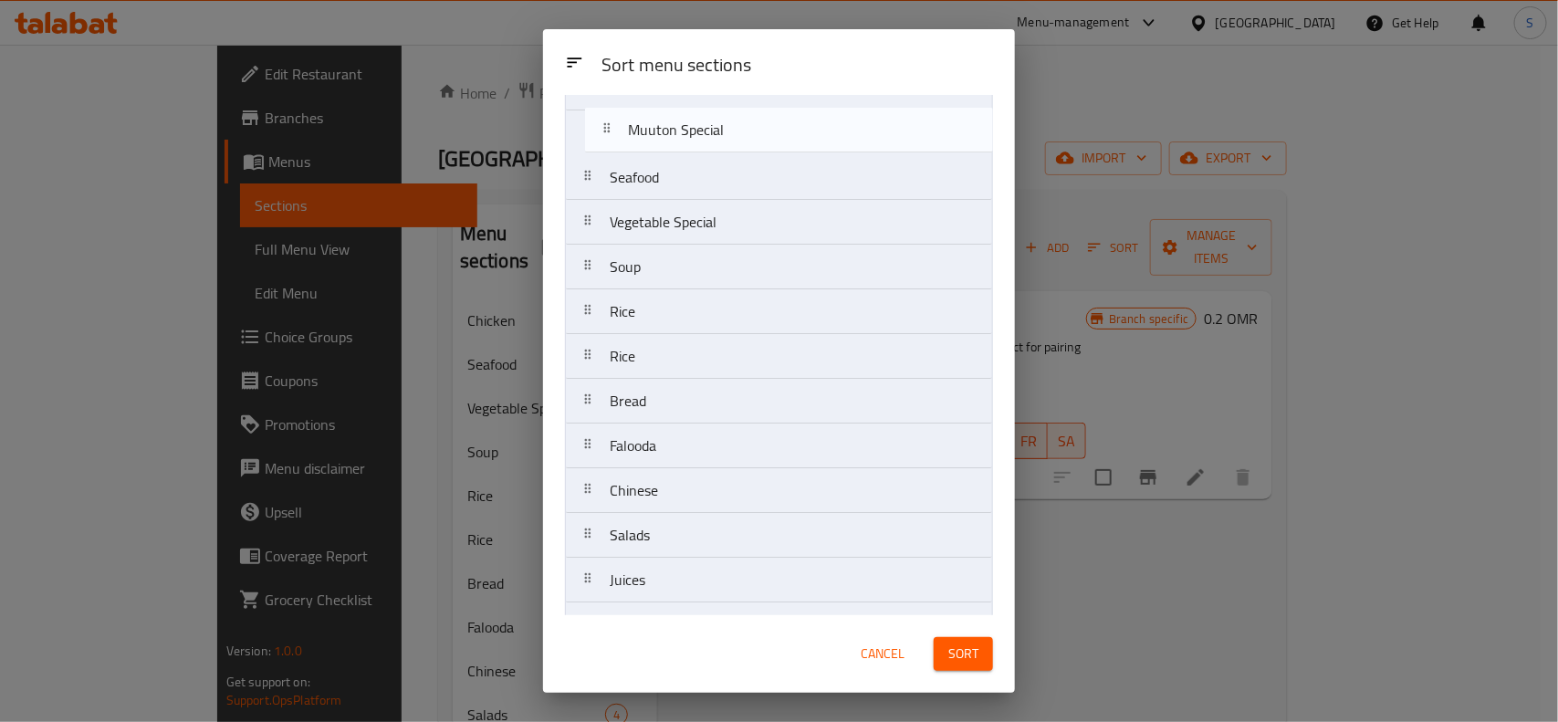
scroll to position [10, 0]
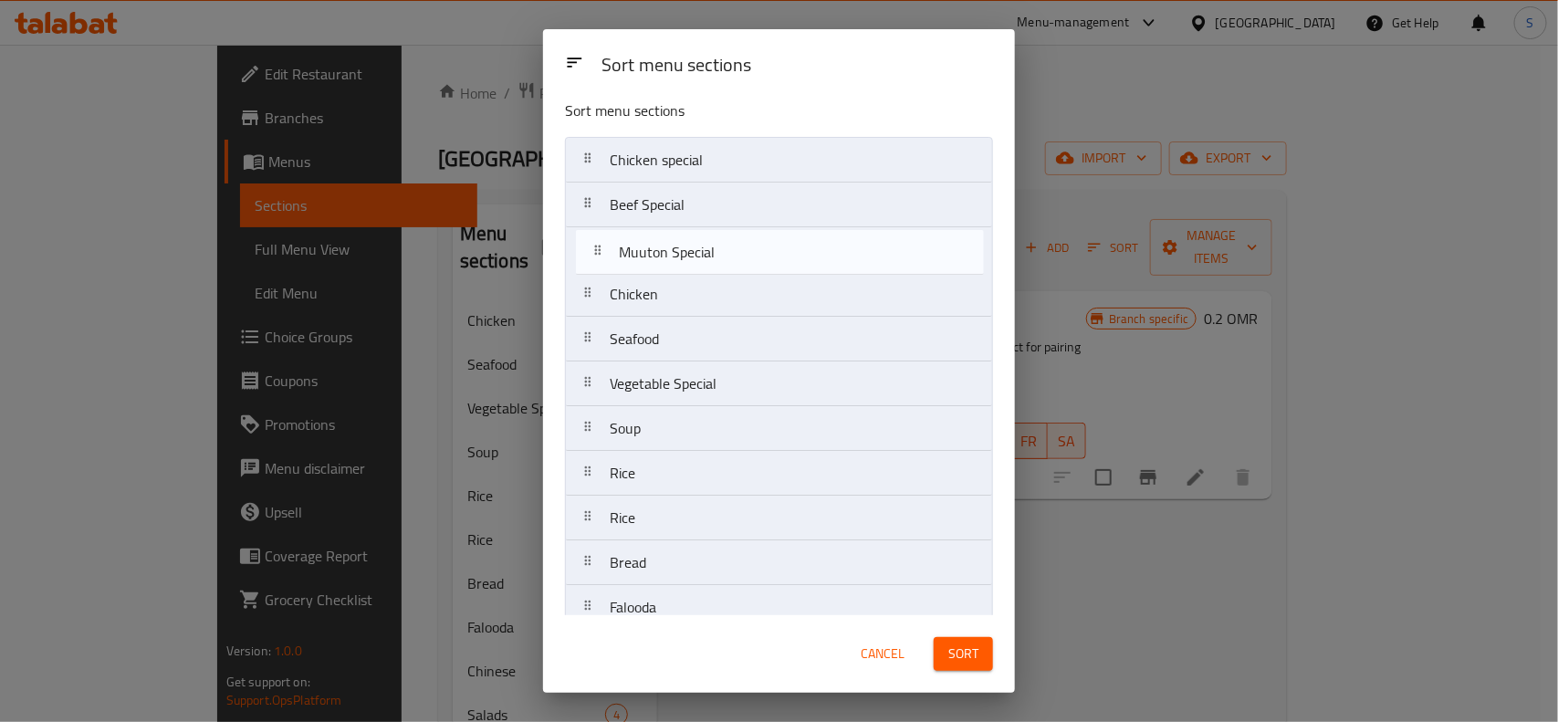
drag, startPoint x: 692, startPoint y: 358, endPoint x: 703, endPoint y: 239, distance: 119.1
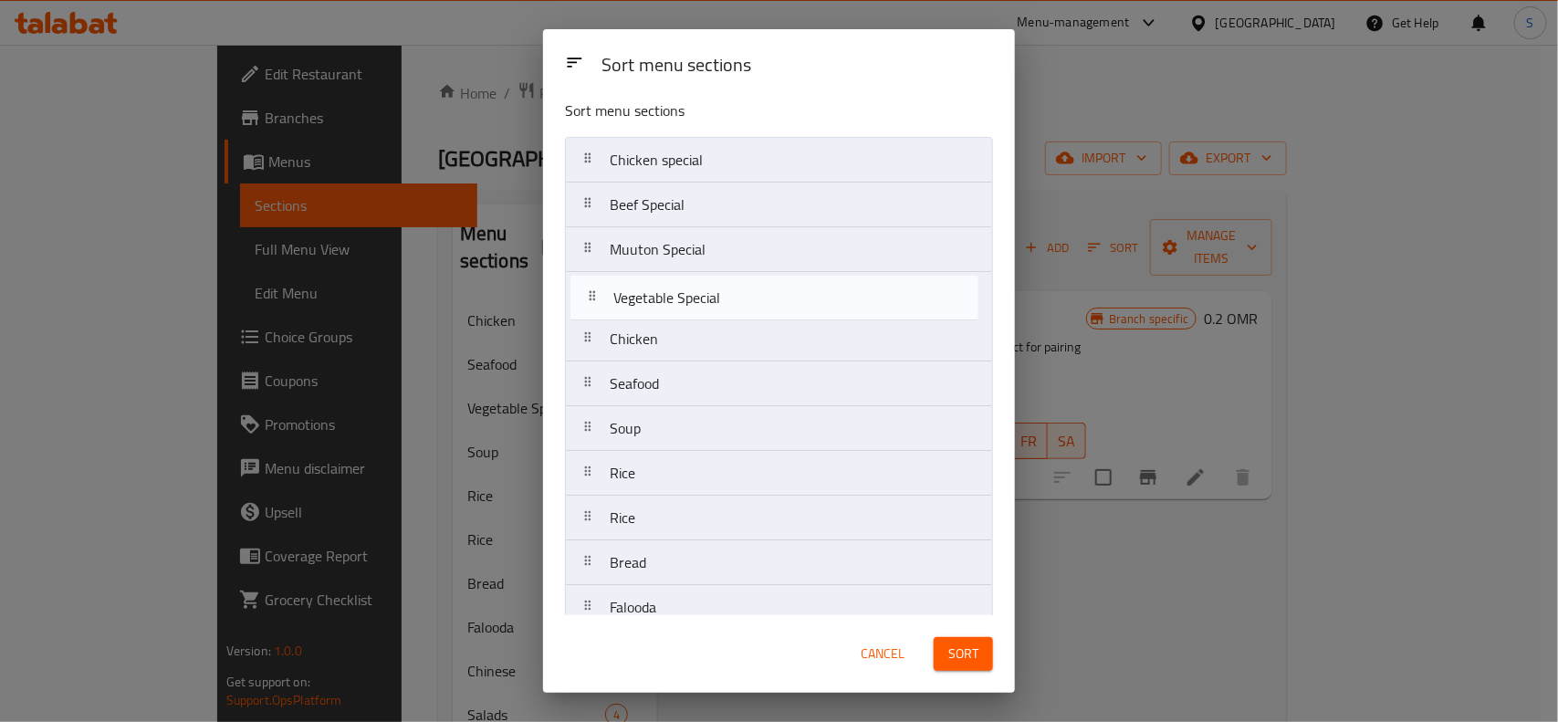
drag, startPoint x: 667, startPoint y: 381, endPoint x: 682, endPoint y: 284, distance: 98.7
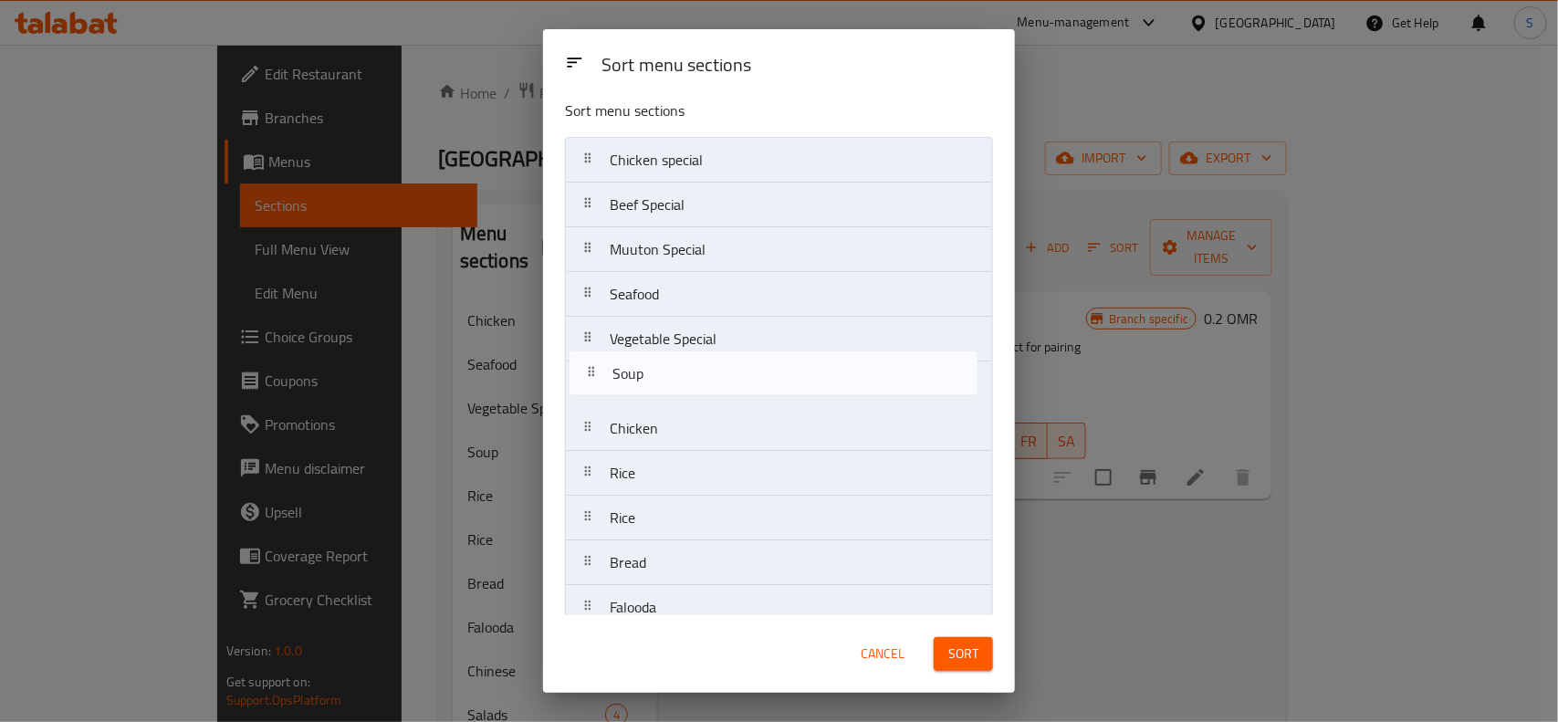
drag, startPoint x: 689, startPoint y: 440, endPoint x: 694, endPoint y: 380, distance: 60.5
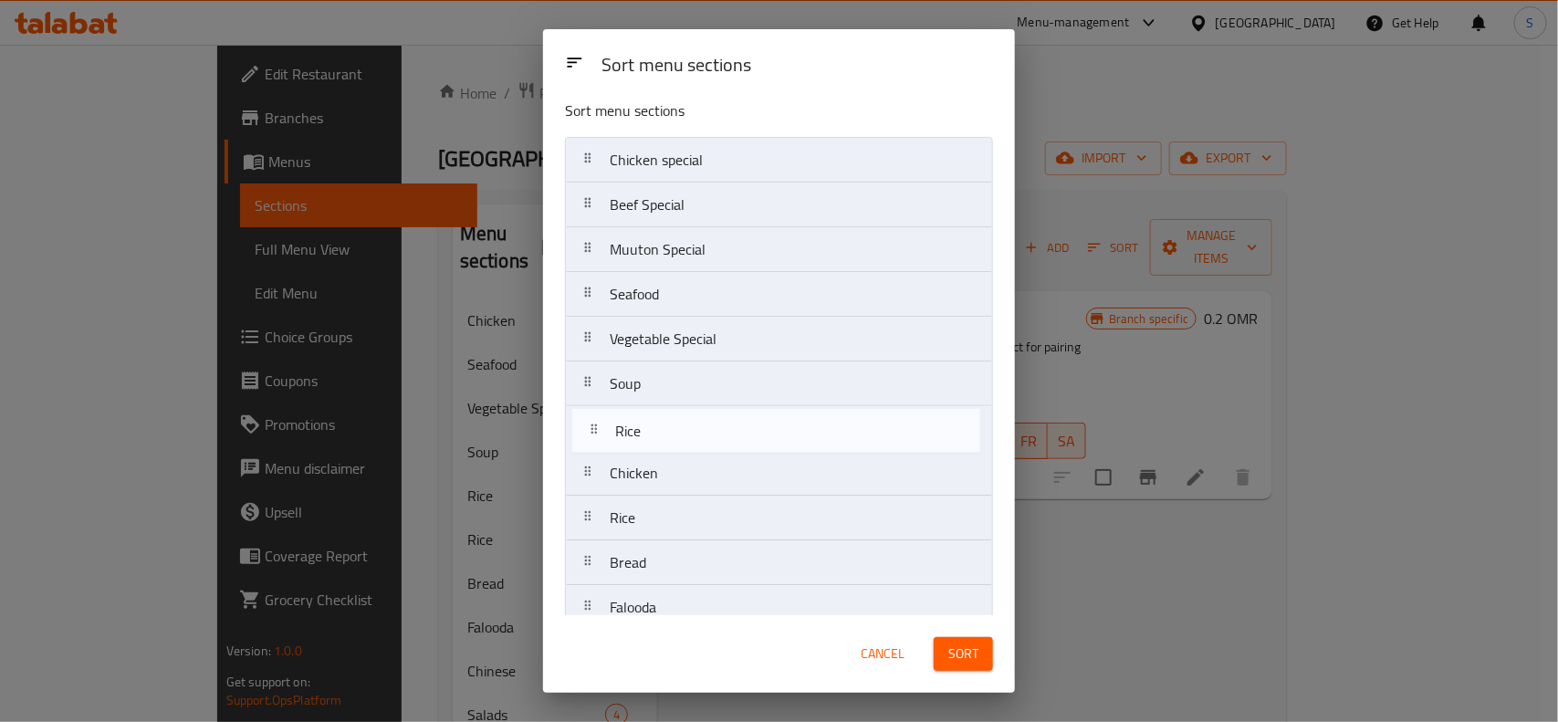
drag, startPoint x: 667, startPoint y: 472, endPoint x: 673, endPoint y: 429, distance: 43.2
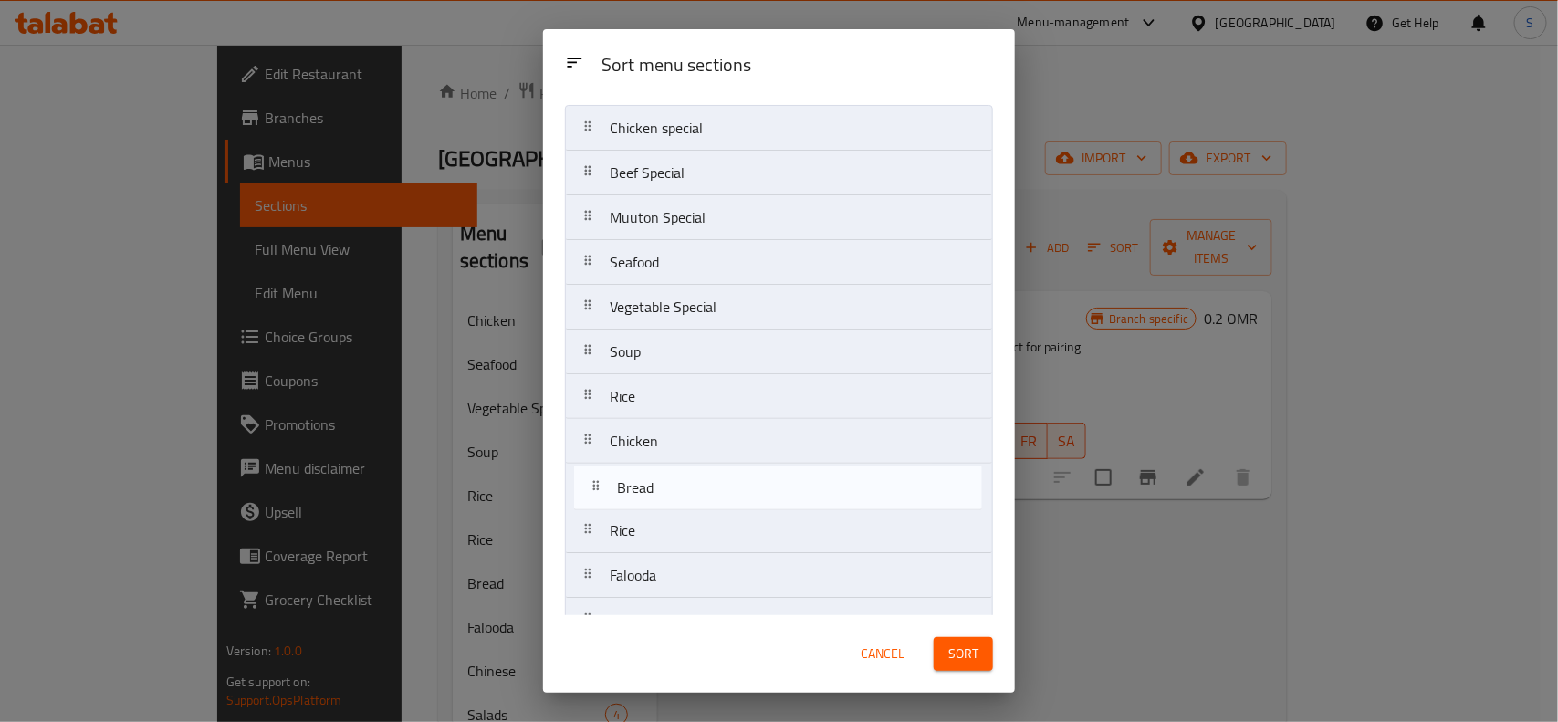
scroll to position [46, 0]
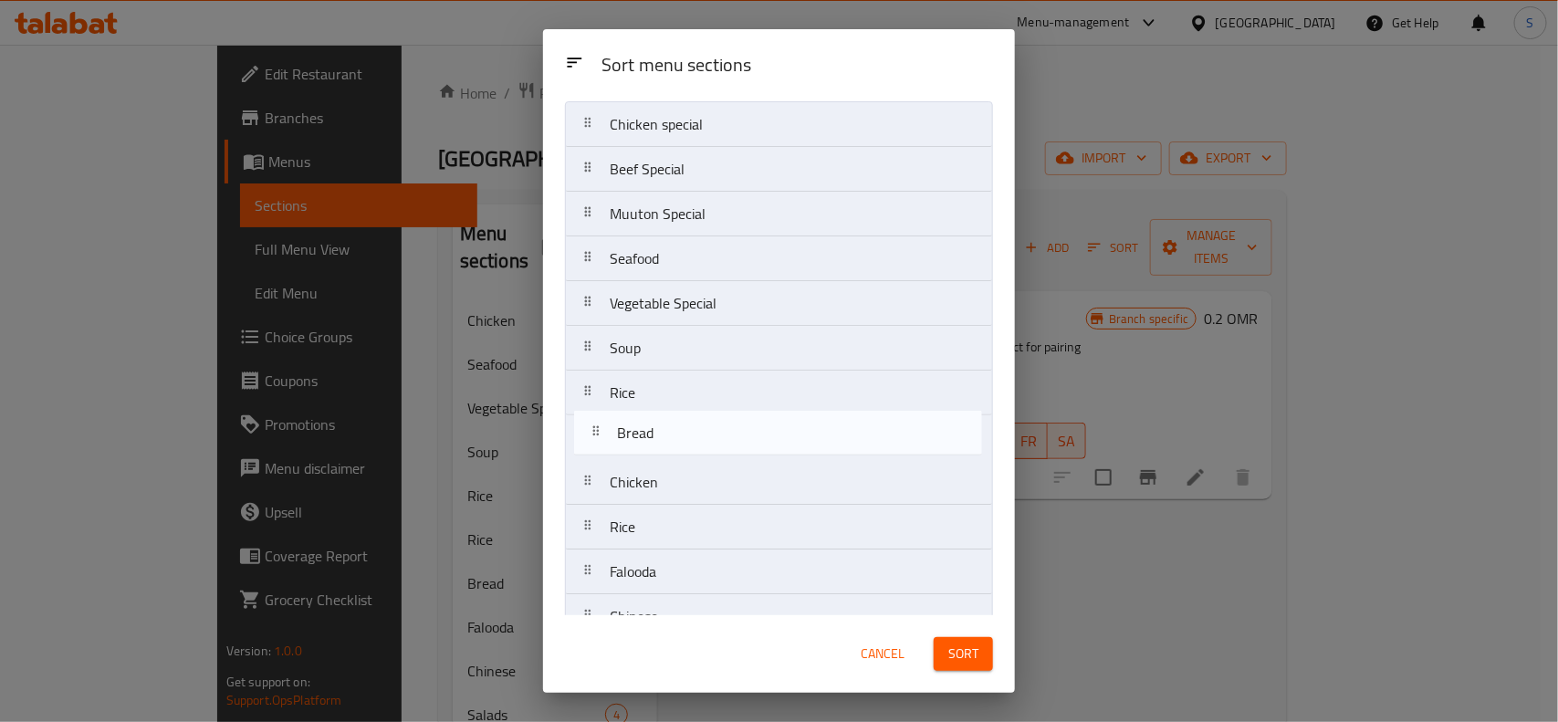
drag, startPoint x: 673, startPoint y: 566, endPoint x: 684, endPoint y: 426, distance: 140.1
click at [684, 426] on nav "Chicken special Beef Special Muuton Special Seafood Vegetable Special Soup Rice…" at bounding box center [779, 728] width 428 height 1254
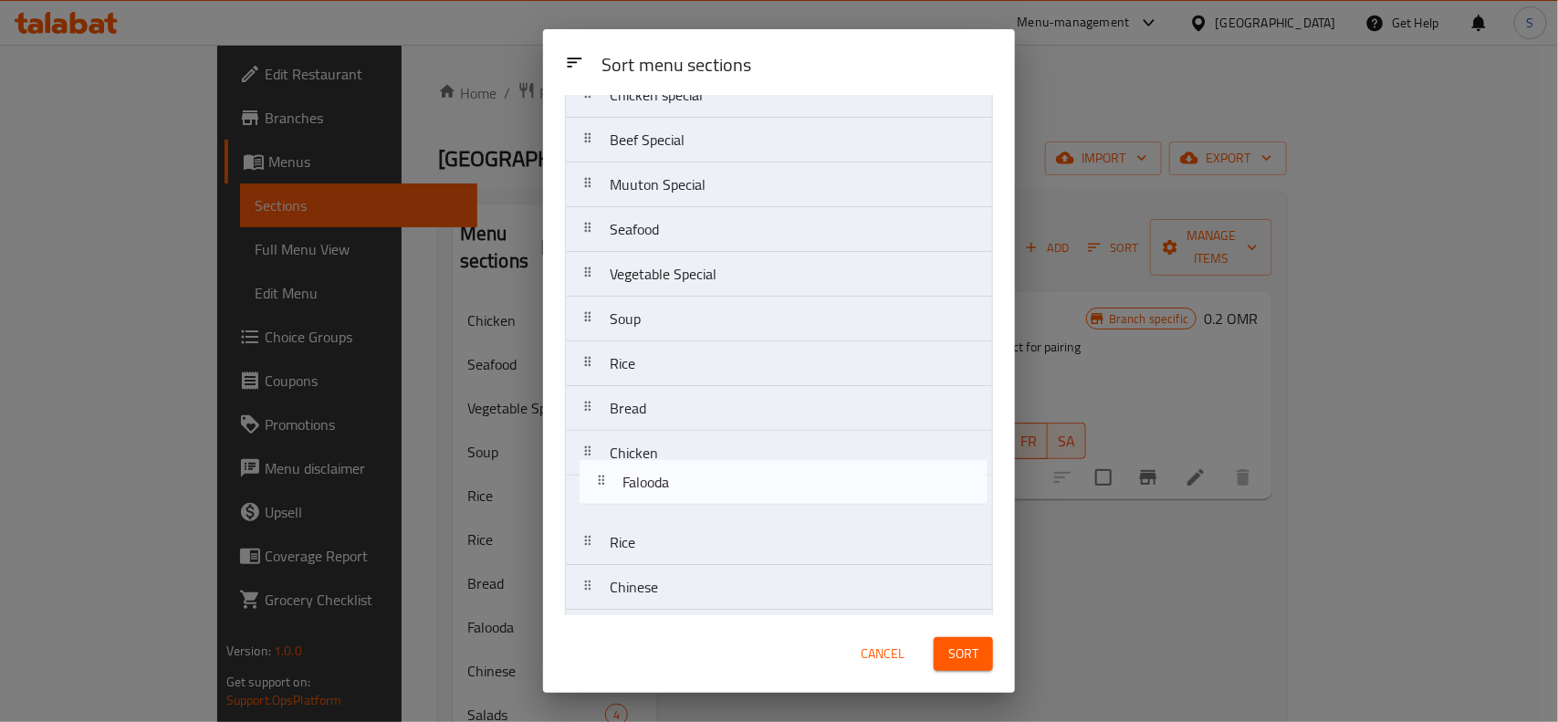
scroll to position [82, 0]
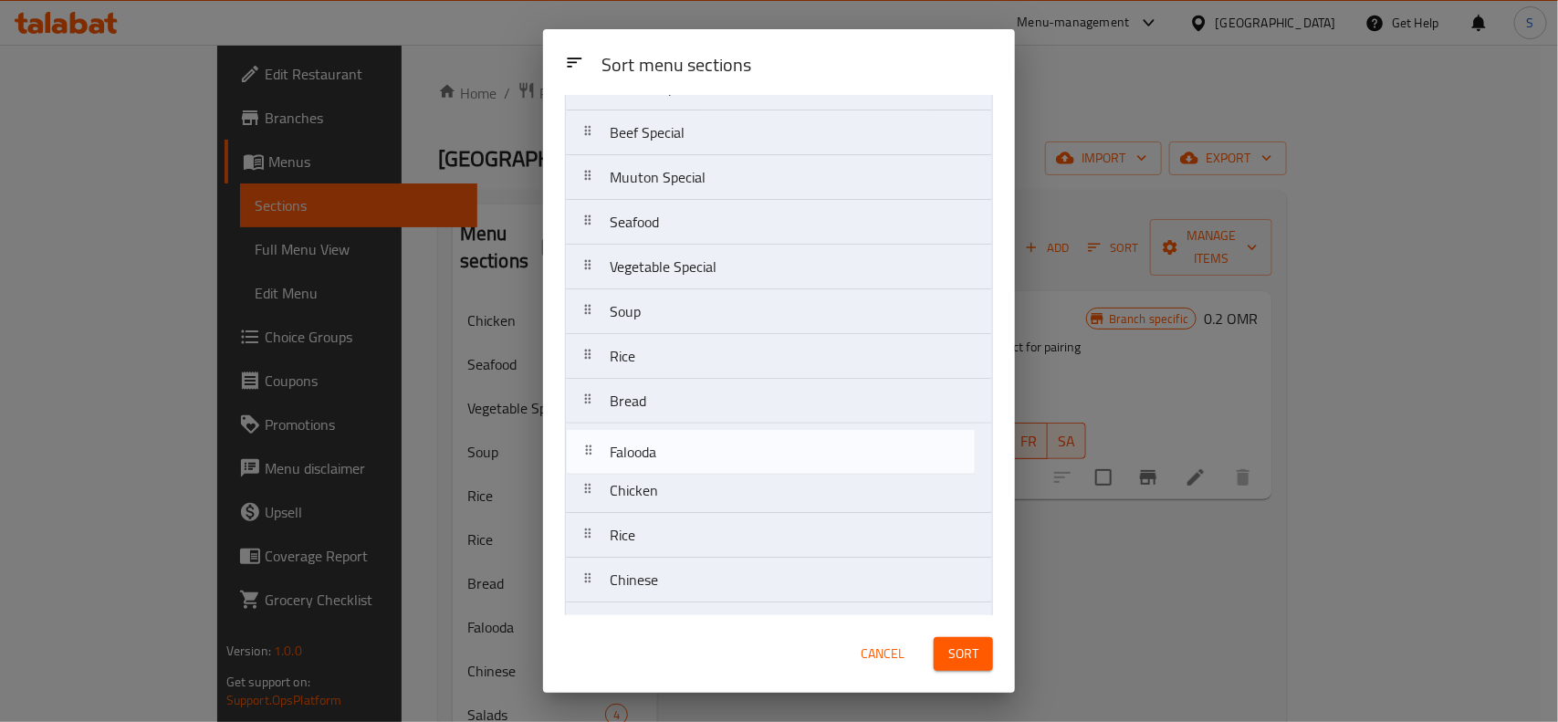
drag, startPoint x: 653, startPoint y: 578, endPoint x: 655, endPoint y: 447, distance: 130.5
click at [655, 447] on nav "Chicken special Beef Special Muuton Special Seafood Vegetable Special Soup Rice…" at bounding box center [779, 692] width 428 height 1254
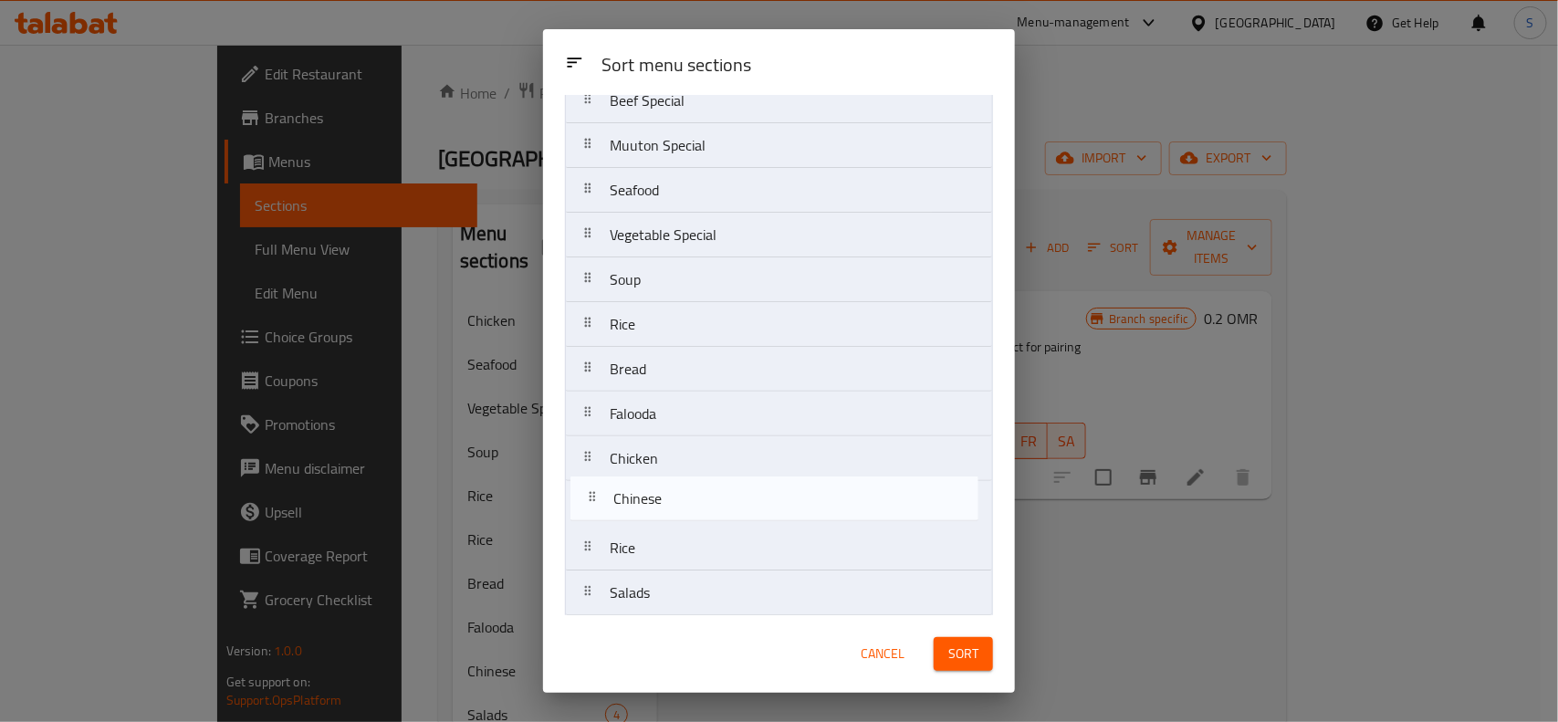
scroll to position [126, 0]
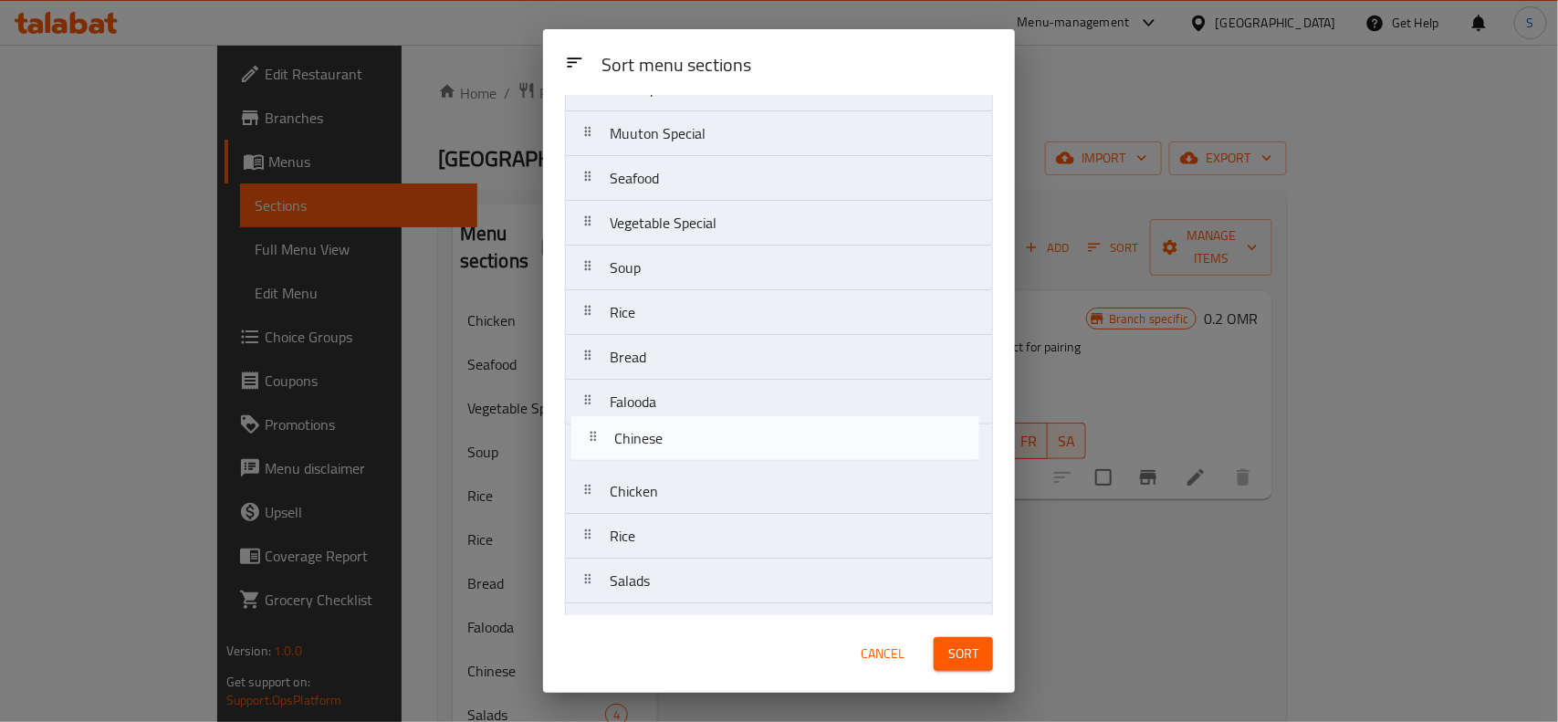
drag, startPoint x: 672, startPoint y: 581, endPoint x: 676, endPoint y: 430, distance: 151.6
click at [676, 430] on nav "Chicken special Beef Special Muuton Special Seafood Vegetable Special Soup Rice…" at bounding box center [779, 648] width 428 height 1254
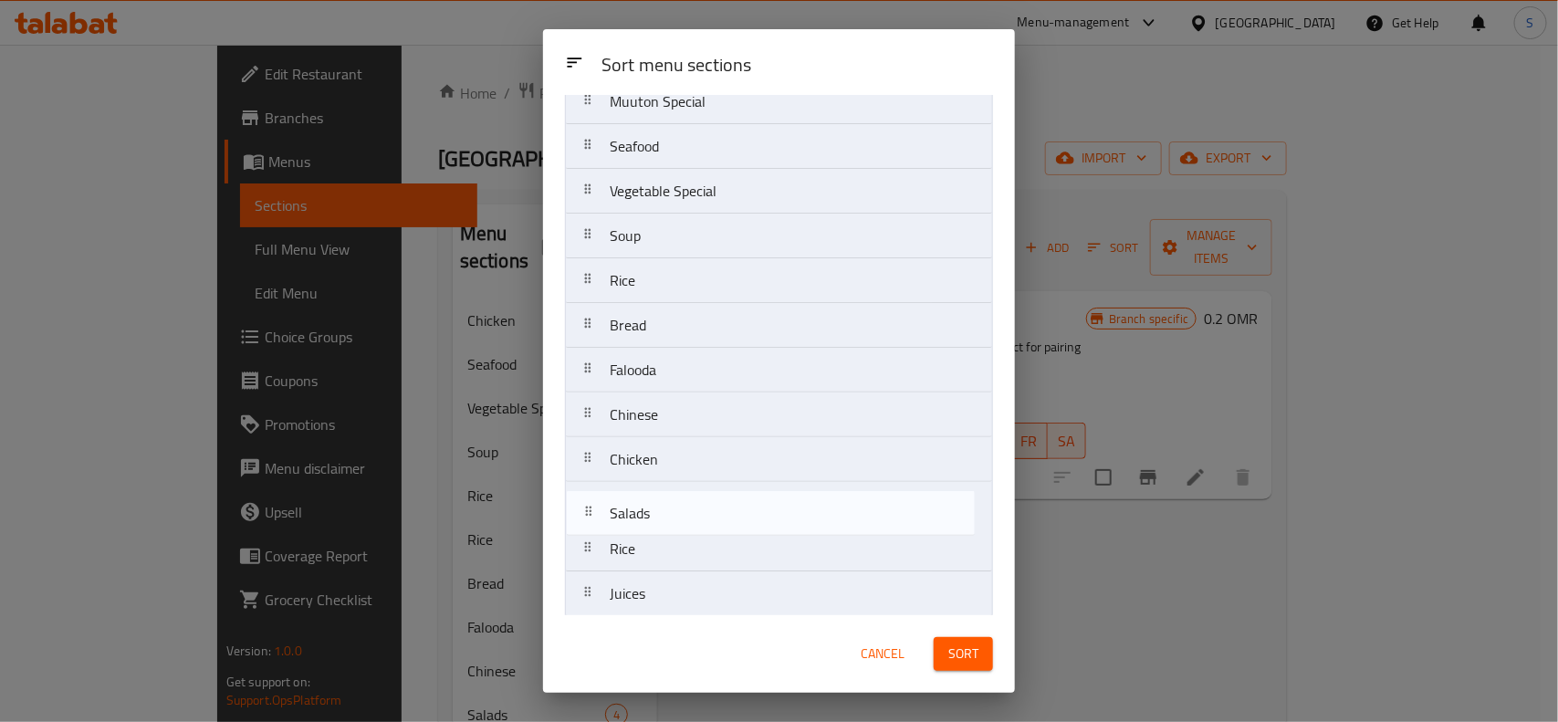
scroll to position [165, 0]
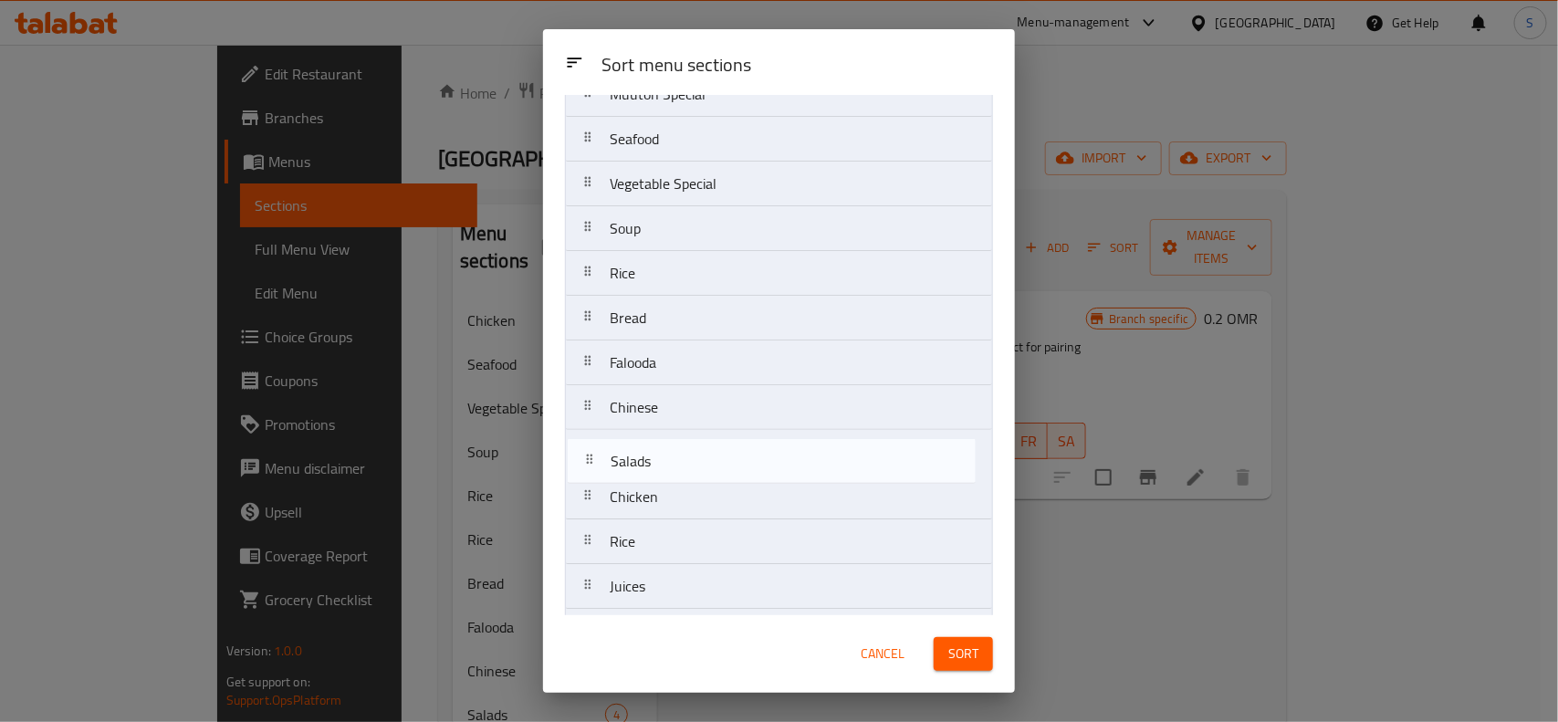
drag, startPoint x: 668, startPoint y: 580, endPoint x: 669, endPoint y: 445, distance: 135.1
click at [669, 445] on nav "Chicken special Beef Special Muuton Special Seafood Vegetable Special Soup Rice…" at bounding box center [779, 609] width 428 height 1254
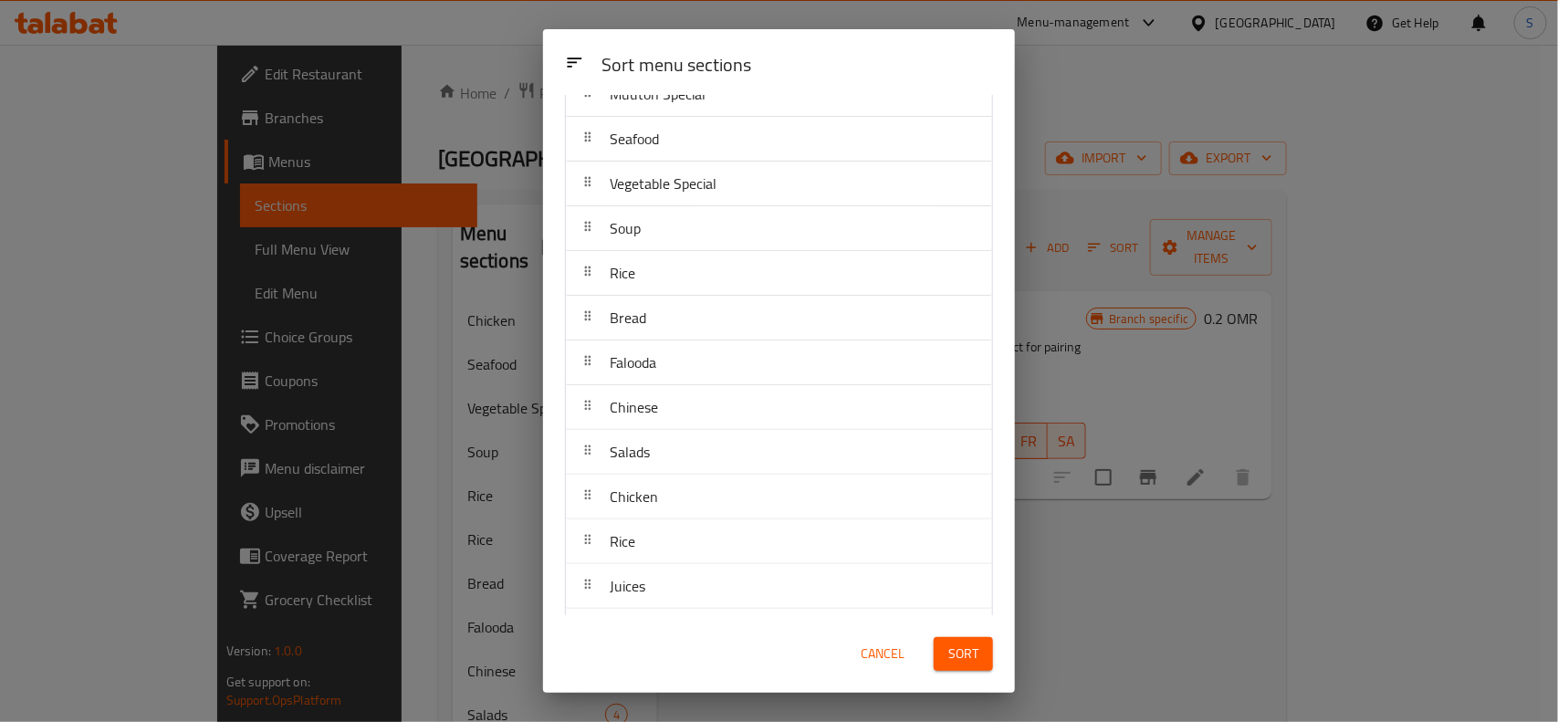
scroll to position [279, 0]
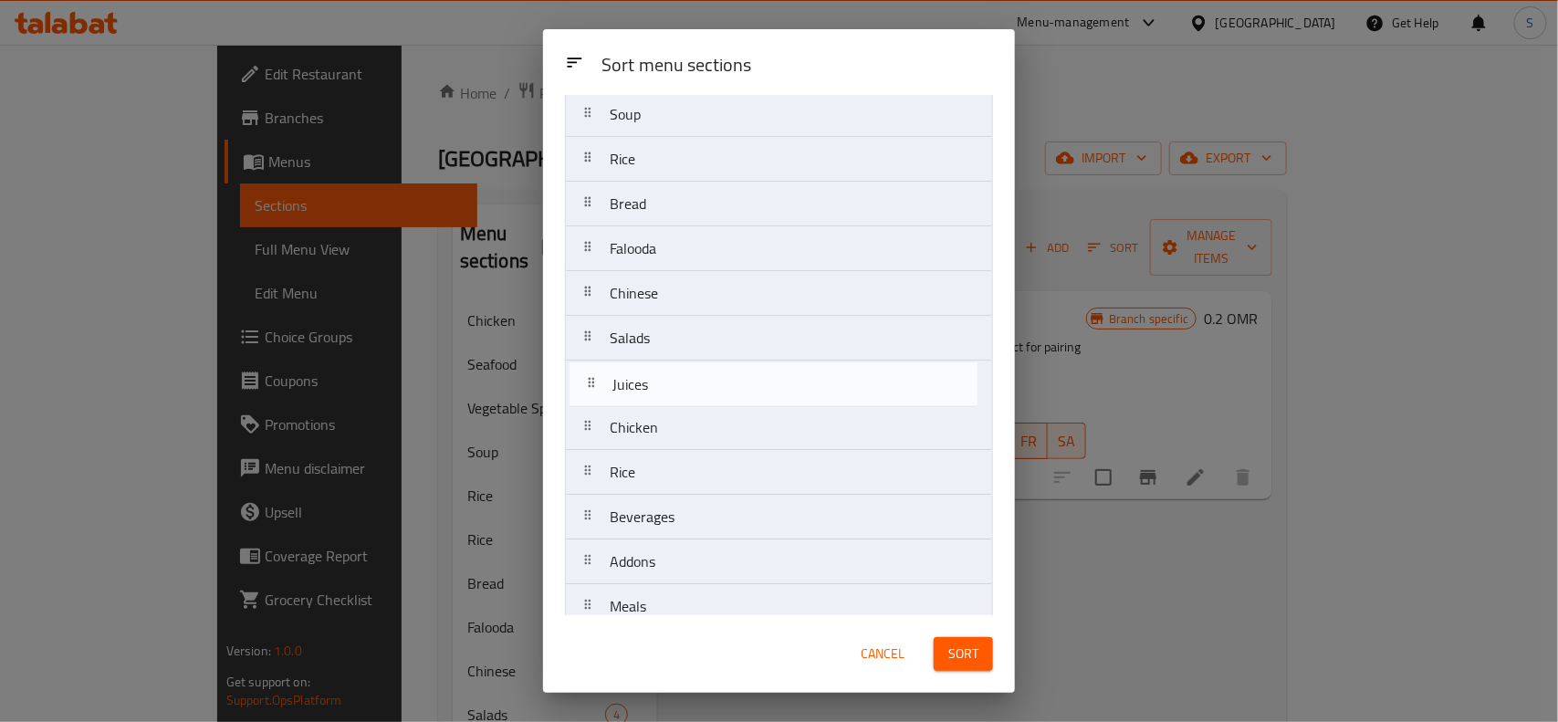
drag, startPoint x: 680, startPoint y: 475, endPoint x: 681, endPoint y: 372, distance: 103.1
click at [681, 372] on nav "Chicken special Beef Special Muuton Special Seafood Vegetable Special Soup Rice…" at bounding box center [779, 495] width 428 height 1254
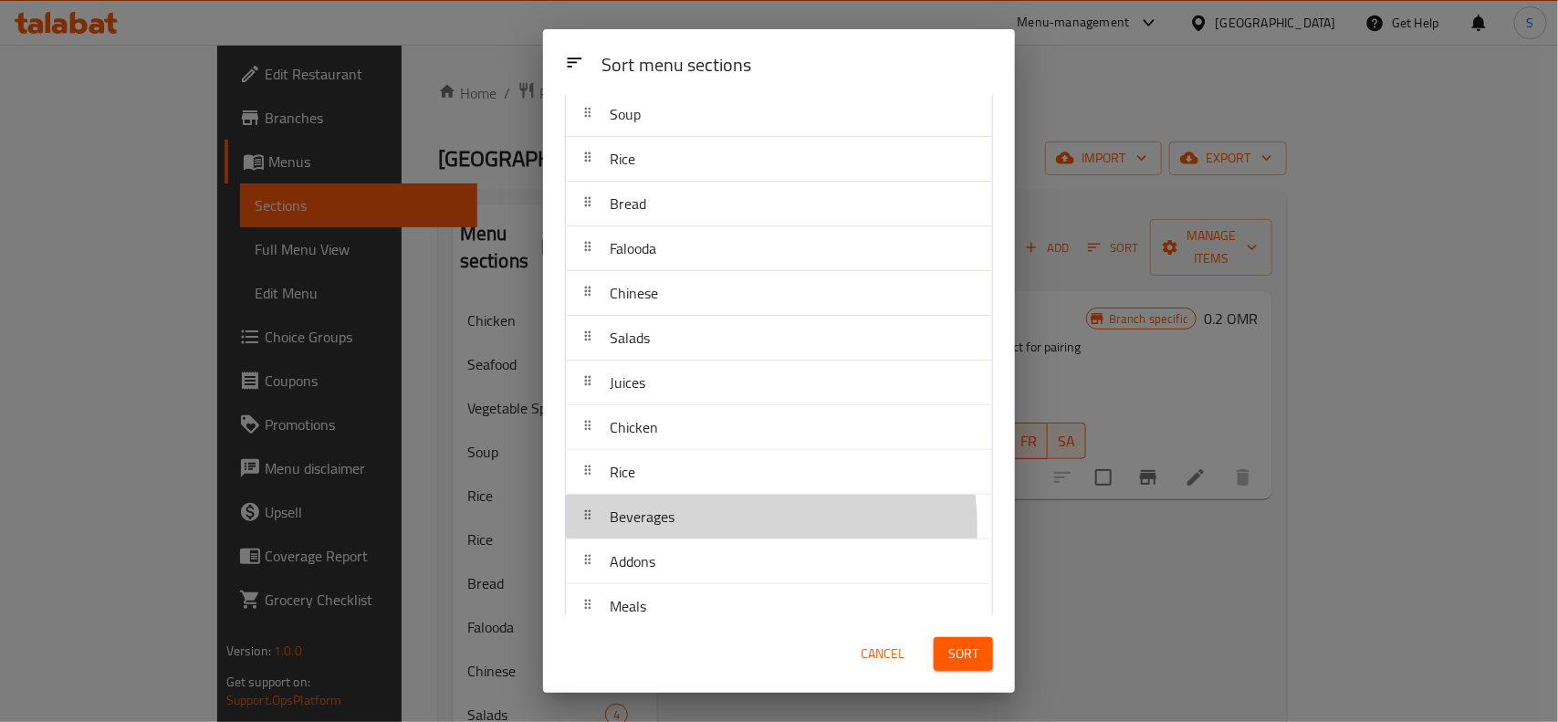
scroll to position [286, 0]
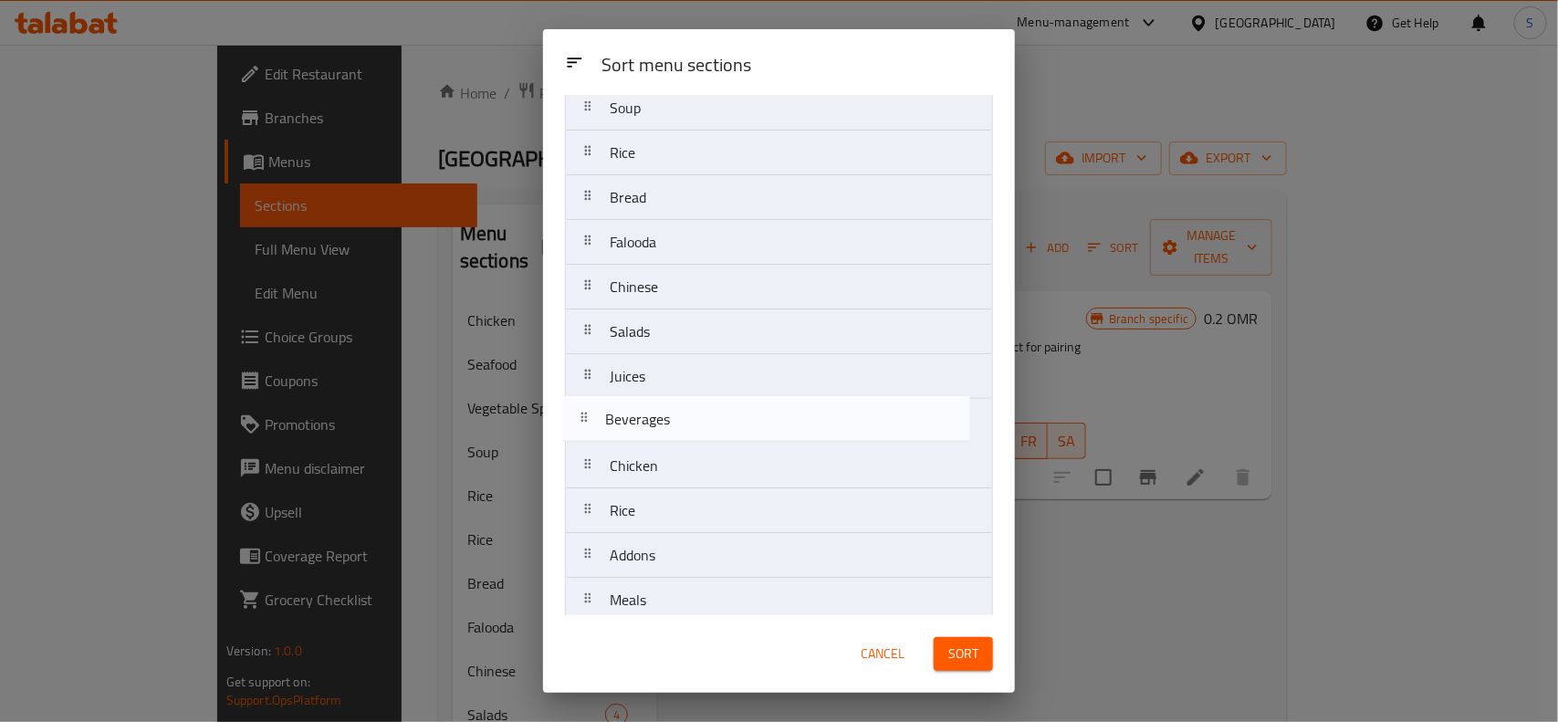
drag, startPoint x: 683, startPoint y: 538, endPoint x: 687, endPoint y: 421, distance: 117.8
click at [687, 421] on nav "Chicken special Beef Special Muuton Special Seafood Vegetable Special Soup Rice…" at bounding box center [779, 488] width 428 height 1254
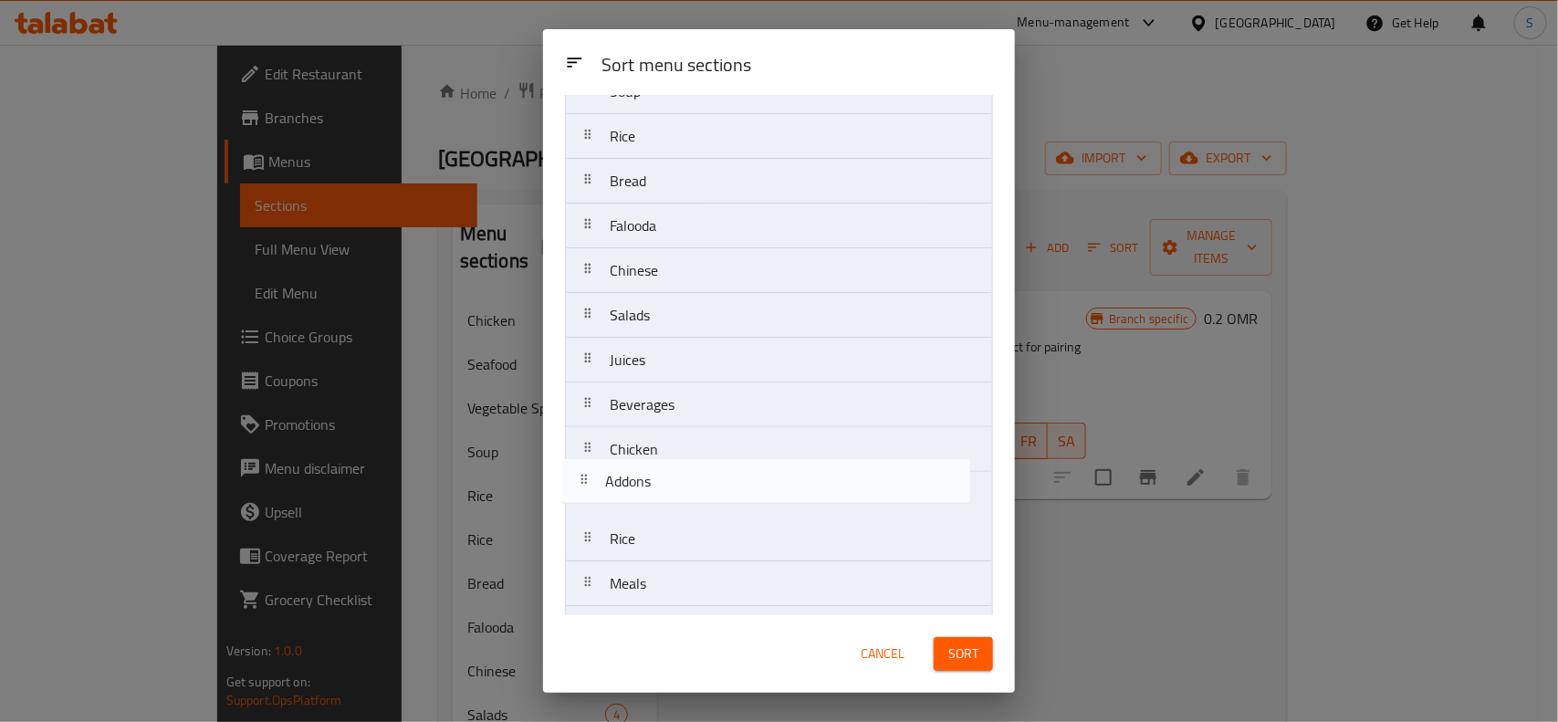
scroll to position [304, 0]
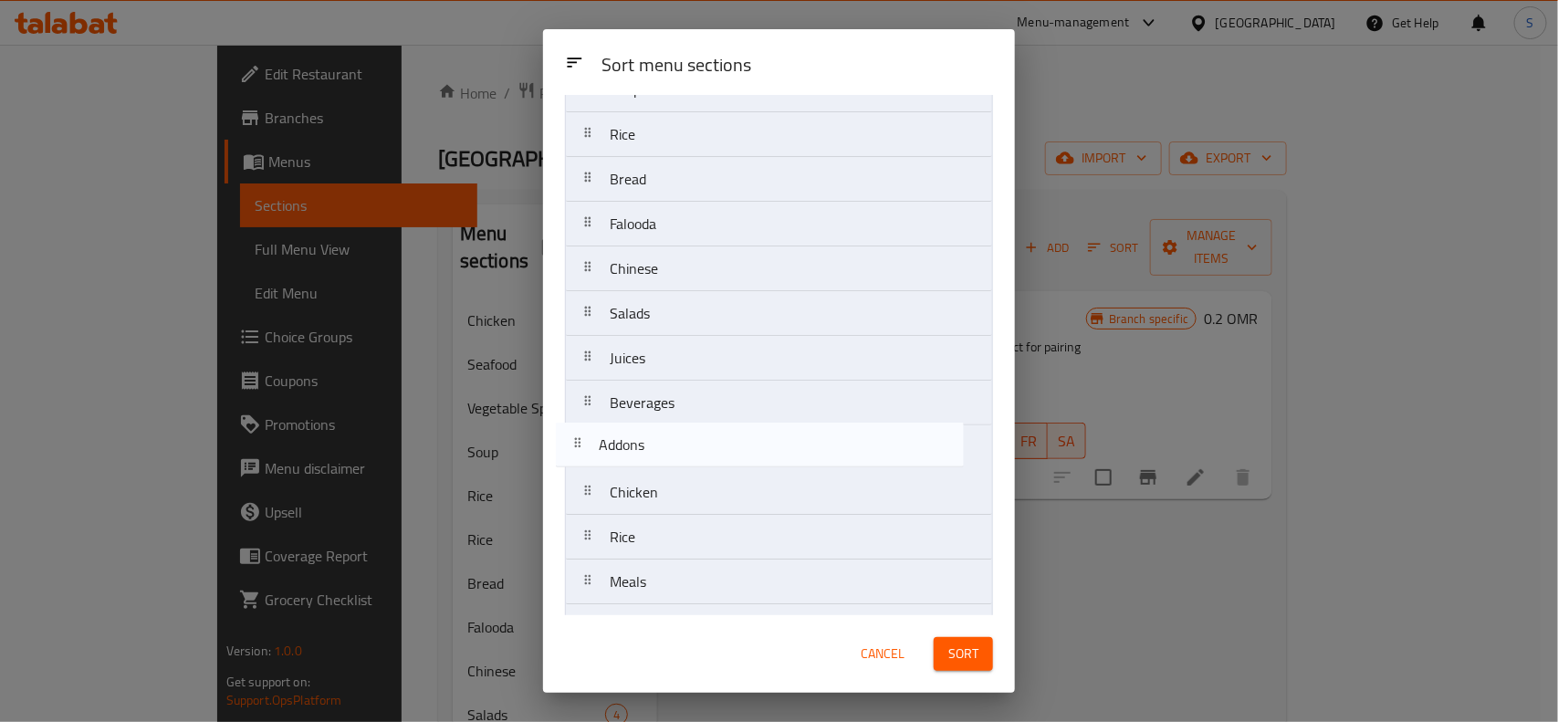
drag, startPoint x: 707, startPoint y: 559, endPoint x: 696, endPoint y: 436, distance: 123.7
click at [696, 436] on nav "Chicken special Beef Special Muuton Special Seafood Vegetable Special Soup Rice…" at bounding box center [779, 470] width 428 height 1254
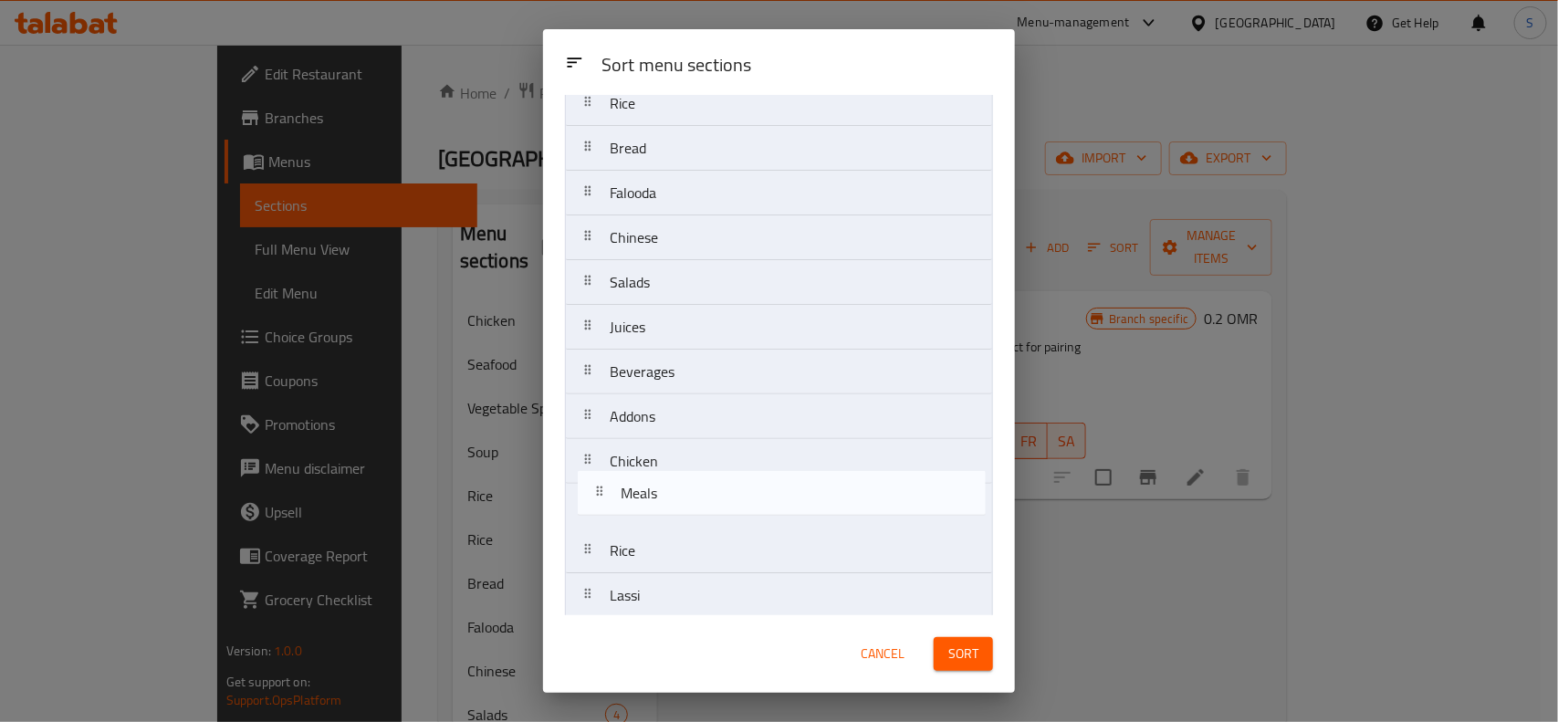
scroll to position [340, 0]
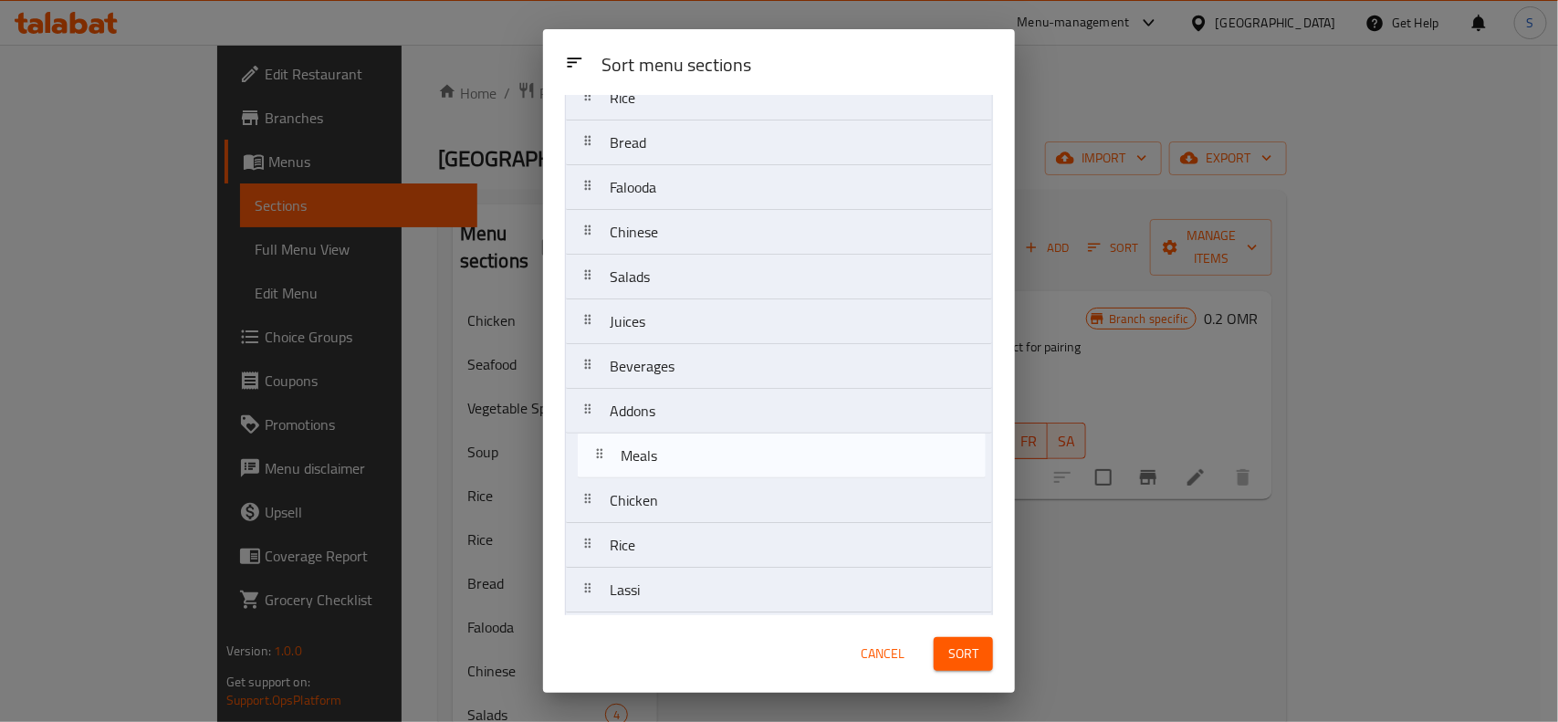
drag, startPoint x: 681, startPoint y: 590, endPoint x: 695, endPoint y: 444, distance: 147.6
click at [695, 444] on nav "Chicken special Beef Special Muuton Special Seafood Vegetable Special Soup Rice…" at bounding box center [779, 434] width 428 height 1254
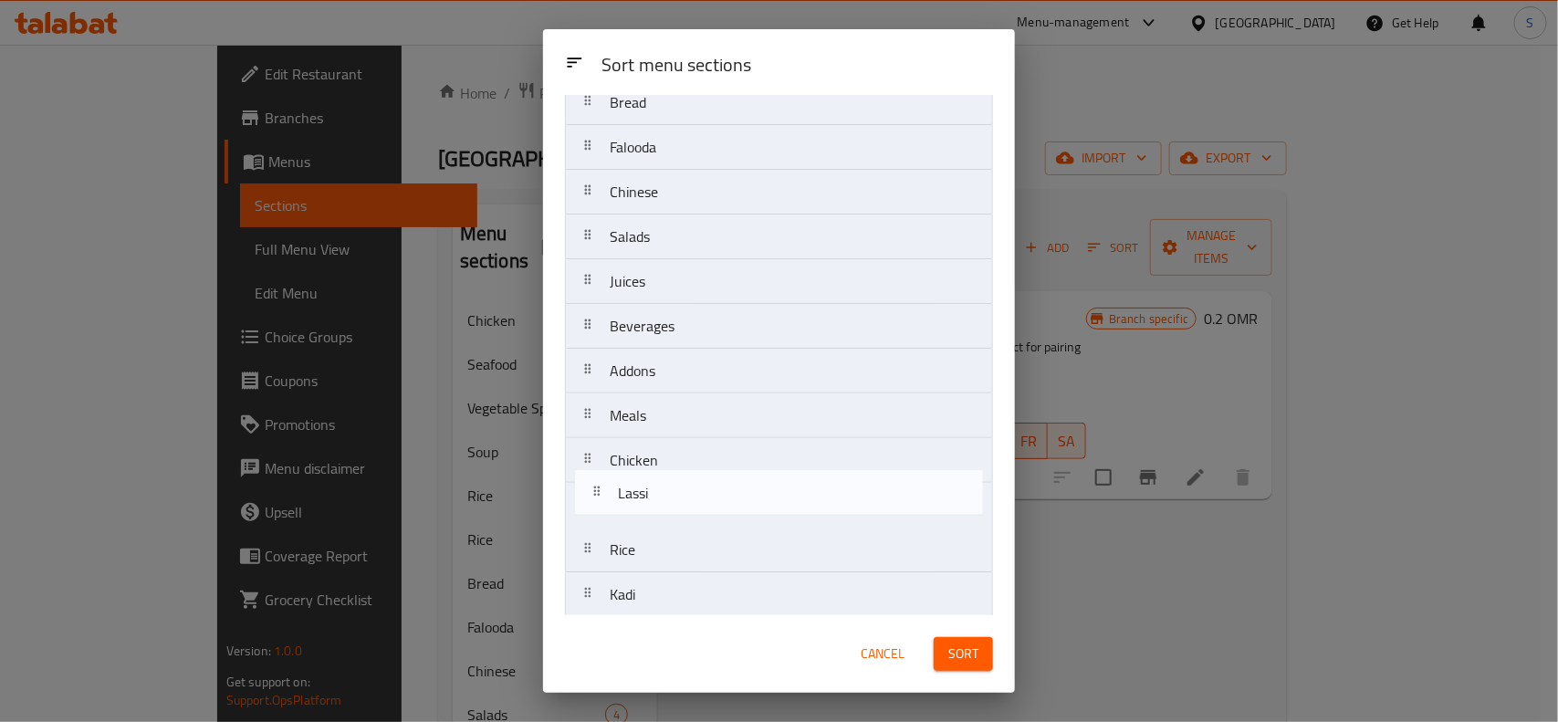
scroll to position [385, 0]
drag, startPoint x: 699, startPoint y: 596, endPoint x: 705, endPoint y: 461, distance: 135.2
click at [705, 461] on nav "Chicken special Beef Special Muuton Special Seafood Vegetable Special Soup Rice…" at bounding box center [779, 389] width 428 height 1254
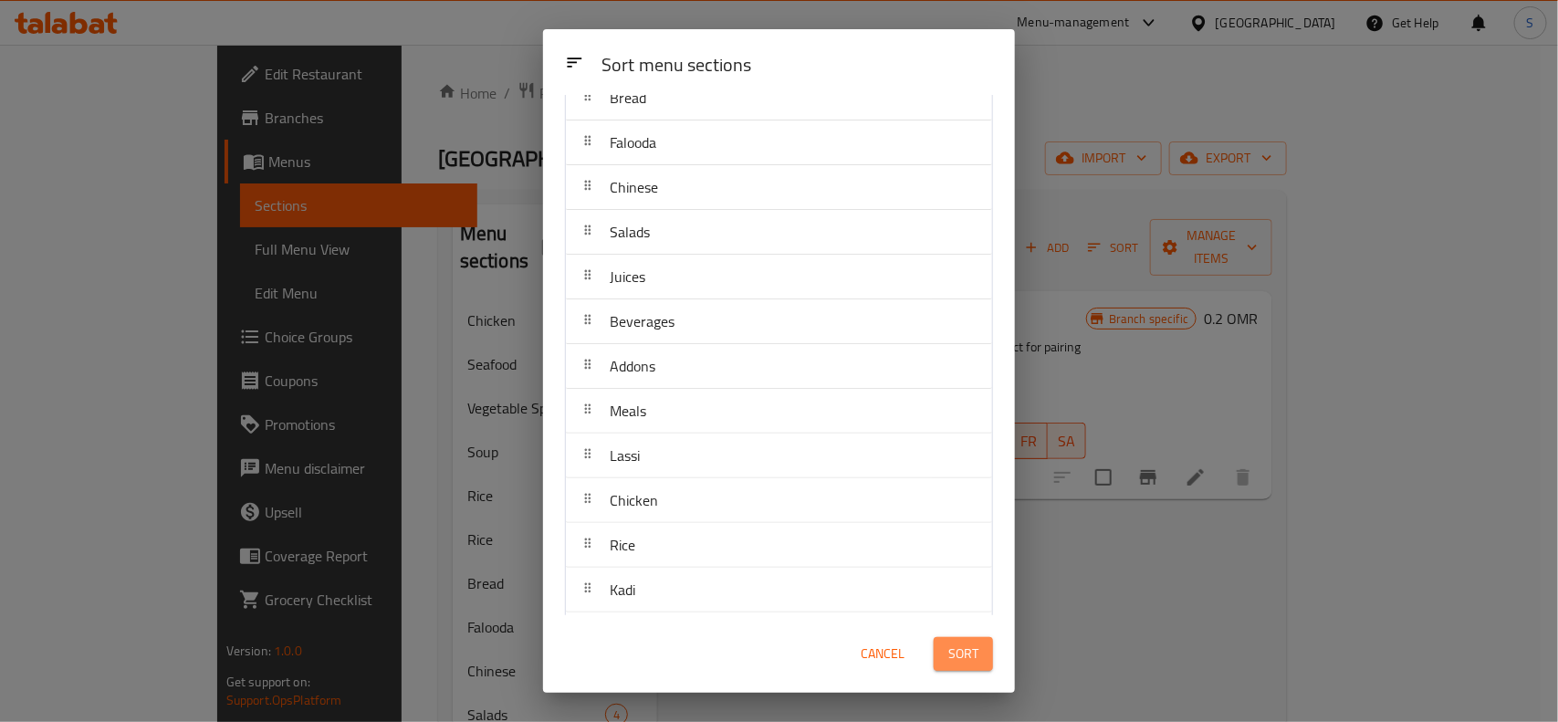
click at [968, 649] on span "Sort" at bounding box center [963, 653] width 30 height 23
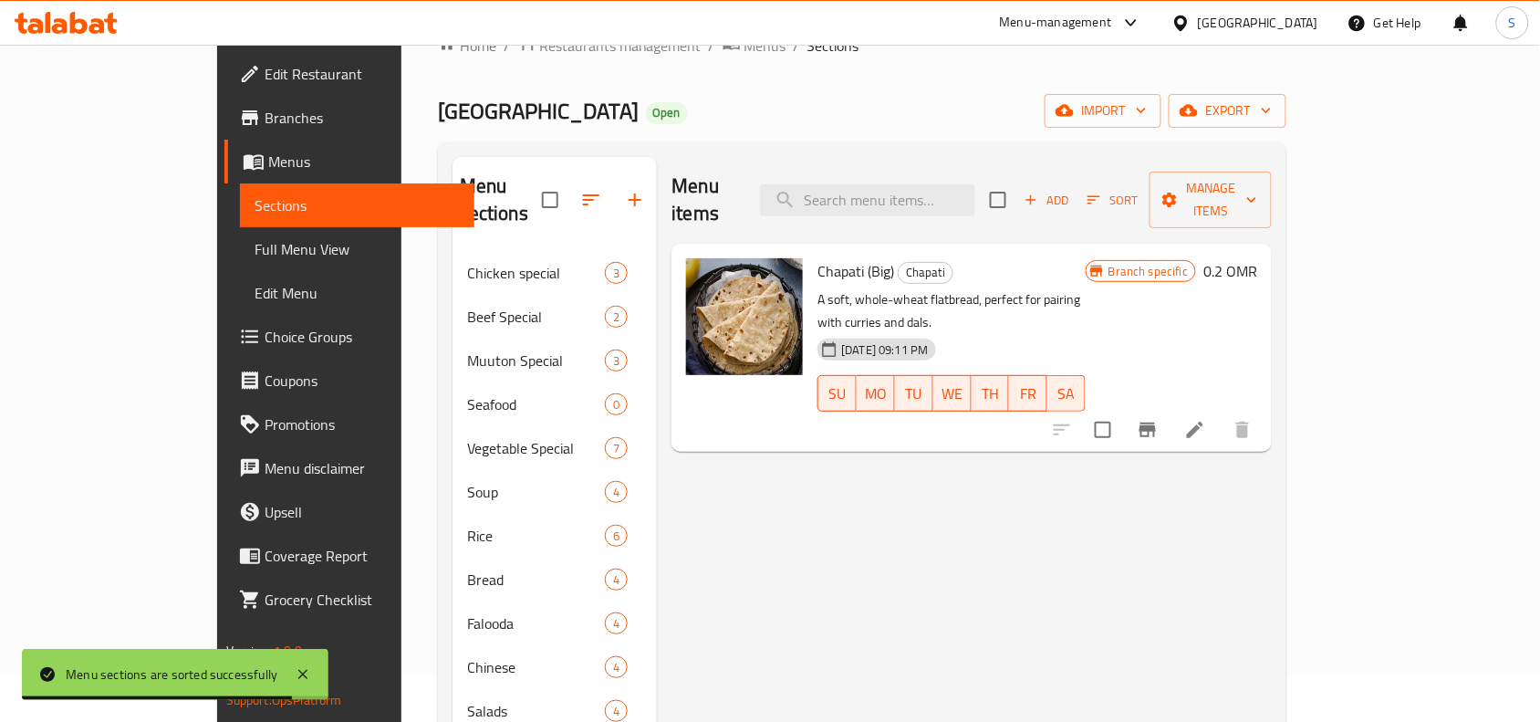
scroll to position [0, 0]
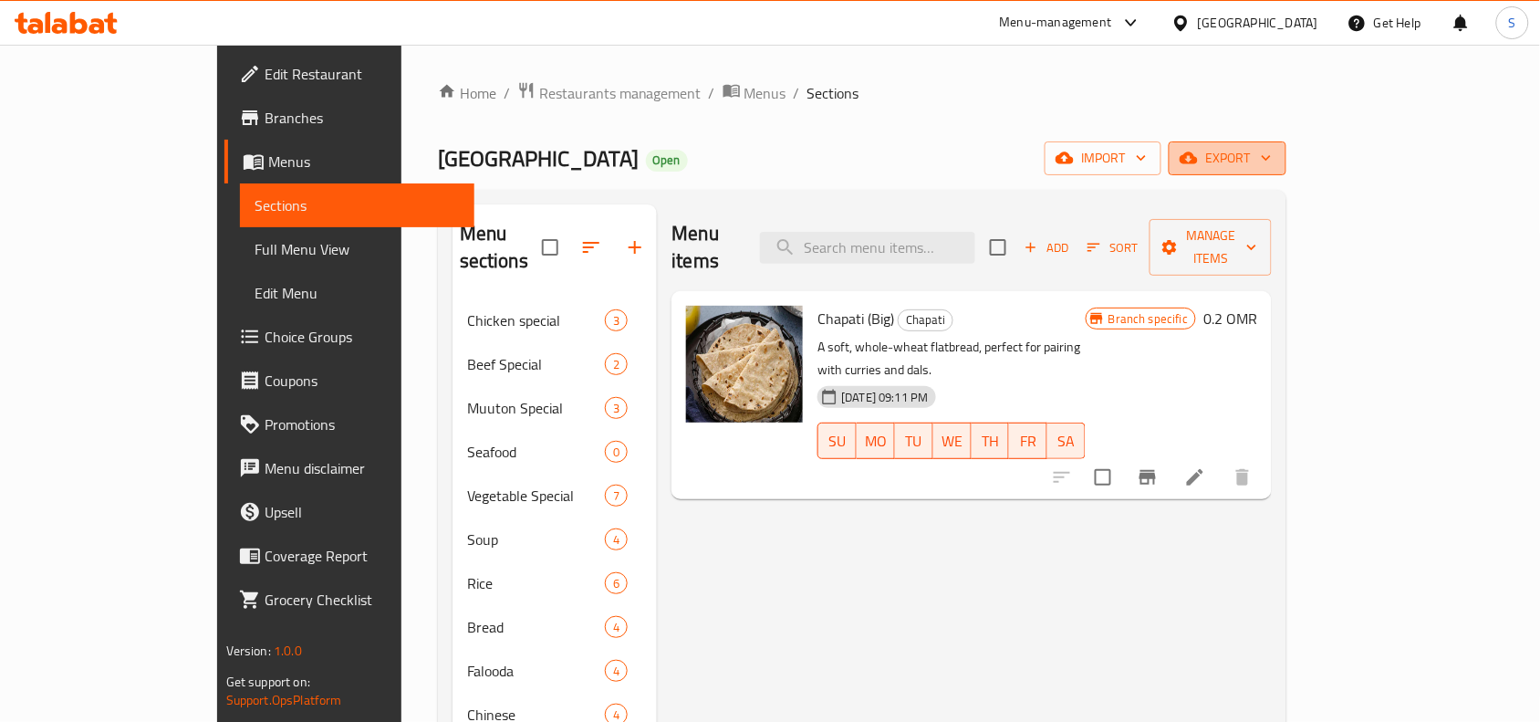
click at [1287, 142] on button "export" at bounding box center [1228, 158] width 118 height 34
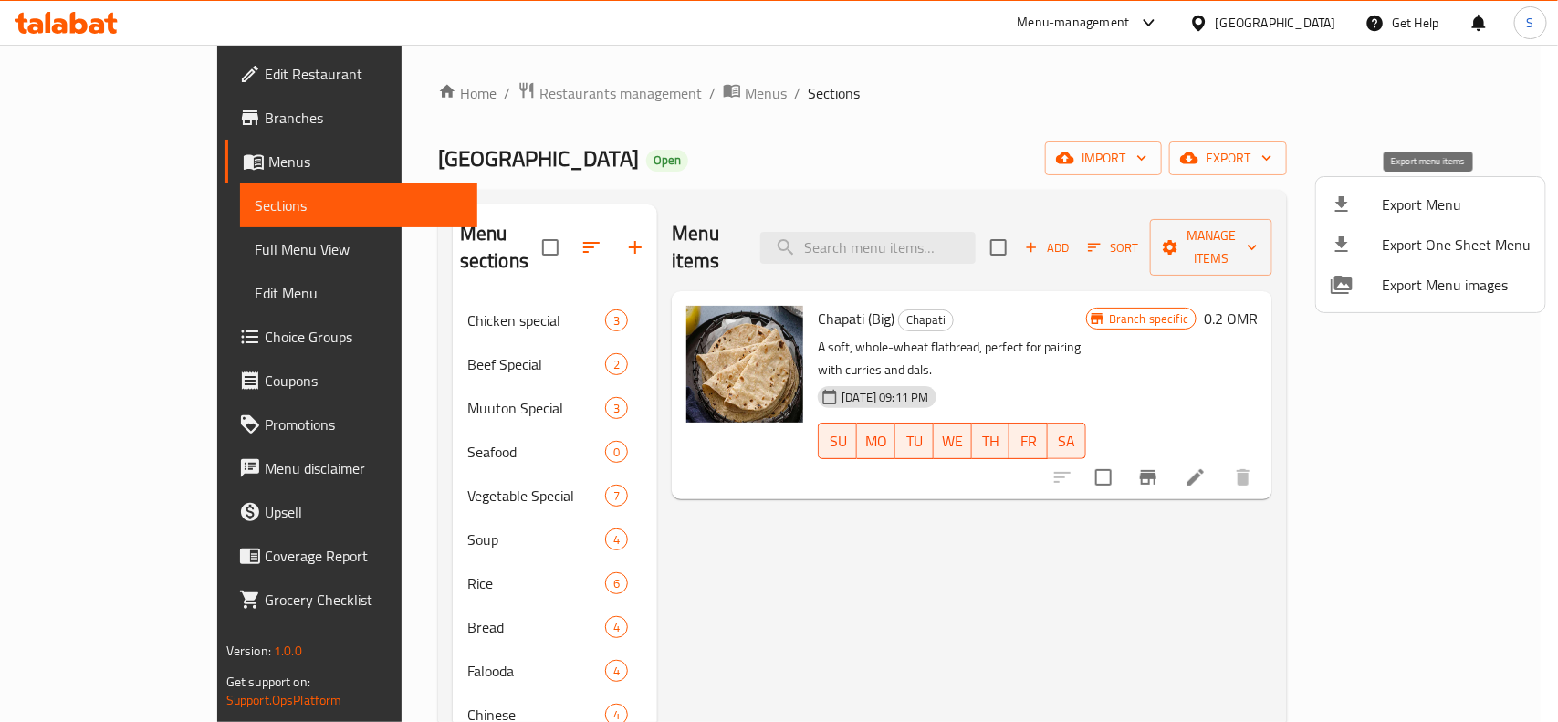
click at [1411, 206] on span "Export Menu" at bounding box center [1456, 204] width 149 height 22
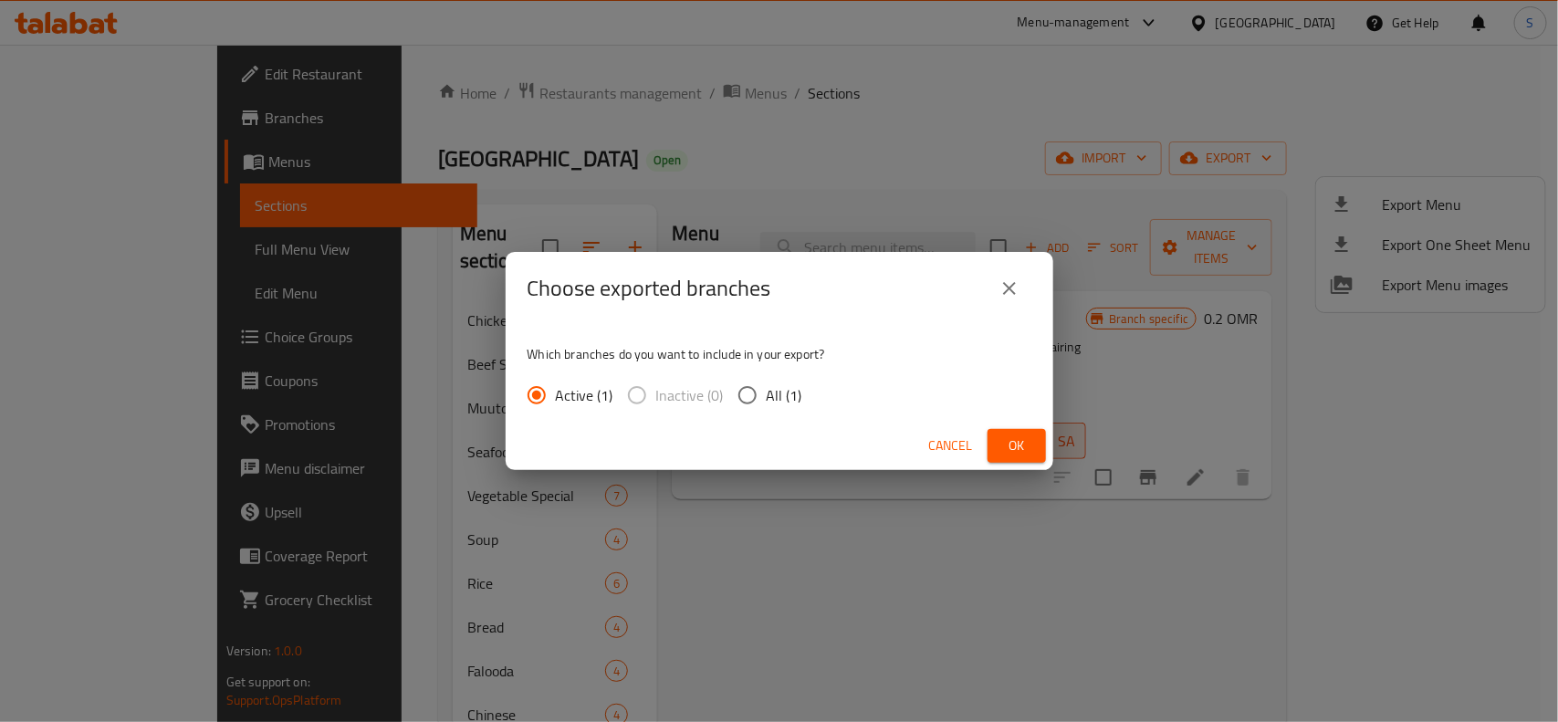
click at [749, 392] on input "All (1)" at bounding box center [747, 395] width 38 height 38
radio input "true"
click at [997, 436] on button "Ok" at bounding box center [1016, 446] width 58 height 34
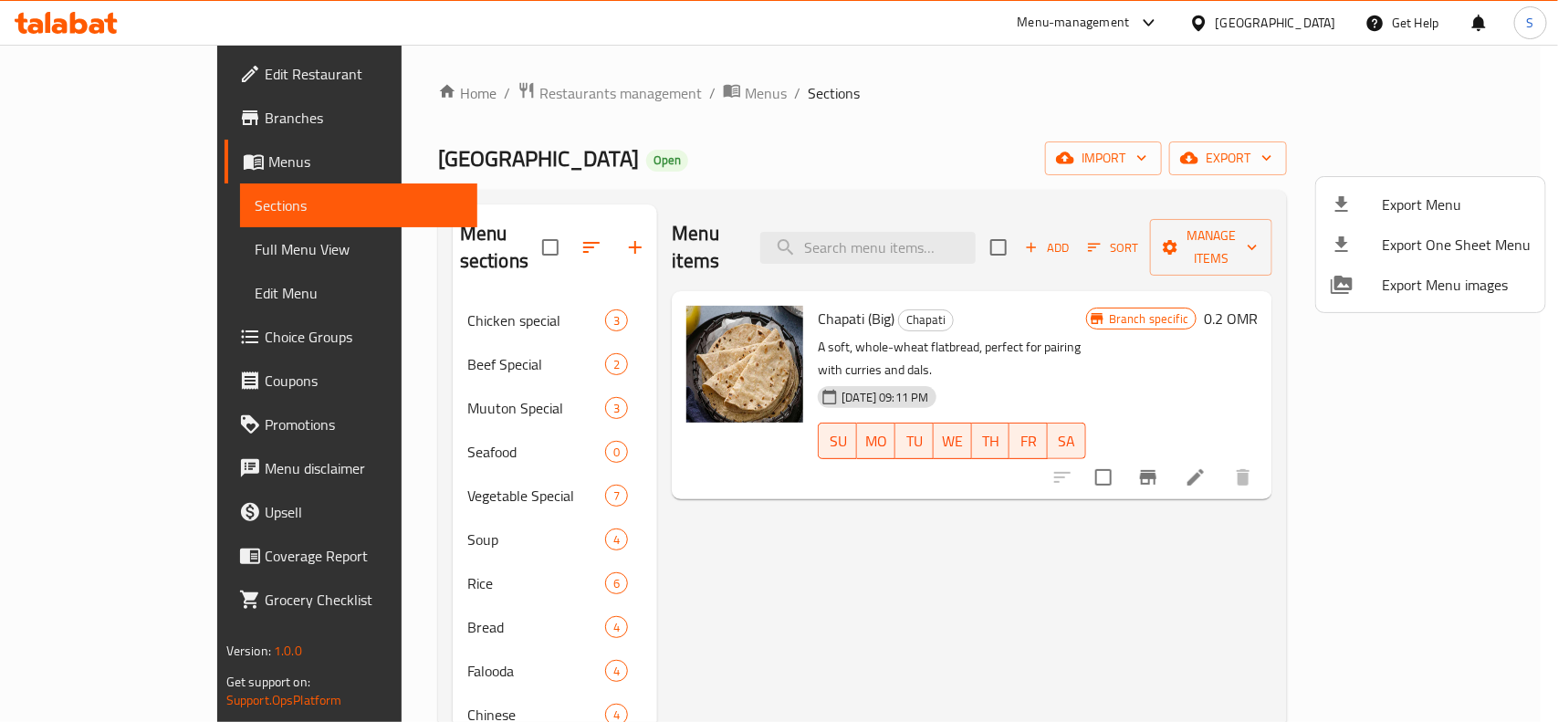
click at [1372, 544] on div at bounding box center [779, 361] width 1558 height 722
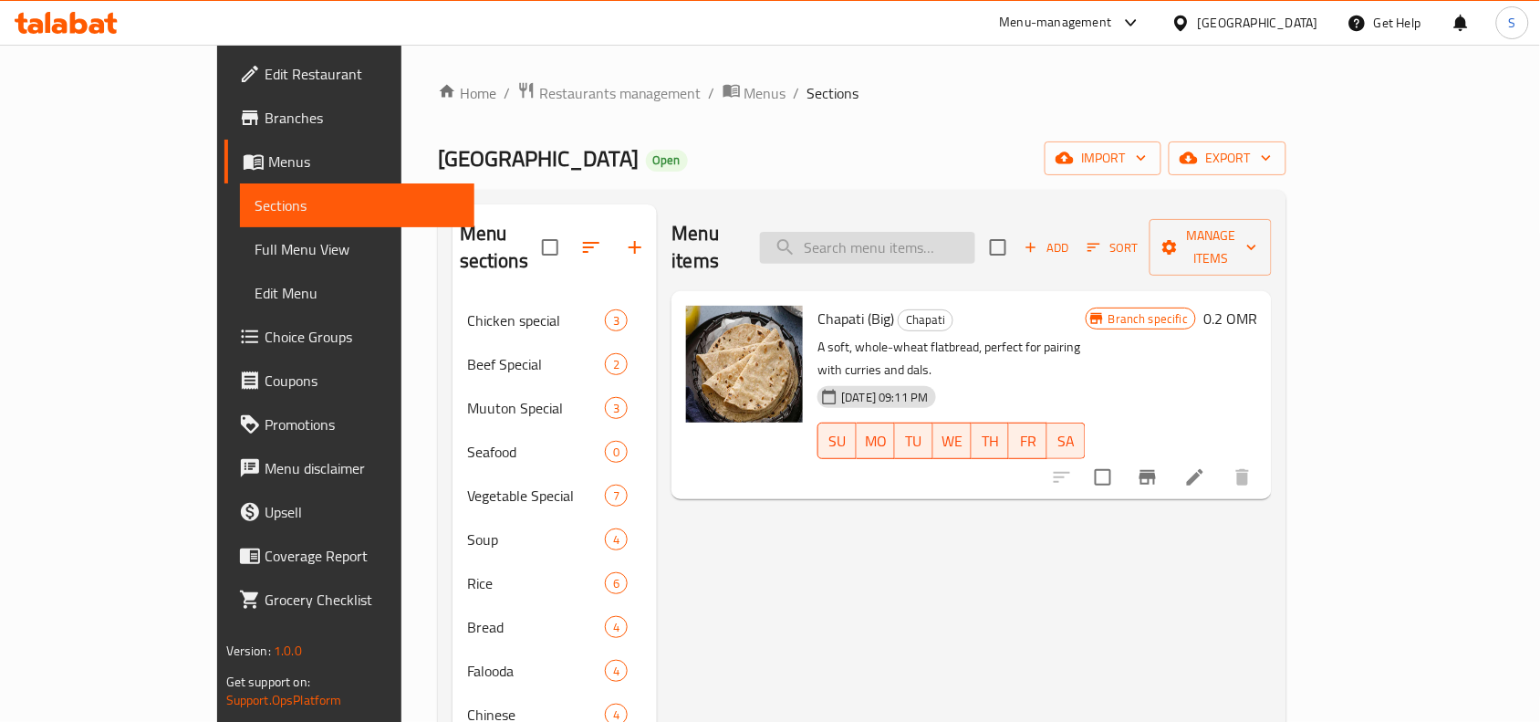
click at [976, 232] on input "search" at bounding box center [867, 248] width 215 height 32
click at [531, 235] on input "checkbox" at bounding box center [550, 247] width 38 height 38
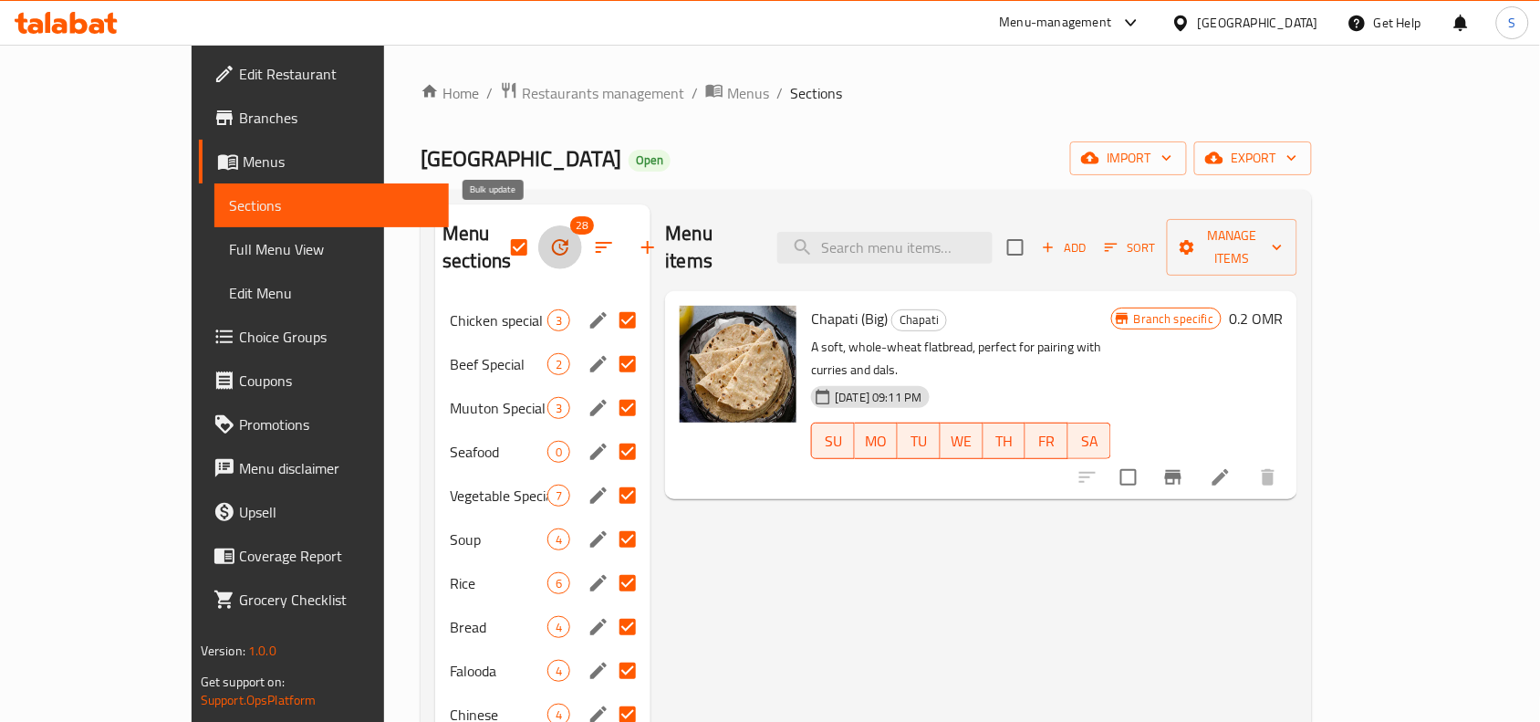
click at [538, 248] on button "button" at bounding box center [560, 247] width 44 height 44
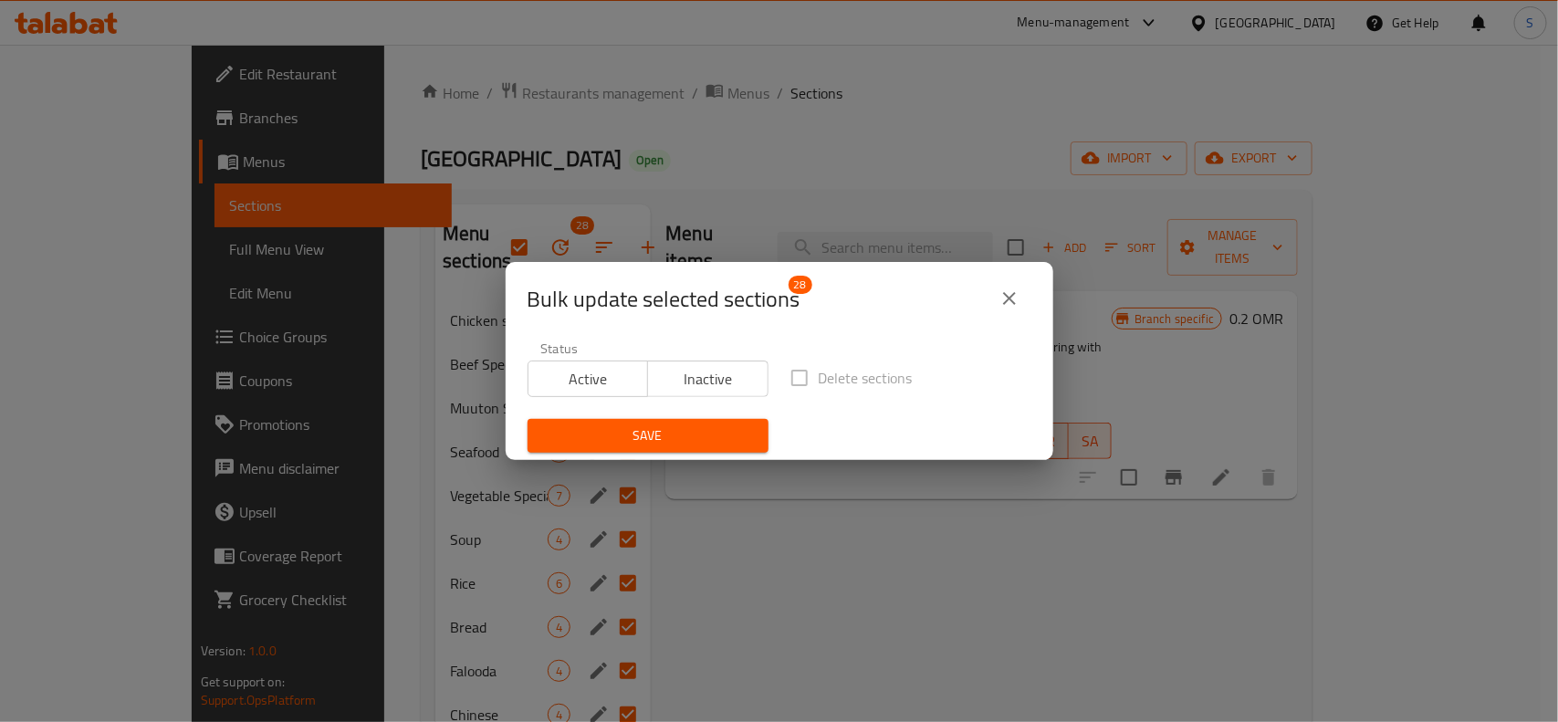
click at [600, 385] on span "Active" at bounding box center [589, 379] width 106 height 26
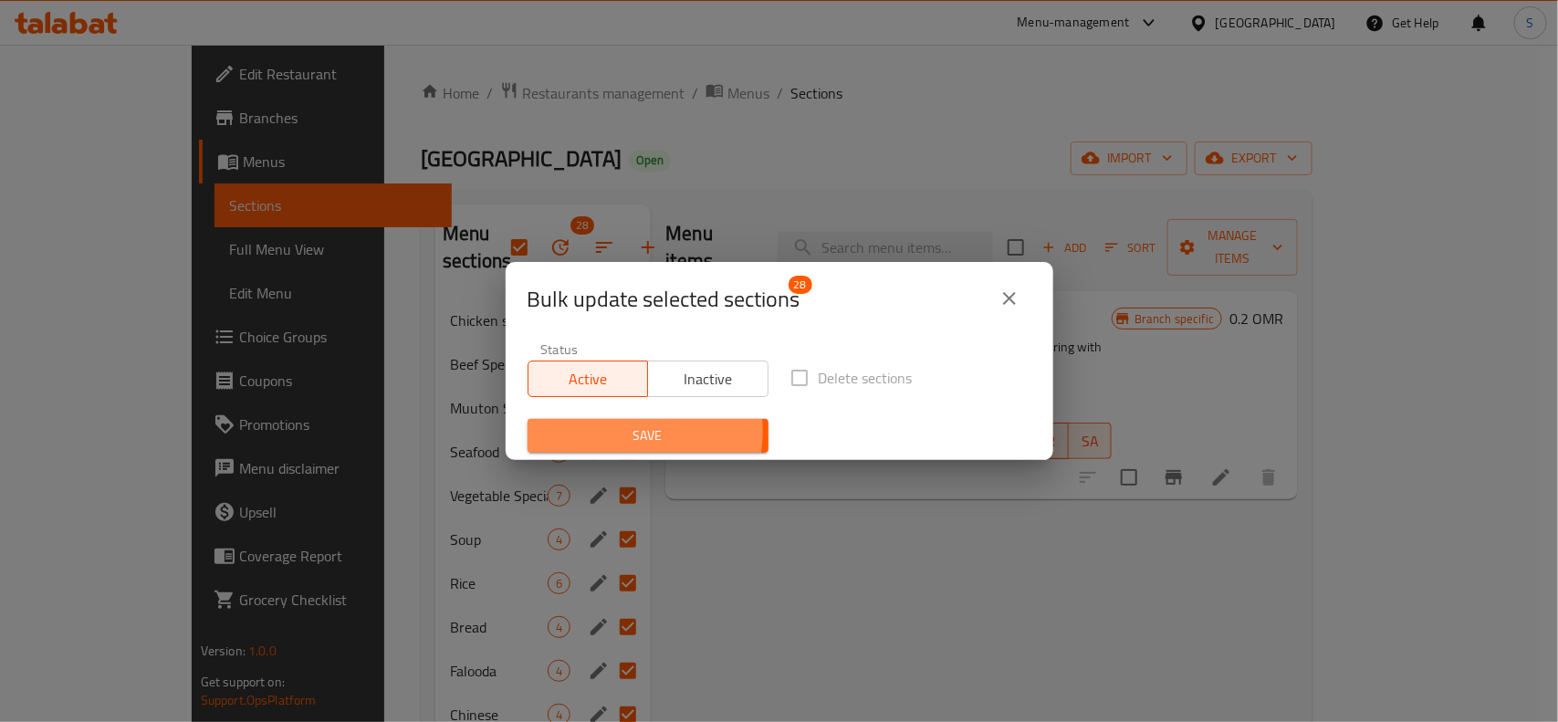
click at [632, 432] on span "Save" at bounding box center [648, 435] width 212 height 23
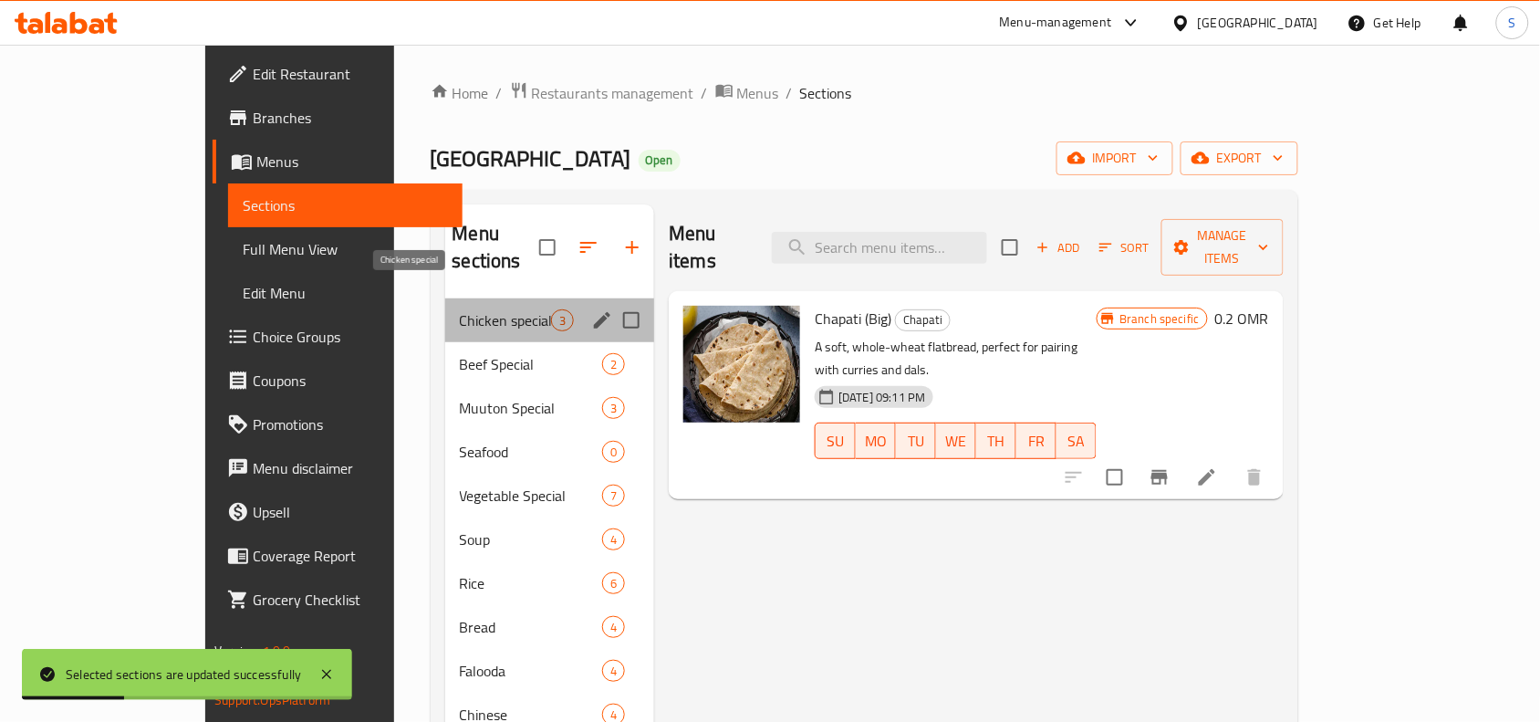
click at [460, 309] on span "Chicken special" at bounding box center [506, 320] width 92 height 22
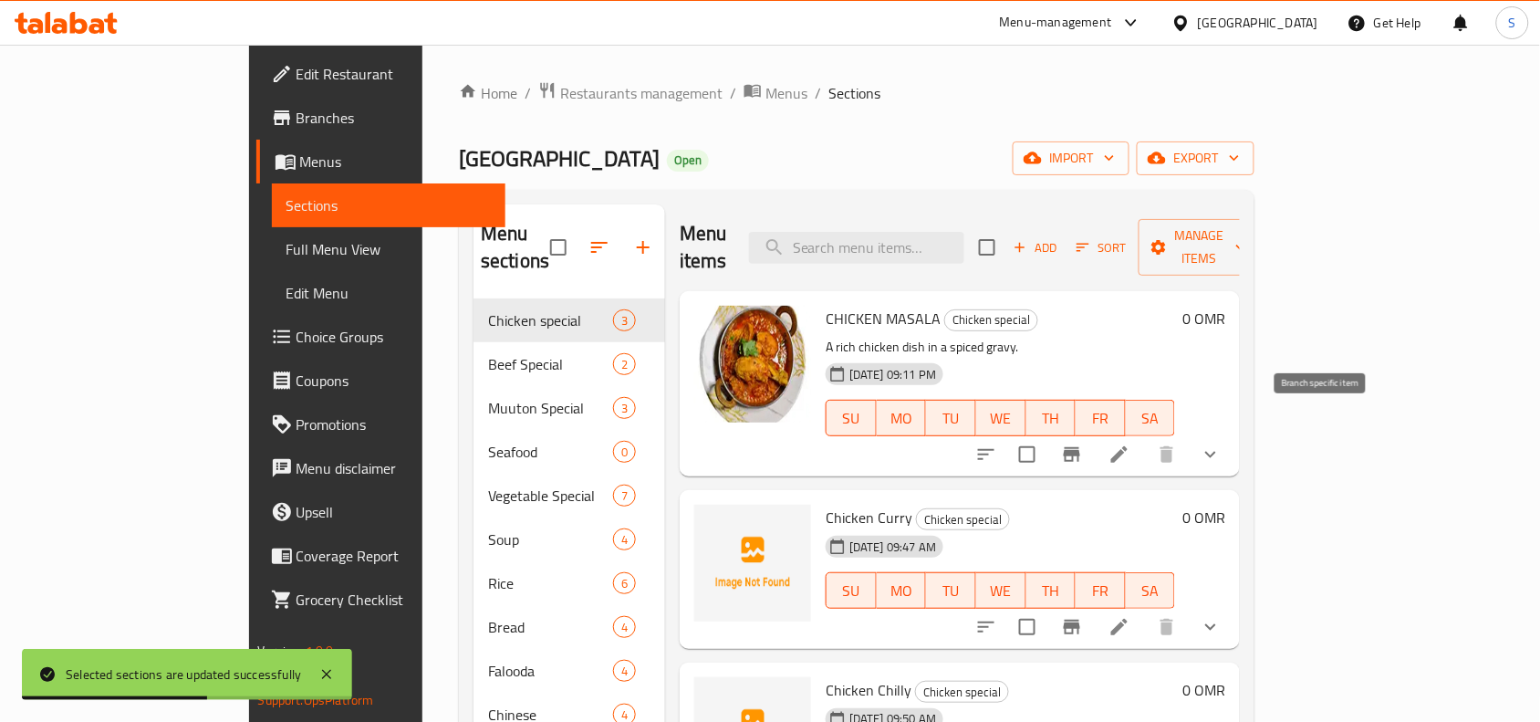
click at [1083, 444] on icon "Branch-specific-item" at bounding box center [1072, 455] width 22 height 22
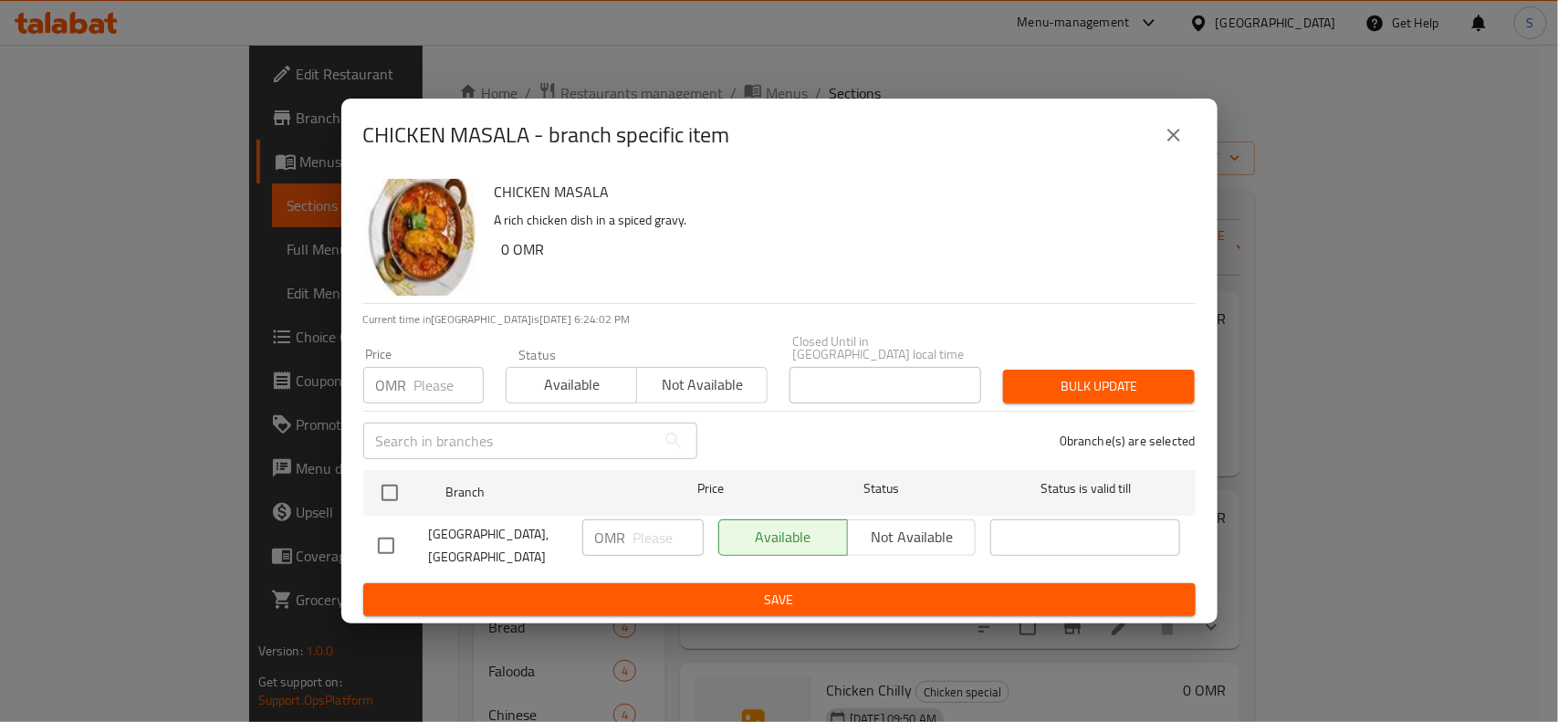
click at [1173, 144] on icon "close" at bounding box center [1174, 135] width 22 height 22
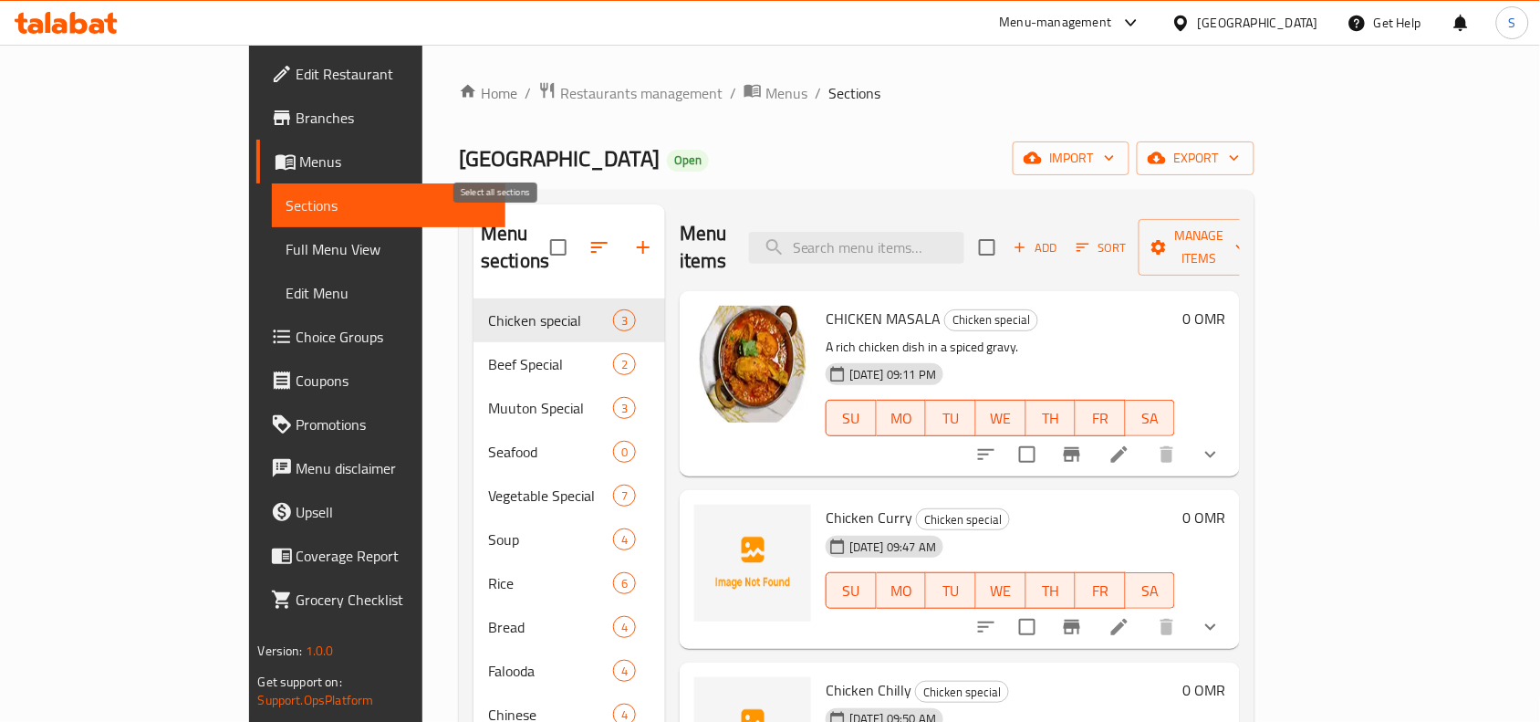
click at [539, 239] on input "checkbox" at bounding box center [558, 247] width 38 height 38
checkbox input "true"
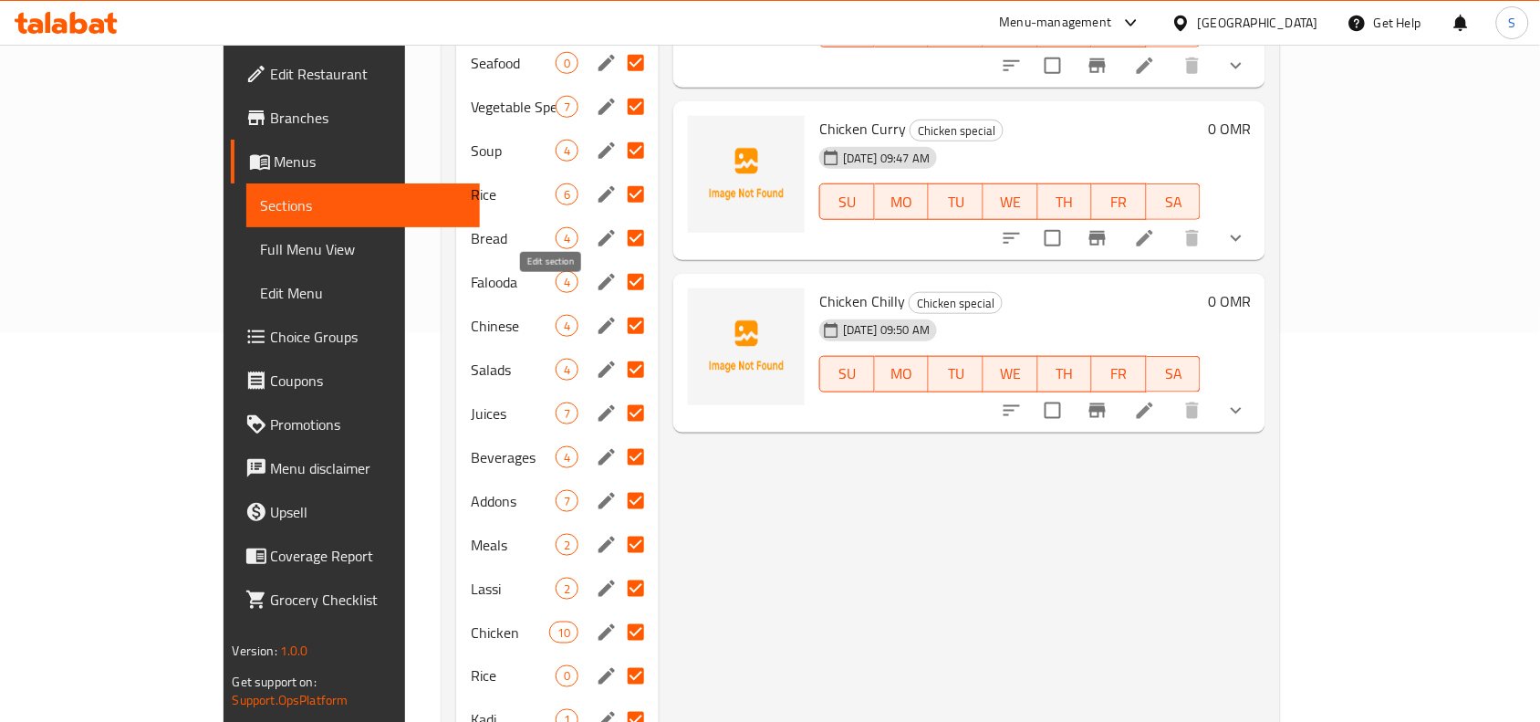
scroll to position [342, 0]
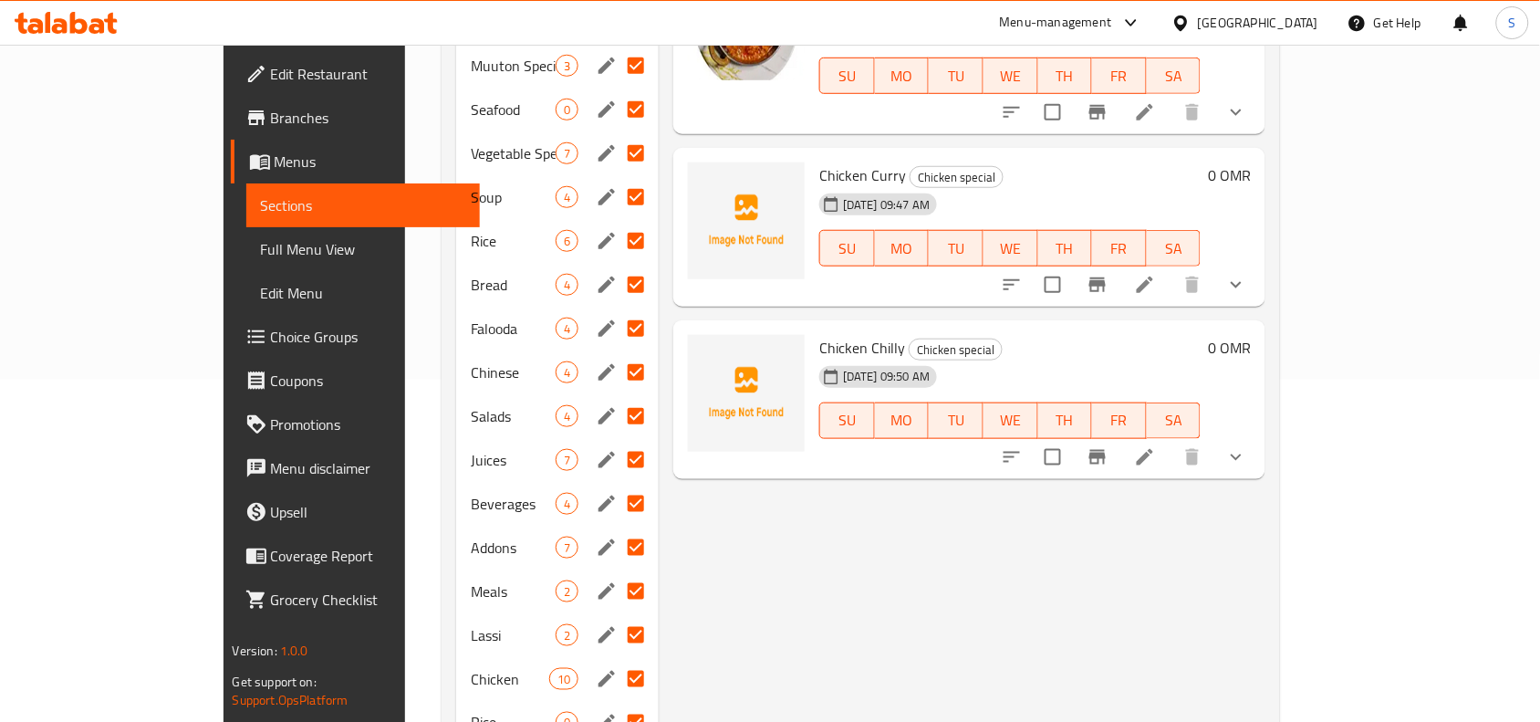
click at [617, 90] on input "Menu sections" at bounding box center [636, 109] width 38 height 38
checkbox input "false"
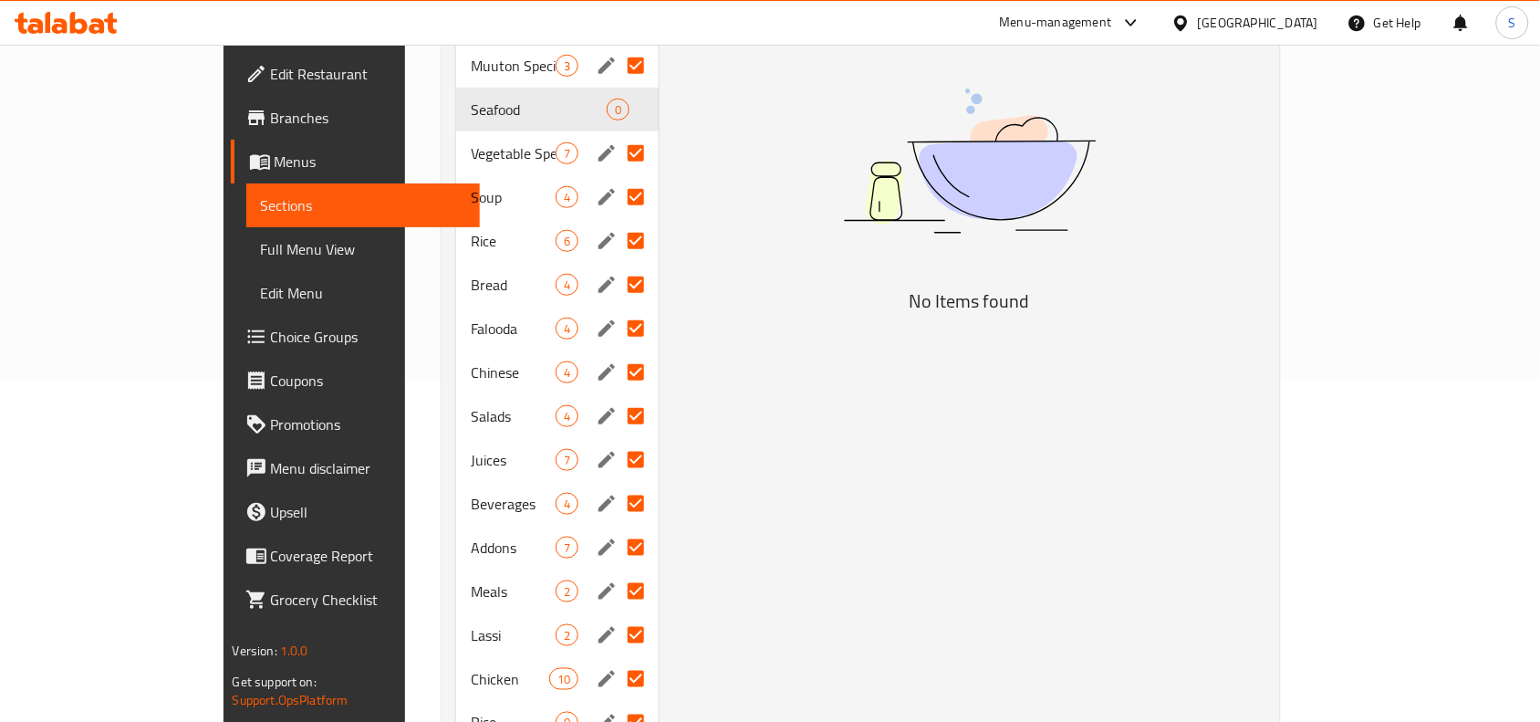
click at [617, 134] on input "Menu sections" at bounding box center [636, 153] width 38 height 38
checkbox input "false"
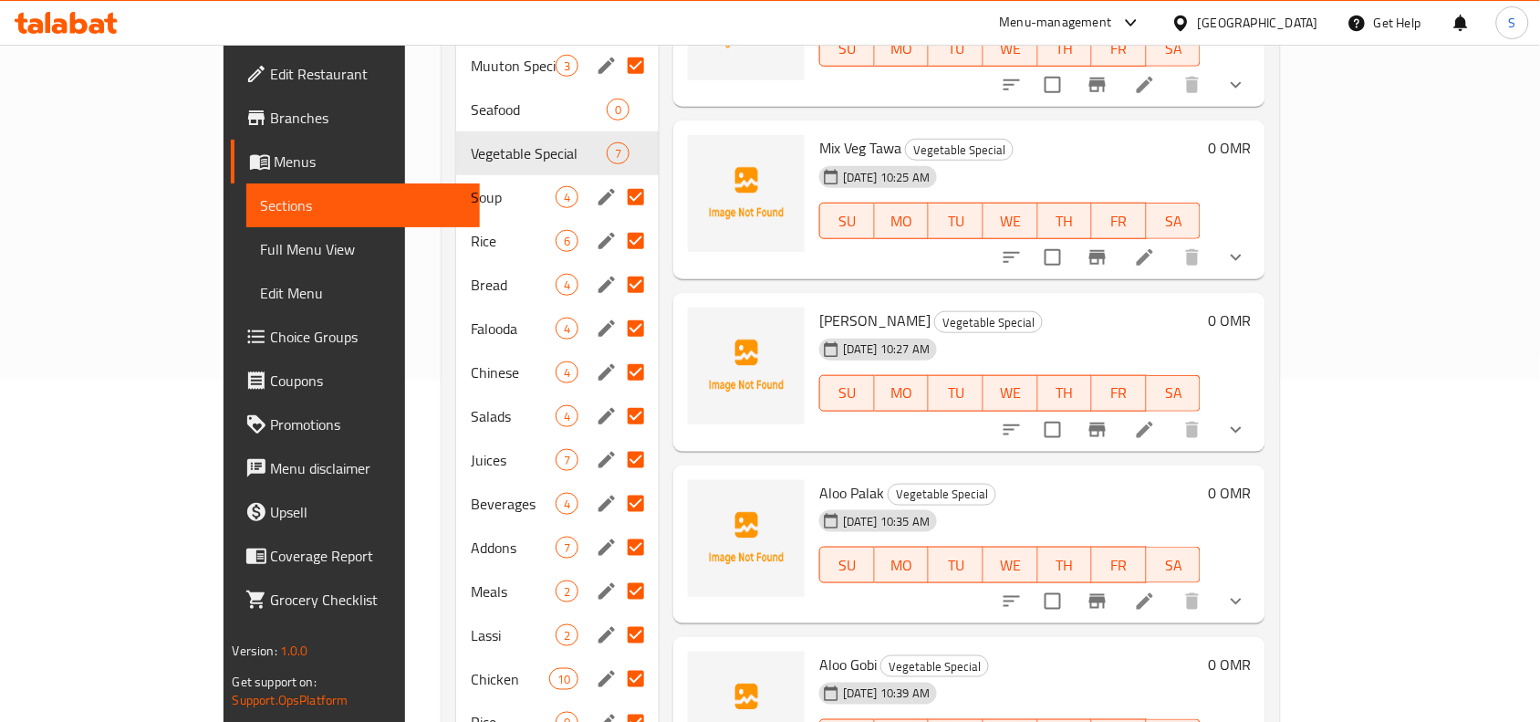
click at [617, 178] on input "Menu sections" at bounding box center [636, 197] width 38 height 38
checkbox input "false"
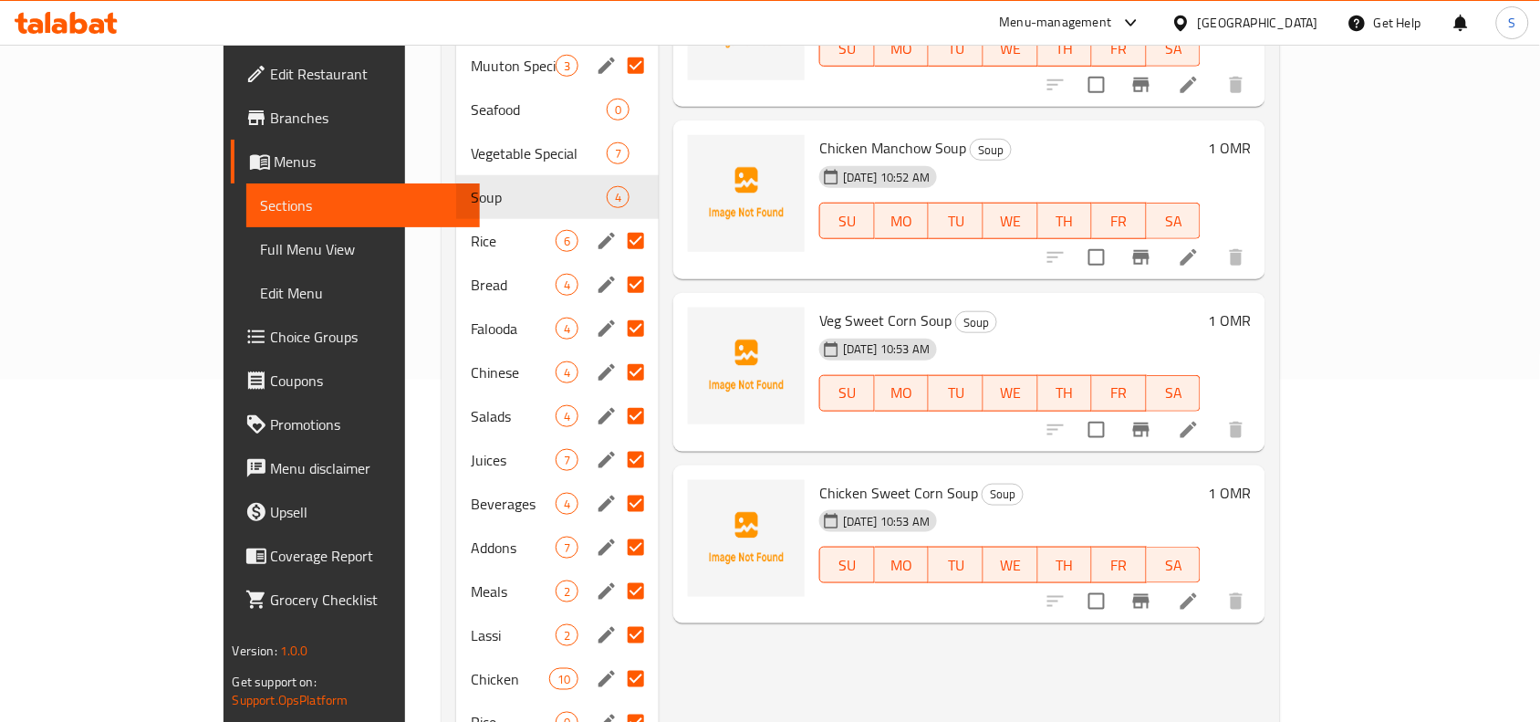
drag, startPoint x: 593, startPoint y: 205, endPoint x: 581, endPoint y: 221, distance: 19.5
click at [617, 222] on input "Menu sections" at bounding box center [636, 241] width 38 height 38
checkbox input "false"
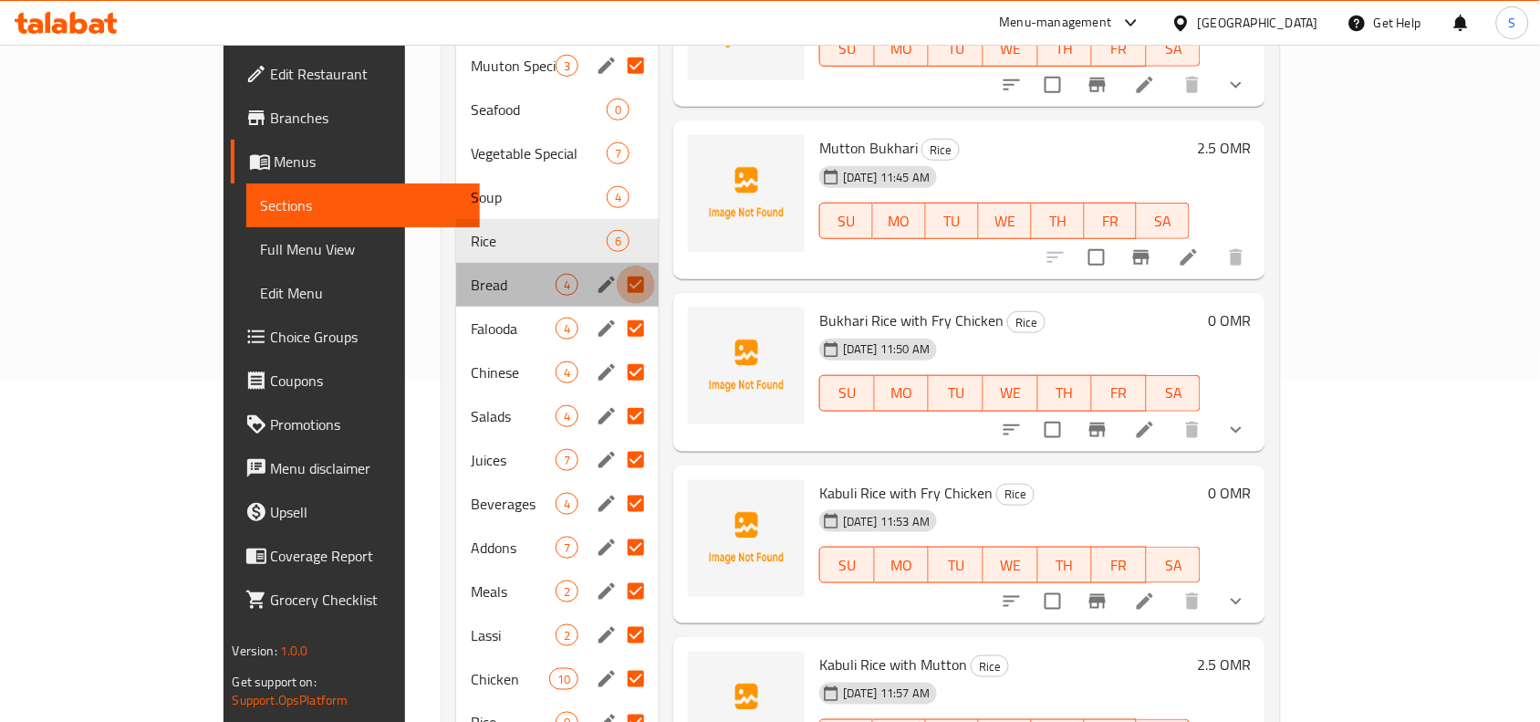
click at [617, 266] on input "Menu sections" at bounding box center [636, 285] width 38 height 38
checkbox input "false"
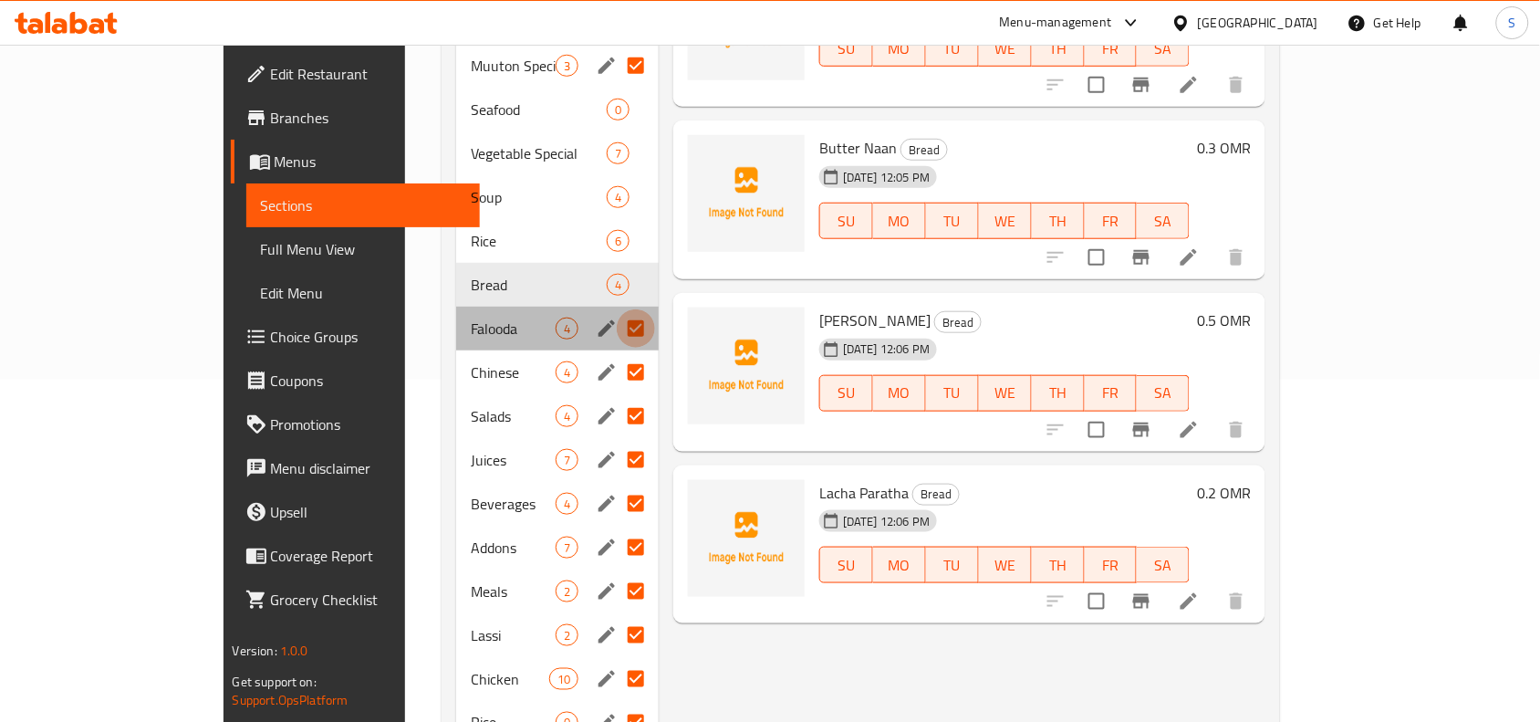
click at [617, 309] on input "Menu sections" at bounding box center [636, 328] width 38 height 38
checkbox input "false"
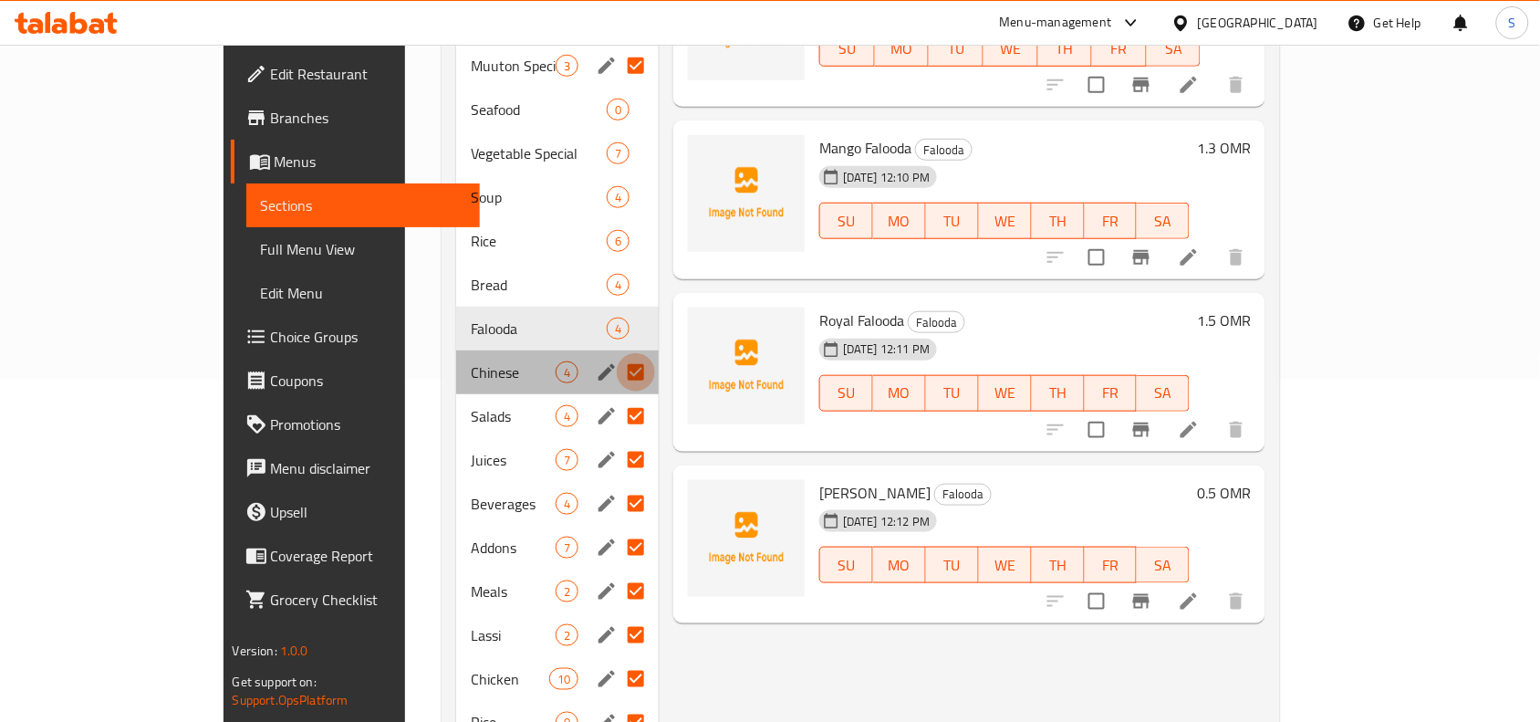
click at [617, 353] on input "Menu sections" at bounding box center [636, 372] width 38 height 38
checkbox input "false"
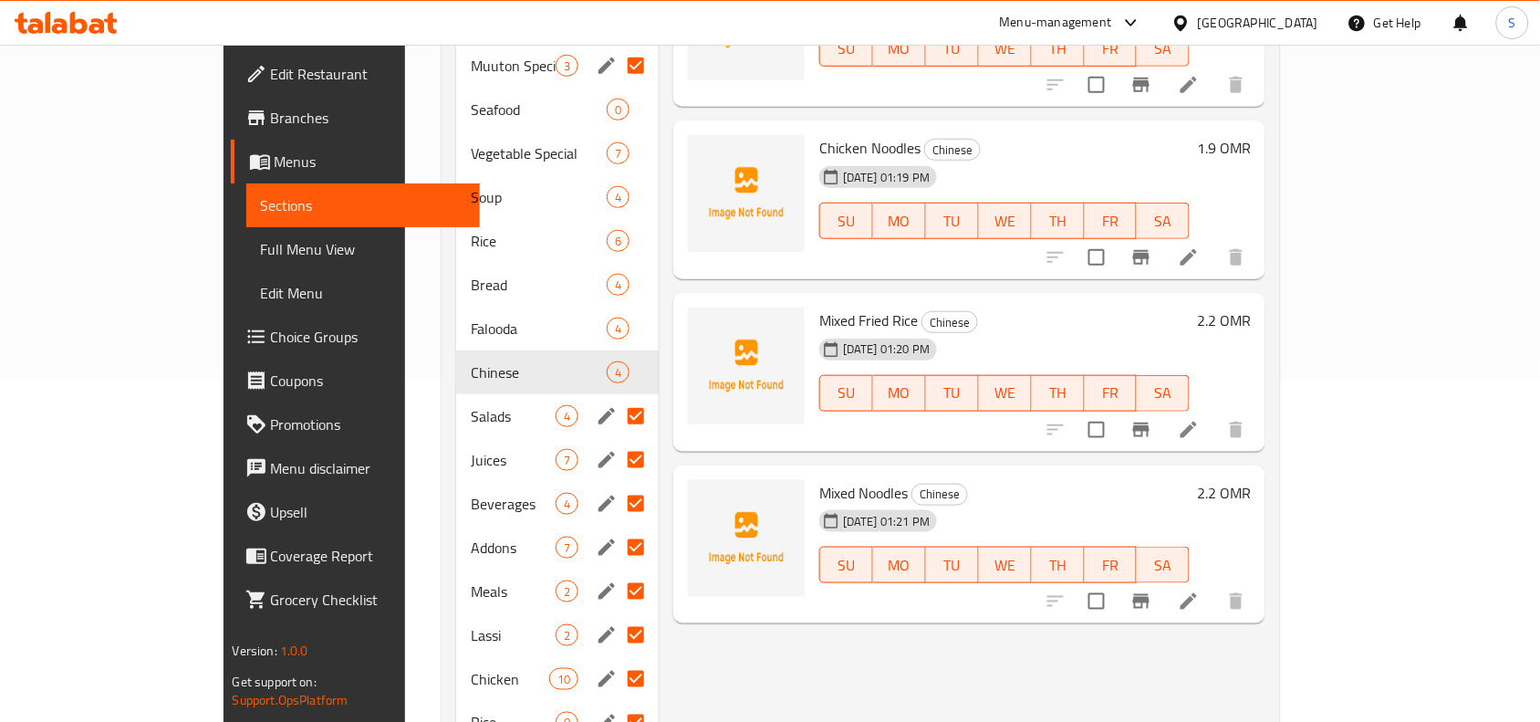
click at [617, 397] on input "Menu sections" at bounding box center [636, 416] width 38 height 38
checkbox input "false"
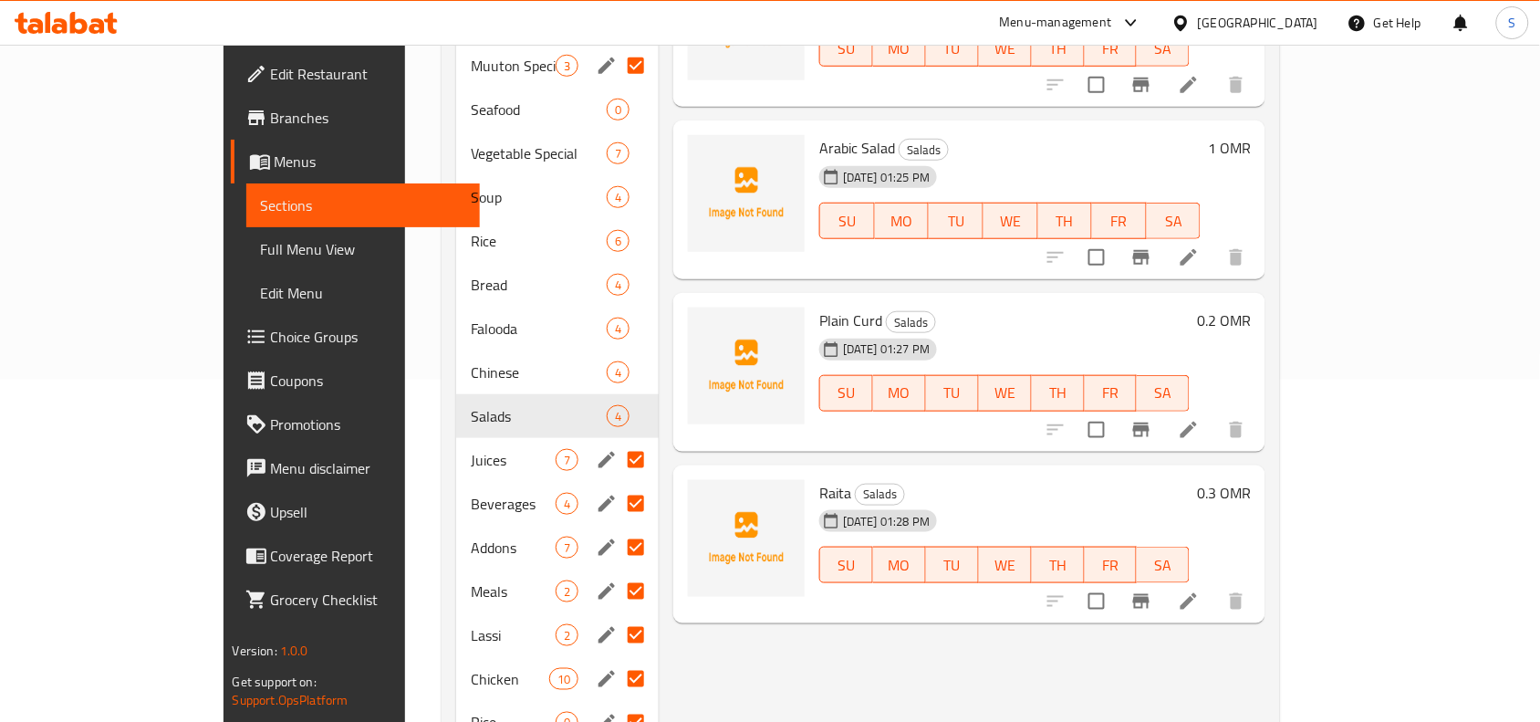
click at [617, 441] on input "Menu sections" at bounding box center [636, 460] width 38 height 38
checkbox input "false"
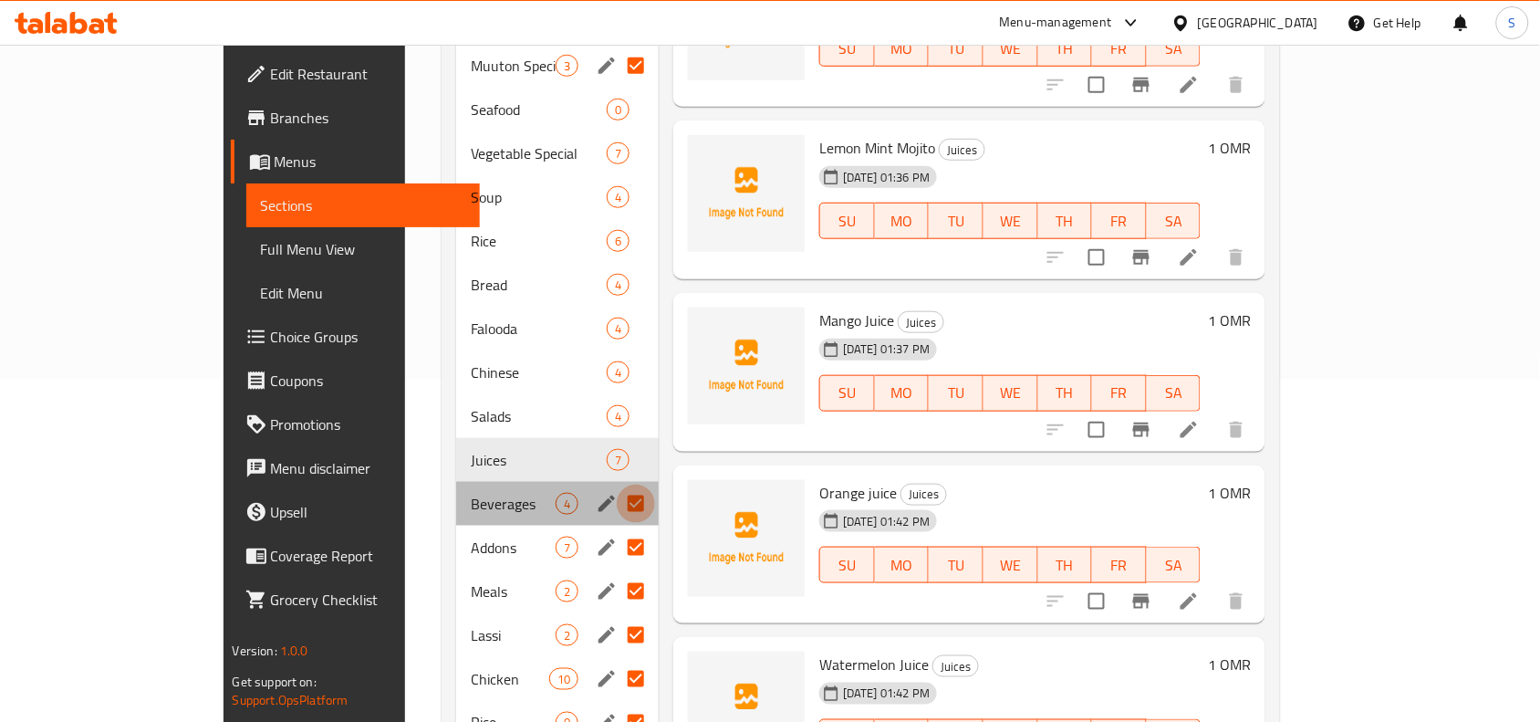
click at [617, 485] on input "Menu sections" at bounding box center [636, 504] width 38 height 38
checkbox input "false"
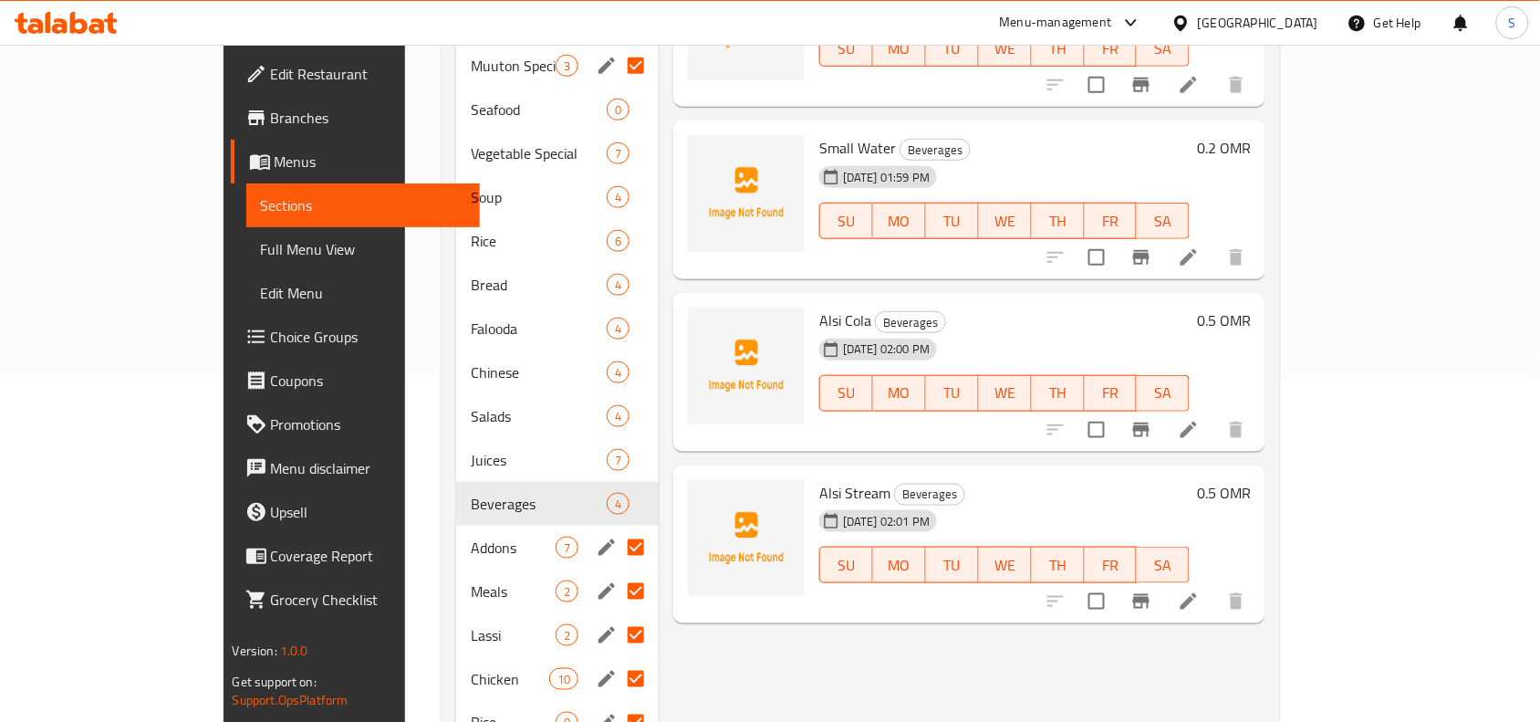
click at [617, 528] on input "Menu sections" at bounding box center [636, 547] width 38 height 38
checkbox input "false"
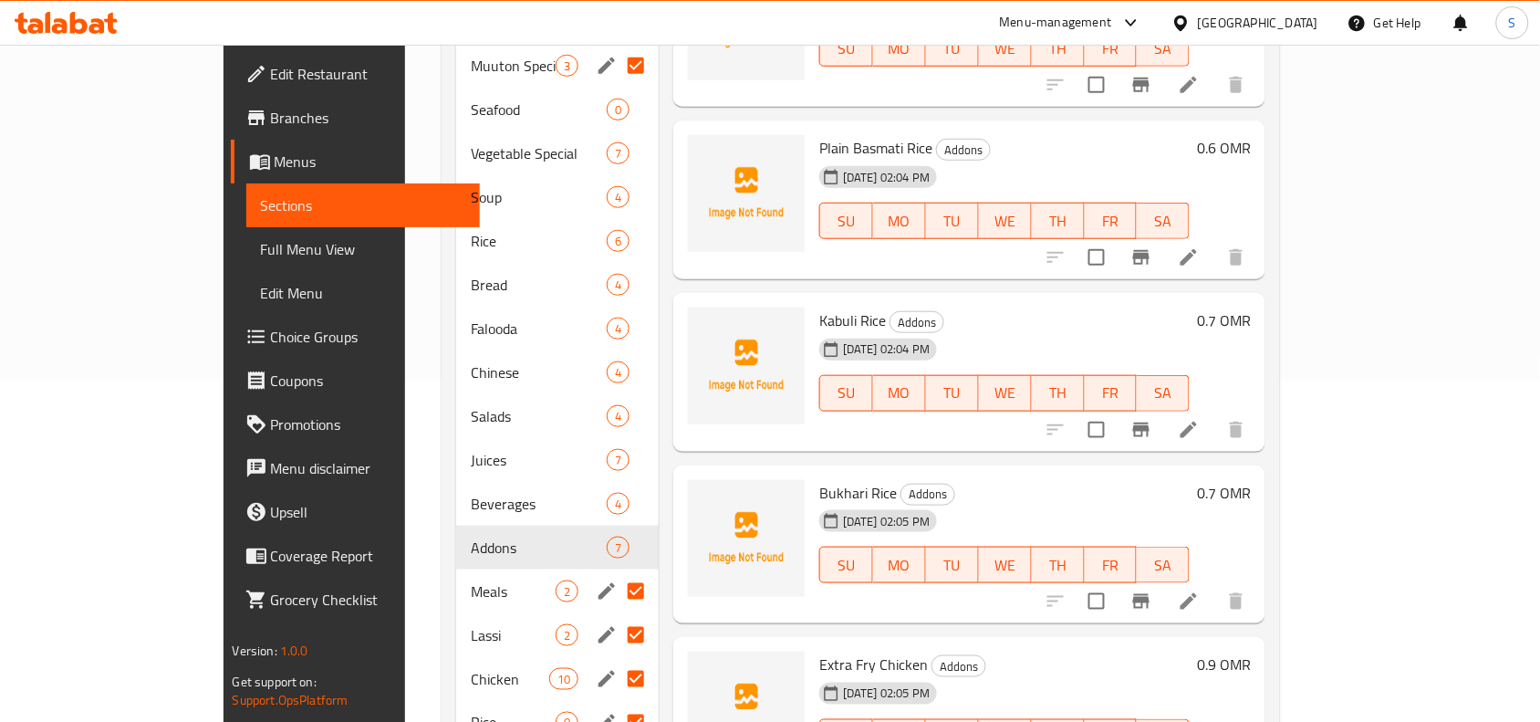
click at [617, 572] on input "Menu sections" at bounding box center [636, 591] width 38 height 38
checkbox input "false"
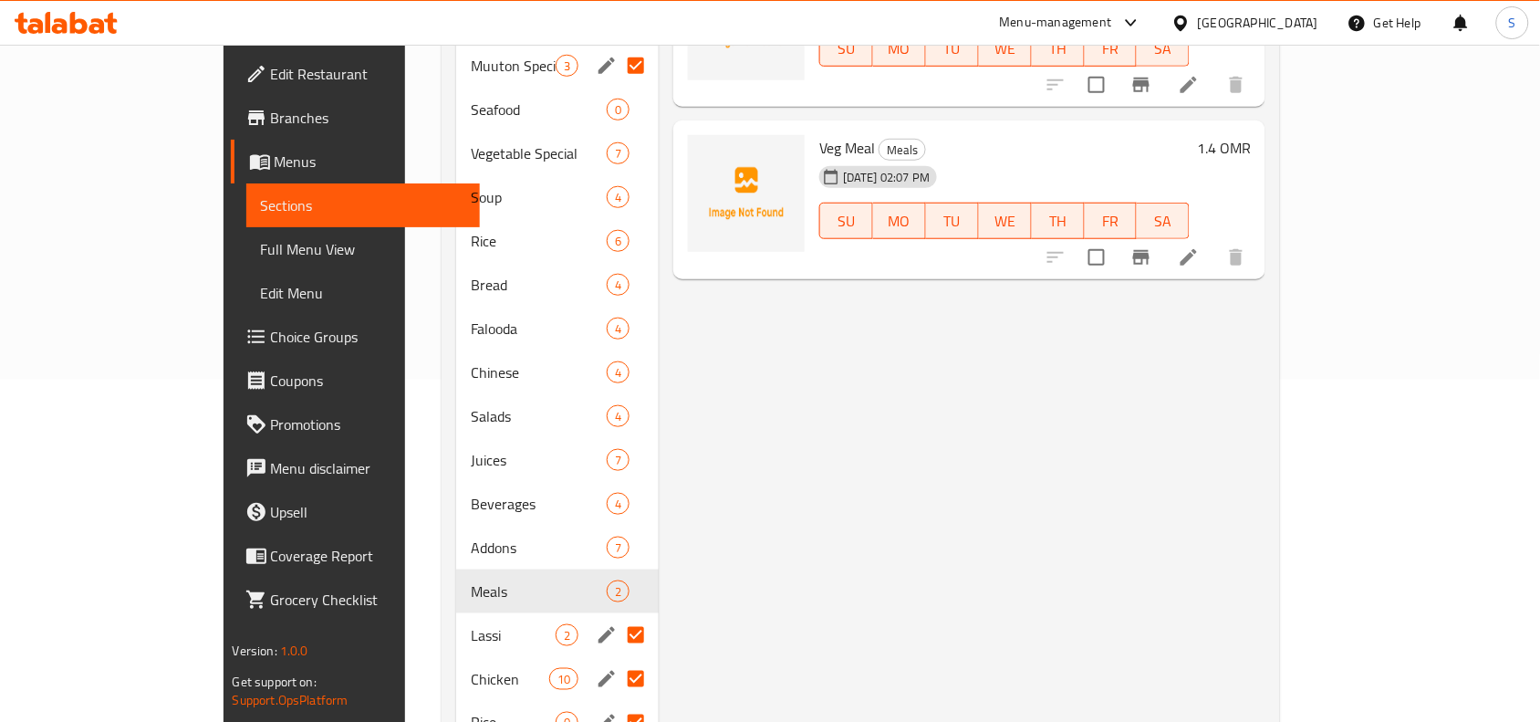
click at [617, 616] on input "Menu sections" at bounding box center [636, 635] width 38 height 38
checkbox input "false"
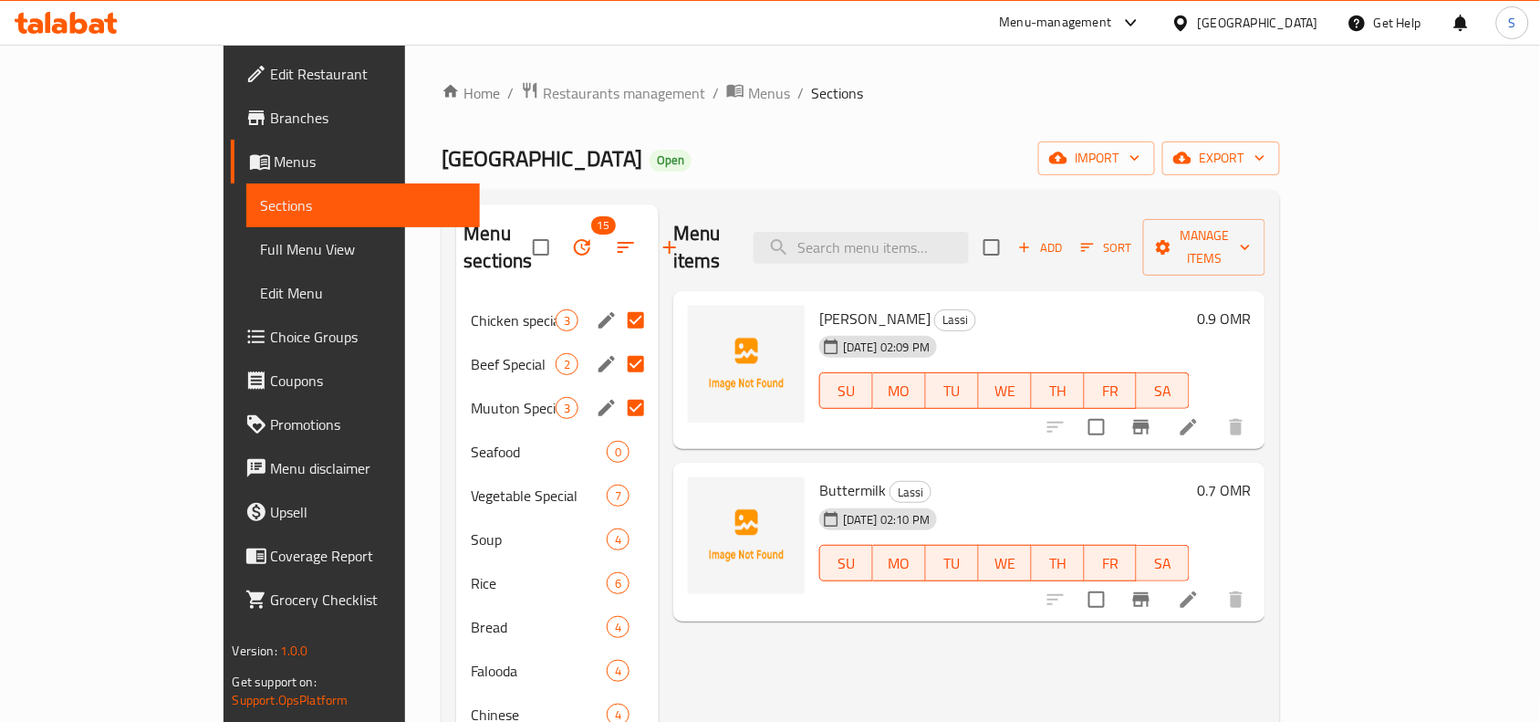
click at [617, 301] on input "Menu sections" at bounding box center [636, 320] width 38 height 38
checkbox input "false"
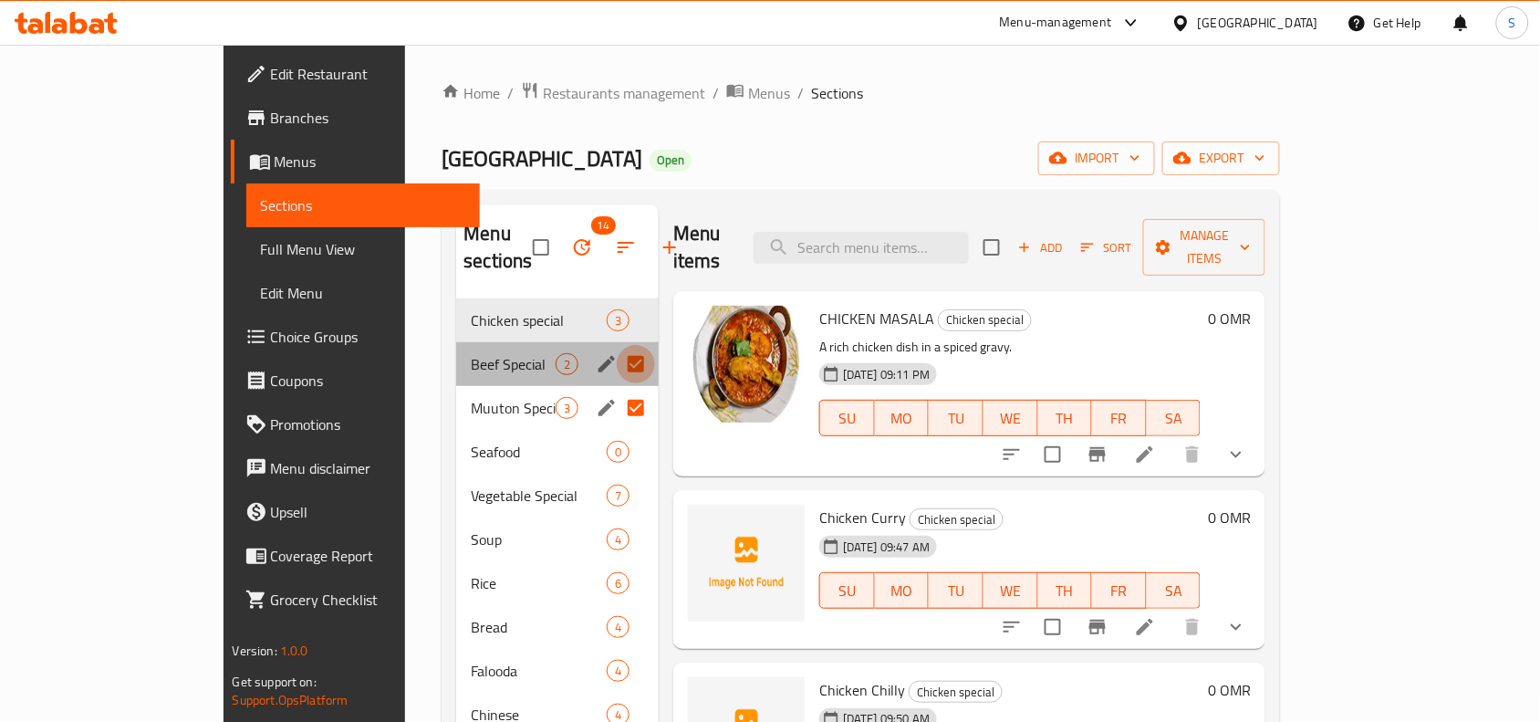
click at [617, 353] on input "Menu sections" at bounding box center [636, 364] width 38 height 38
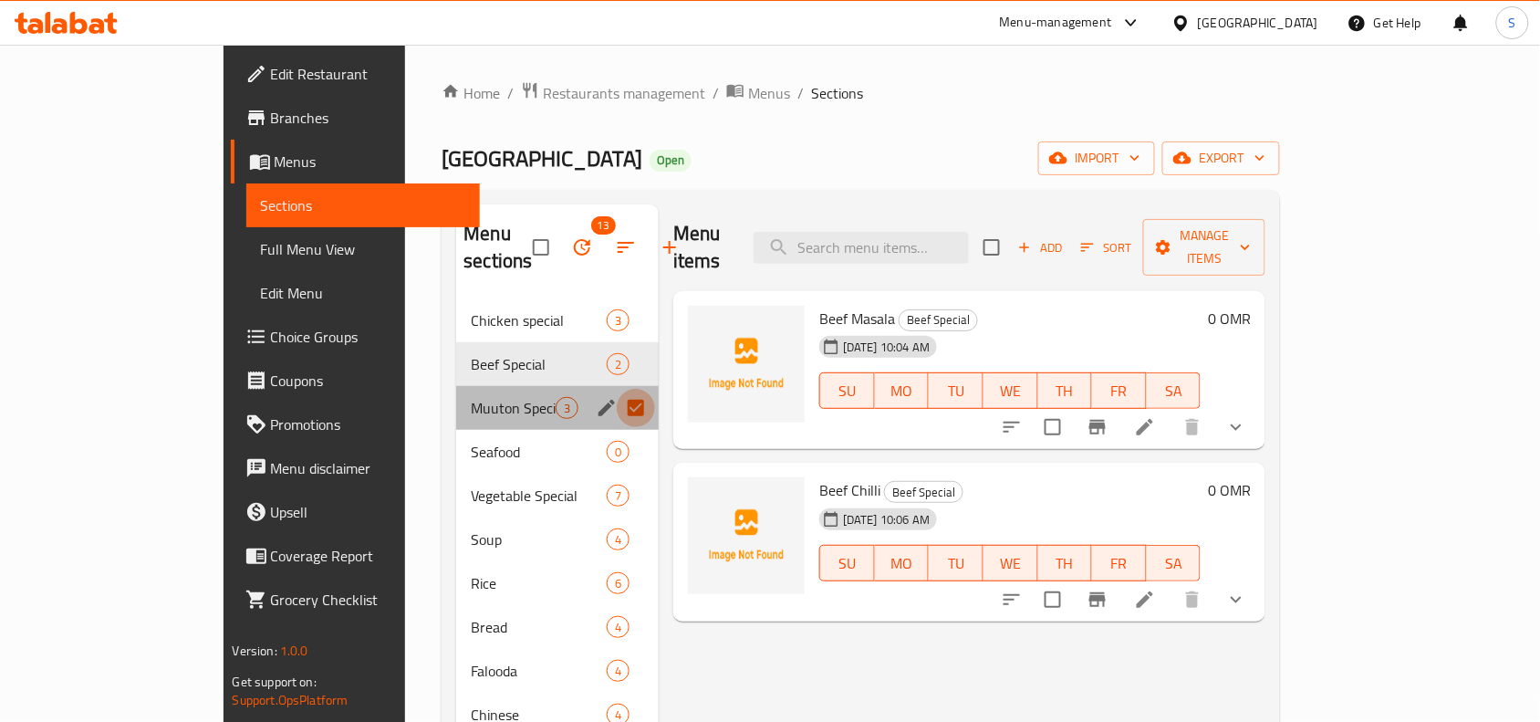
click at [617, 389] on input "Menu sections" at bounding box center [636, 408] width 38 height 38
checkbox input "false"
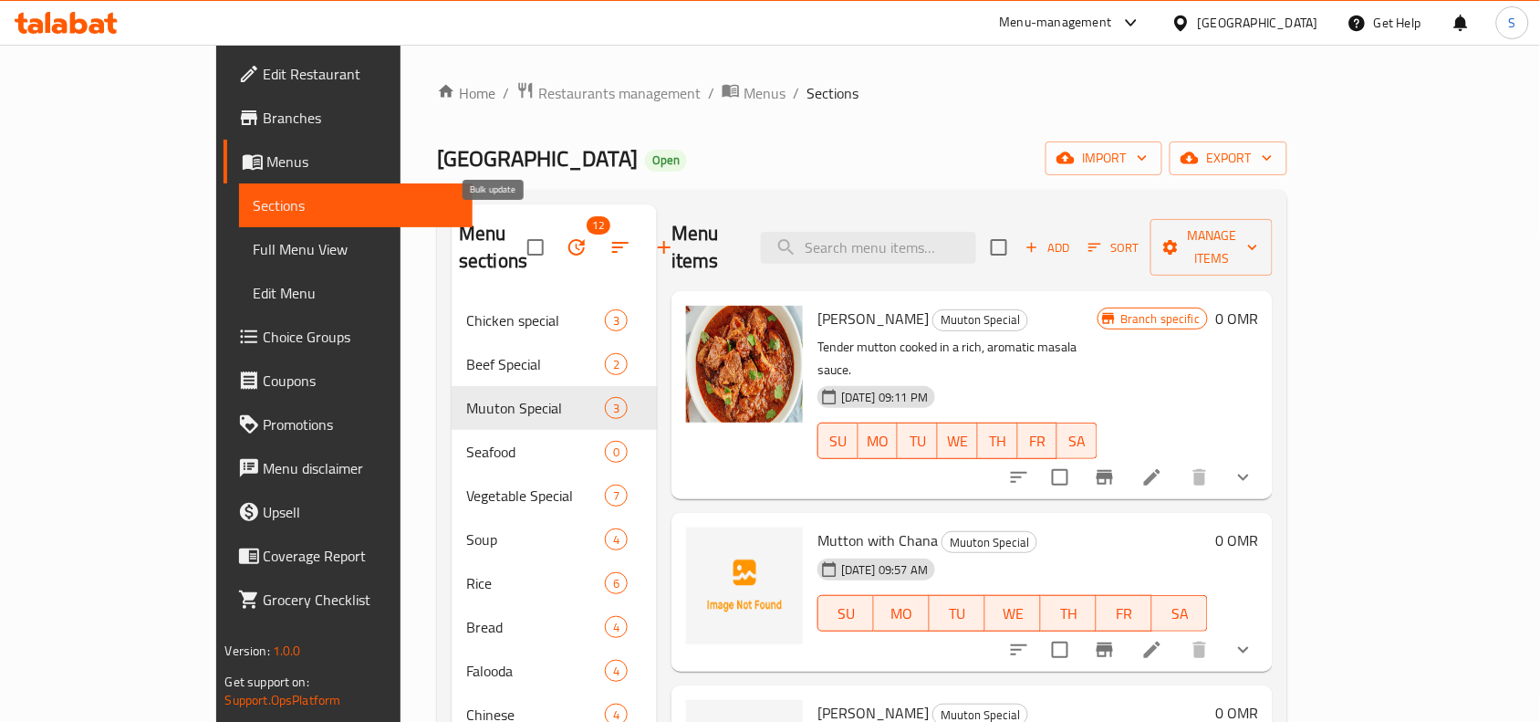
click at [566, 238] on icon "button" at bounding box center [577, 247] width 22 height 22
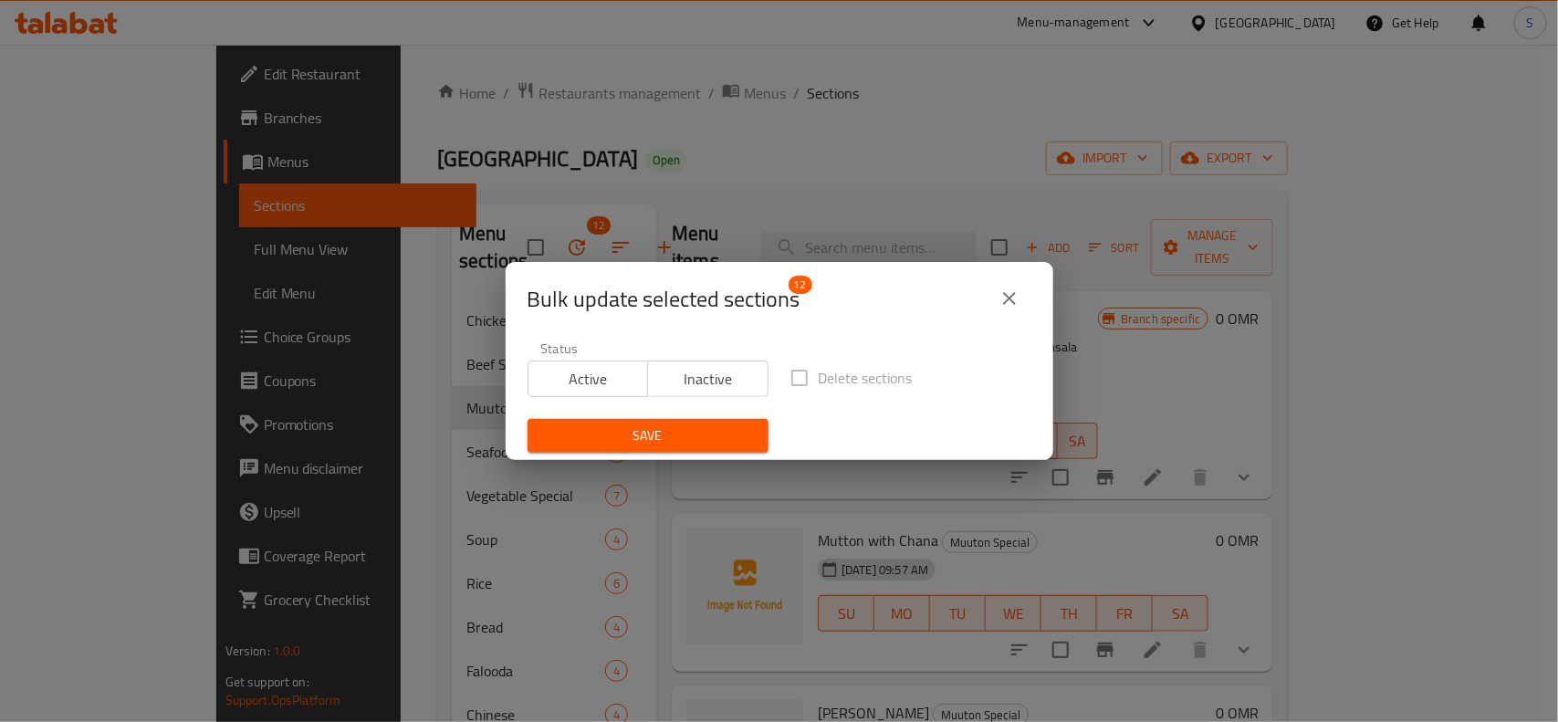
click at [684, 388] on span "Inactive" at bounding box center [708, 379] width 106 height 26
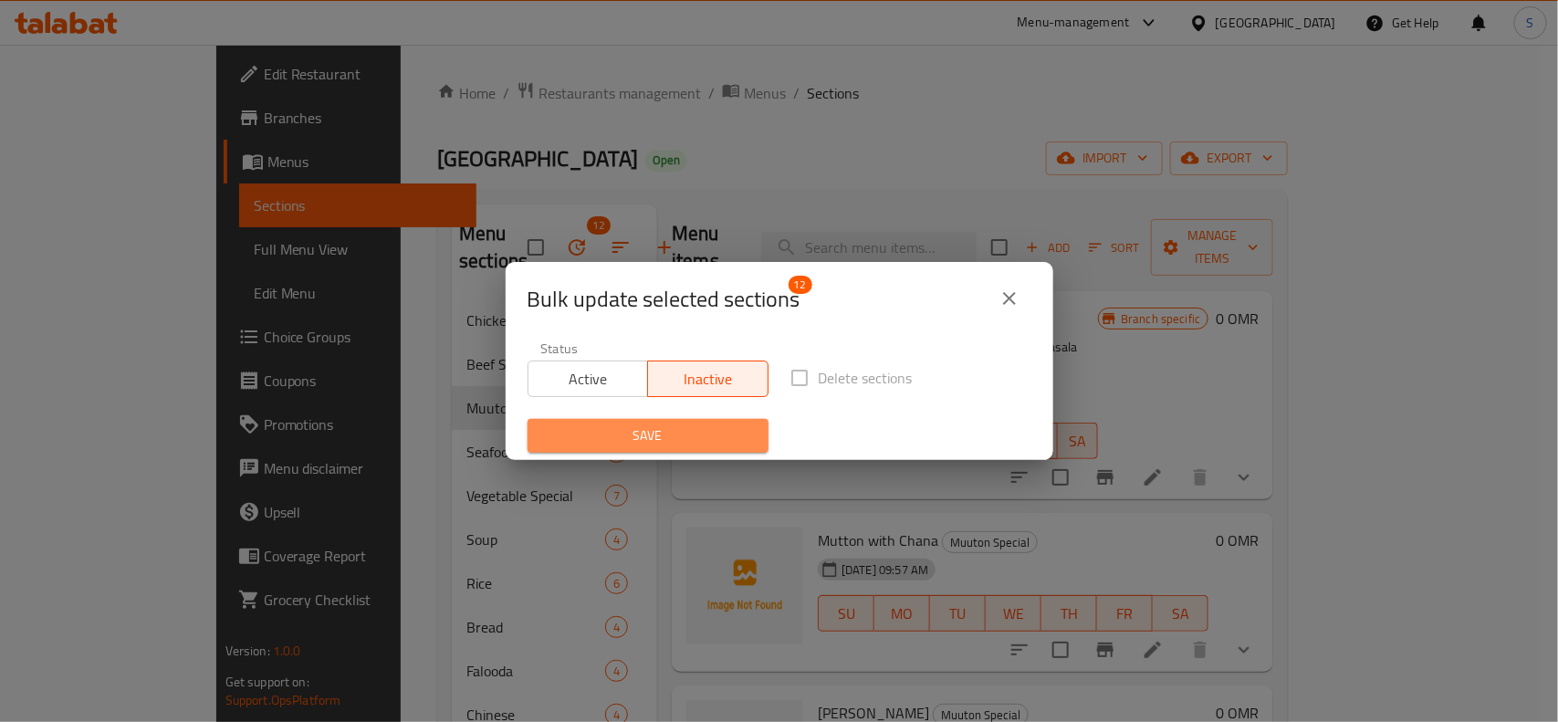
click at [651, 440] on span "Save" at bounding box center [648, 435] width 212 height 23
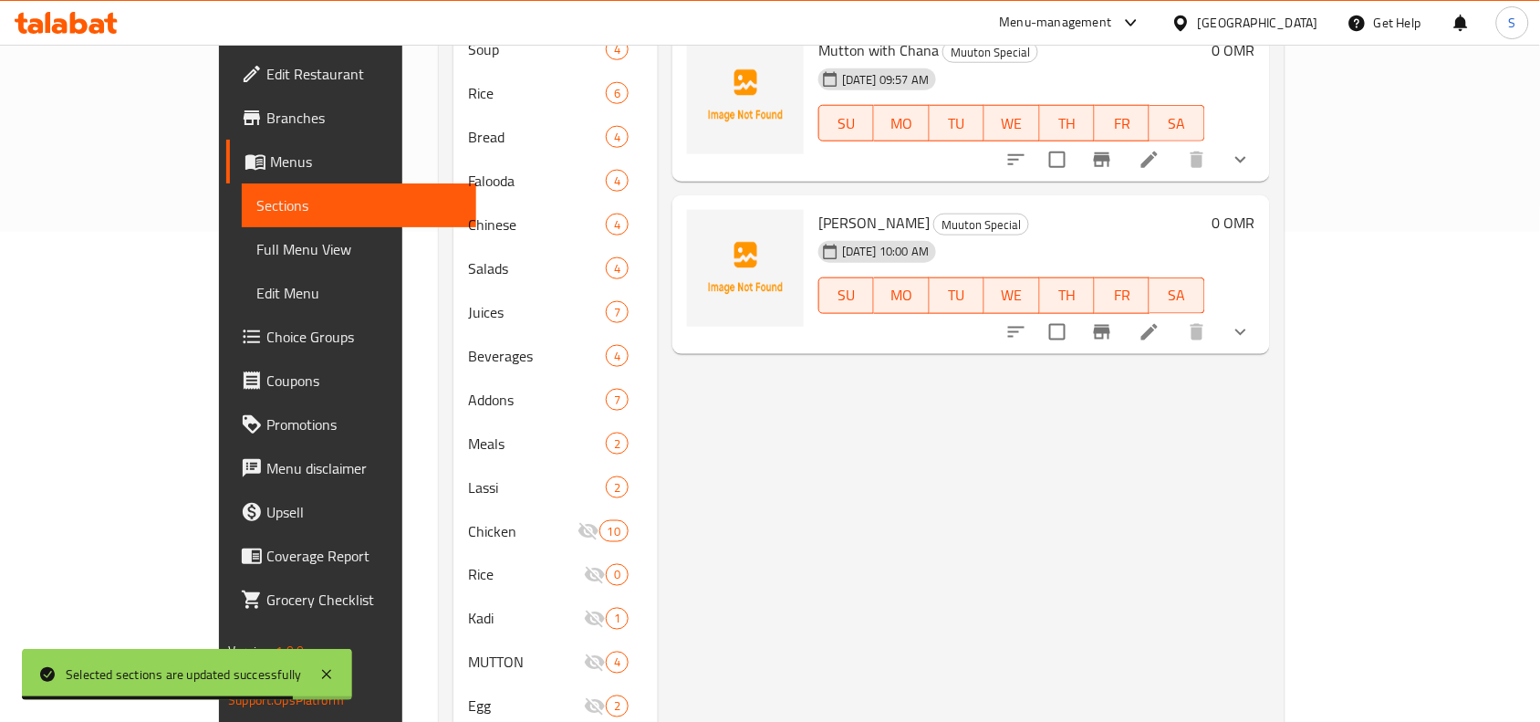
scroll to position [34, 0]
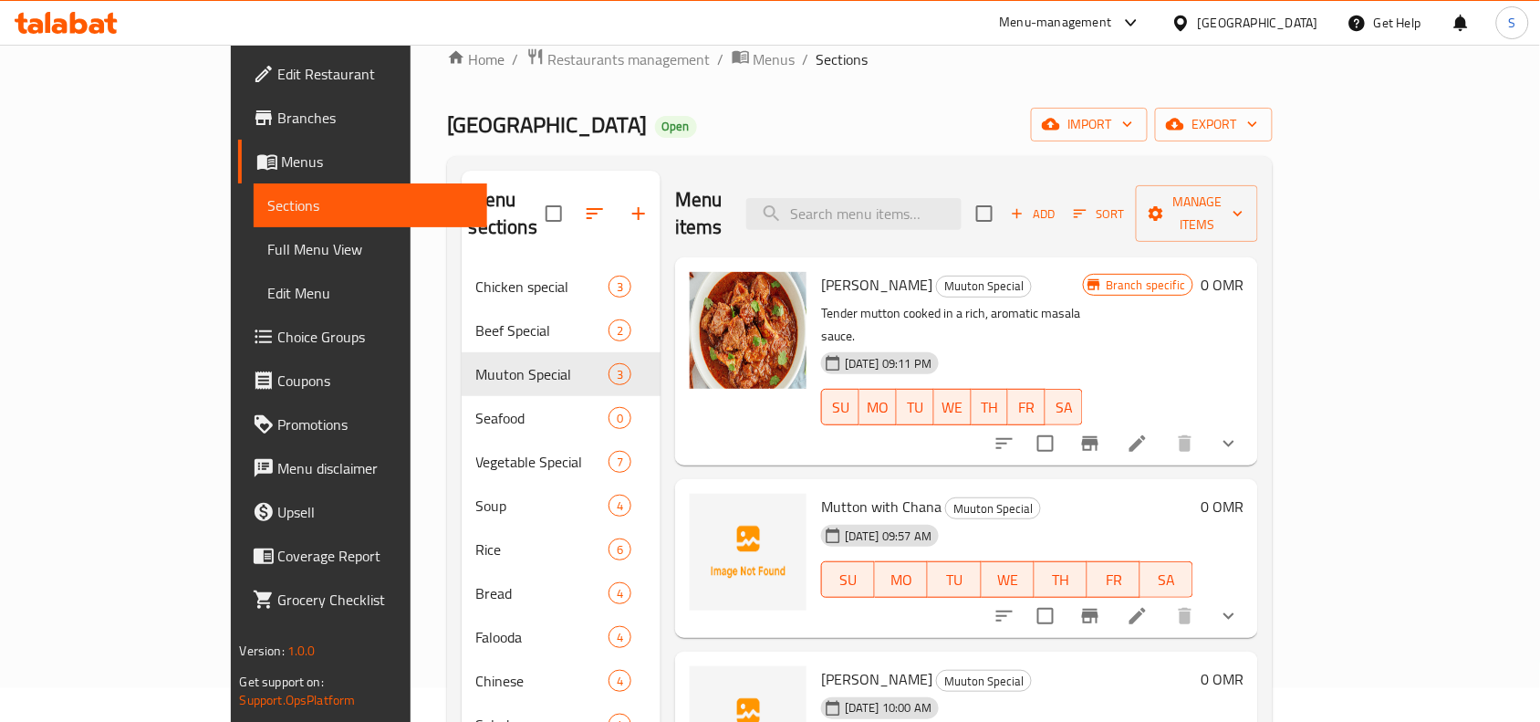
click at [1306, 27] on div "[GEOGRAPHIC_DATA]" at bounding box center [1258, 23] width 120 height 20
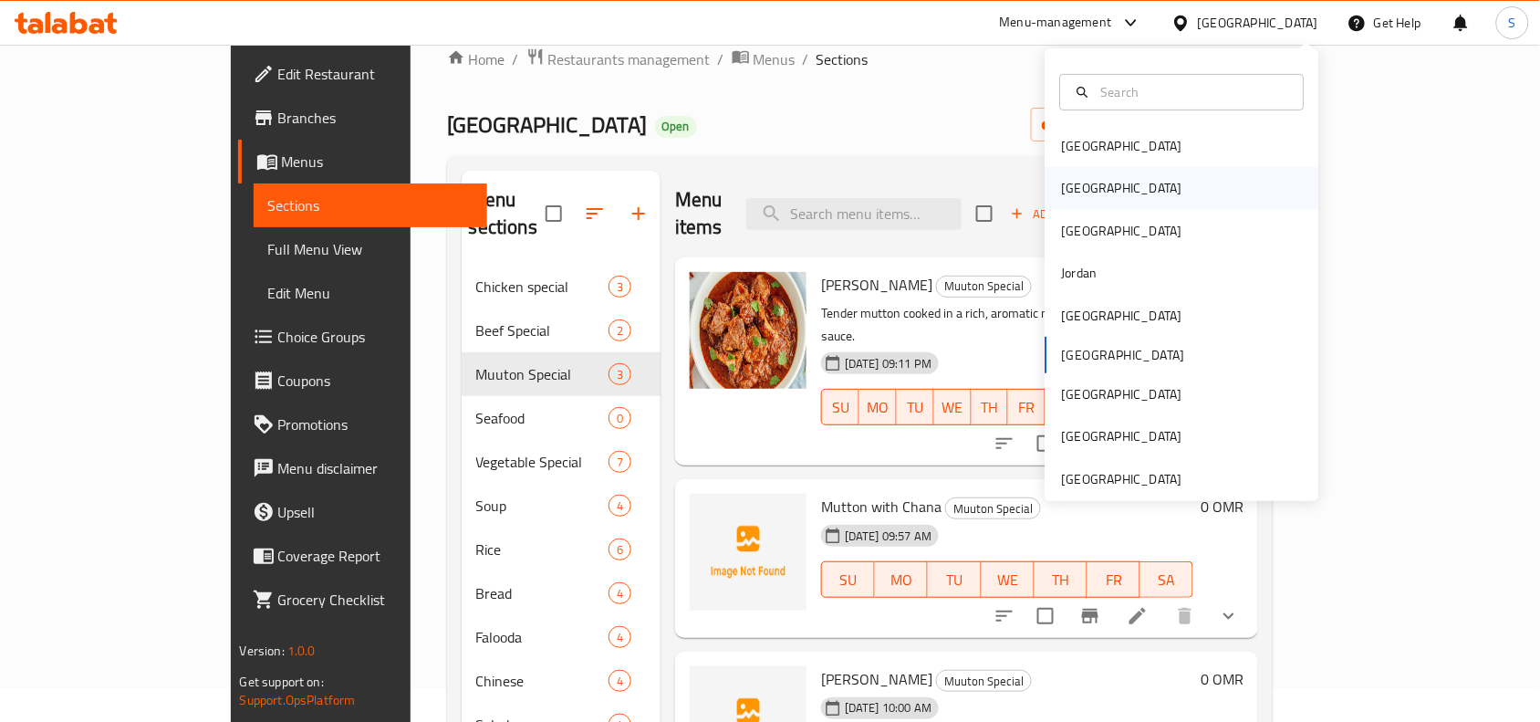
click at [1101, 183] on div "Egypt" at bounding box center [1183, 188] width 274 height 42
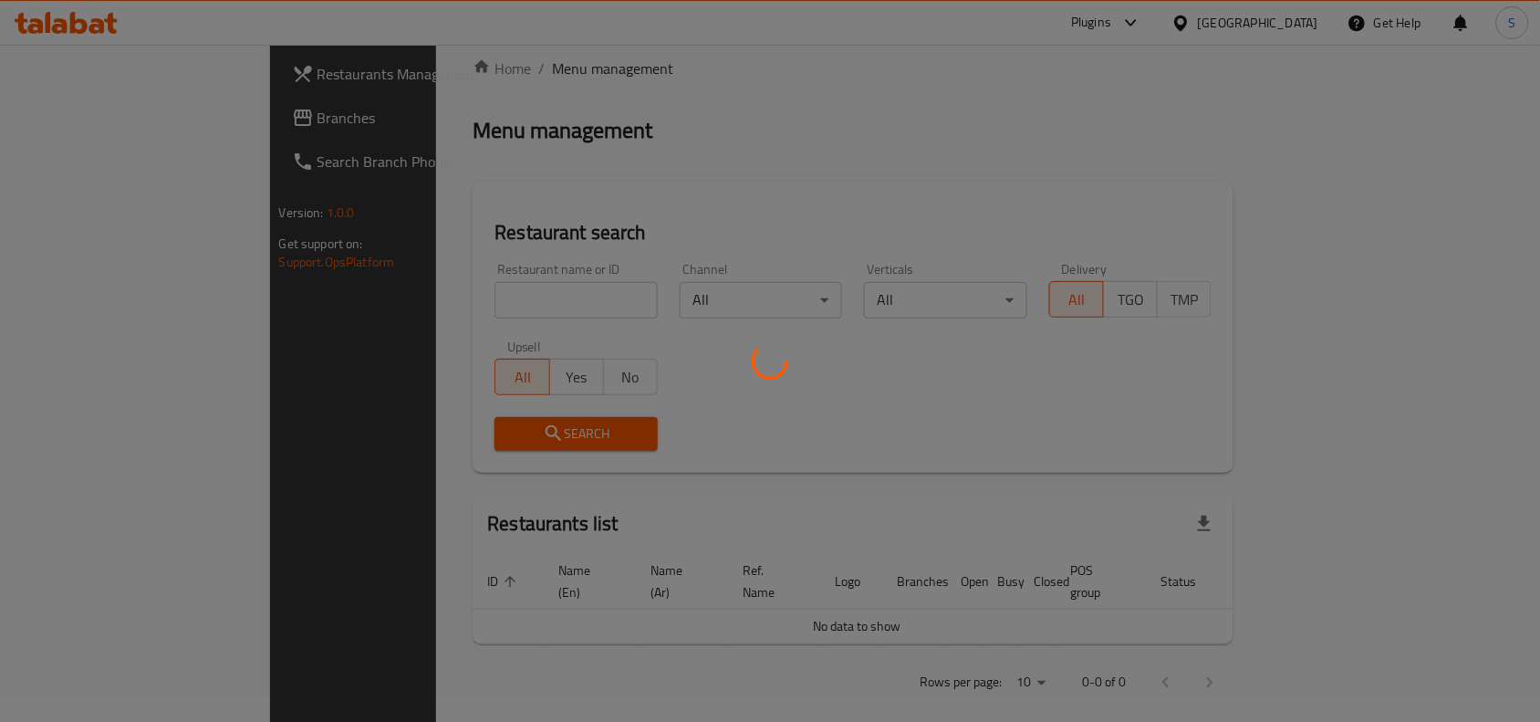
scroll to position [34, 0]
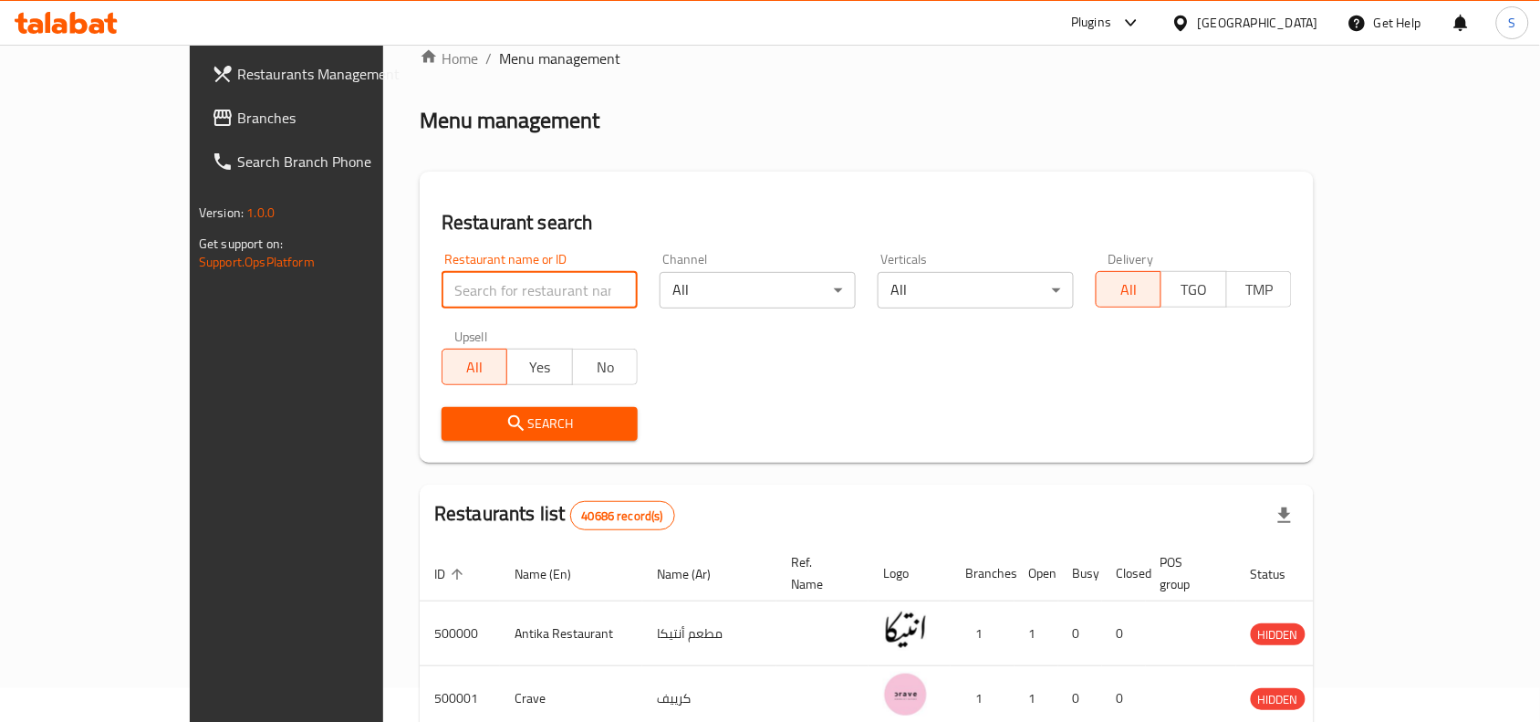
click at [465, 294] on input "search" at bounding box center [540, 290] width 196 height 37
paste input "700389"
type input "700389"
click at [456, 425] on span "Search" at bounding box center [539, 423] width 167 height 23
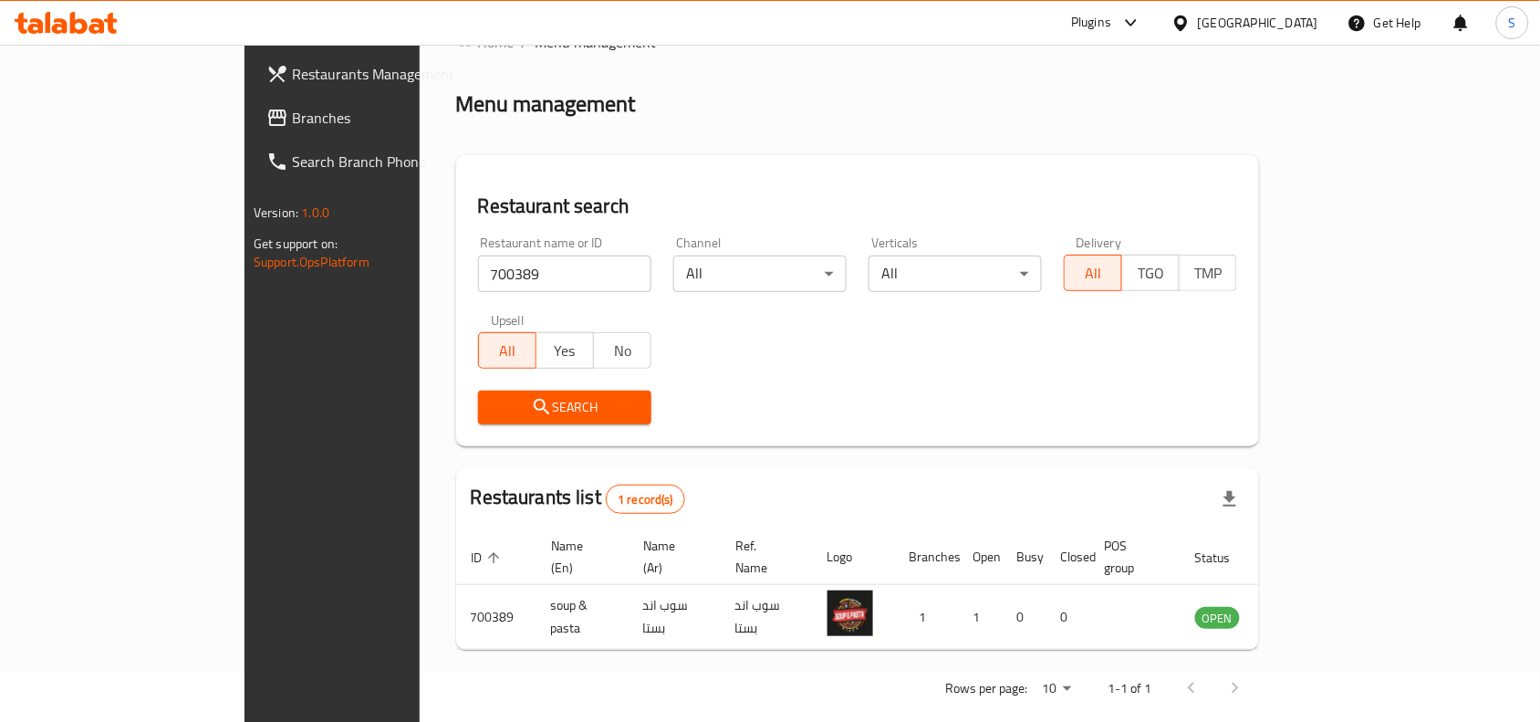
scroll to position [57, 0]
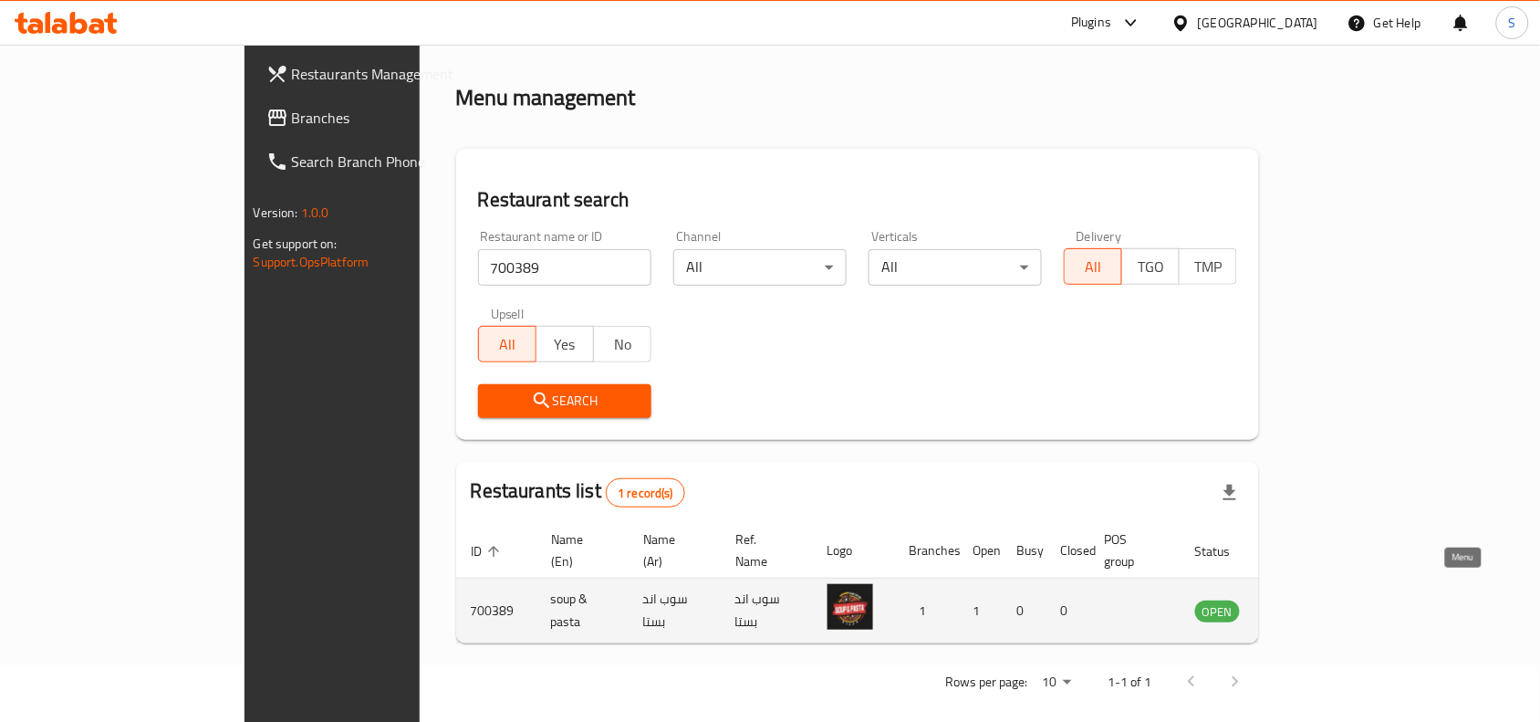
click at [1313, 600] on icon "enhanced table" at bounding box center [1302, 611] width 22 height 22
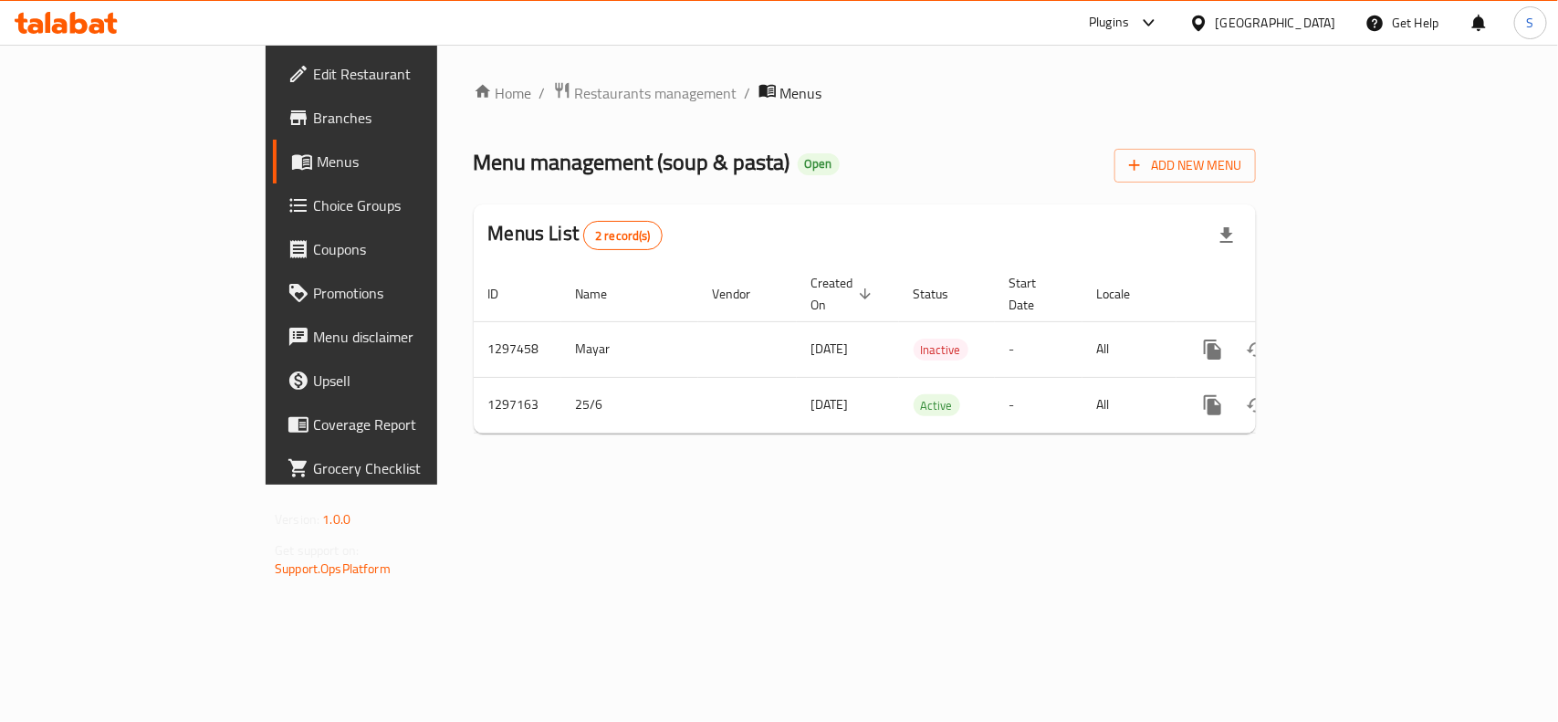
click at [317, 152] on span "Menus" at bounding box center [414, 162] width 194 height 22
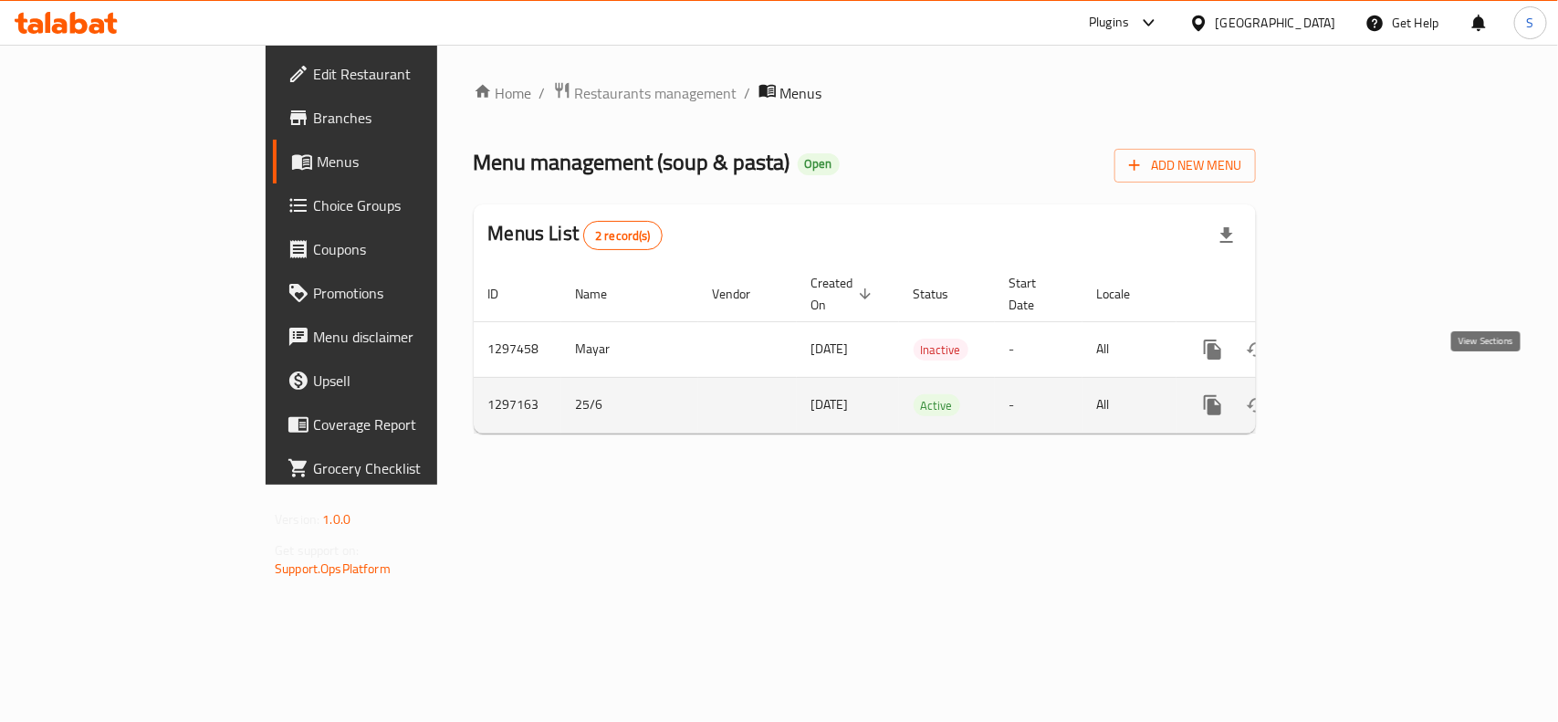
click at [1355, 394] on icon "enhanced table" at bounding box center [1344, 405] width 22 height 22
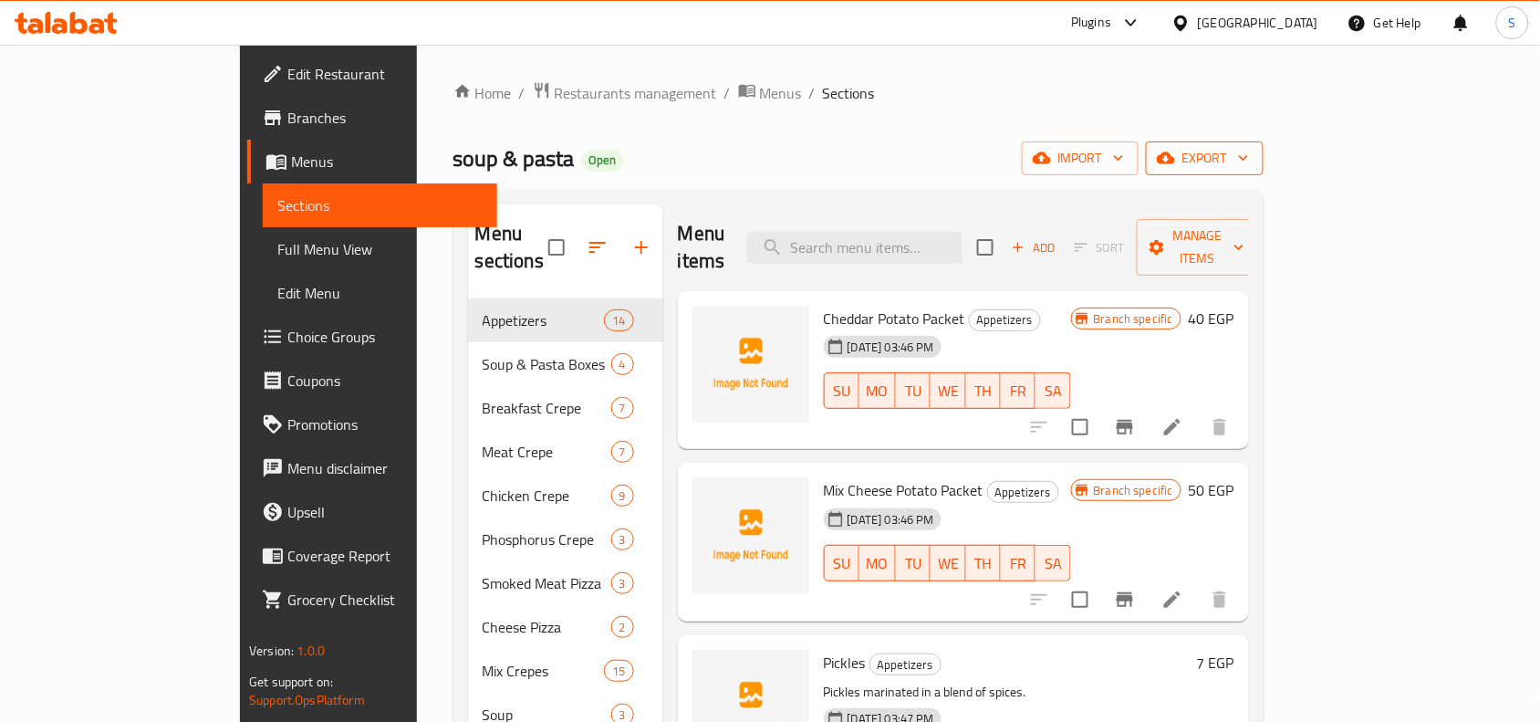
click at [1249, 161] on span "export" at bounding box center [1205, 158] width 89 height 23
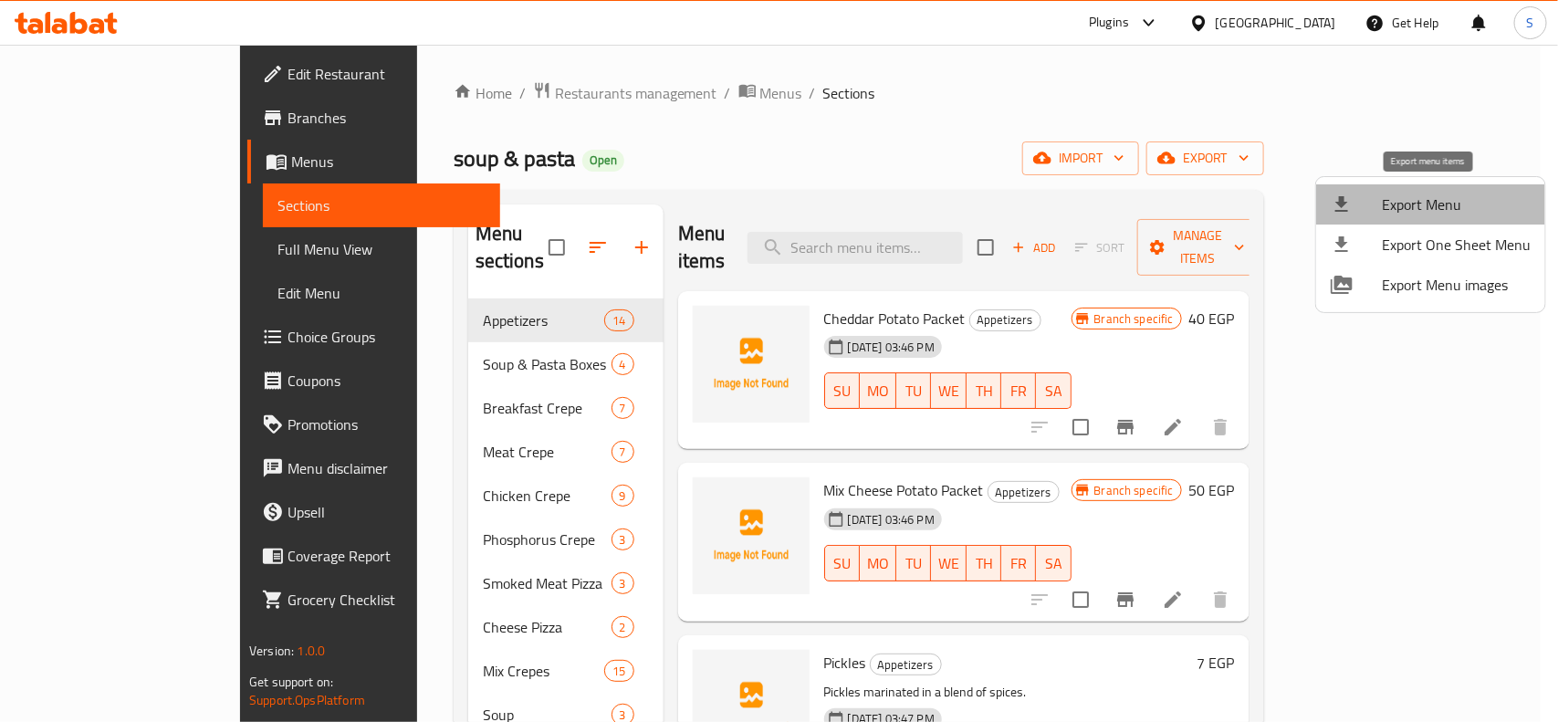
click at [1437, 193] on span "Export Menu" at bounding box center [1456, 204] width 149 height 22
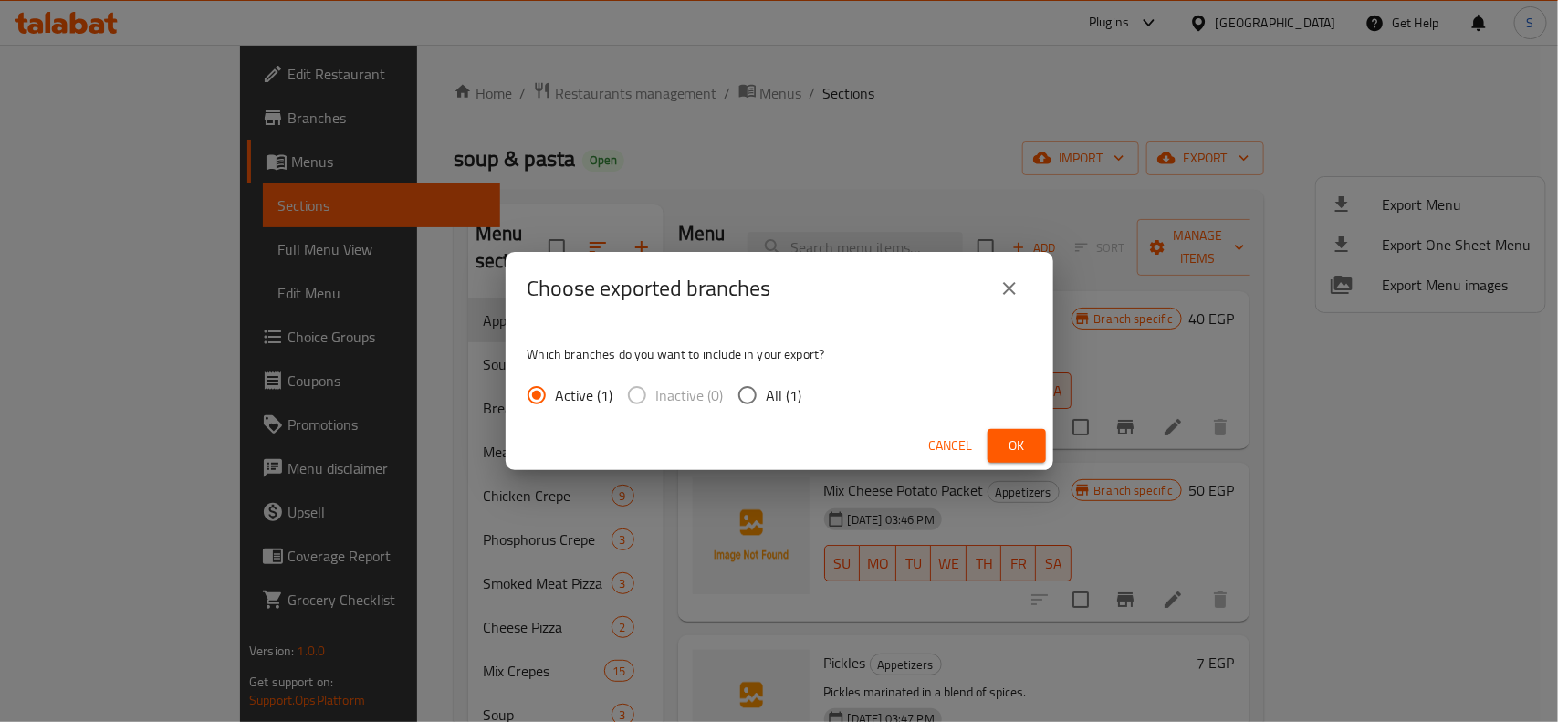
click at [744, 399] on input "All (1)" at bounding box center [747, 395] width 38 height 38
radio input "true"
click at [1006, 444] on span "Ok" at bounding box center [1016, 445] width 29 height 23
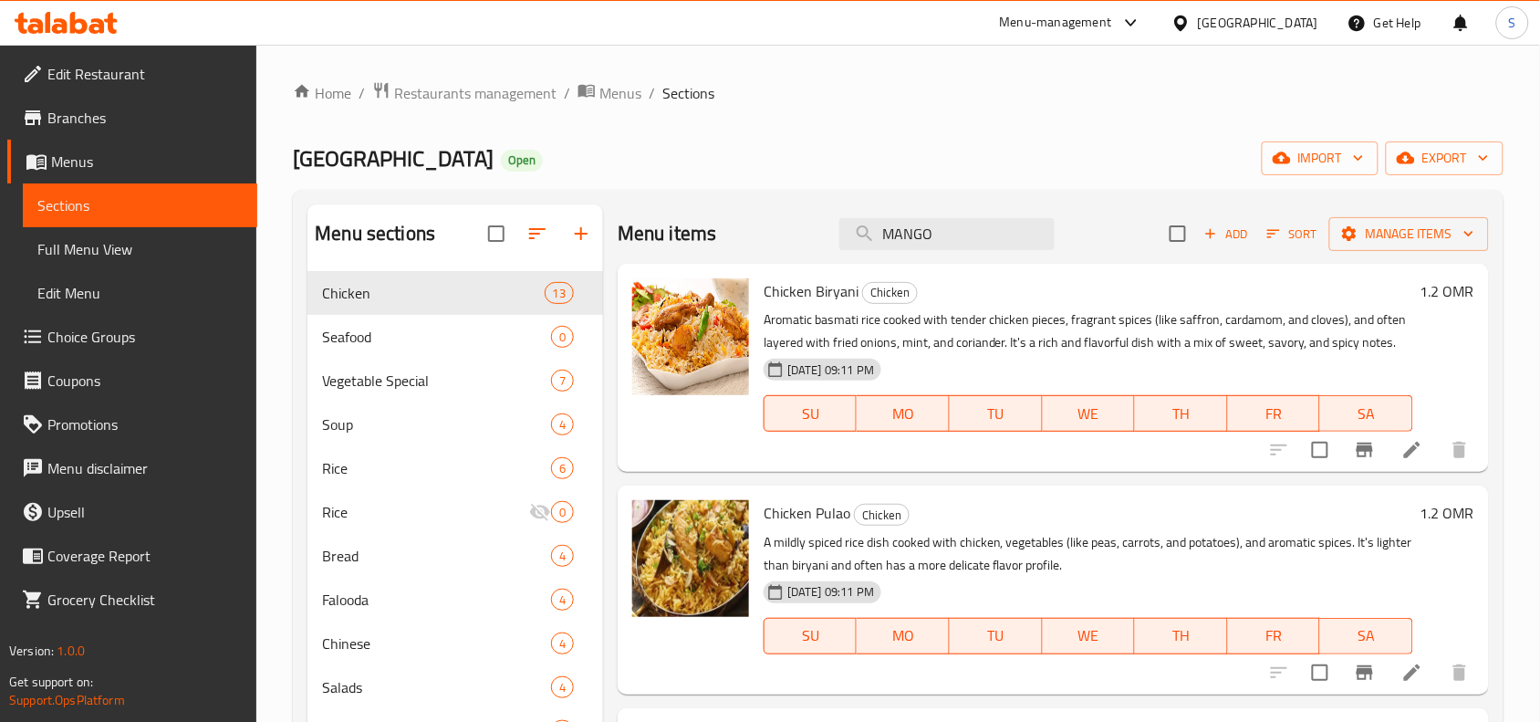
scroll to position [456, 0]
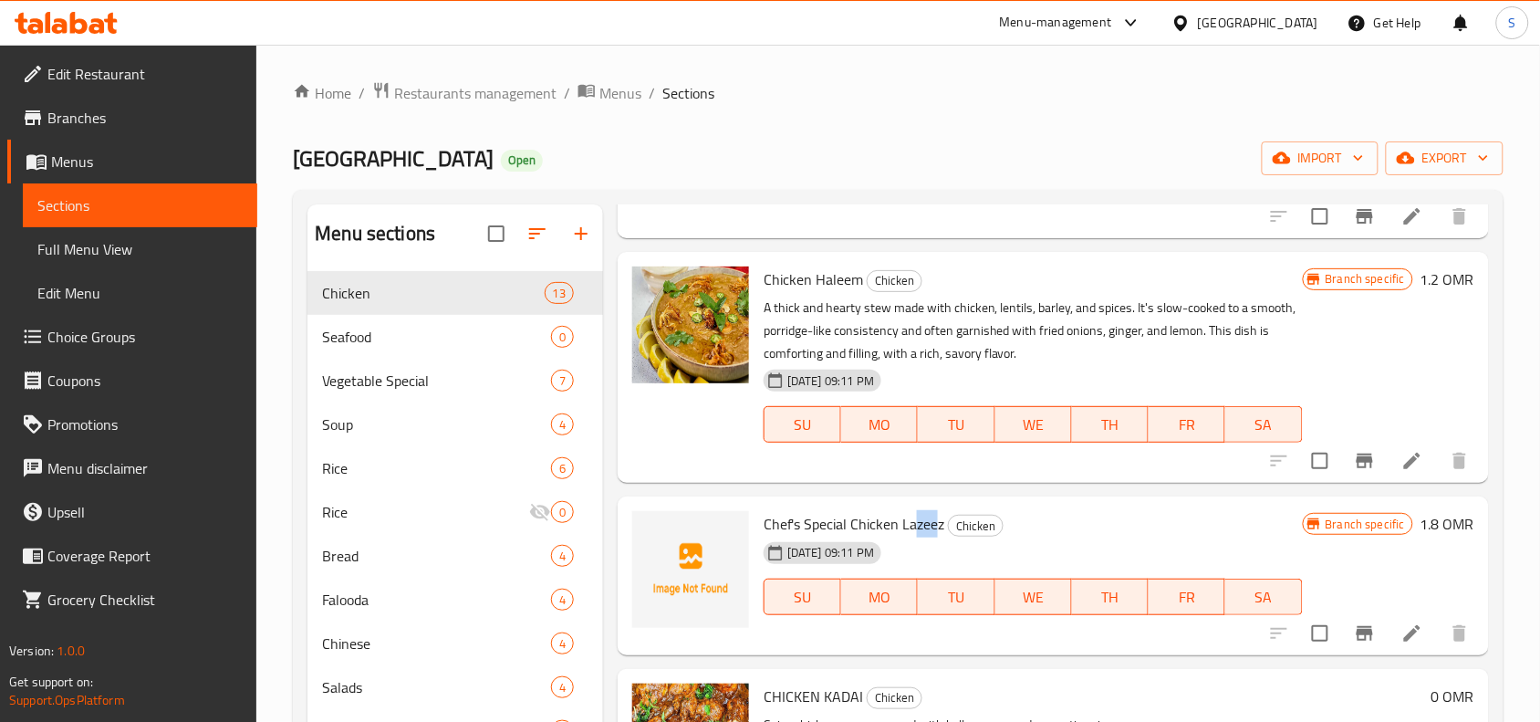
click at [115, 117] on span "Branches" at bounding box center [144, 118] width 195 height 22
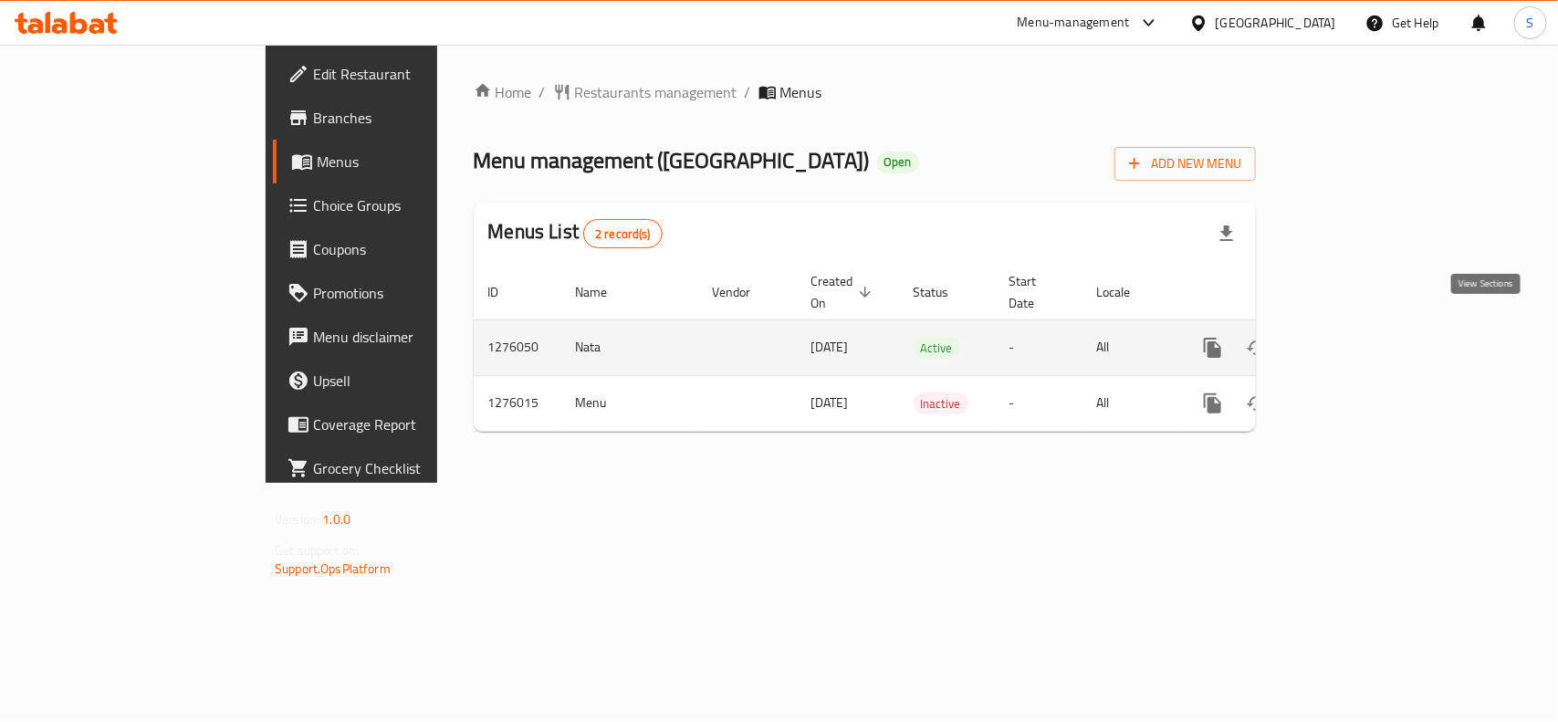
click at [1355, 337] on icon "enhanced table" at bounding box center [1344, 348] width 22 height 22
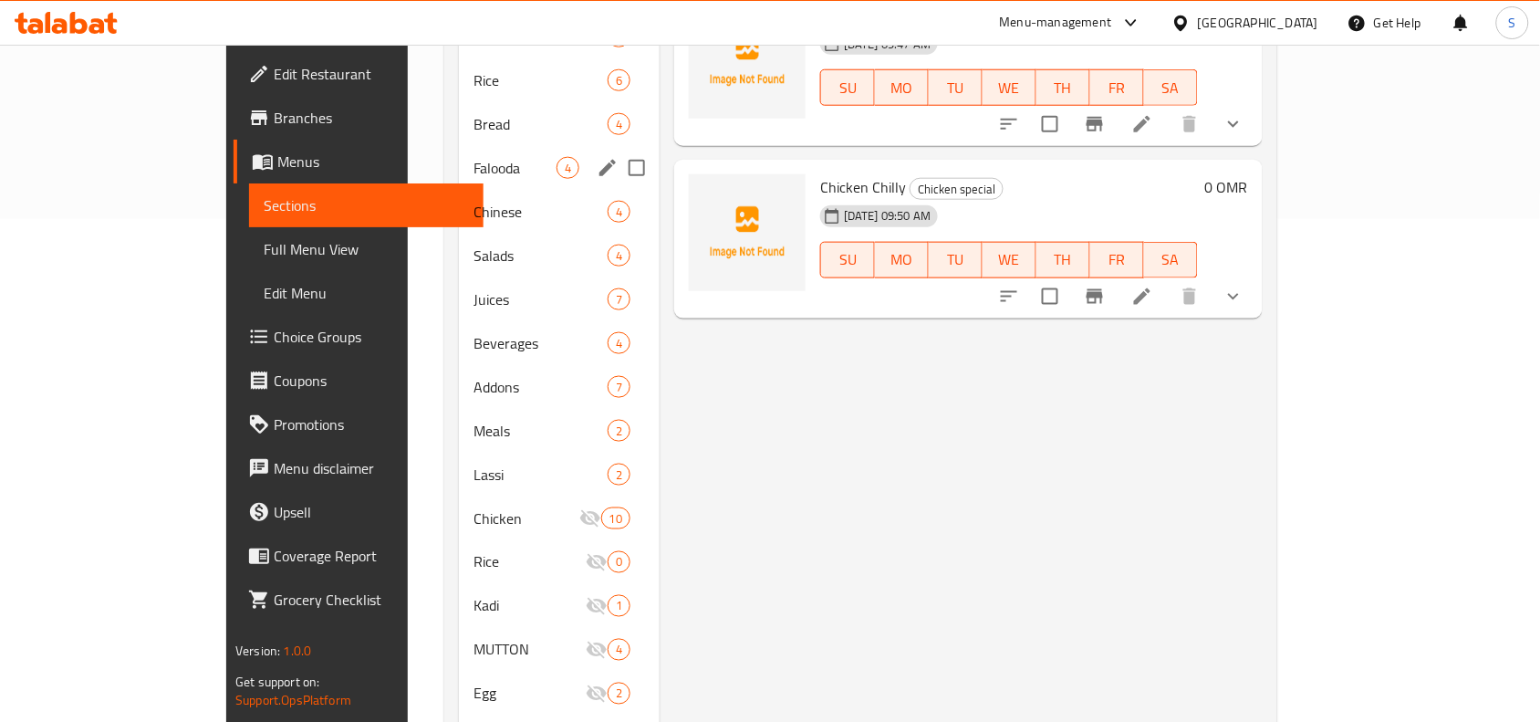
scroll to position [114, 0]
